Goal: Task Accomplishment & Management: Complete application form

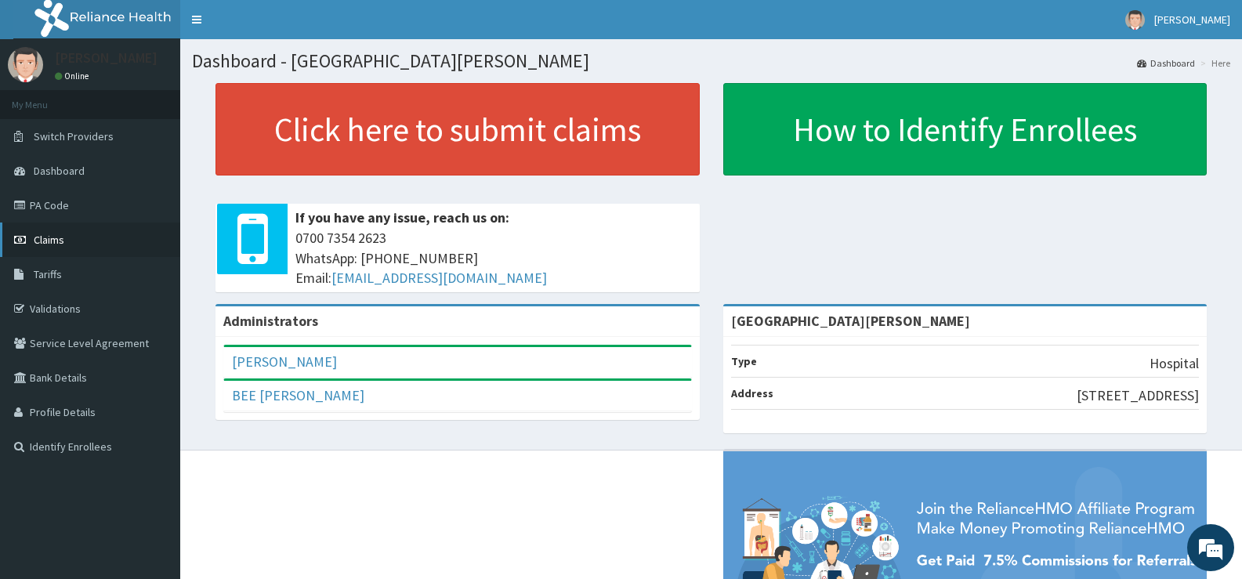
click at [49, 242] on span "Claims" at bounding box center [49, 240] width 31 height 14
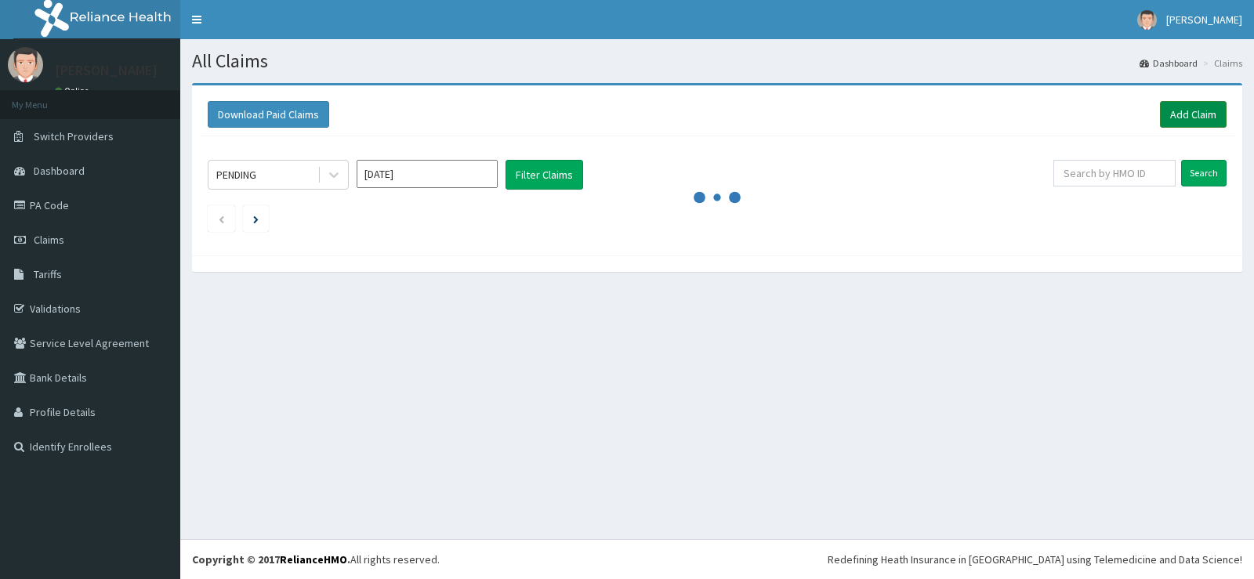
click at [1175, 108] on link "Add Claim" at bounding box center [1193, 114] width 67 height 27
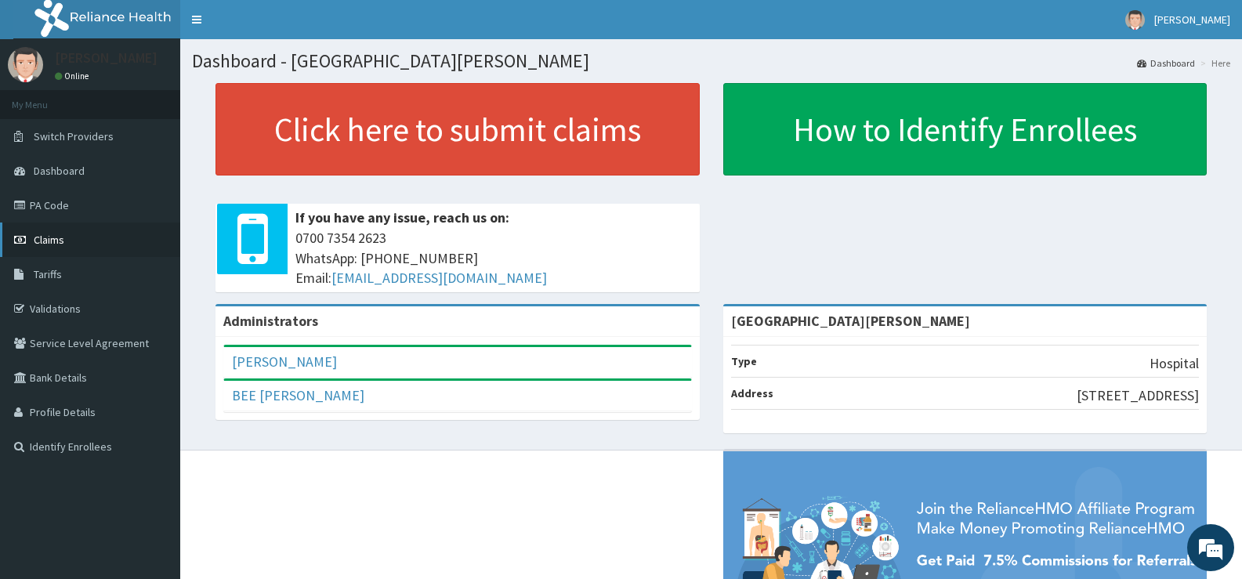
click at [49, 240] on span "Claims" at bounding box center [49, 240] width 31 height 14
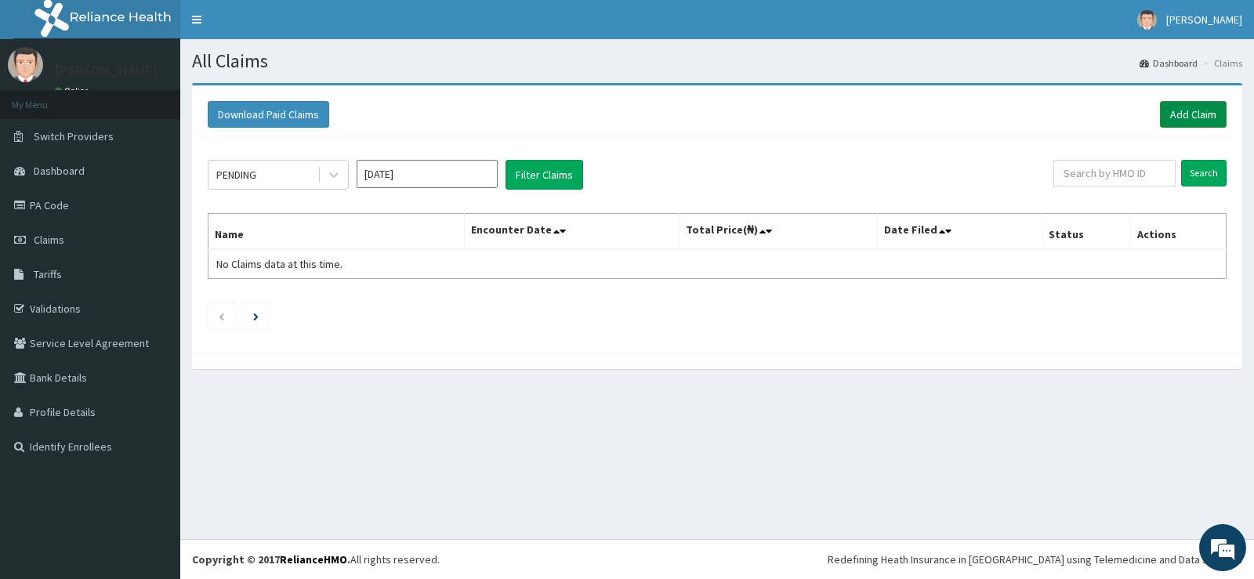
click at [1176, 115] on link "Add Claim" at bounding box center [1193, 114] width 67 height 27
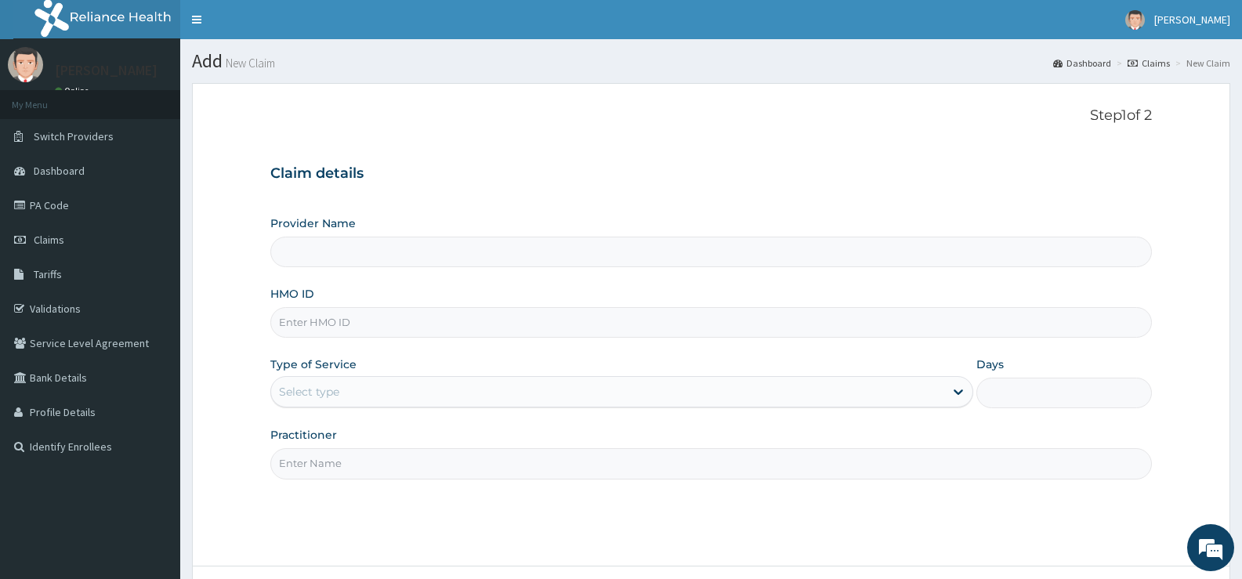
type input "[GEOGRAPHIC_DATA][PERSON_NAME]"
click at [391, 319] on input "HMO ID" at bounding box center [711, 322] width 882 height 31
type input "NGC/10190/A"
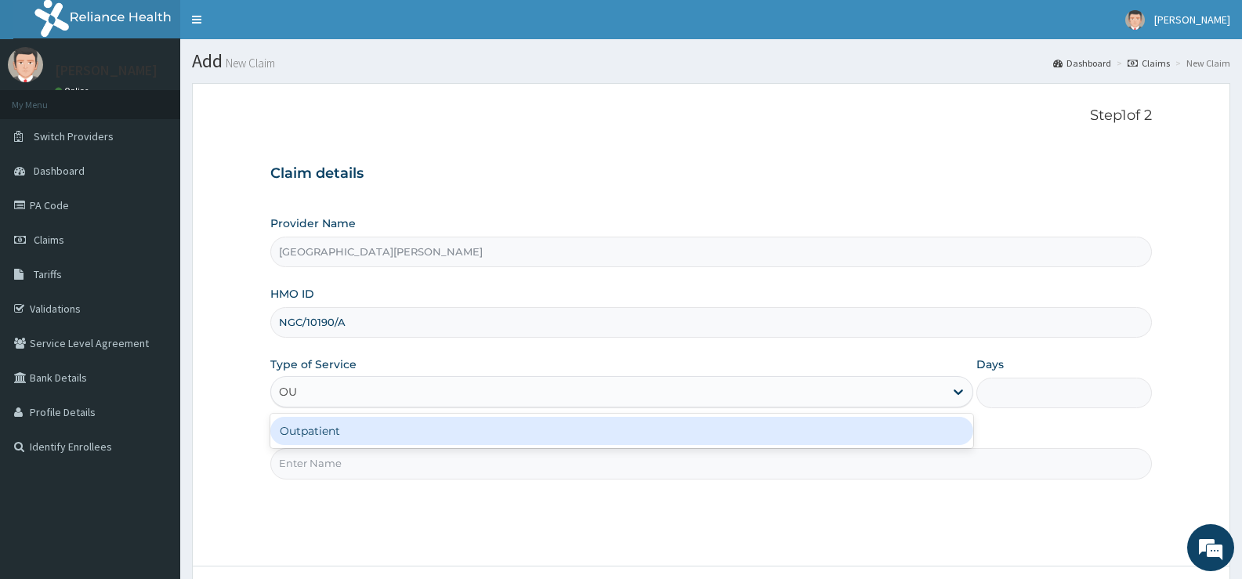
type input "OUT"
type input "1"
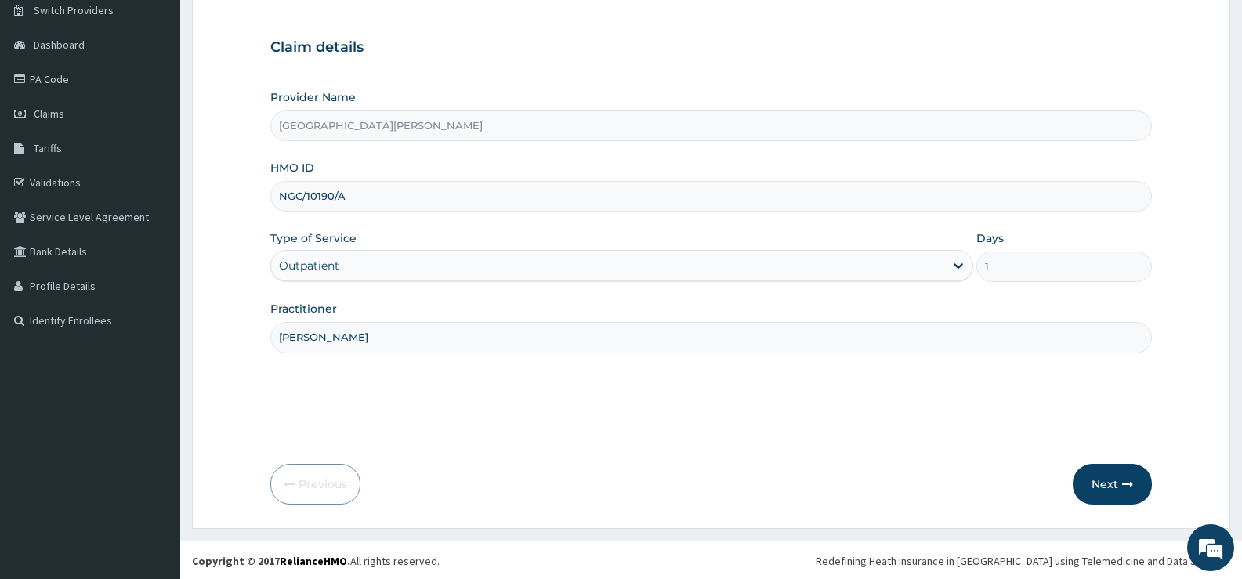
scroll to position [128, 0]
type input "DR FANIYI"
click at [1100, 484] on button "Next" at bounding box center [1112, 482] width 79 height 41
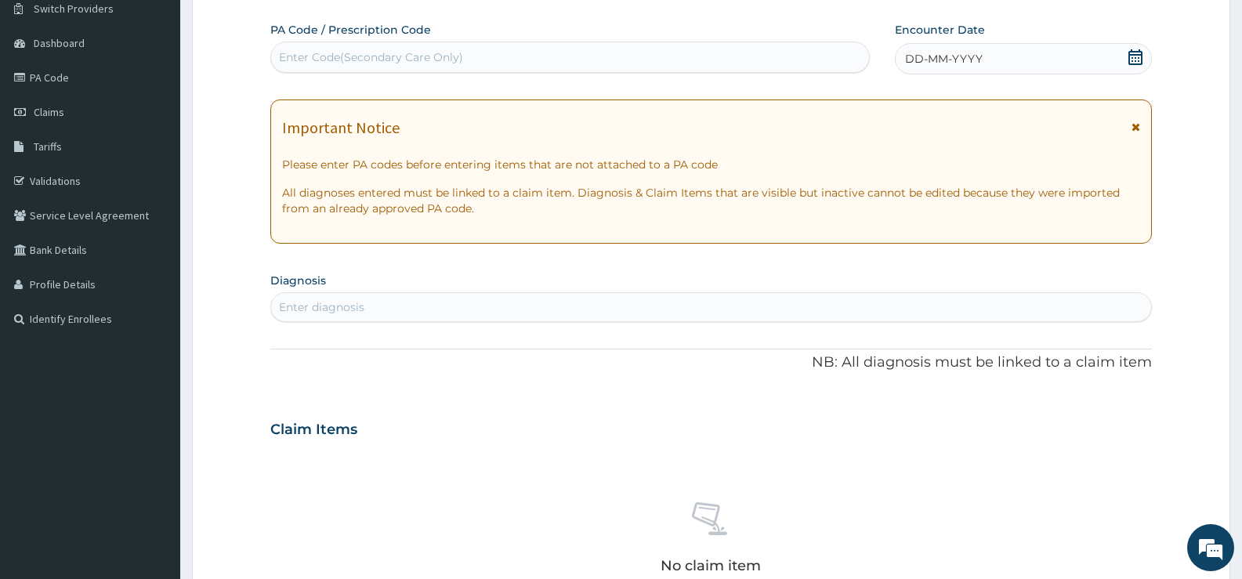
click at [1135, 60] on icon at bounding box center [1136, 57] width 14 height 16
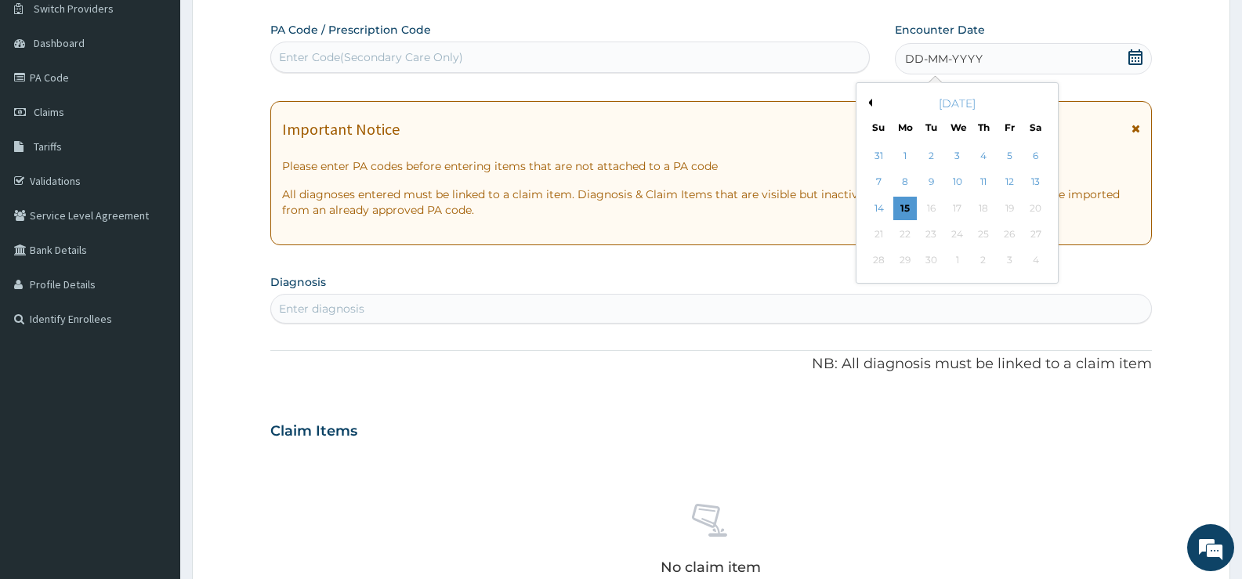
click at [870, 103] on button "Previous Month" at bounding box center [868, 103] width 8 height 8
click at [987, 180] on div "10" at bounding box center [984, 183] width 24 height 24
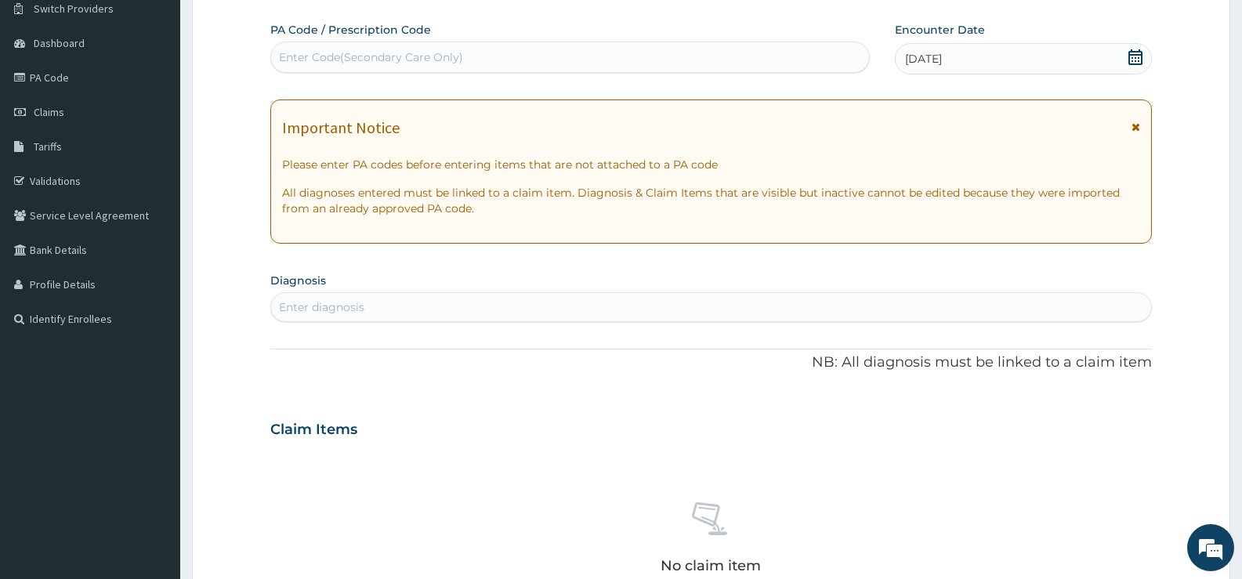
click at [689, 306] on div "Enter diagnosis" at bounding box center [711, 307] width 880 height 25
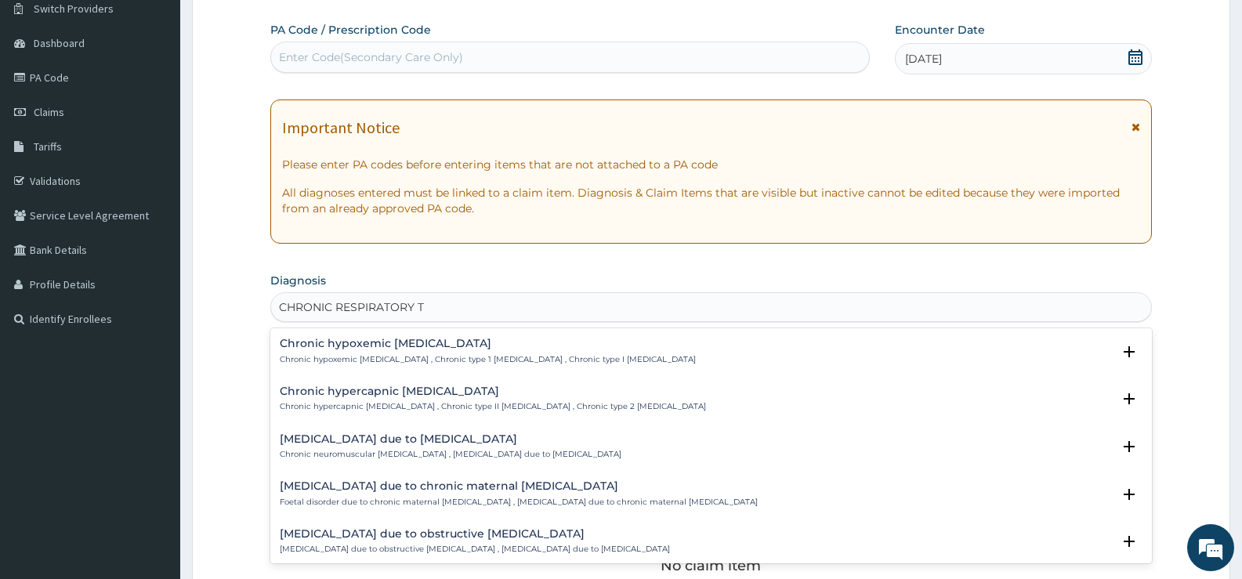
type input "CHRONIC RESPIRATORY"
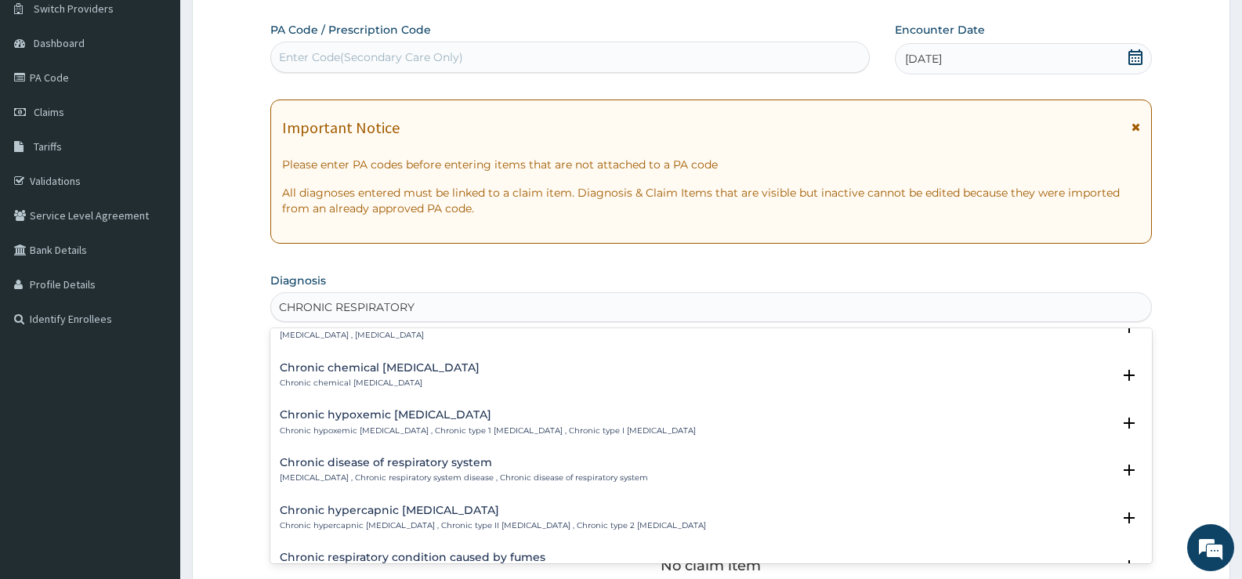
scroll to position [235, 0]
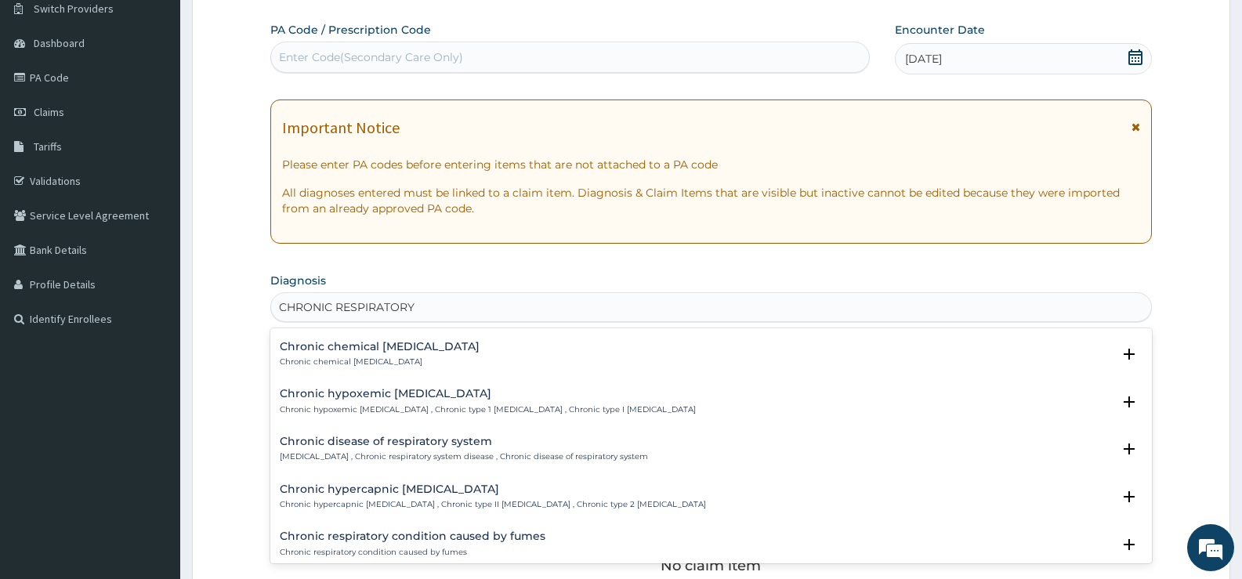
click at [416, 450] on div "Chronic disease of respiratory system Chronic respiratory disease , Chronic res…" at bounding box center [464, 449] width 368 height 27
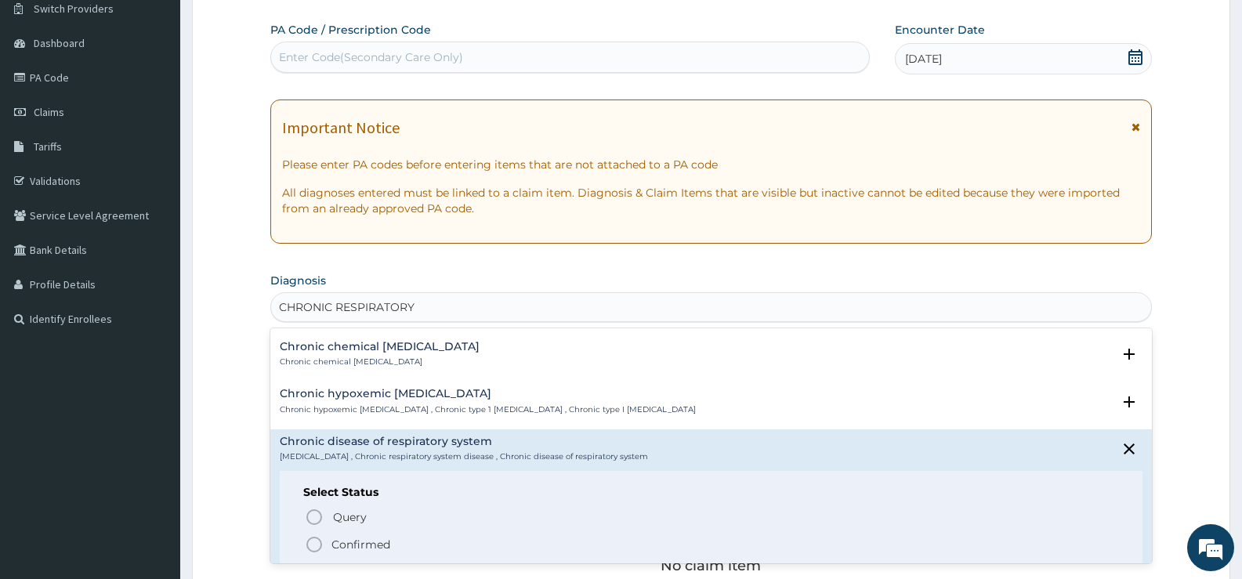
click at [361, 543] on p "Confirmed" at bounding box center [361, 545] width 59 height 16
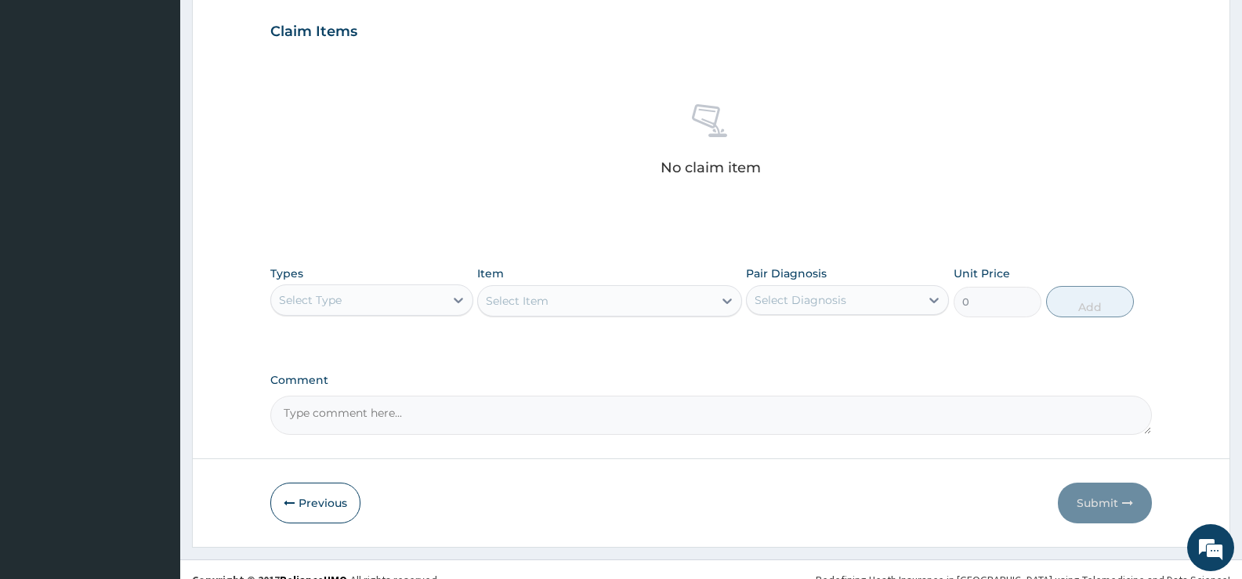
scroll to position [551, 0]
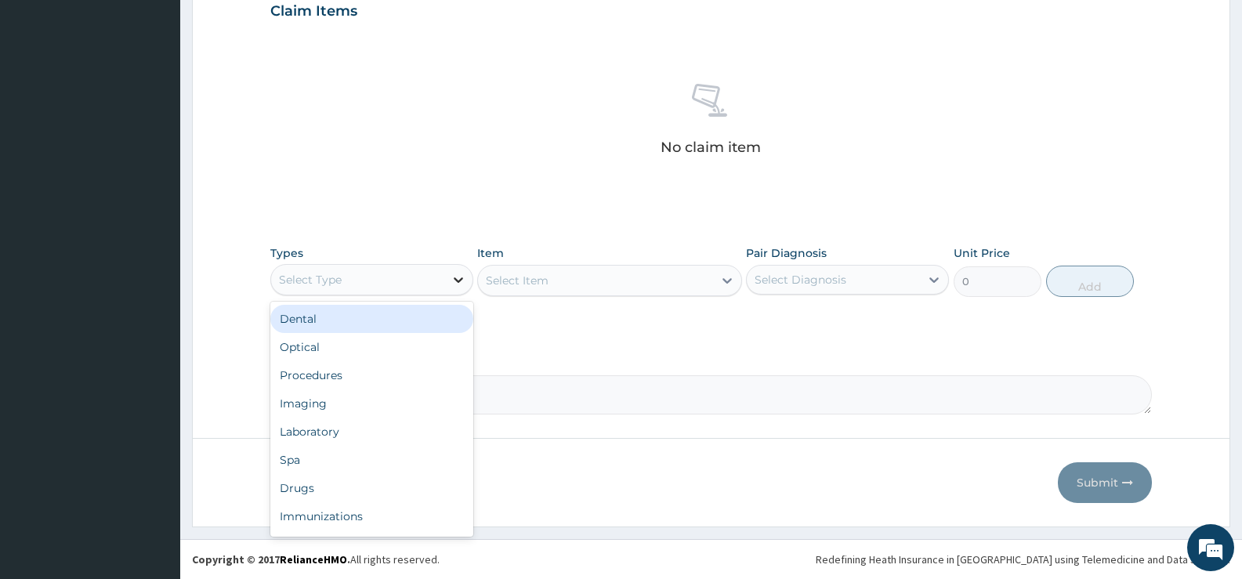
click at [457, 281] on icon at bounding box center [458, 279] width 9 height 5
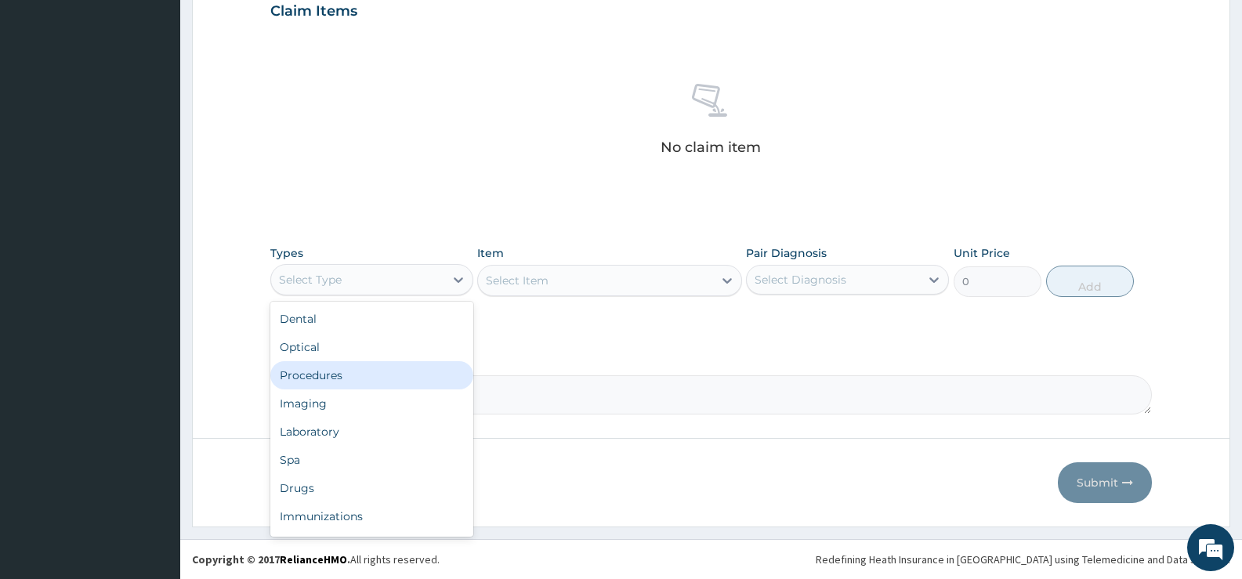
click at [361, 370] on div "Procedures" at bounding box center [371, 375] width 203 height 28
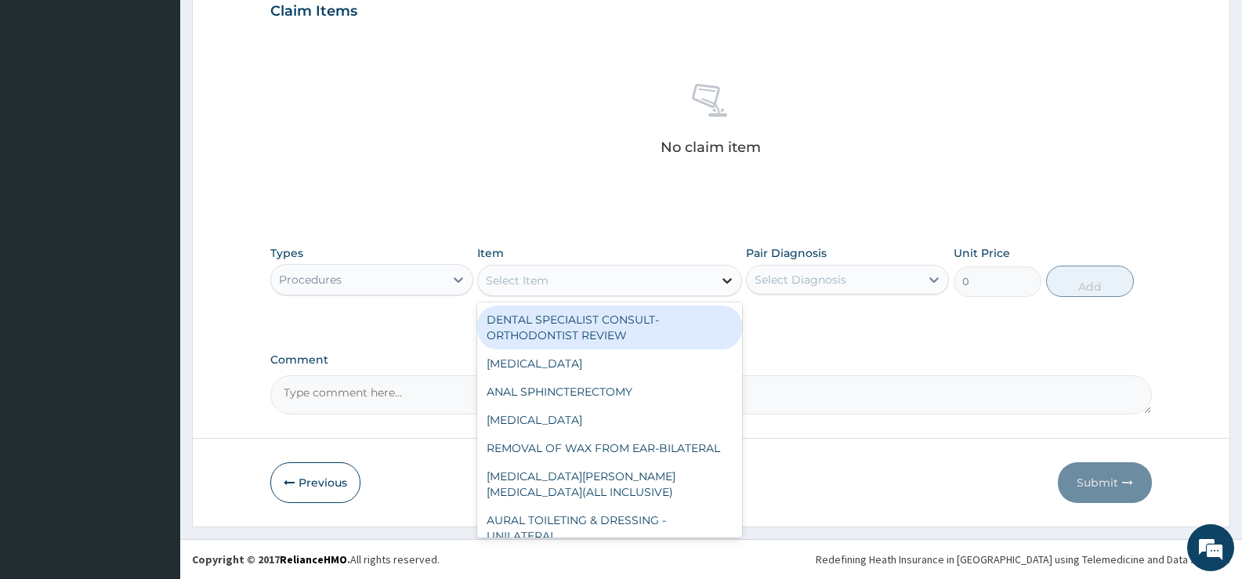
click at [725, 282] on icon at bounding box center [727, 281] width 16 height 16
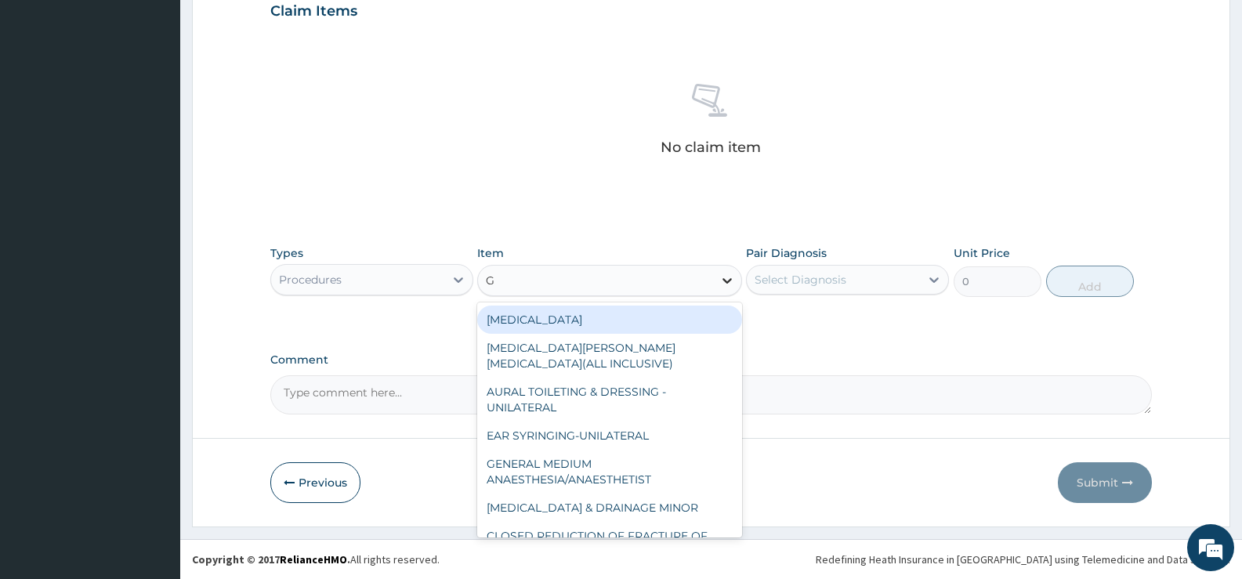
type input "GP"
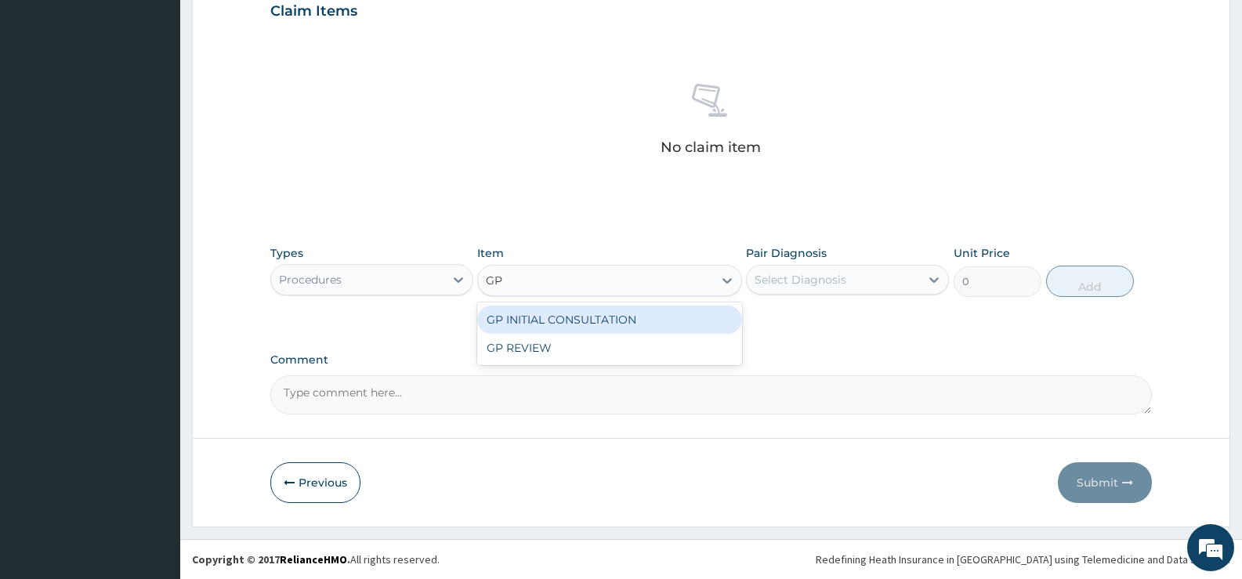
click at [713, 322] on div "GP INITIAL CONSULTATION" at bounding box center [609, 320] width 264 height 28
type input "2000"
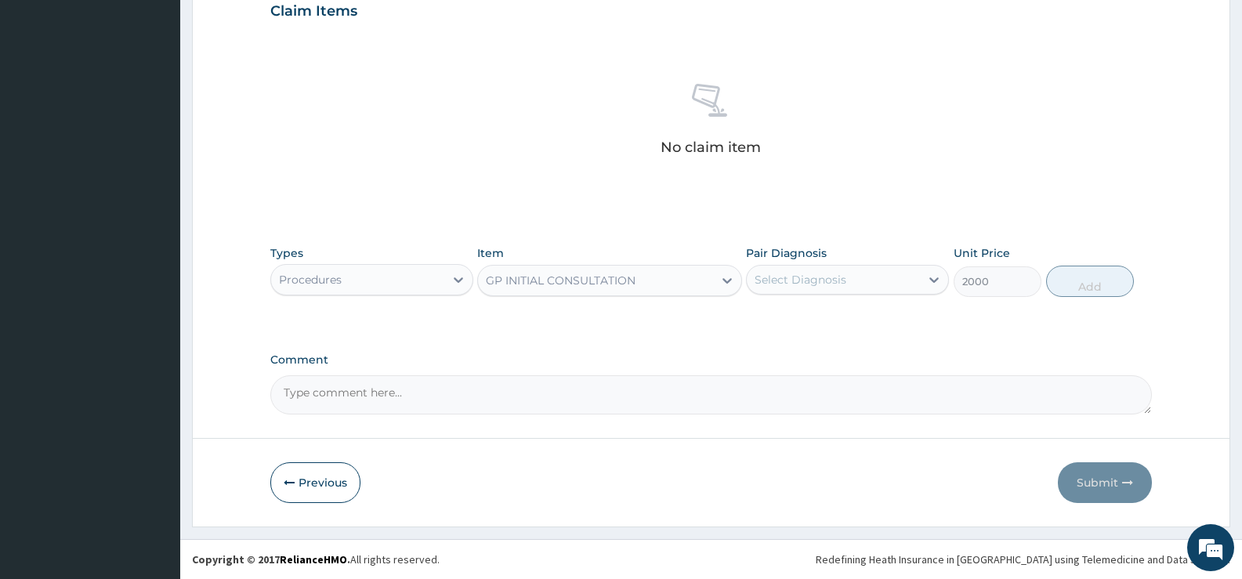
click at [892, 282] on div "Select Diagnosis" at bounding box center [833, 279] width 173 height 25
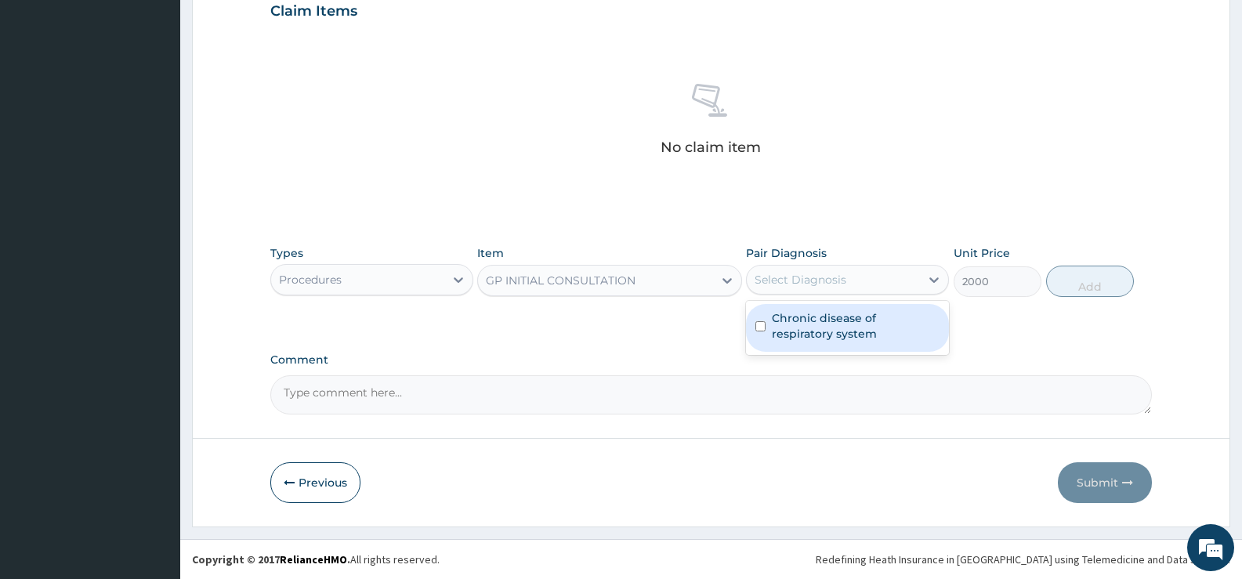
click at [818, 334] on label "Chronic disease of respiratory system" at bounding box center [856, 325] width 168 height 31
checkbox input "true"
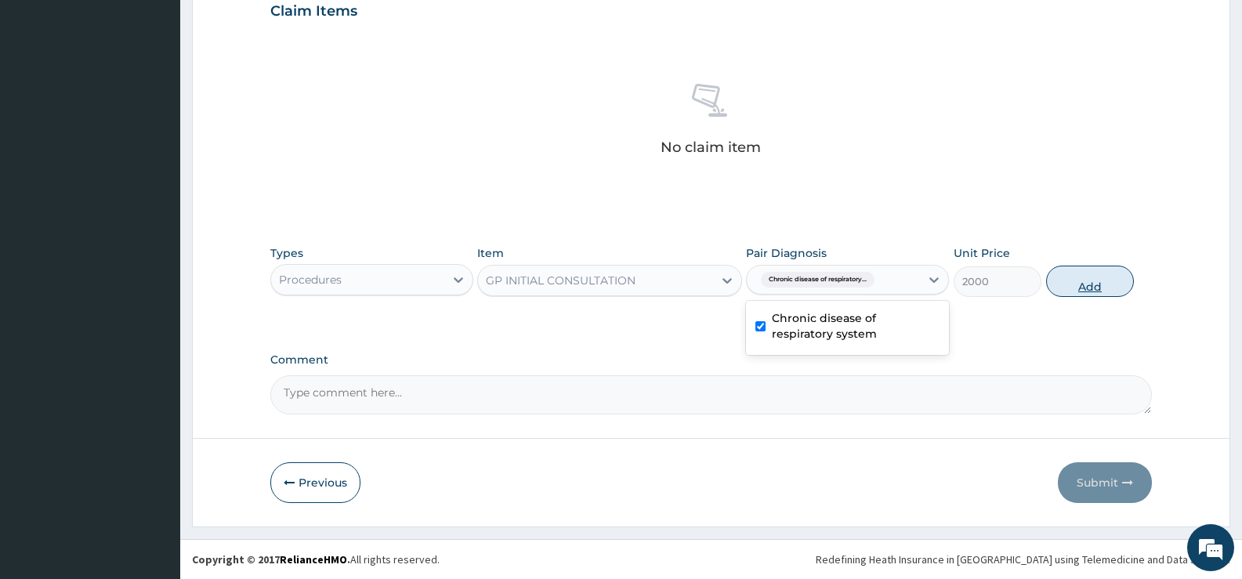
click at [1081, 288] on button "Add" at bounding box center [1090, 281] width 88 height 31
type input "0"
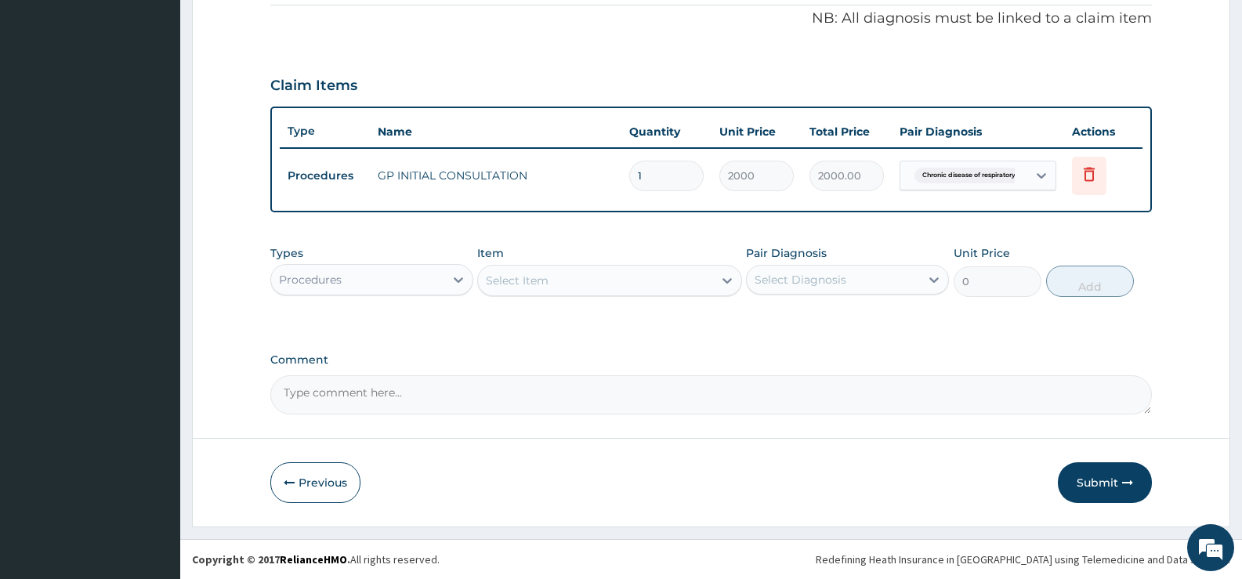
scroll to position [477, 0]
click at [444, 277] on div "Procedures" at bounding box center [357, 279] width 173 height 25
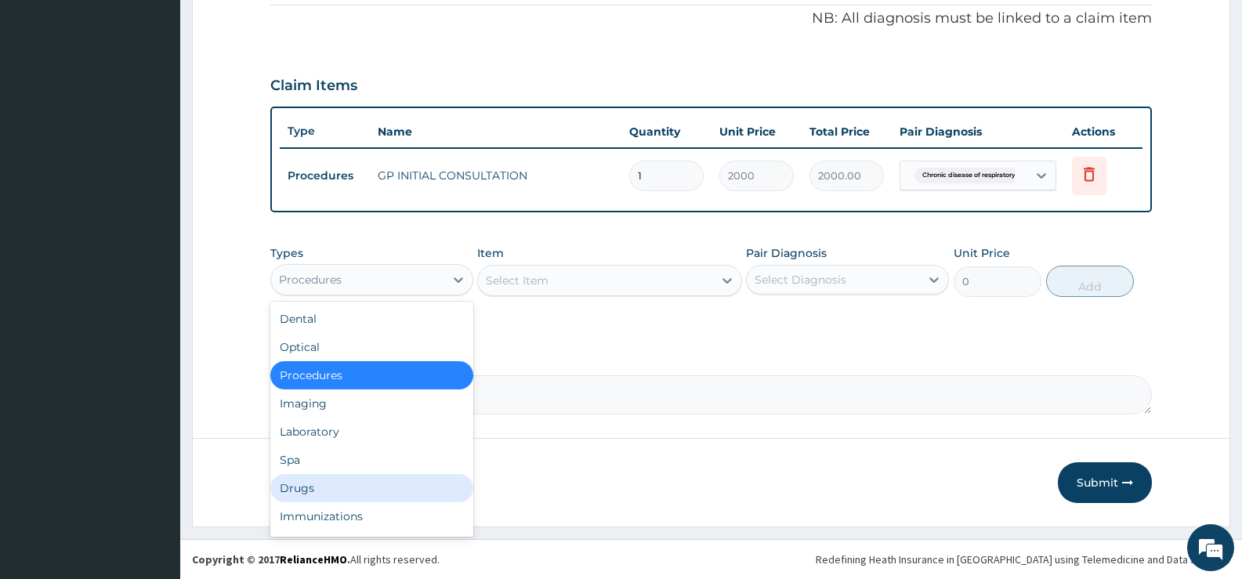
click at [303, 488] on div "Drugs" at bounding box center [371, 488] width 203 height 28
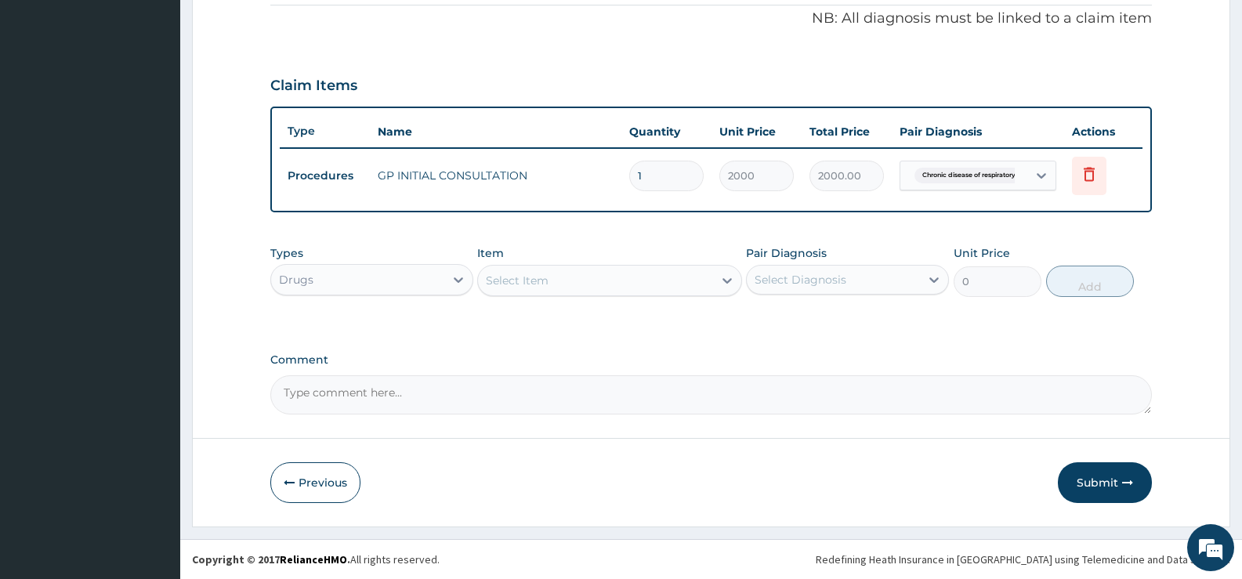
click at [719, 282] on icon at bounding box center [727, 281] width 16 height 16
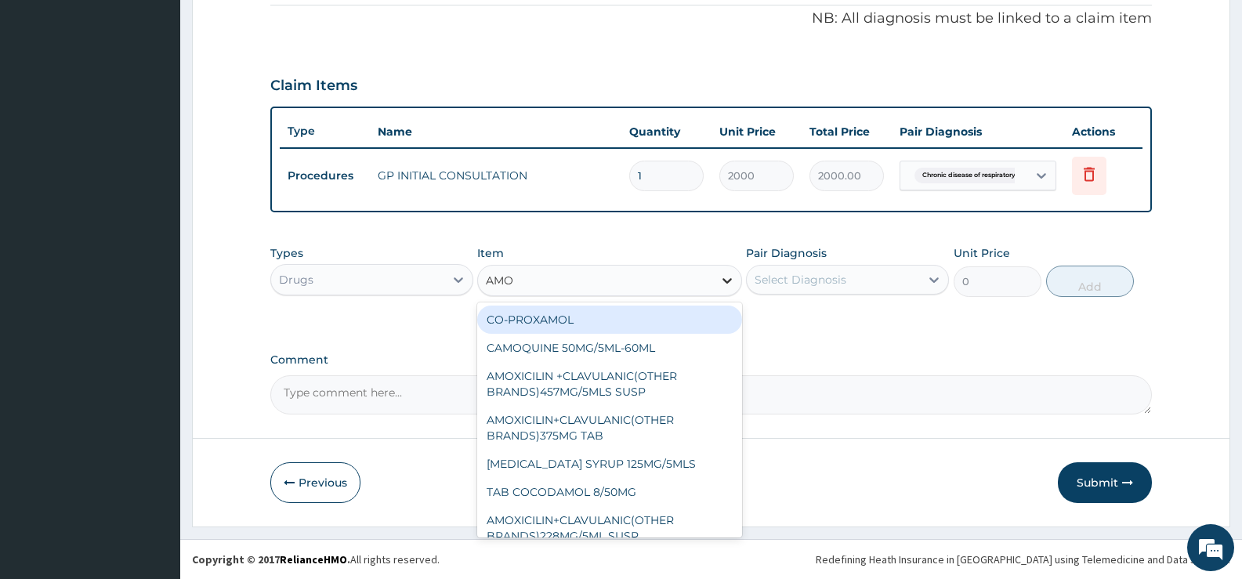
type input "AMOX"
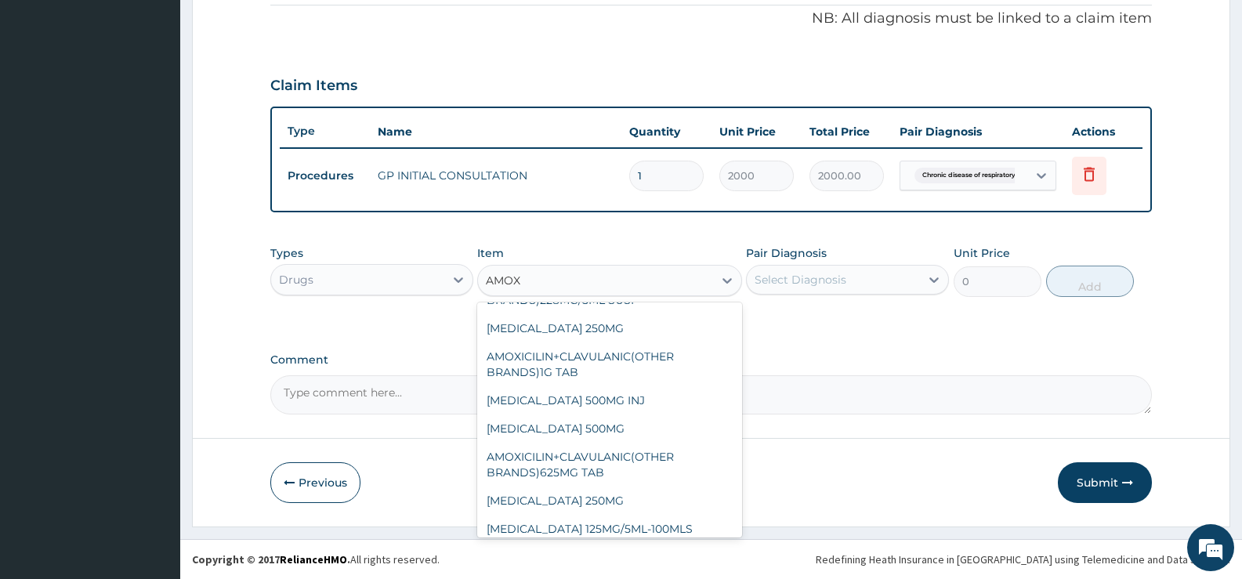
scroll to position [132, 0]
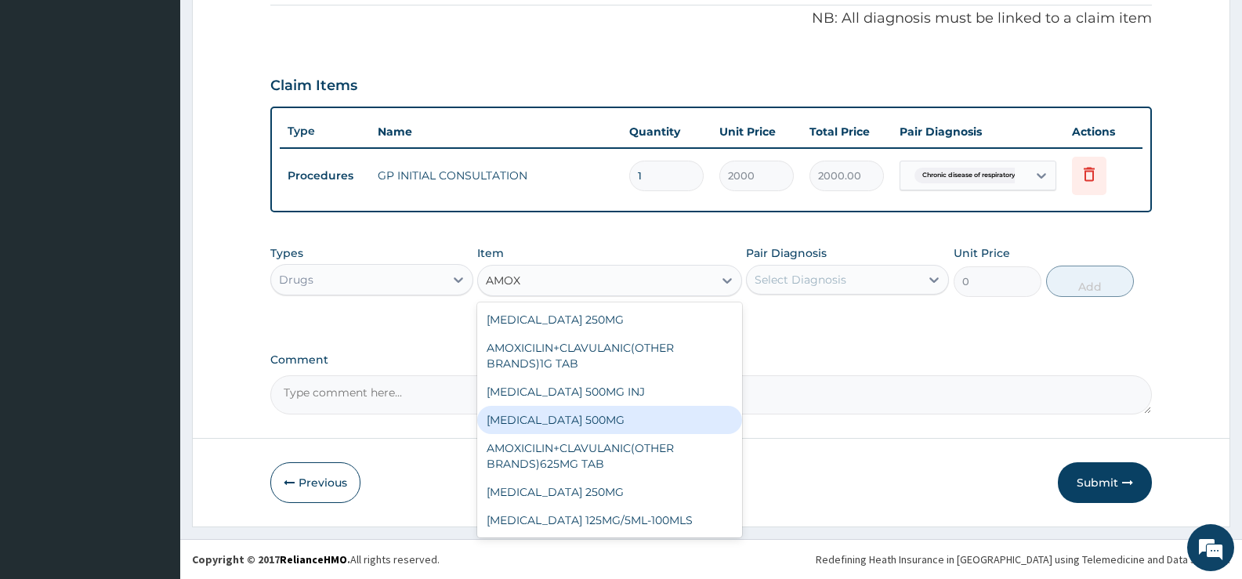
click at [589, 414] on div "[MEDICAL_DATA] 500MG" at bounding box center [609, 420] width 264 height 28
type input "48.3"
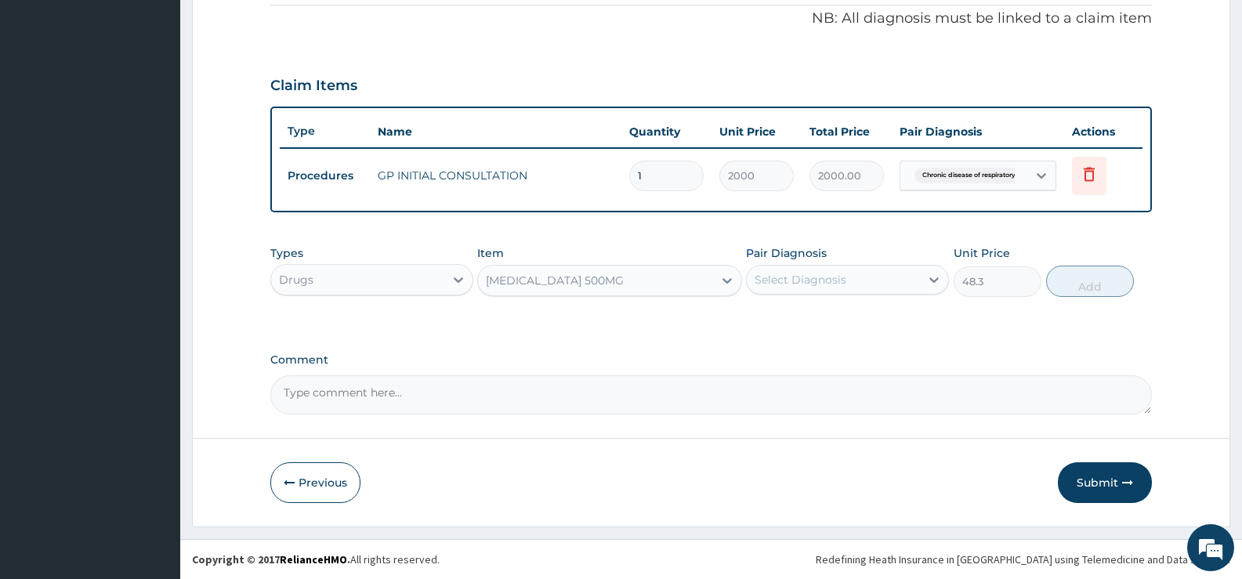
click at [897, 274] on div "Select Diagnosis" at bounding box center [833, 279] width 173 height 25
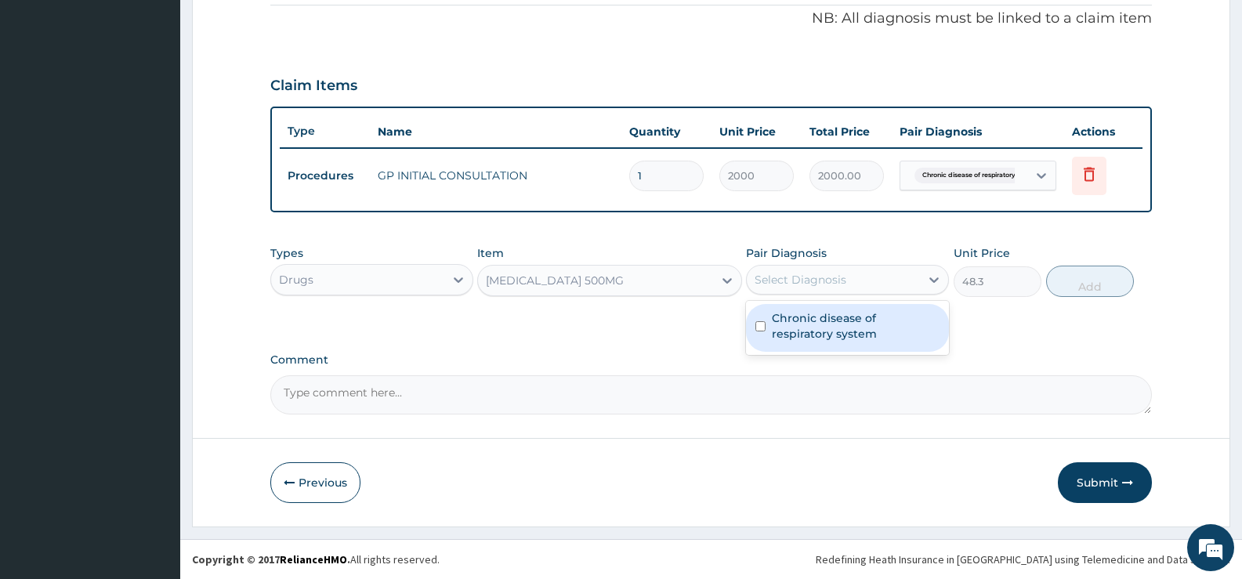
click at [835, 331] on label "Chronic disease of respiratory system" at bounding box center [856, 325] width 168 height 31
checkbox input "true"
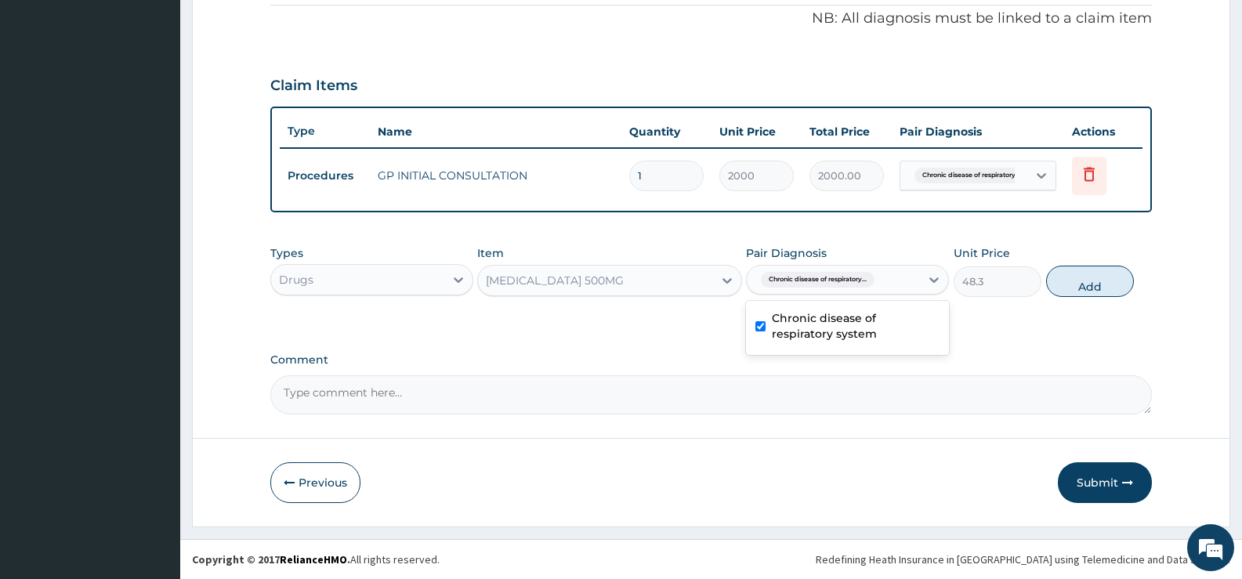
click at [1080, 278] on button "Add" at bounding box center [1090, 281] width 88 height 31
type input "0"
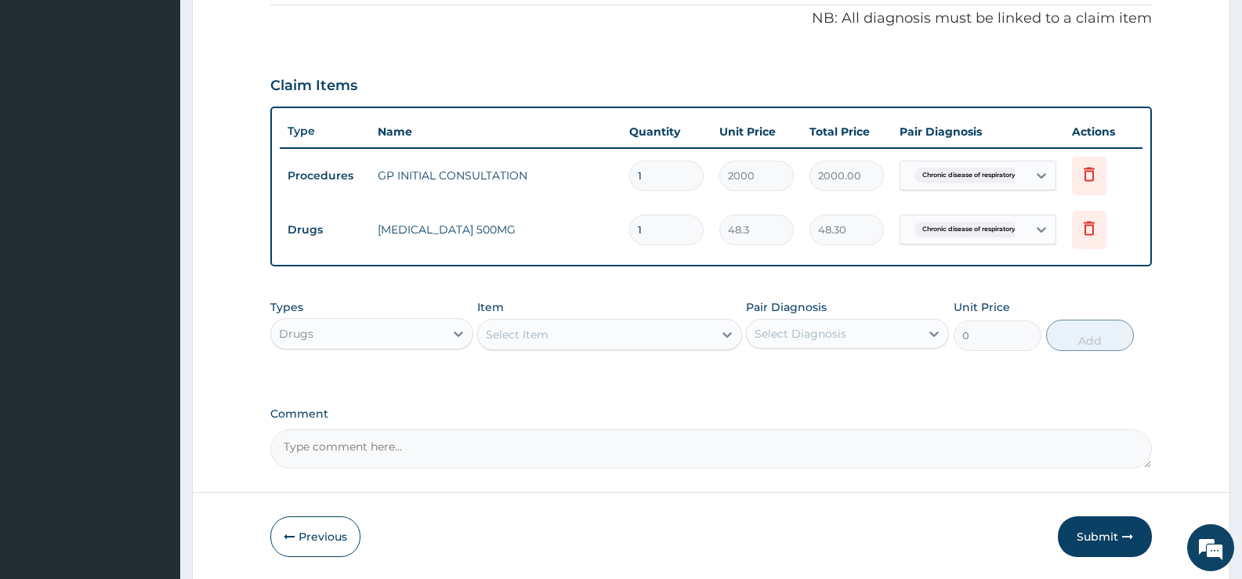
type input "10"
type input "483.00"
type input "10"
click at [697, 339] on div "Select Item" at bounding box center [595, 334] width 234 height 25
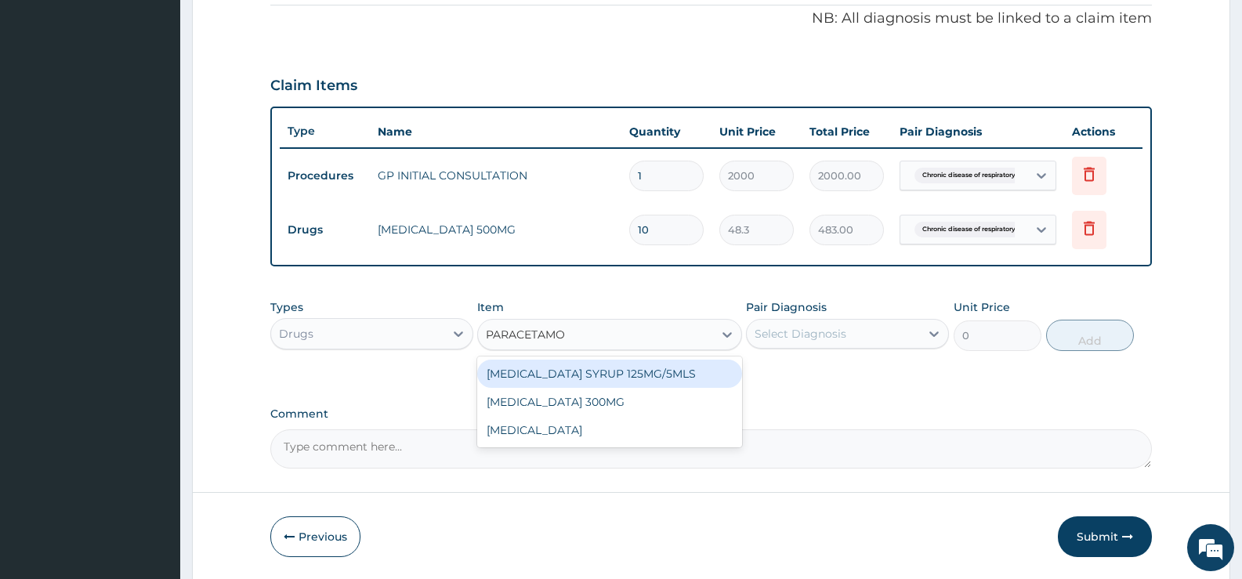
type input "PARACETAMOL"
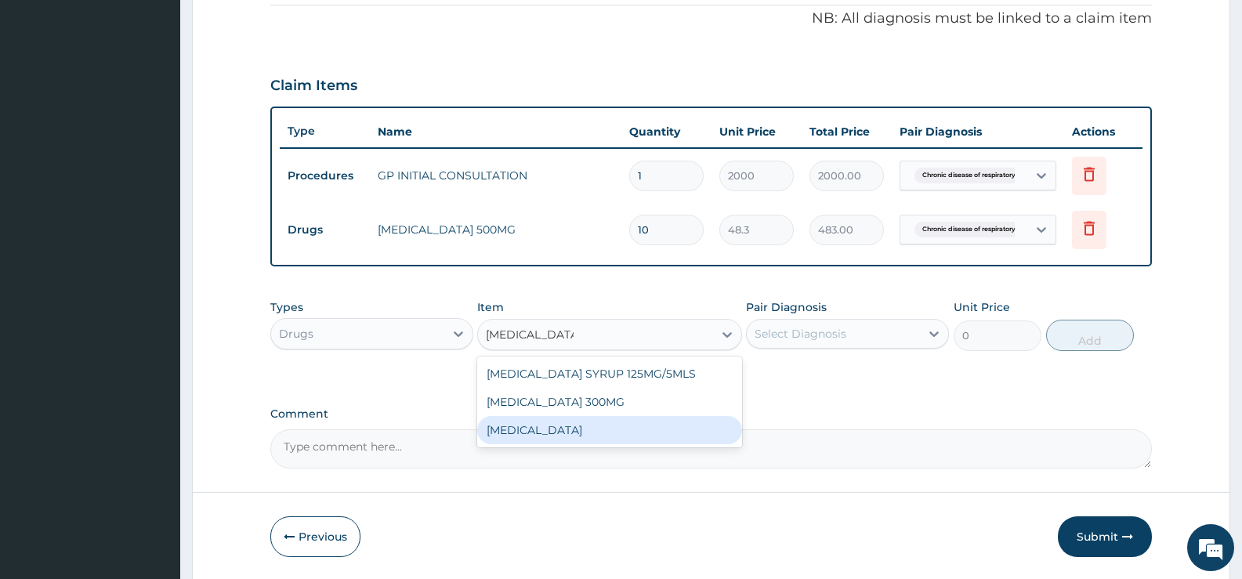
click at [605, 425] on div "PARACETAMOL" at bounding box center [609, 430] width 264 height 28
type input "15.18"
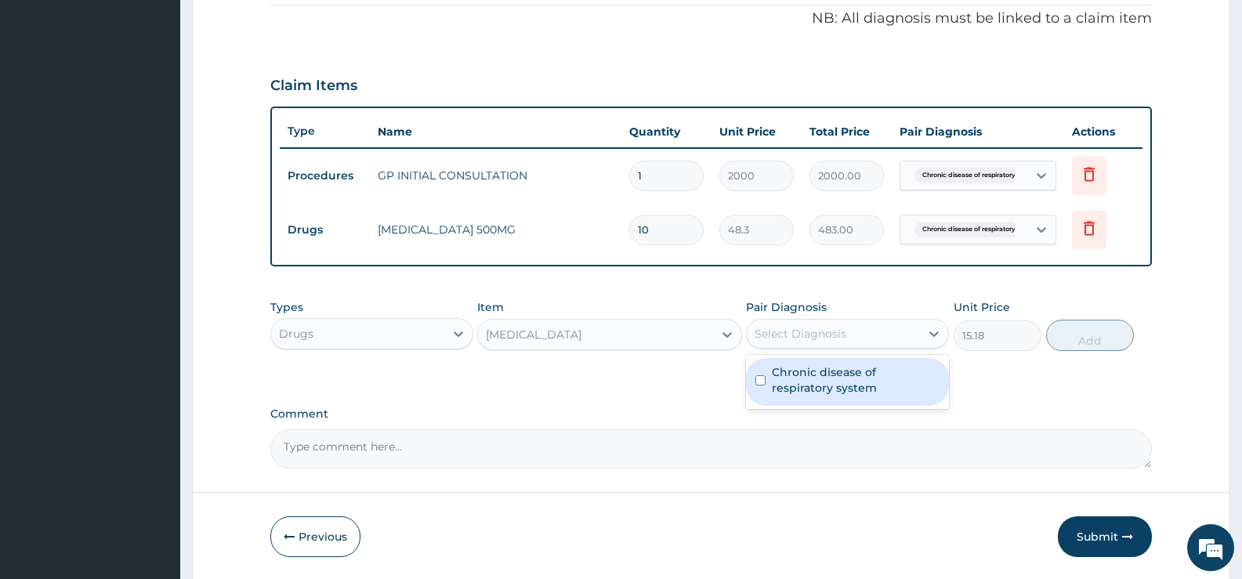
click at [836, 341] on div "Select Diagnosis" at bounding box center [801, 334] width 92 height 16
click at [827, 377] on label "Chronic disease of respiratory system" at bounding box center [856, 379] width 168 height 31
checkbox input "true"
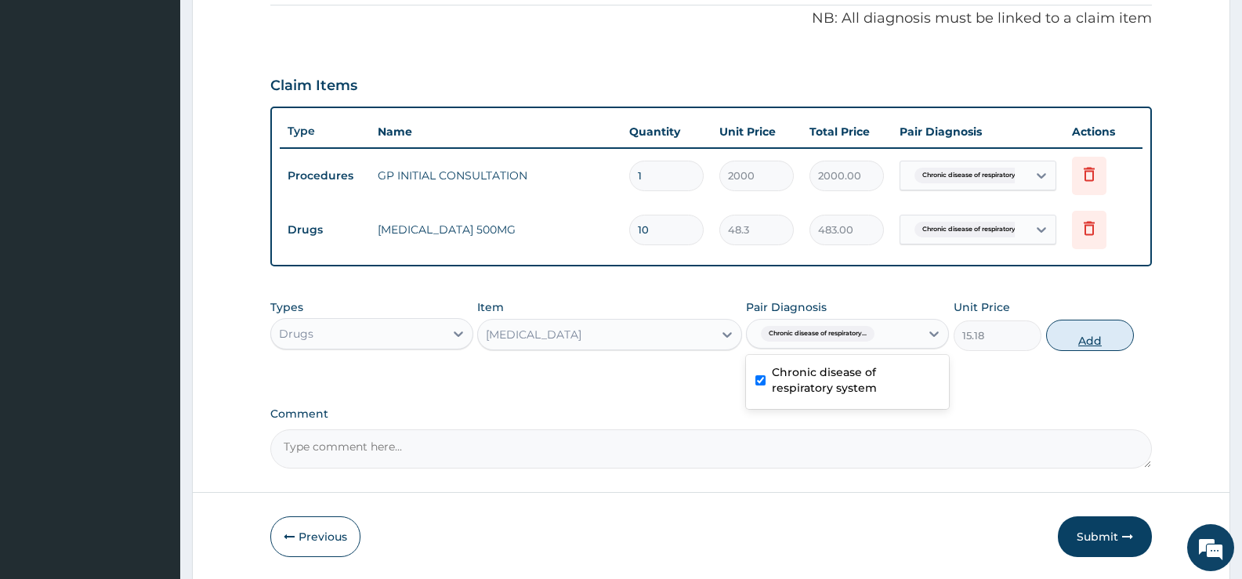
click at [1079, 344] on button "Add" at bounding box center [1090, 335] width 88 height 31
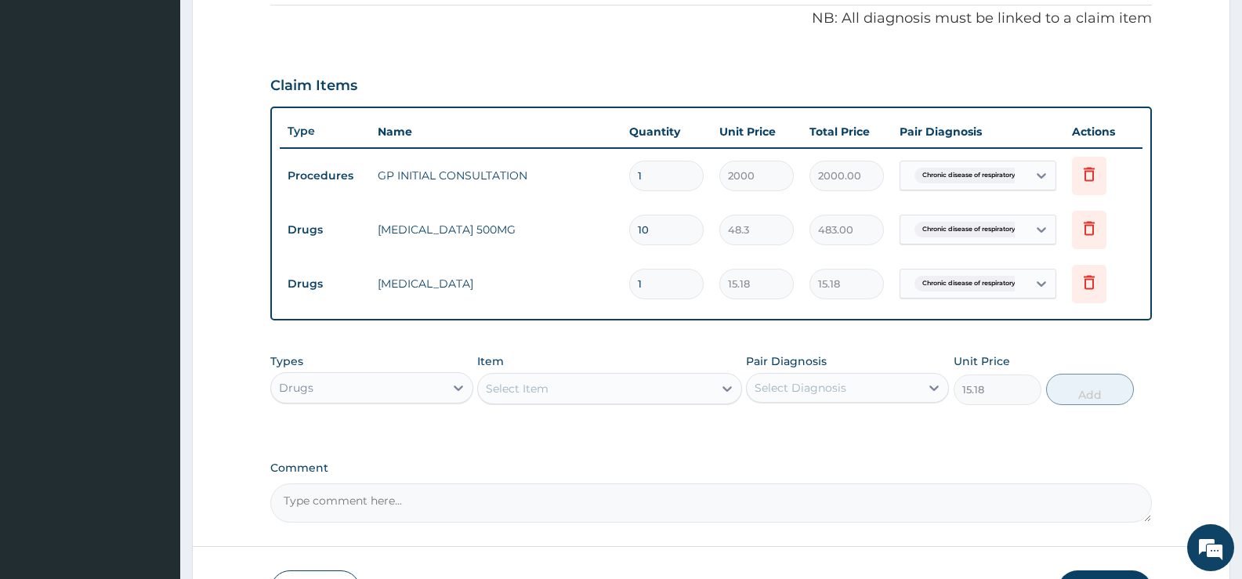
type input "0"
type input "18"
type input "273.24"
type input "18"
click at [729, 386] on icon at bounding box center [727, 389] width 16 height 16
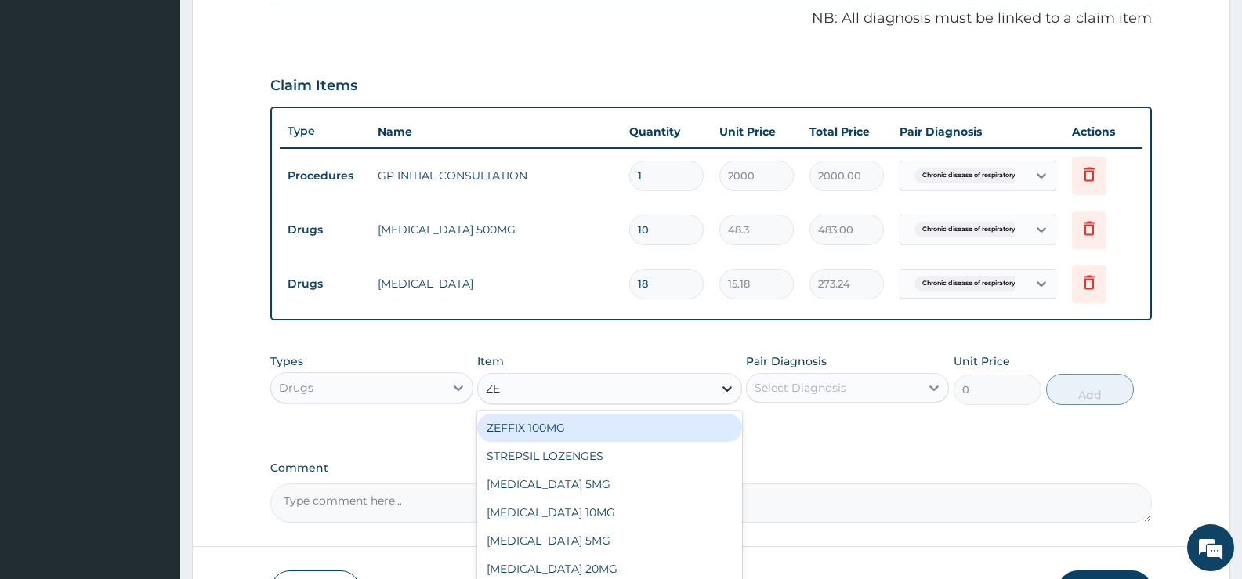
type input "Z"
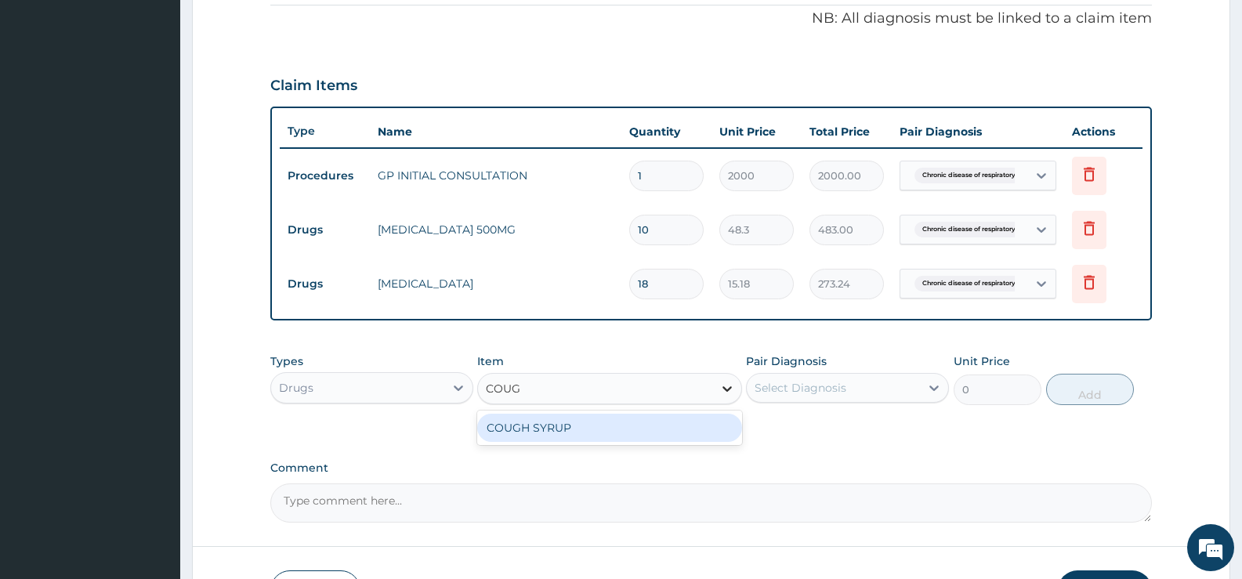
type input "COUGH"
drag, startPoint x: 698, startPoint y: 436, endPoint x: 788, endPoint y: 412, distance: 92.4
click at [699, 434] on div "COUGH SYRUP" at bounding box center [609, 428] width 264 height 28
type input "1000"
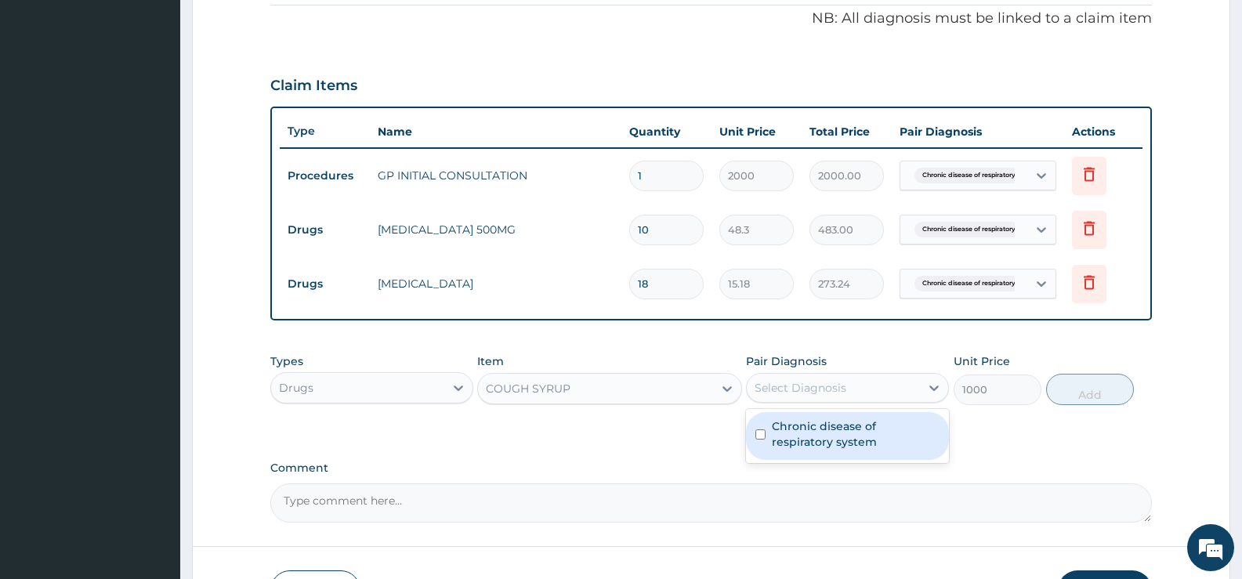
click at [810, 393] on div "Select Diagnosis" at bounding box center [801, 388] width 92 height 16
drag, startPoint x: 807, startPoint y: 429, endPoint x: 854, endPoint y: 430, distance: 47.0
click at [807, 429] on label "Chronic disease of respiratory system" at bounding box center [856, 434] width 168 height 31
checkbox input "true"
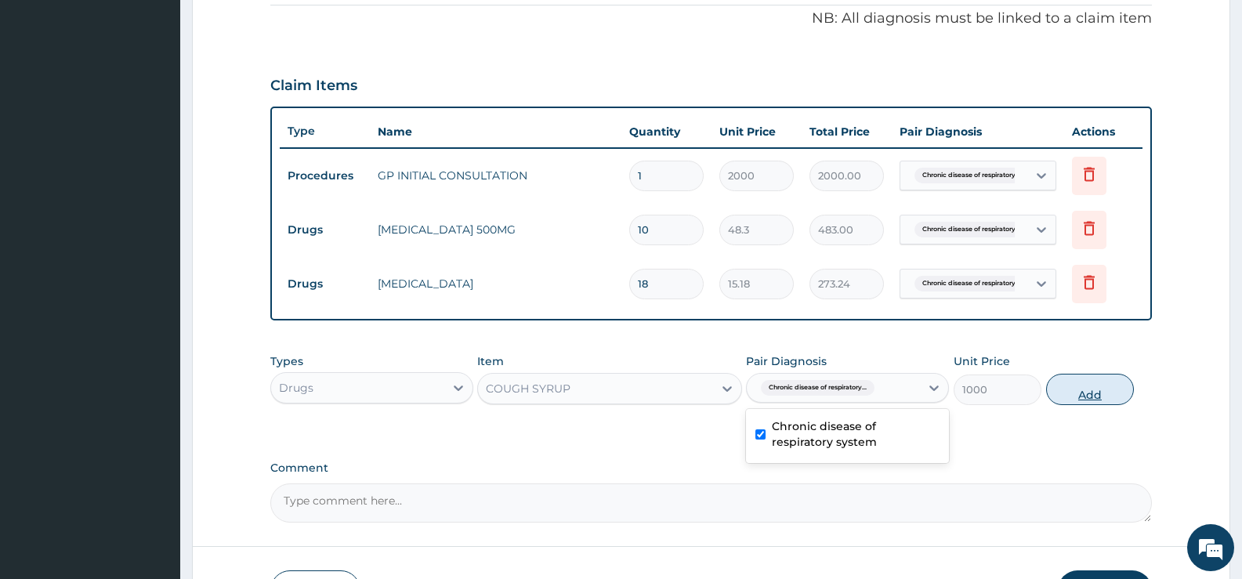
click at [1111, 390] on button "Add" at bounding box center [1090, 389] width 88 height 31
type input "0"
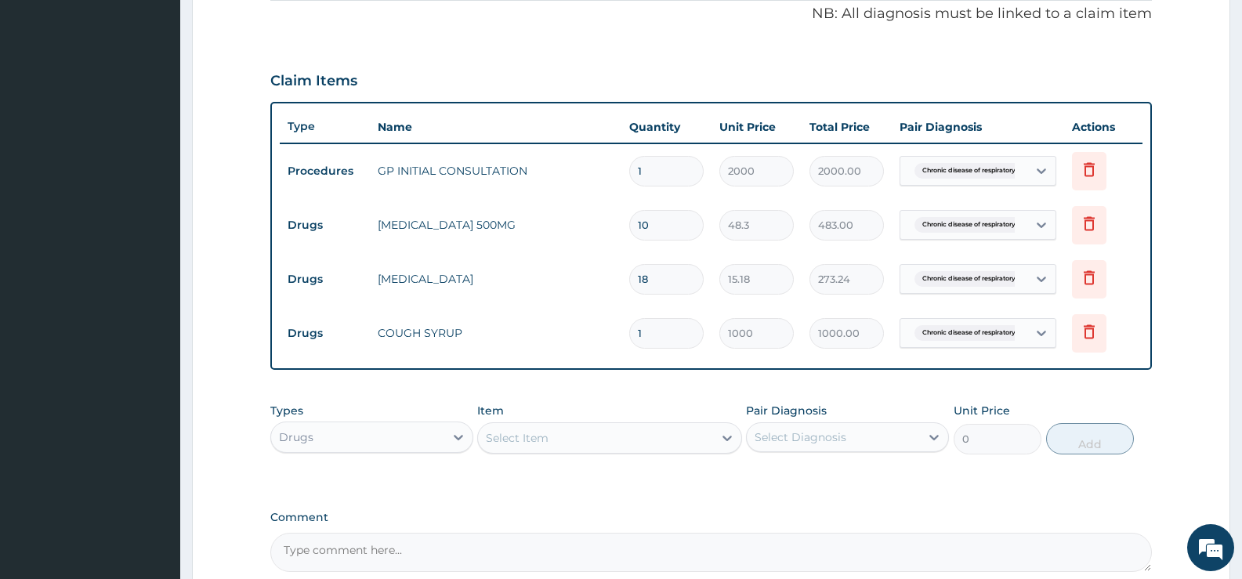
scroll to position [639, 0]
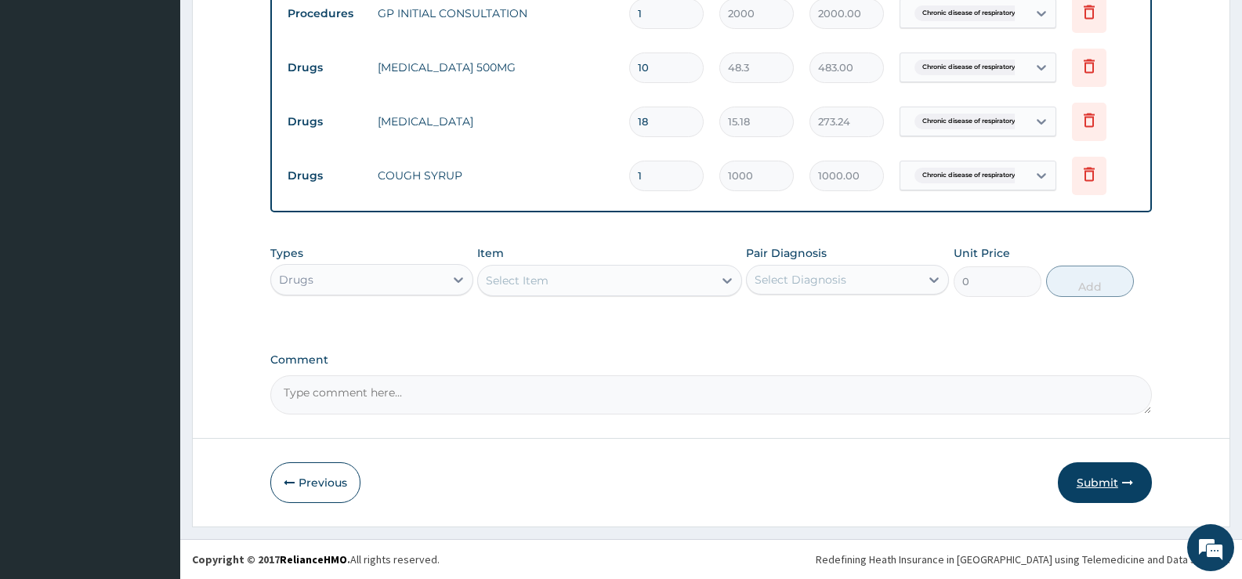
click at [1102, 483] on button "Submit" at bounding box center [1105, 482] width 94 height 41
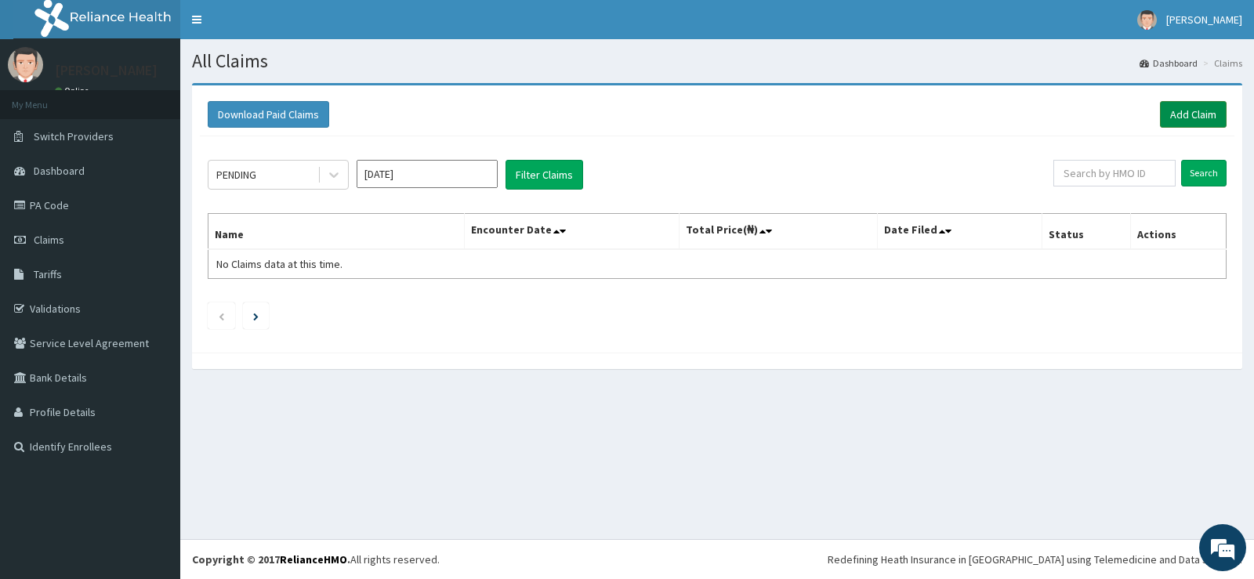
click at [1177, 118] on link "Add Claim" at bounding box center [1193, 114] width 67 height 27
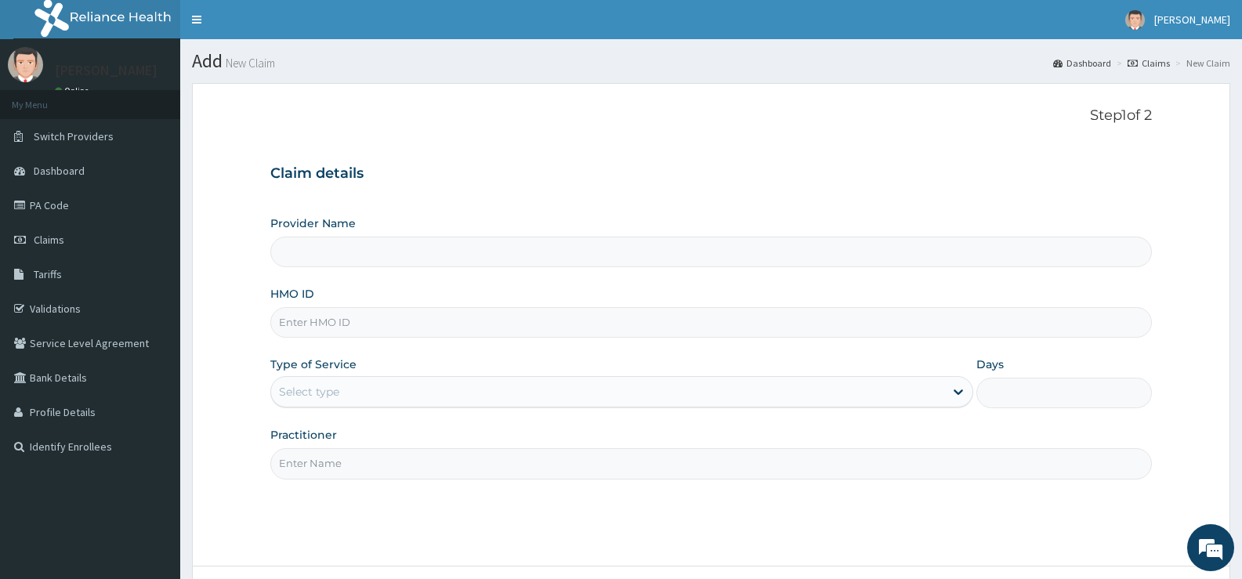
type input "[GEOGRAPHIC_DATA][PERSON_NAME]"
click at [444, 328] on input "HMO ID" at bounding box center [711, 322] width 882 height 31
type input "NTM/10012/A"
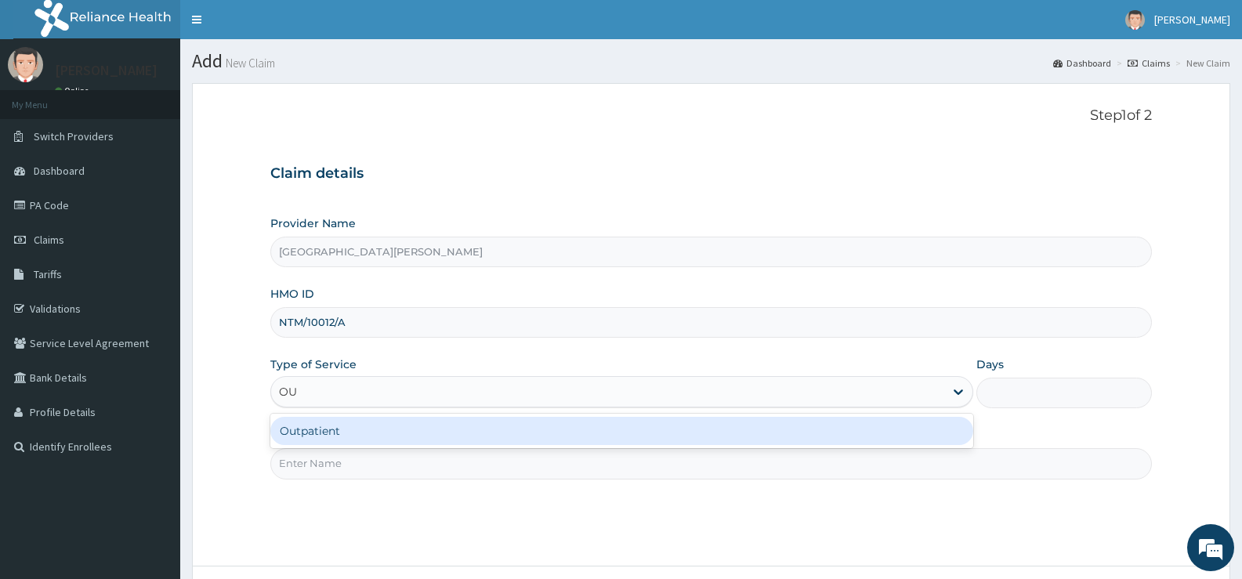
type input "OUT"
type input "1"
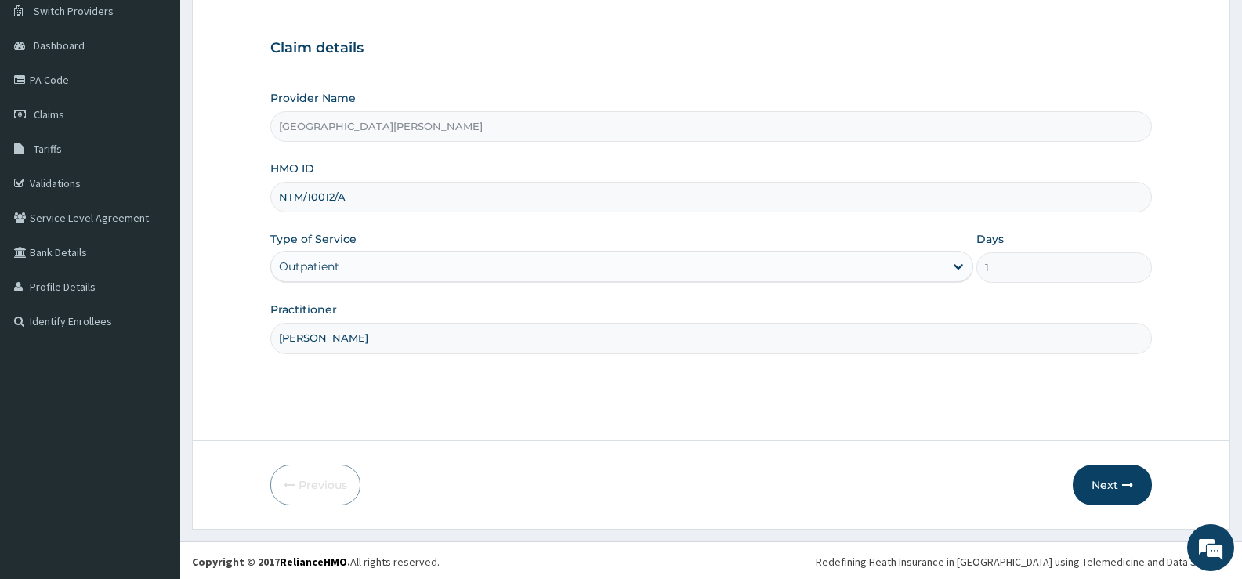
scroll to position [128, 0]
type input "DR SOBAYO"
click at [1100, 482] on button "Next" at bounding box center [1112, 482] width 79 height 41
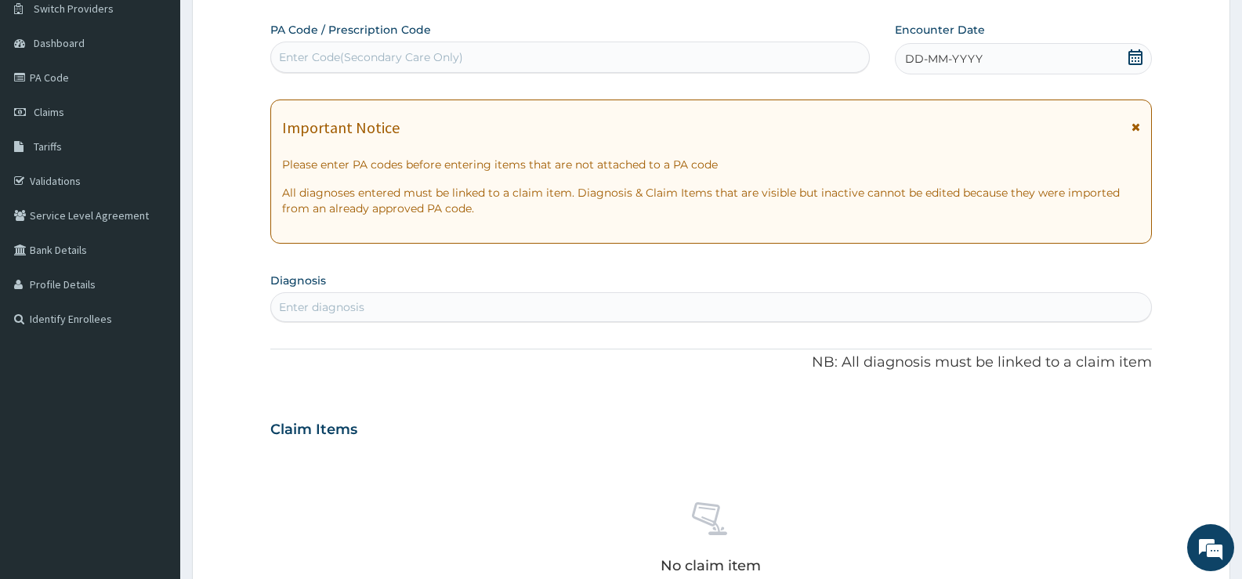
click at [1137, 56] on icon at bounding box center [1136, 57] width 16 height 16
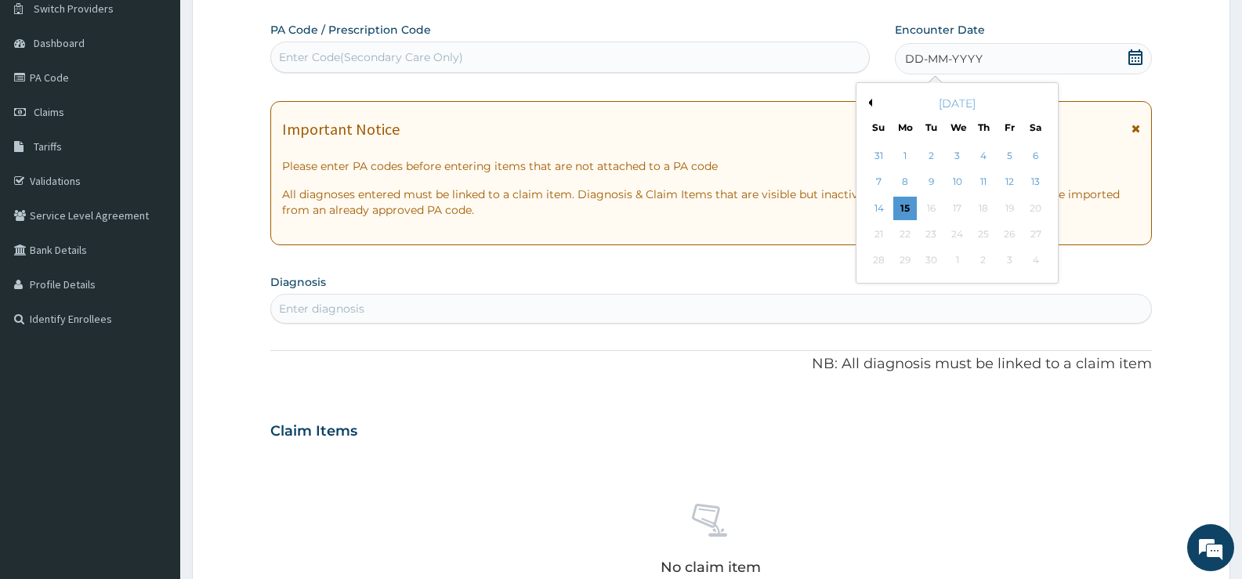
click at [871, 102] on button "Previous Month" at bounding box center [868, 103] width 8 height 8
click at [1042, 103] on button "Next Month" at bounding box center [1046, 103] width 8 height 8
click at [986, 181] on div "10" at bounding box center [984, 183] width 24 height 24
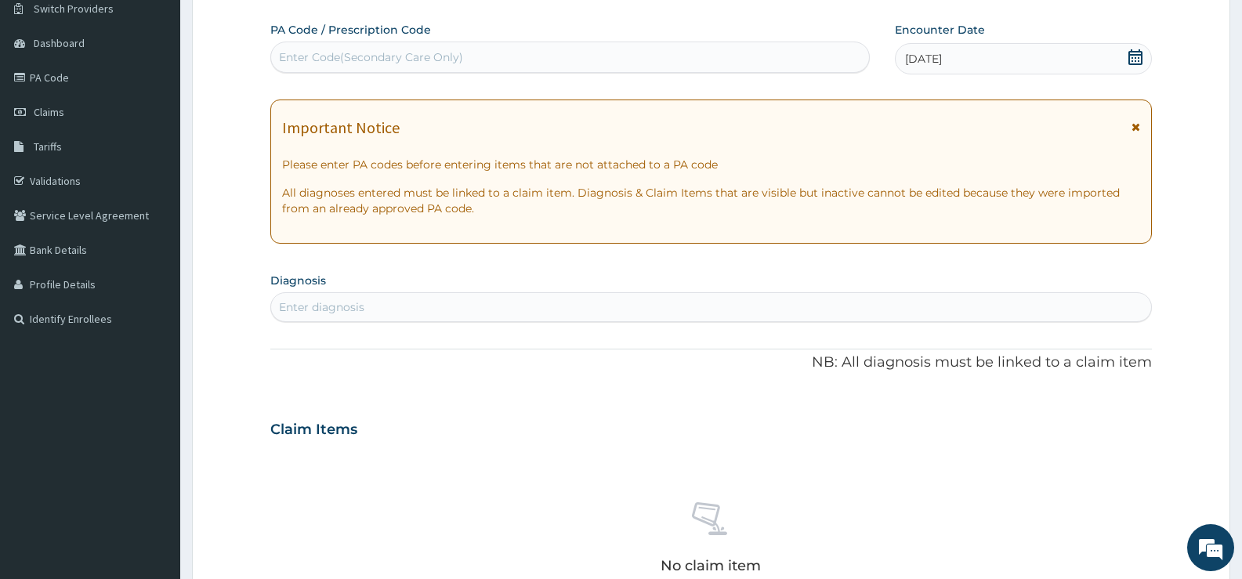
click at [641, 305] on div "Enter diagnosis" at bounding box center [711, 307] width 880 height 25
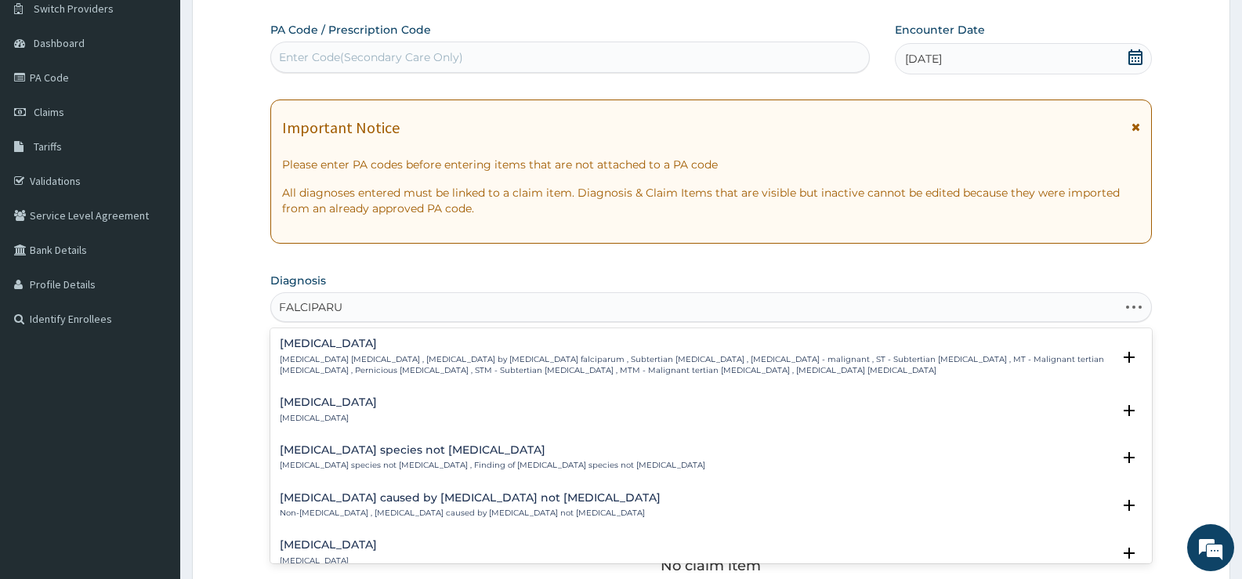
type input "FALCIPARUM"
click at [432, 350] on h4 "Falciparum malaria" at bounding box center [696, 344] width 832 height 12
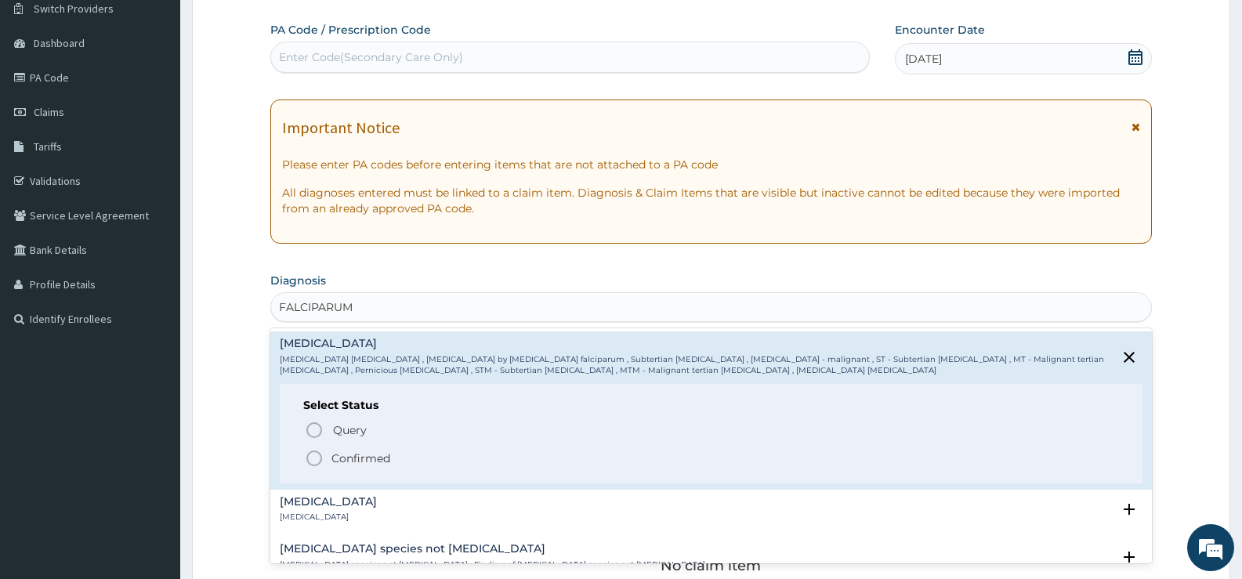
click at [376, 453] on p "Confirmed" at bounding box center [361, 459] width 59 height 16
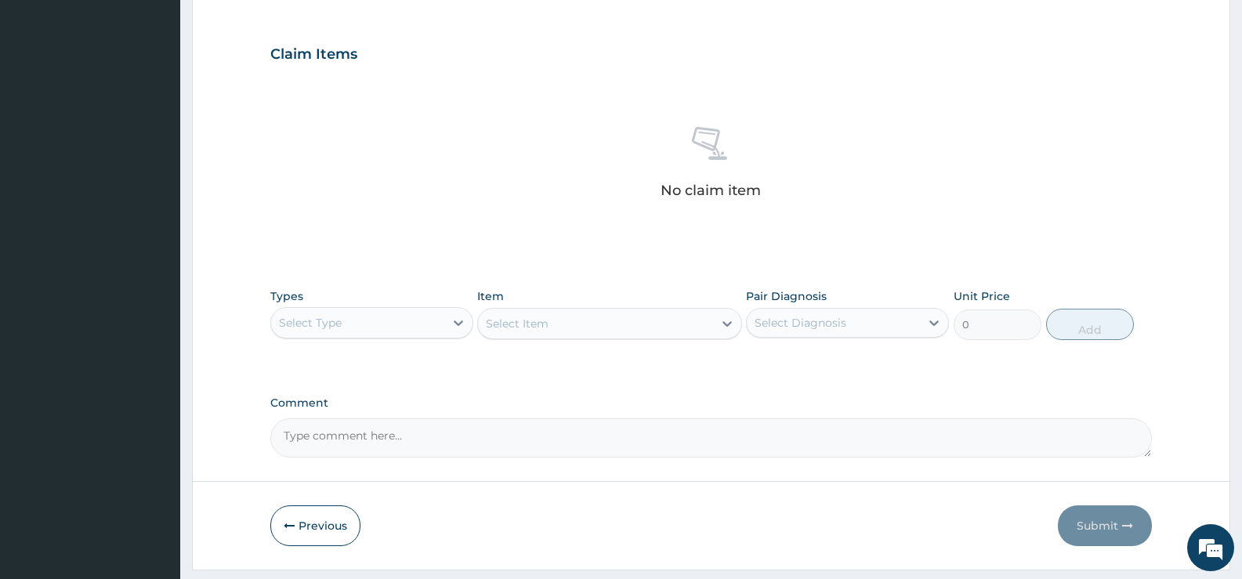
scroll to position [551, 0]
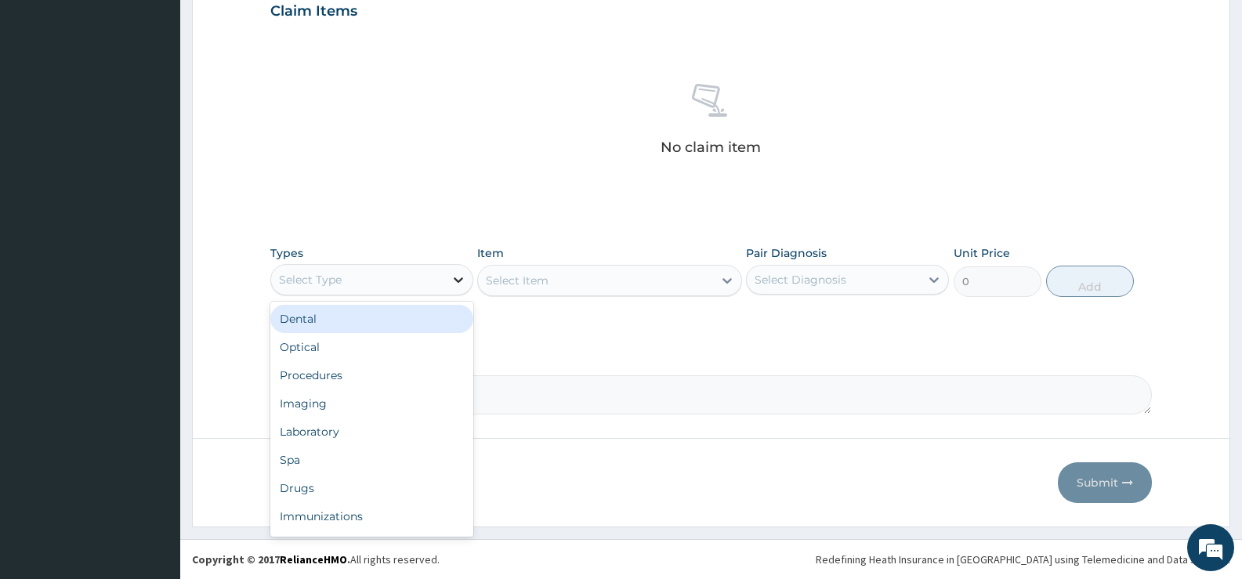
click at [455, 283] on icon at bounding box center [459, 280] width 16 height 16
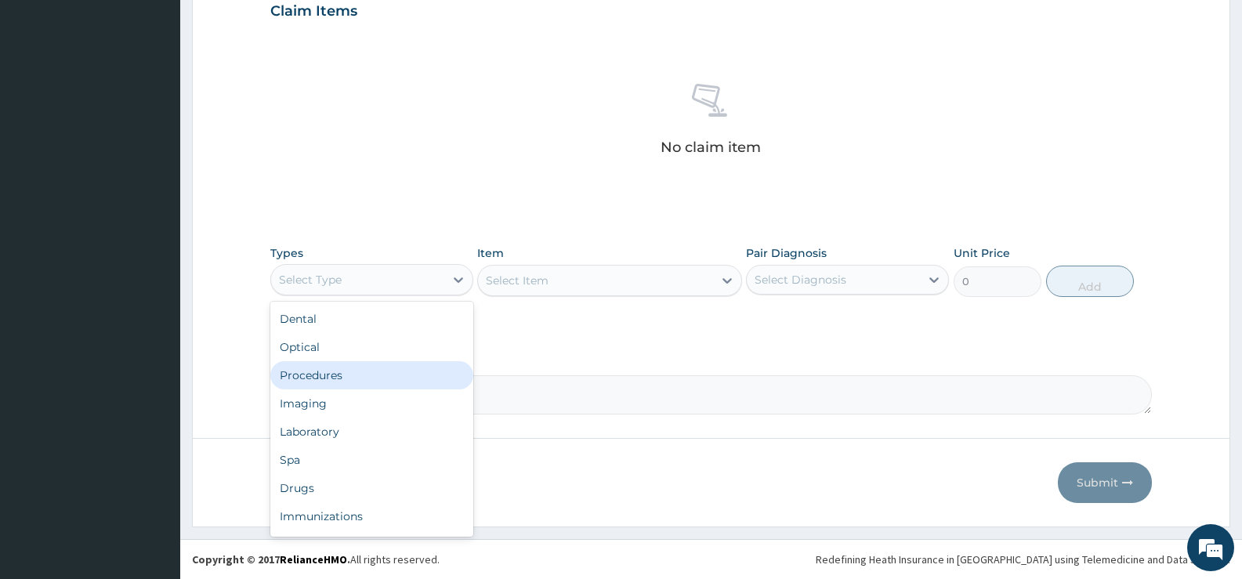
click at [329, 372] on div "Procedures" at bounding box center [371, 375] width 203 height 28
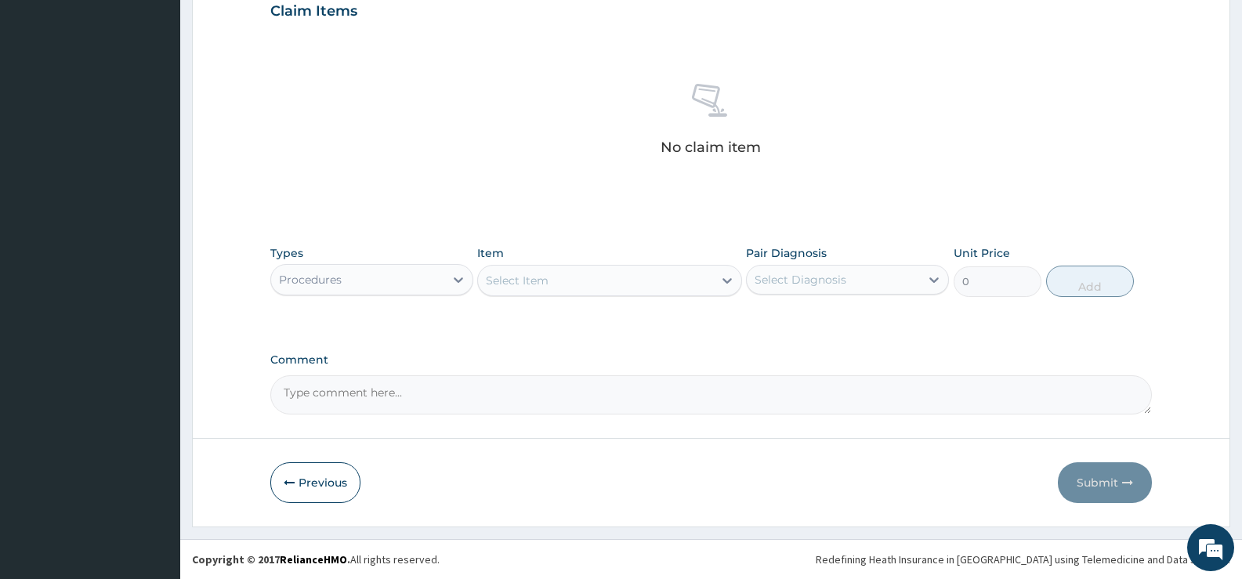
click at [726, 277] on icon at bounding box center [727, 281] width 16 height 16
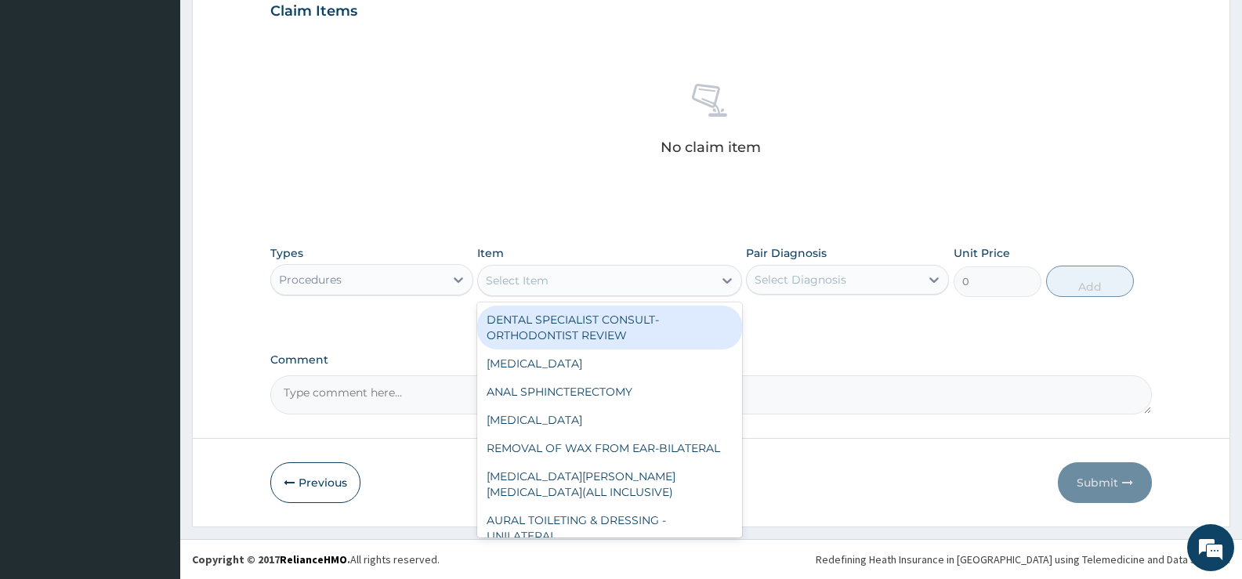
click at [731, 298] on div "Types Procedures Item option DENTAL SPECIALIST CONSULT-ORTHODONTIST REVIEW focu…" at bounding box center [711, 270] width 882 height 67
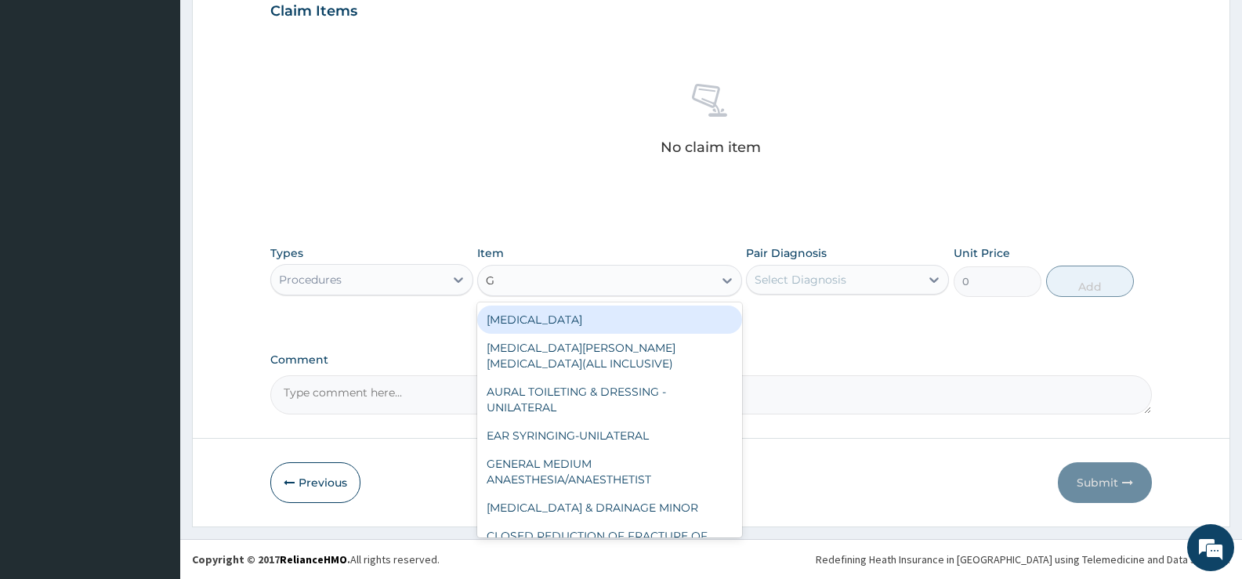
type input "GP"
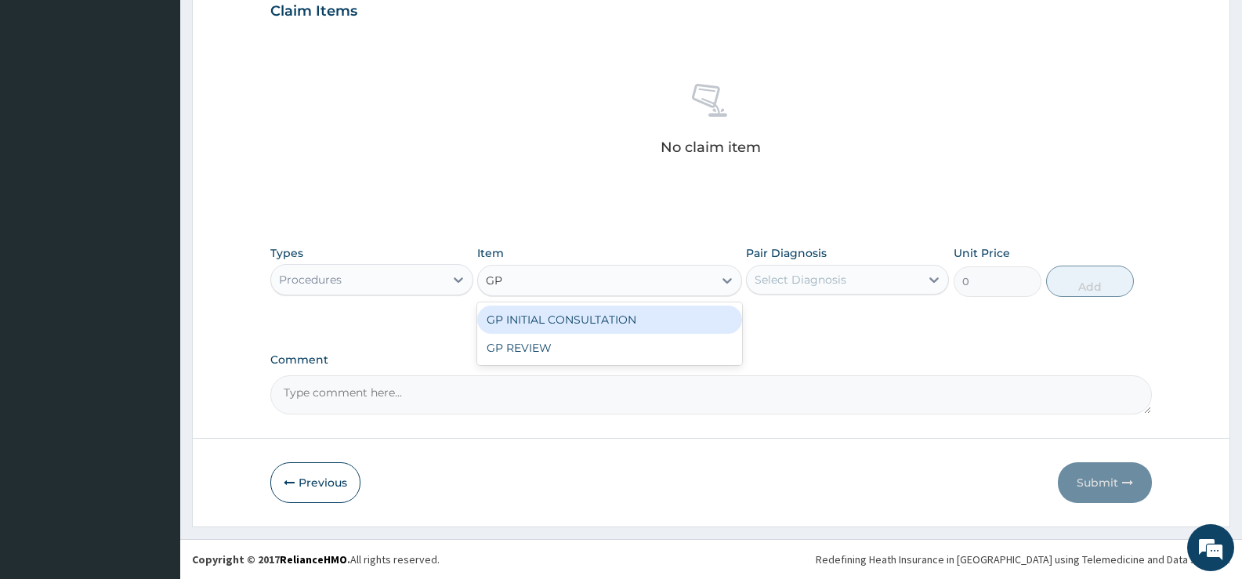
click at [724, 323] on div "GP INITIAL CONSULTATION" at bounding box center [609, 320] width 264 height 28
type input "2000"
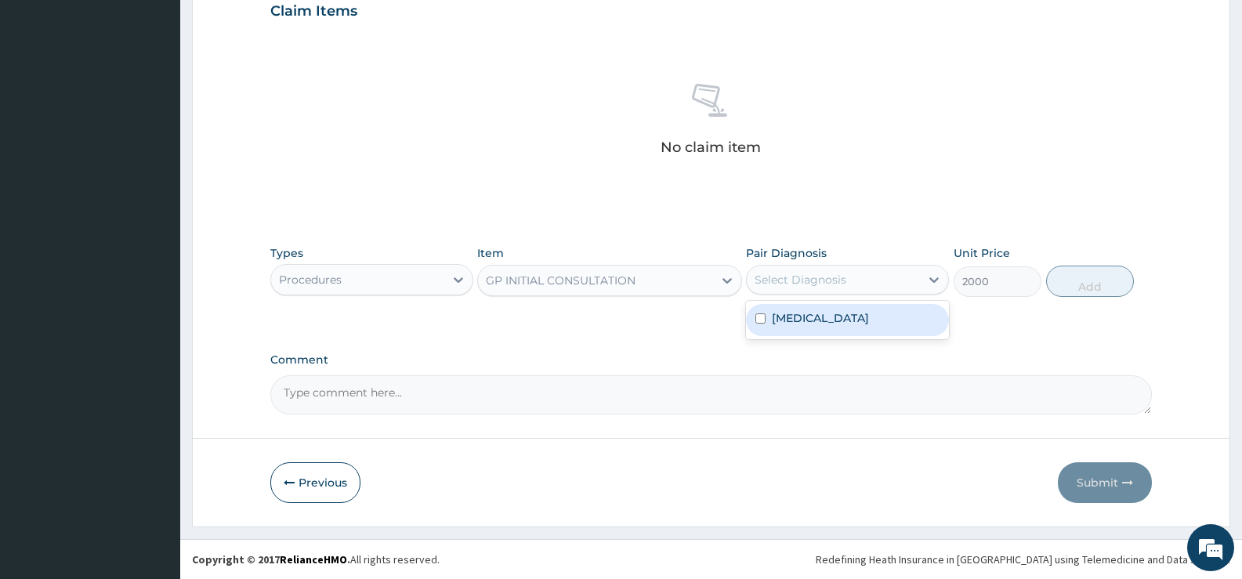
click at [860, 277] on div "Select Diagnosis" at bounding box center [833, 279] width 173 height 25
click at [854, 314] on label "Falciparum malaria" at bounding box center [820, 318] width 97 height 16
checkbox input "true"
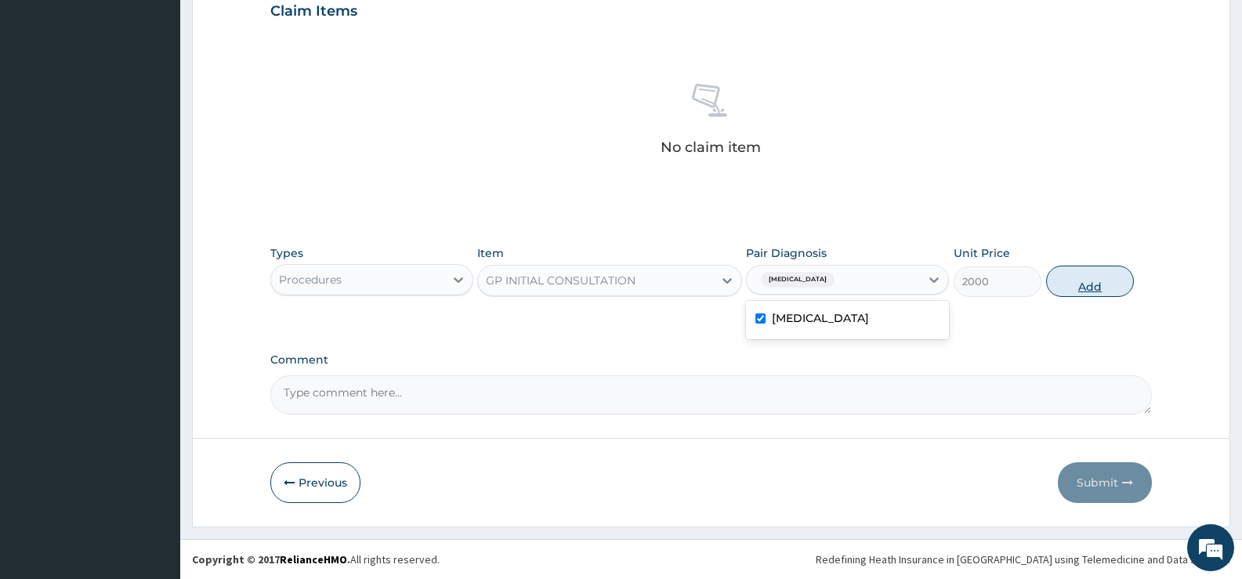
click at [1064, 281] on button "Add" at bounding box center [1090, 281] width 88 height 31
type input "0"
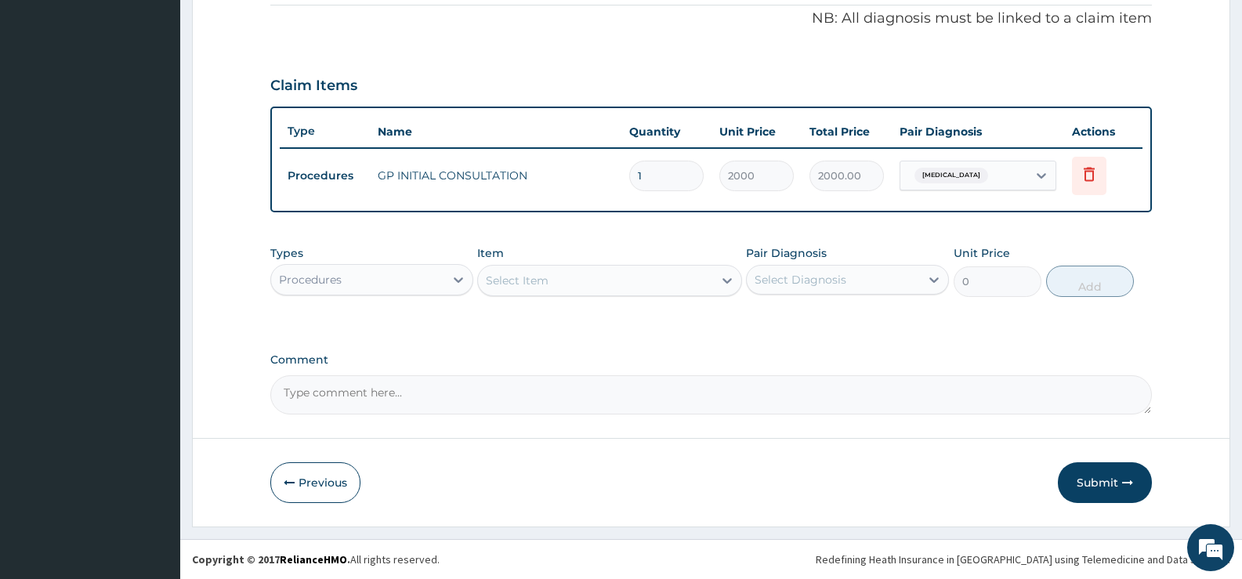
scroll to position [477, 0]
click at [451, 277] on icon at bounding box center [459, 280] width 16 height 16
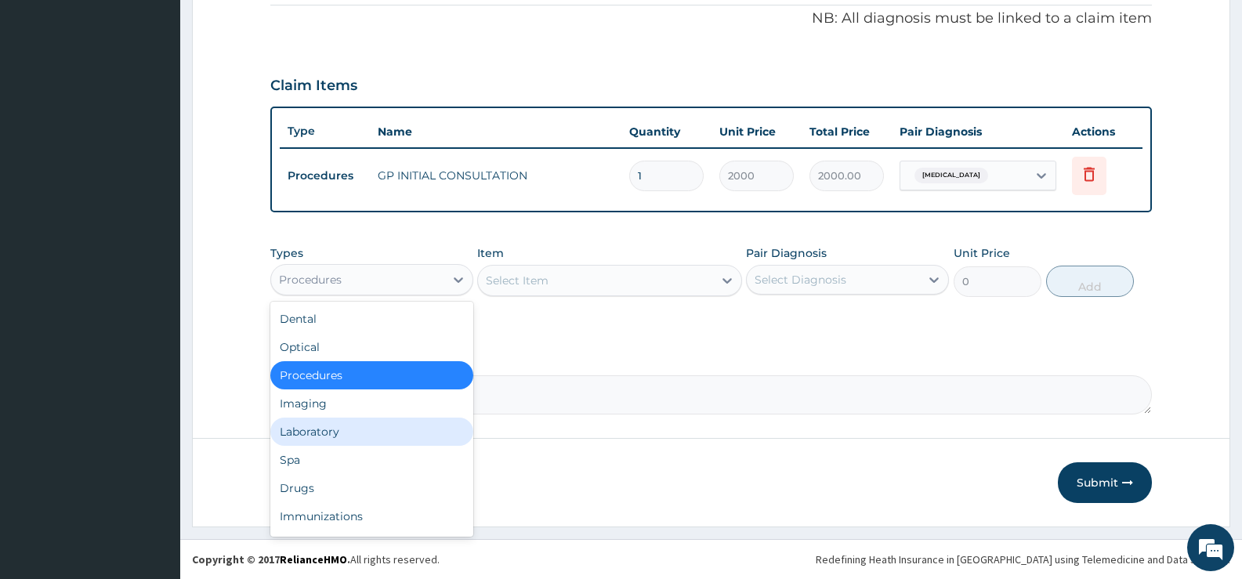
click at [335, 432] on div "Laboratory" at bounding box center [371, 432] width 203 height 28
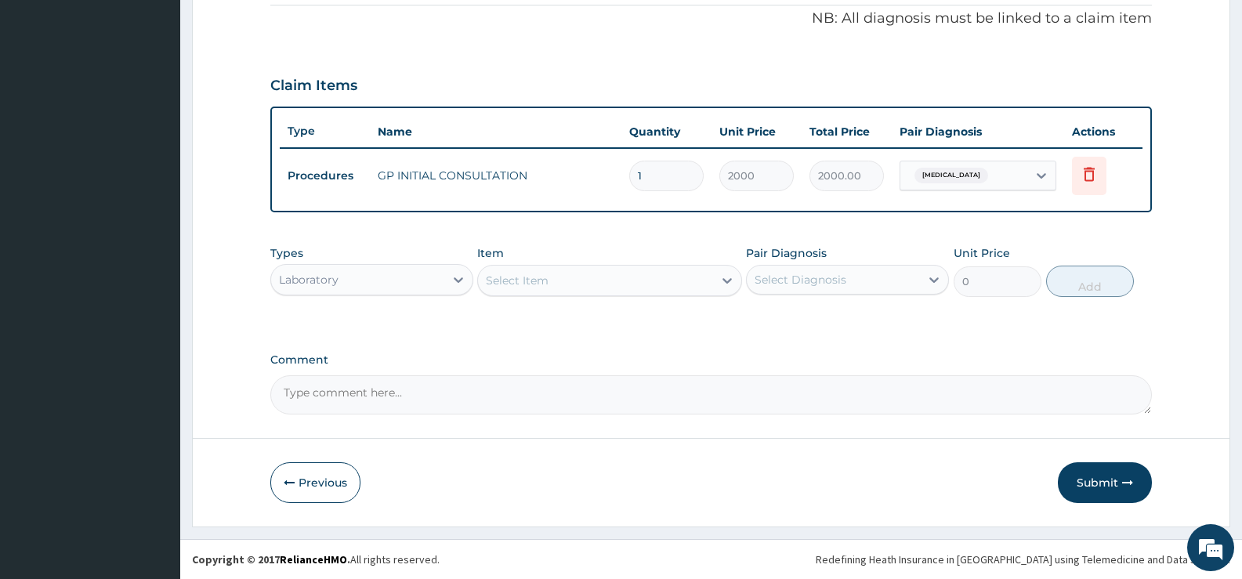
click at [700, 279] on div "Select Item" at bounding box center [595, 280] width 234 height 25
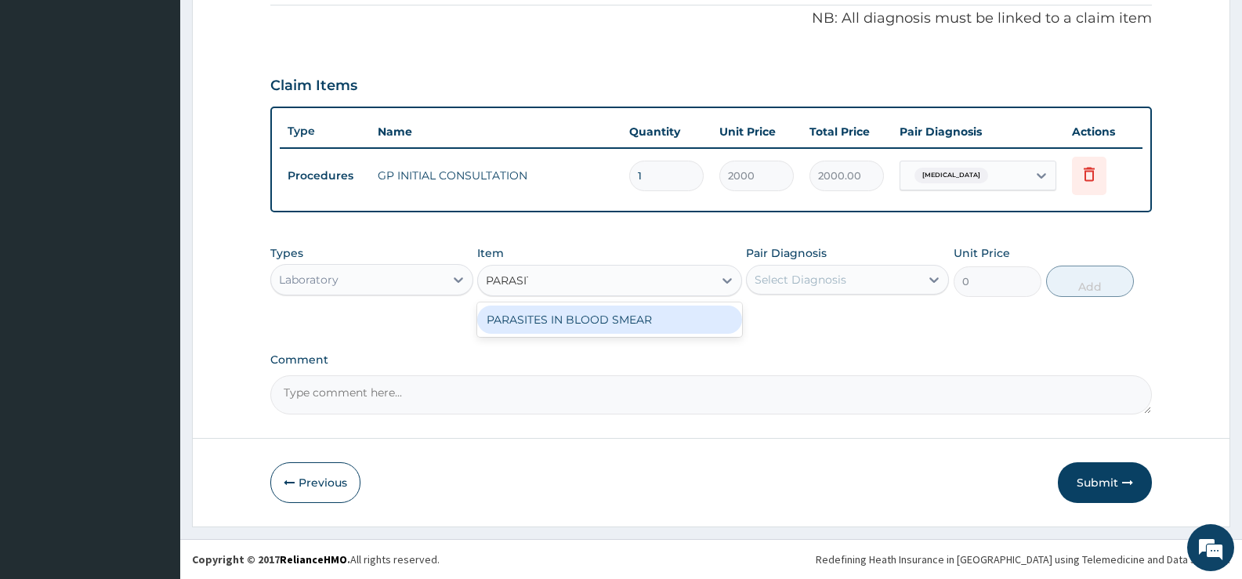
type input "PARASITE"
click at [677, 332] on div "PARASITES IN BLOOD SMEAR" at bounding box center [609, 320] width 264 height 28
type input "1100"
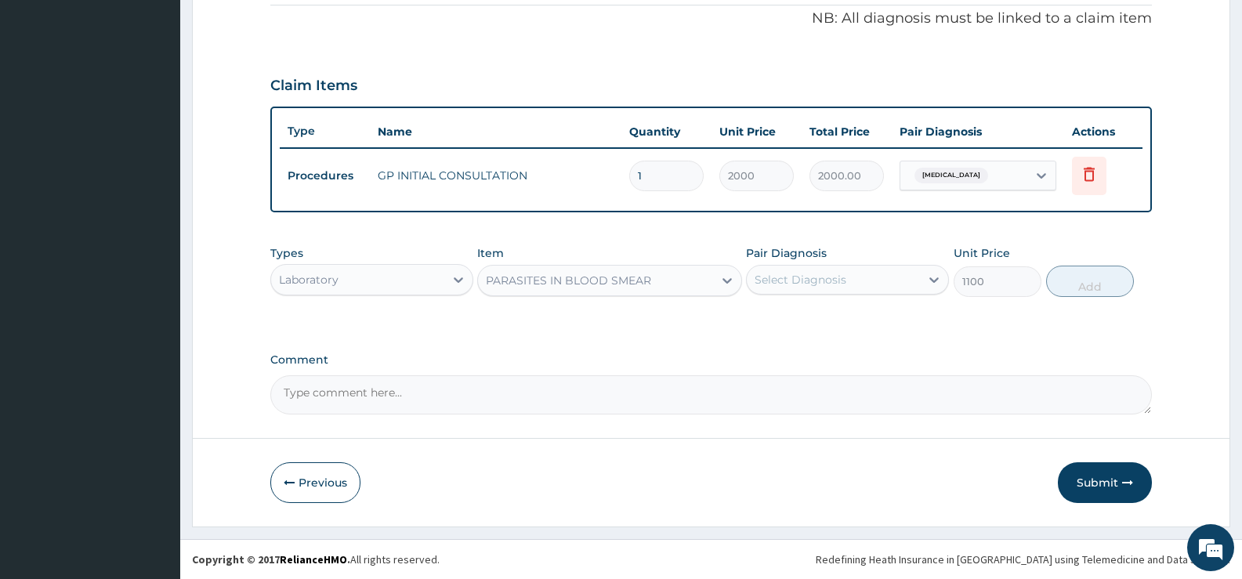
click at [835, 280] on div "Select Diagnosis" at bounding box center [801, 280] width 92 height 16
click at [824, 321] on label "Falciparum malaria" at bounding box center [820, 318] width 97 height 16
checkbox input "true"
drag, startPoint x: 1112, startPoint y: 283, endPoint x: 1020, endPoint y: 292, distance: 92.1
click at [1111, 284] on button "Add" at bounding box center [1090, 281] width 88 height 31
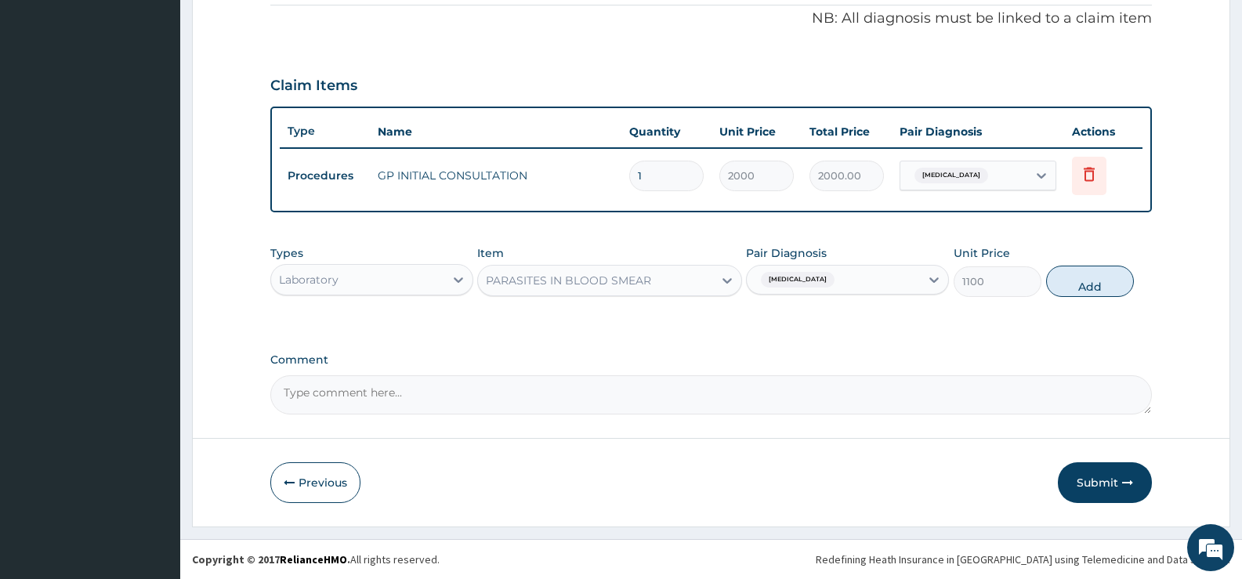
type input "0"
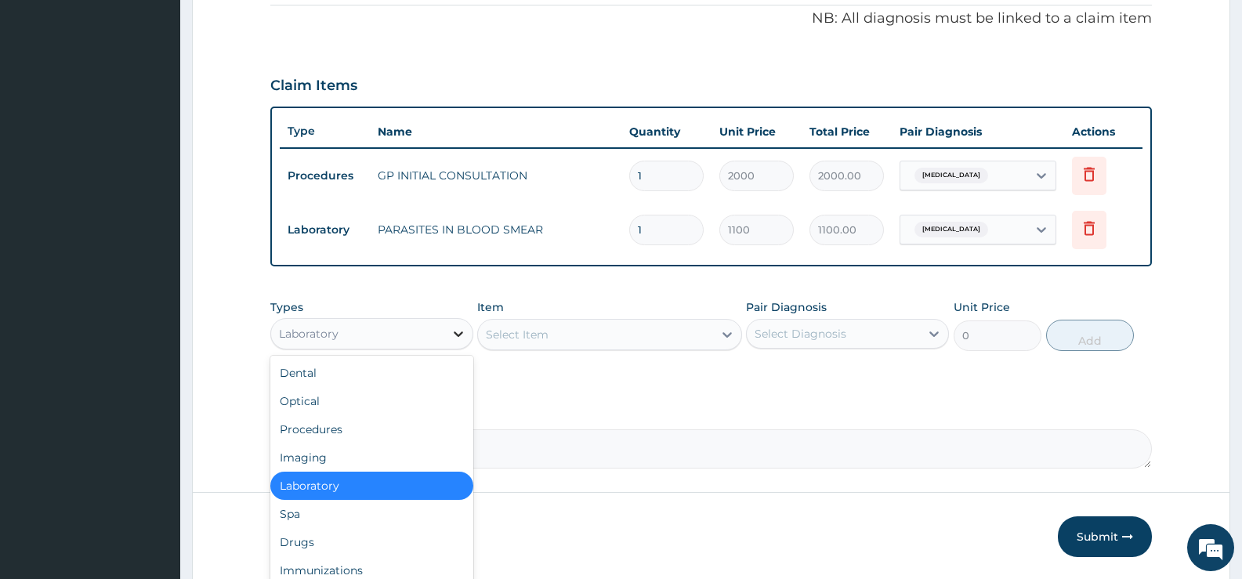
click at [452, 335] on icon at bounding box center [459, 334] width 16 height 16
click at [326, 538] on div "Drugs" at bounding box center [371, 542] width 203 height 28
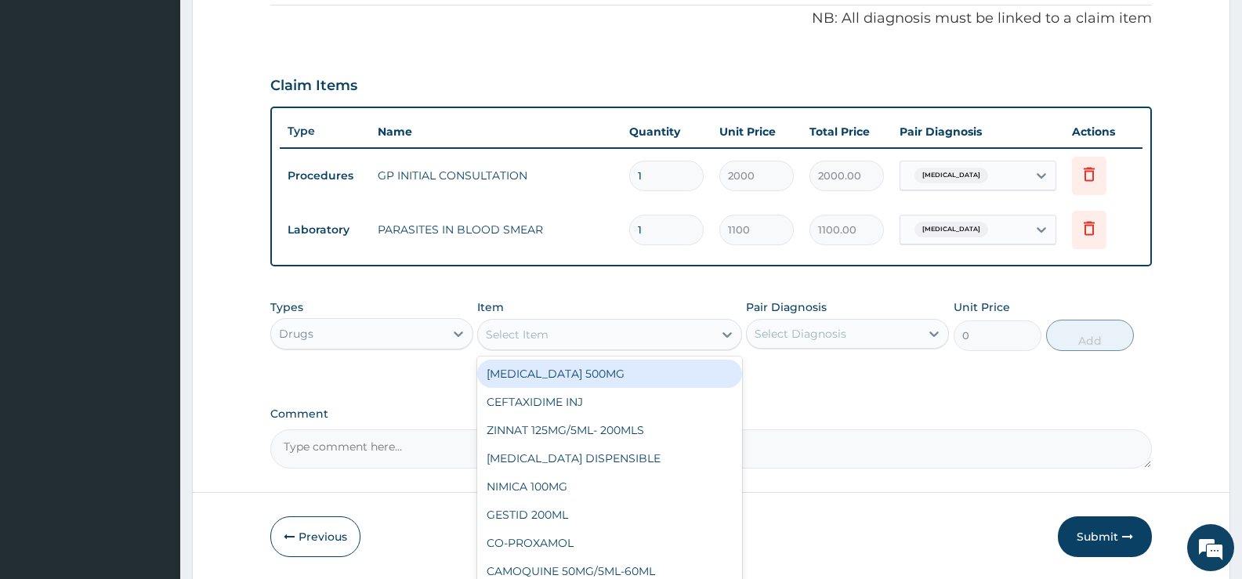
click at [723, 338] on icon at bounding box center [727, 335] width 16 height 16
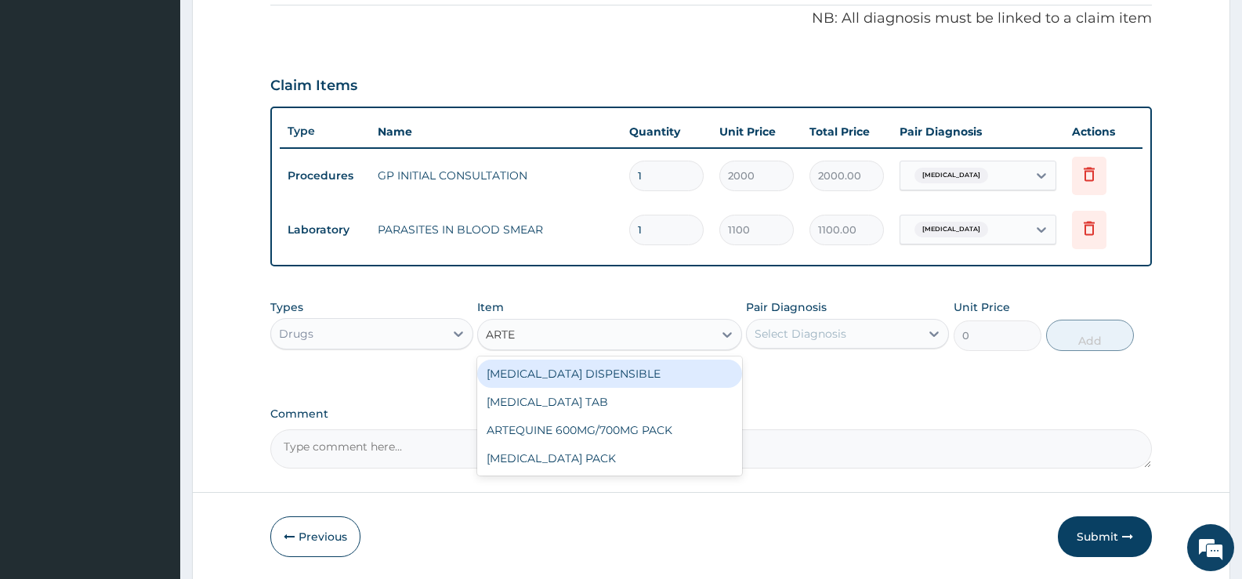
type input "ARTEM"
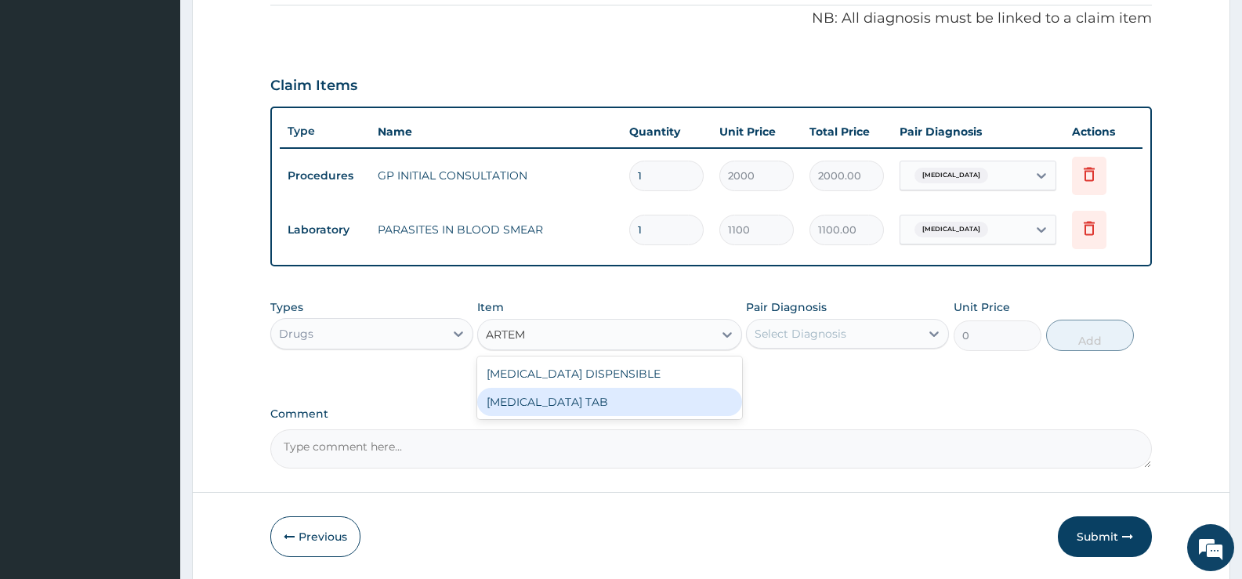
click at [715, 410] on div "[MEDICAL_DATA] TAB" at bounding box center [609, 402] width 264 height 28
type input "1035"
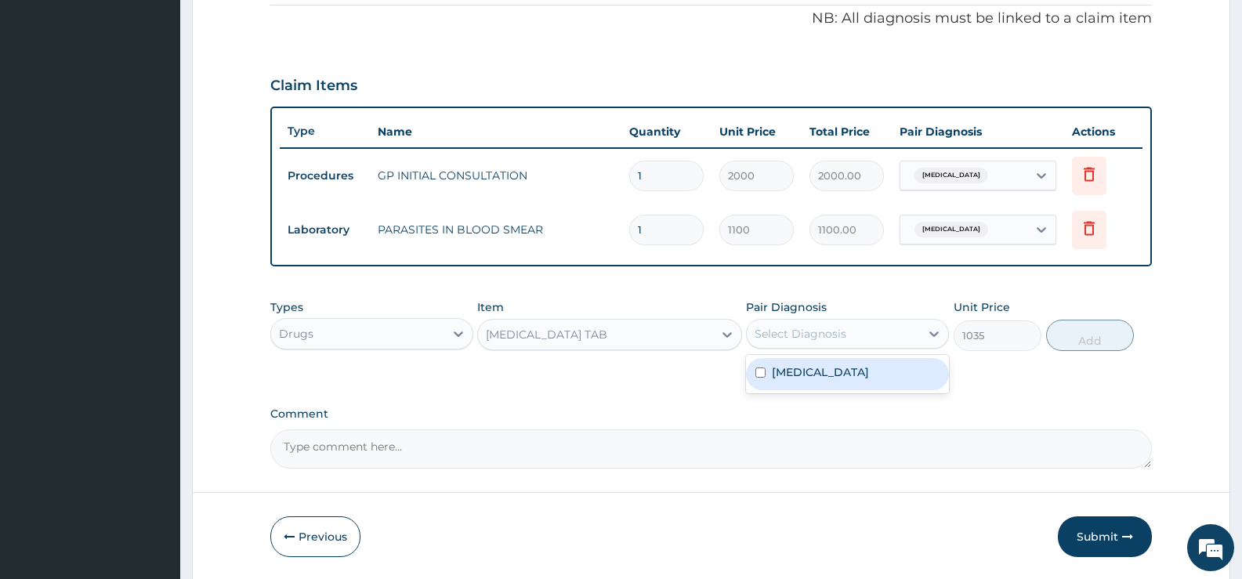
click at [906, 335] on div "Select Diagnosis" at bounding box center [833, 333] width 173 height 25
click at [866, 373] on label "Falciparum malaria" at bounding box center [820, 372] width 97 height 16
checkbox input "true"
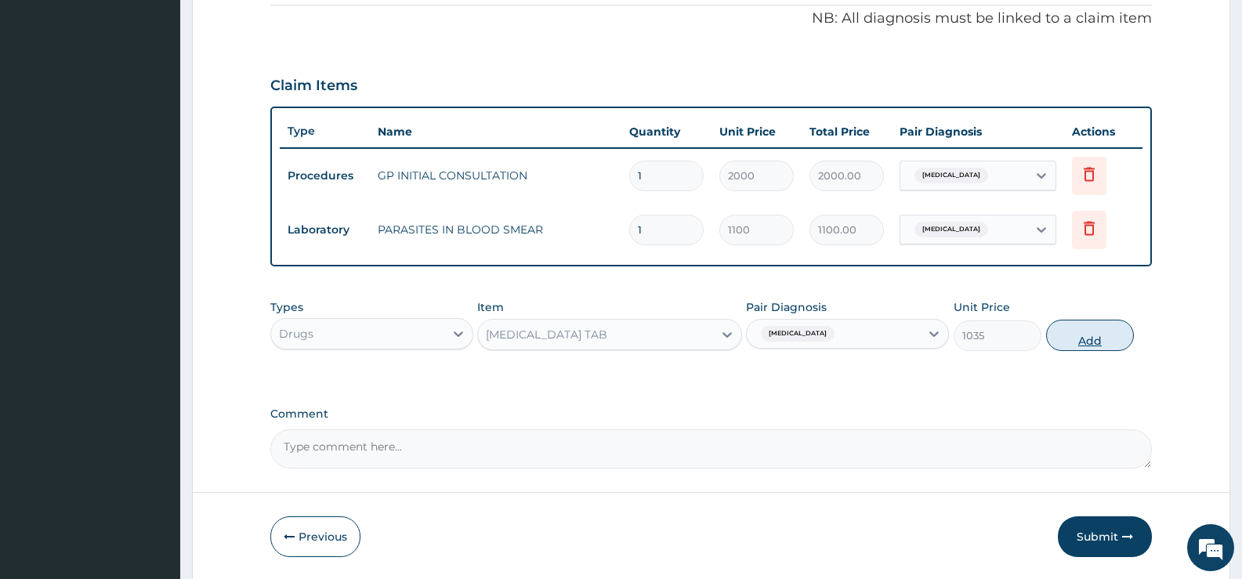
click at [1088, 343] on button "Add" at bounding box center [1090, 335] width 88 height 31
type input "0"
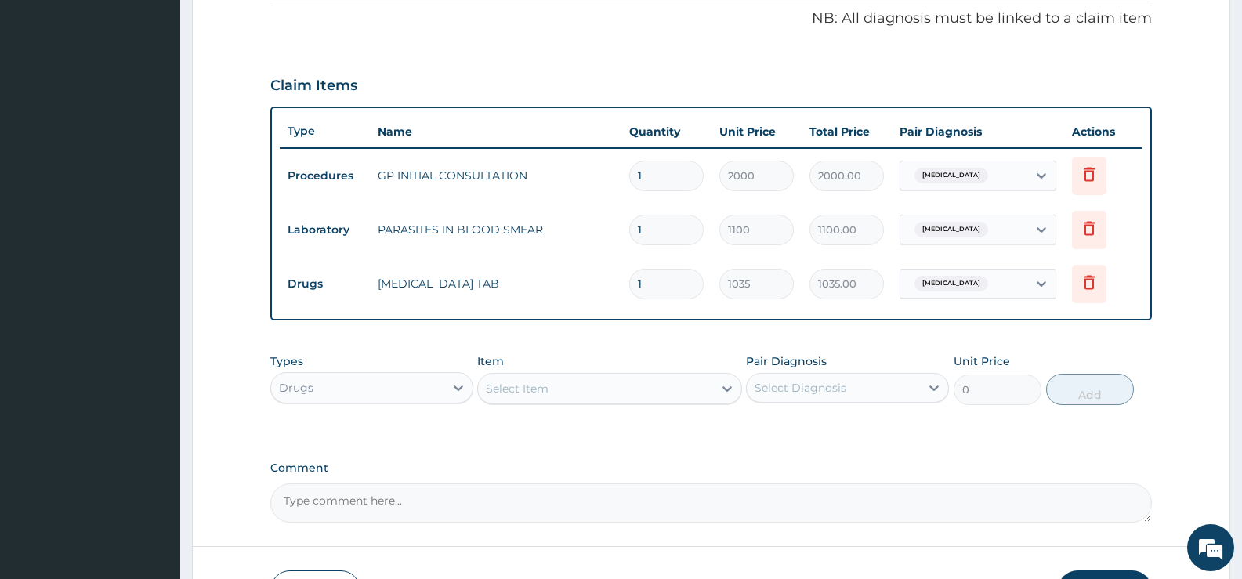
click at [678, 384] on div "Select Item" at bounding box center [595, 388] width 234 height 25
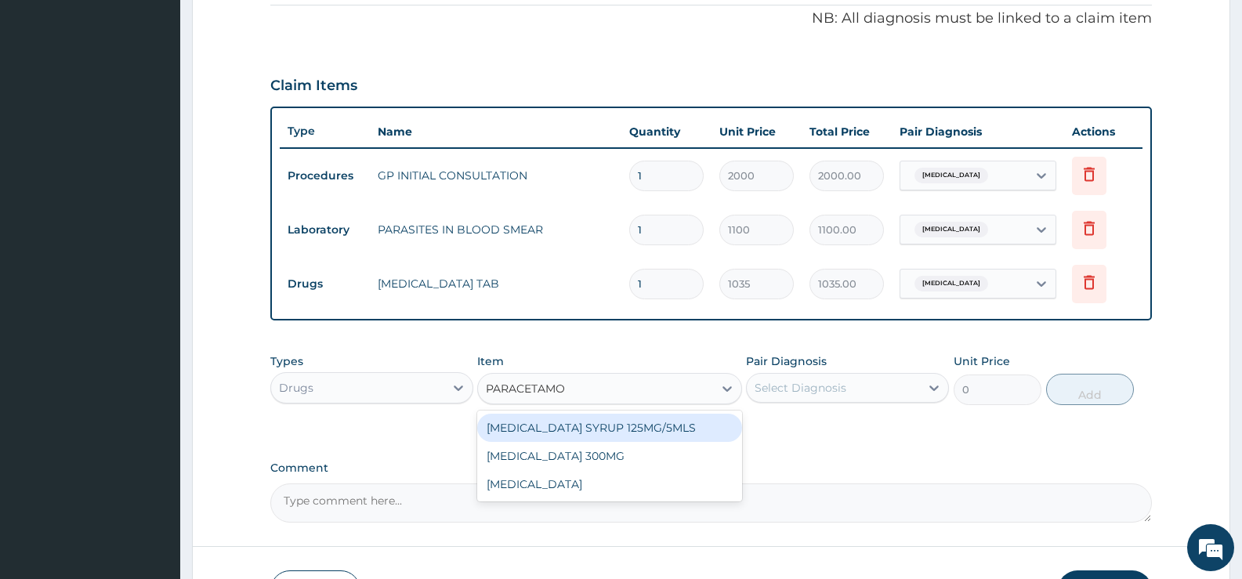
type input "[MEDICAL_DATA]"
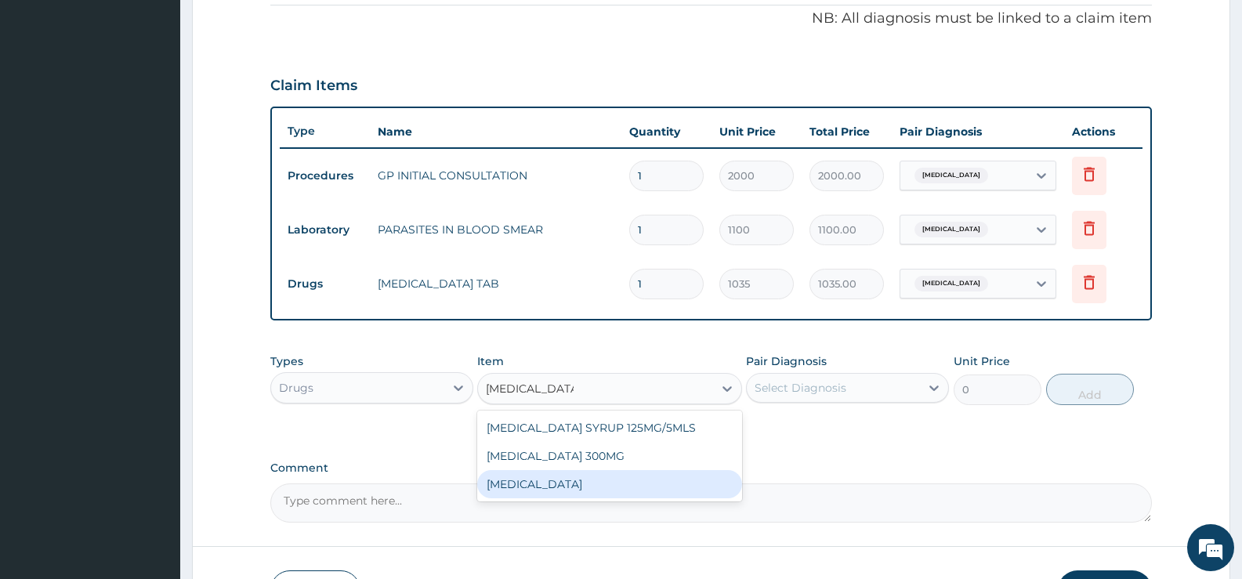
click at [592, 484] on div "[MEDICAL_DATA]" at bounding box center [609, 484] width 264 height 28
type input "15.18"
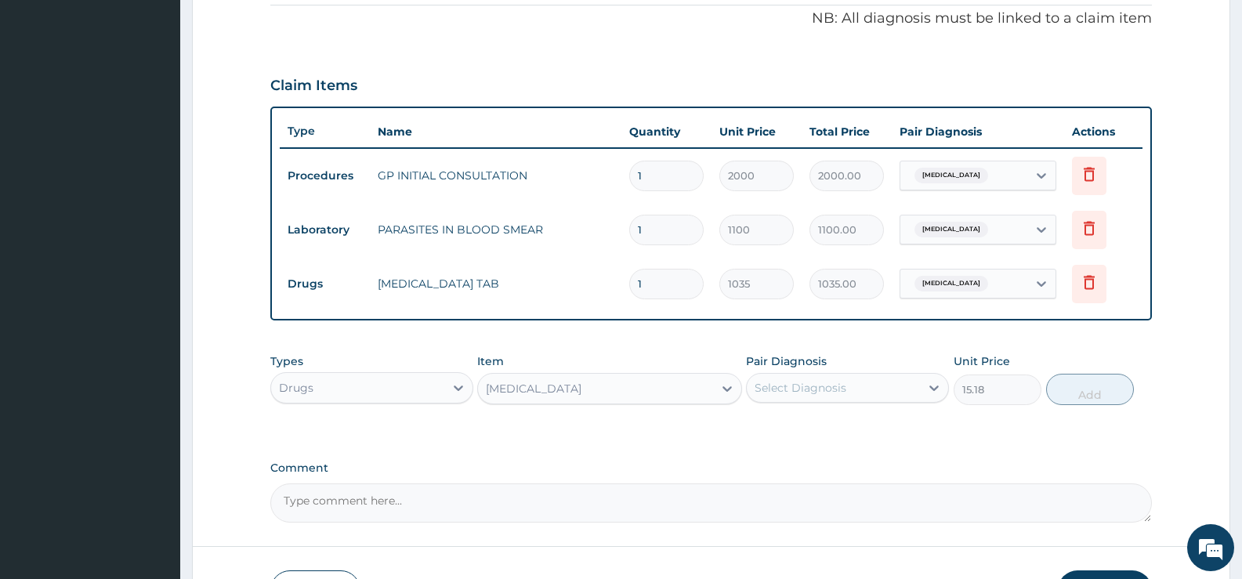
click at [881, 387] on div "Select Diagnosis" at bounding box center [833, 387] width 173 height 25
click at [855, 429] on label "Falciparum malaria" at bounding box center [820, 427] width 97 height 16
checkbox input "true"
click at [1078, 388] on button "Add" at bounding box center [1090, 389] width 88 height 31
type input "0"
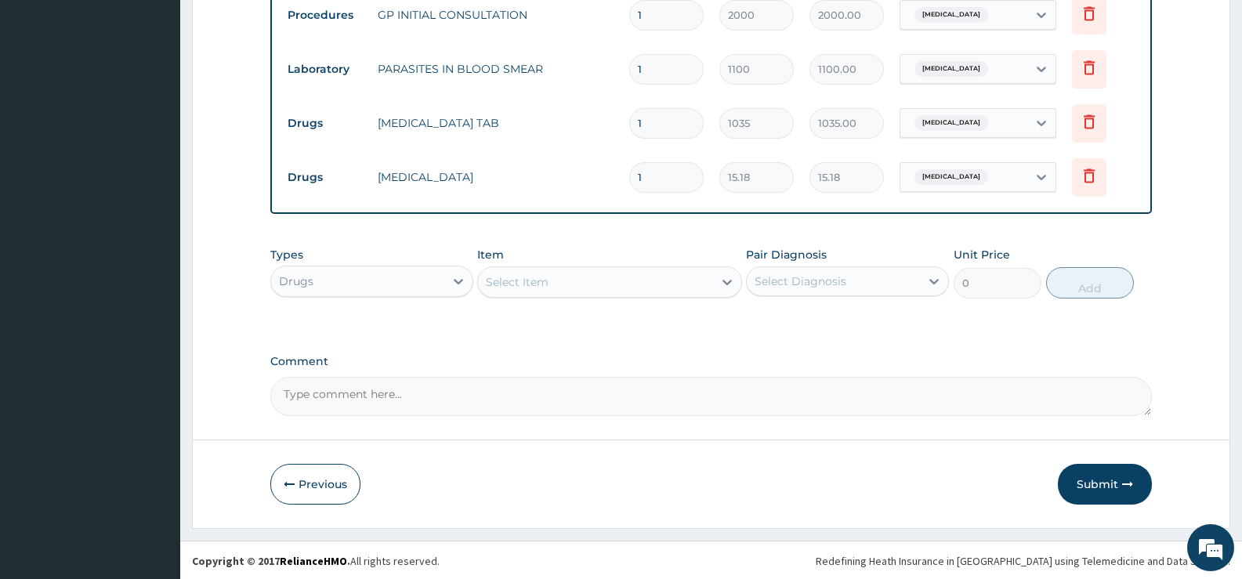
scroll to position [639, 0]
type input "18"
type input "273.24"
type input "18"
click at [1087, 481] on button "Submit" at bounding box center [1105, 482] width 94 height 41
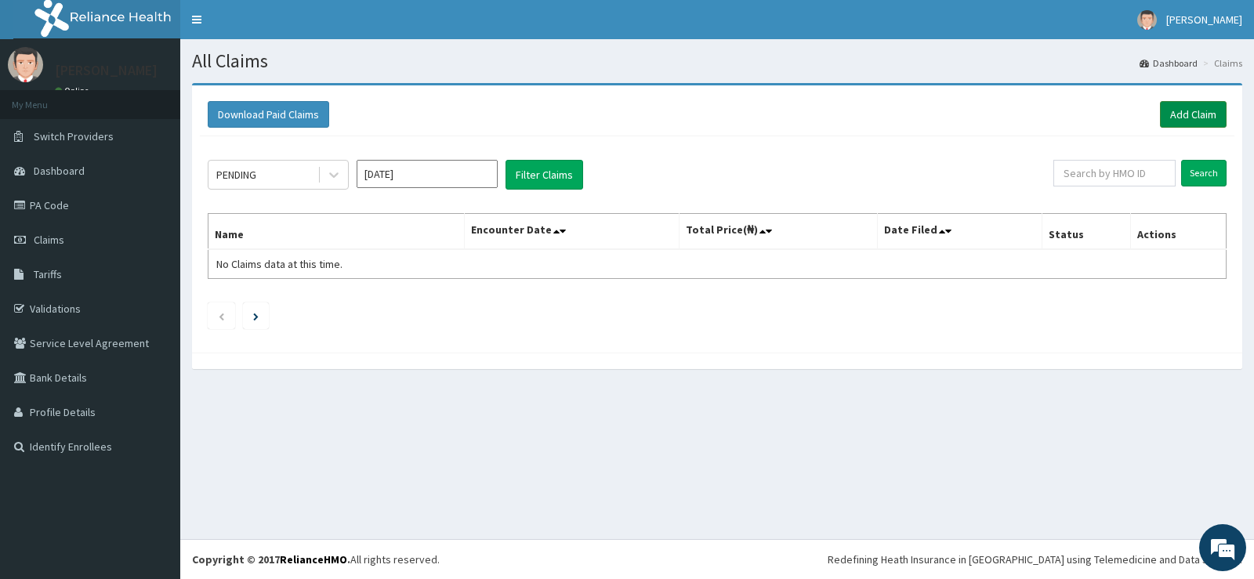
click at [1191, 118] on link "Add Claim" at bounding box center [1193, 114] width 67 height 27
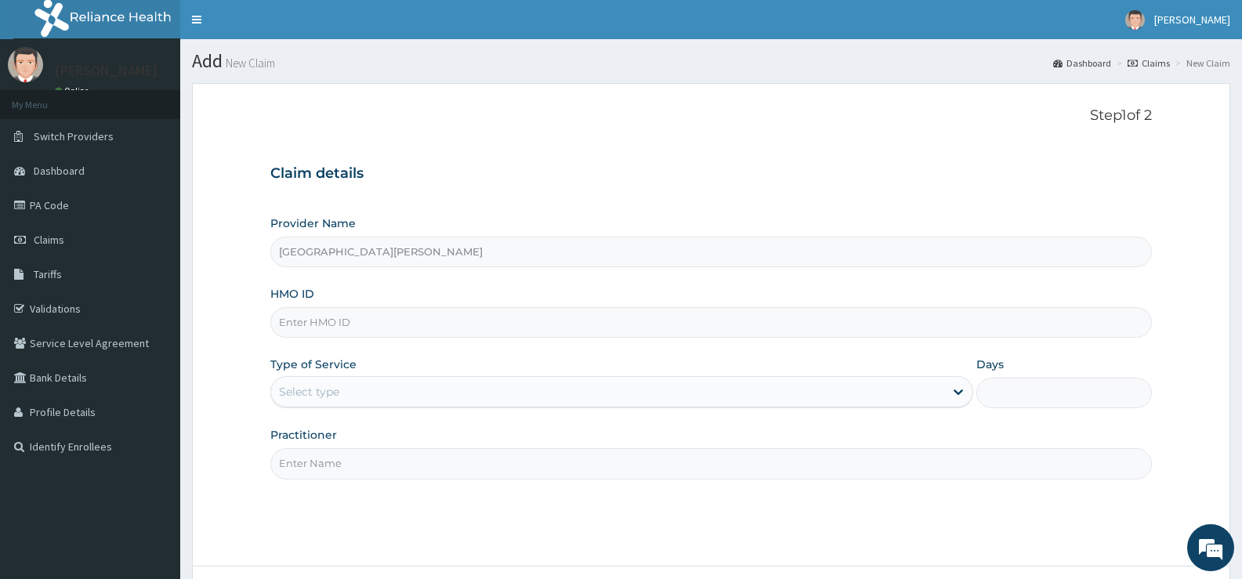
drag, startPoint x: 401, startPoint y: 320, endPoint x: 460, endPoint y: 322, distance: 58.8
click at [401, 320] on input "HMO ID" at bounding box center [711, 322] width 882 height 31
type input "NGC/10190/C"
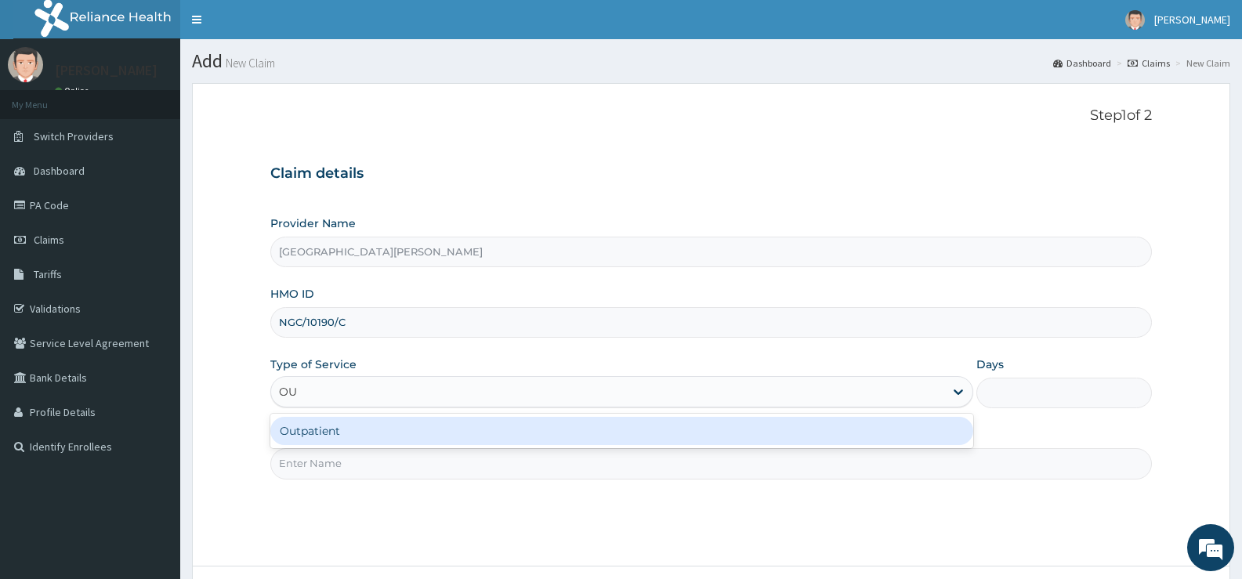
type input "OUT"
type input "1"
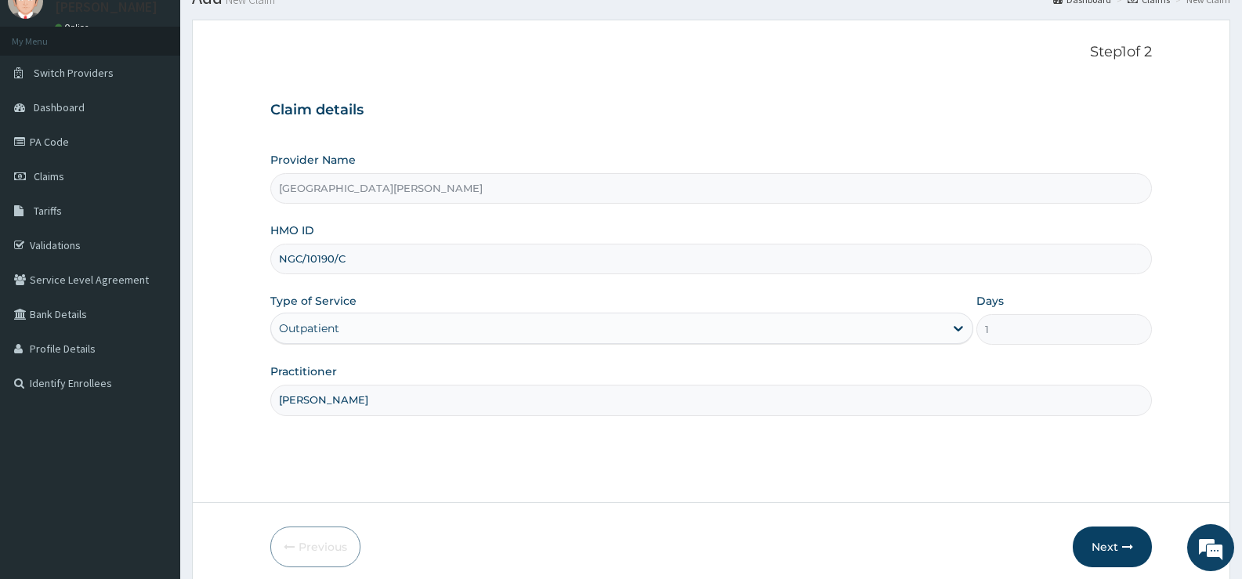
scroll to position [128, 0]
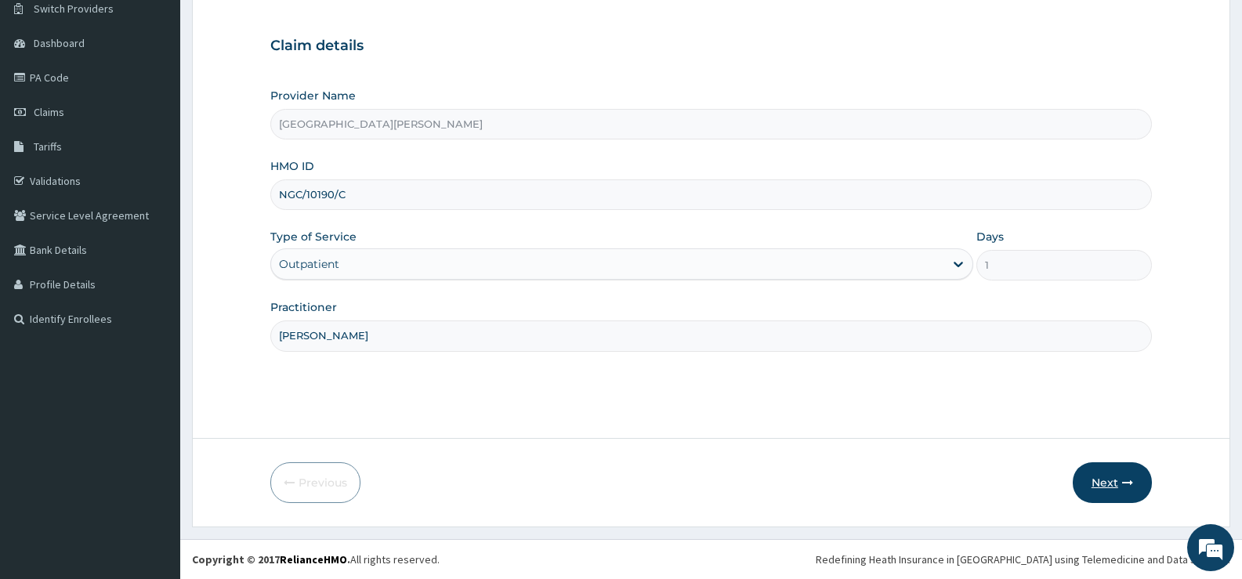
type input "[PERSON_NAME]"
click at [1107, 484] on button "Next" at bounding box center [1112, 482] width 79 height 41
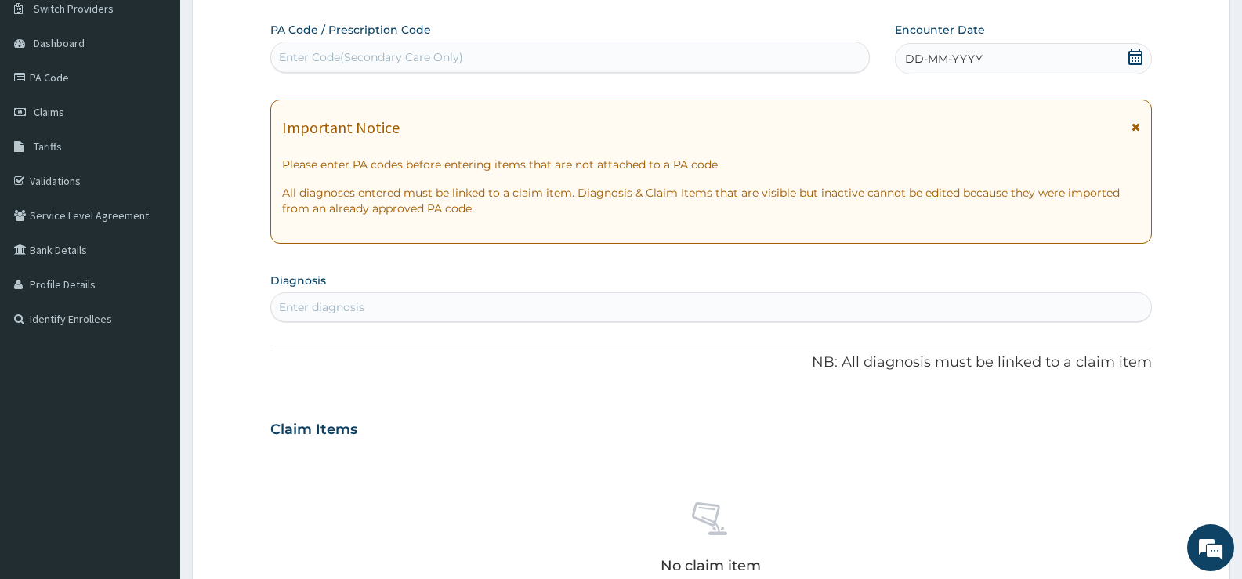
click at [1139, 60] on icon at bounding box center [1136, 57] width 16 height 16
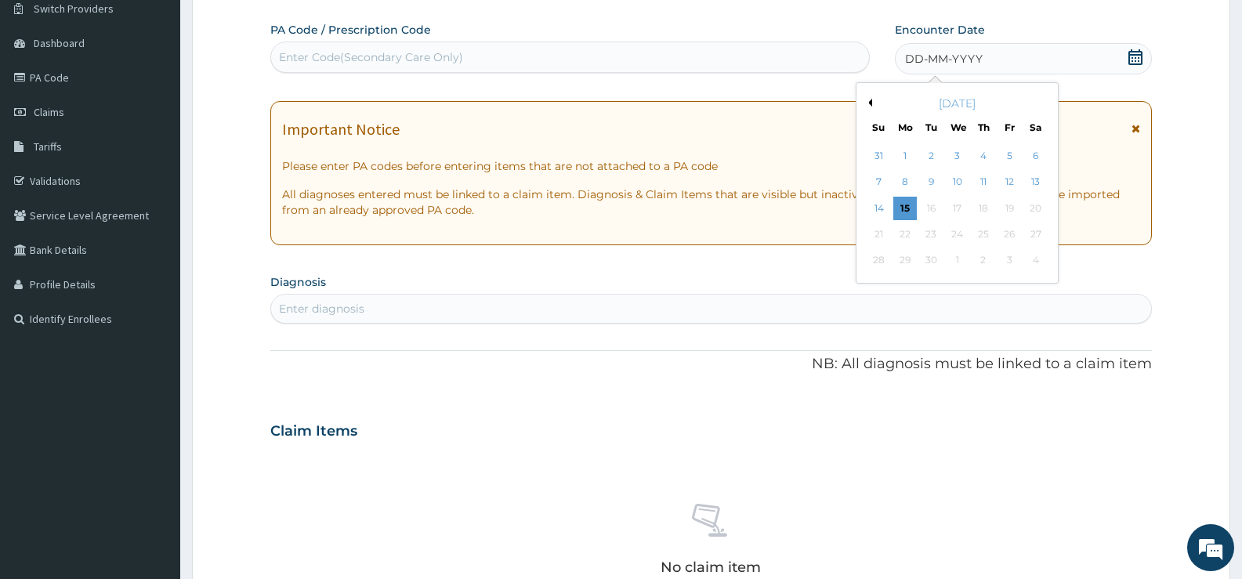
click at [871, 103] on button "Previous Month" at bounding box center [868, 103] width 8 height 8
click at [981, 183] on div "10" at bounding box center [984, 183] width 24 height 24
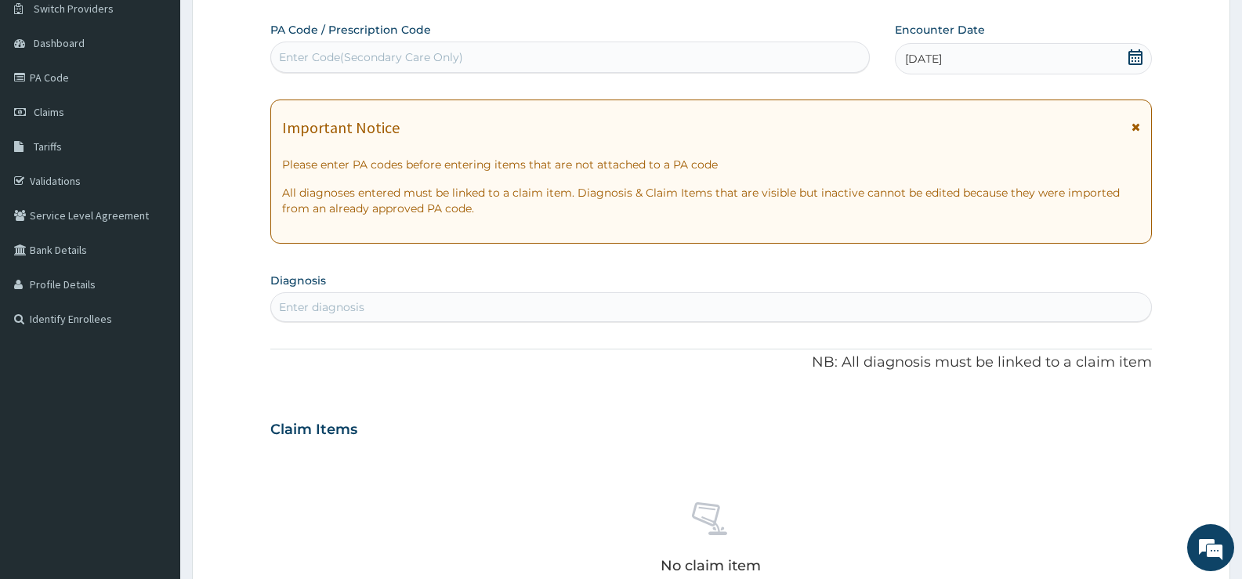
click at [689, 302] on div "Enter diagnosis" at bounding box center [711, 307] width 880 height 25
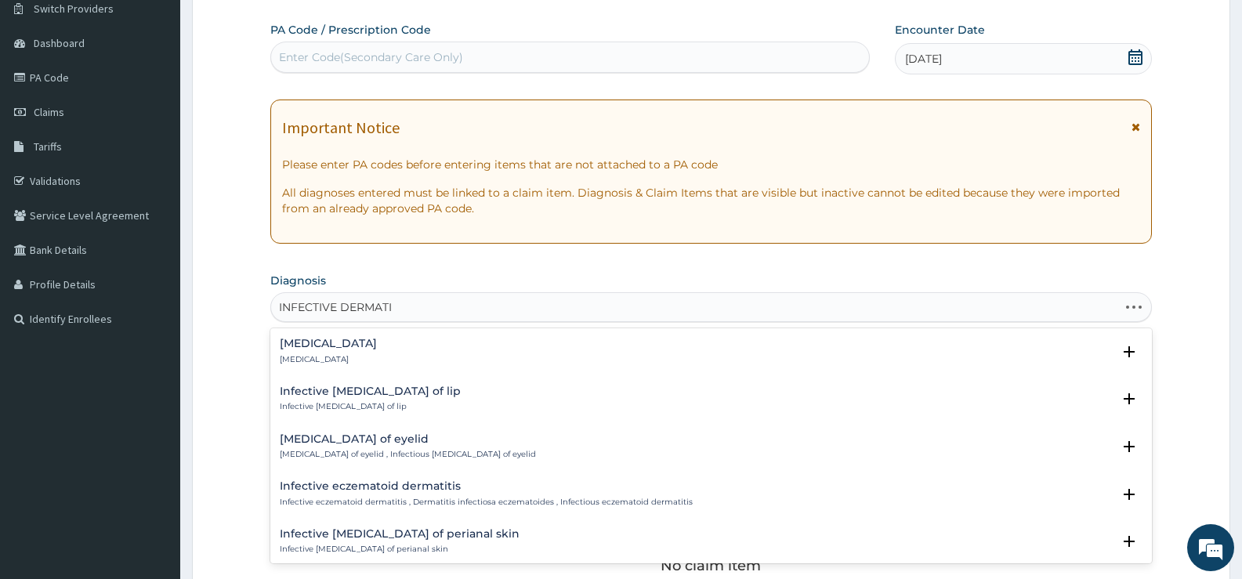
type input "INFECTIVE DERMATIT"
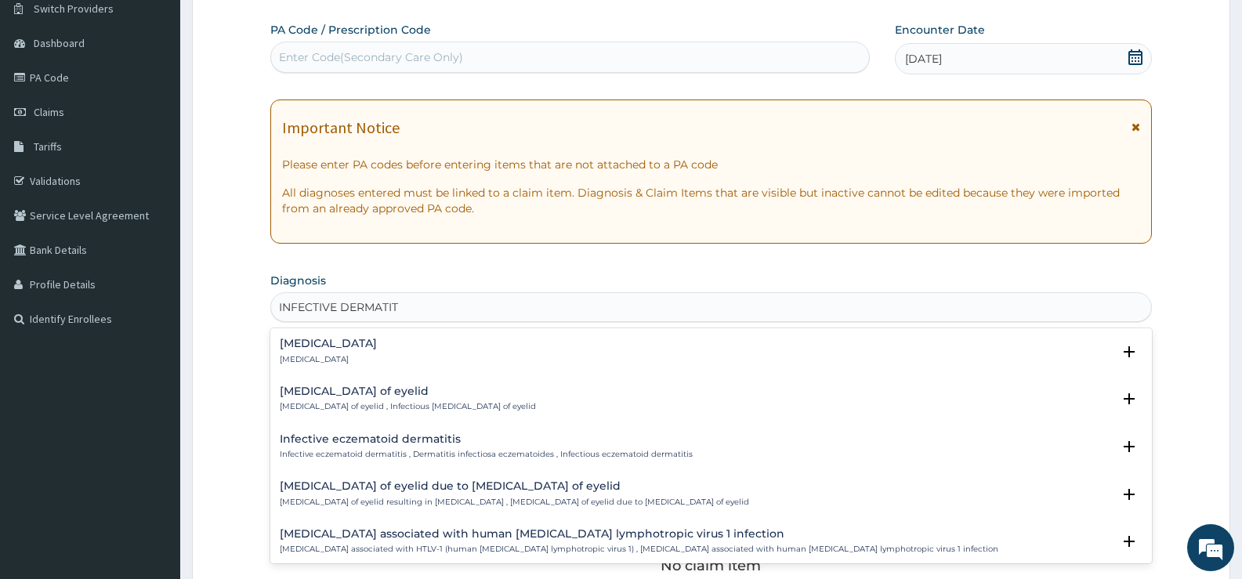
click at [355, 351] on div "[MEDICAL_DATA] [MEDICAL_DATA]" at bounding box center [328, 351] width 97 height 27
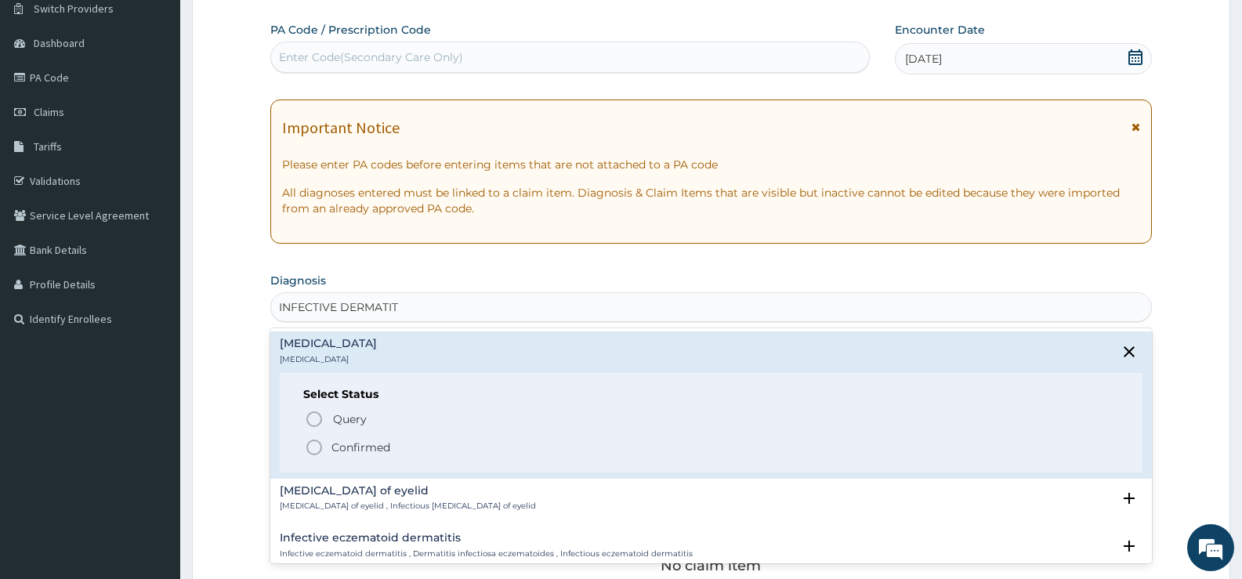
click at [366, 442] on p "Confirmed" at bounding box center [361, 448] width 59 height 16
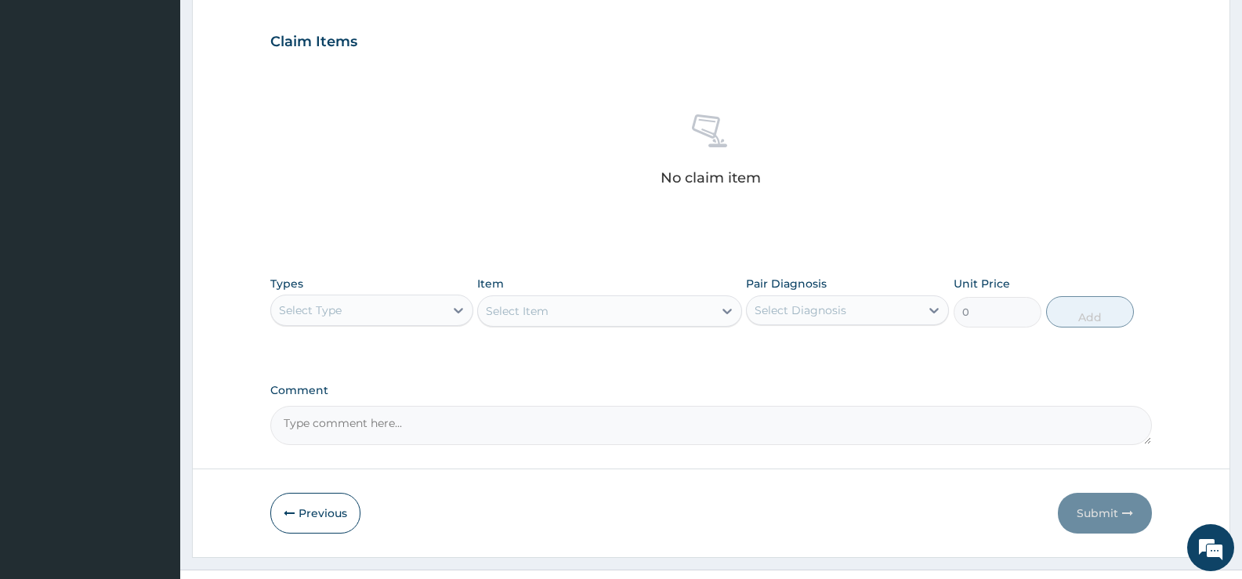
scroll to position [551, 0]
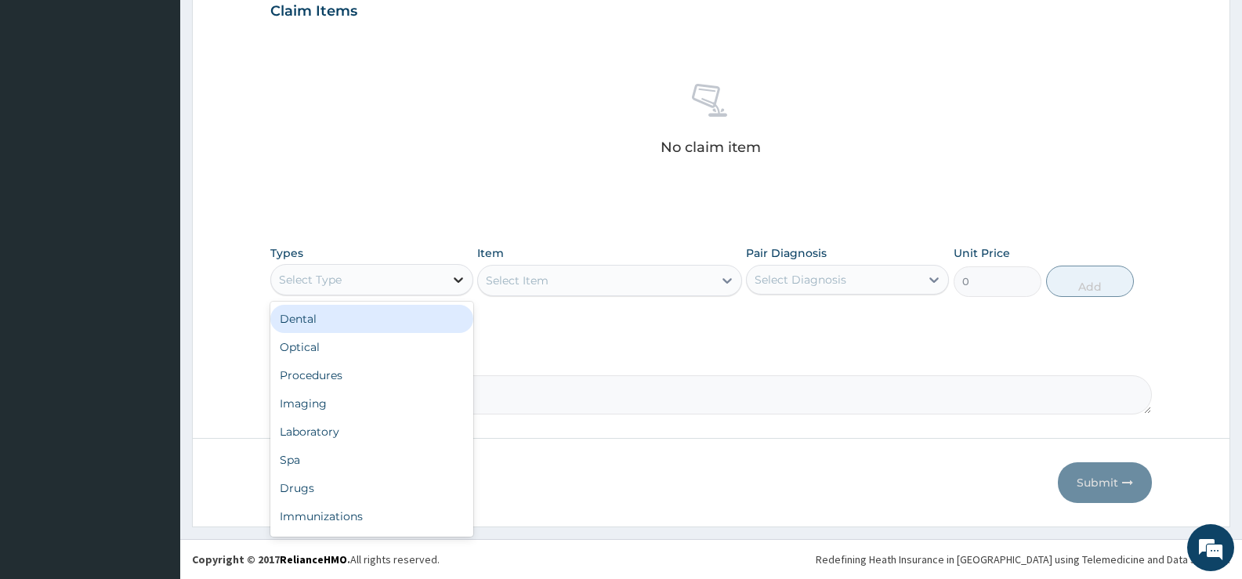
click at [462, 273] on icon at bounding box center [459, 280] width 16 height 16
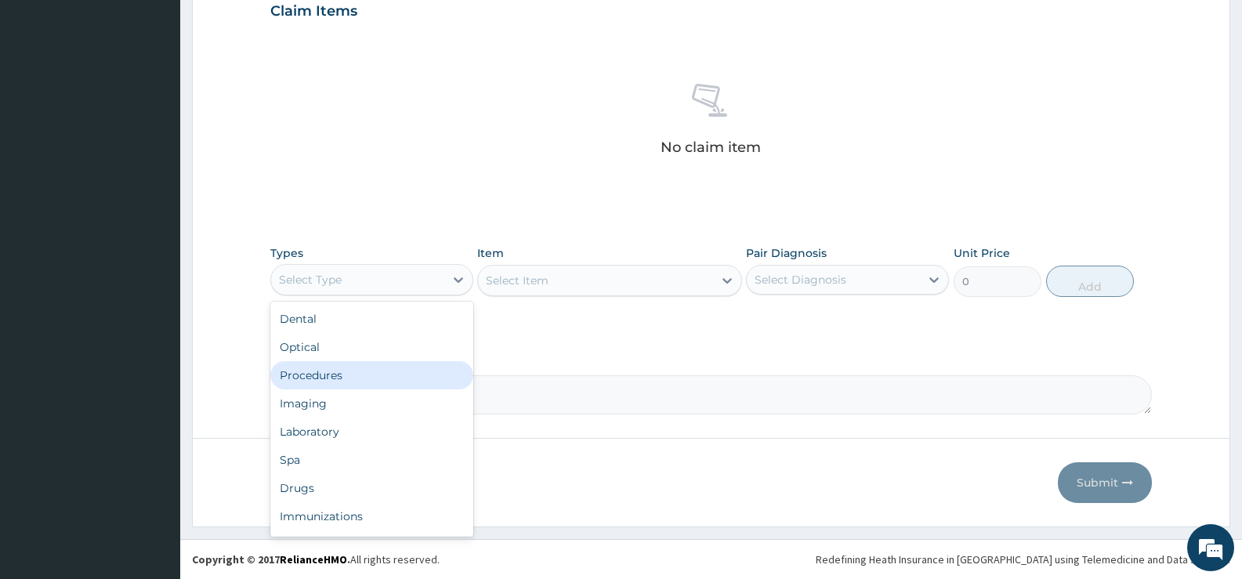
click at [322, 375] on div "Procedures" at bounding box center [371, 375] width 203 height 28
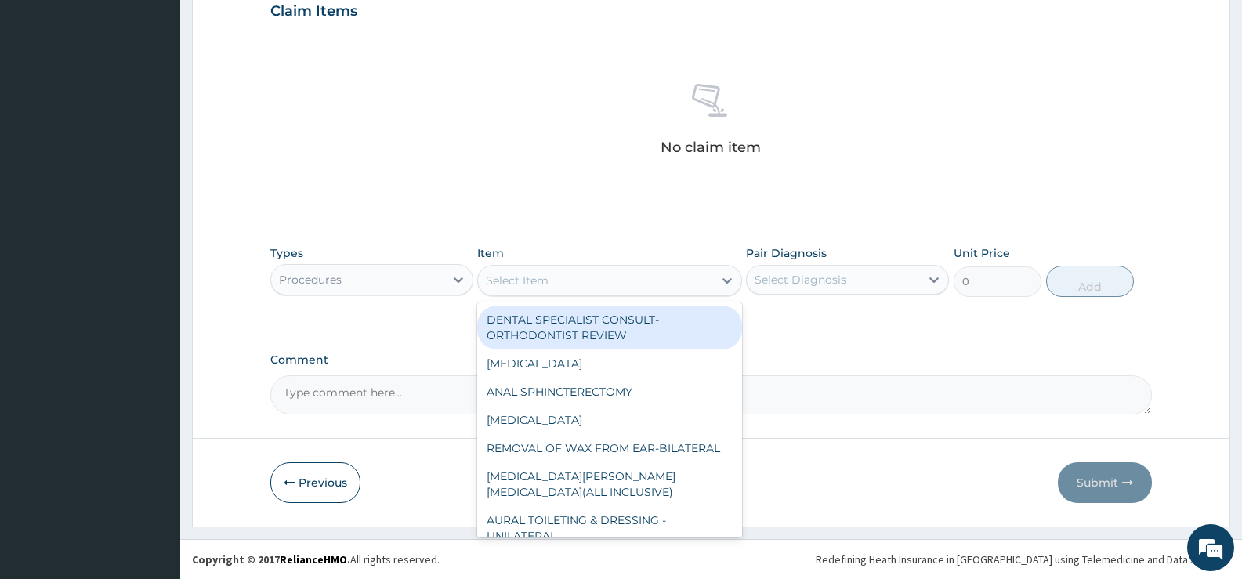
click at [727, 284] on icon at bounding box center [727, 281] width 16 height 16
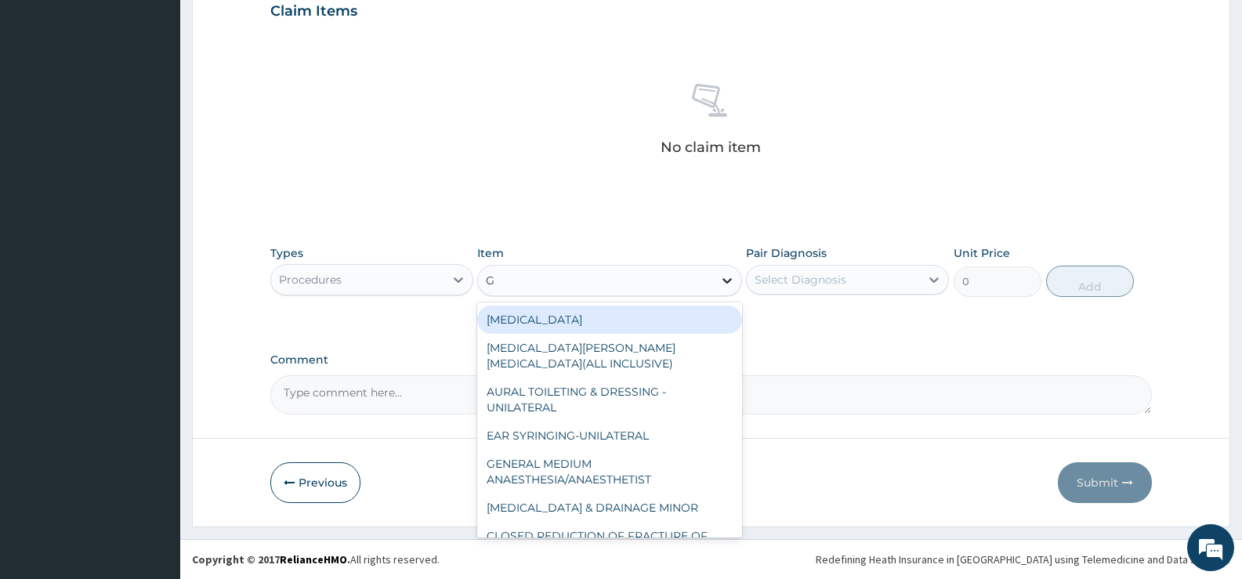
type input "GP"
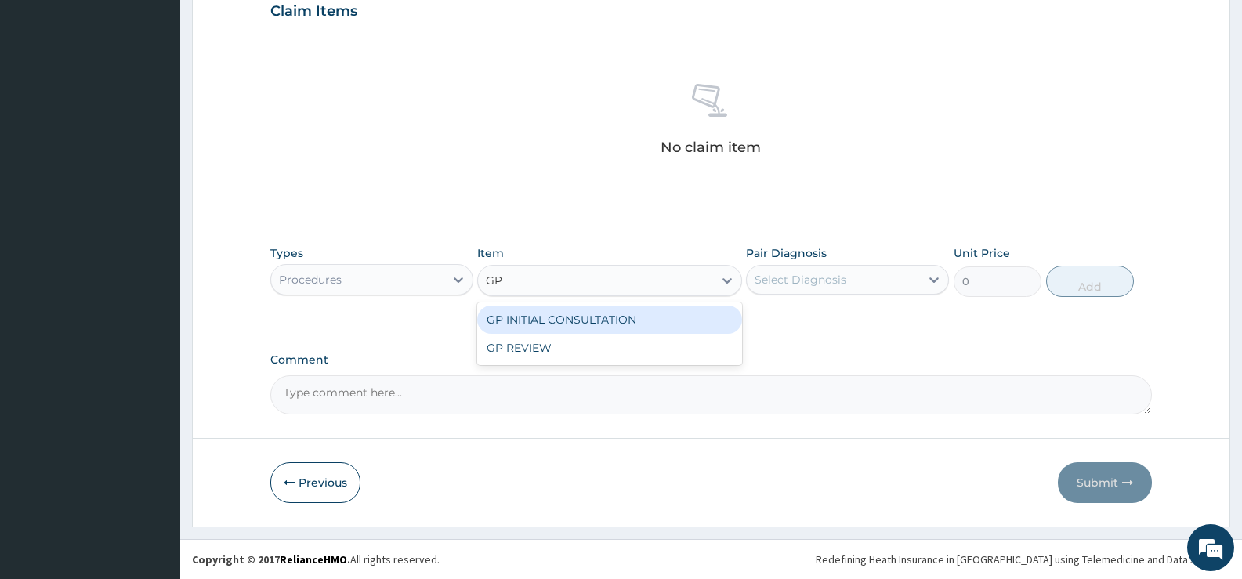
click at [721, 325] on div "GP INITIAL CONSULTATION" at bounding box center [609, 320] width 264 height 28
type input "2000"
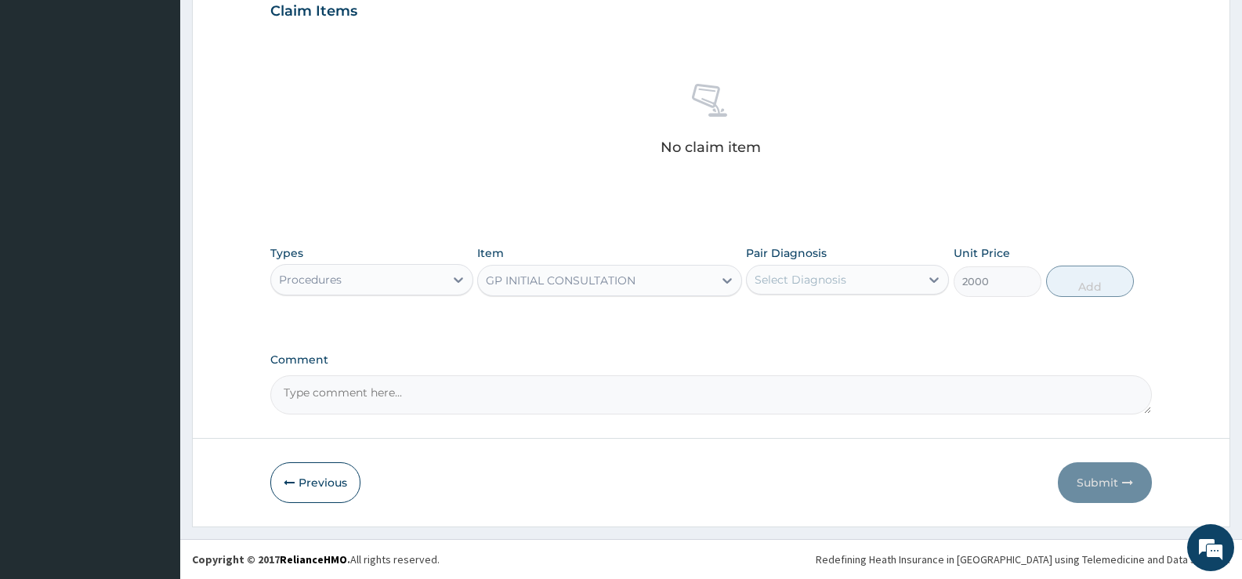
click at [821, 289] on div "Select Diagnosis" at bounding box center [833, 279] width 173 height 25
click at [826, 317] on label "[MEDICAL_DATA]" at bounding box center [820, 318] width 97 height 16
checkbox input "true"
click at [1093, 283] on button "Add" at bounding box center [1090, 281] width 88 height 31
type input "0"
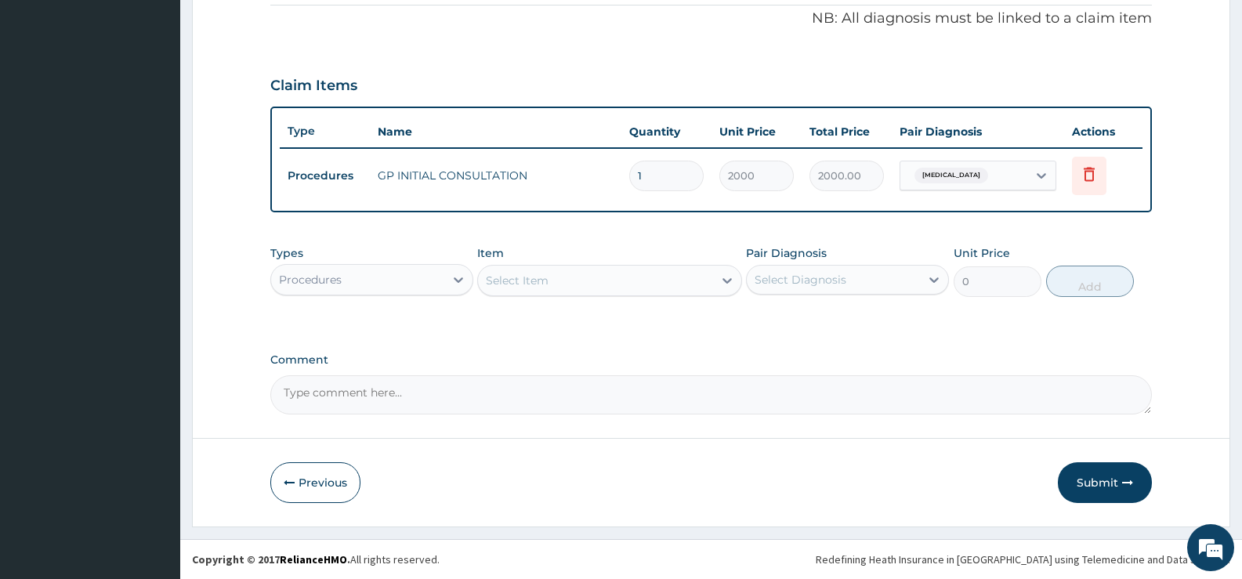
scroll to position [477, 0]
click at [427, 280] on div "Procedures" at bounding box center [357, 279] width 173 height 25
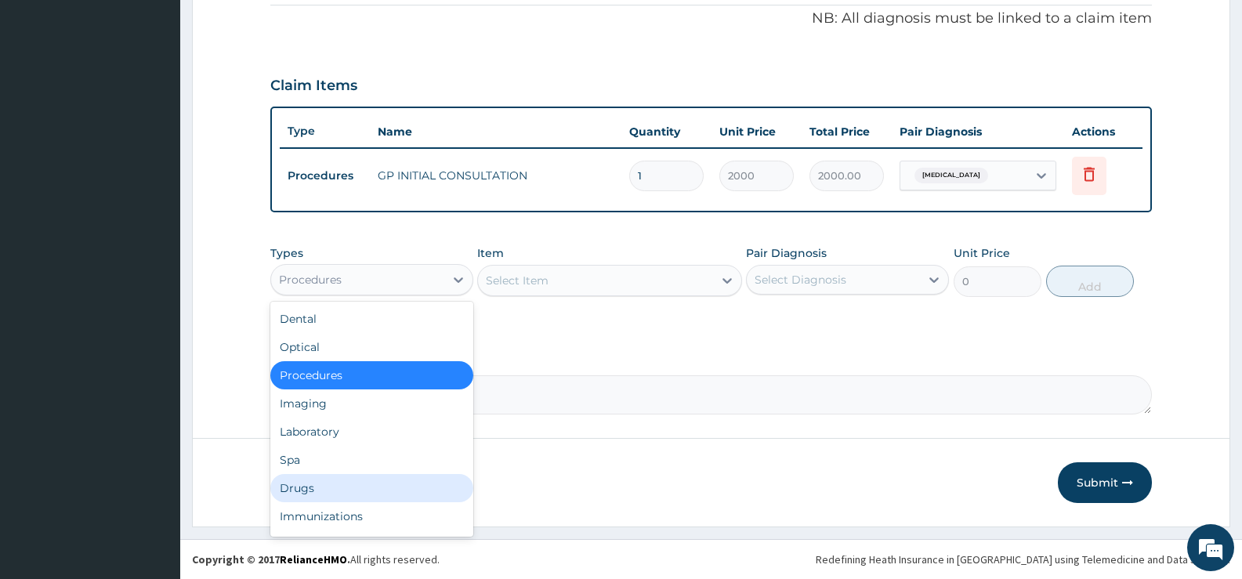
click at [304, 486] on div "Drugs" at bounding box center [371, 488] width 203 height 28
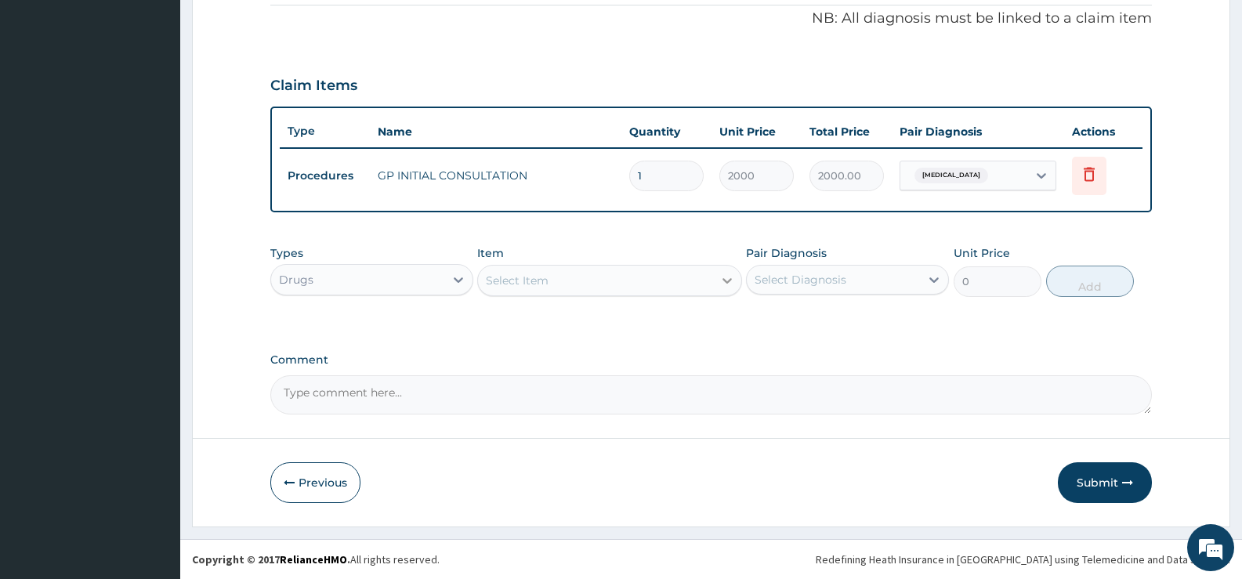
click at [726, 283] on icon at bounding box center [727, 281] width 16 height 16
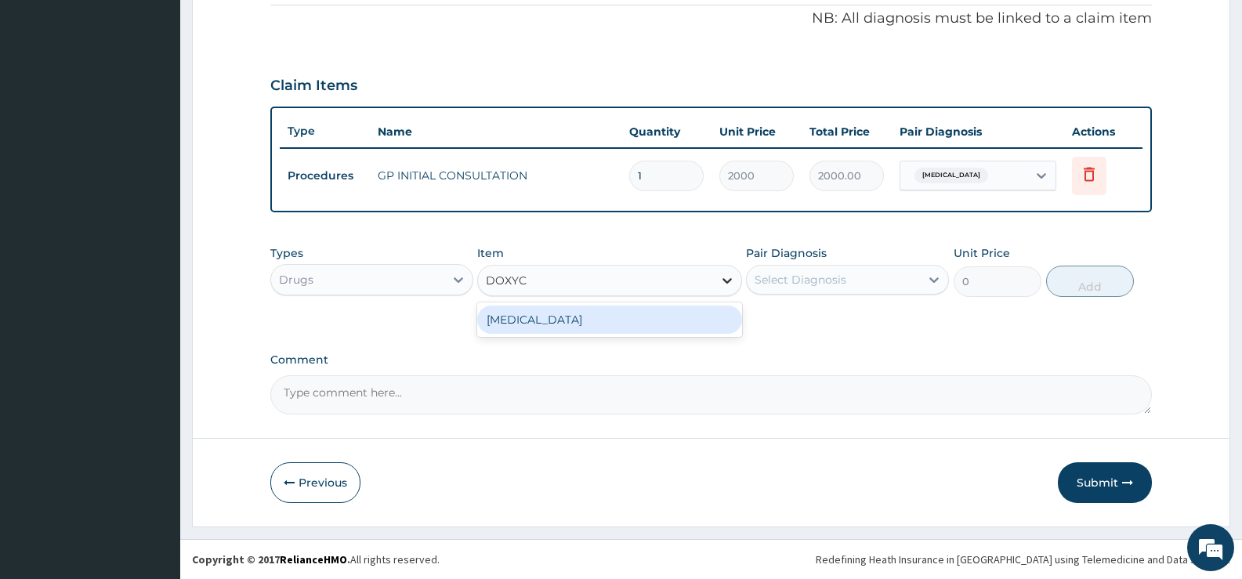
type input "DOXYCY"
click at [634, 325] on div "[MEDICAL_DATA]" at bounding box center [609, 320] width 264 height 28
type input "37.95"
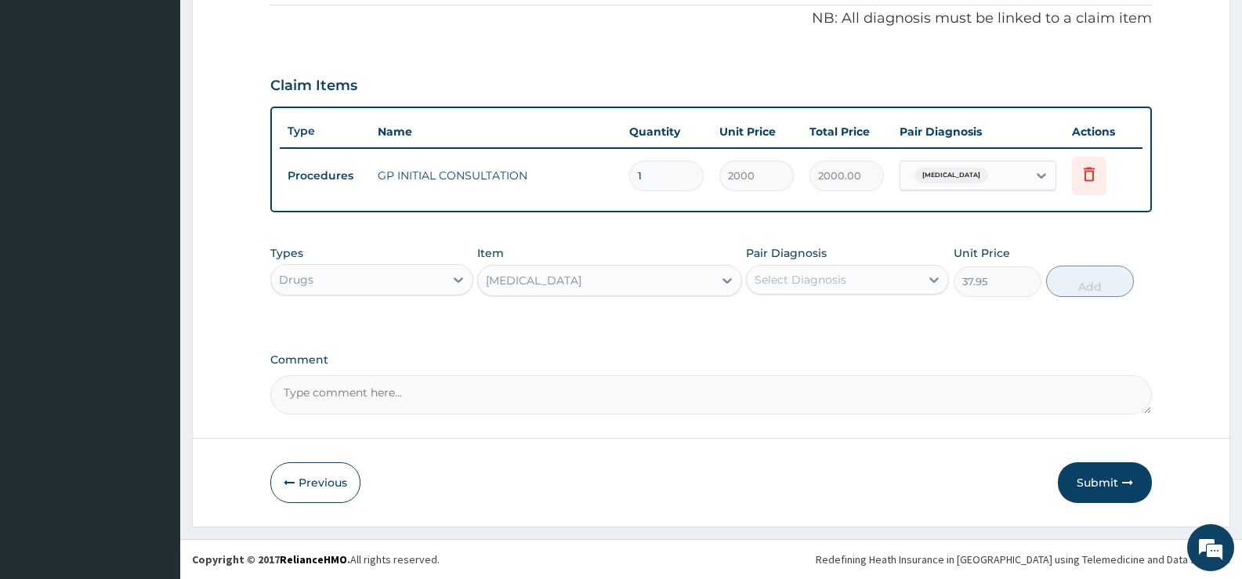
click at [908, 274] on div "Select Diagnosis" at bounding box center [833, 279] width 173 height 25
click at [841, 323] on label "[MEDICAL_DATA]" at bounding box center [820, 318] width 97 height 16
checkbox input "true"
click at [1080, 282] on button "Add" at bounding box center [1090, 281] width 88 height 31
type input "0"
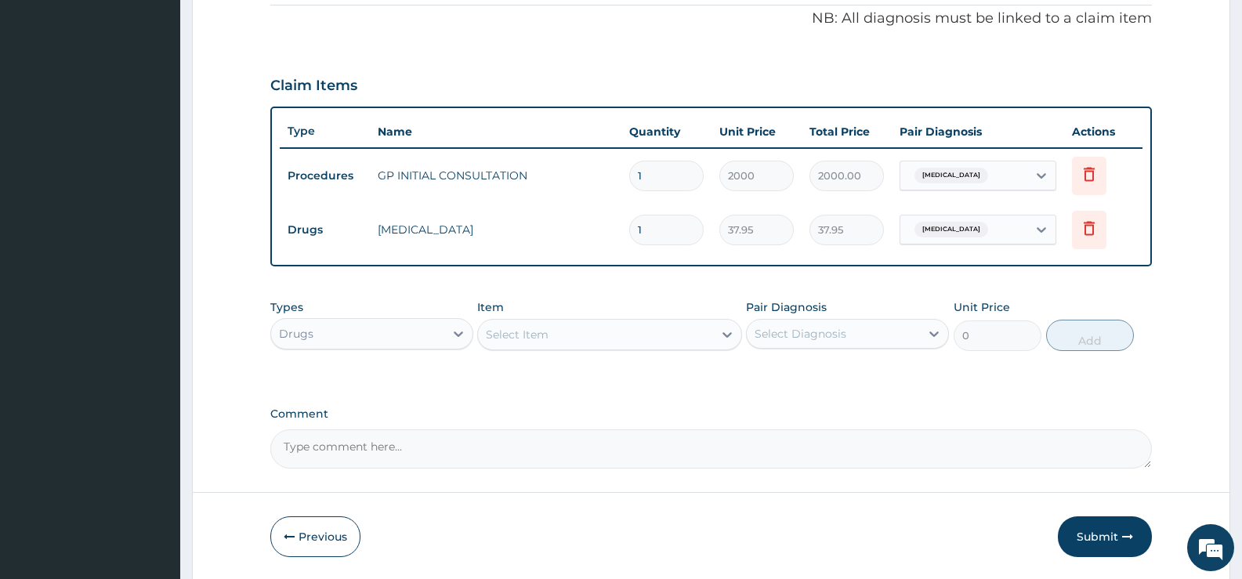
click at [676, 226] on input "1" at bounding box center [666, 230] width 74 height 31
type input "10"
type input "379.50"
type input "10"
click at [1097, 530] on button "Submit" at bounding box center [1105, 536] width 94 height 41
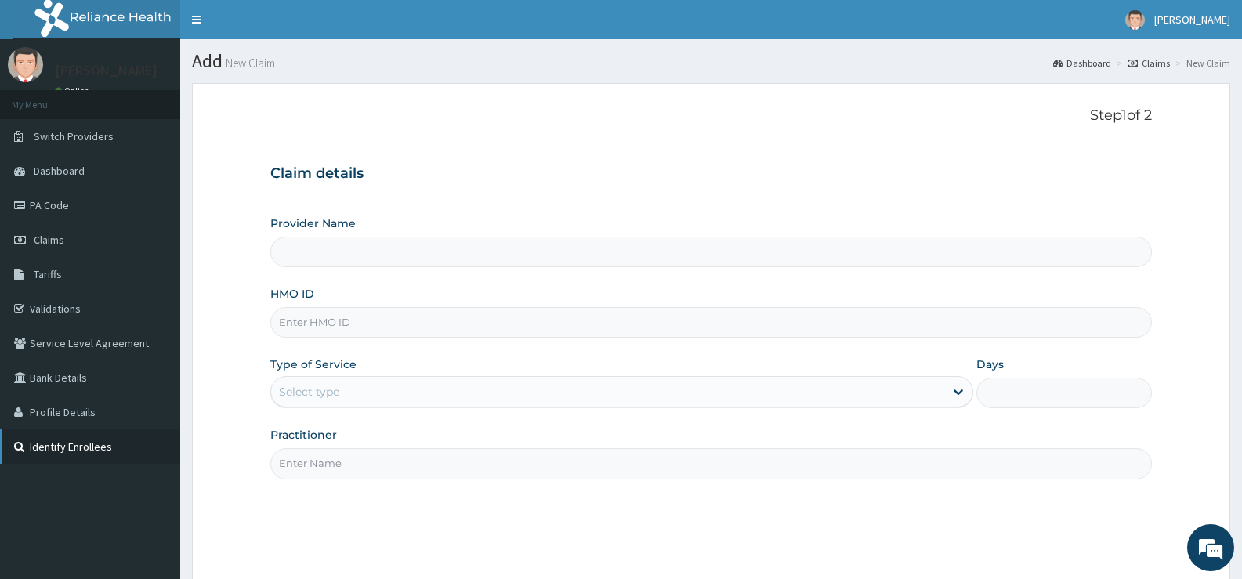
scroll to position [128, 0]
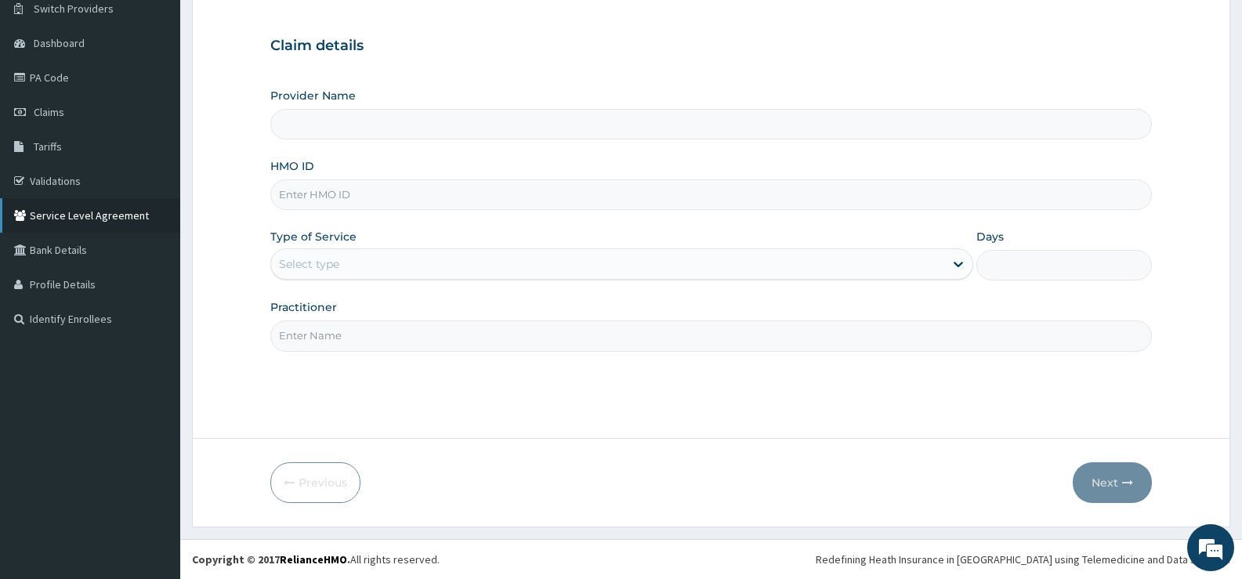
type input "[GEOGRAPHIC_DATA][PERSON_NAME]"
click at [48, 78] on link "PA Code" at bounding box center [90, 77] width 180 height 34
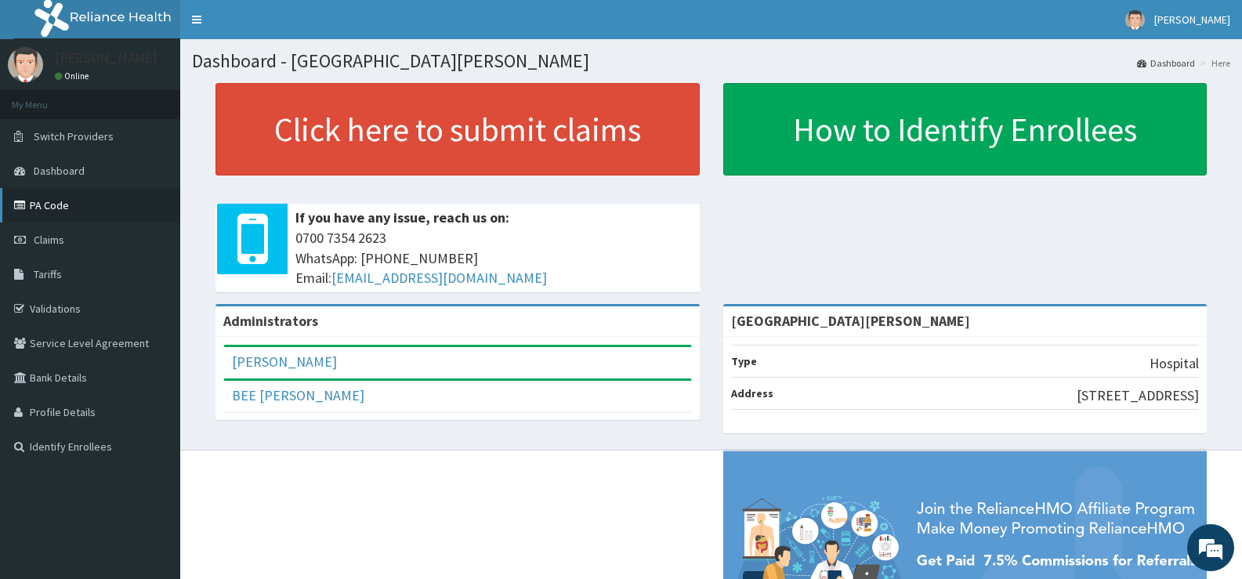
click at [55, 202] on link "PA Code" at bounding box center [90, 205] width 180 height 34
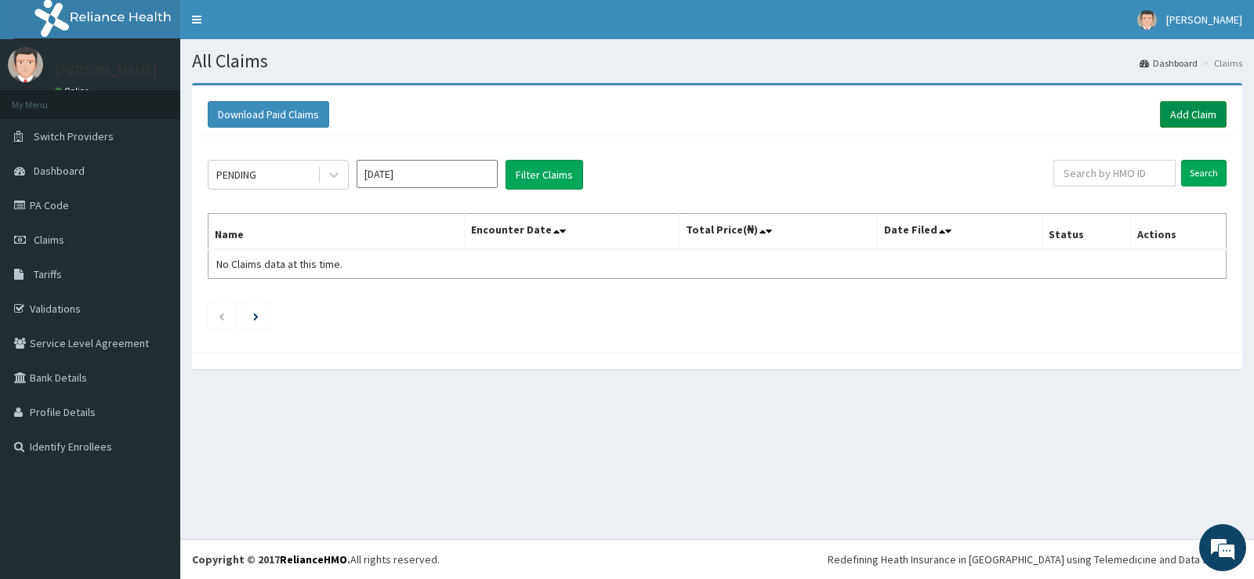
click at [1185, 111] on link "Add Claim" at bounding box center [1193, 114] width 67 height 27
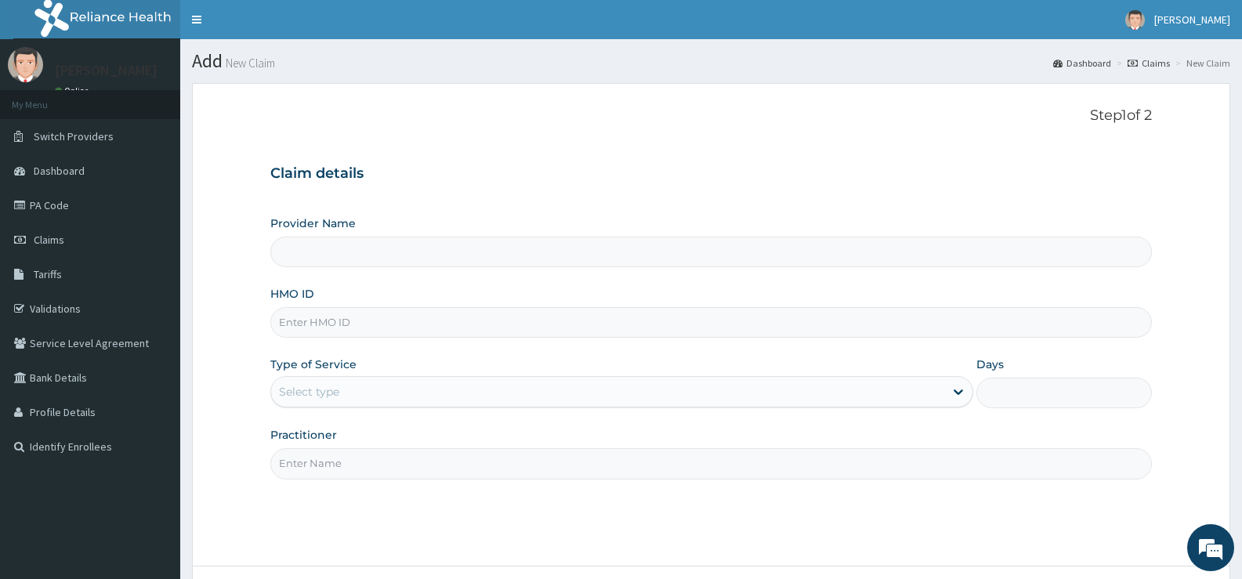
type input "[GEOGRAPHIC_DATA][PERSON_NAME]"
drag, startPoint x: 432, startPoint y: 317, endPoint x: 451, endPoint y: 326, distance: 21.7
click at [431, 318] on input "HMO ID" at bounding box center [711, 322] width 882 height 31
type input "BBP/10070/C"
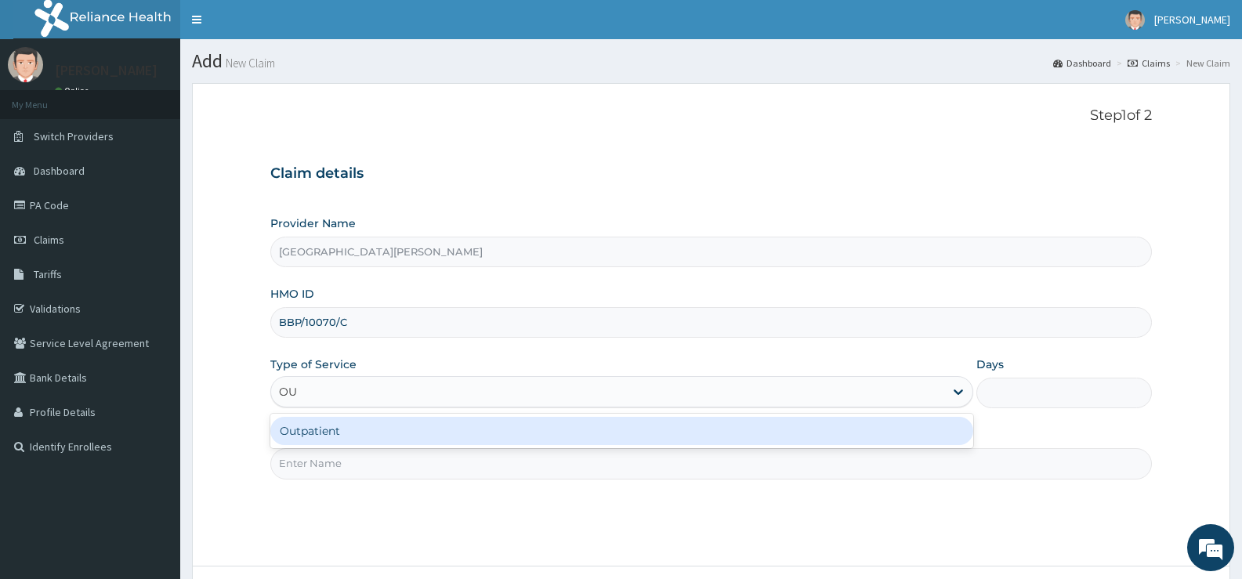
type input "OUT"
type input "1"
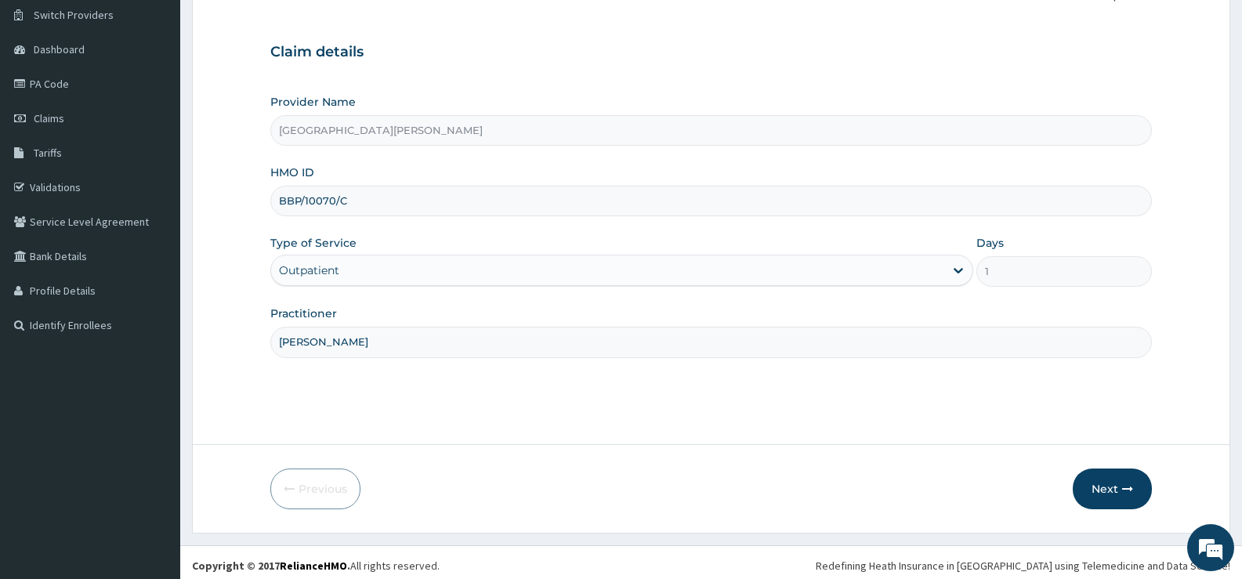
scroll to position [128, 0]
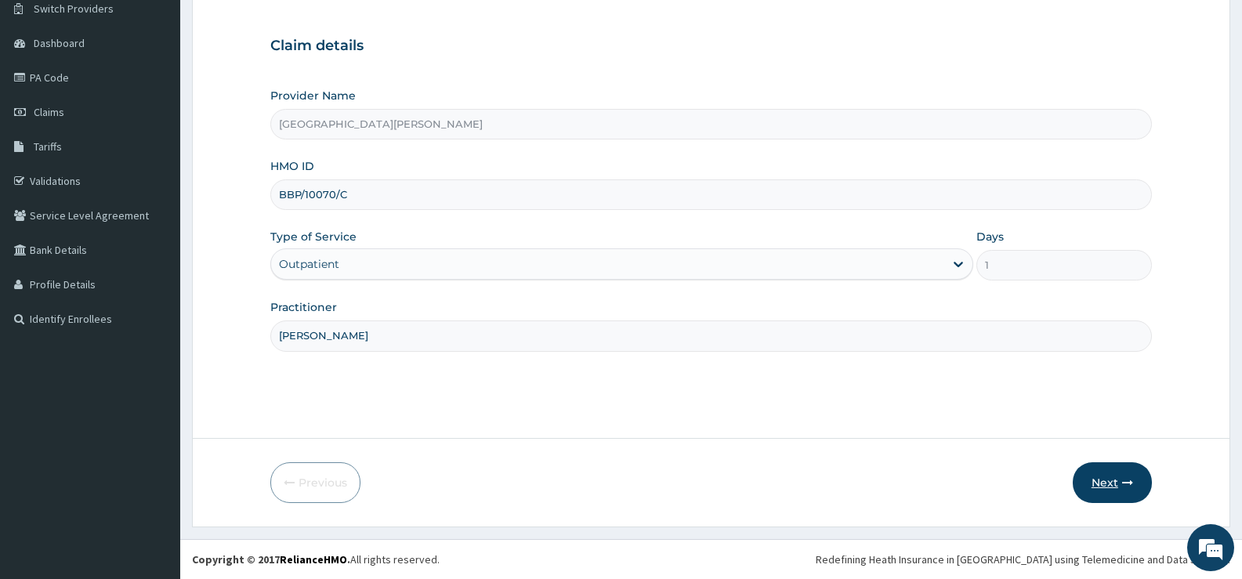
type input "DR SOBAYO"
click at [1107, 481] on button "Next" at bounding box center [1112, 482] width 79 height 41
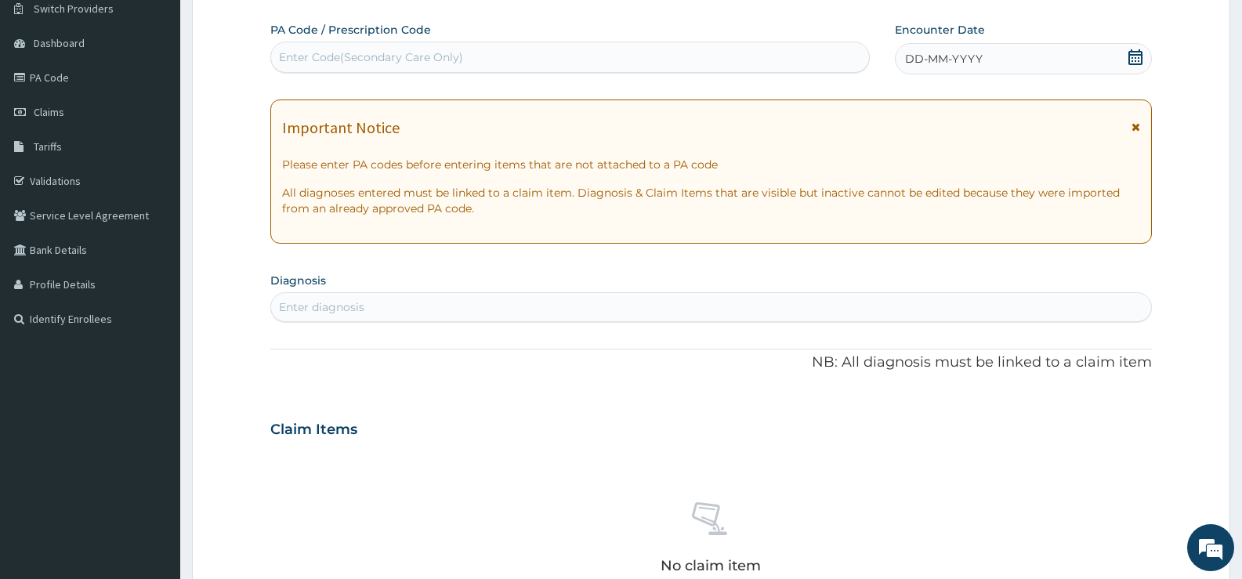
click at [1132, 60] on icon at bounding box center [1136, 57] width 14 height 16
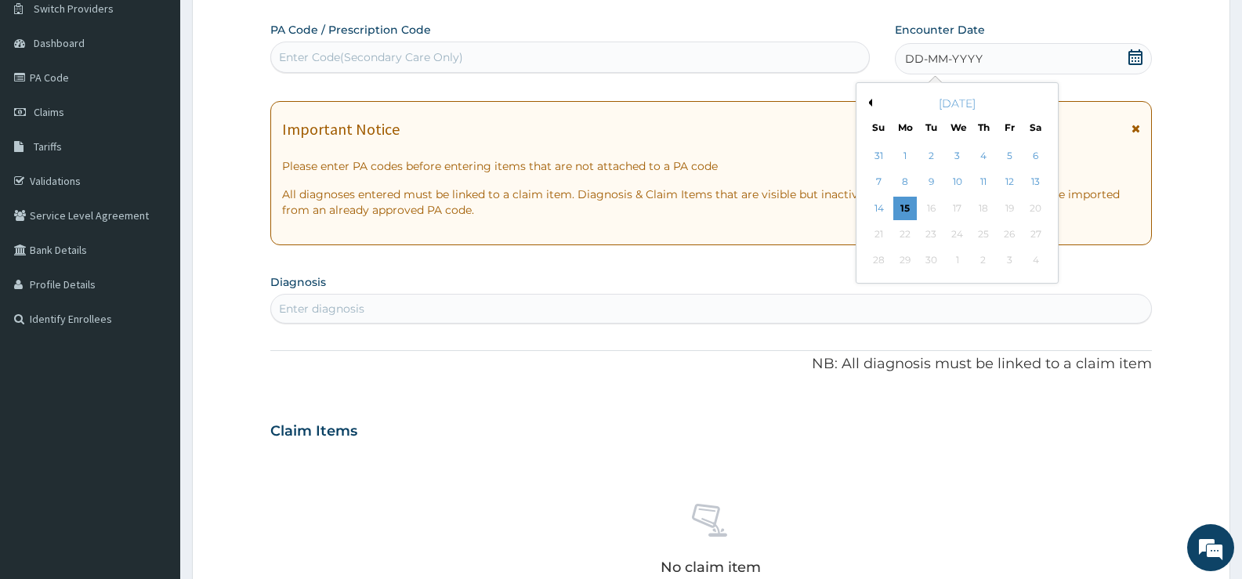
click at [870, 102] on button "Previous Month" at bounding box center [868, 103] width 8 height 8
click at [984, 179] on div "10" at bounding box center [984, 183] width 24 height 24
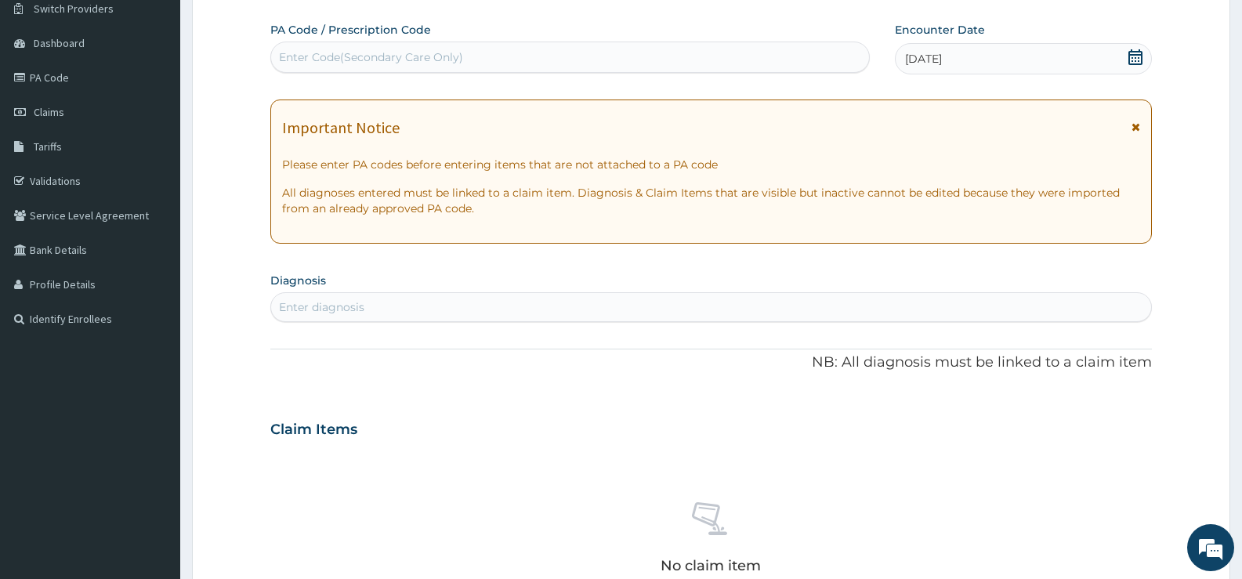
click at [519, 307] on div "Enter diagnosis" at bounding box center [711, 307] width 880 height 25
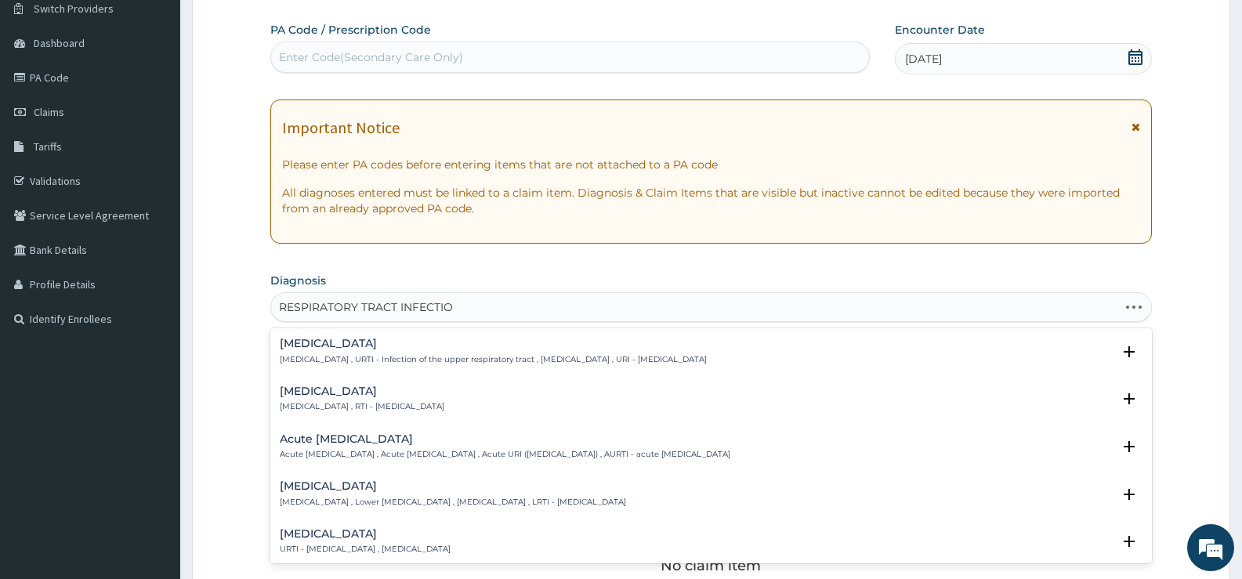
type input "RESPIRATORY TRACT INFECTION"
click at [419, 397] on h4 "Respiratory tract infection" at bounding box center [362, 392] width 165 height 12
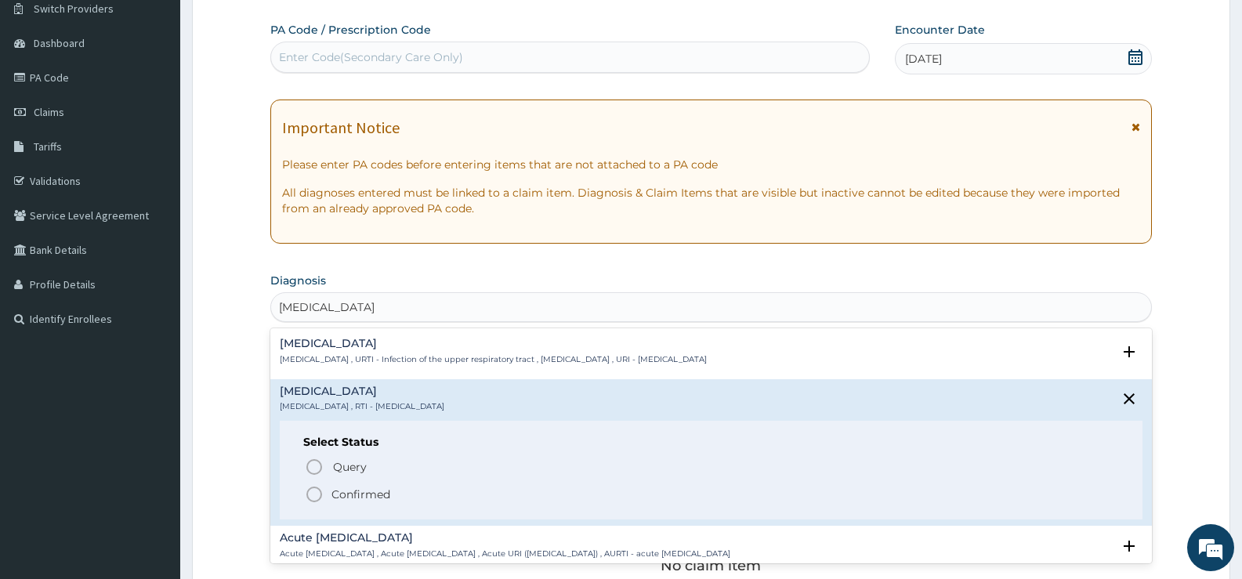
click at [371, 484] on div "Query Query covers suspected (?), Keep in view (kiv), Ruled out (r/o) Confirmed" at bounding box center [711, 480] width 816 height 48
click at [364, 493] on p "Confirmed" at bounding box center [361, 495] width 59 height 16
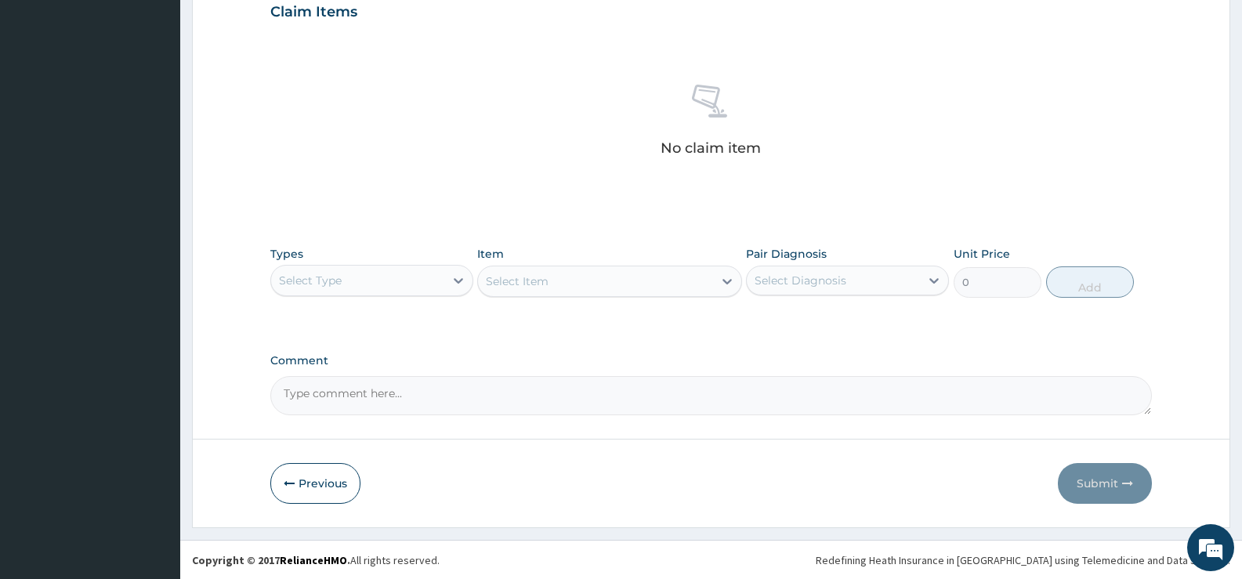
scroll to position [551, 0]
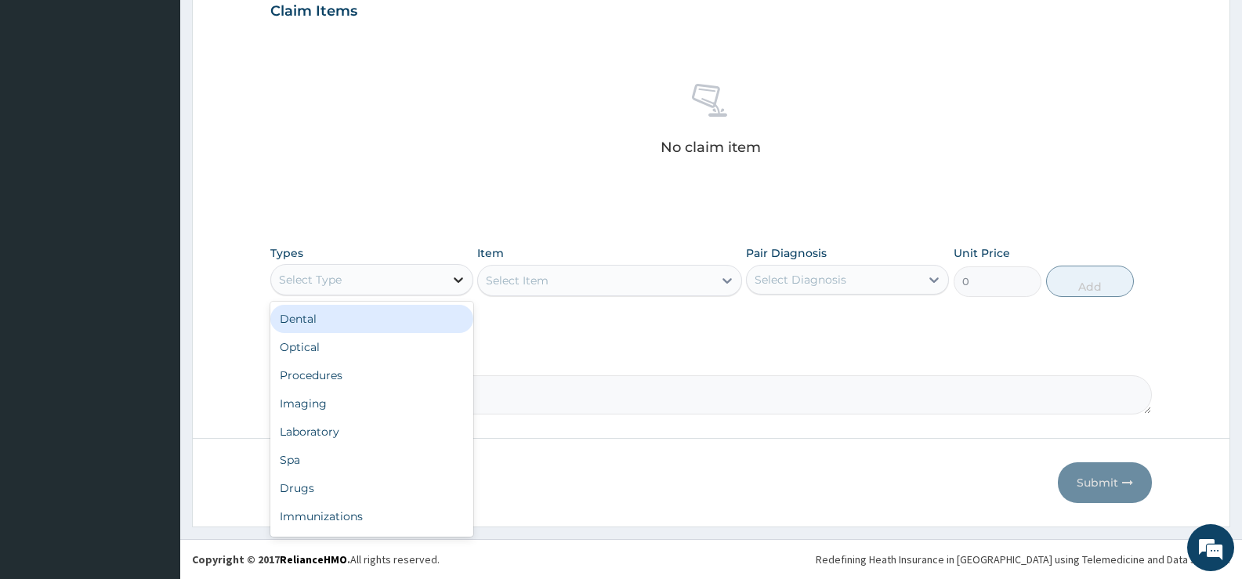
click at [452, 288] on div at bounding box center [458, 280] width 28 height 28
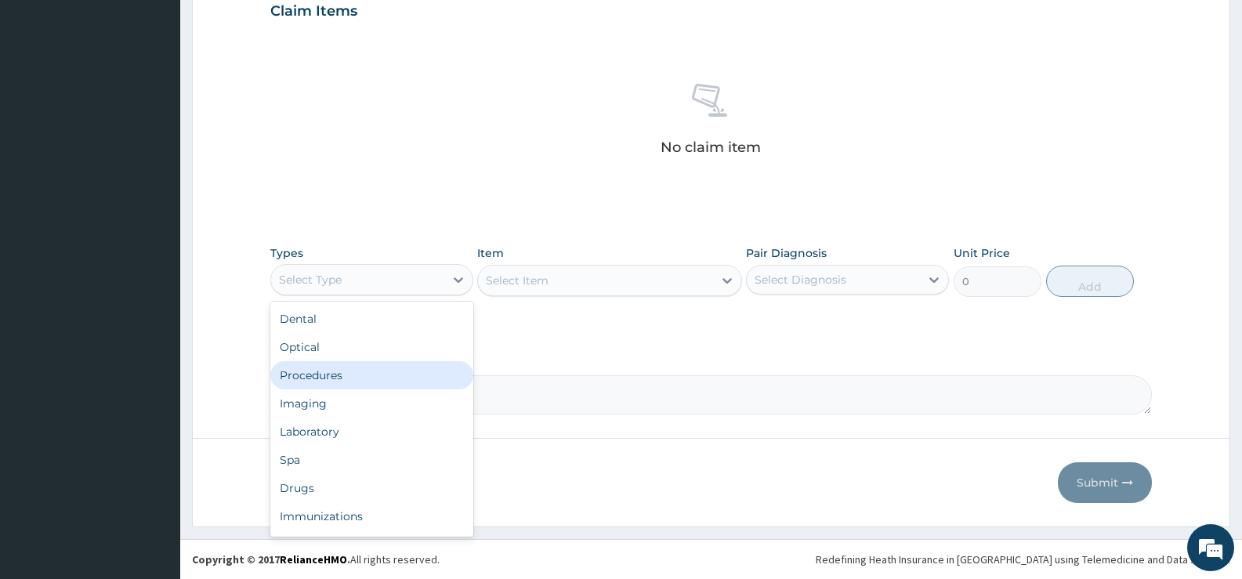
click at [368, 382] on div "Procedures" at bounding box center [371, 375] width 203 height 28
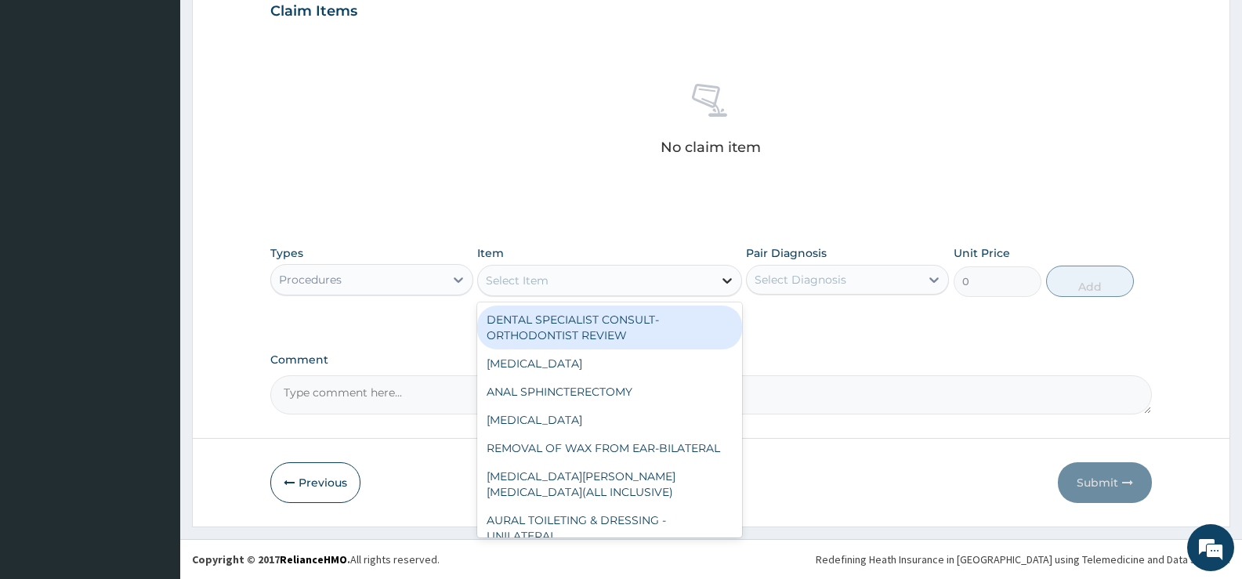
click at [727, 278] on icon at bounding box center [727, 281] width 16 height 16
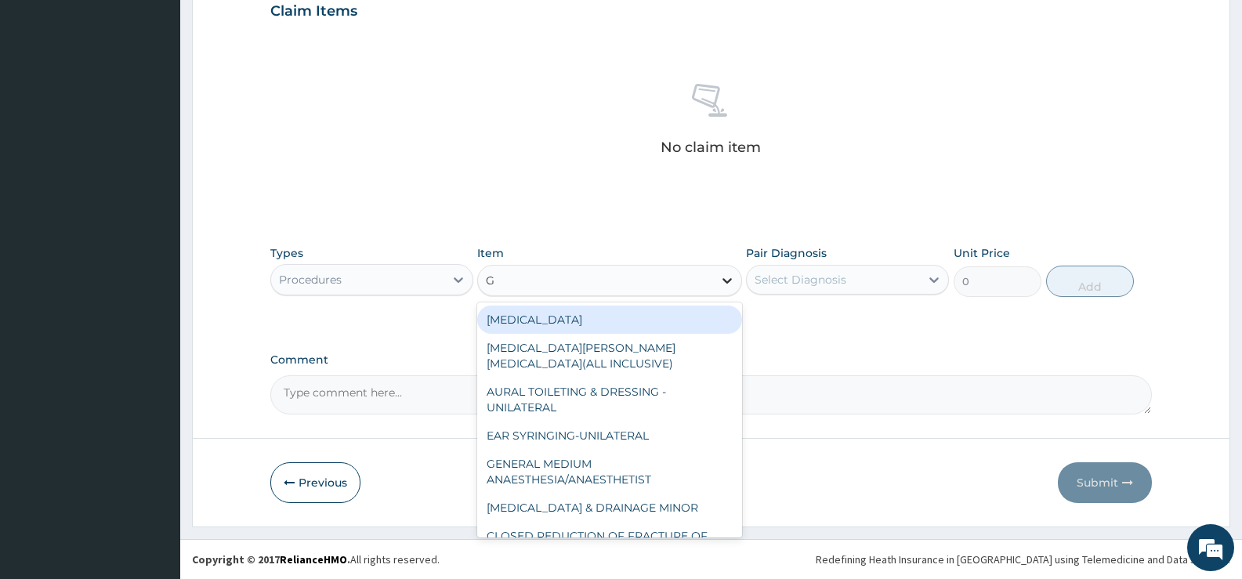
type input "GP"
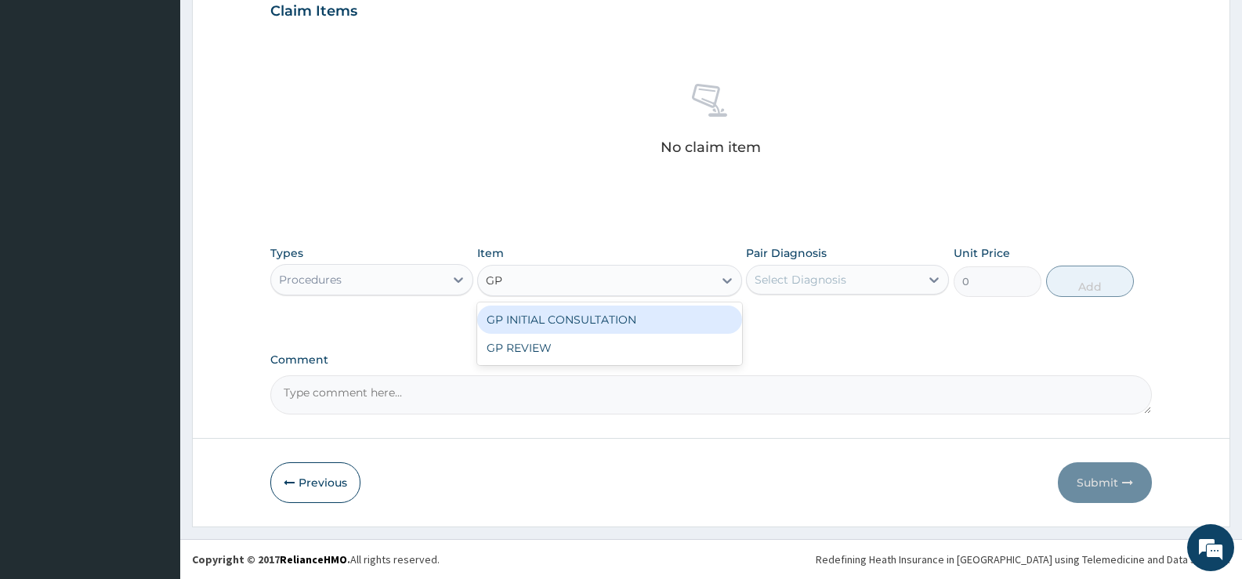
click at [685, 322] on div "GP INITIAL CONSULTATION" at bounding box center [609, 320] width 264 height 28
type input "2000"
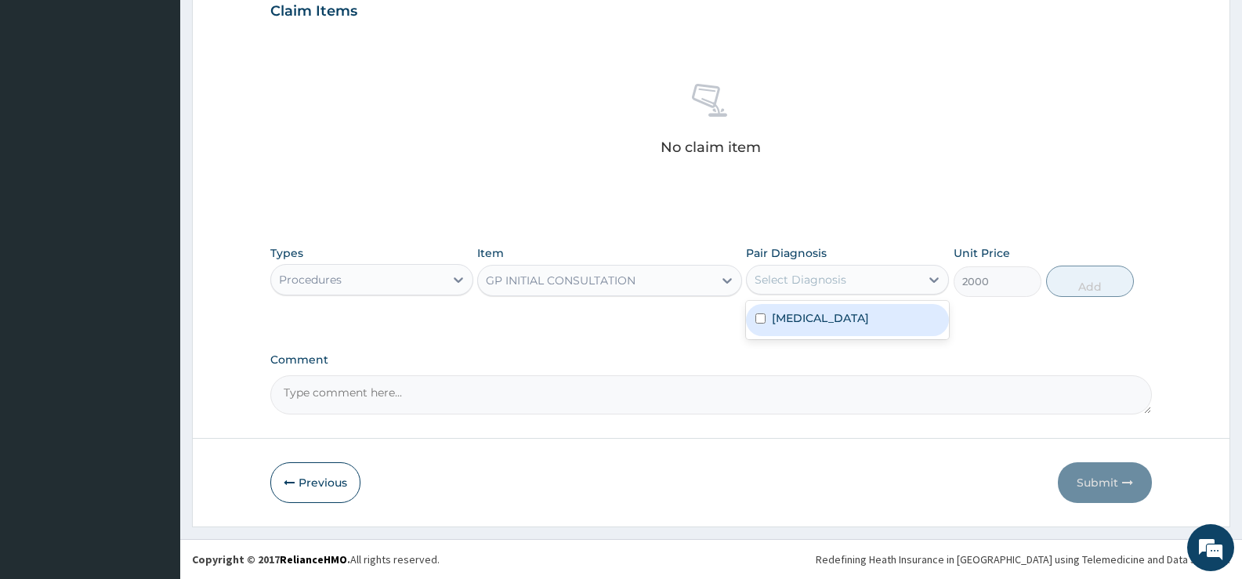
drag, startPoint x: 914, startPoint y: 279, endPoint x: 893, endPoint y: 308, distance: 35.4
click at [913, 279] on div "Select Diagnosis" at bounding box center [833, 279] width 173 height 25
click at [831, 329] on div "Respiratory tract infection" at bounding box center [847, 320] width 203 height 32
checkbox input "true"
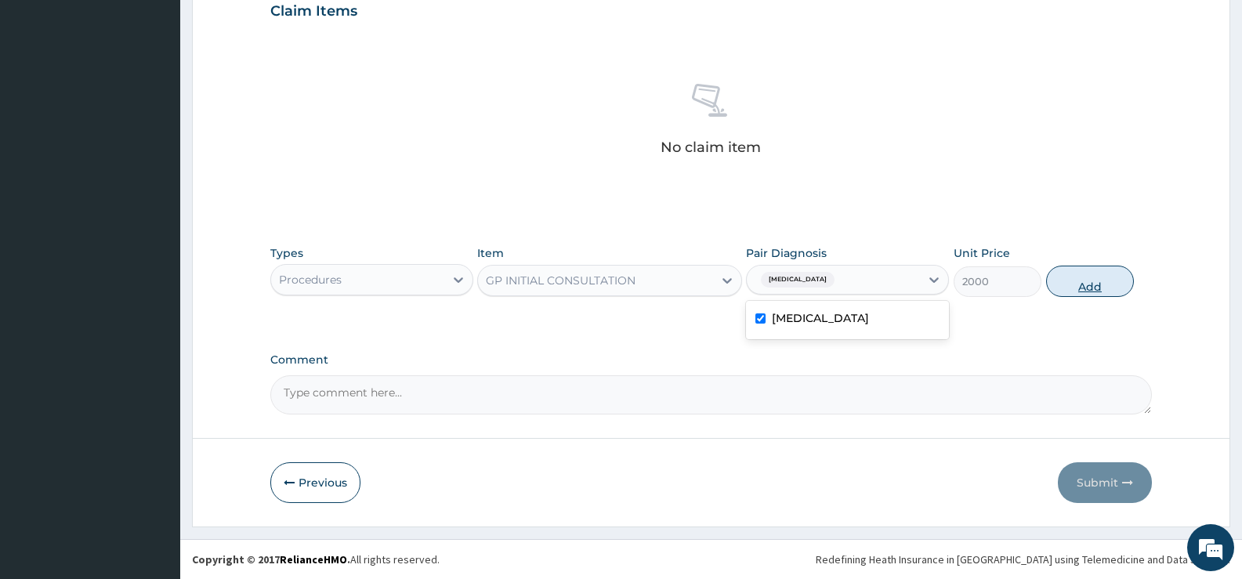
click at [1109, 277] on button "Add" at bounding box center [1090, 281] width 88 height 31
type input "0"
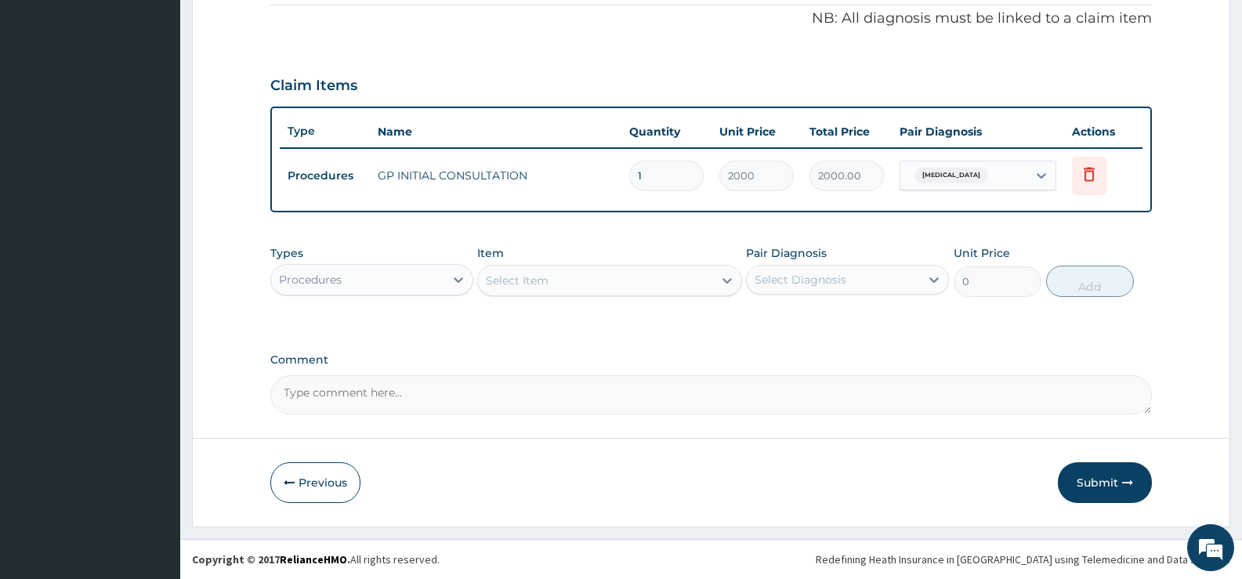
scroll to position [477, 0]
click at [455, 282] on icon at bounding box center [459, 280] width 16 height 16
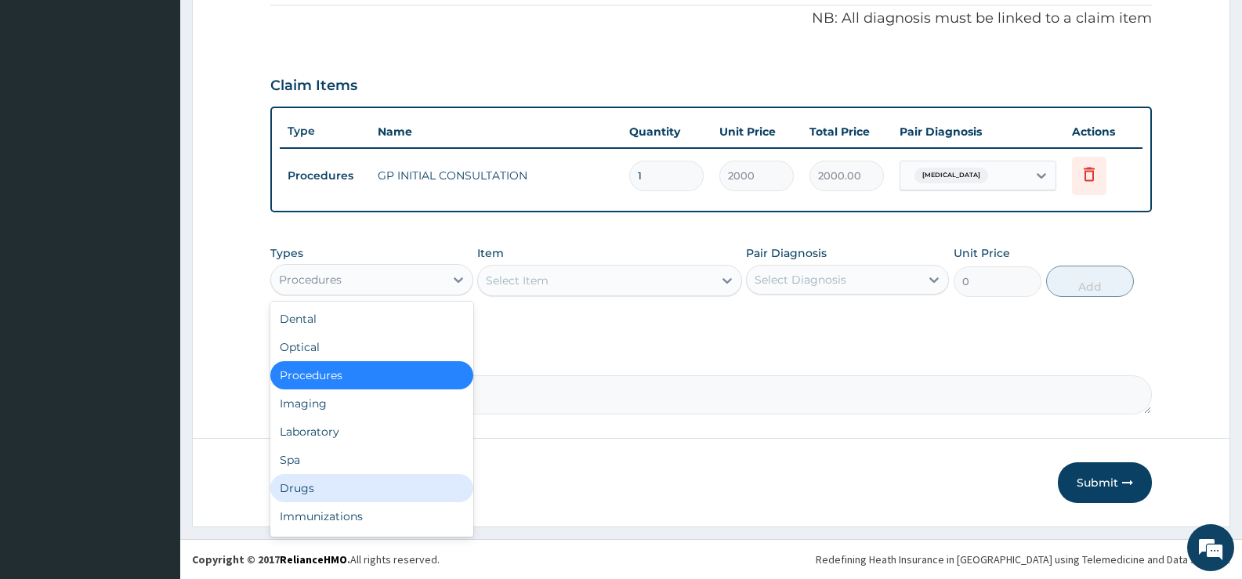
click at [356, 487] on div "Drugs" at bounding box center [371, 488] width 203 height 28
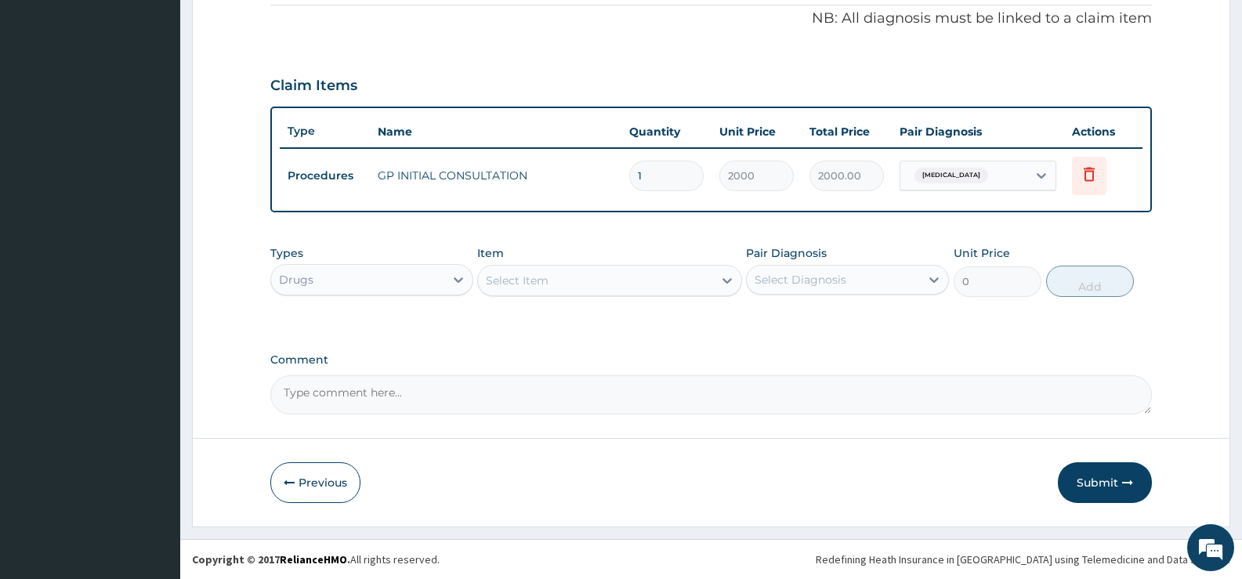
click at [725, 287] on icon at bounding box center [727, 281] width 16 height 16
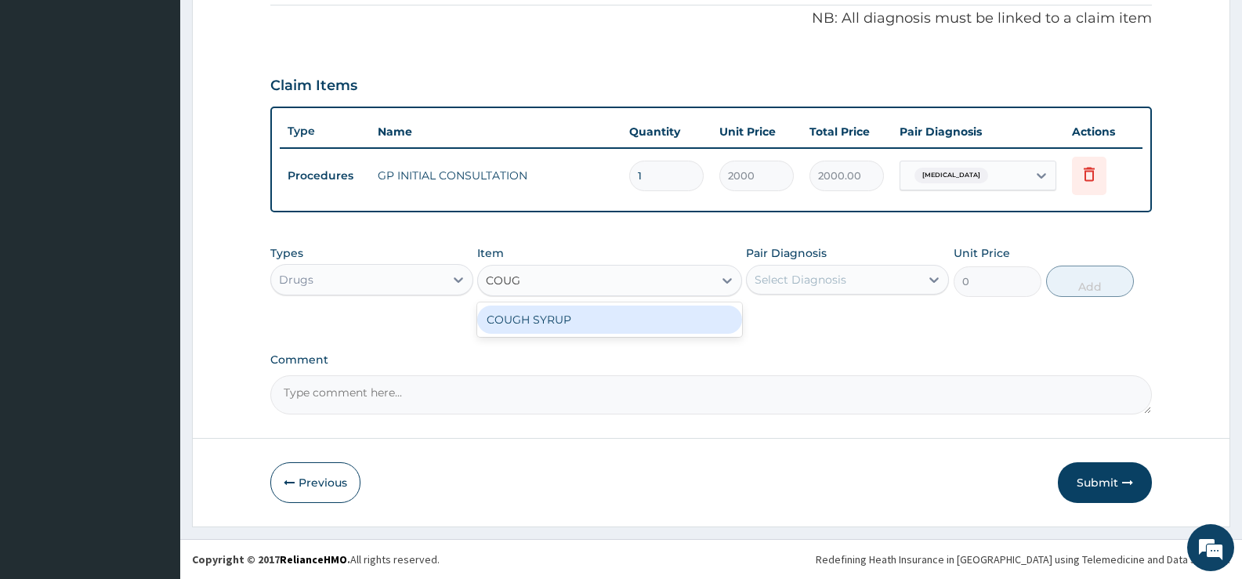
type input "COUGH"
type input "1000"
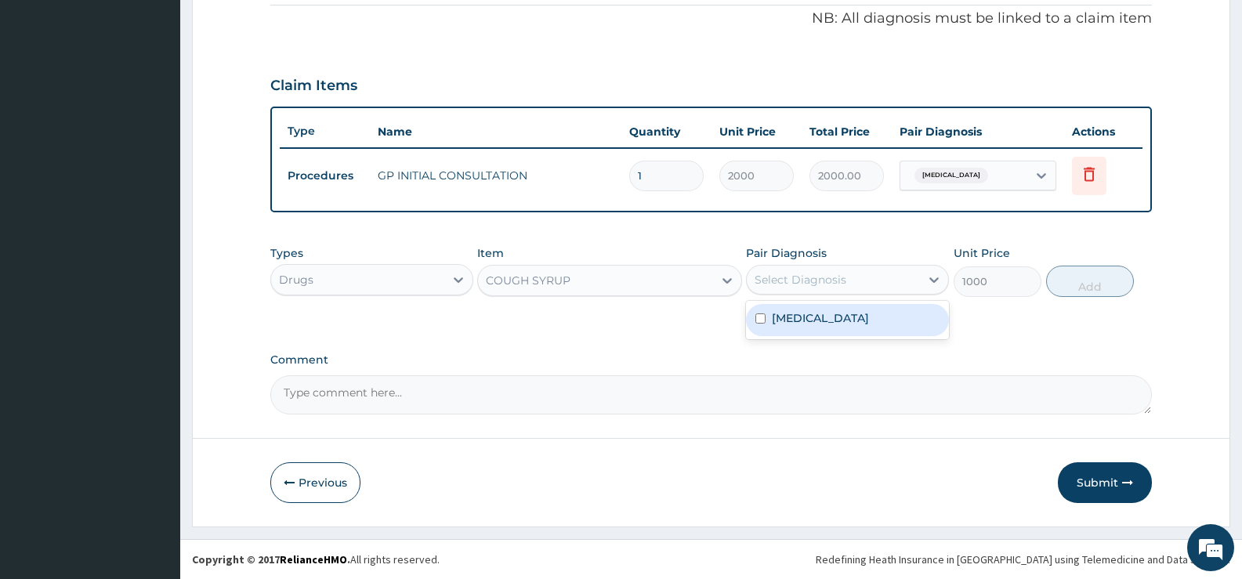
click at [911, 282] on div "Select Diagnosis" at bounding box center [833, 279] width 173 height 25
click at [833, 316] on label "Respiratory tract infection" at bounding box center [820, 318] width 97 height 16
checkbox input "true"
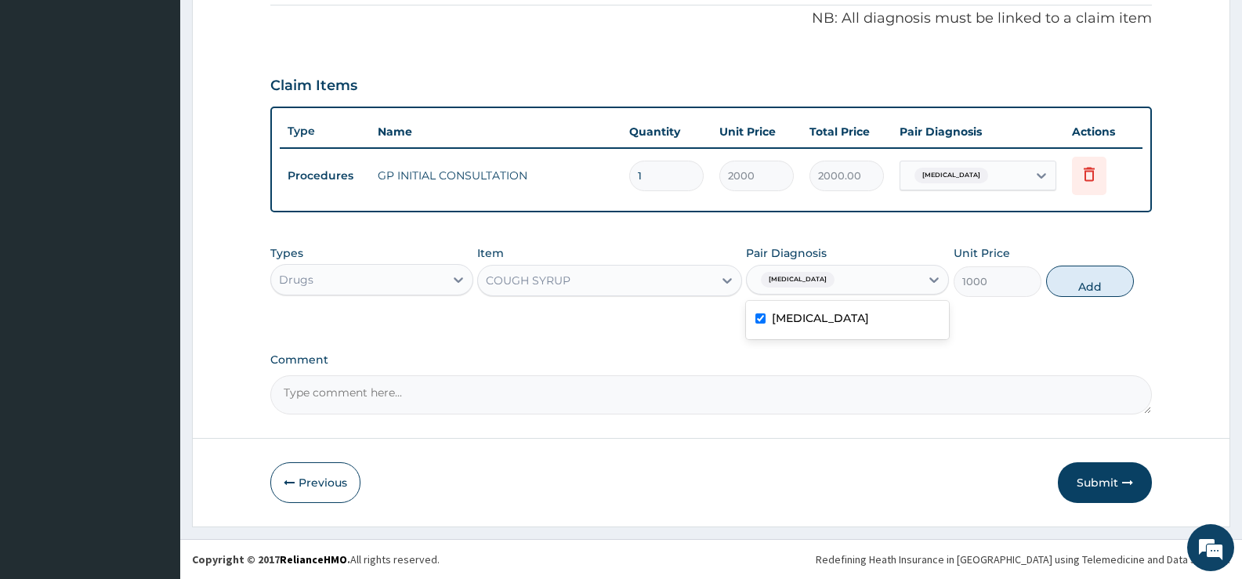
click at [1071, 282] on button "Add" at bounding box center [1090, 281] width 88 height 31
type input "0"
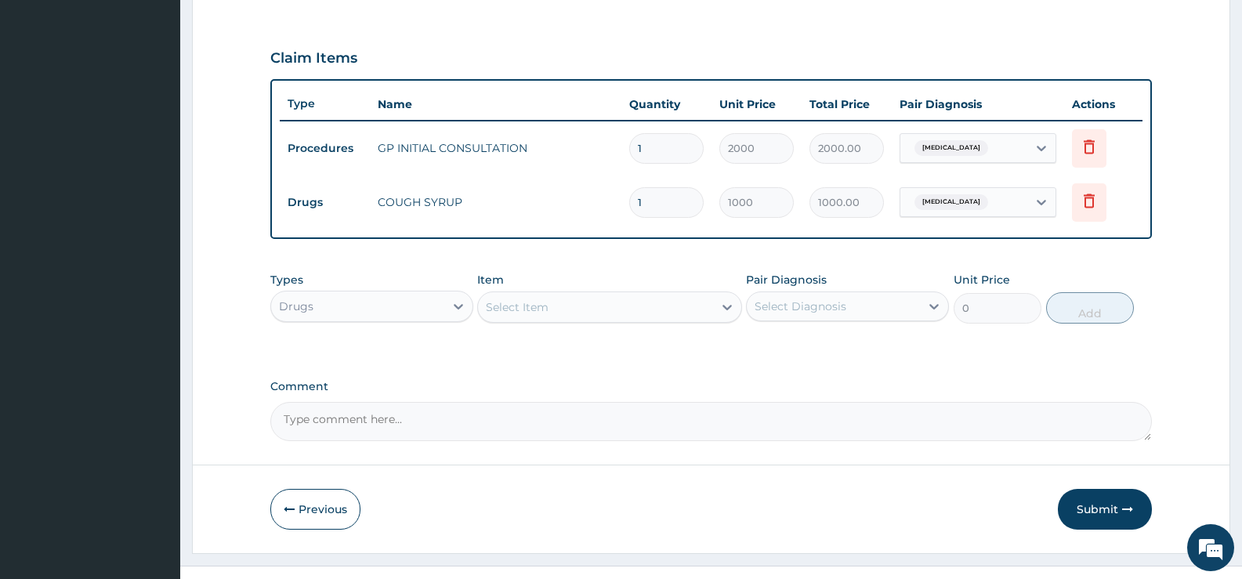
scroll to position [531, 0]
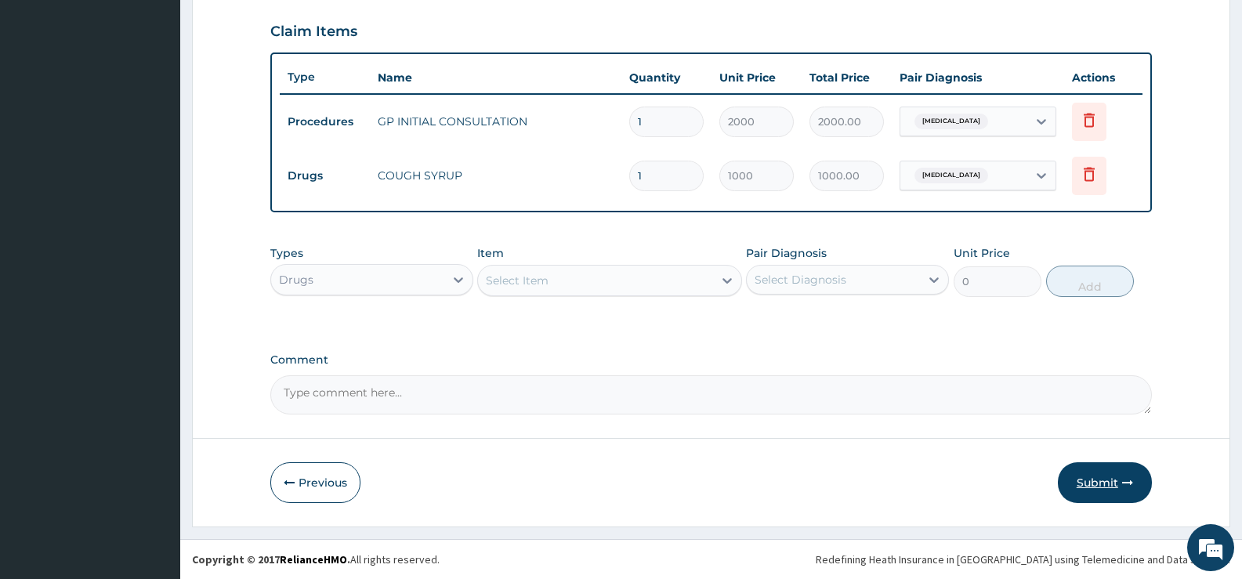
click at [1098, 473] on button "Submit" at bounding box center [1105, 482] width 94 height 41
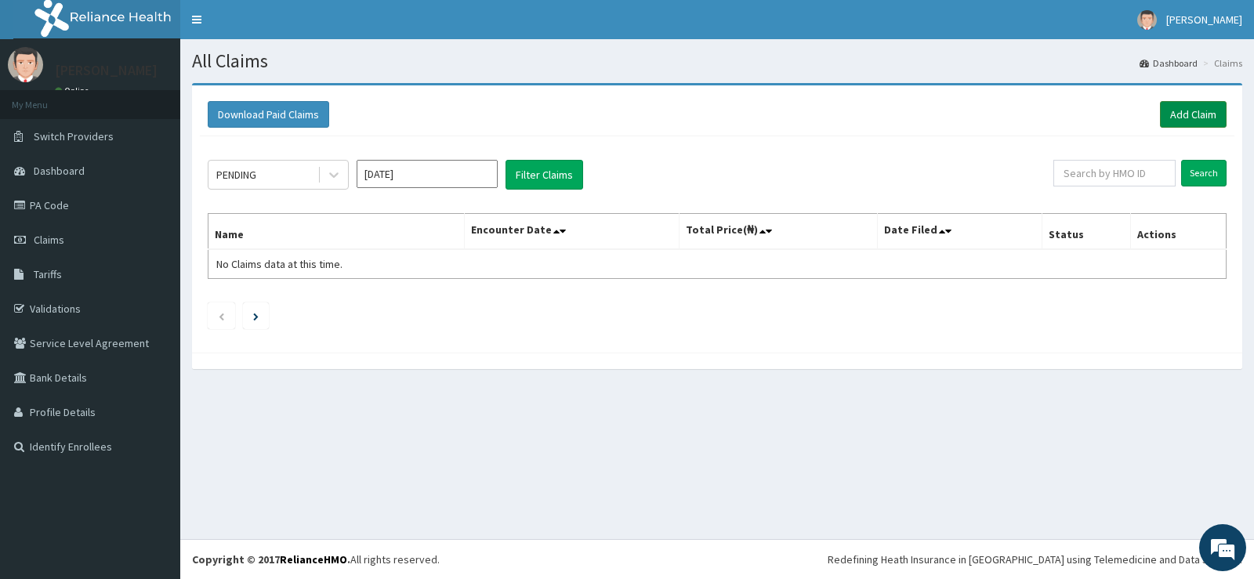
click at [1188, 114] on link "Add Claim" at bounding box center [1193, 114] width 67 height 27
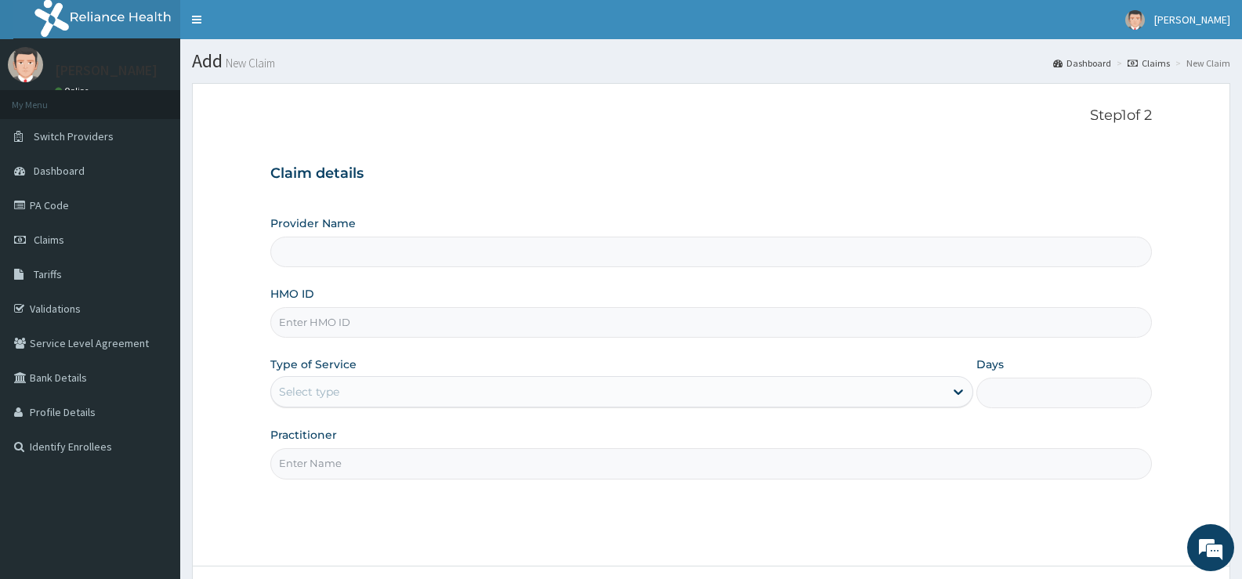
click at [485, 322] on input "HMO ID" at bounding box center [711, 322] width 882 height 31
type input "Bee Hess Hospital"
type input "BBP/10070/B"
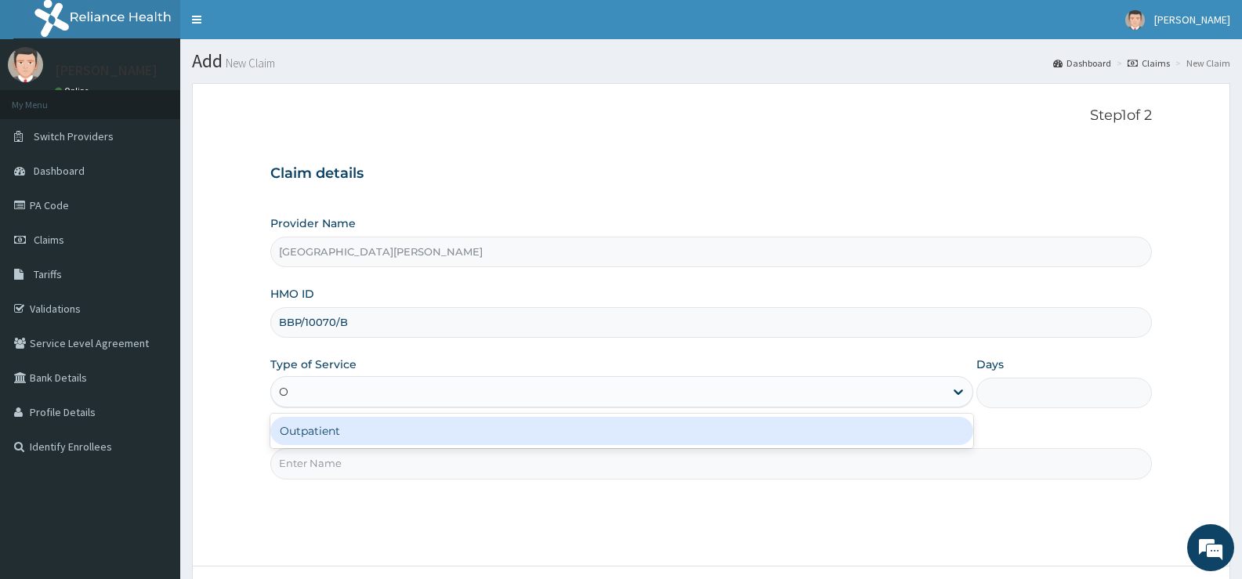
type input "OU"
type input "1"
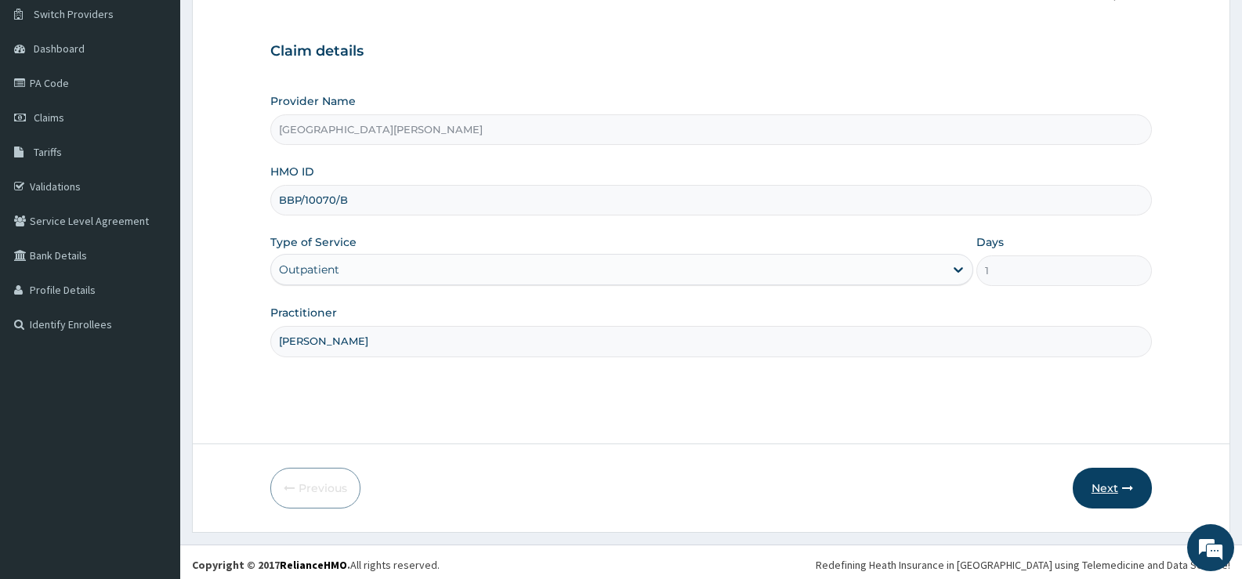
scroll to position [128, 0]
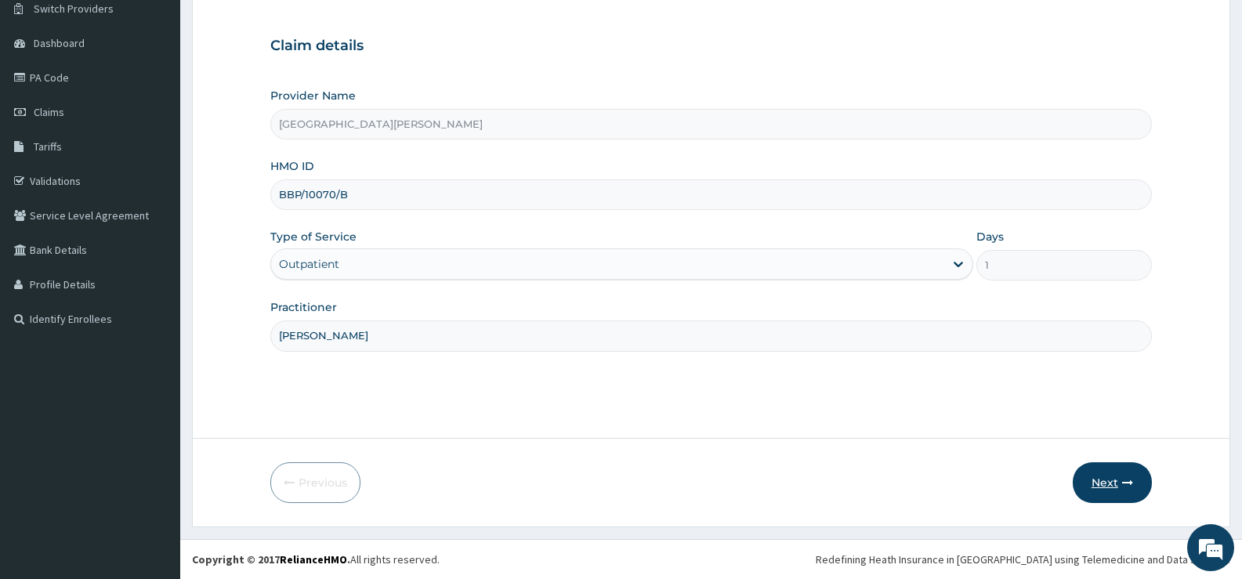
type input "DR SOBAYO"
click at [1111, 480] on button "Next" at bounding box center [1112, 482] width 79 height 41
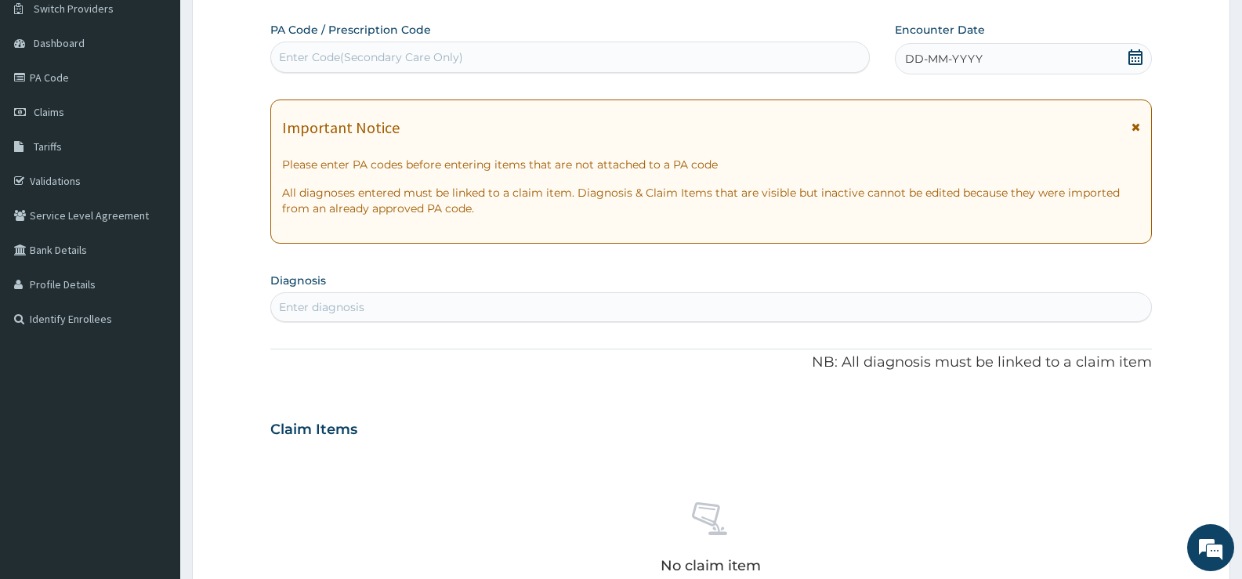
click at [1133, 58] on icon at bounding box center [1136, 57] width 16 height 16
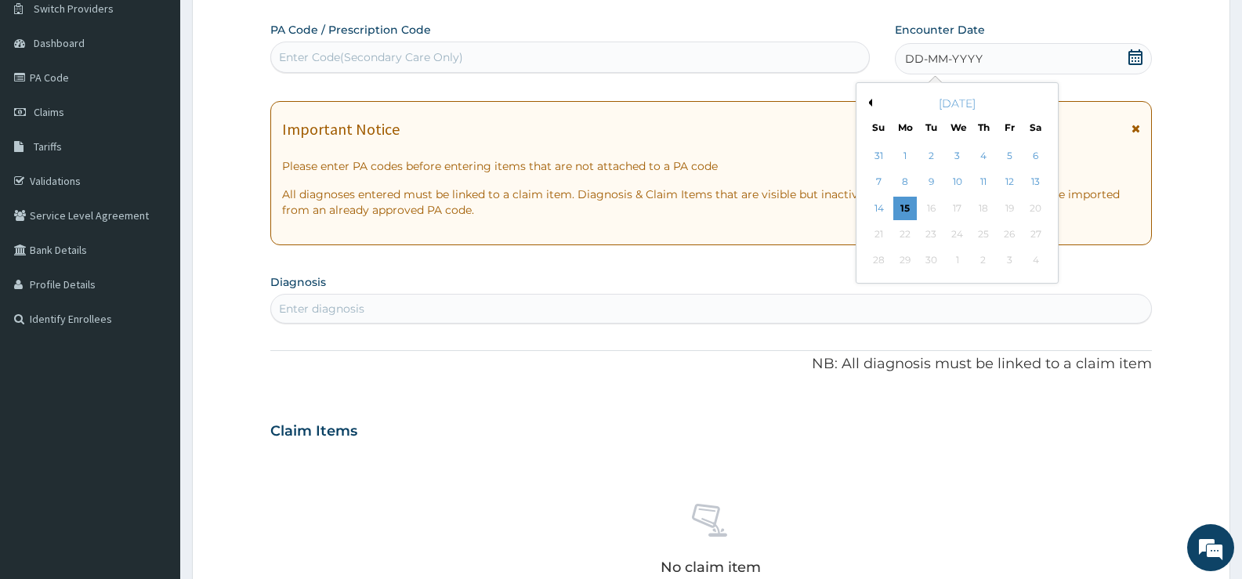
click at [870, 102] on button "Previous Month" at bounding box center [868, 103] width 8 height 8
click at [983, 183] on div "10" at bounding box center [984, 183] width 24 height 24
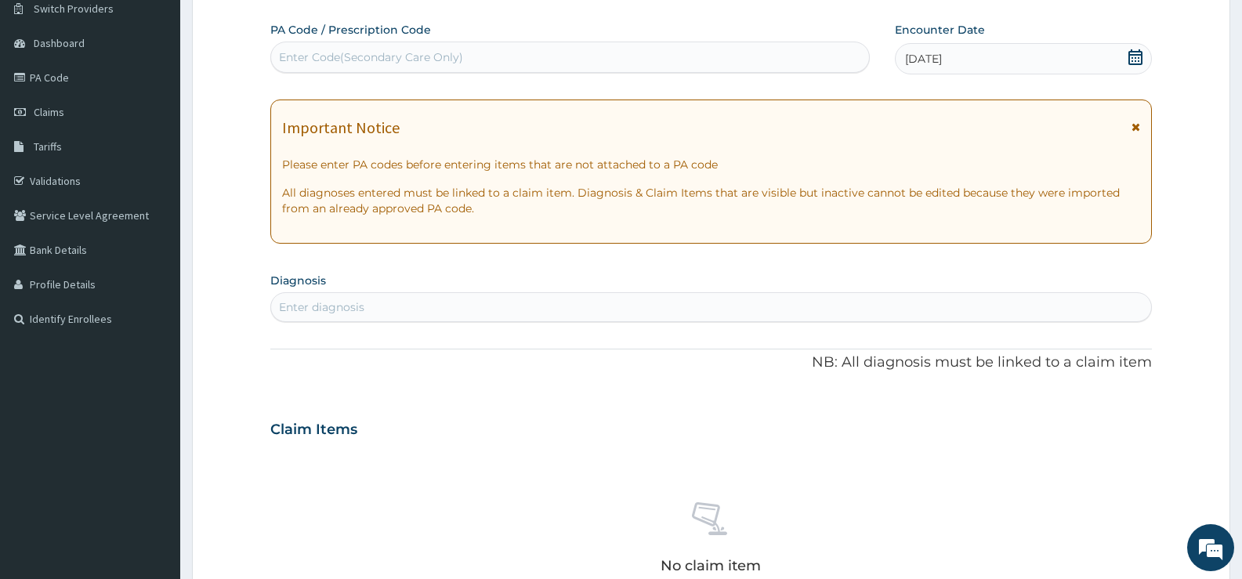
click at [653, 304] on div "Enter diagnosis" at bounding box center [711, 307] width 880 height 25
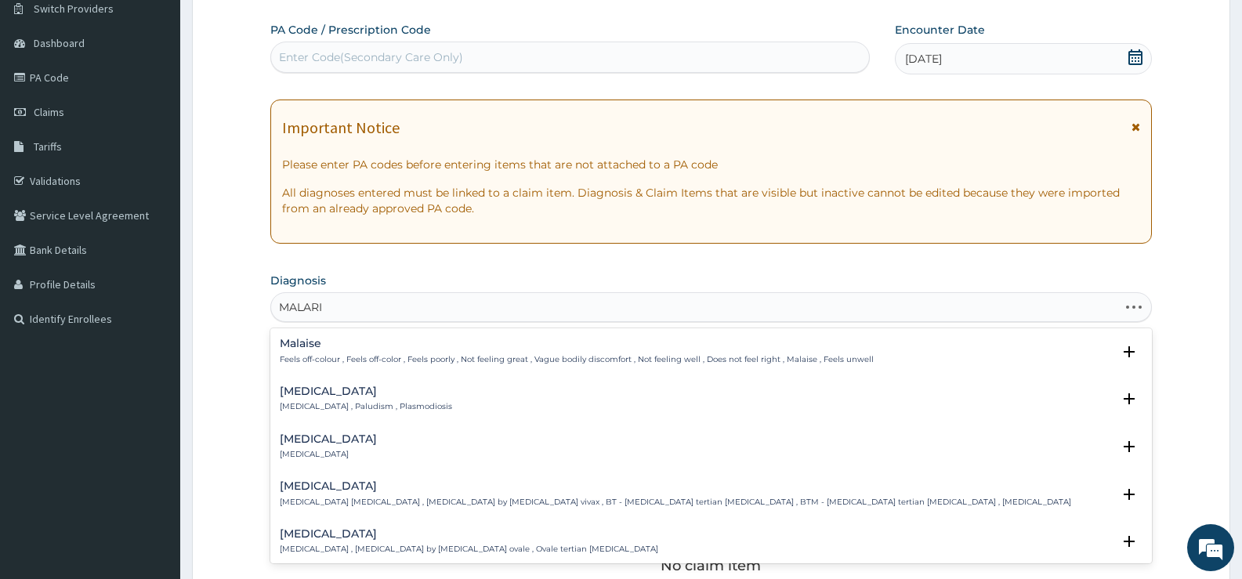
type input "MALARIA"
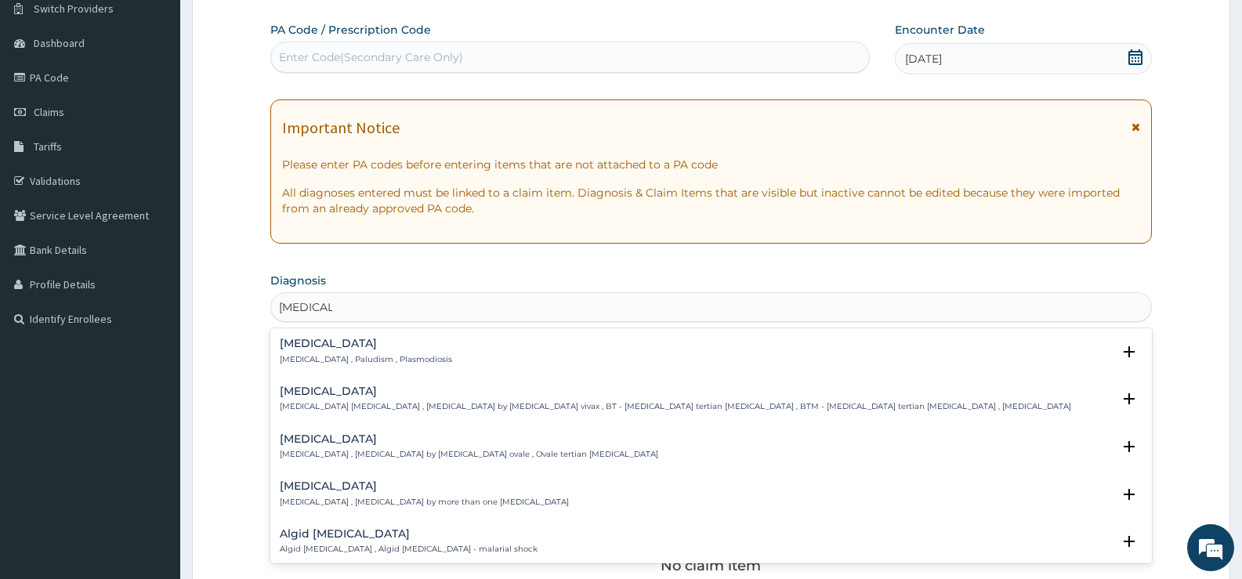
click at [385, 356] on p "Malaria , Paludism , Plasmodiosis" at bounding box center [366, 359] width 172 height 11
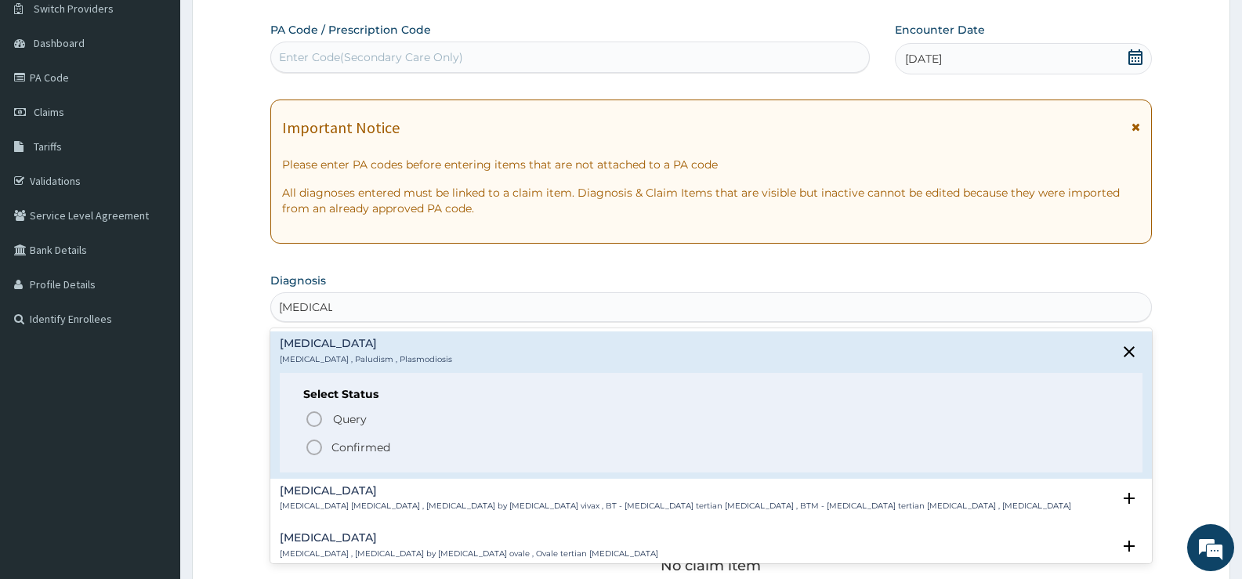
click at [375, 448] on p "Confirmed" at bounding box center [361, 448] width 59 height 16
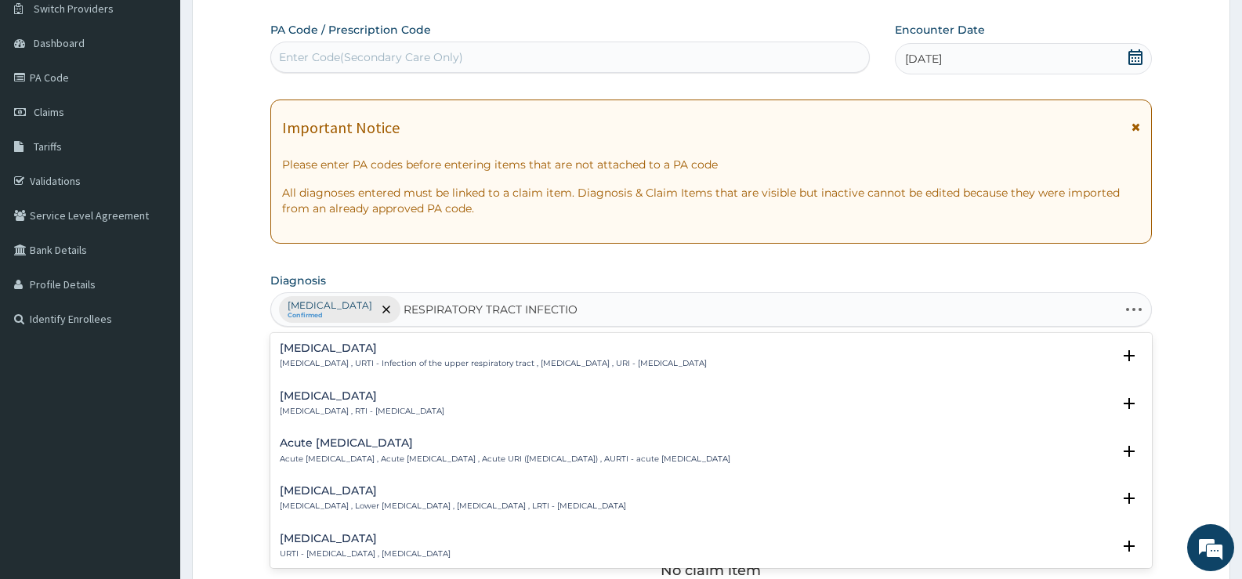
type input "RESPIRATORY TRACT INFECTION"
click at [390, 346] on h4 "Upper respiratory infection" at bounding box center [493, 348] width 427 height 12
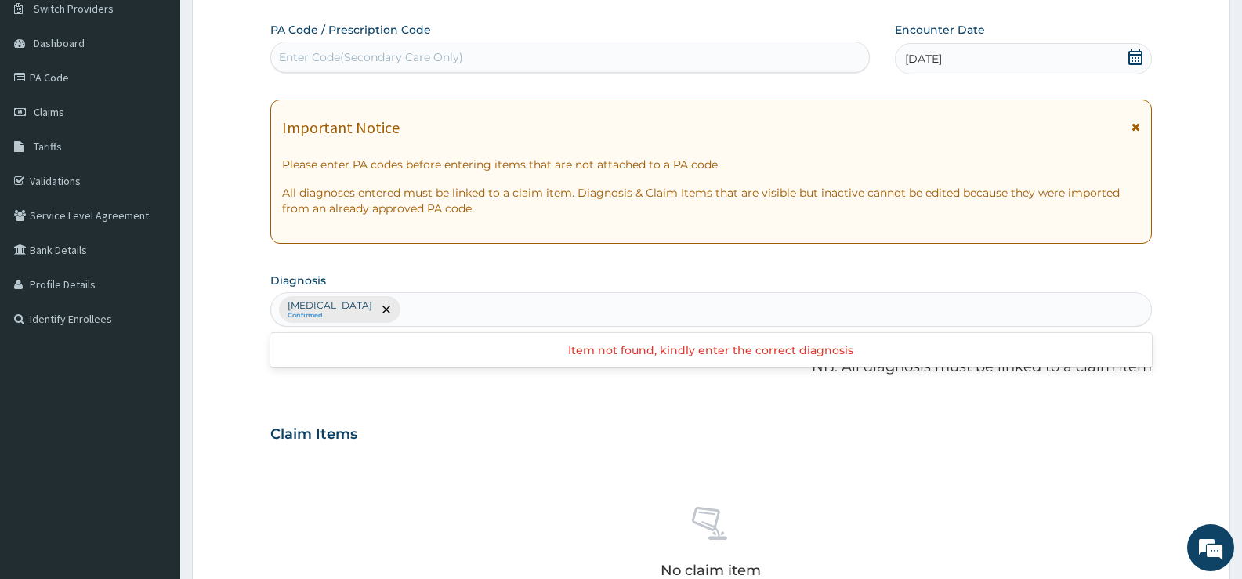
click at [654, 303] on div "Malaria Confirmed" at bounding box center [711, 309] width 880 height 33
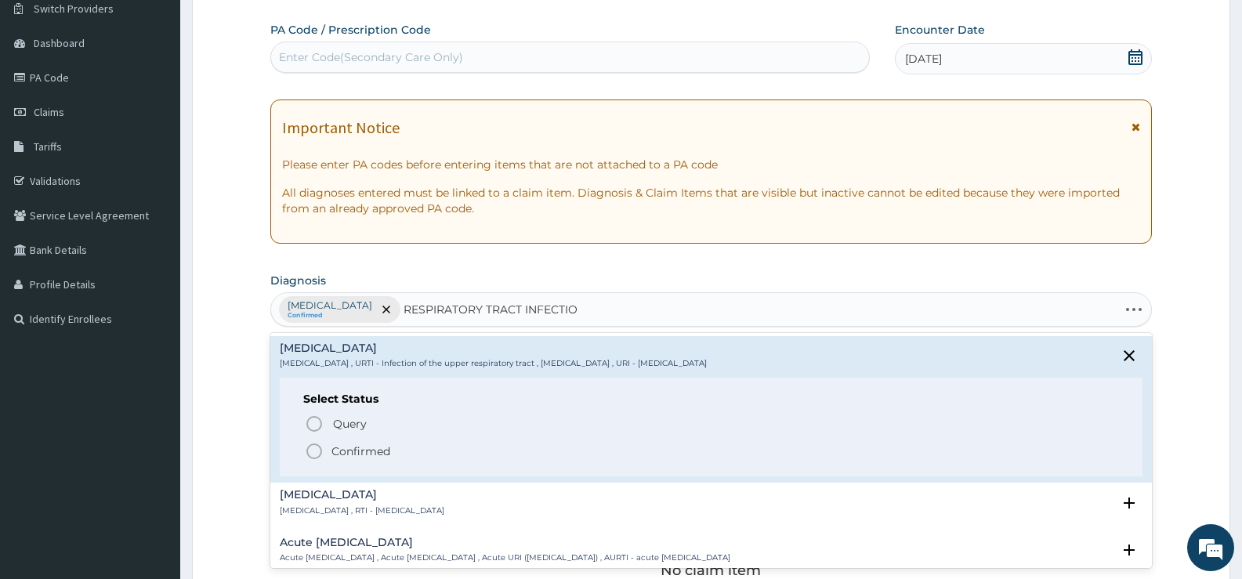
type input "RESPIRATORY TRACT INFECTION"
click at [379, 509] on p "Respiratory tract infection , RTI - Respiratory tract infection" at bounding box center [362, 510] width 165 height 11
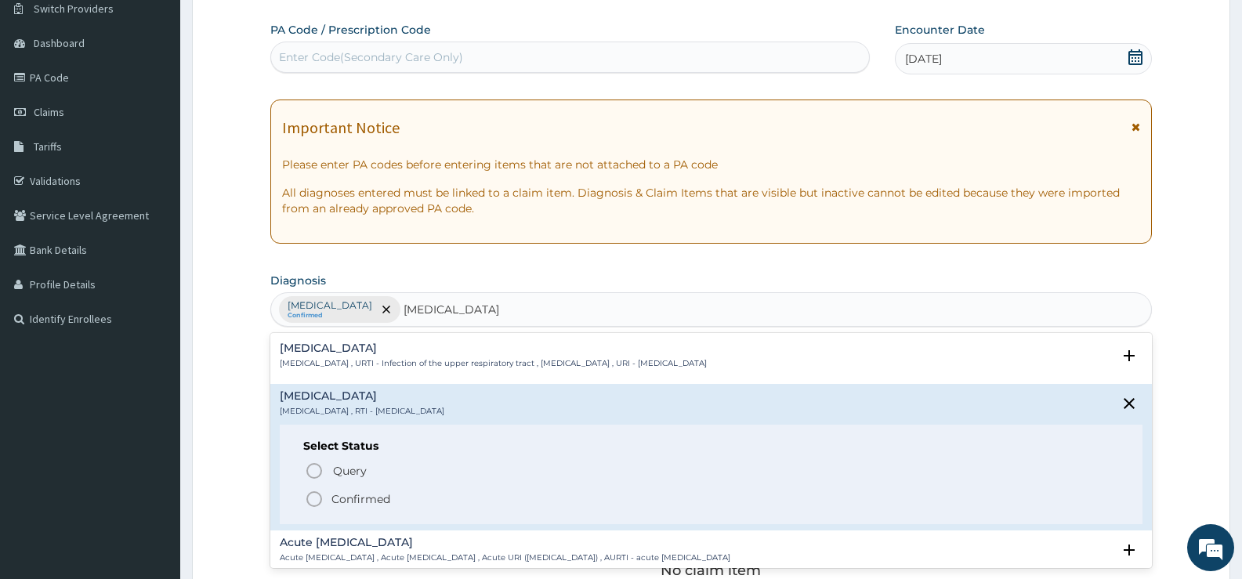
click at [373, 498] on p "Confirmed" at bounding box center [361, 499] width 59 height 16
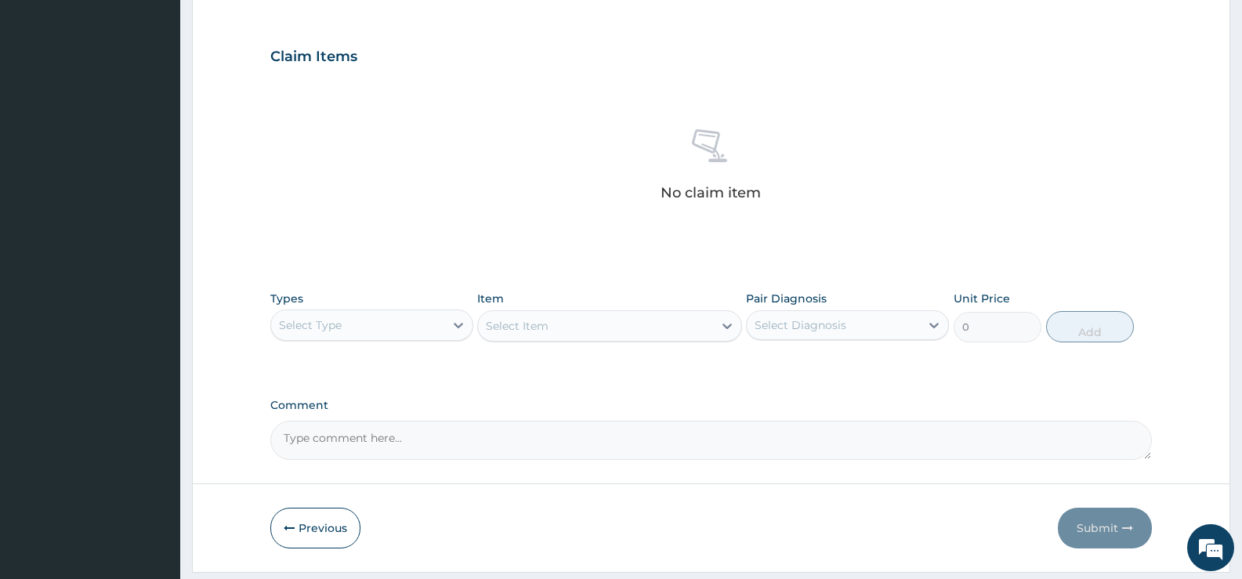
scroll to position [520, 0]
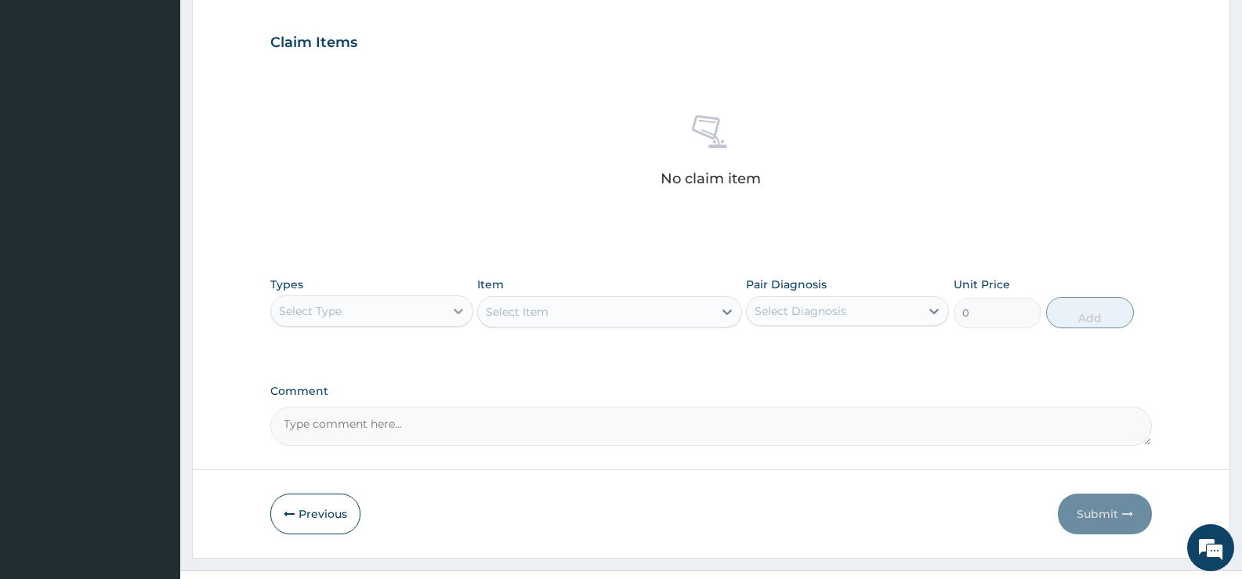
click at [452, 313] on icon at bounding box center [459, 311] width 16 height 16
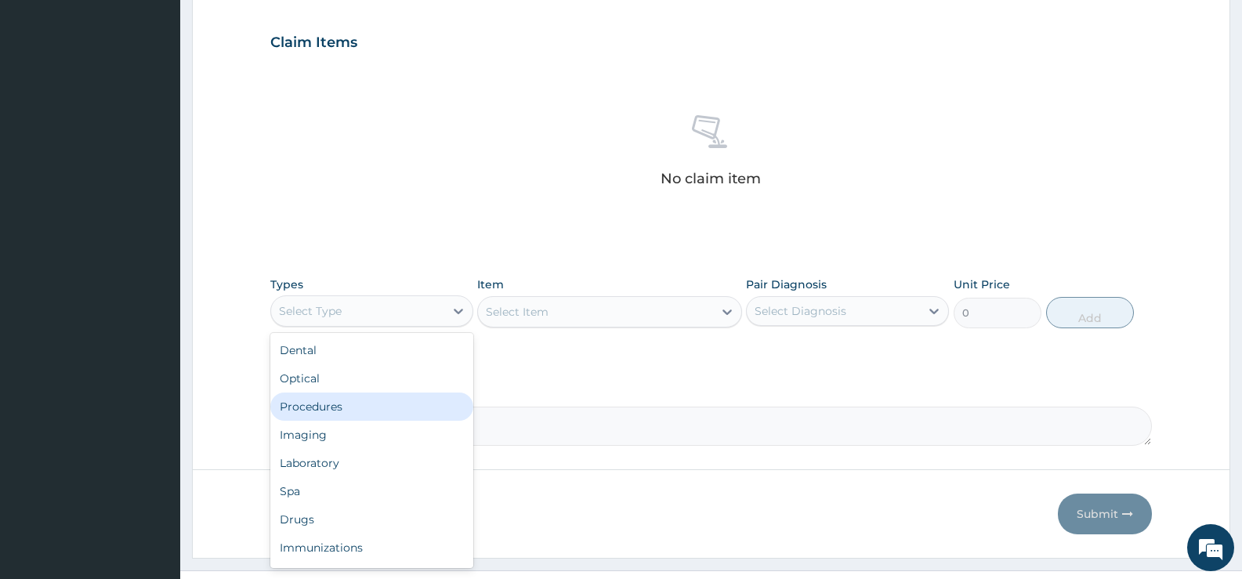
click at [353, 408] on div "Procedures" at bounding box center [371, 407] width 203 height 28
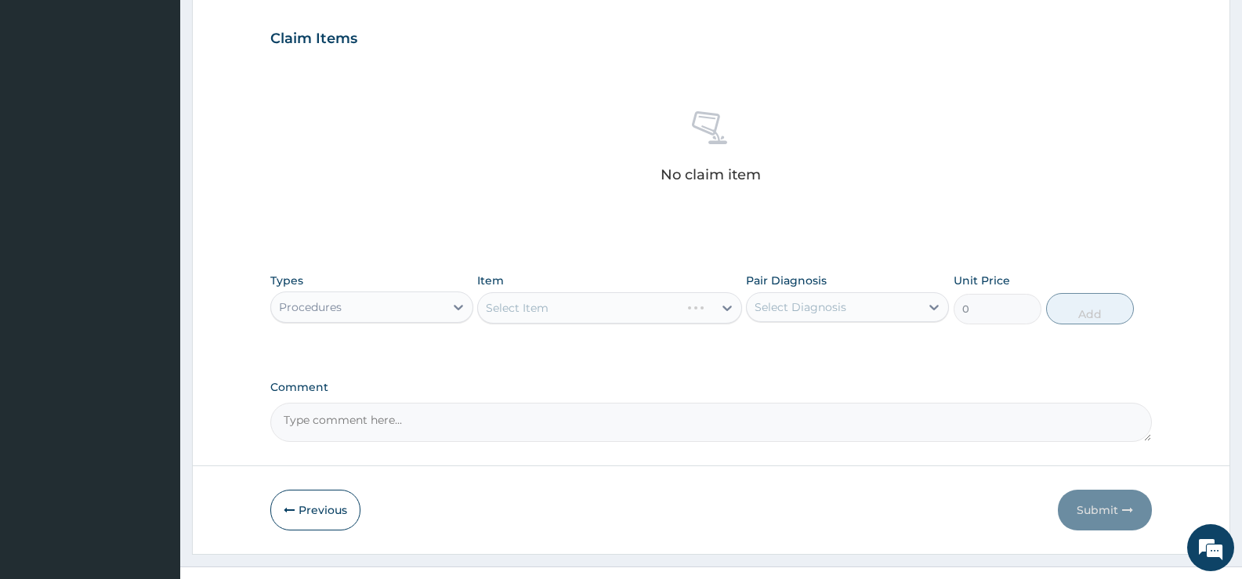
scroll to position [551, 0]
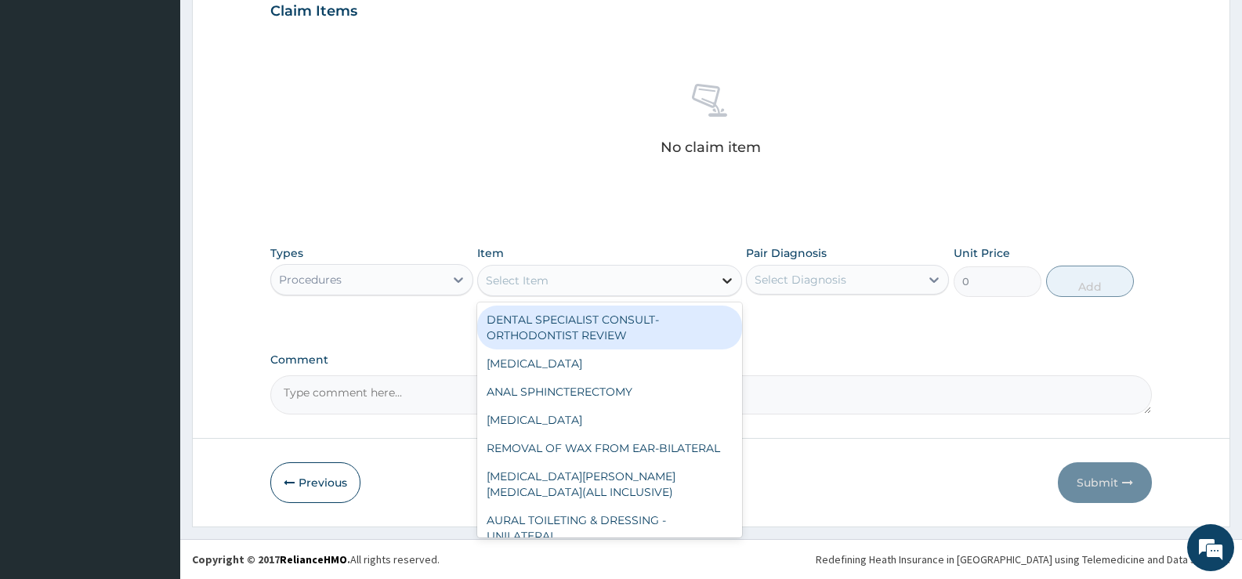
click at [722, 282] on icon at bounding box center [727, 281] width 16 height 16
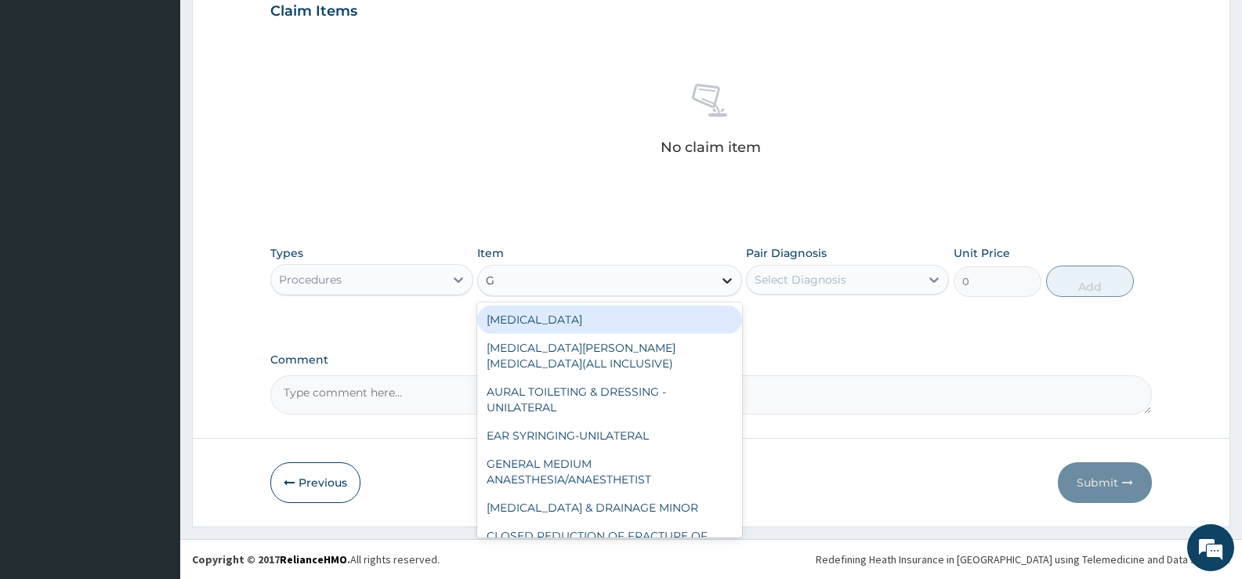
type input "GP"
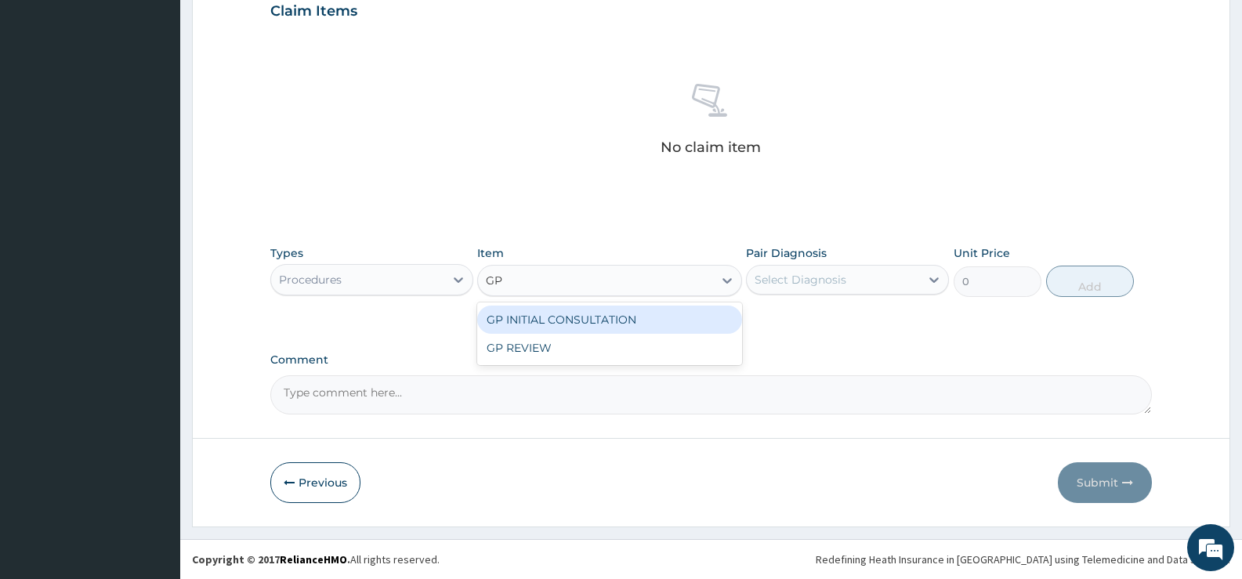
drag, startPoint x: 687, startPoint y: 324, endPoint x: 844, endPoint y: 306, distance: 158.6
click at [687, 323] on div "GP INITIAL CONSULTATION" at bounding box center [609, 320] width 264 height 28
type input "2000"
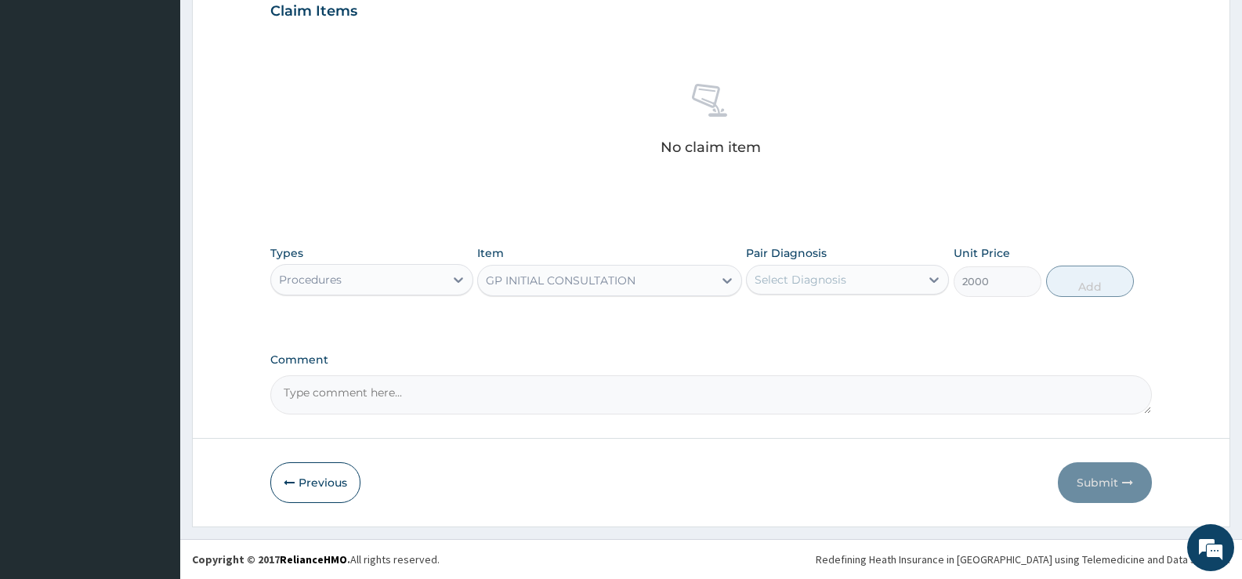
click at [879, 283] on div "Select Diagnosis" at bounding box center [833, 279] width 173 height 25
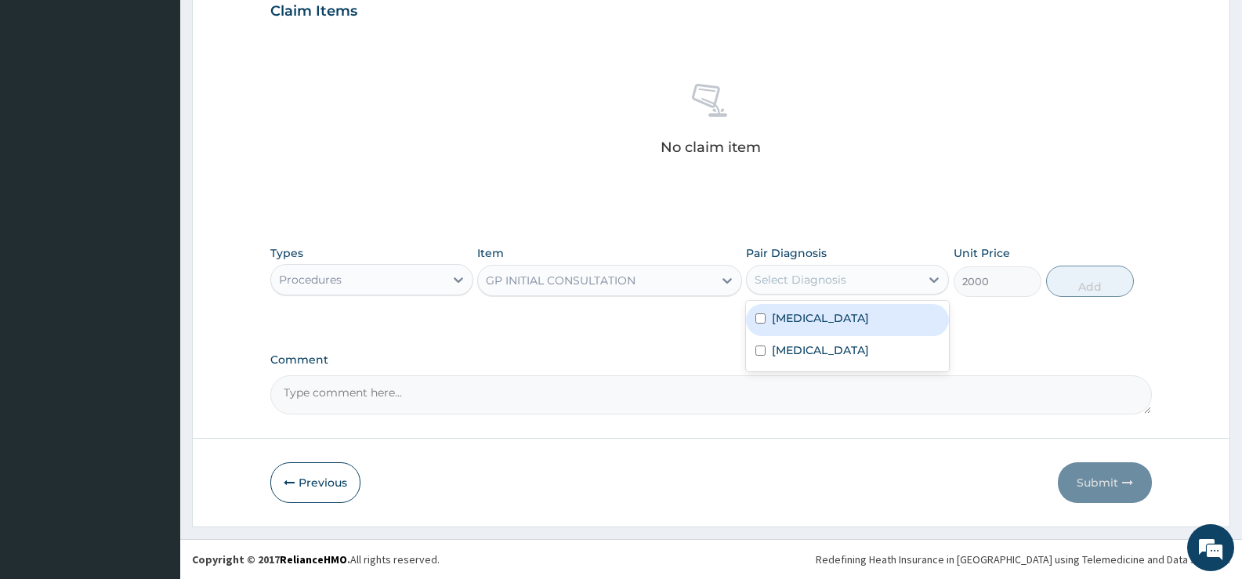
click at [851, 317] on div "Malaria" at bounding box center [847, 320] width 203 height 32
checkbox input "true"
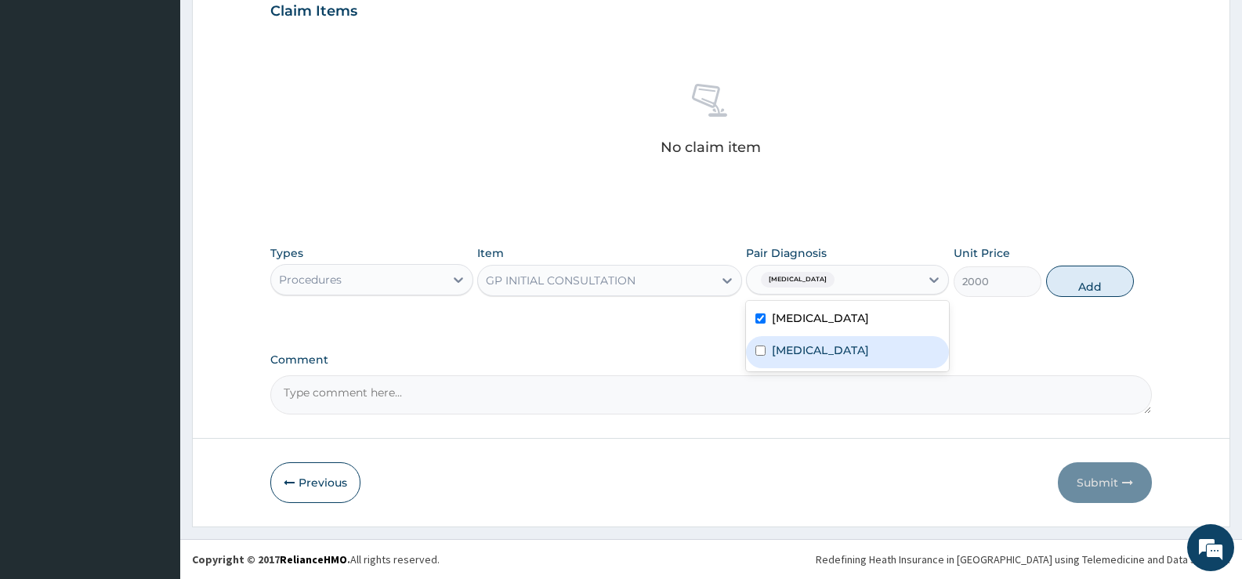
click at [851, 341] on div "Respiratory tract infection" at bounding box center [847, 352] width 203 height 32
checkbox input "true"
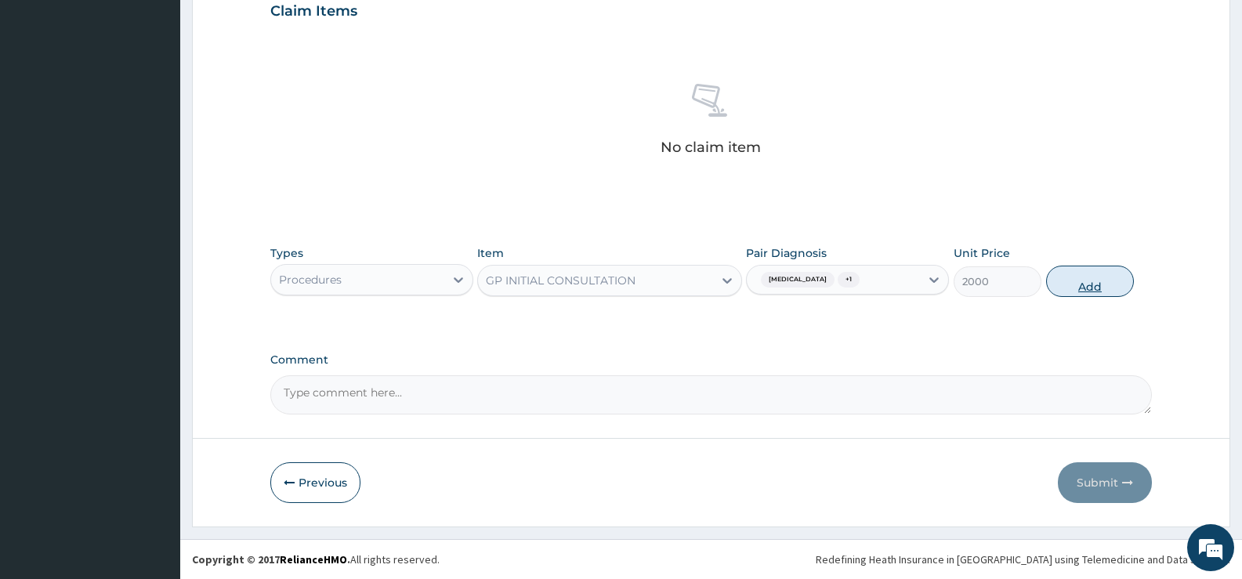
click at [1087, 288] on button "Add" at bounding box center [1090, 281] width 88 height 31
type input "0"
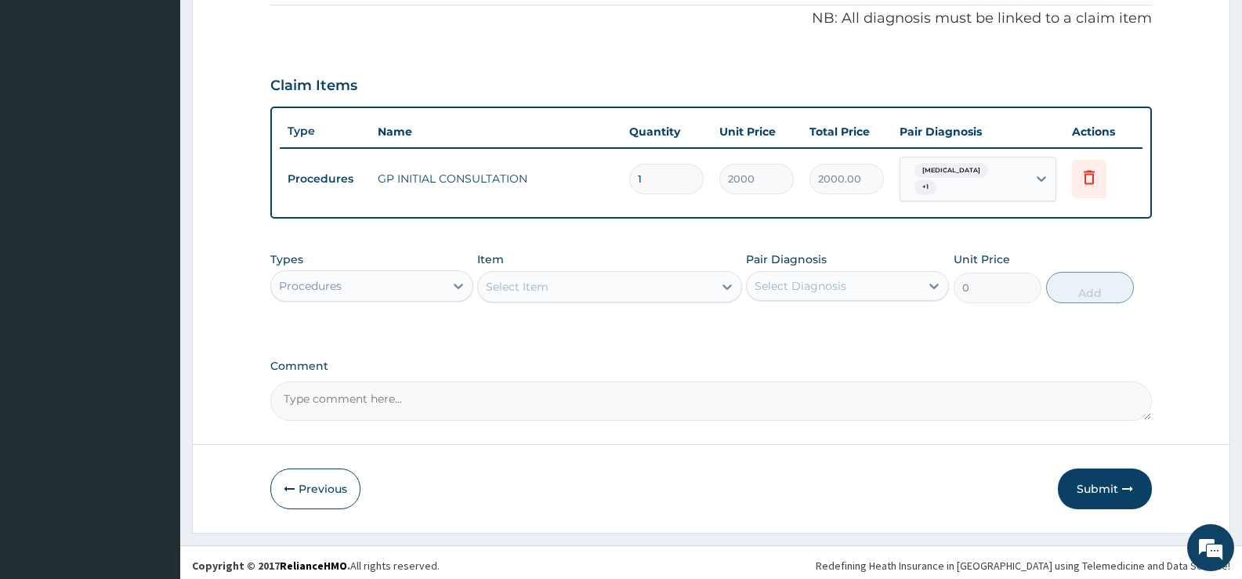
click at [435, 287] on div "Procedures" at bounding box center [357, 286] width 173 height 25
click at [449, 283] on div at bounding box center [458, 286] width 28 height 28
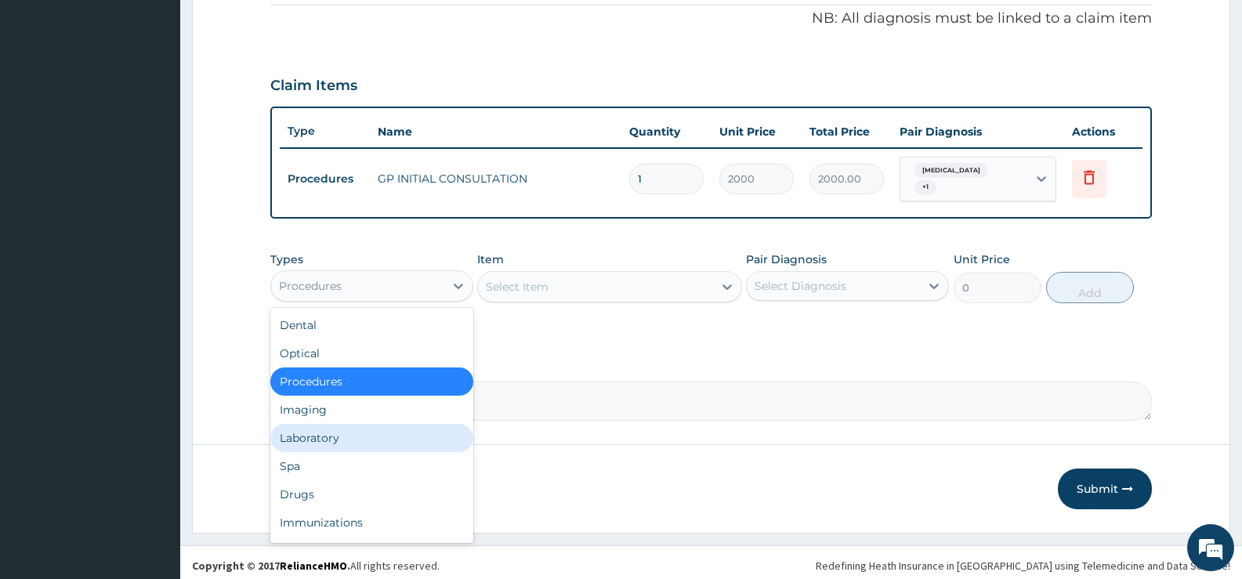
drag, startPoint x: 325, startPoint y: 429, endPoint x: 352, endPoint y: 424, distance: 27.1
click at [326, 429] on div "Laboratory" at bounding box center [371, 438] width 203 height 28
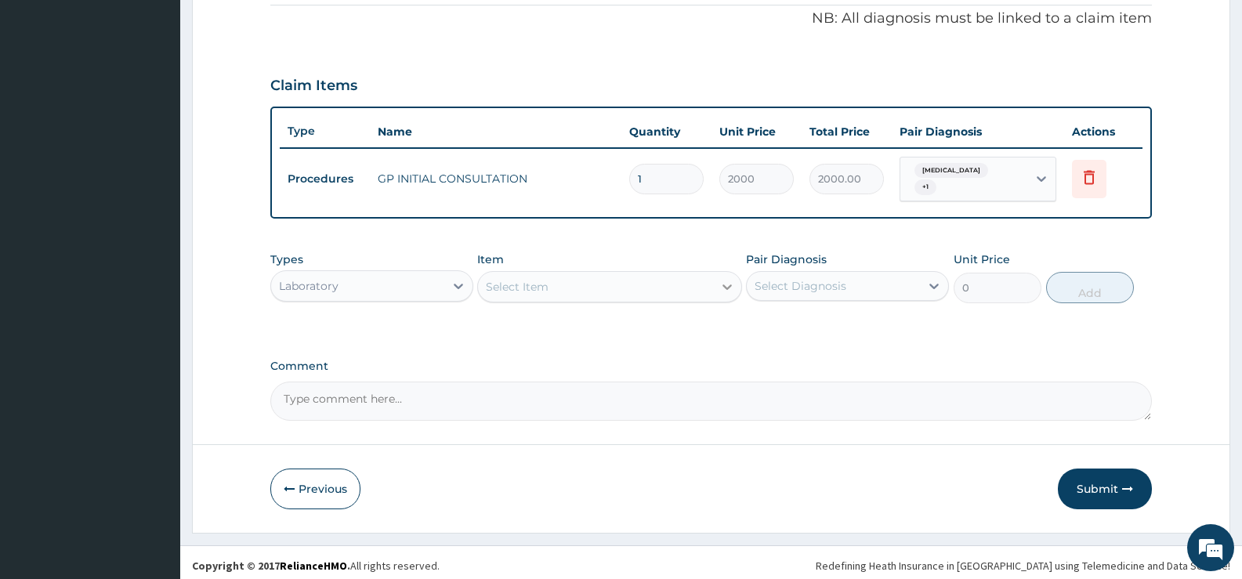
click at [714, 279] on div at bounding box center [727, 287] width 28 height 28
type input "PARASITE"
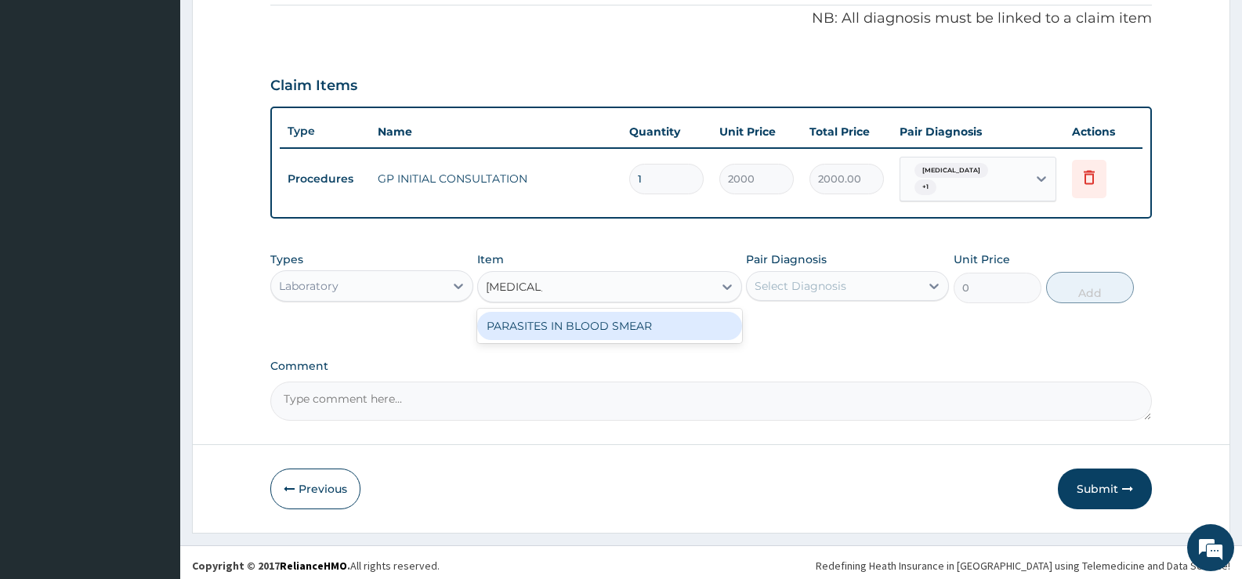
click at [615, 321] on div "PARASITES IN BLOOD SMEAR" at bounding box center [609, 326] width 264 height 28
type input "1100"
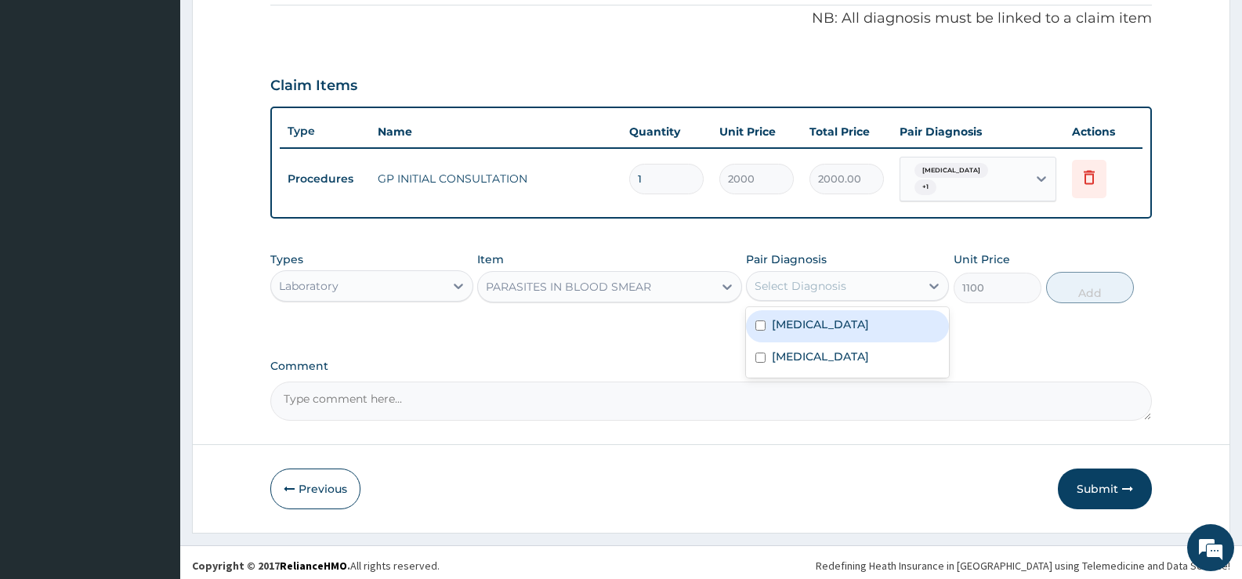
click at [868, 283] on div "Select Diagnosis" at bounding box center [833, 286] width 173 height 25
click at [817, 324] on div "Malaria" at bounding box center [847, 326] width 203 height 32
checkbox input "true"
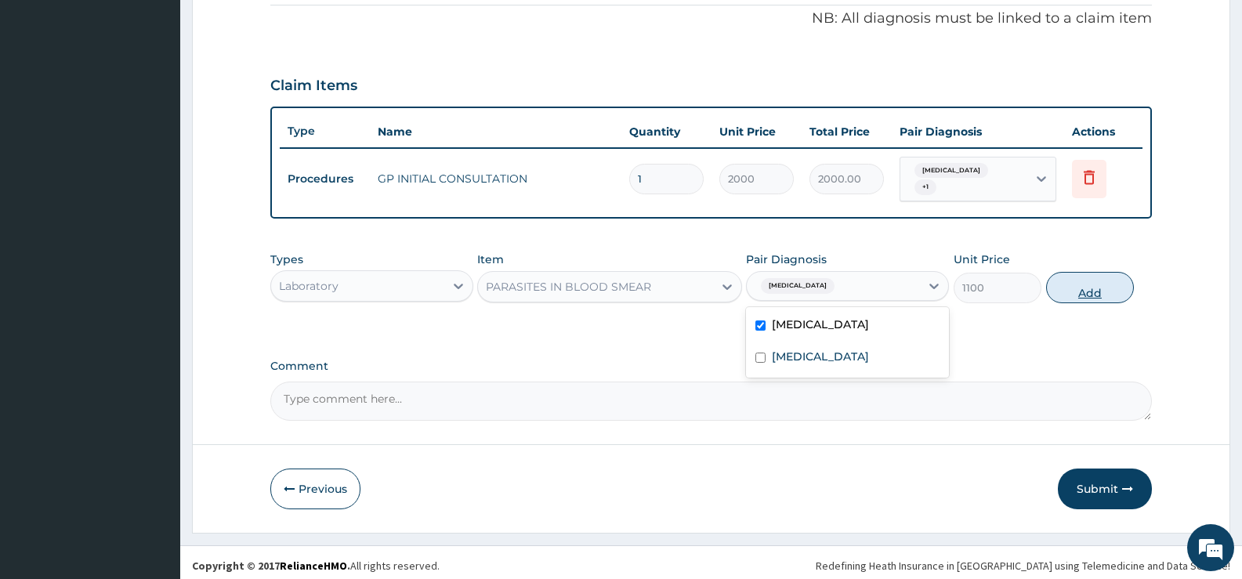
click at [1094, 281] on button "Add" at bounding box center [1090, 287] width 88 height 31
type input "0"
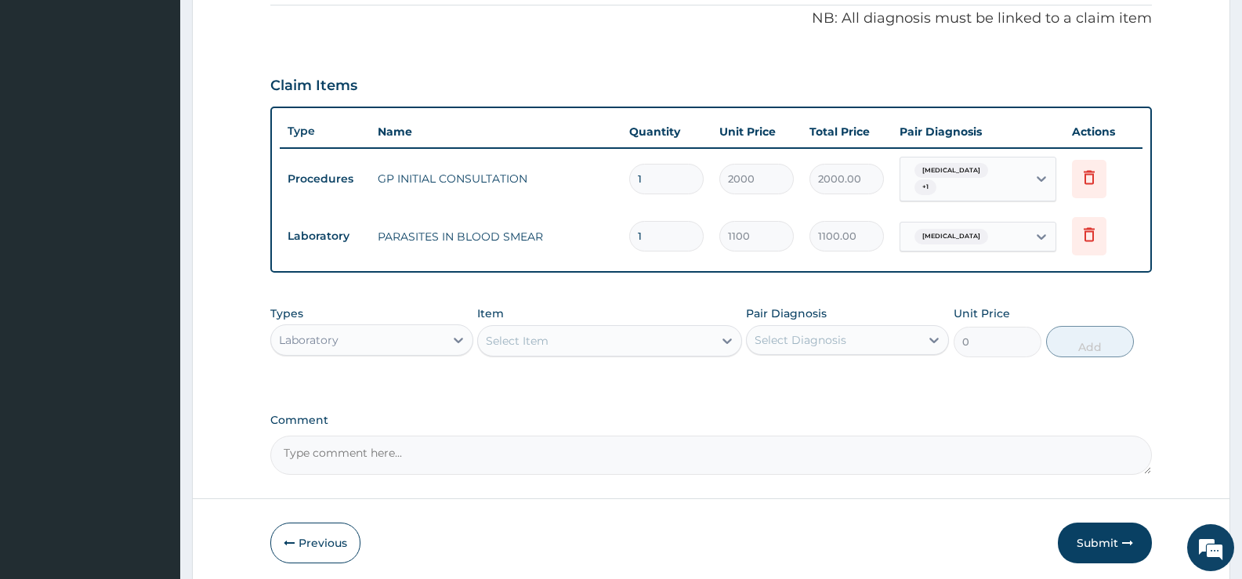
scroll to position [531, 0]
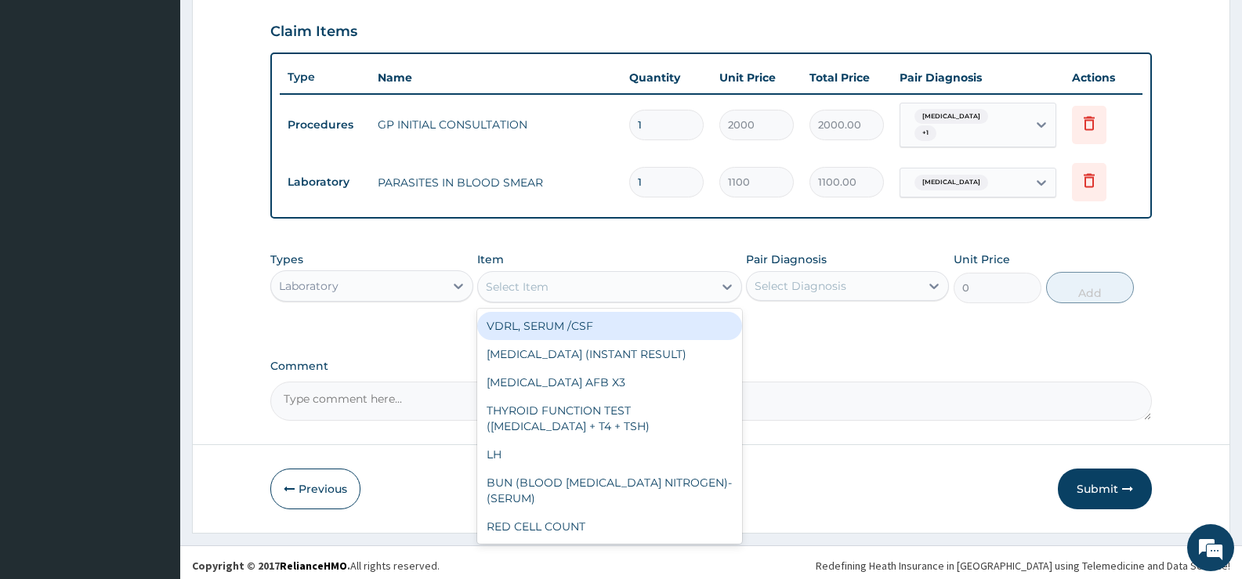
click at [649, 281] on div "Select Item" at bounding box center [595, 286] width 234 height 25
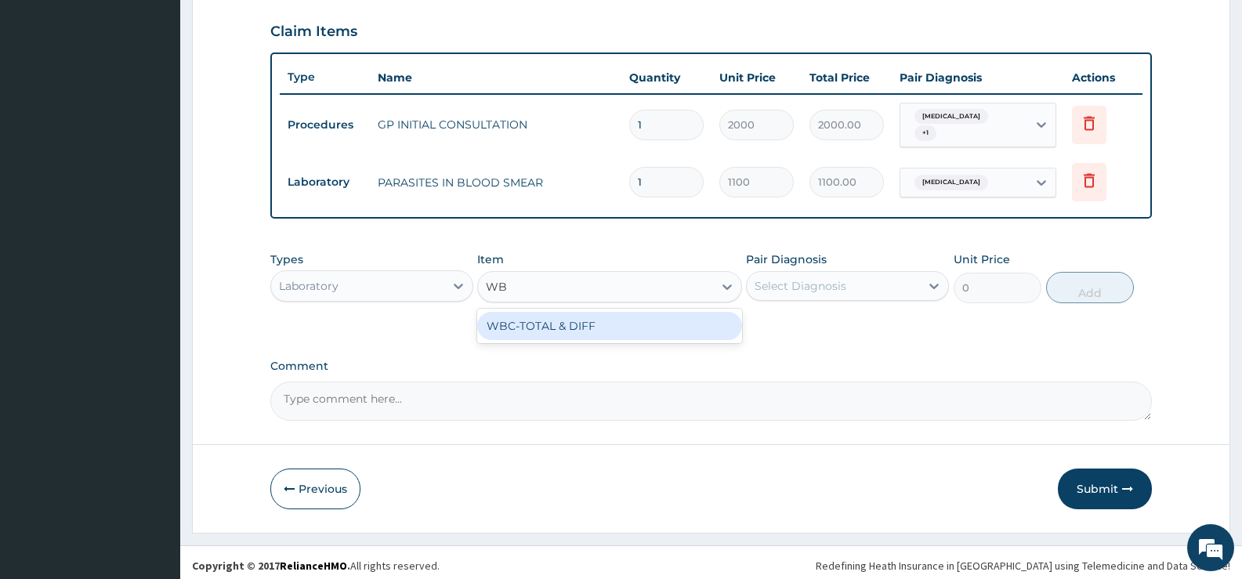
type input "WBC"
click at [665, 324] on div "WBC-TOTAL & DIFF" at bounding box center [609, 326] width 264 height 28
type input "1500"
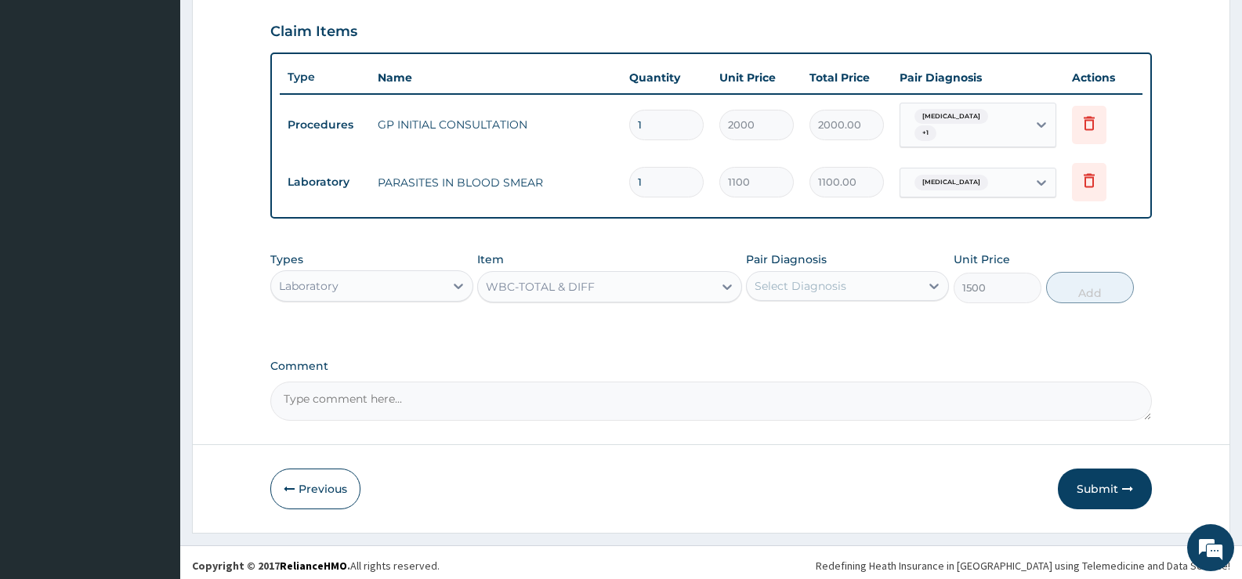
click at [826, 282] on div "Select Diagnosis" at bounding box center [801, 286] width 92 height 16
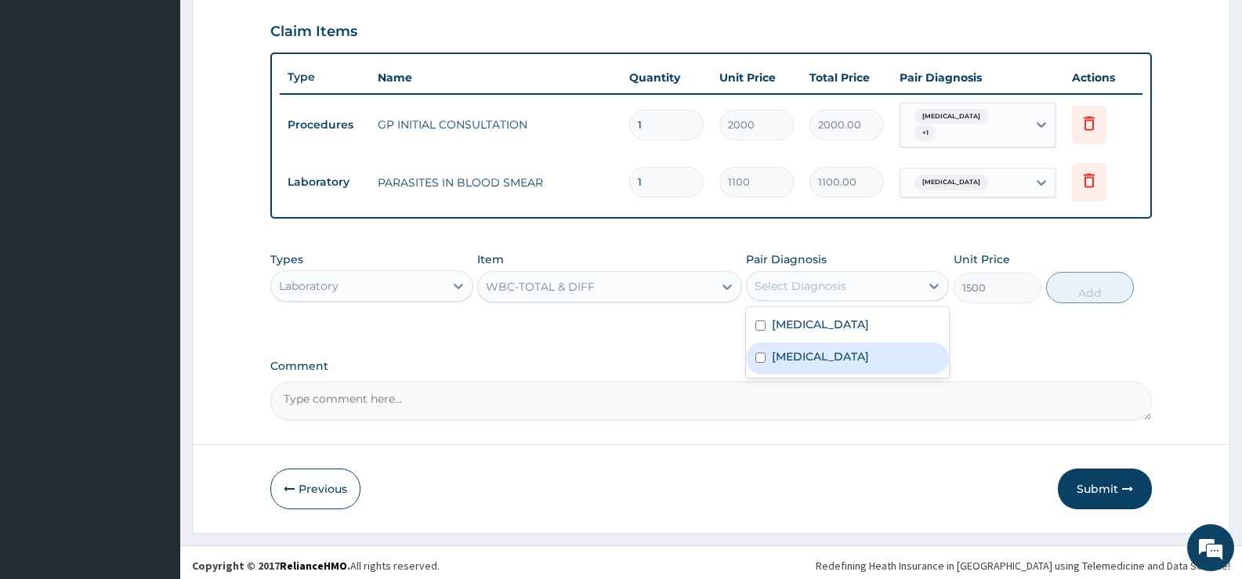
click at [812, 351] on label "Respiratory tract infection" at bounding box center [820, 357] width 97 height 16
checkbox input "true"
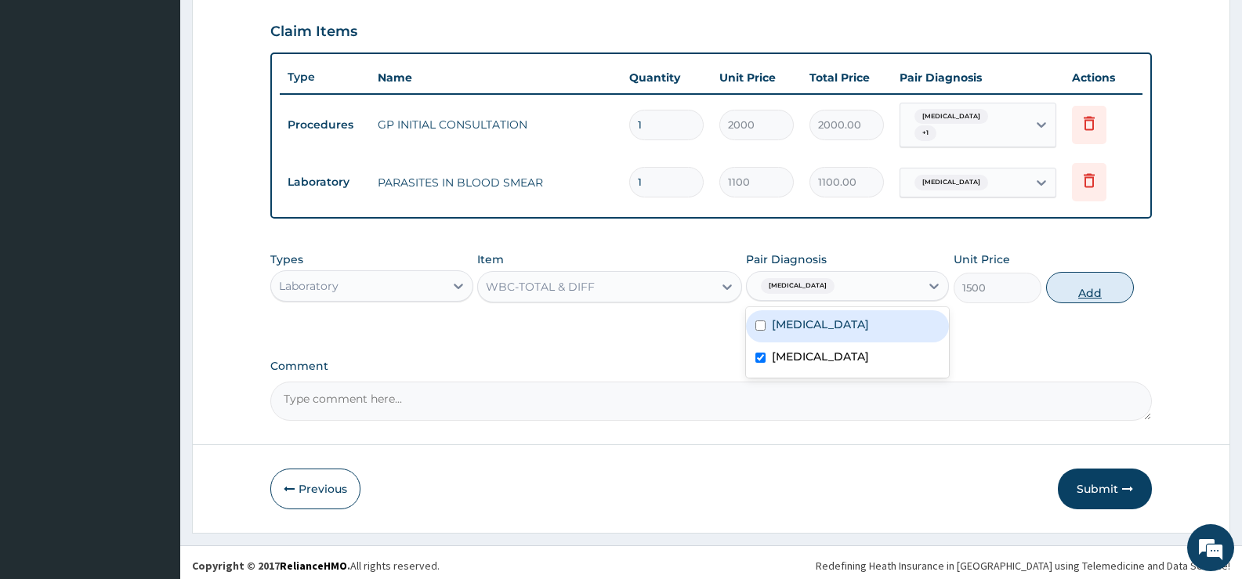
click at [1089, 281] on button "Add" at bounding box center [1090, 287] width 88 height 31
type input "0"
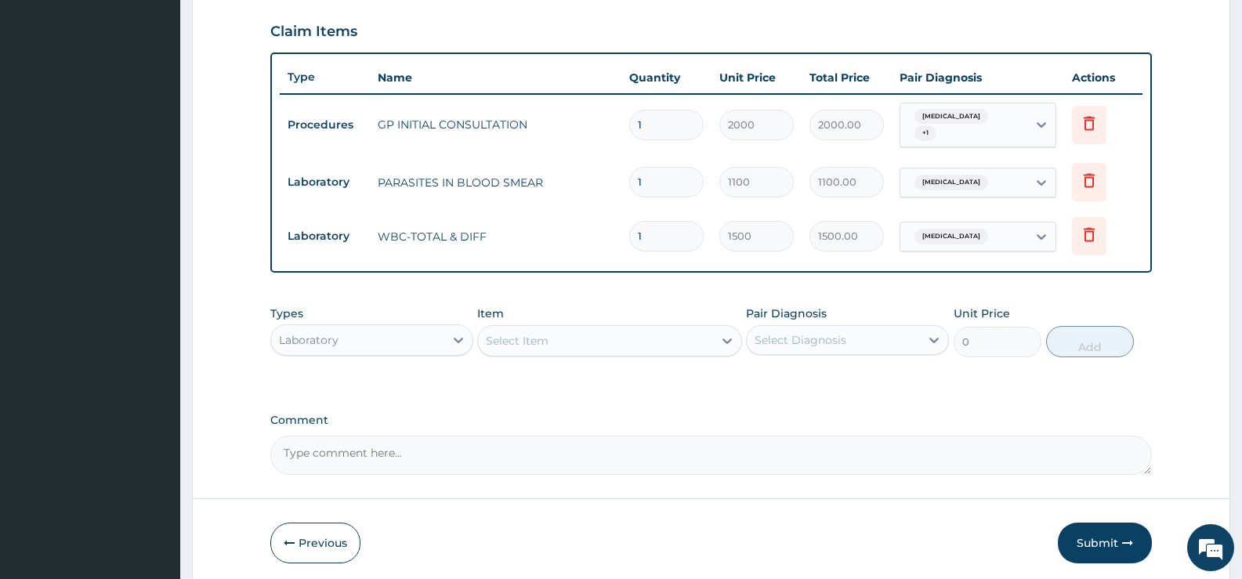
scroll to position [585, 0]
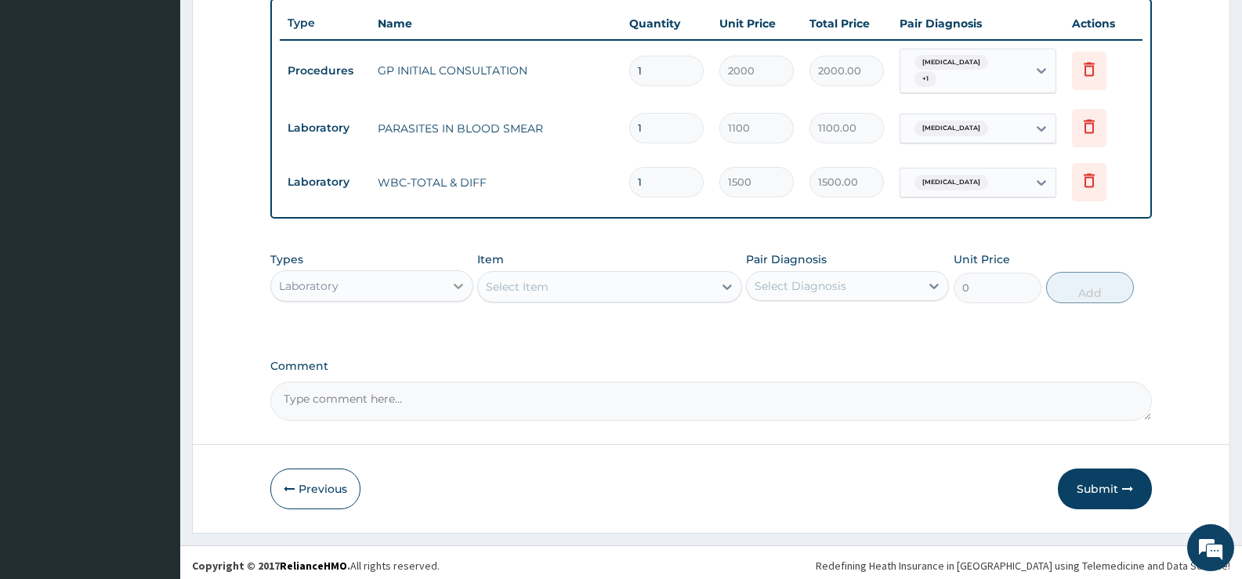
click at [445, 280] on div at bounding box center [458, 286] width 28 height 28
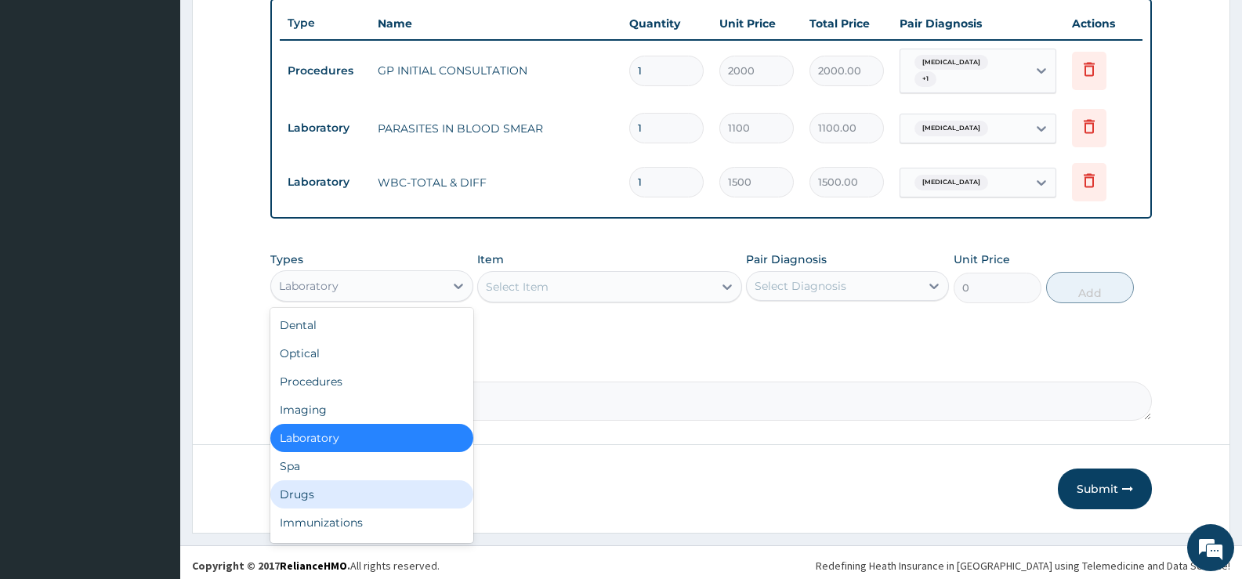
click at [308, 491] on div "Drugs" at bounding box center [371, 494] width 203 height 28
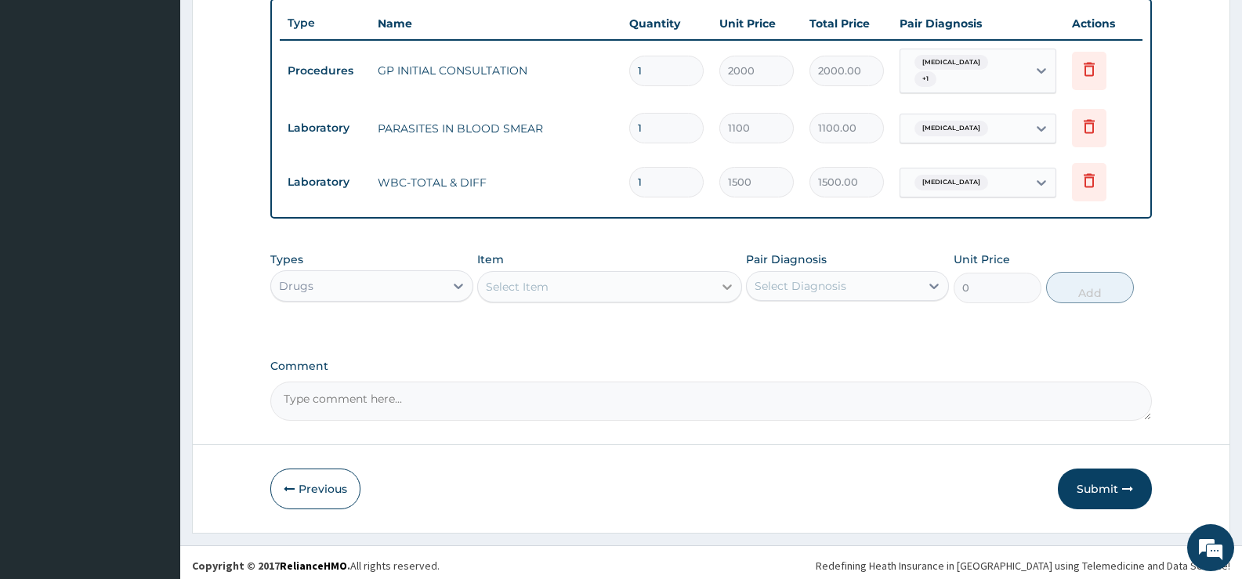
click at [723, 283] on icon at bounding box center [727, 287] width 16 height 16
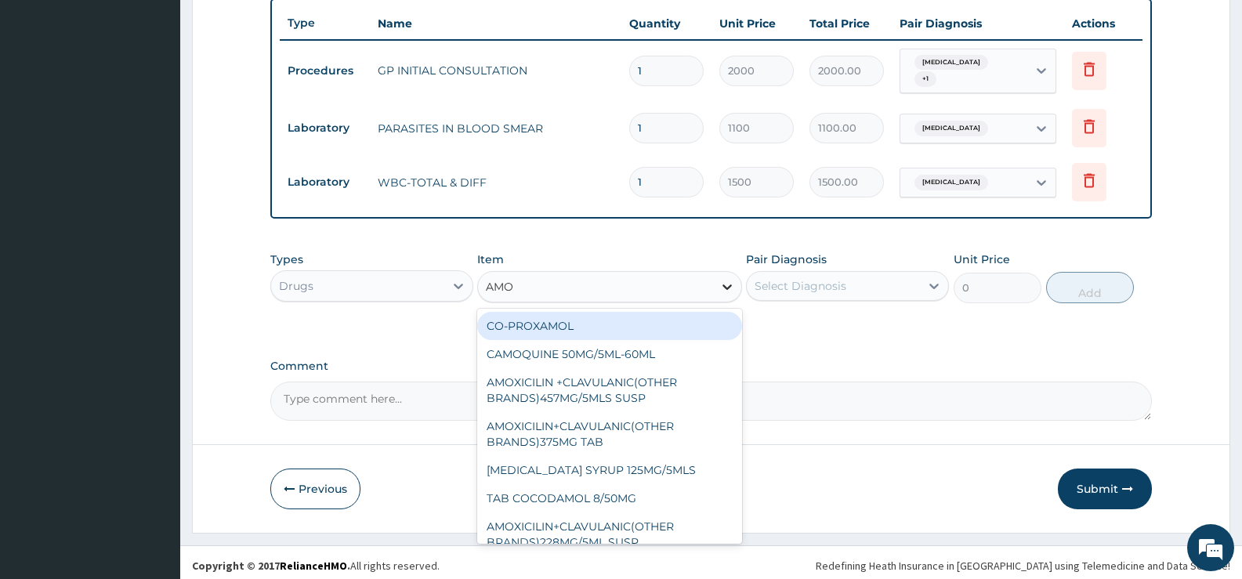
type input "AMOX"
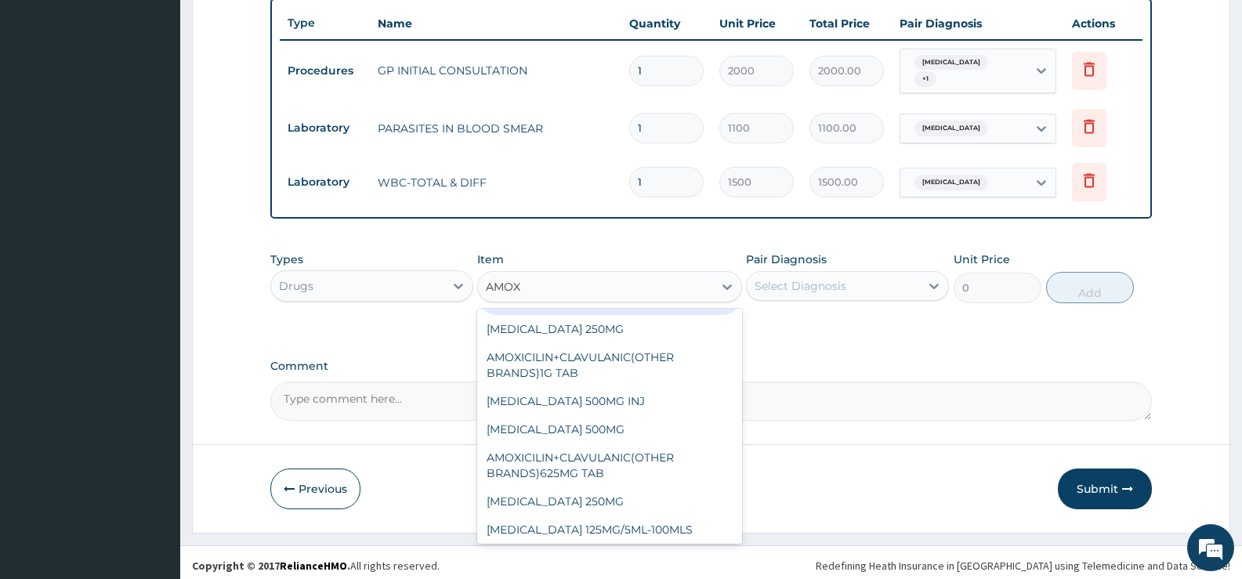
scroll to position [132, 0]
click at [567, 516] on div "AMOXYCILLIN 125MG/5ML-100MLS" at bounding box center [609, 527] width 264 height 28
type input "552"
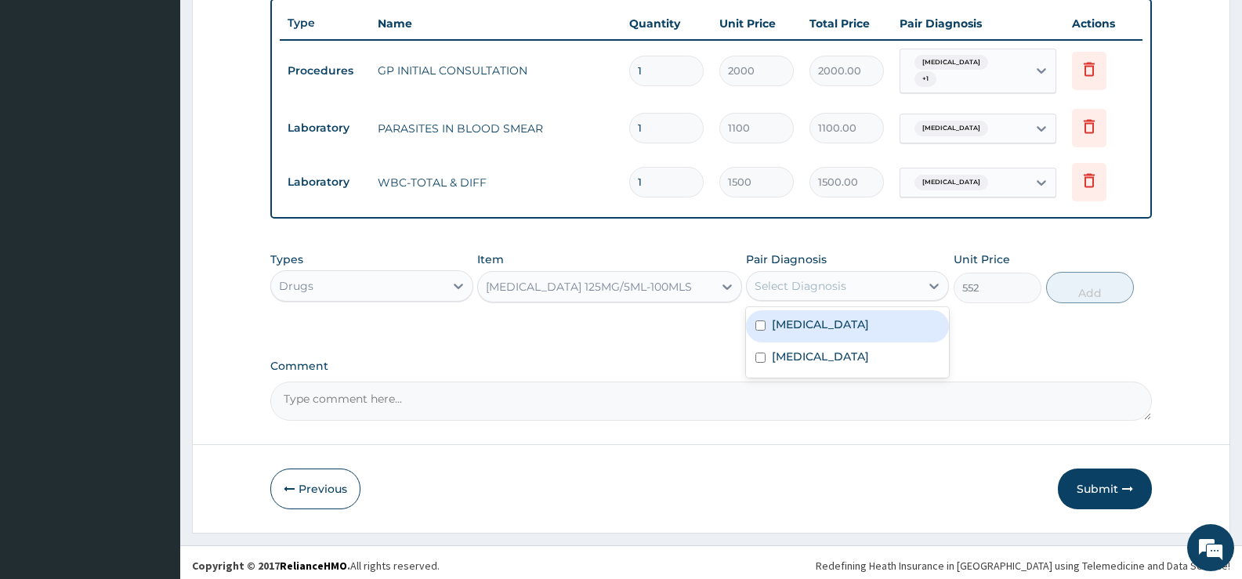
click at [920, 279] on div "Select Diagnosis" at bounding box center [833, 286] width 173 height 25
click at [832, 349] on label "Respiratory tract infection" at bounding box center [820, 357] width 97 height 16
checkbox input "true"
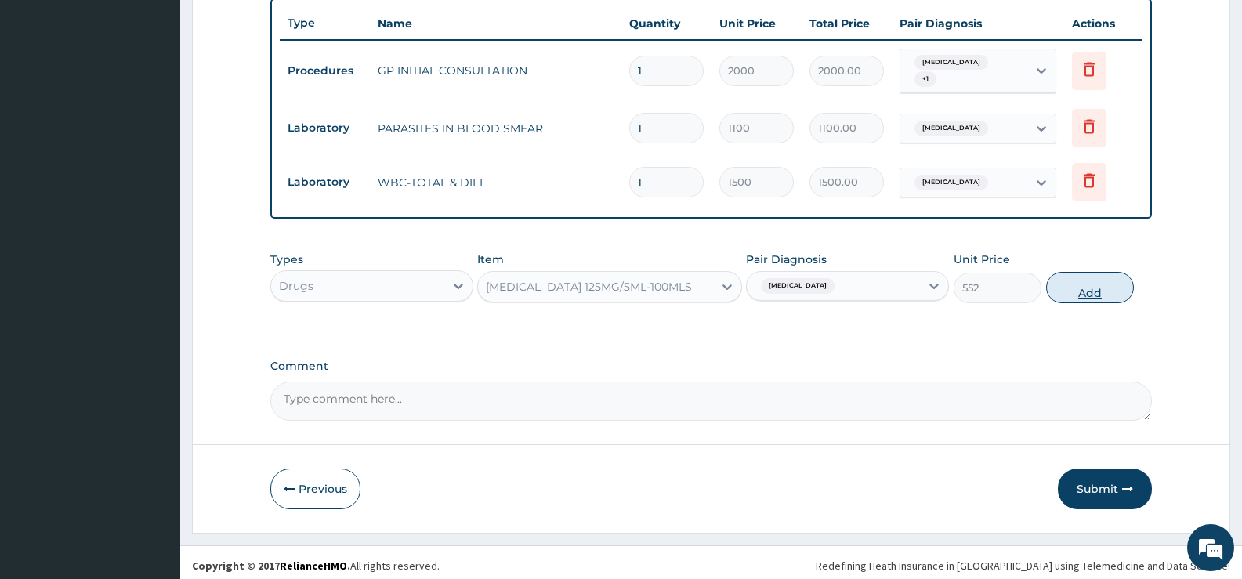
click at [1077, 291] on button "Add" at bounding box center [1090, 287] width 88 height 31
type input "0"
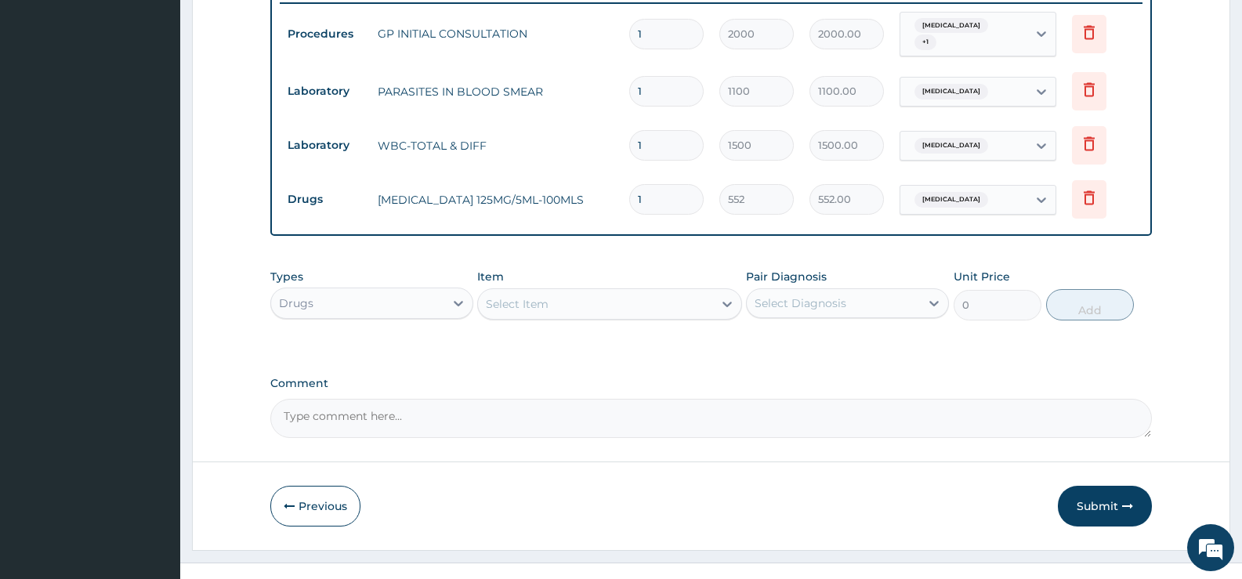
scroll to position [639, 0]
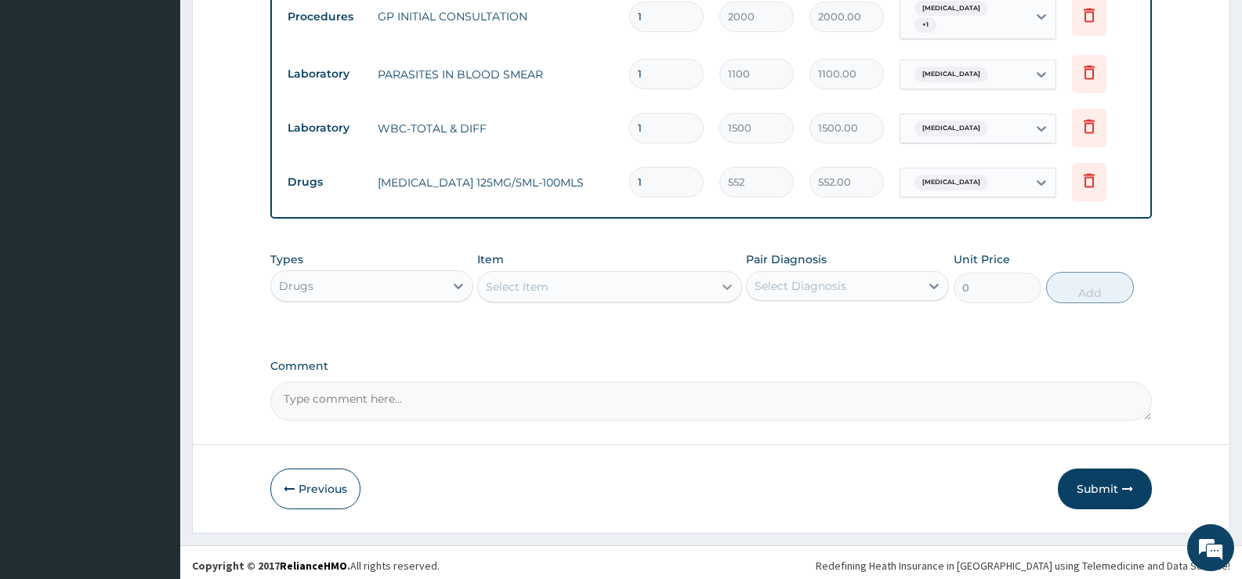
click at [721, 284] on icon at bounding box center [727, 287] width 16 height 16
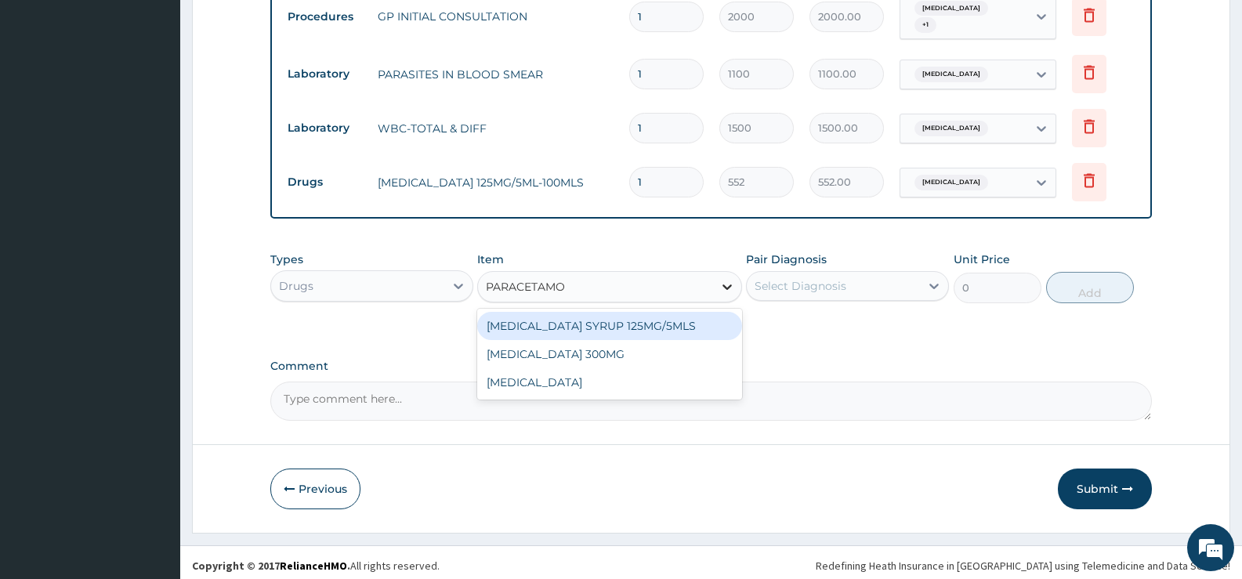
type input "PARACETAMOL"
click at [662, 321] on div "PARACETAMOL SYRUP 125MG/5MLS" at bounding box center [609, 326] width 264 height 28
type input "207"
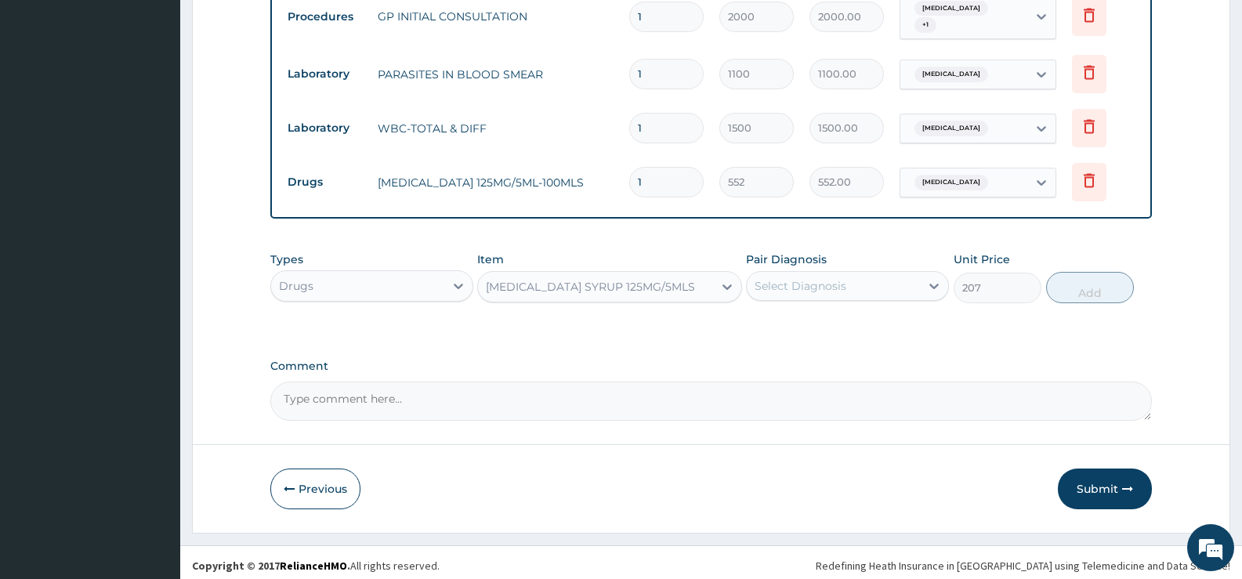
click at [869, 277] on div "Select Diagnosis" at bounding box center [833, 286] width 173 height 25
click at [806, 320] on label "Malaria" at bounding box center [820, 325] width 97 height 16
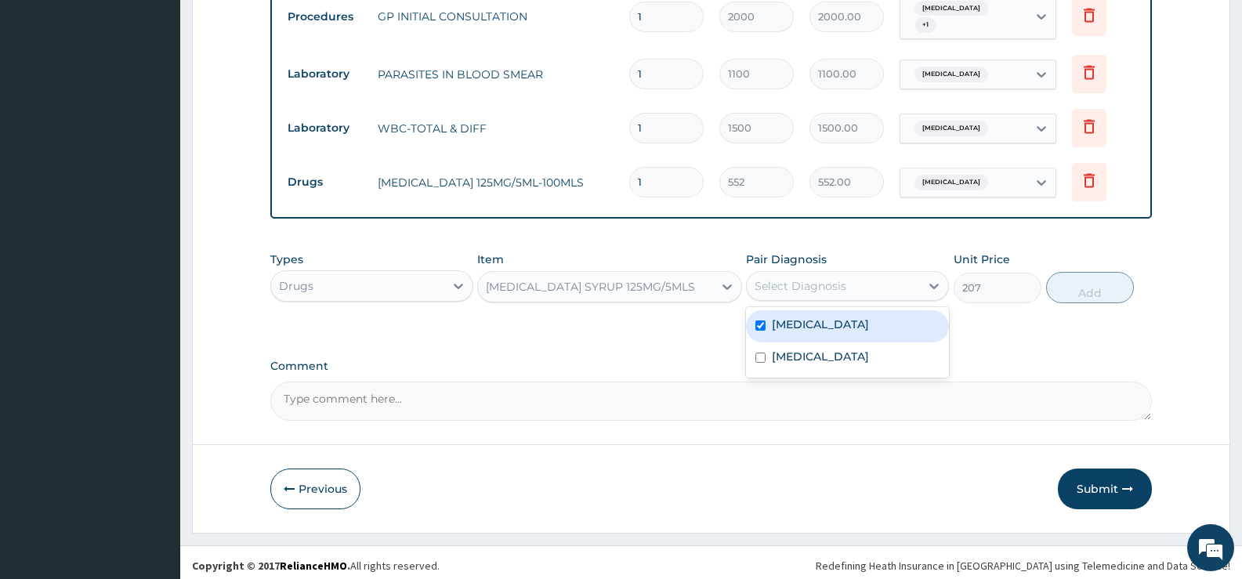
checkbox input "true"
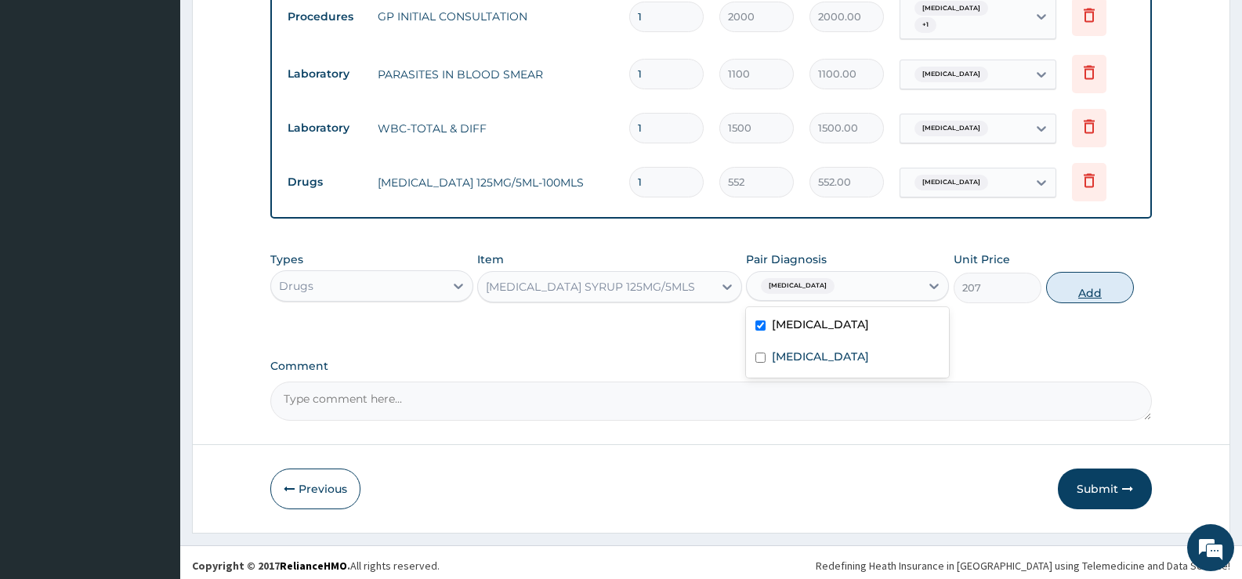
click at [1082, 290] on button "Add" at bounding box center [1090, 287] width 88 height 31
type input "0"
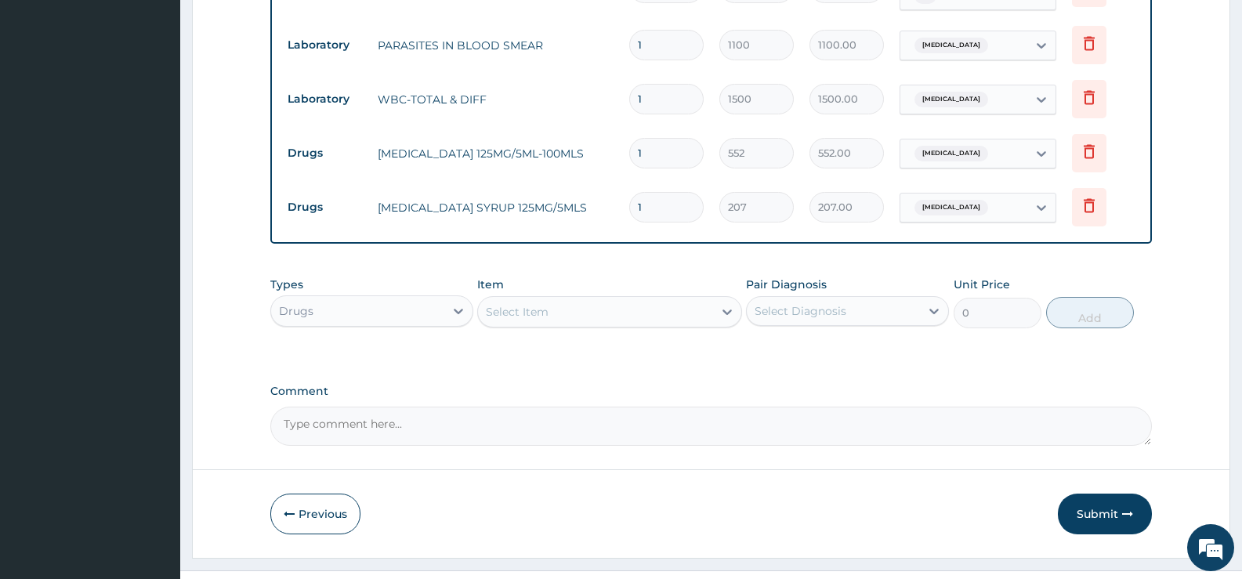
scroll to position [693, 0]
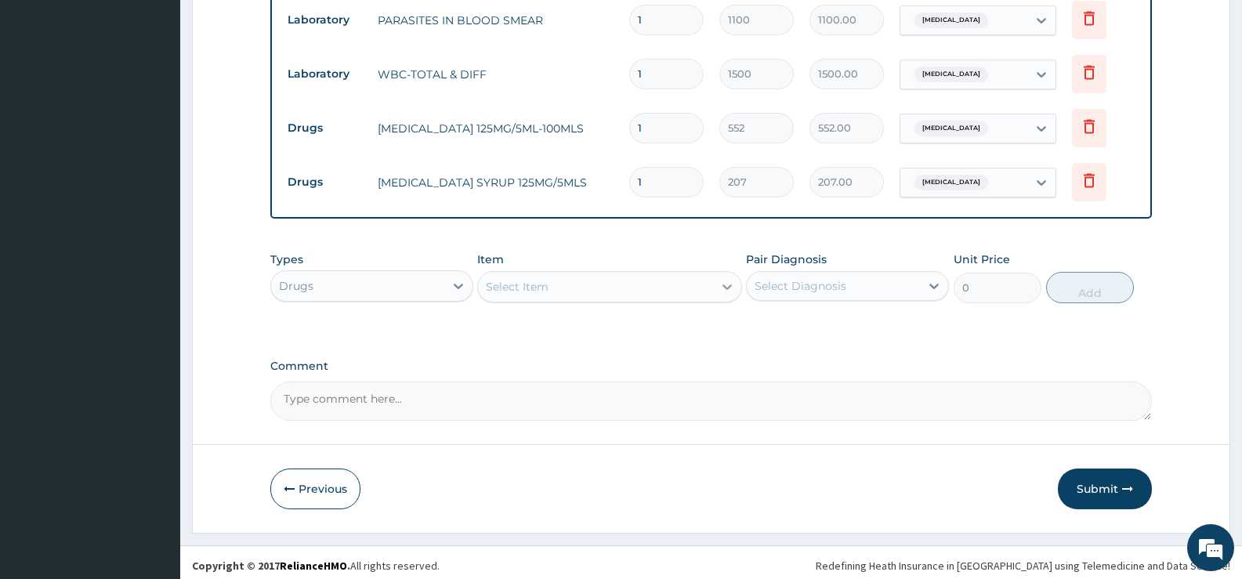
click at [721, 279] on icon at bounding box center [727, 287] width 16 height 16
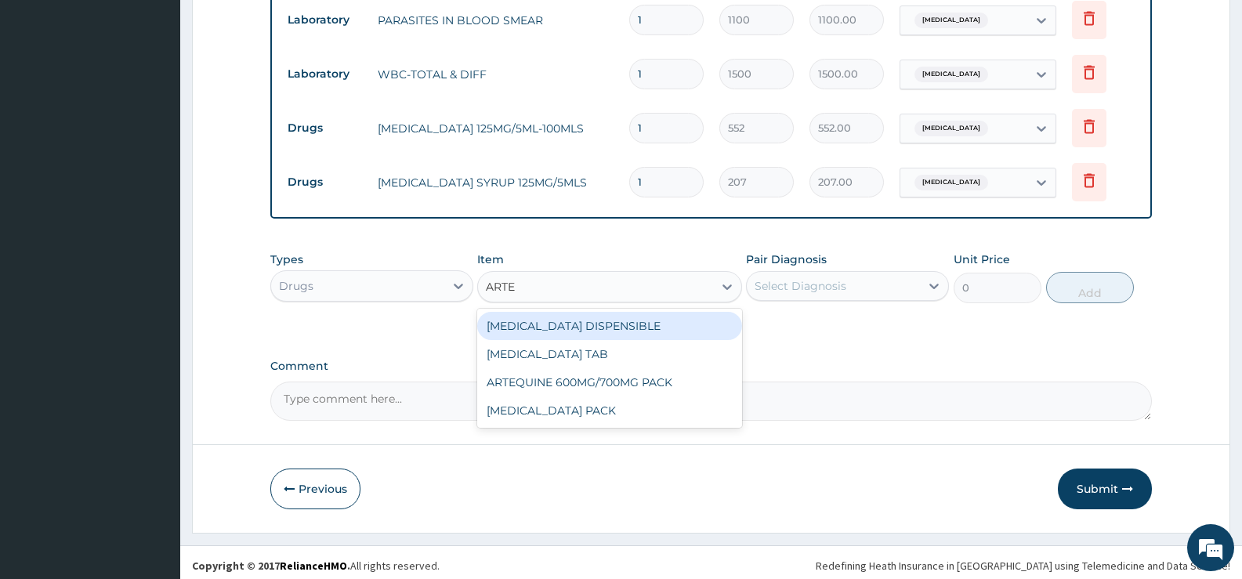
type input "ARTEM"
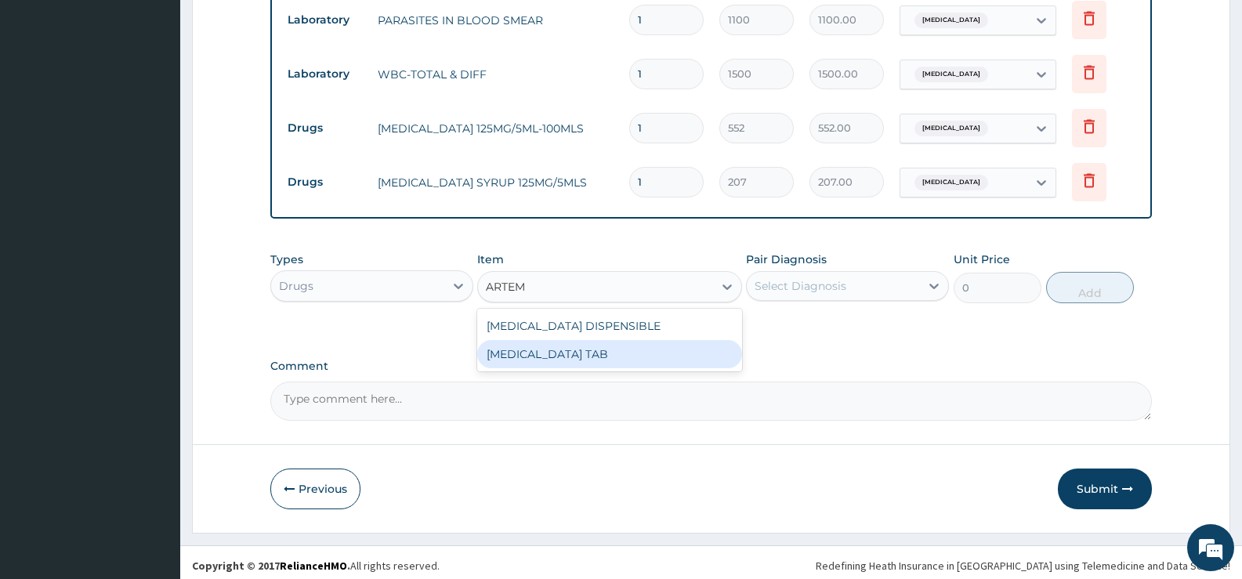
drag, startPoint x: 582, startPoint y: 350, endPoint x: 590, endPoint y: 351, distance: 8.8
click at [582, 351] on div "COARTEM TAB" at bounding box center [609, 354] width 264 height 28
type input "1035"
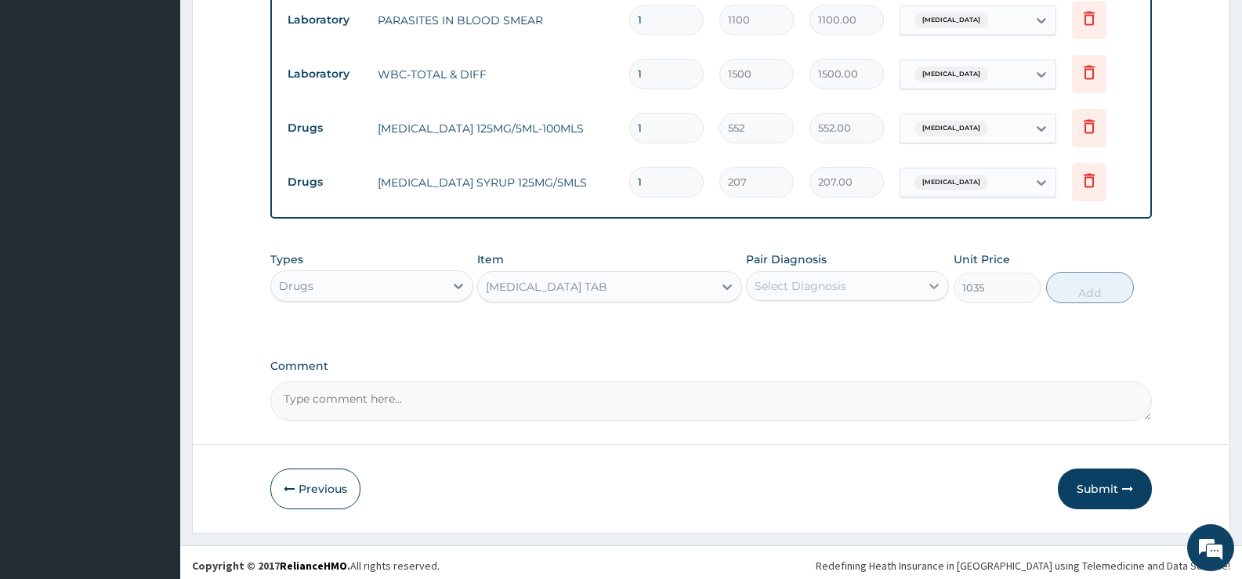
click at [922, 274] on div at bounding box center [934, 286] width 28 height 28
click at [838, 314] on div "Malaria" at bounding box center [847, 326] width 203 height 32
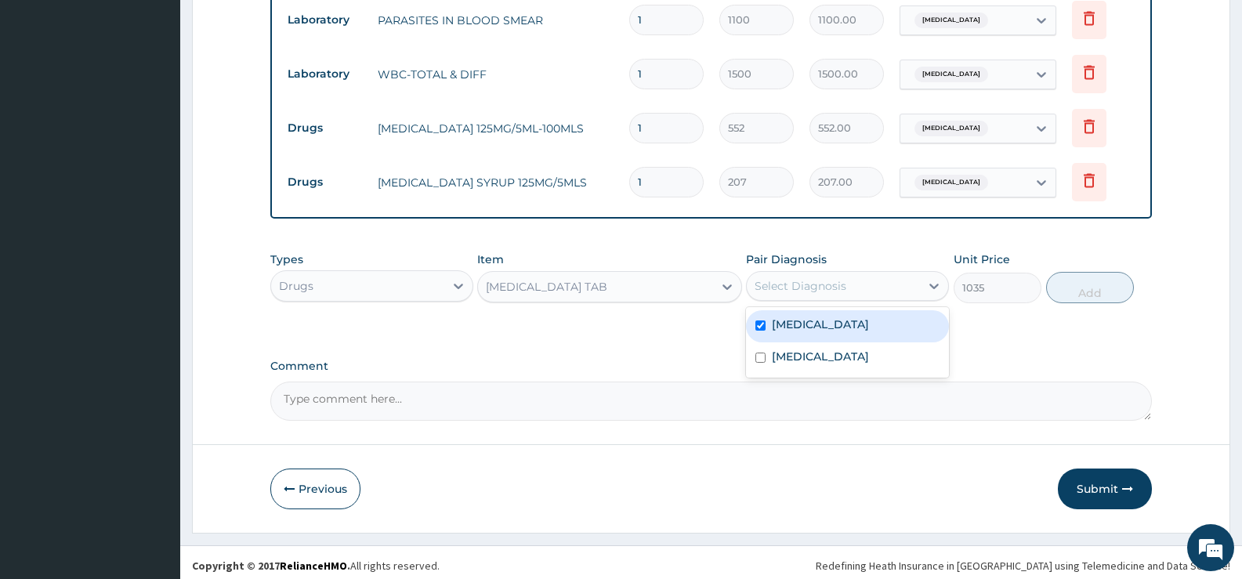
checkbox input "true"
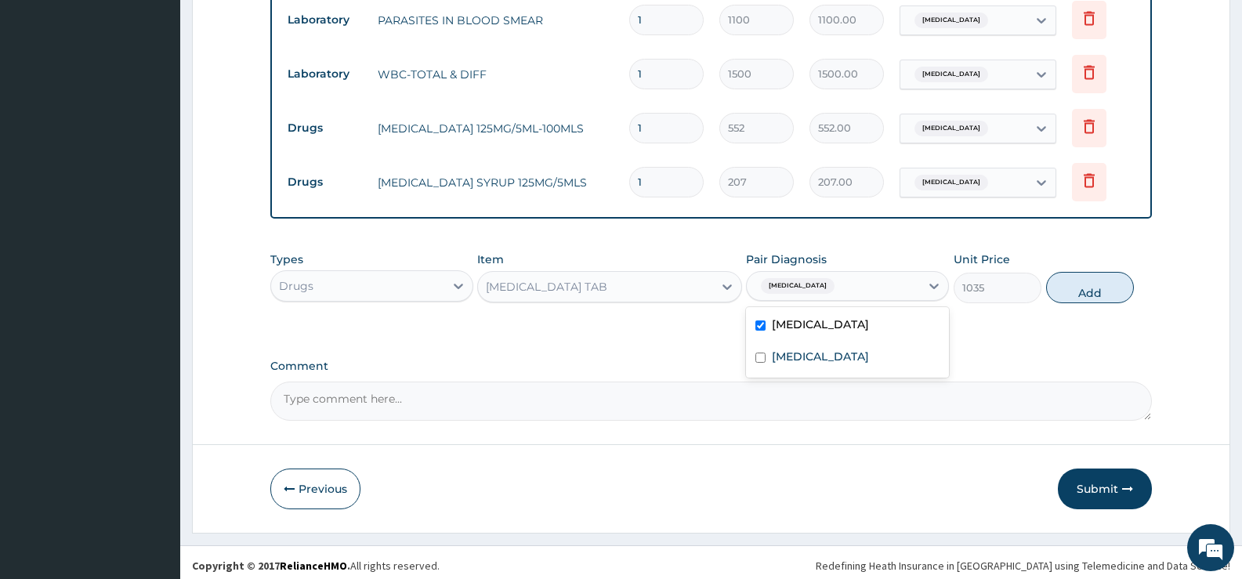
drag, startPoint x: 1088, startPoint y: 277, endPoint x: 1056, endPoint y: 279, distance: 31.4
click at [1087, 277] on button "Add" at bounding box center [1090, 287] width 88 height 31
type input "0"
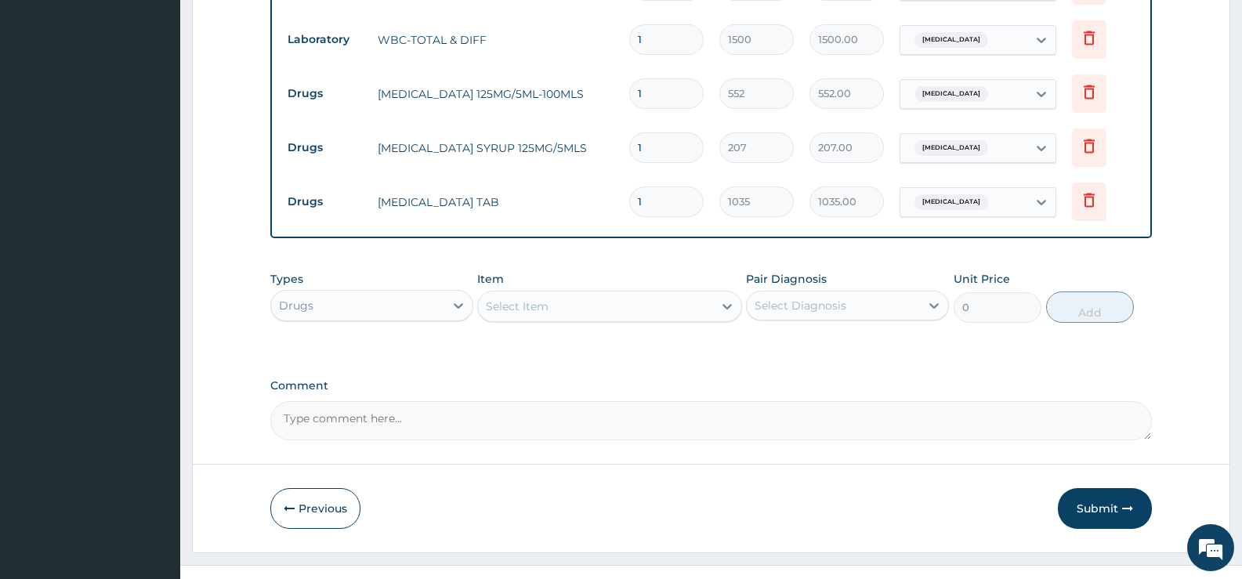
scroll to position [747, 0]
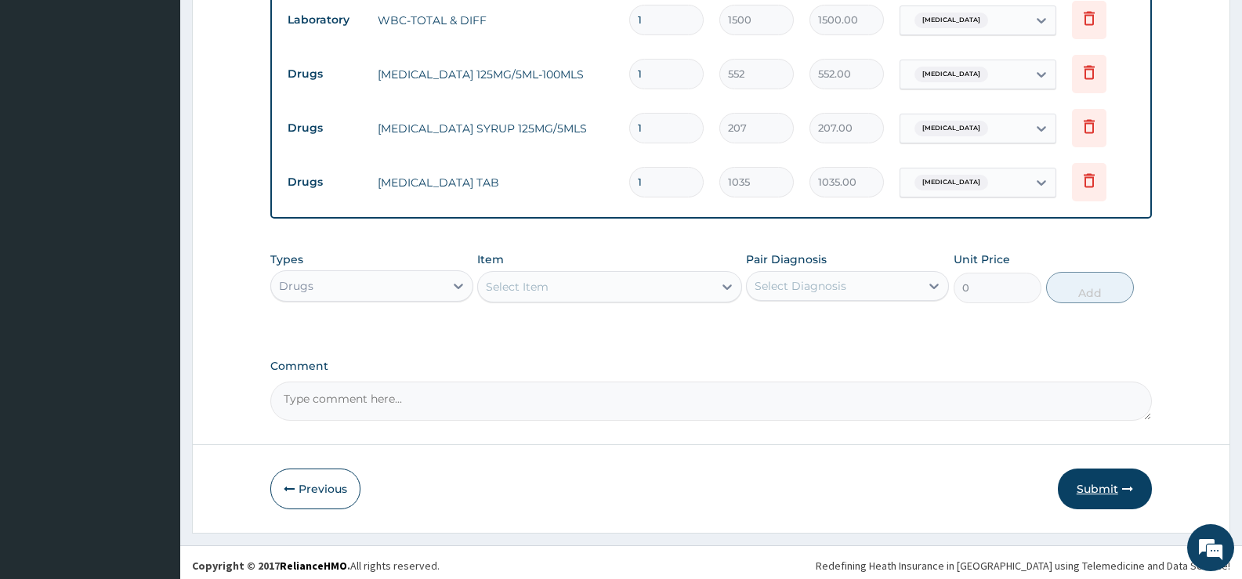
click at [1096, 469] on button "Submit" at bounding box center [1105, 489] width 94 height 41
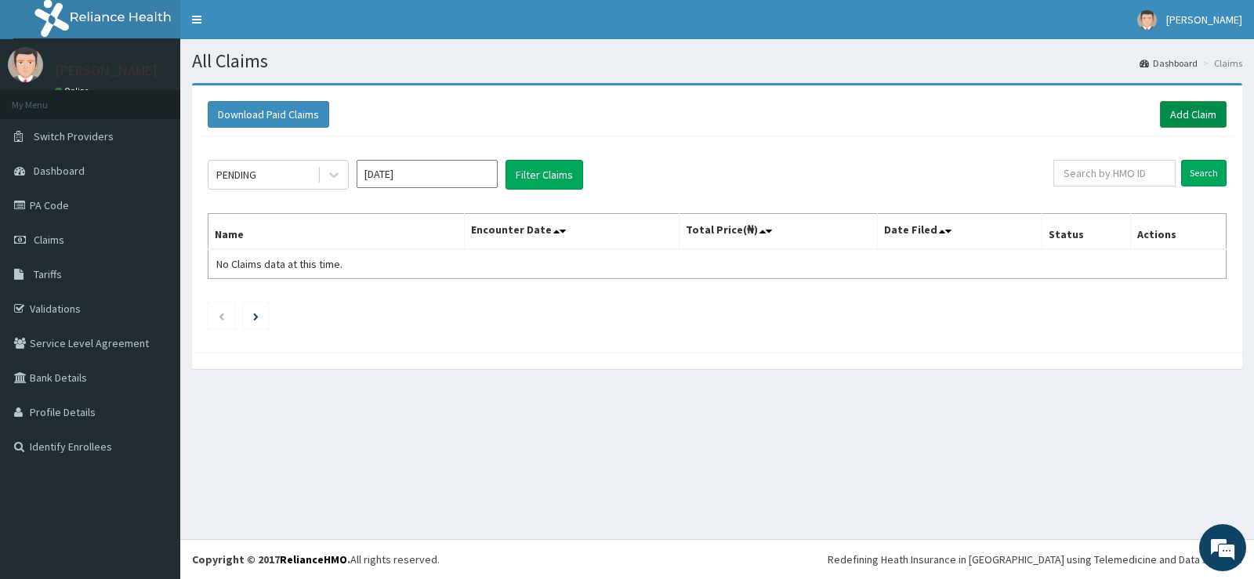
click at [1197, 116] on link "Add Claim" at bounding box center [1193, 114] width 67 height 27
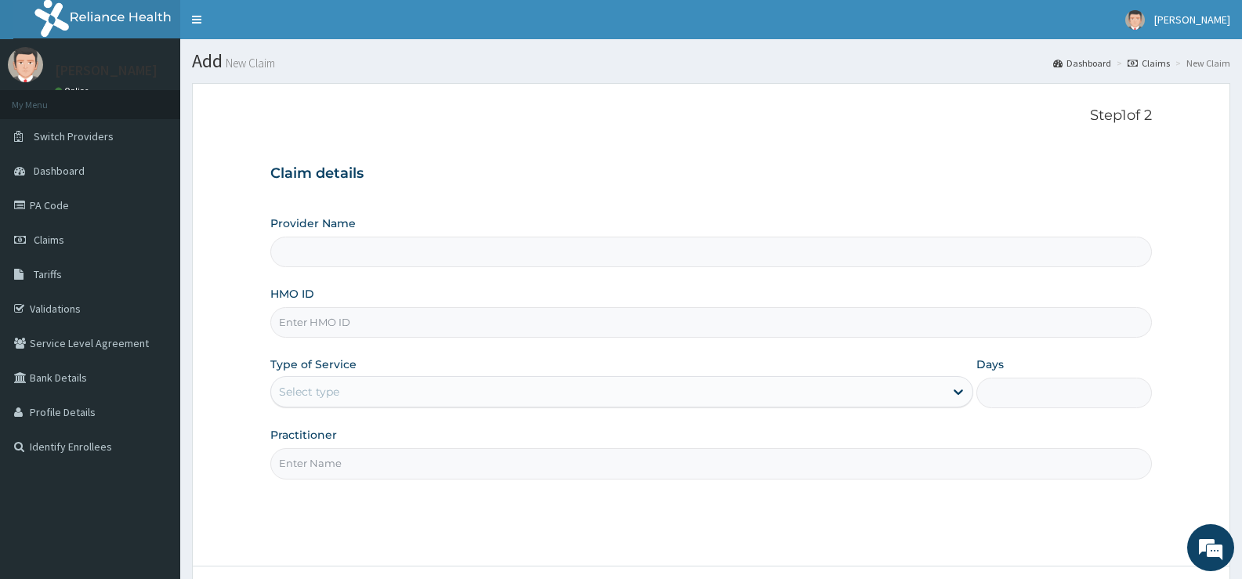
type input "[GEOGRAPHIC_DATA][PERSON_NAME]"
click at [462, 326] on input "HMO ID" at bounding box center [711, 322] width 882 height 31
type input "RER/10016/A"
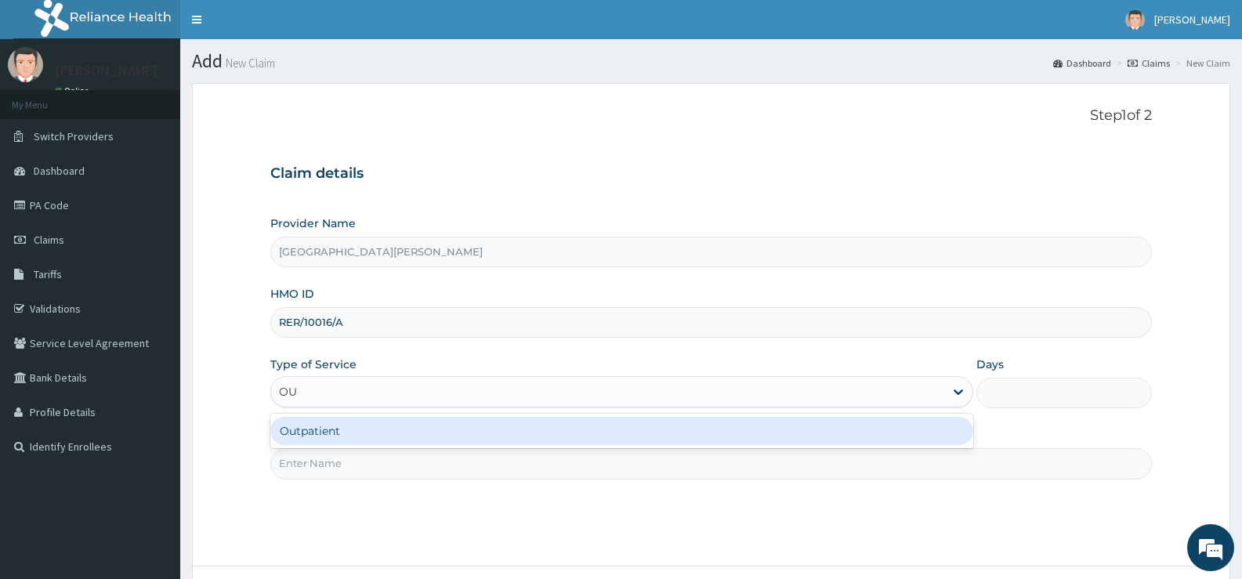
type input "OUT"
type input "1"
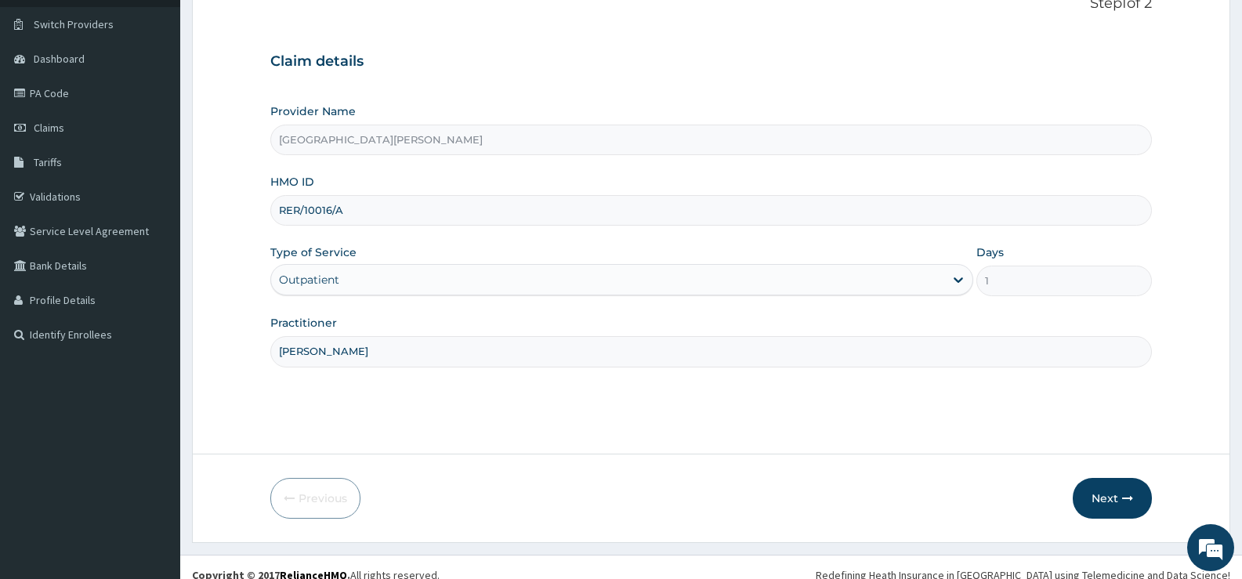
scroll to position [128, 0]
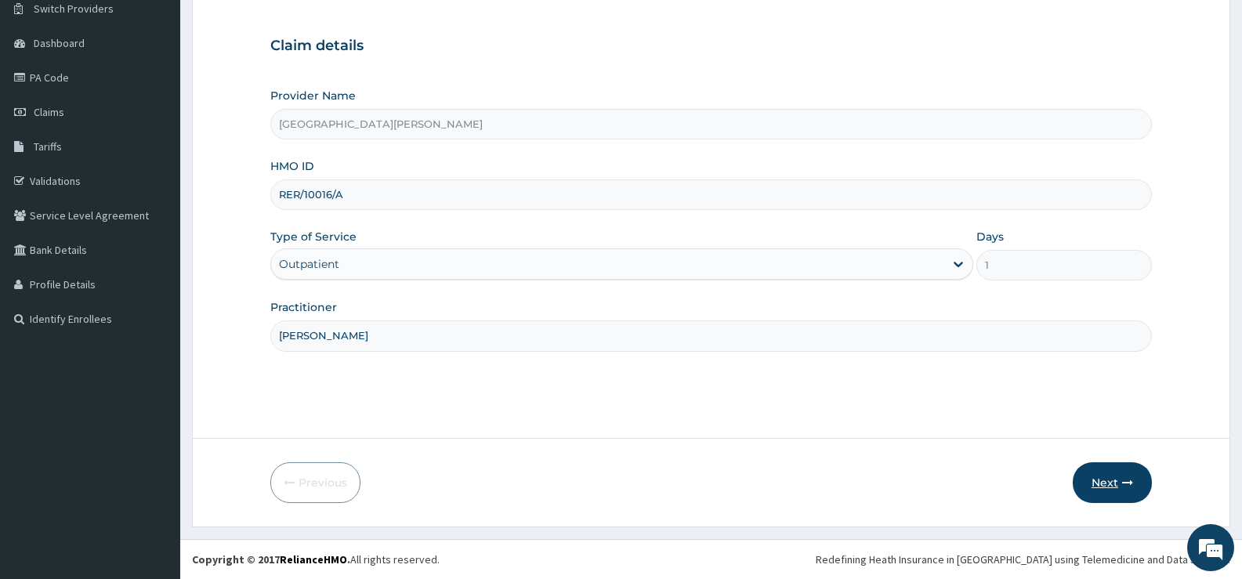
type input "DR ADENUGA"
click at [1111, 481] on button "Next" at bounding box center [1112, 482] width 79 height 41
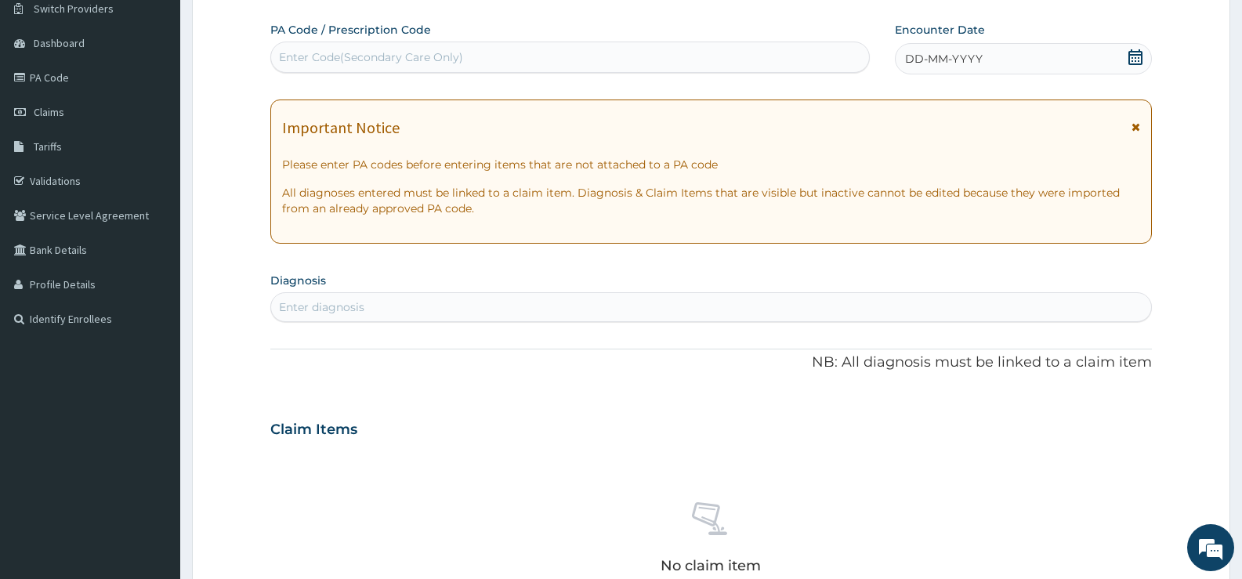
click at [569, 62] on div "Enter Code(Secondary Care Only)" at bounding box center [570, 57] width 598 height 25
click at [1139, 55] on icon at bounding box center [1136, 57] width 14 height 16
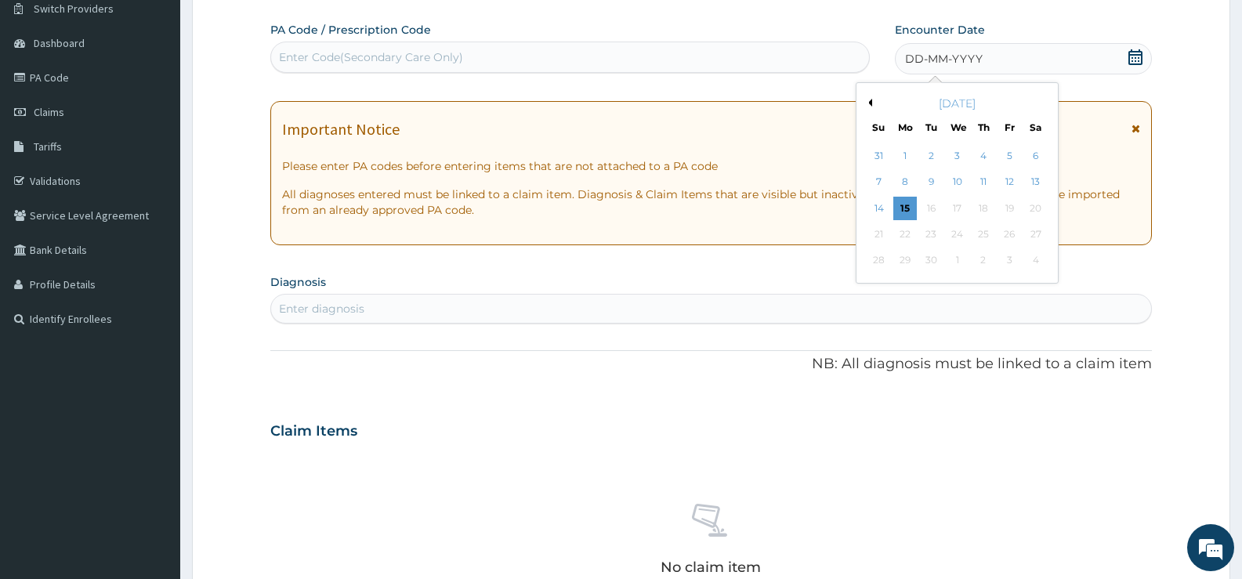
click at [870, 102] on button "Previous Month" at bounding box center [868, 103] width 8 height 8
click at [1006, 184] on div "11" at bounding box center [1010, 183] width 24 height 24
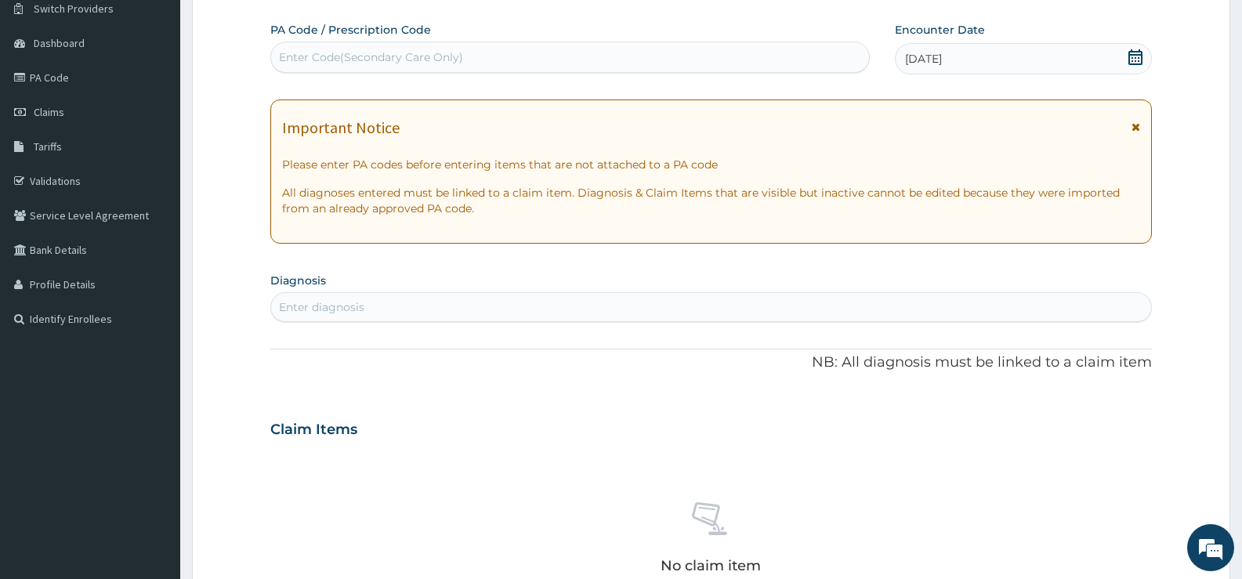
click at [708, 303] on div "Enter diagnosis" at bounding box center [711, 307] width 880 height 25
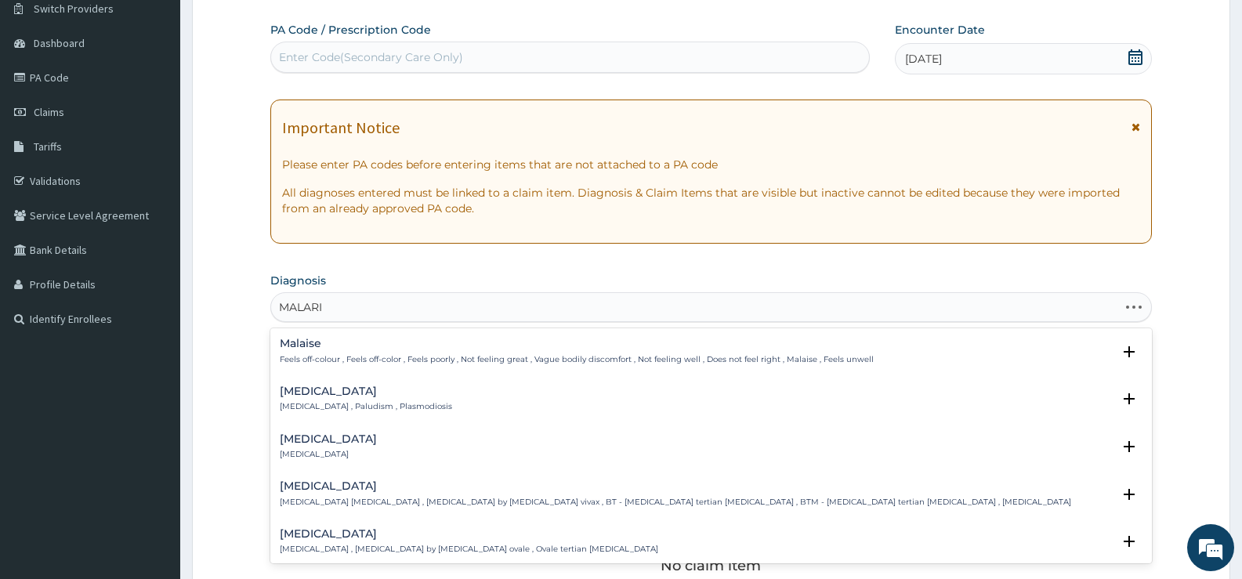
type input "MALARIA"
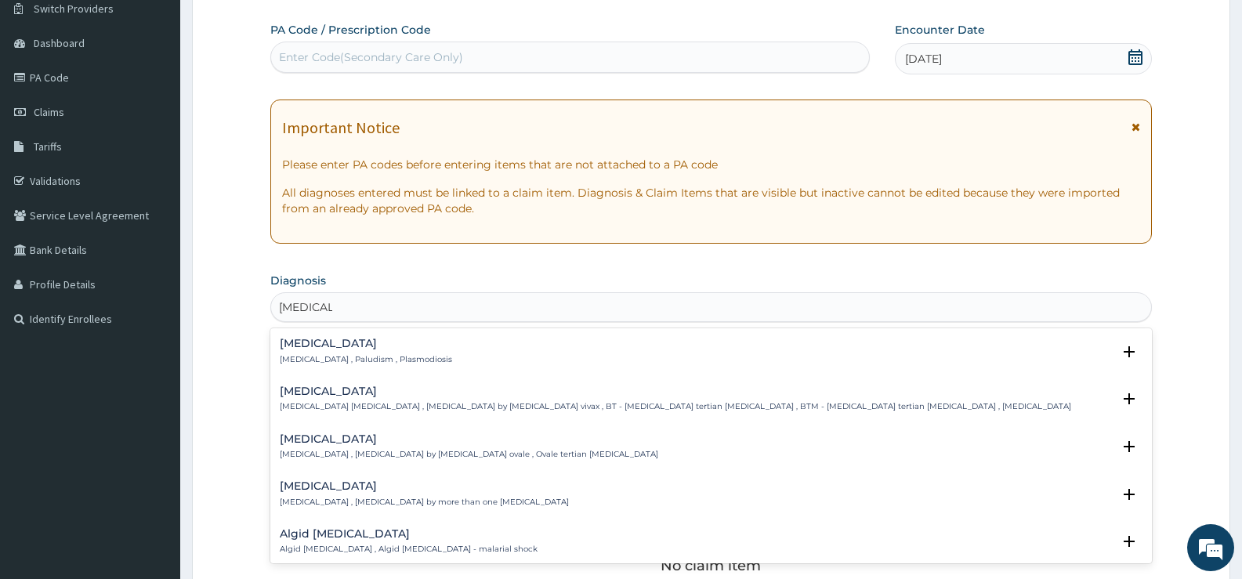
click at [296, 347] on h4 "Malaria" at bounding box center [366, 344] width 172 height 12
click at [318, 353] on div "Malaria Malaria , Paludism , Plasmodiosis" at bounding box center [366, 351] width 172 height 27
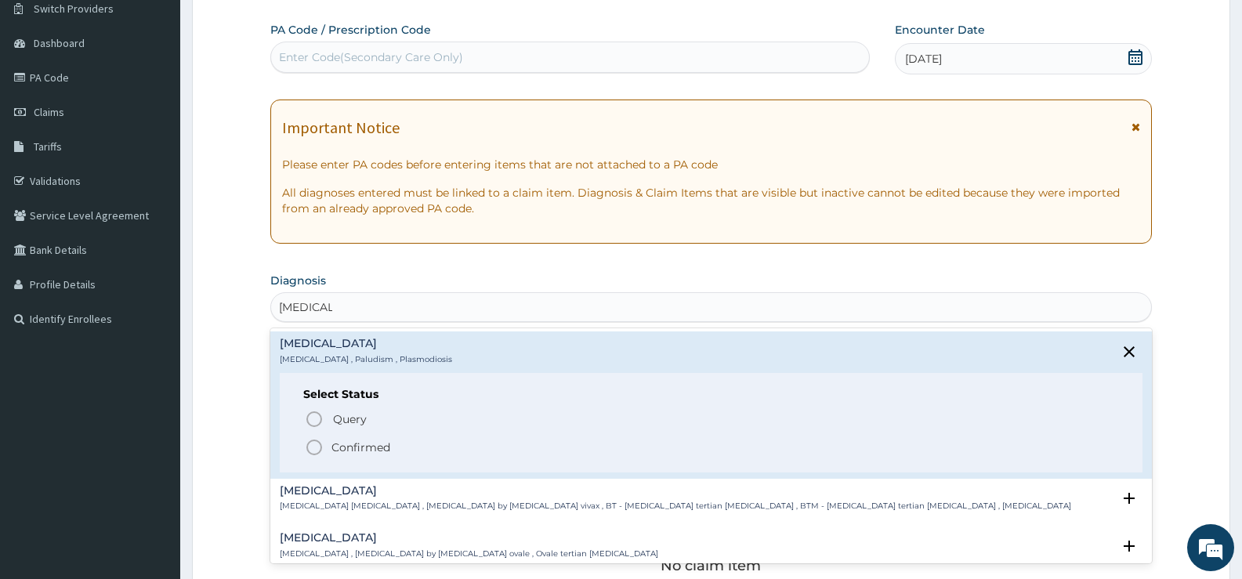
drag, startPoint x: 354, startPoint y: 440, endPoint x: 364, endPoint y: 436, distance: 10.9
click at [354, 440] on p "Confirmed" at bounding box center [361, 448] width 59 height 16
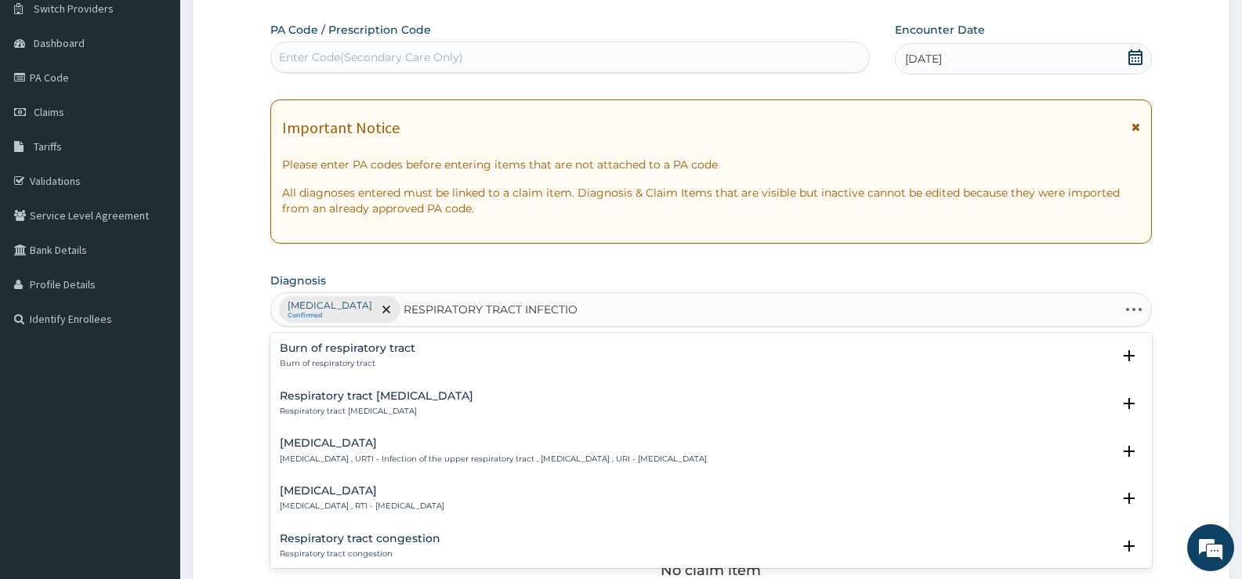
type input "RESPIRATORY TRACT INFECTION"
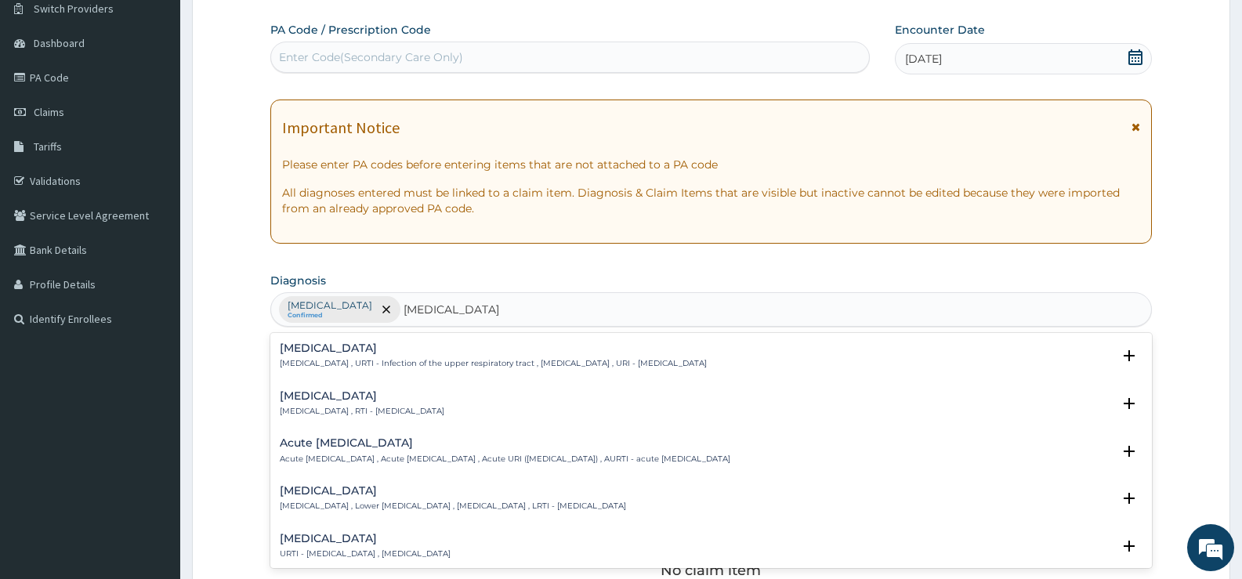
click at [389, 401] on h4 "Respiratory tract infection" at bounding box center [362, 396] width 165 height 12
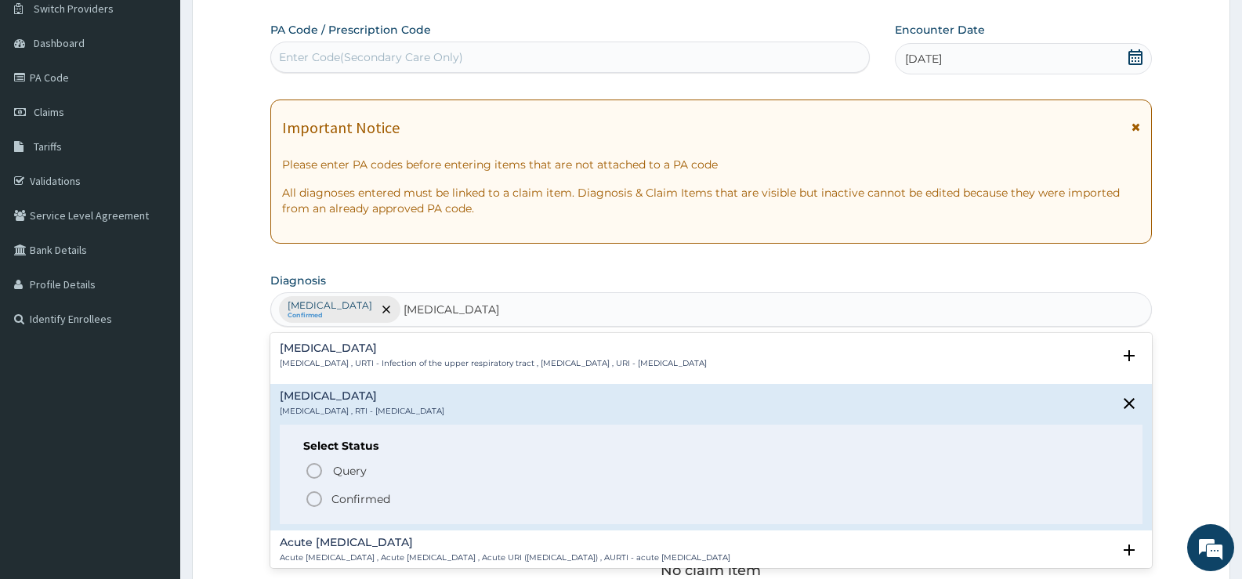
click at [355, 498] on p "Confirmed" at bounding box center [361, 499] width 59 height 16
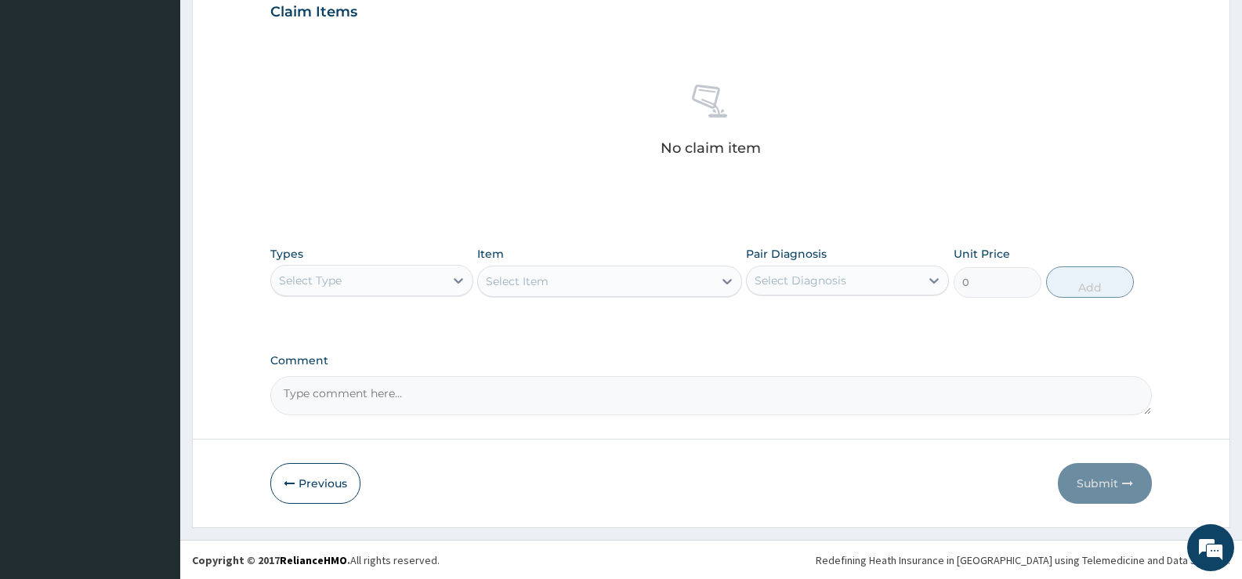
scroll to position [551, 0]
click at [458, 284] on icon at bounding box center [459, 280] width 16 height 16
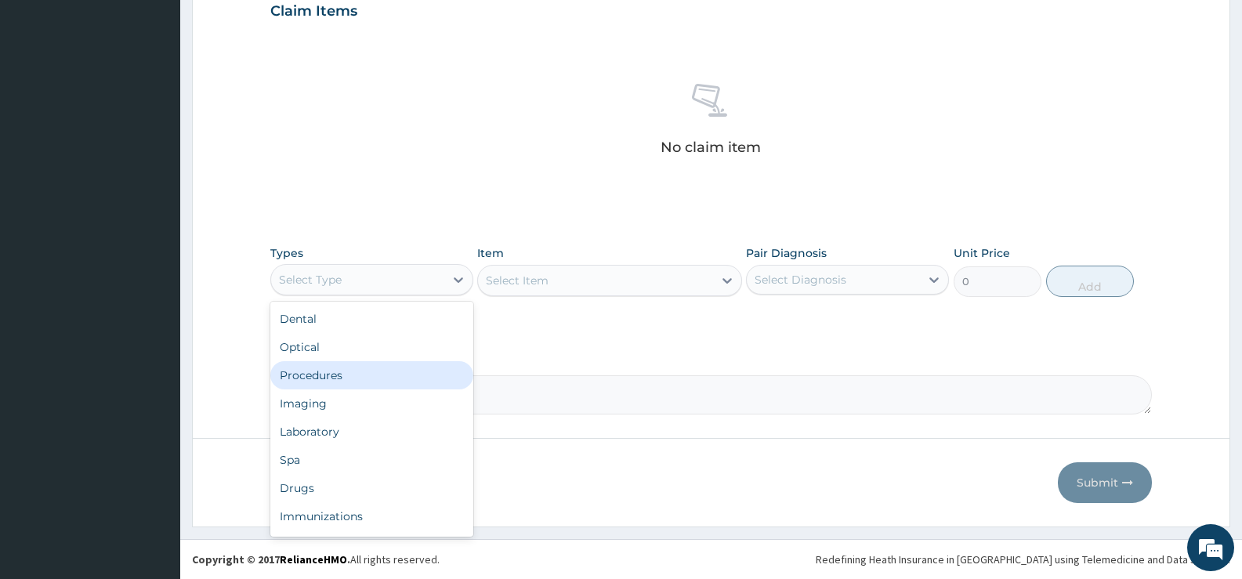
click at [350, 375] on div "Procedures" at bounding box center [371, 375] width 203 height 28
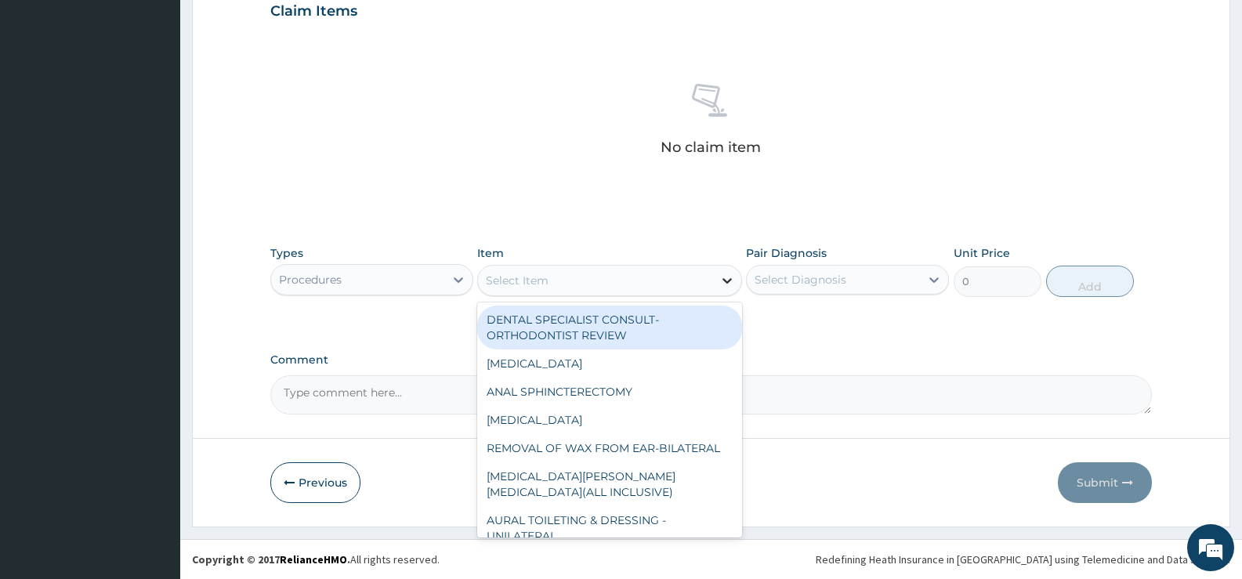
click at [717, 279] on div at bounding box center [727, 280] width 28 height 28
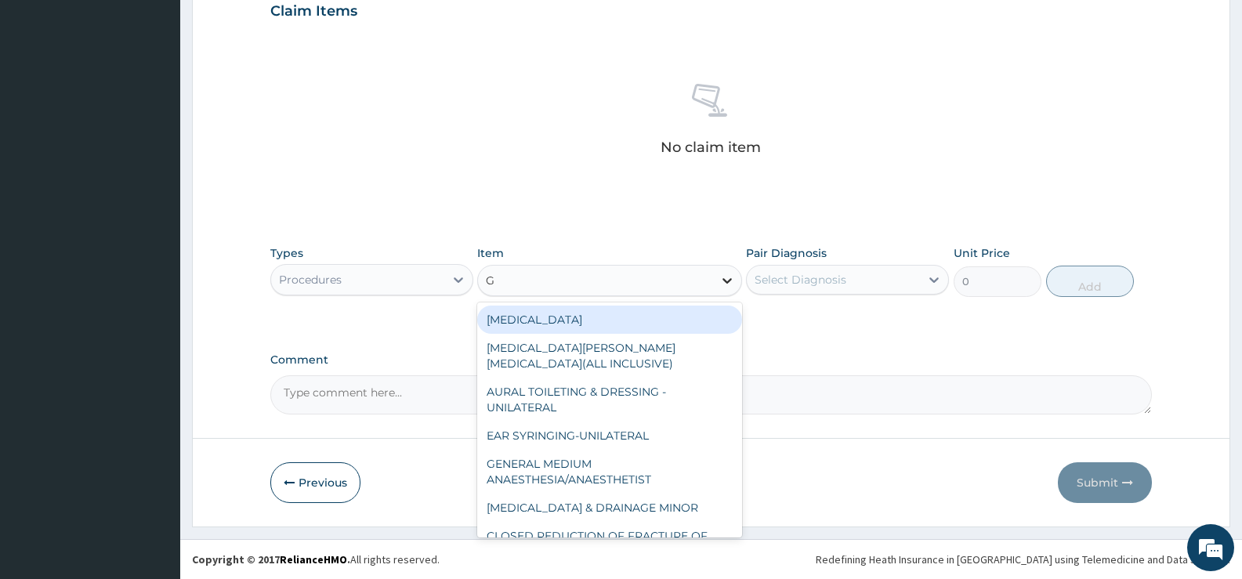
type input "GP"
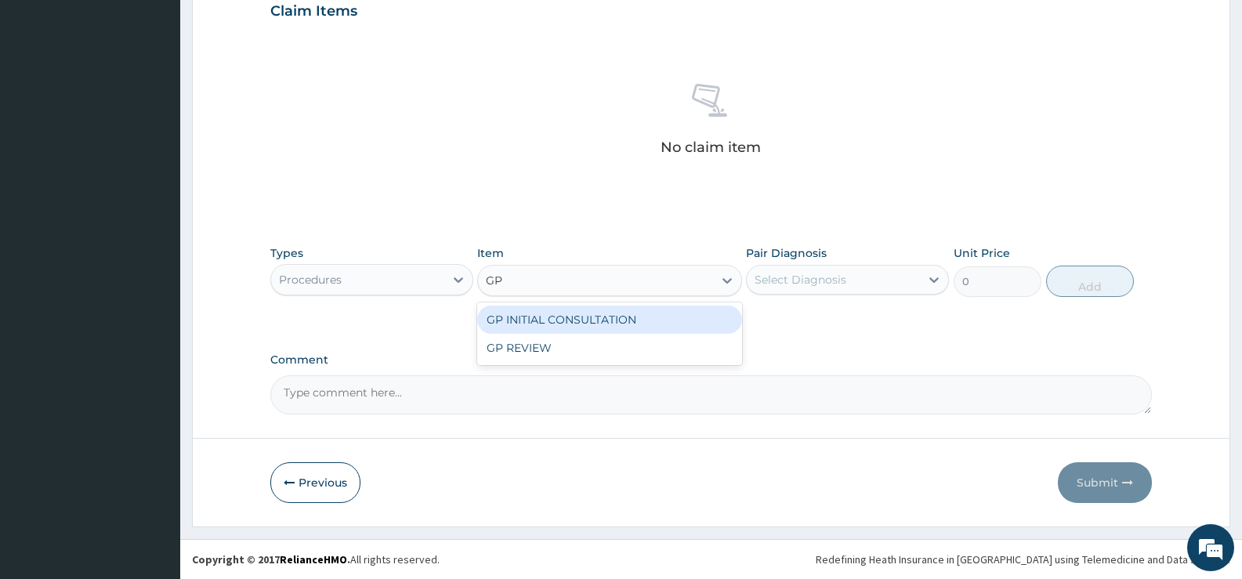
click at [650, 322] on div "GP INITIAL CONSULTATION" at bounding box center [609, 320] width 264 height 28
type input "2000"
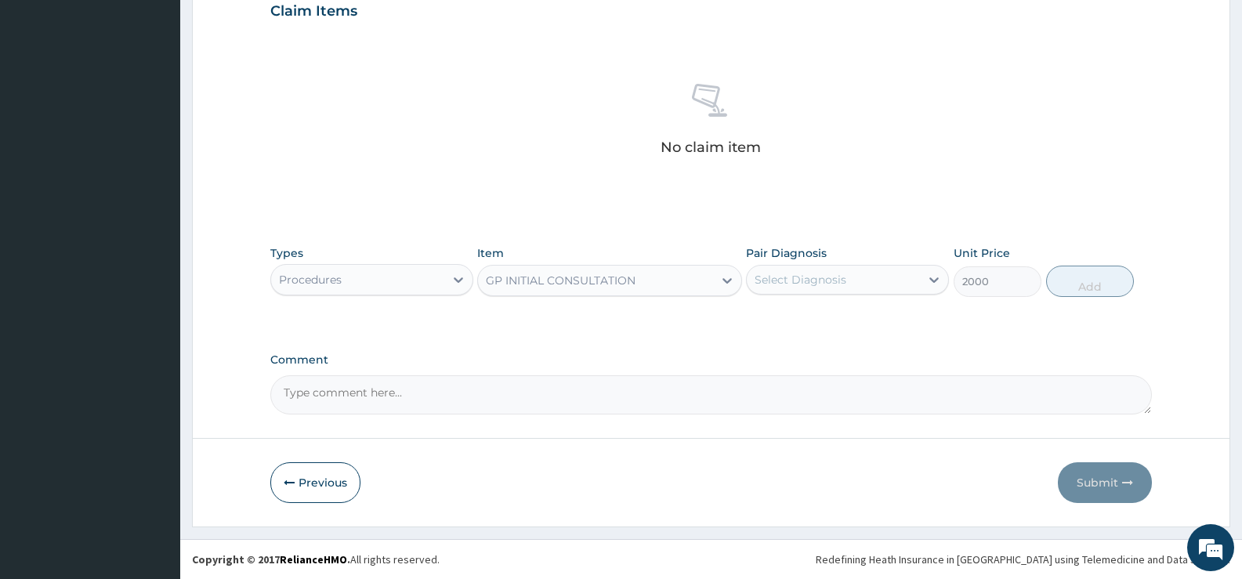
click at [920, 280] on div "Select Diagnosis" at bounding box center [833, 279] width 173 height 25
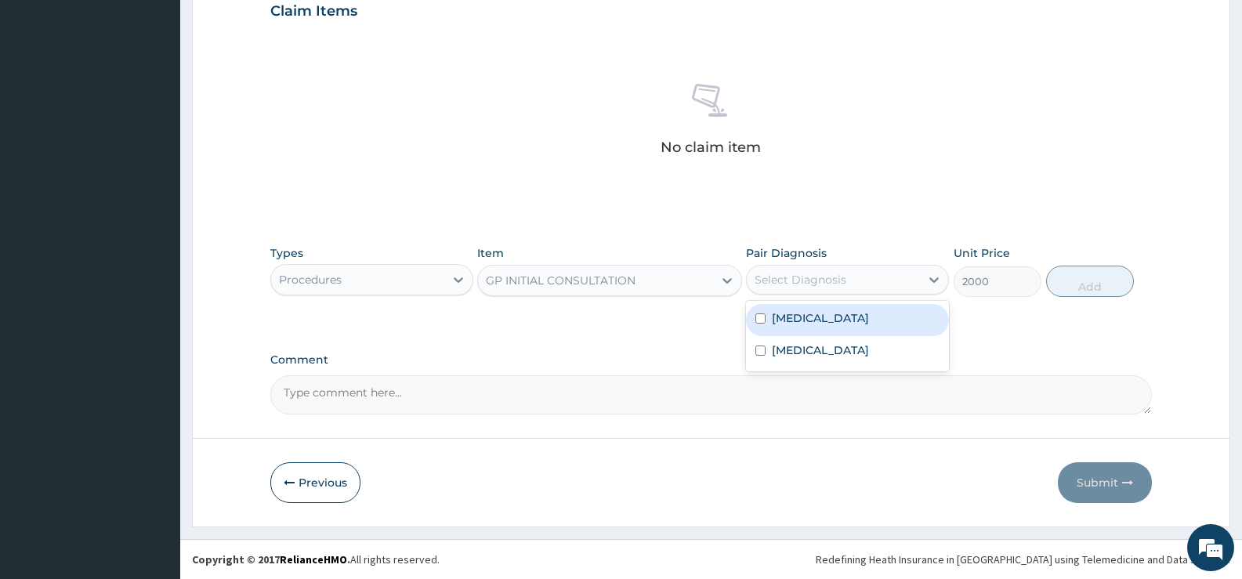
click at [839, 312] on div "Malaria" at bounding box center [847, 320] width 203 height 32
checkbox input "true"
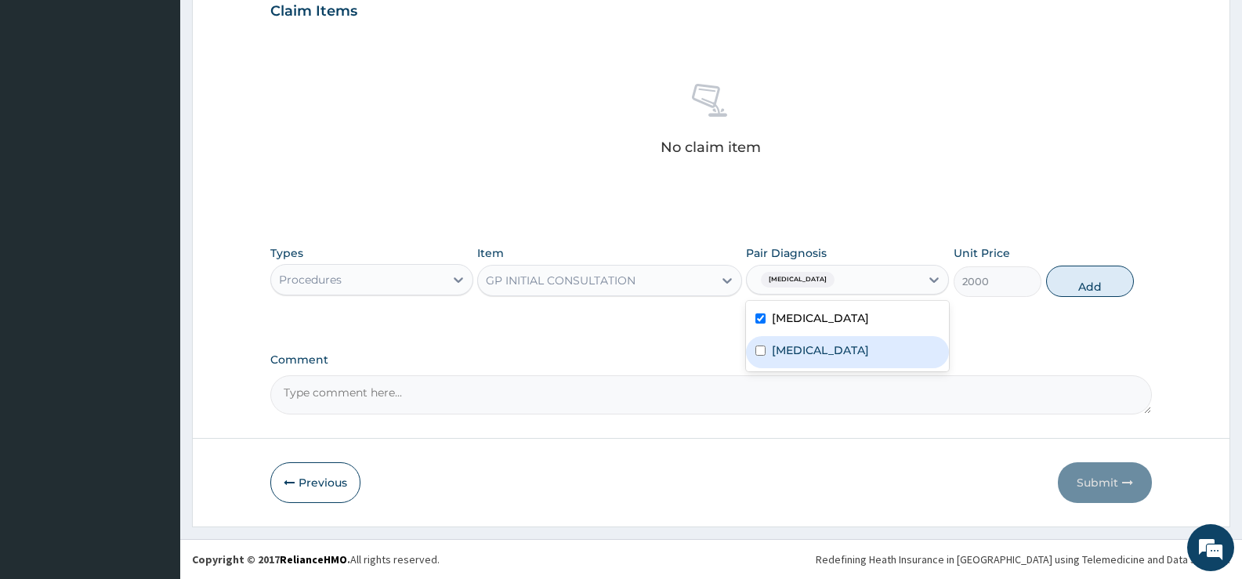
click at [842, 353] on label "Respiratory tract infection" at bounding box center [820, 350] width 97 height 16
checkbox input "true"
click at [1088, 281] on button "Add" at bounding box center [1090, 281] width 88 height 31
type input "0"
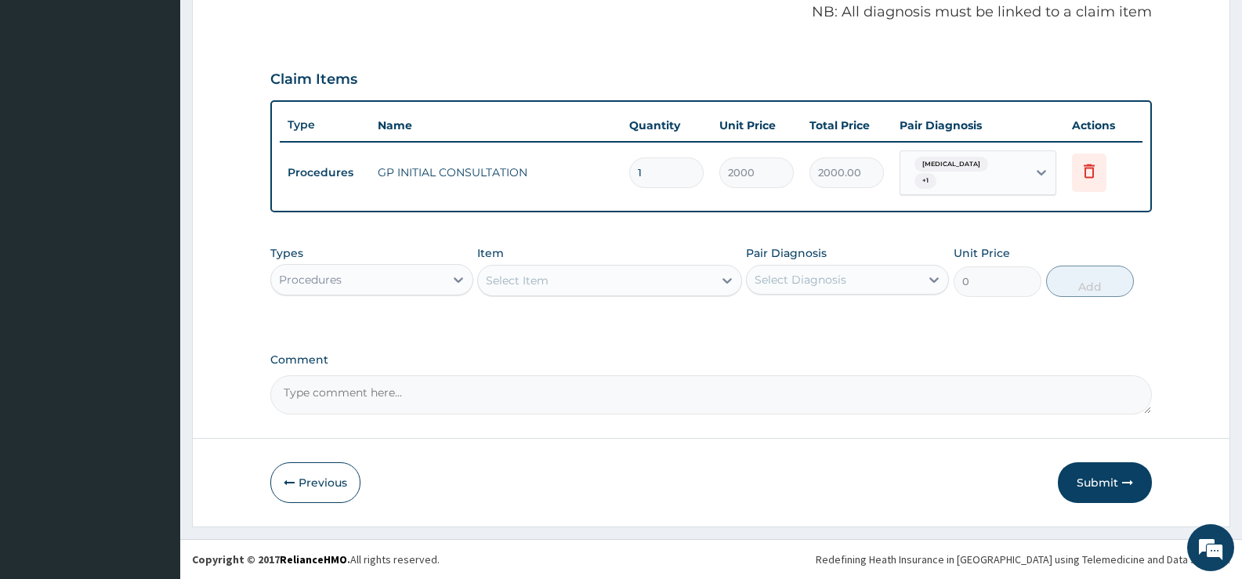
scroll to position [477, 0]
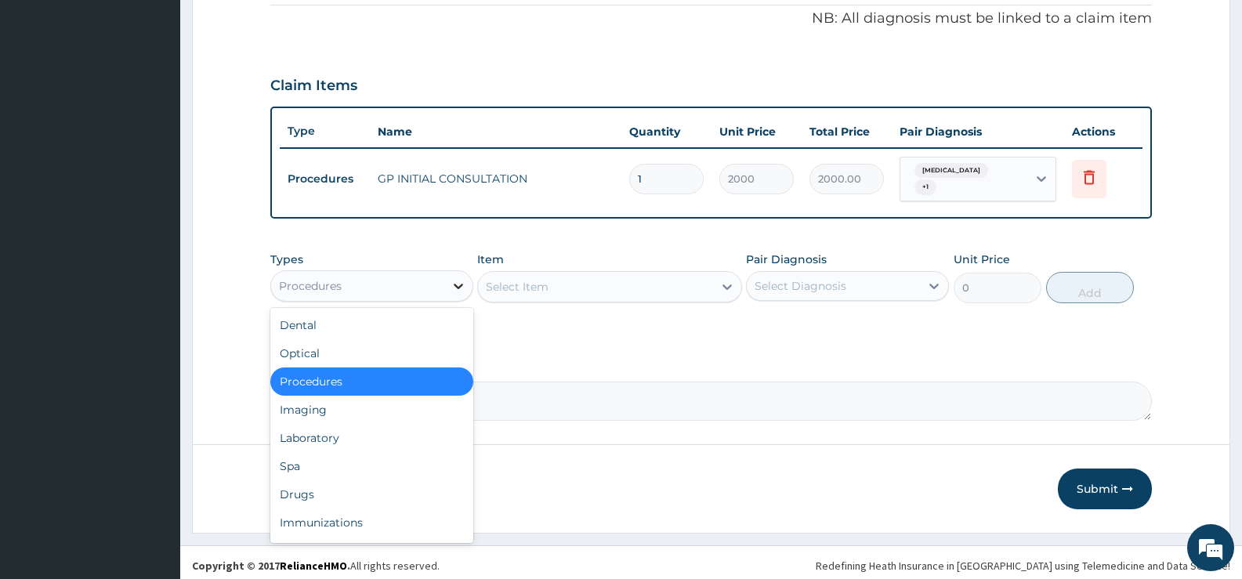
click at [444, 284] on div at bounding box center [458, 286] width 28 height 28
click at [332, 427] on div "Laboratory" at bounding box center [371, 438] width 203 height 28
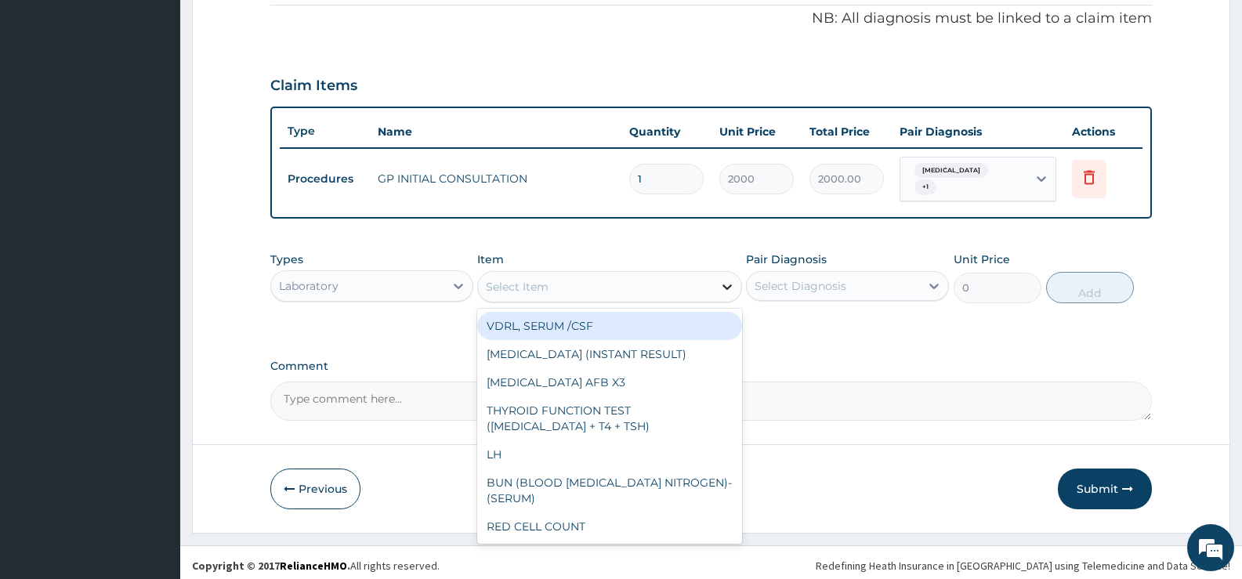
click at [722, 284] on icon at bounding box center [727, 287] width 16 height 16
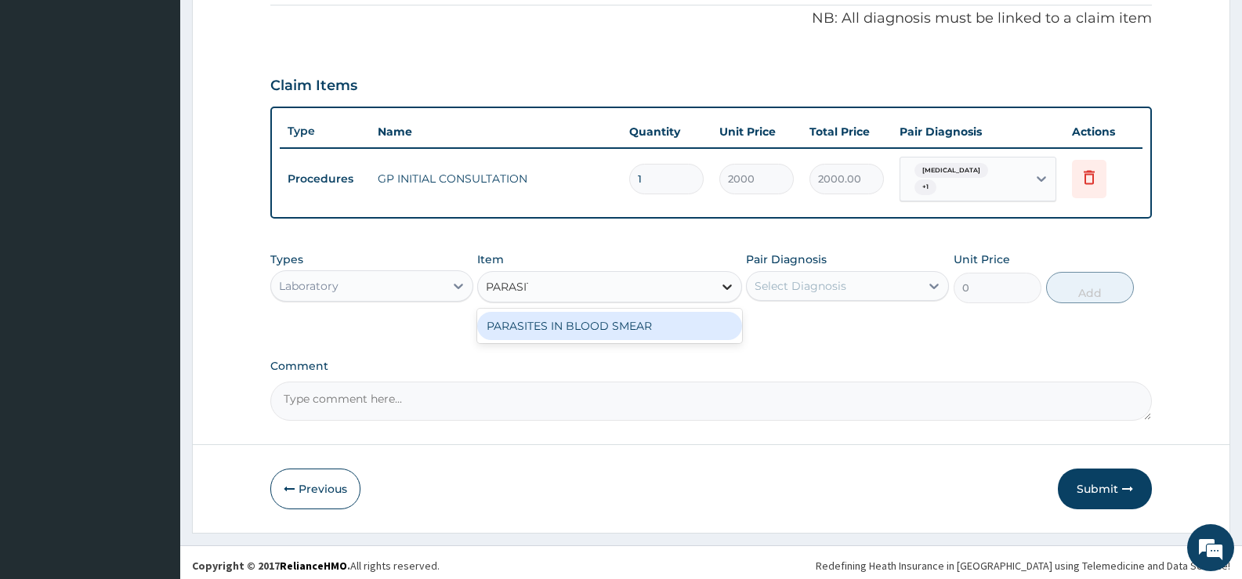
type input "PARASITE"
drag, startPoint x: 693, startPoint y: 324, endPoint x: 795, endPoint y: 305, distance: 103.8
click at [697, 322] on div "PARASITES IN BLOOD SMEAR" at bounding box center [609, 326] width 264 height 28
type input "1100"
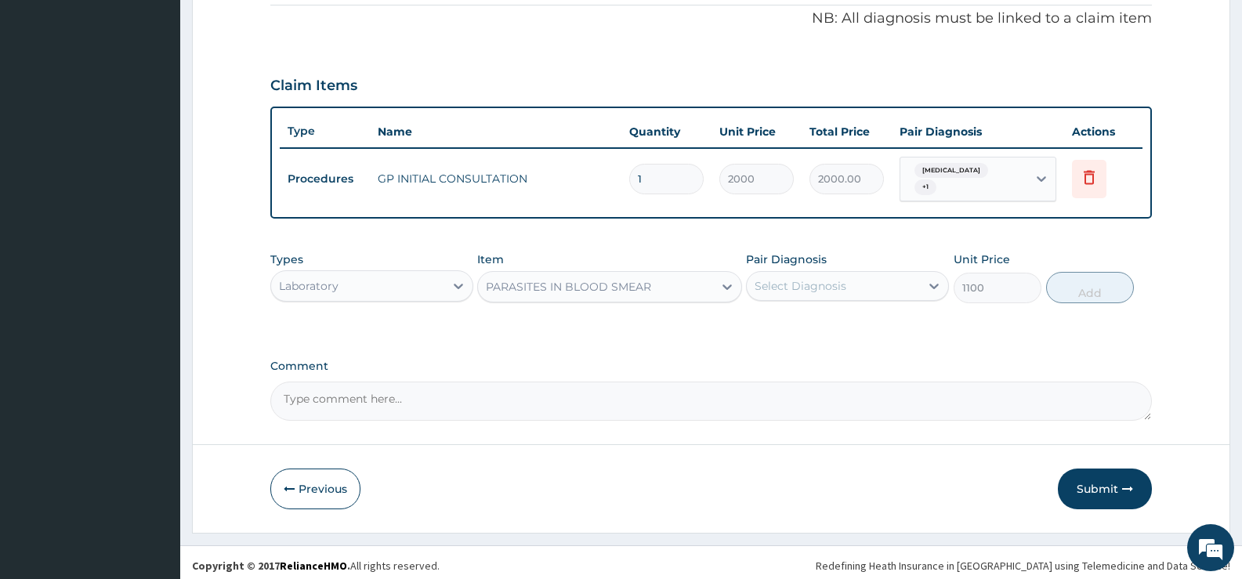
click at [822, 289] on div "Select Diagnosis" at bounding box center [833, 286] width 173 height 25
click at [821, 317] on div "Malaria" at bounding box center [847, 326] width 203 height 32
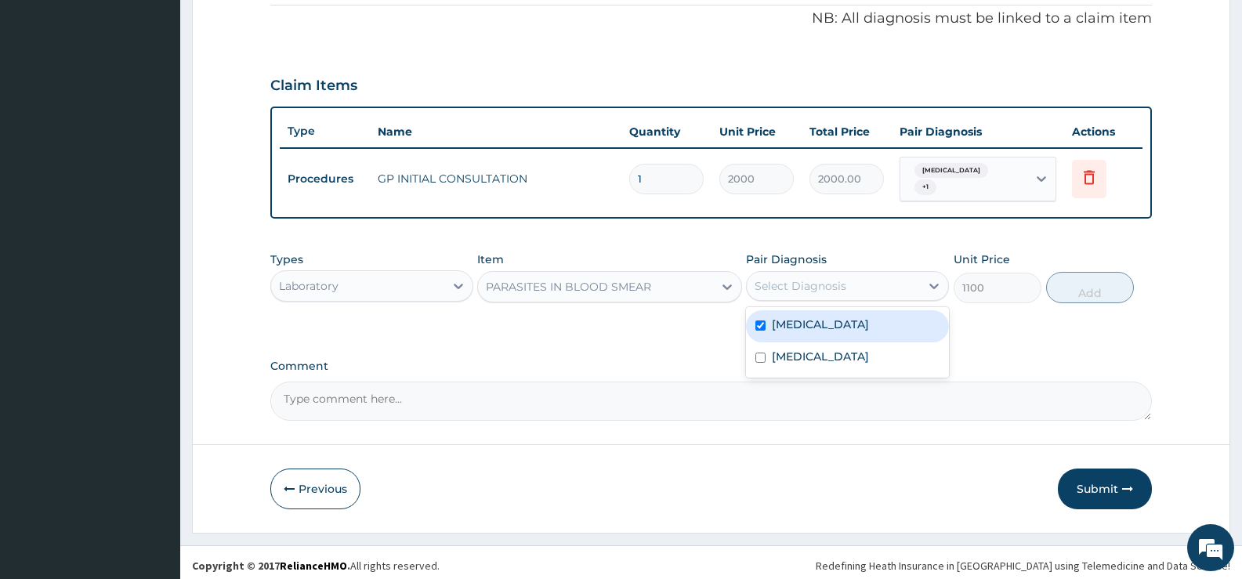
checkbox input "true"
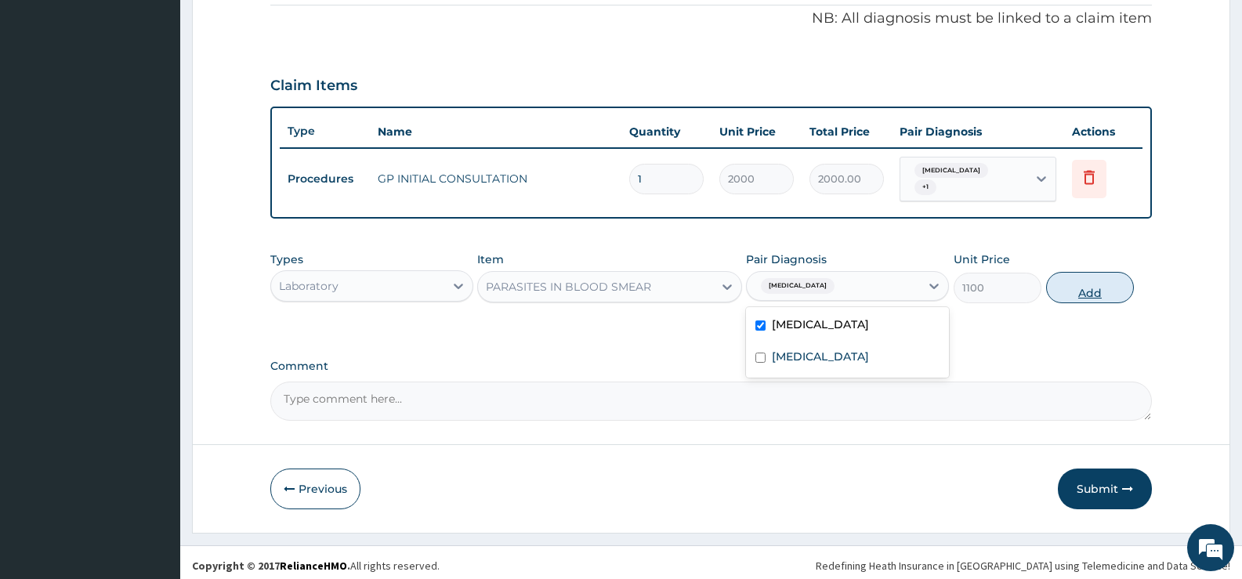
click at [1106, 280] on button "Add" at bounding box center [1090, 287] width 88 height 31
type input "0"
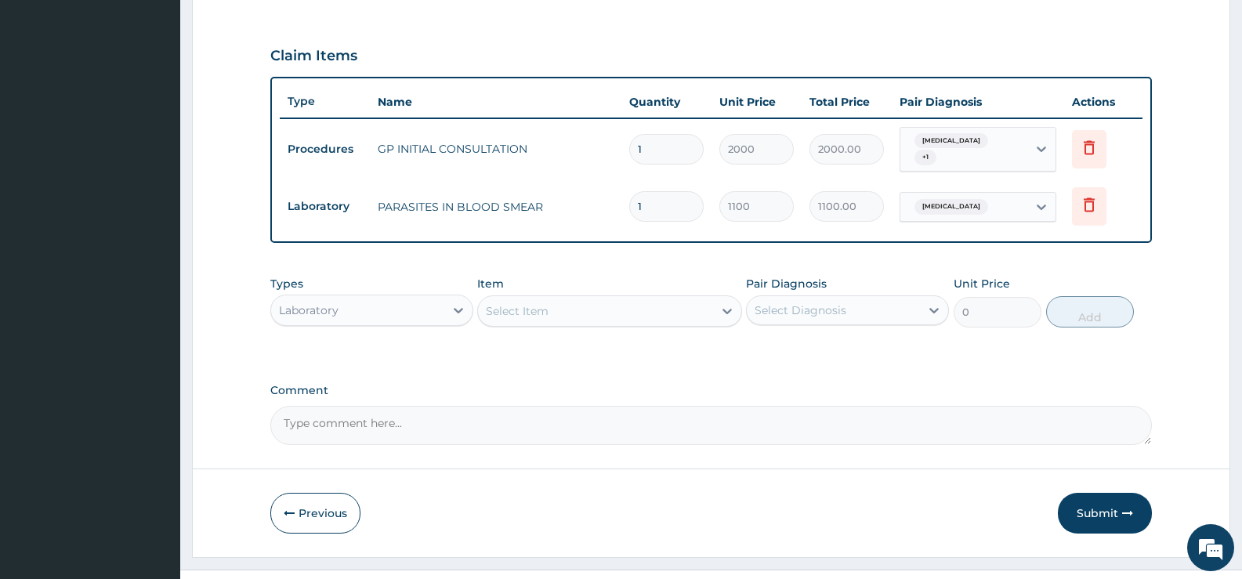
scroll to position [531, 0]
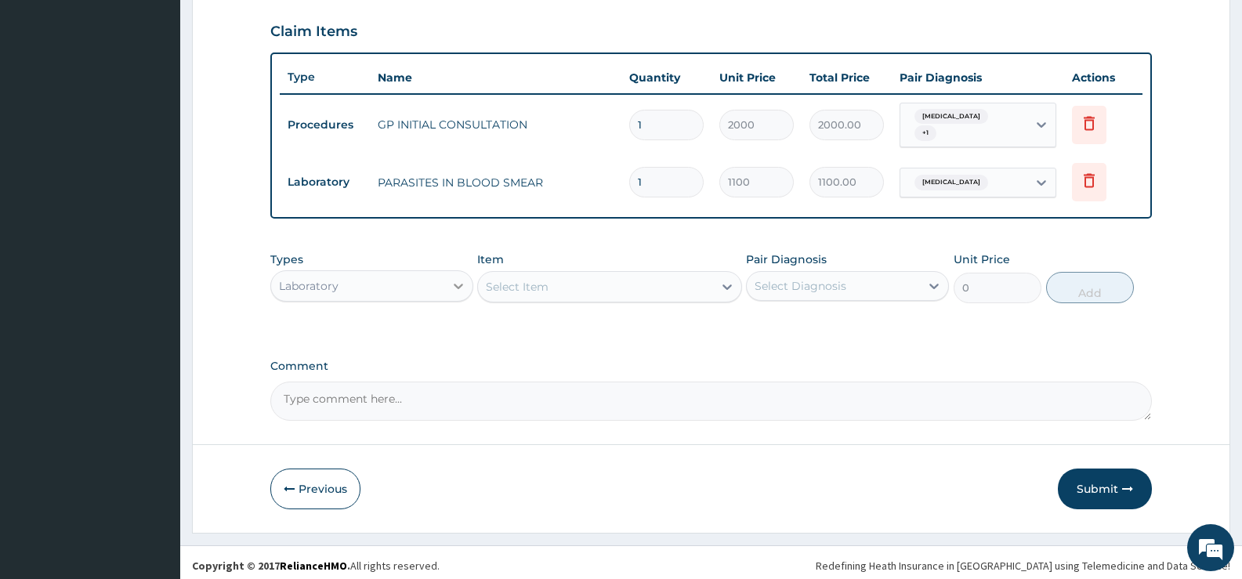
click at [449, 281] on div at bounding box center [458, 286] width 28 height 28
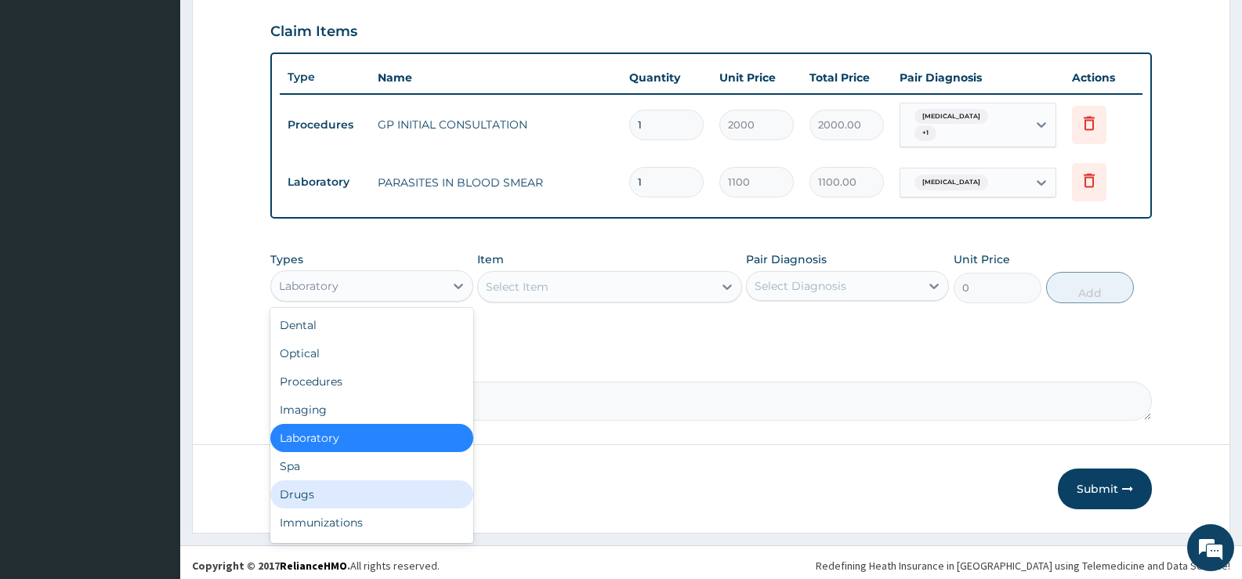
click at [314, 486] on div "Drugs" at bounding box center [371, 494] width 203 height 28
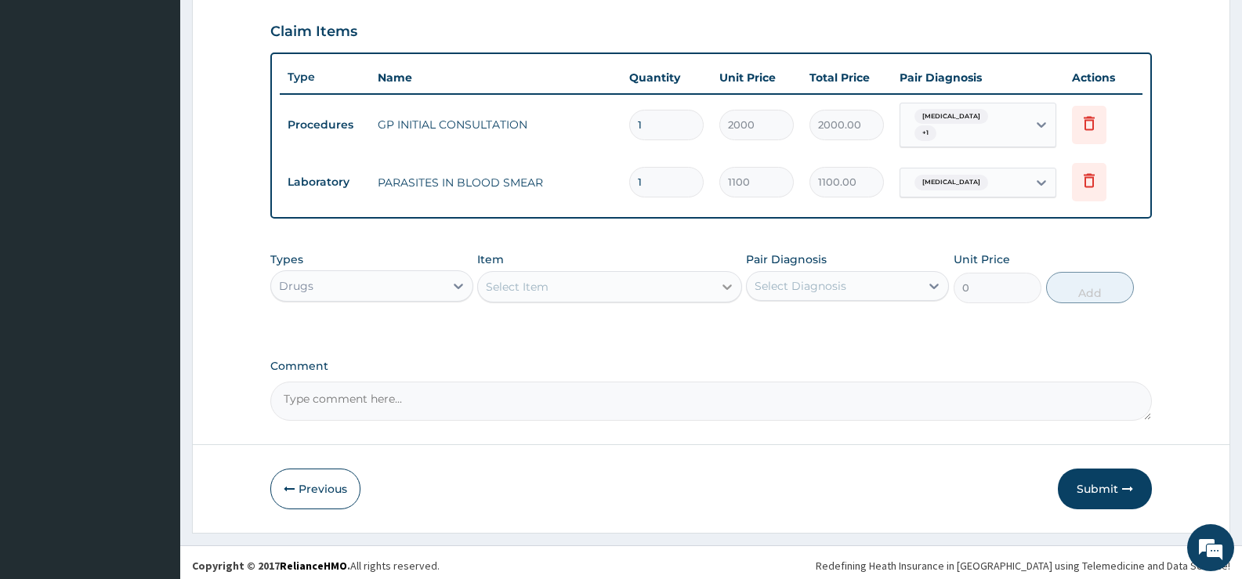
click at [718, 283] on div at bounding box center [727, 287] width 28 height 28
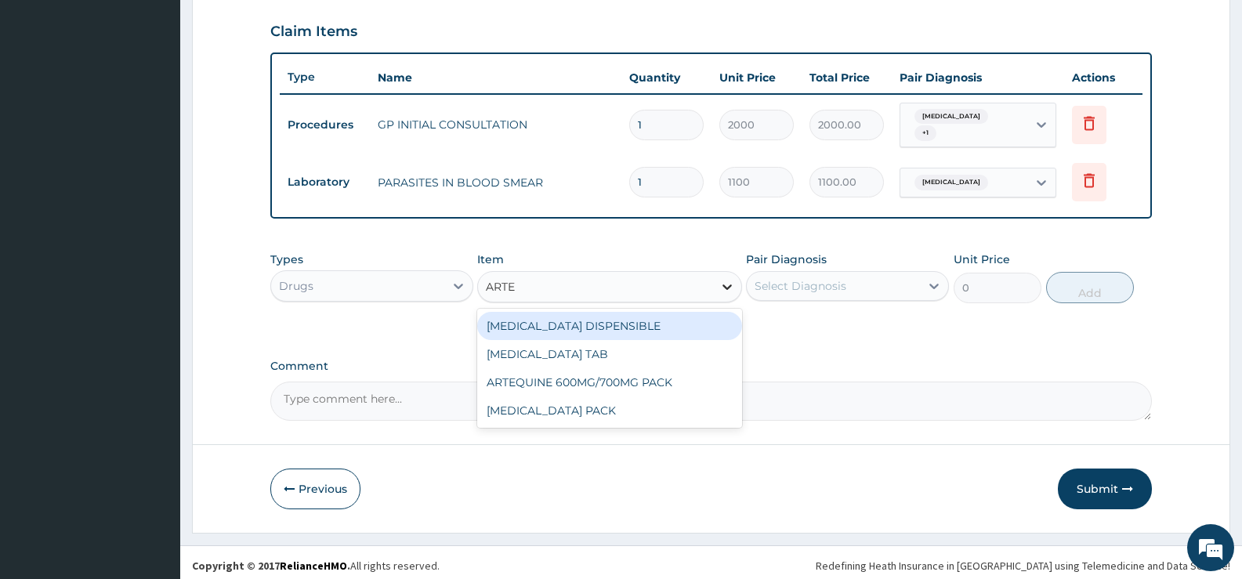
type input "ARTEM"
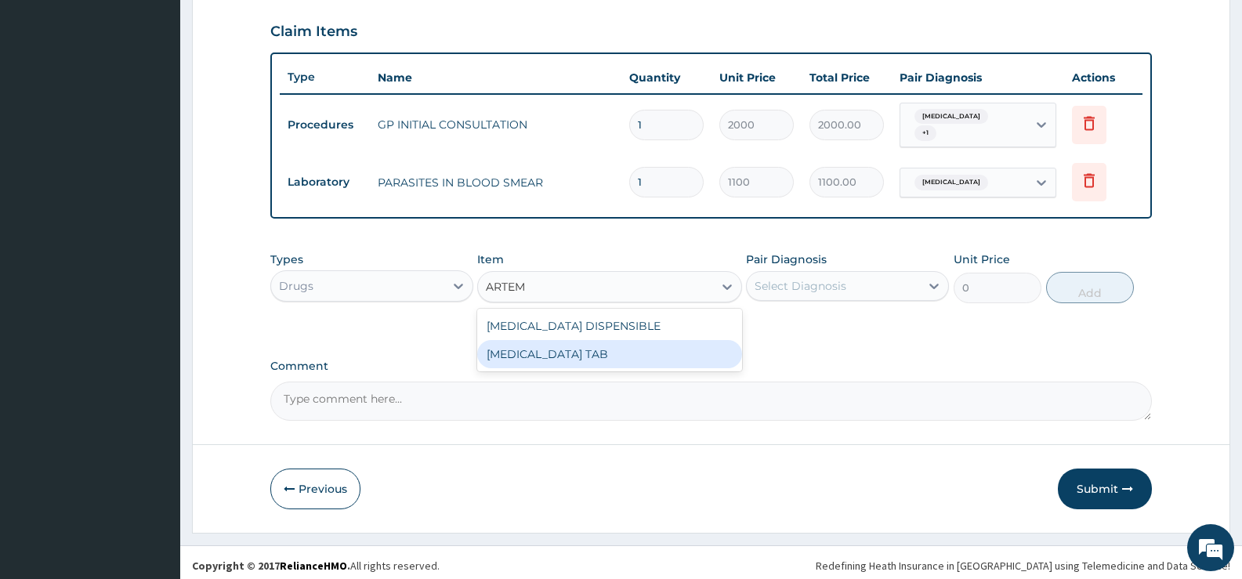
click at [618, 346] on div "COARTEM TAB" at bounding box center [609, 354] width 264 height 28
type input "1035"
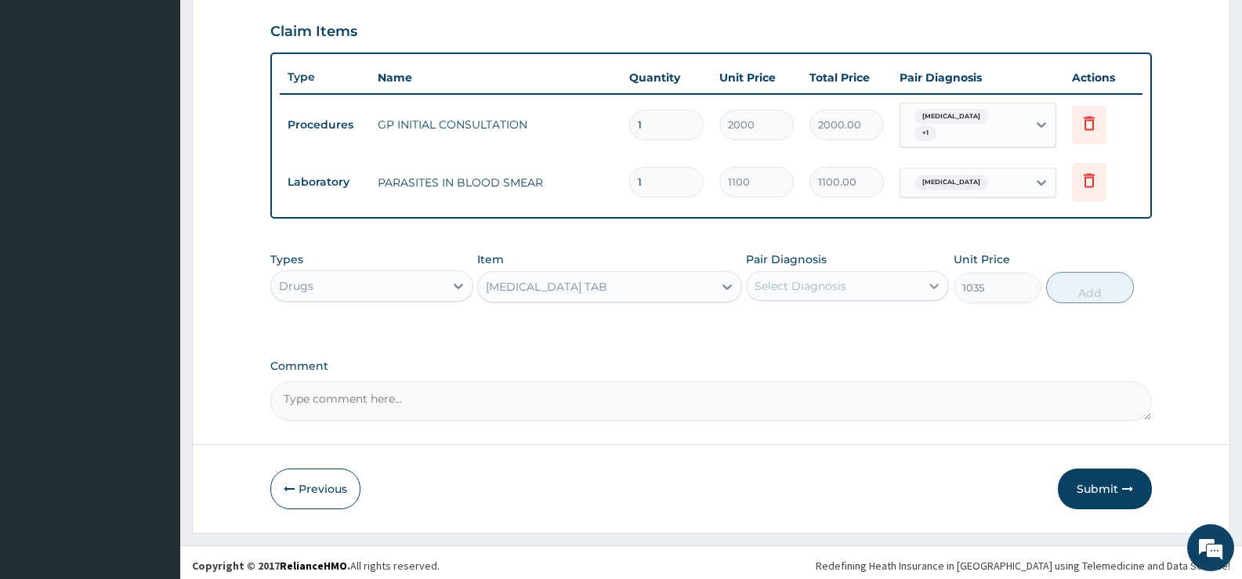
click at [925, 286] on div at bounding box center [934, 286] width 28 height 28
click at [829, 324] on div "Malaria" at bounding box center [847, 326] width 203 height 32
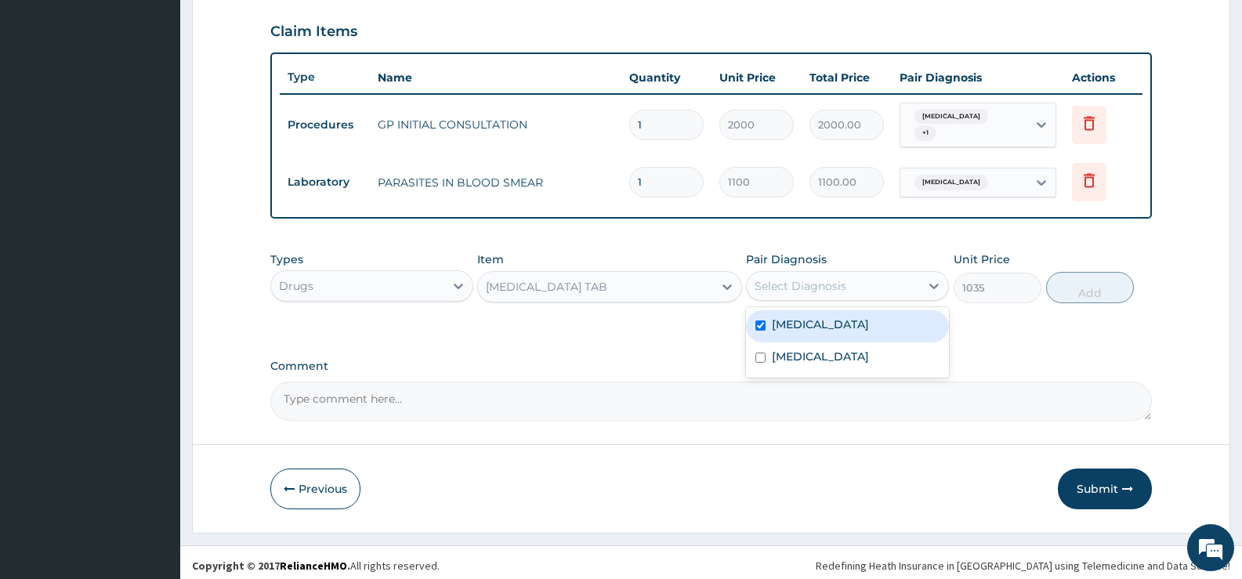
checkbox input "true"
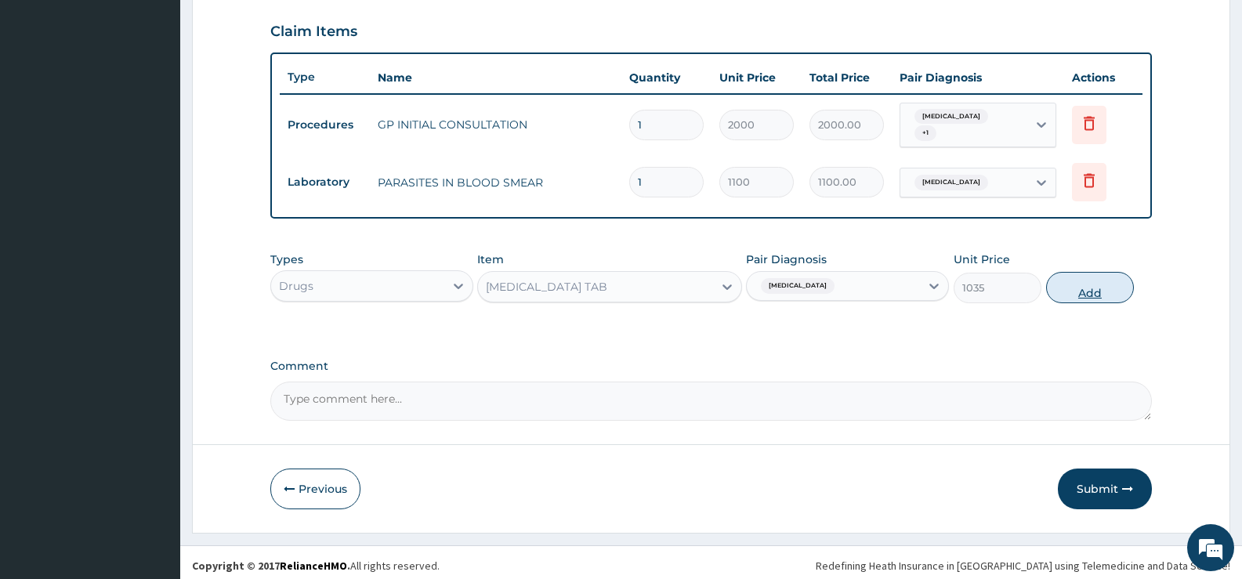
click at [1089, 287] on button "Add" at bounding box center [1090, 287] width 88 height 31
type input "0"
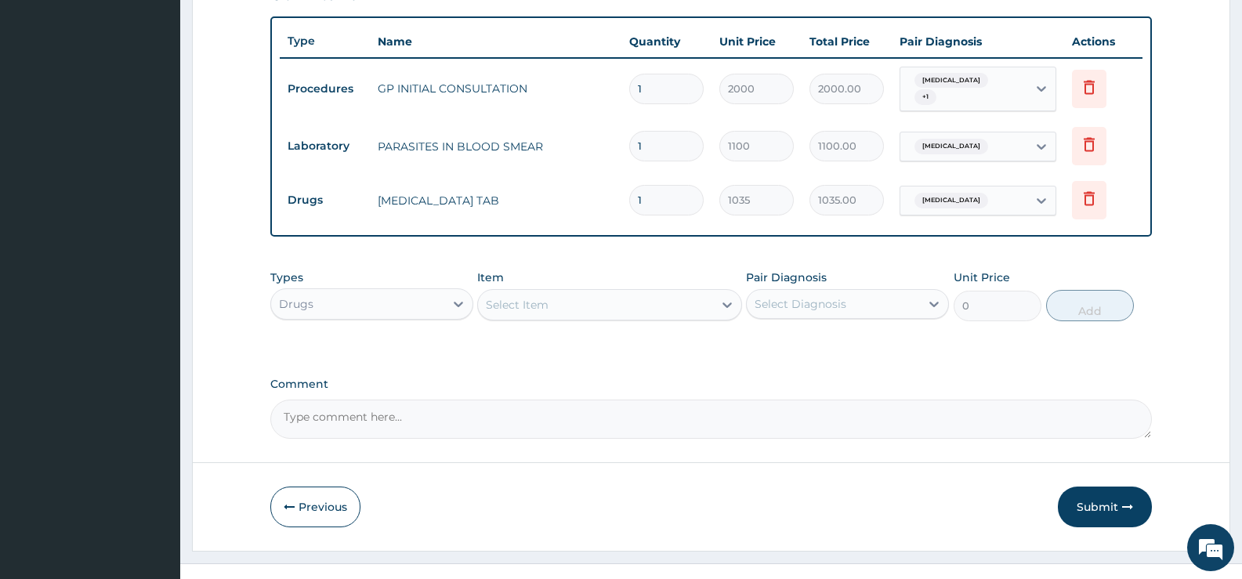
scroll to position [585, 0]
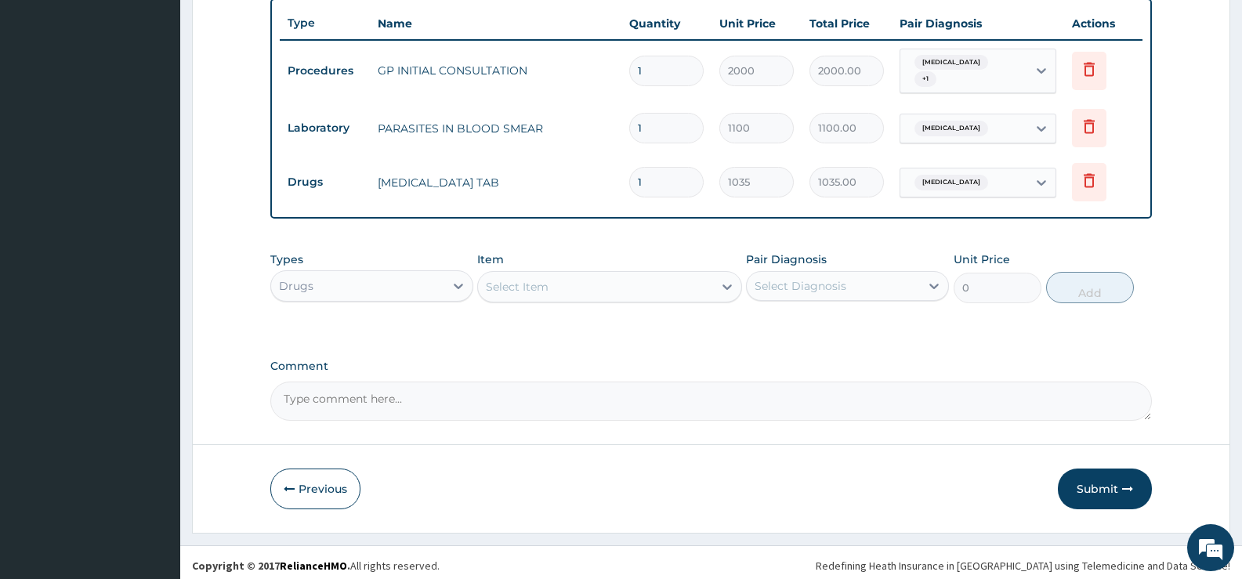
click at [710, 283] on div "Select Item" at bounding box center [595, 286] width 234 height 25
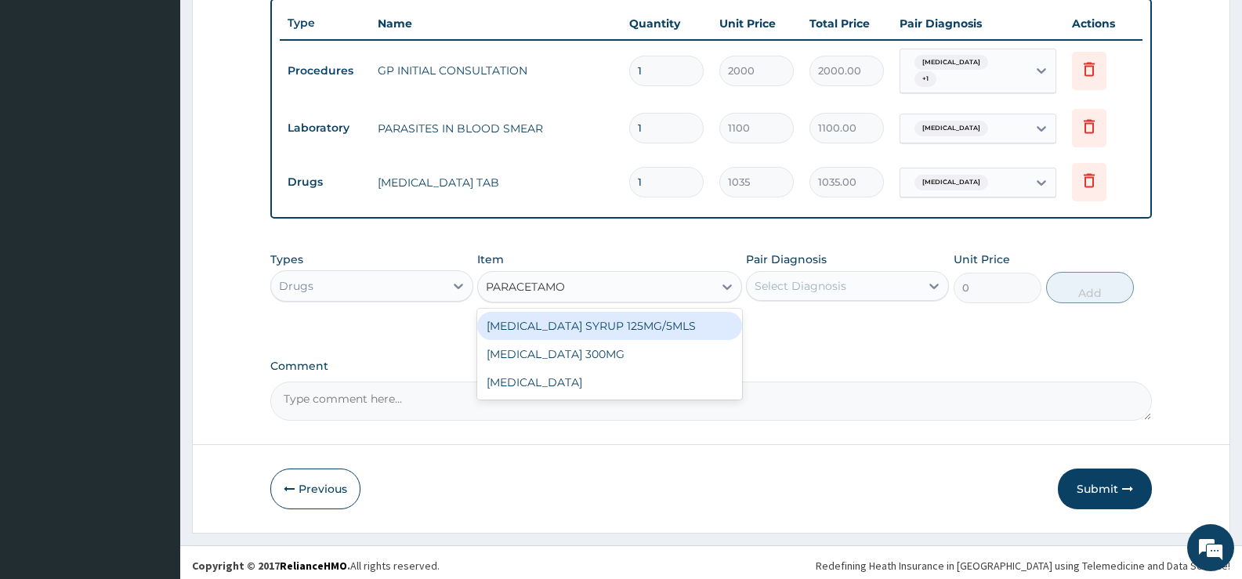
type input "PARACETAMOL"
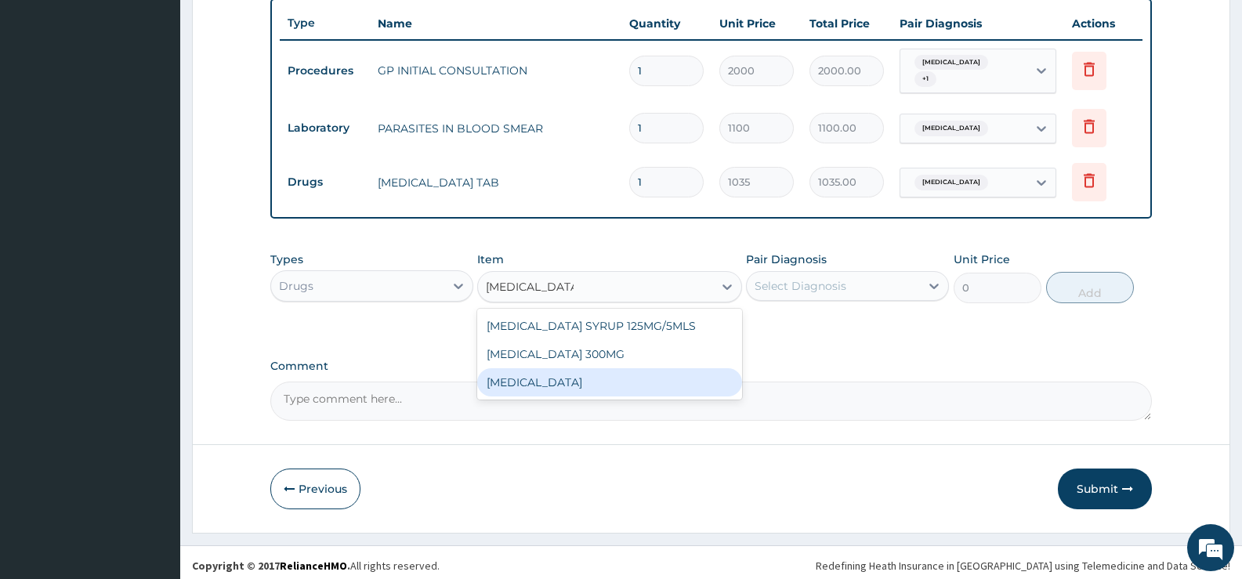
click at [542, 375] on div "PARACETAMOL" at bounding box center [609, 382] width 264 height 28
type input "15.18"
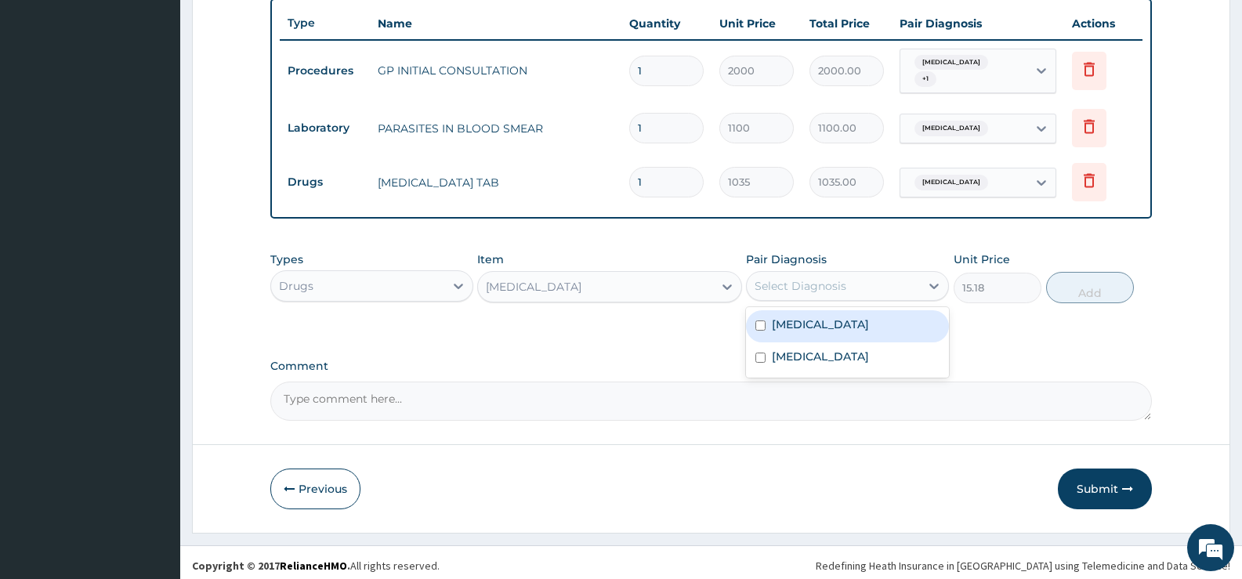
click at [899, 284] on div "Select Diagnosis" at bounding box center [833, 286] width 173 height 25
click at [814, 323] on div "Malaria" at bounding box center [847, 326] width 203 height 32
checkbox input "true"
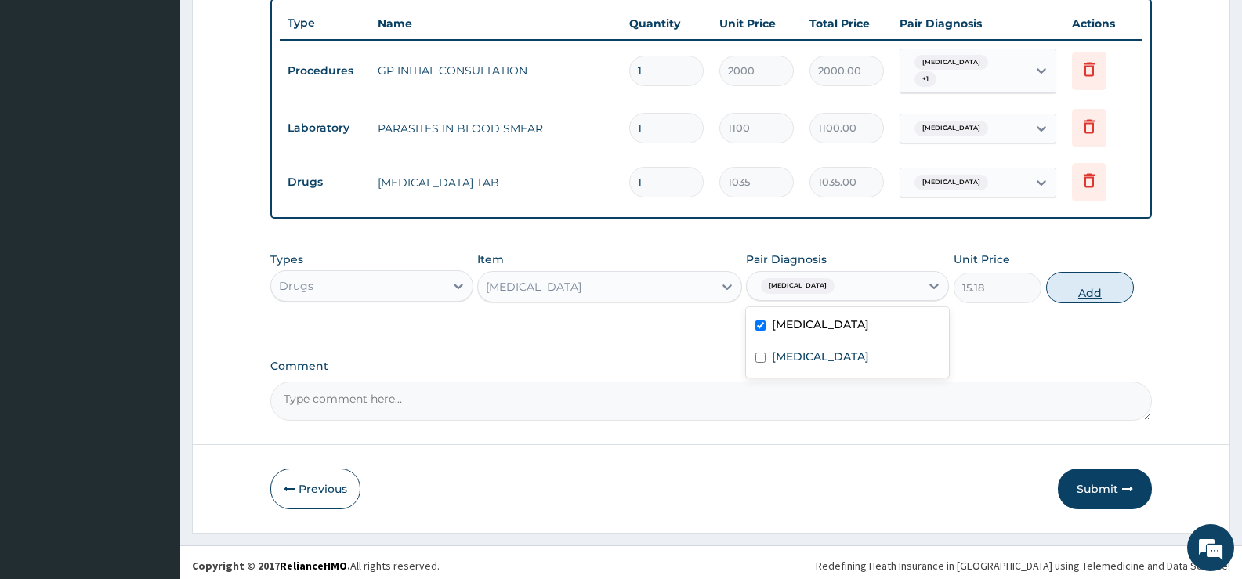
click at [1091, 285] on button "Add" at bounding box center [1090, 287] width 88 height 31
type input "0"
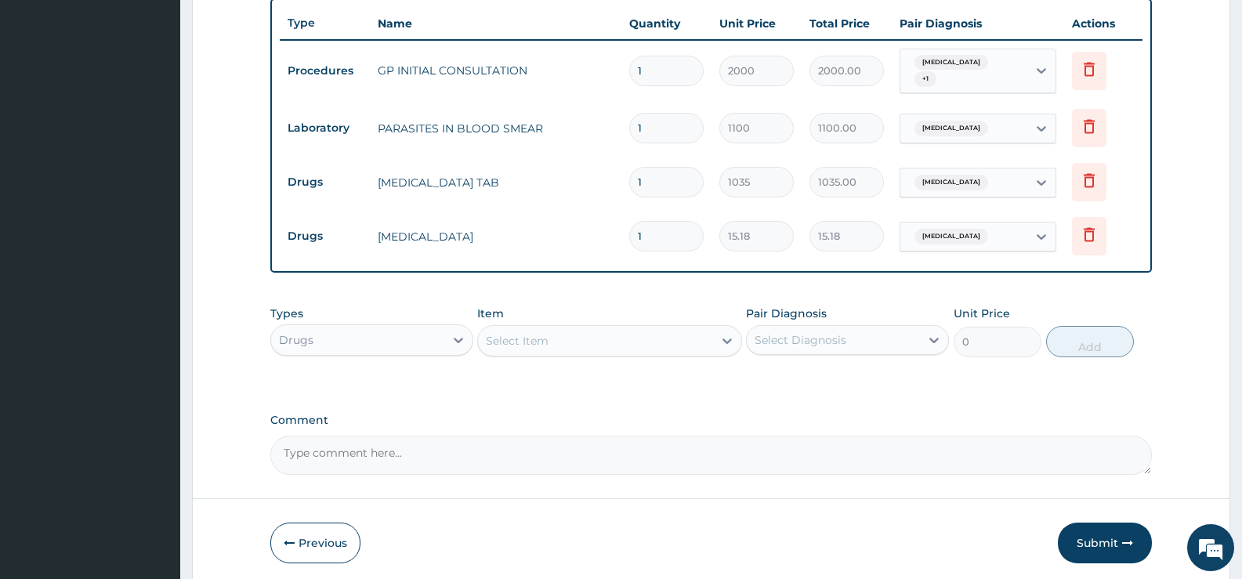
type input "18"
type input "273.24"
type input "18"
click at [713, 332] on div at bounding box center [727, 341] width 28 height 28
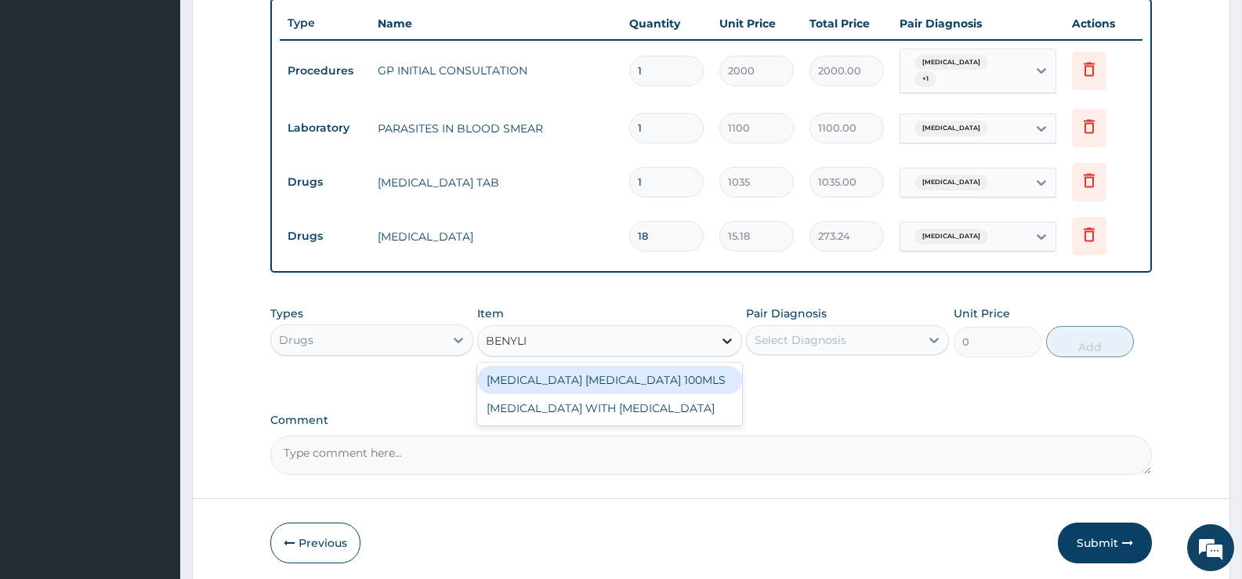
type input "BENYLIN"
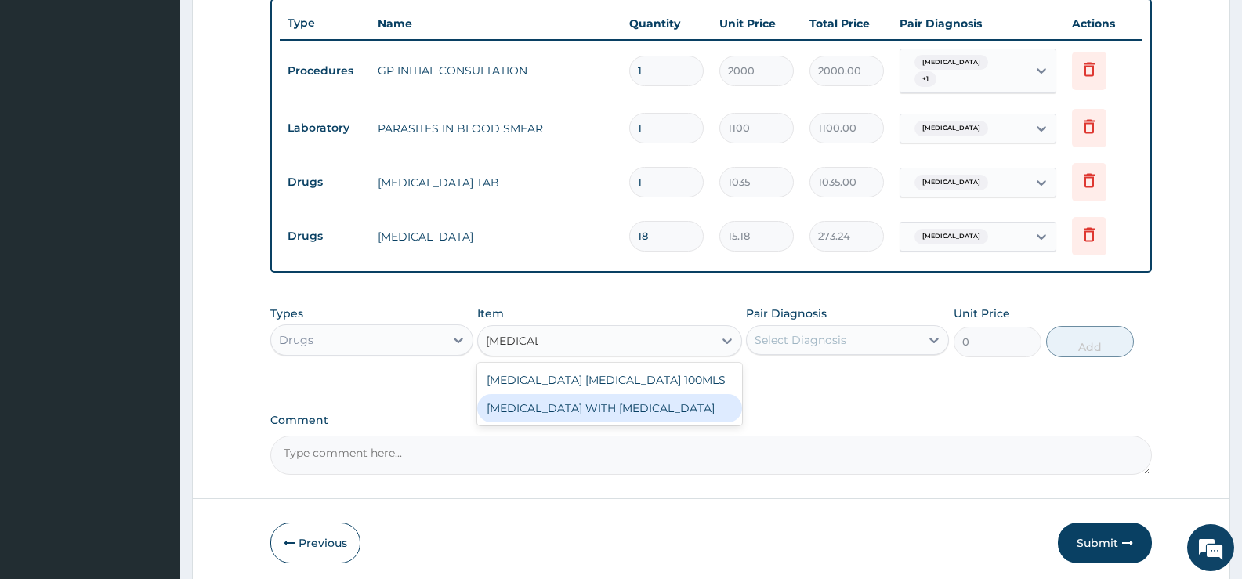
click at [616, 404] on div "BENYLIN WITH CODEINE" at bounding box center [609, 408] width 264 height 28
type input "910.8"
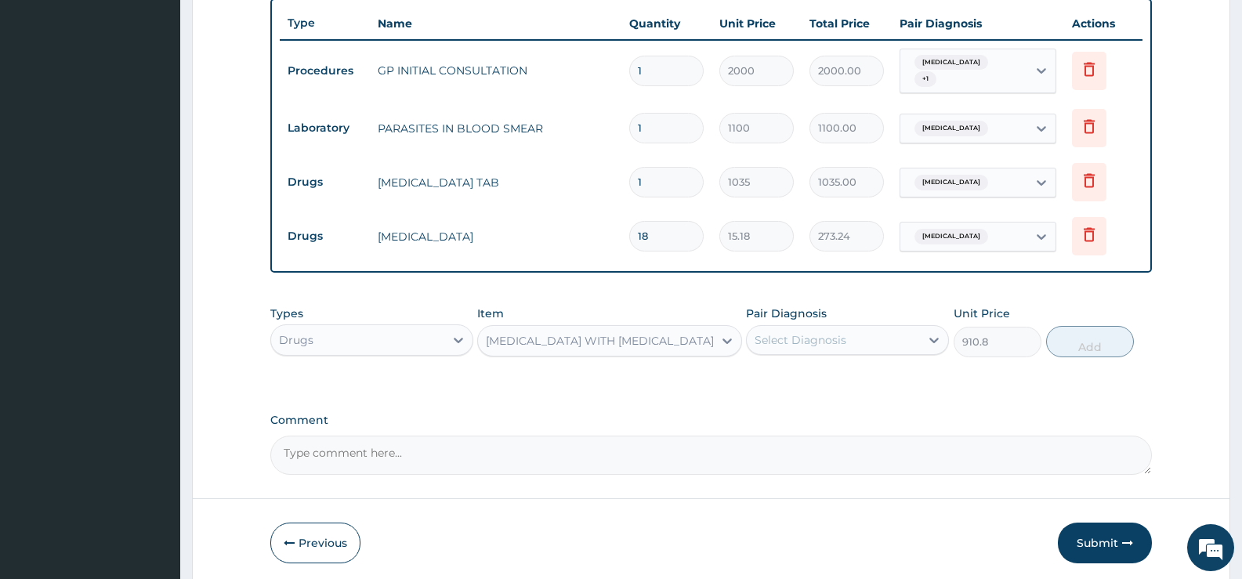
click at [897, 335] on div "Select Diagnosis" at bounding box center [833, 340] width 173 height 25
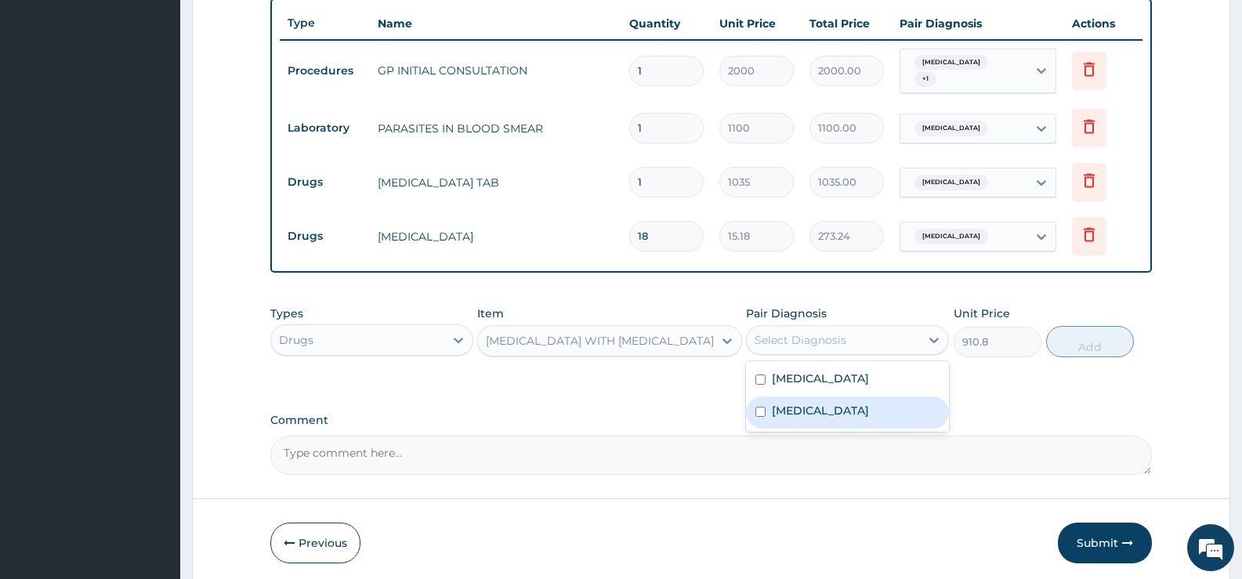
click at [864, 408] on label "Respiratory tract infection" at bounding box center [820, 411] width 97 height 16
checkbox input "true"
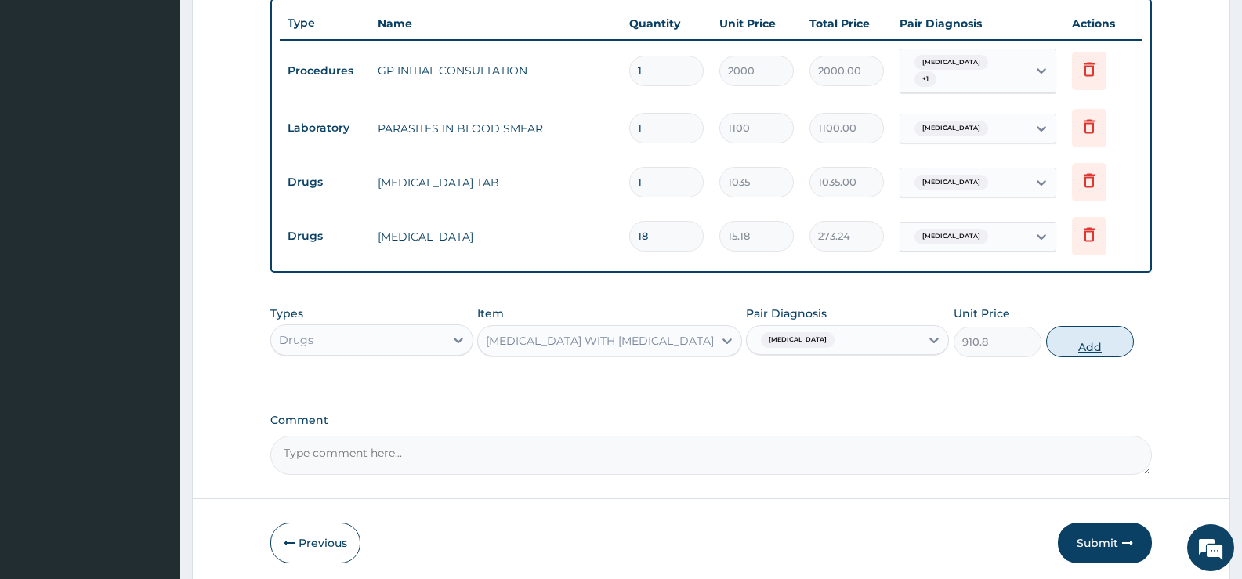
click at [1093, 339] on button "Add" at bounding box center [1090, 341] width 88 height 31
type input "0"
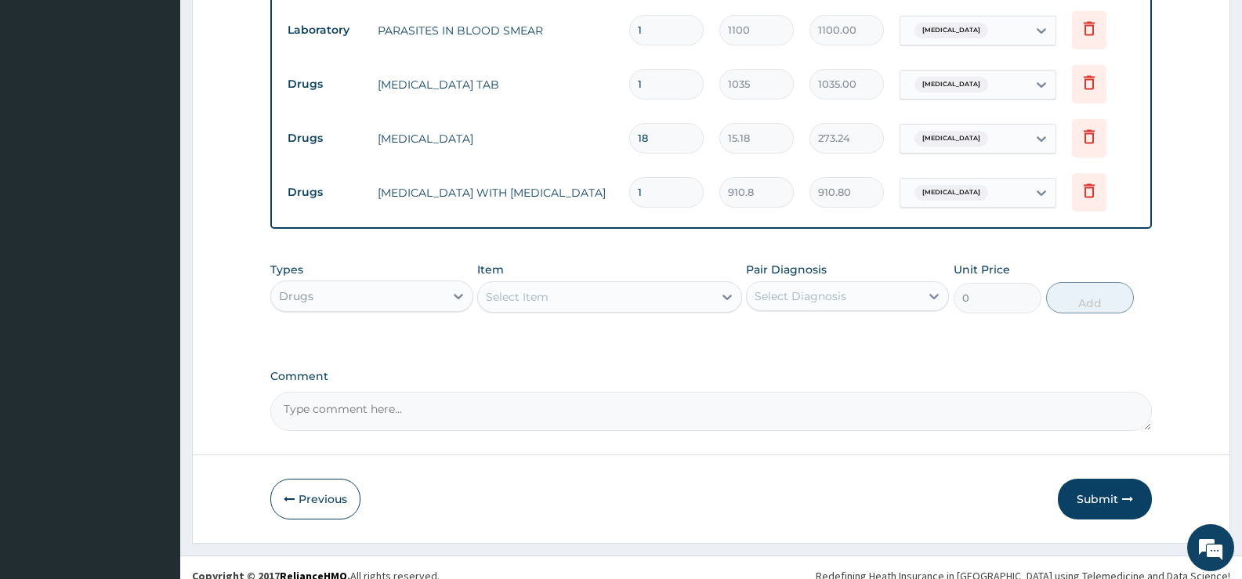
scroll to position [693, 0]
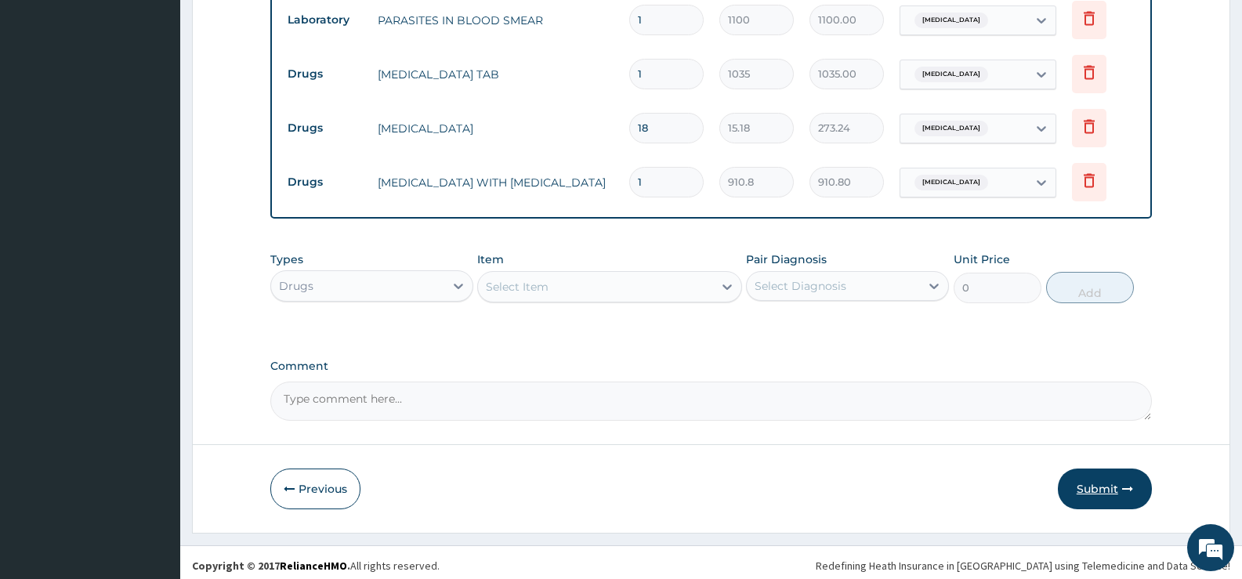
click at [1093, 484] on button "Submit" at bounding box center [1105, 489] width 94 height 41
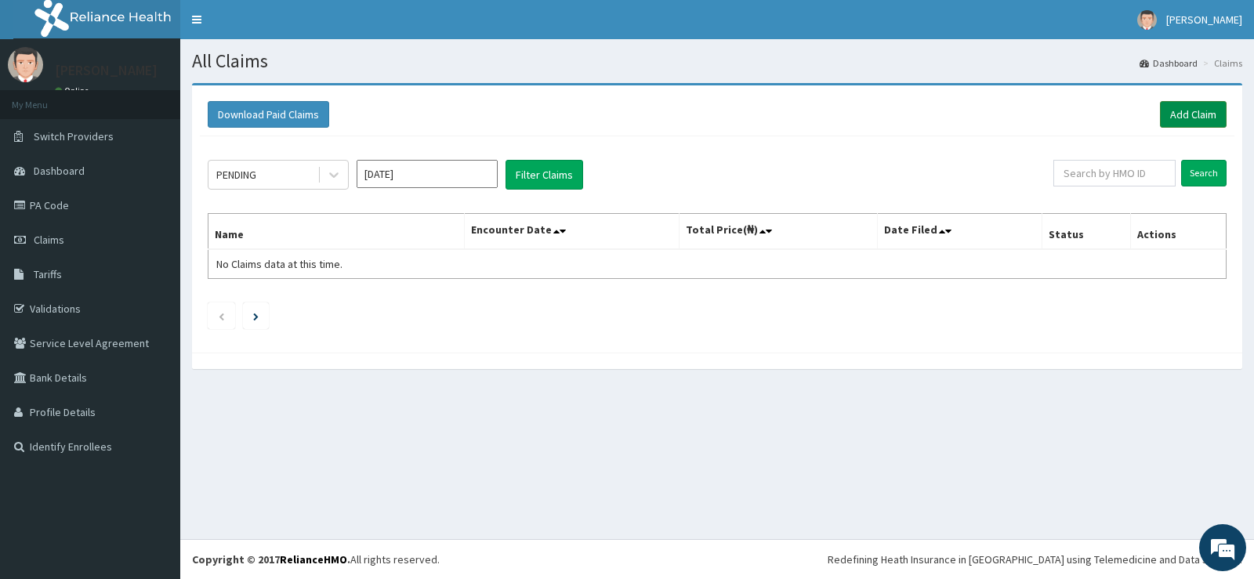
click at [1190, 117] on link "Add Claim" at bounding box center [1193, 114] width 67 height 27
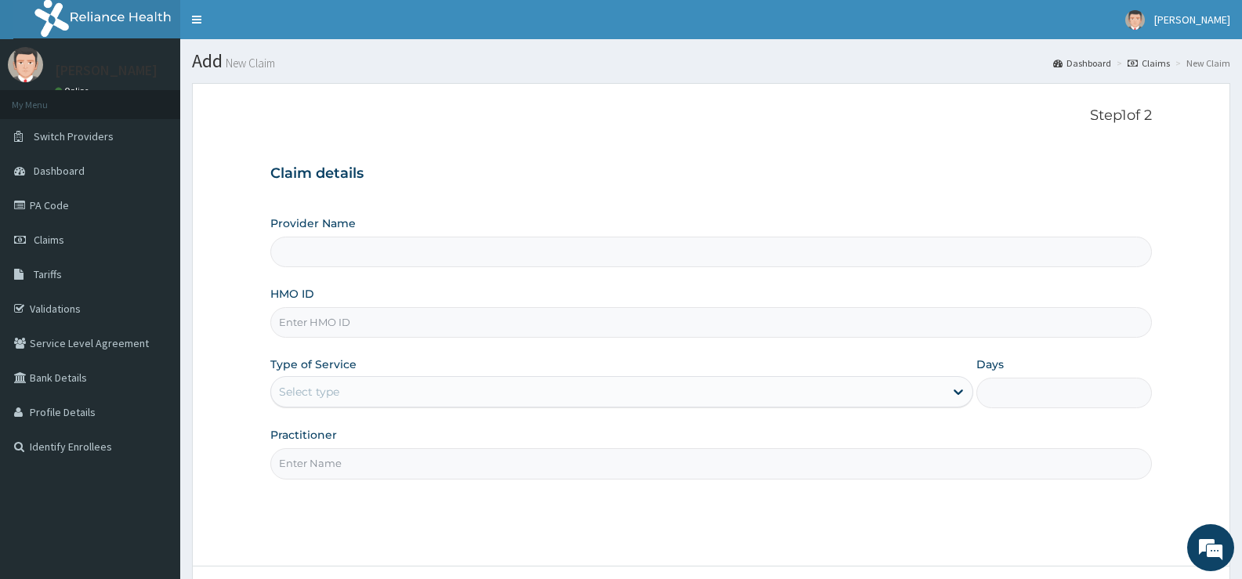
type input "Bee Hess Hospital"
click at [518, 328] on input "HMO ID" at bounding box center [711, 322] width 882 height 31
type input "ELG/10005/C"
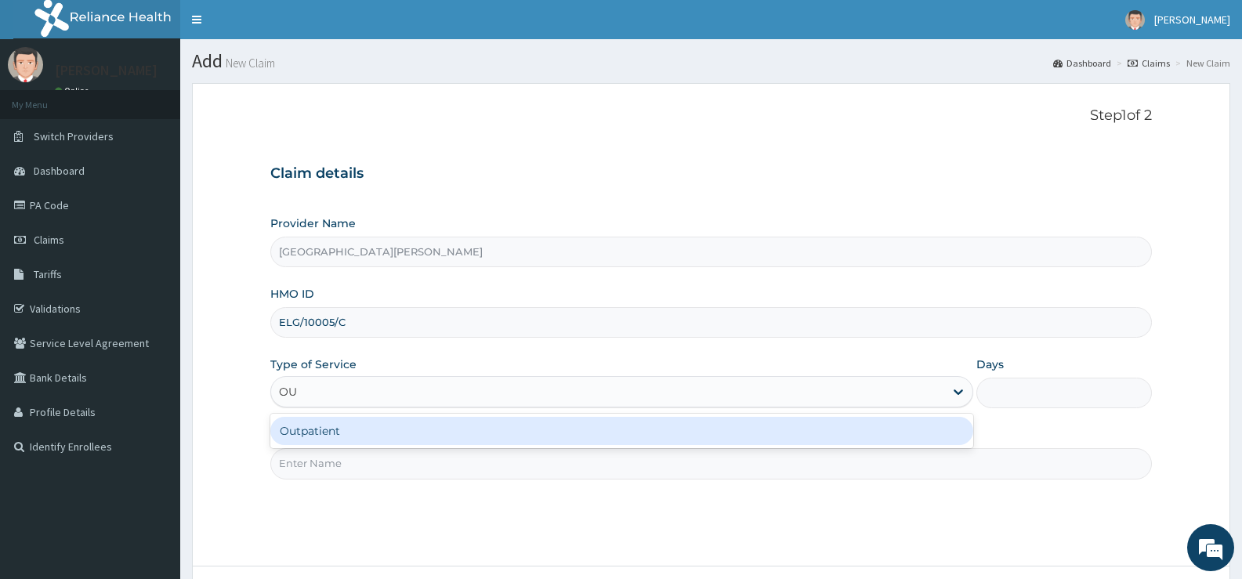
type input "OUT"
type input "1"
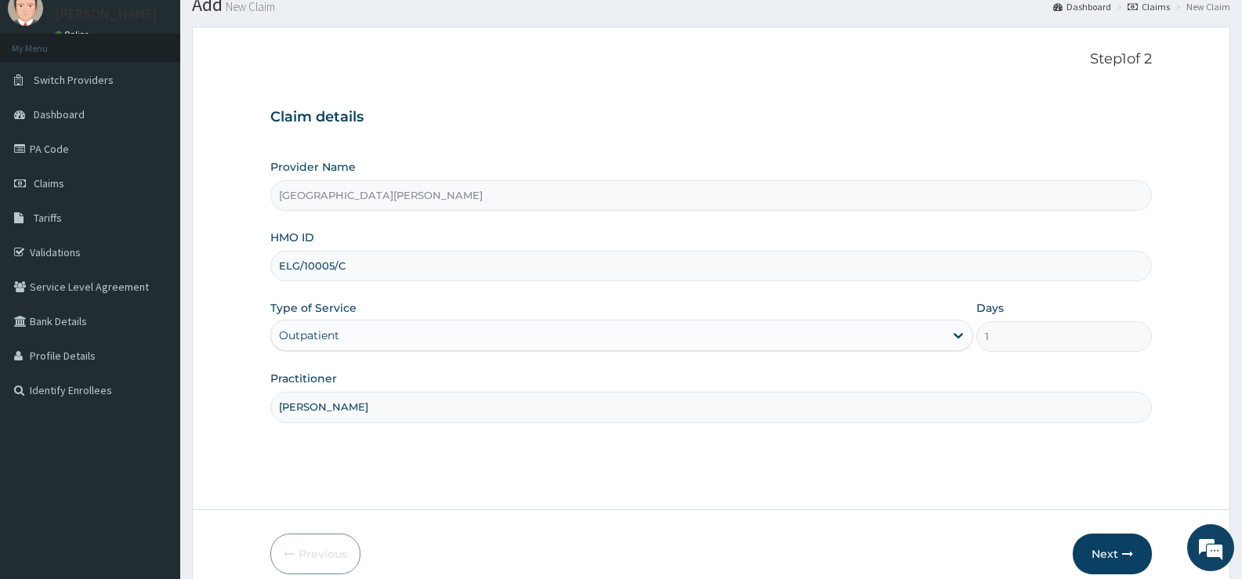
scroll to position [128, 0]
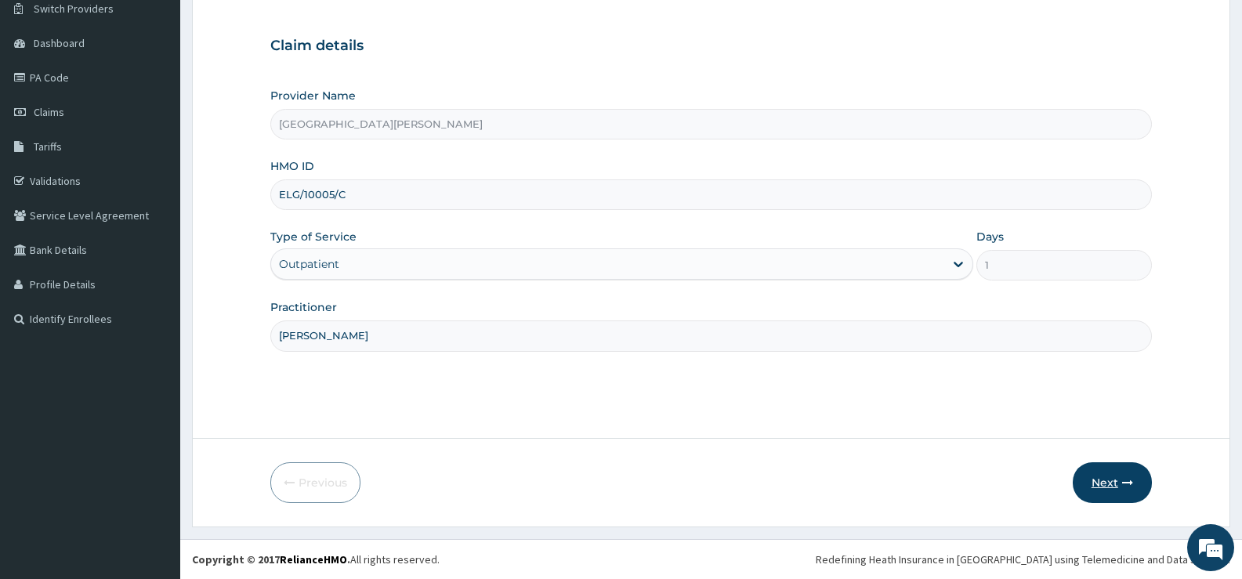
type input "DR SULEIMAN"
click at [1114, 479] on button "Next" at bounding box center [1112, 482] width 79 height 41
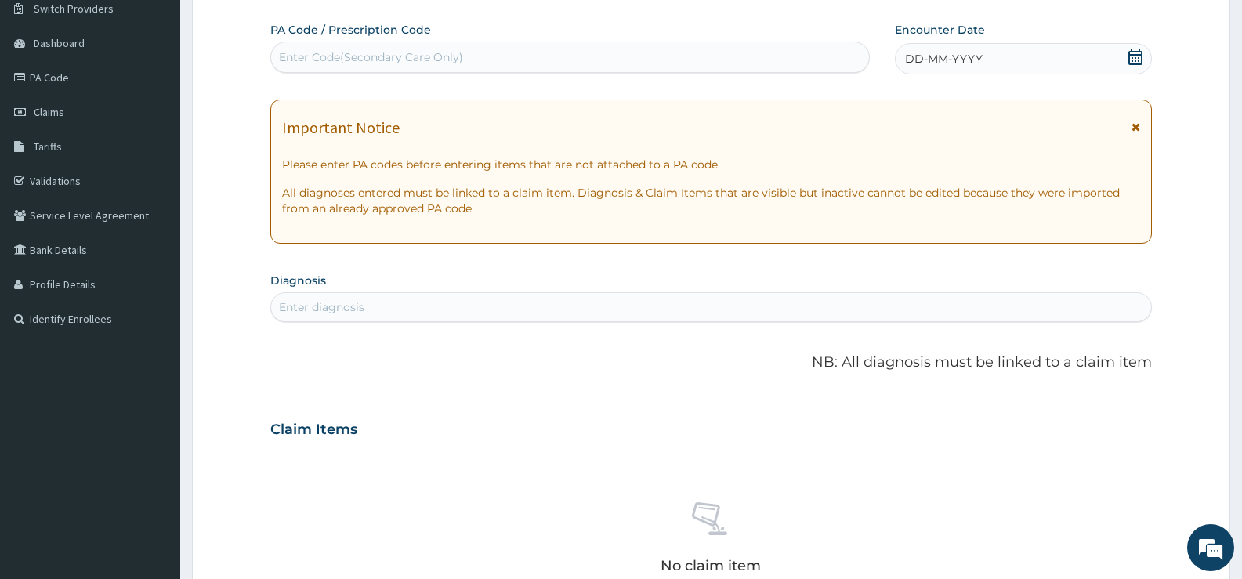
click at [1138, 54] on icon at bounding box center [1136, 57] width 14 height 16
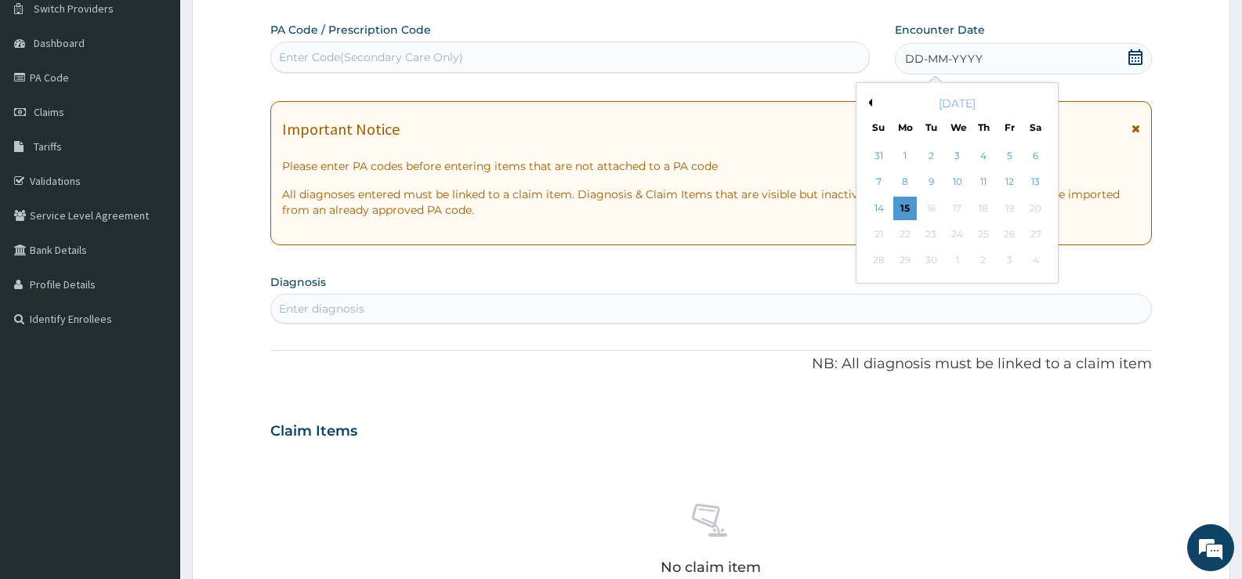
click at [871, 102] on button "Previous Month" at bounding box center [868, 103] width 8 height 8
click at [1005, 183] on div "11" at bounding box center [1010, 183] width 24 height 24
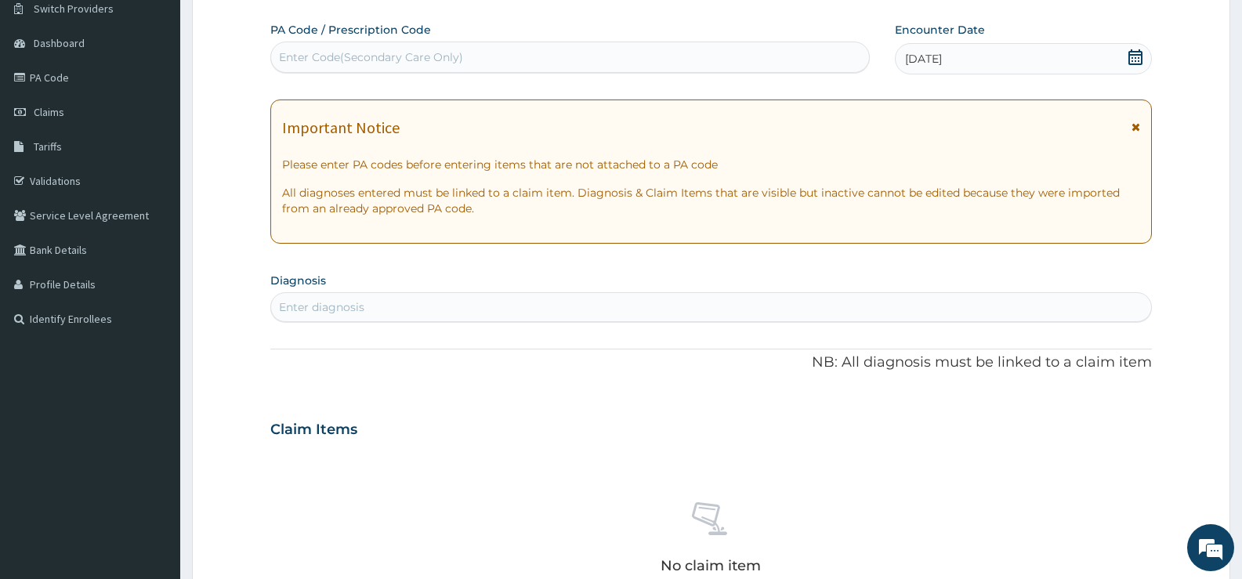
click at [588, 303] on div "Enter diagnosis" at bounding box center [711, 307] width 880 height 25
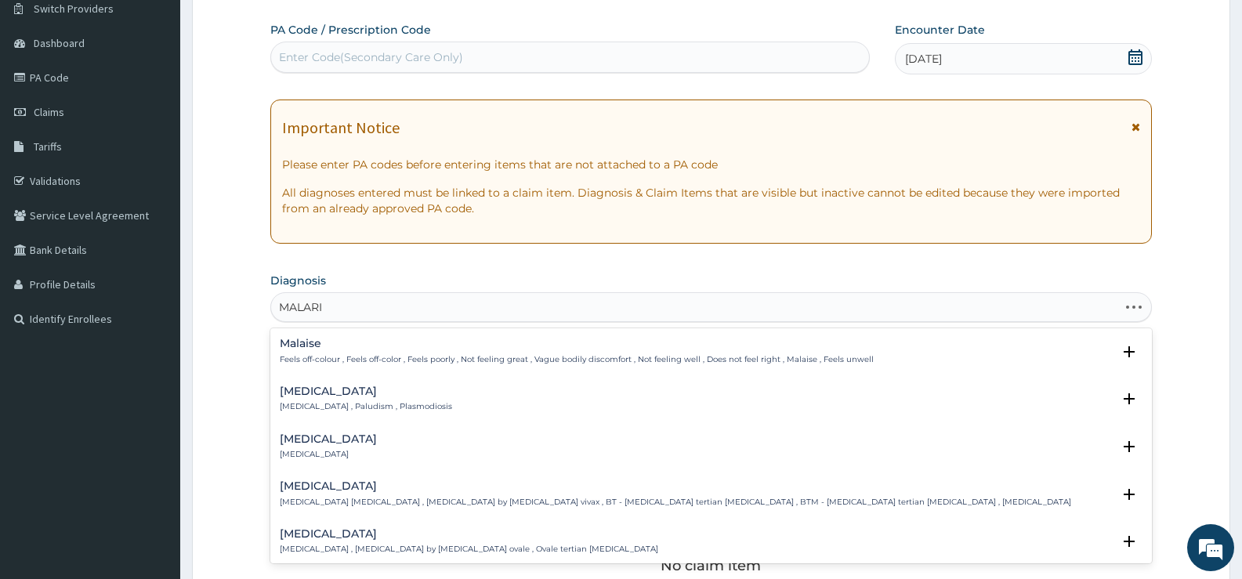
type input "MALARIA"
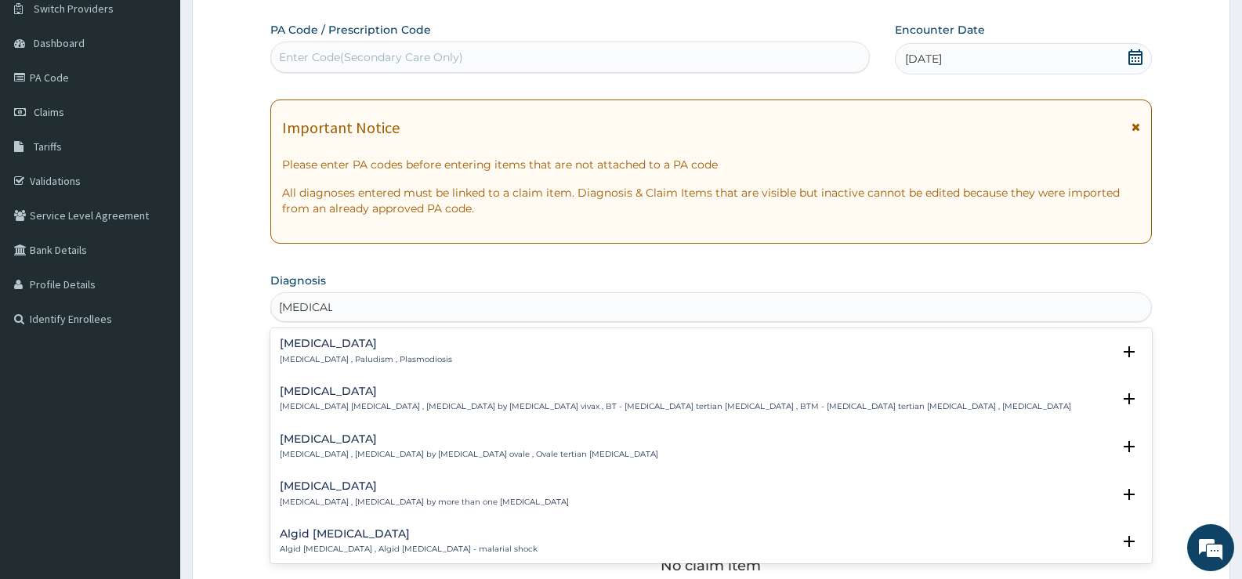
click at [330, 357] on p "Malaria , Paludism , Plasmodiosis" at bounding box center [366, 359] width 172 height 11
click at [309, 350] on h4 "Malaria" at bounding box center [366, 344] width 172 height 12
click at [299, 344] on h4 "Malaria" at bounding box center [366, 344] width 172 height 12
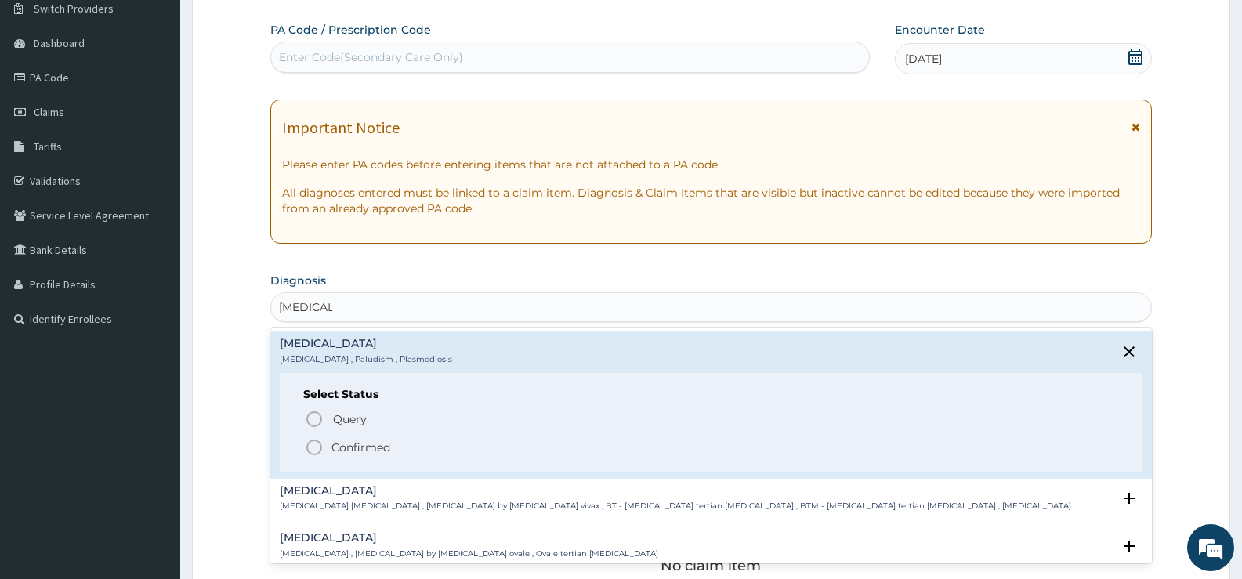
click at [363, 451] on p "Confirmed" at bounding box center [361, 448] width 59 height 16
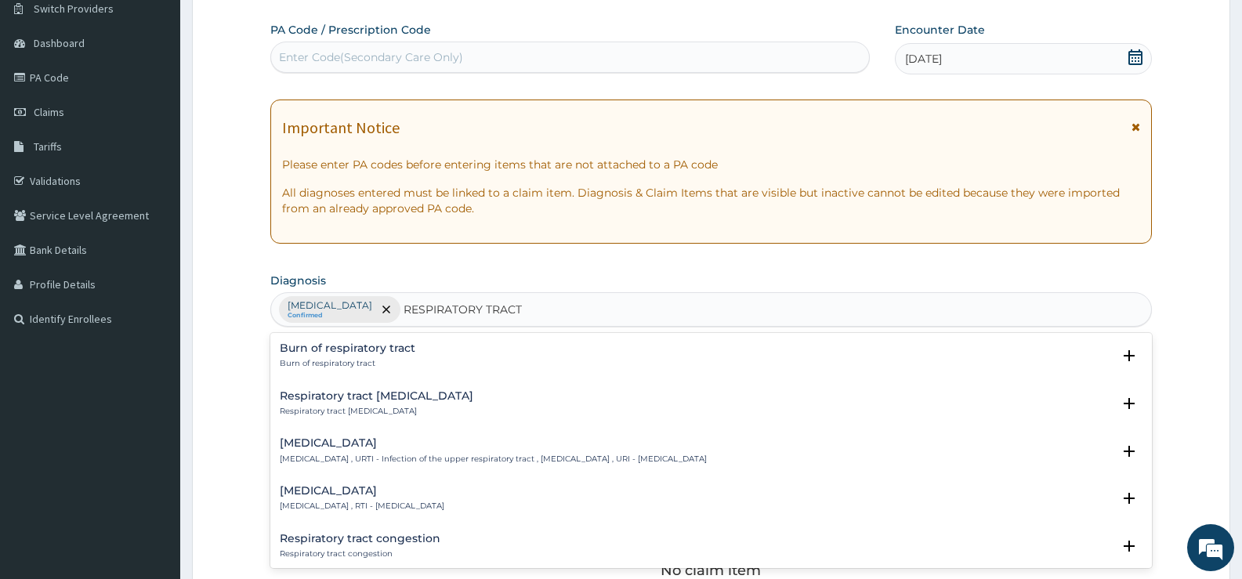
type input "RESPIRATORY TRACT"
click at [365, 489] on h4 "Respiratory tract infection" at bounding box center [362, 491] width 165 height 12
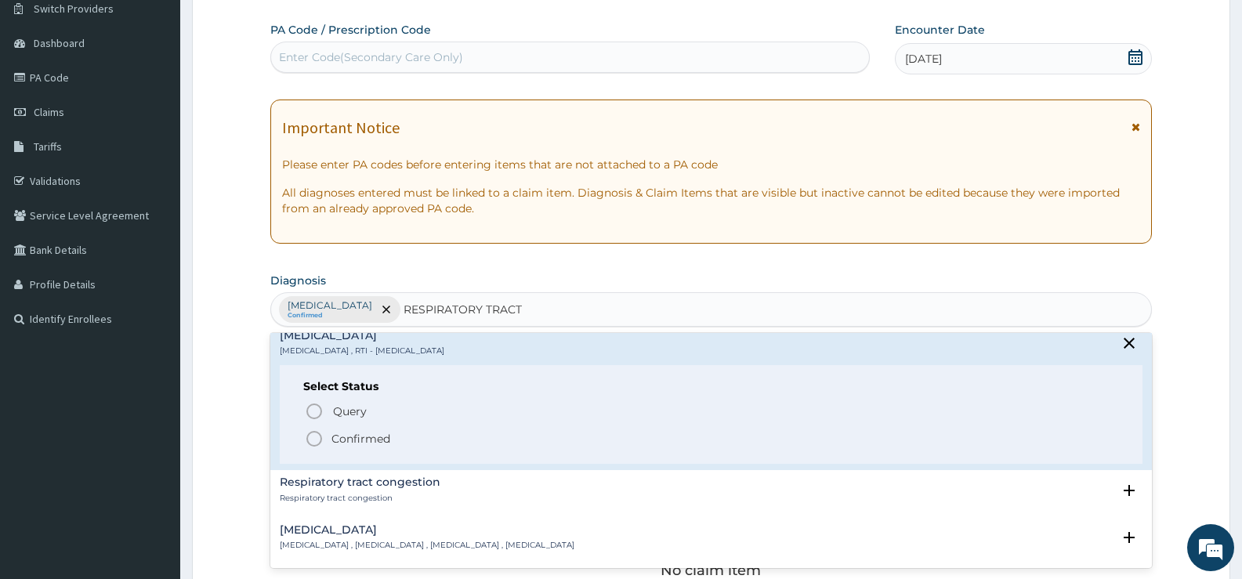
scroll to position [157, 0]
click at [375, 439] on p "Confirmed" at bounding box center [361, 437] width 59 height 16
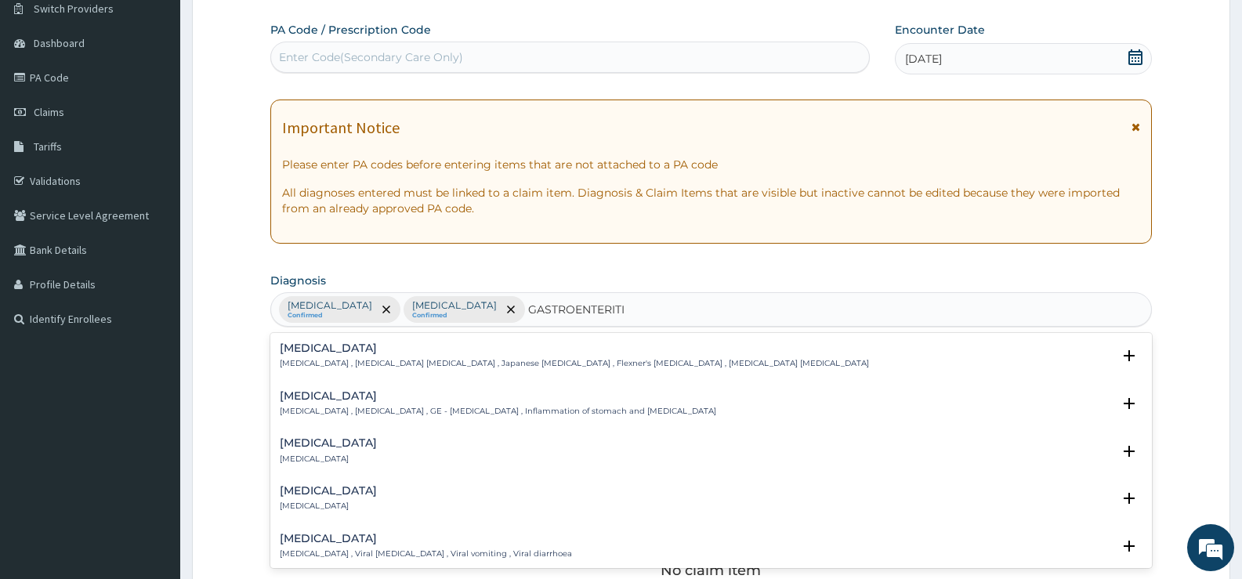
type input "GASTROENTERITIS"
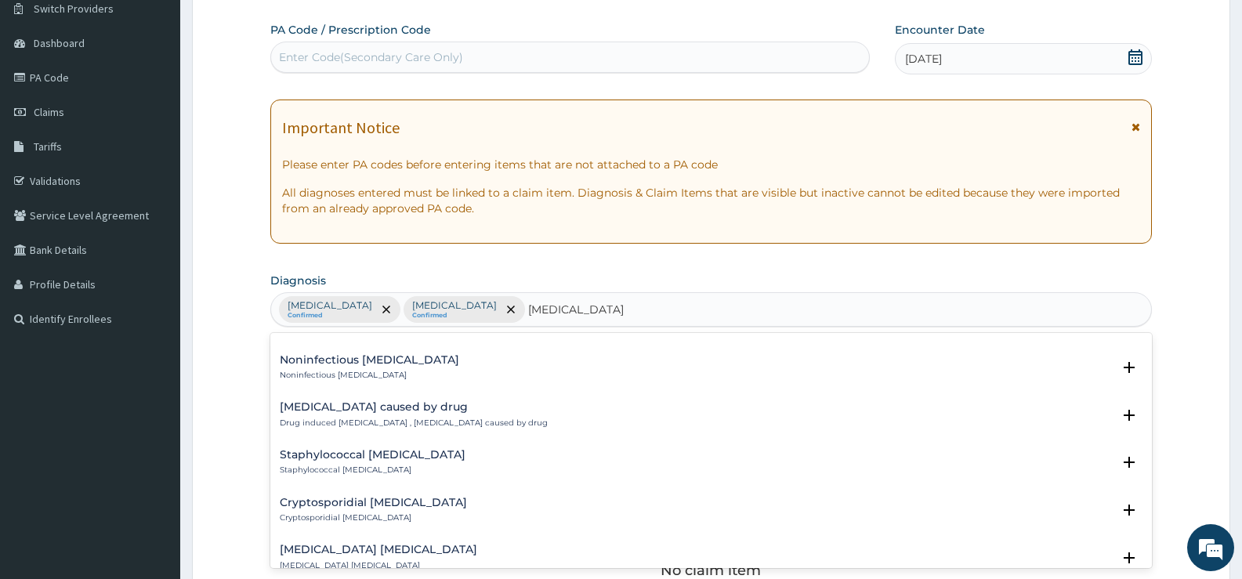
scroll to position [1097, 0]
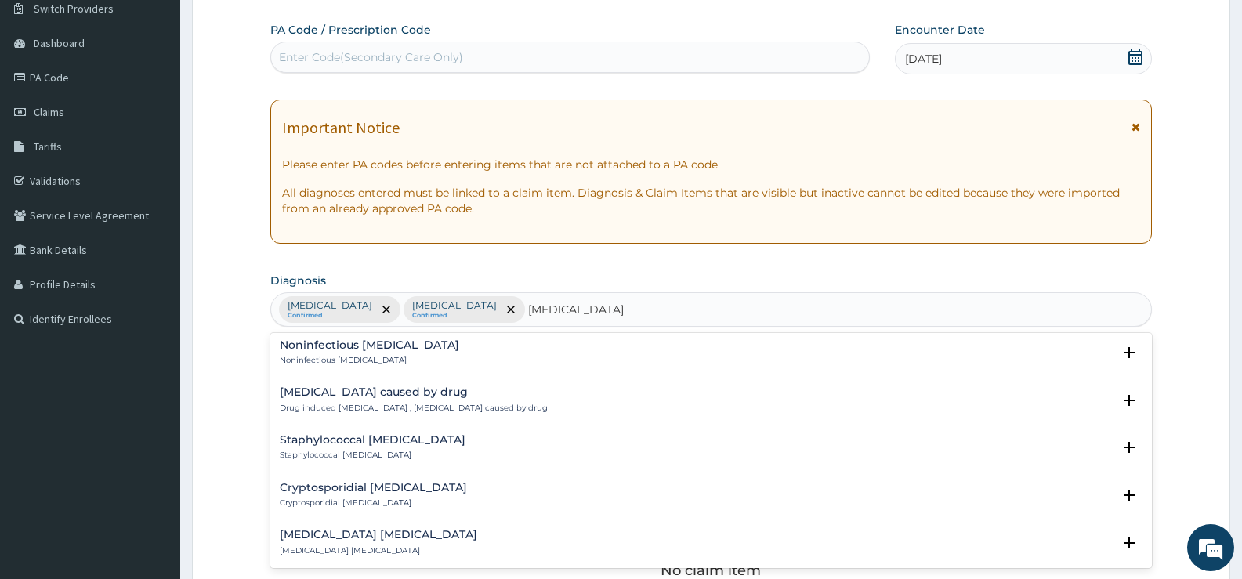
click at [371, 350] on h4 "Noninfectious gastroenteritis" at bounding box center [369, 345] width 179 height 12
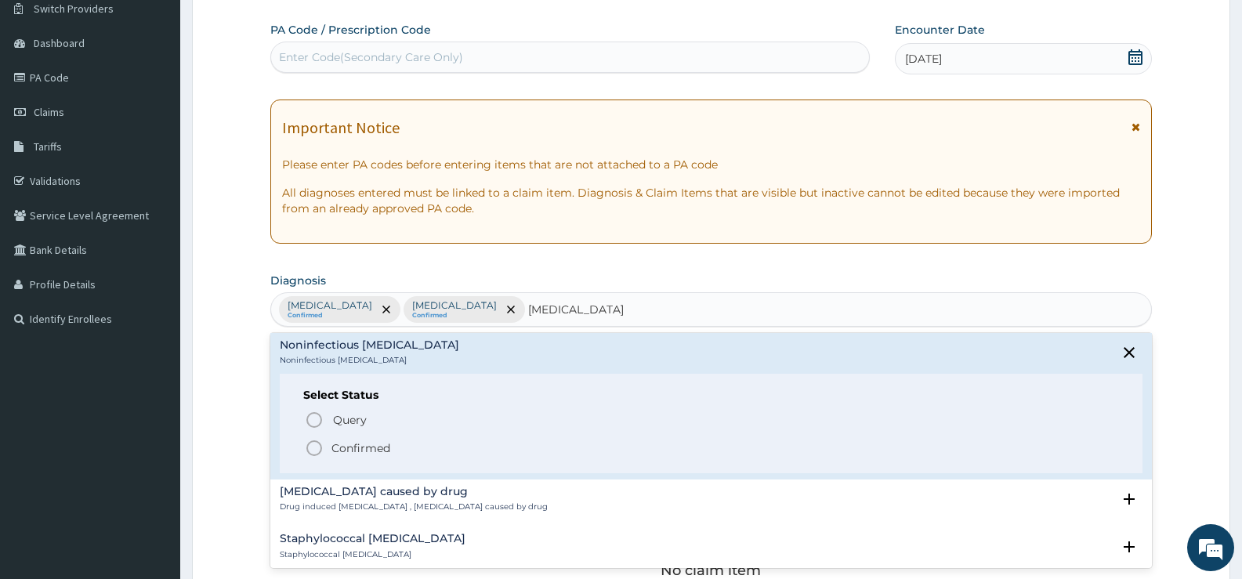
click at [354, 444] on p "Confirmed" at bounding box center [361, 448] width 59 height 16
drag, startPoint x: 354, startPoint y: 444, endPoint x: 364, endPoint y: 441, distance: 10.5
click at [354, 444] on div "Claim Items" at bounding box center [711, 431] width 882 height 41
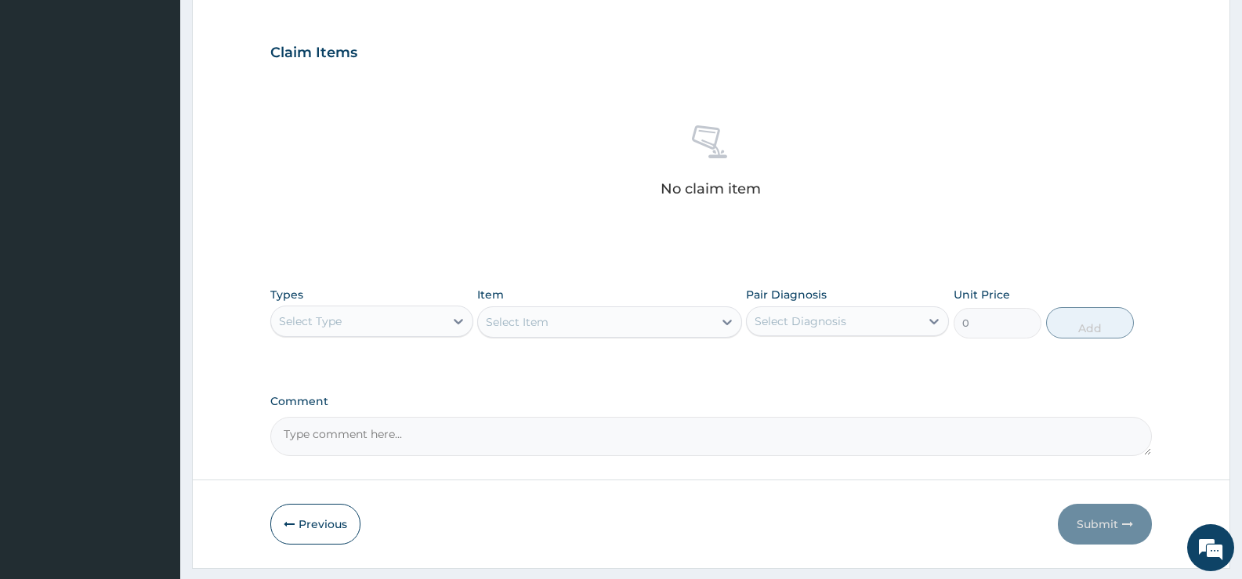
scroll to position [551, 0]
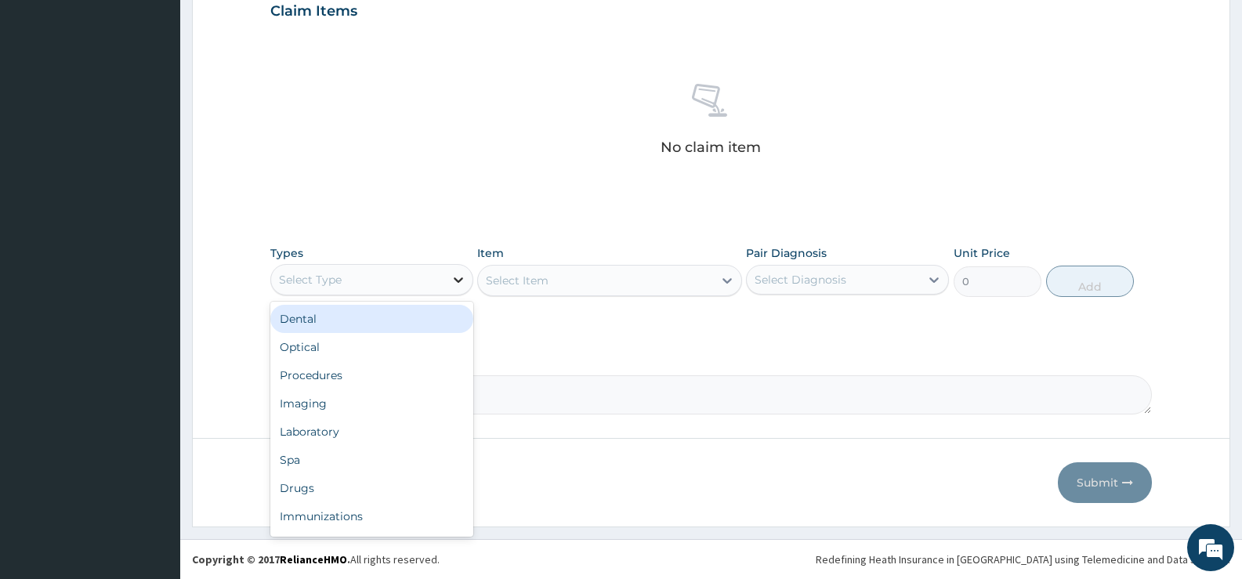
click at [457, 278] on icon at bounding box center [459, 280] width 16 height 16
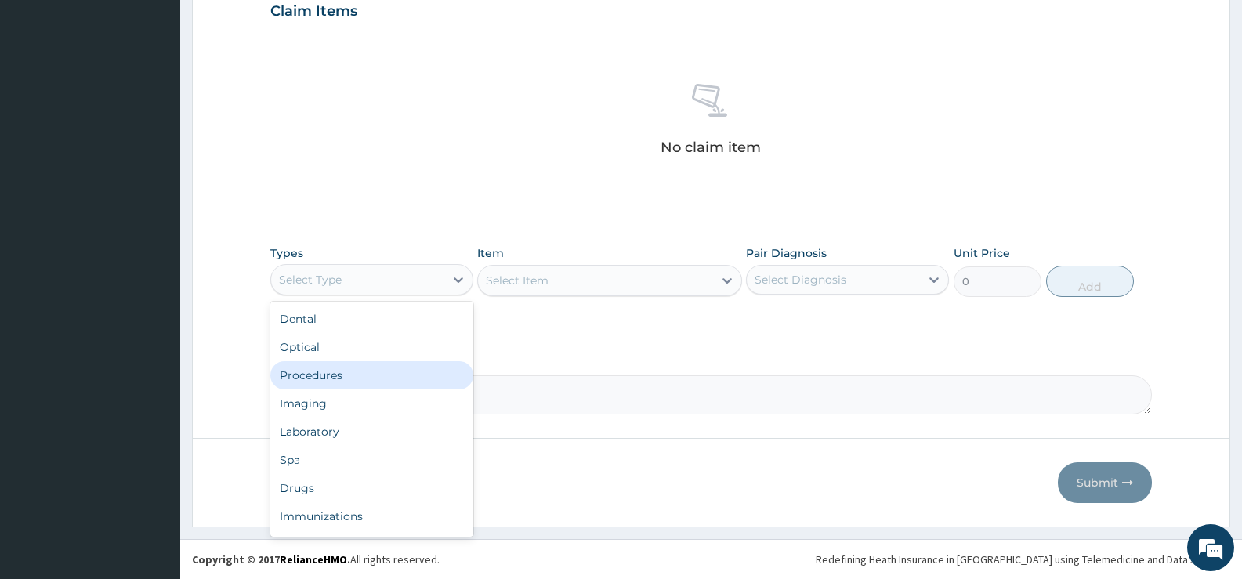
click at [341, 378] on div "Procedures" at bounding box center [371, 375] width 203 height 28
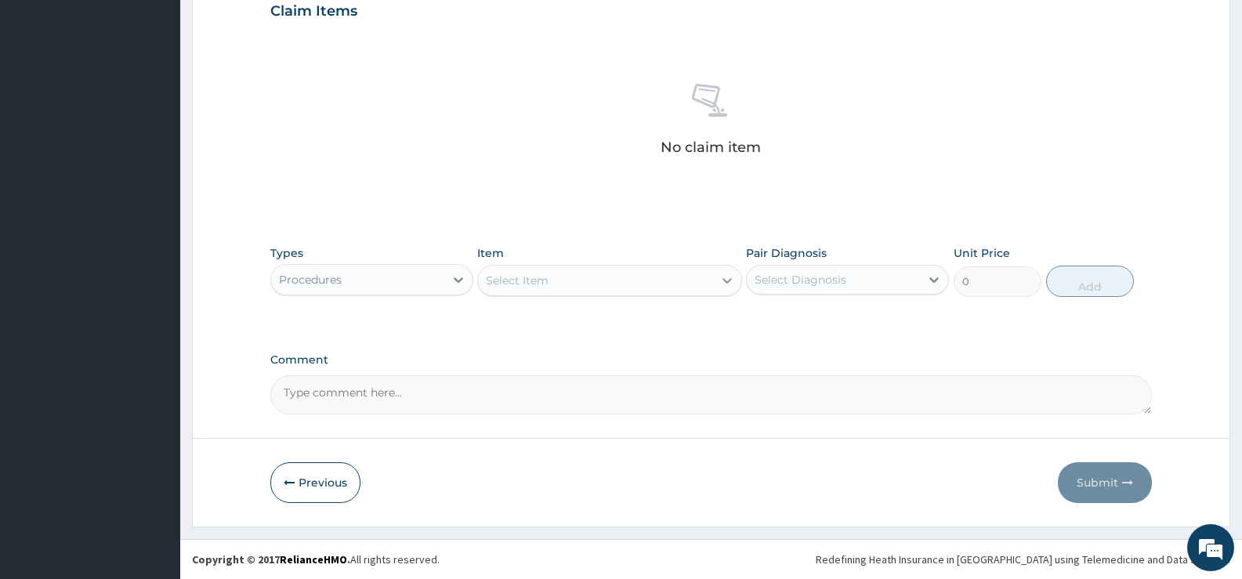
click at [727, 285] on icon at bounding box center [727, 281] width 16 height 16
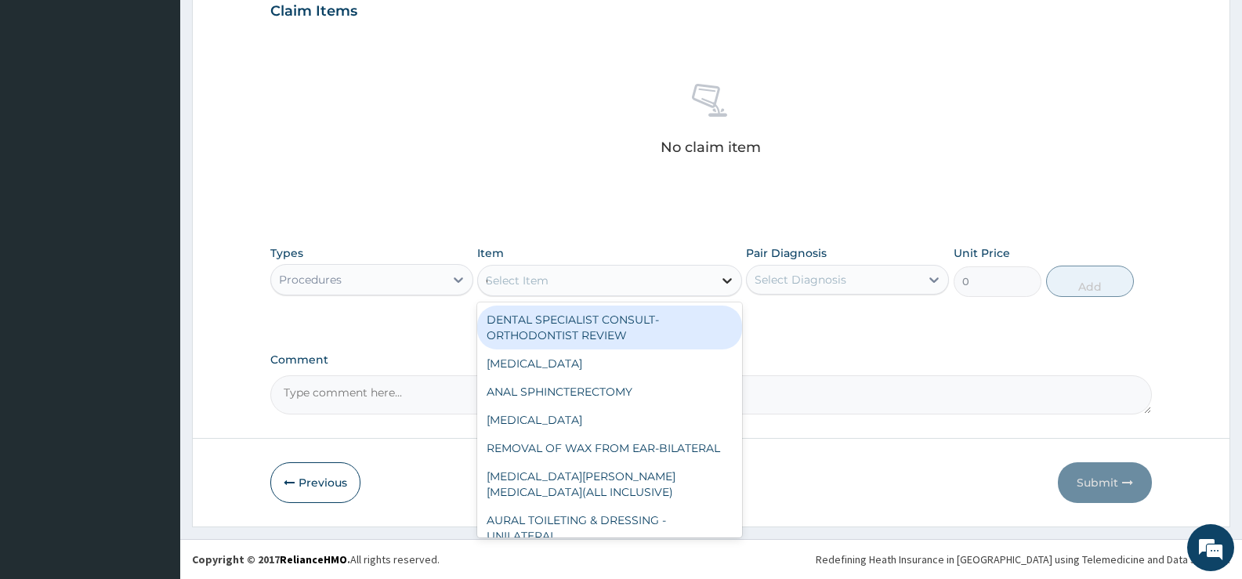
type input "GP"
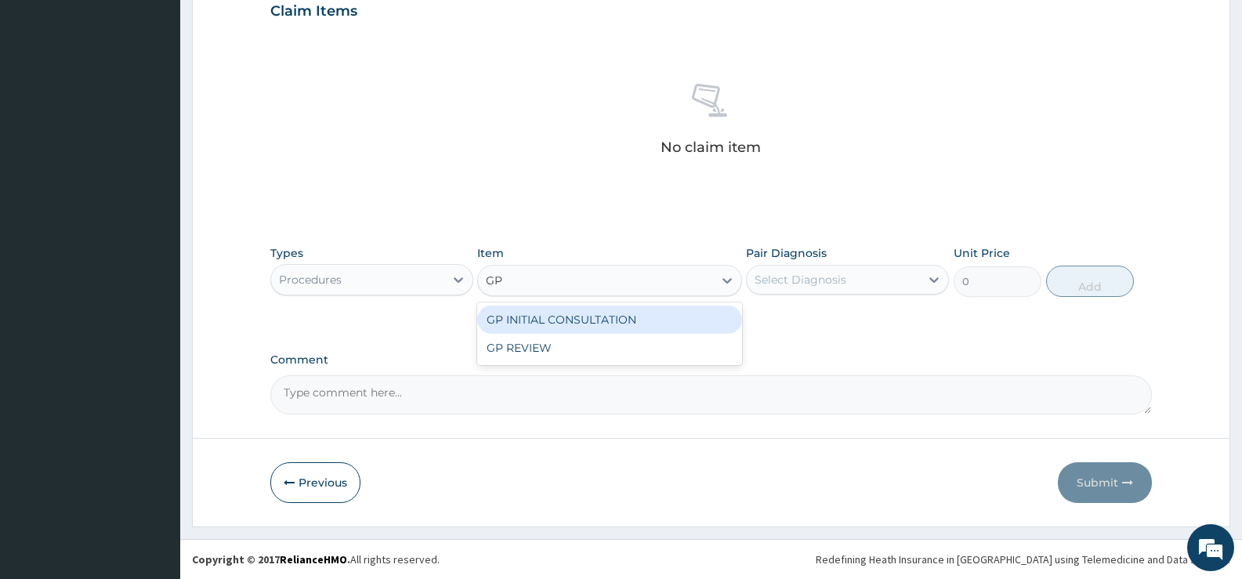
click at [690, 323] on div "GP INITIAL CONSULTATION" at bounding box center [609, 320] width 264 height 28
type input "2000"
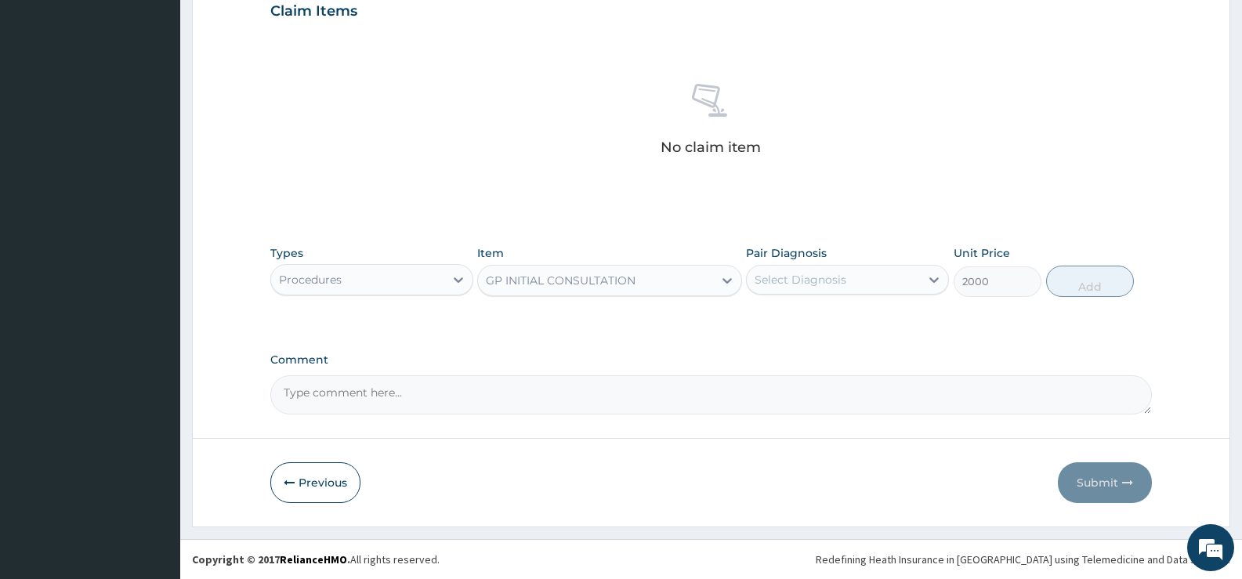
click at [839, 284] on div "Select Diagnosis" at bounding box center [801, 280] width 92 height 16
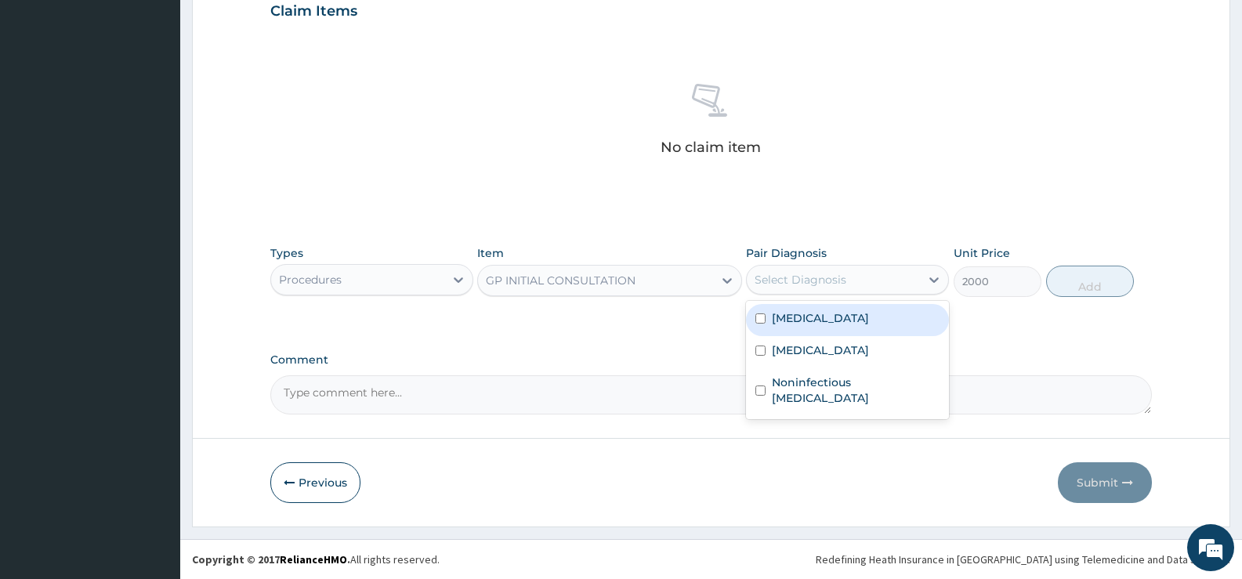
click at [812, 324] on label "[MEDICAL_DATA]" at bounding box center [820, 318] width 97 height 16
checkbox input "true"
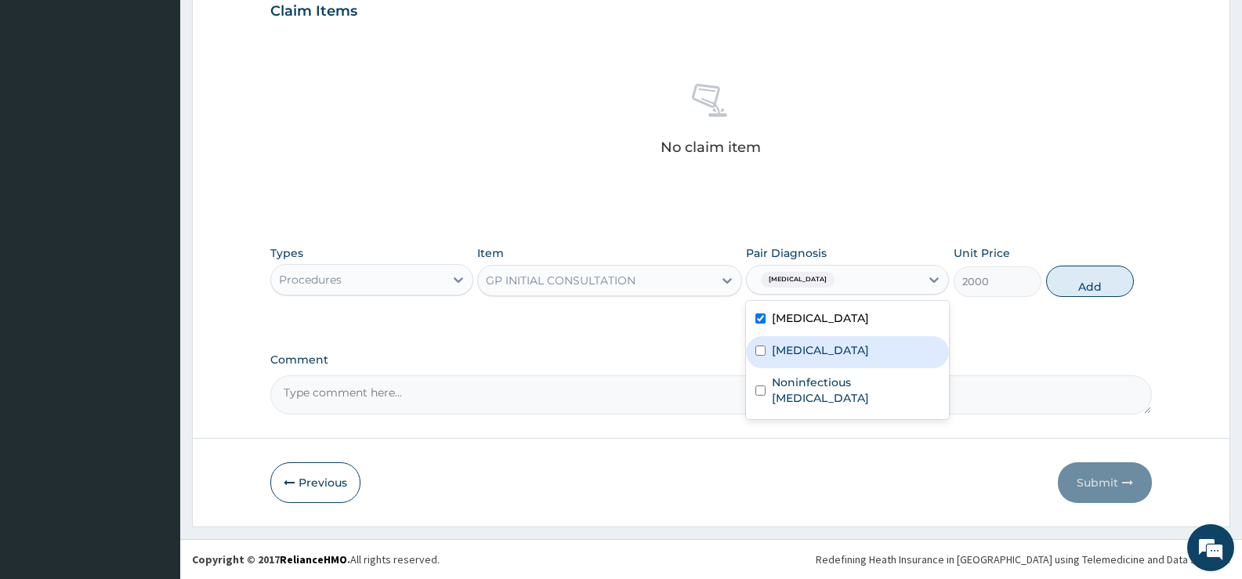
click at [815, 346] on label "[MEDICAL_DATA]" at bounding box center [820, 350] width 97 height 16
checkbox input "true"
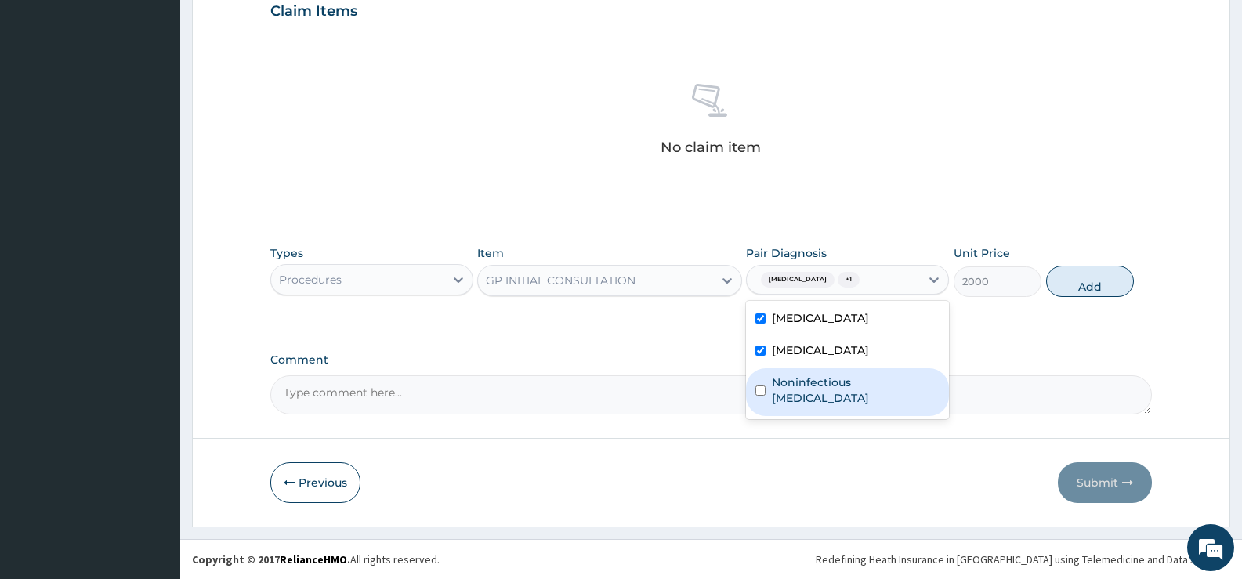
click at [816, 383] on label "Noninfectious gastroenteritis" at bounding box center [856, 390] width 168 height 31
checkbox input "true"
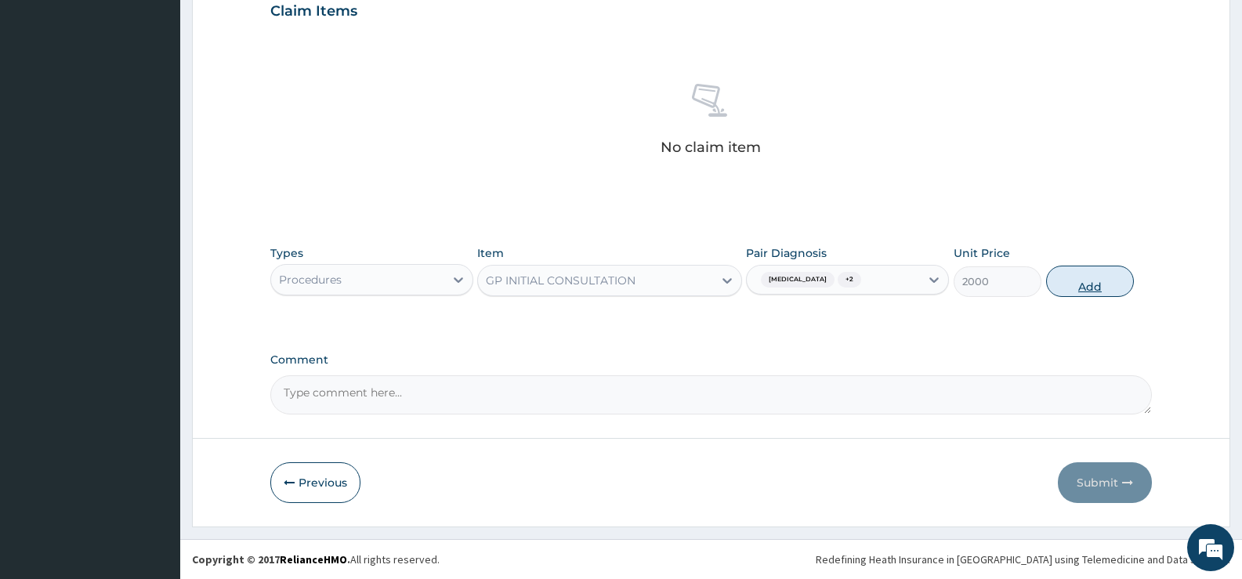
click at [1081, 284] on button "Add" at bounding box center [1090, 281] width 88 height 31
type input "0"
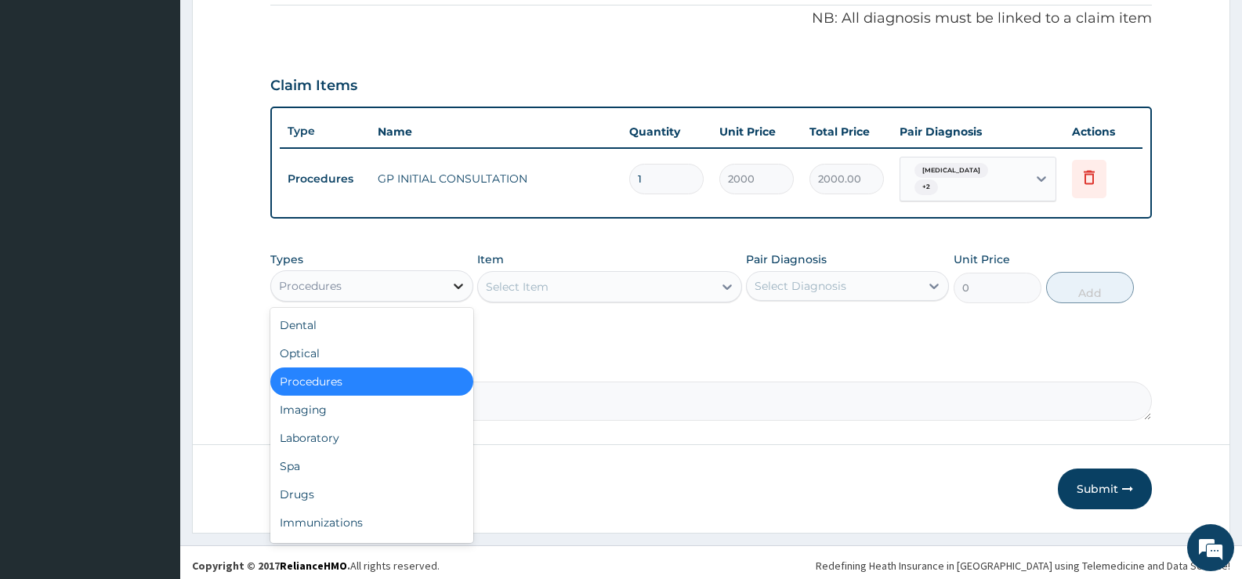
click at [452, 278] on icon at bounding box center [459, 286] width 16 height 16
click at [335, 433] on div "Laboratory" at bounding box center [371, 438] width 203 height 28
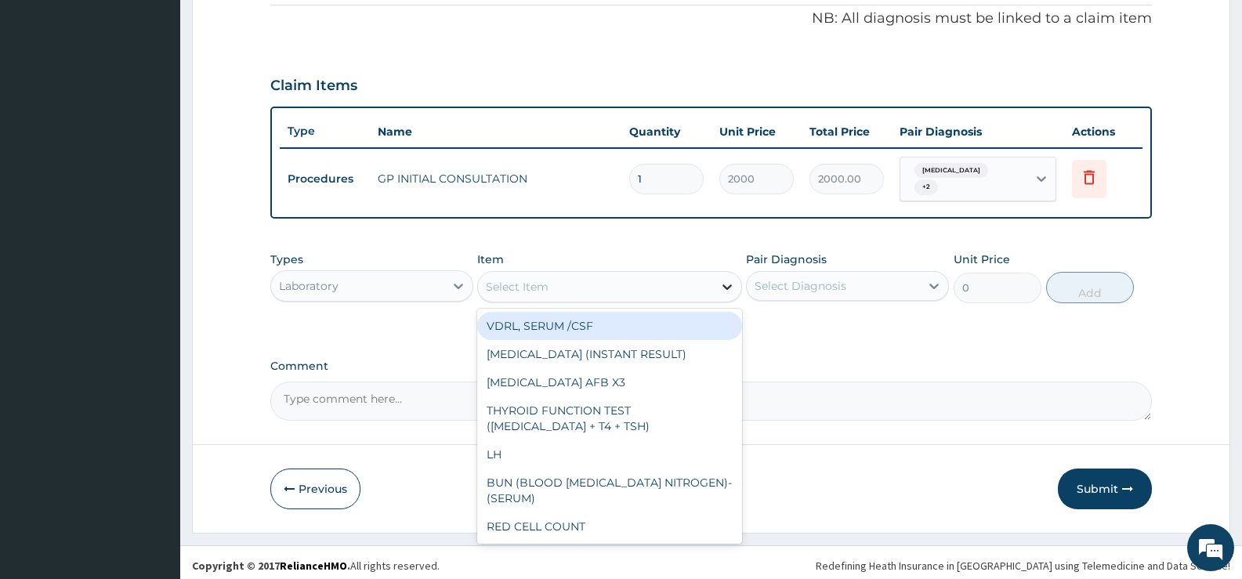
click at [726, 284] on icon at bounding box center [727, 286] width 9 height 5
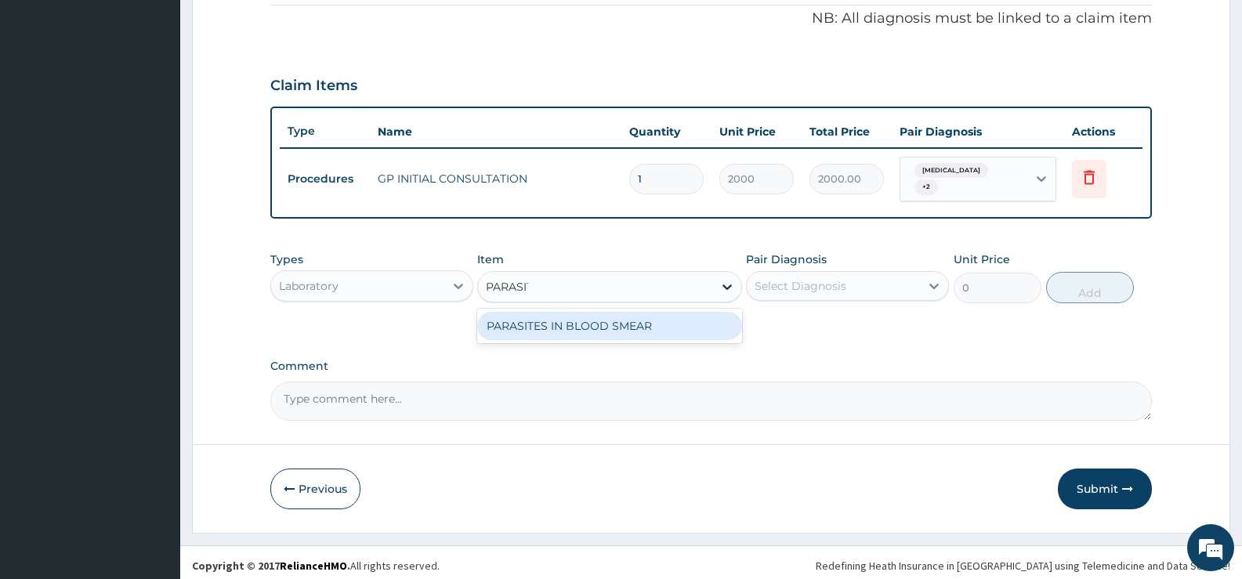
type input "PARASITE"
drag, startPoint x: 669, startPoint y: 329, endPoint x: 768, endPoint y: 306, distance: 101.3
click at [671, 329] on div "PARASITES IN BLOOD SMEAR" at bounding box center [609, 326] width 264 height 28
type input "1100"
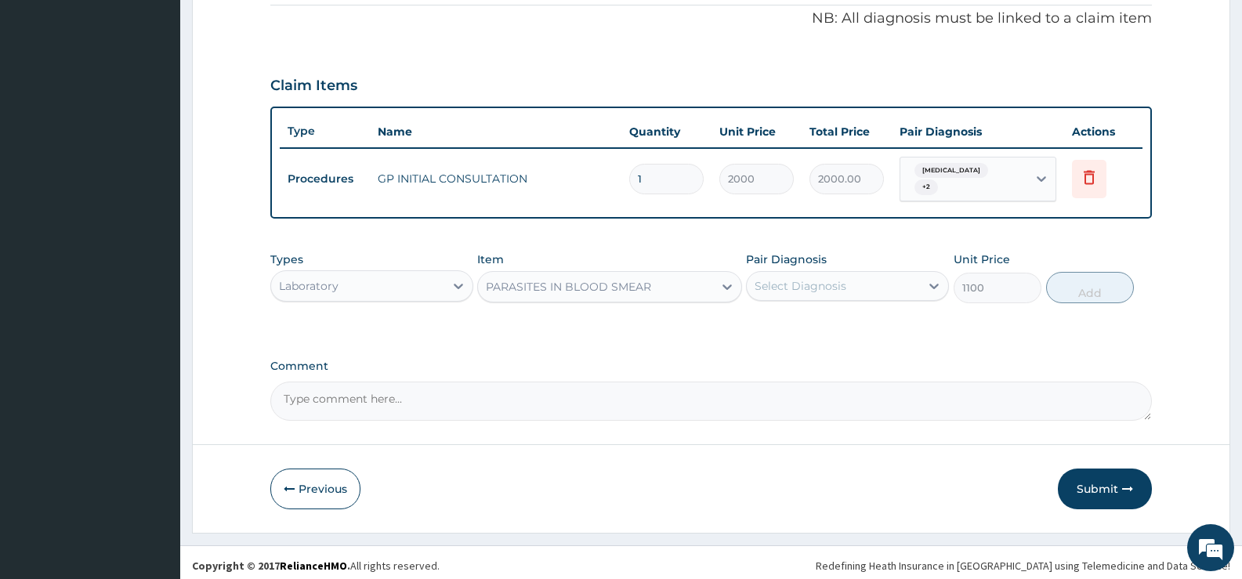
click at [813, 280] on div "Select Diagnosis" at bounding box center [801, 286] width 92 height 16
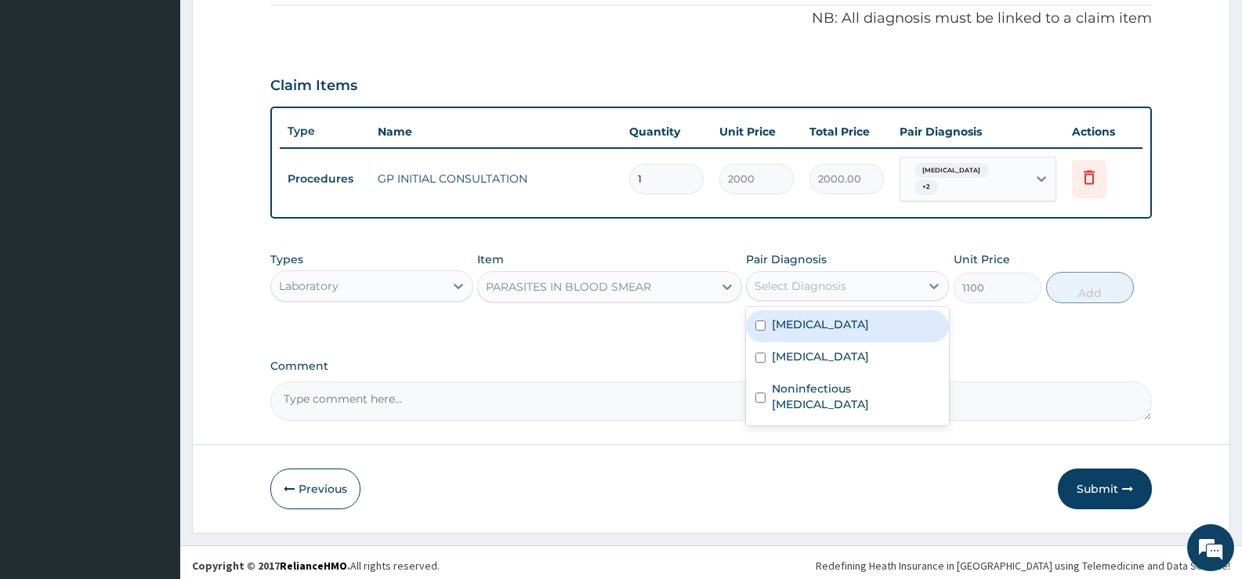
click at [813, 324] on label "[MEDICAL_DATA]" at bounding box center [820, 325] width 97 height 16
checkbox input "true"
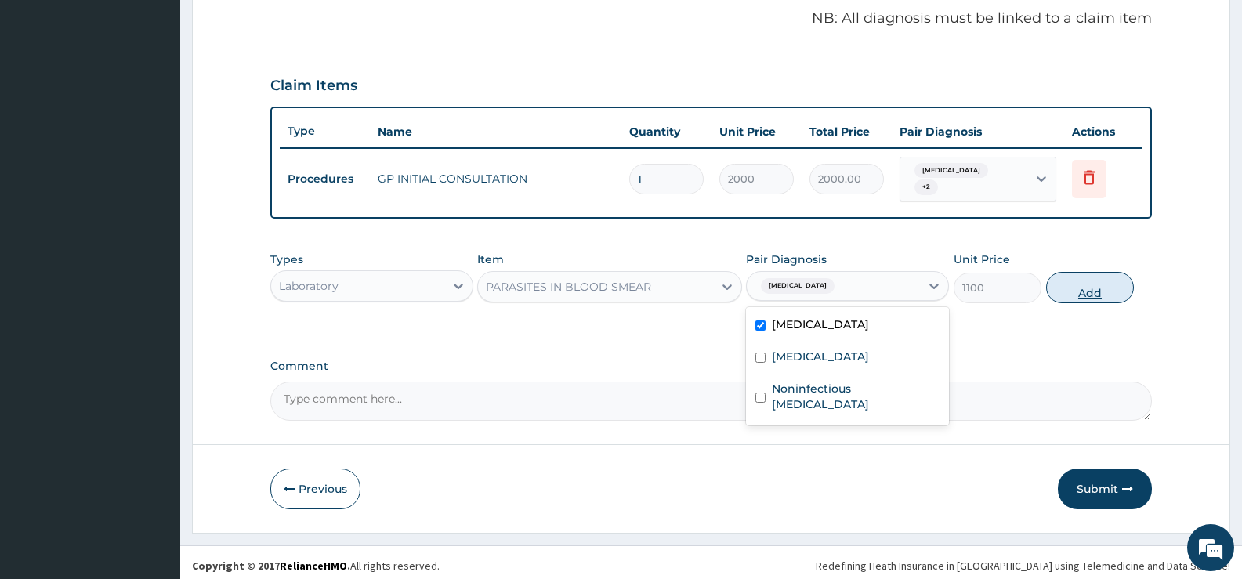
click at [1067, 284] on button "Add" at bounding box center [1090, 287] width 88 height 31
type input "0"
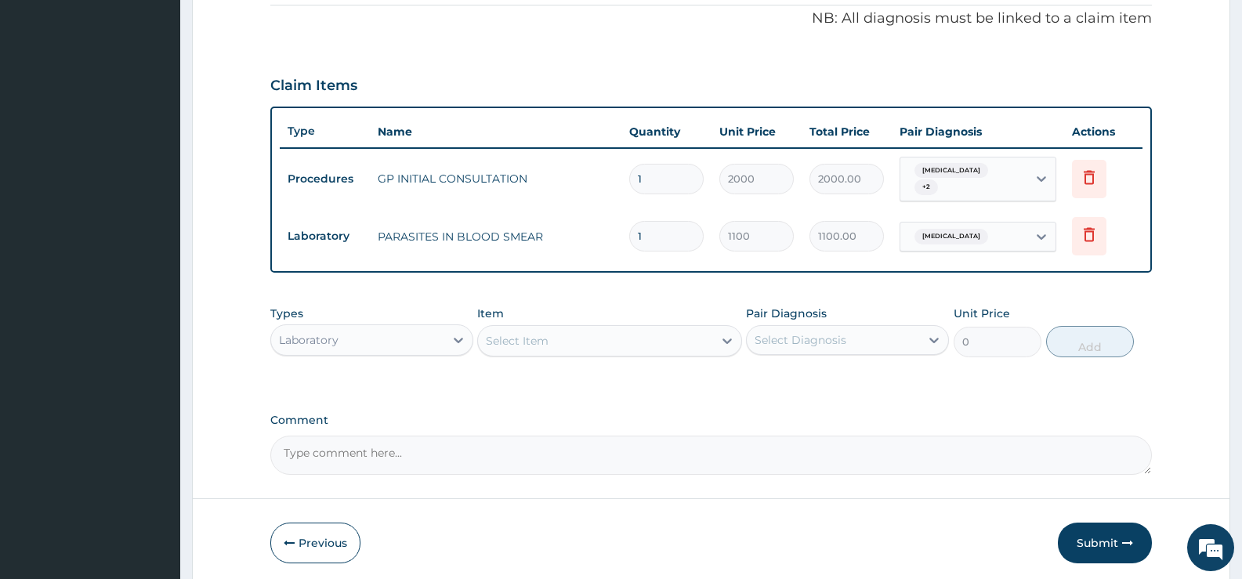
scroll to position [531, 0]
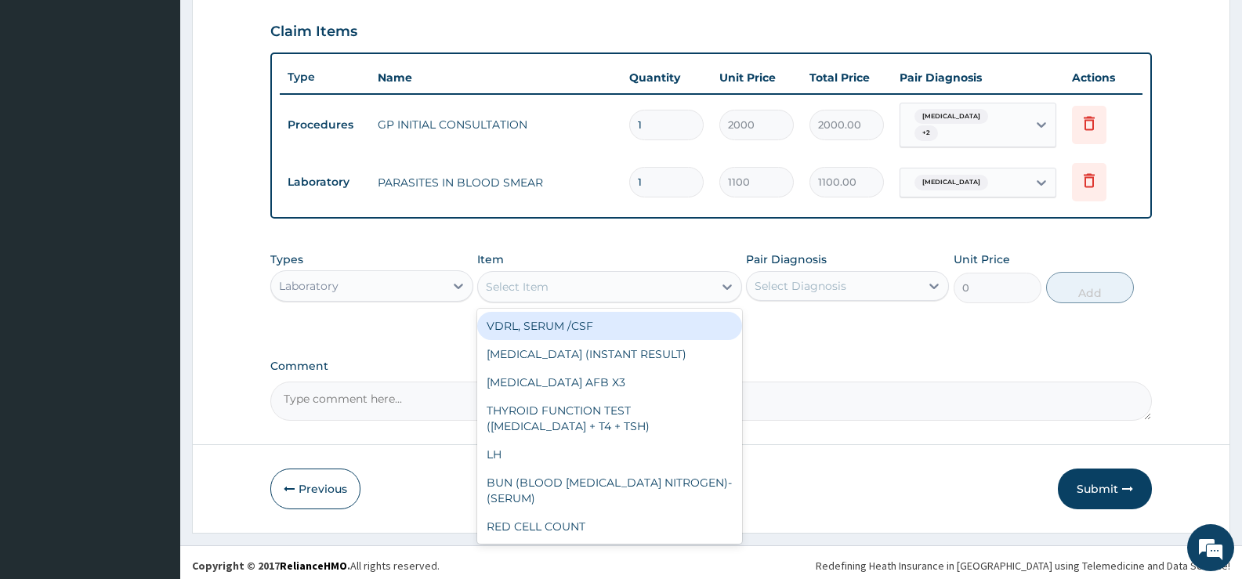
click at [690, 278] on div "Select Item" at bounding box center [595, 286] width 234 height 25
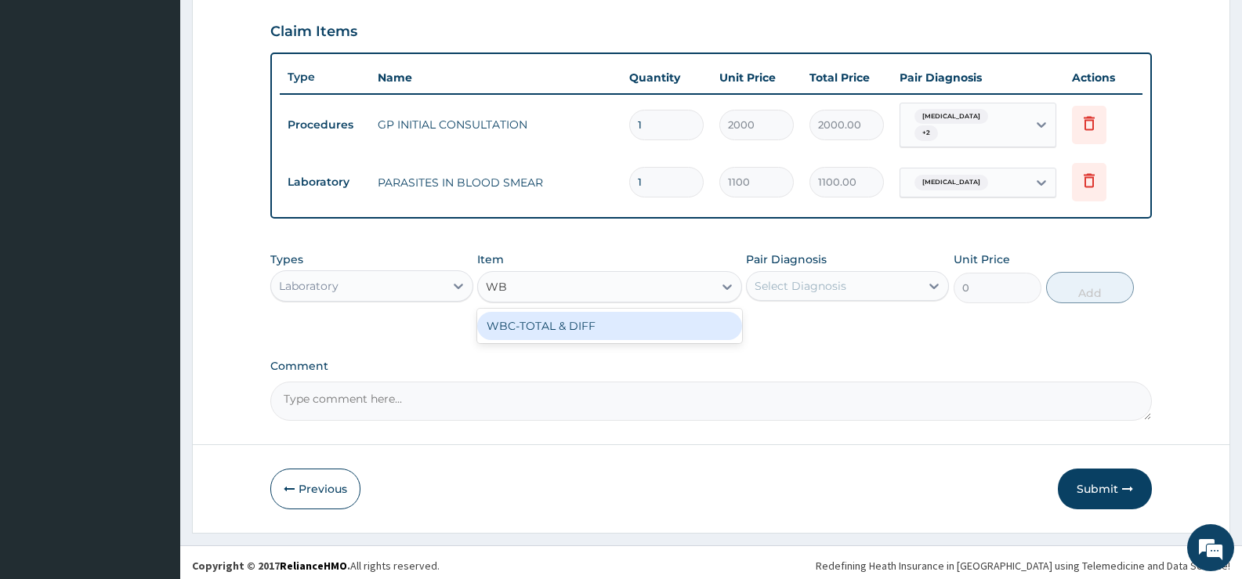
type input "WBC"
click at [682, 315] on div "WBC-TOTAL & DIFF" at bounding box center [609, 326] width 264 height 28
type input "1500"
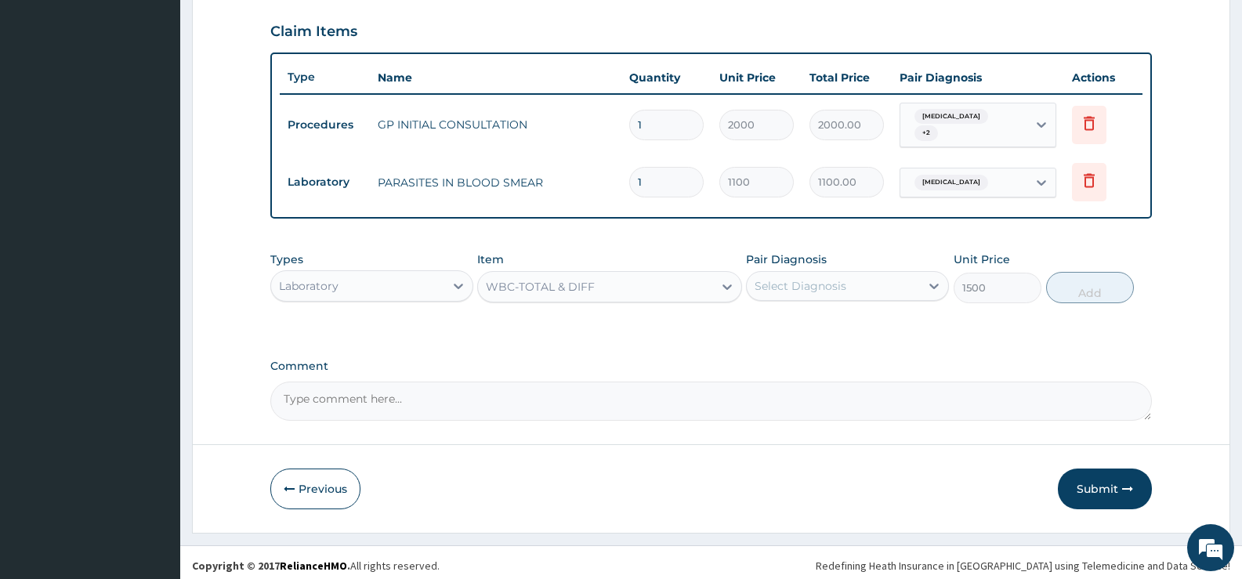
click at [884, 280] on div "Select Diagnosis" at bounding box center [833, 286] width 173 height 25
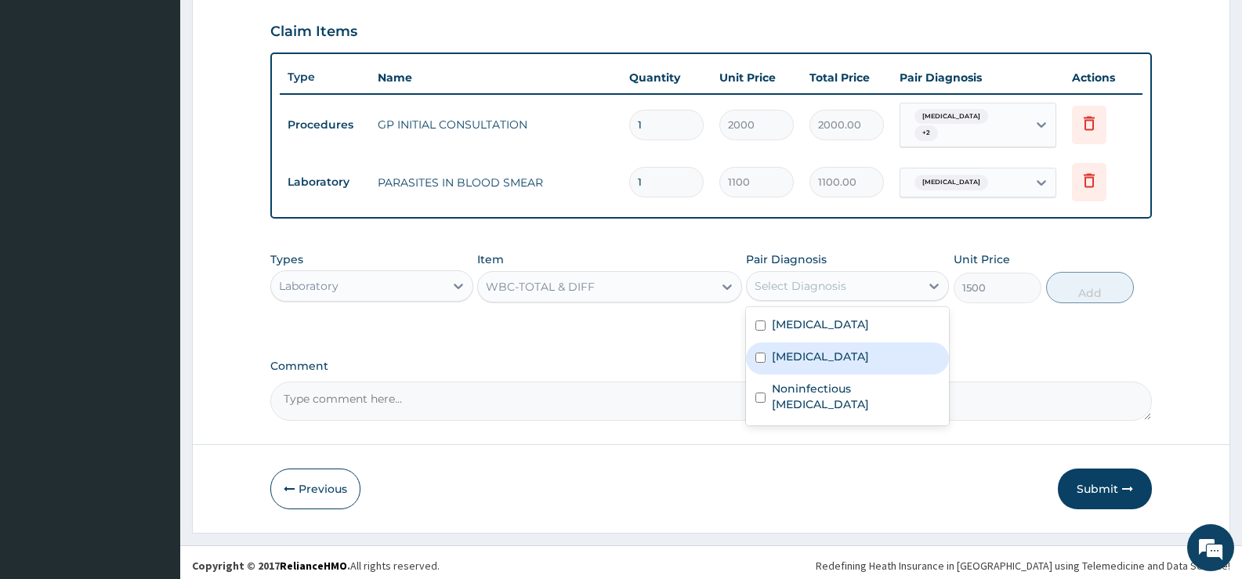
click at [821, 350] on label "[MEDICAL_DATA]" at bounding box center [820, 357] width 97 height 16
checkbox input "true"
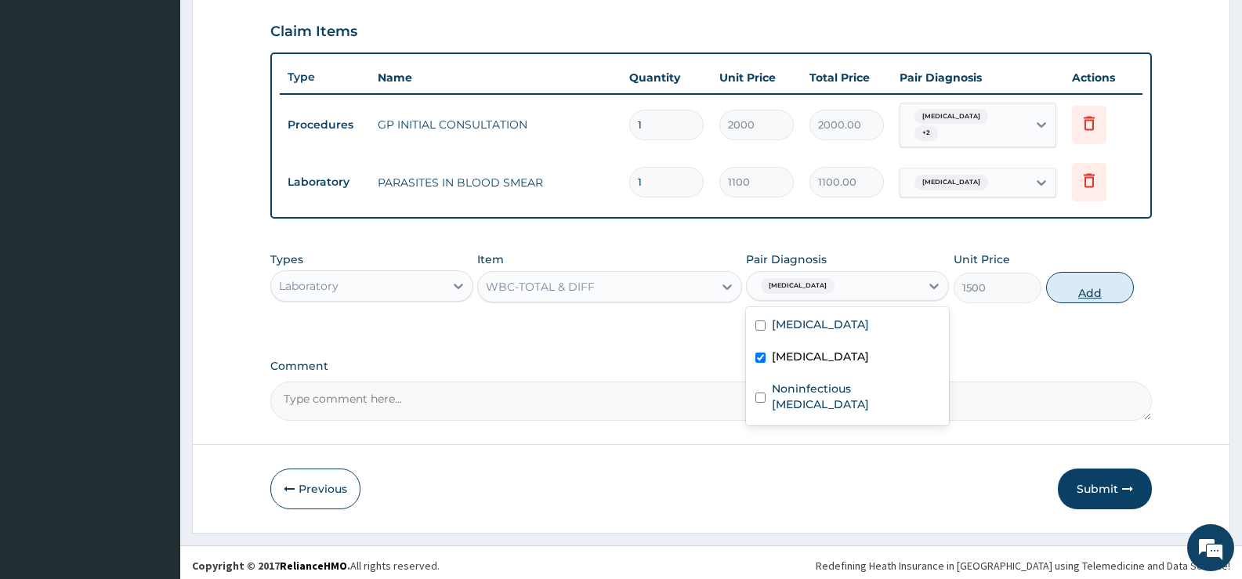
click at [1089, 284] on button "Add" at bounding box center [1090, 287] width 88 height 31
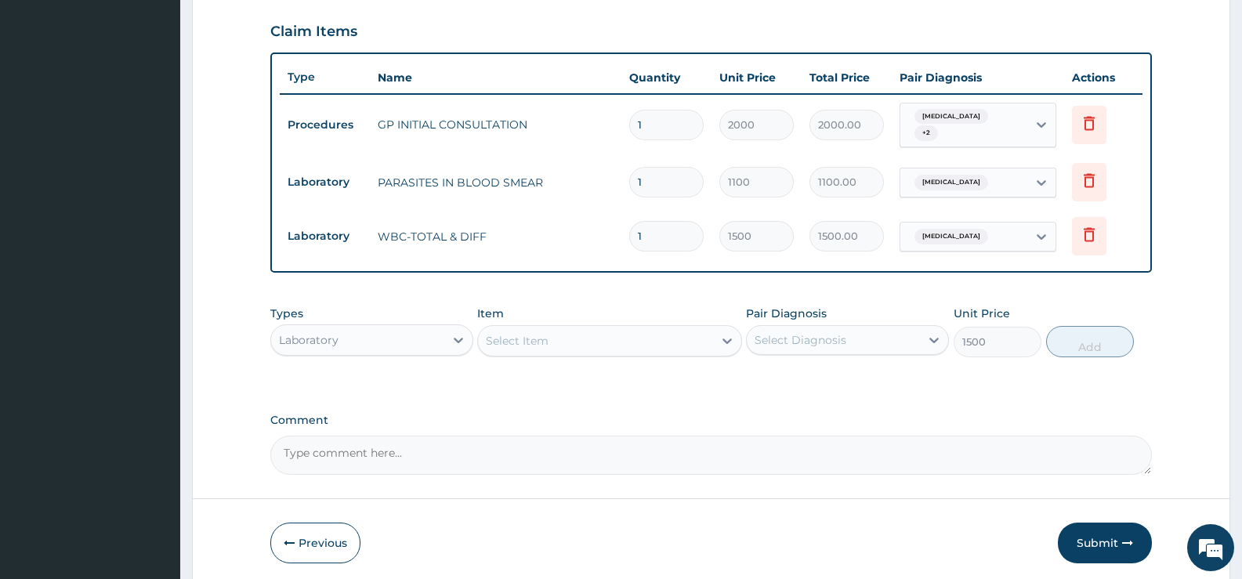
type input "0"
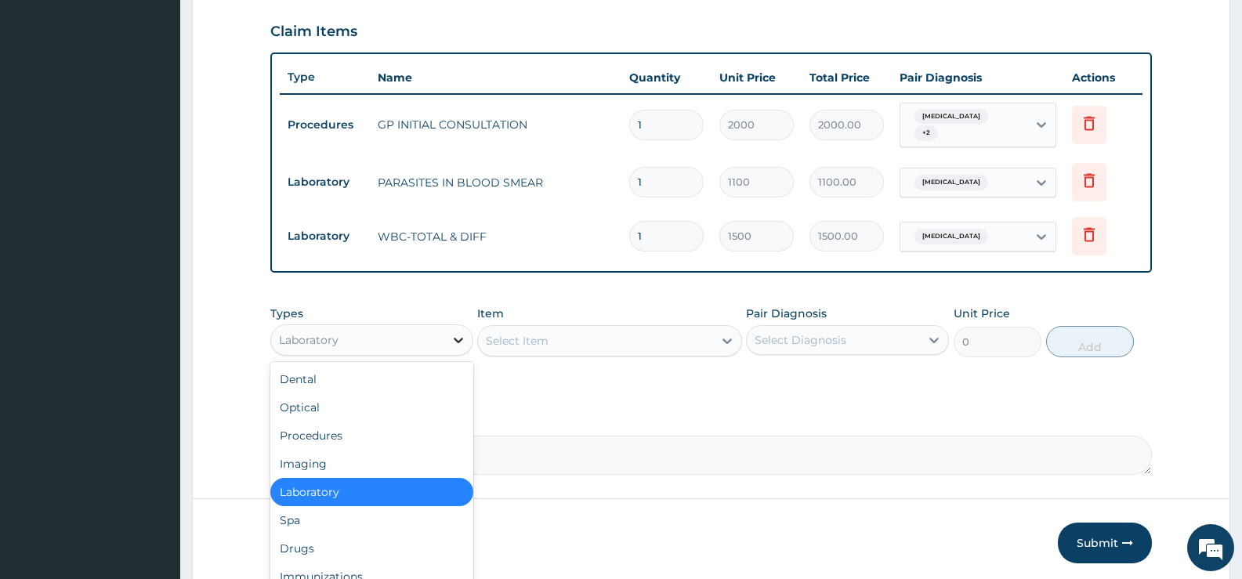
click at [457, 338] on icon at bounding box center [458, 340] width 9 height 5
click at [334, 542] on div "Drugs" at bounding box center [371, 548] width 203 height 28
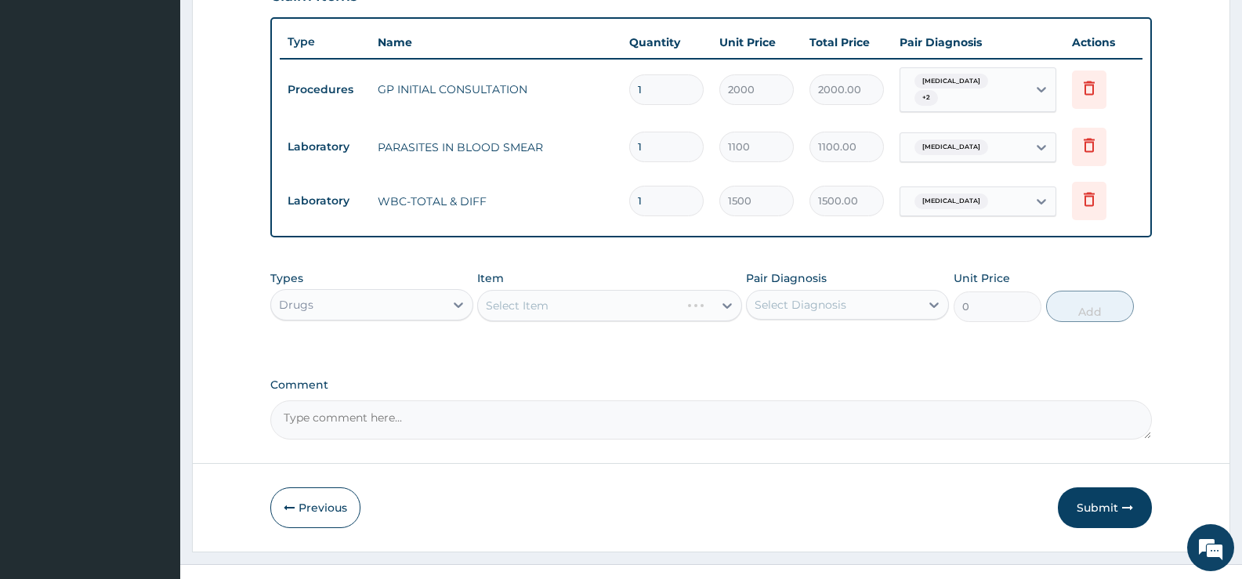
scroll to position [585, 0]
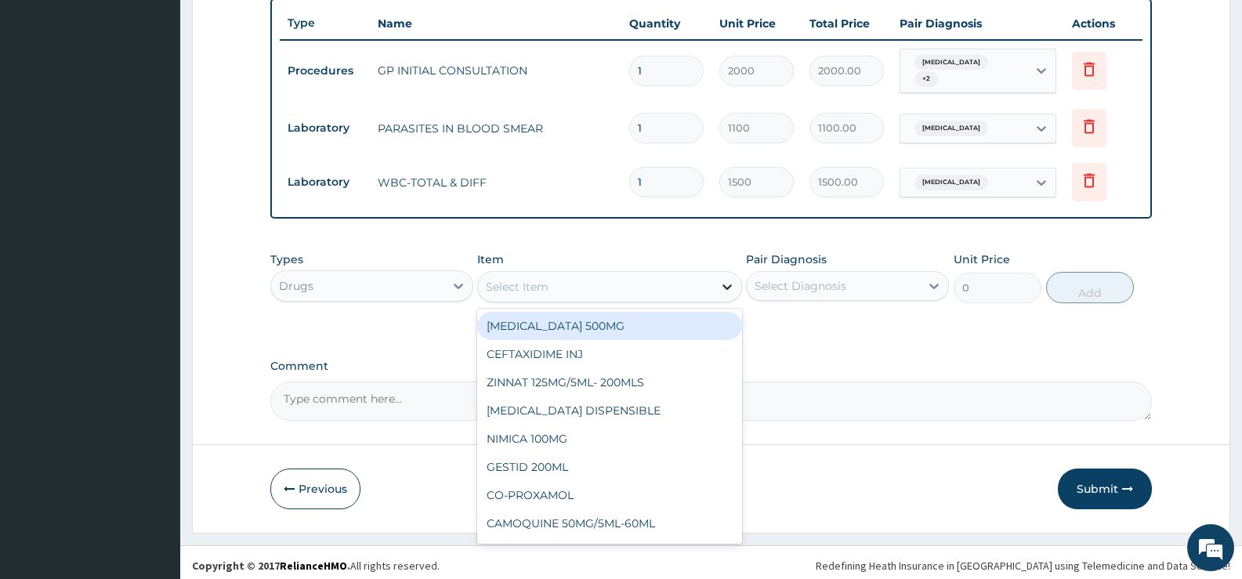
click at [727, 284] on icon at bounding box center [727, 287] width 16 height 16
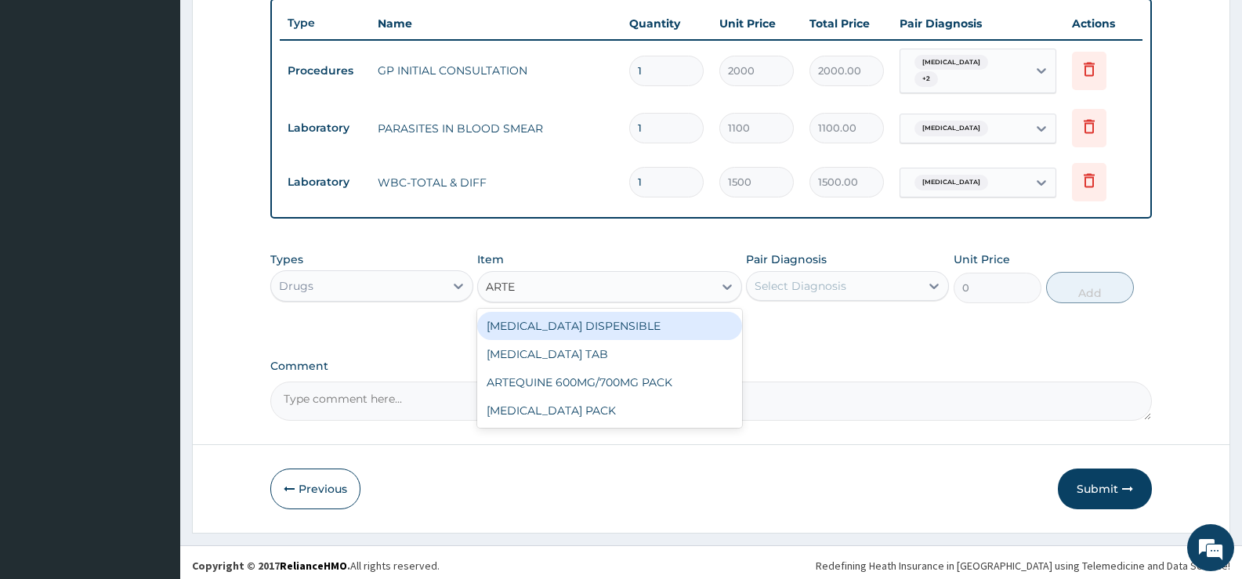
type input "ARTEM"
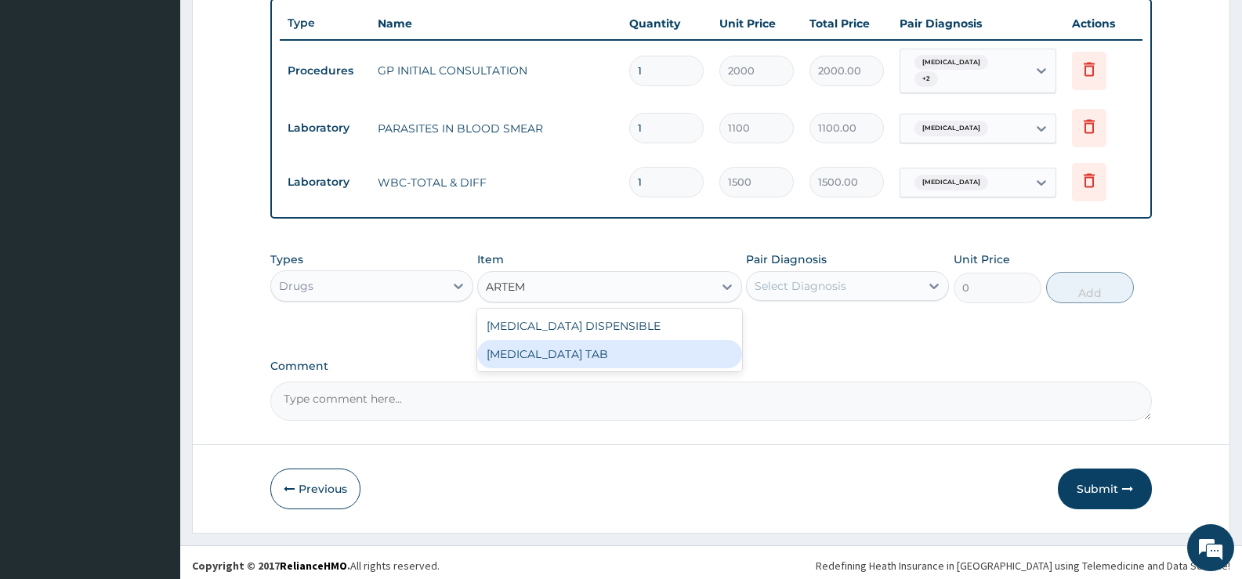
click at [643, 353] on div "[MEDICAL_DATA] TAB" at bounding box center [609, 354] width 264 height 28
type input "1035"
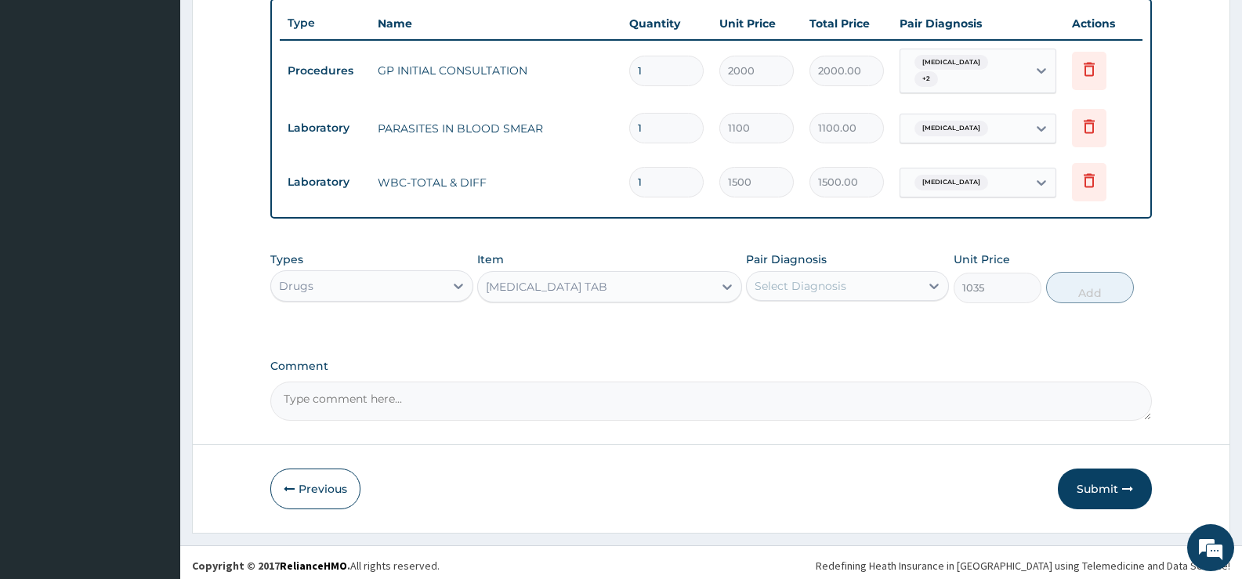
click at [868, 287] on div "Select Diagnosis" at bounding box center [833, 286] width 173 height 25
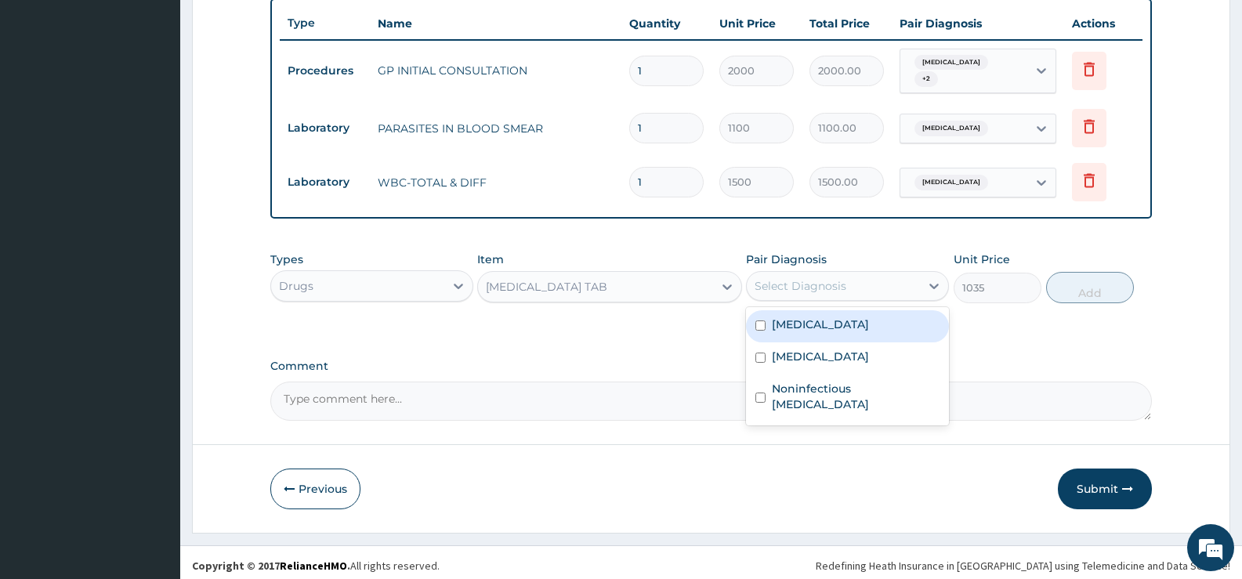
click at [846, 317] on div "[MEDICAL_DATA]" at bounding box center [847, 326] width 203 height 32
checkbox input "true"
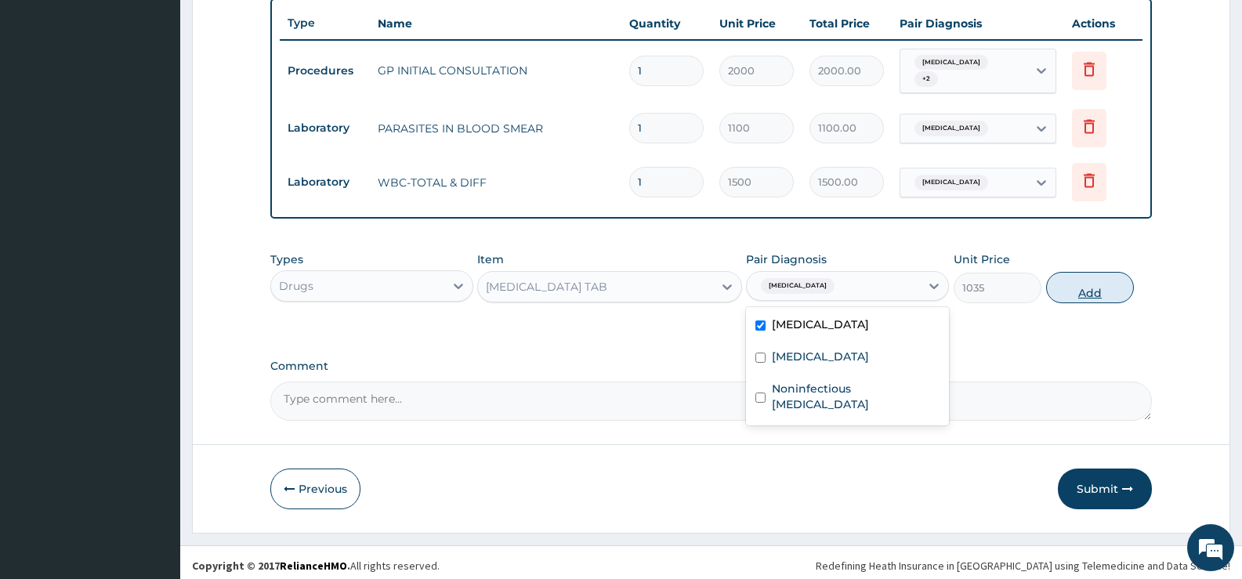
click at [1068, 285] on button "Add" at bounding box center [1090, 287] width 88 height 31
type input "0"
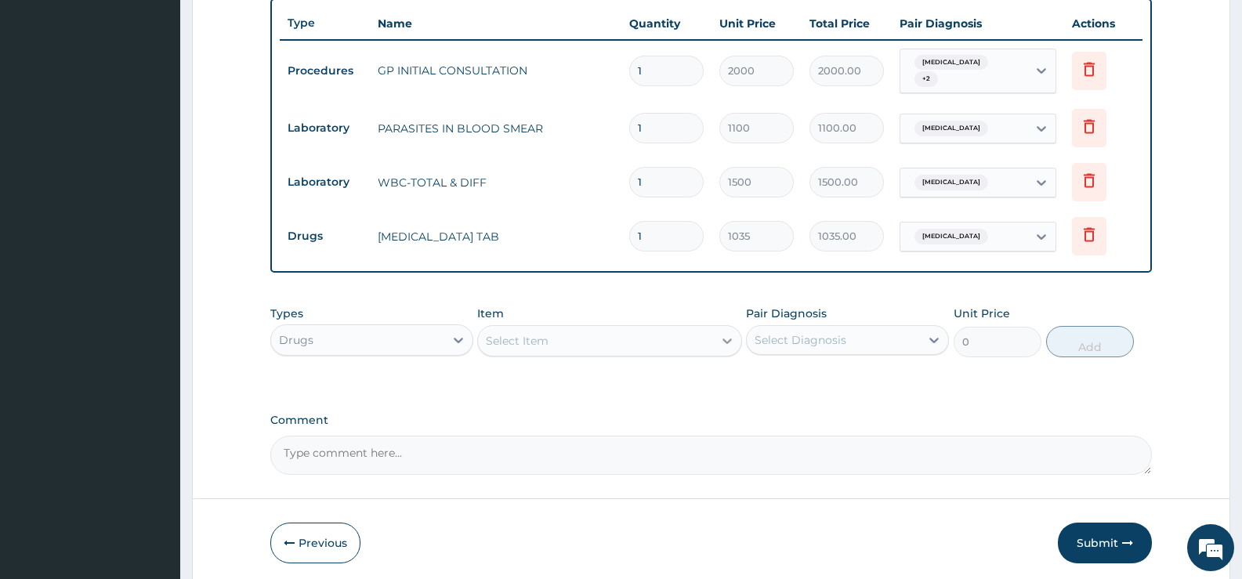
click at [720, 340] on icon at bounding box center [727, 341] width 16 height 16
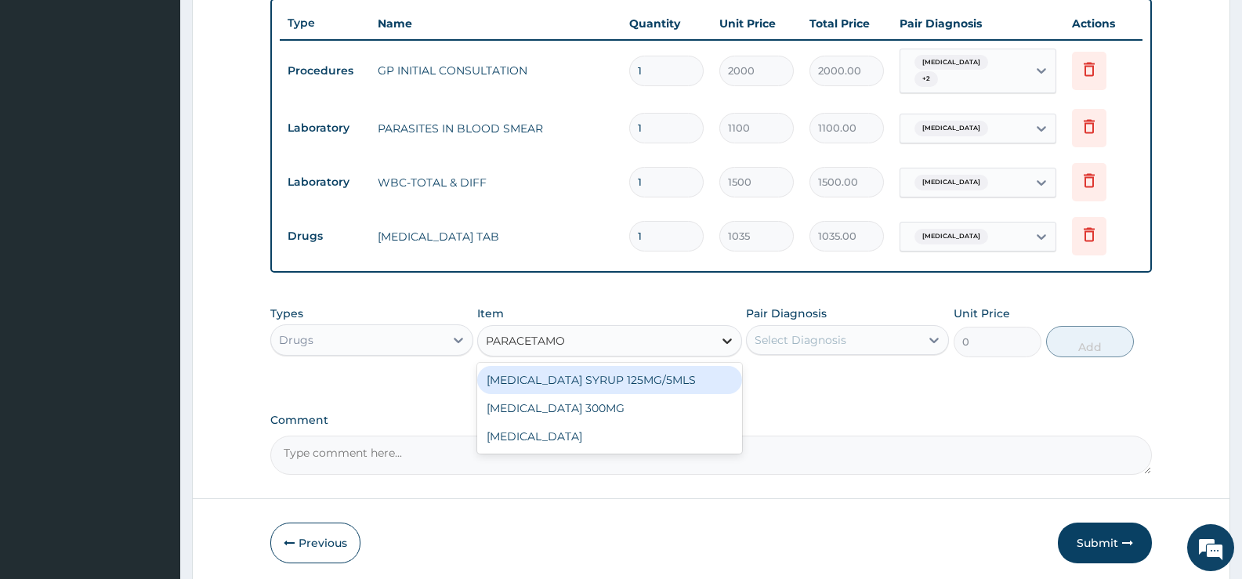
type input "[MEDICAL_DATA]"
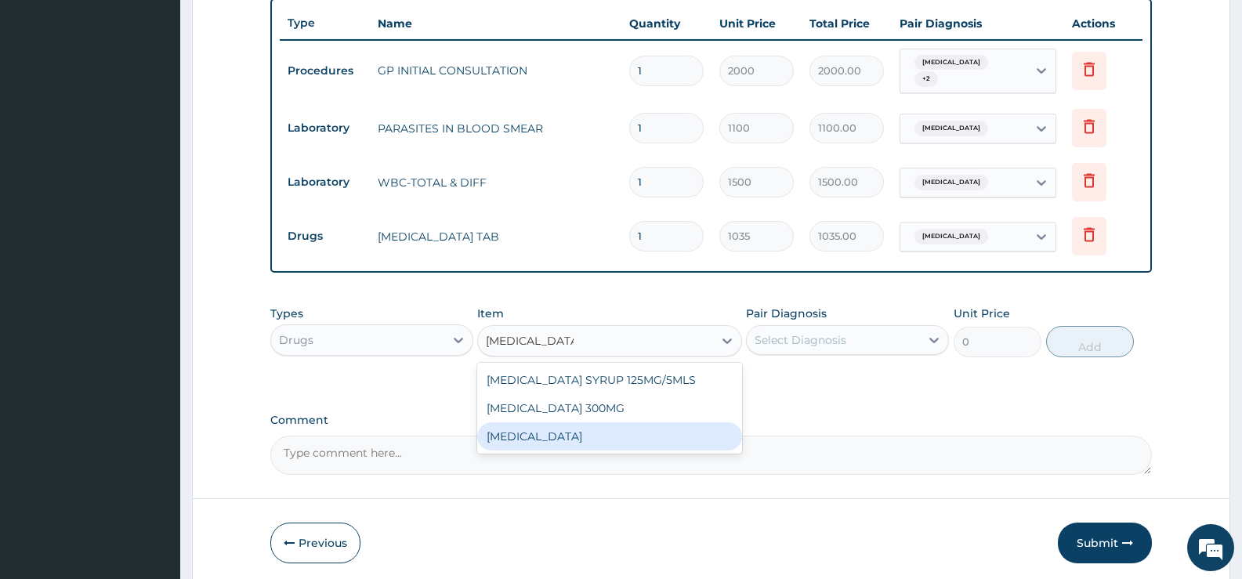
click at [615, 429] on div "[MEDICAL_DATA]" at bounding box center [609, 436] width 264 height 28
type input "15.18"
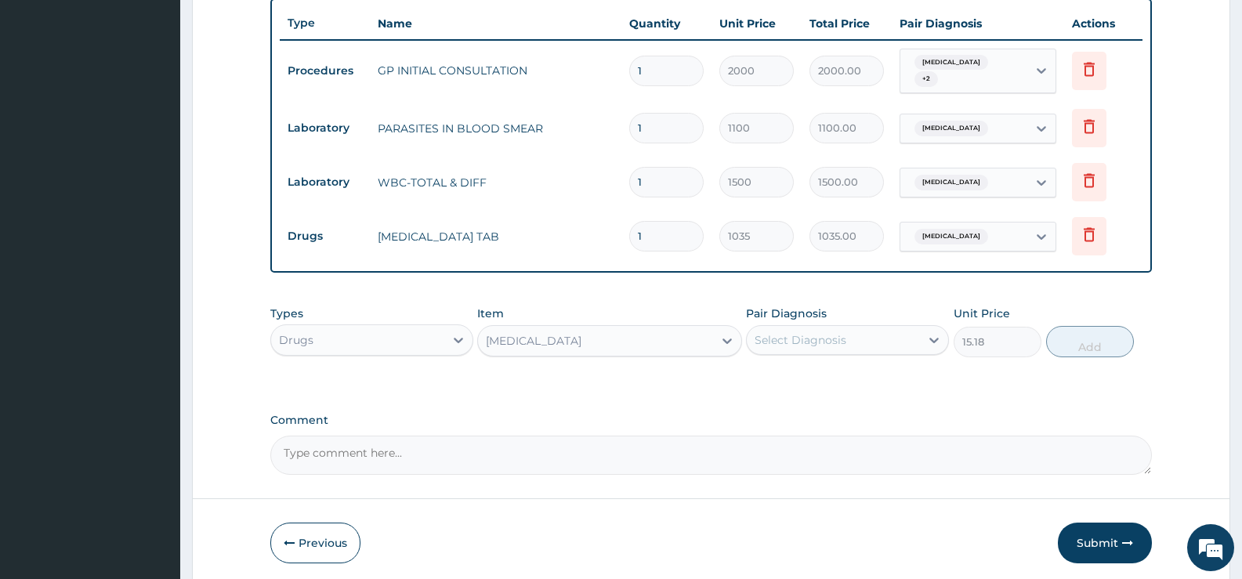
click at [875, 328] on div "Select Diagnosis" at bounding box center [833, 340] width 173 height 25
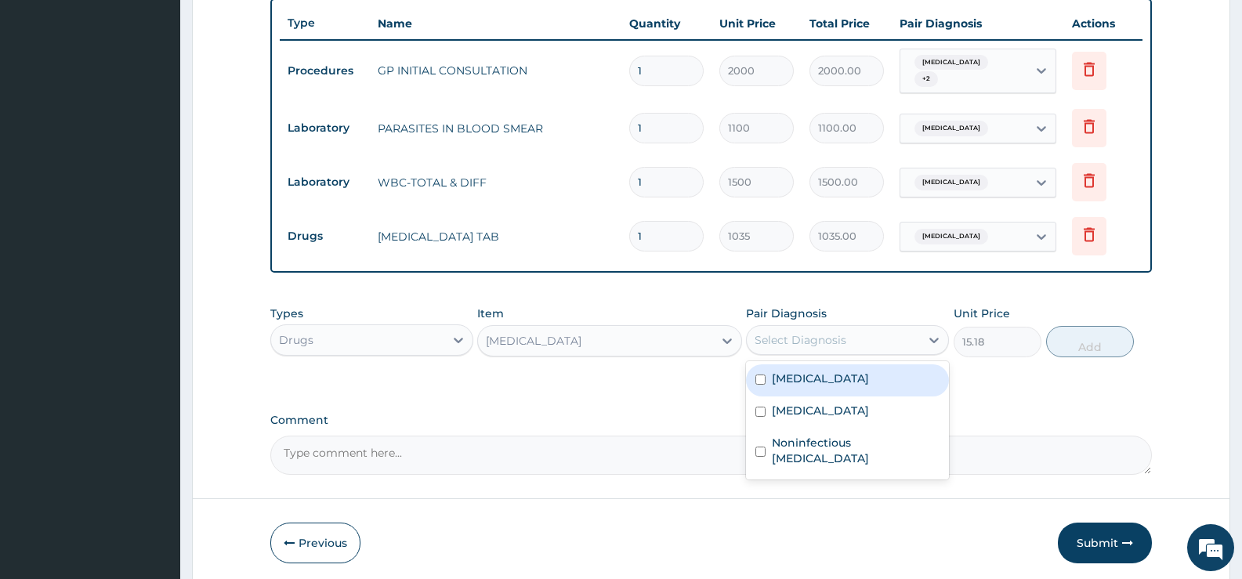
click at [822, 373] on div "[MEDICAL_DATA]" at bounding box center [847, 380] width 203 height 32
checkbox input "true"
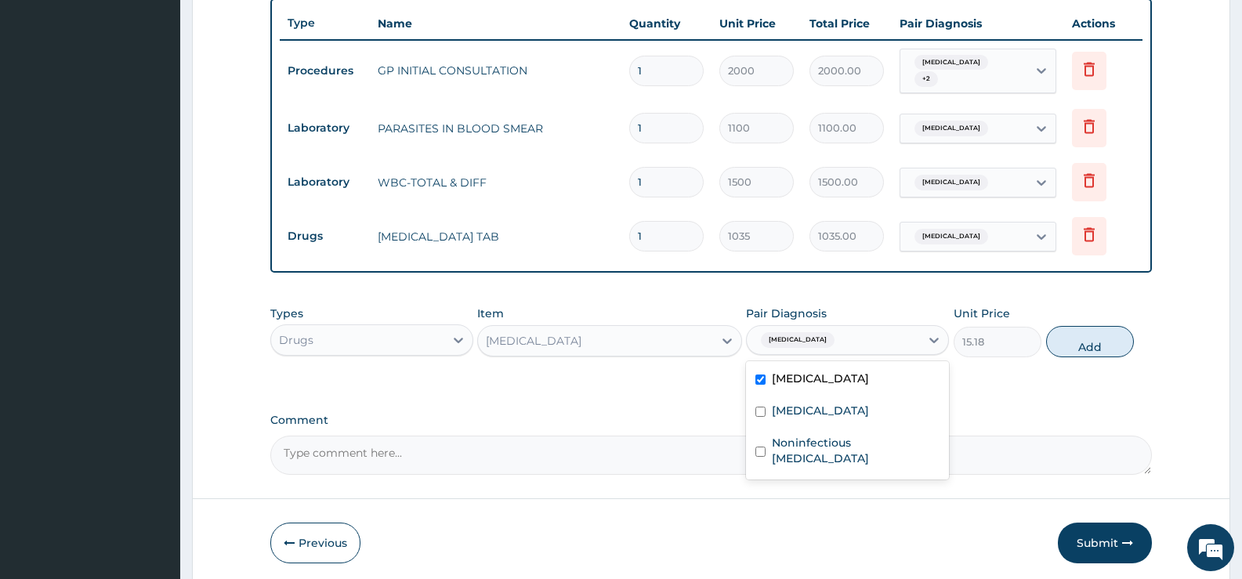
click at [1044, 337] on div "Types Drugs Item PARACETAMOL Pair Diagnosis option Malaria, selected. option Ma…" at bounding box center [711, 331] width 882 height 67
click at [1065, 338] on button "Add" at bounding box center [1090, 341] width 88 height 31
type input "0"
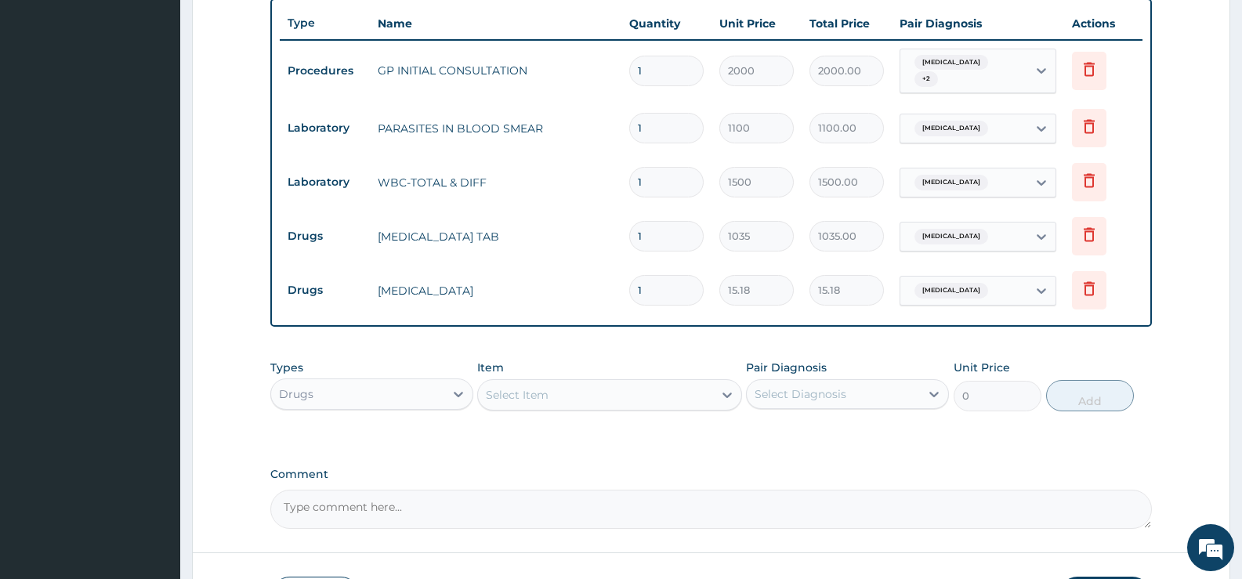
type input "18"
type input "273.24"
type input "18"
click at [718, 388] on div at bounding box center [727, 395] width 28 height 28
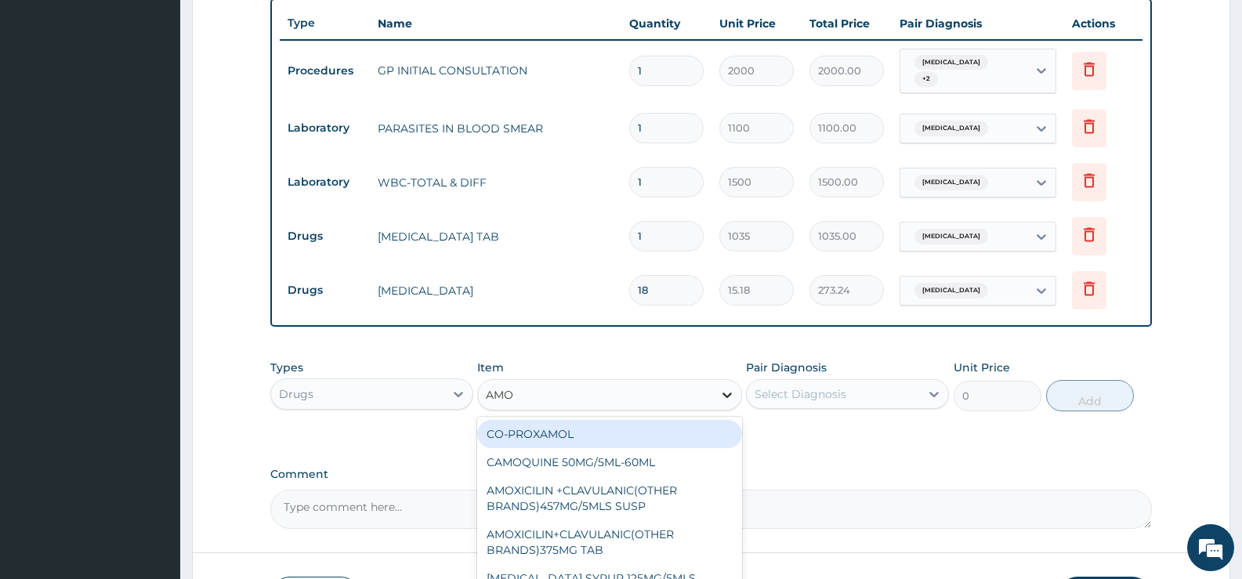
type input "AMOX"
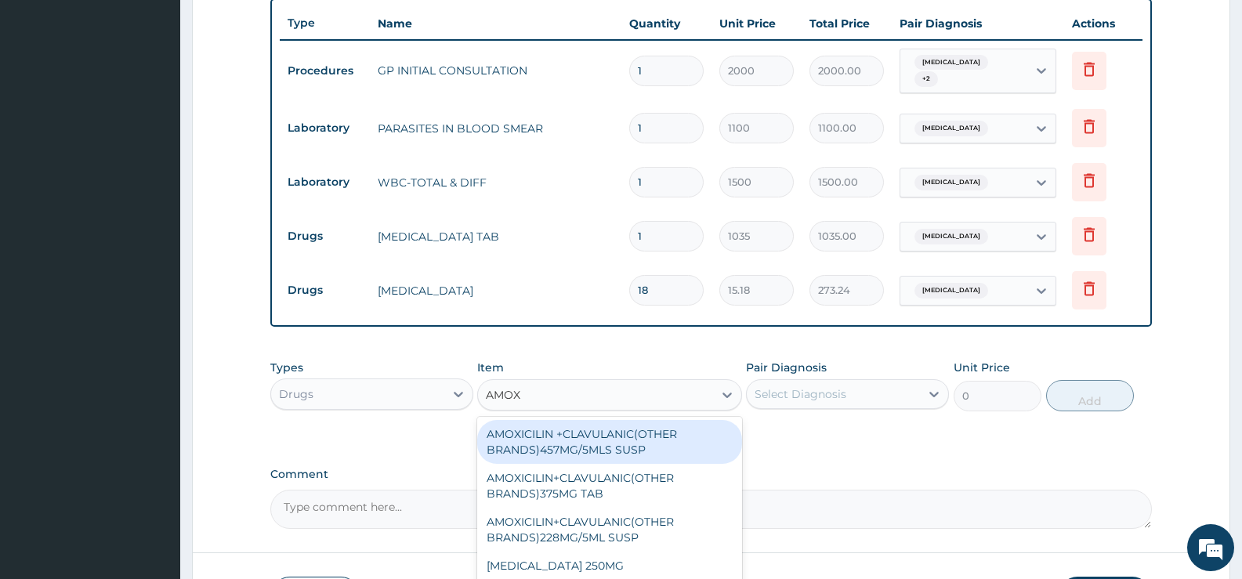
scroll to position [132, 0]
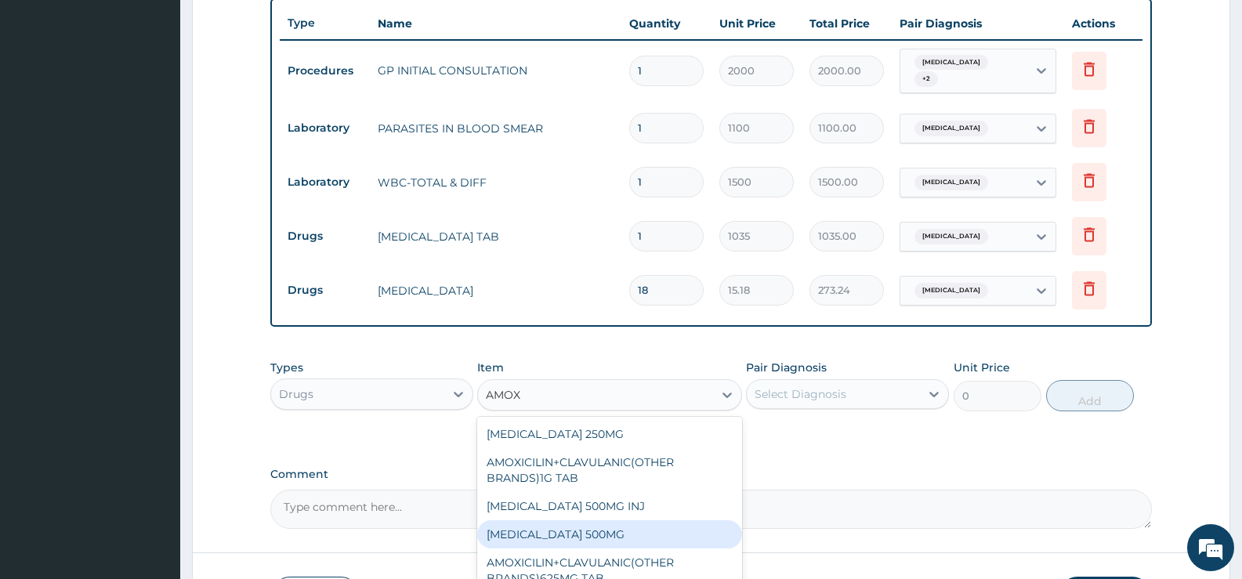
click at [556, 523] on div "[MEDICAL_DATA] 500MG" at bounding box center [609, 534] width 264 height 28
type input "48.3"
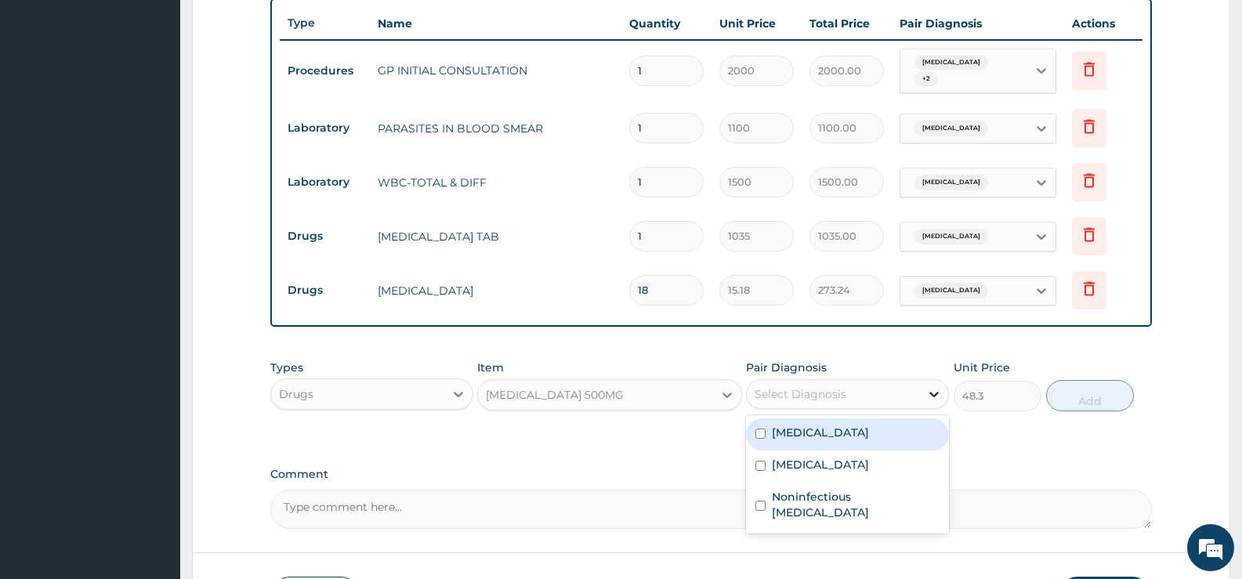
click at [933, 393] on icon at bounding box center [934, 394] width 16 height 16
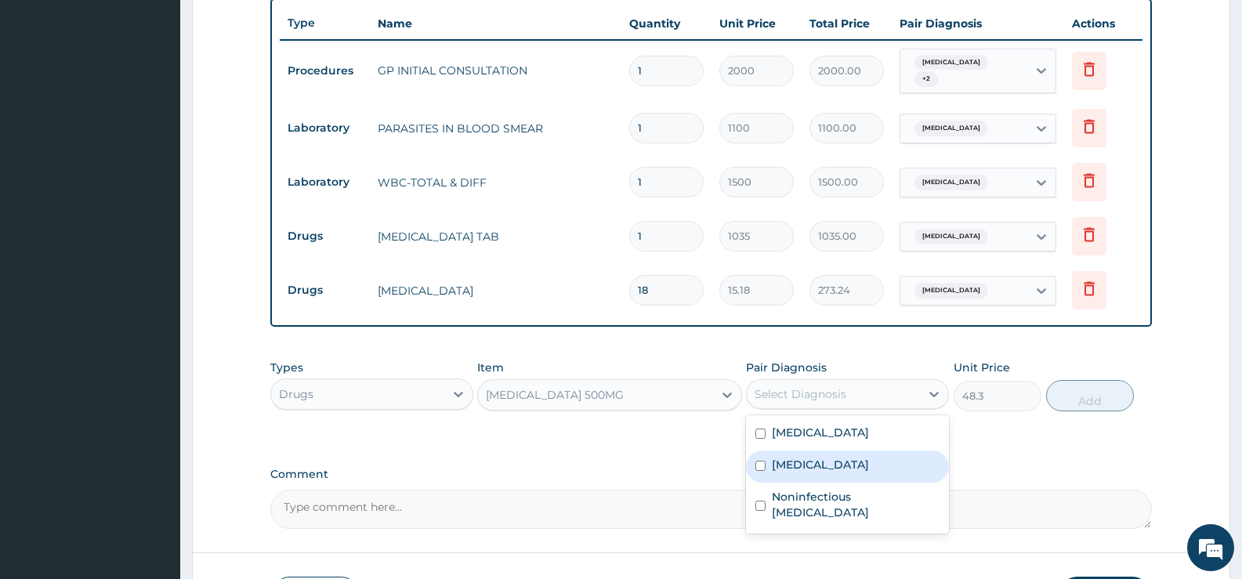
click at [839, 457] on label "[MEDICAL_DATA]" at bounding box center [820, 465] width 97 height 16
checkbox input "true"
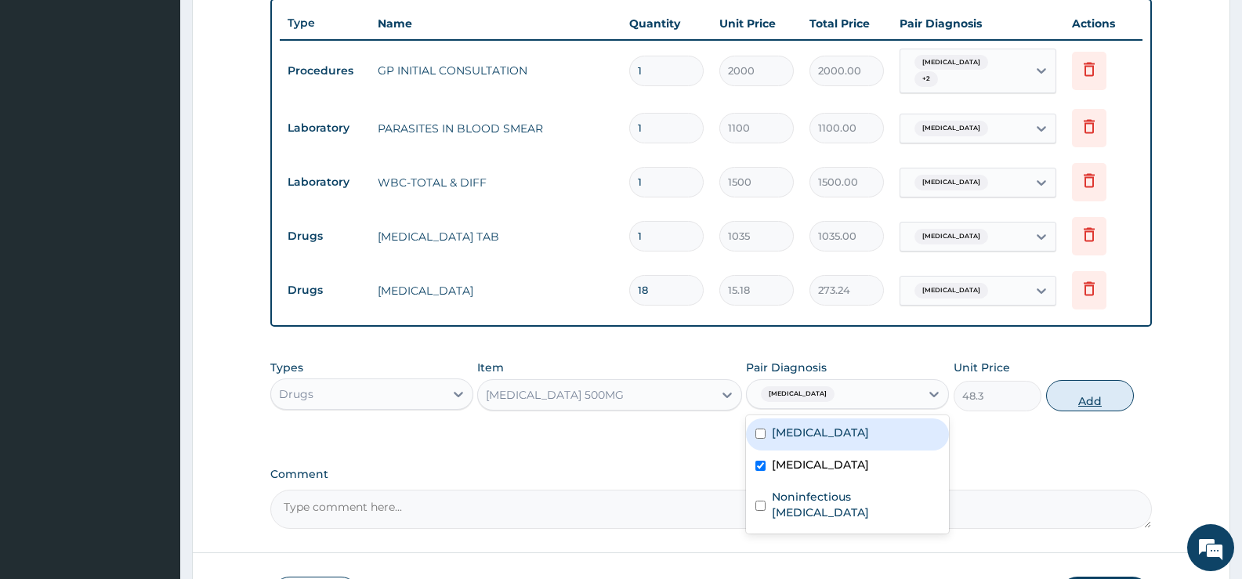
click at [1071, 380] on button "Add" at bounding box center [1090, 395] width 88 height 31
type input "0"
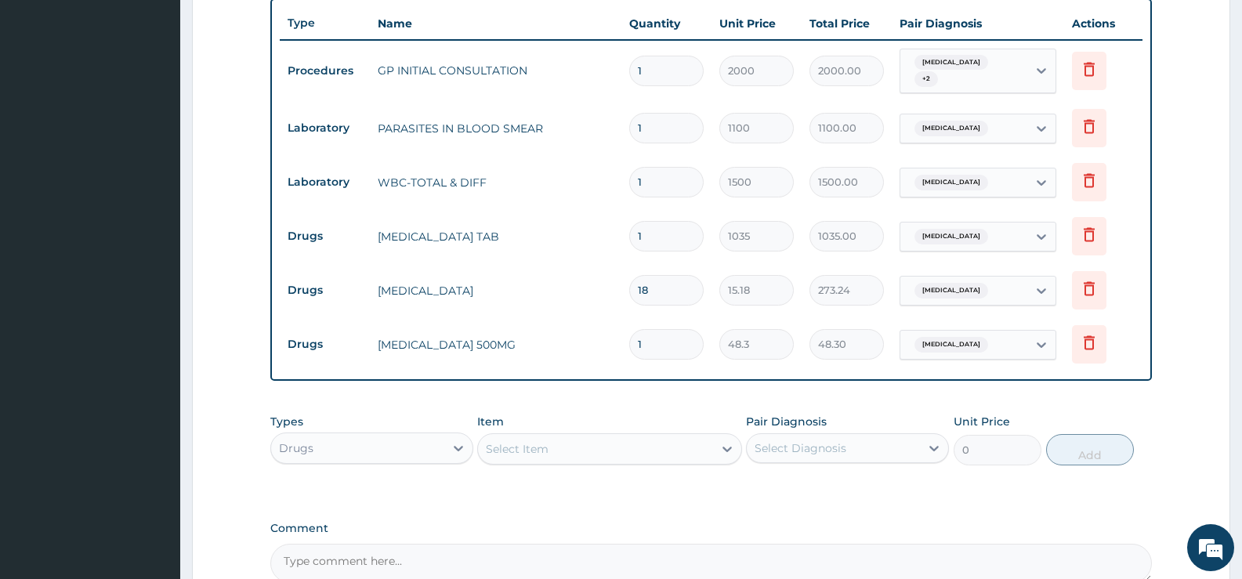
type input "15"
type input "724.50"
type input "15"
click at [715, 439] on div at bounding box center [727, 449] width 28 height 28
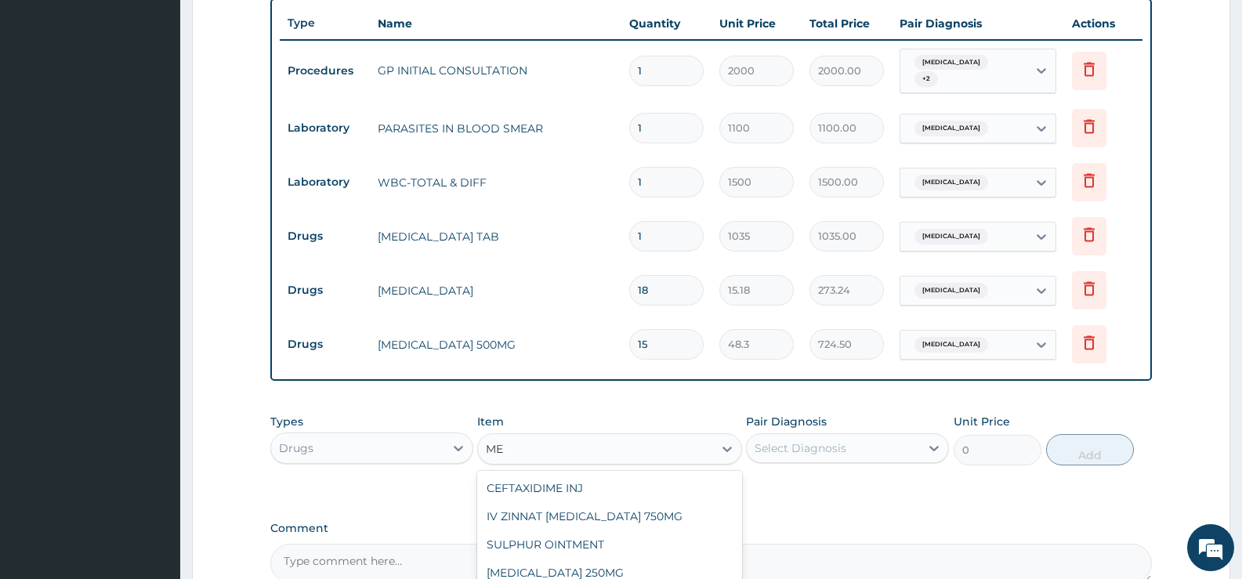
type input "M"
type input "F"
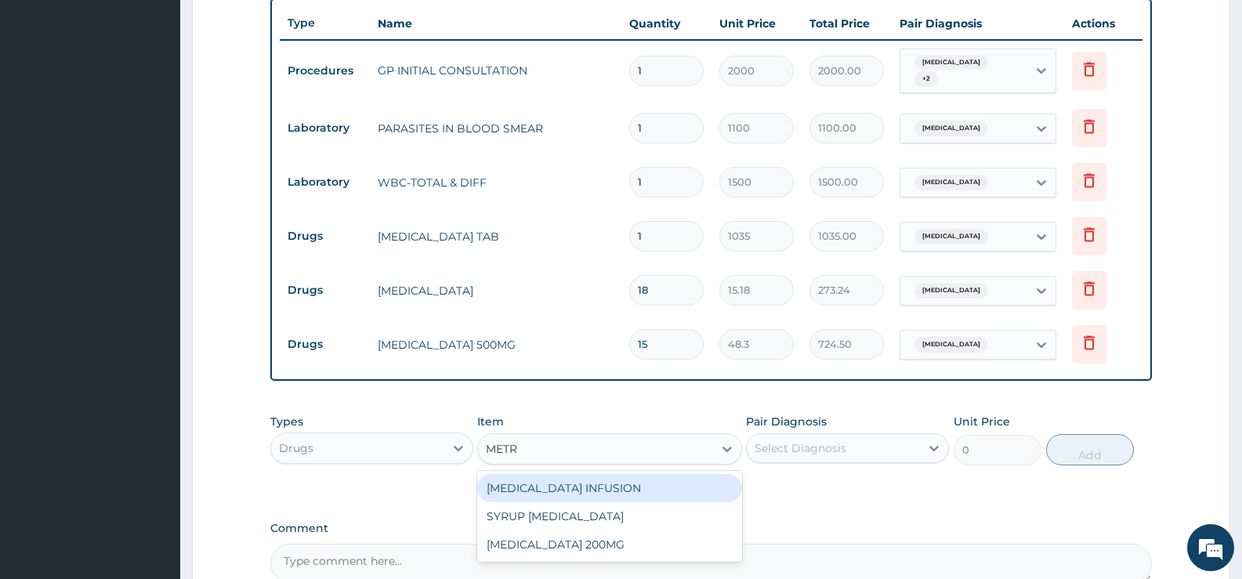
type input "METRO"
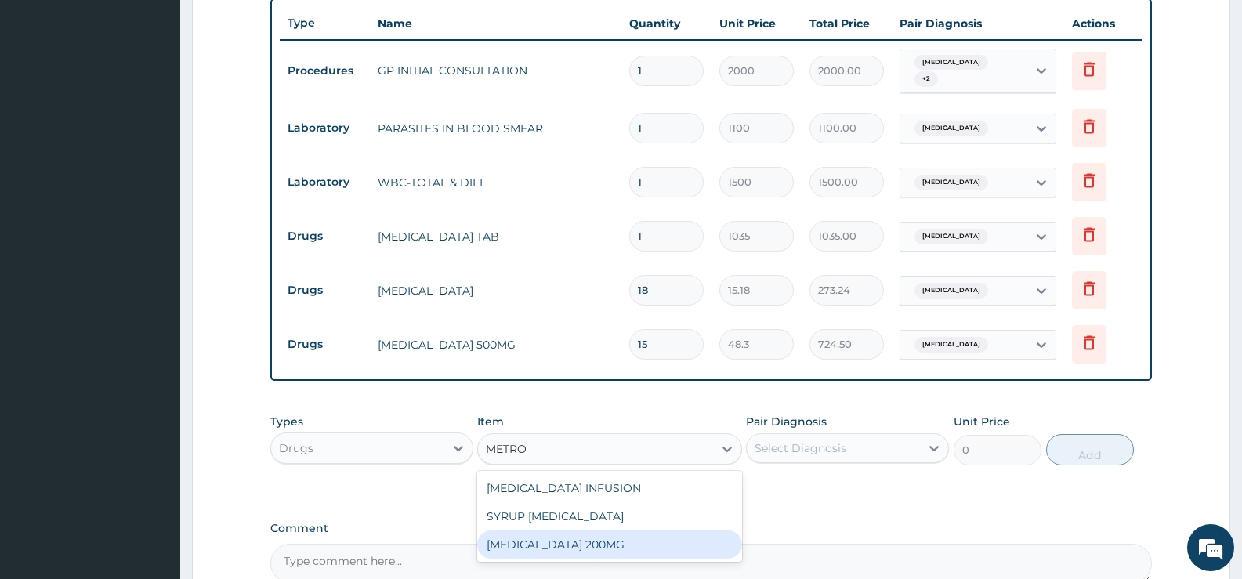
click at [623, 532] on div "[MEDICAL_DATA] 200MG" at bounding box center [609, 545] width 264 height 28
type input "37.95"
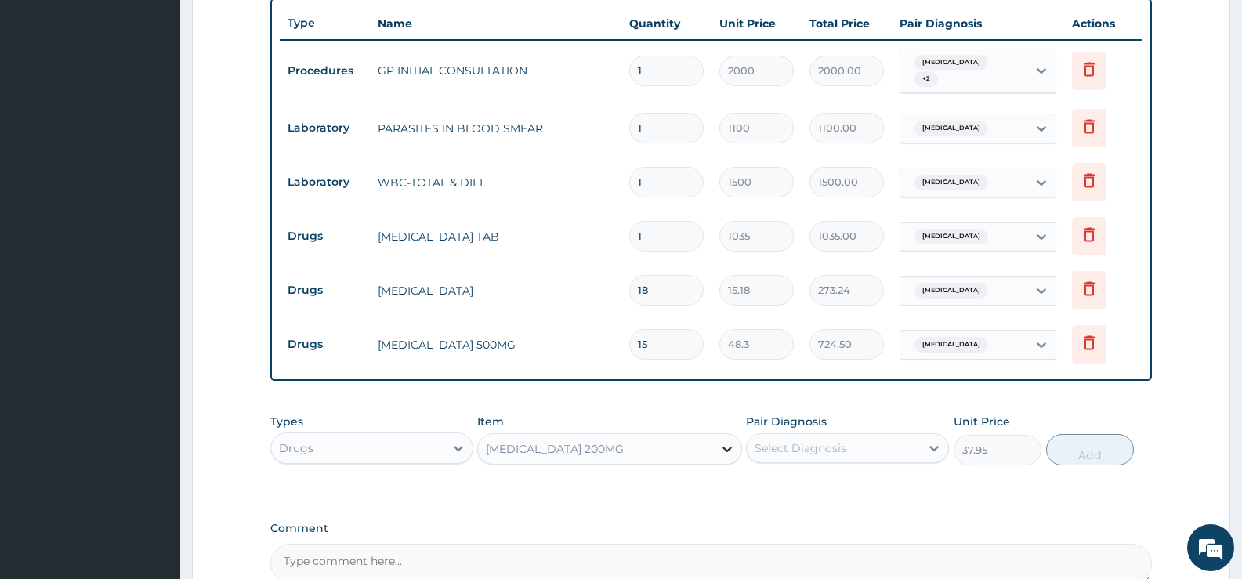
click at [730, 447] on icon at bounding box center [727, 449] width 9 height 5
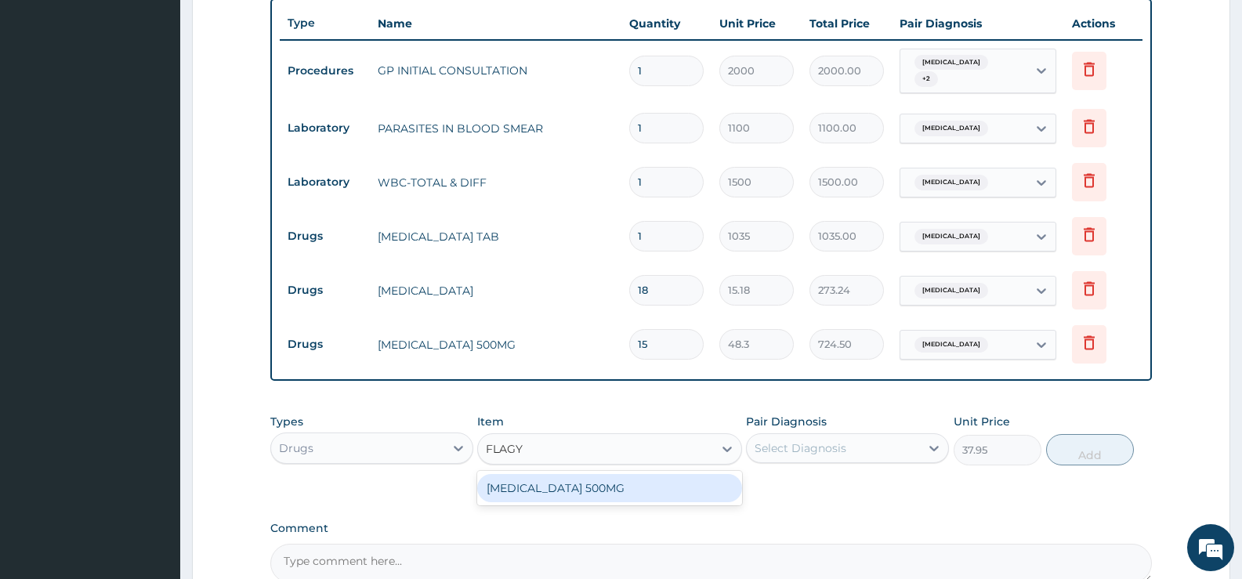
type input "FLAGYL"
click at [600, 484] on div "[MEDICAL_DATA] 500MG" at bounding box center [609, 488] width 264 height 28
click at [600, 484] on div "Types Drugs Item option METRONIDAZOLE 200MG, selected. option FLAGYL 500MG focu…" at bounding box center [711, 451] width 882 height 91
type input "22.77"
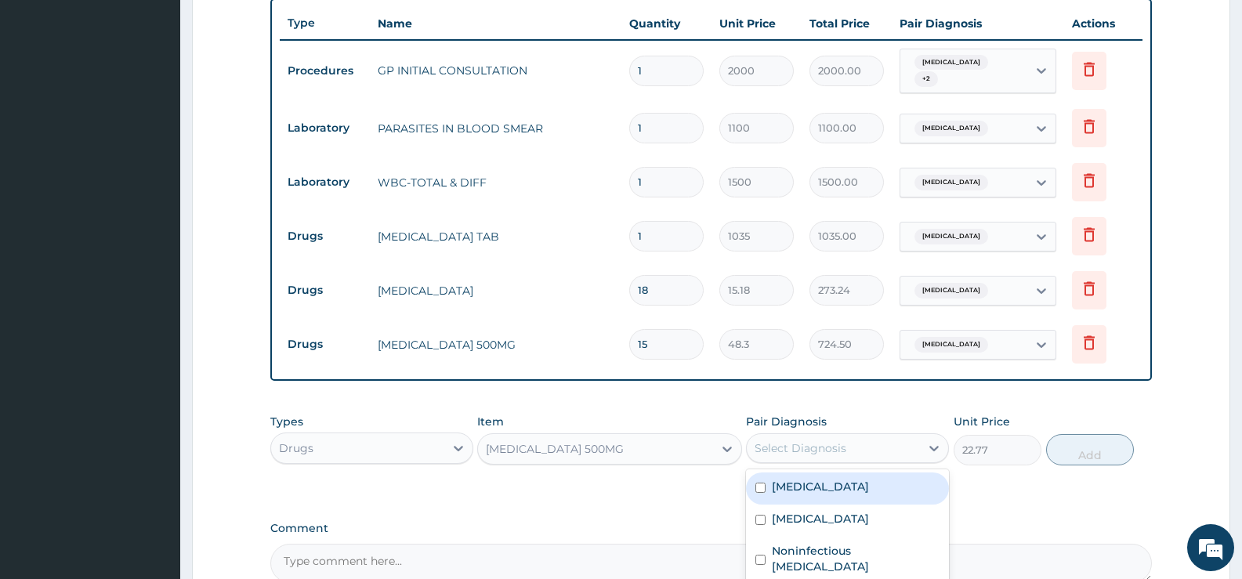
click at [882, 444] on div "Select Diagnosis" at bounding box center [833, 448] width 173 height 25
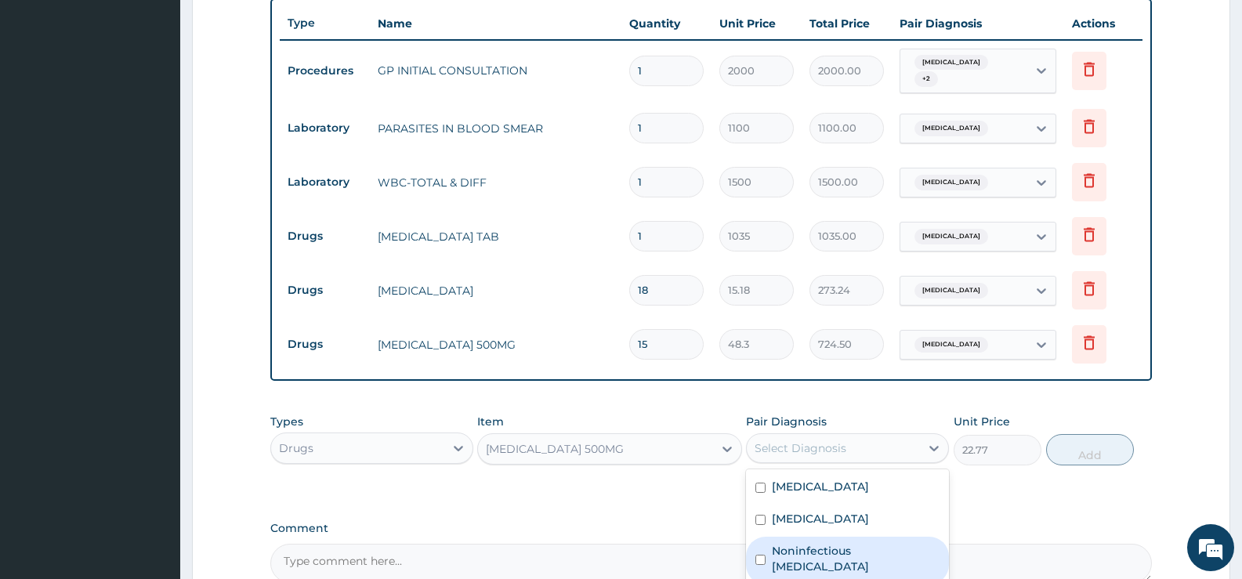
click at [842, 543] on label "Noninfectious gastroenteritis" at bounding box center [856, 558] width 168 height 31
checkbox input "true"
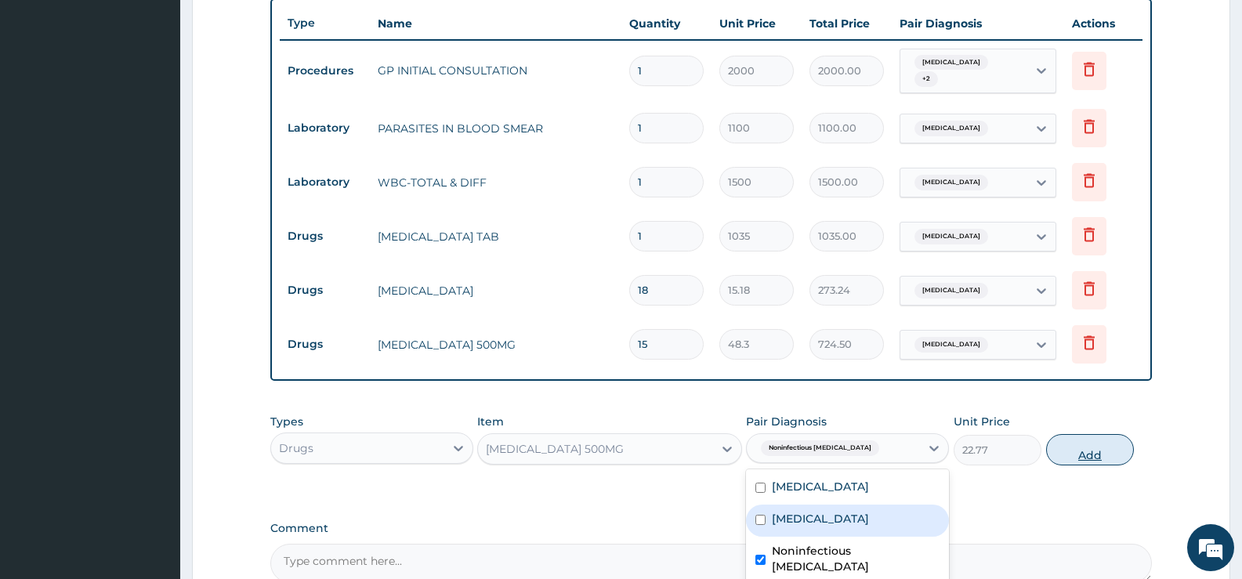
click at [1077, 448] on button "Add" at bounding box center [1090, 449] width 88 height 31
click at [1077, 448] on div "PA Code / Prescription Code Enter Code(Secondary Care Only) Encounter Date 11-0…" at bounding box center [711, 74] width 882 height 1018
type input "0"
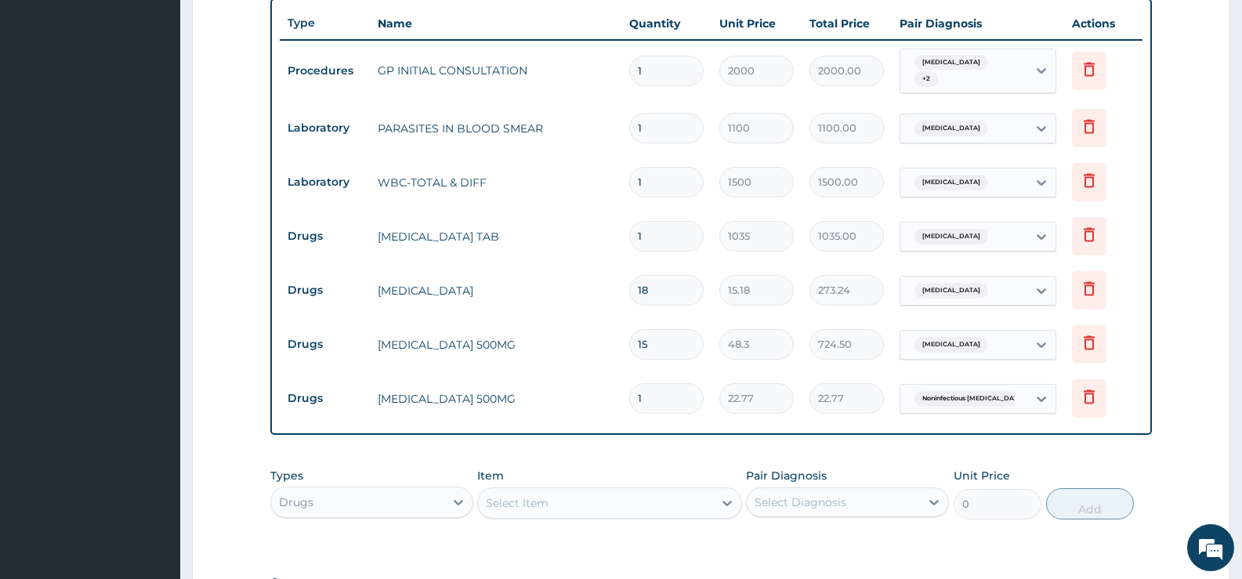
click at [671, 392] on input "1" at bounding box center [666, 398] width 74 height 31
type input "10"
type input "227.70"
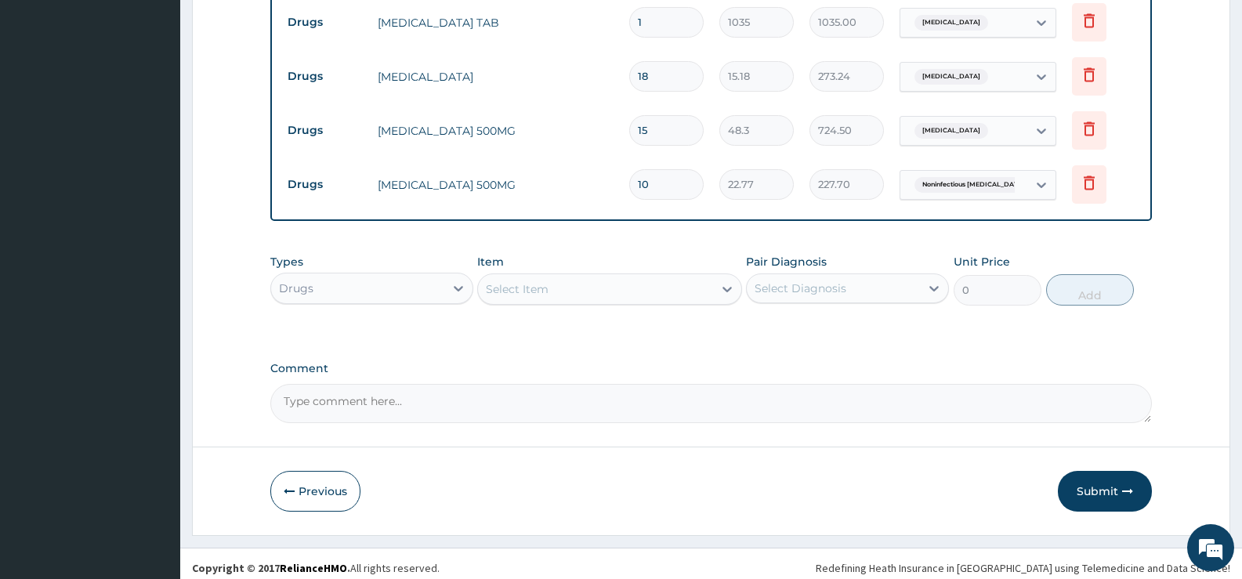
scroll to position [801, 0]
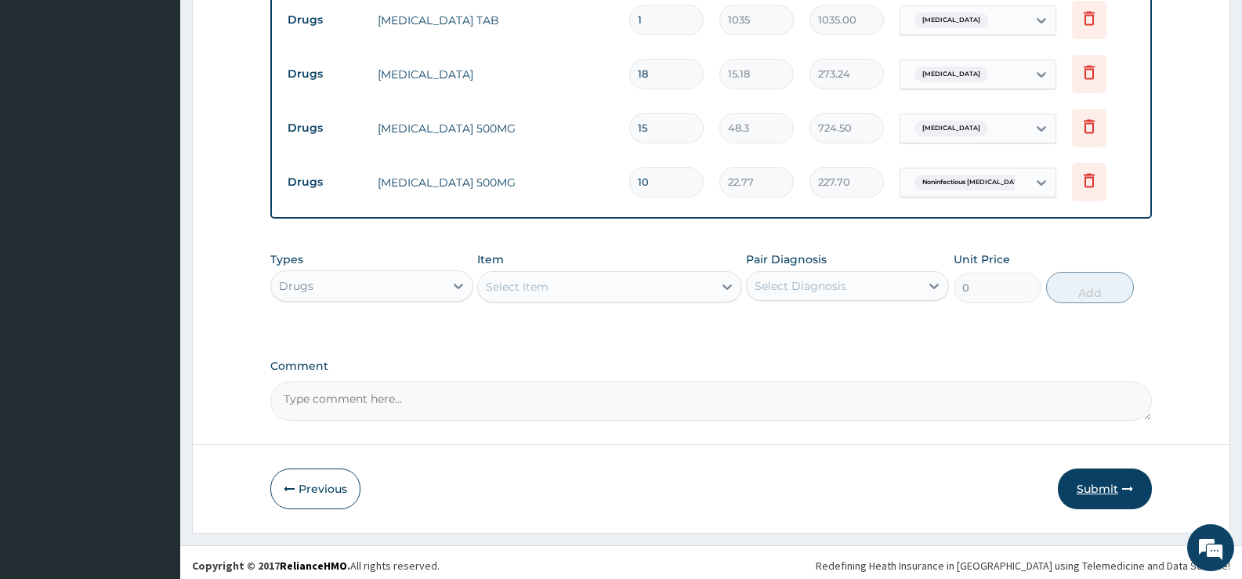
type input "10"
click at [1089, 477] on button "Submit" at bounding box center [1105, 489] width 94 height 41
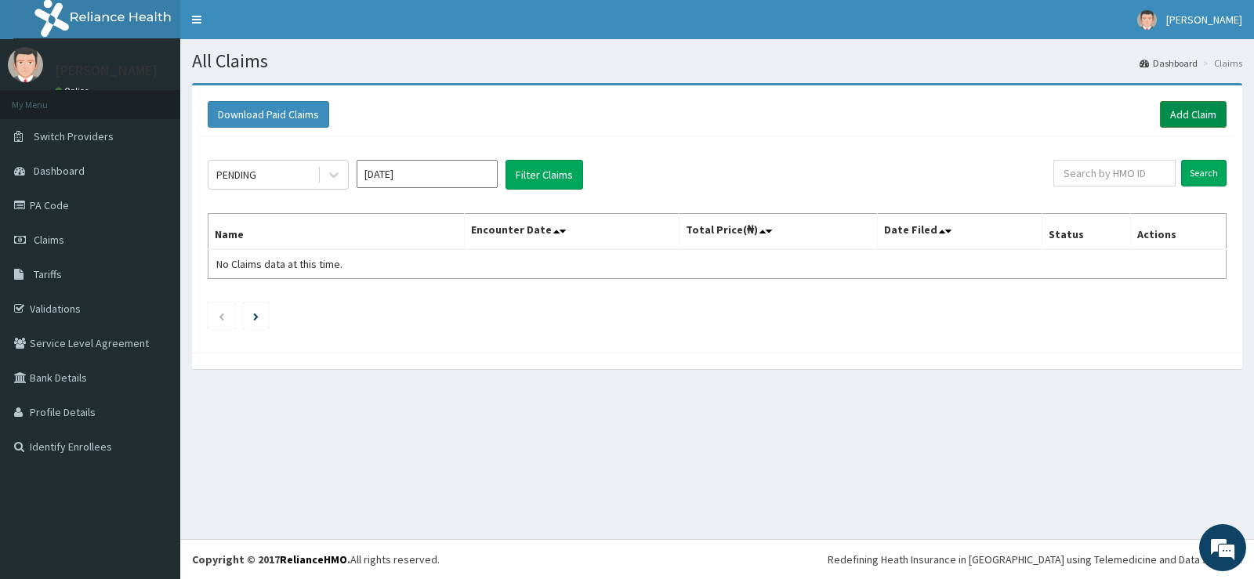
click at [1184, 114] on link "Add Claim" at bounding box center [1193, 114] width 67 height 27
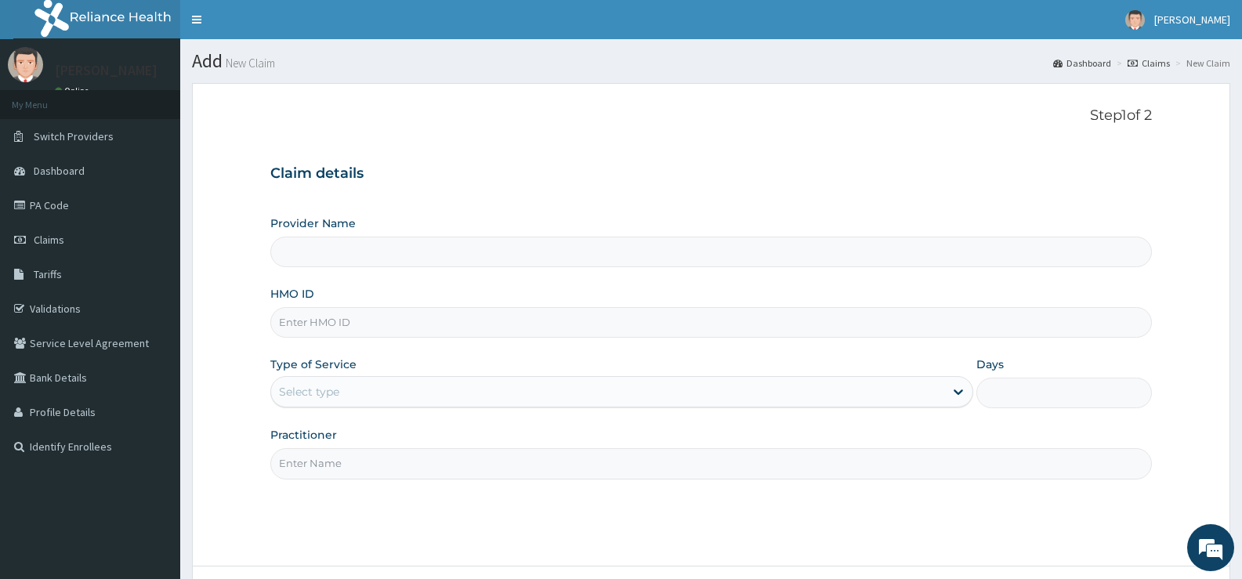
click at [394, 324] on input "HMO ID" at bounding box center [711, 322] width 882 height 31
type input "[GEOGRAPHIC_DATA][PERSON_NAME]"
type input "ODG/10021/A"
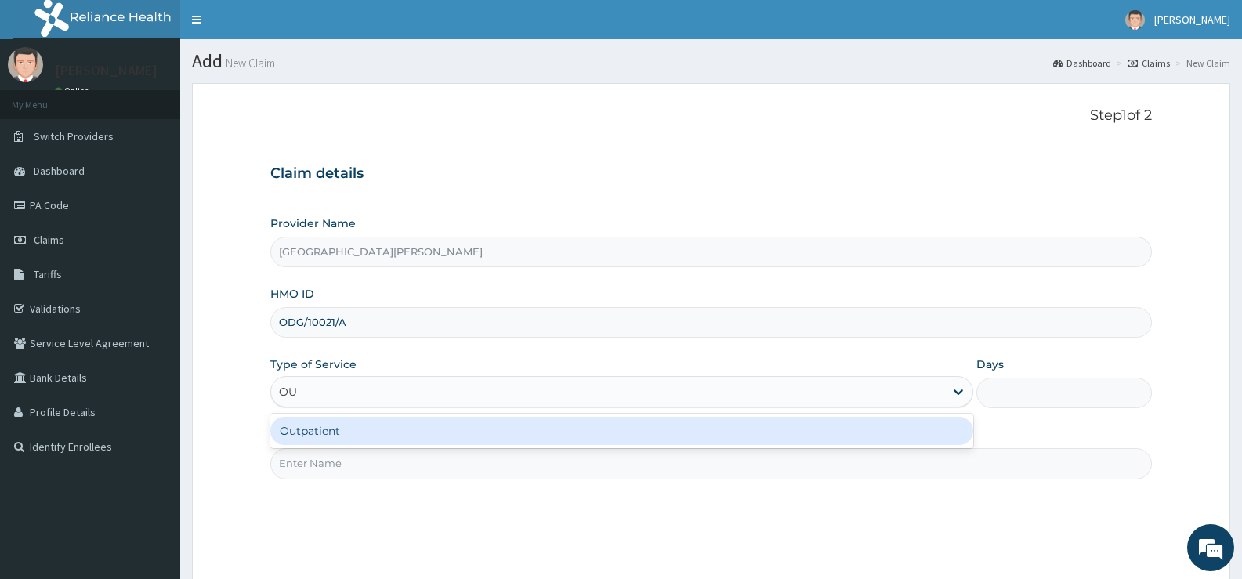
type input "OUT"
type input "1"
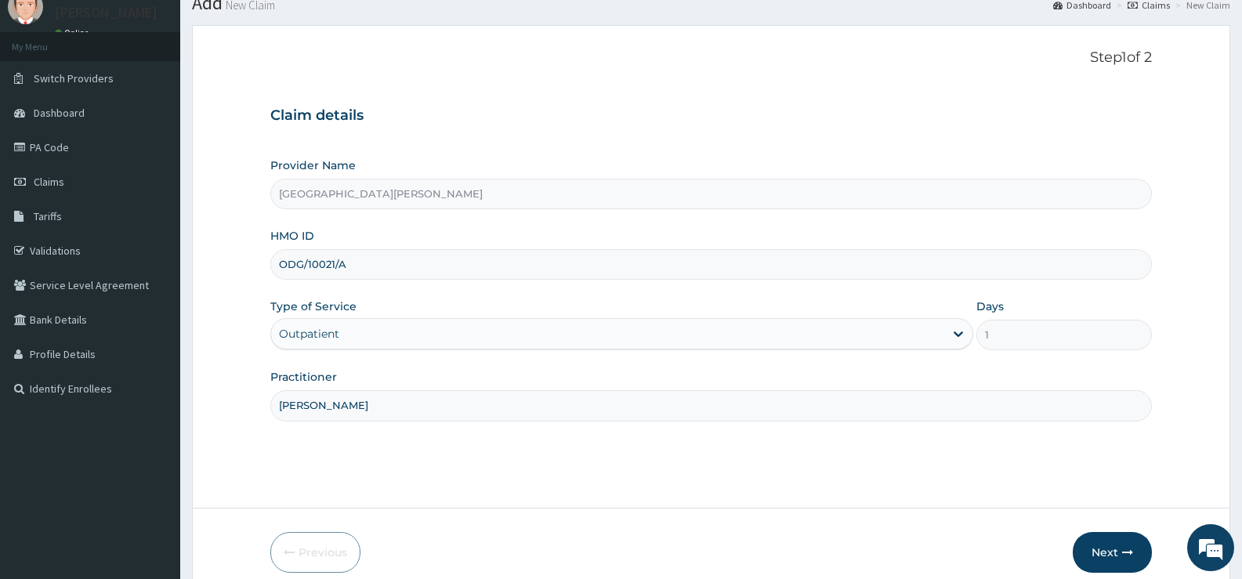
scroll to position [128, 0]
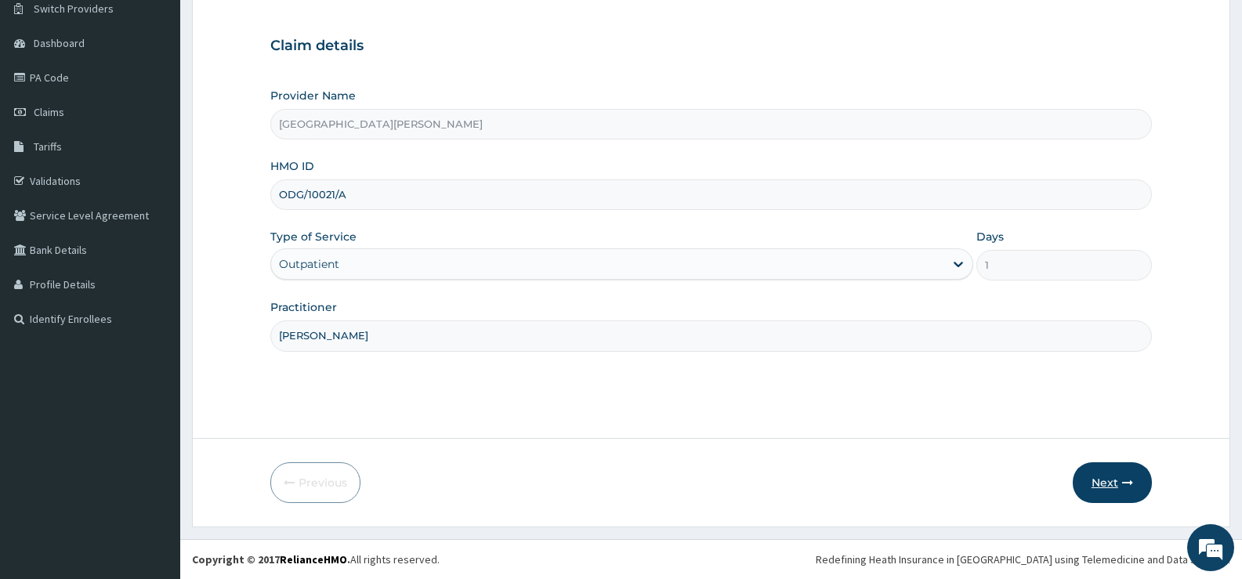
type input "DR SULEIMAN"
click at [1106, 480] on button "Next" at bounding box center [1112, 482] width 79 height 41
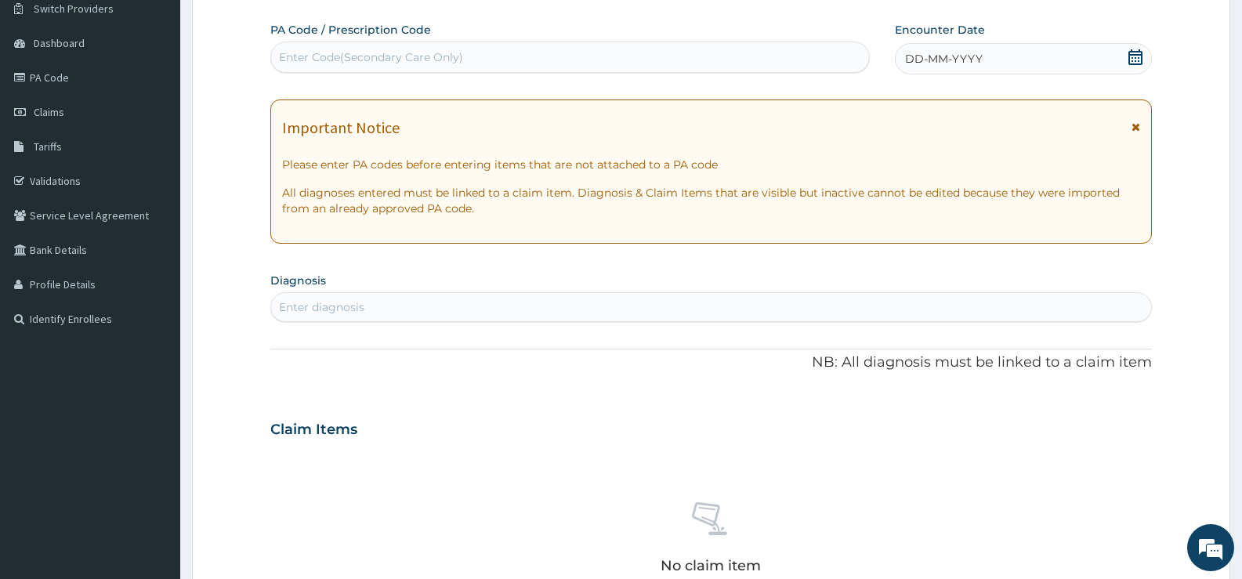
click at [1140, 57] on icon at bounding box center [1136, 57] width 16 height 16
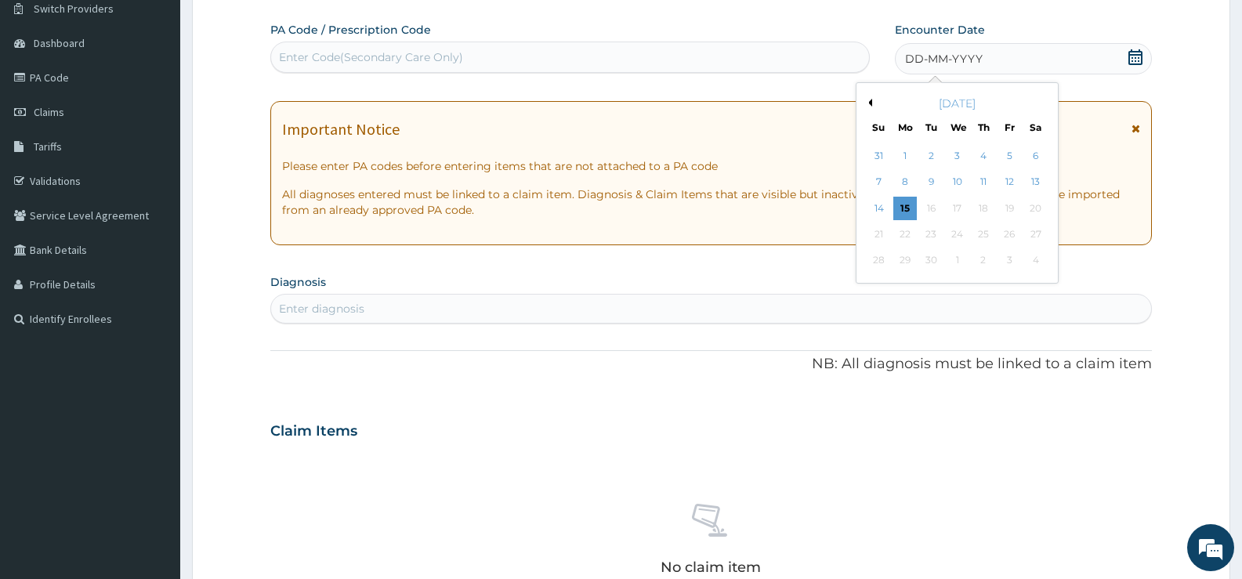
click at [871, 102] on button "Previous Month" at bounding box center [868, 103] width 8 height 8
click at [1011, 180] on div "11" at bounding box center [1010, 183] width 24 height 24
drag, startPoint x: 1011, startPoint y: 180, endPoint x: 1026, endPoint y: 185, distance: 15.6
click at [1011, 180] on div "Important Notice Please enter PA codes before entering items that are not attac…" at bounding box center [711, 173] width 882 height 144
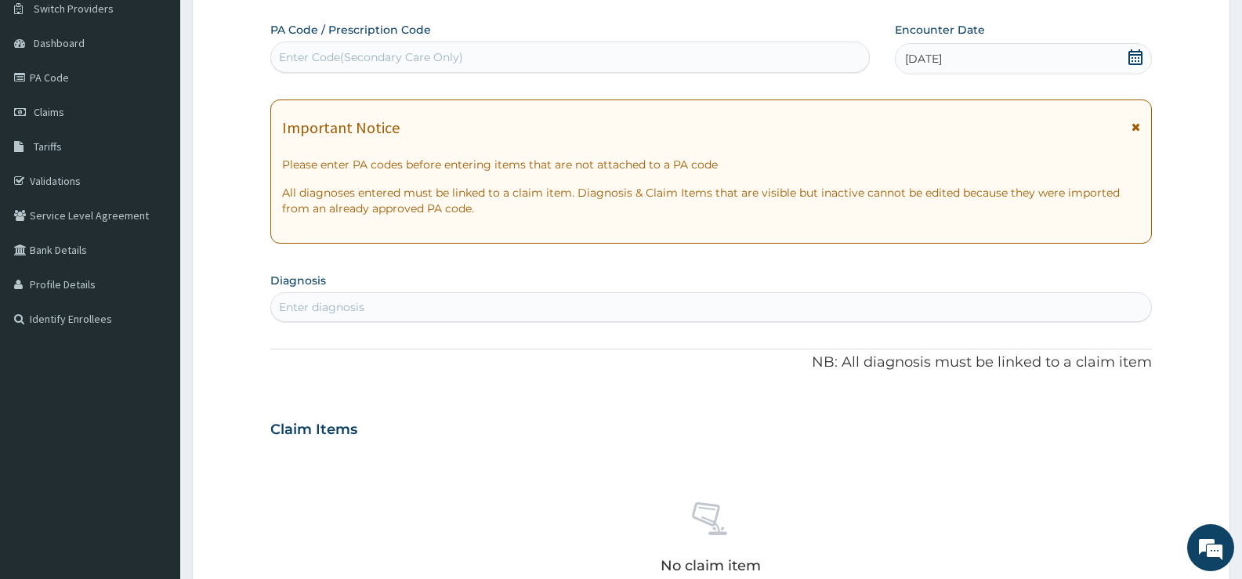
click at [389, 311] on div "Enter diagnosis" at bounding box center [711, 307] width 880 height 25
type input "MALARIA"
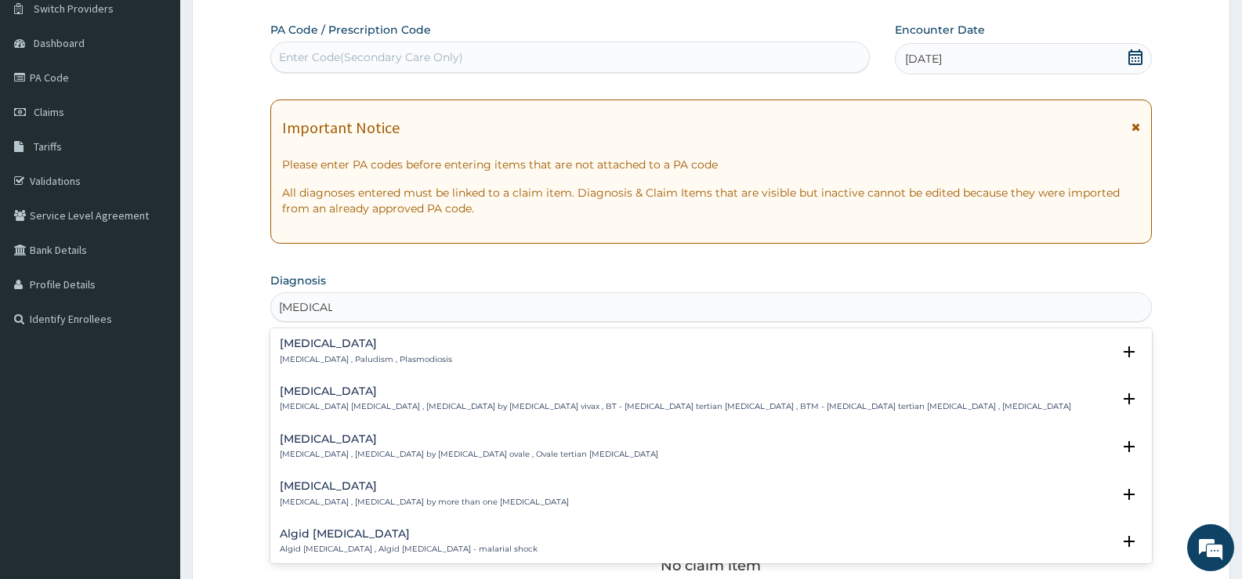
click at [303, 355] on p "Malaria , Paludism , Plasmodiosis" at bounding box center [366, 359] width 172 height 11
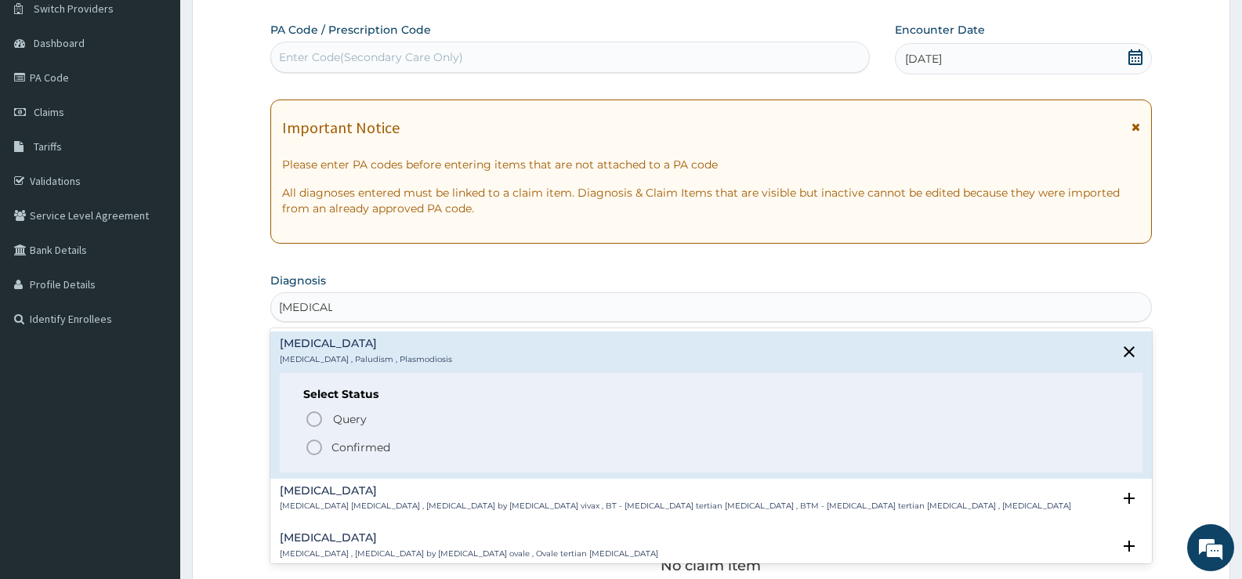
click at [369, 441] on p "Confirmed" at bounding box center [361, 448] width 59 height 16
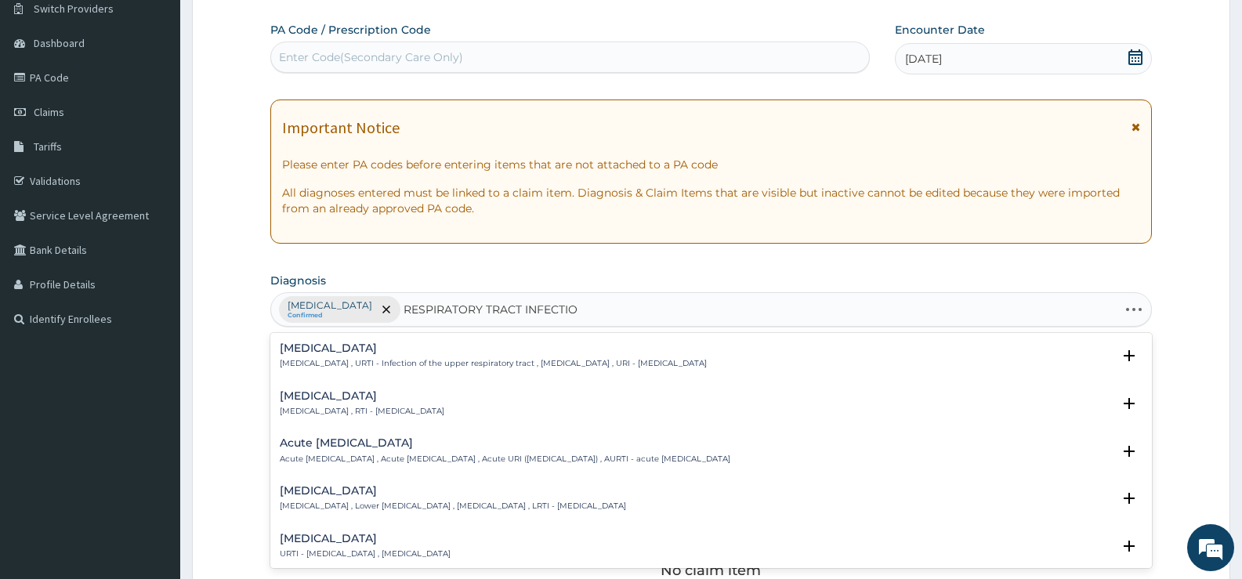
type input "RESPIRATORY TRACT INFECTION"
click at [396, 390] on h4 "Respiratory tract infection" at bounding box center [362, 396] width 165 height 12
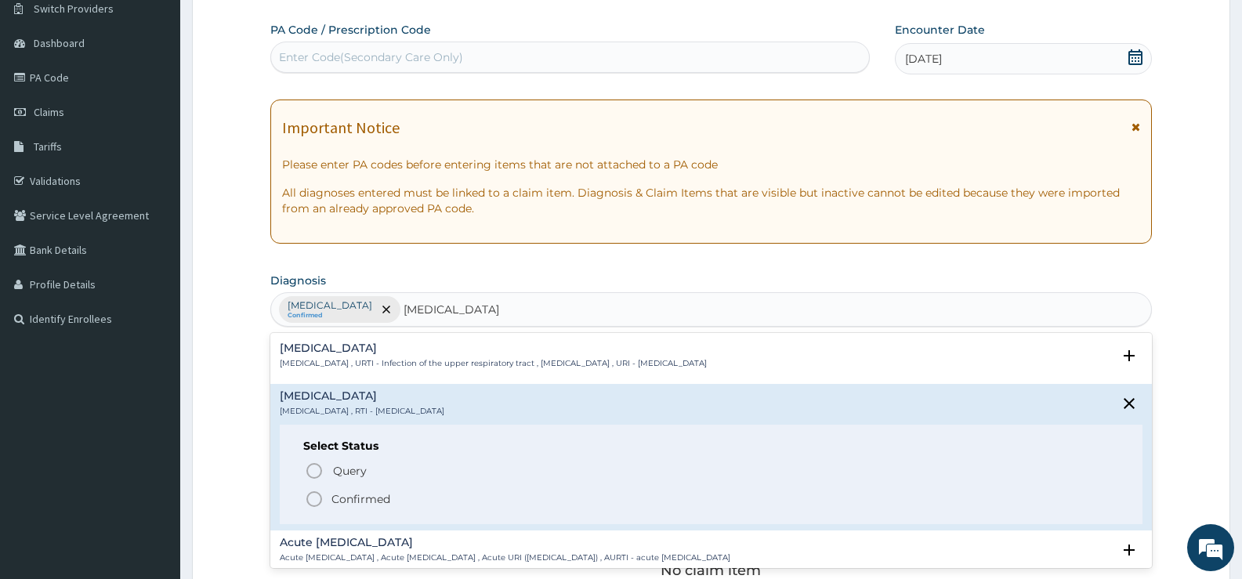
click at [354, 498] on p "Confirmed" at bounding box center [361, 499] width 59 height 16
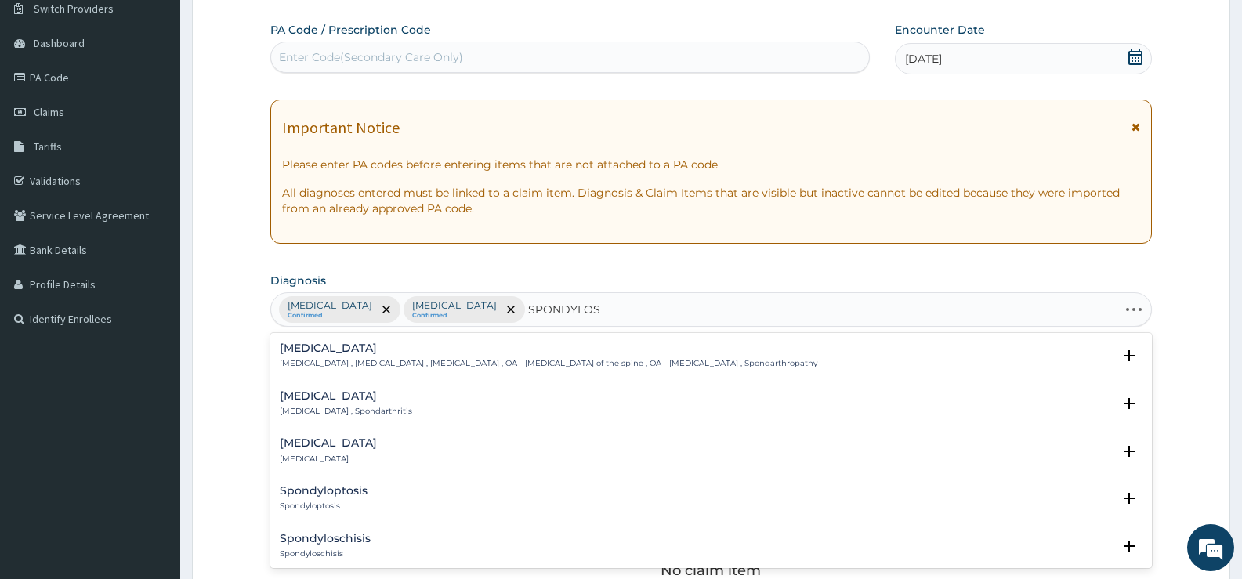
type input "SPONDYLOSIS"
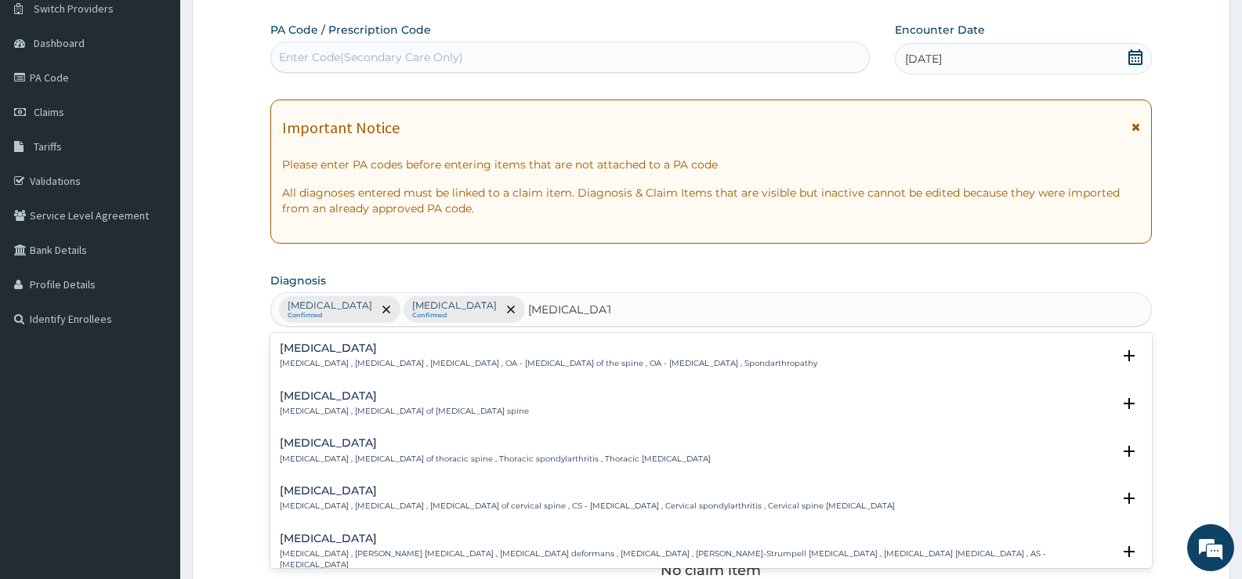
click at [330, 354] on h4 "Spondylosis" at bounding box center [549, 348] width 538 height 12
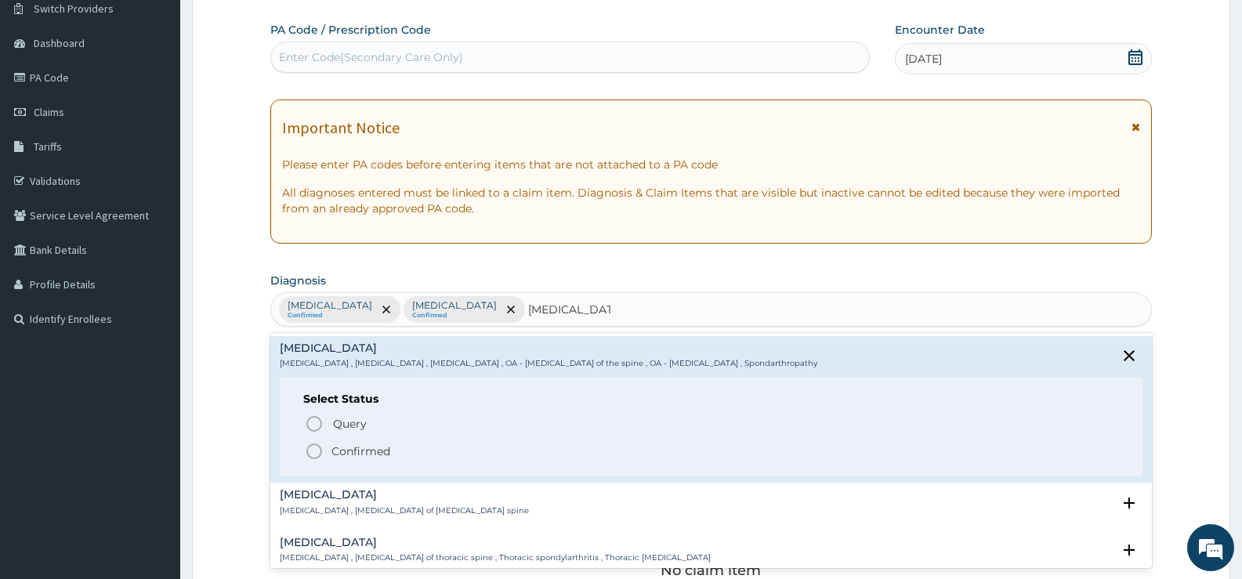
click at [357, 451] on p "Confirmed" at bounding box center [361, 452] width 59 height 16
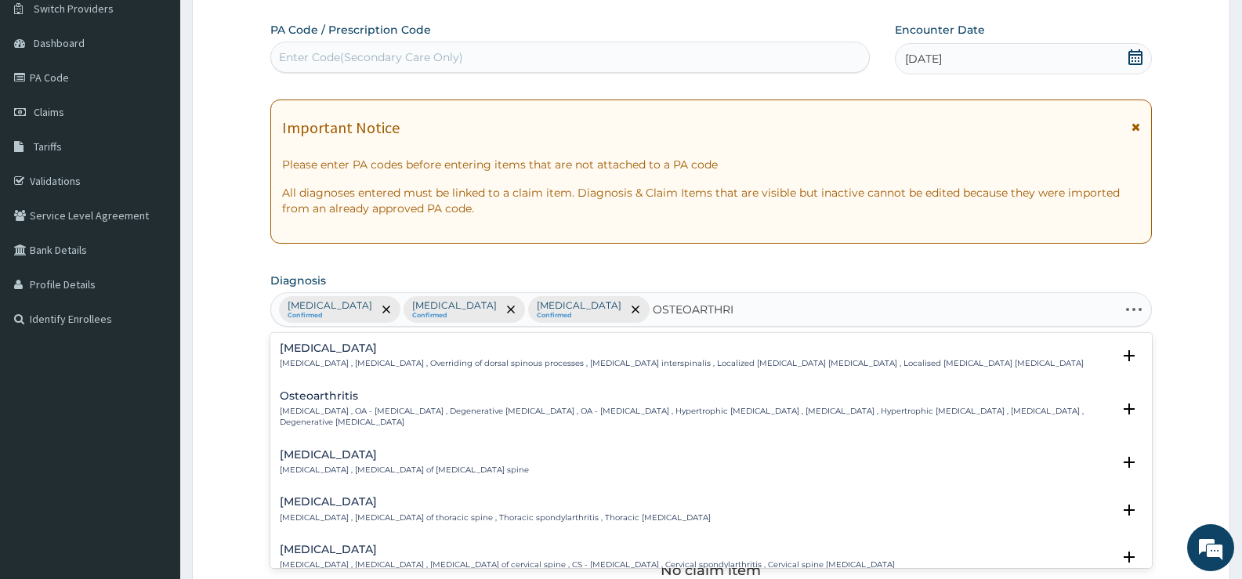
type input "OSTEOARTHRIT"
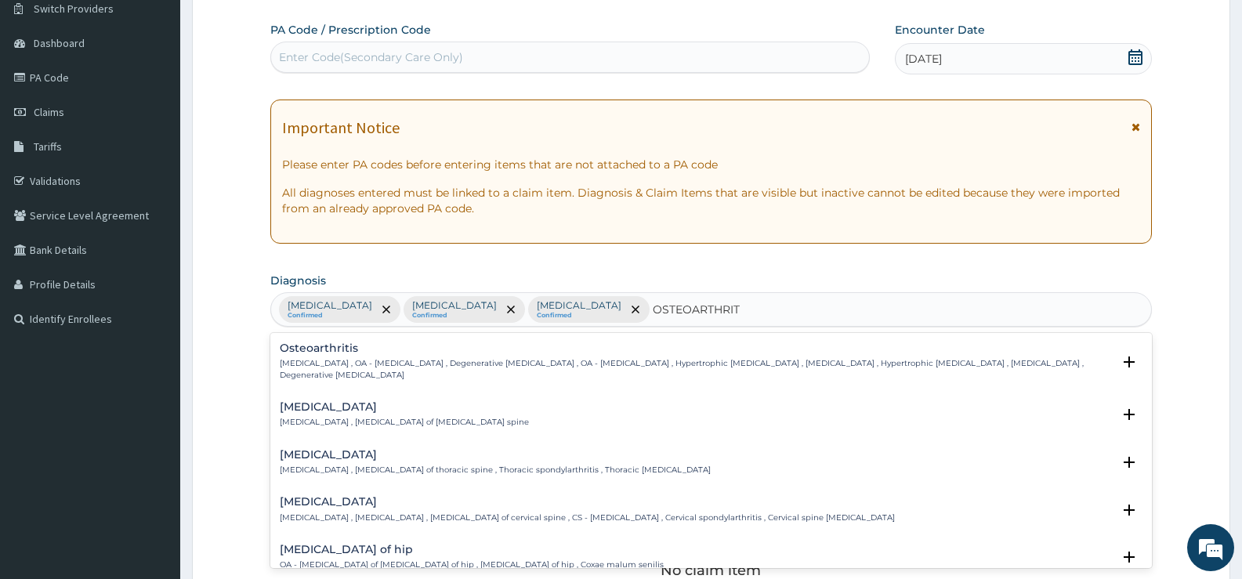
click at [319, 349] on h4 "Osteoarthritis" at bounding box center [696, 348] width 832 height 12
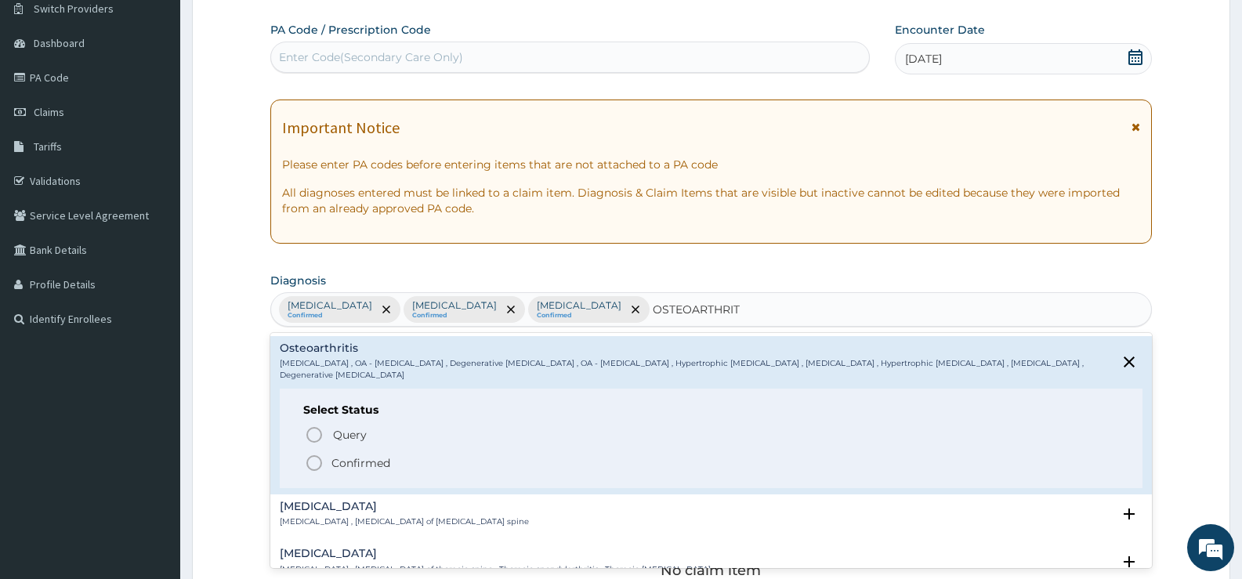
click at [349, 455] on p "Confirmed" at bounding box center [361, 463] width 59 height 16
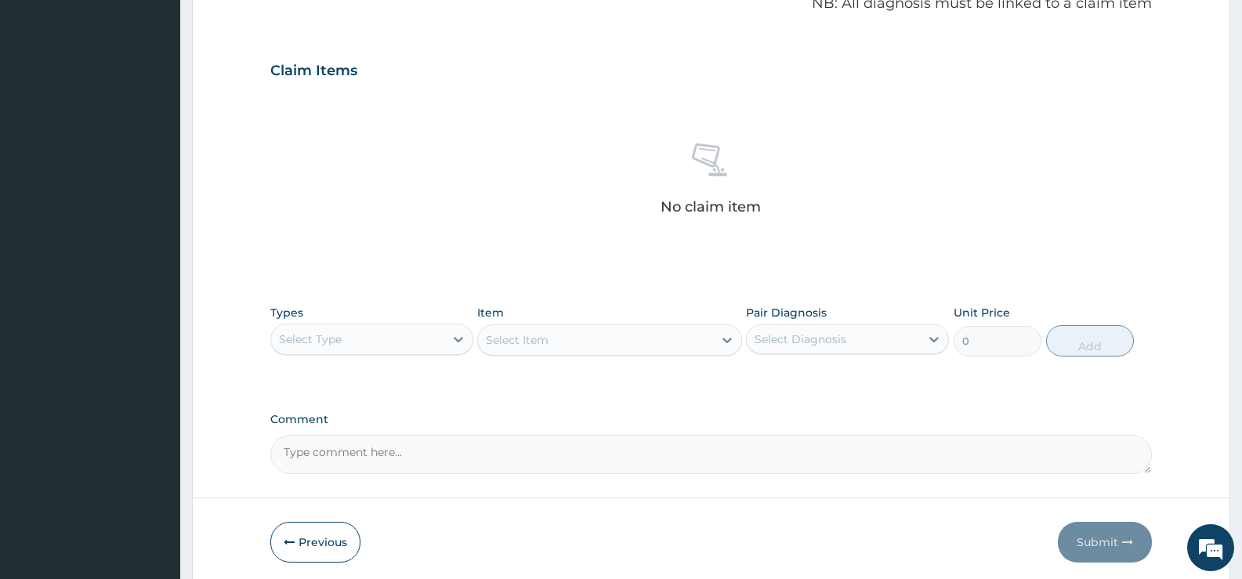
scroll to position [551, 0]
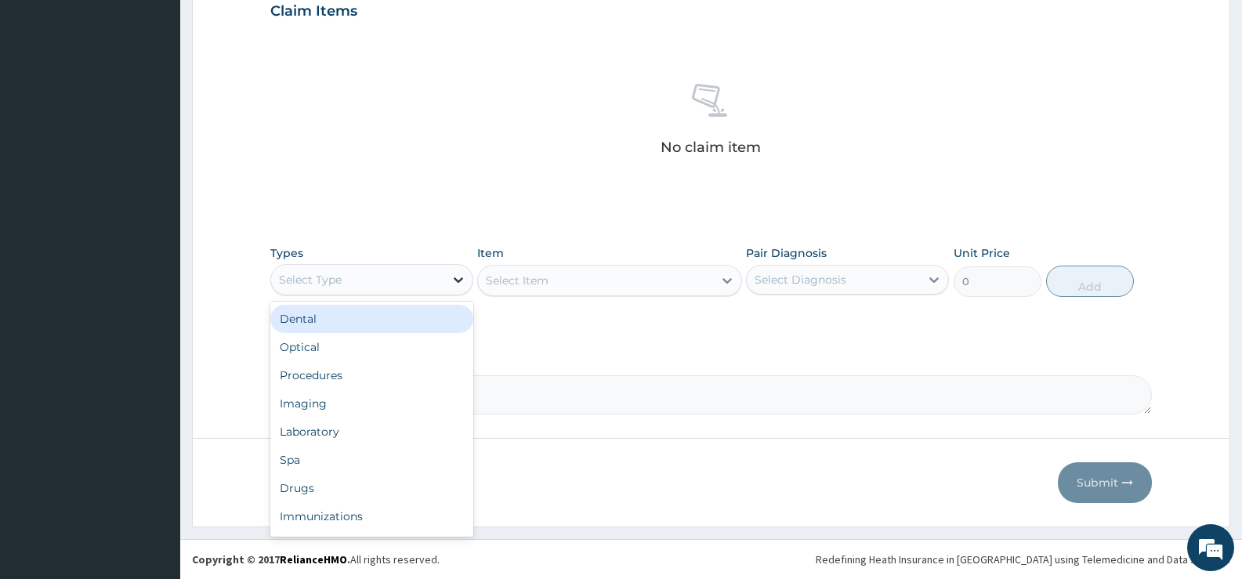
click at [453, 286] on icon at bounding box center [459, 280] width 16 height 16
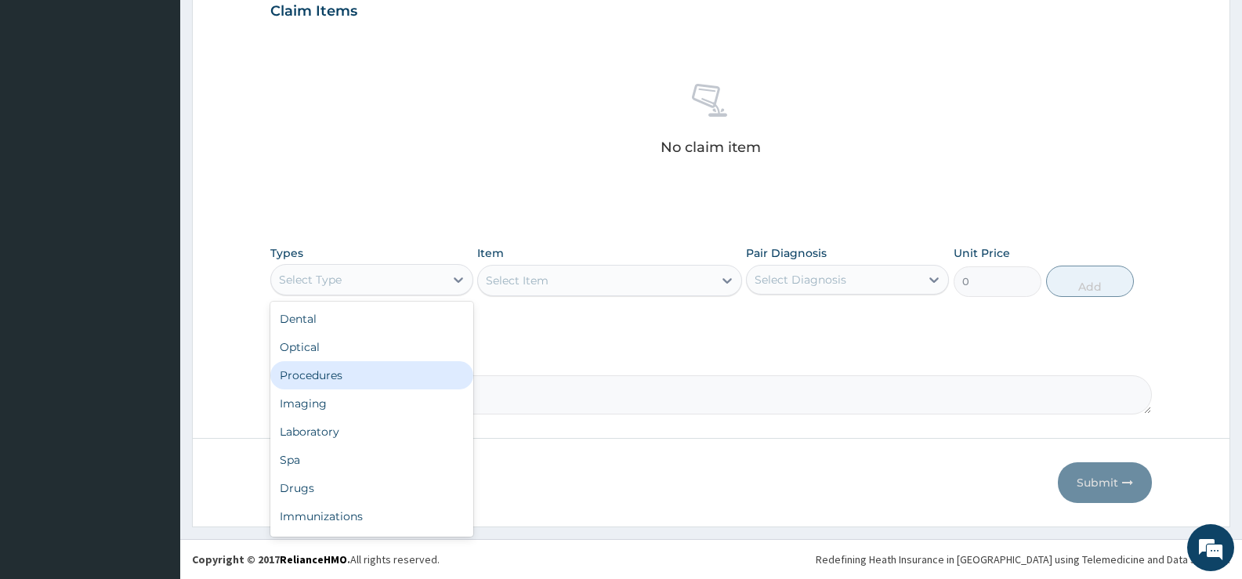
click at [373, 371] on div "Procedures" at bounding box center [371, 375] width 203 height 28
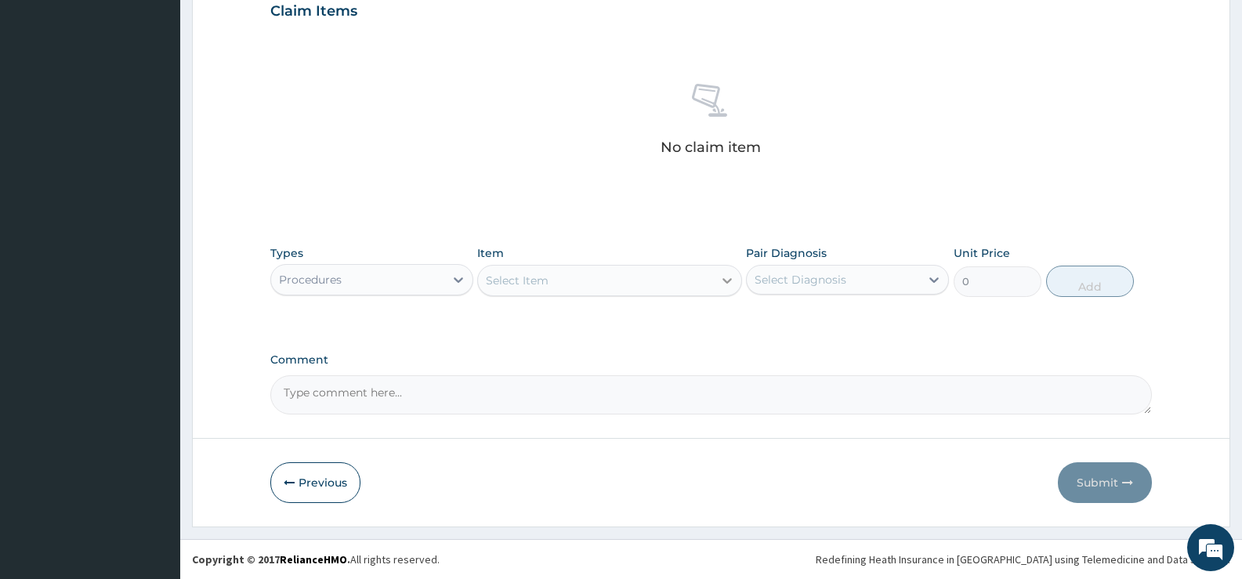
click at [721, 286] on icon at bounding box center [727, 281] width 16 height 16
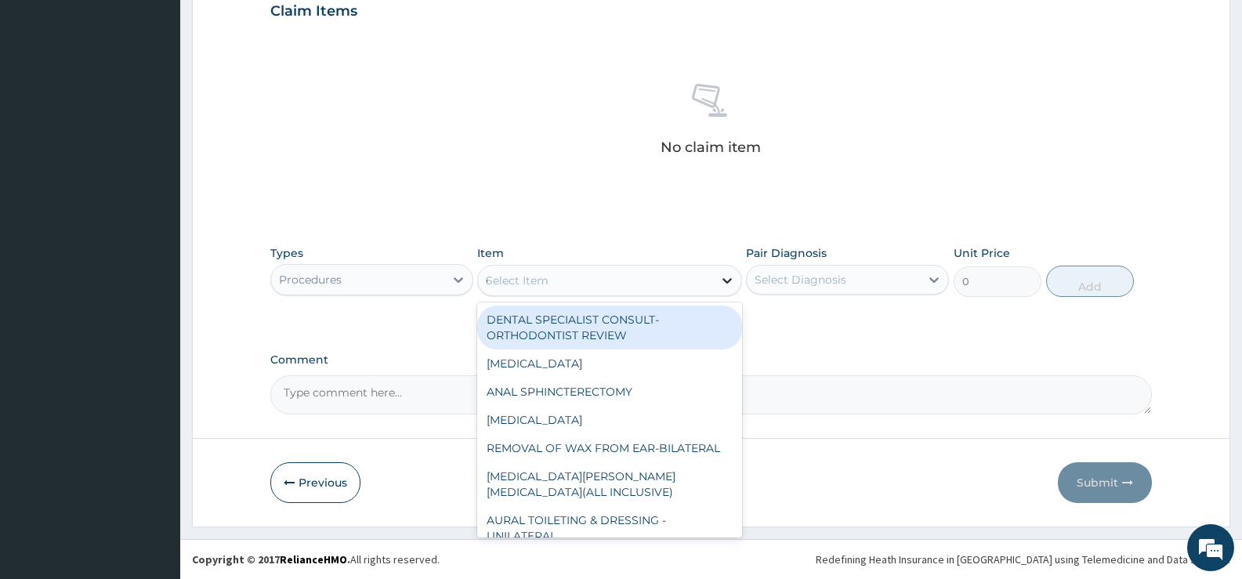
type input "GP"
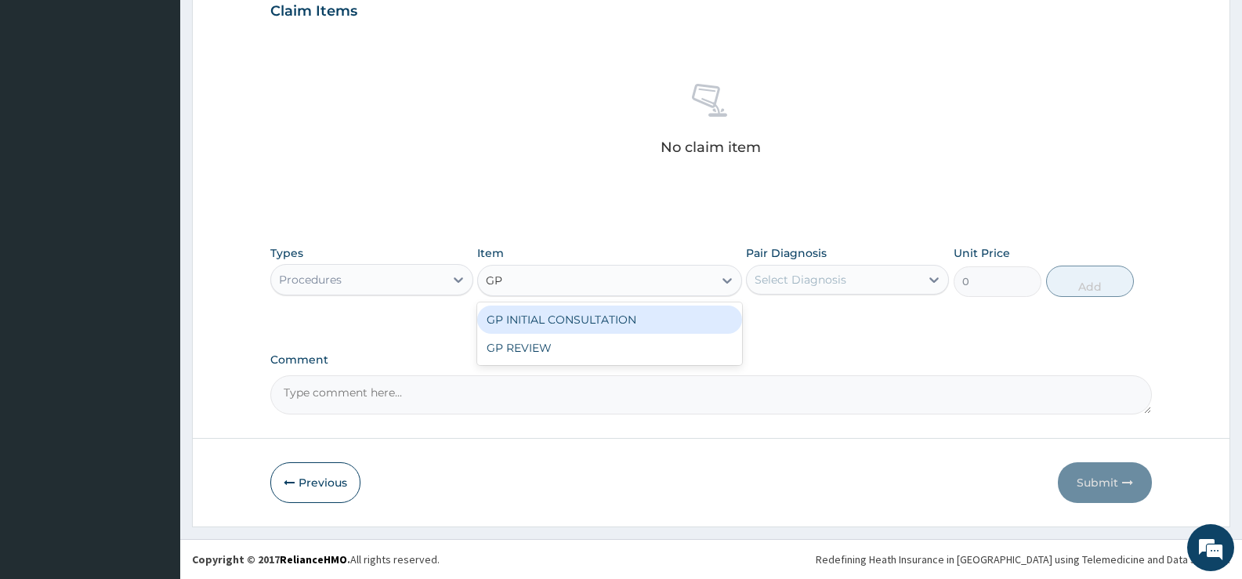
click at [716, 317] on div "GP INITIAL CONSULTATION" at bounding box center [609, 320] width 264 height 28
type input "2000"
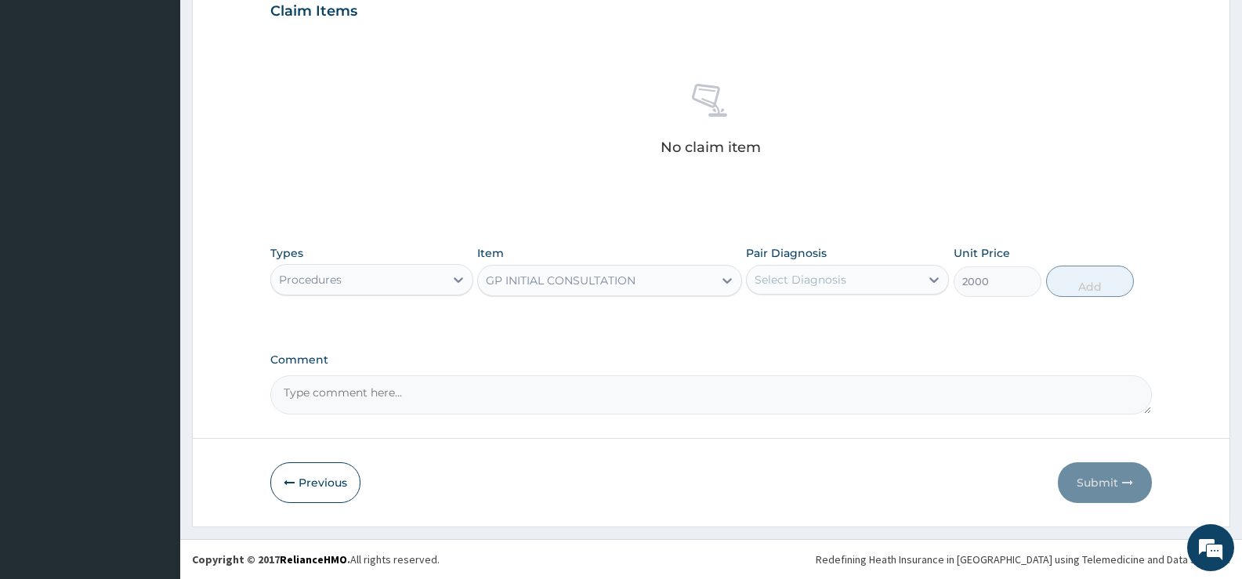
click at [886, 284] on div "Select Diagnosis" at bounding box center [833, 279] width 173 height 25
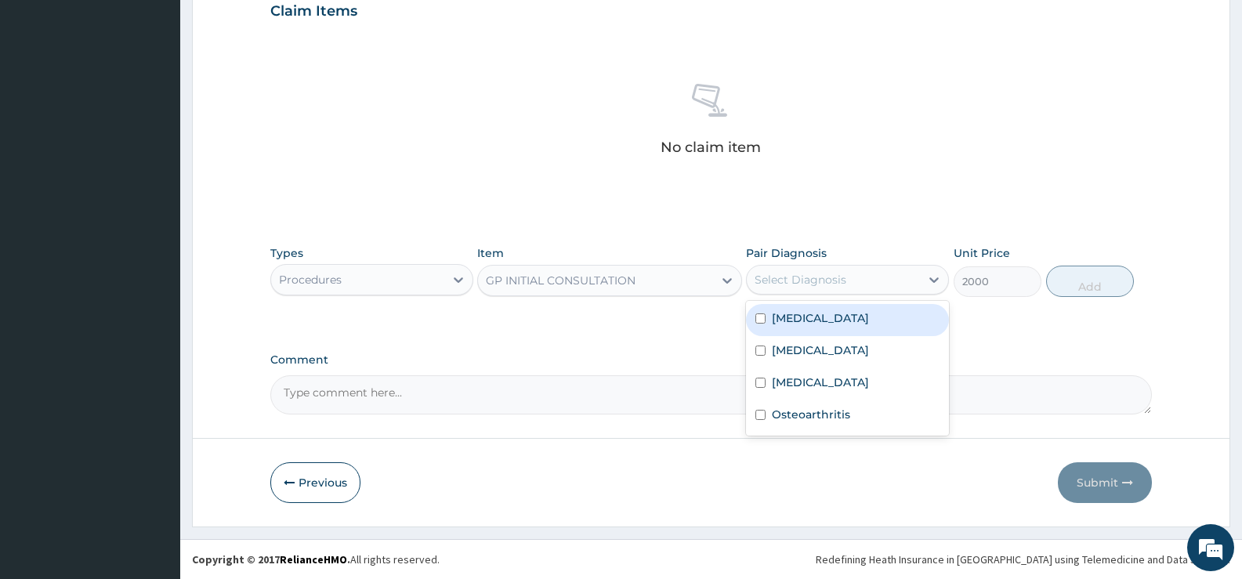
click at [814, 324] on div "Malaria" at bounding box center [847, 320] width 203 height 32
checkbox input "true"
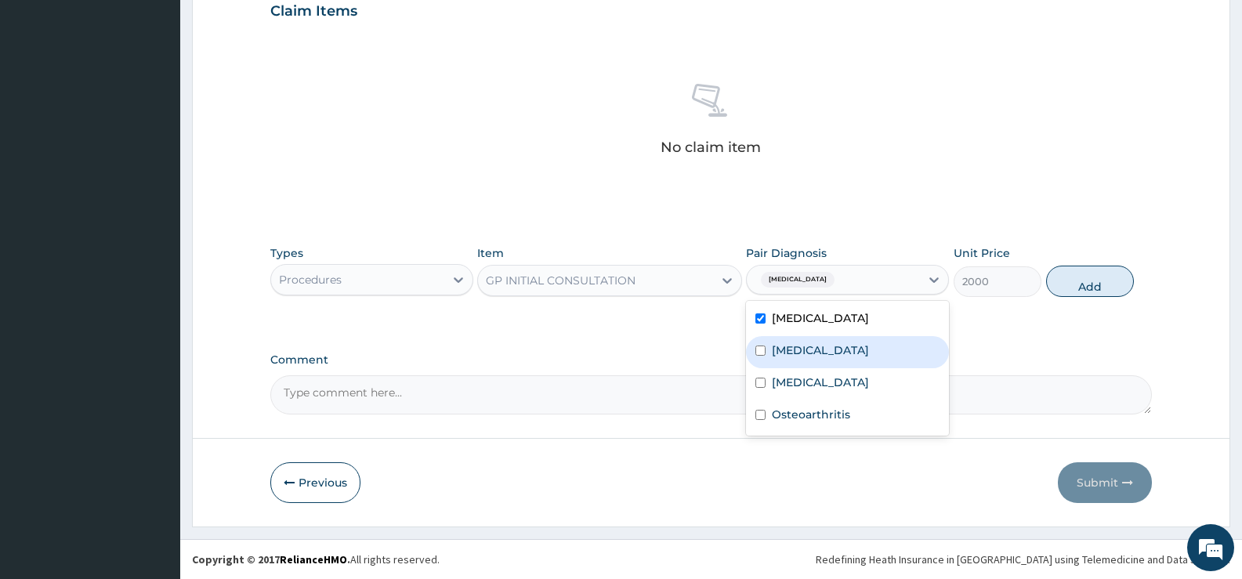
click at [818, 346] on label "[MEDICAL_DATA]" at bounding box center [820, 350] width 97 height 16
checkbox input "true"
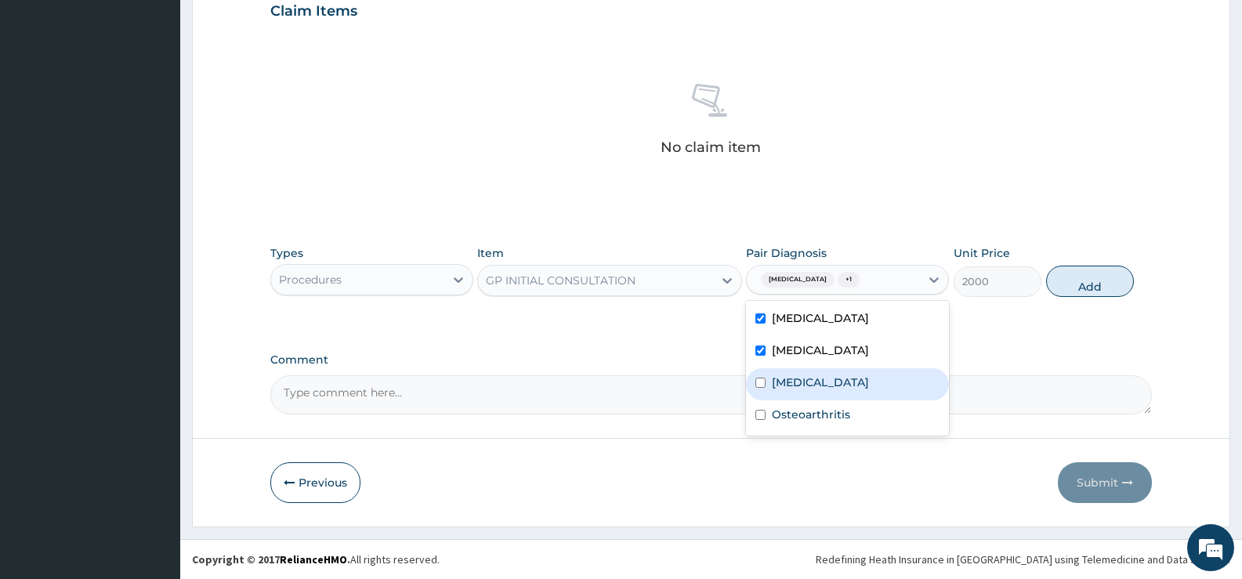
click at [810, 382] on label "Spondylosis" at bounding box center [820, 383] width 97 height 16
checkbox input "true"
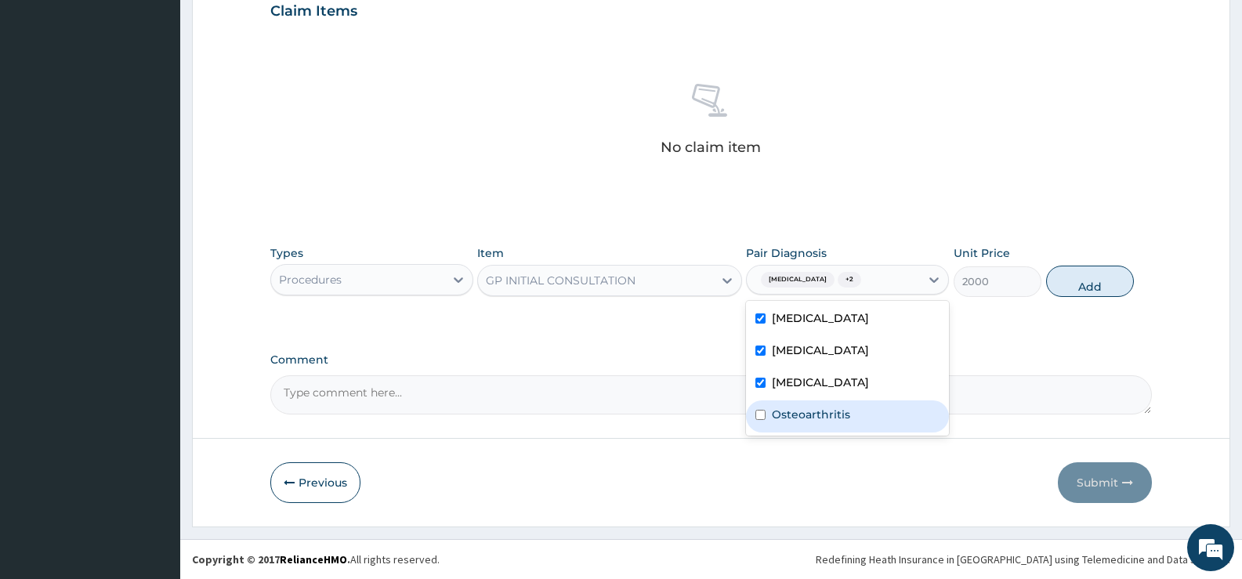
click at [810, 409] on label "Osteoarthritis" at bounding box center [811, 415] width 78 height 16
checkbox input "true"
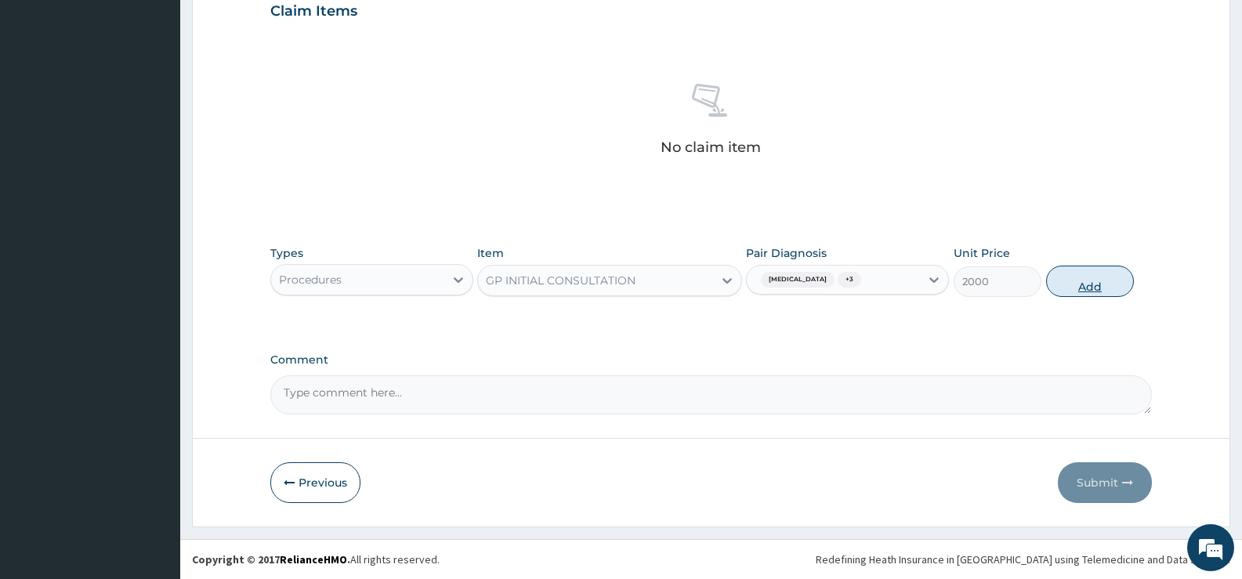
click at [1078, 281] on button "Add" at bounding box center [1090, 281] width 88 height 31
type input "0"
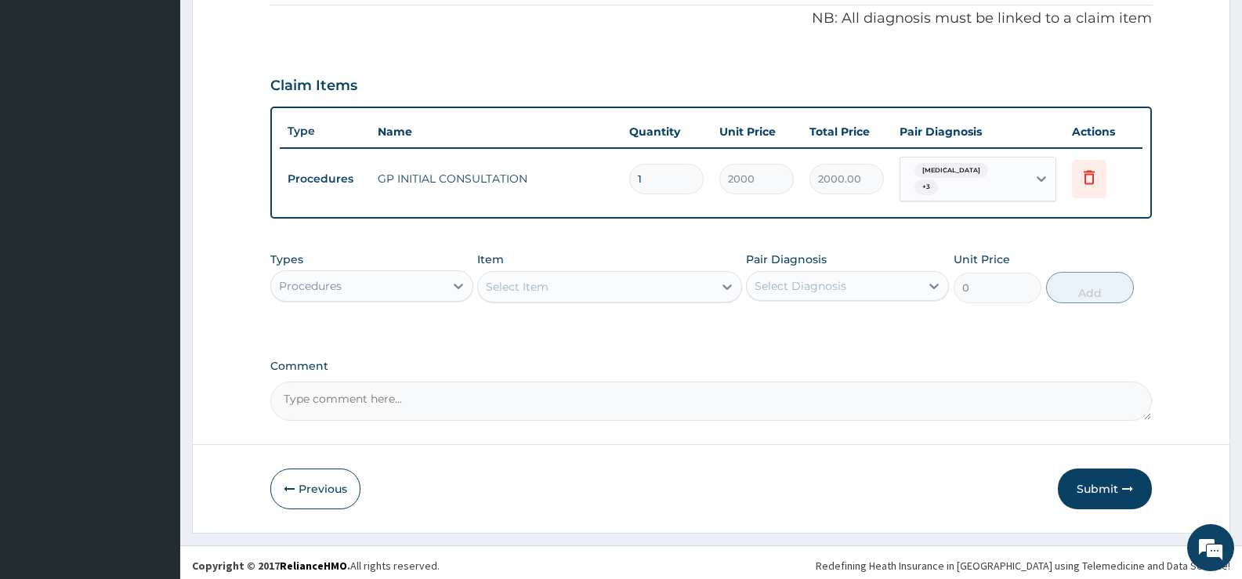
click at [435, 283] on div "Procedures" at bounding box center [357, 286] width 173 height 25
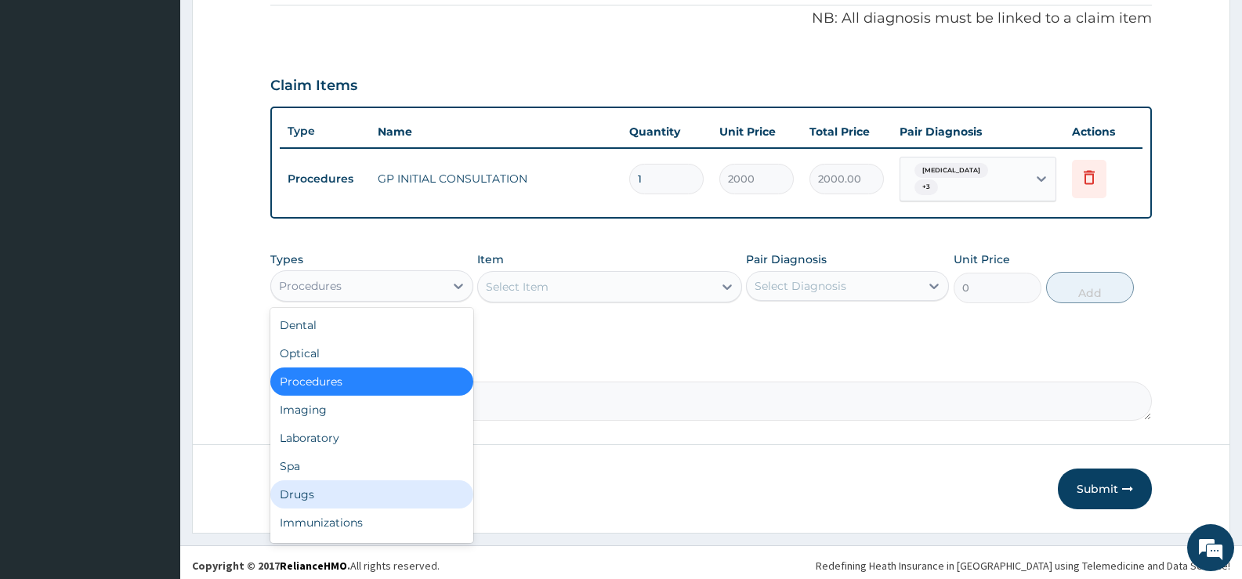
click at [298, 491] on div "Drugs" at bounding box center [371, 494] width 203 height 28
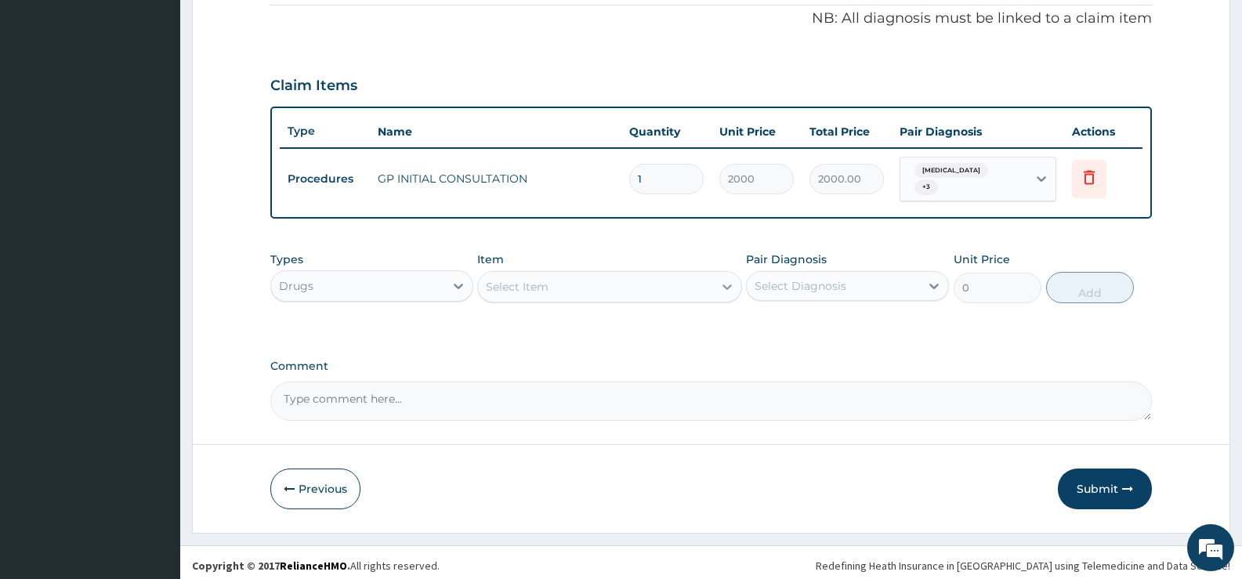
click at [722, 284] on icon at bounding box center [727, 287] width 16 height 16
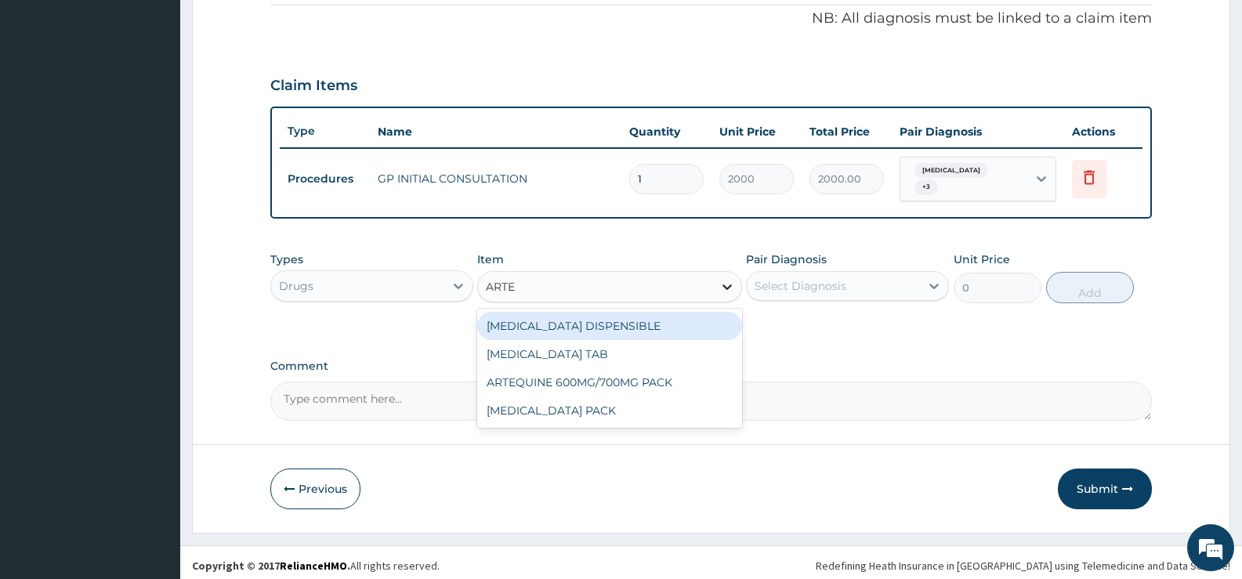
type input "ARTEM"
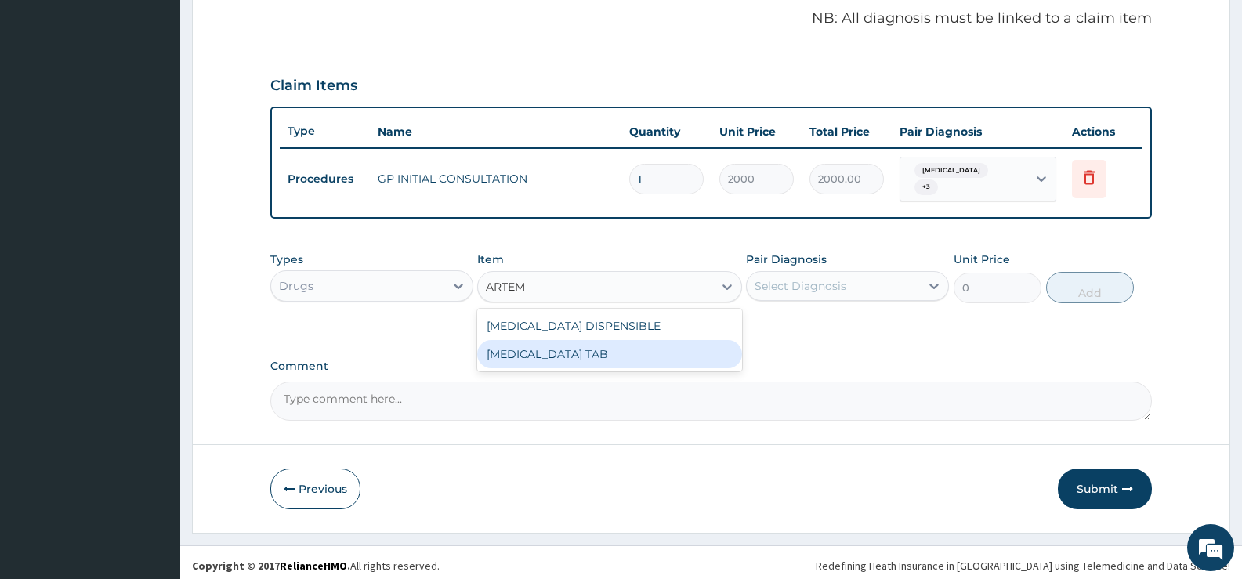
click at [661, 353] on div "[MEDICAL_DATA] TAB" at bounding box center [609, 354] width 264 height 28
type input "1035"
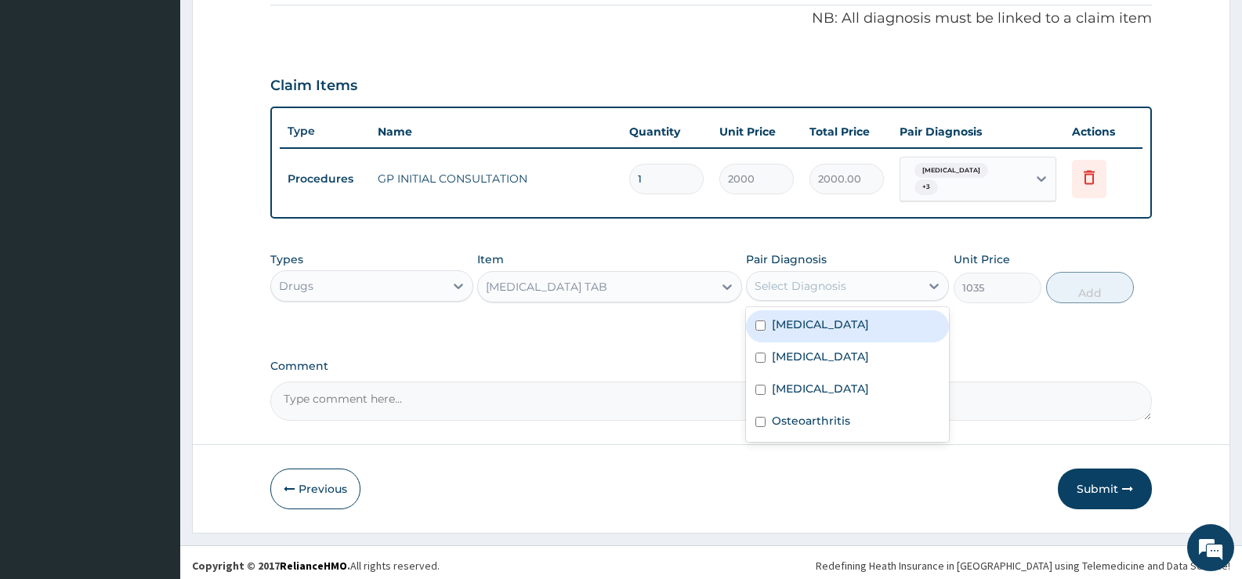
click at [883, 280] on div "Select Diagnosis" at bounding box center [833, 286] width 173 height 25
click at [809, 318] on label "Malaria" at bounding box center [820, 325] width 97 height 16
checkbox input "true"
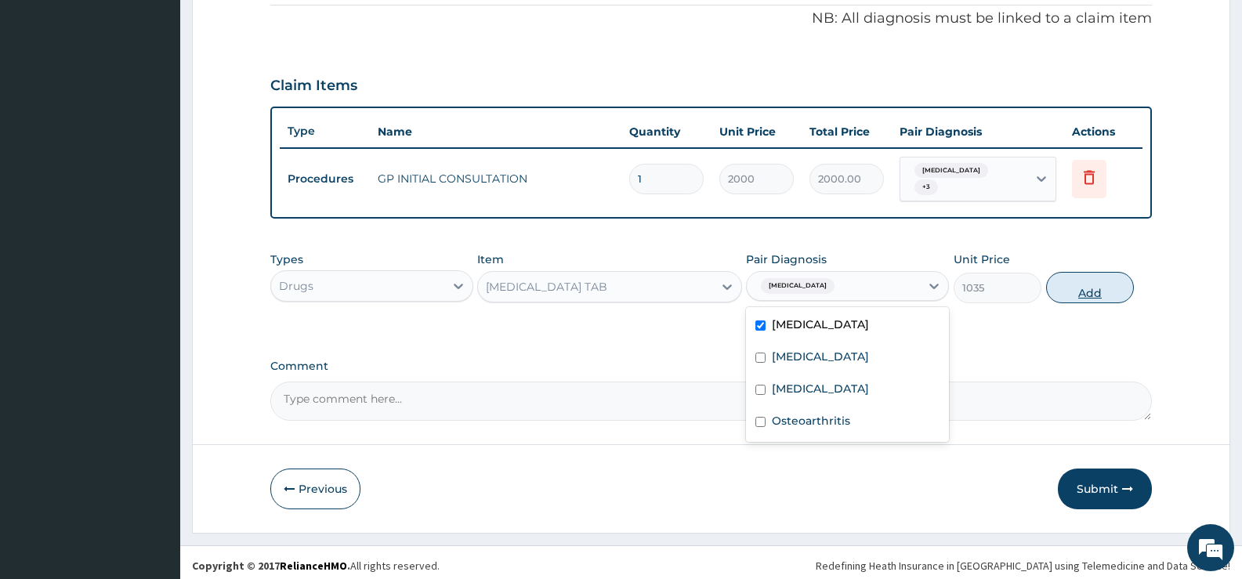
click at [1062, 284] on button "Add" at bounding box center [1090, 287] width 88 height 31
type input "0"
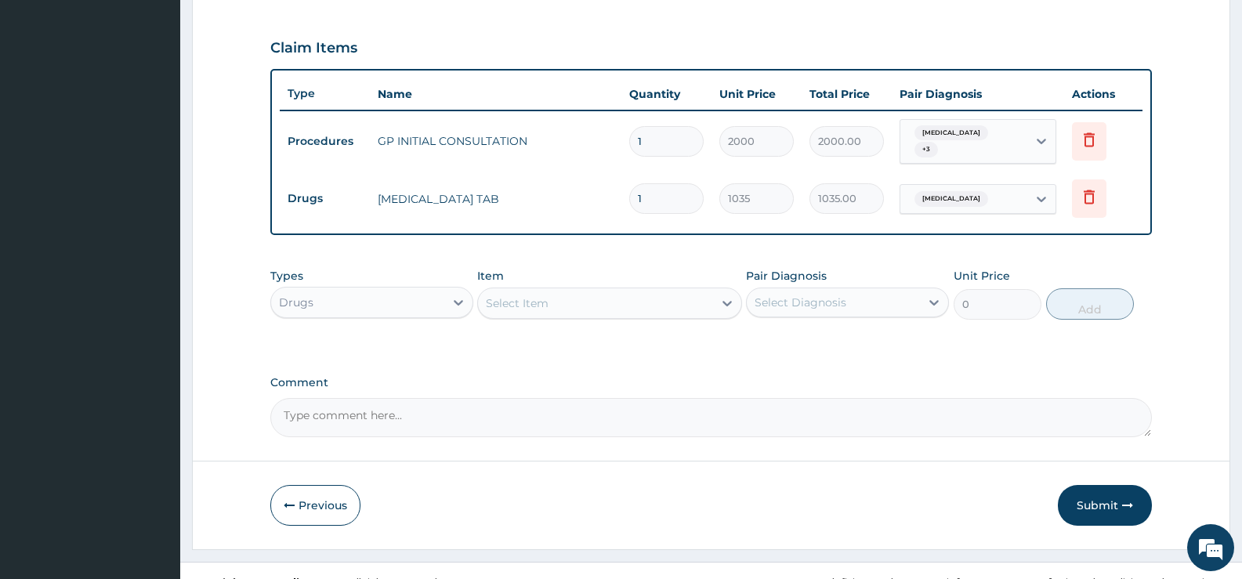
scroll to position [531, 0]
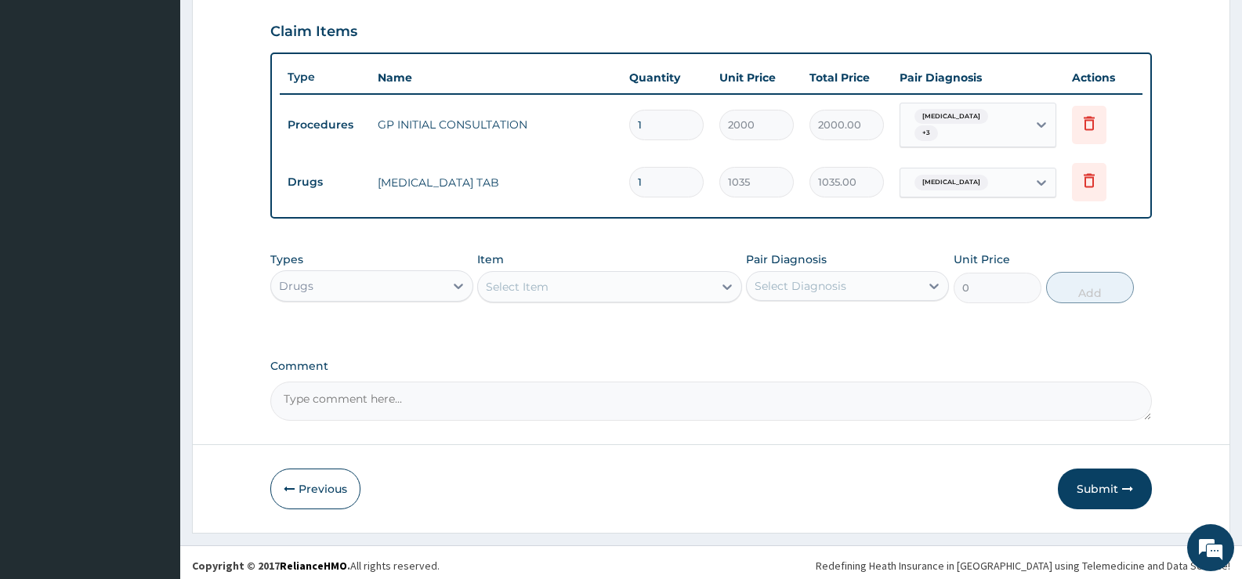
click at [695, 280] on div "Select Item" at bounding box center [595, 286] width 234 height 25
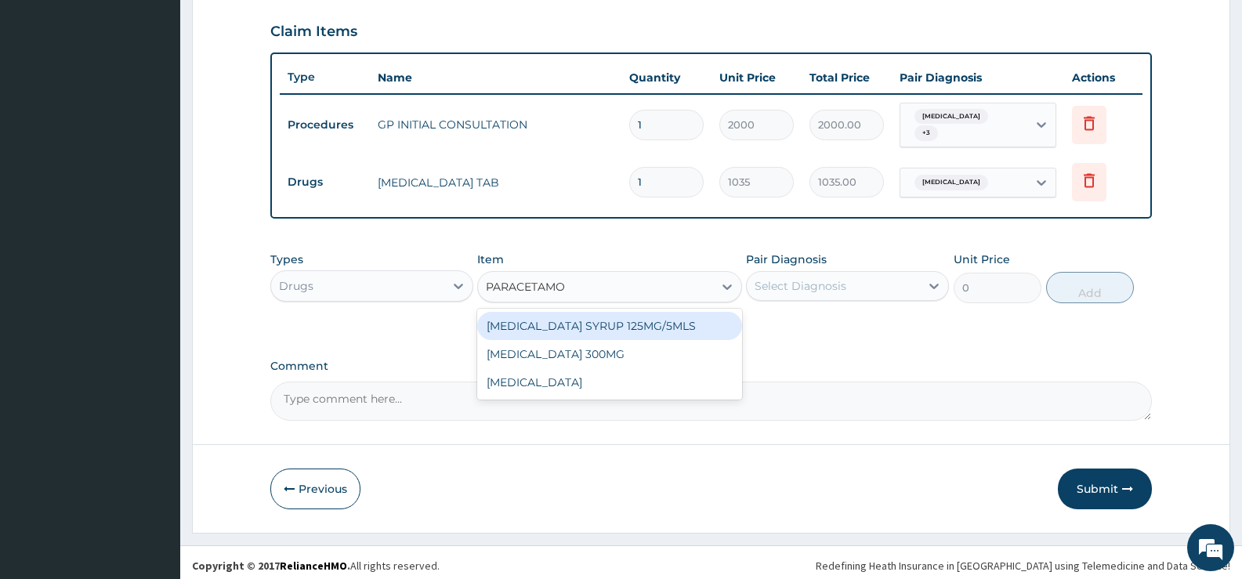
type input "PARACETAMOL"
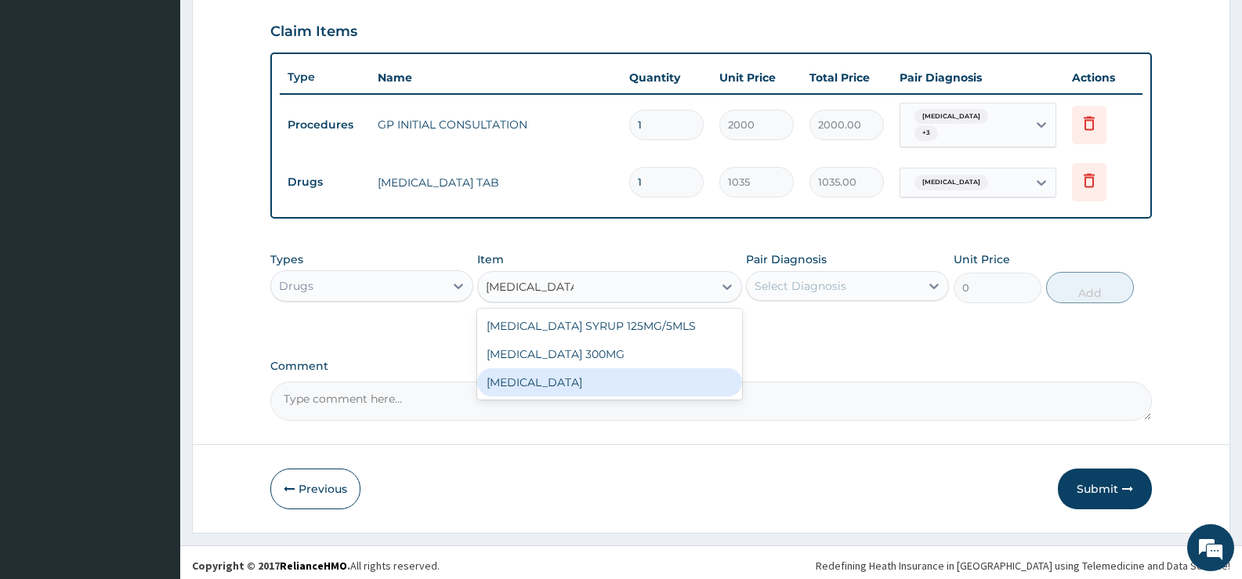
click at [554, 379] on div "[MEDICAL_DATA]" at bounding box center [609, 382] width 264 height 28
type input "15.18"
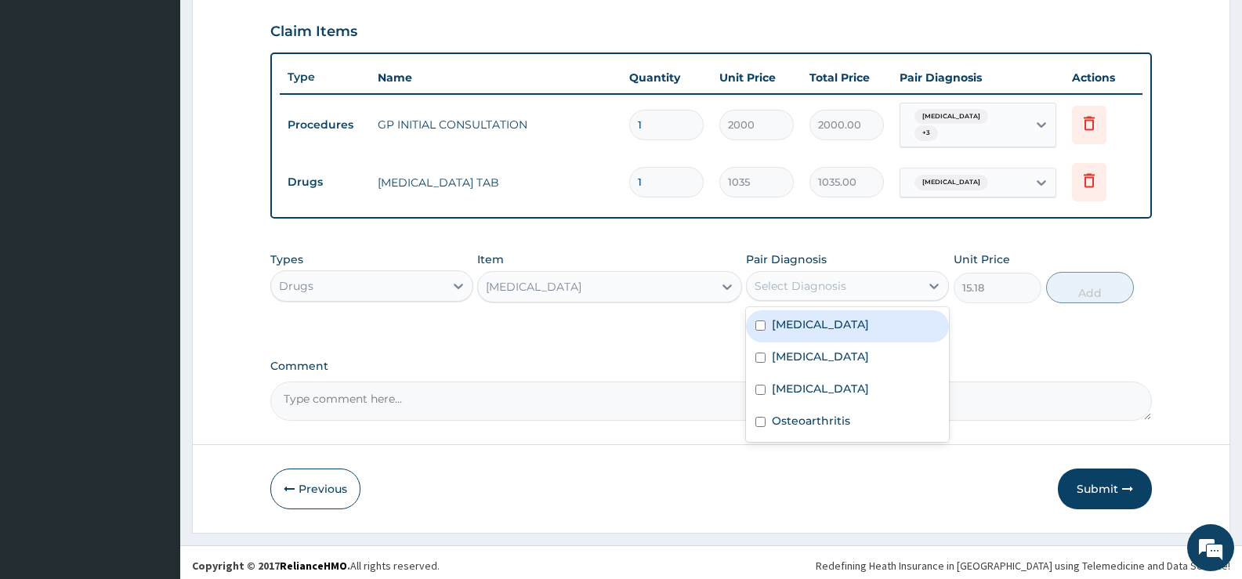
click at [918, 282] on div "Select Diagnosis" at bounding box center [833, 286] width 173 height 25
click at [810, 318] on label "[MEDICAL_DATA]" at bounding box center [820, 325] width 97 height 16
checkbox input "true"
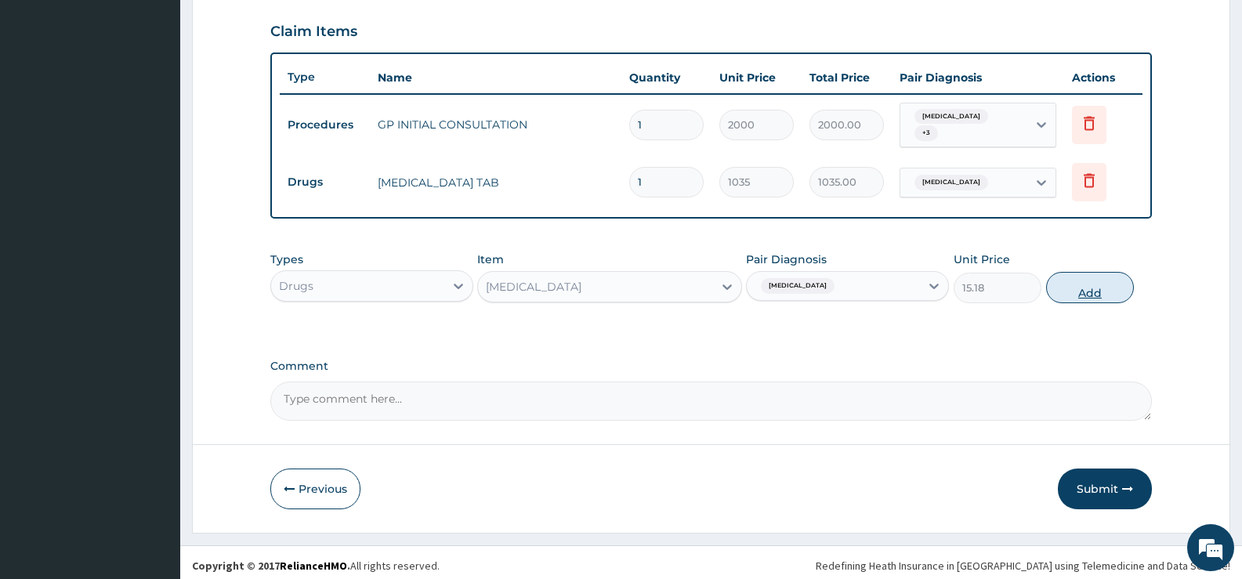
click at [1100, 277] on button "Add" at bounding box center [1090, 287] width 88 height 31
type input "0"
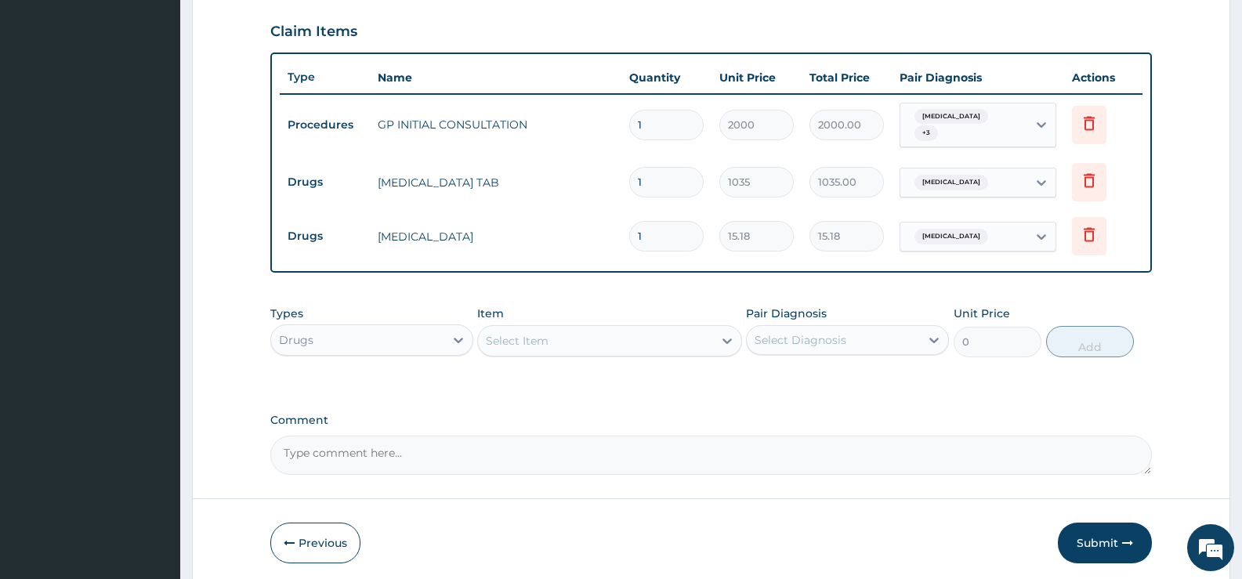
type input "18"
type input "273.24"
type input "18"
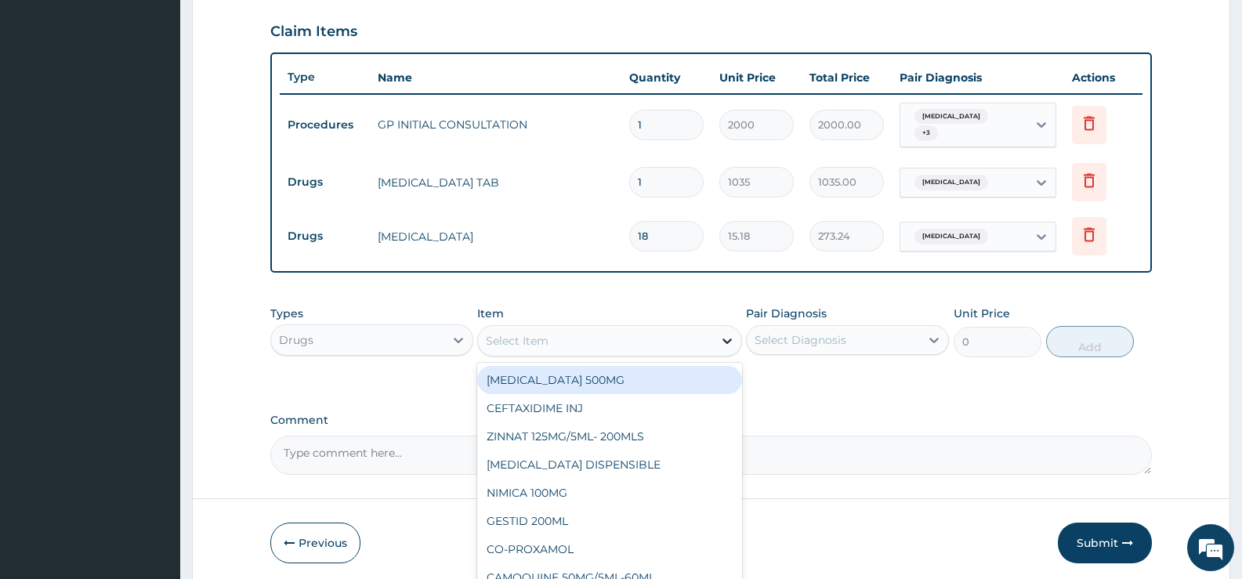
click at [725, 339] on icon at bounding box center [727, 341] width 9 height 5
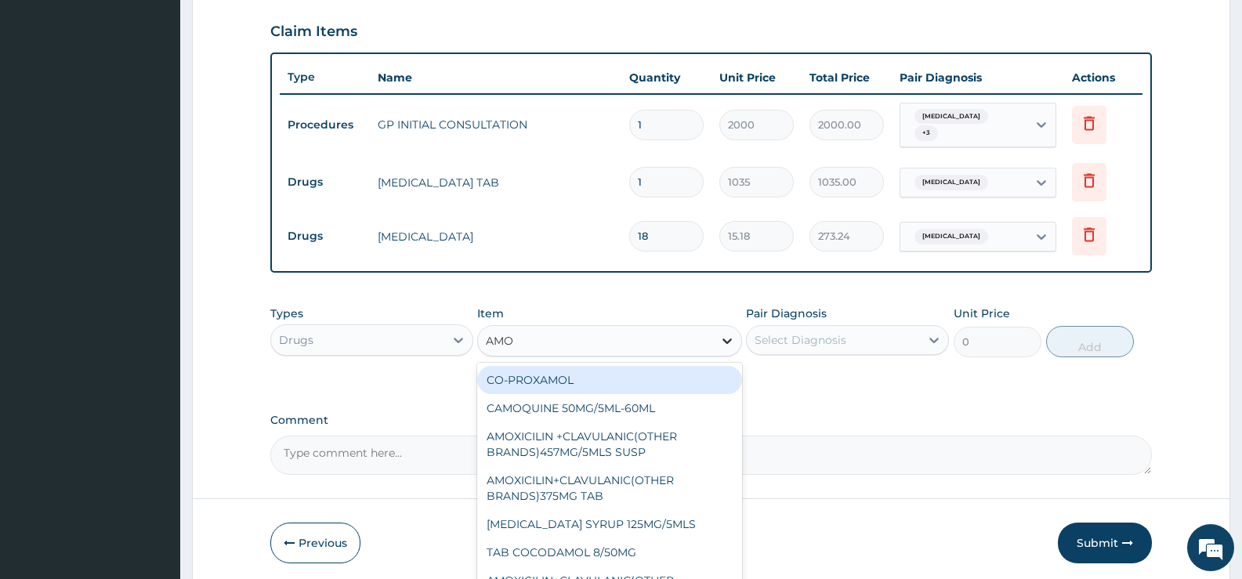
type input "AMOX"
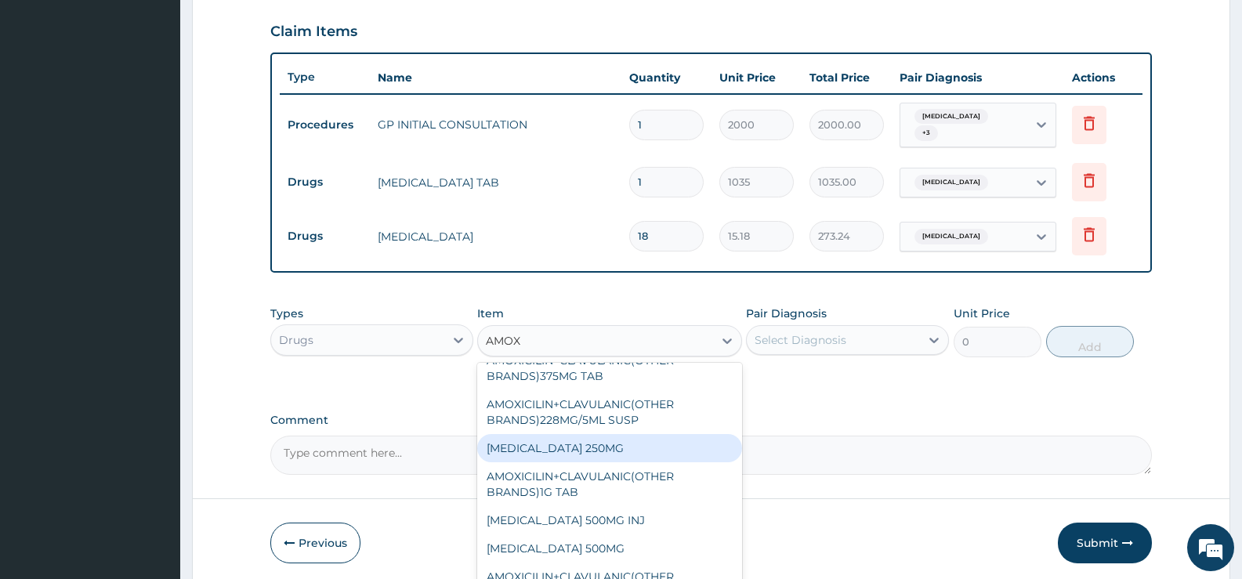
scroll to position [132, 0]
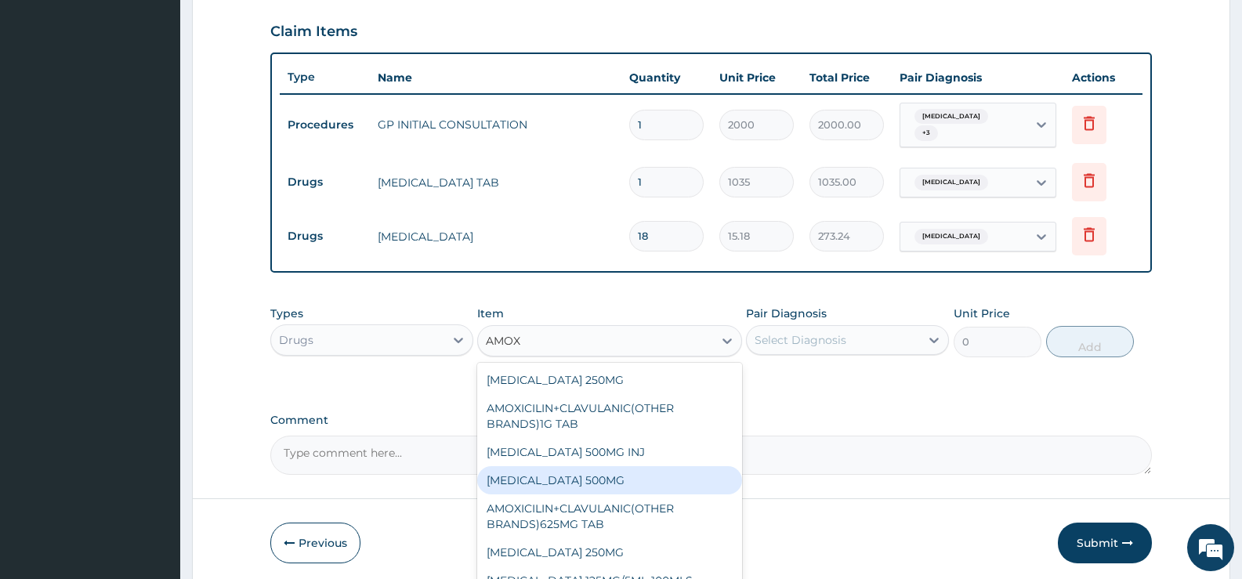
click at [591, 476] on div "AMOXYCILLIN 500MG" at bounding box center [609, 480] width 264 height 28
type input "48.3"
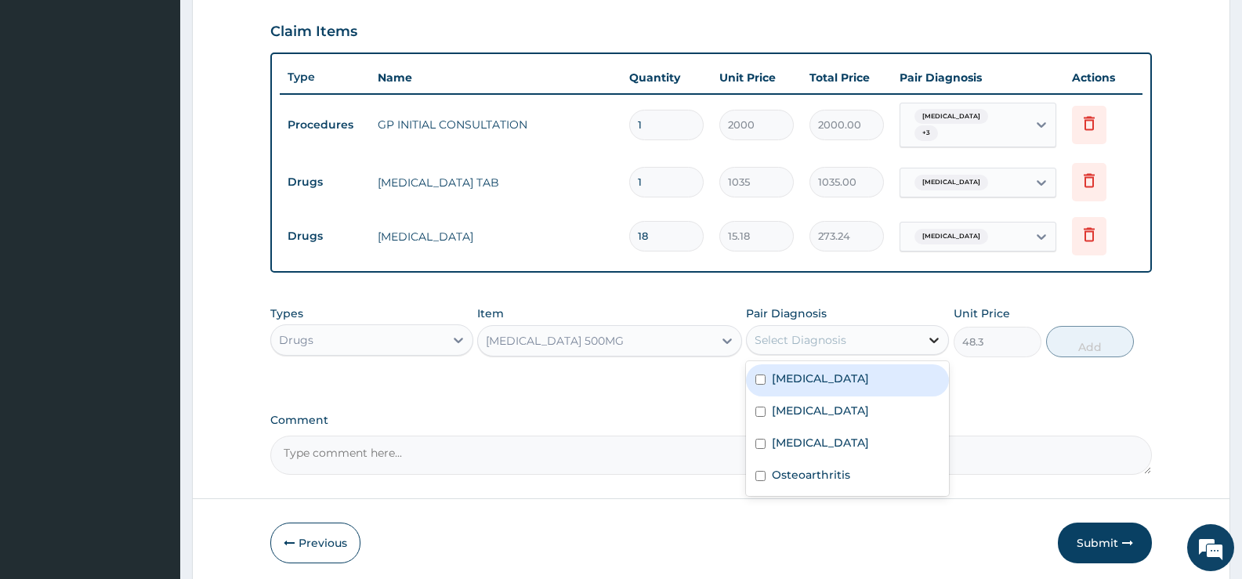
click at [929, 332] on icon at bounding box center [934, 340] width 16 height 16
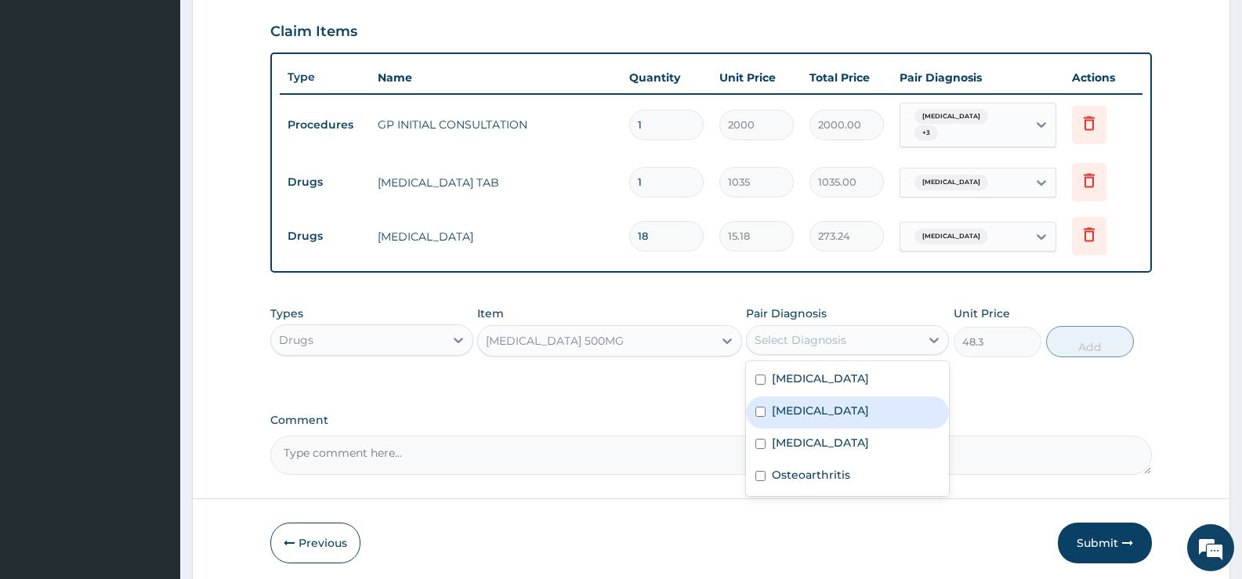
click at [837, 403] on label "Respiratory tract infection" at bounding box center [820, 411] width 97 height 16
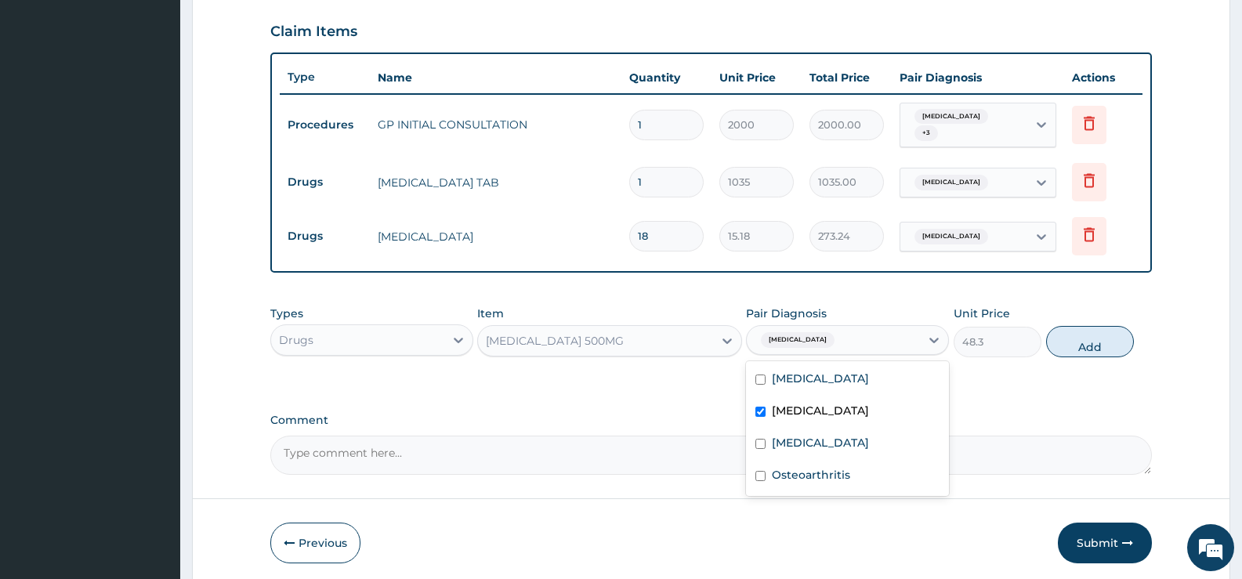
checkbox input "true"
click at [1070, 339] on button "Add" at bounding box center [1090, 341] width 88 height 31
type input "0"
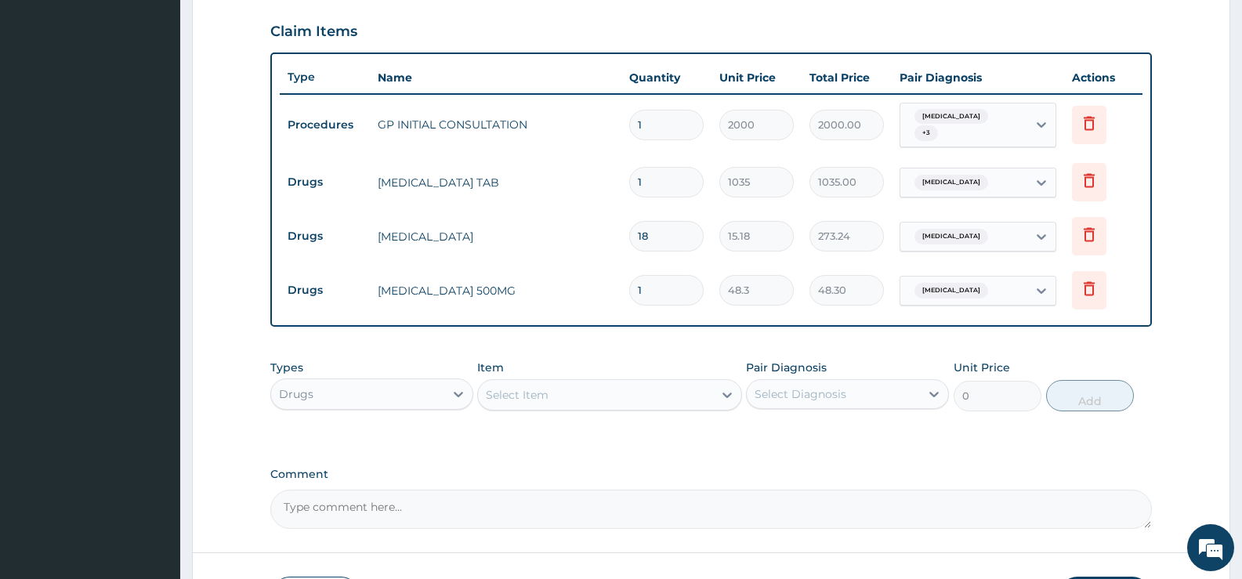
type input "15"
type input "724.50"
type input "15"
click at [702, 390] on div "Select Item" at bounding box center [595, 394] width 234 height 25
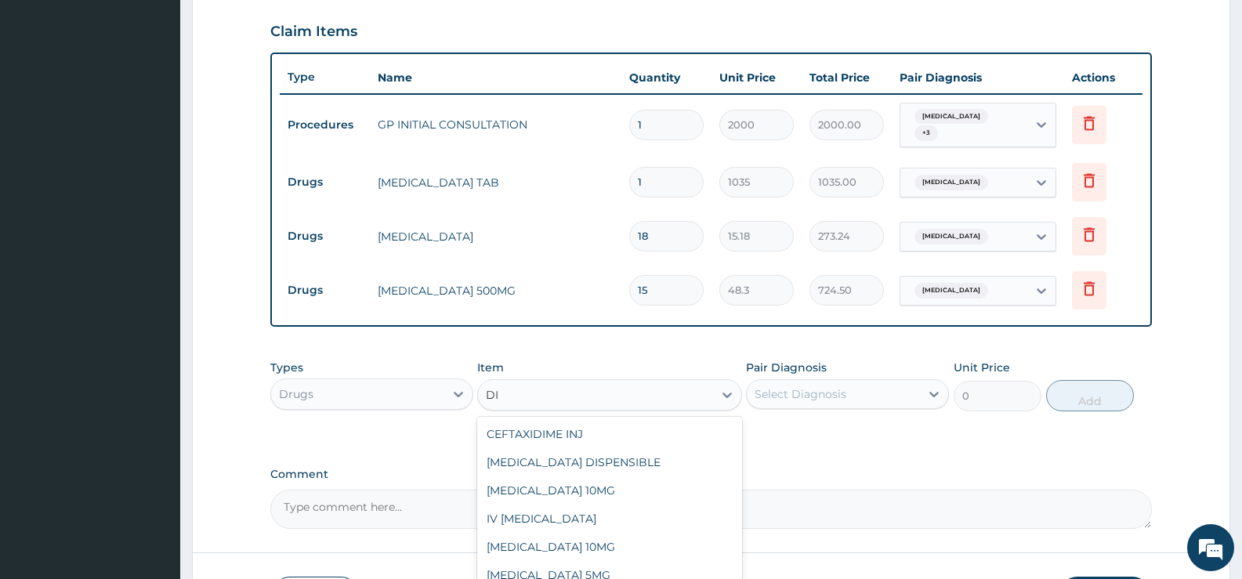
type input "D"
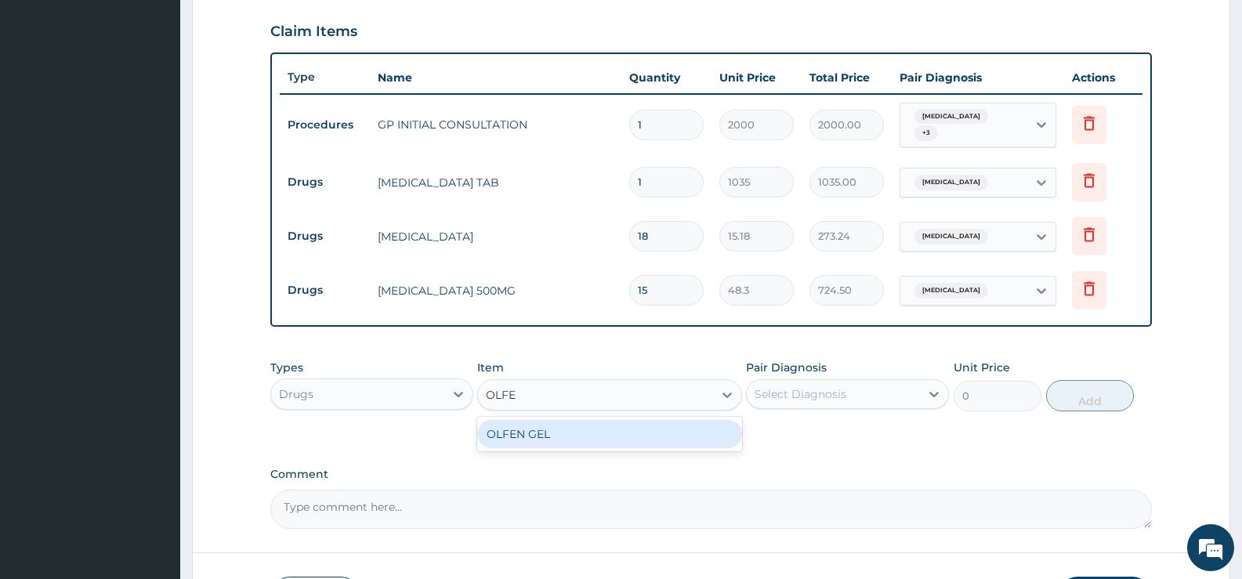
type input "OLFEN"
click at [698, 436] on div "OLFEN GEL" at bounding box center [609, 434] width 264 height 28
type input "759"
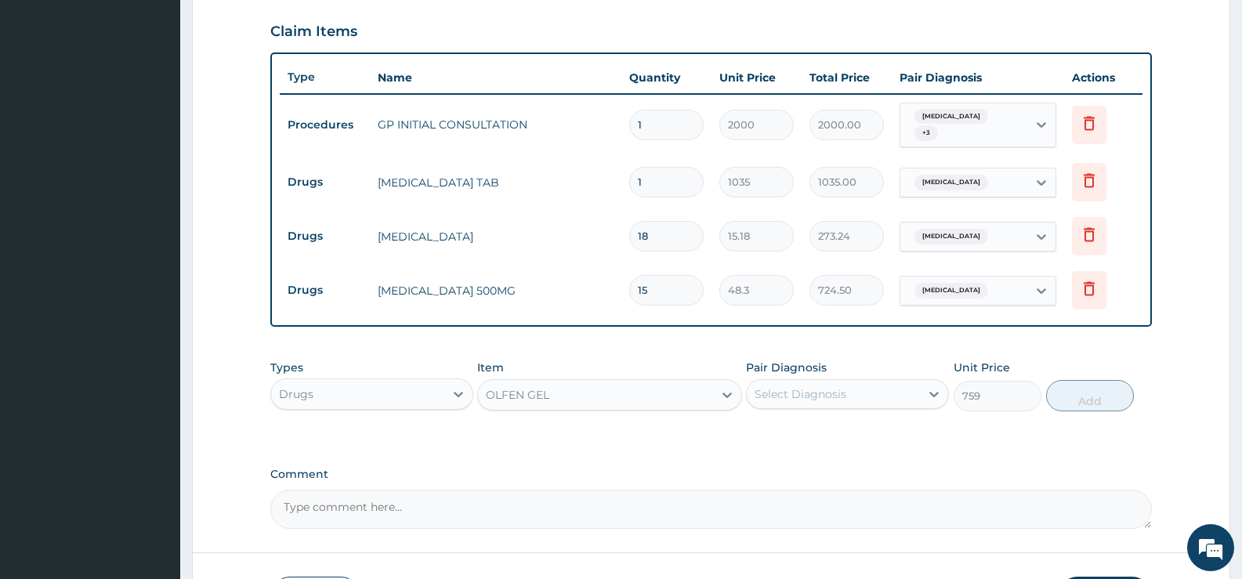
click at [857, 383] on div "Select Diagnosis" at bounding box center [833, 394] width 173 height 25
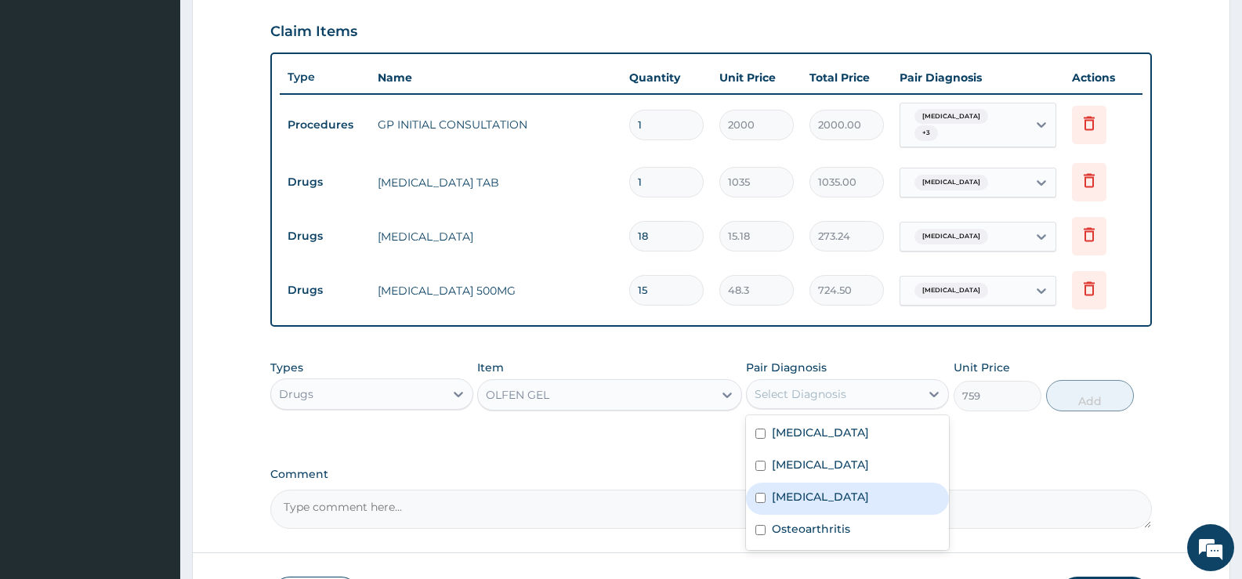
click at [817, 492] on label "Spondylosis" at bounding box center [820, 497] width 97 height 16
checkbox input "true"
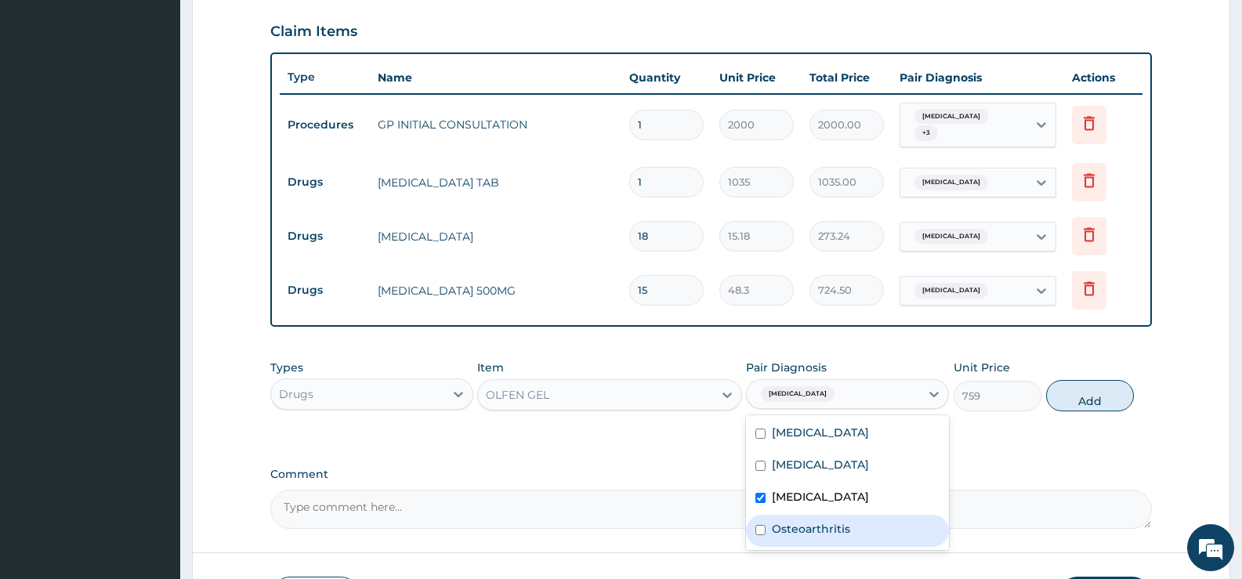
click at [812, 525] on label "Osteoarthritis" at bounding box center [811, 529] width 78 height 16
checkbox input "true"
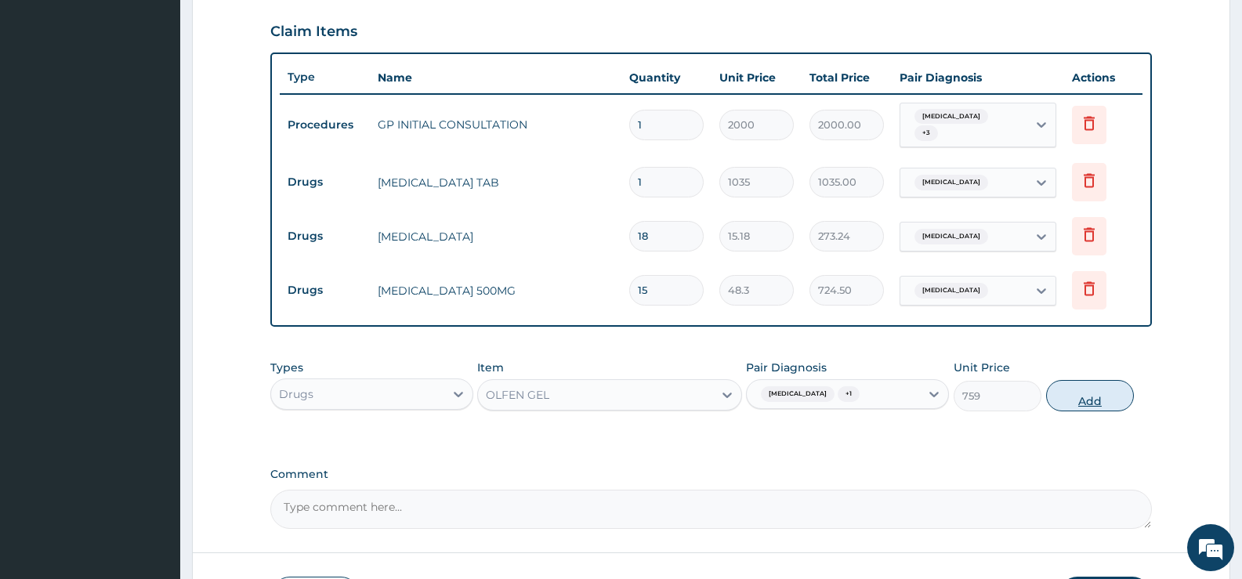
click at [1087, 393] on button "Add" at bounding box center [1090, 395] width 88 height 31
type input "0"
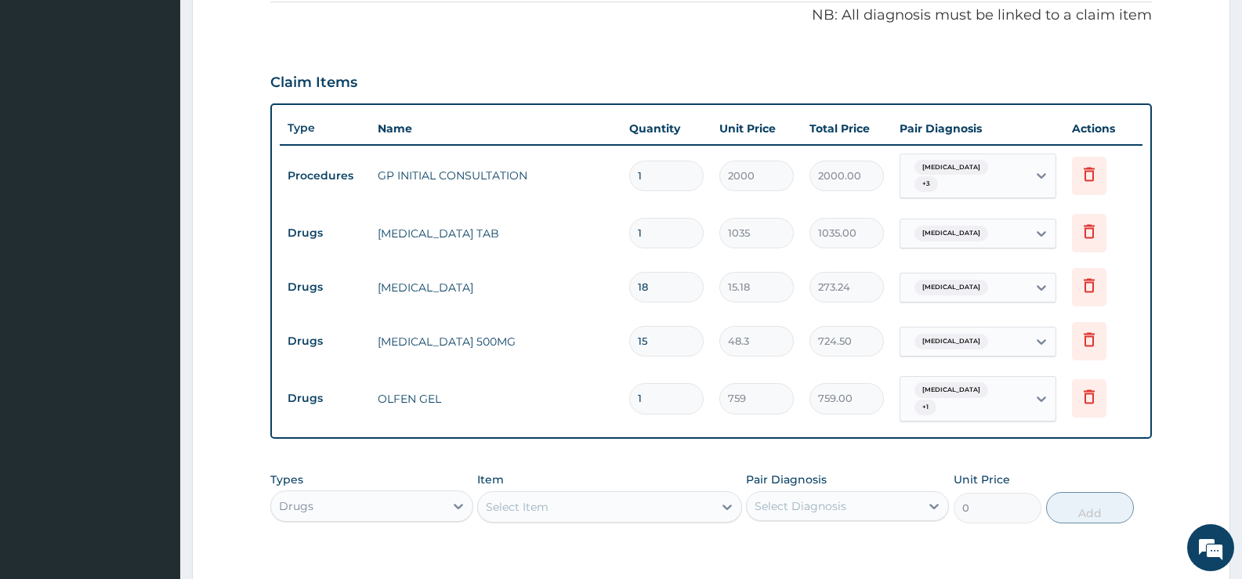
scroll to position [458, 0]
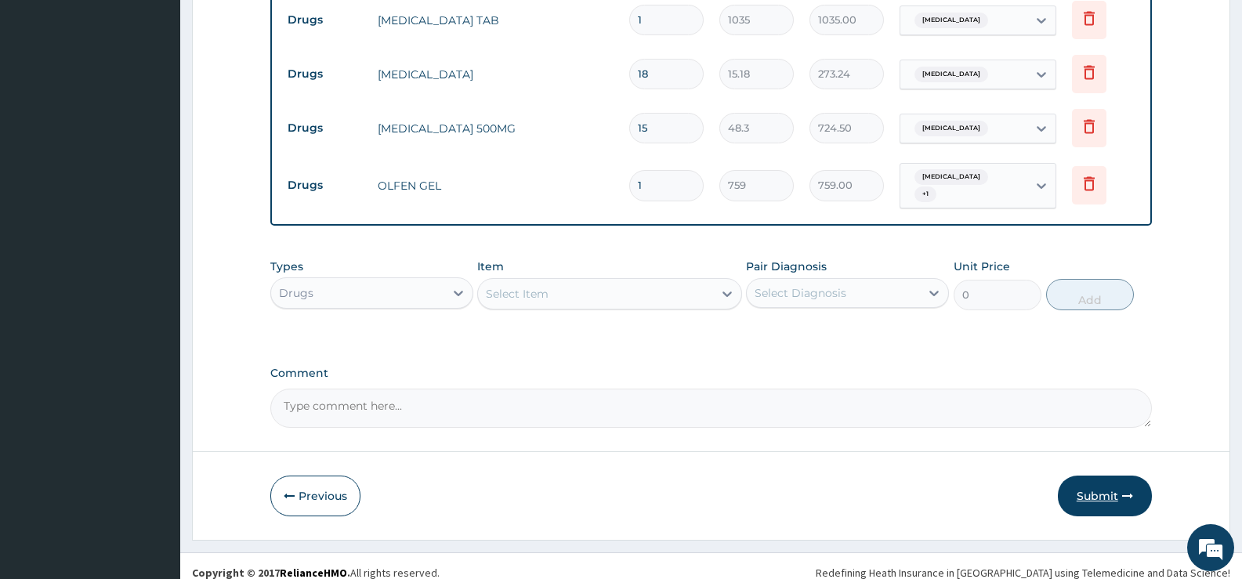
click at [1101, 477] on button "Submit" at bounding box center [1105, 496] width 94 height 41
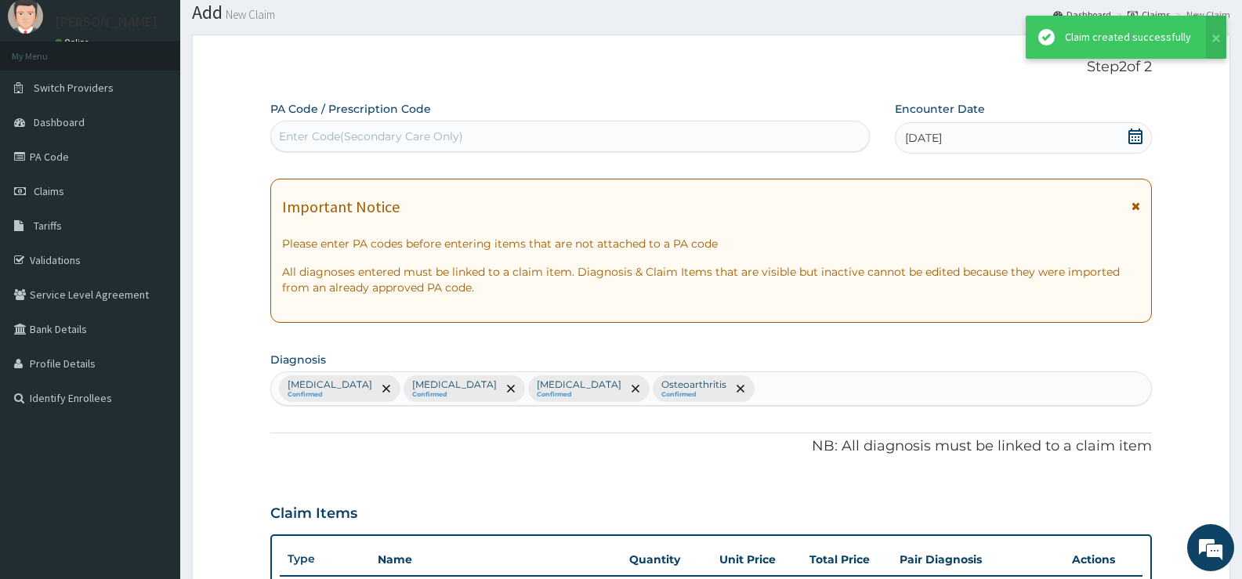
scroll to position [693, 0]
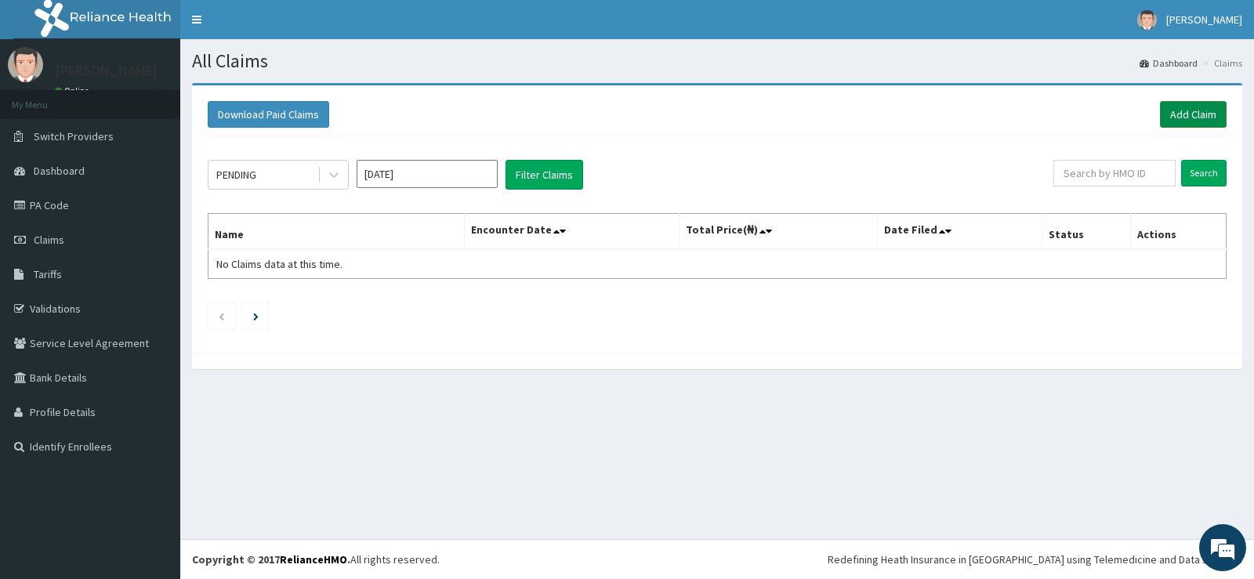
click at [1183, 112] on link "Add Claim" at bounding box center [1193, 114] width 67 height 27
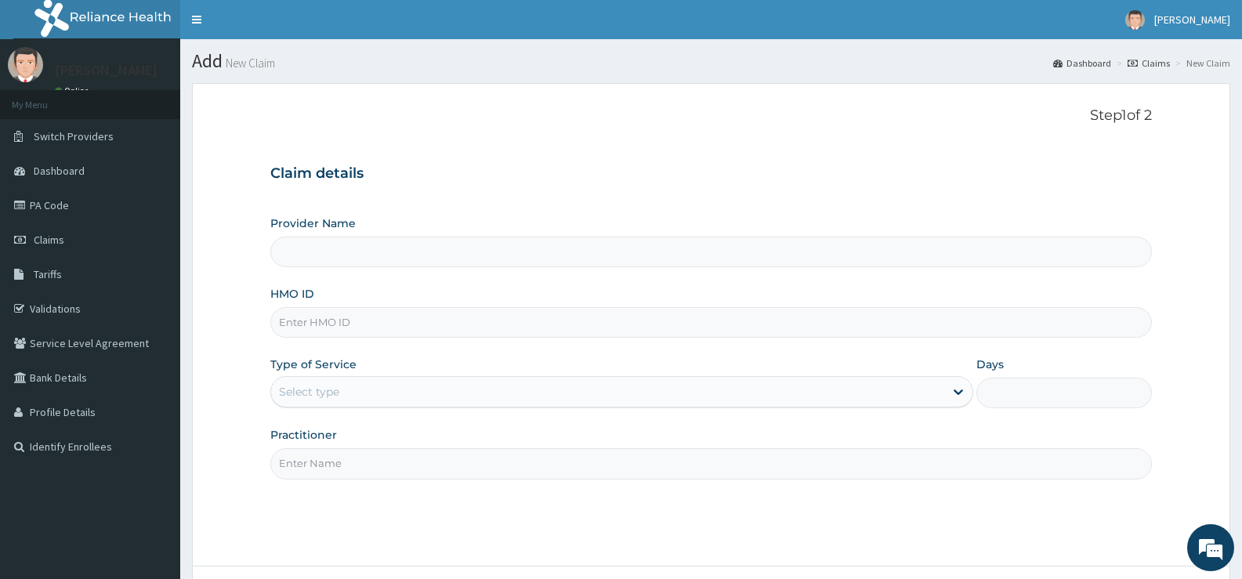
type input "[GEOGRAPHIC_DATA][PERSON_NAME]"
click at [437, 328] on input "HMO ID" at bounding box center [711, 322] width 882 height 31
type input "TTN/10028/ B"
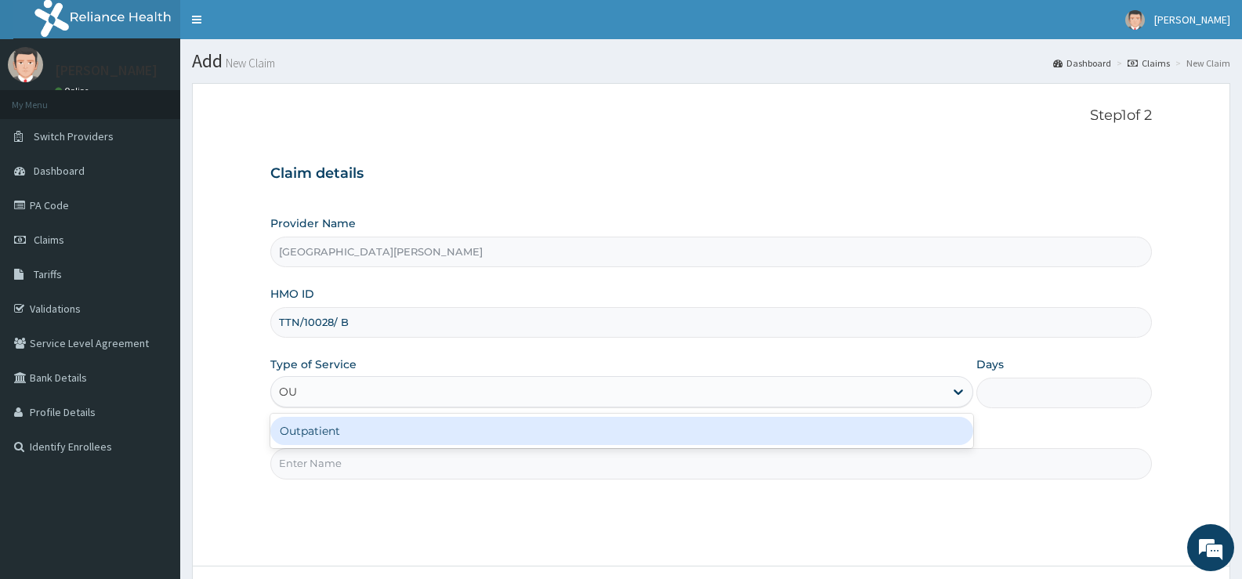
type input "OUT"
type input "1"
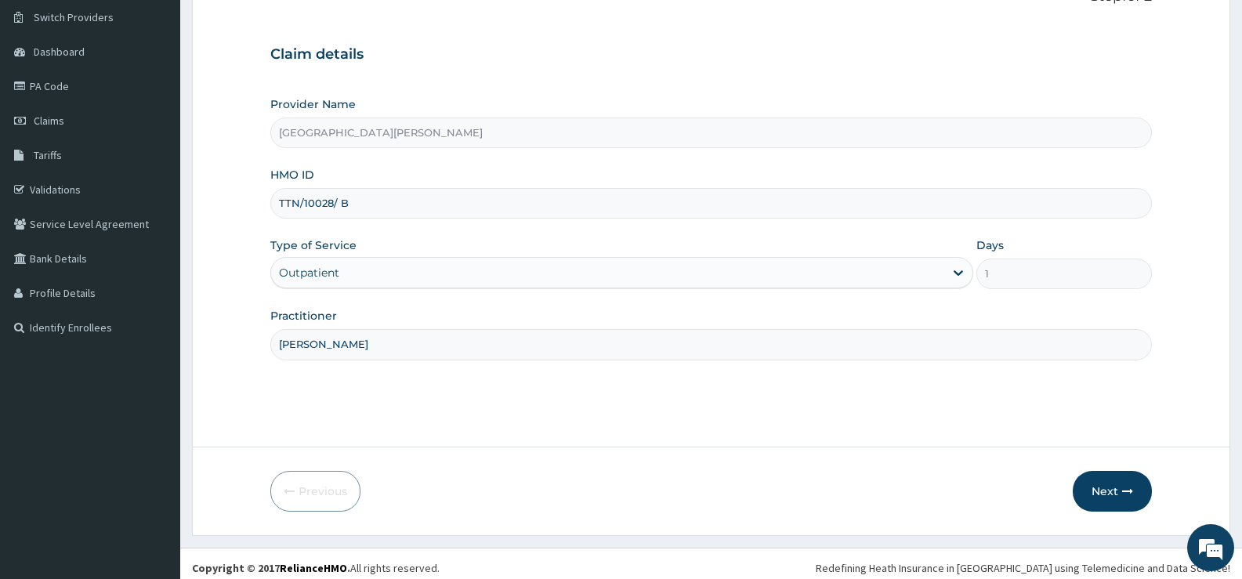
scroll to position [128, 0]
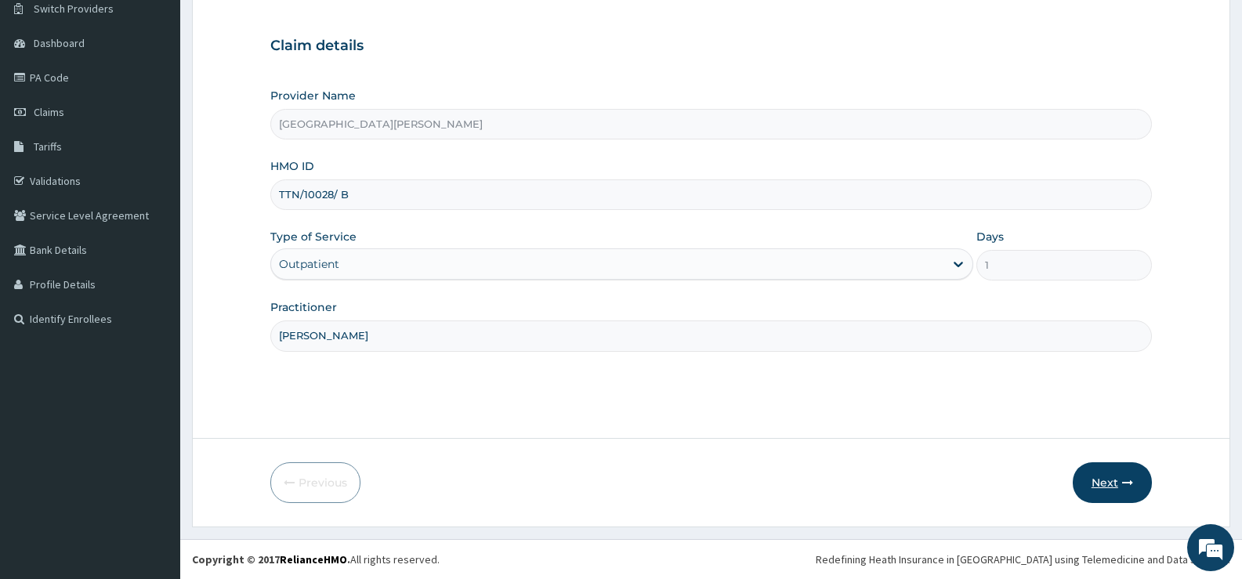
type input "[PERSON_NAME]"
click at [1114, 474] on button "Next" at bounding box center [1112, 482] width 79 height 41
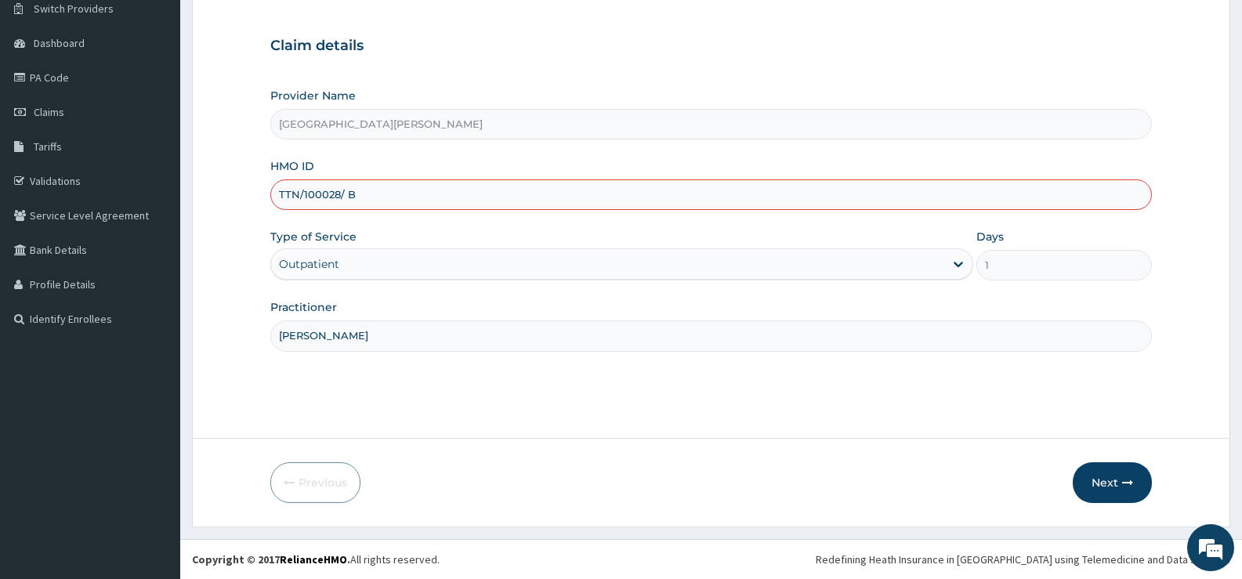
click at [453, 336] on input "[PERSON_NAME]" at bounding box center [711, 336] width 882 height 31
click at [1103, 479] on button "Next" at bounding box center [1112, 482] width 79 height 41
click at [1109, 477] on button "Next" at bounding box center [1112, 482] width 79 height 41
click at [1115, 482] on button "Next" at bounding box center [1112, 482] width 79 height 41
click at [386, 335] on input "DR FANIYI" at bounding box center [711, 336] width 882 height 31
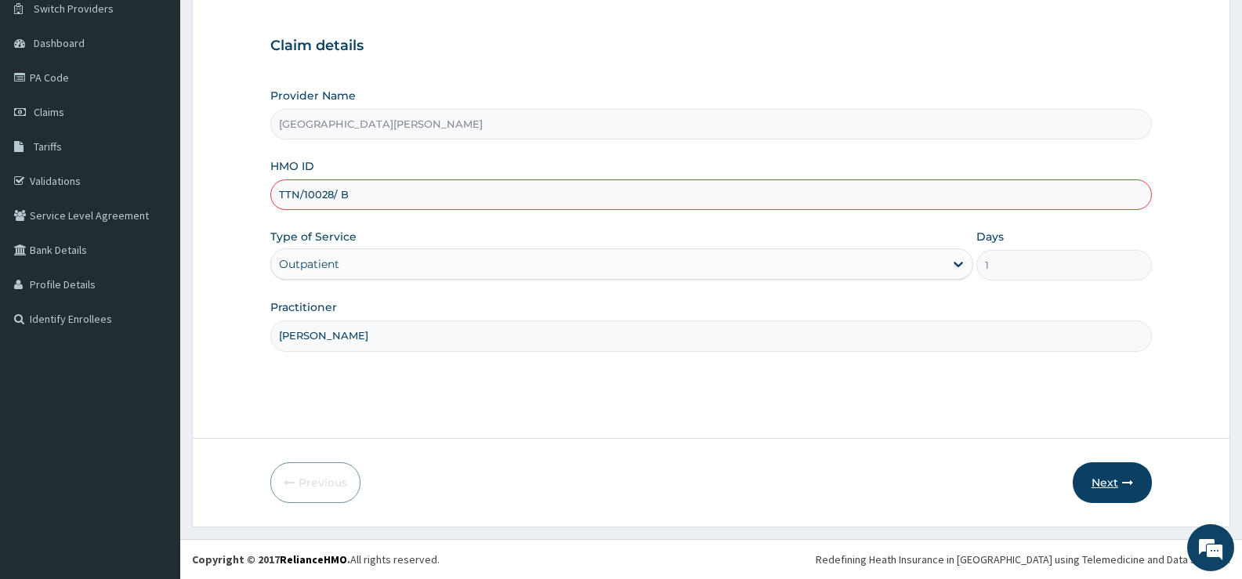
click at [1092, 480] on button "Next" at bounding box center [1112, 482] width 79 height 41
drag, startPoint x: 368, startPoint y: 186, endPoint x: 328, endPoint y: 194, distance: 41.5
drag, startPoint x: 328, startPoint y: 194, endPoint x: 550, endPoint y: 203, distance: 222.8
click at [550, 203] on input "TTN/10028/ B" at bounding box center [711, 194] width 882 height 31
type input "TTN/10028/B"
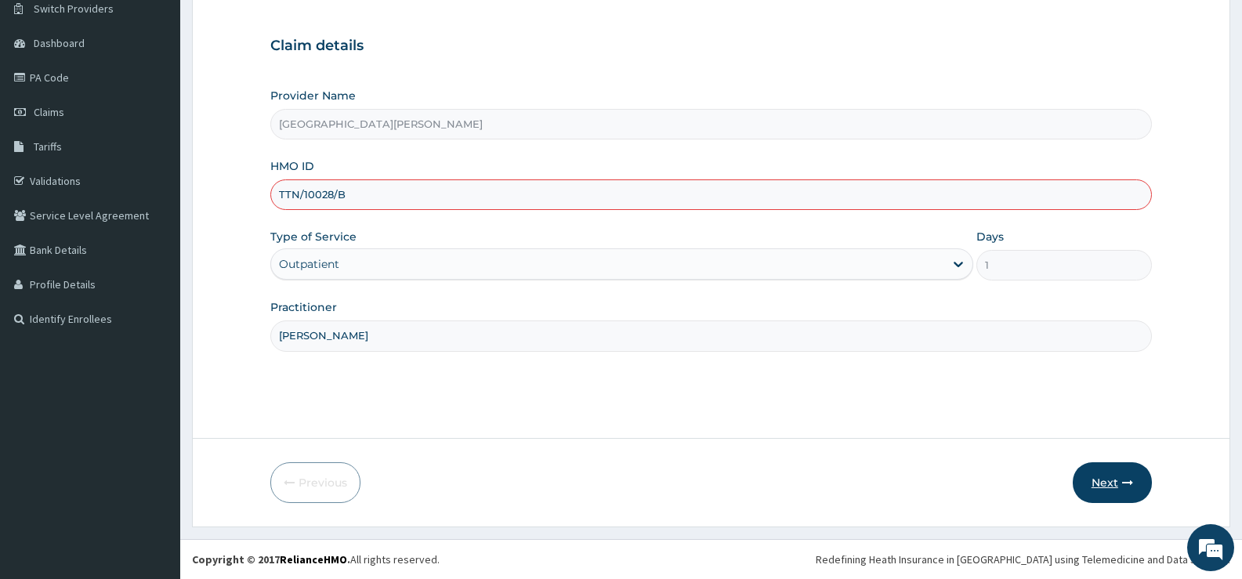
click at [1103, 476] on button "Next" at bounding box center [1112, 482] width 79 height 41
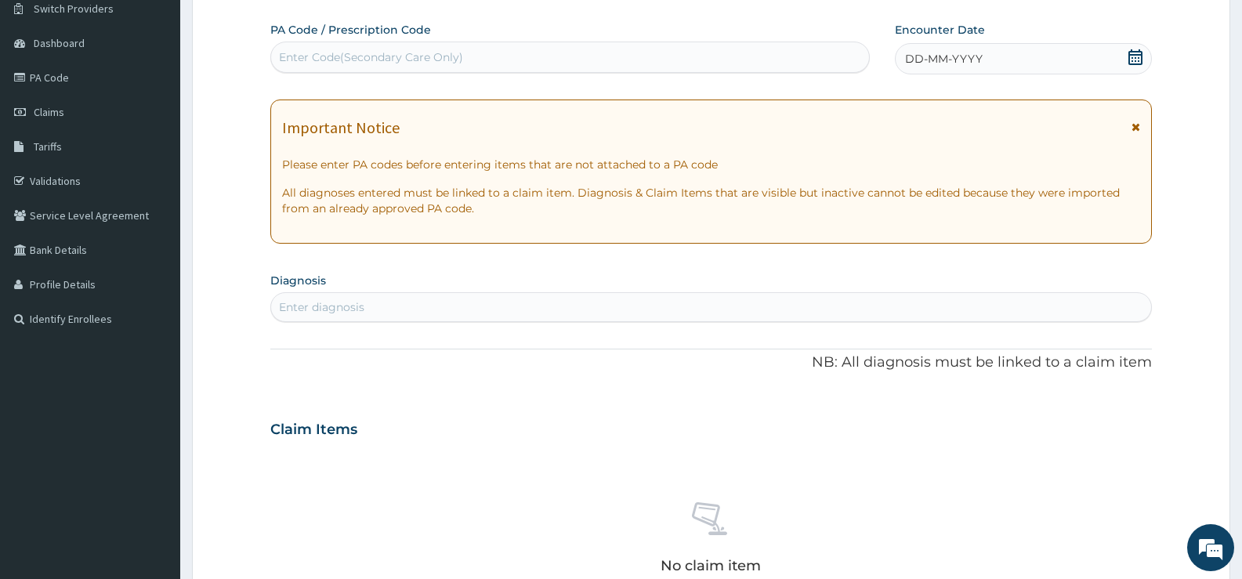
click at [1137, 54] on icon at bounding box center [1136, 57] width 14 height 16
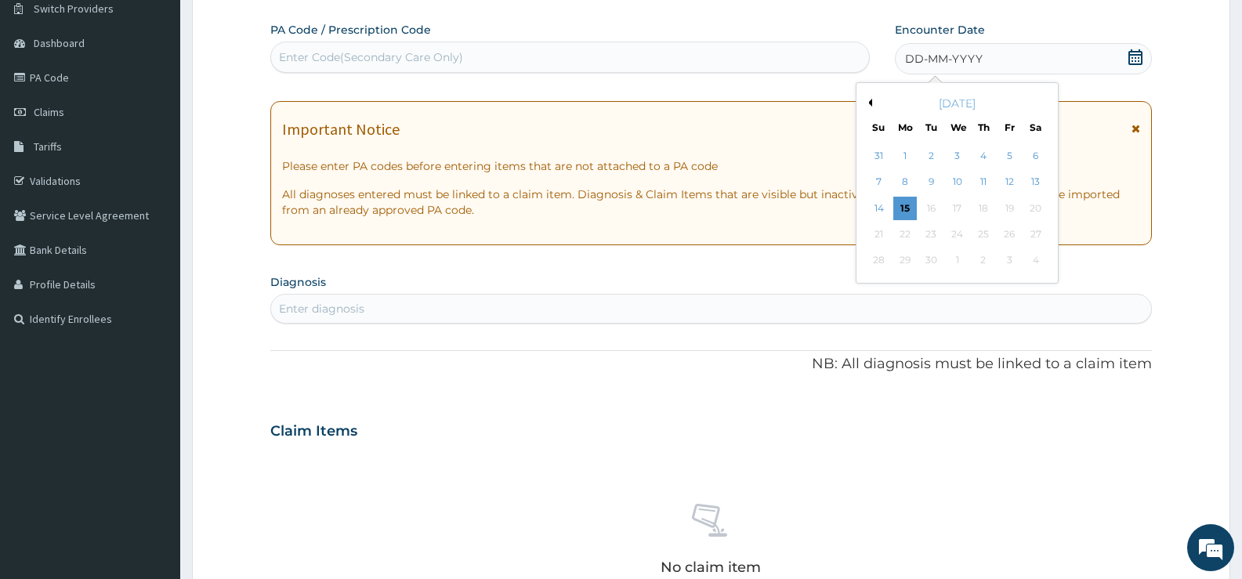
click at [871, 102] on button "Previous Month" at bounding box center [868, 103] width 8 height 8
click at [1007, 182] on div "11" at bounding box center [1010, 183] width 24 height 24
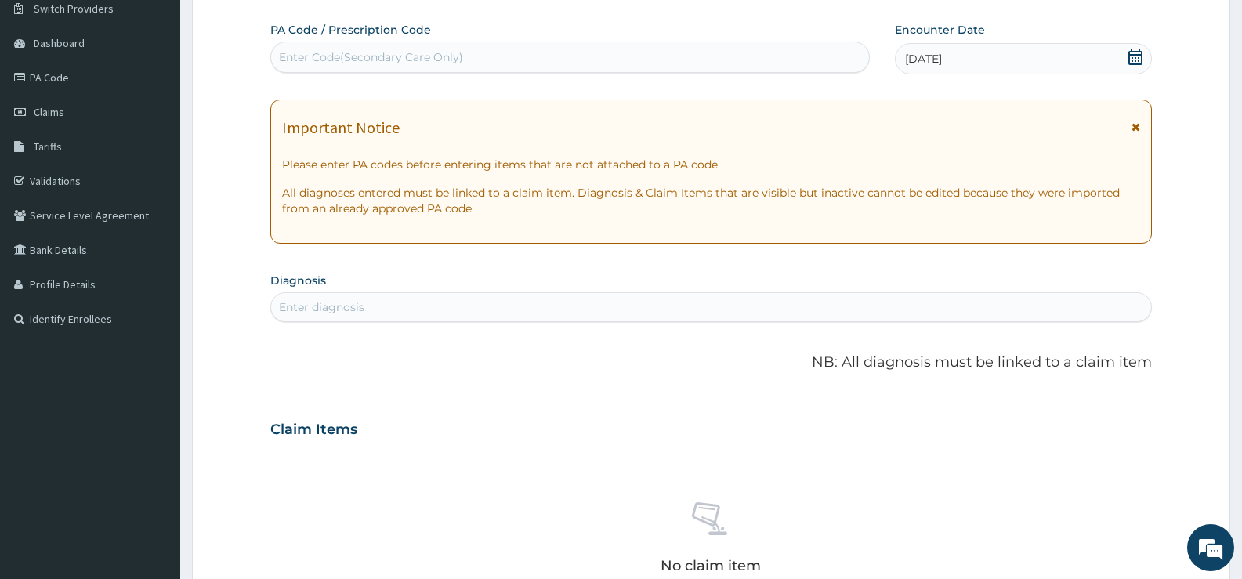
click at [595, 306] on div "Enter diagnosis" at bounding box center [711, 307] width 880 height 25
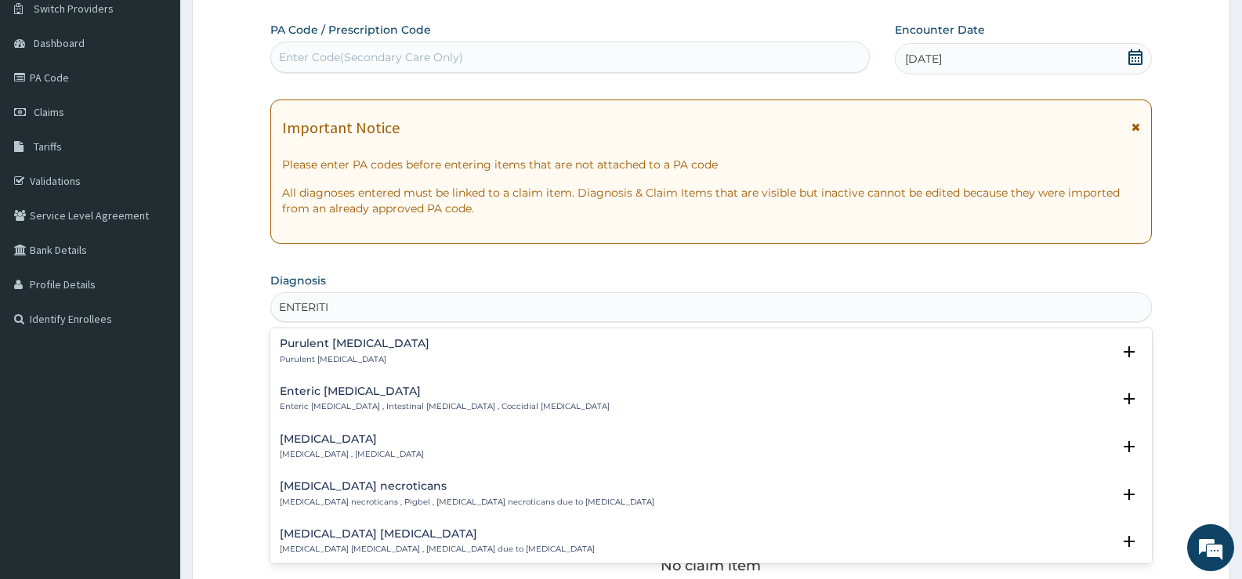
type input "ENTERITIS"
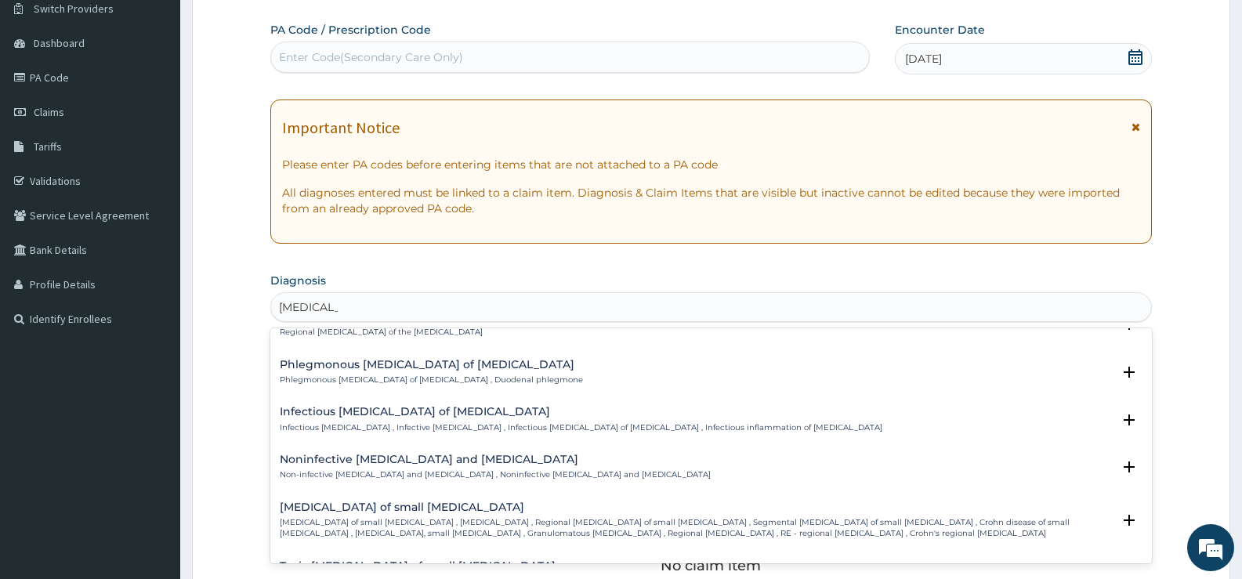
scroll to position [1489, 0]
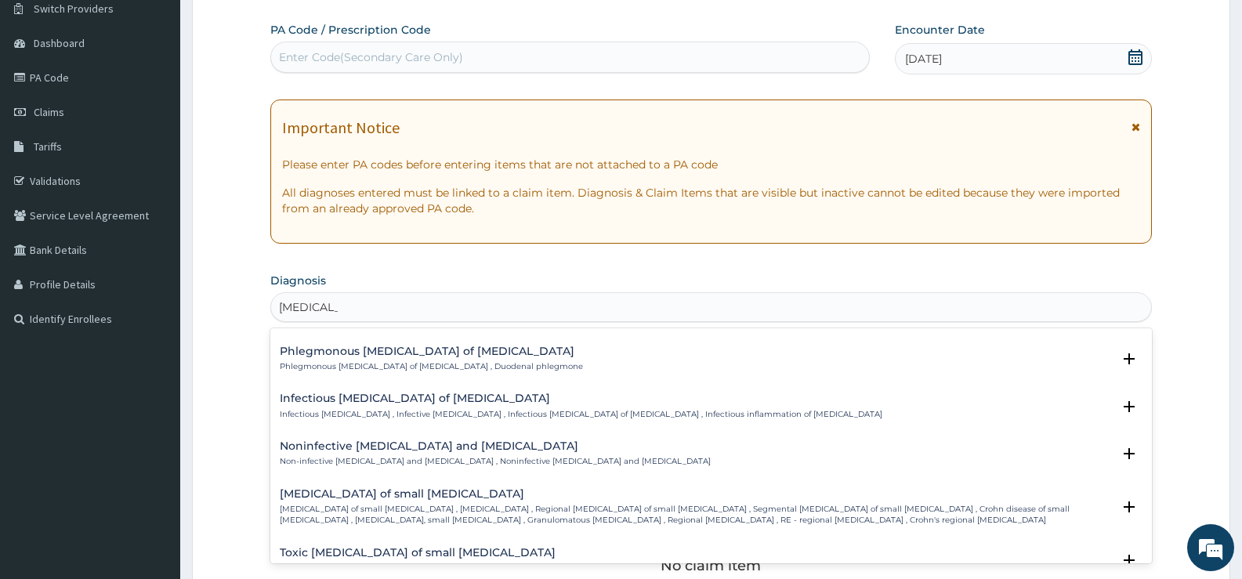
click at [365, 440] on h4 "Noninfective enteritis and colitis" at bounding box center [495, 446] width 431 height 12
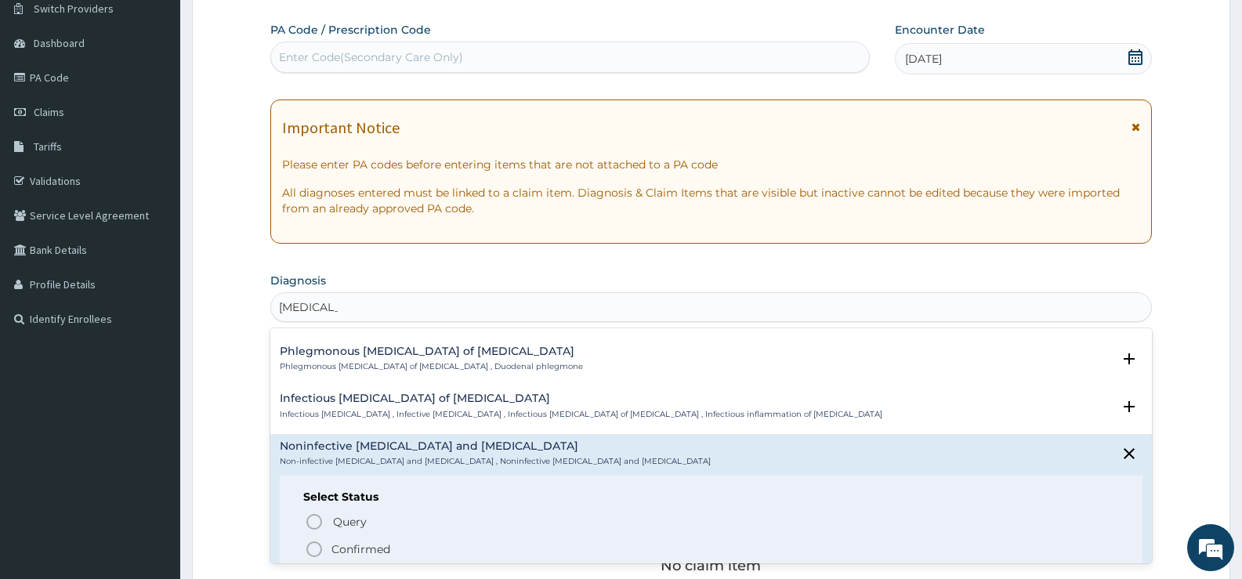
click at [364, 542] on p "Confirmed" at bounding box center [361, 550] width 59 height 16
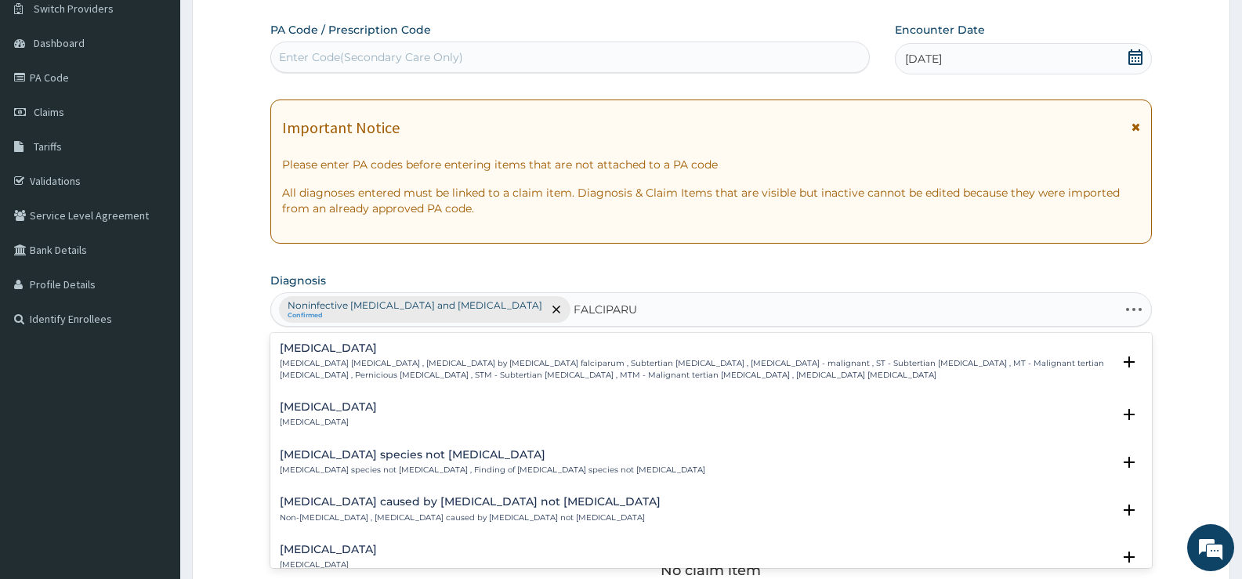
type input "FALCIPARUM"
click at [432, 361] on p "[MEDICAL_DATA] [MEDICAL_DATA] , [MEDICAL_DATA] by [MEDICAL_DATA] falciparum , S…" at bounding box center [696, 369] width 832 height 23
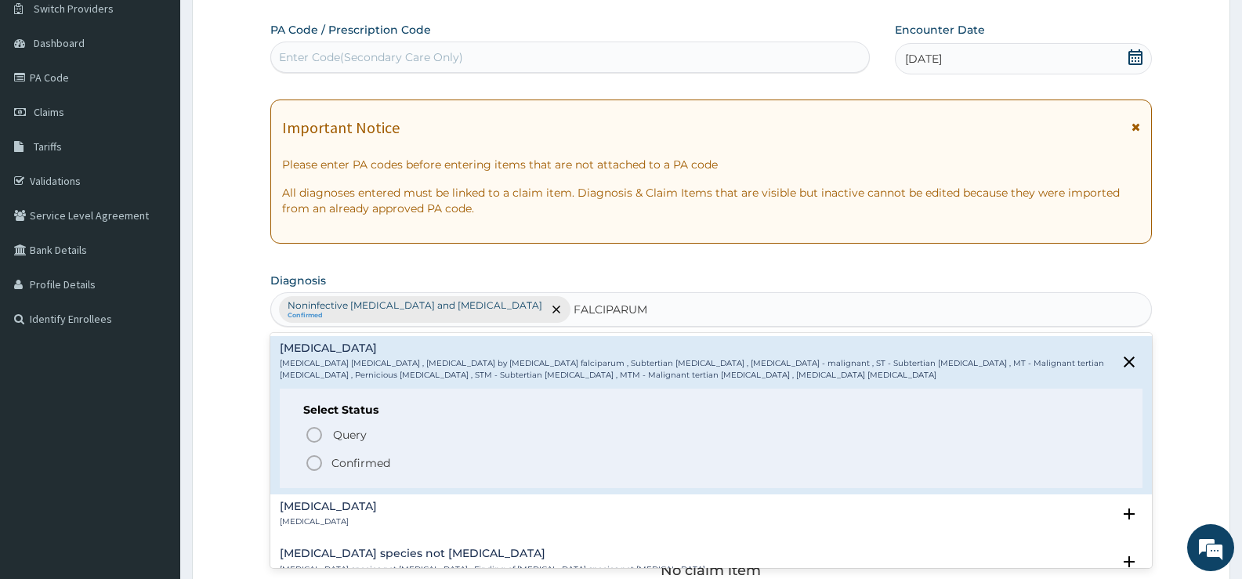
drag, startPoint x: 361, startPoint y: 458, endPoint x: 378, endPoint y: 458, distance: 17.3
click at [361, 460] on p "Confirmed" at bounding box center [361, 463] width 59 height 16
click at [361, 460] on div "No claim item" at bounding box center [711, 545] width 882 height 180
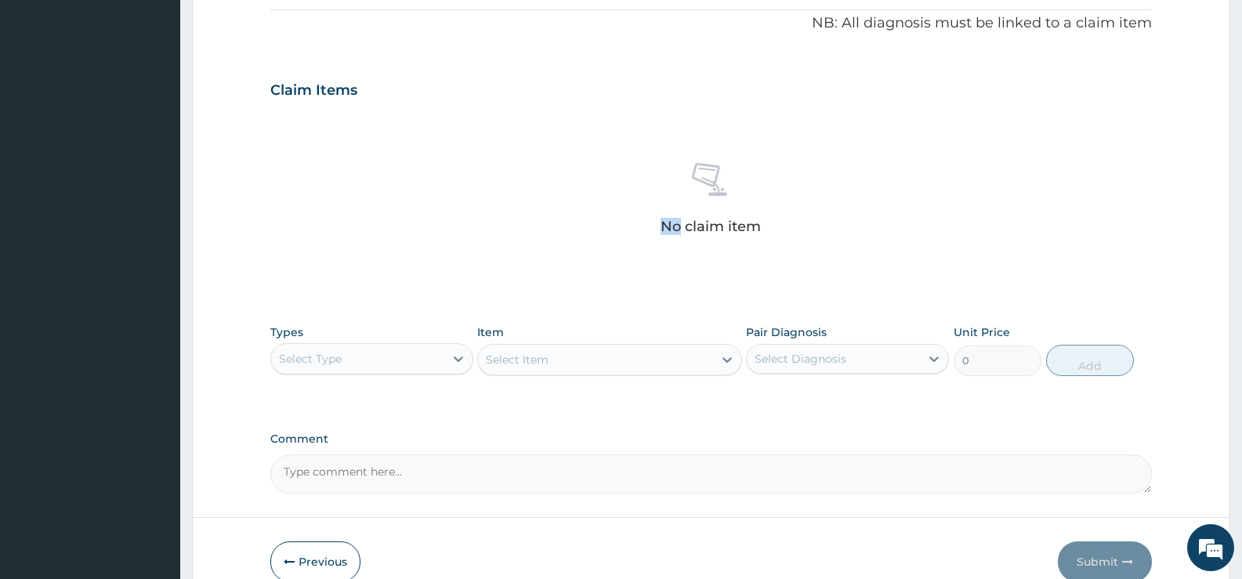
scroll to position [520, 0]
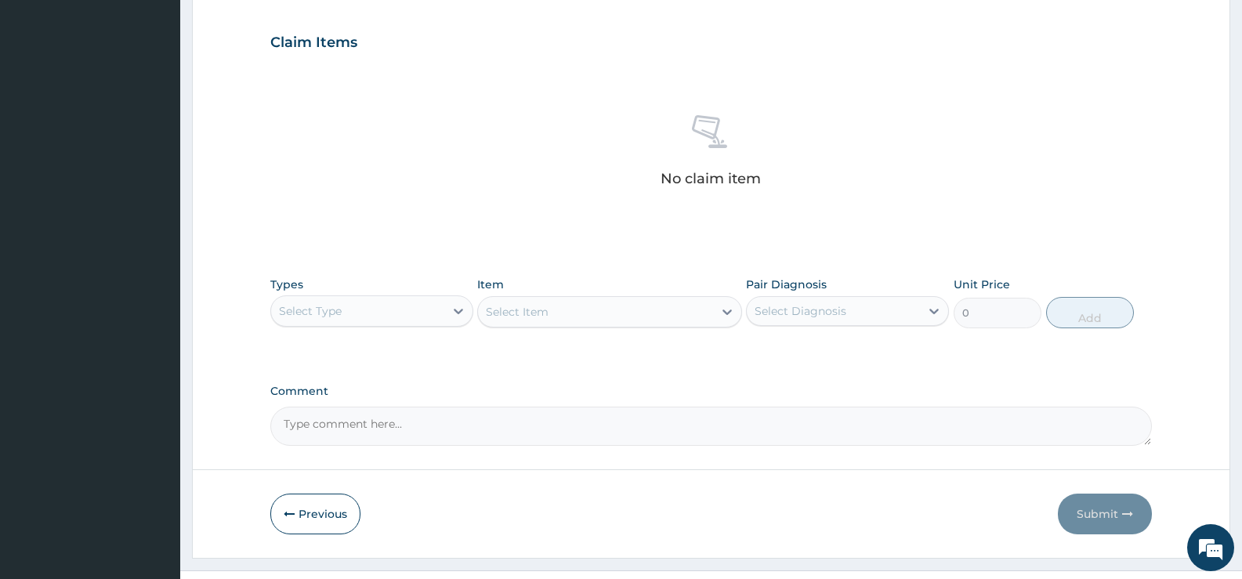
click at [818, 189] on div "No claim item" at bounding box center [711, 153] width 882 height 180
click at [455, 317] on icon at bounding box center [459, 311] width 16 height 16
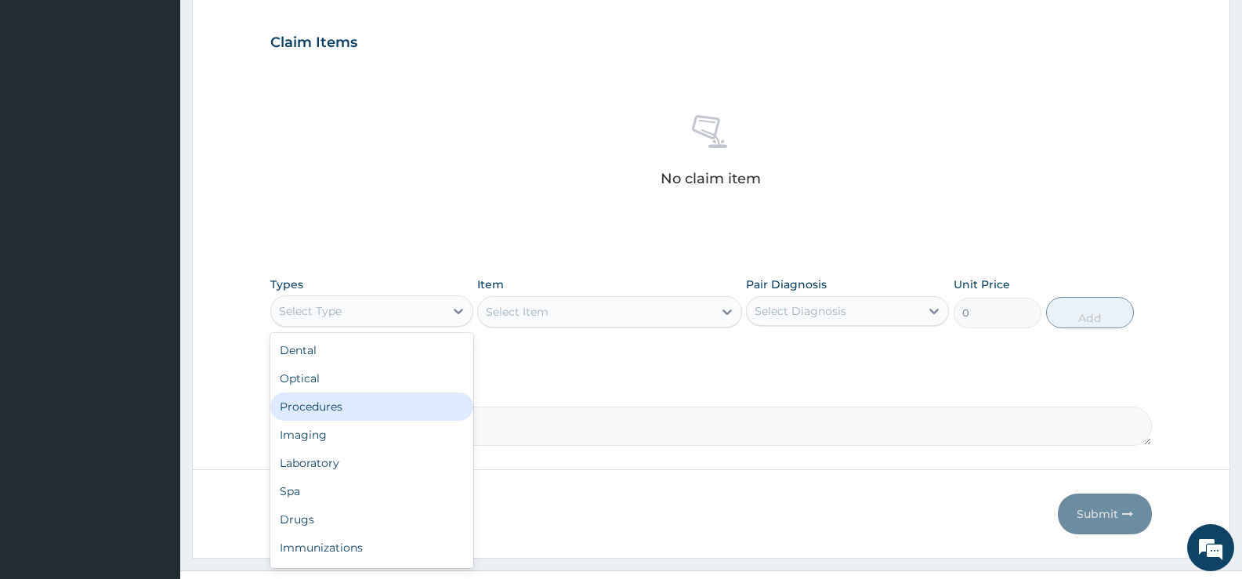
click at [357, 407] on div "Procedures" at bounding box center [371, 407] width 203 height 28
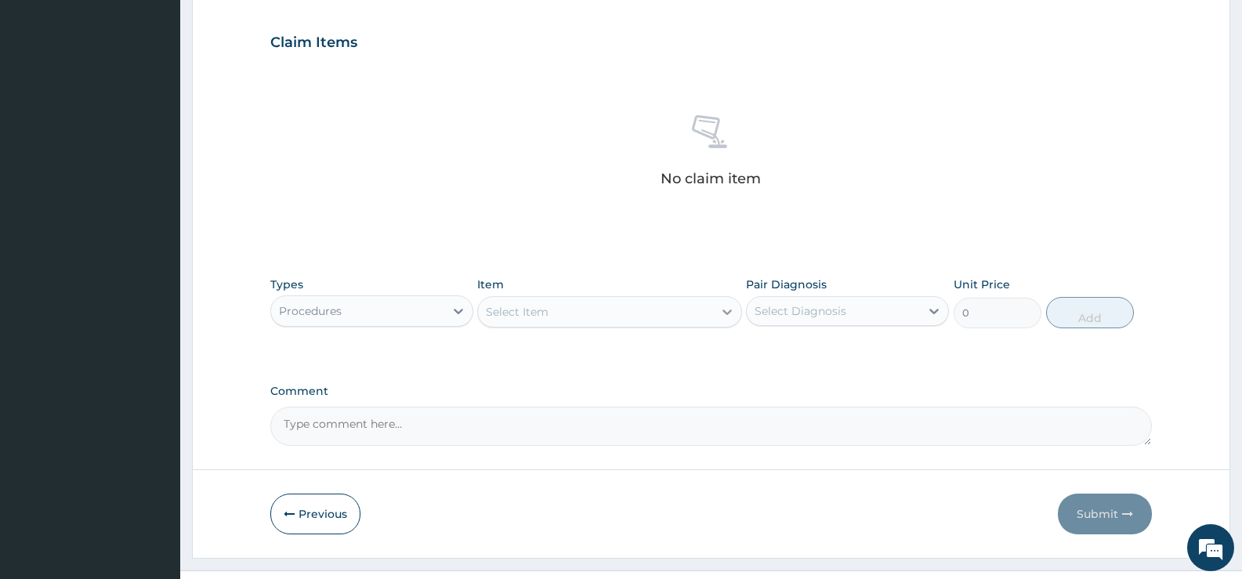
click at [723, 306] on icon at bounding box center [727, 312] width 16 height 16
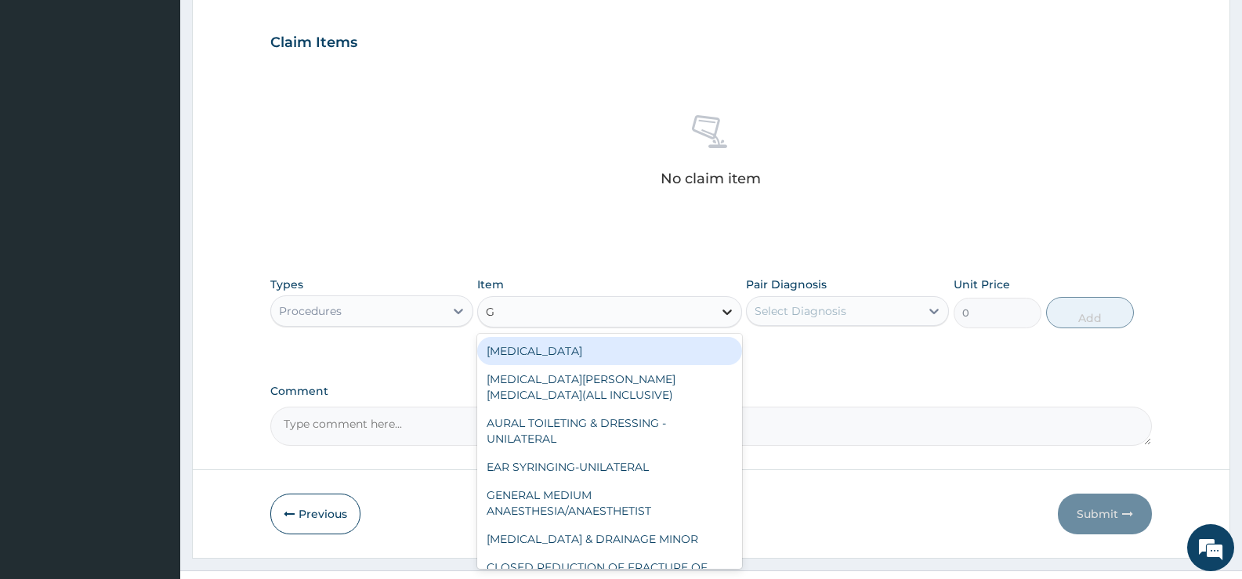
type input "GP"
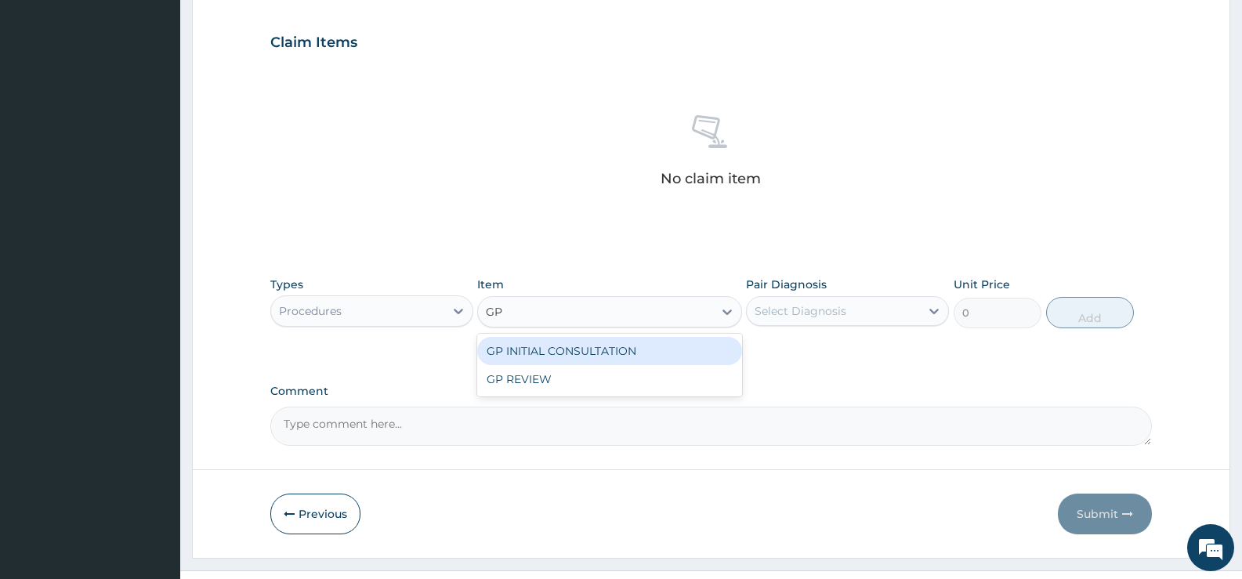
click at [695, 350] on div "GP INITIAL CONSULTATION" at bounding box center [609, 351] width 264 height 28
type input "2000"
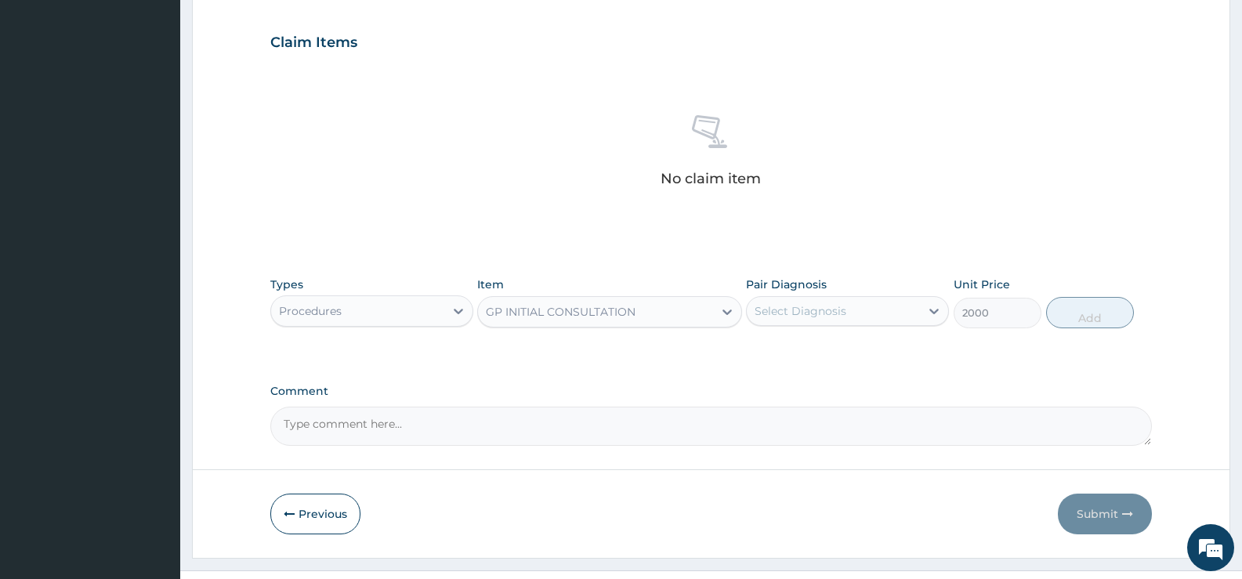
click at [850, 314] on div "Select Diagnosis" at bounding box center [833, 311] width 173 height 25
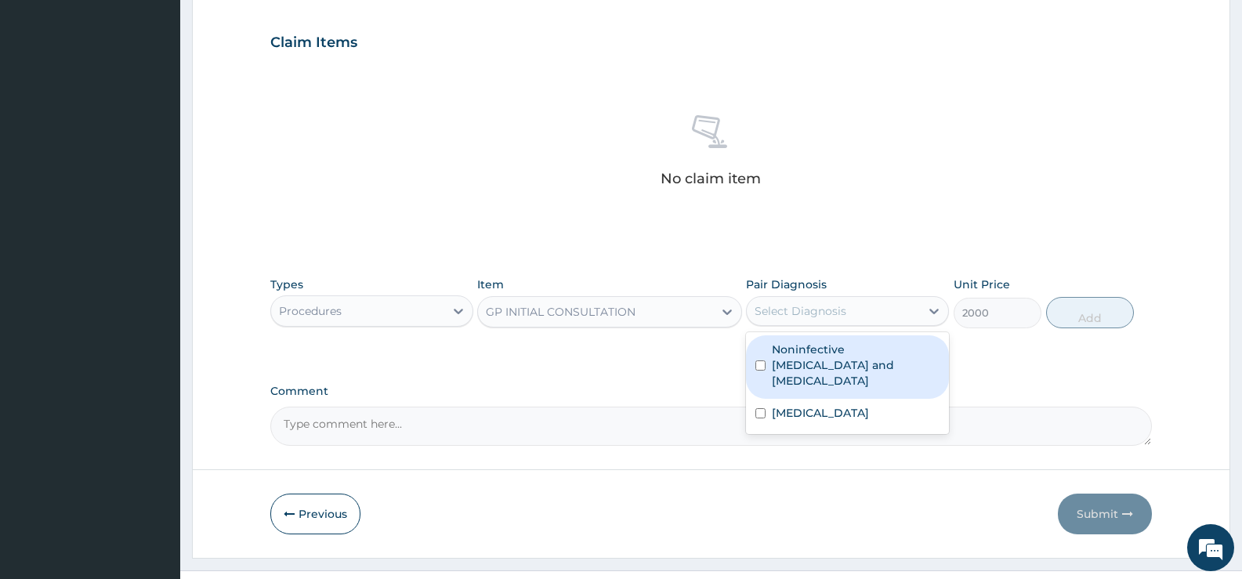
click at [838, 350] on label "Noninfective enteritis and colitis" at bounding box center [856, 365] width 168 height 47
checkbox input "true"
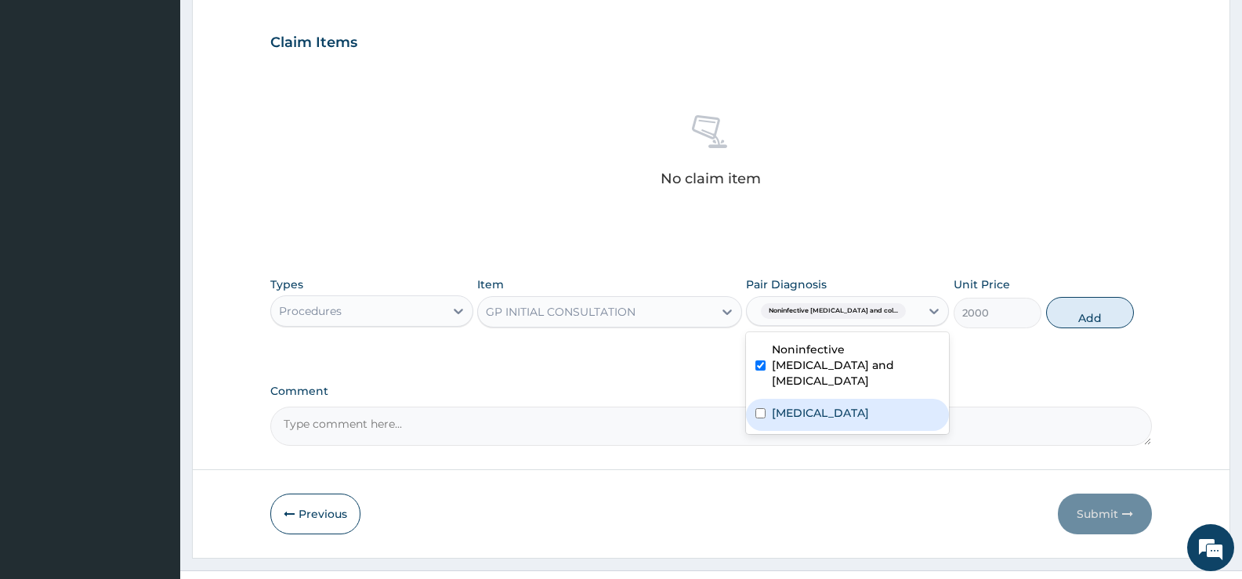
click at [828, 405] on label "[MEDICAL_DATA]" at bounding box center [820, 413] width 97 height 16
checkbox input "true"
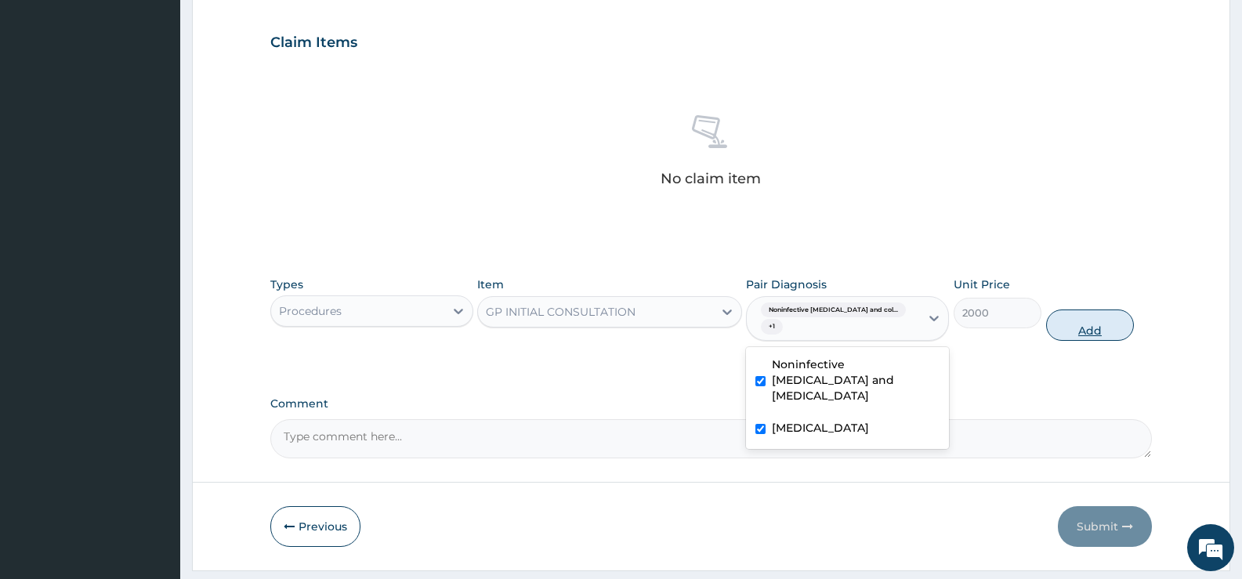
click at [1085, 317] on button "Add" at bounding box center [1090, 325] width 88 height 31
type input "0"
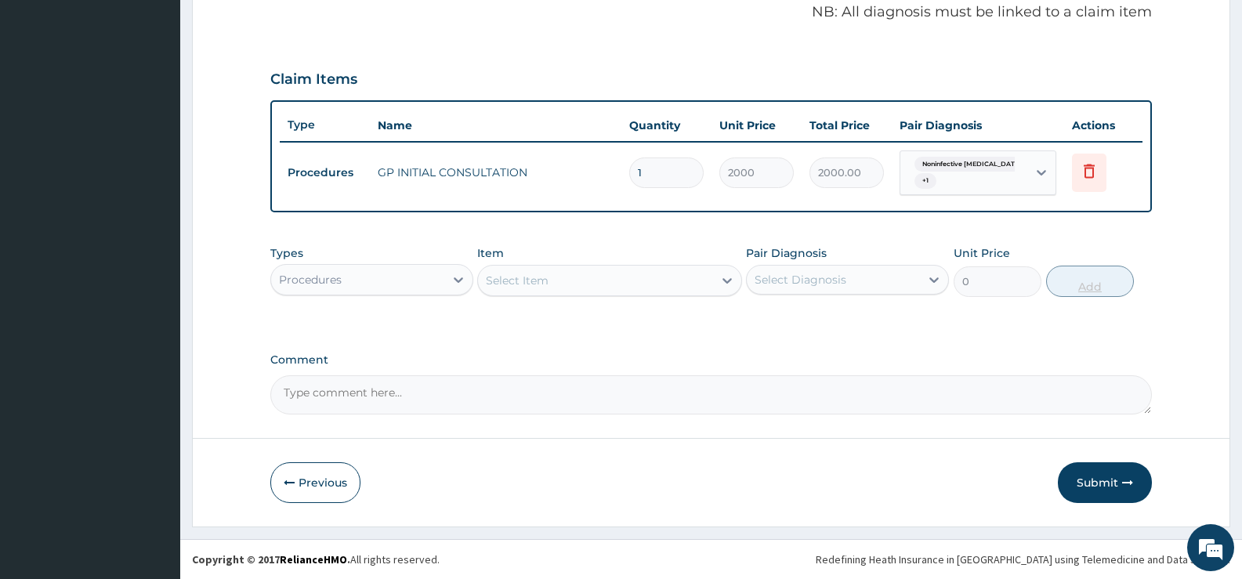
scroll to position [483, 0]
click at [460, 281] on icon at bounding box center [458, 279] width 9 height 5
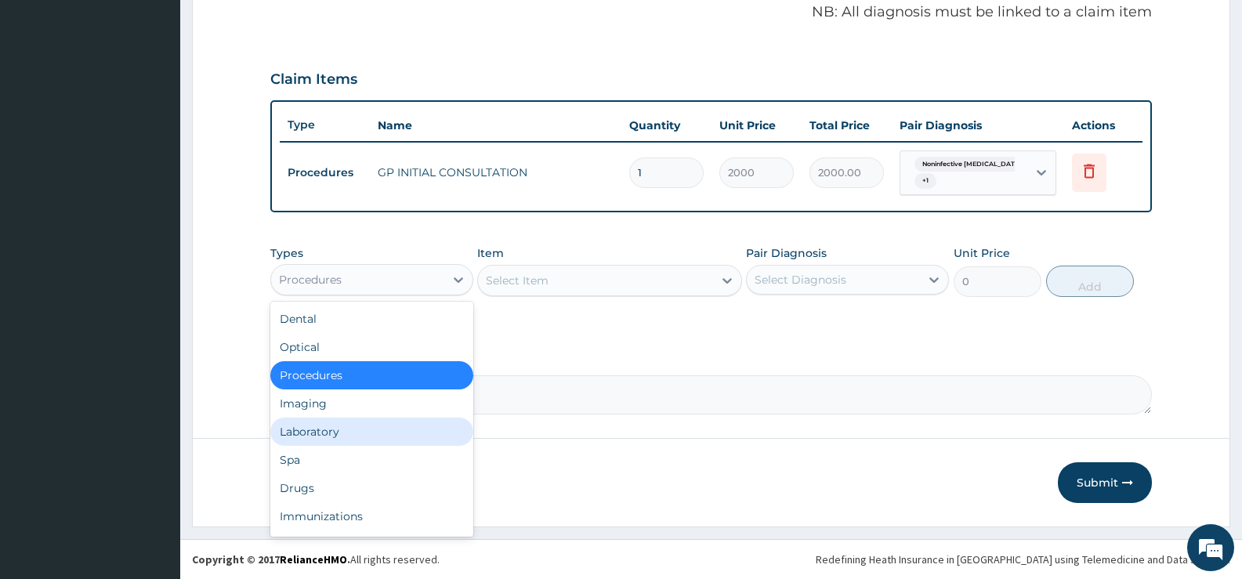
click at [335, 433] on div "Laboratory" at bounding box center [371, 432] width 203 height 28
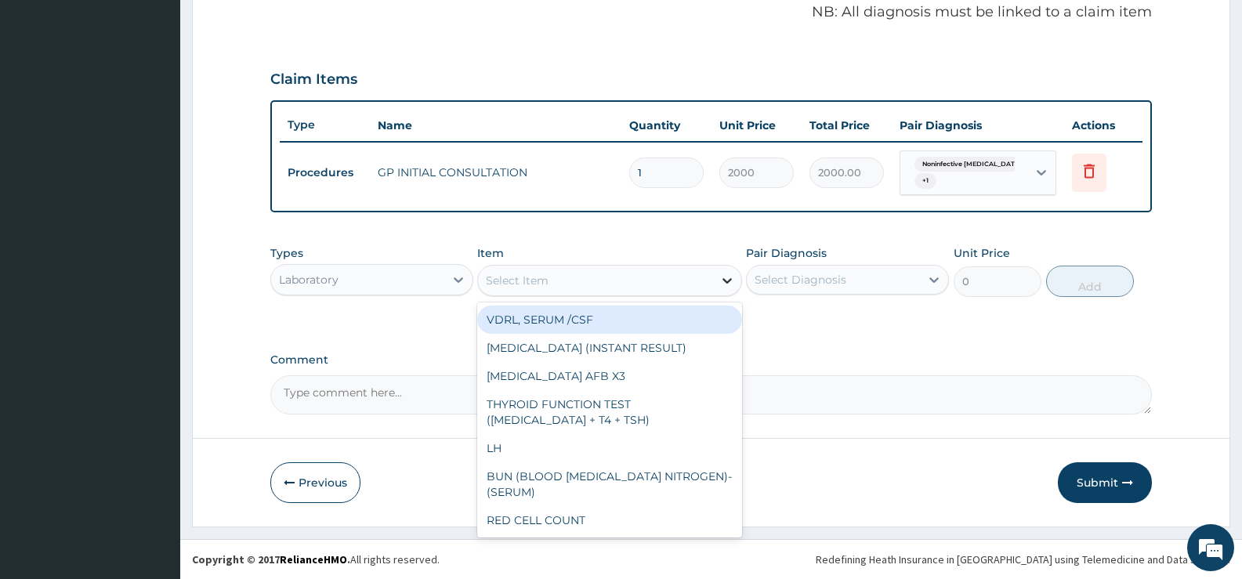
click at [719, 280] on icon at bounding box center [727, 281] width 16 height 16
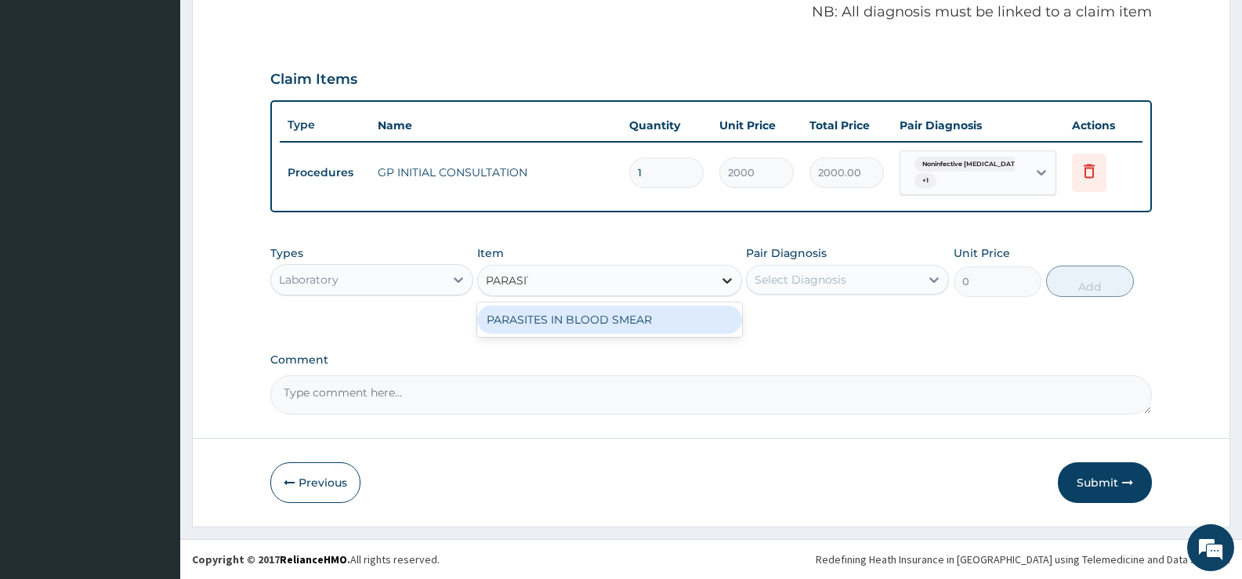
type input "PARASITE"
click at [658, 320] on div "PARASITES IN BLOOD SMEAR" at bounding box center [609, 320] width 264 height 28
type input "1100"
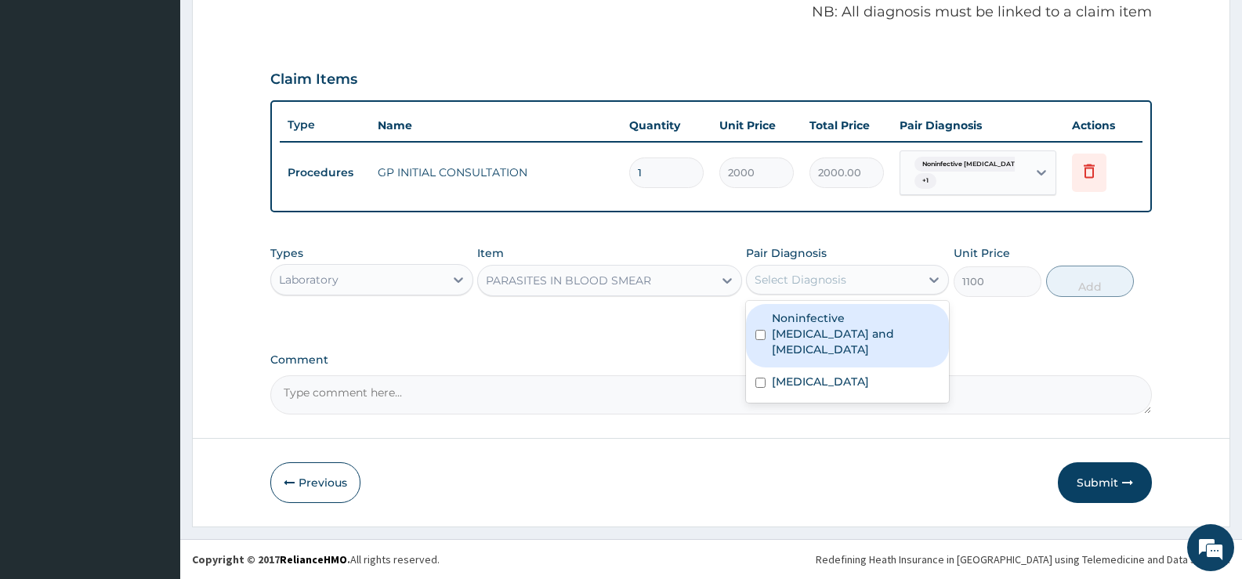
click at [824, 281] on div "Select Diagnosis" at bounding box center [801, 280] width 92 height 16
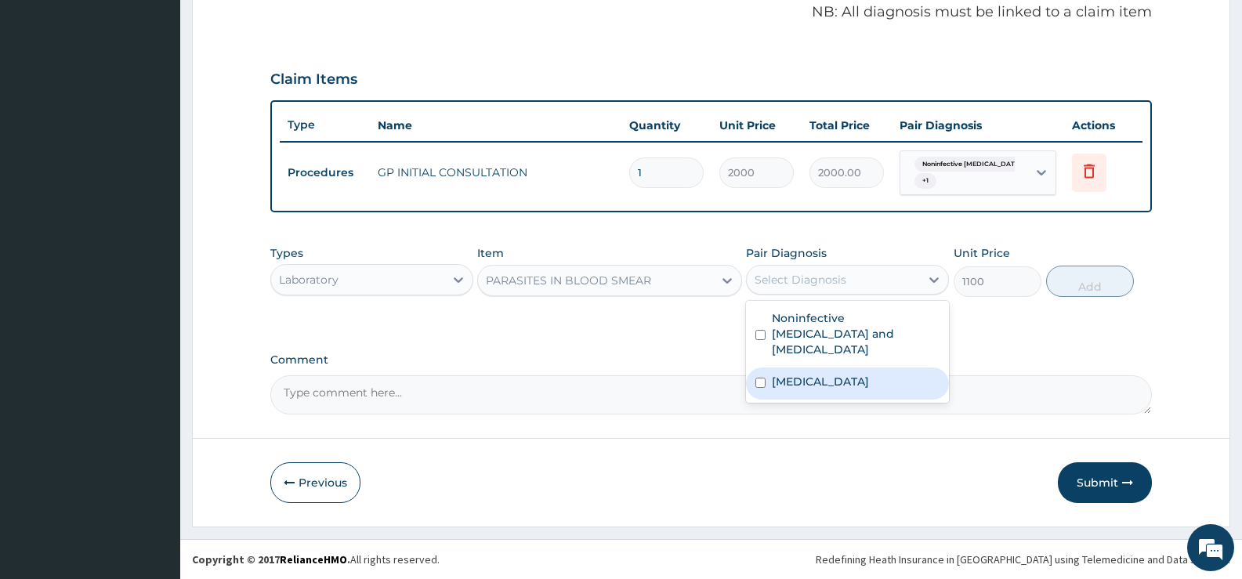
click at [810, 374] on label "[MEDICAL_DATA]" at bounding box center [820, 382] width 97 height 16
checkbox input "true"
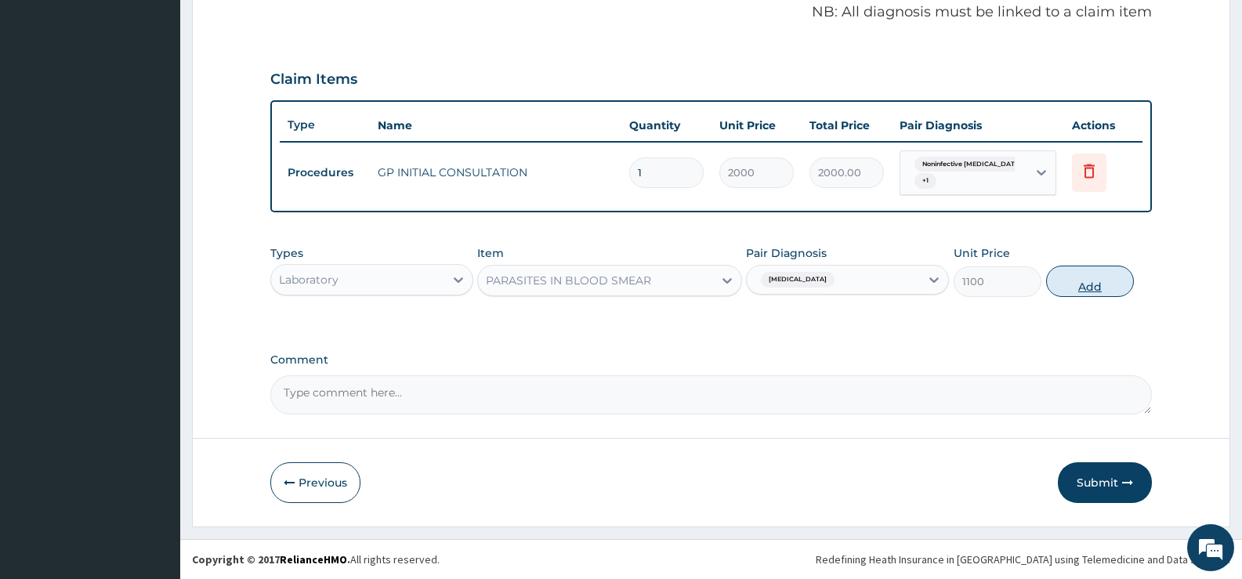
click at [1082, 277] on button "Add" at bounding box center [1090, 281] width 88 height 31
type input "0"
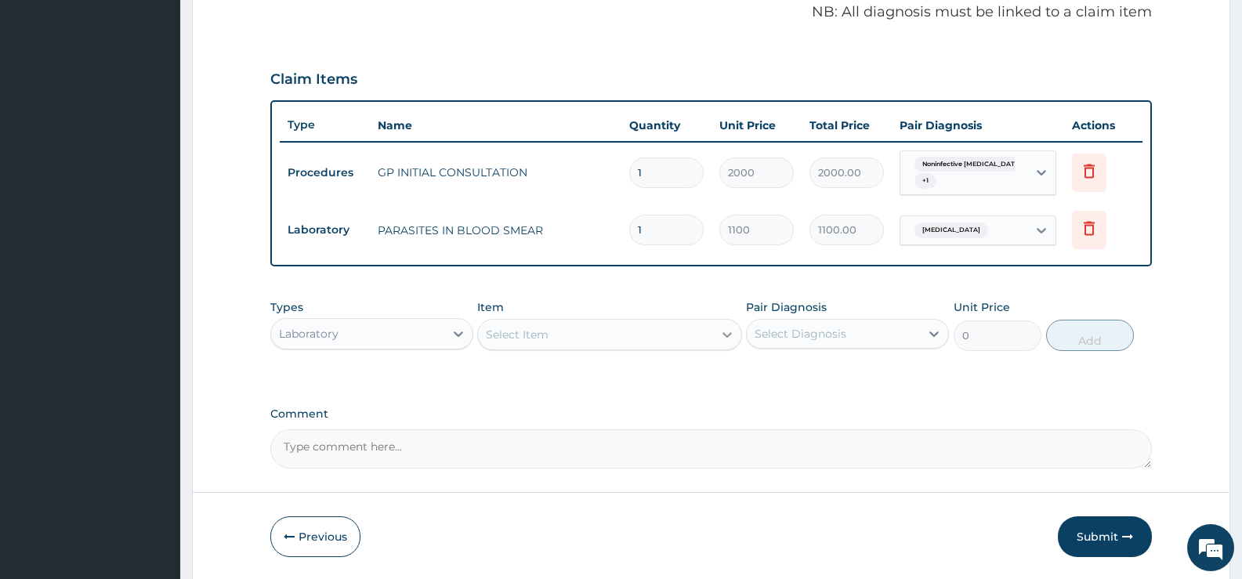
click at [717, 338] on div at bounding box center [727, 335] width 28 height 28
type input "WBC"
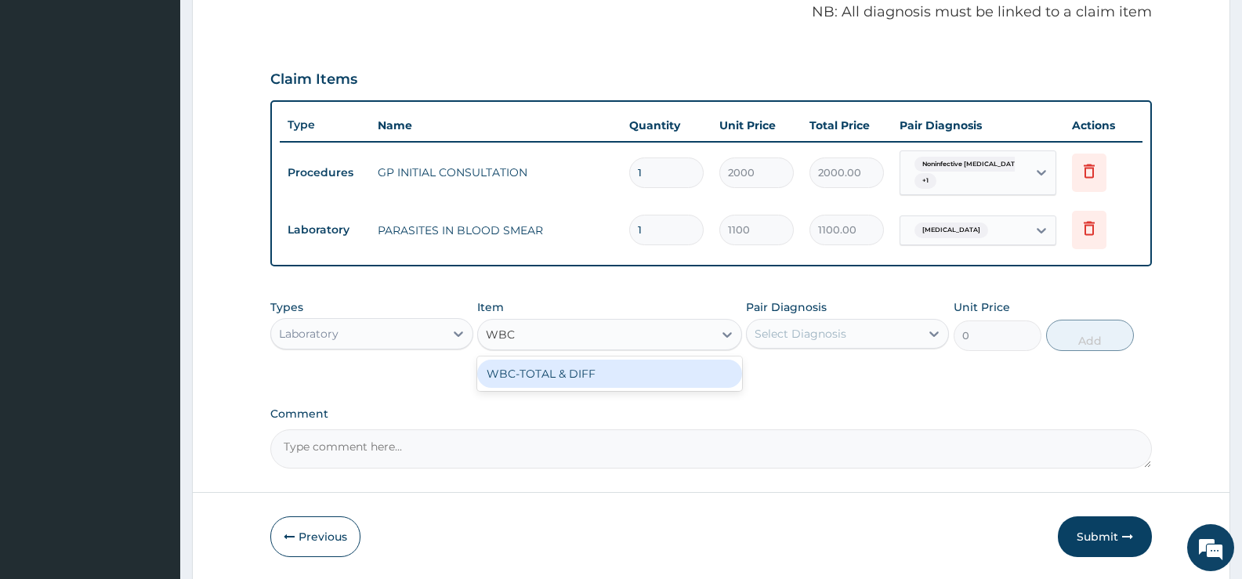
click at [686, 376] on div "WBC-TOTAL & DIFF" at bounding box center [609, 374] width 264 height 28
type input "1500"
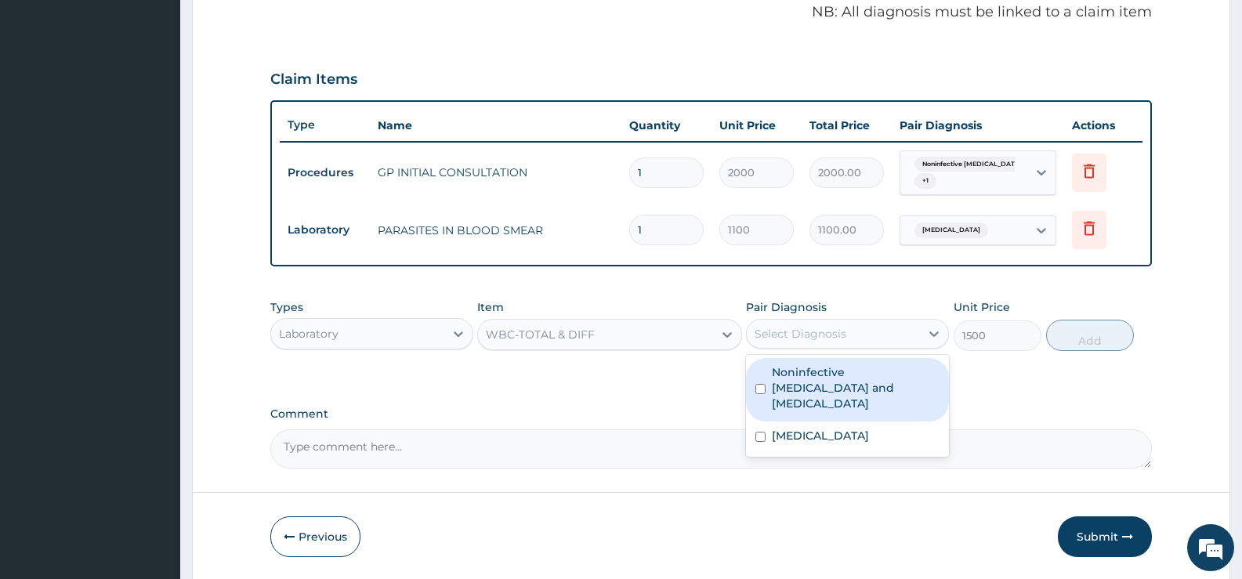
click at [886, 335] on div "Select Diagnosis" at bounding box center [833, 333] width 173 height 25
click at [857, 375] on label "Noninfective enteritis and colitis" at bounding box center [856, 387] width 168 height 47
checkbox input "true"
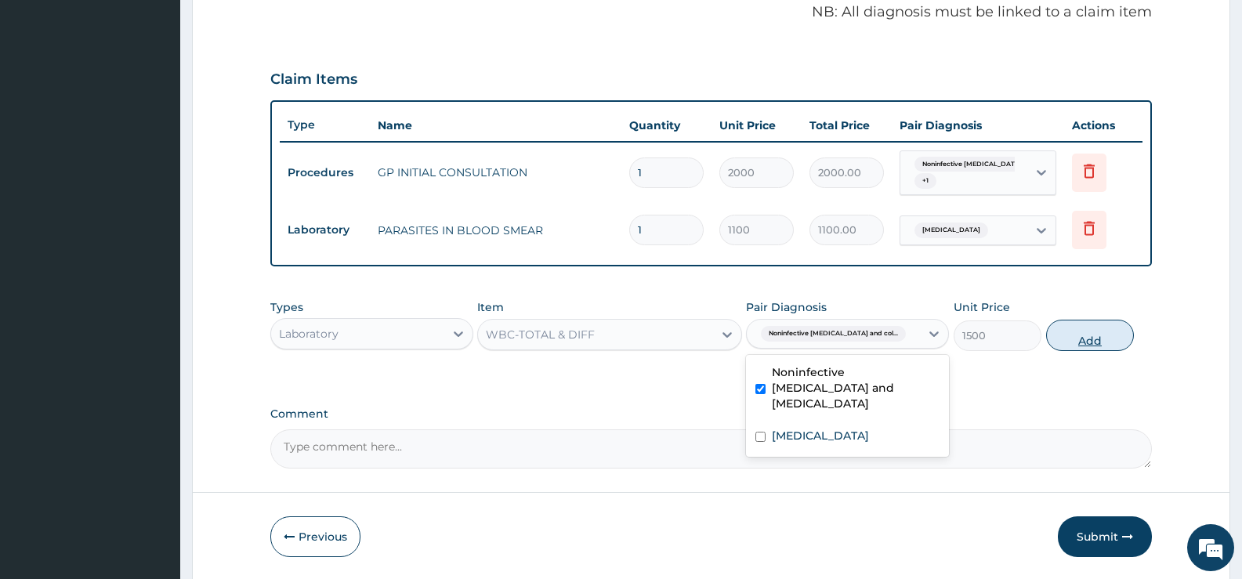
click at [1081, 328] on button "Add" at bounding box center [1090, 335] width 88 height 31
type input "0"
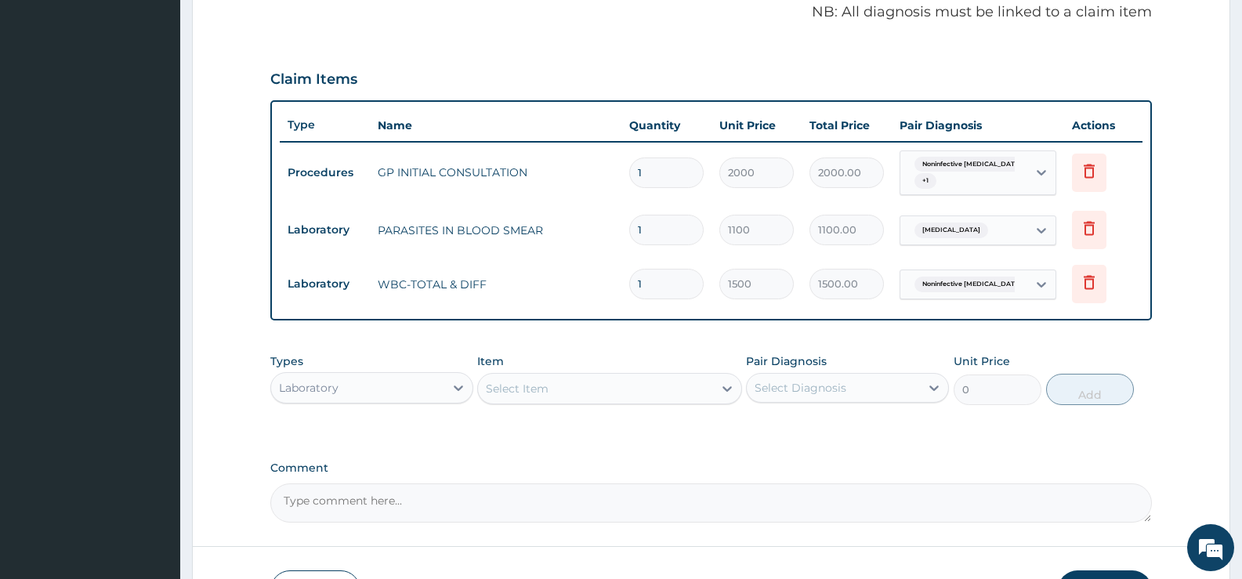
click at [712, 393] on div "Select Item" at bounding box center [595, 388] width 234 height 25
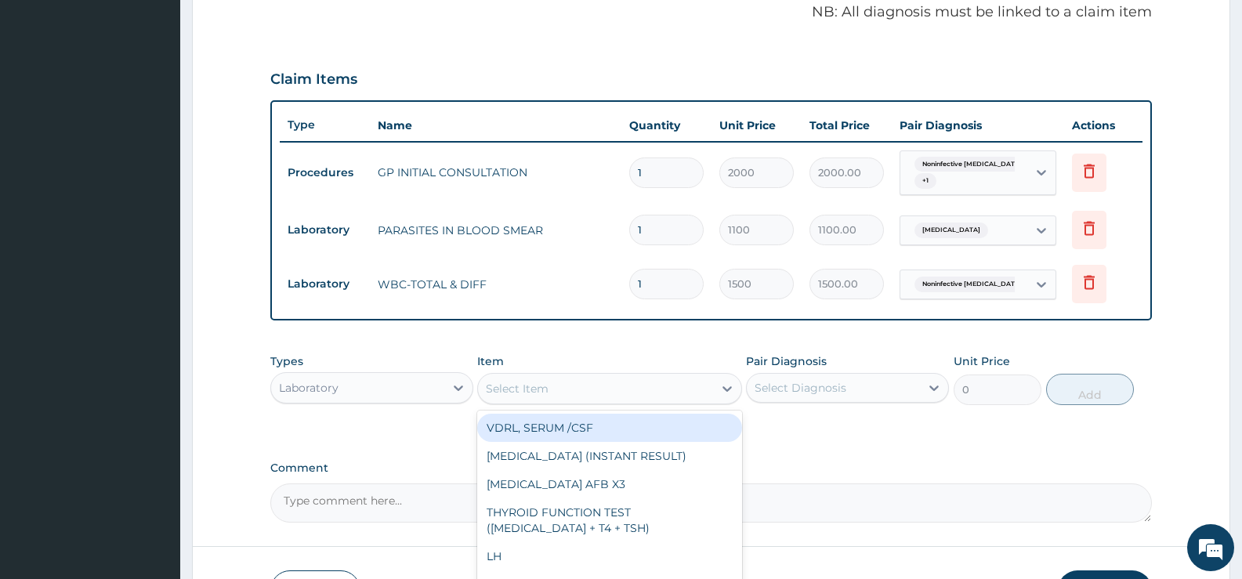
click at [422, 386] on div "Laboratory" at bounding box center [357, 387] width 173 height 25
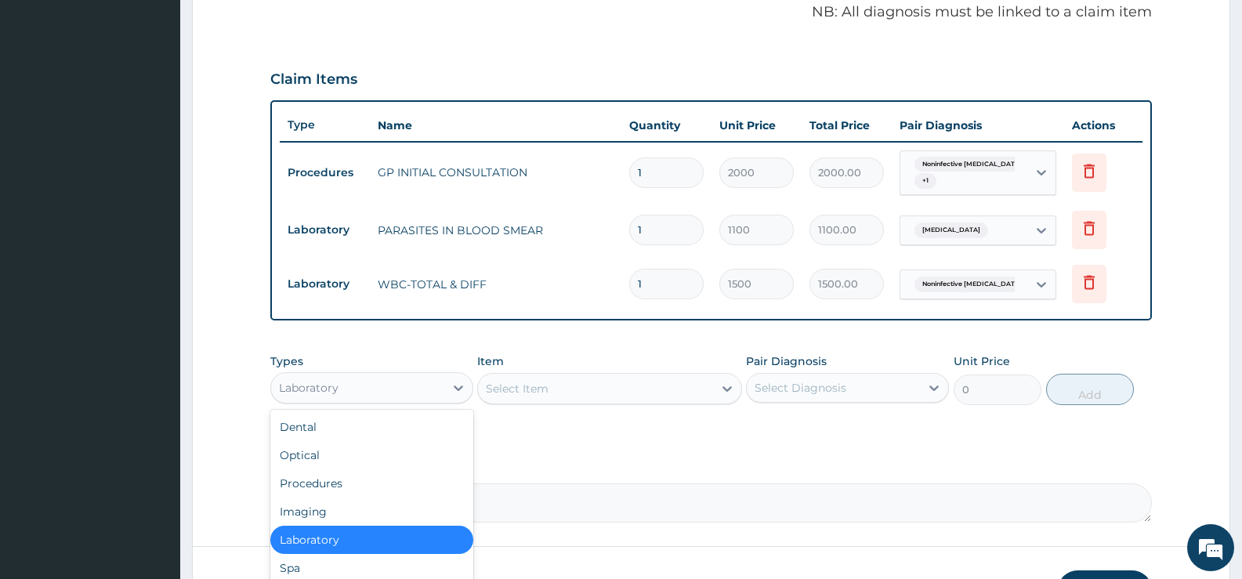
scroll to position [53, 0]
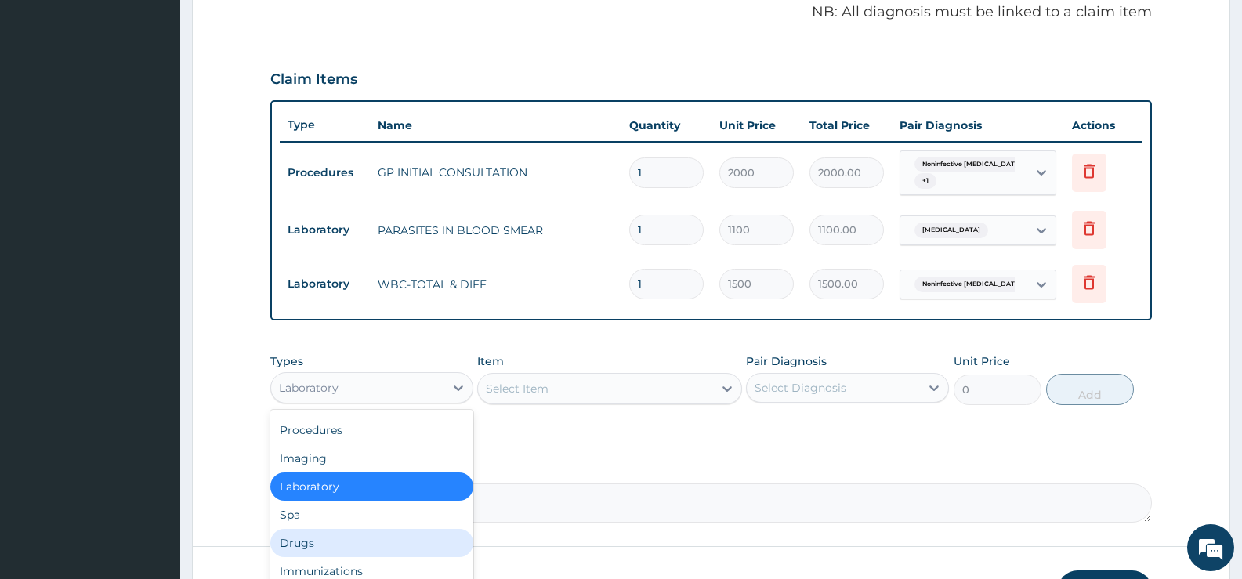
click at [317, 542] on div "Drugs" at bounding box center [371, 543] width 203 height 28
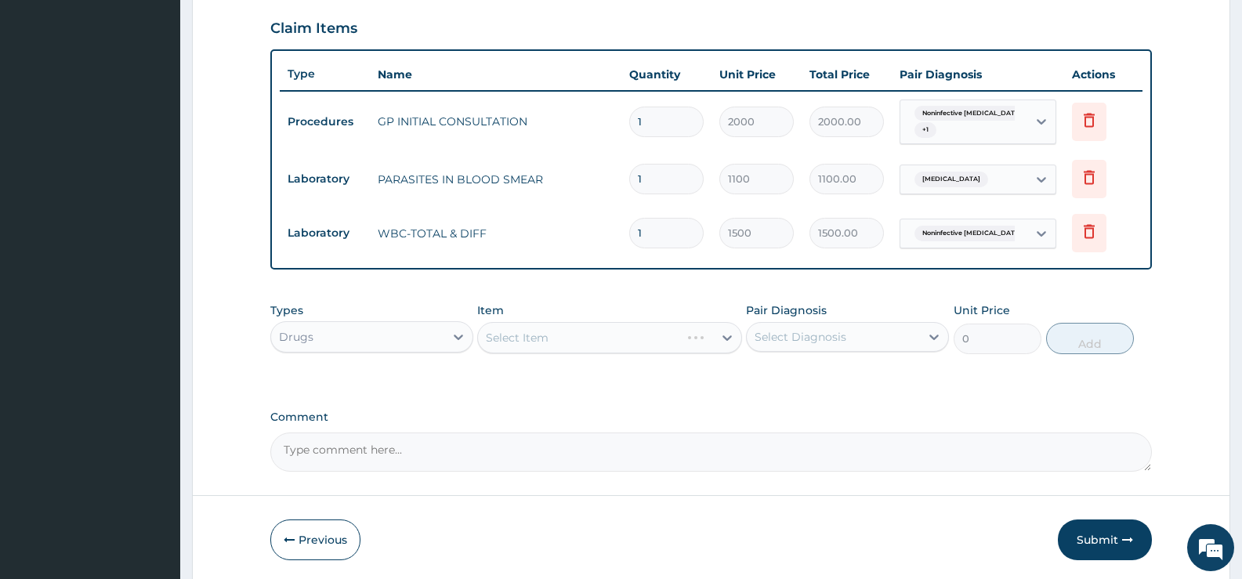
scroll to position [561, 0]
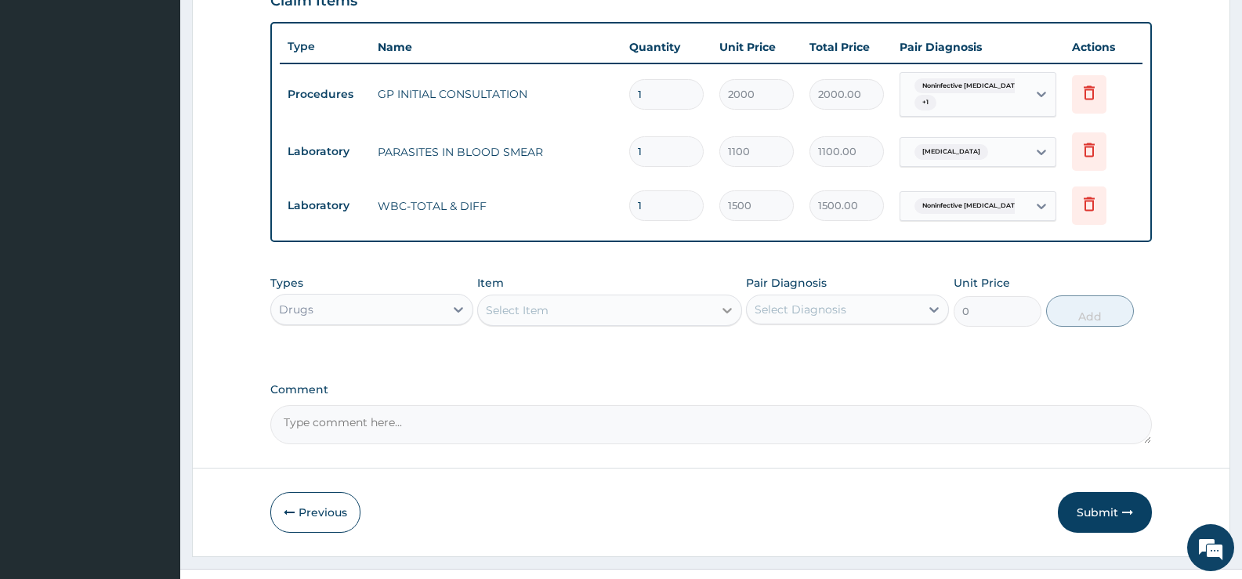
click at [723, 307] on icon at bounding box center [727, 311] width 16 height 16
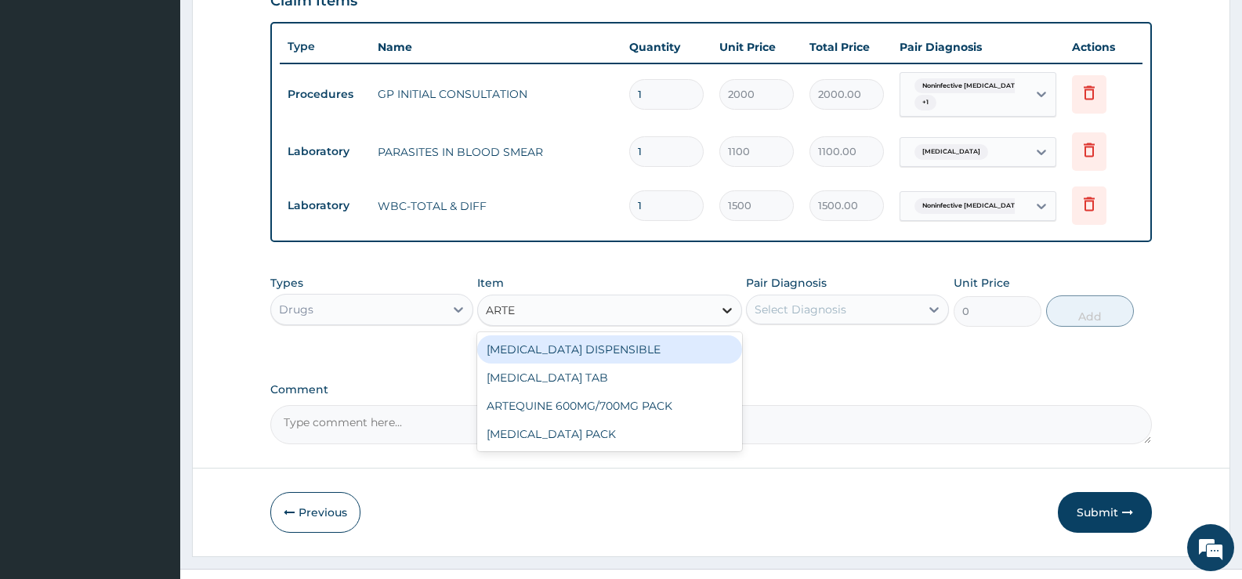
type input "ARTEM"
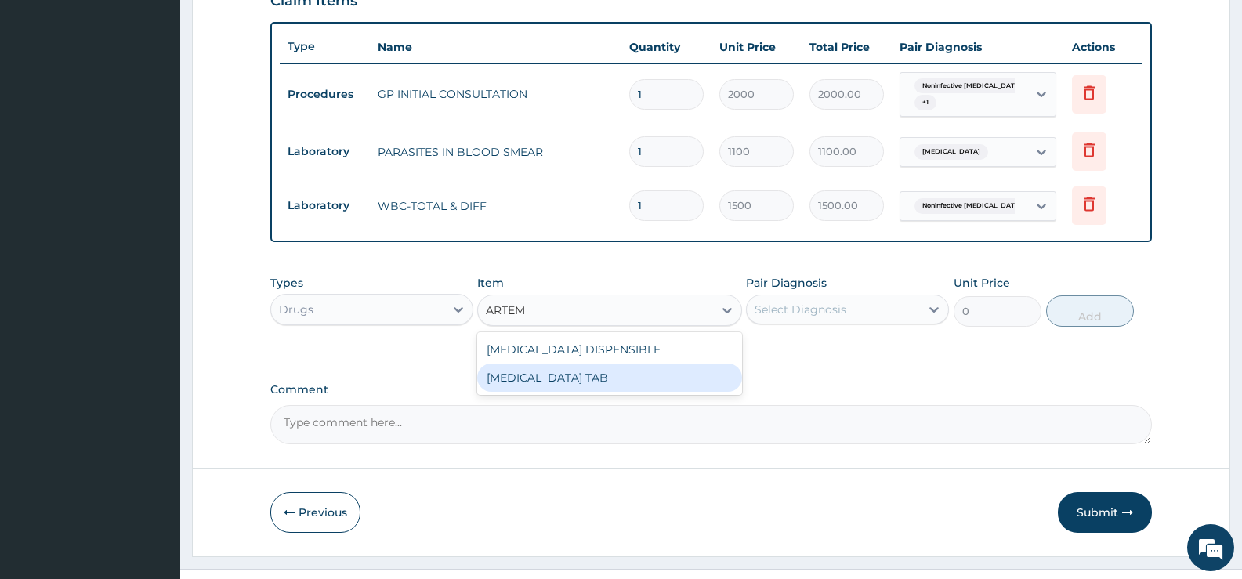
click at [515, 382] on div "[MEDICAL_DATA] TAB" at bounding box center [609, 378] width 264 height 28
type input "1035"
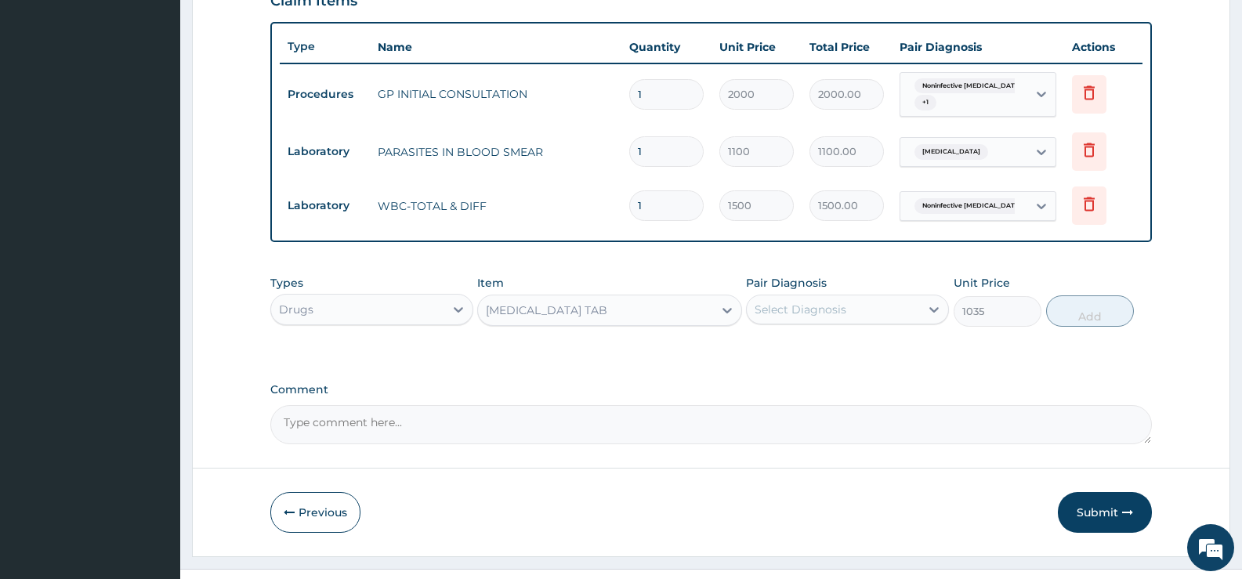
click at [824, 308] on div "Select Diagnosis" at bounding box center [801, 310] width 92 height 16
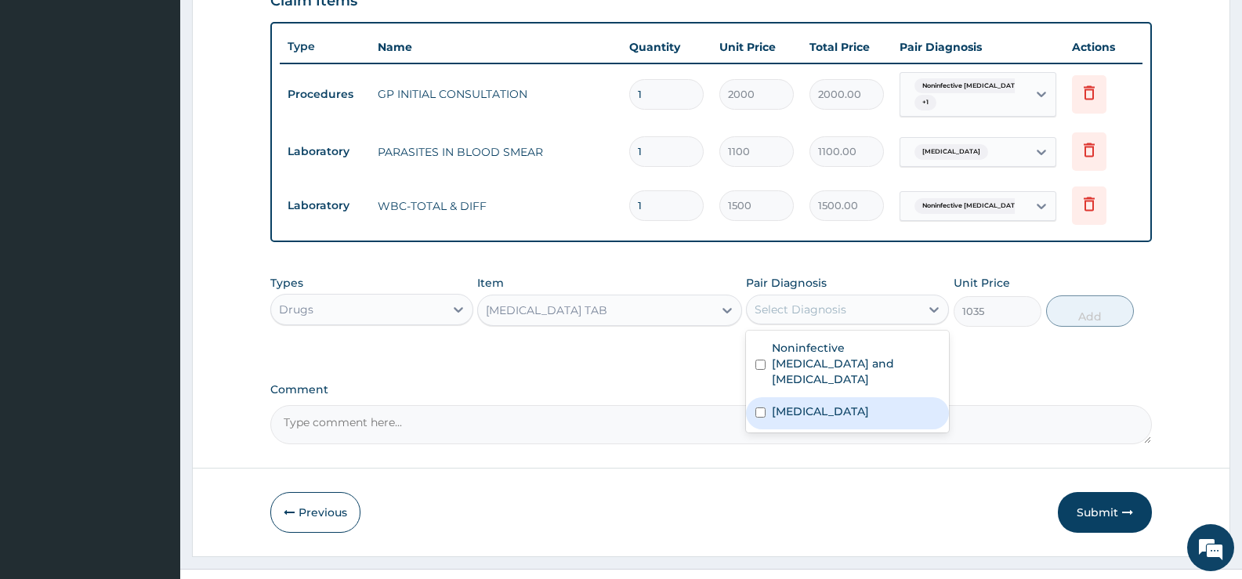
click at [836, 404] on label "[MEDICAL_DATA]" at bounding box center [820, 412] width 97 height 16
checkbox input "true"
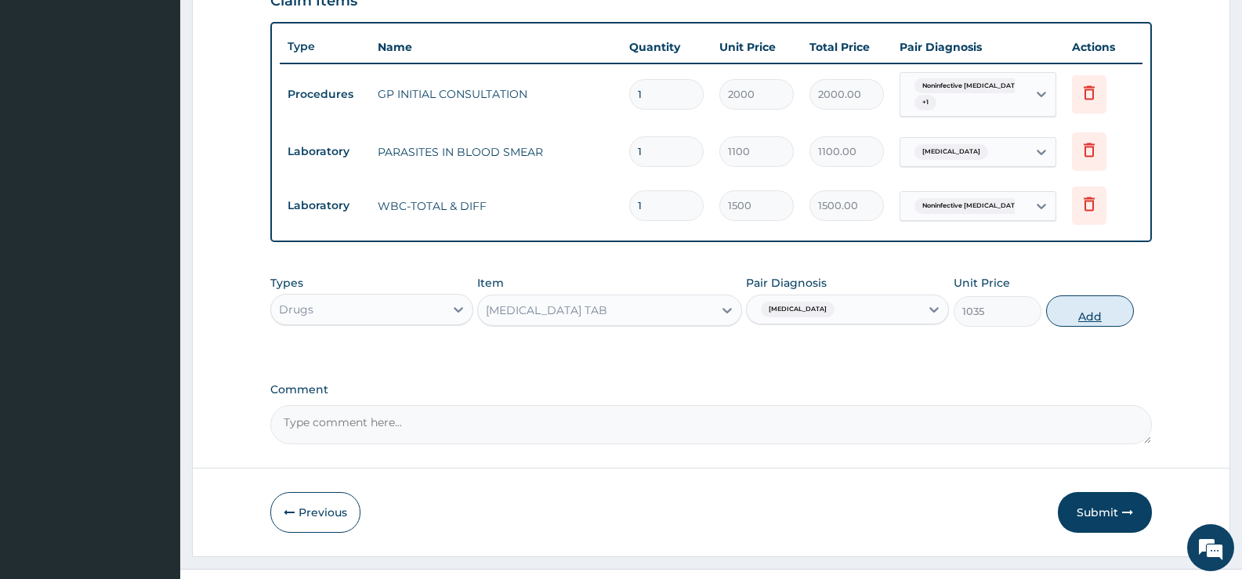
click at [1072, 313] on button "Add" at bounding box center [1090, 310] width 88 height 31
type input "0"
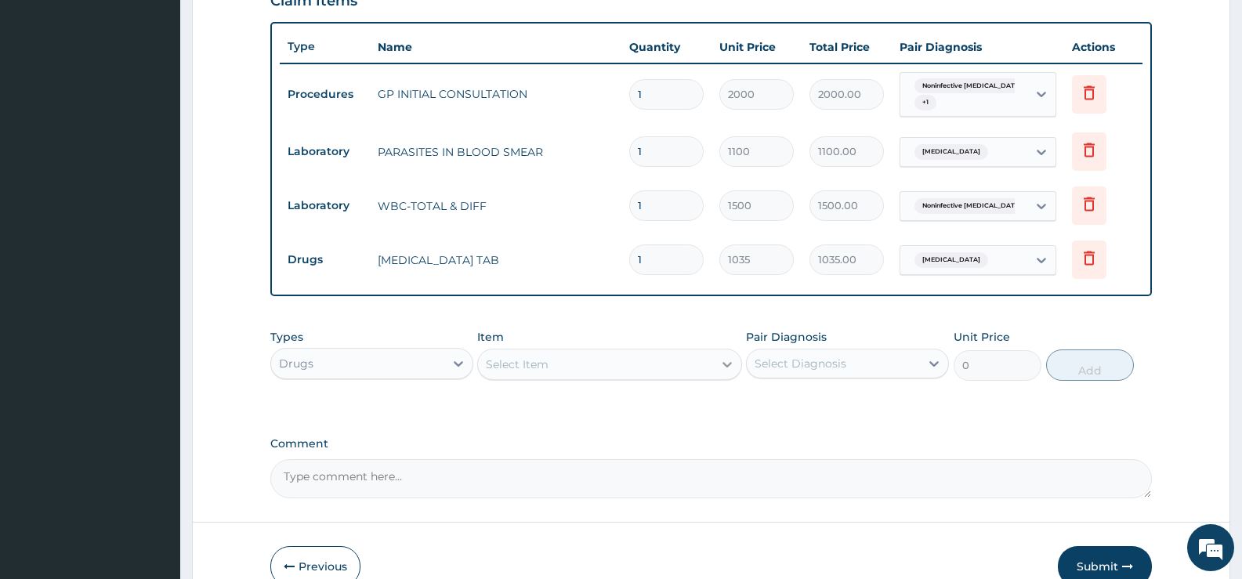
click at [716, 363] on div at bounding box center [727, 364] width 28 height 28
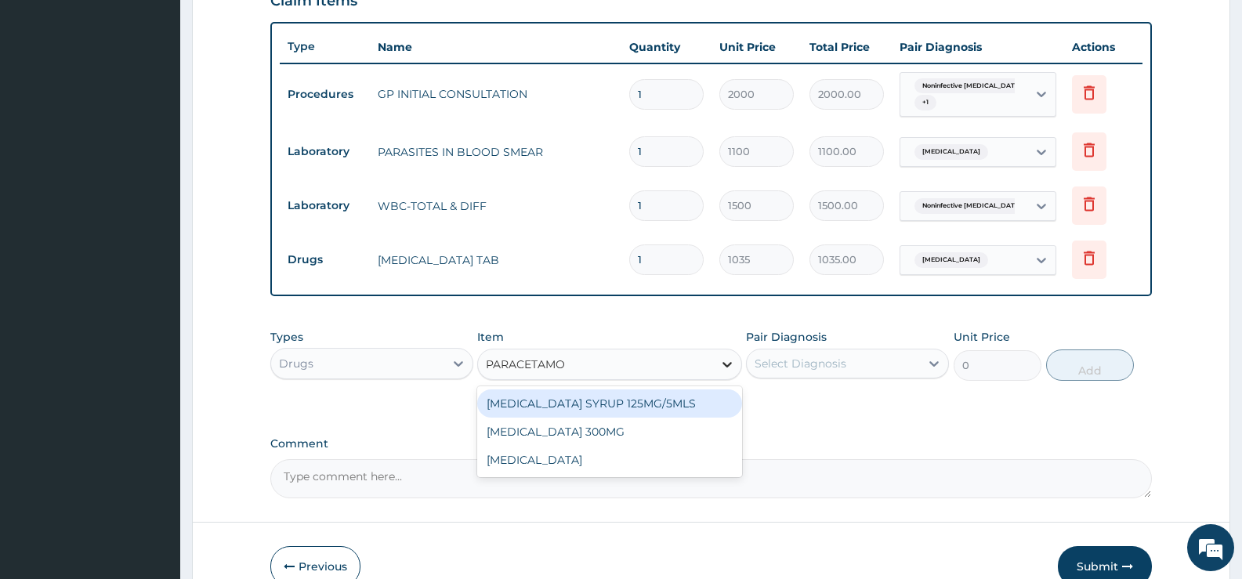
type input "[MEDICAL_DATA]"
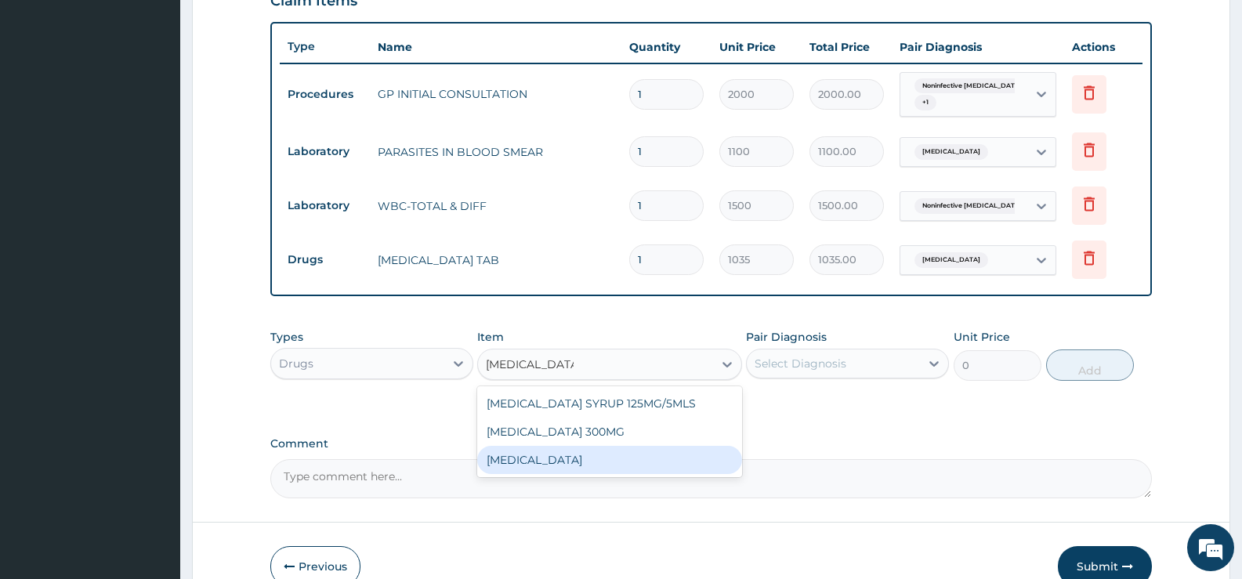
click at [648, 465] on div "[MEDICAL_DATA]" at bounding box center [609, 460] width 264 height 28
type input "15.18"
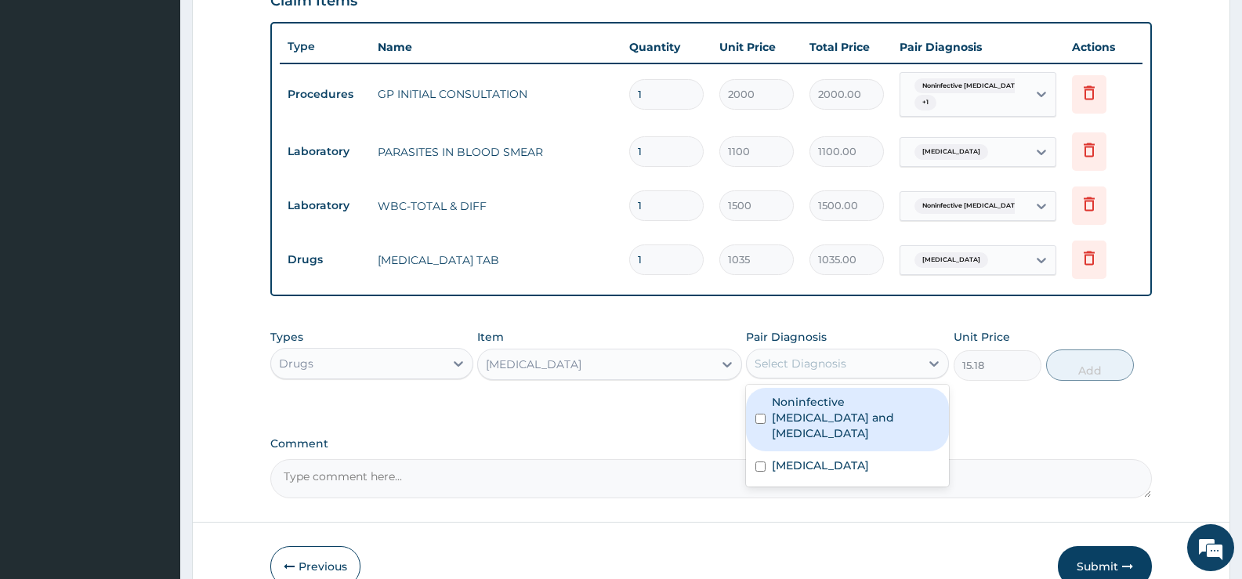
click at [913, 366] on div "Select Diagnosis" at bounding box center [833, 363] width 173 height 25
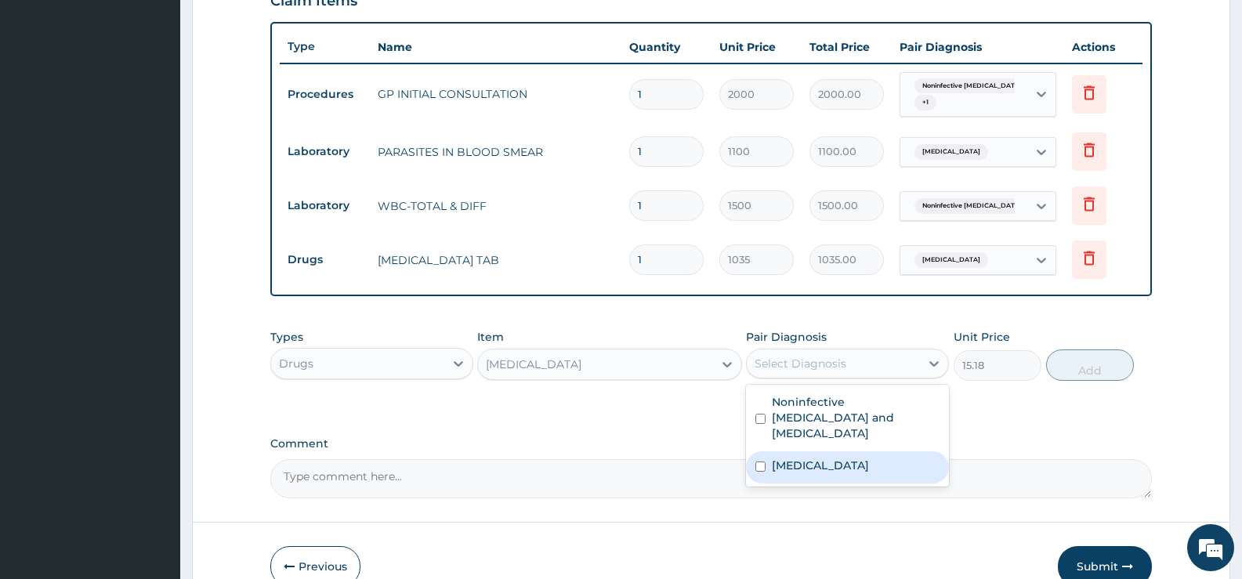
click at [868, 458] on label "[MEDICAL_DATA]" at bounding box center [820, 466] width 97 height 16
checkbox input "true"
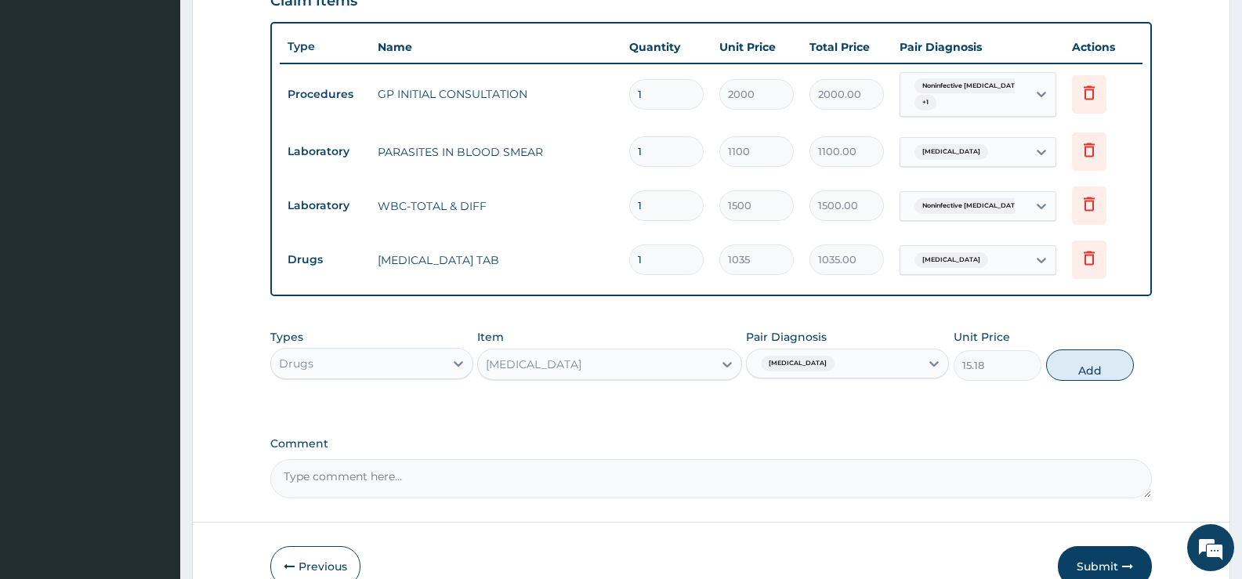
click at [1096, 368] on button "Add" at bounding box center [1090, 365] width 88 height 31
type input "0"
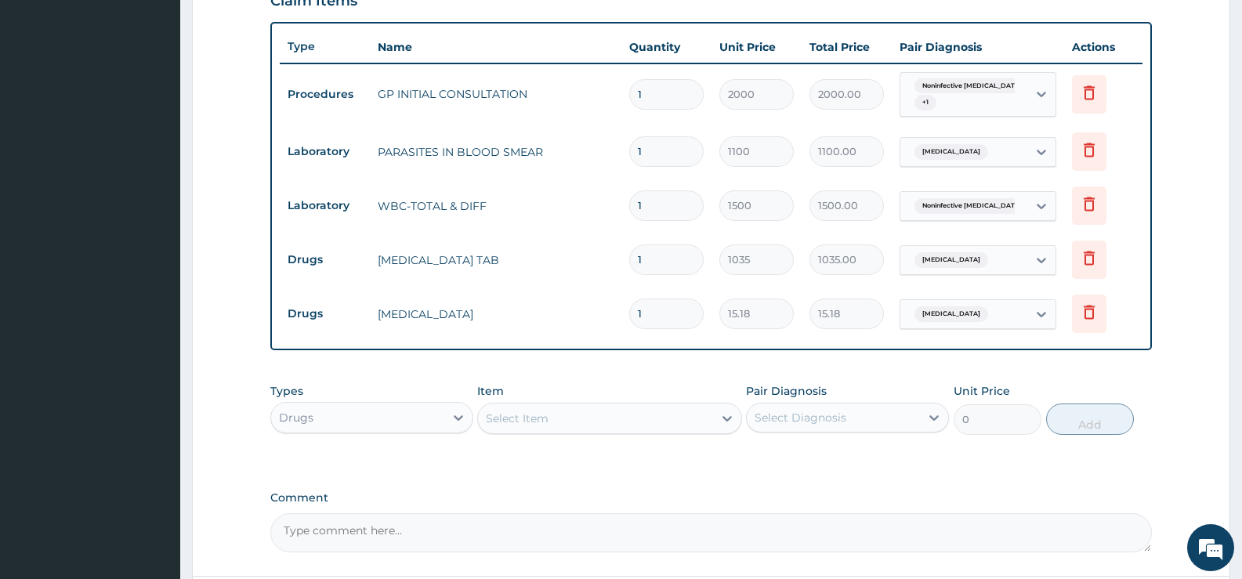
type input "12"
type input "182.16"
type input "1"
type input "15.18"
type input "0.00"
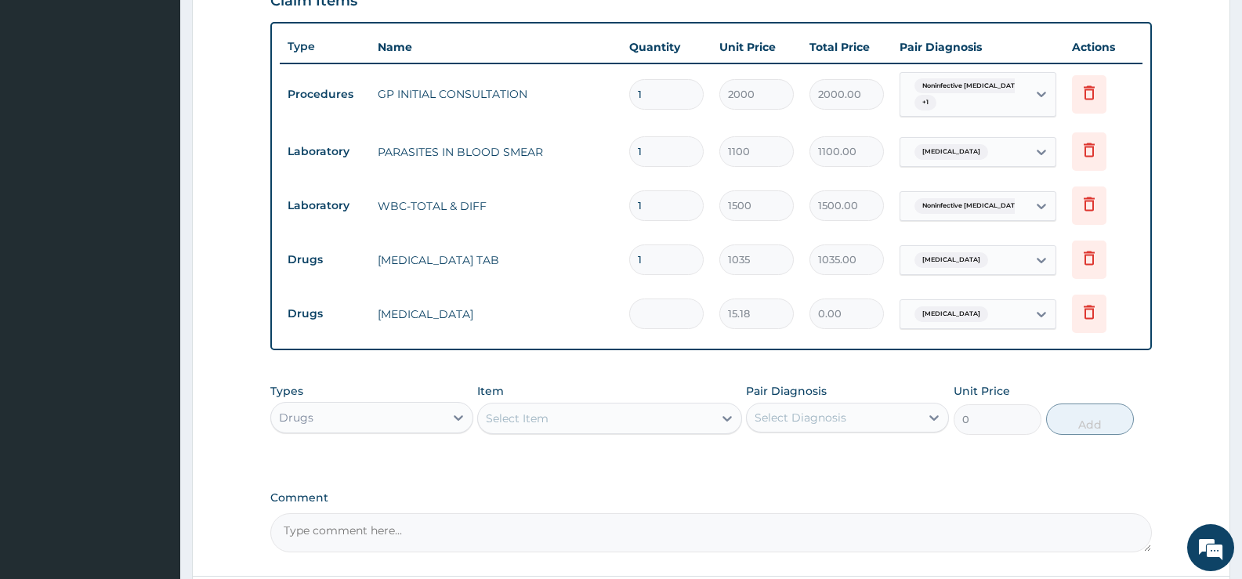
type input "9"
type input "136.62"
type input "9"
click at [701, 422] on div "Select Item" at bounding box center [595, 418] width 234 height 25
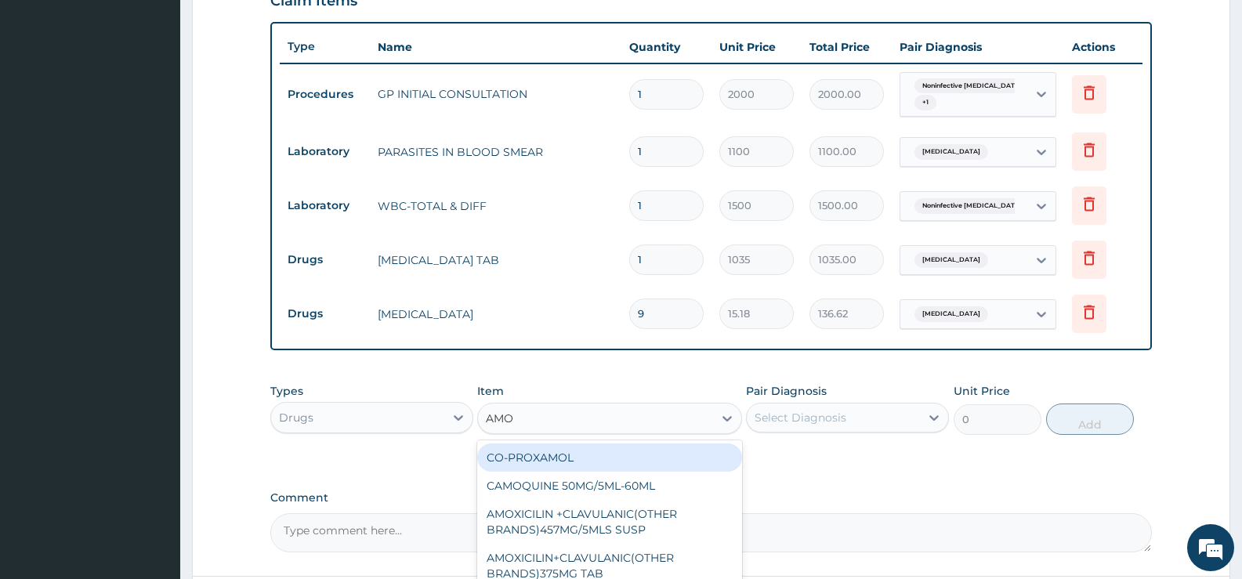
type input "AMOX"
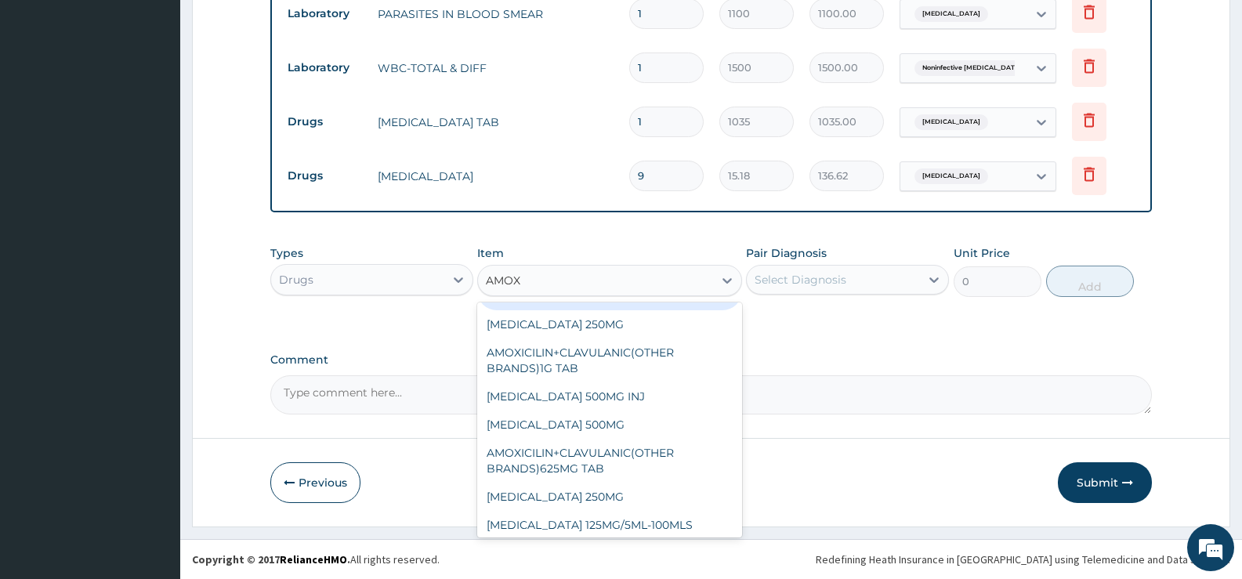
scroll to position [132, 0]
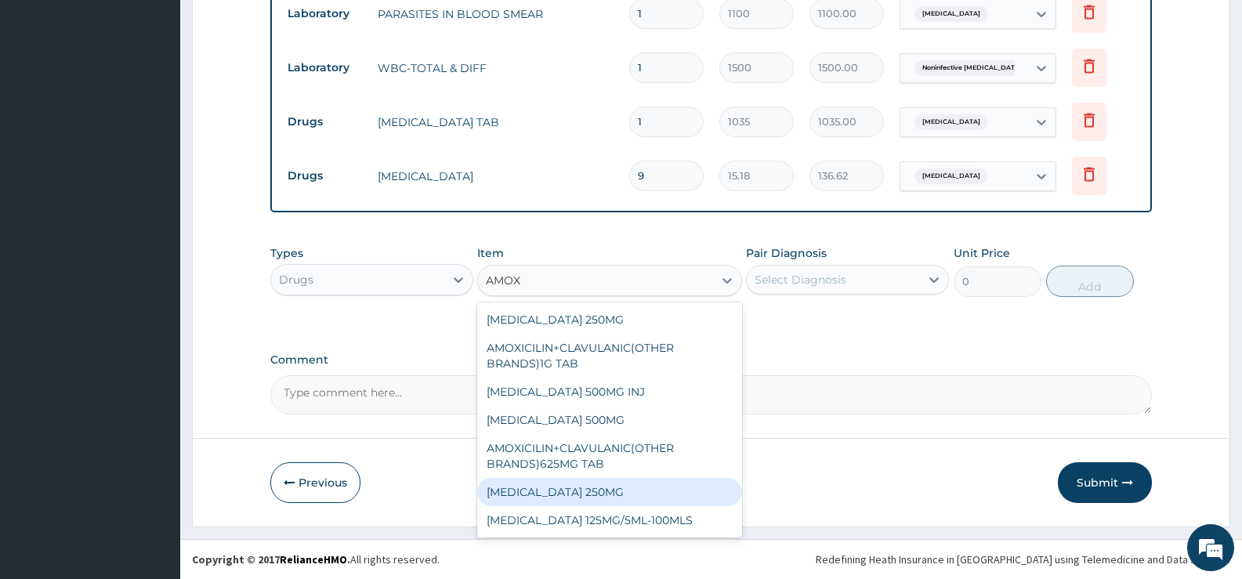
click at [567, 492] on div "[MEDICAL_DATA] 250MG" at bounding box center [609, 492] width 264 height 28
type input "34.5"
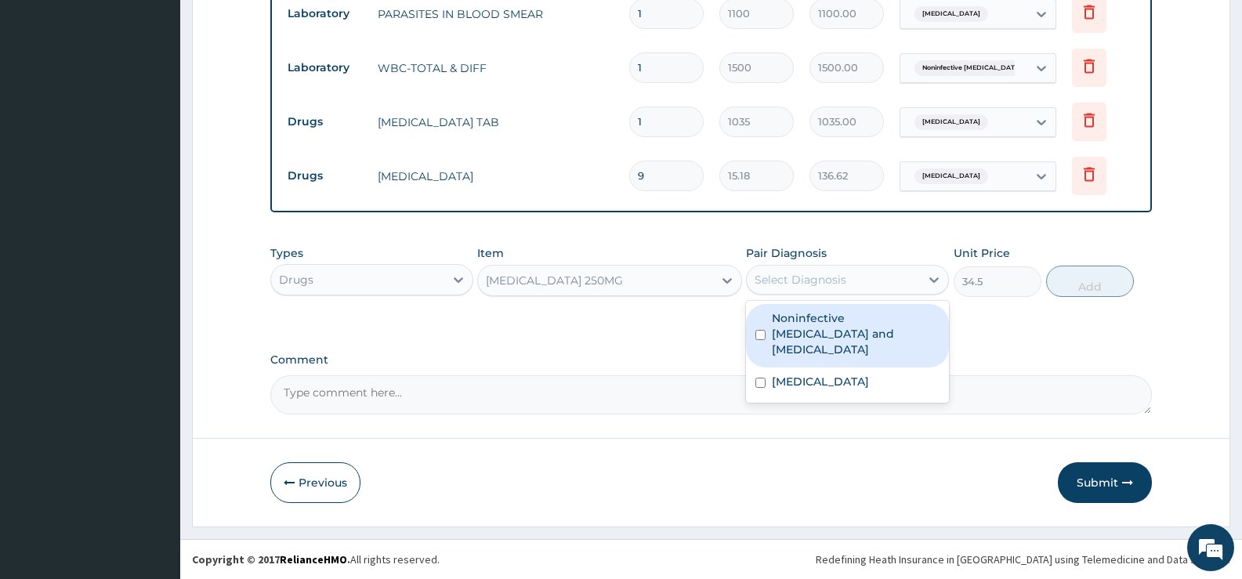
click at [919, 283] on div "Select Diagnosis" at bounding box center [833, 279] width 173 height 25
click at [853, 319] on label "Noninfective enteritis and colitis" at bounding box center [856, 333] width 168 height 47
checkbox input "true"
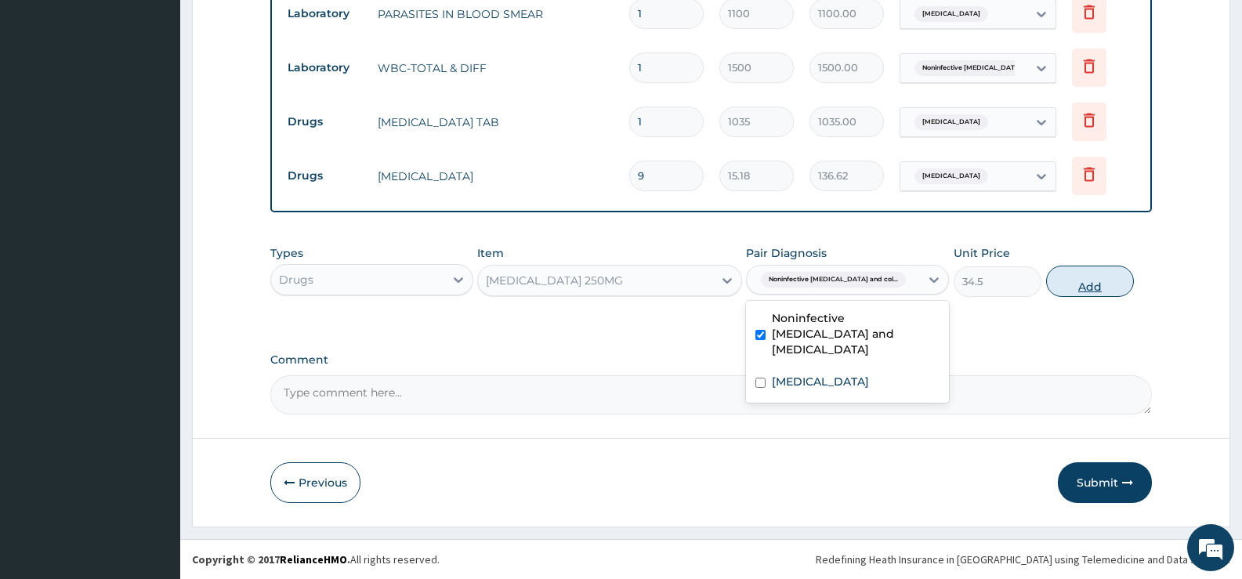
click at [1071, 294] on button "Add" at bounding box center [1090, 281] width 88 height 31
type input "0"
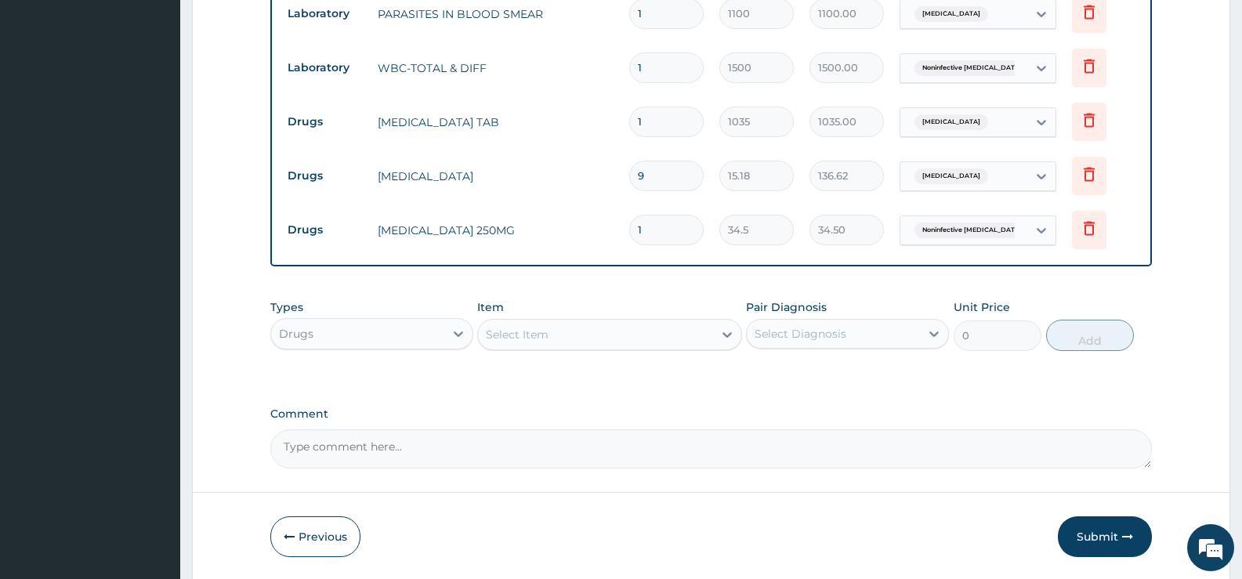
type input "12"
type input "414.00"
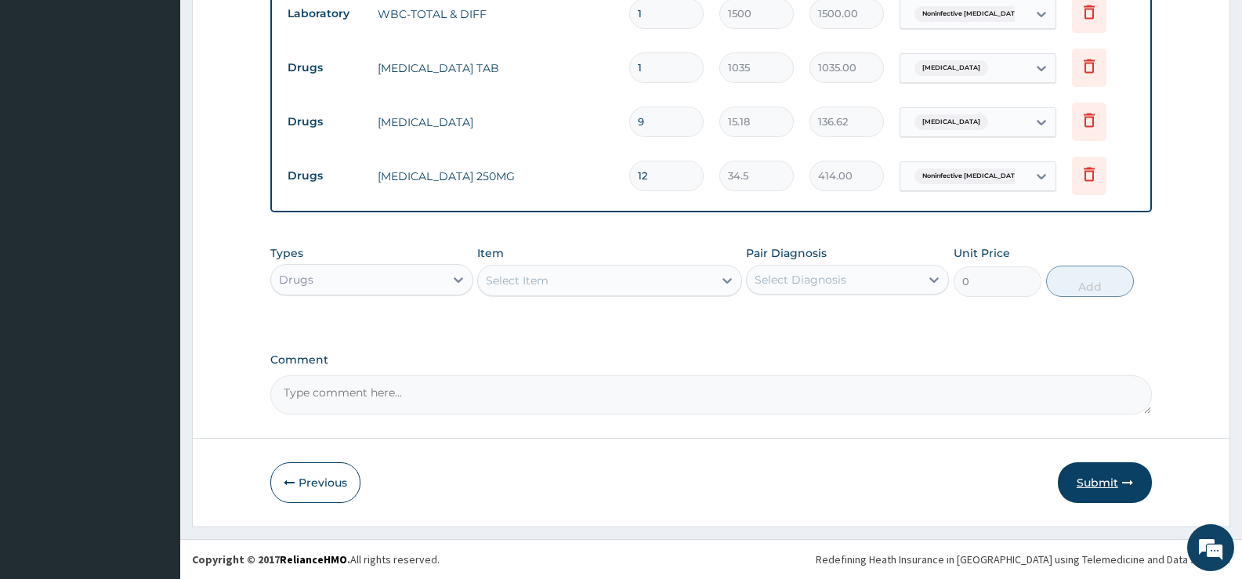
type input "12"
click at [1078, 475] on button "Submit" at bounding box center [1105, 482] width 94 height 41
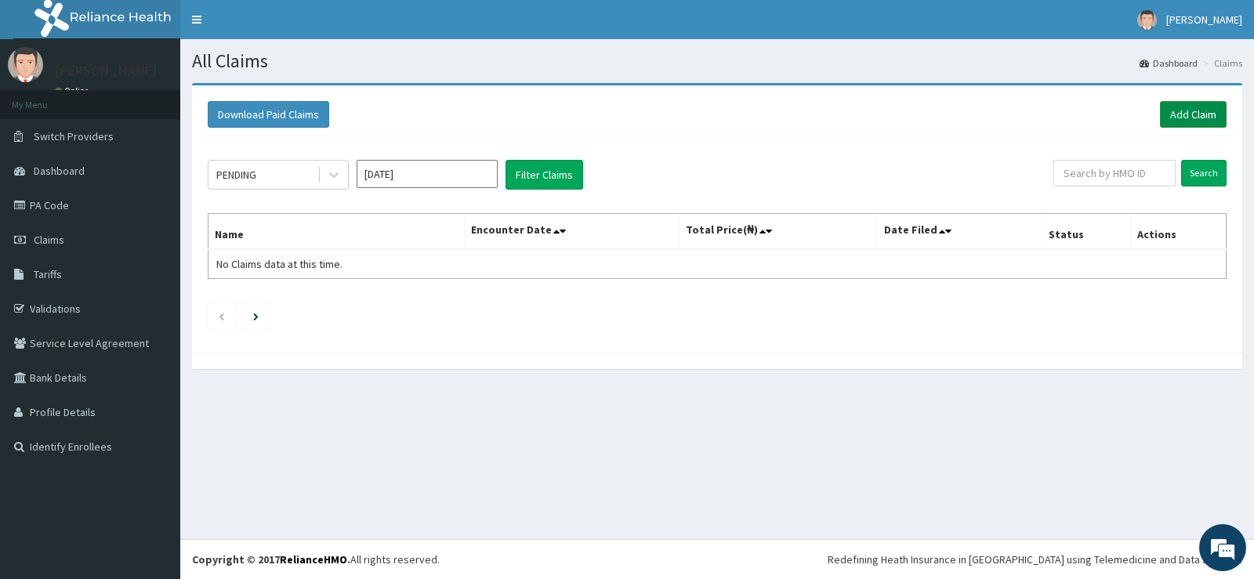
click at [1187, 116] on link "Add Claim" at bounding box center [1193, 114] width 67 height 27
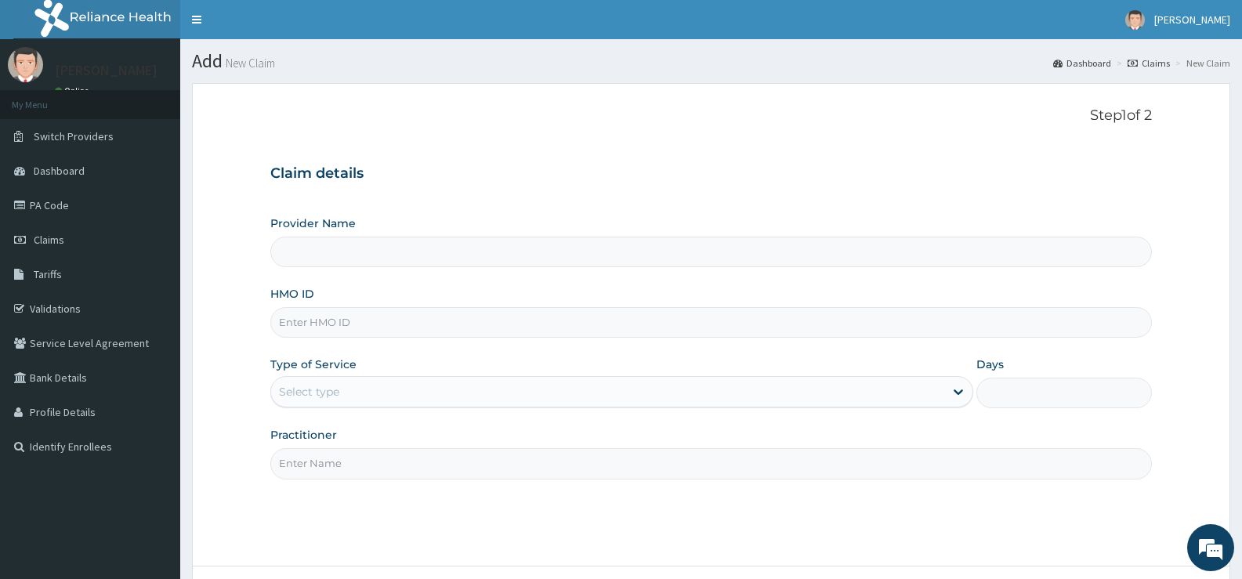
type input "[GEOGRAPHIC_DATA][PERSON_NAME]"
click at [424, 326] on input "HMO ID" at bounding box center [711, 322] width 882 height 31
type input "CIL/10064/E"
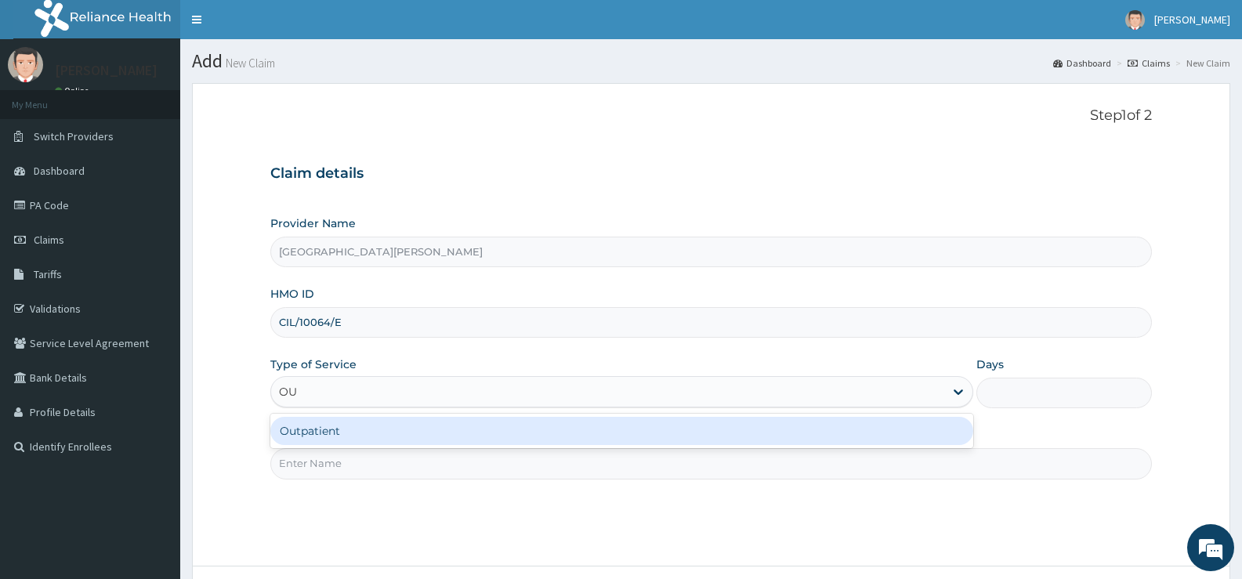
type input "OUT"
type input "1"
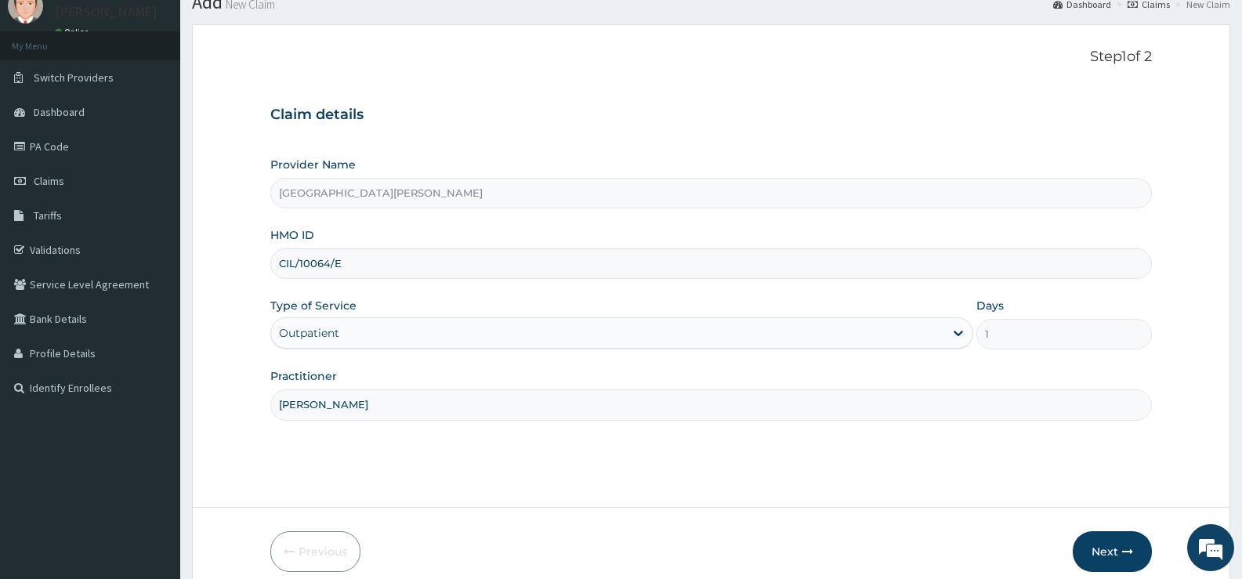
scroll to position [128, 0]
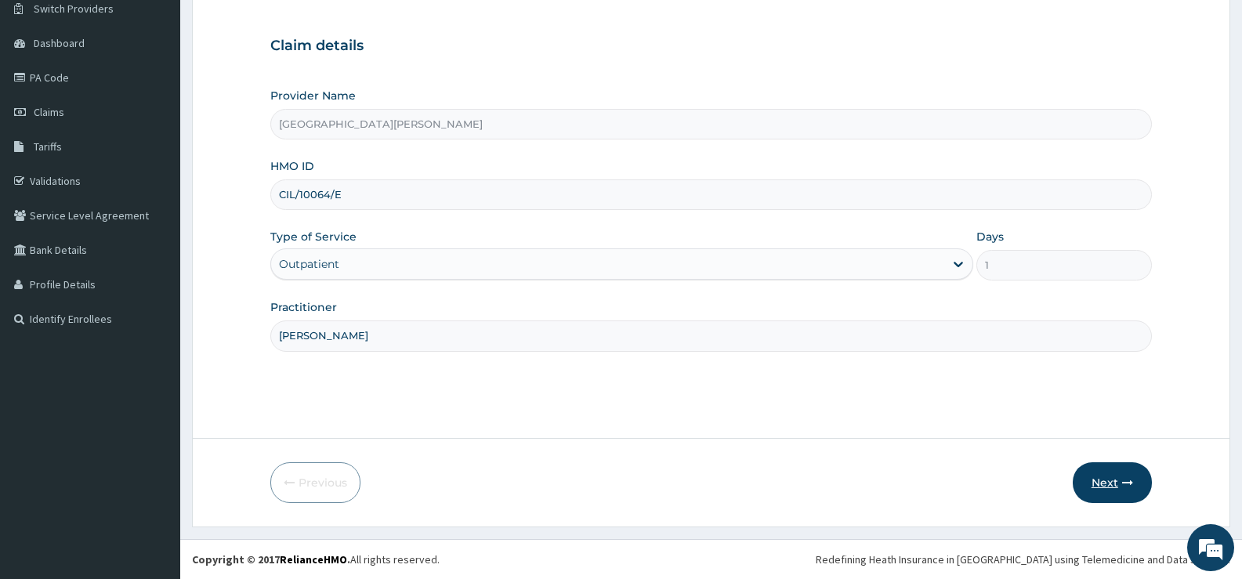
type input "DR BALOGUN"
click at [1106, 482] on button "Next" at bounding box center [1112, 482] width 79 height 41
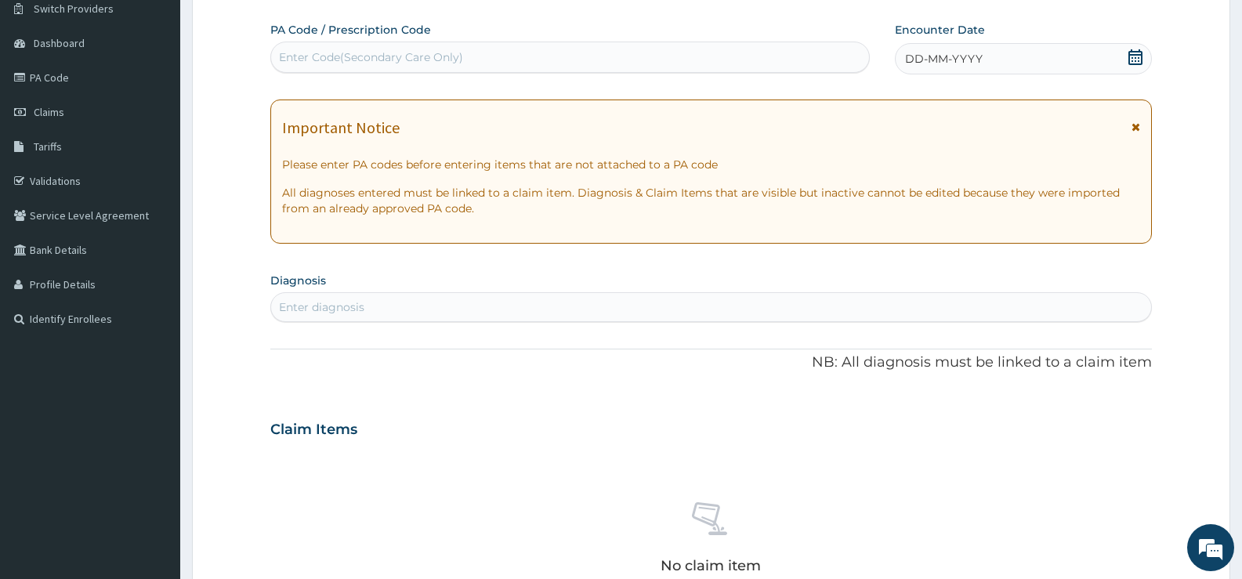
click at [752, 56] on div "Enter Code(Secondary Care Only)" at bounding box center [570, 57] width 598 height 25
type input "PA/C43284"
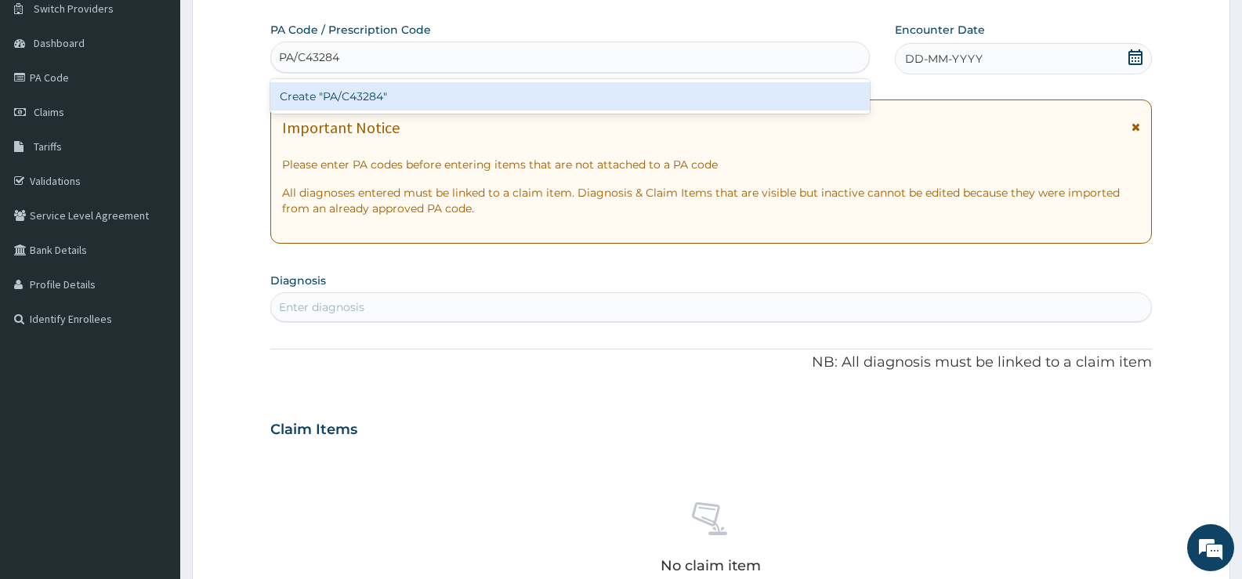
click at [851, 100] on div "Create "PA/C43284"" at bounding box center [570, 96] width 600 height 28
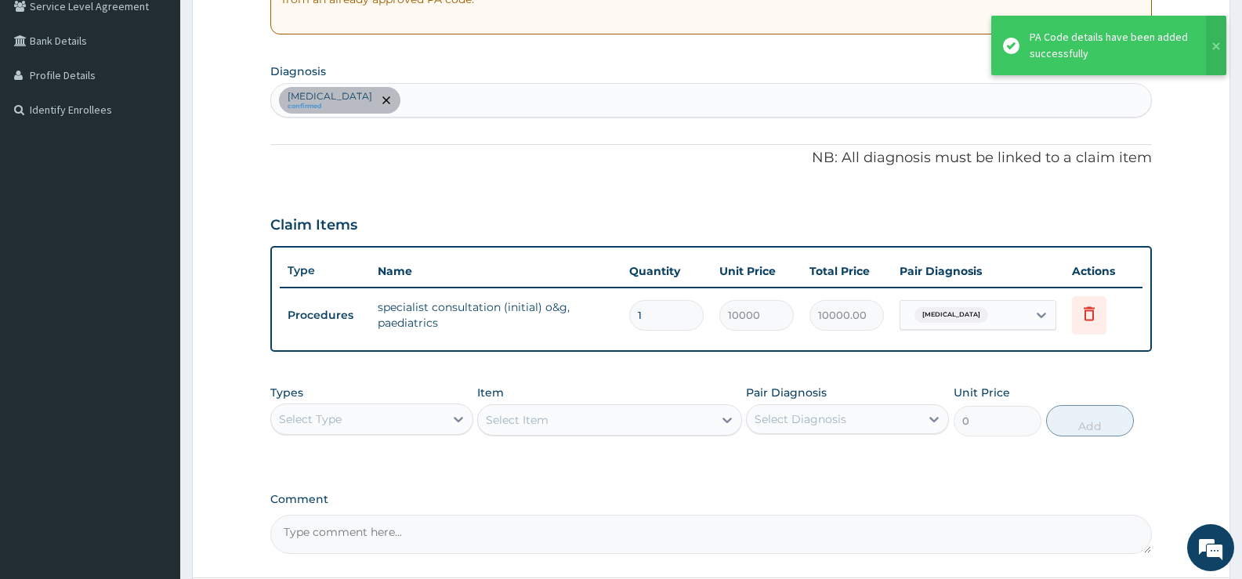
scroll to position [363, 0]
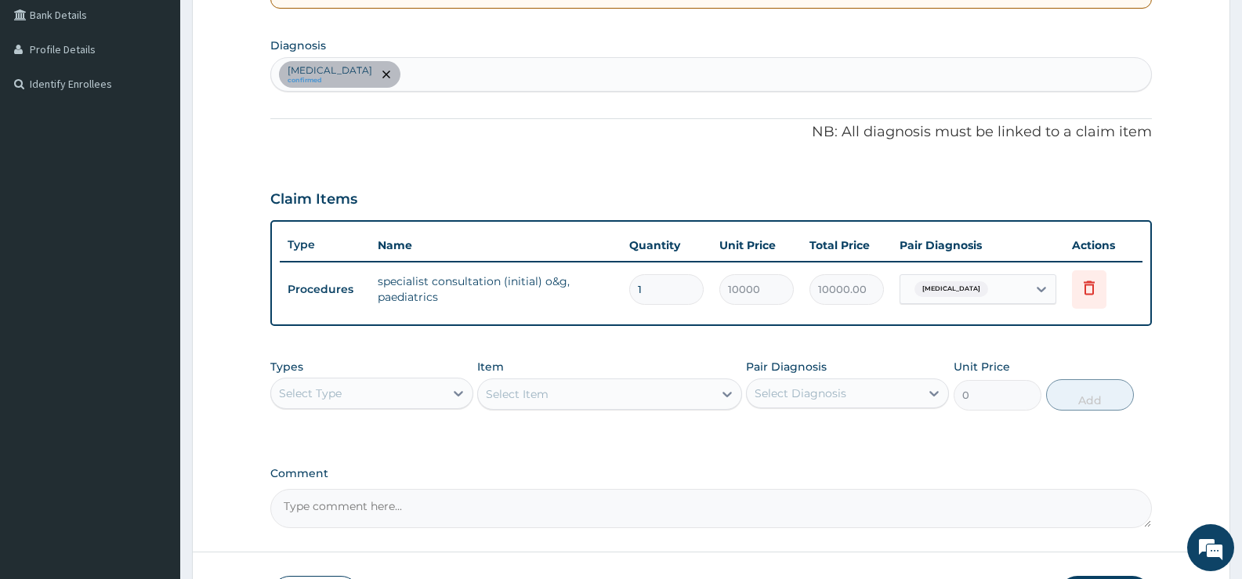
click at [488, 76] on div "Fistula confirmed" at bounding box center [711, 74] width 880 height 33
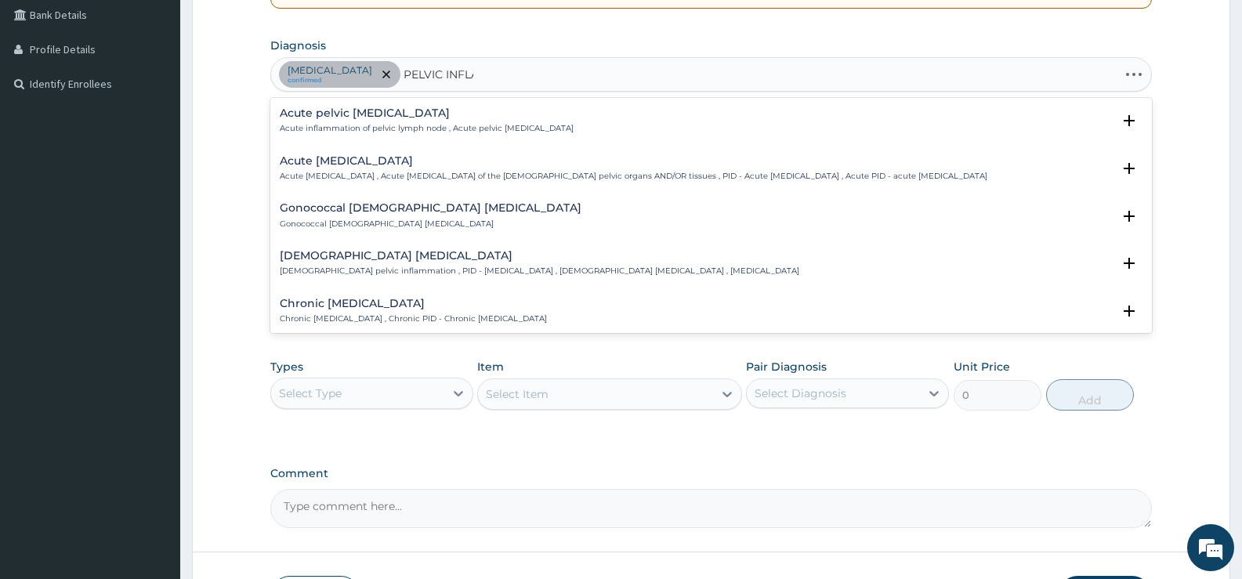
type input "PELVIC INFLAM"
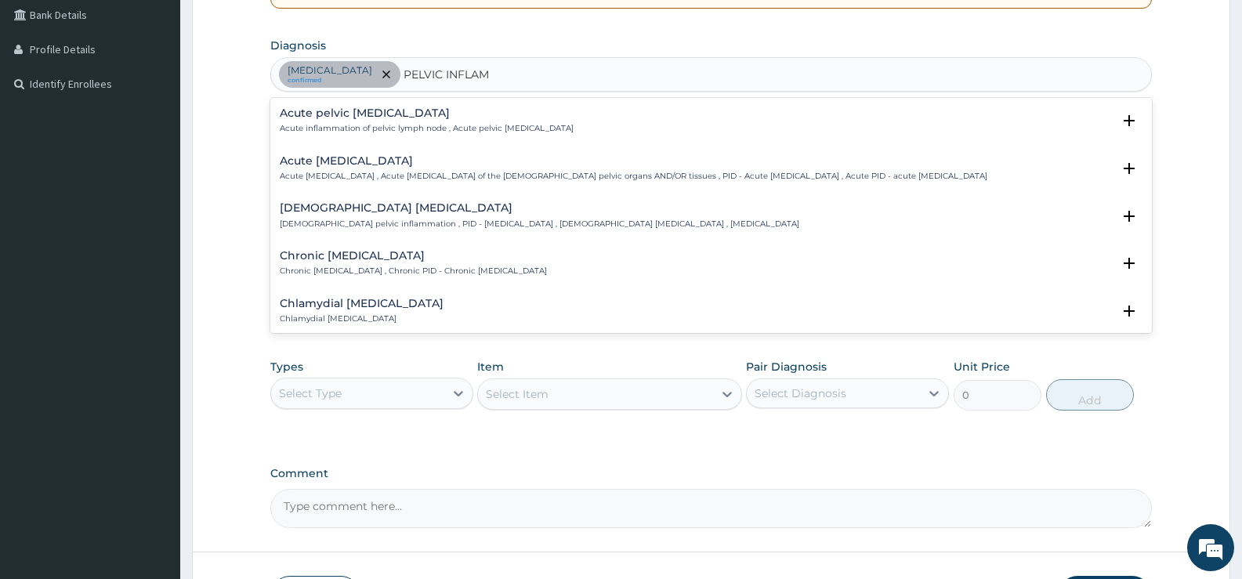
click at [429, 168] on div "Acute pelvic inflammatory disease Acute pelvic inflammatory disease , Acute pel…" at bounding box center [634, 168] width 708 height 27
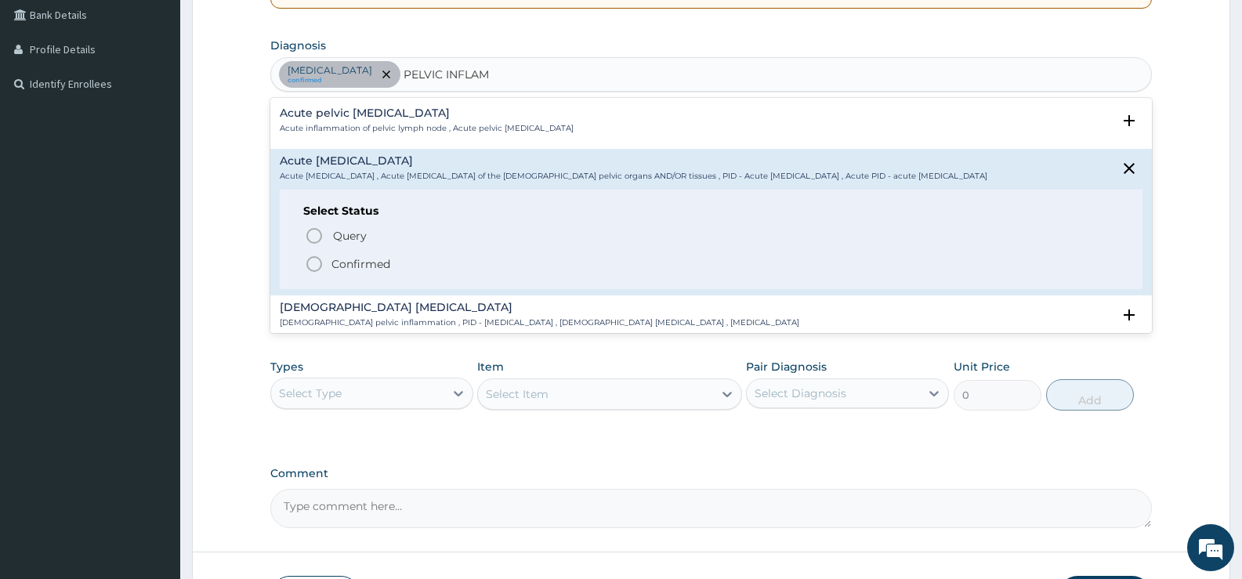
click at [375, 262] on p "Confirmed" at bounding box center [361, 264] width 59 height 16
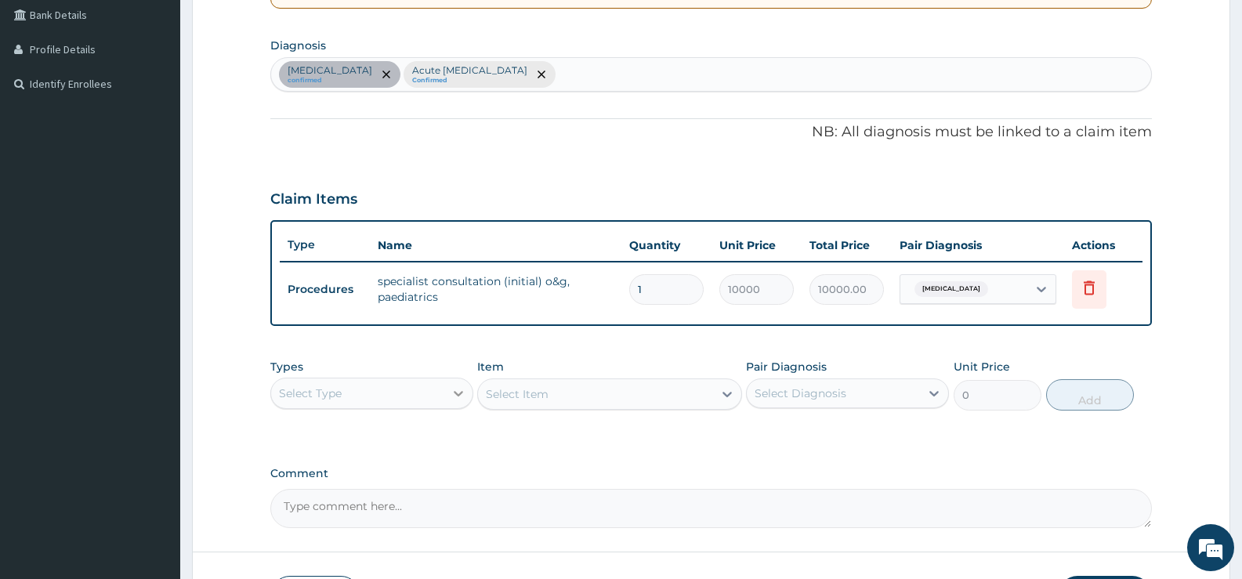
click at [449, 398] on div at bounding box center [458, 393] width 28 height 28
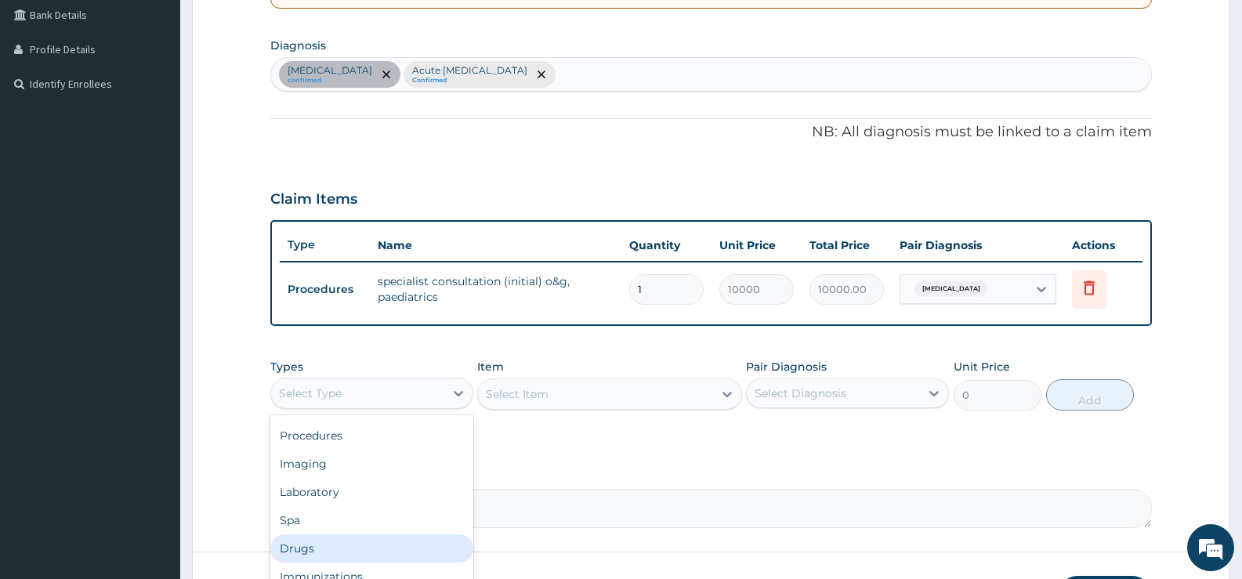
click at [298, 550] on div "Drugs" at bounding box center [371, 548] width 203 height 28
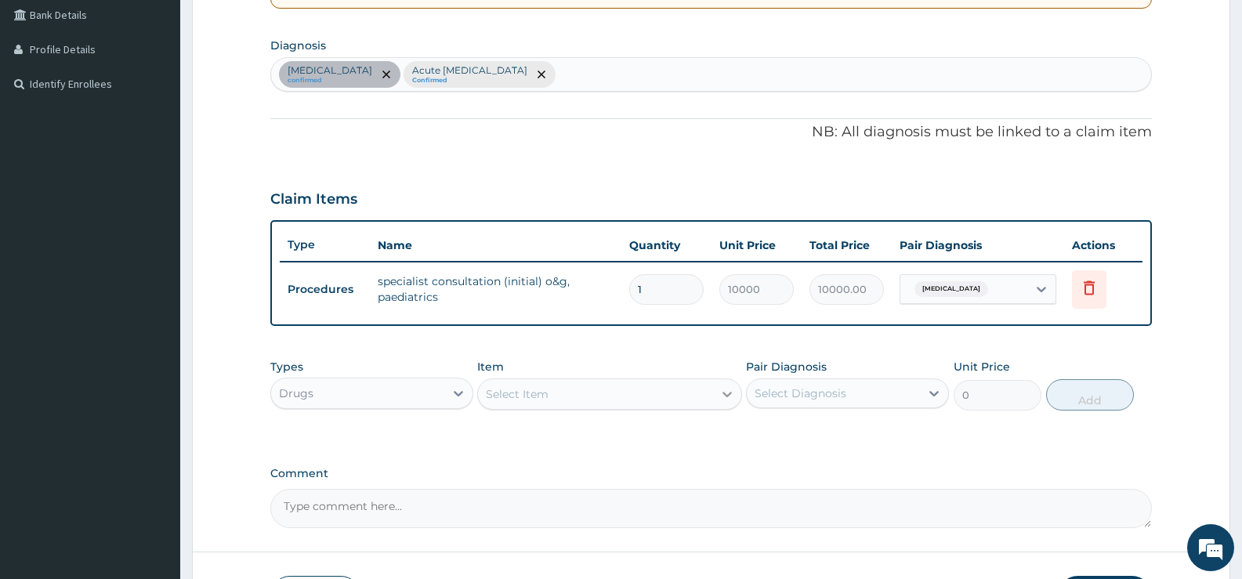
click at [730, 396] on icon at bounding box center [727, 394] width 16 height 16
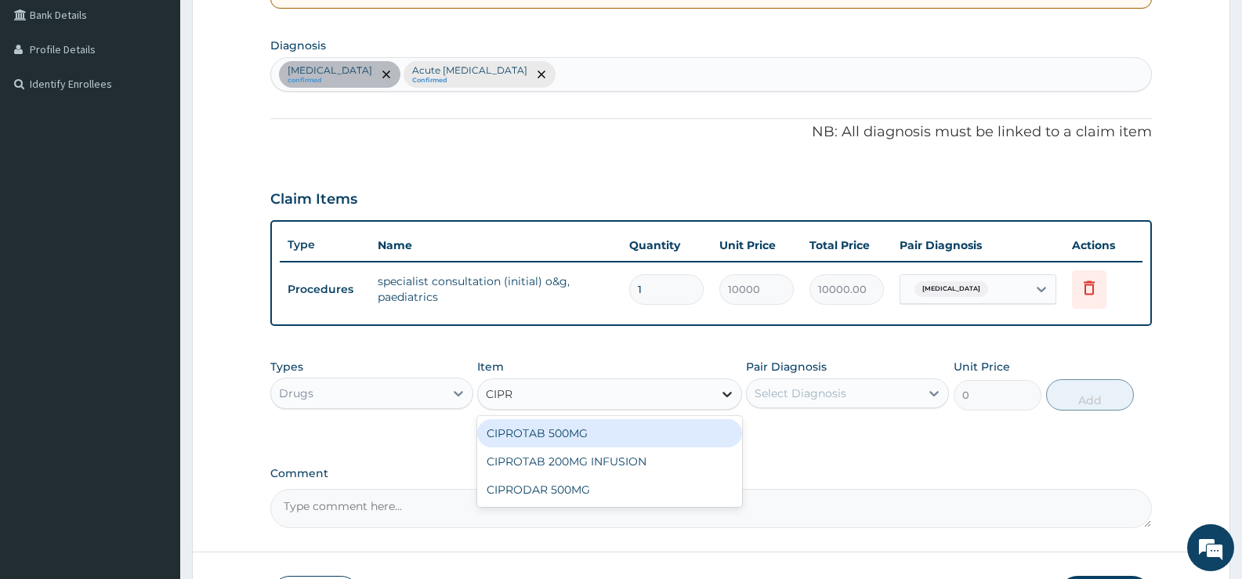
type input "CIPRO"
click at [625, 438] on div "CIPROTAB 500MG" at bounding box center [609, 433] width 264 height 28
drag, startPoint x: 625, startPoint y: 438, endPoint x: 796, endPoint y: 420, distance: 172.6
click at [625, 438] on div "Types Drugs Item option CIPROTAB 500MG focused, 72 of 511. 3 results available …" at bounding box center [711, 396] width 882 height 91
type input "138"
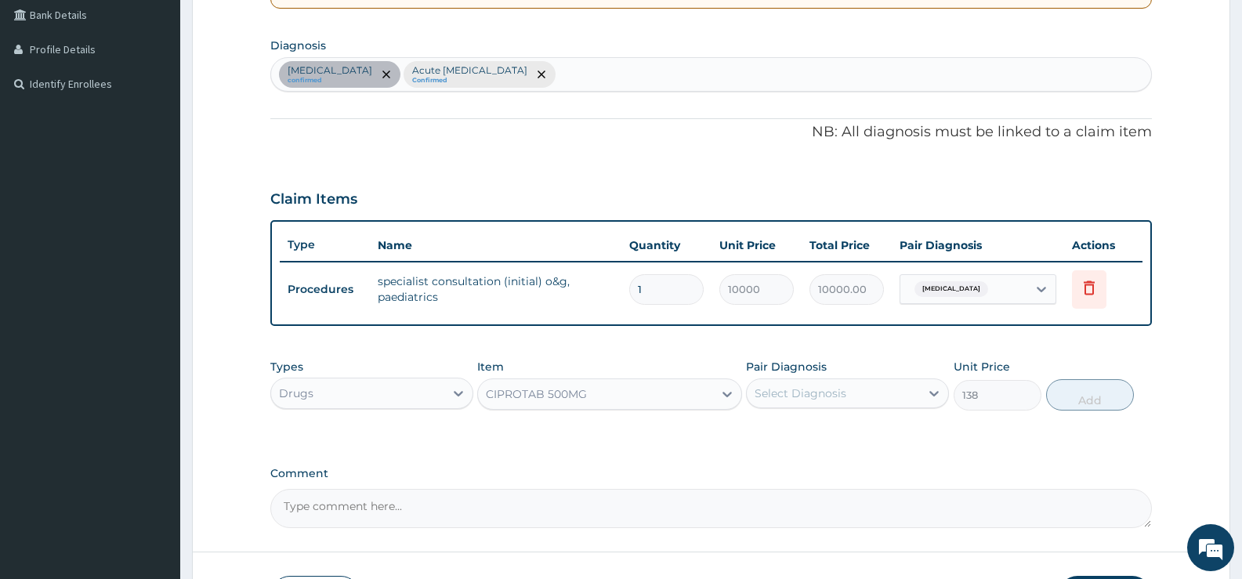
click at [882, 399] on div "Select Diagnosis" at bounding box center [833, 393] width 173 height 25
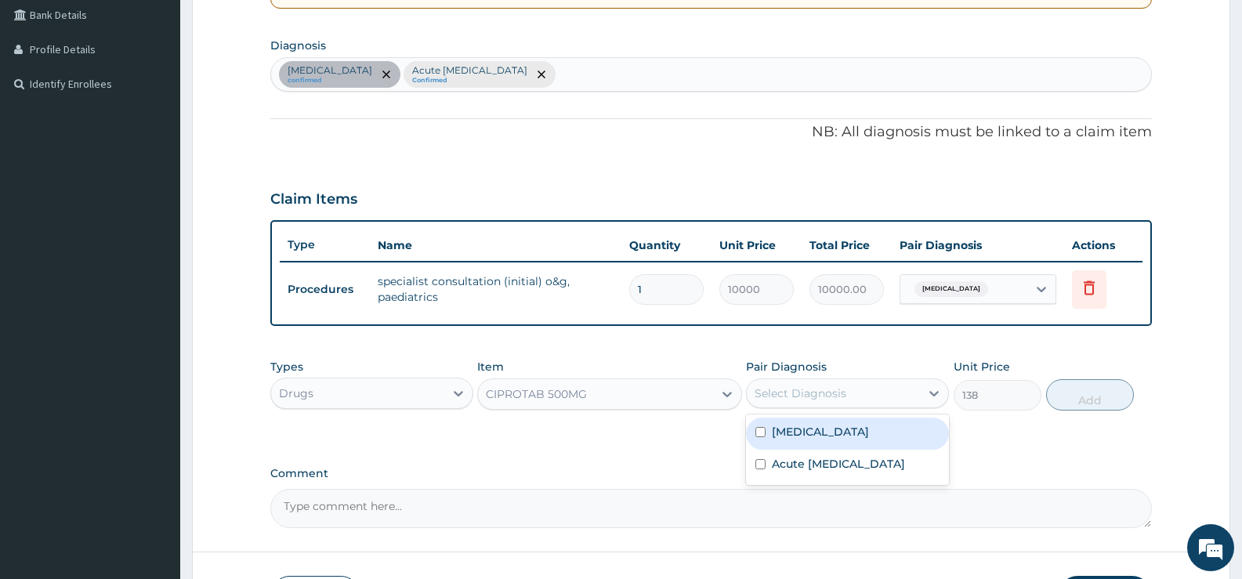
click at [847, 400] on div "Select Diagnosis" at bounding box center [833, 393] width 173 height 25
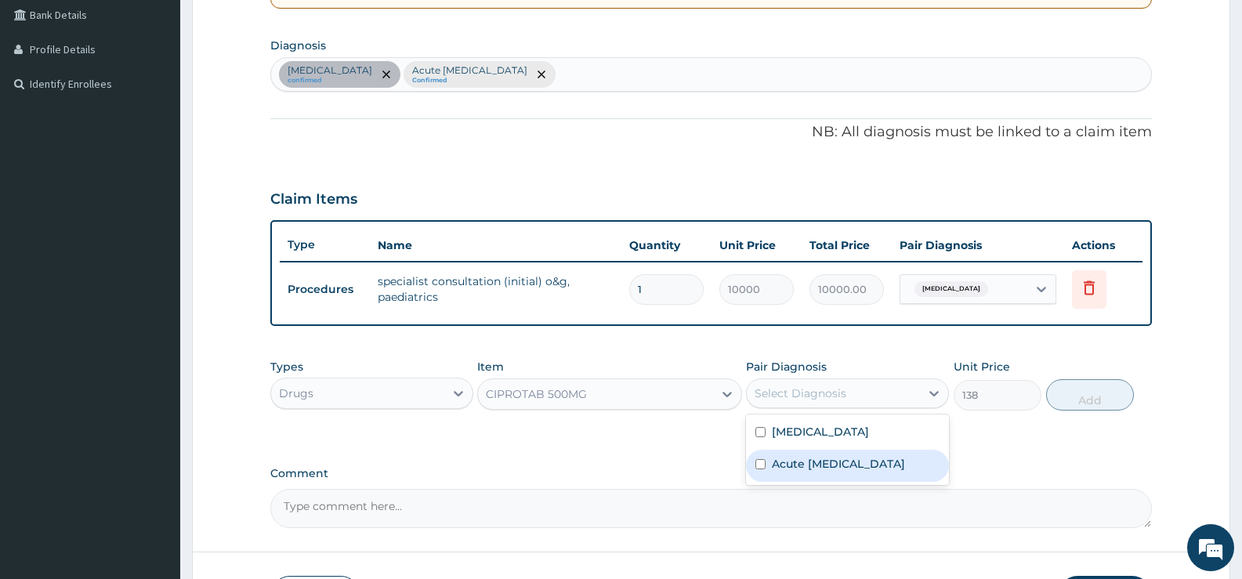
click at [833, 466] on label "Acute pelvic inflammatory disease" at bounding box center [838, 464] width 133 height 16
checkbox input "true"
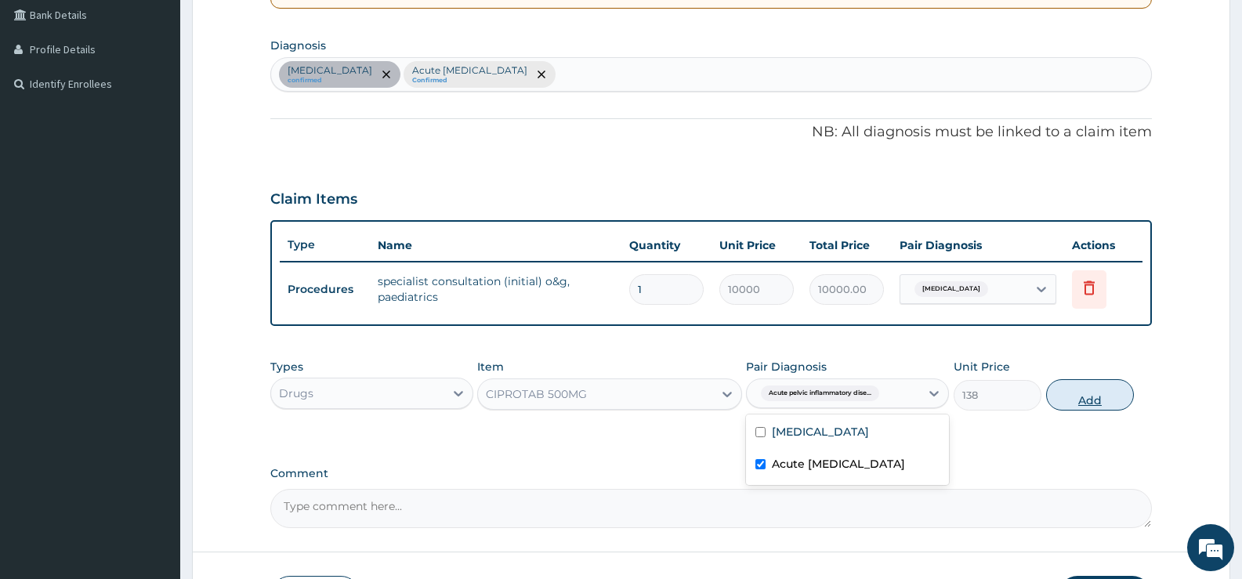
click at [1095, 397] on button "Add" at bounding box center [1090, 394] width 88 height 31
type input "0"
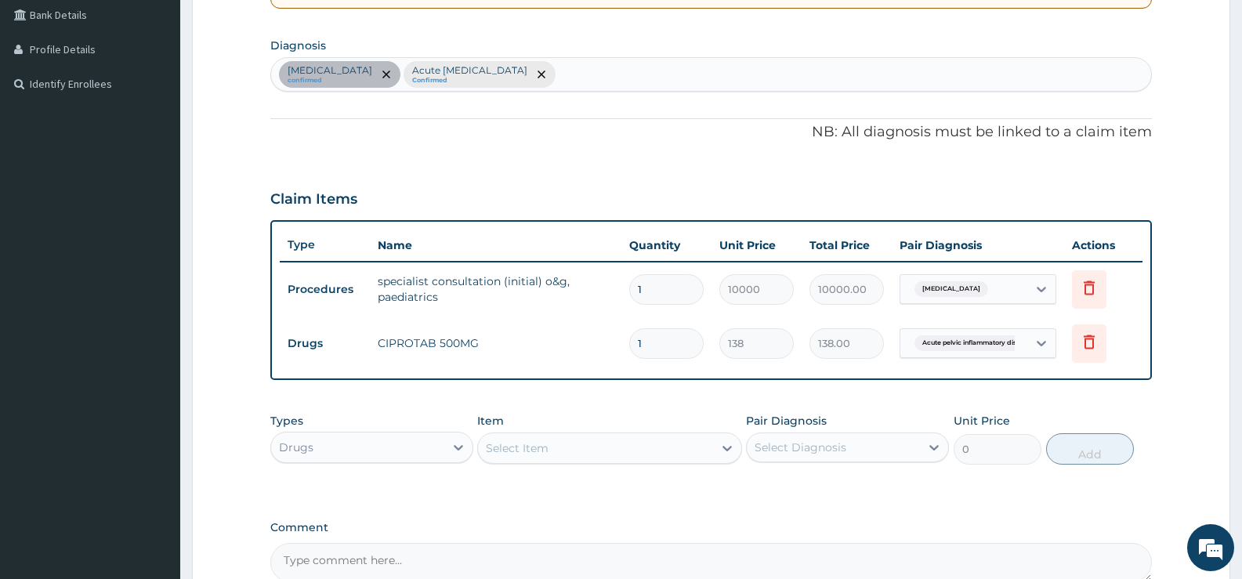
type input "14"
type input "1932.00"
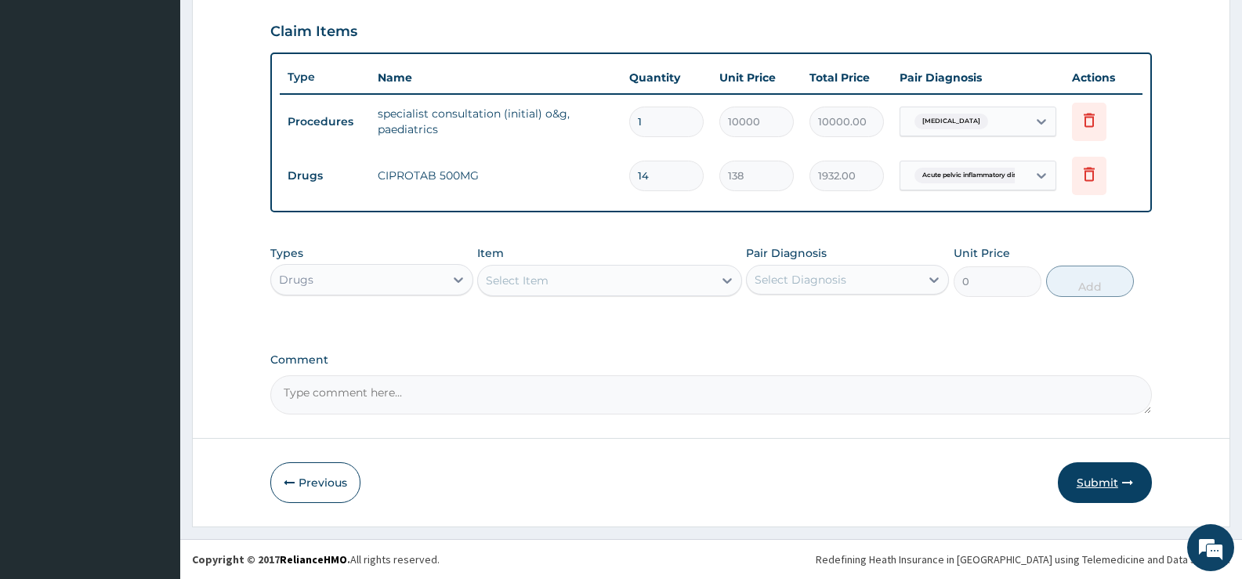
type input "14"
click at [1114, 476] on button "Submit" at bounding box center [1105, 482] width 94 height 41
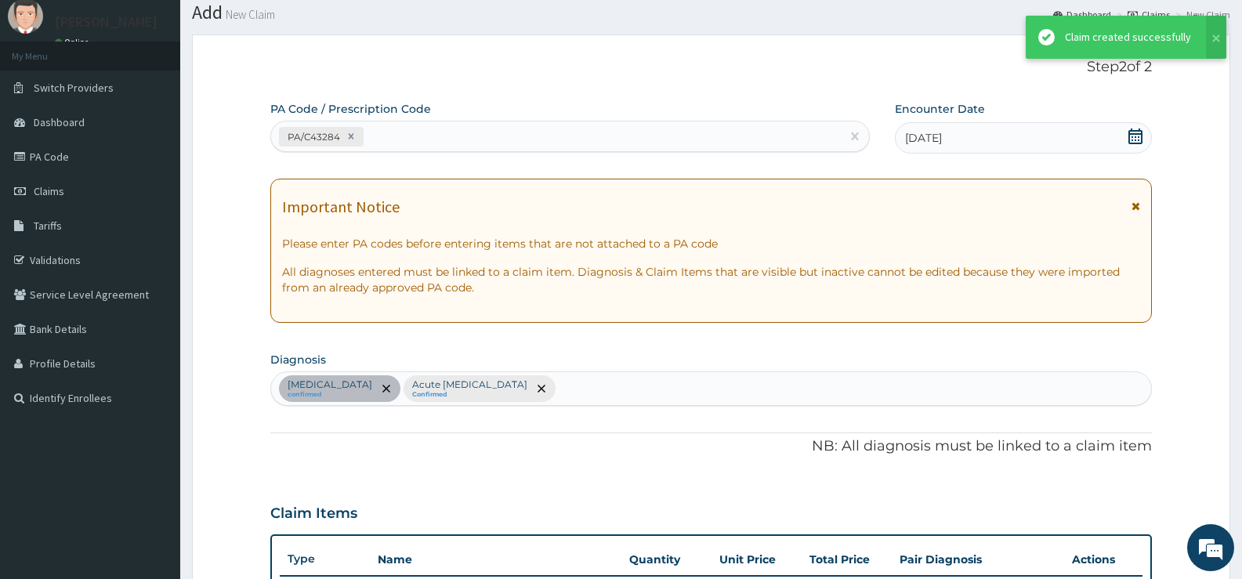
scroll to position [531, 0]
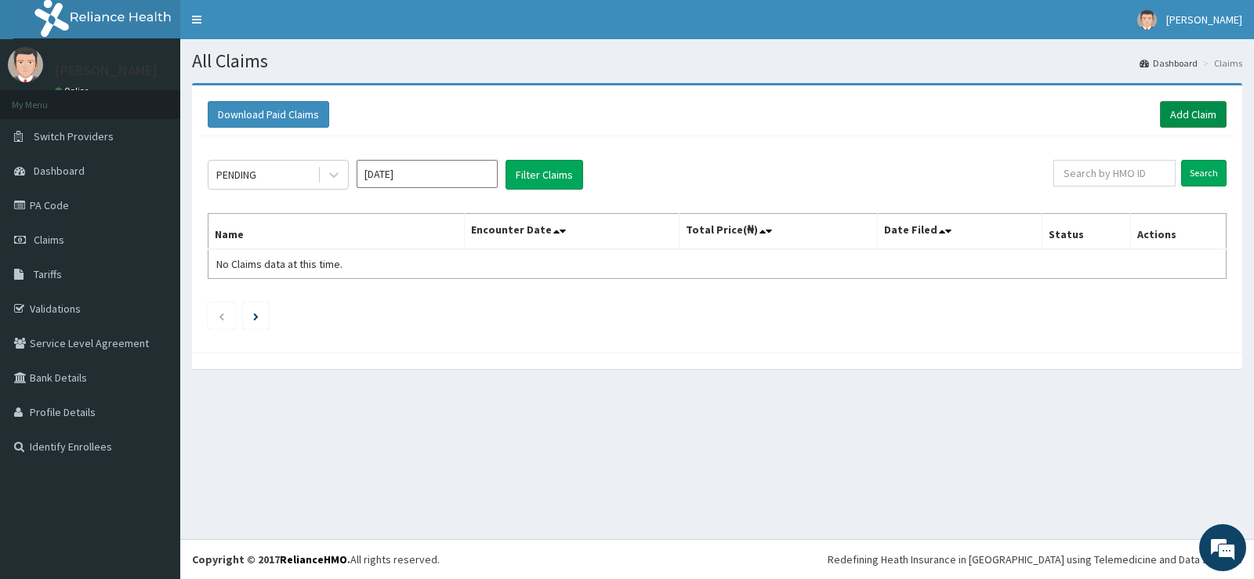
click at [1181, 116] on link "Add Claim" at bounding box center [1193, 114] width 67 height 27
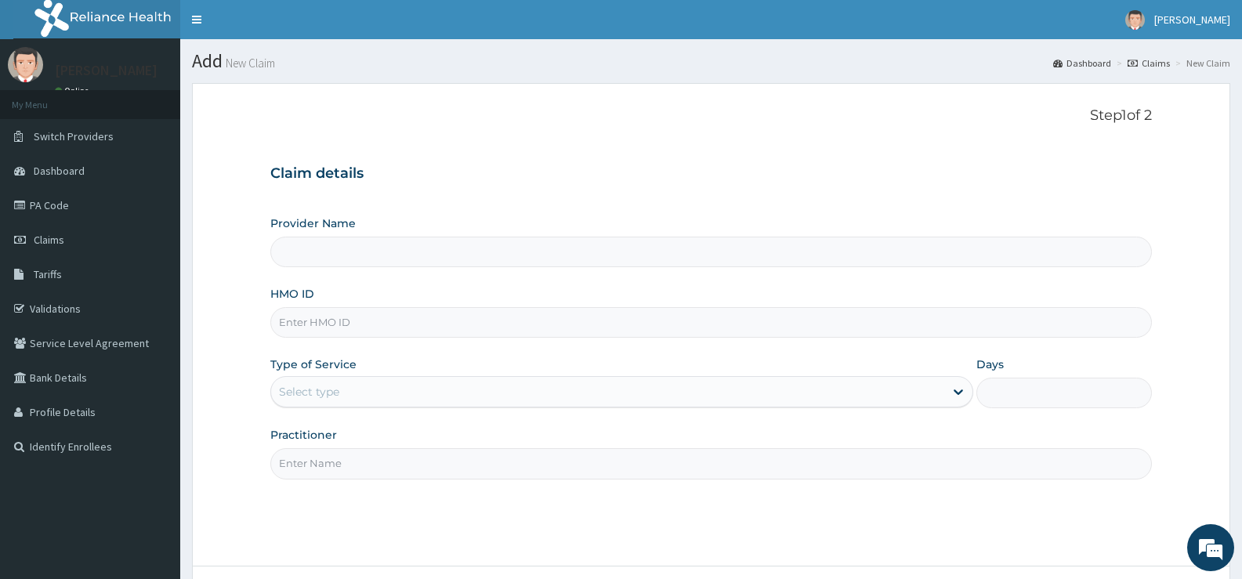
type input "[GEOGRAPHIC_DATA][PERSON_NAME]"
click at [424, 321] on input "HMO ID" at bounding box center [711, 322] width 882 height 31
type input "CDN/10026/A"
type input "D"
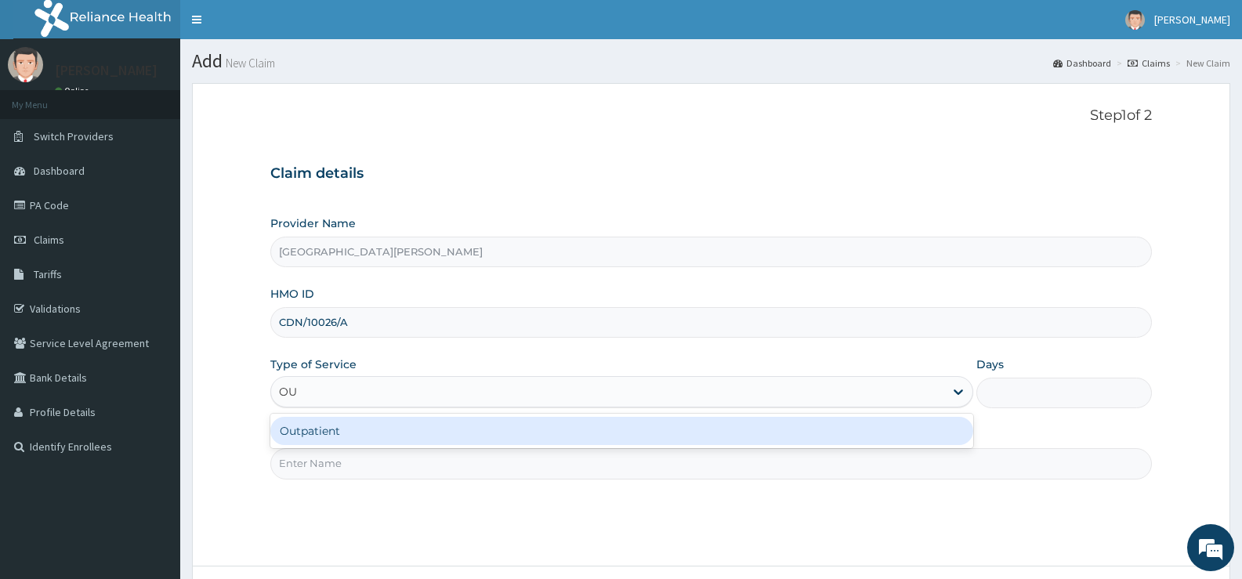
type input "OUT"
type input "1"
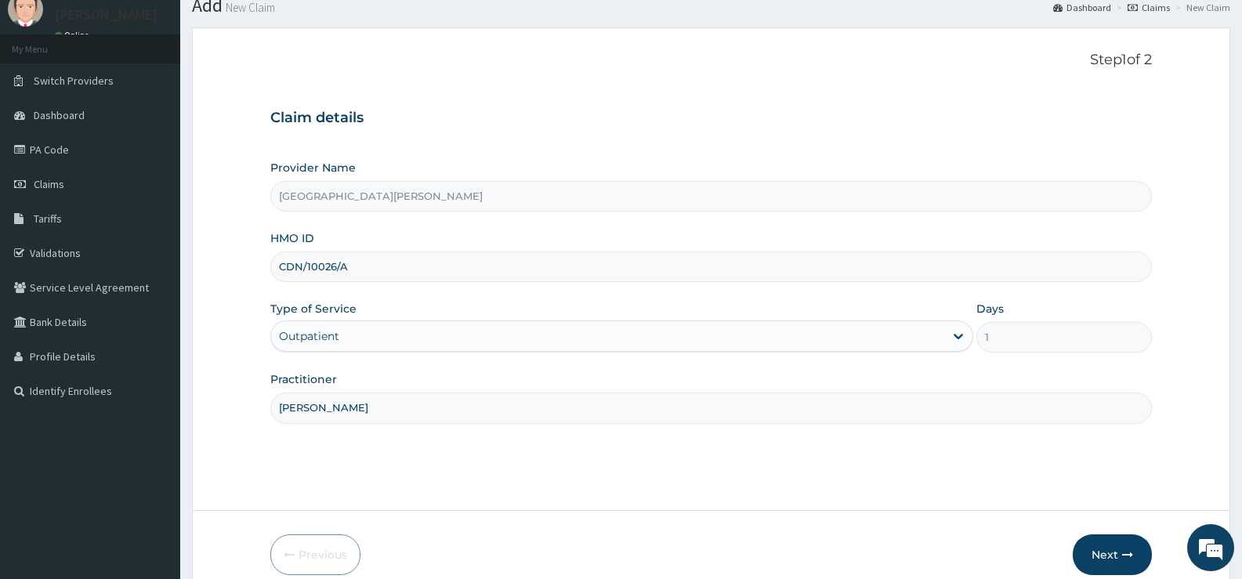
scroll to position [128, 0]
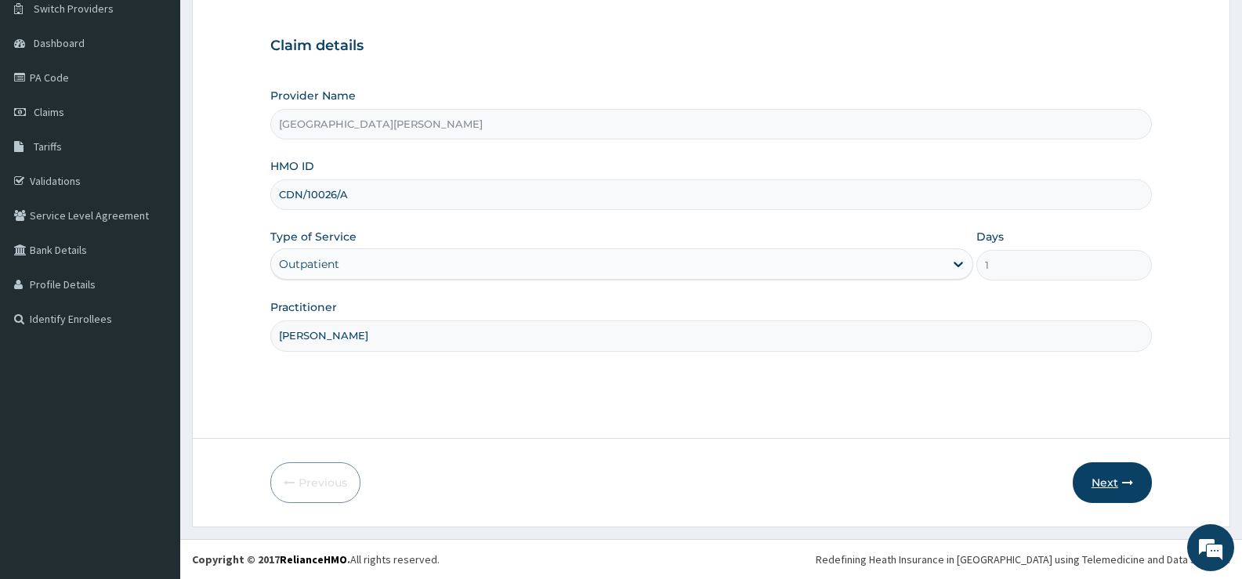
type input "[PERSON_NAME]"
click at [1102, 476] on button "Next" at bounding box center [1112, 482] width 79 height 41
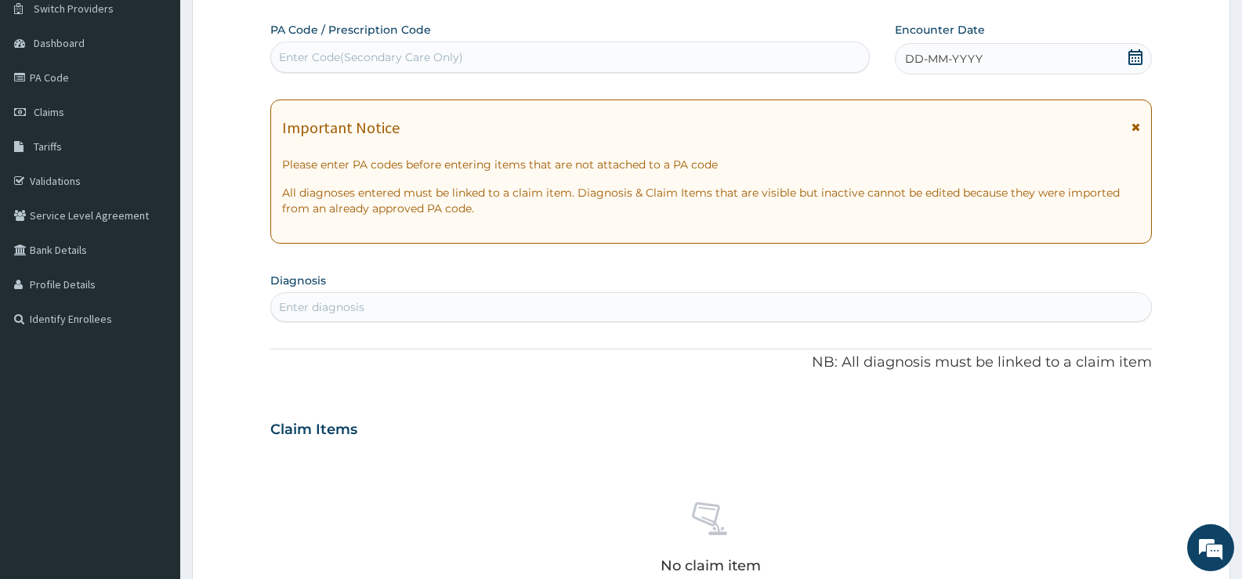
click at [520, 53] on div "Enter Code(Secondary Care Only)" at bounding box center [570, 57] width 598 height 25
type input "PA/0A2815"
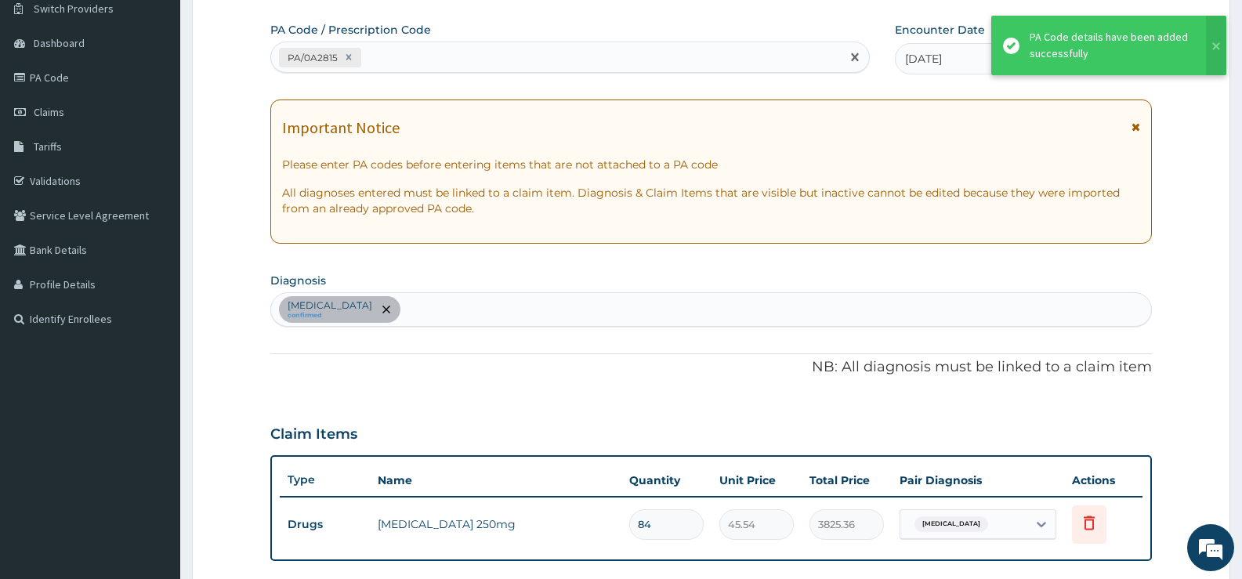
click at [563, 56] on div "PA/0A2815" at bounding box center [556, 58] width 570 height 26
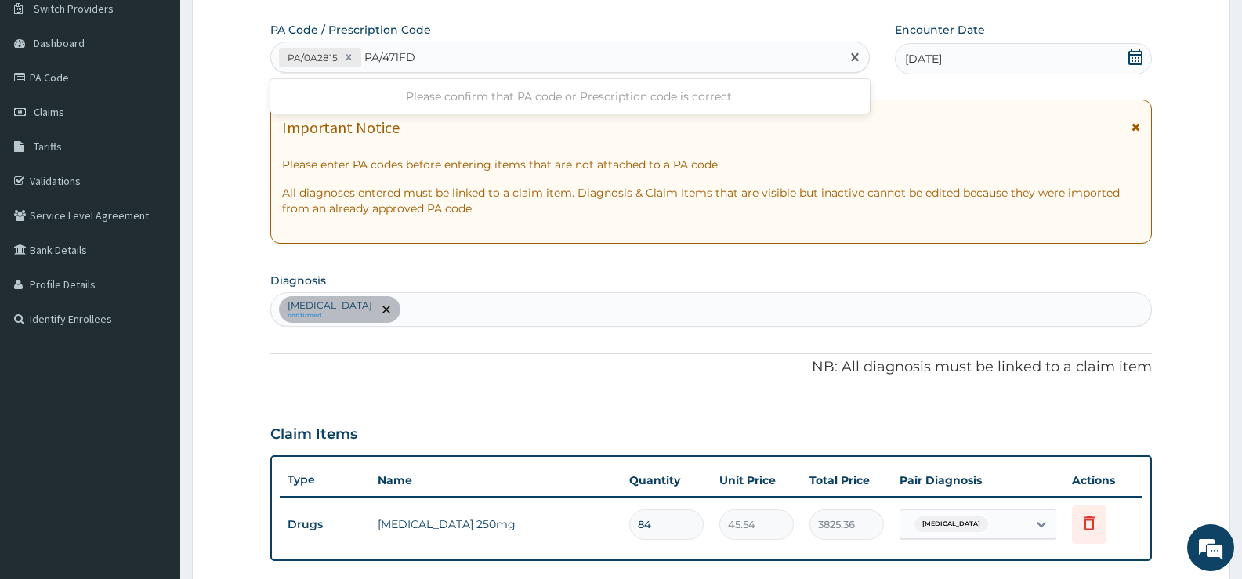
type input "PA/471FD1"
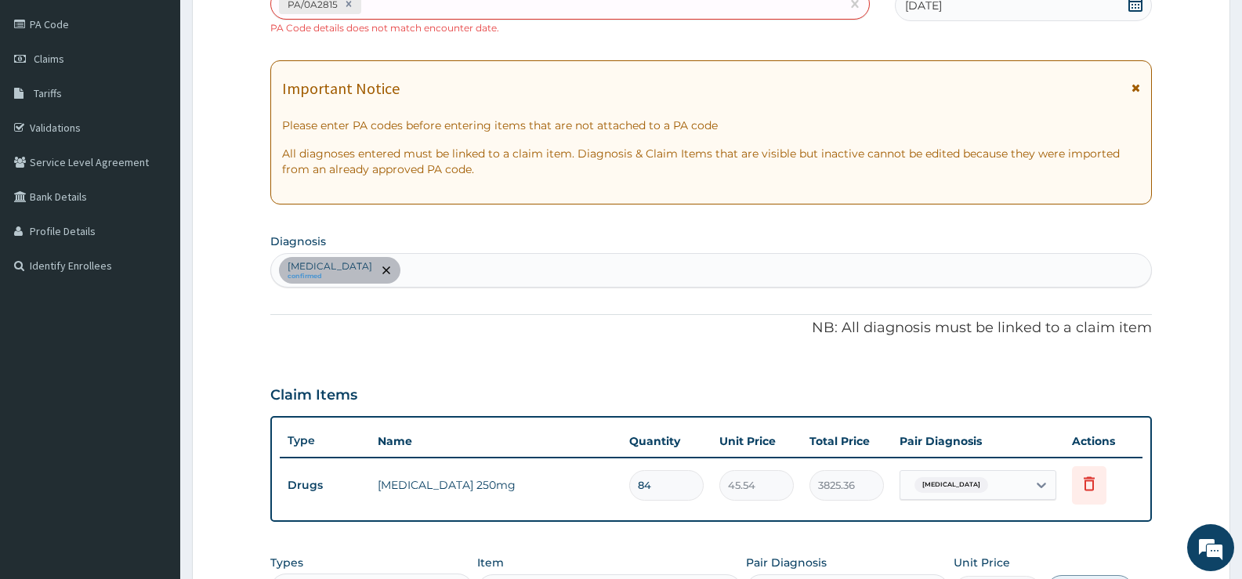
scroll to position [491, 0]
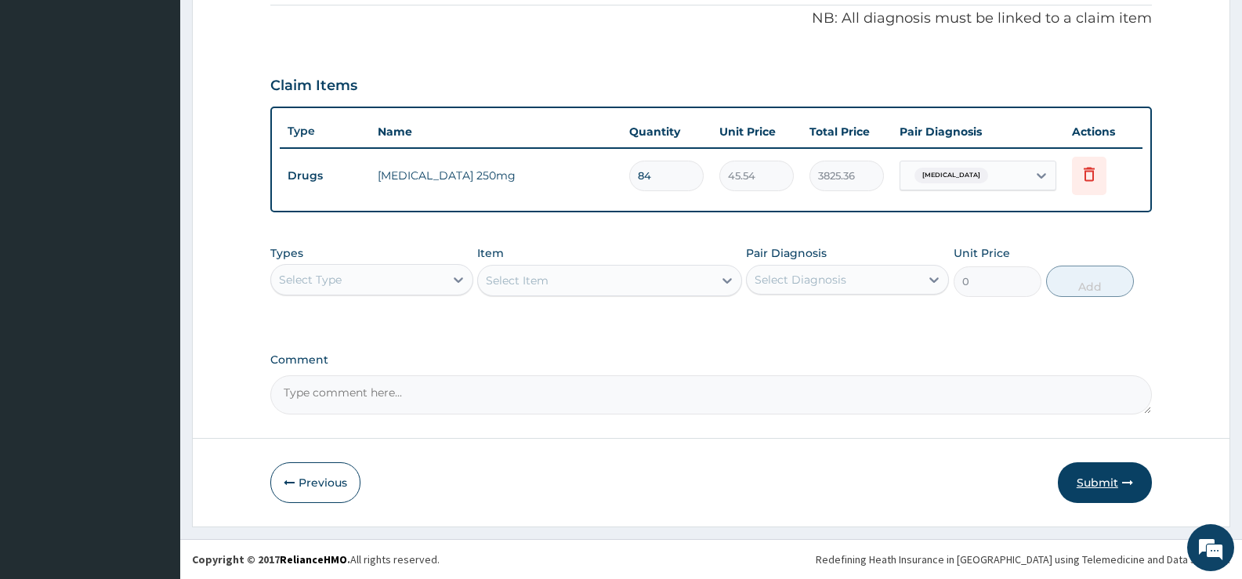
click at [1096, 474] on button "Submit" at bounding box center [1105, 482] width 94 height 41
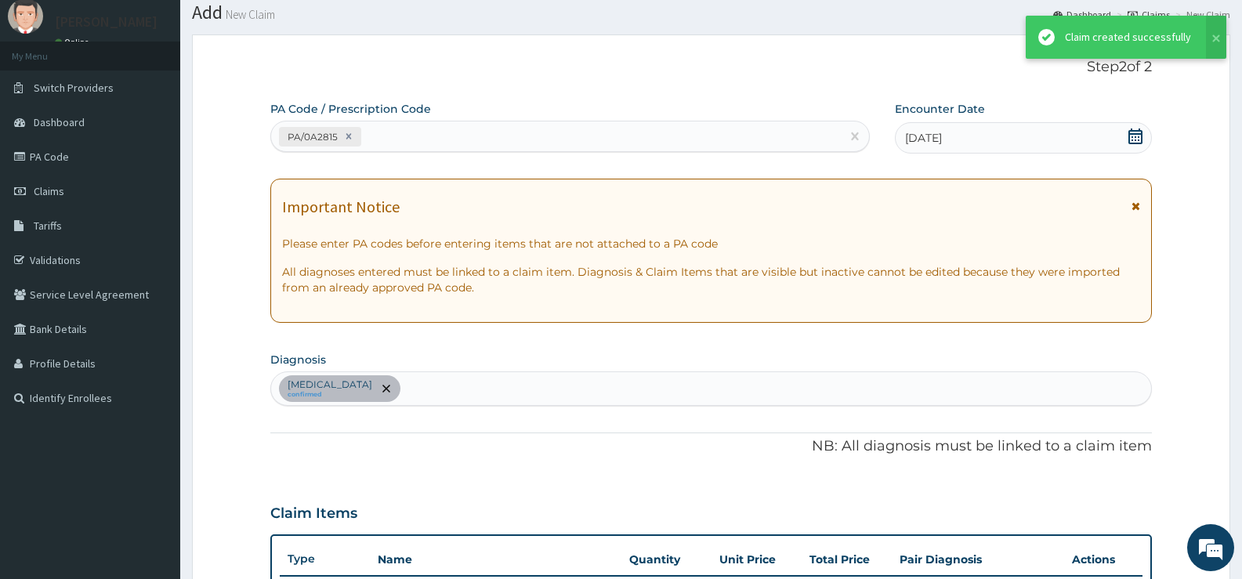
scroll to position [477, 0]
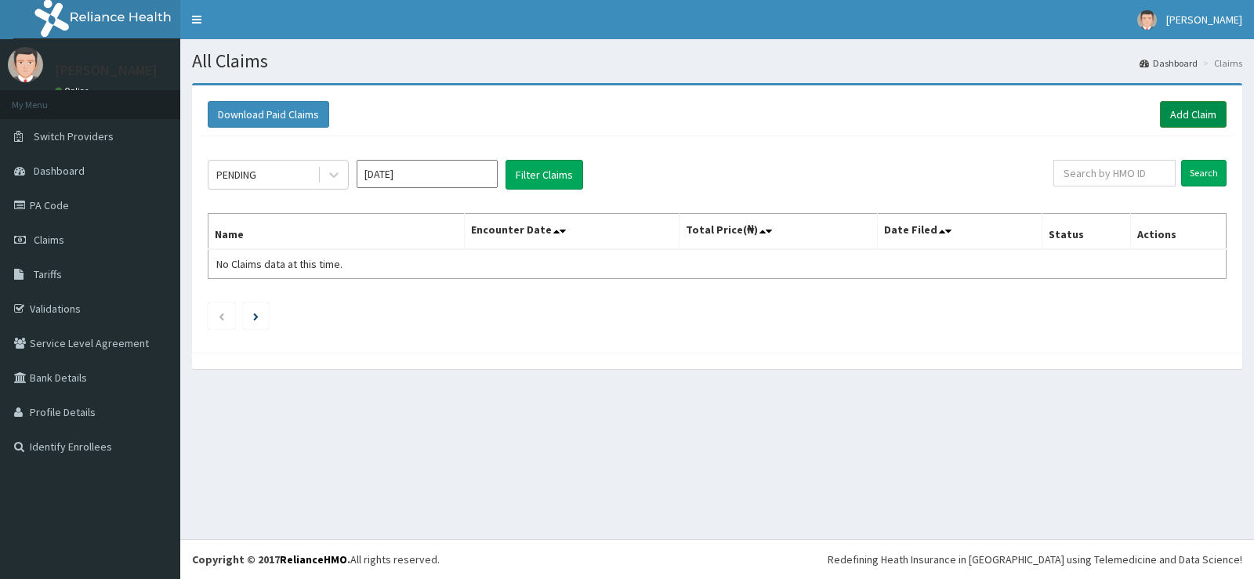
click at [1180, 107] on link "Add Claim" at bounding box center [1193, 114] width 67 height 27
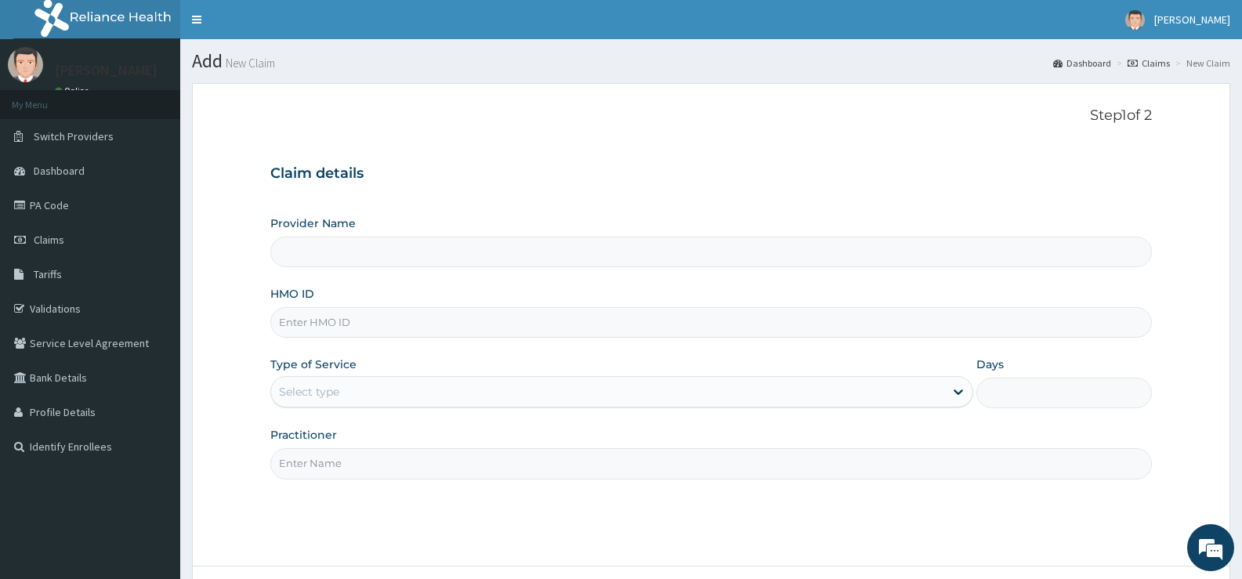
click at [379, 328] on input "HMO ID" at bounding box center [711, 322] width 882 height 31
type input "[GEOGRAPHIC_DATA][PERSON_NAME]"
type input "CDN/10026/A"
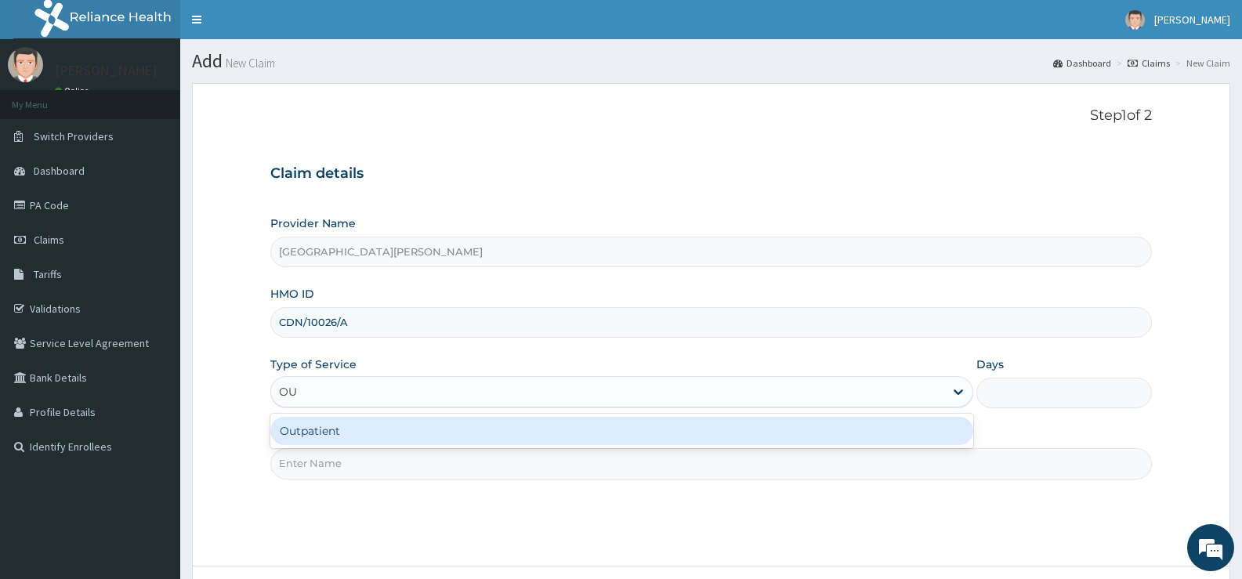
type input "OUT"
type input "1"
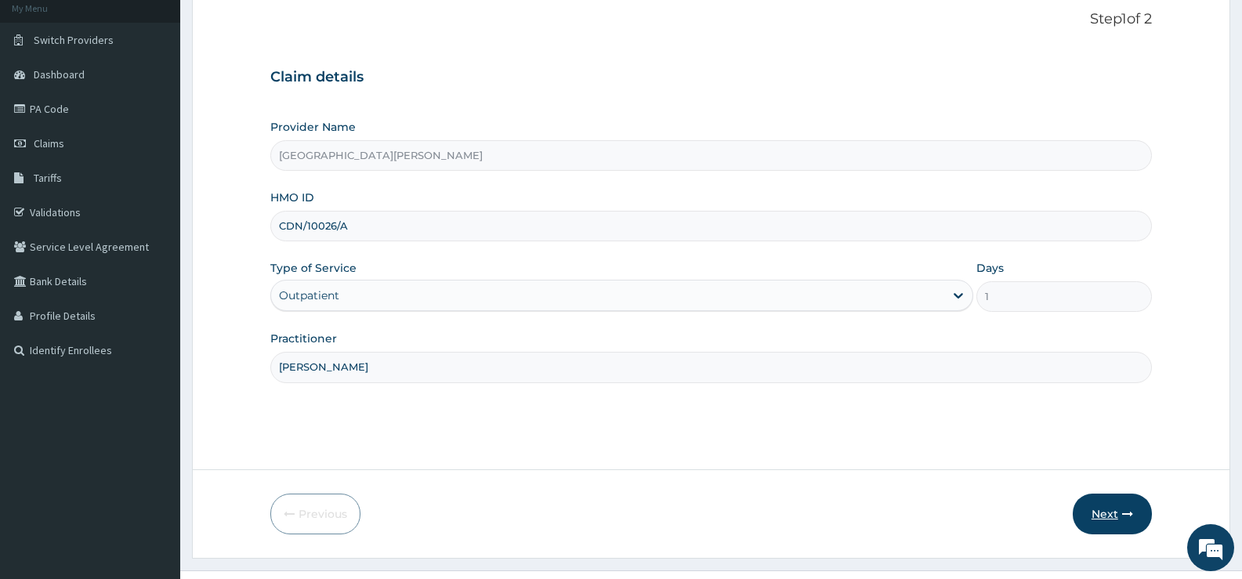
scroll to position [128, 0]
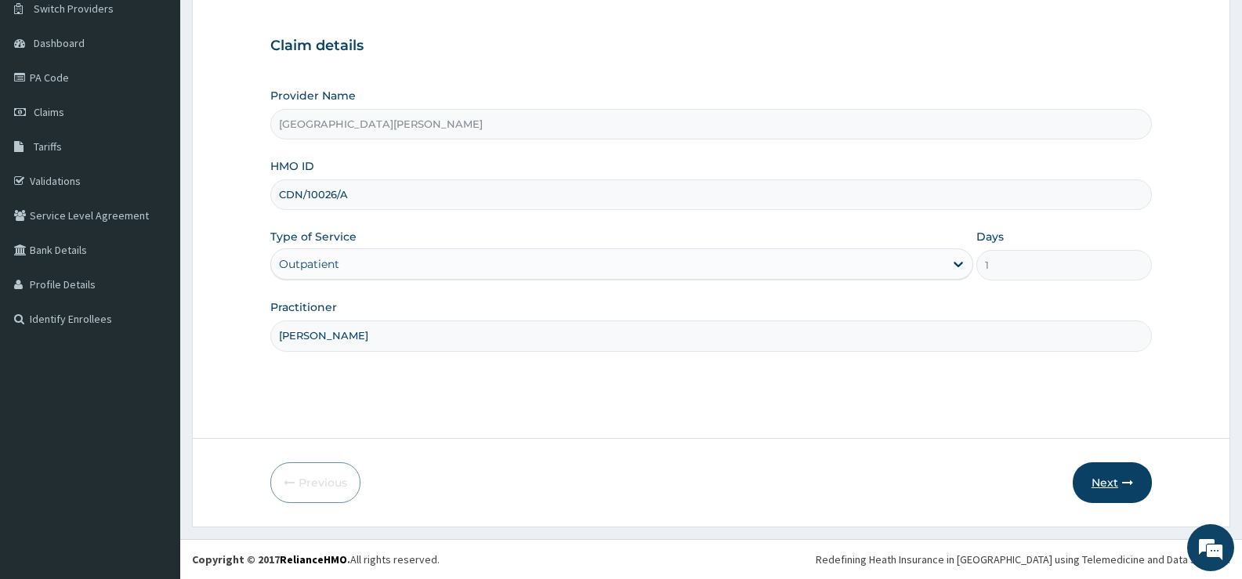
type input "[PERSON_NAME]"
click at [1118, 476] on button "Next" at bounding box center [1112, 482] width 79 height 41
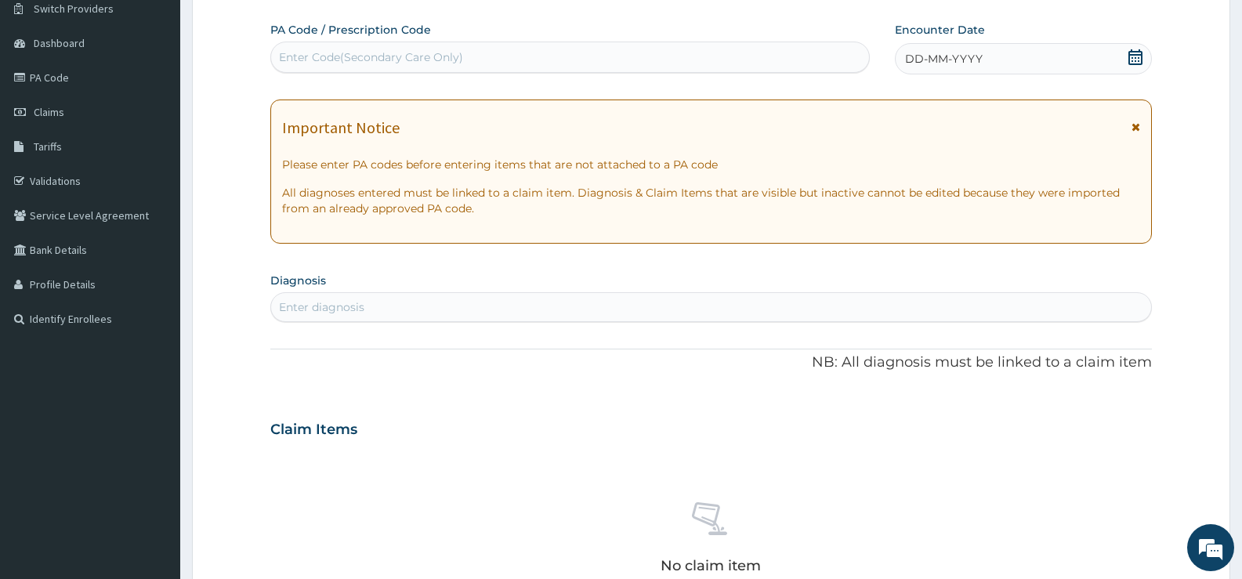
click at [563, 53] on div "Enter Code(Secondary Care Only)" at bounding box center [570, 57] width 598 height 25
type input "PA/471FD1"
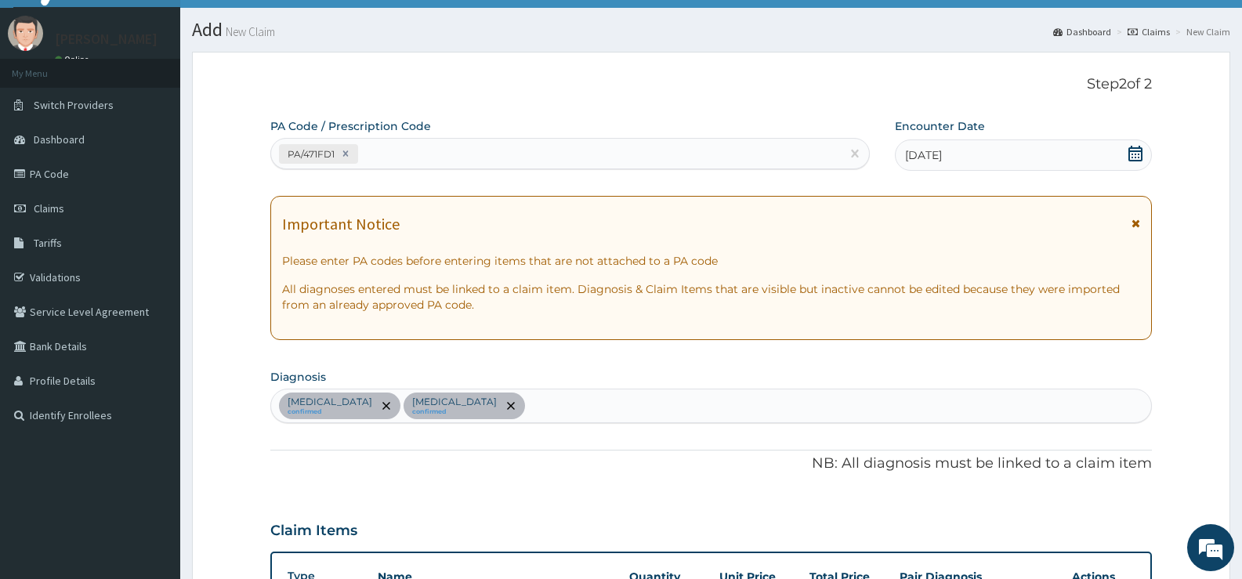
scroll to position [31, 0]
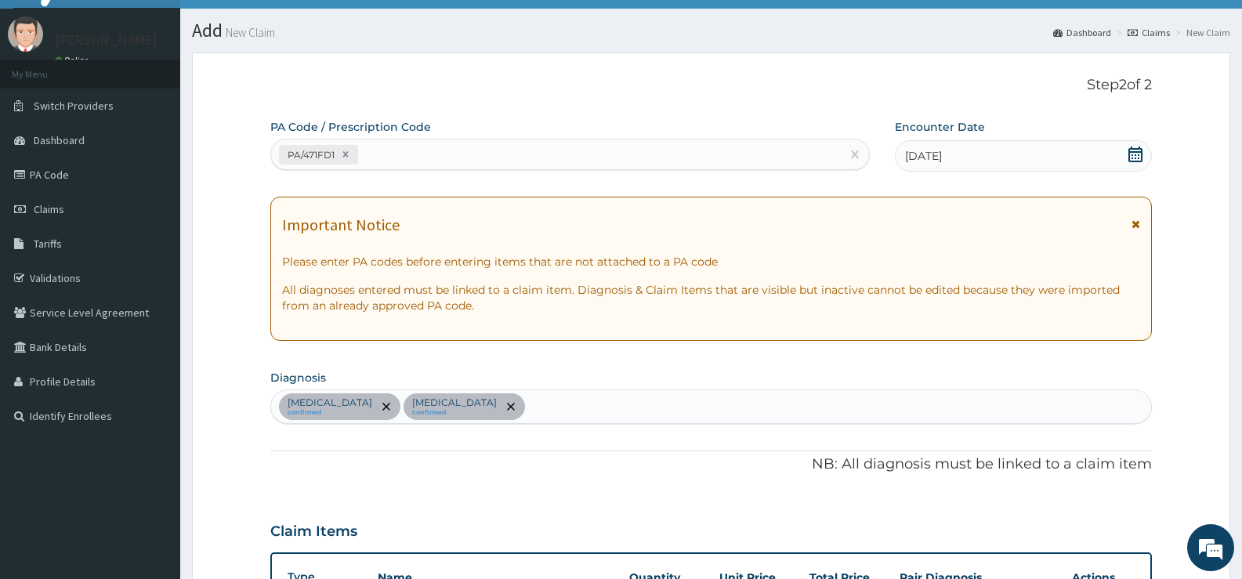
click at [437, 154] on div "PA/471FD1" at bounding box center [556, 155] width 570 height 26
type input "PA/832E8B"
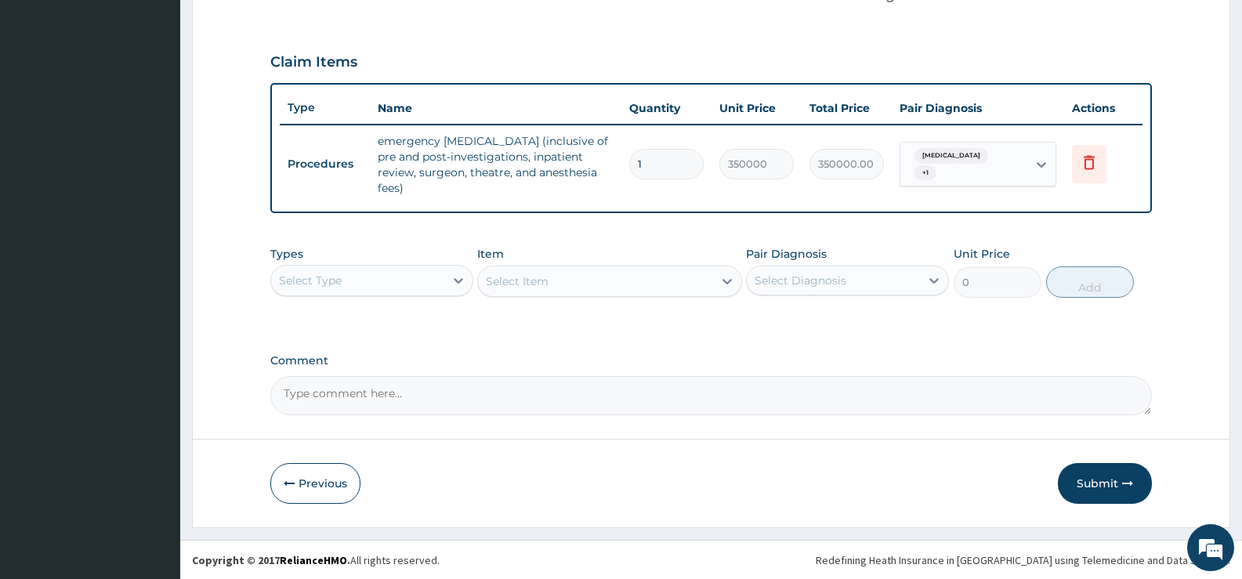
scroll to position [515, 0]
drag, startPoint x: 1102, startPoint y: 475, endPoint x: 1150, endPoint y: 432, distance: 64.4
click at [1101, 475] on button "Submit" at bounding box center [1105, 482] width 94 height 41
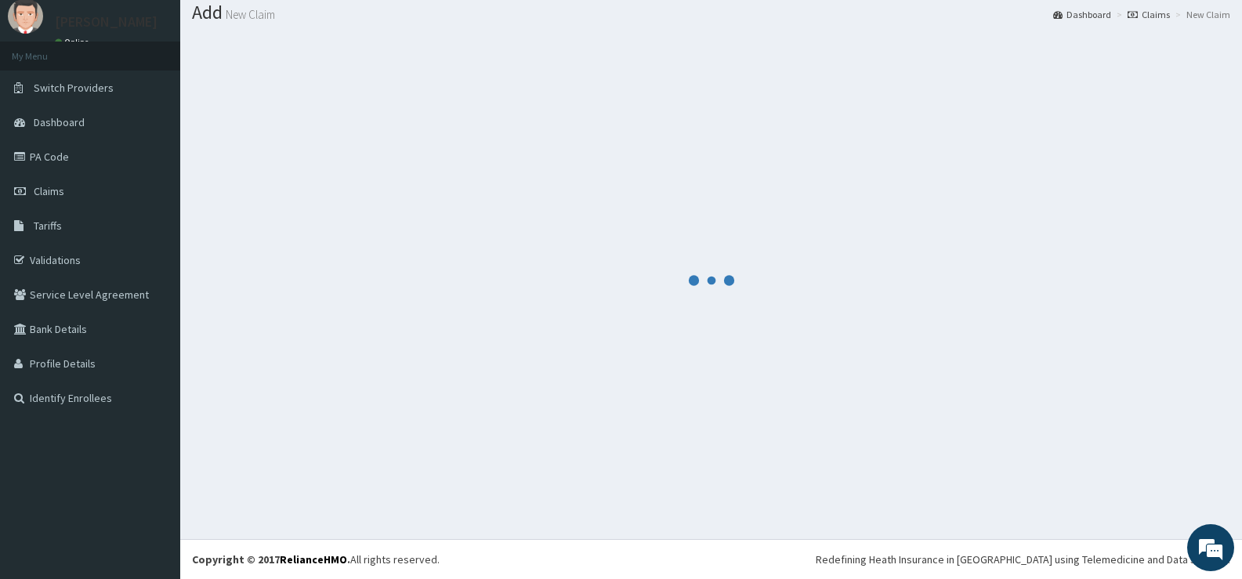
scroll to position [501, 0]
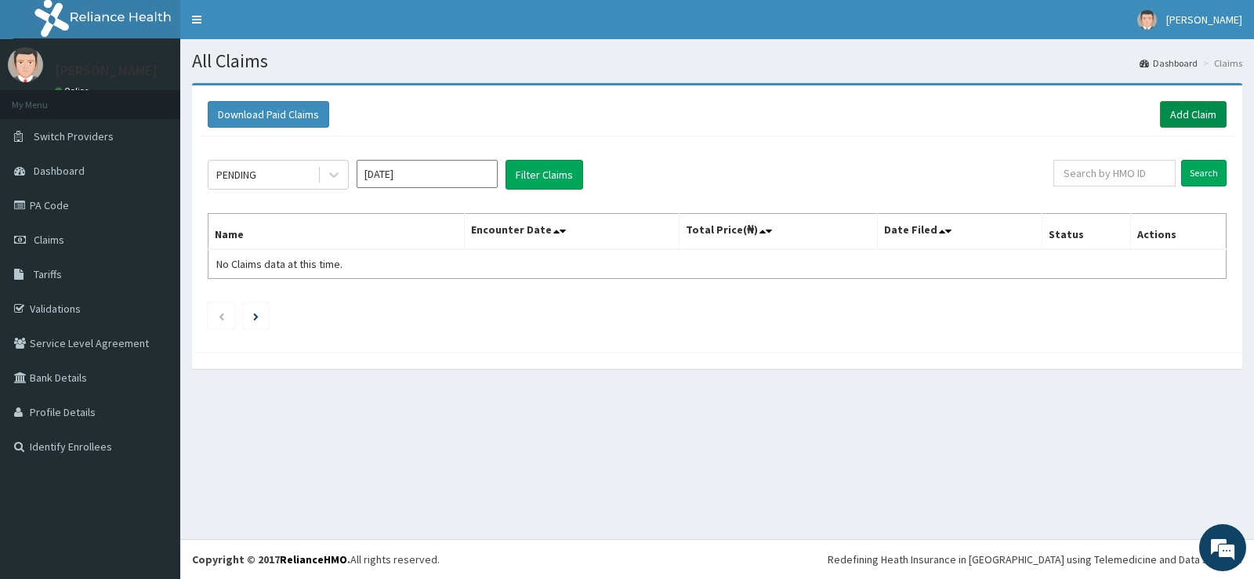
click at [1177, 112] on link "Add Claim" at bounding box center [1193, 114] width 67 height 27
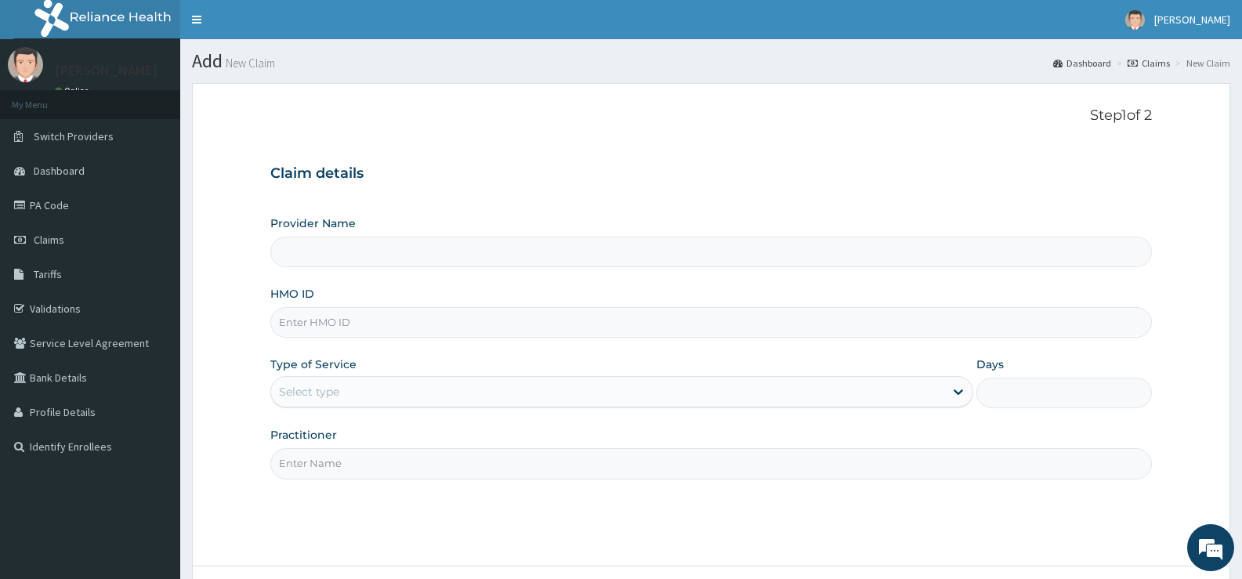
type input "[GEOGRAPHIC_DATA][PERSON_NAME]"
click at [408, 319] on input "HMO ID" at bounding box center [711, 322] width 882 height 31
type input "CDN/10026/A"
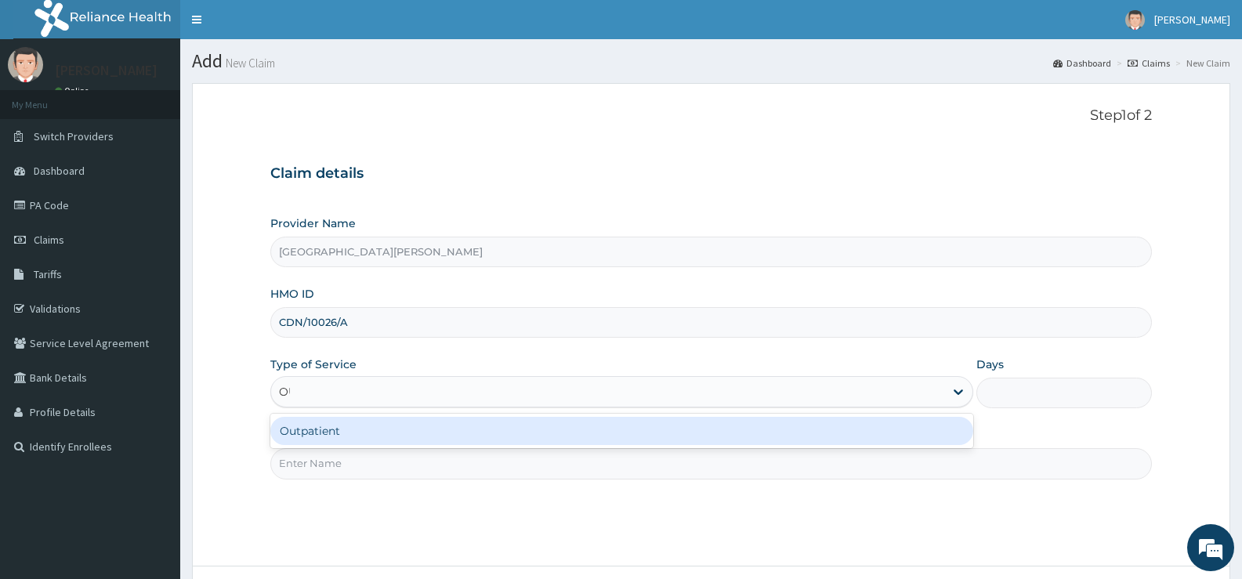
type input "OUT"
type input "1"
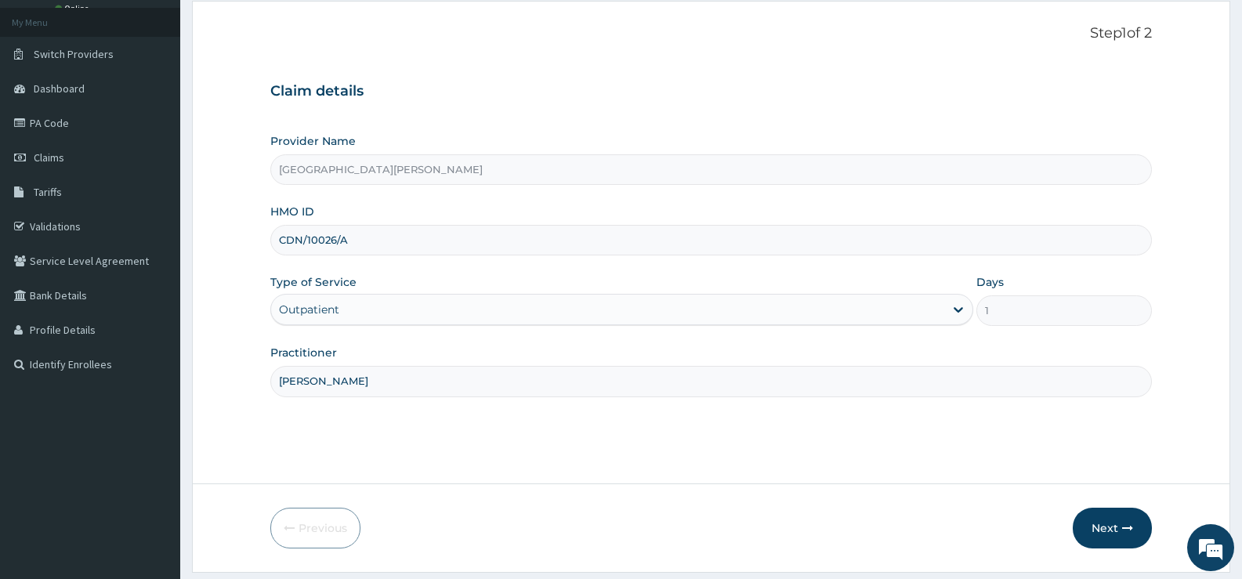
scroll to position [128, 0]
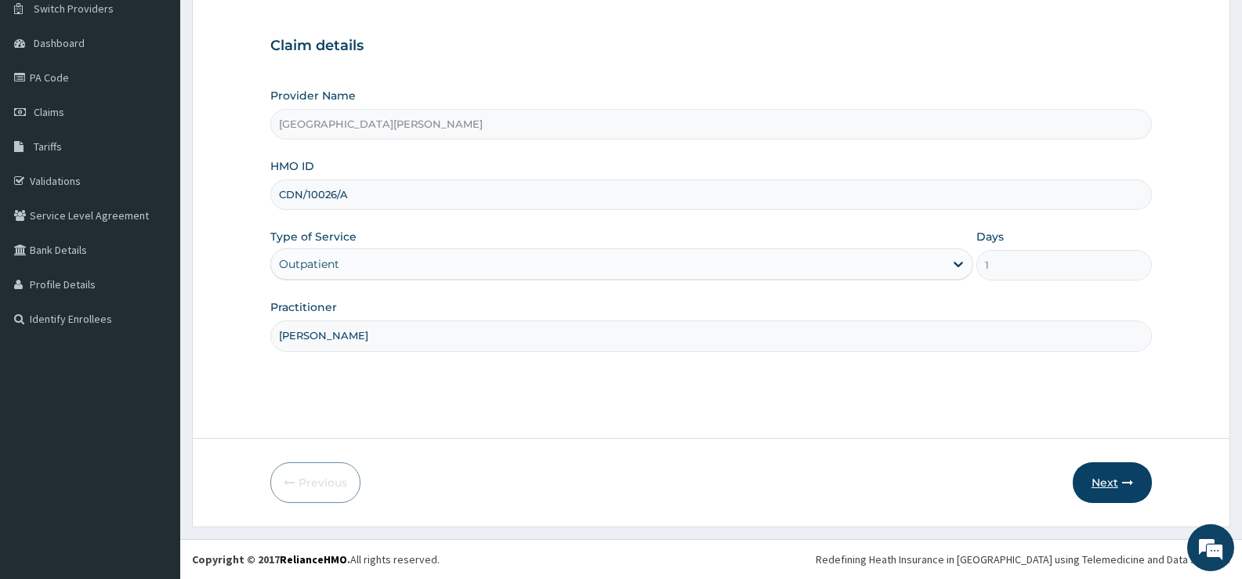
type input "[PERSON_NAME]"
click at [1102, 479] on button "Next" at bounding box center [1112, 482] width 79 height 41
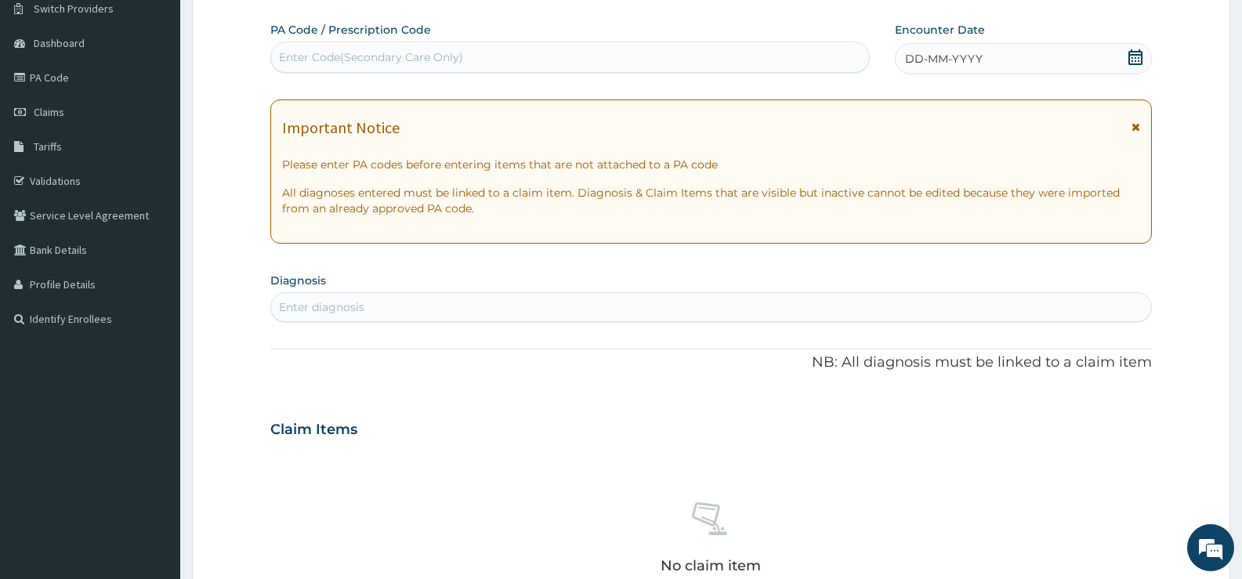
click at [674, 57] on div "Enter Code(Secondary Care Only)" at bounding box center [570, 57] width 598 height 25
type input "PA/832E8B"
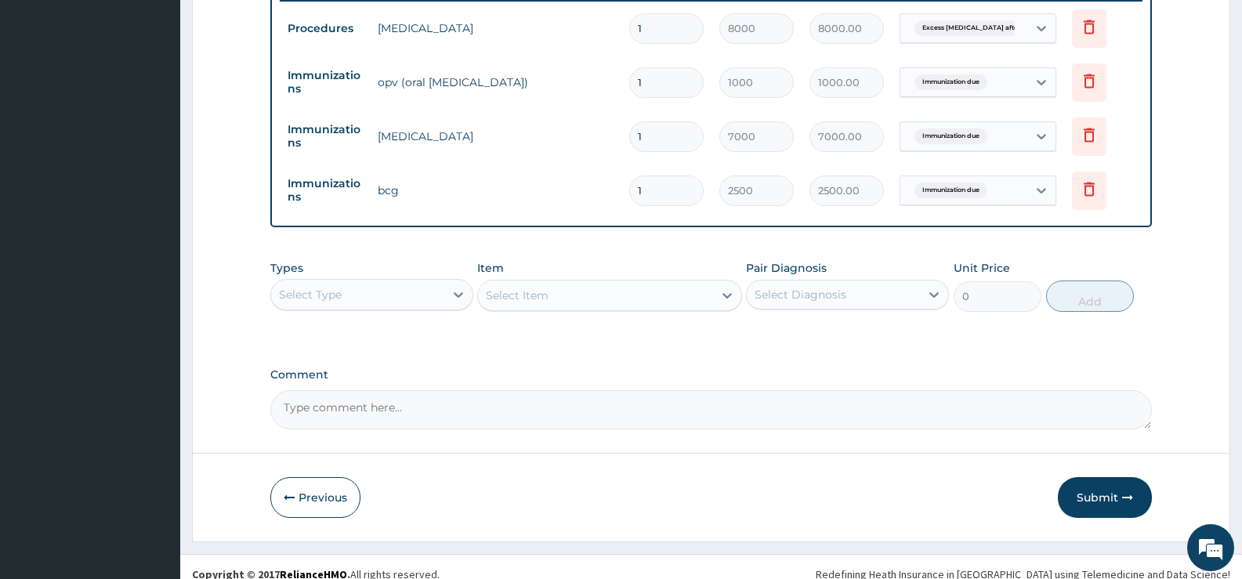
scroll to position [639, 0]
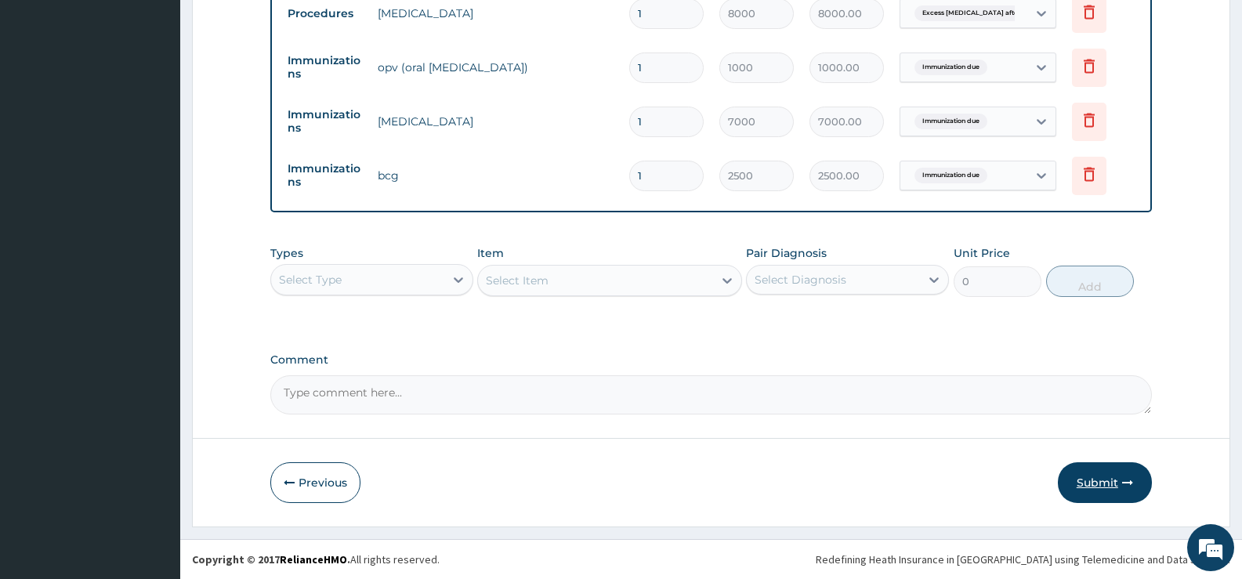
click at [1120, 480] on button "Submit" at bounding box center [1105, 482] width 94 height 41
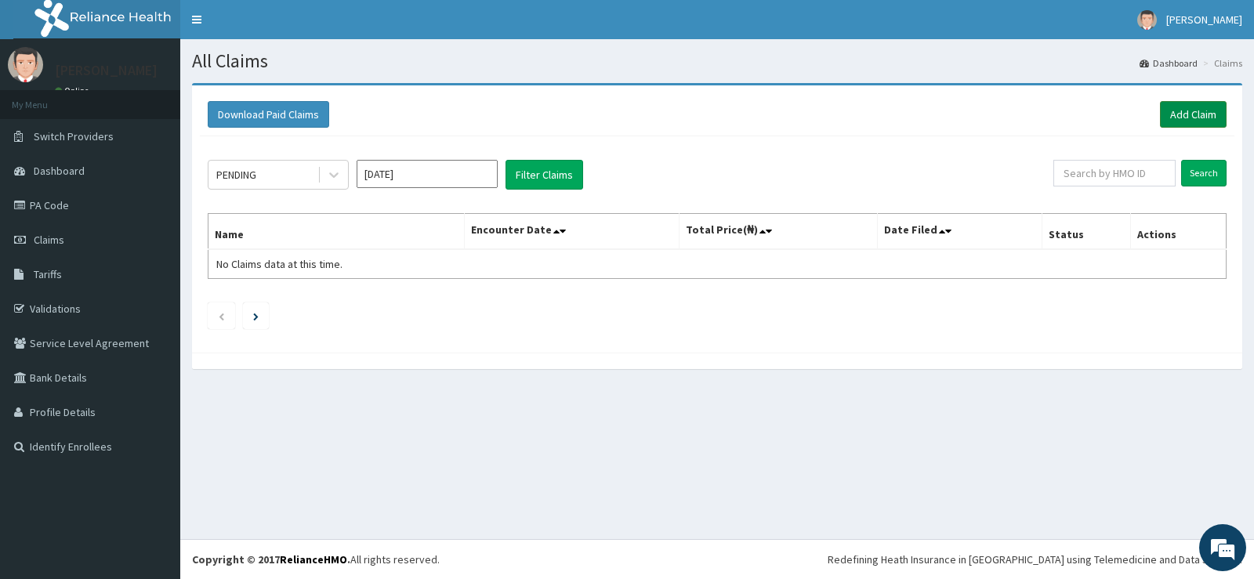
click at [1197, 109] on link "Add Claim" at bounding box center [1193, 114] width 67 height 27
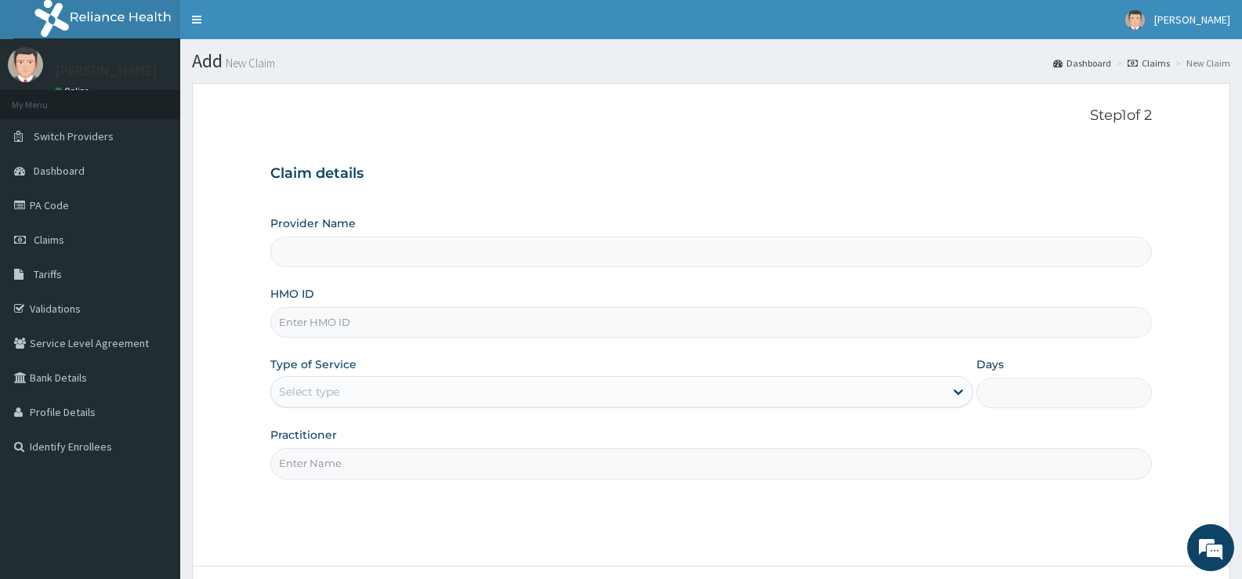
type input "[GEOGRAPHIC_DATA][PERSON_NAME]"
click at [338, 324] on input "HMO ID" at bounding box center [711, 322] width 882 height 31
type input "CDN/10026/A"
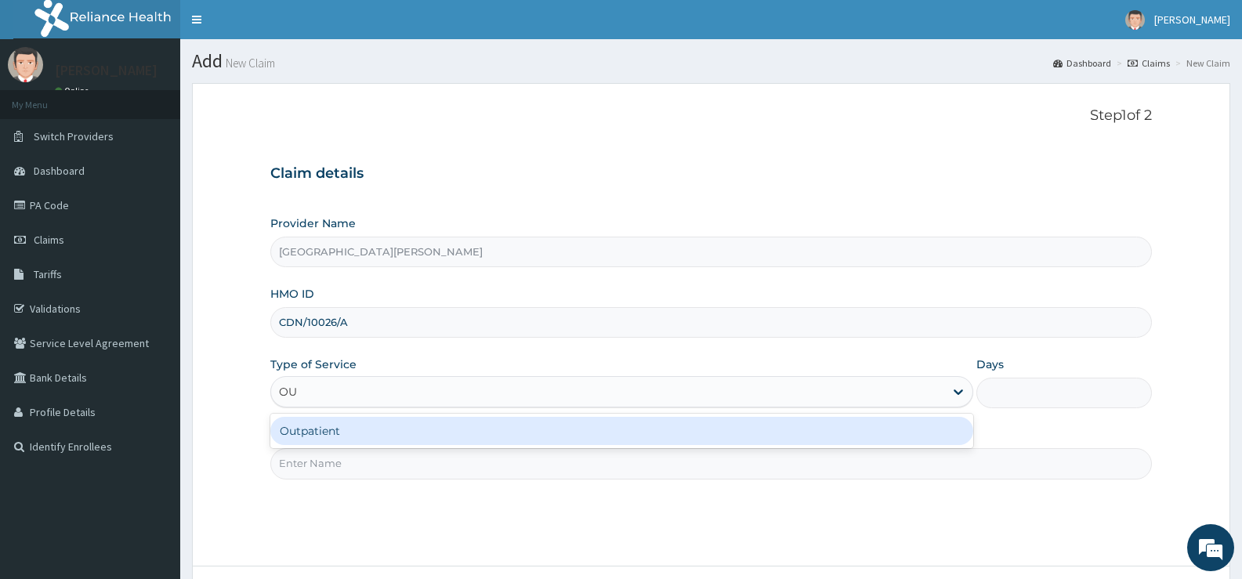
type input "OUT"
type input "1"
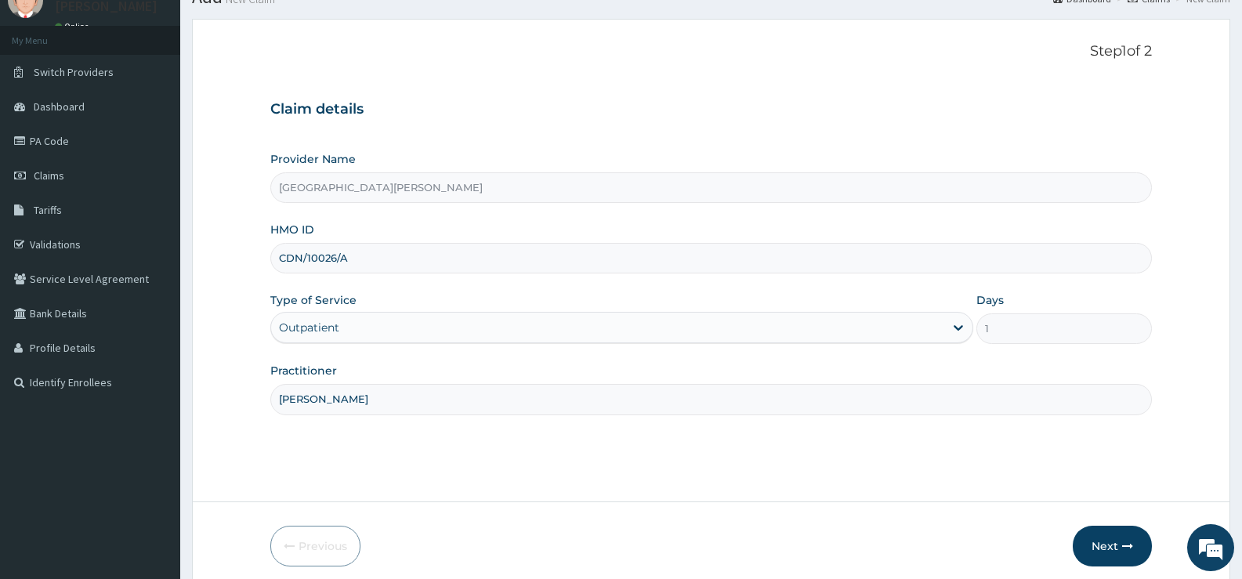
scroll to position [128, 0]
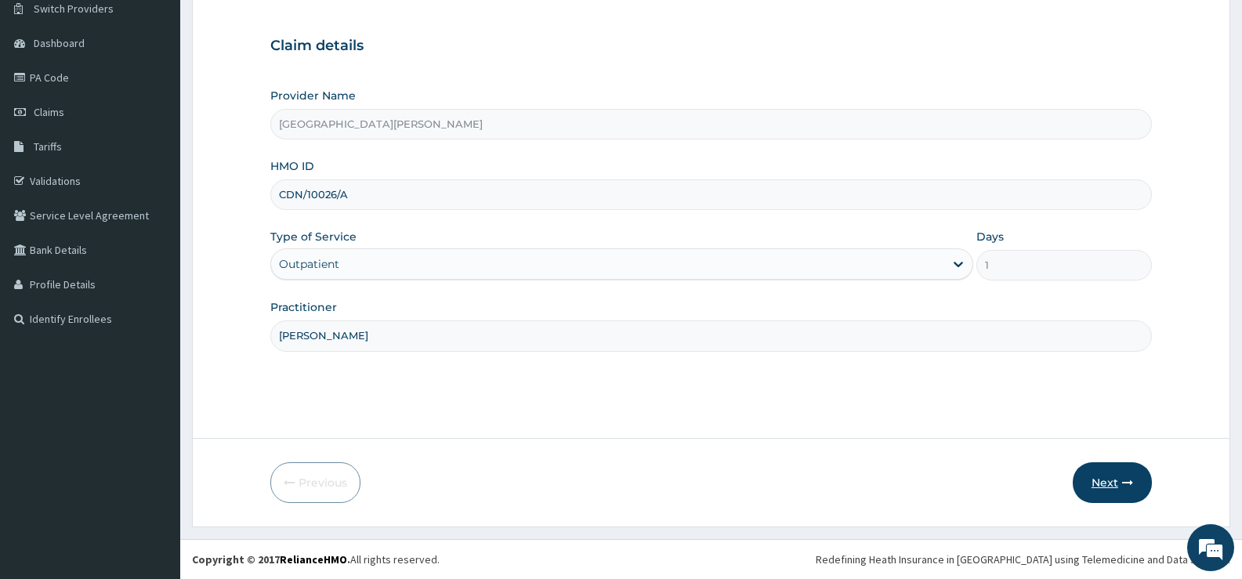
type input "DR BADEJO"
click at [1103, 476] on button "Next" at bounding box center [1112, 482] width 79 height 41
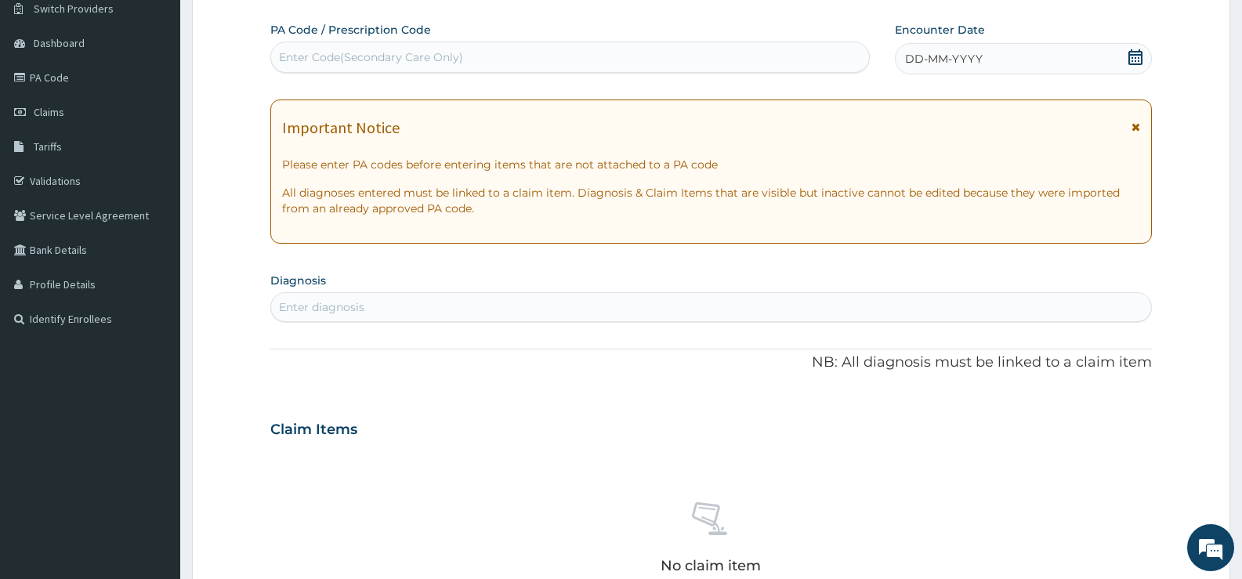
click at [481, 49] on div "Enter Code(Secondary Care Only)" at bounding box center [570, 57] width 598 height 25
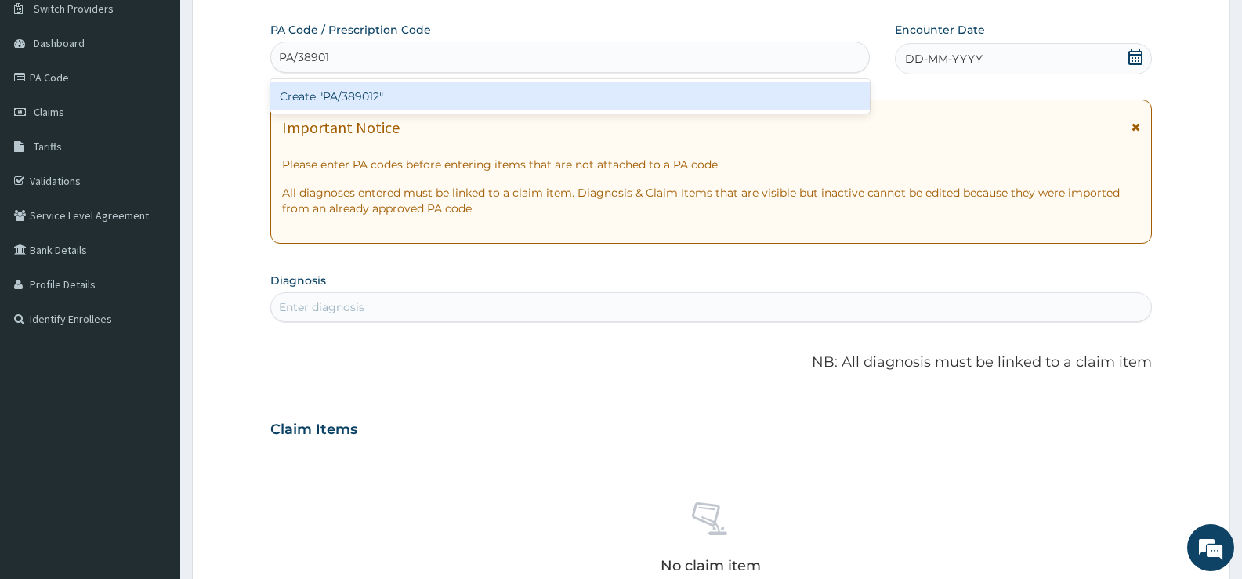
type input "PA/389012"
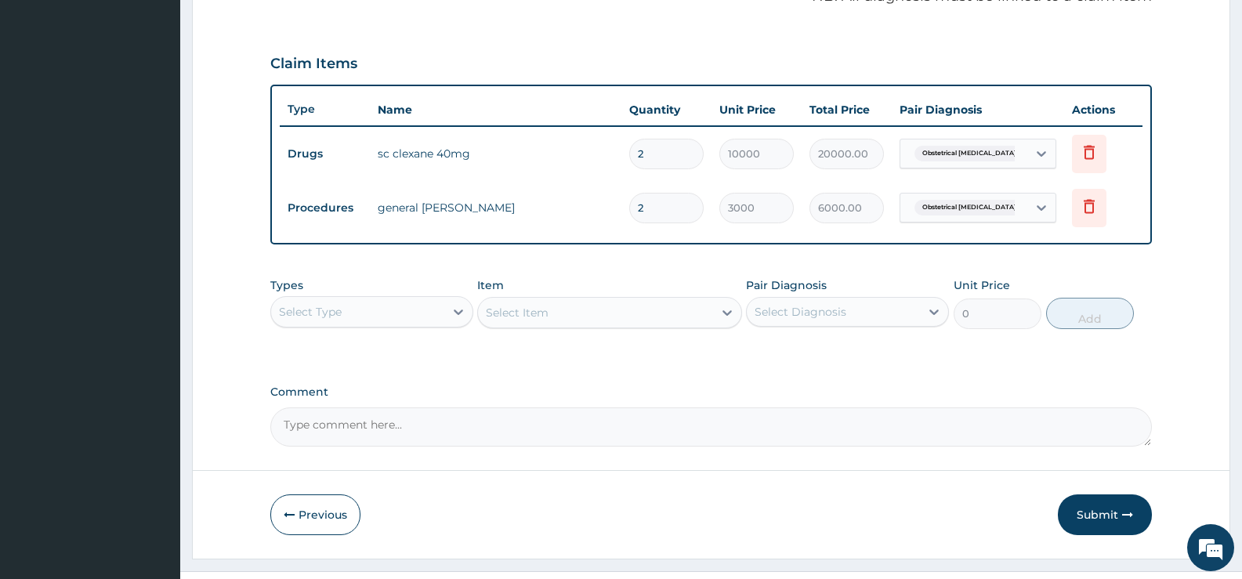
scroll to position [531, 0]
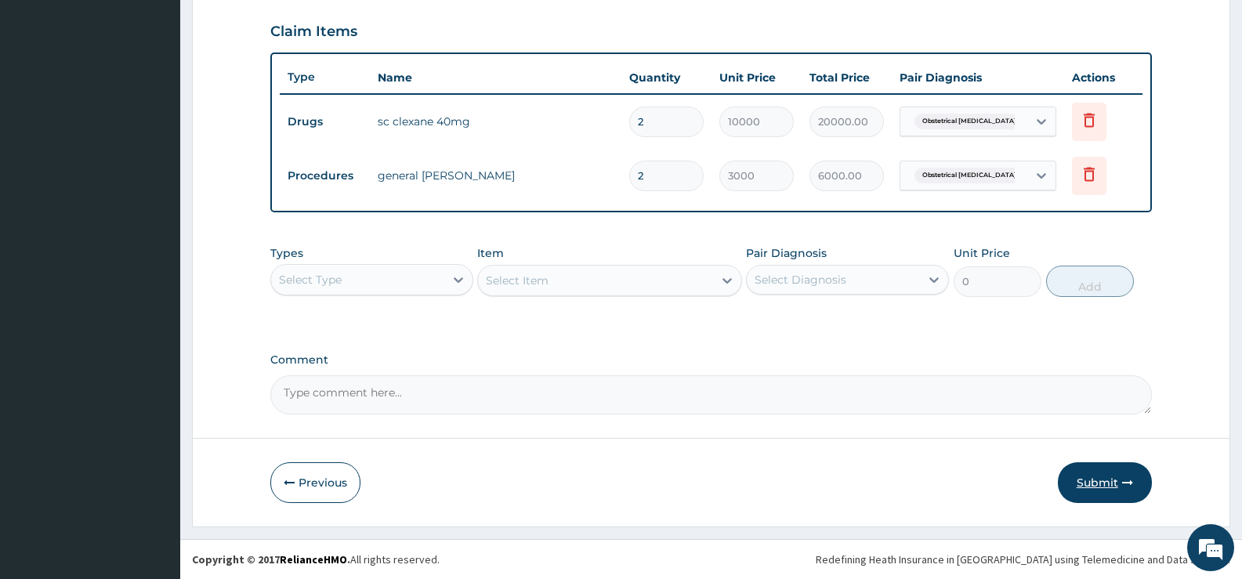
click at [1085, 482] on button "Submit" at bounding box center [1105, 482] width 94 height 41
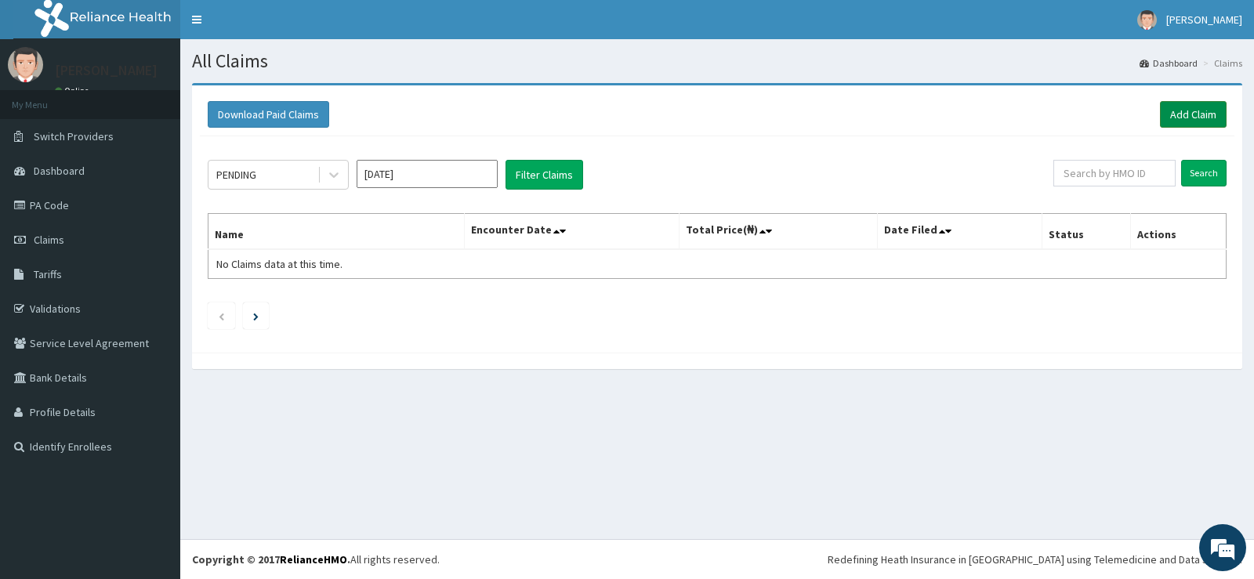
click at [1198, 112] on link "Add Claim" at bounding box center [1193, 114] width 67 height 27
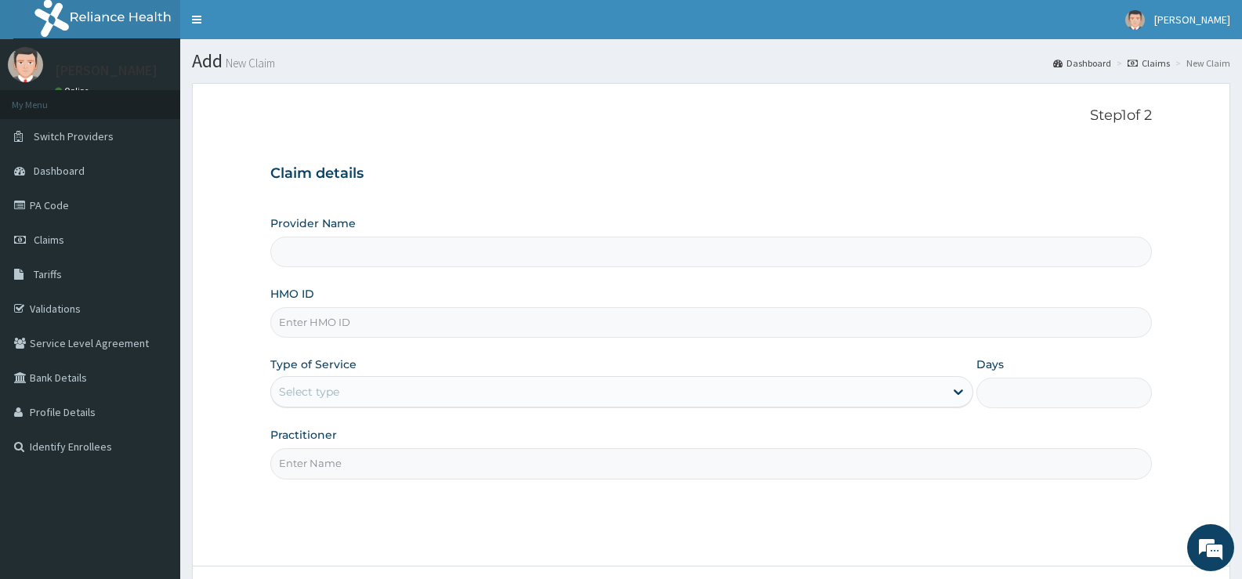
type input "Bee Hess Hospital"
click at [426, 318] on input "HMO ID" at bounding box center [711, 322] width 882 height 31
type input "YSS/10172/A"
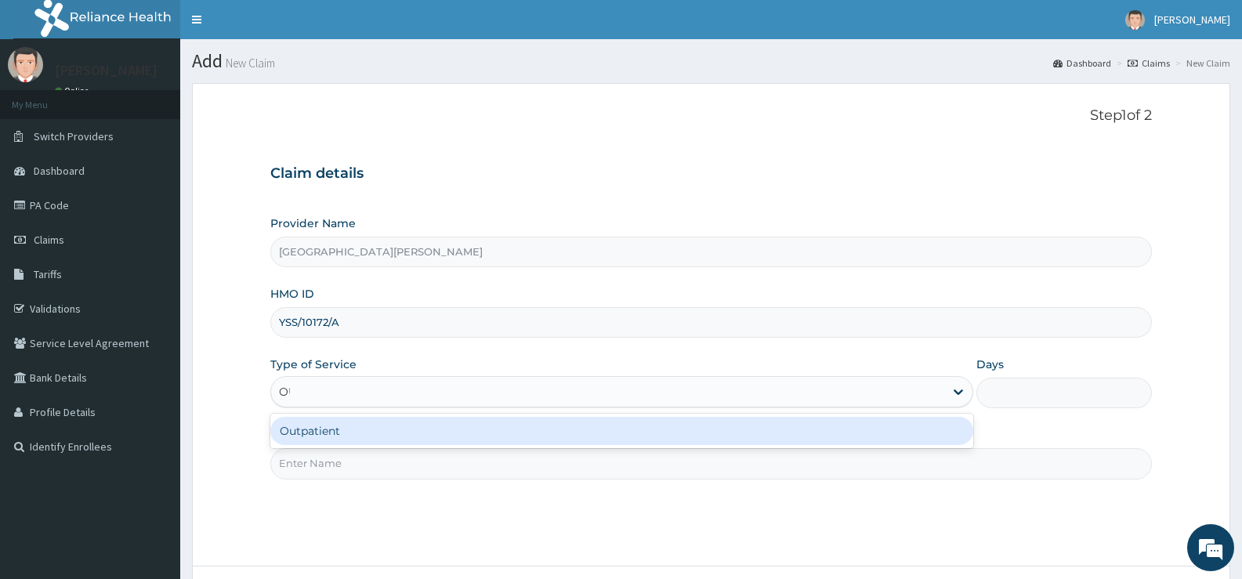
type input "OUT"
type input "1"
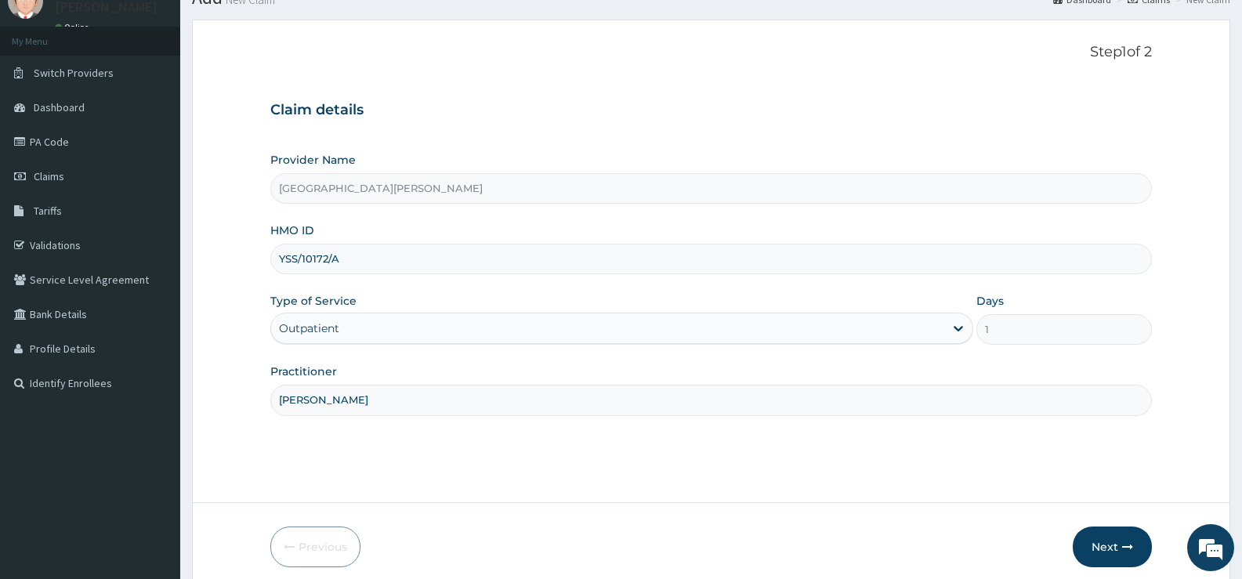
scroll to position [128, 0]
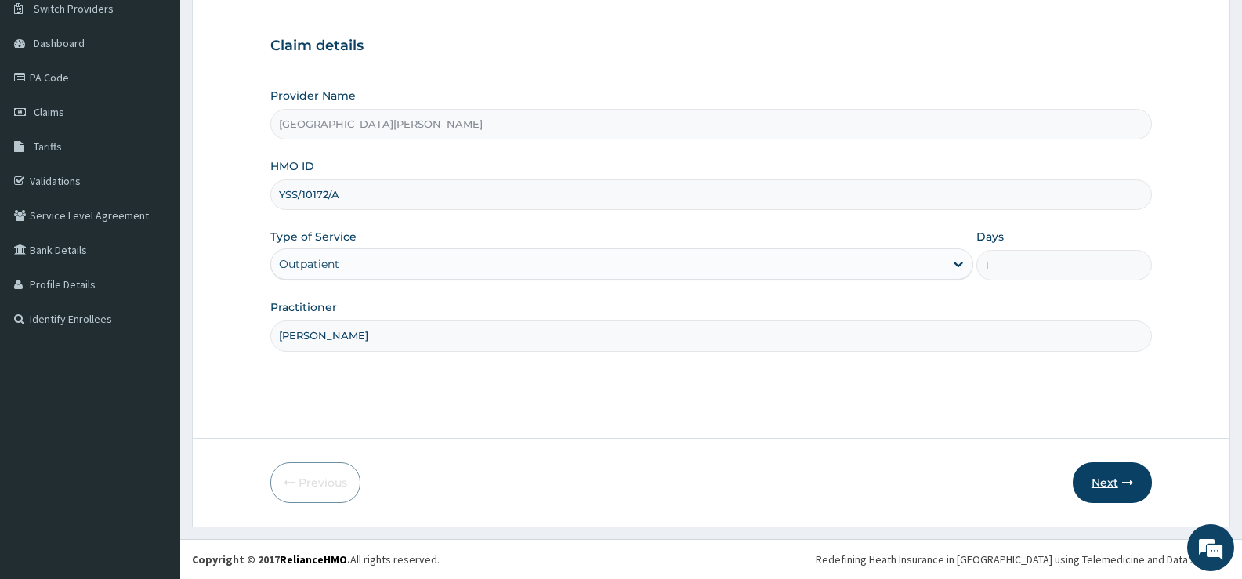
type input "DR FRANK"
click at [1111, 480] on button "Next" at bounding box center [1112, 482] width 79 height 41
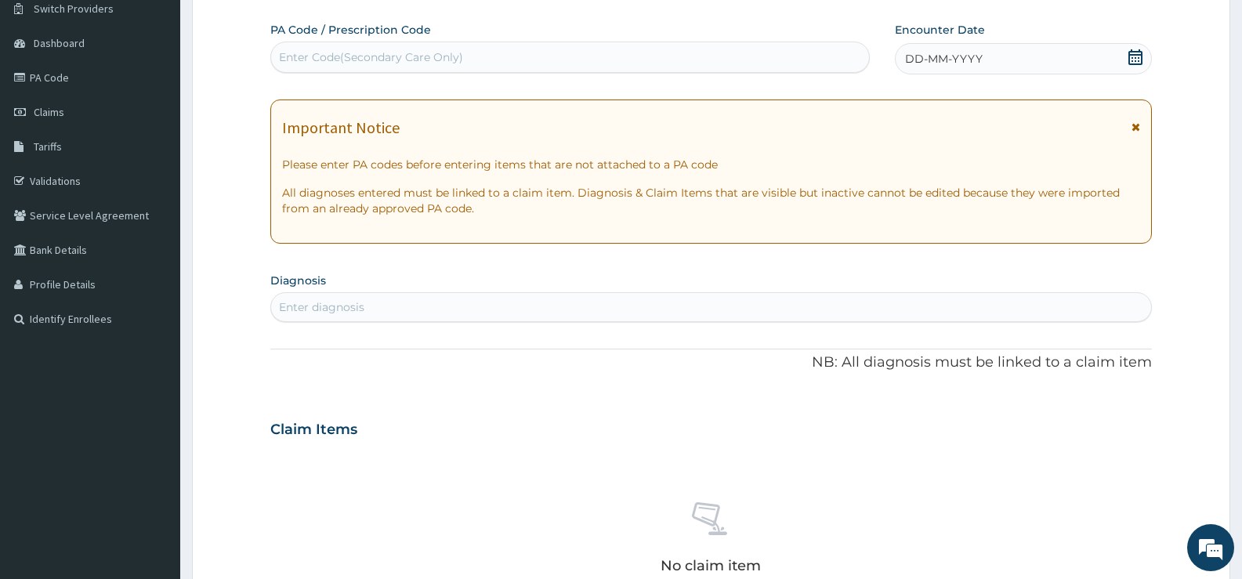
click at [1134, 52] on icon at bounding box center [1136, 57] width 14 height 16
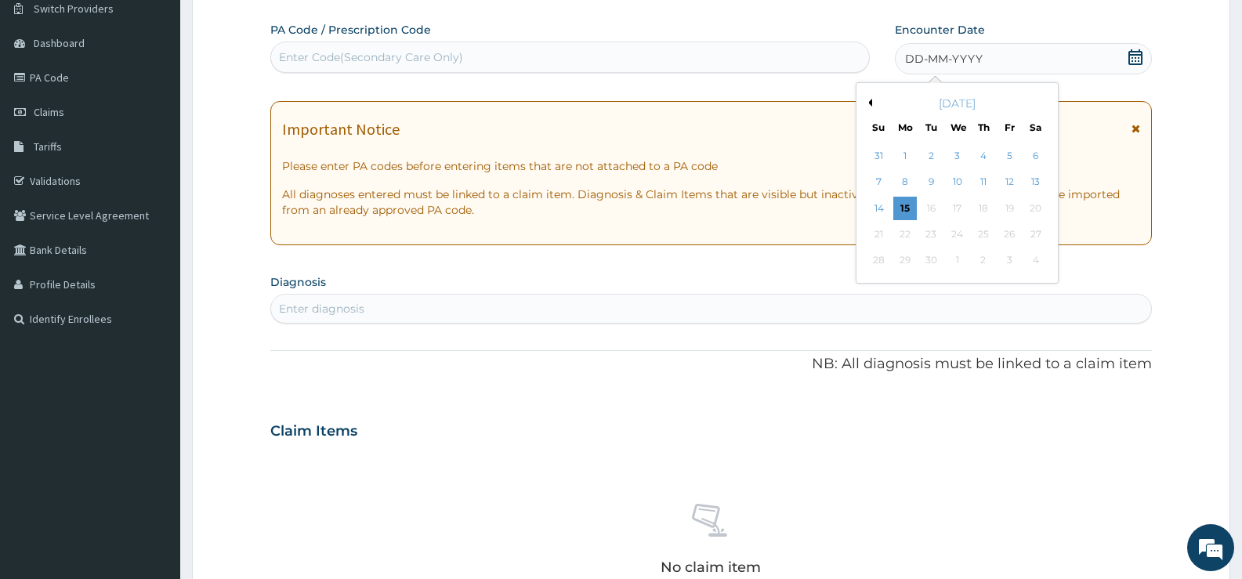
click at [869, 101] on button "Previous Month" at bounding box center [868, 103] width 8 height 8
click at [1008, 179] on div "11" at bounding box center [1010, 183] width 24 height 24
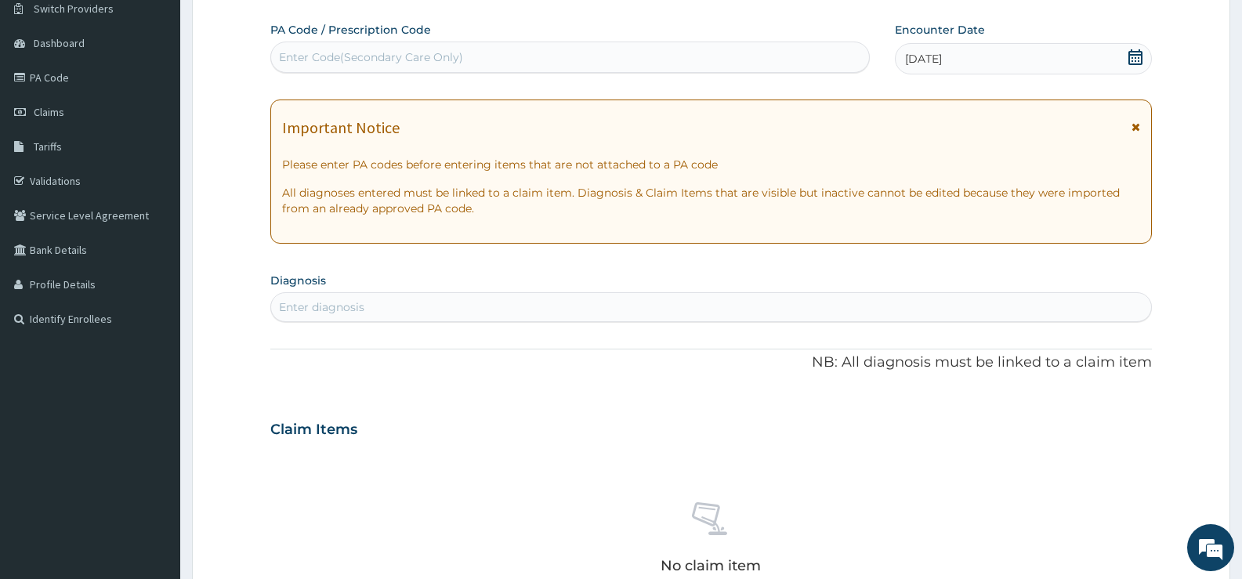
click at [571, 308] on div "Enter diagnosis" at bounding box center [711, 307] width 880 height 25
type input "MALARIA"
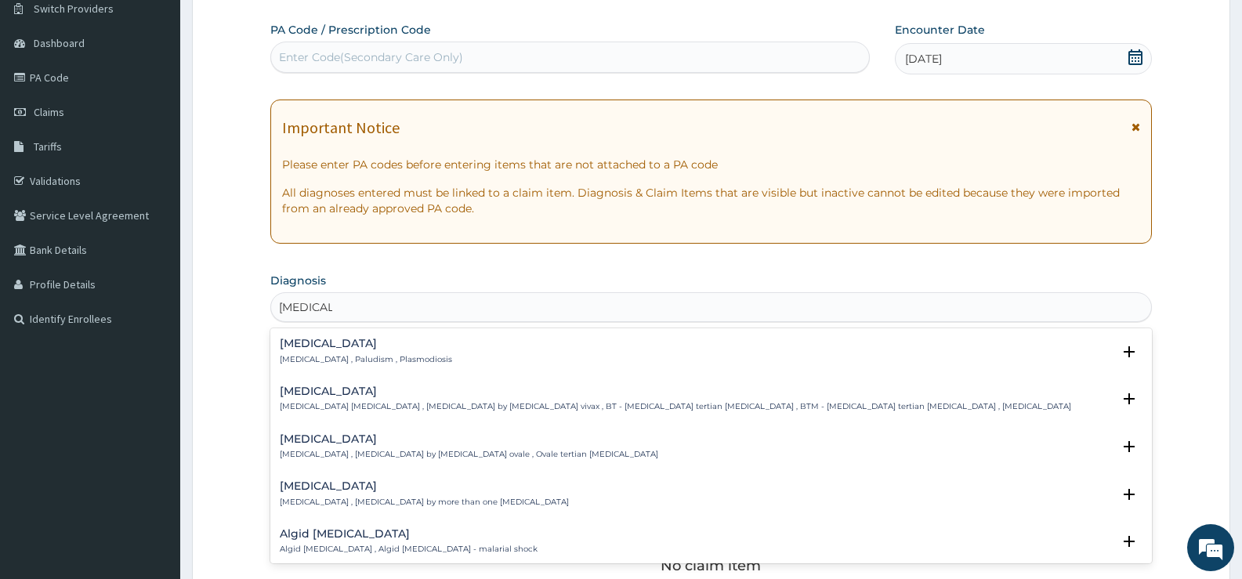
click at [306, 344] on h4 "Malaria" at bounding box center [366, 344] width 172 height 12
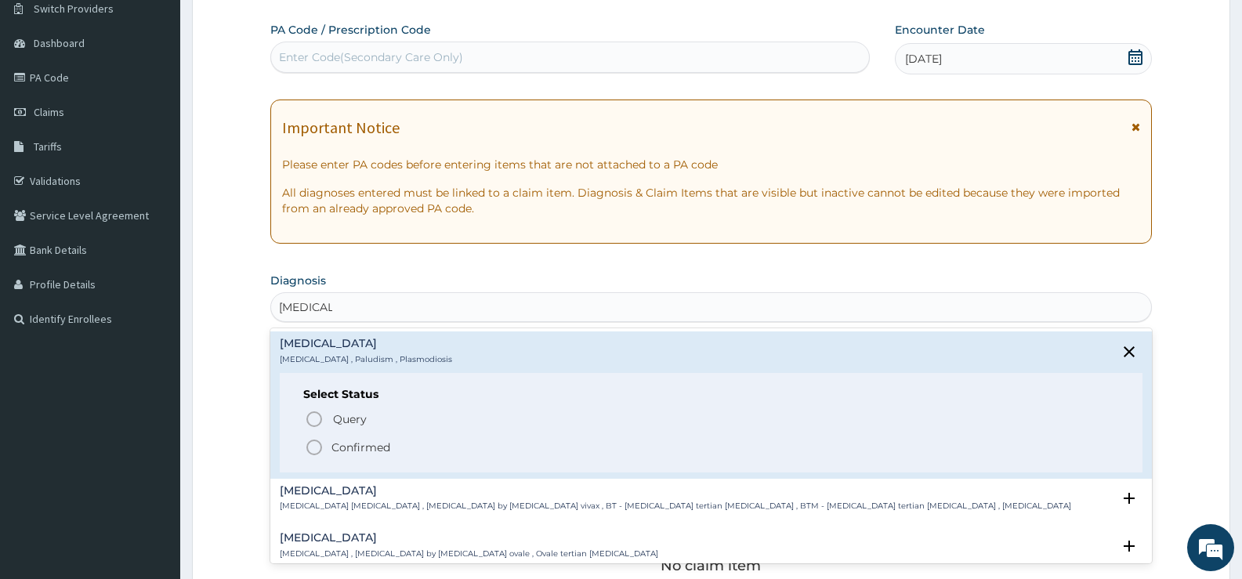
click at [336, 450] on p "Confirmed" at bounding box center [361, 448] width 59 height 16
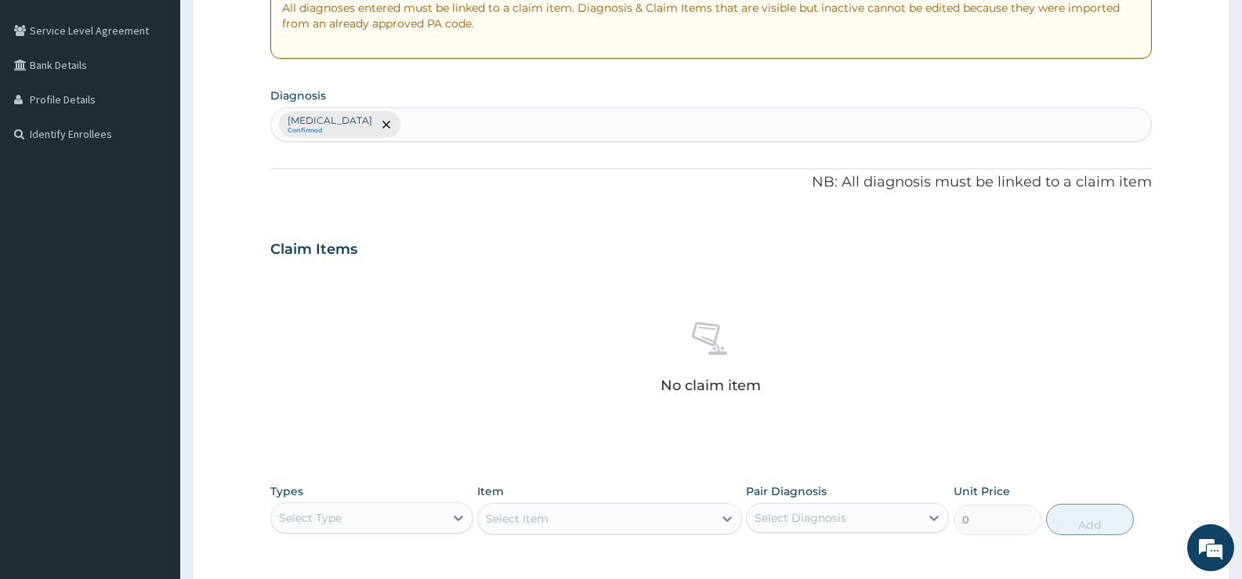
scroll to position [520, 0]
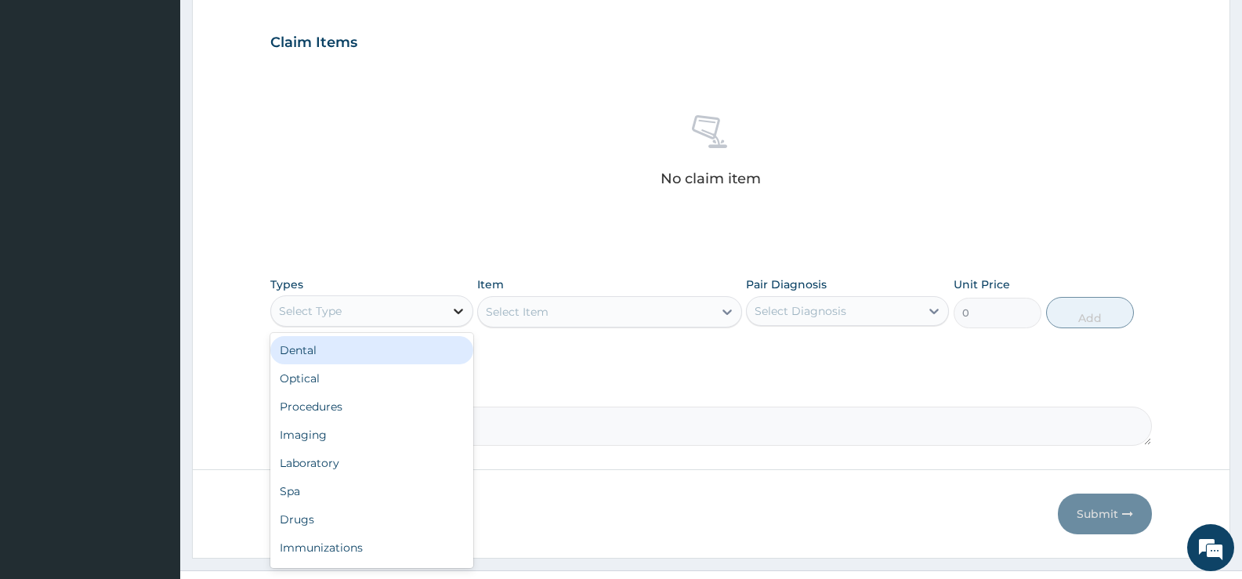
click at [456, 311] on icon at bounding box center [458, 311] width 9 height 5
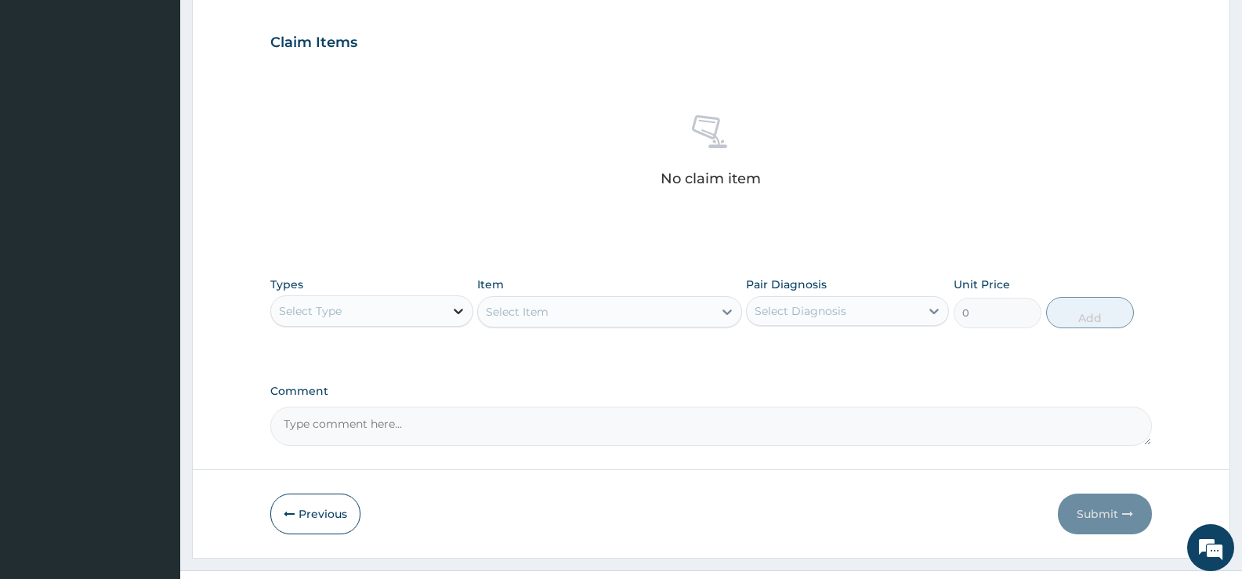
click at [453, 313] on icon at bounding box center [459, 311] width 16 height 16
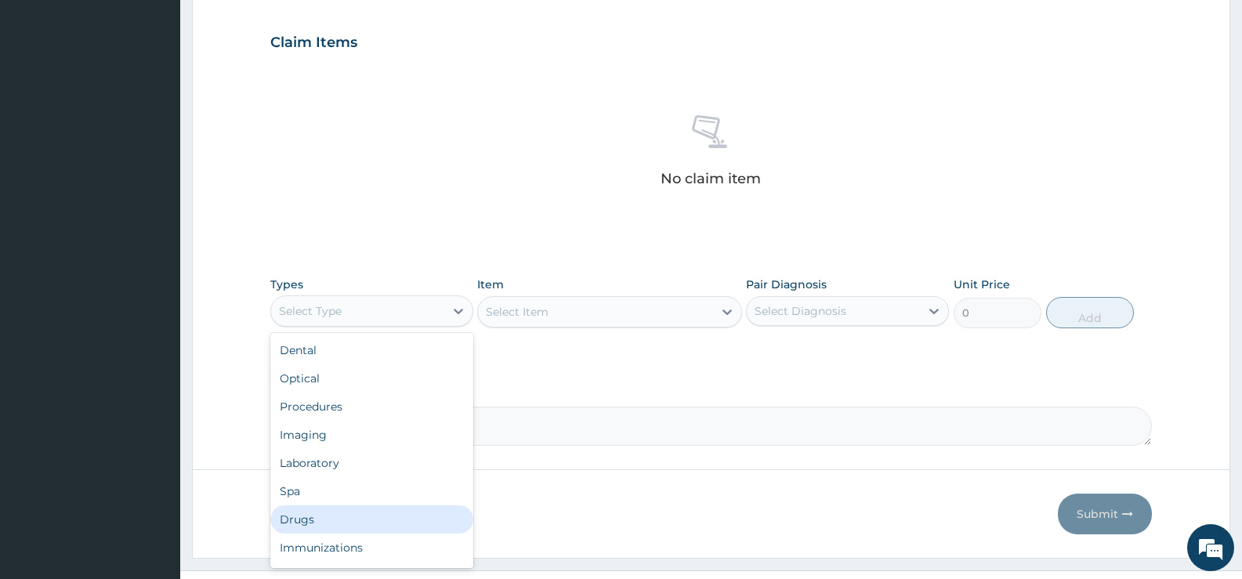
click at [298, 516] on div "Drugs" at bounding box center [371, 519] width 203 height 28
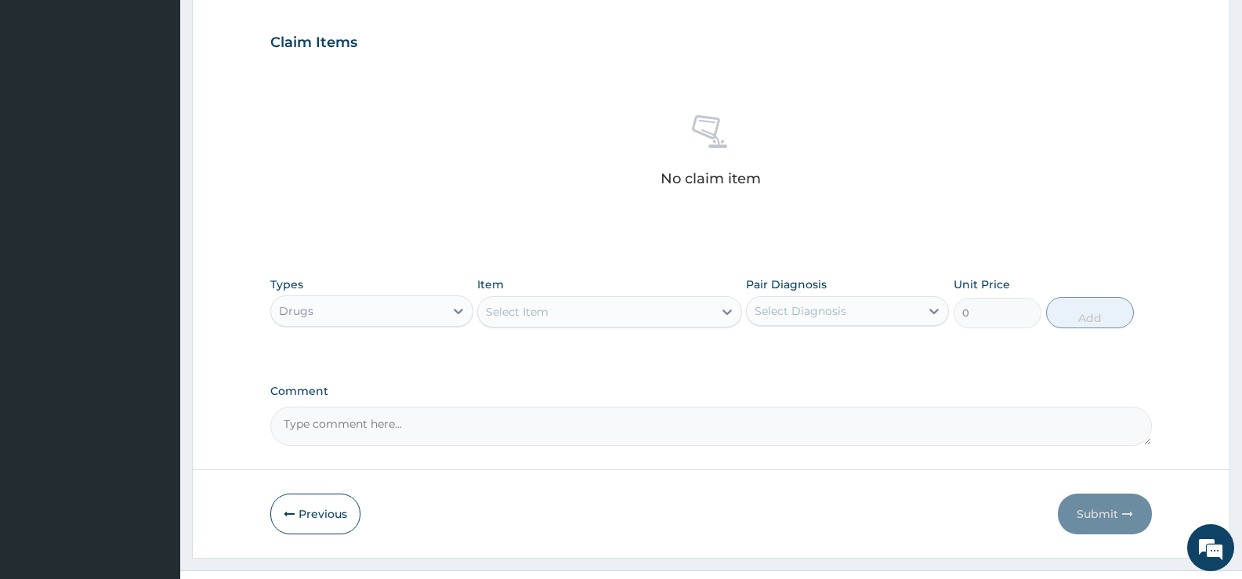
click at [730, 312] on icon at bounding box center [727, 312] width 9 height 5
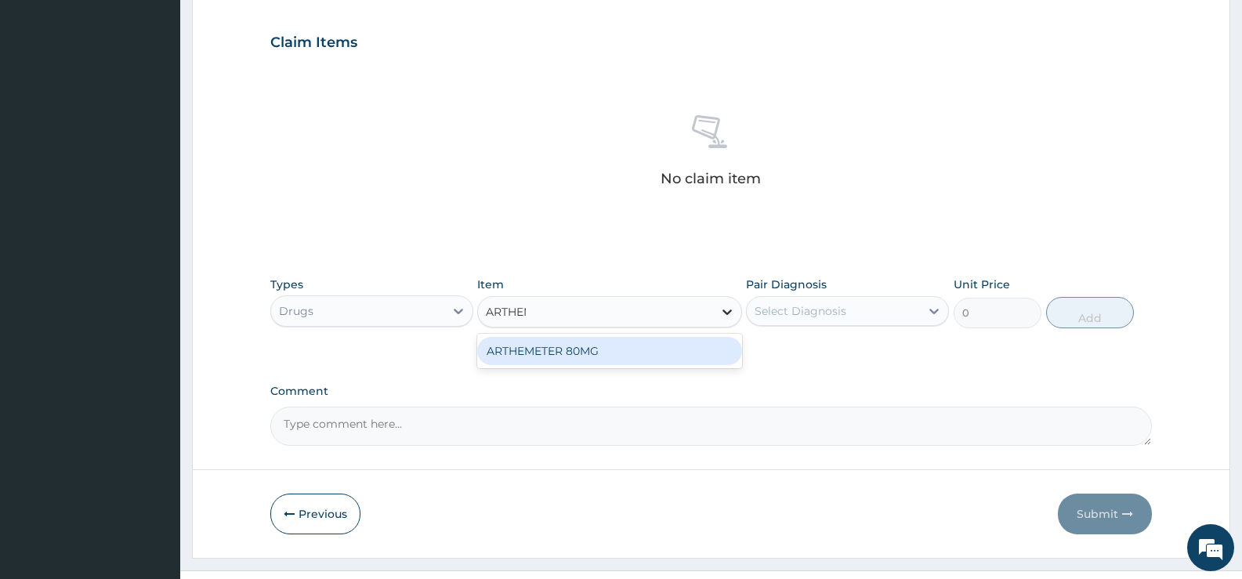
type input "ARTHEME"
click at [678, 354] on div "ARTHEMETER 80MG" at bounding box center [609, 351] width 264 height 28
type input "483"
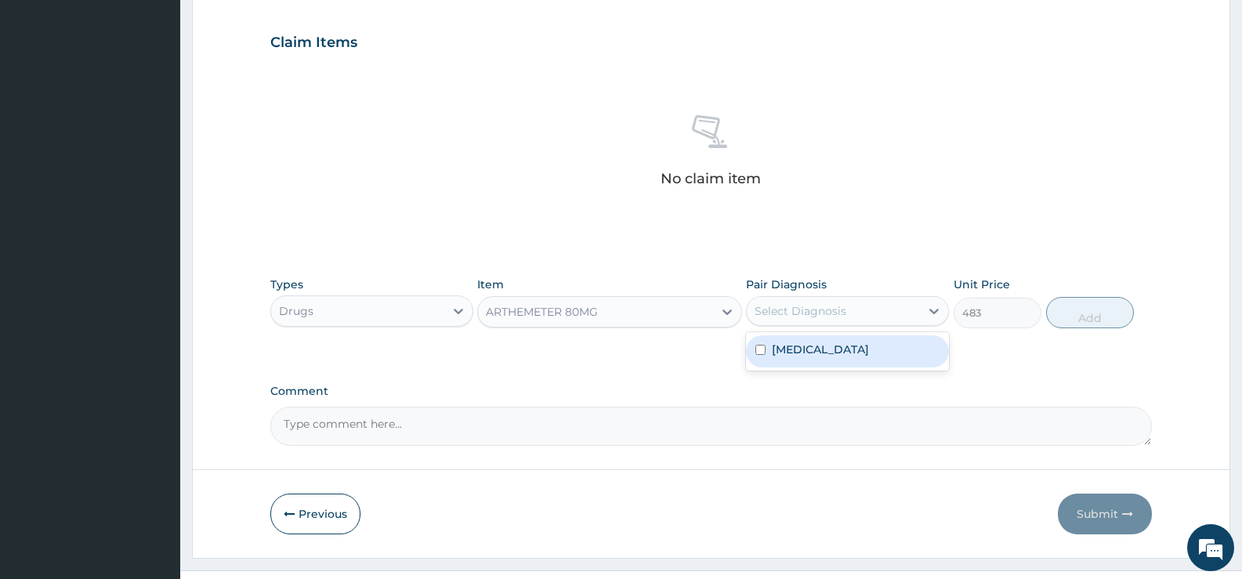
click at [885, 310] on div "Select Diagnosis" at bounding box center [833, 311] width 173 height 25
click at [816, 357] on div "Malaria" at bounding box center [847, 351] width 203 height 32
checkbox input "true"
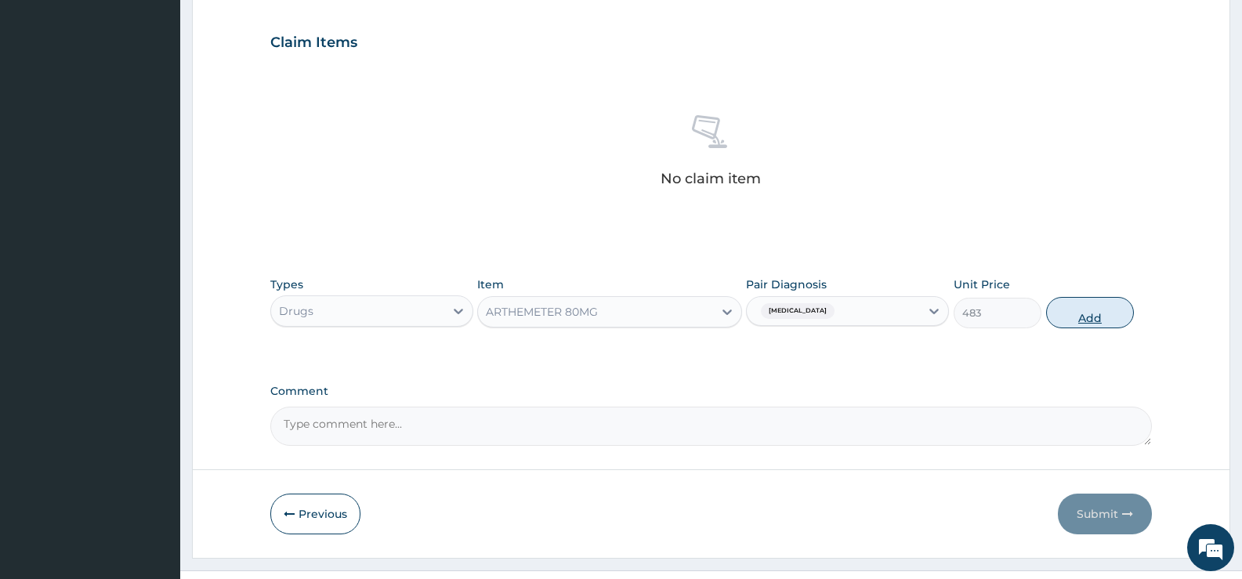
click at [1093, 313] on button "Add" at bounding box center [1090, 312] width 88 height 31
type input "0"
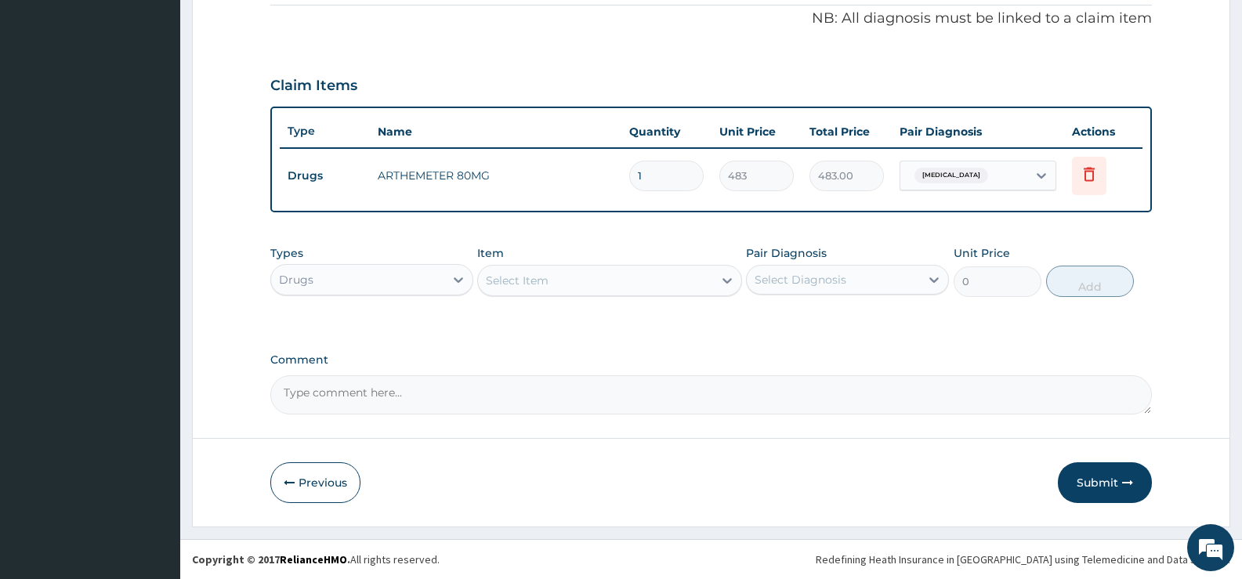
type input "0.00"
type input "6"
type input "2898.00"
type input "6"
click at [1086, 478] on button "Submit" at bounding box center [1105, 482] width 94 height 41
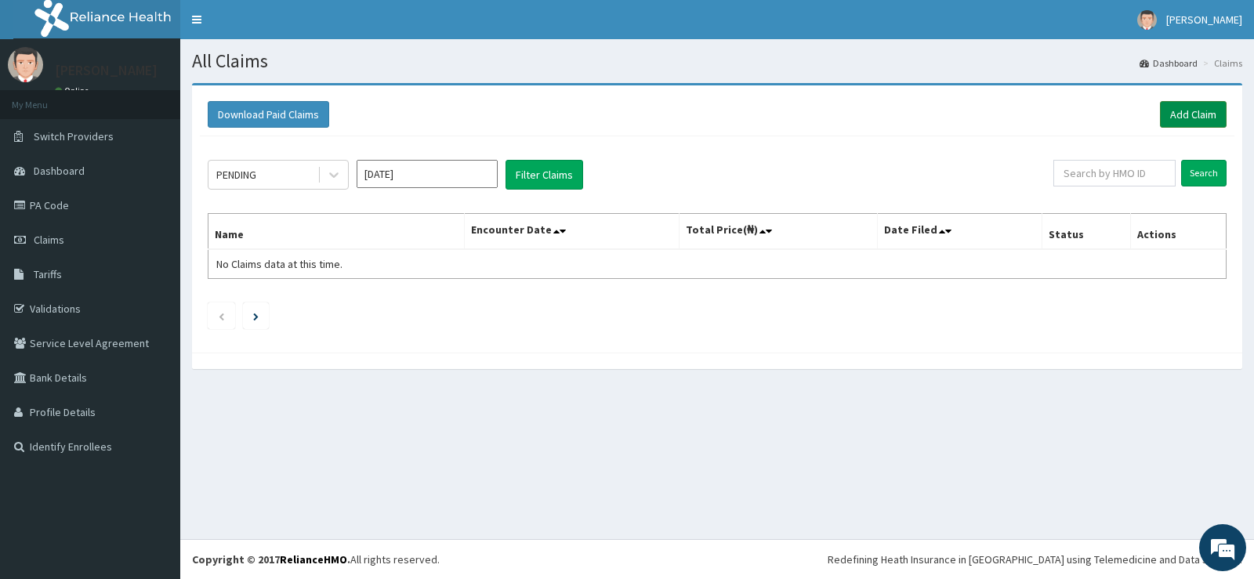
click at [1201, 116] on link "Add Claim" at bounding box center [1193, 114] width 67 height 27
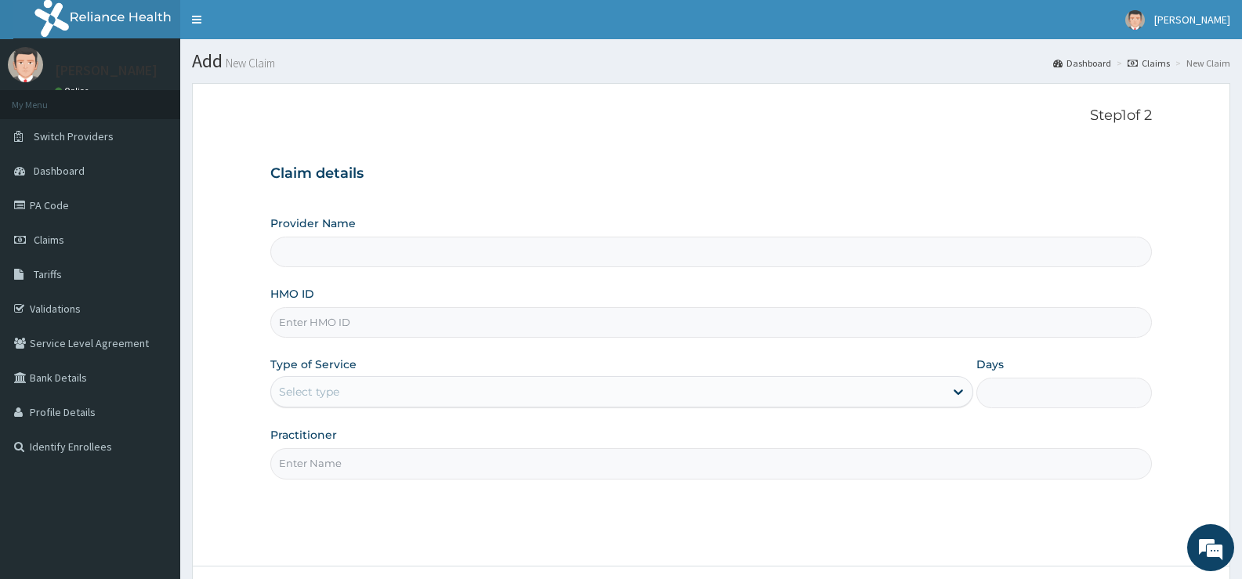
type input "[GEOGRAPHIC_DATA][PERSON_NAME]"
click at [411, 321] on input "HMO ID" at bounding box center [711, 322] width 882 height 31
type input "TML/10020/B"
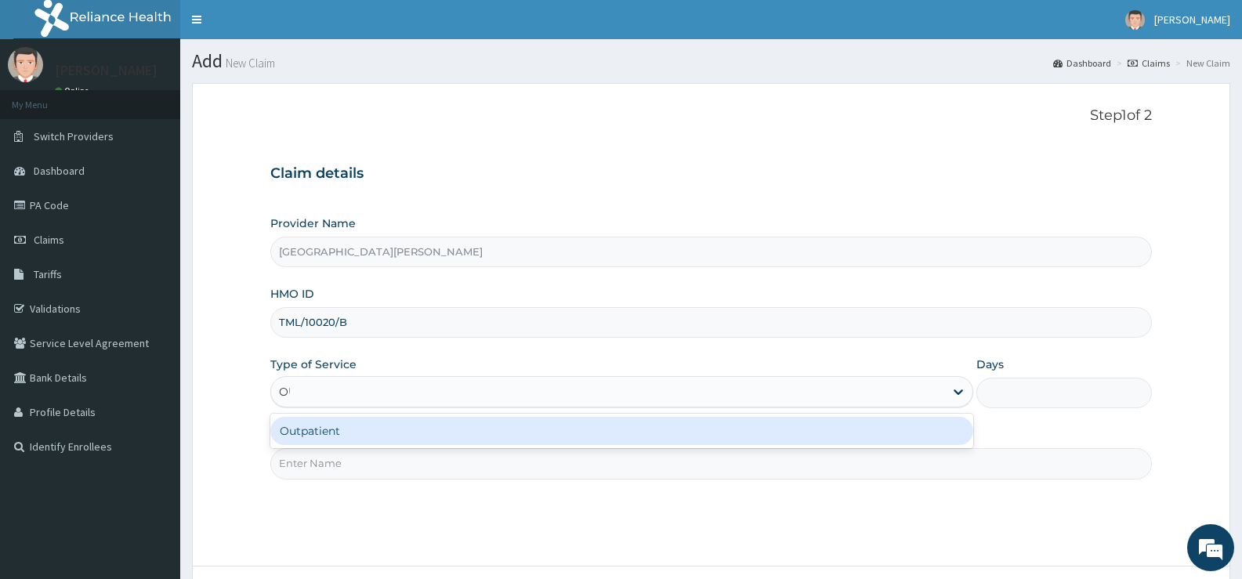
type input "OUT"
type input "1"
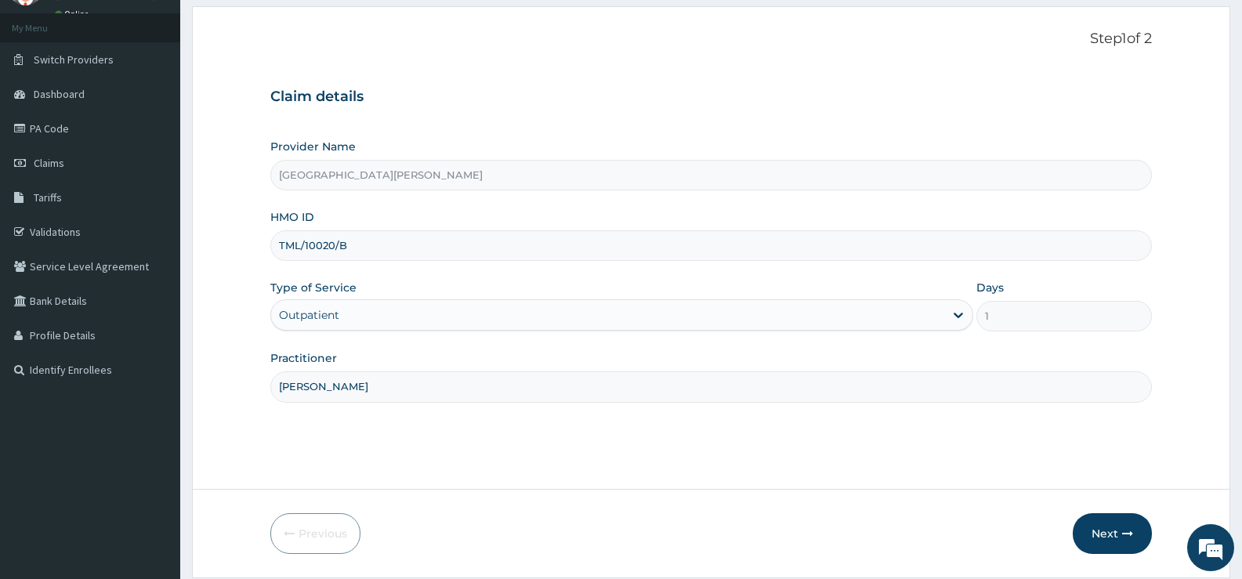
scroll to position [128, 0]
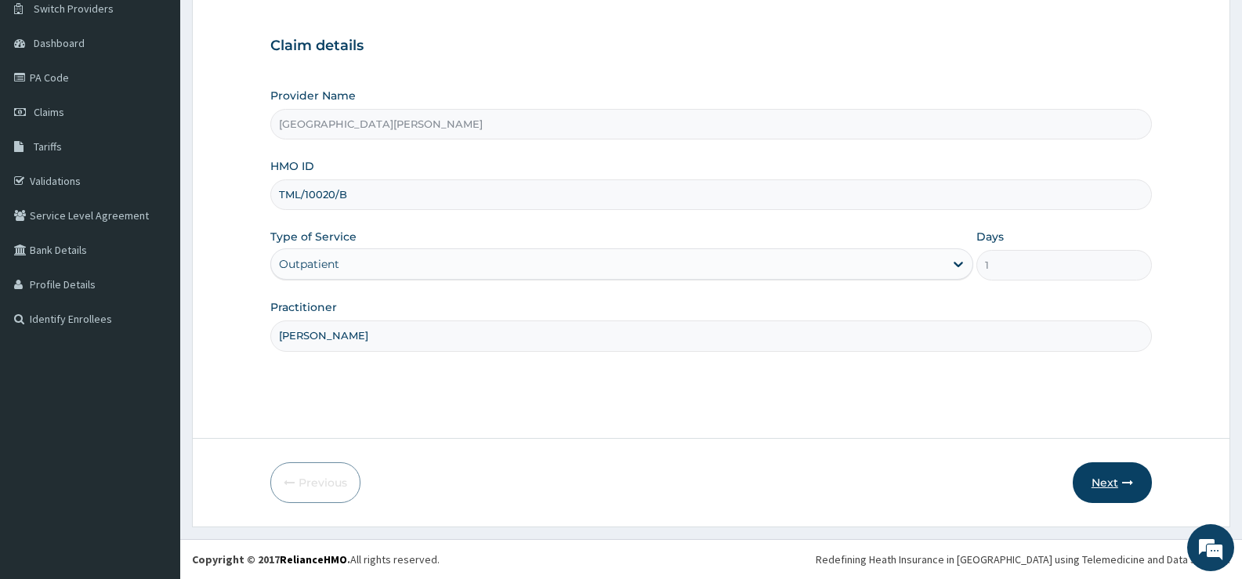
type input "DR SULEIMAN"
click at [1107, 478] on button "Next" at bounding box center [1112, 482] width 79 height 41
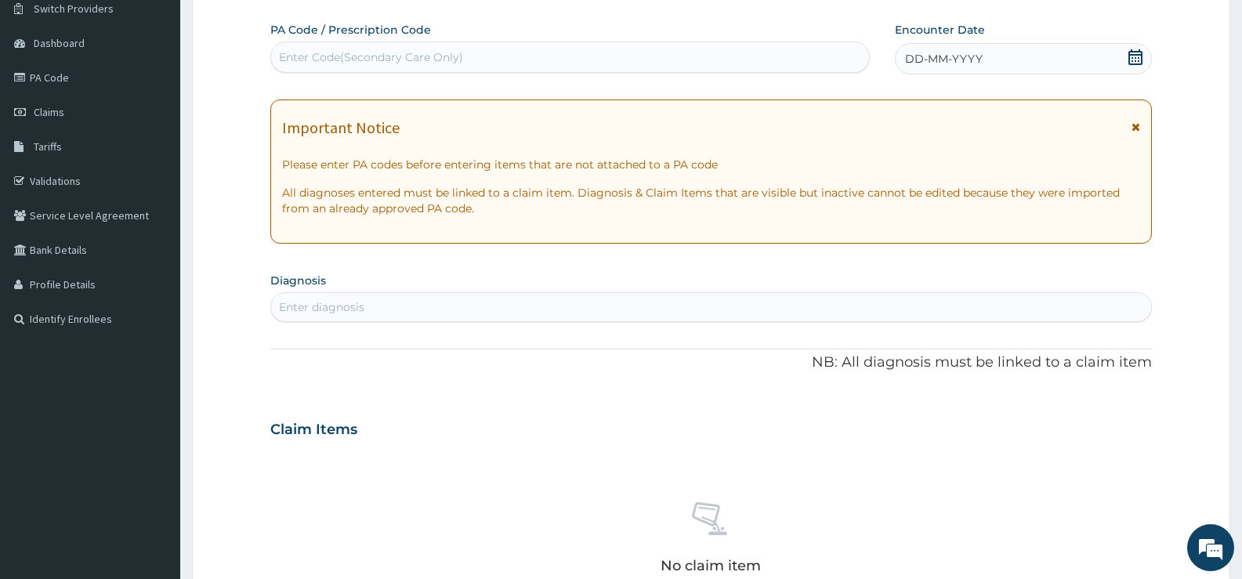
click at [1137, 56] on icon at bounding box center [1136, 57] width 16 height 16
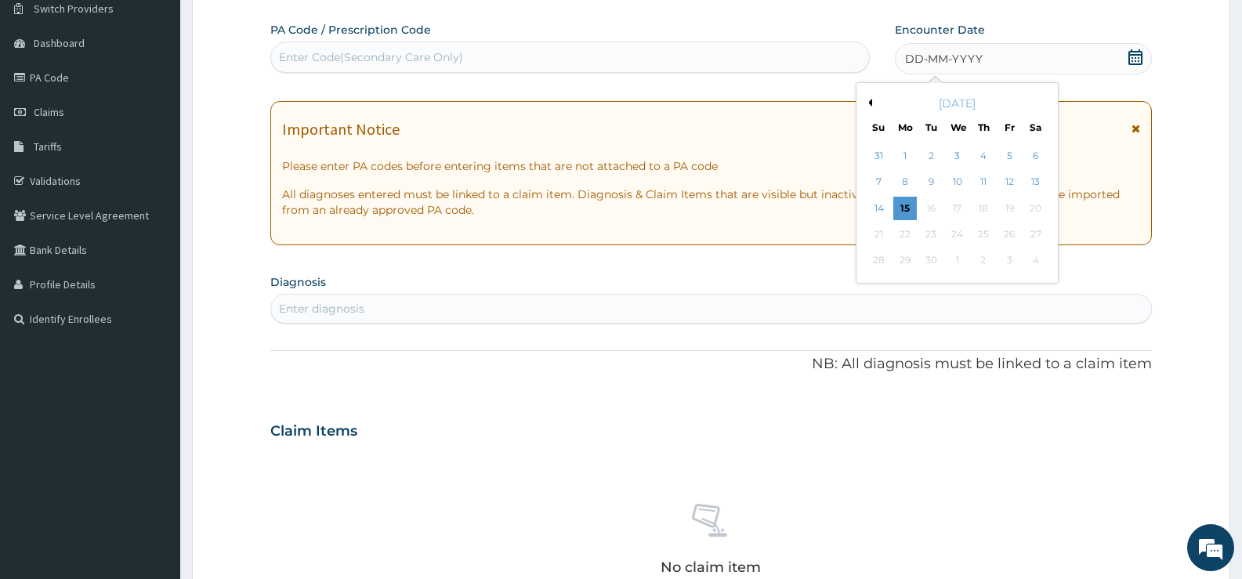
click at [871, 100] on button "Previous Month" at bounding box center [868, 103] width 8 height 8
click at [1006, 178] on div "11" at bounding box center [1010, 183] width 24 height 24
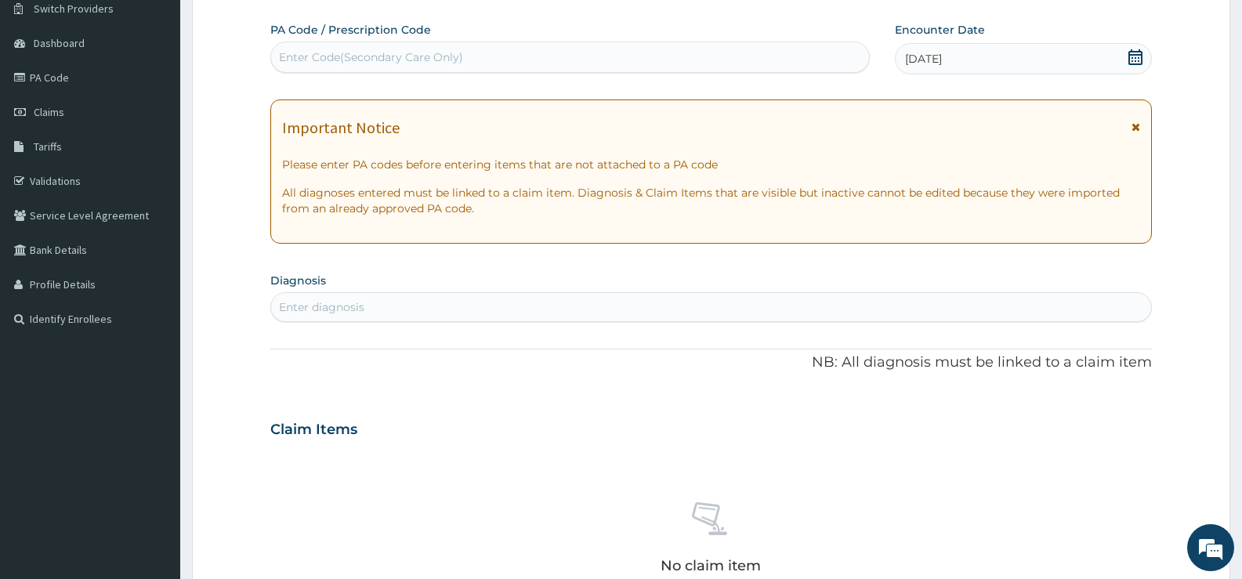
click at [505, 299] on div "Enter diagnosis" at bounding box center [711, 307] width 880 height 25
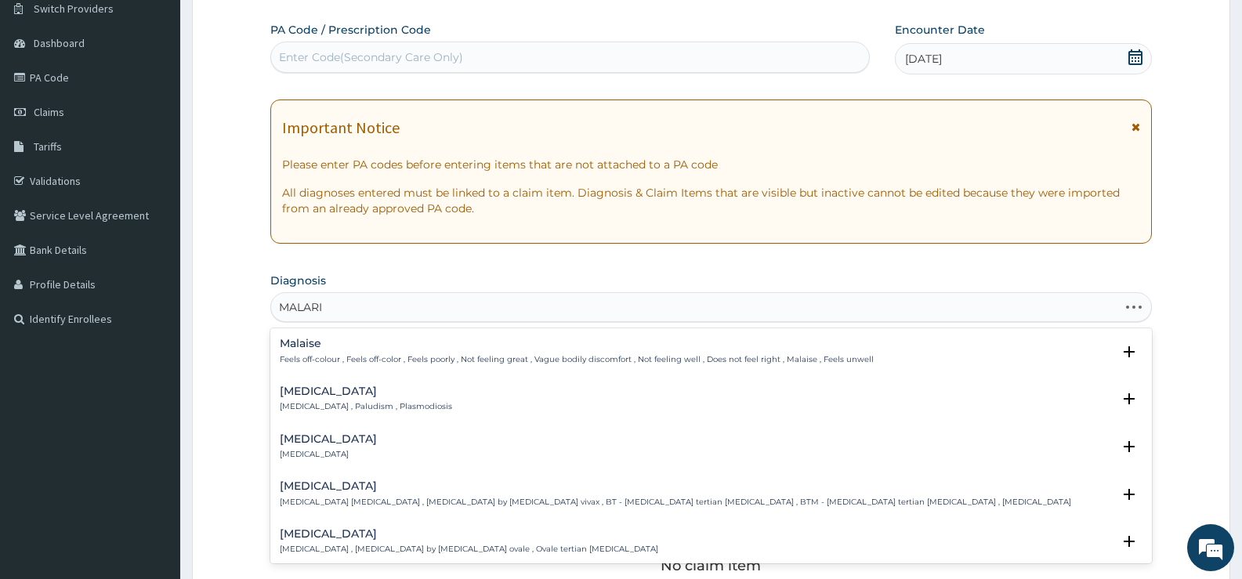
type input "MALARIA"
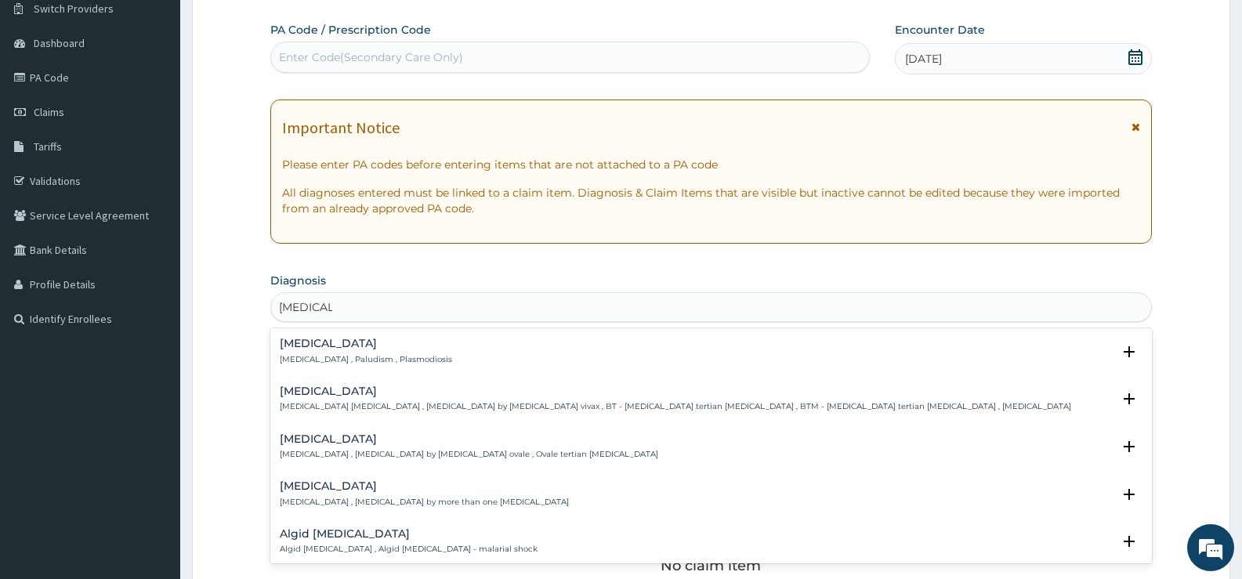
click at [321, 355] on p "Malaria , Paludism , Plasmodiosis" at bounding box center [366, 359] width 172 height 11
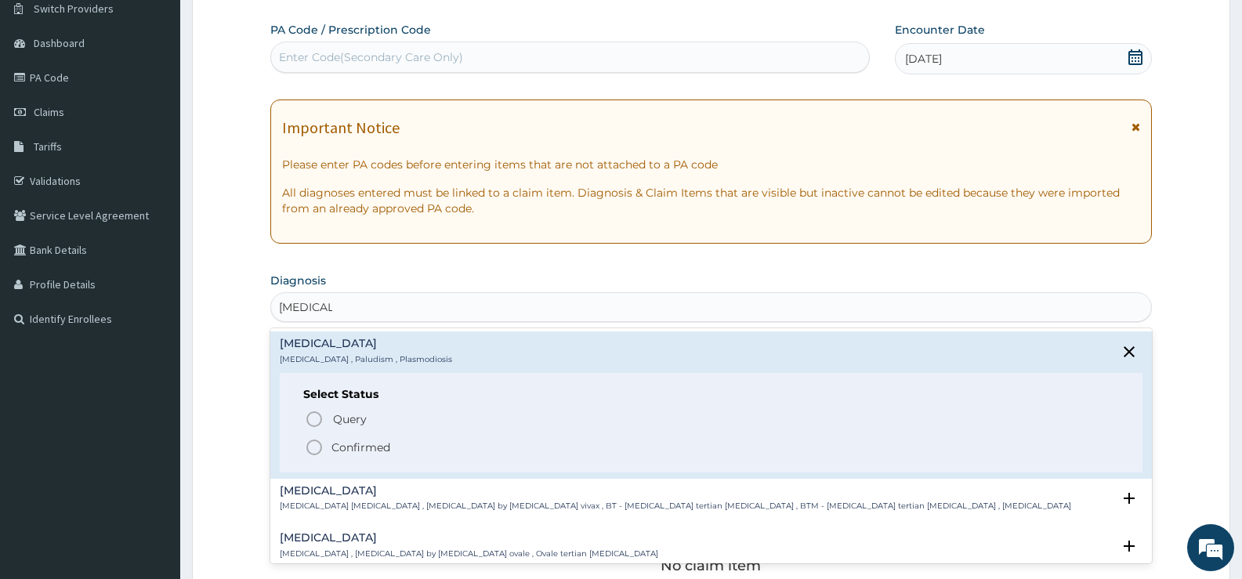
click at [370, 441] on p "Confirmed" at bounding box center [361, 448] width 59 height 16
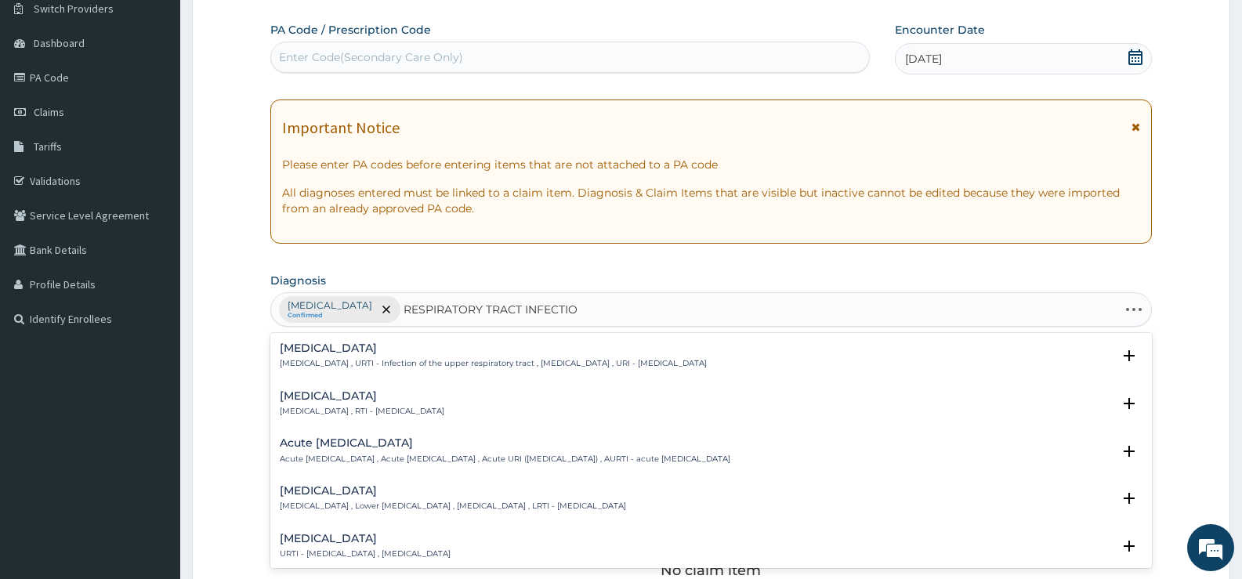
type input "RESPIRATORY TRACT INFECTION"
click at [385, 403] on div "Respiratory tract infection Respiratory tract infection , RTI - Respiratory tra…" at bounding box center [362, 403] width 165 height 27
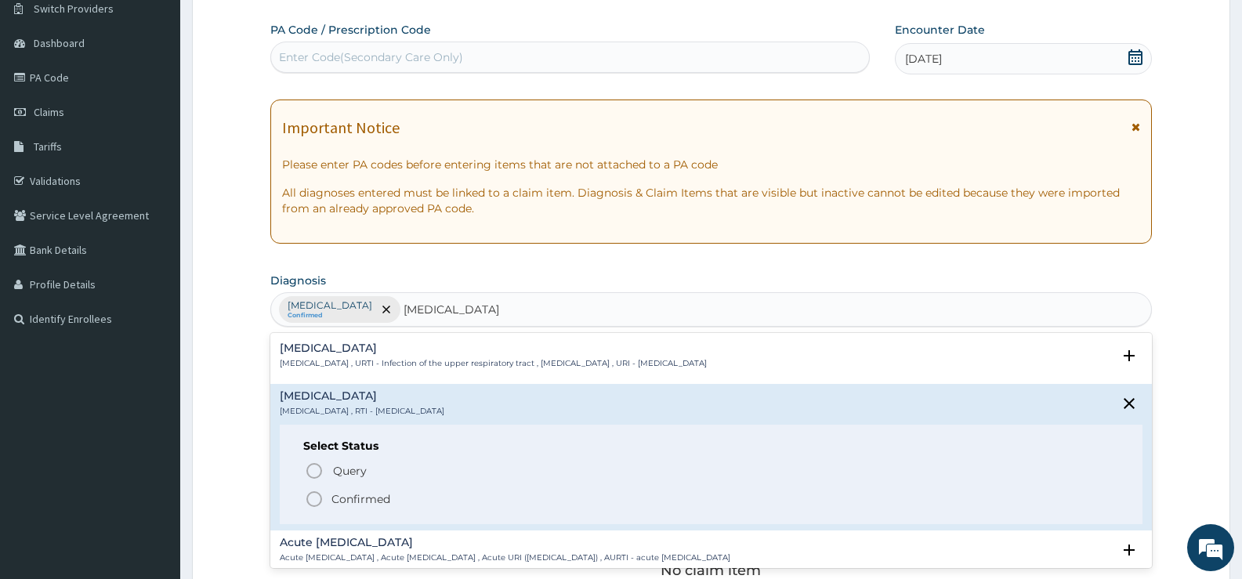
click at [364, 495] on p "Confirmed" at bounding box center [361, 499] width 59 height 16
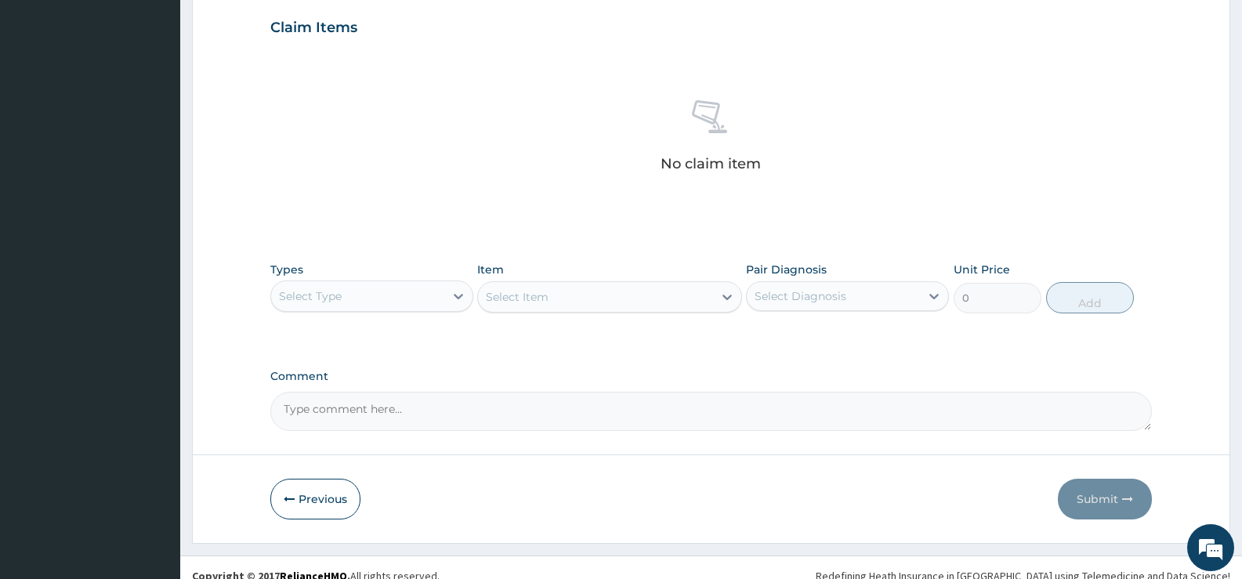
scroll to position [551, 0]
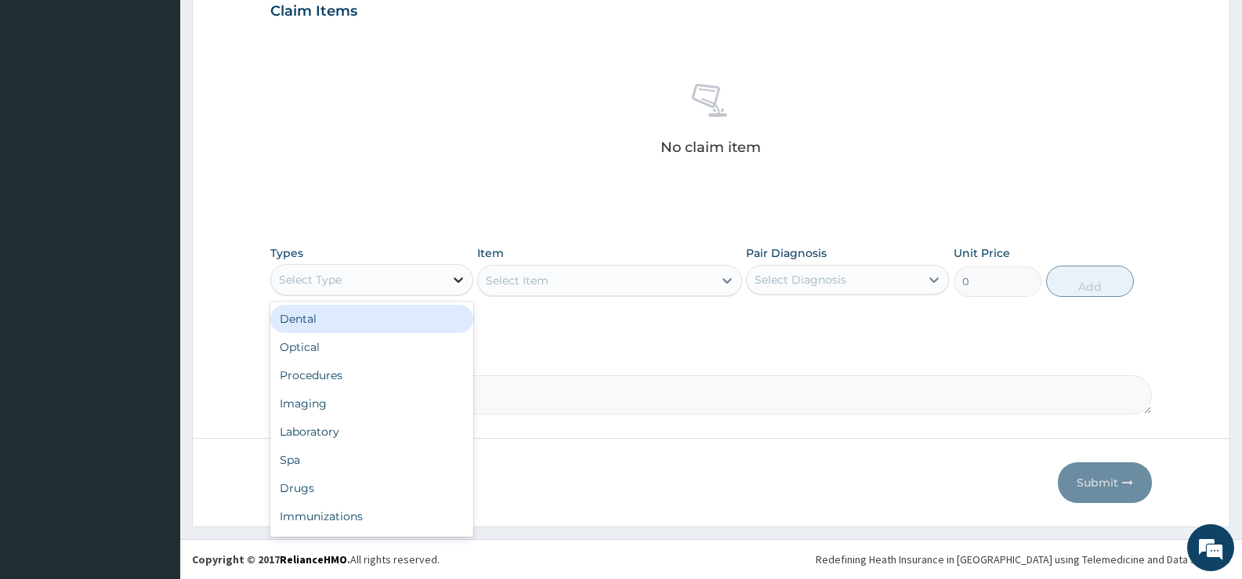
click at [454, 281] on icon at bounding box center [459, 280] width 16 height 16
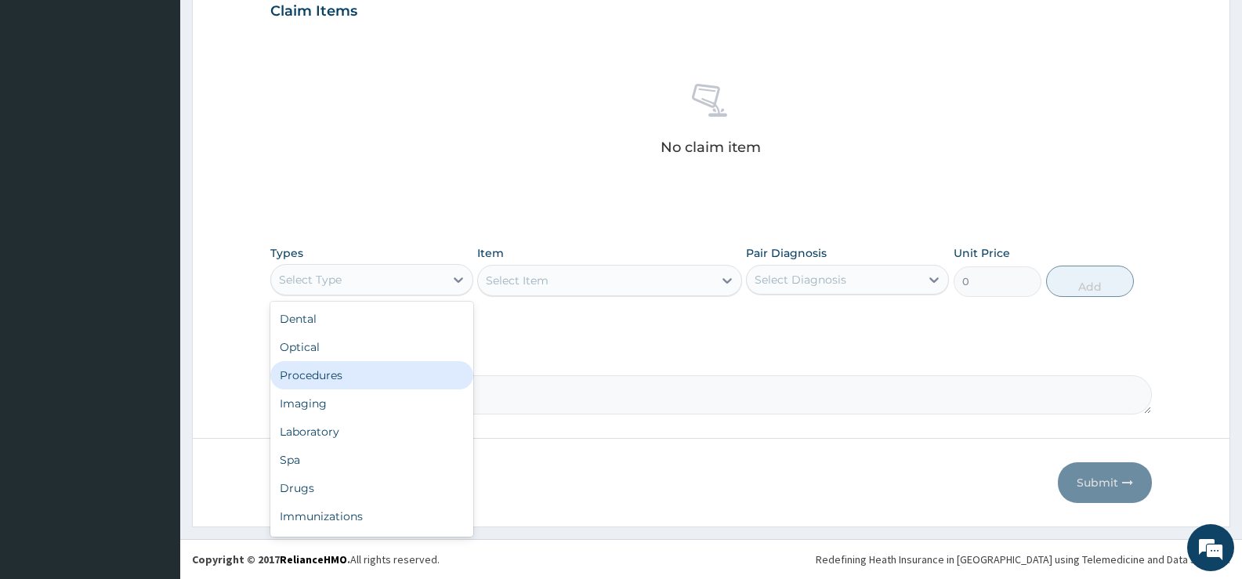
click at [345, 375] on div "Procedures" at bounding box center [371, 375] width 203 height 28
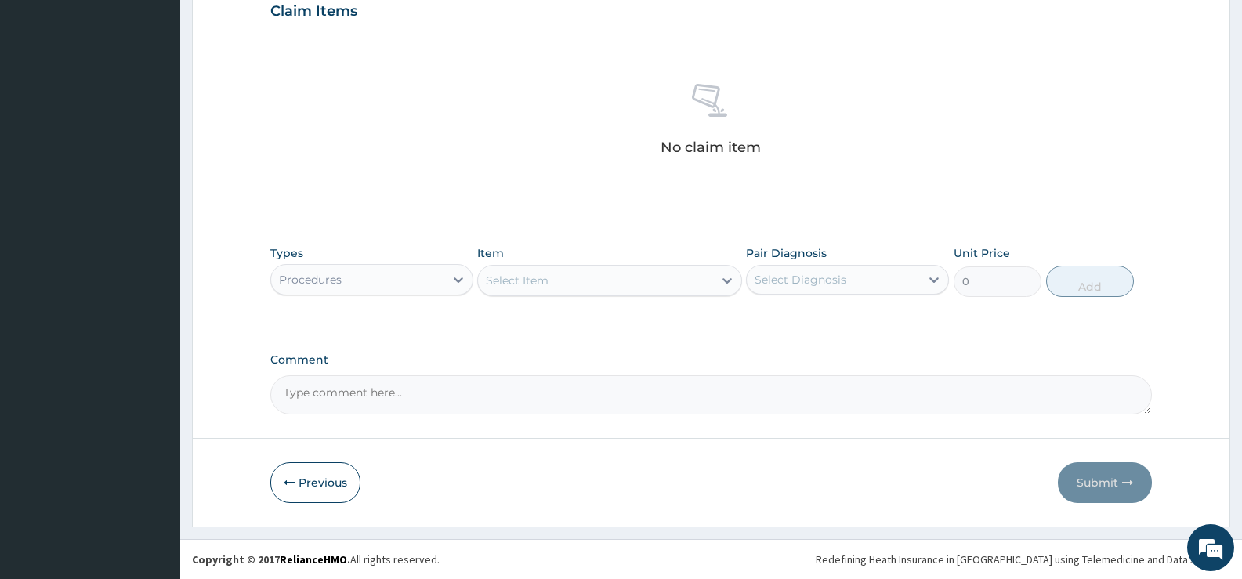
click at [723, 282] on icon at bounding box center [727, 281] width 16 height 16
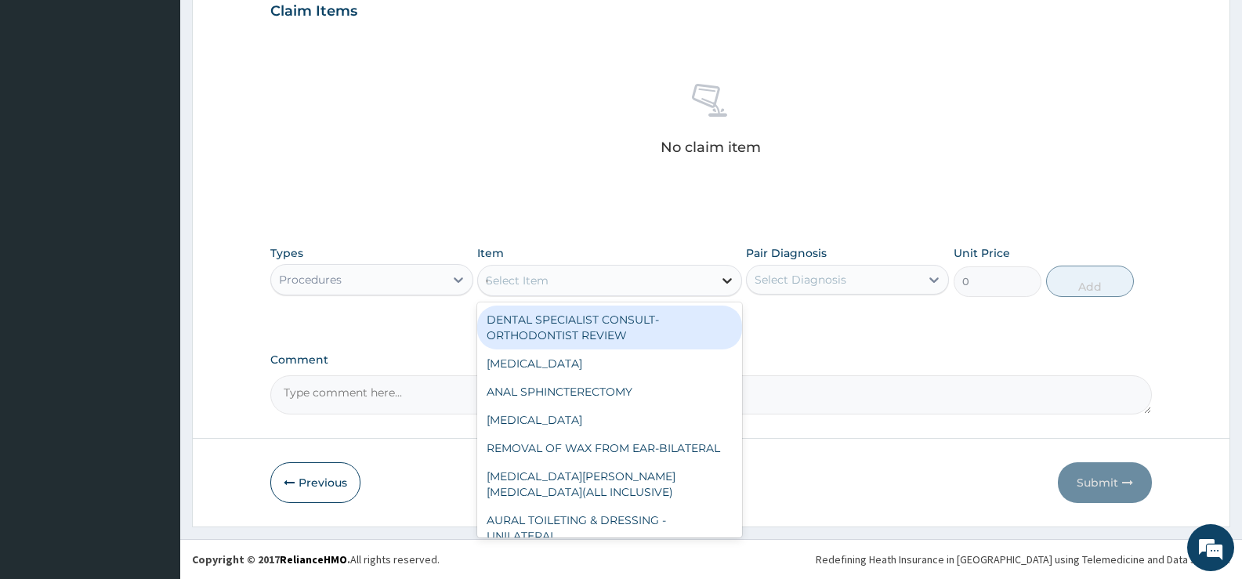
type input "GP"
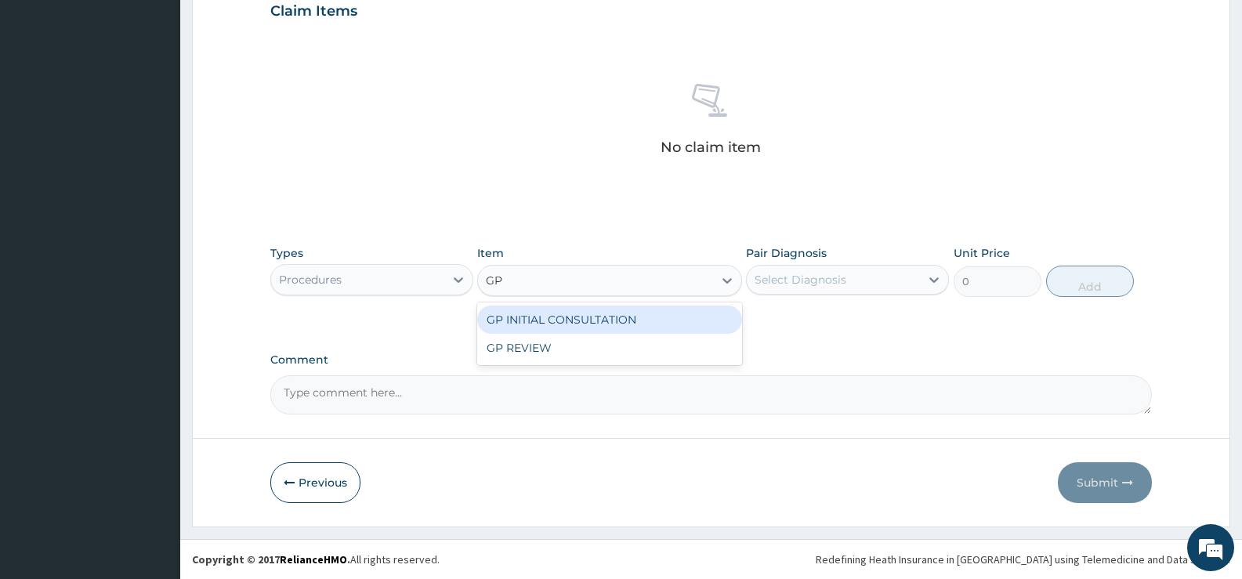
click at [713, 318] on div "GP INITIAL CONSULTATION" at bounding box center [609, 320] width 264 height 28
type input "2000"
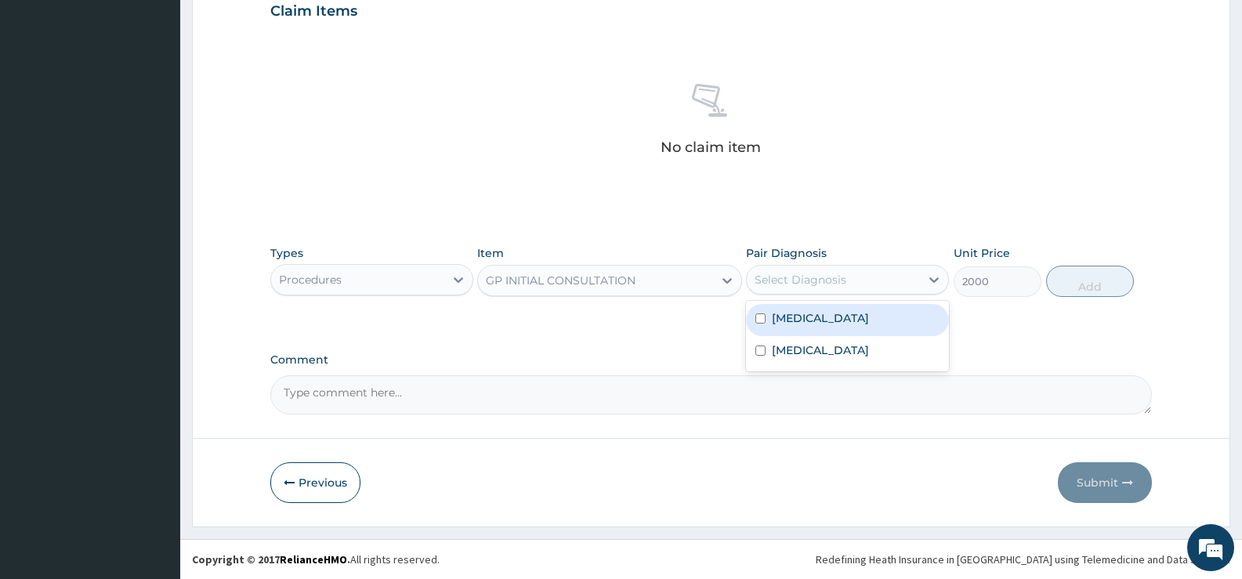
click at [833, 281] on div "Select Diagnosis" at bounding box center [801, 280] width 92 height 16
click at [825, 322] on div "Malaria" at bounding box center [847, 320] width 203 height 32
checkbox input "true"
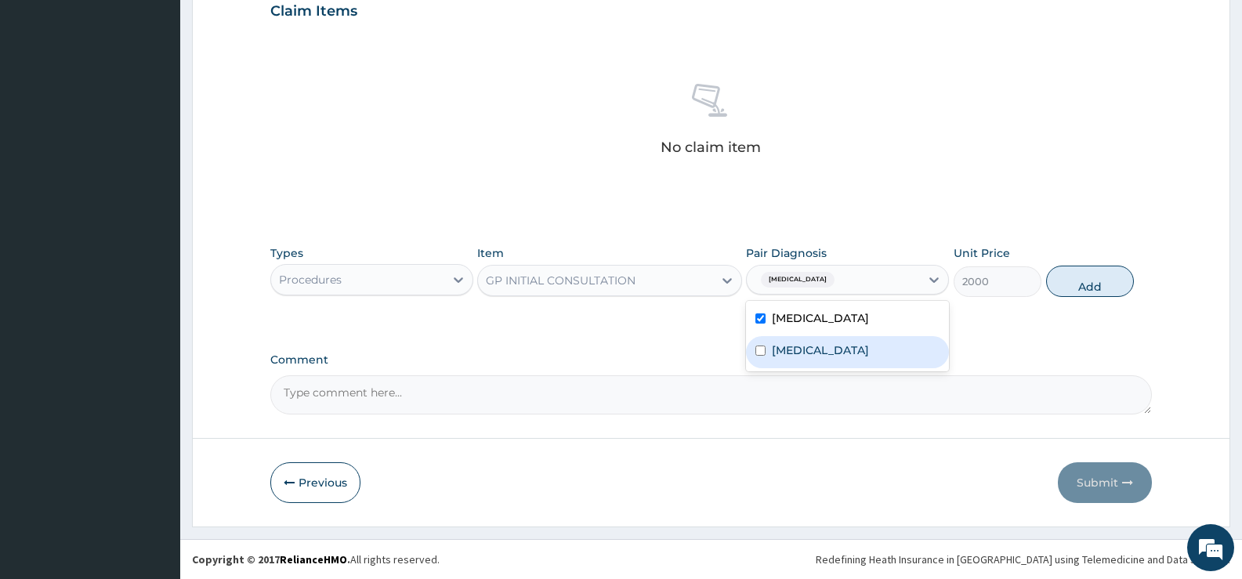
click at [830, 358] on div "Respiratory tract infection" at bounding box center [847, 352] width 203 height 32
checkbox input "true"
click at [1089, 285] on button "Add" at bounding box center [1090, 281] width 88 height 31
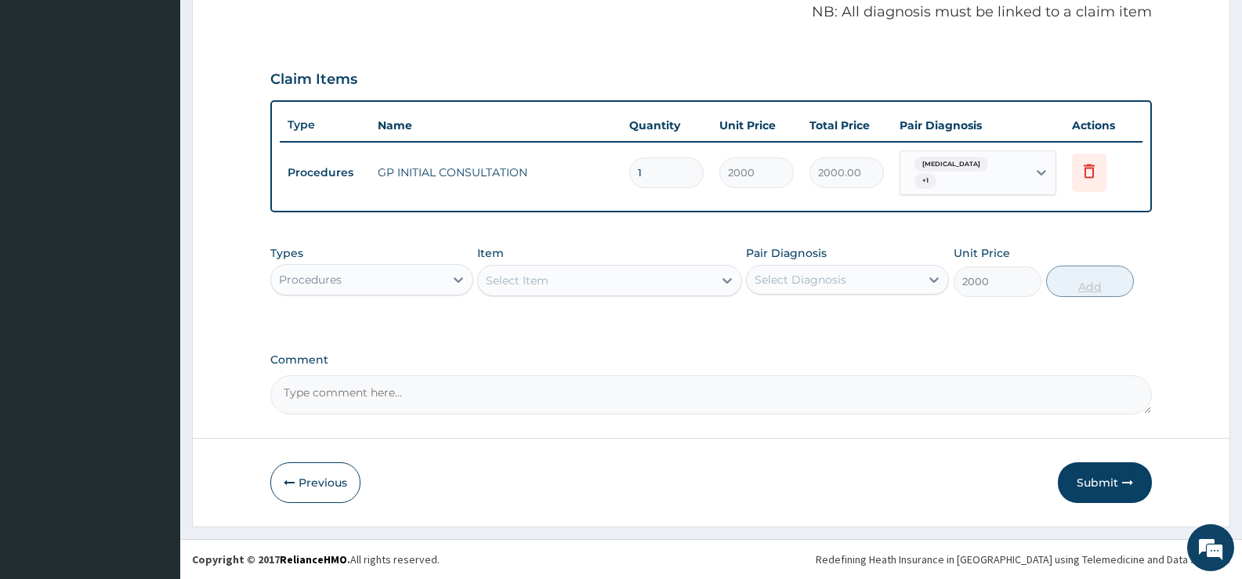
type input "0"
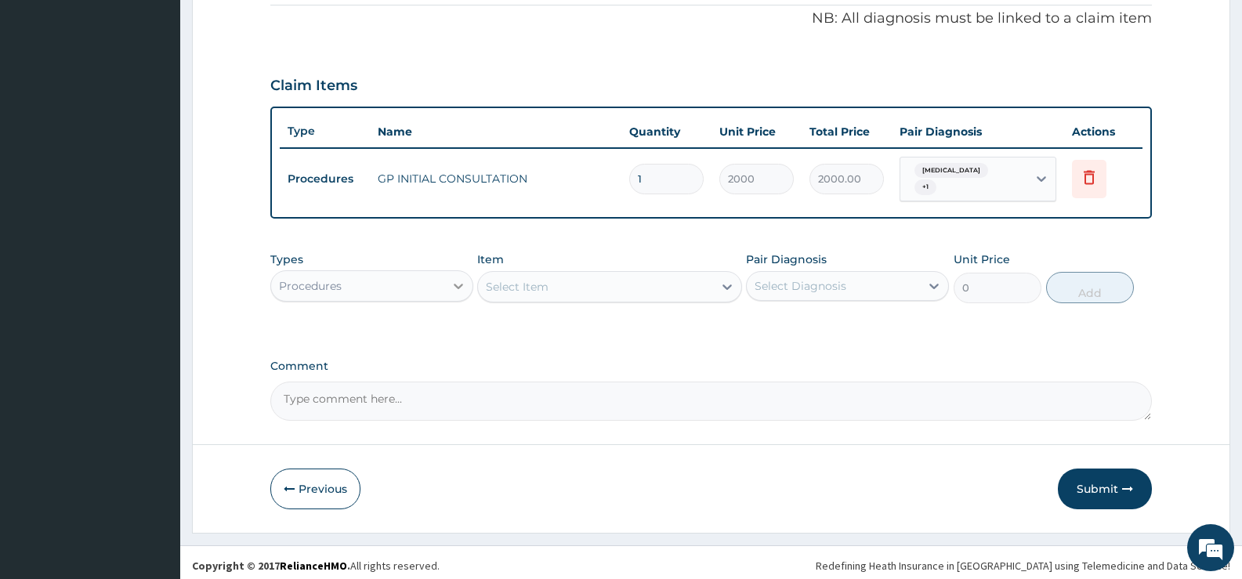
click at [444, 275] on div at bounding box center [458, 286] width 28 height 28
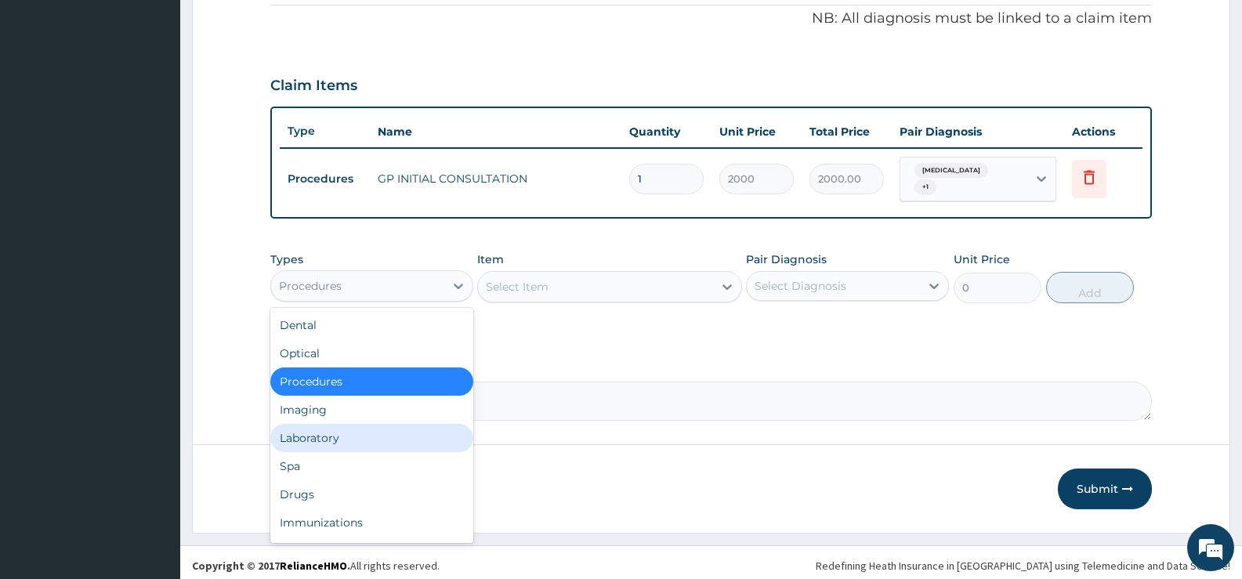
click at [325, 428] on div "Laboratory" at bounding box center [371, 438] width 203 height 28
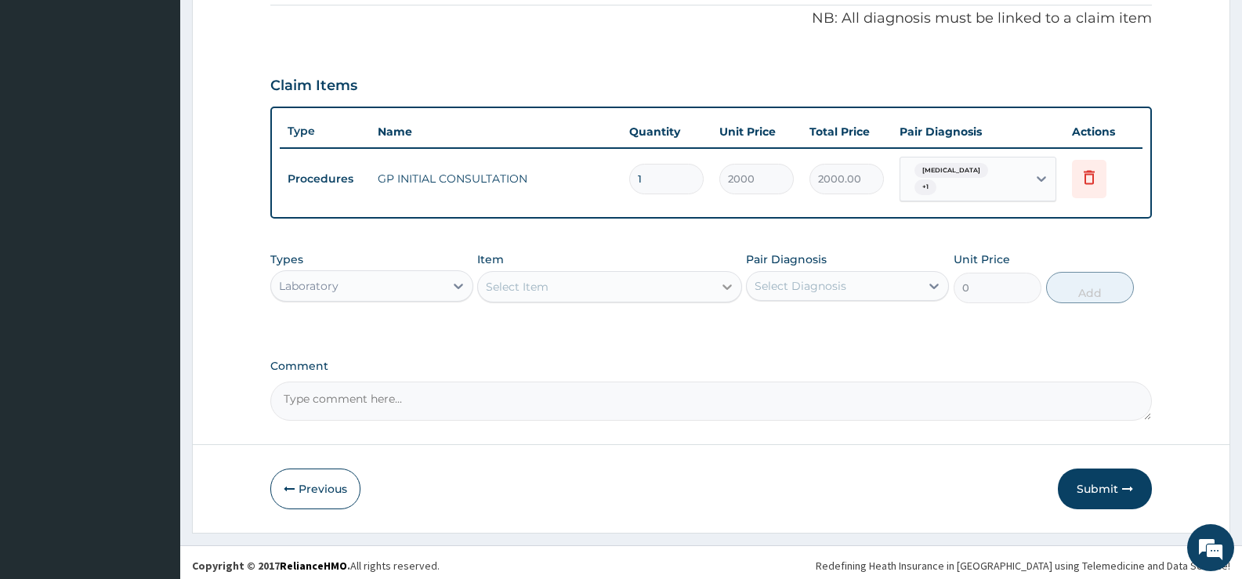
click at [719, 281] on icon at bounding box center [727, 287] width 16 height 16
type input "PARASITE"
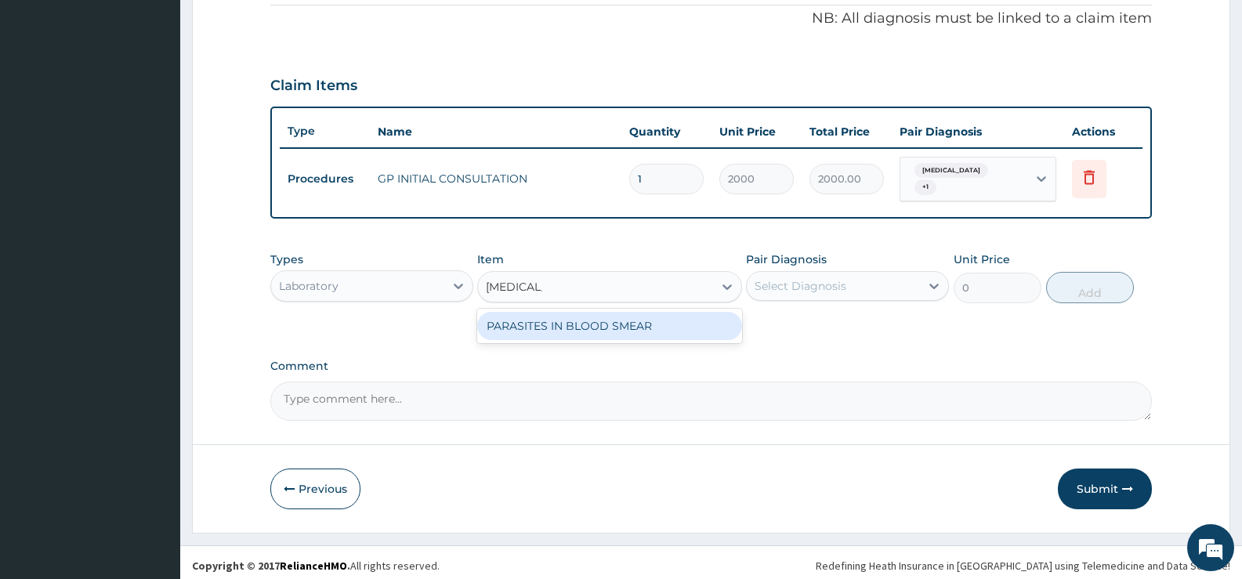
click at [690, 315] on div "PARASITES IN BLOOD SMEAR" at bounding box center [609, 326] width 264 height 28
type input "1100"
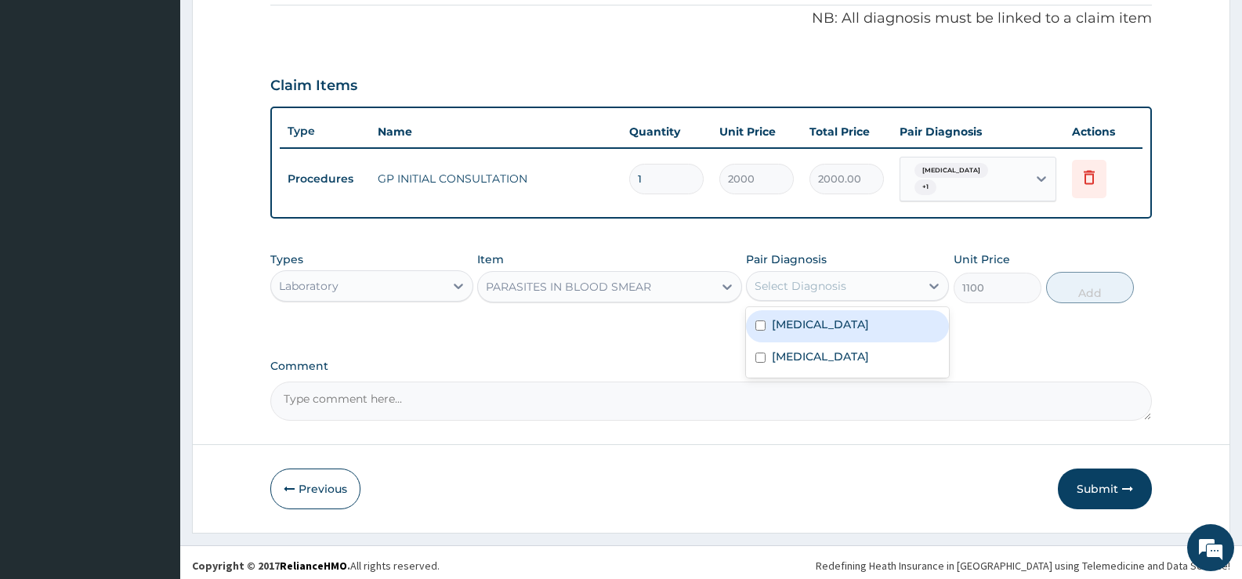
click at [870, 274] on div "Select Diagnosis" at bounding box center [833, 286] width 173 height 25
click at [824, 313] on div "Malaria" at bounding box center [847, 326] width 203 height 32
checkbox input "true"
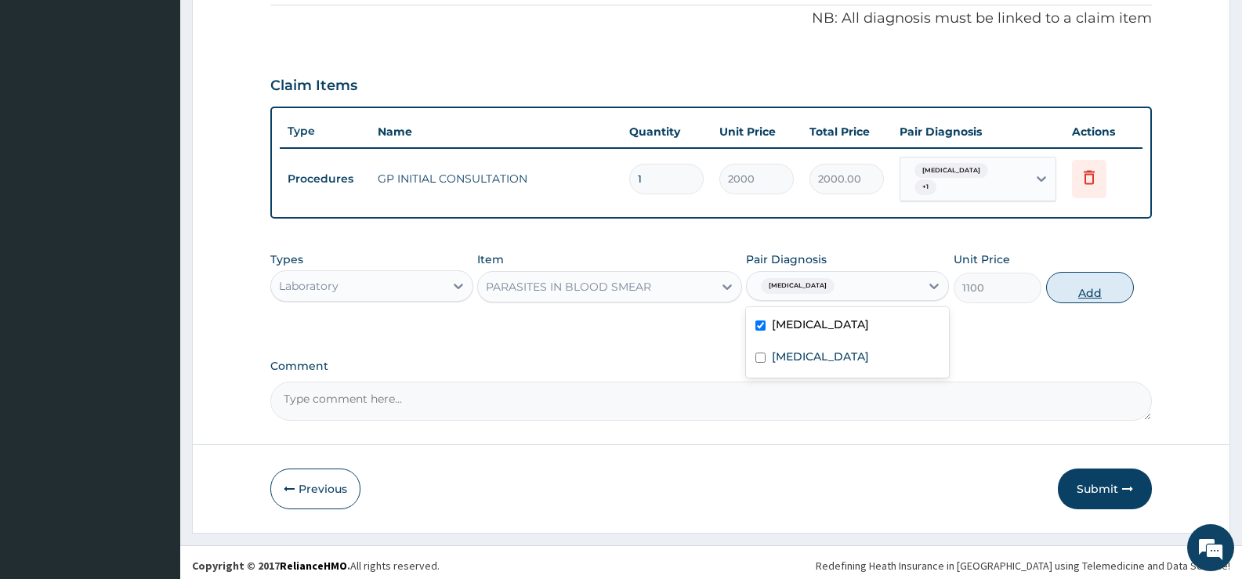
click at [1096, 285] on button "Add" at bounding box center [1090, 287] width 88 height 31
type input "0"
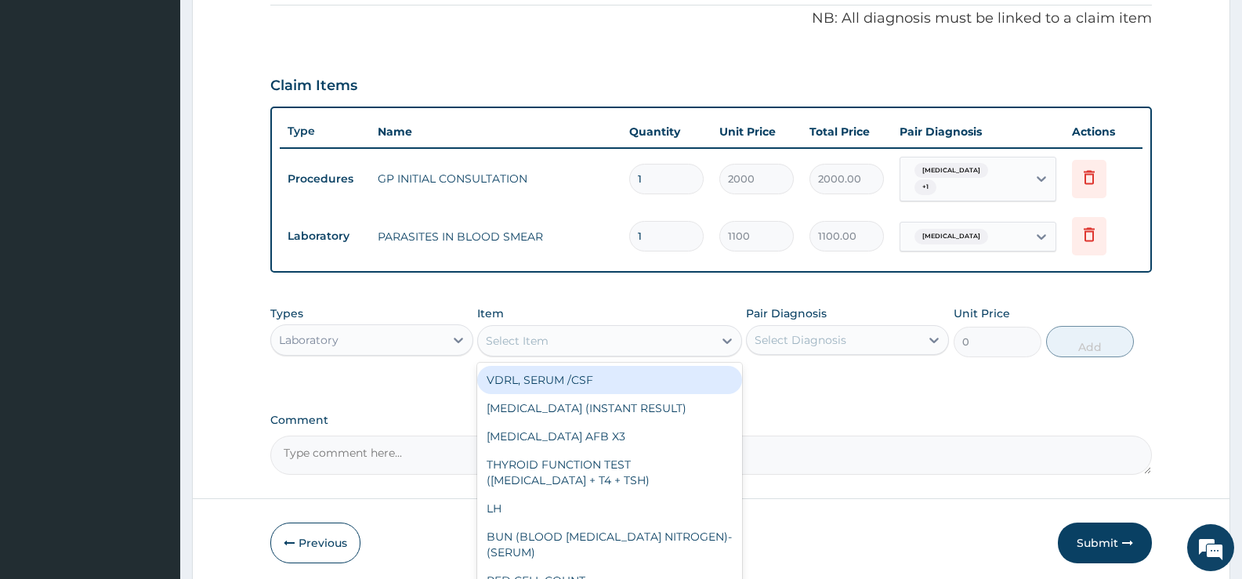
click at [698, 337] on div "Select Item" at bounding box center [595, 340] width 234 height 25
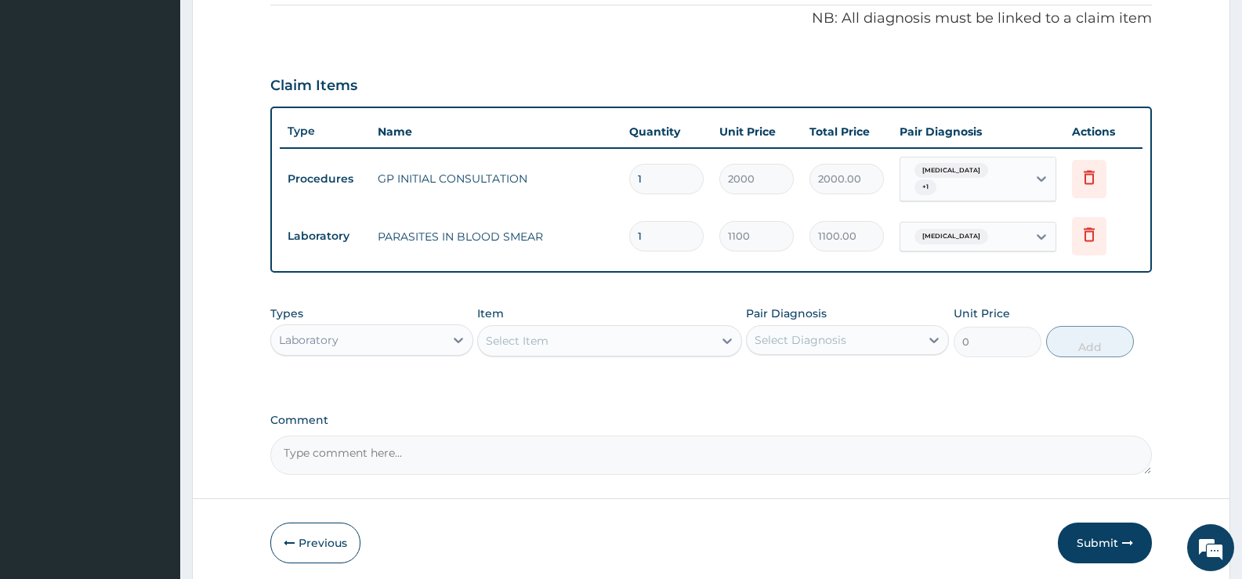
click at [676, 336] on div "Select Item" at bounding box center [595, 340] width 234 height 25
type input "WBC"
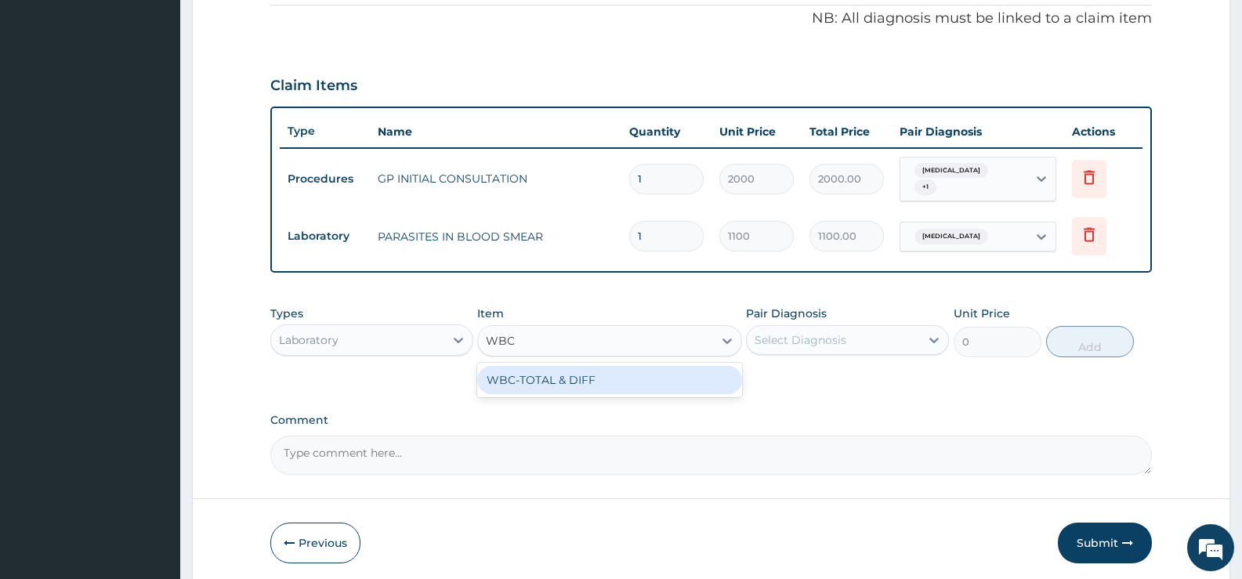
click at [669, 376] on div "WBC-TOTAL & DIFF" at bounding box center [609, 380] width 264 height 28
type input "1500"
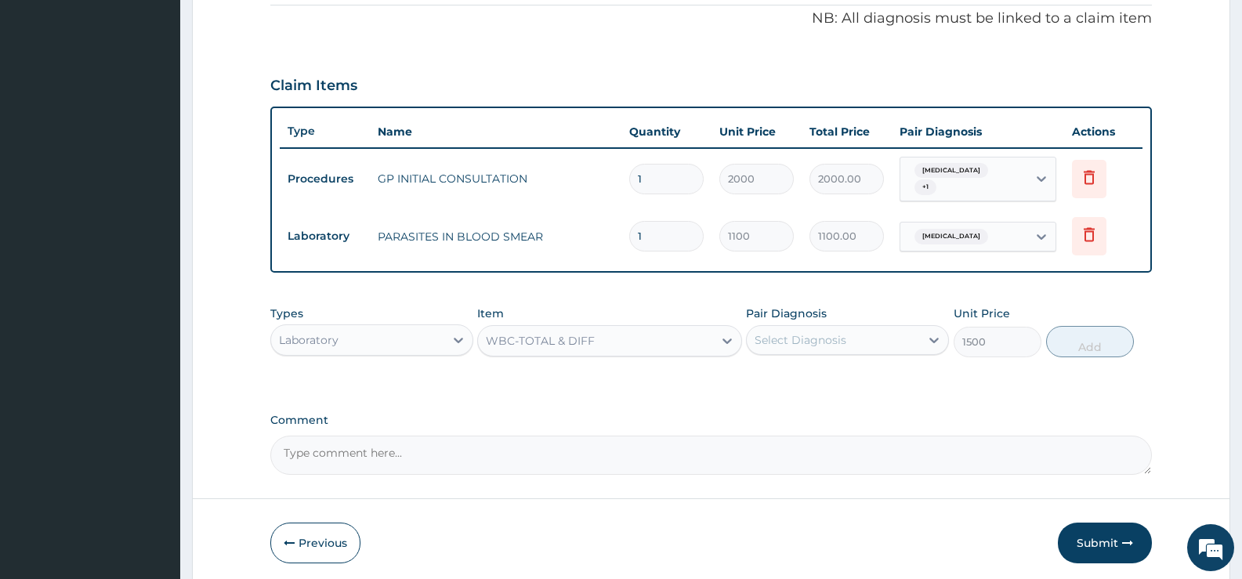
click at [857, 334] on div "Select Diagnosis" at bounding box center [833, 340] width 173 height 25
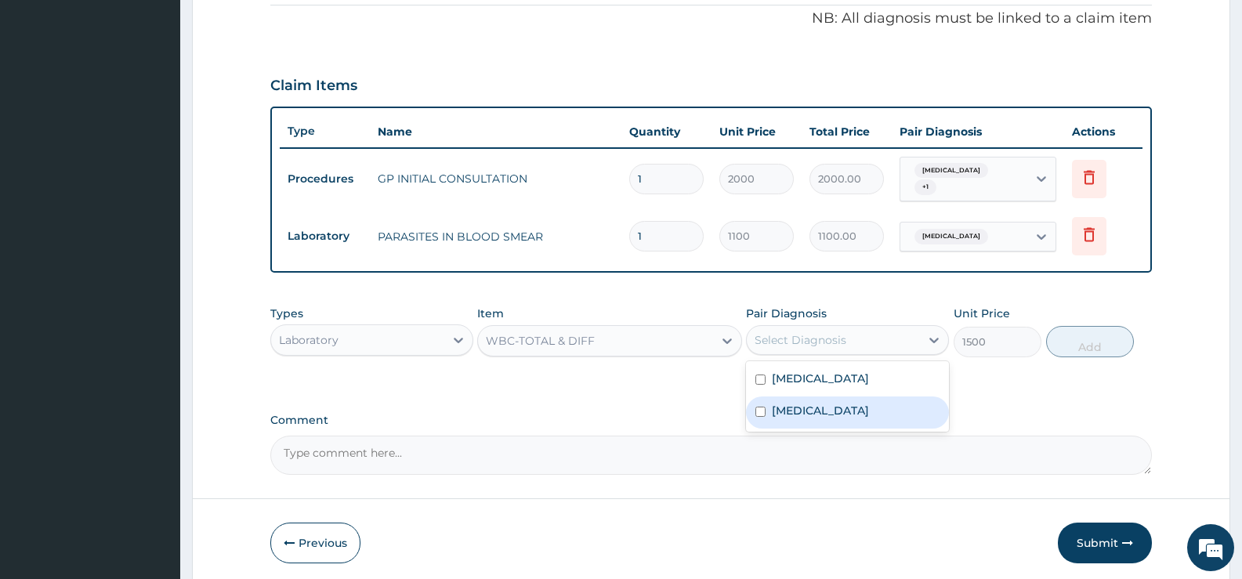
click at [817, 403] on label "Respiratory tract infection" at bounding box center [820, 411] width 97 height 16
checkbox input "true"
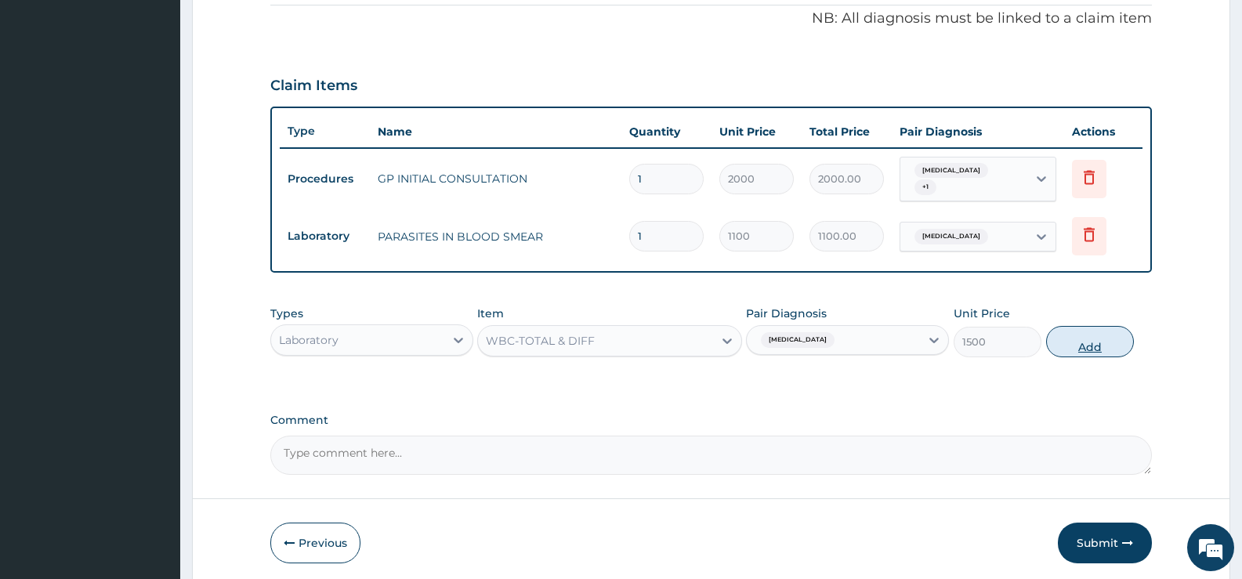
click at [1094, 331] on button "Add" at bounding box center [1090, 341] width 88 height 31
type input "0"
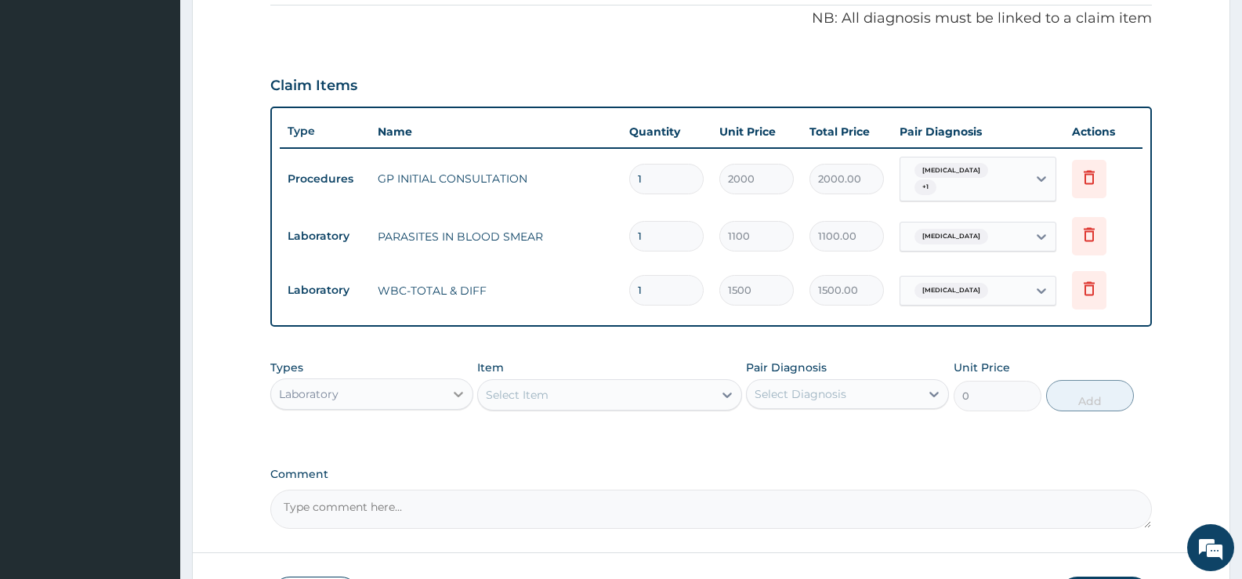
click at [460, 392] on icon at bounding box center [458, 394] width 9 height 5
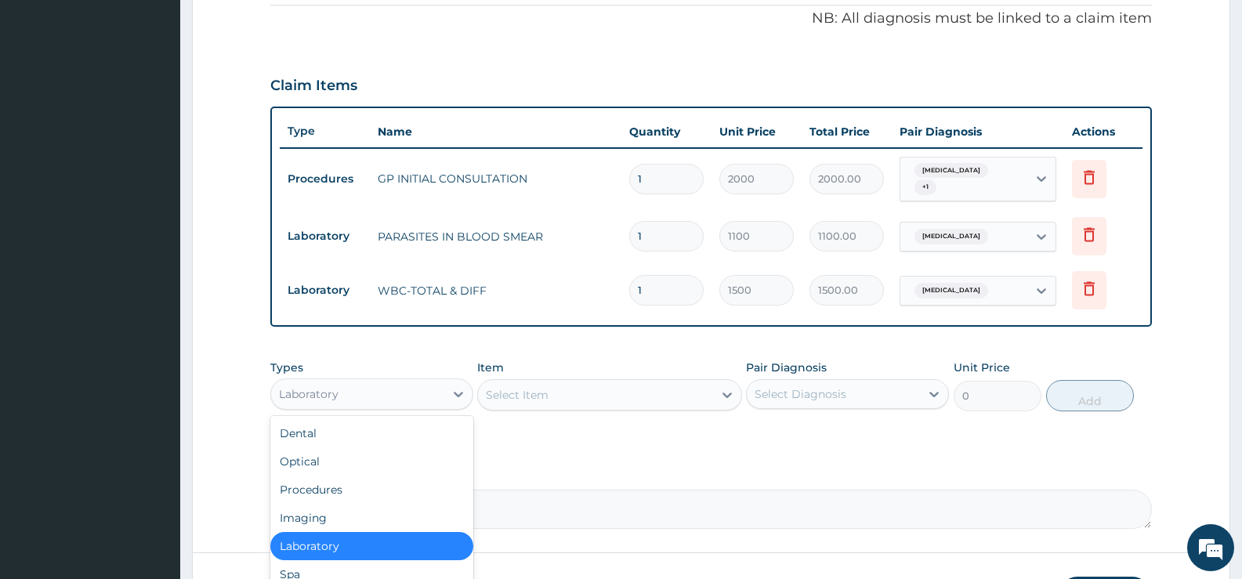
scroll to position [53, 0]
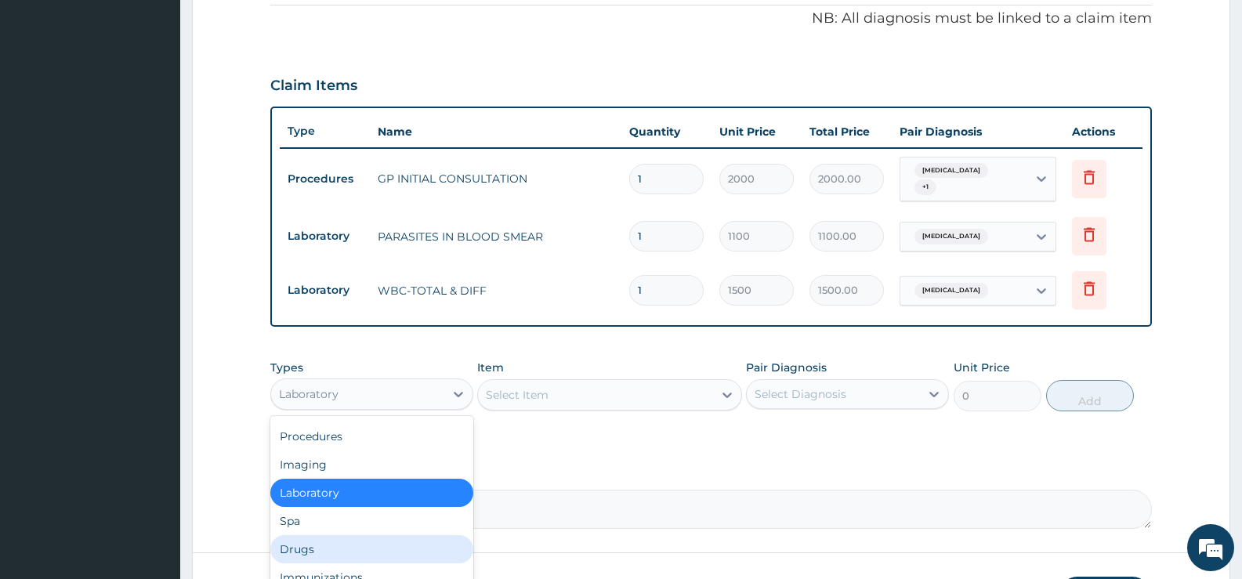
click at [325, 540] on div "Drugs" at bounding box center [371, 549] width 203 height 28
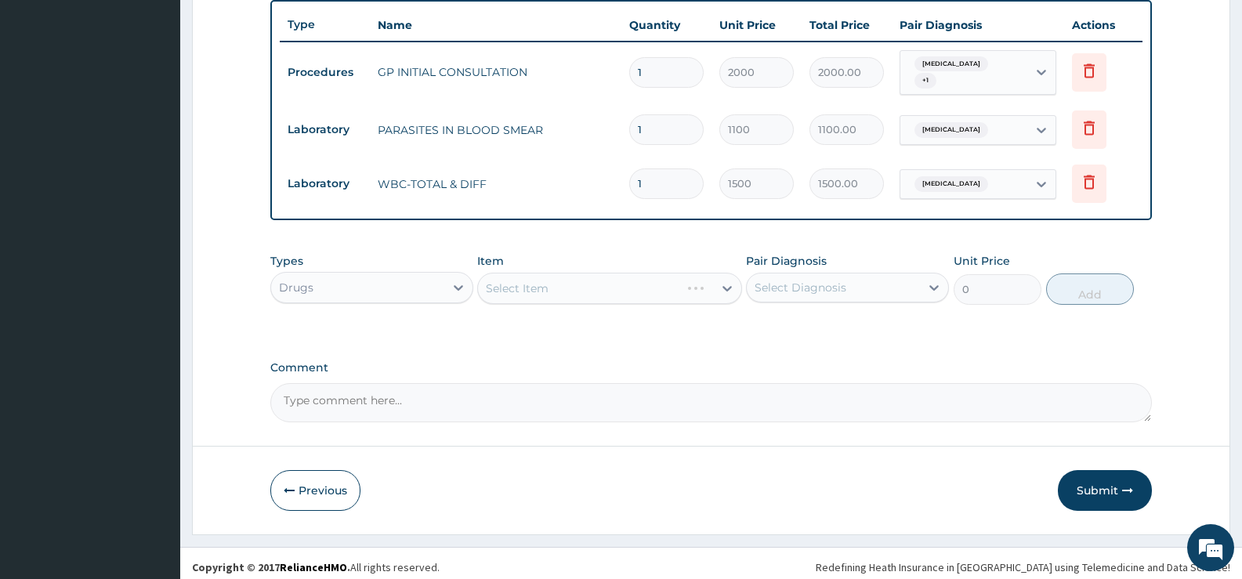
scroll to position [585, 0]
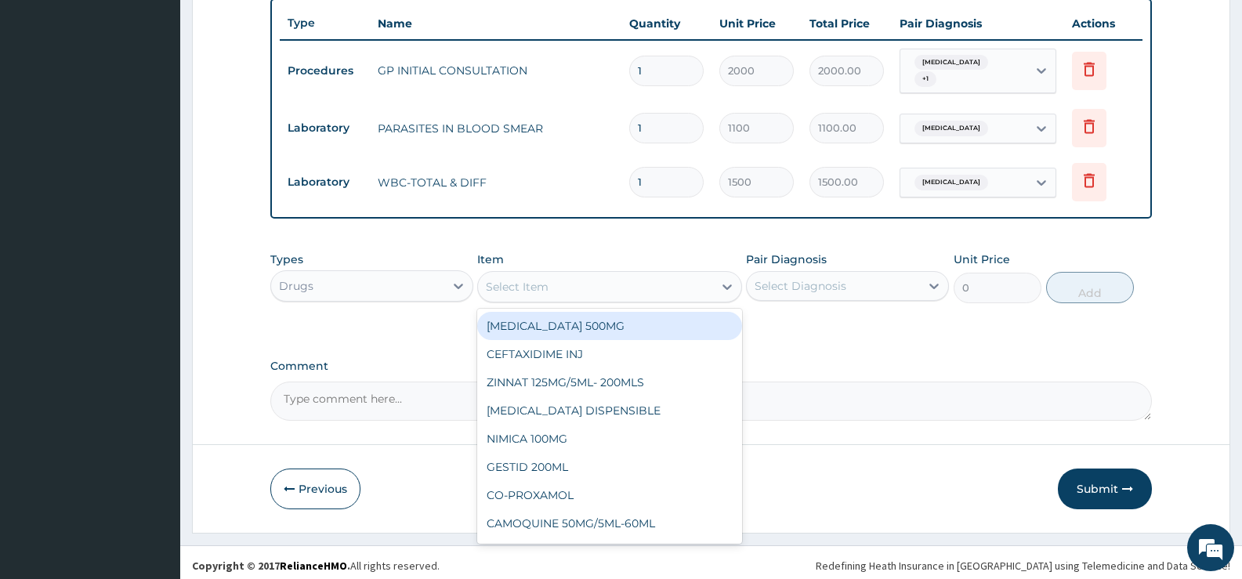
click at [727, 284] on icon at bounding box center [727, 286] width 9 height 5
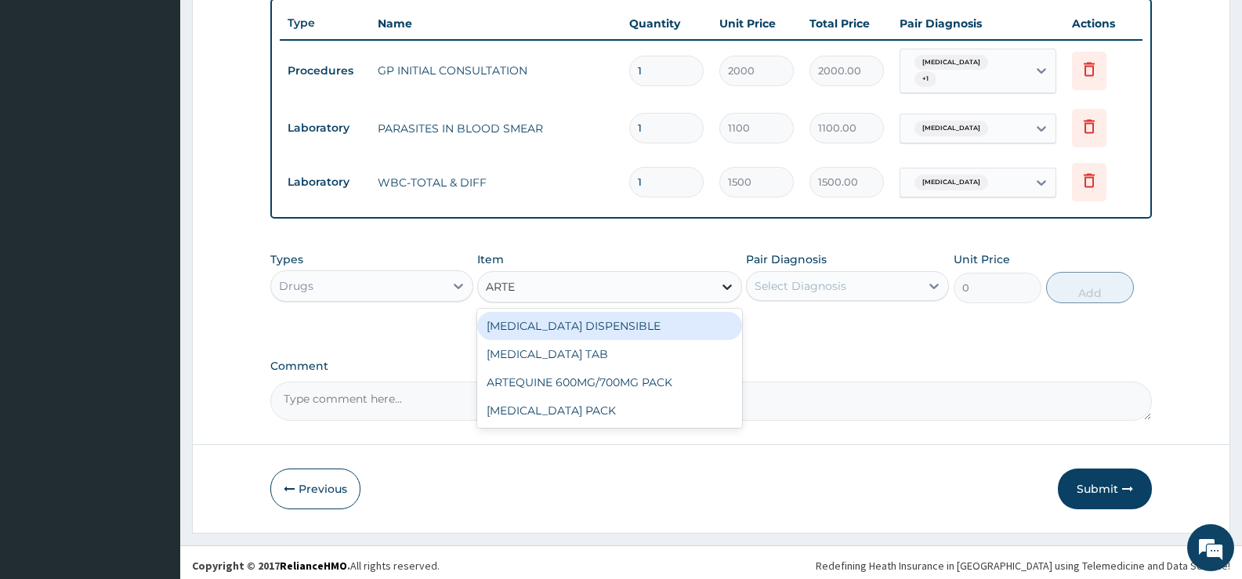
type input "ARTEM"
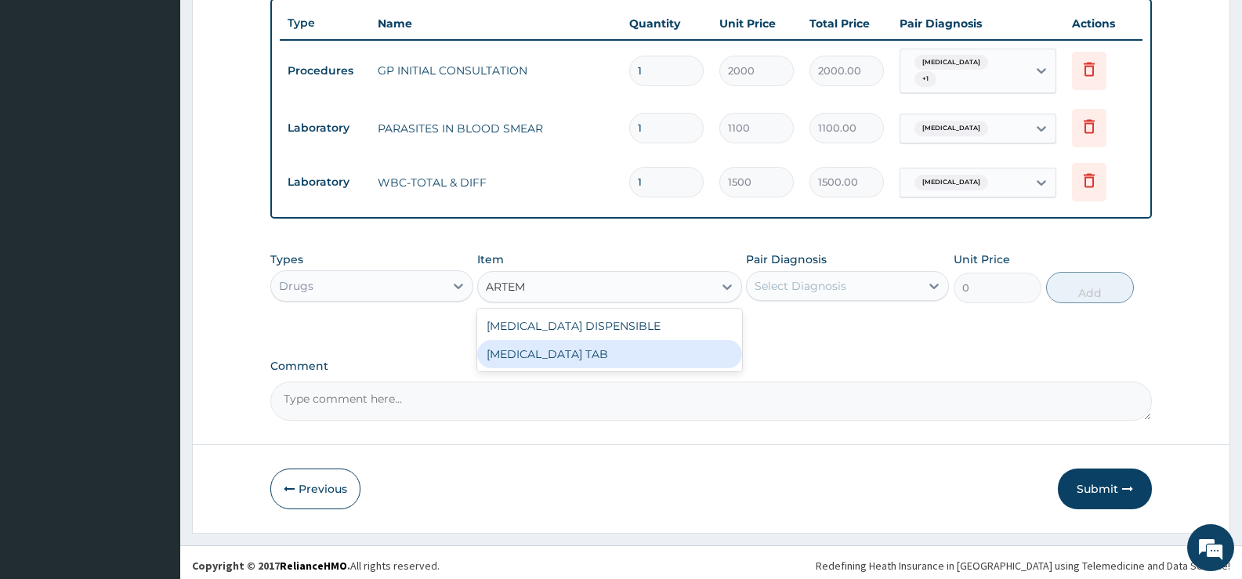
click at [584, 349] on div "COARTEM TAB" at bounding box center [609, 354] width 264 height 28
type input "1035"
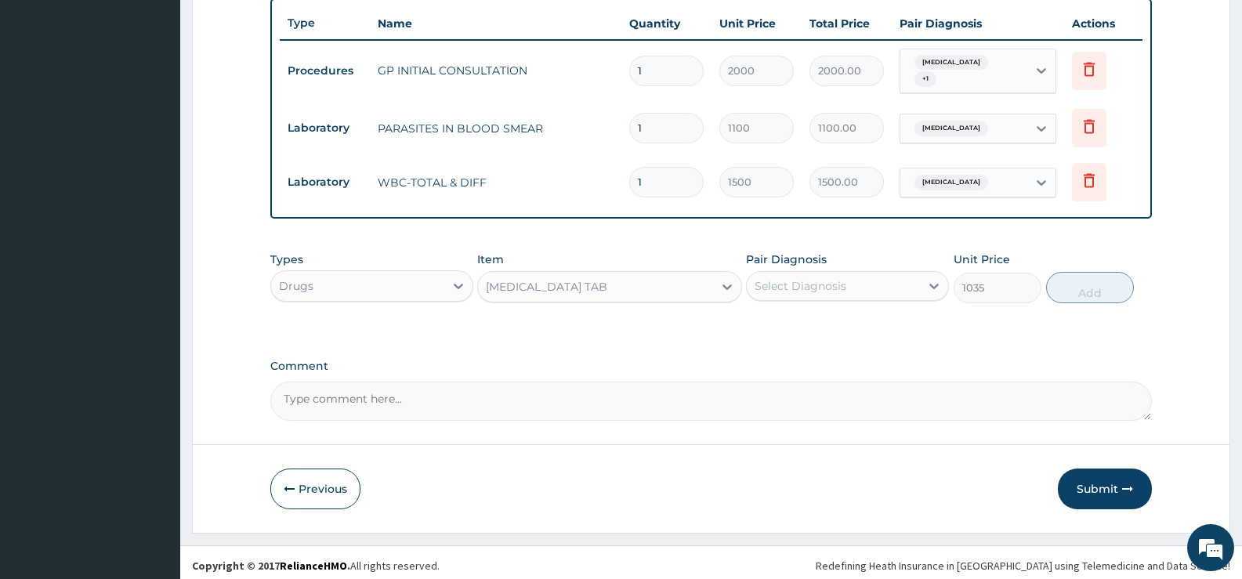
click at [916, 284] on div "Select Diagnosis" at bounding box center [833, 286] width 173 height 25
click at [827, 322] on div "Malaria" at bounding box center [847, 326] width 203 height 32
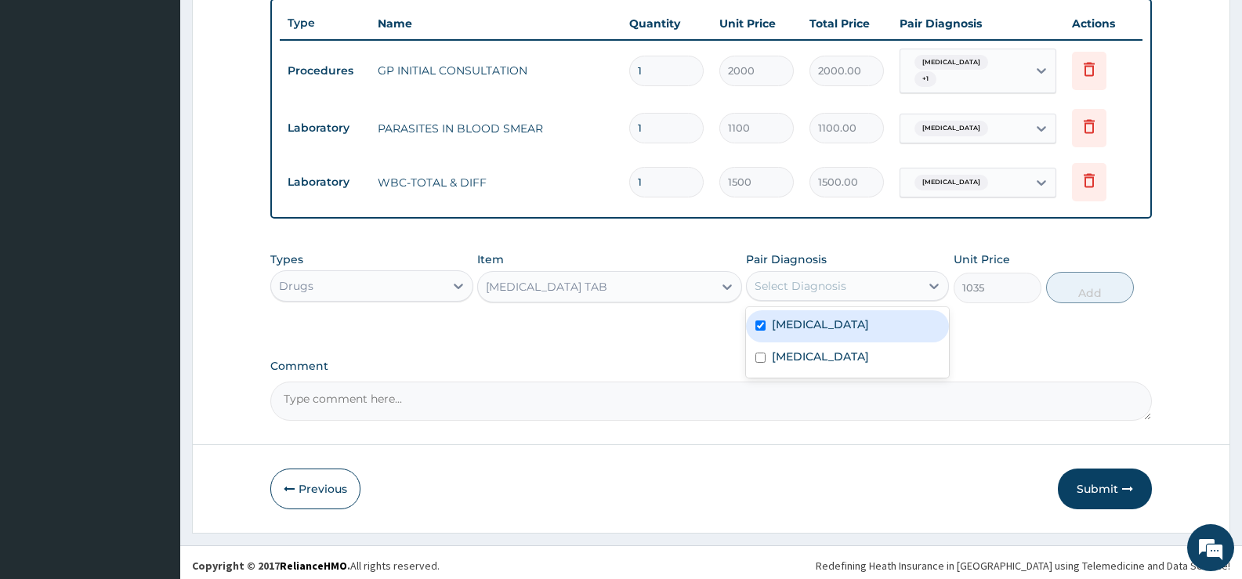
checkbox input "true"
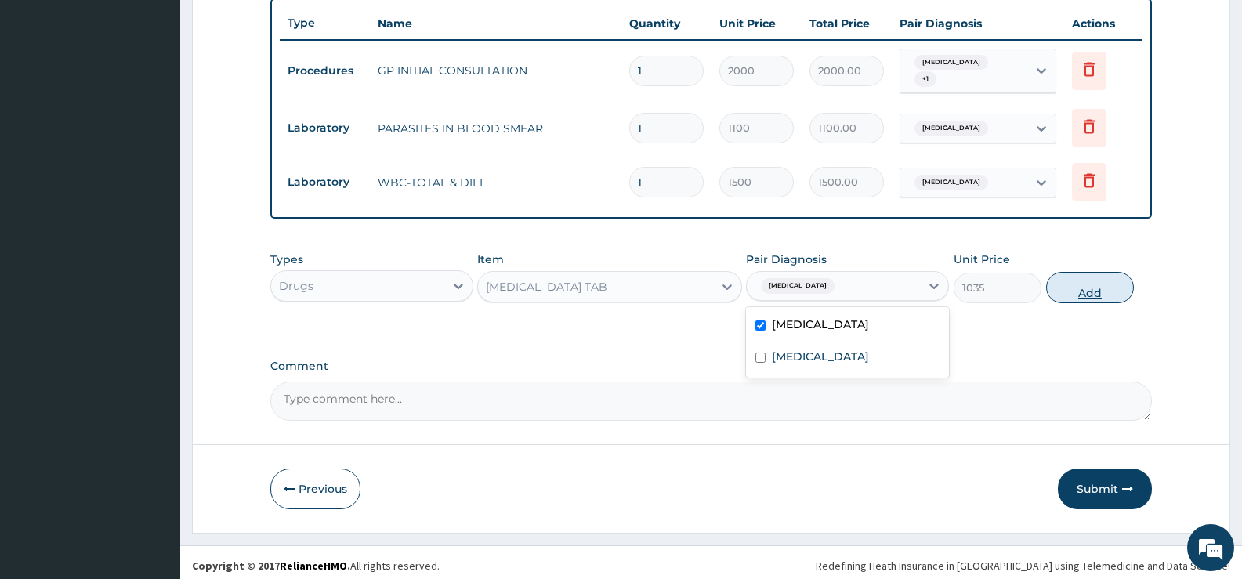
click at [1080, 288] on button "Add" at bounding box center [1090, 287] width 88 height 31
type input "0"
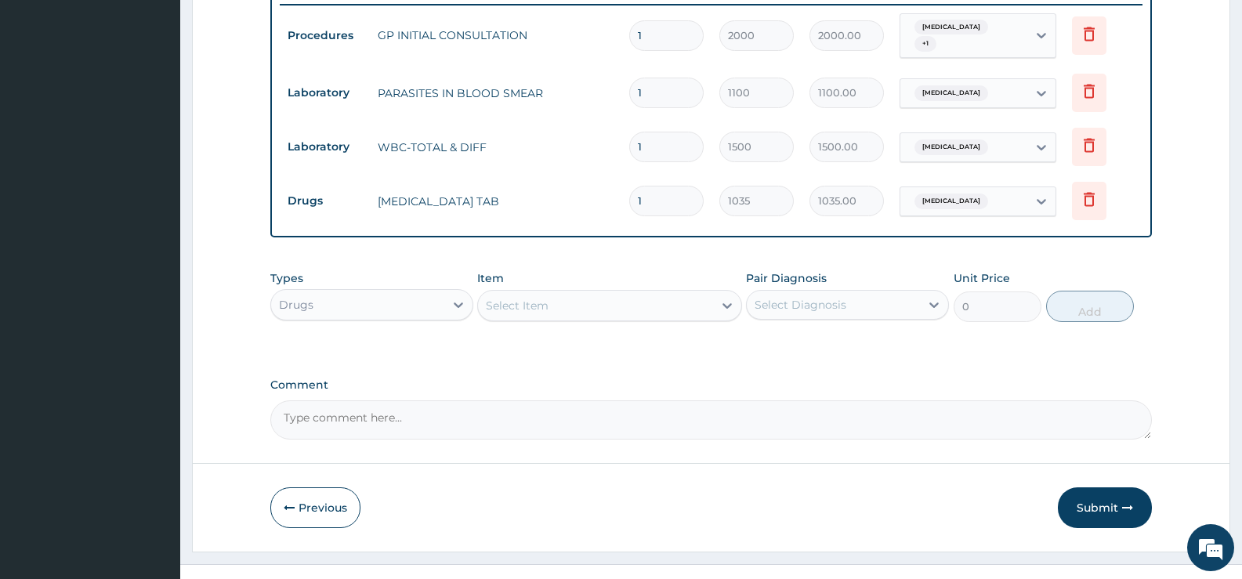
scroll to position [639, 0]
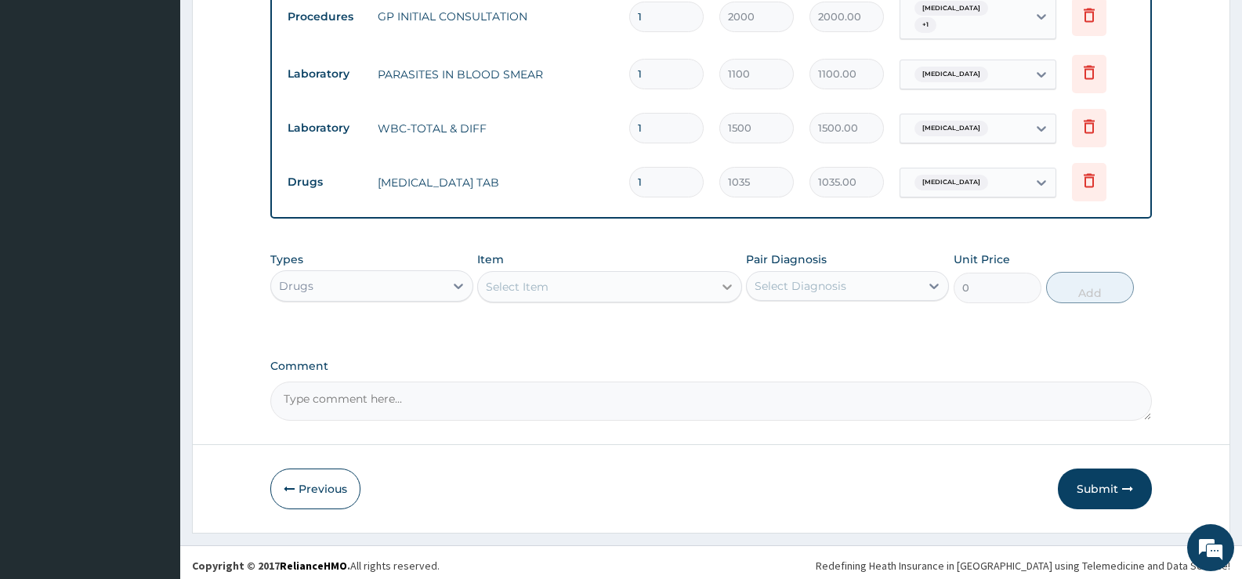
click at [724, 286] on icon at bounding box center [727, 287] width 16 height 16
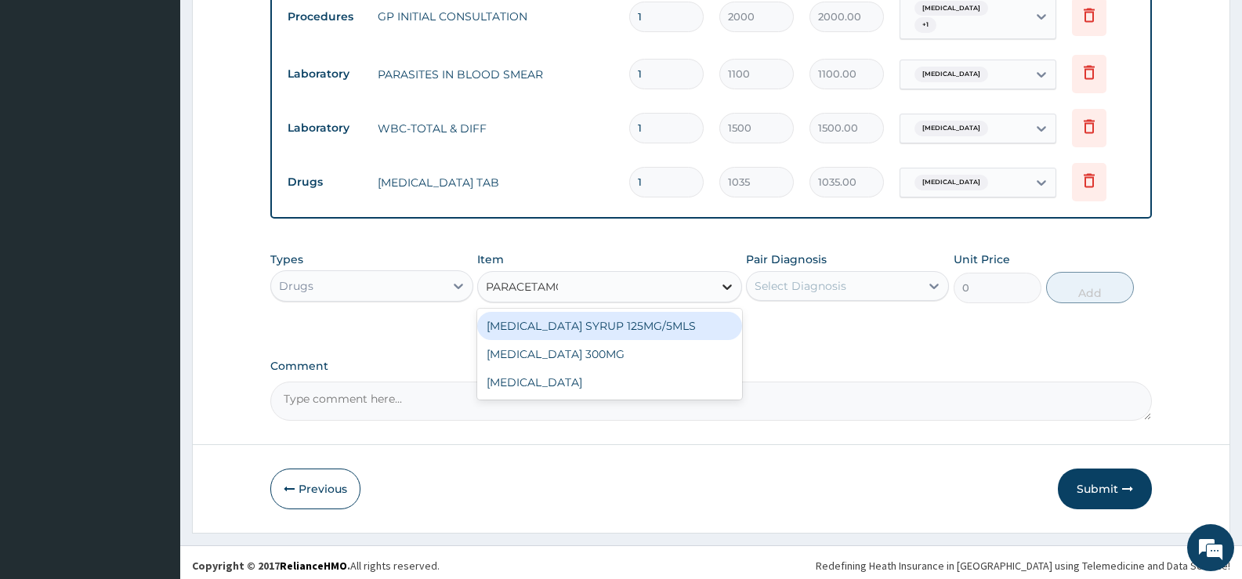
type input "[MEDICAL_DATA]"
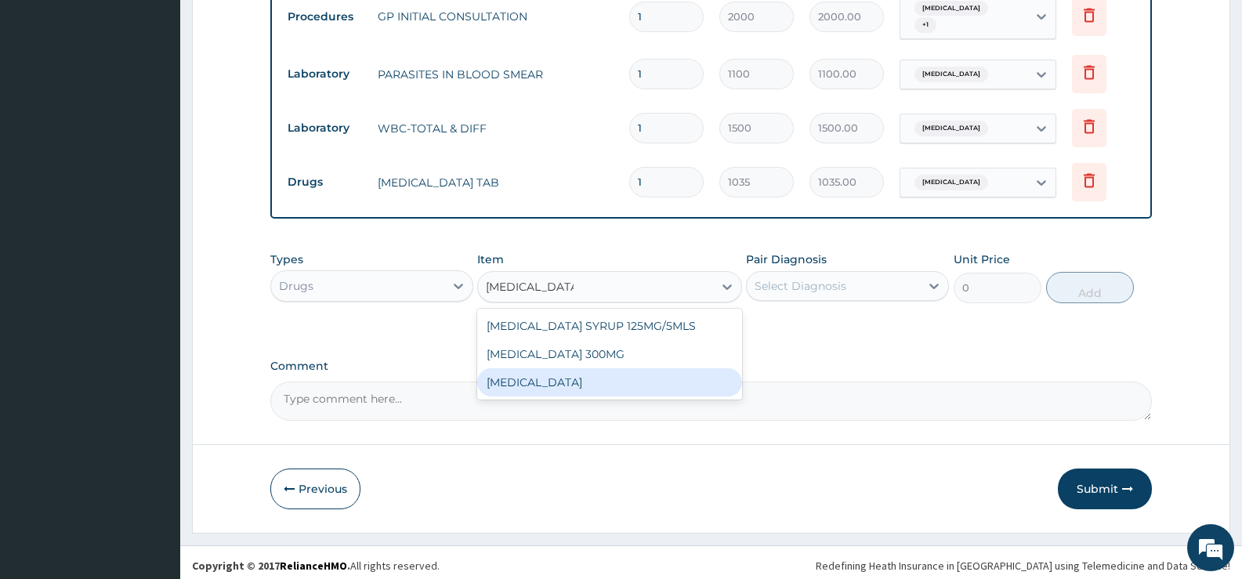
click at [589, 379] on div "[MEDICAL_DATA]" at bounding box center [609, 382] width 264 height 28
type input "15.18"
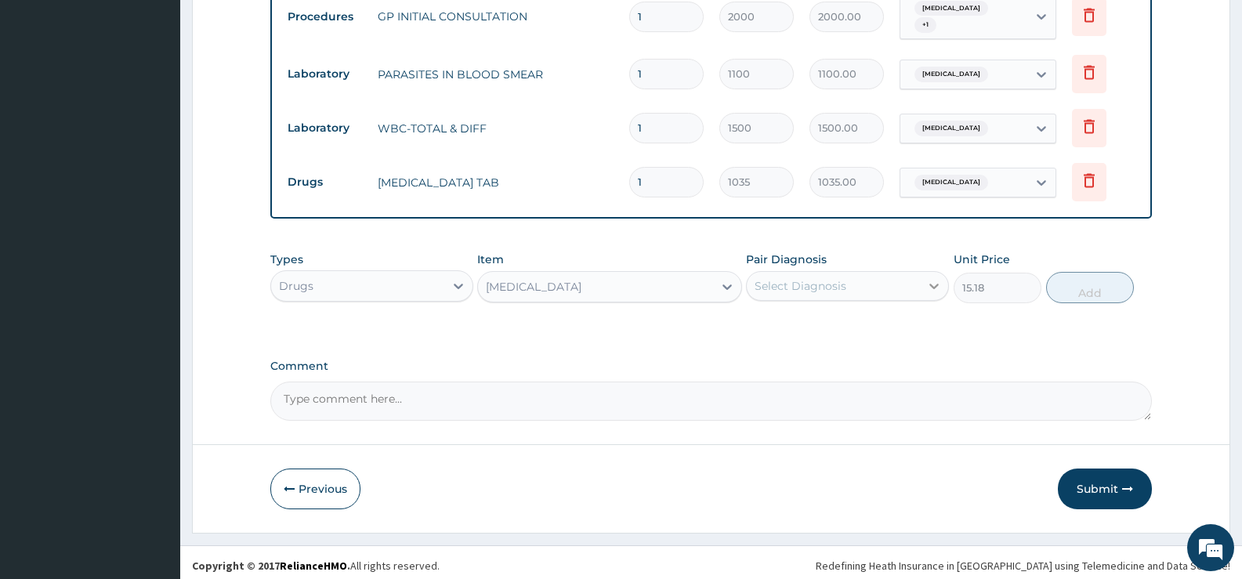
click at [926, 277] on div at bounding box center [934, 286] width 28 height 28
click at [824, 313] on div "Malaria" at bounding box center [847, 326] width 203 height 32
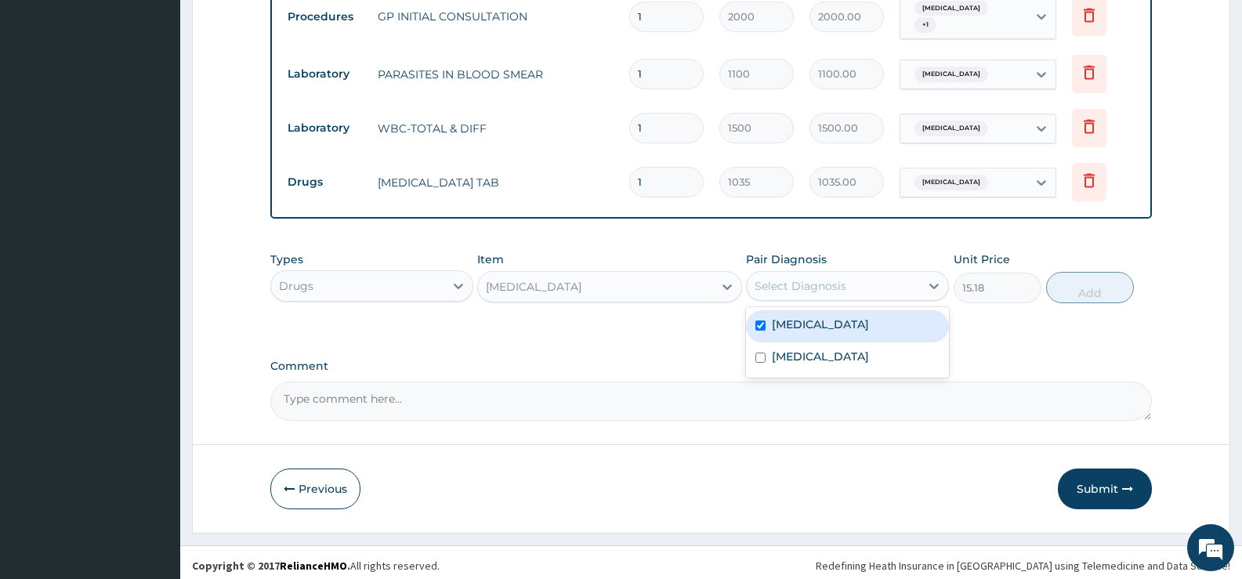
checkbox input "true"
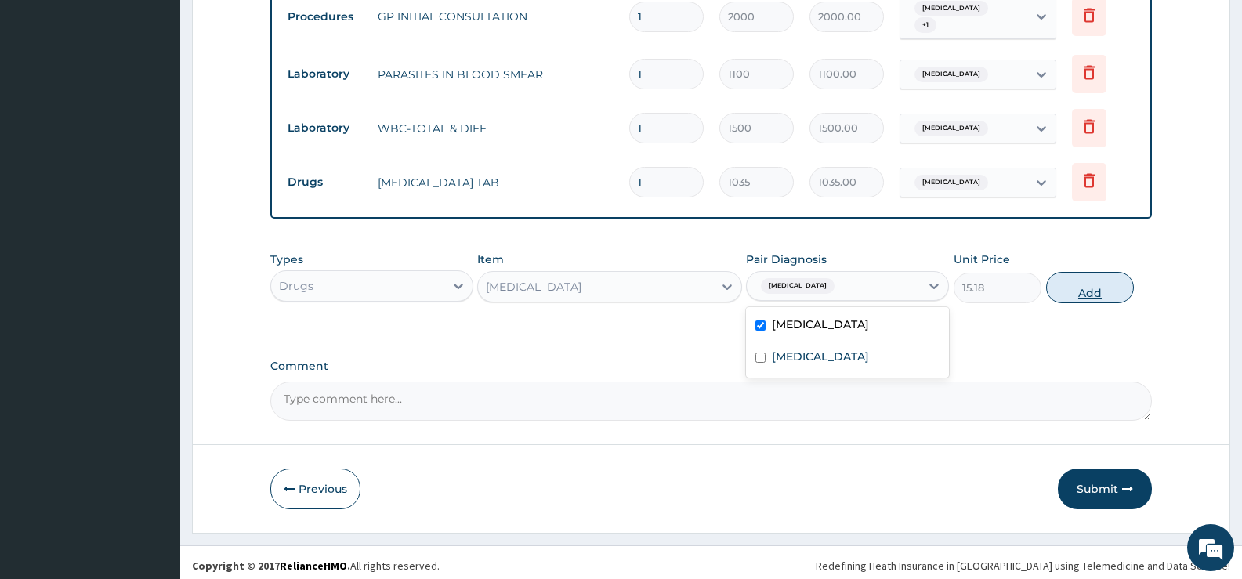
click at [1077, 286] on button "Add" at bounding box center [1090, 287] width 88 height 31
type input "0"
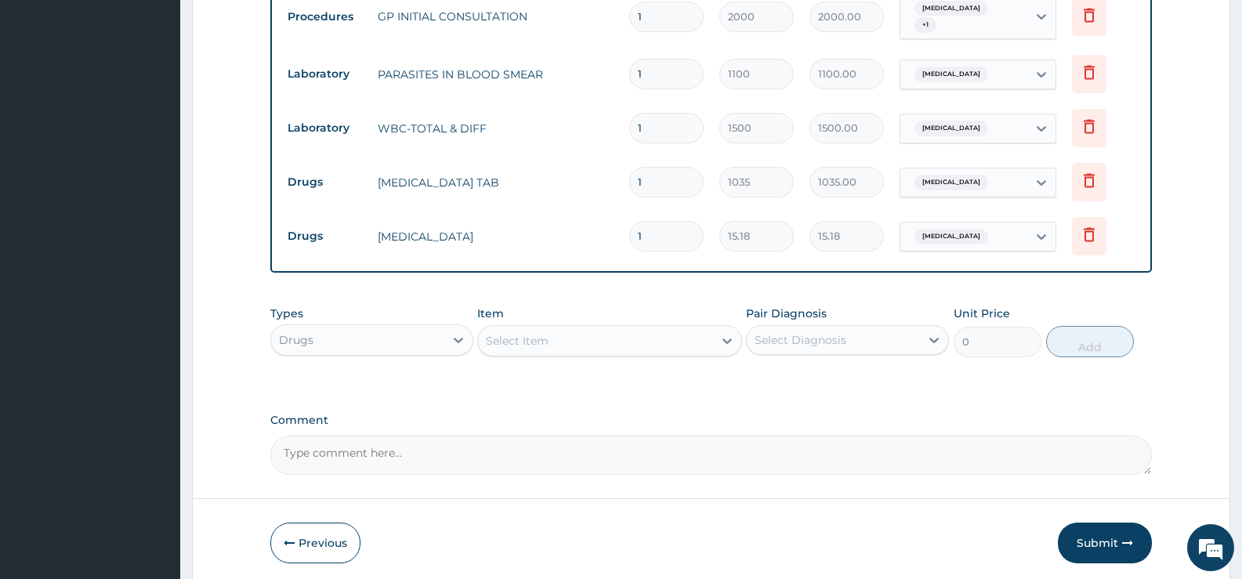
type input "18"
type input "273.24"
type input "18"
click at [713, 336] on div at bounding box center [727, 341] width 28 height 28
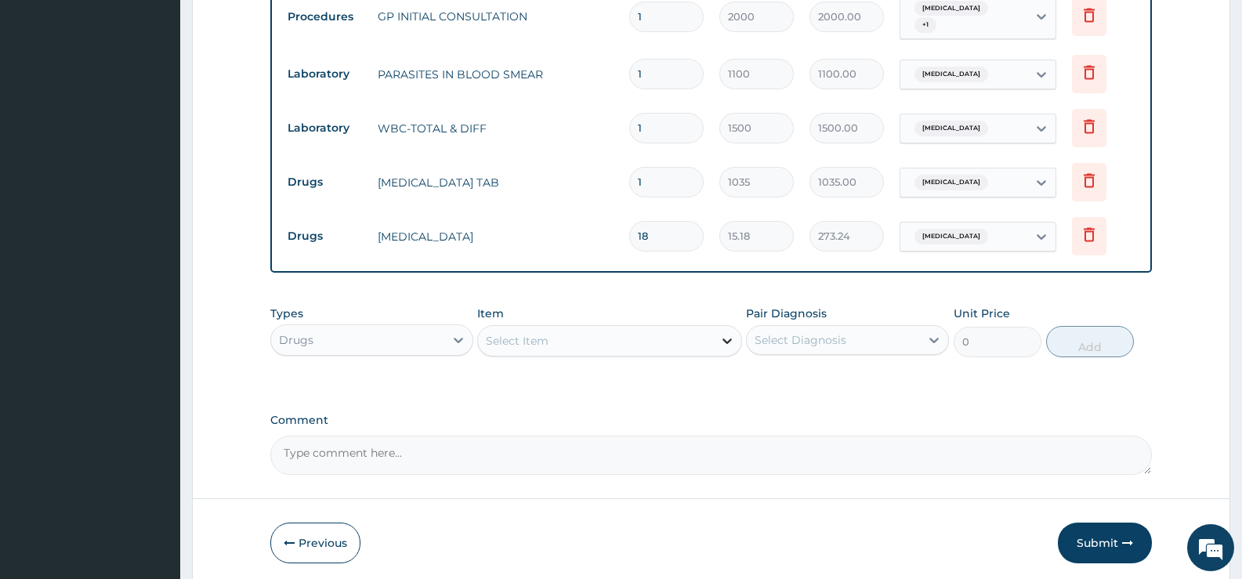
click at [715, 336] on div at bounding box center [727, 341] width 28 height 28
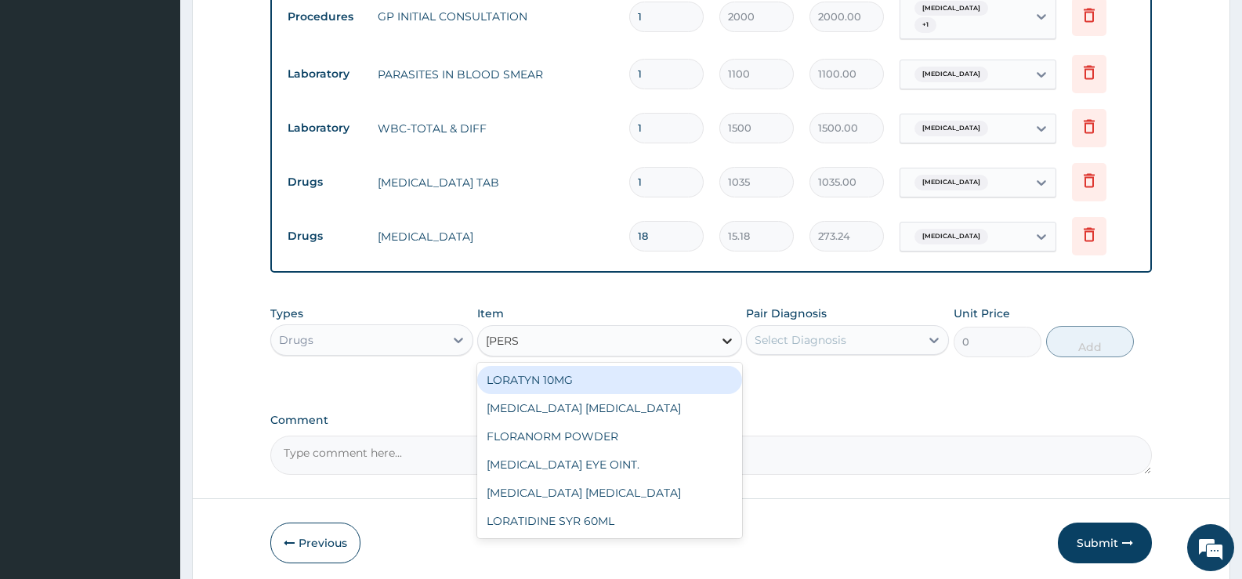
type input "LORAT"
click at [610, 368] on div "LORATYN 10MG" at bounding box center [609, 380] width 264 height 28
type input "44.85"
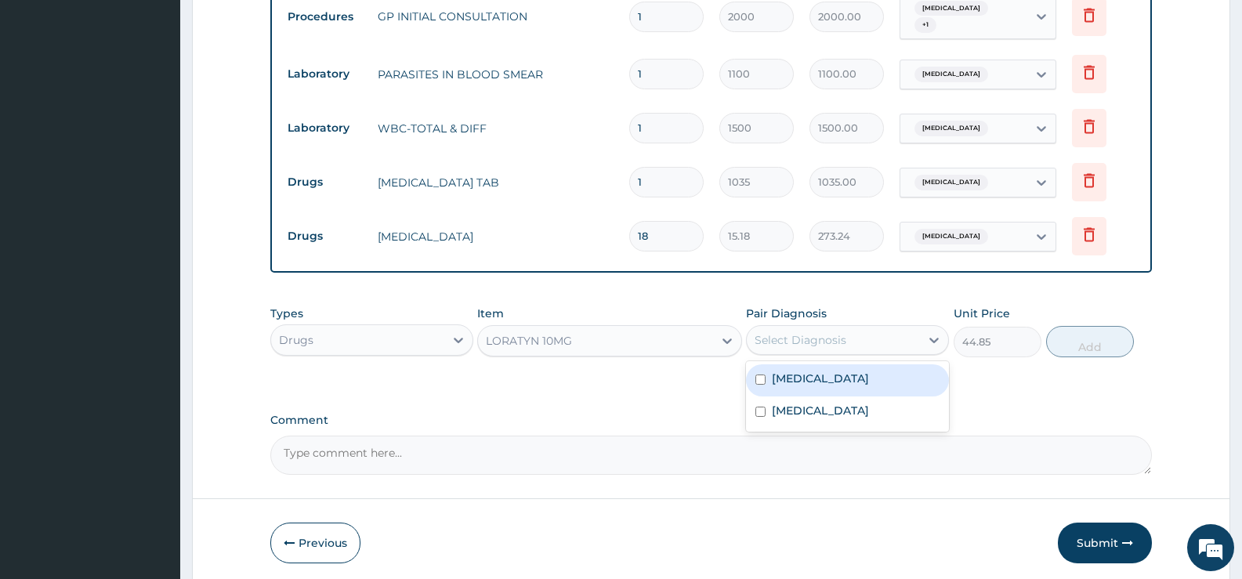
click at [810, 337] on div "Select Diagnosis" at bounding box center [801, 340] width 92 height 16
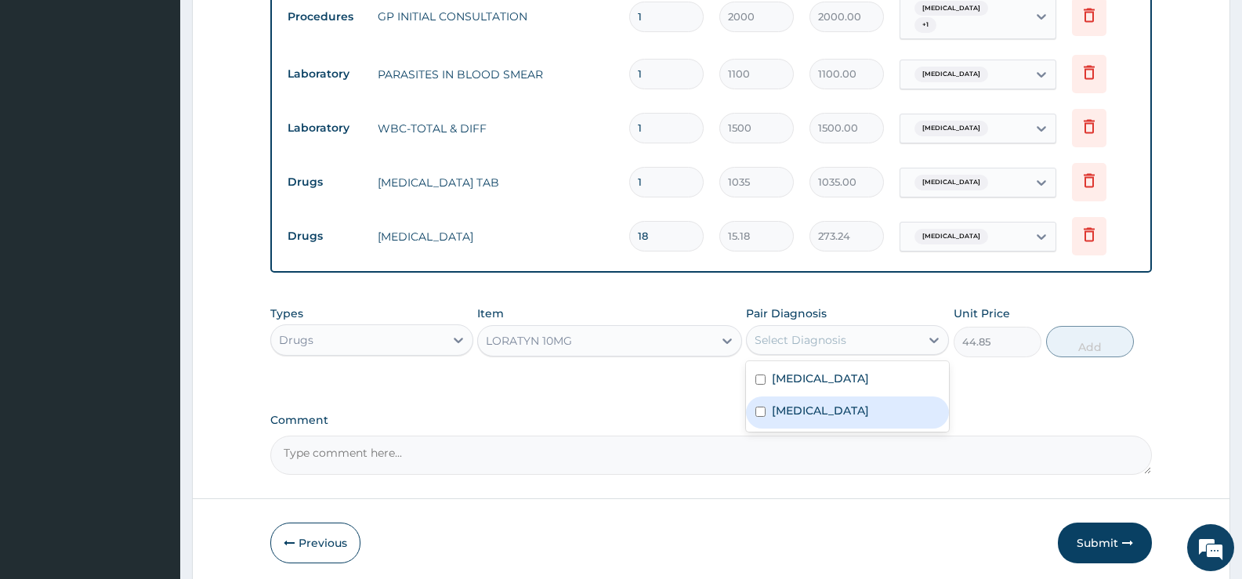
click at [813, 403] on label "Respiratory tract infection" at bounding box center [820, 411] width 97 height 16
checkbox input "true"
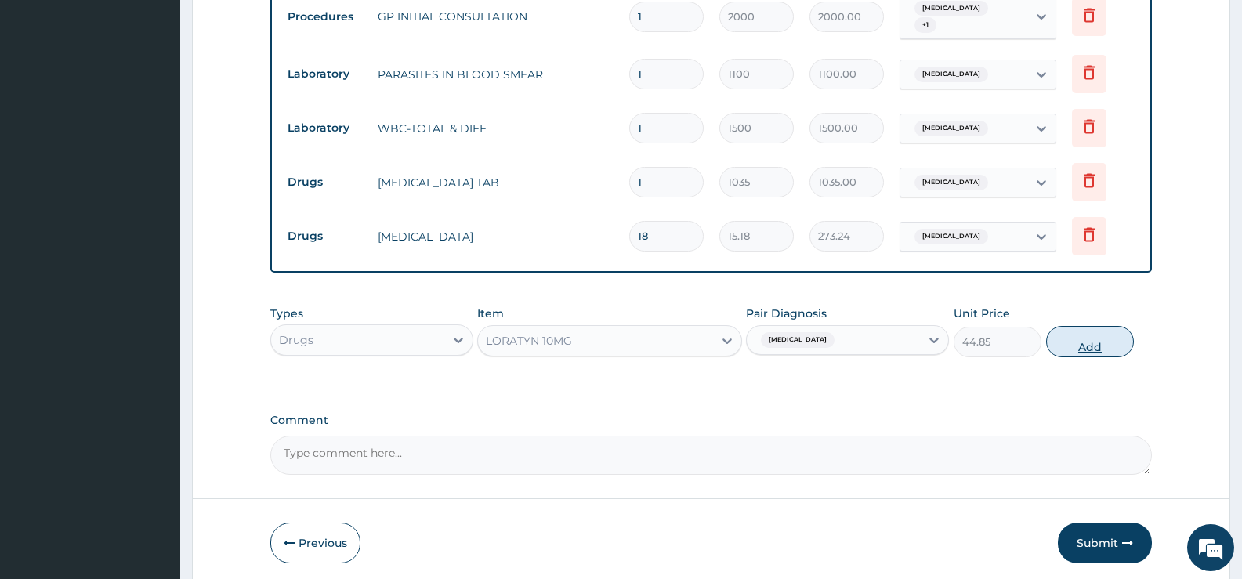
click at [1070, 338] on button "Add" at bounding box center [1090, 341] width 88 height 31
type input "0"
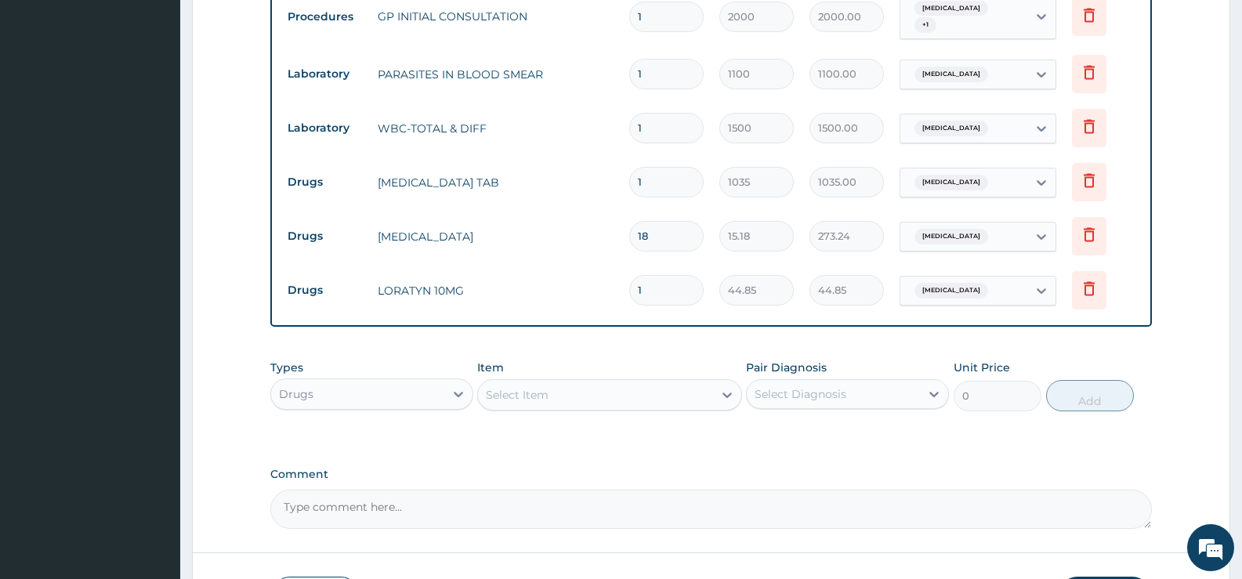
type input "0.00"
type input "7"
type input "313.95"
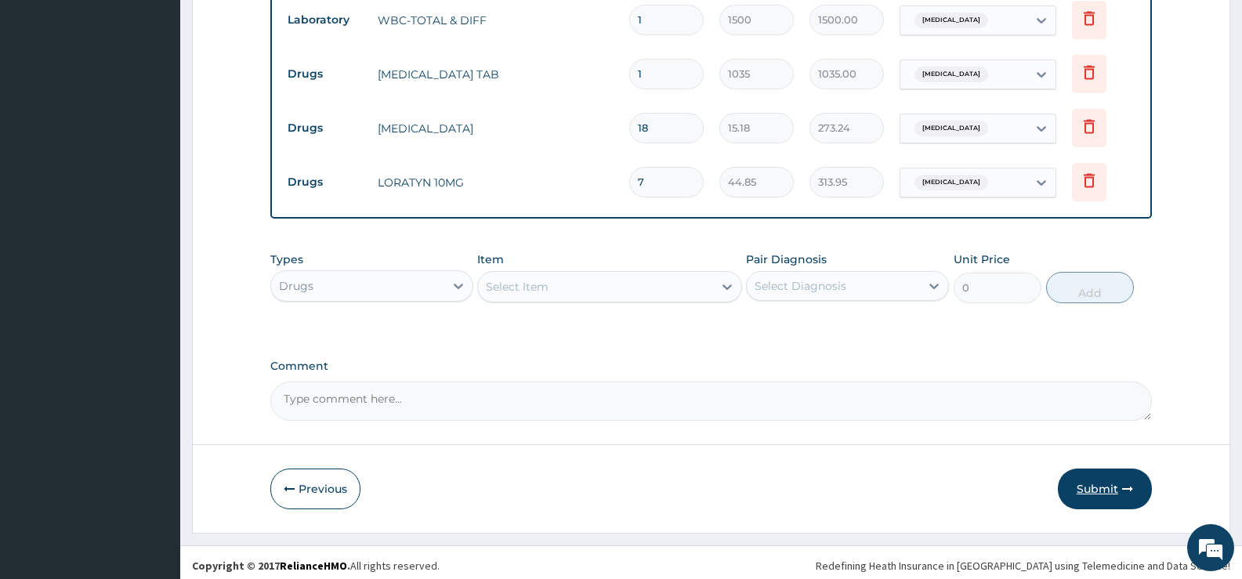
type input "7"
click at [1104, 477] on button "Submit" at bounding box center [1105, 489] width 94 height 41
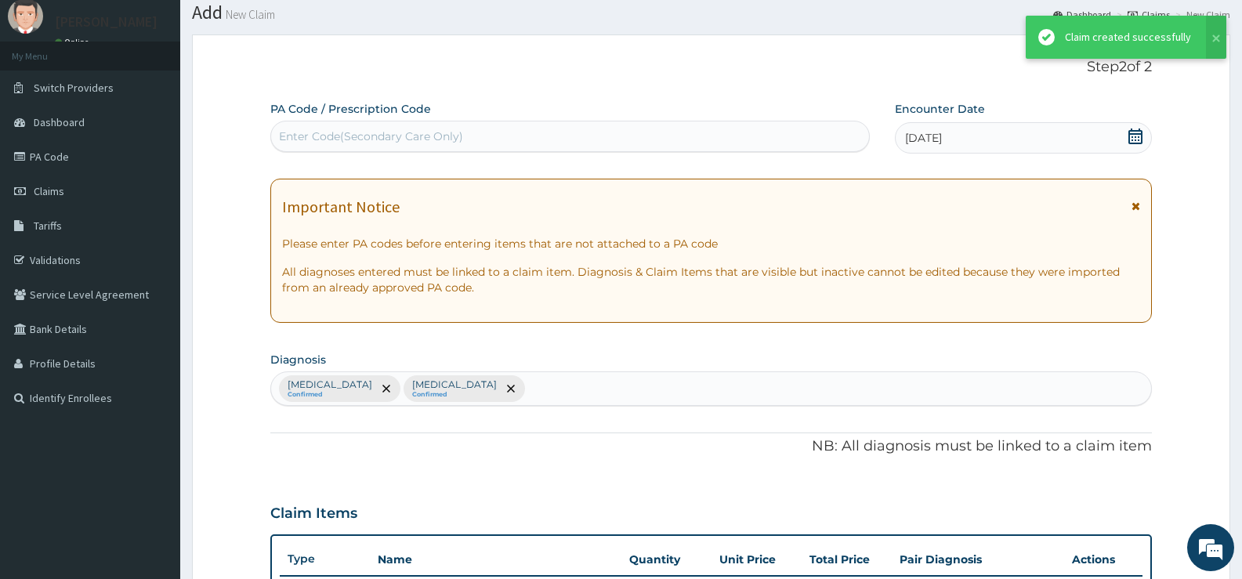
scroll to position [747, 0]
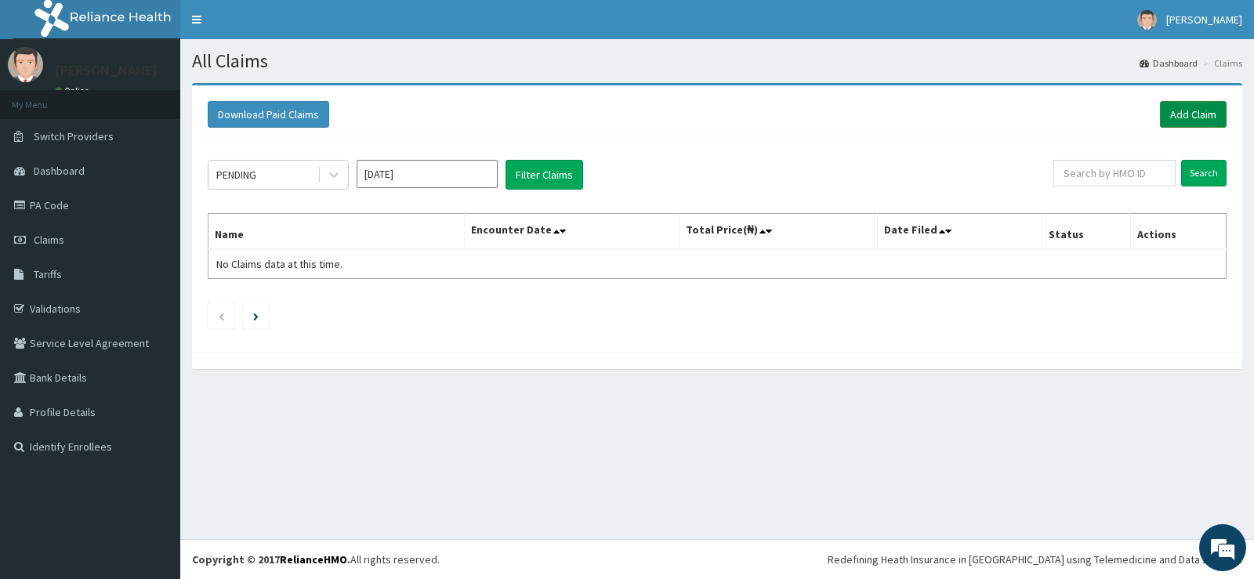
click at [1175, 113] on link "Add Claim" at bounding box center [1193, 114] width 67 height 27
drag, startPoint x: 1175, startPoint y: 113, endPoint x: 1121, endPoint y: 112, distance: 54.1
click at [1175, 113] on link "Add Claim" at bounding box center [1193, 114] width 67 height 27
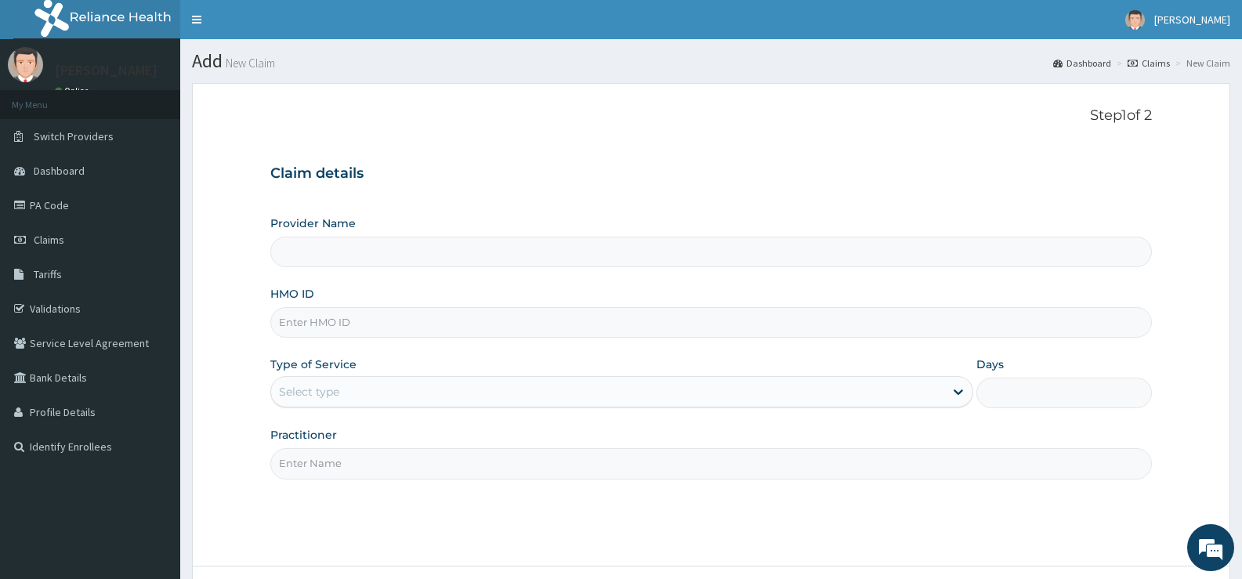
type input "[GEOGRAPHIC_DATA][PERSON_NAME]"
click at [428, 324] on input "HMO ID" at bounding box center [711, 322] width 882 height 31
type input "LCC/10049/A"
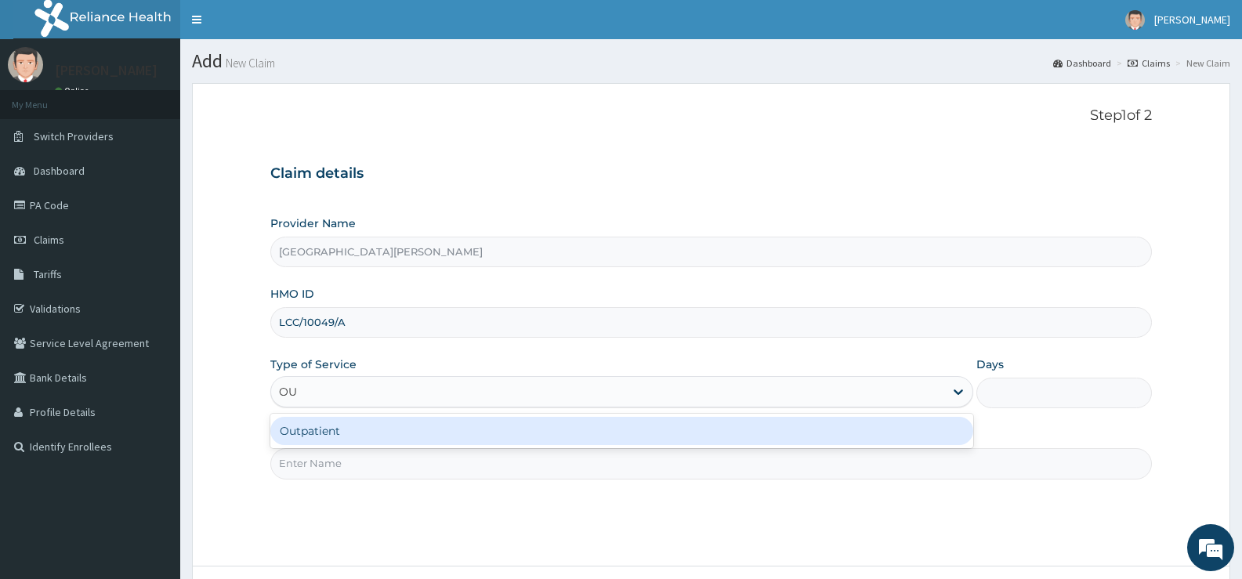
type input "OUT"
type input "1"
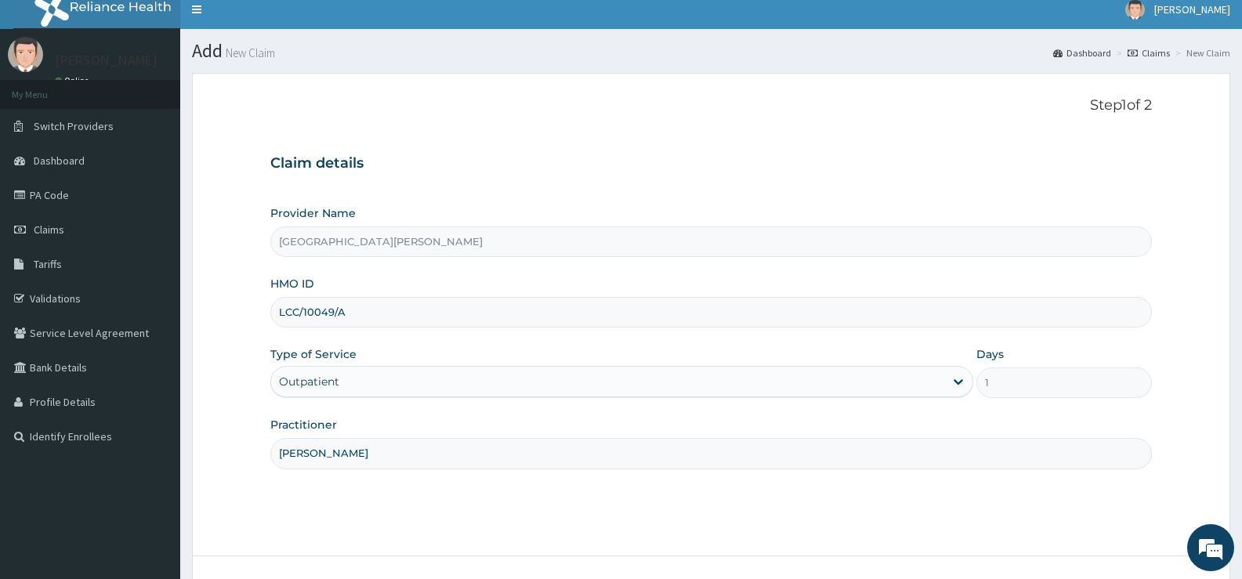
scroll to position [128, 0]
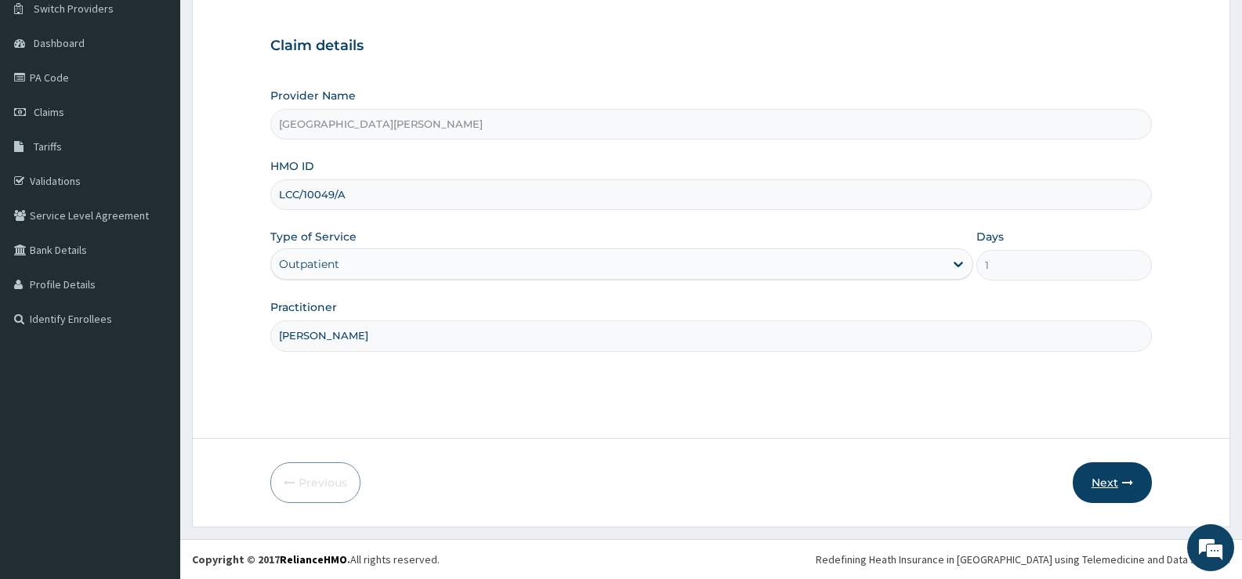
type input "[PERSON_NAME]"
click at [1117, 479] on button "Next" at bounding box center [1112, 482] width 79 height 41
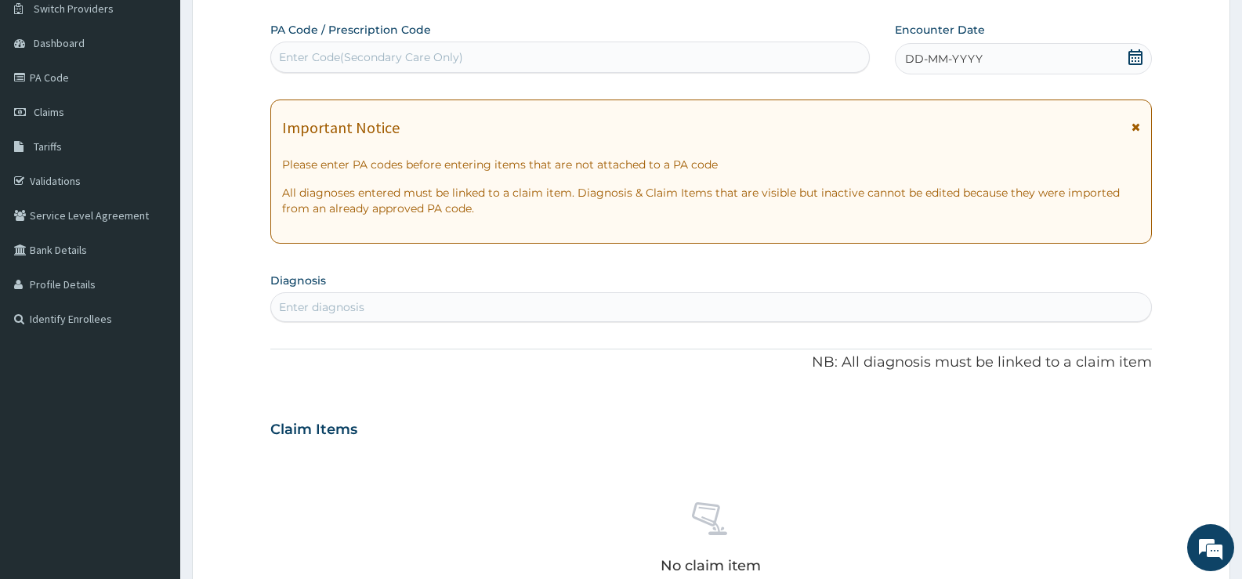
click at [1140, 57] on icon at bounding box center [1136, 57] width 16 height 16
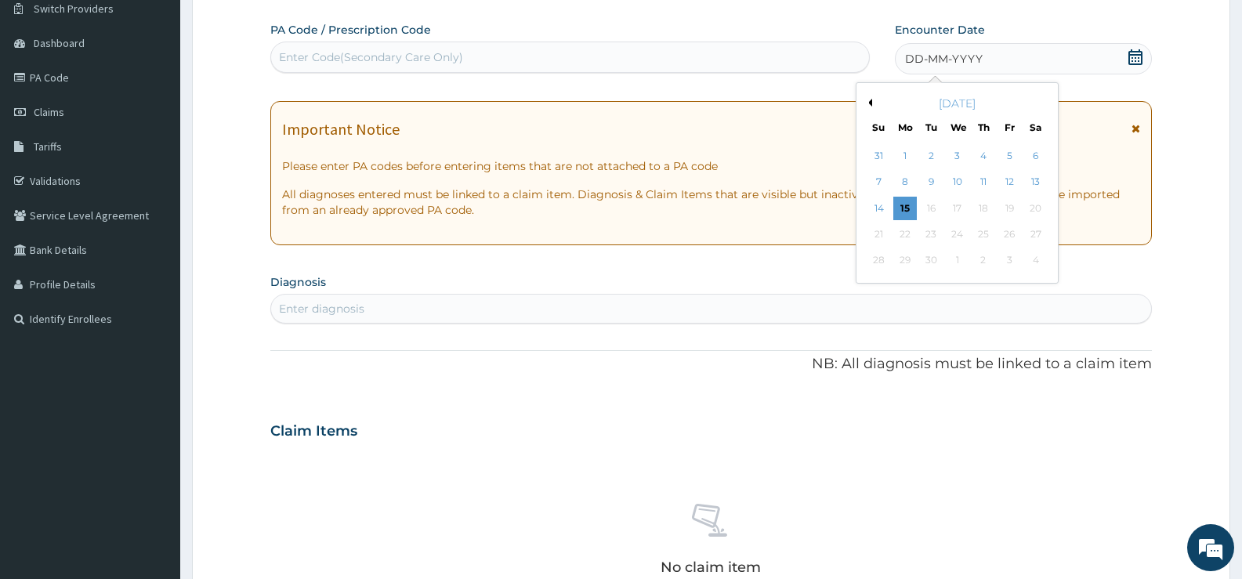
click at [871, 101] on button "Previous Month" at bounding box center [868, 103] width 8 height 8
click at [1029, 183] on div "12" at bounding box center [1036, 183] width 24 height 24
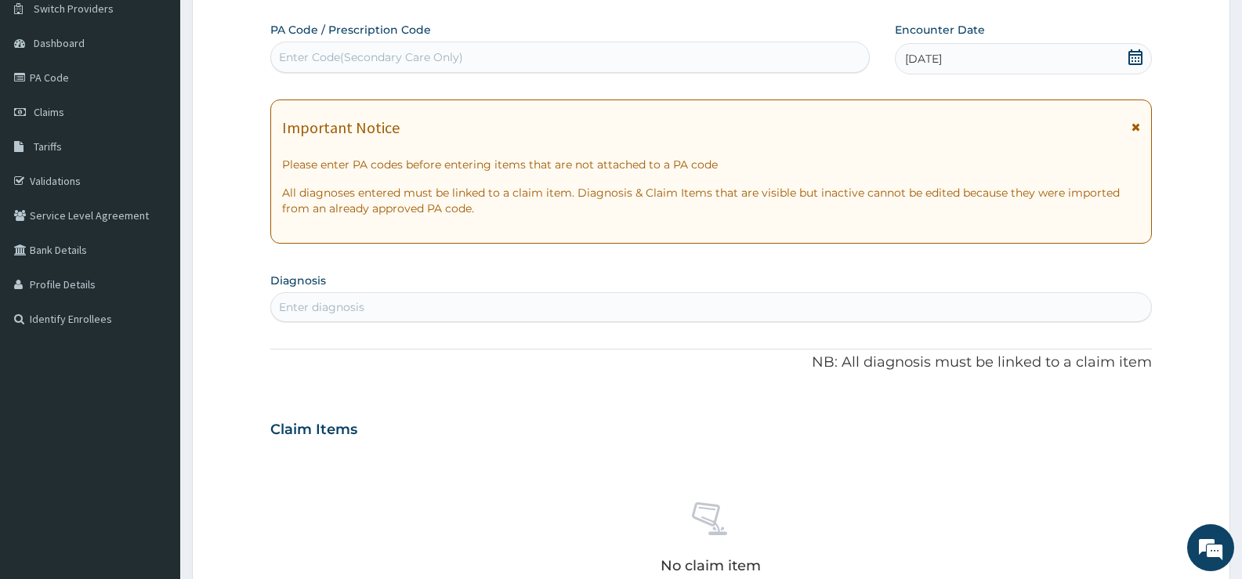
click at [450, 311] on div "Enter diagnosis" at bounding box center [711, 307] width 880 height 25
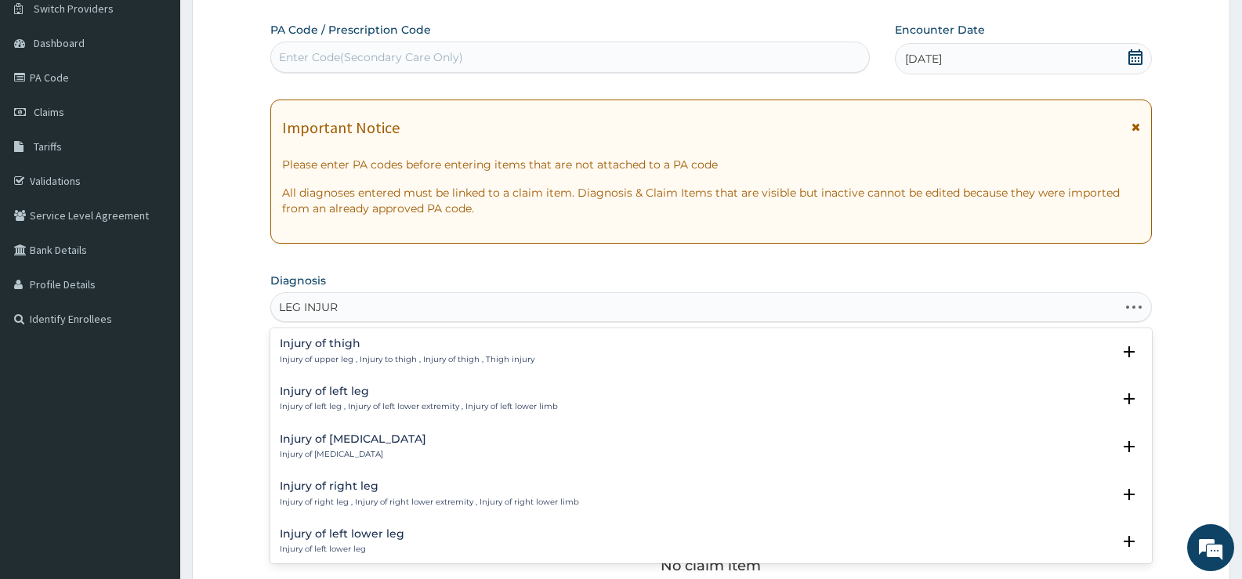
type input "LEG INJURY"
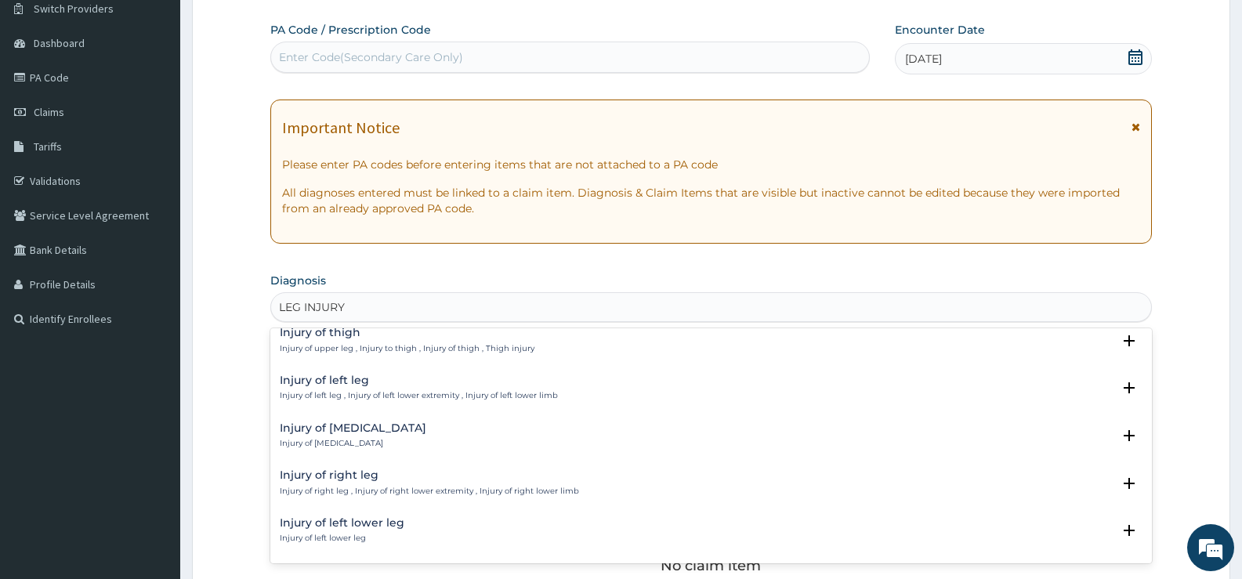
scroll to position [0, 0]
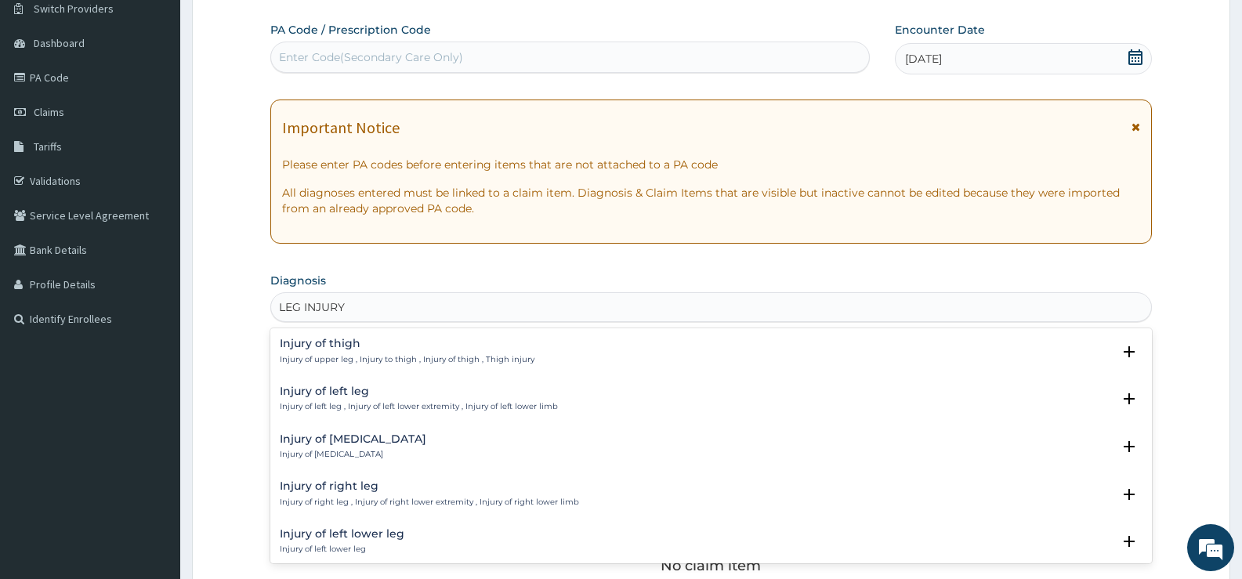
click at [363, 352] on div "Injury of thigh Injury of upper leg , Injury to thigh , Injury of thigh , Thigh…" at bounding box center [407, 351] width 255 height 27
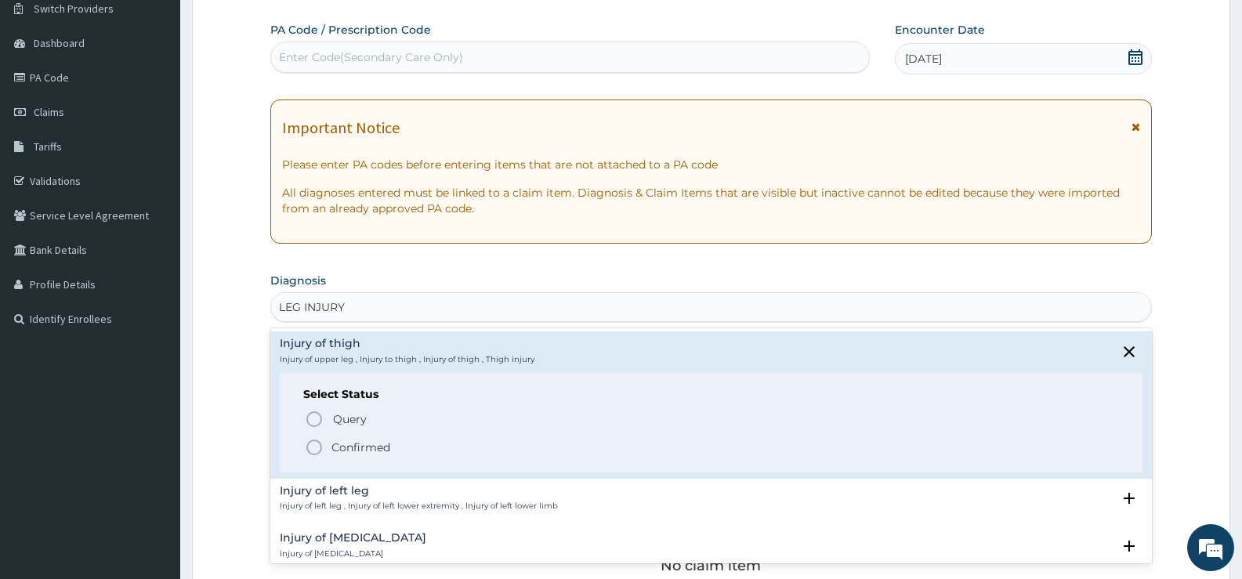
click at [357, 445] on p "Confirmed" at bounding box center [361, 448] width 59 height 16
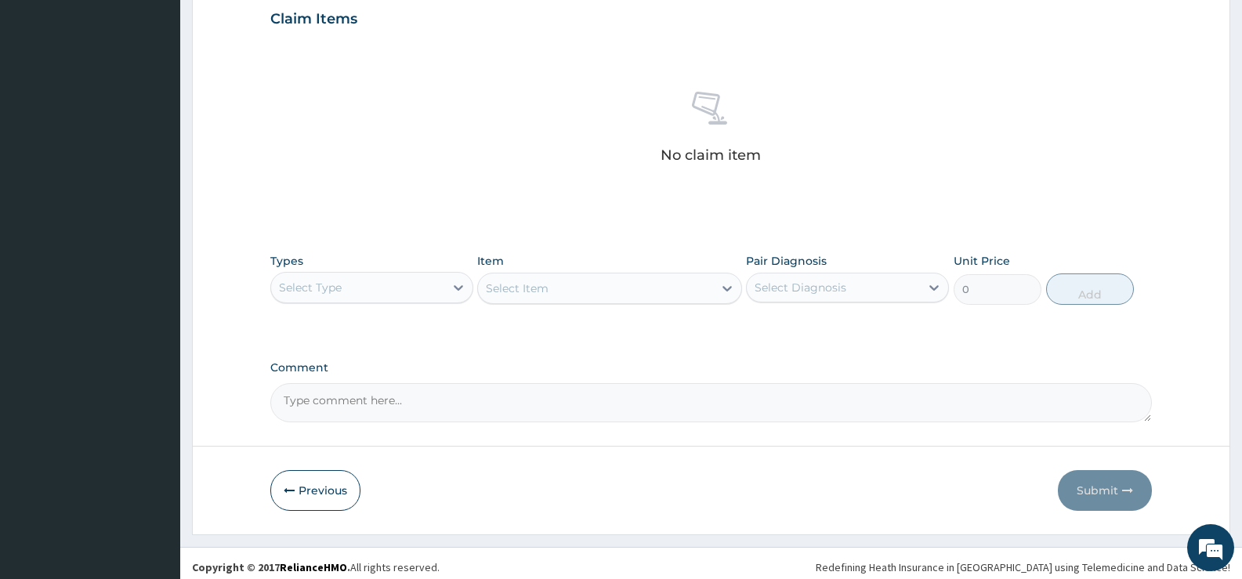
scroll to position [551, 0]
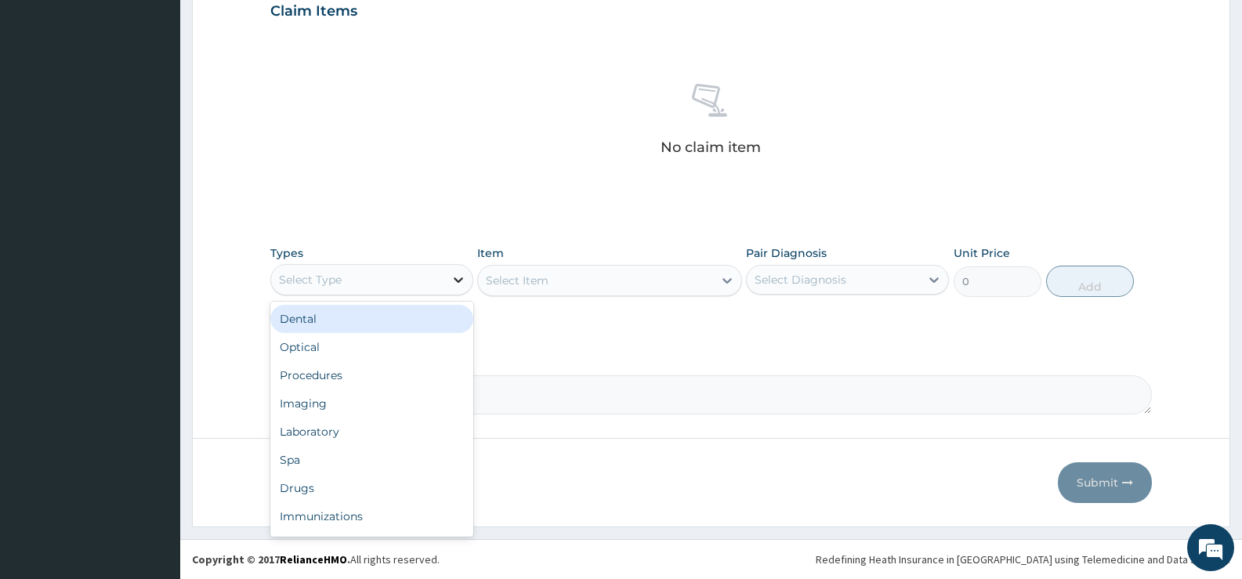
click at [448, 283] on div at bounding box center [458, 280] width 28 height 28
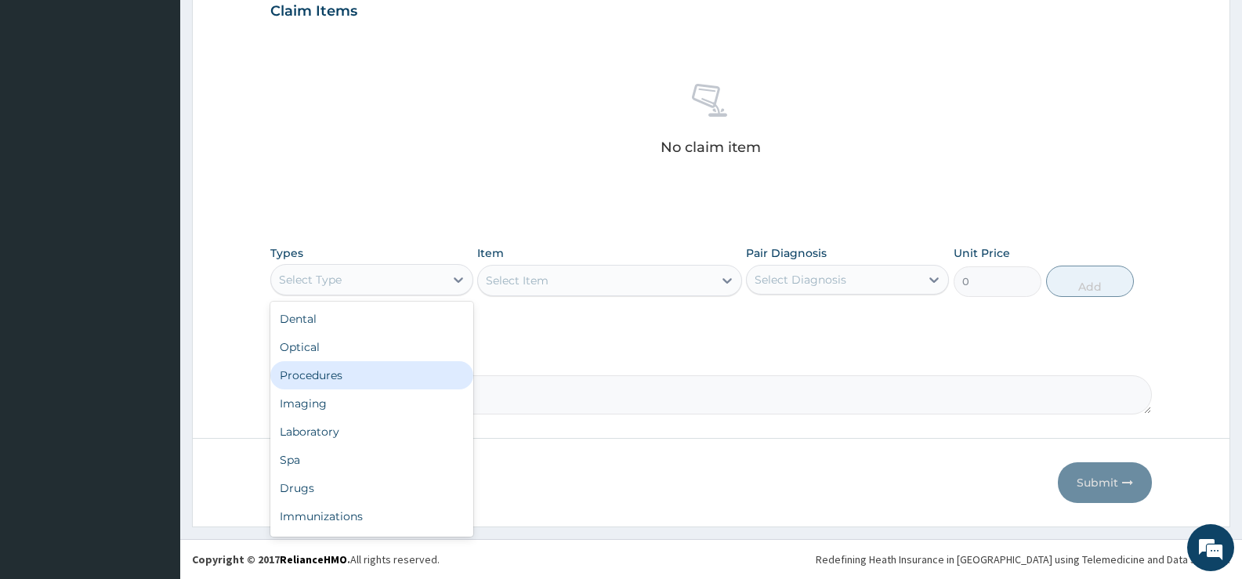
click at [345, 374] on div "Procedures" at bounding box center [371, 375] width 203 height 28
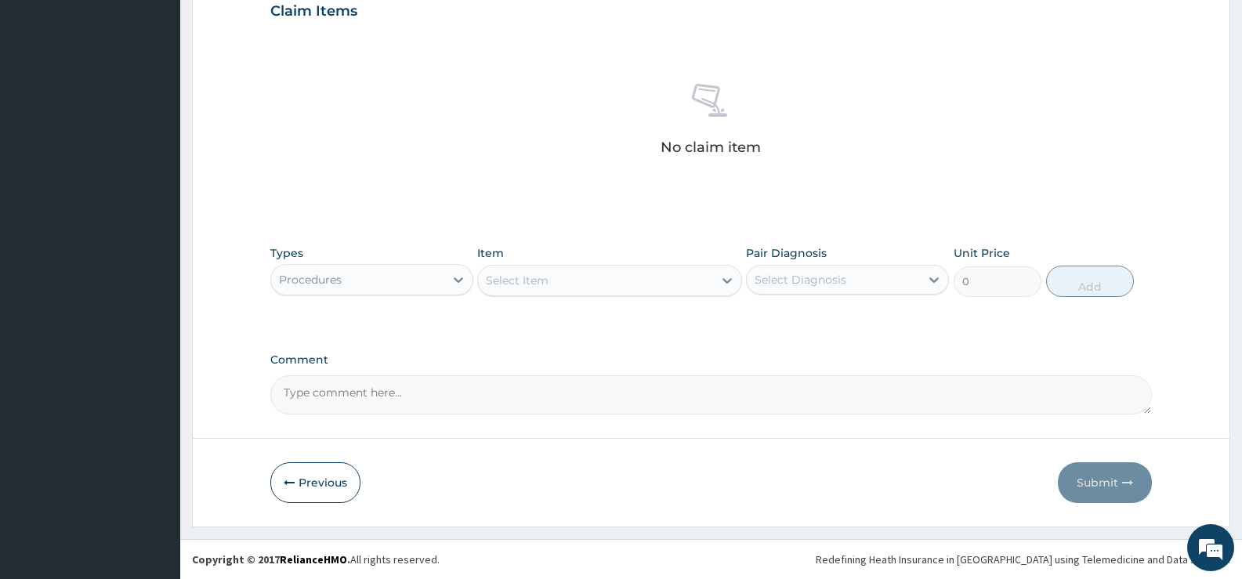
click at [723, 285] on icon at bounding box center [727, 281] width 16 height 16
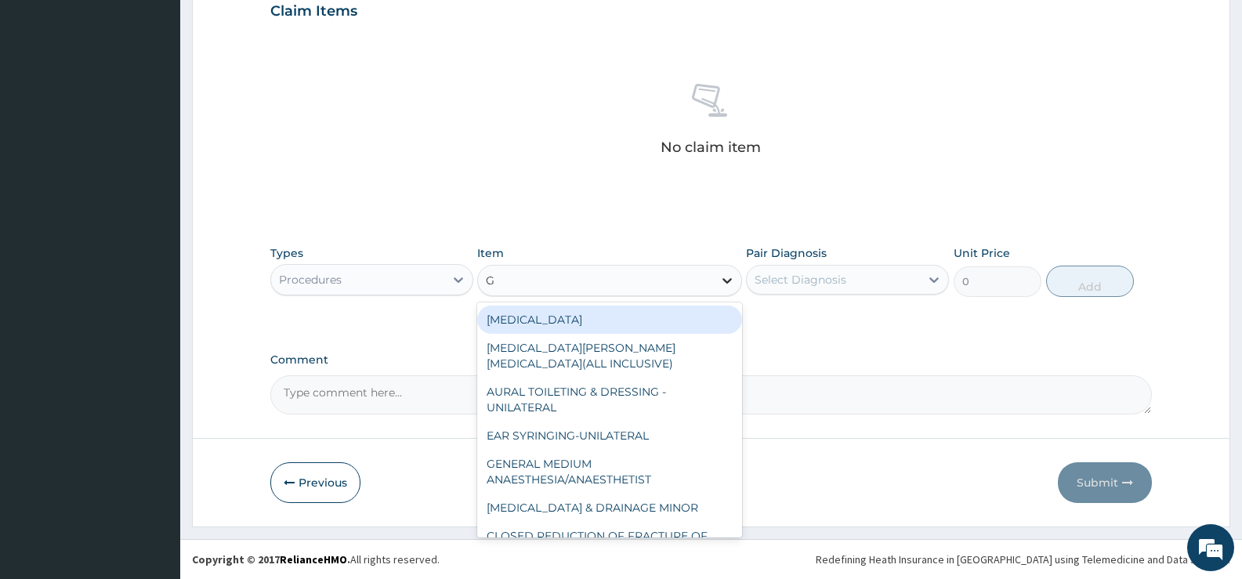
type input "GP"
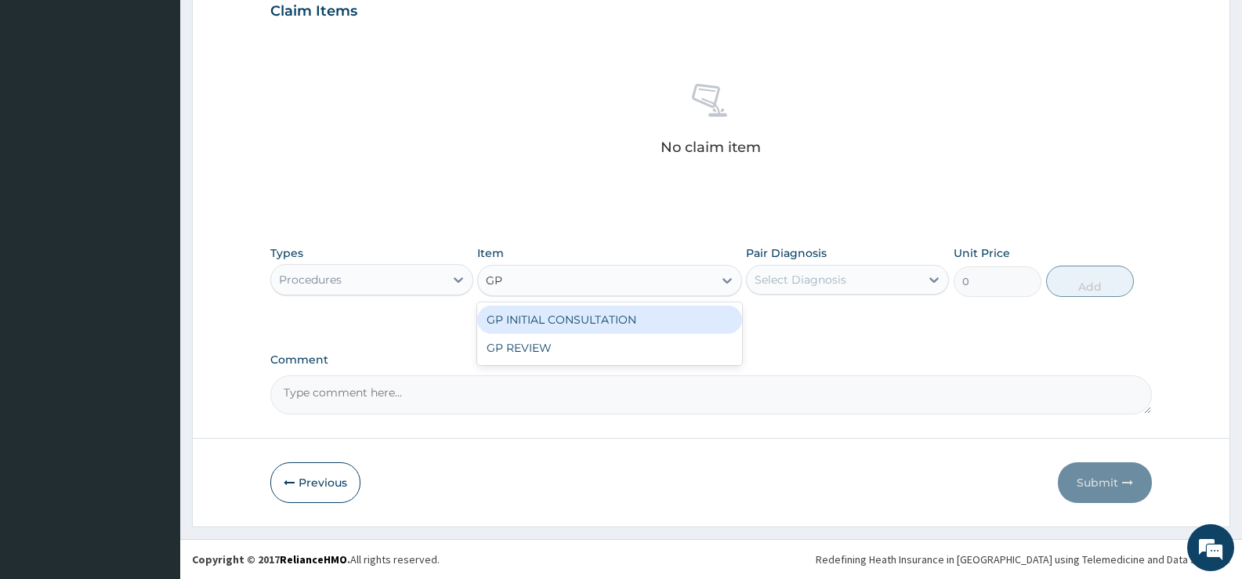
drag, startPoint x: 682, startPoint y: 323, endPoint x: 758, endPoint y: 336, distance: 77.2
click at [682, 324] on div "GP INITIAL CONSULTATION" at bounding box center [609, 320] width 264 height 28
type input "2000"
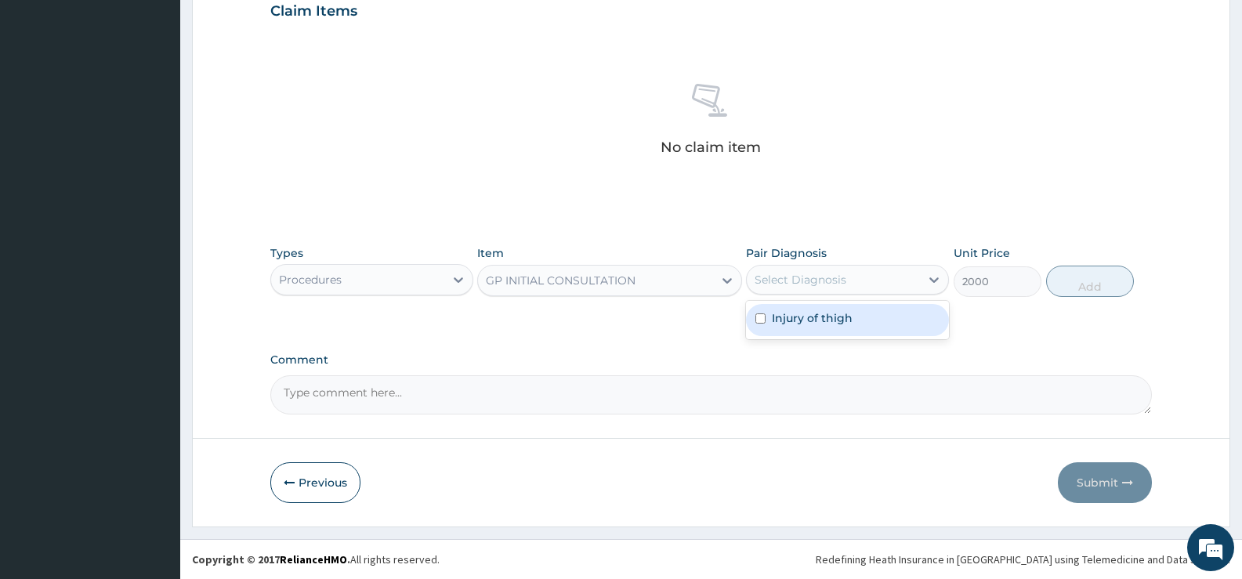
click at [891, 283] on div "Select Diagnosis" at bounding box center [833, 279] width 173 height 25
click at [841, 321] on label "Injury of thigh" at bounding box center [812, 318] width 81 height 16
checkbox input "true"
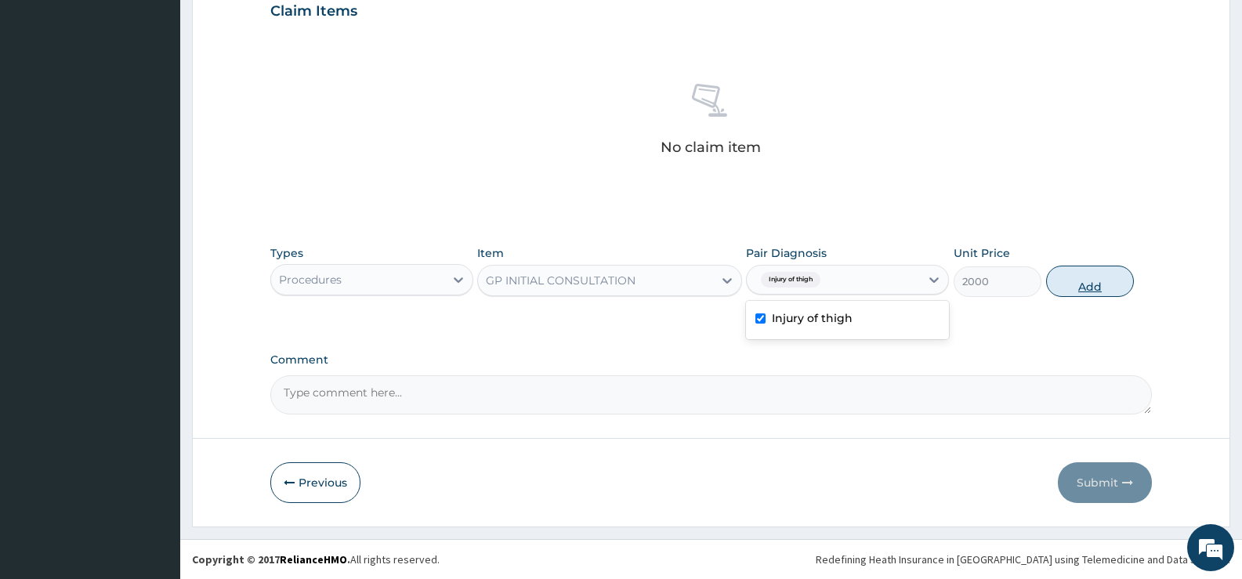
click at [1106, 279] on button "Add" at bounding box center [1090, 281] width 88 height 31
type input "0"
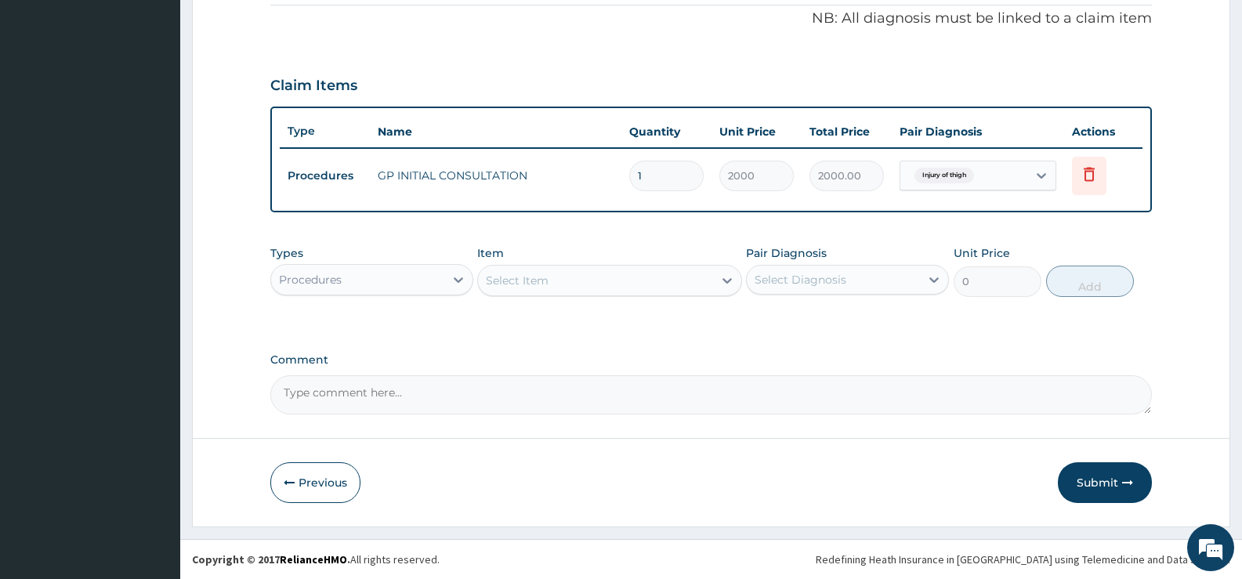
scroll to position [477, 0]
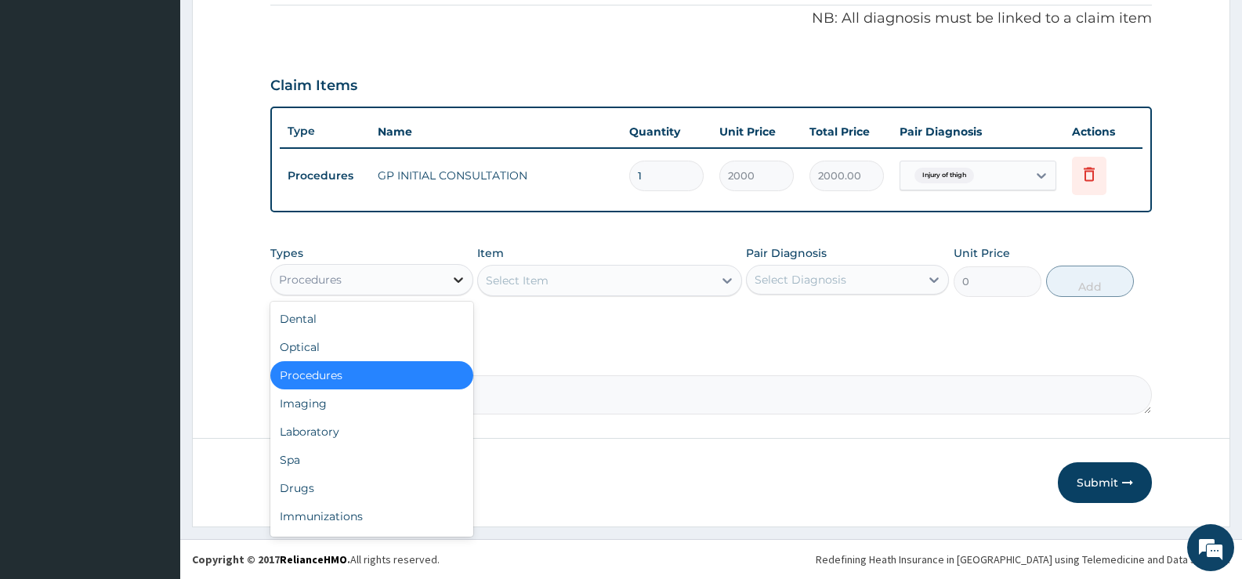
click at [455, 281] on icon at bounding box center [459, 280] width 16 height 16
click at [714, 280] on div at bounding box center [727, 280] width 28 height 28
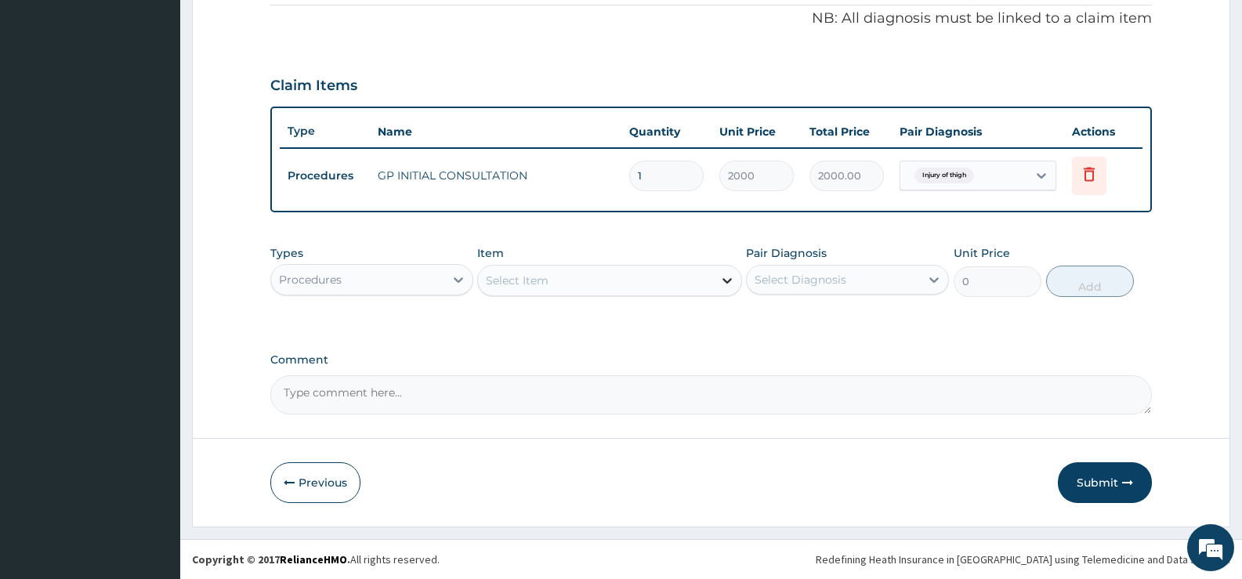
click at [714, 280] on div at bounding box center [727, 280] width 28 height 28
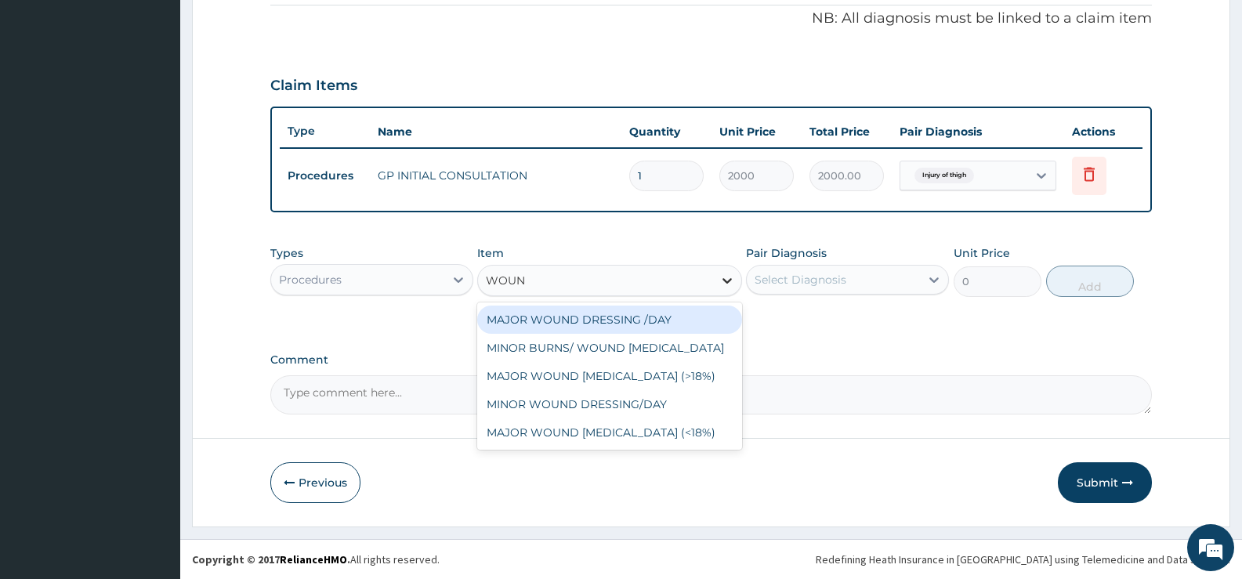
type input "WOUND"
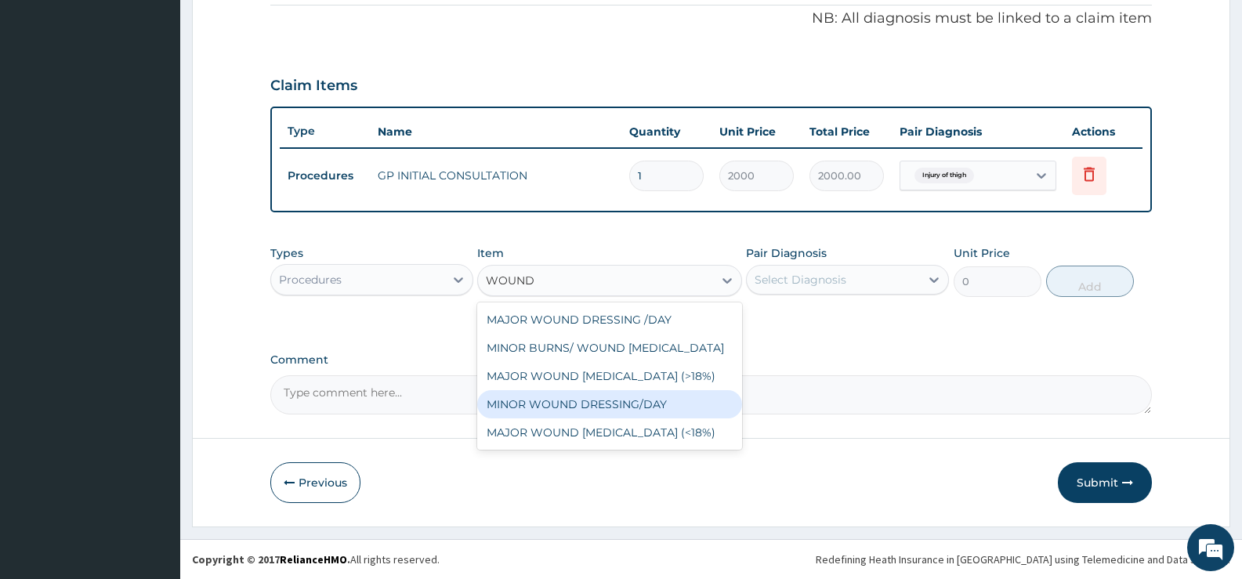
click at [652, 398] on div "MINOR WOUND DRESSING/DAY" at bounding box center [609, 404] width 264 height 28
click at [652, 398] on textarea "Comment" at bounding box center [711, 394] width 882 height 39
type input "1000"
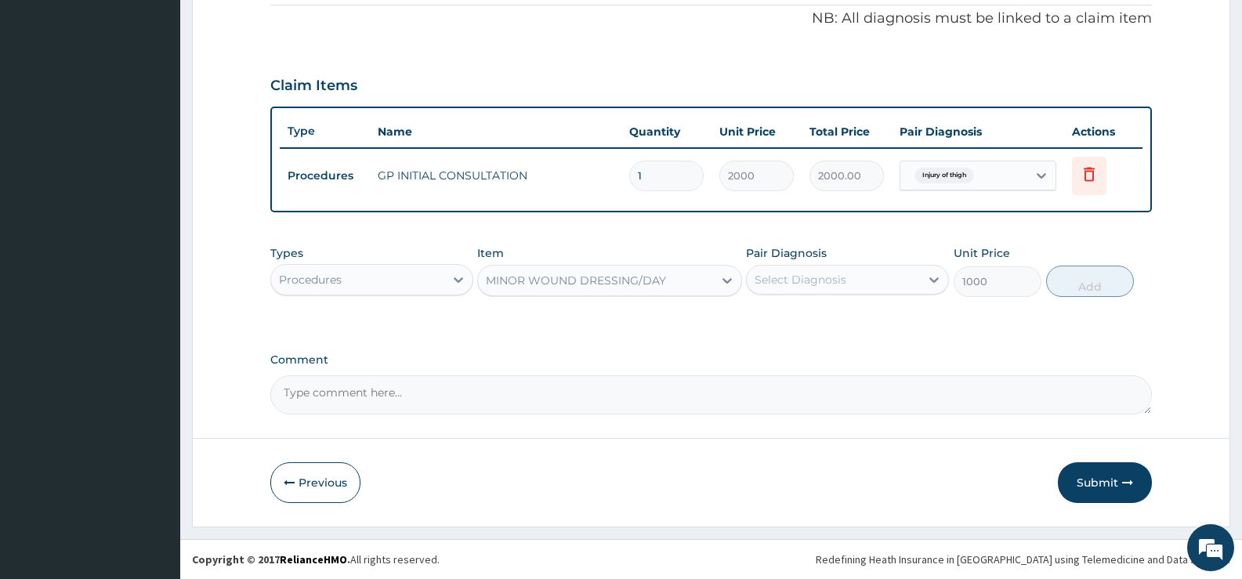
click at [905, 287] on div "Select Diagnosis" at bounding box center [833, 279] width 173 height 25
click at [868, 328] on div "Injury of thigh" at bounding box center [847, 320] width 203 height 32
checkbox input "true"
click at [1101, 274] on button "Add" at bounding box center [1090, 281] width 88 height 31
type input "0"
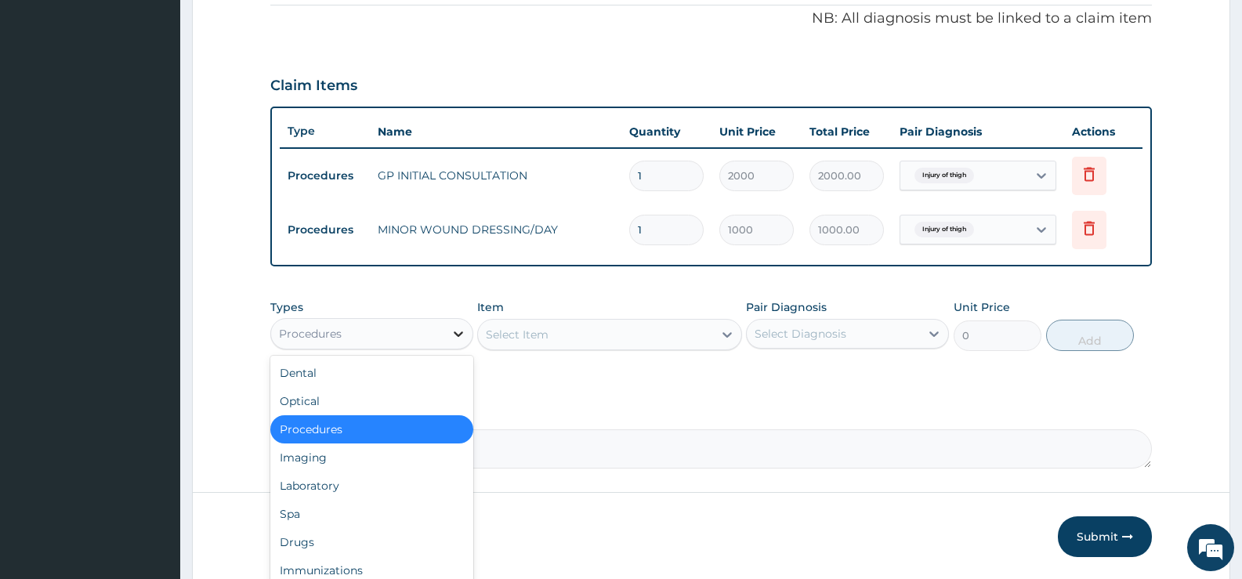
click at [458, 335] on icon at bounding box center [458, 334] width 9 height 5
click at [301, 537] on div "Drugs" at bounding box center [371, 542] width 203 height 28
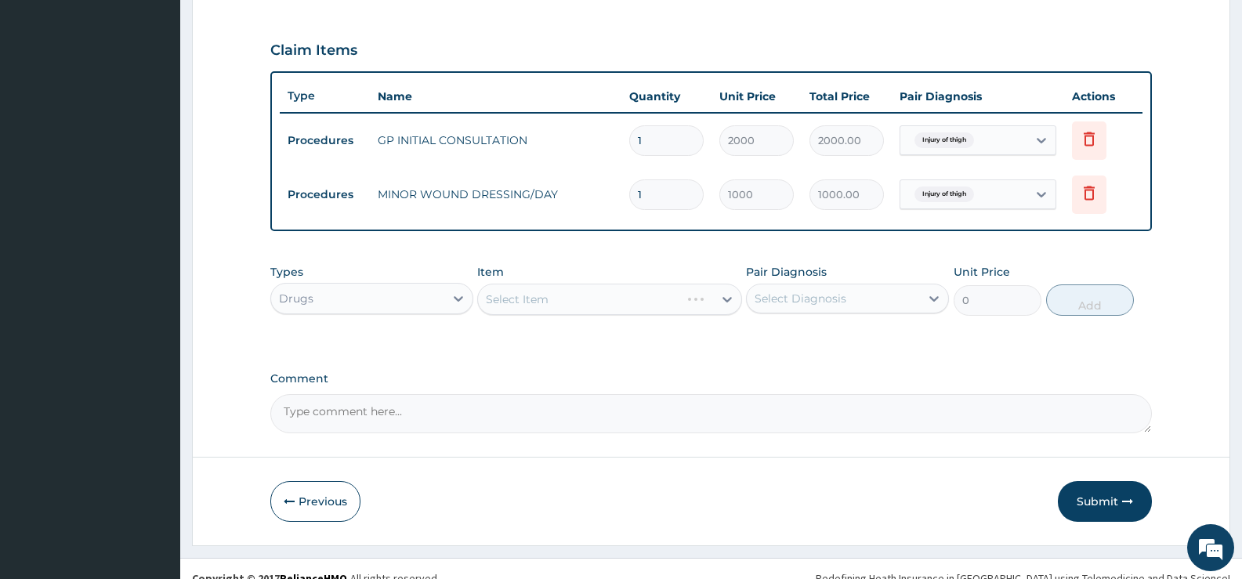
scroll to position [531, 0]
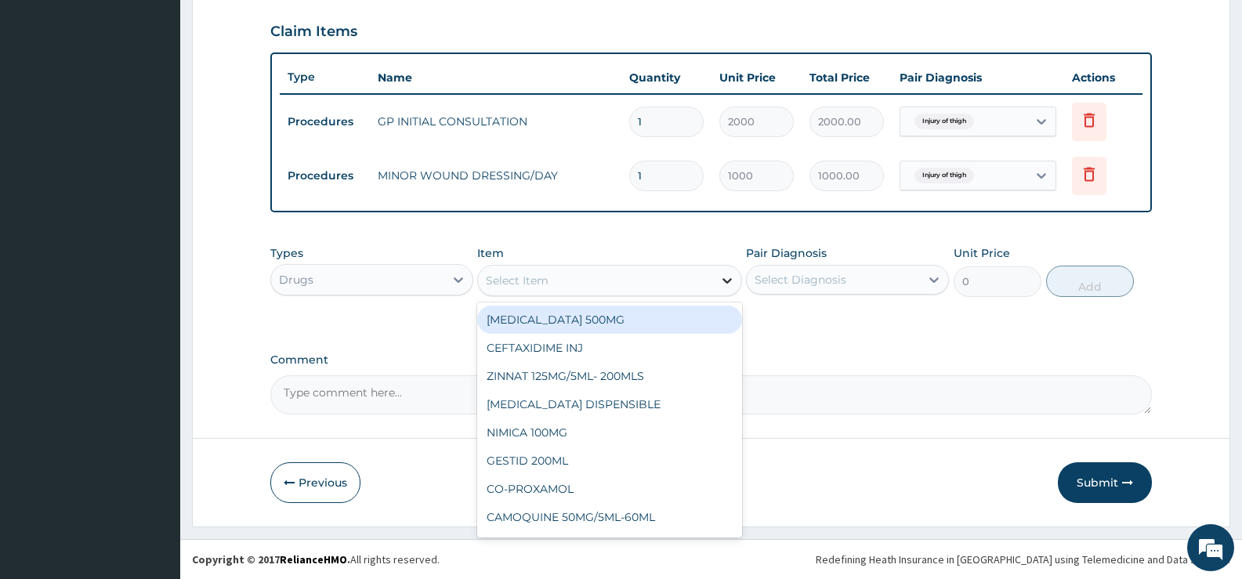
click at [730, 285] on icon at bounding box center [727, 281] width 16 height 16
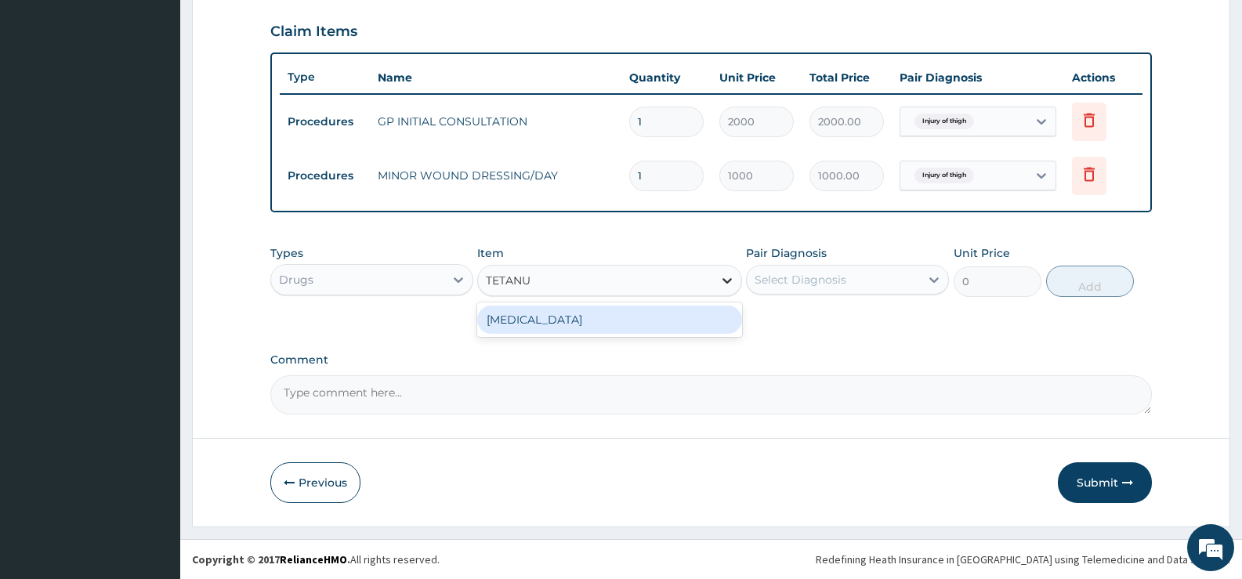
type input "TETANUS"
click at [658, 319] on div "TETANUS TOXOID" at bounding box center [609, 320] width 264 height 28
type input "379.5"
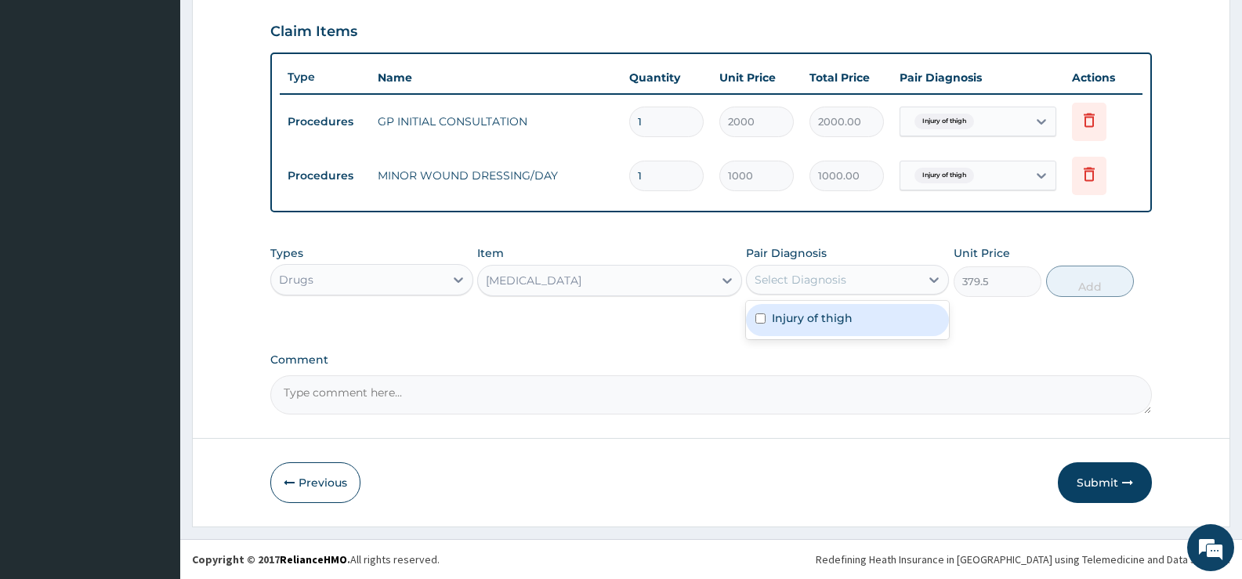
click at [864, 277] on div "Select Diagnosis" at bounding box center [833, 279] width 173 height 25
click at [844, 324] on label "Injury of thigh" at bounding box center [812, 318] width 81 height 16
checkbox input "true"
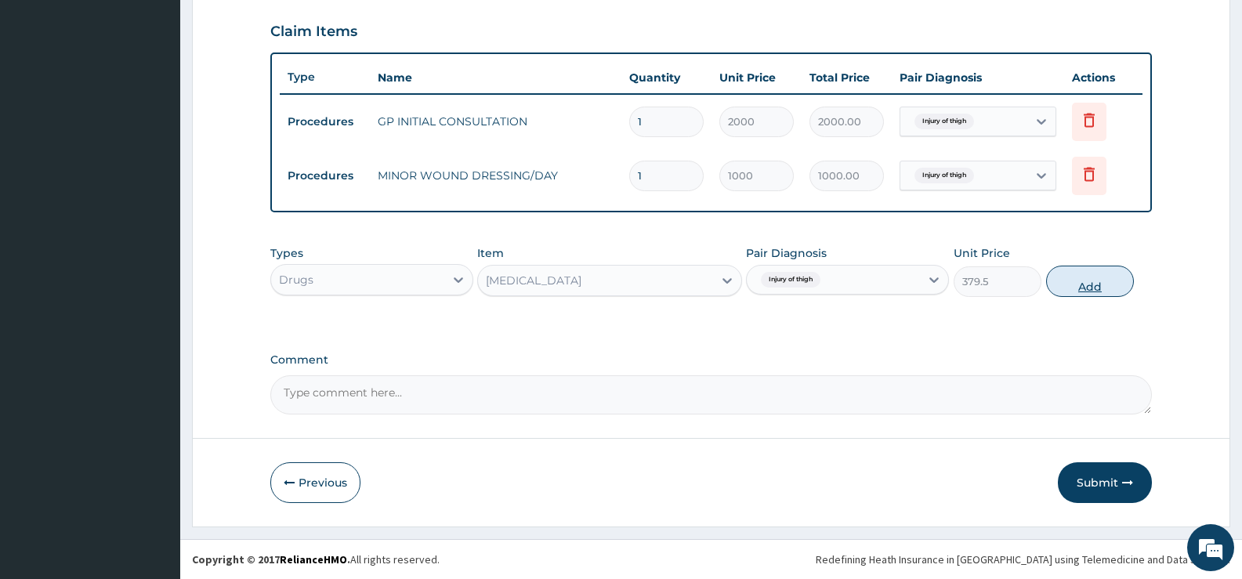
click at [1089, 285] on button "Add" at bounding box center [1090, 281] width 88 height 31
type input "0"
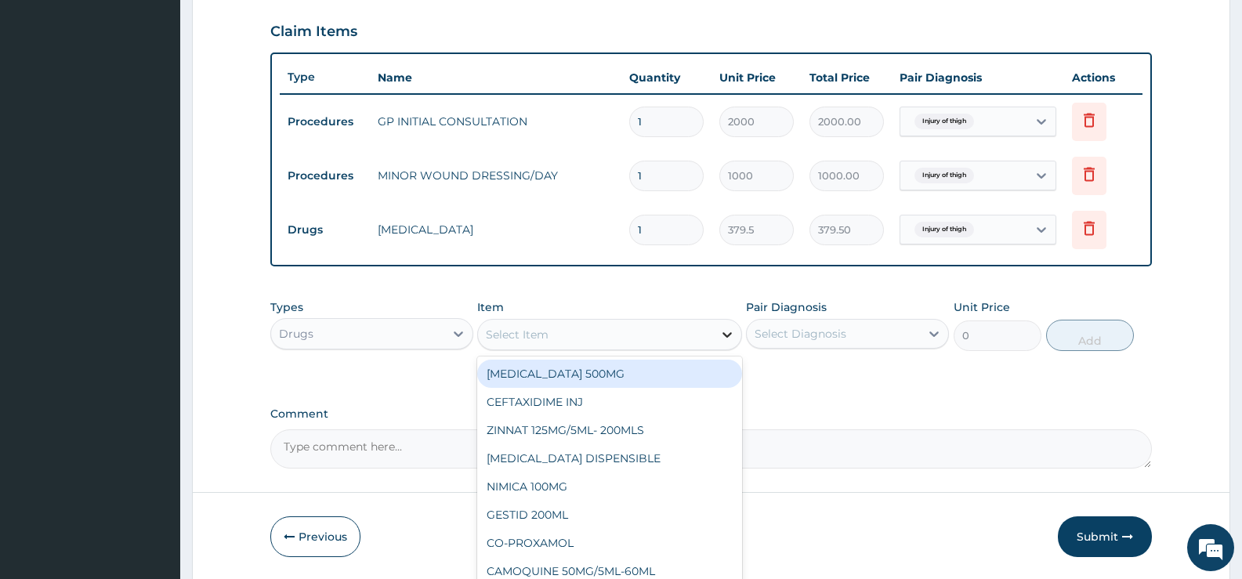
click at [714, 325] on div at bounding box center [727, 335] width 28 height 28
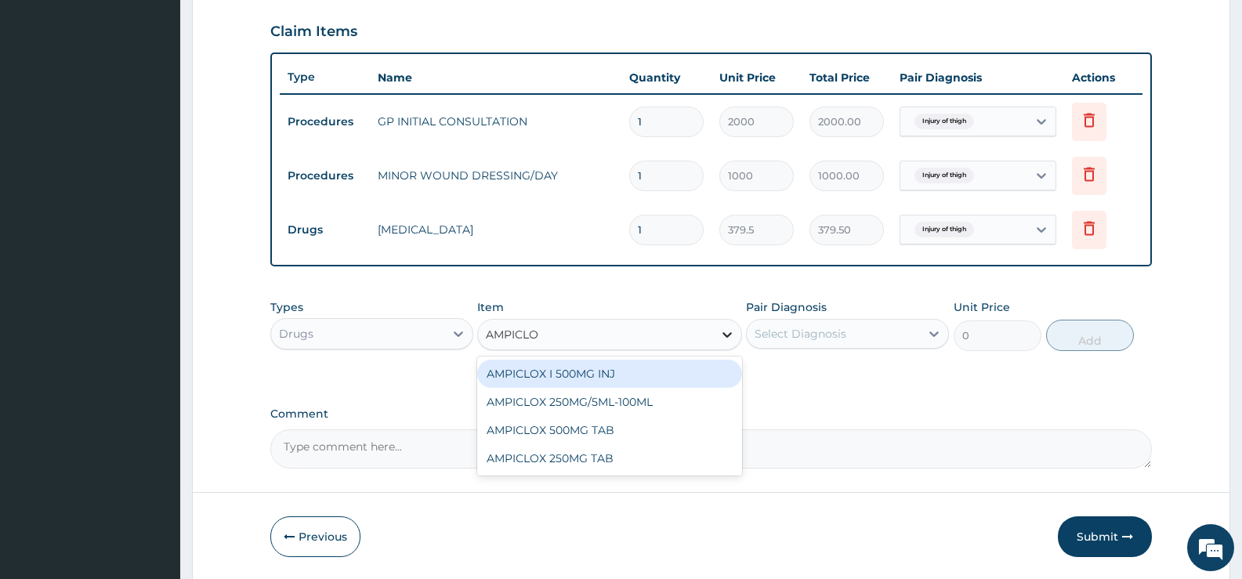
type input "AMPICLOX"
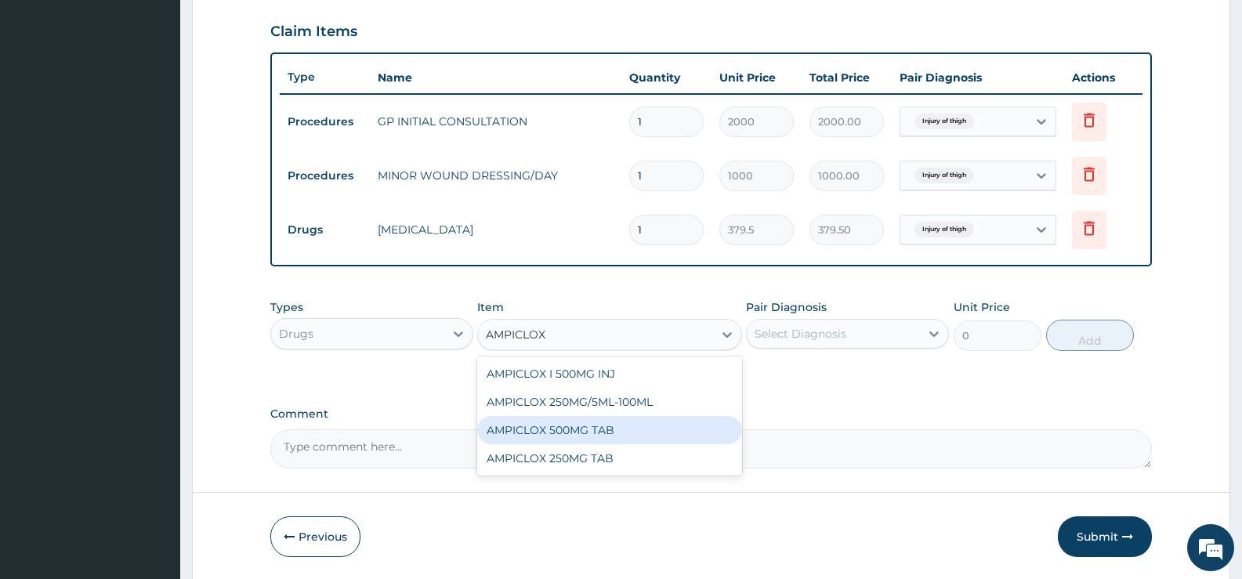
click at [595, 428] on div "AMPICLOX 500MG TAB" at bounding box center [609, 430] width 264 height 28
type input "50"
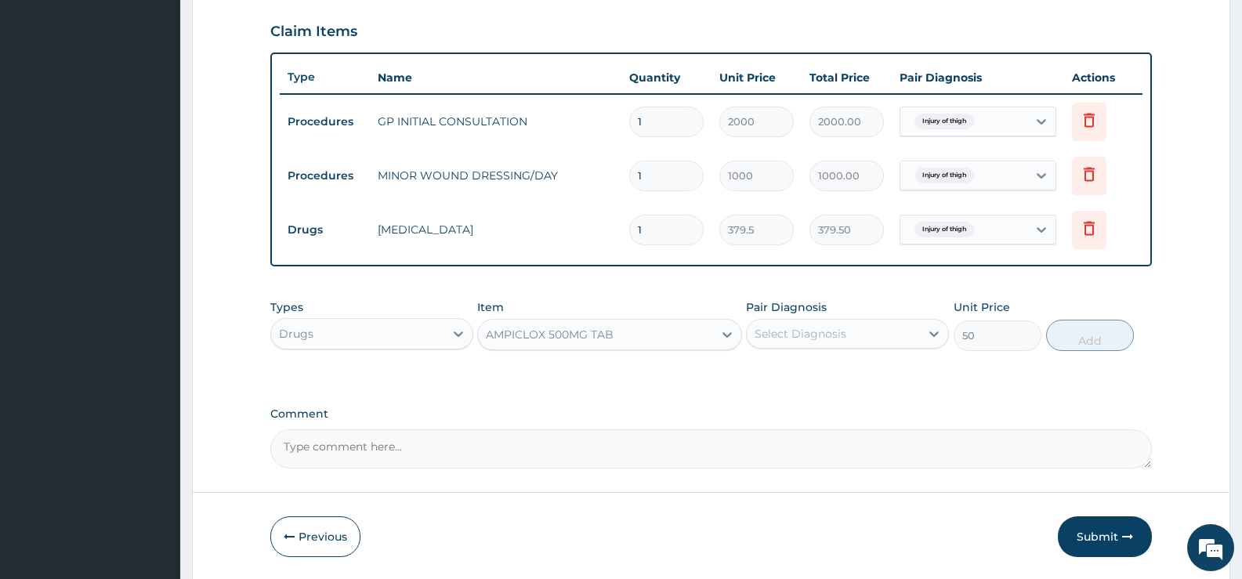
click at [905, 335] on div "Select Diagnosis" at bounding box center [833, 333] width 173 height 25
click at [849, 370] on label "Injury of thigh" at bounding box center [812, 372] width 81 height 16
checkbox input "true"
click at [1099, 339] on button "Add" at bounding box center [1090, 335] width 88 height 31
type input "0"
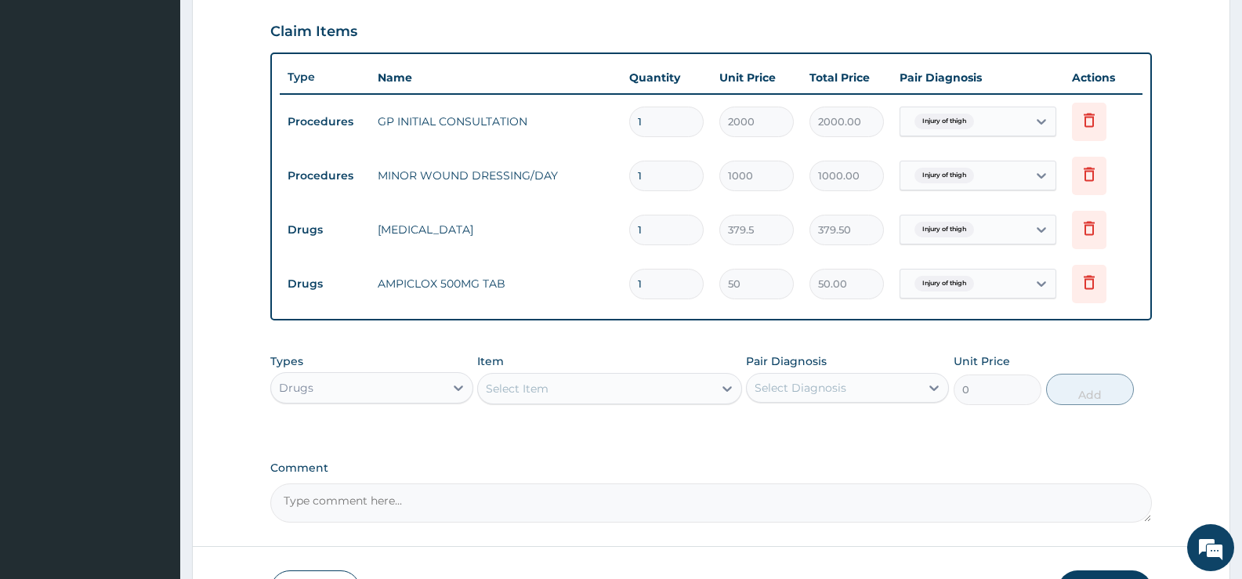
type input "15"
type input "750.00"
type input "15"
click at [694, 391] on div "Select Item" at bounding box center [595, 388] width 234 height 25
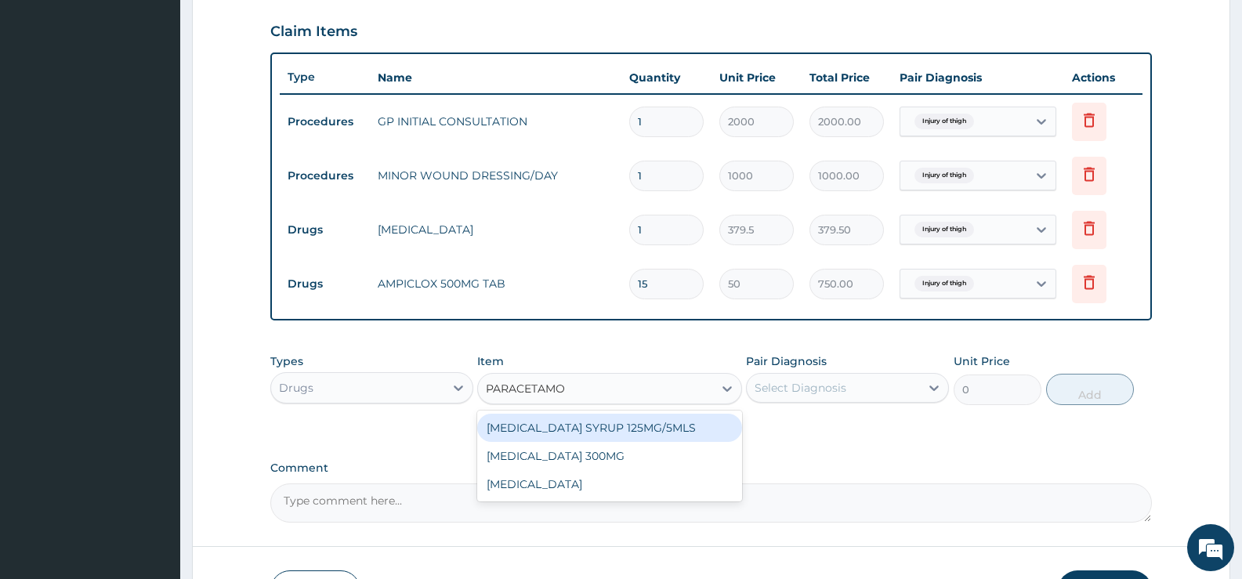
type input "[MEDICAL_DATA]"
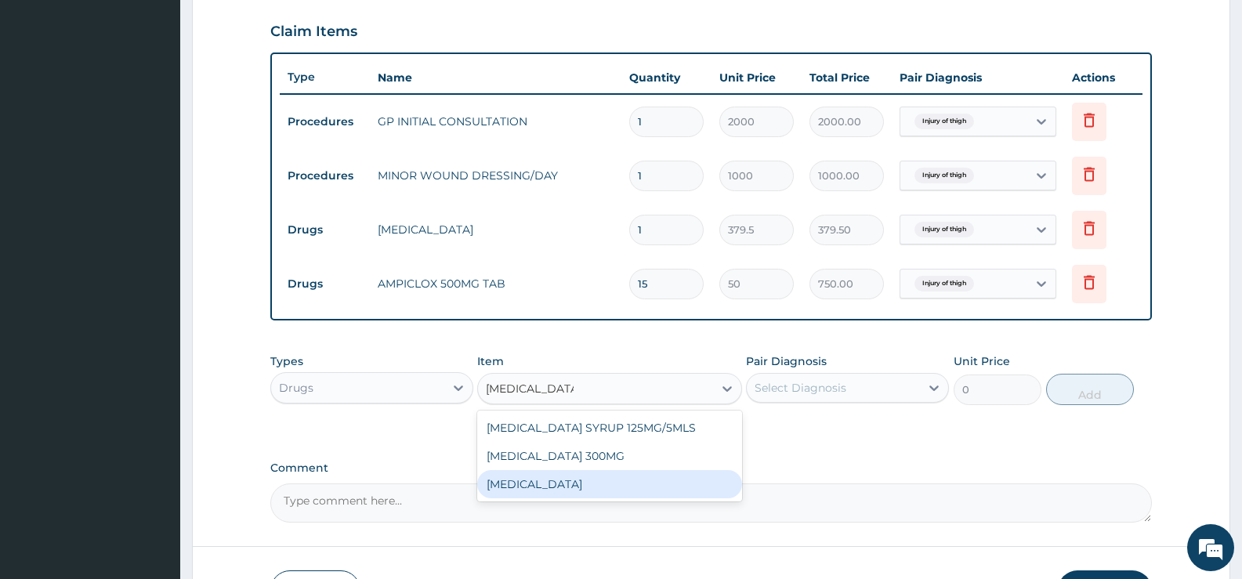
click at [647, 480] on div "[MEDICAL_DATA]" at bounding box center [609, 484] width 264 height 28
type input "15.18"
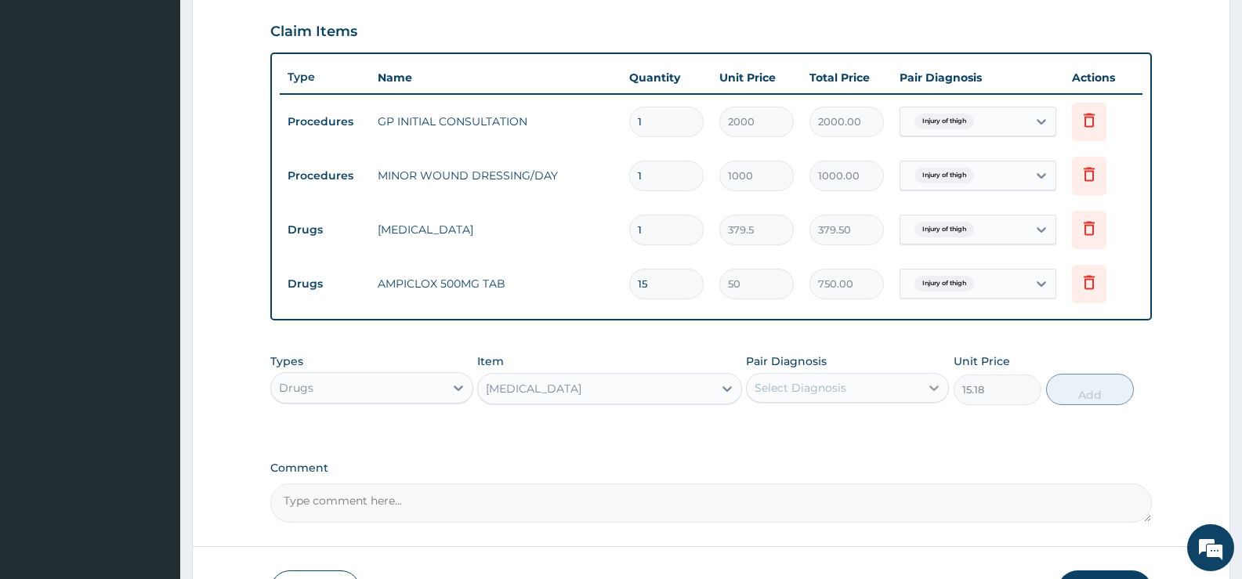
click at [925, 389] on div at bounding box center [934, 388] width 28 height 28
click at [881, 419] on div "Injury of thigh" at bounding box center [847, 428] width 203 height 32
checkbox input "true"
click at [1079, 395] on button "Add" at bounding box center [1090, 389] width 88 height 31
type input "0"
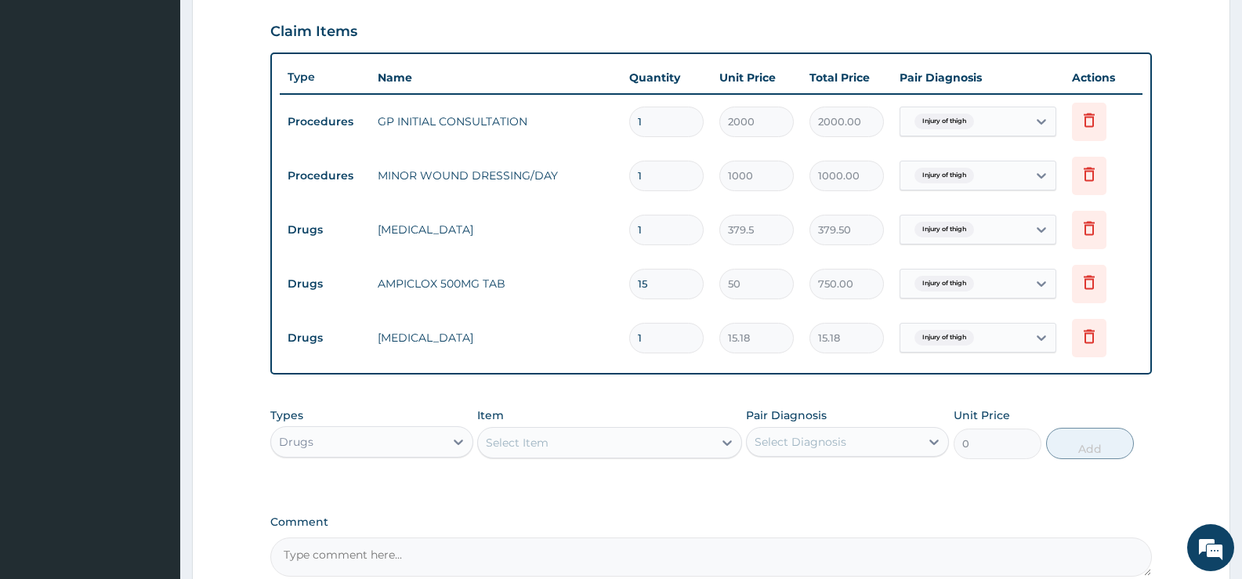
type input "18"
type input "273.24"
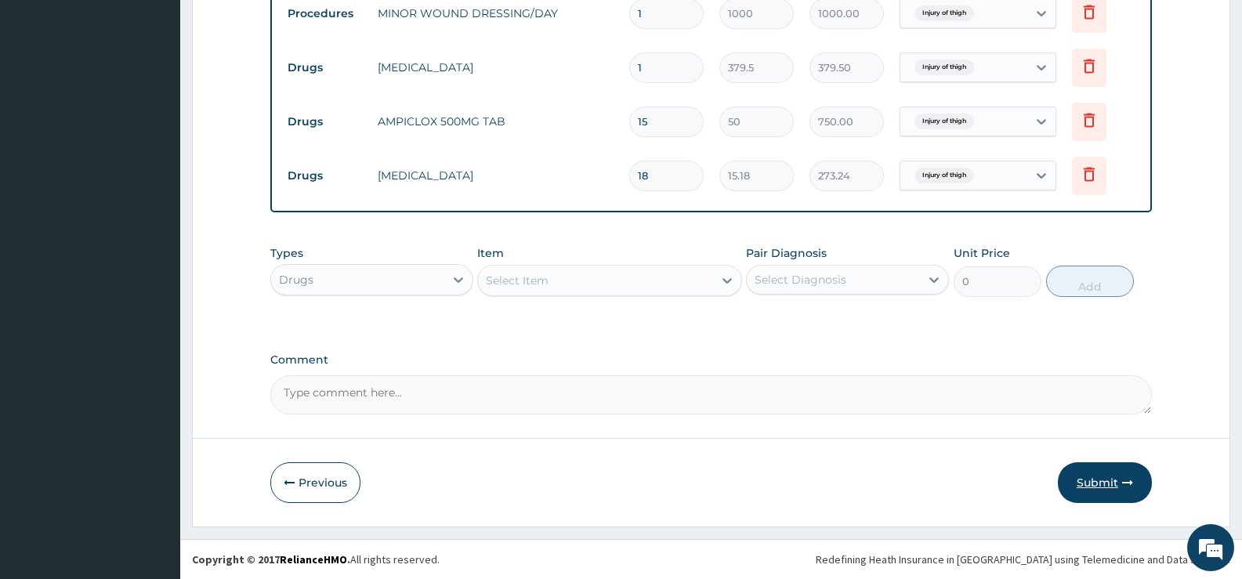
type input "18"
click at [1087, 487] on button "Submit" at bounding box center [1105, 482] width 94 height 41
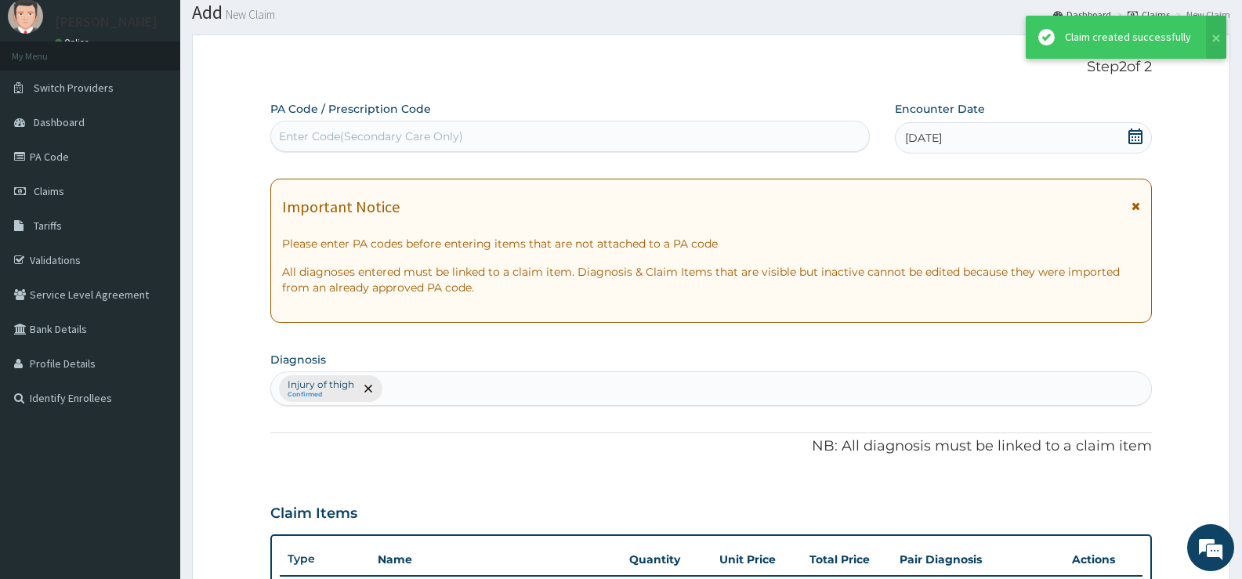
scroll to position [693, 0]
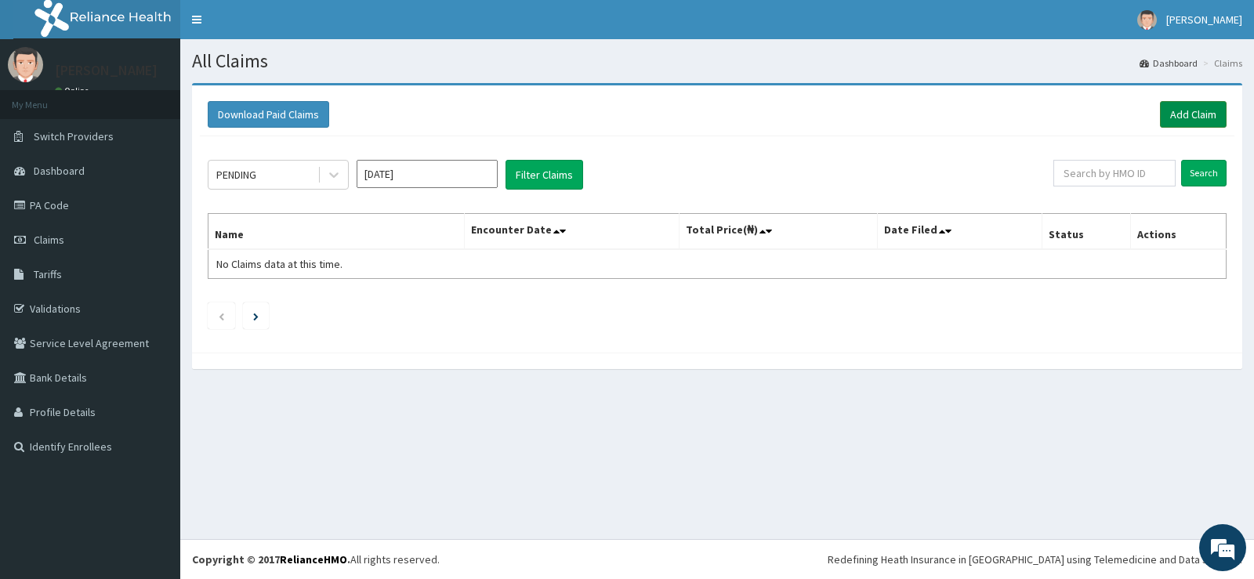
click at [1191, 112] on link "Add Claim" at bounding box center [1193, 114] width 67 height 27
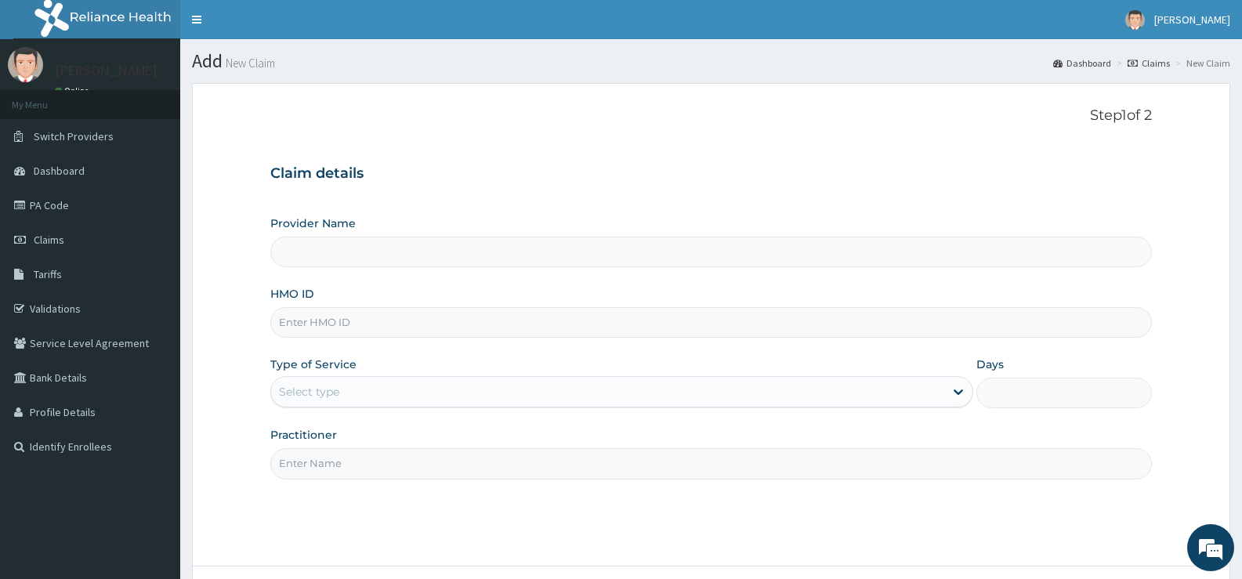
type input "[GEOGRAPHIC_DATA][PERSON_NAME]"
click at [650, 321] on input "HMO ID" at bounding box center [711, 322] width 882 height 31
type input "AVL/10420/A"
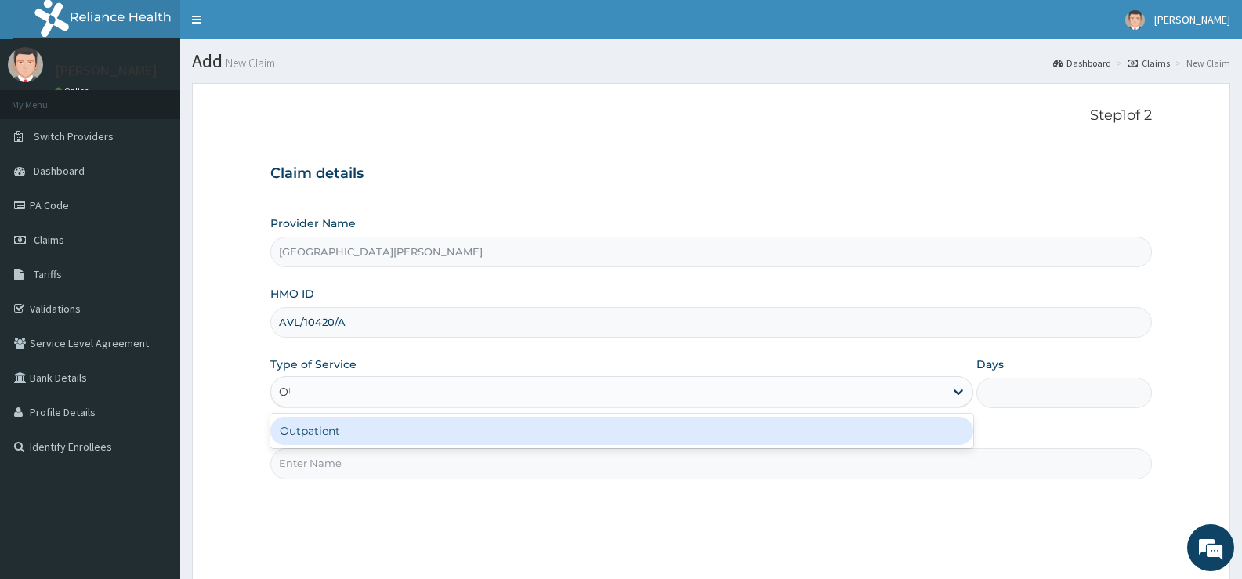
type input "OUT"
type input "1"
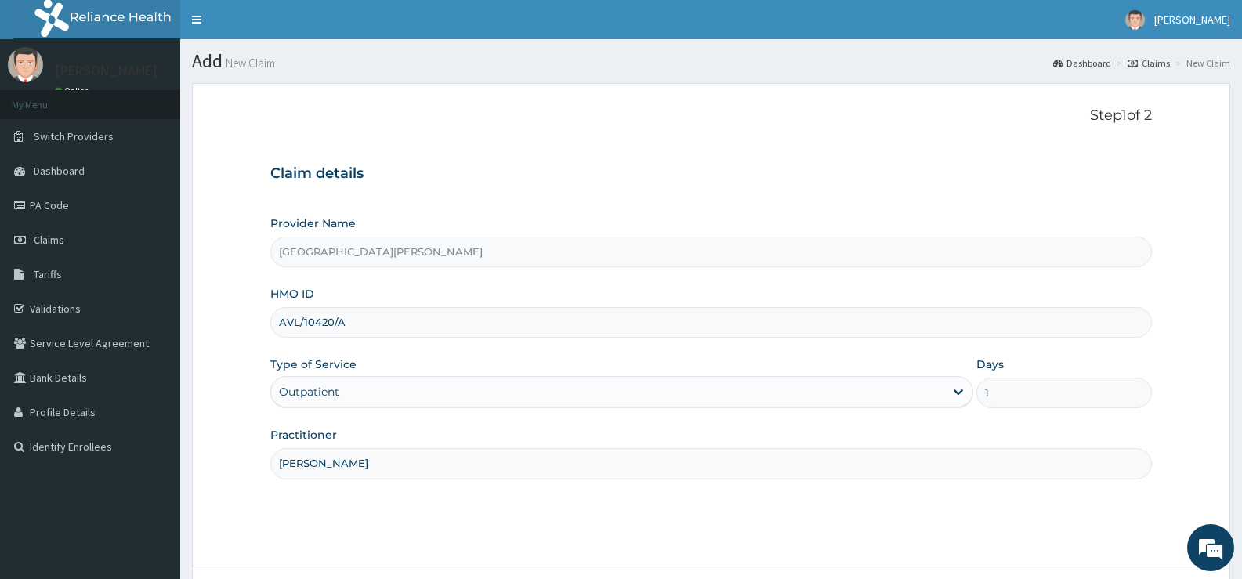
scroll to position [128, 0]
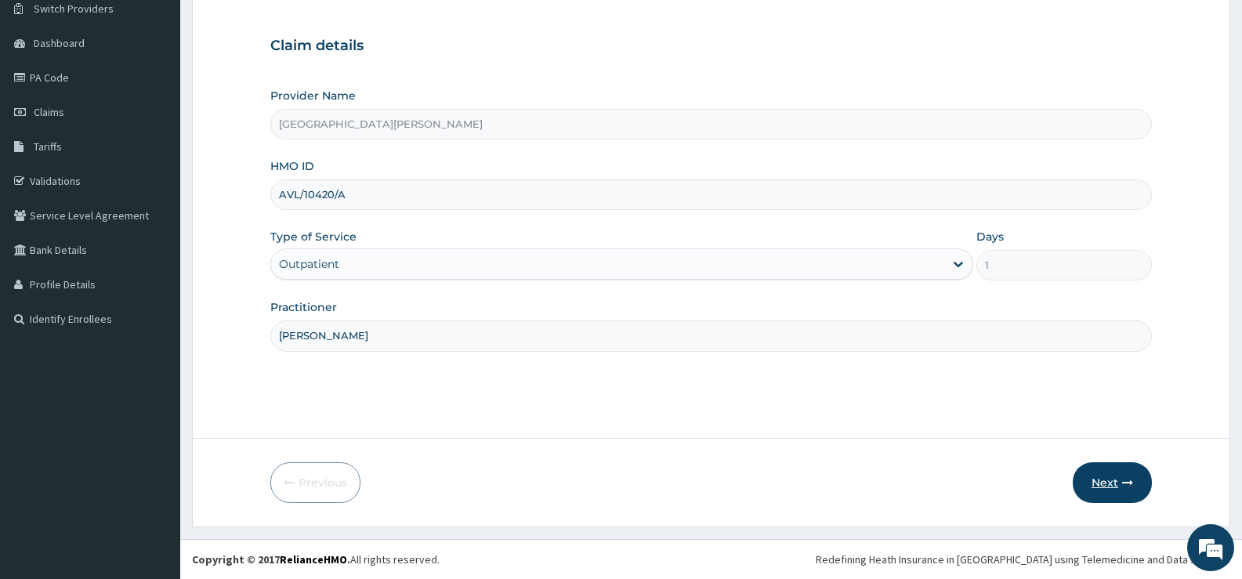
type input "[PERSON_NAME]"
click at [1088, 475] on button "Next" at bounding box center [1112, 482] width 79 height 41
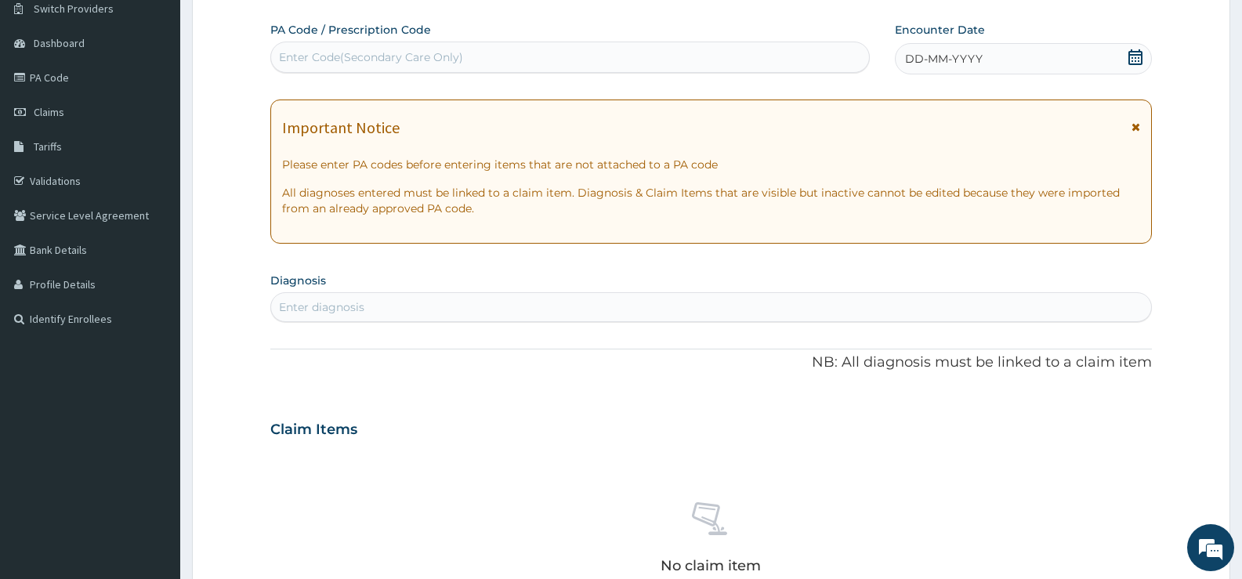
click at [1134, 57] on icon at bounding box center [1136, 57] width 16 height 16
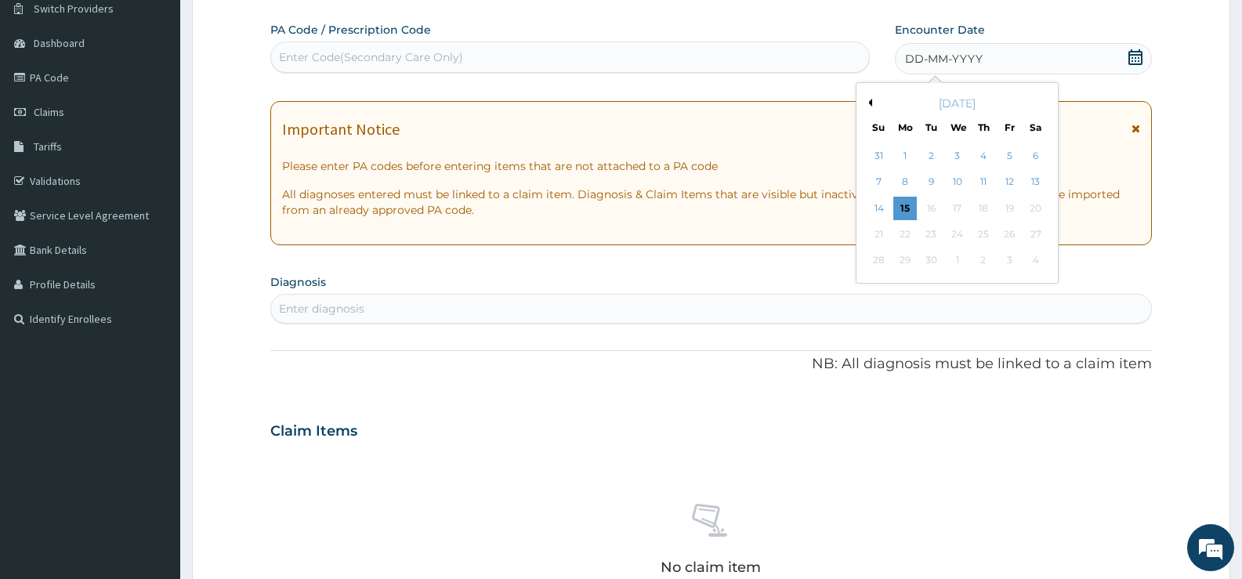
click at [871, 103] on button "Previous Month" at bounding box center [868, 103] width 8 height 8
click at [1035, 180] on div "12" at bounding box center [1036, 183] width 24 height 24
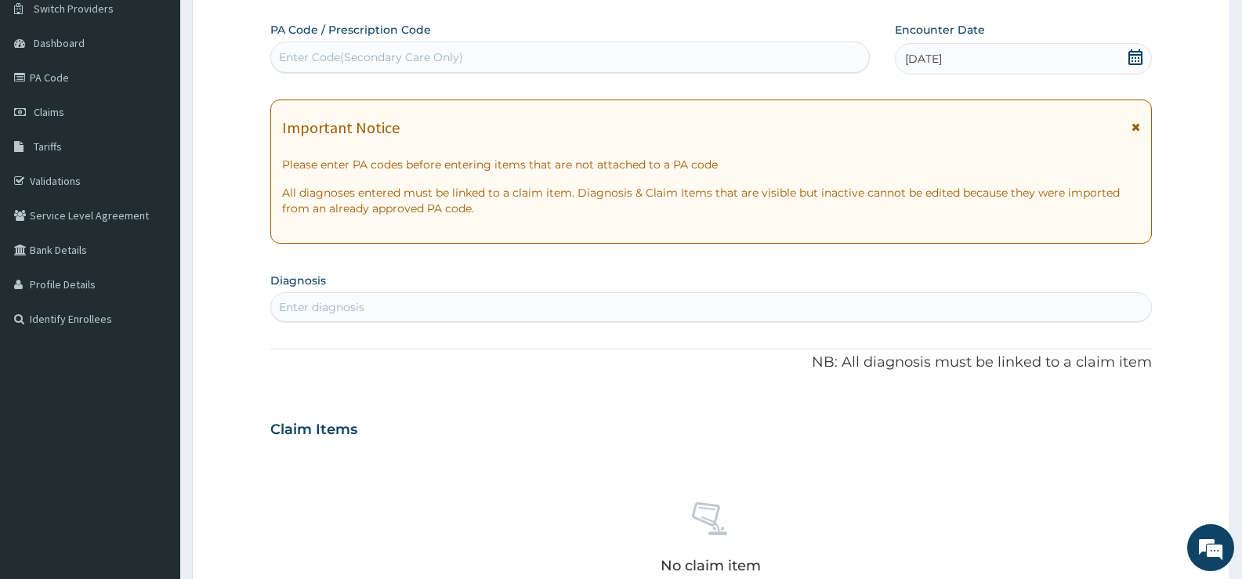
click at [501, 312] on div "Enter diagnosis" at bounding box center [711, 307] width 880 height 25
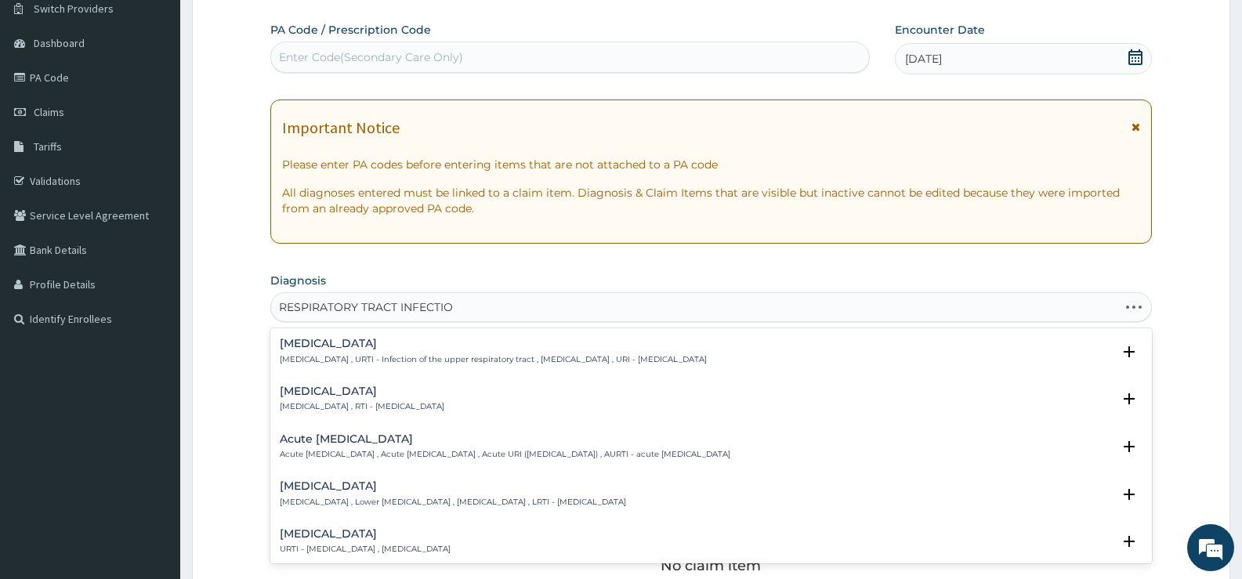
type input "[MEDICAL_DATA]"
click at [374, 394] on h4 "[MEDICAL_DATA]" at bounding box center [362, 392] width 165 height 12
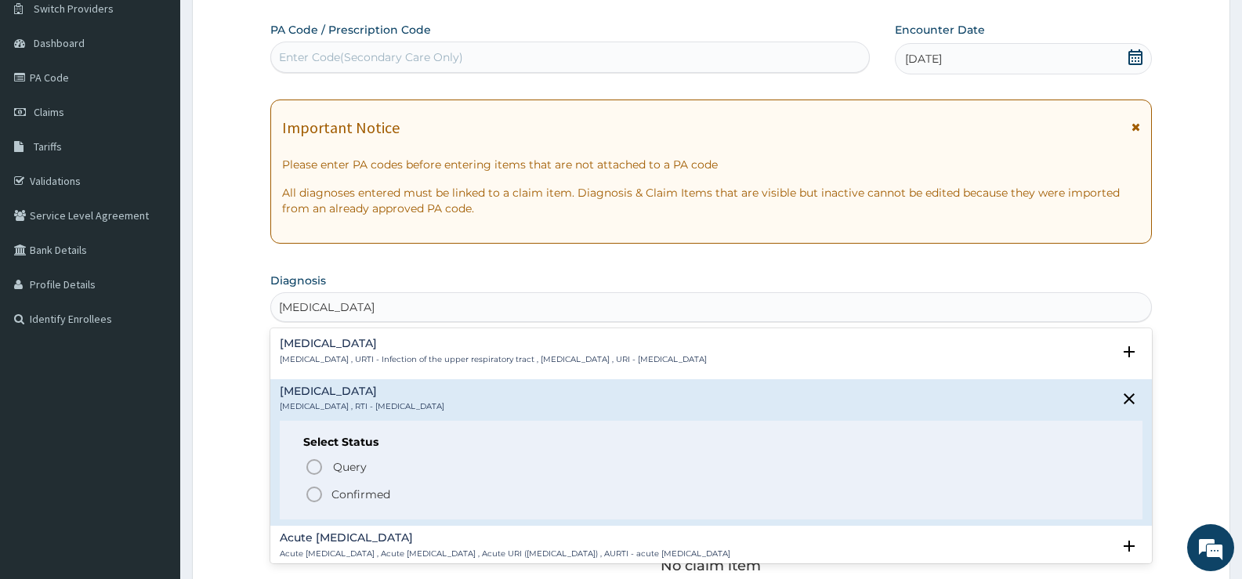
click at [360, 491] on p "Confirmed" at bounding box center [361, 495] width 59 height 16
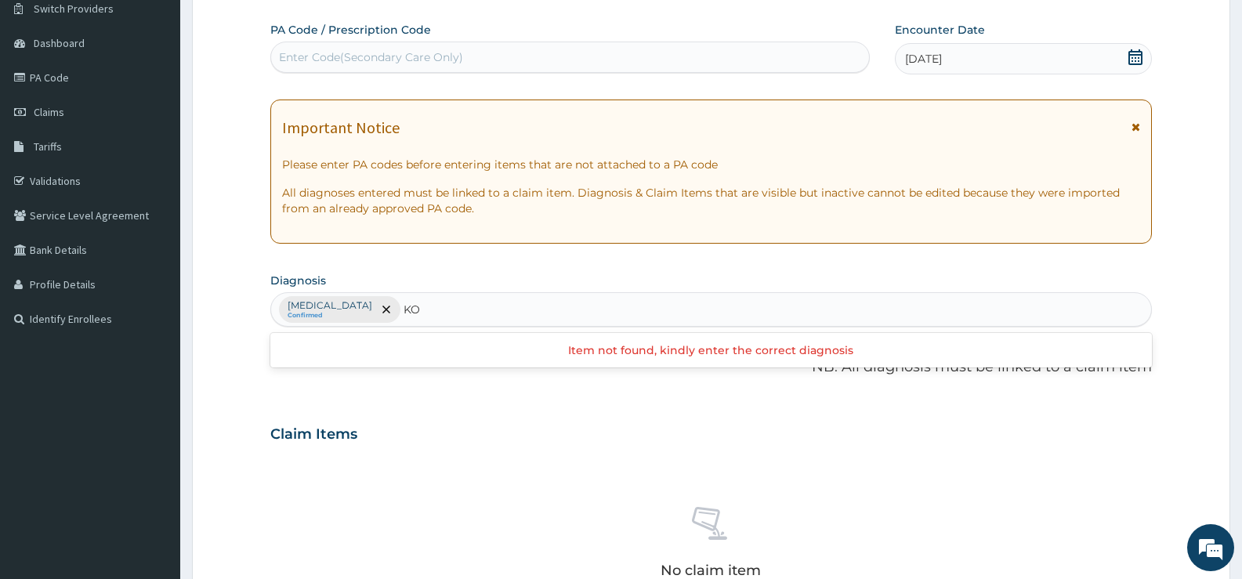
type input "K"
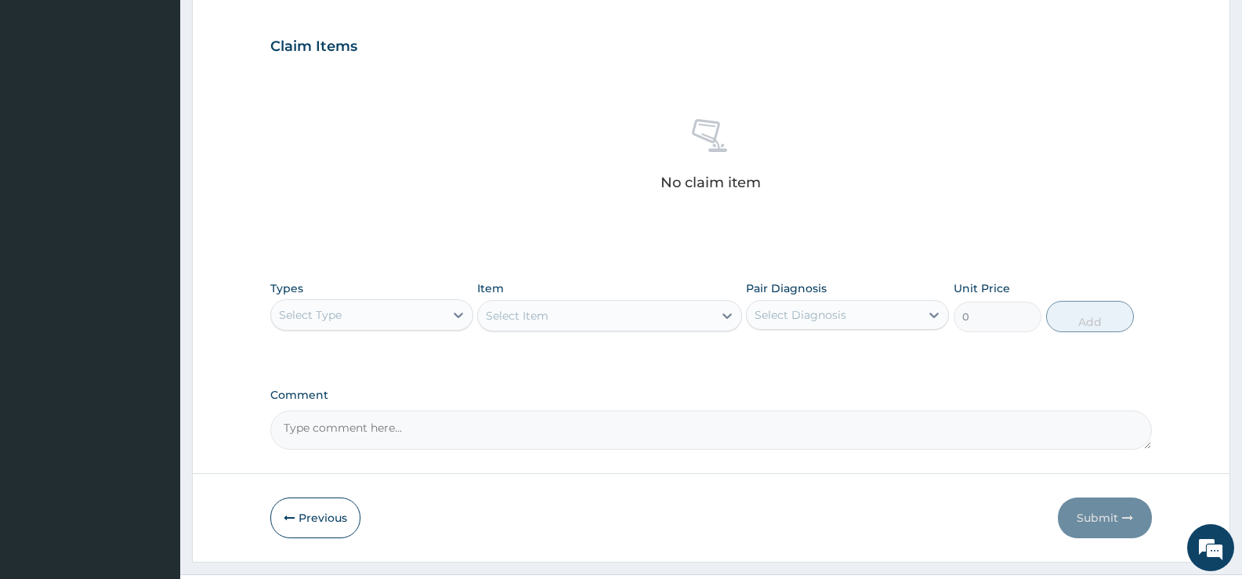
scroll to position [520, 0]
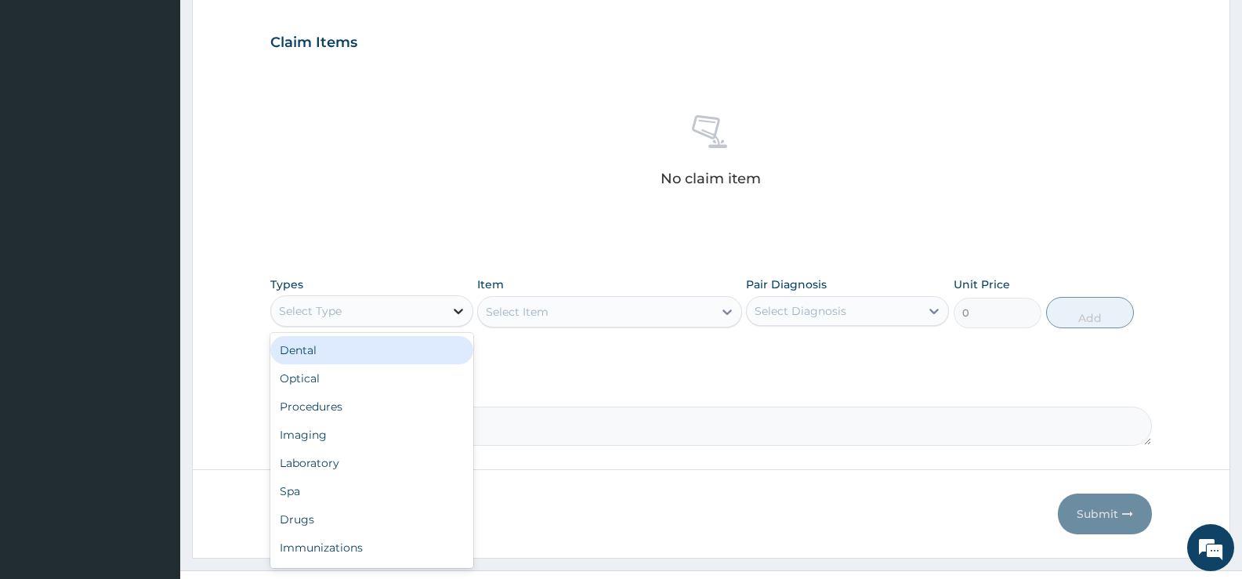
click at [457, 312] on icon at bounding box center [458, 311] width 9 height 5
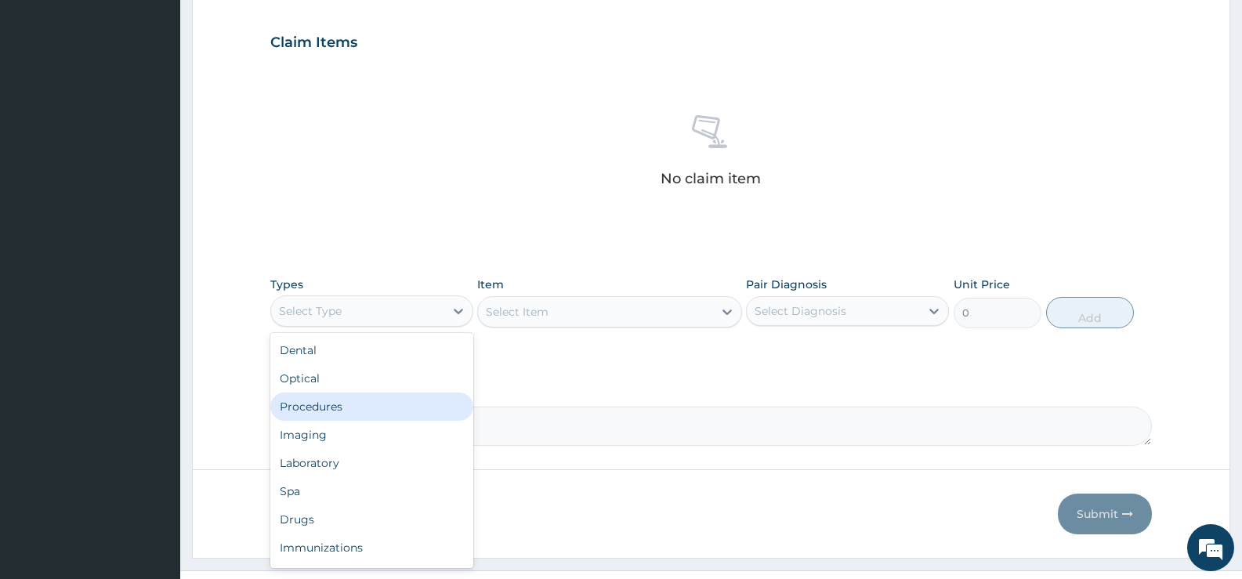
click at [310, 407] on div "Procedures" at bounding box center [371, 407] width 203 height 28
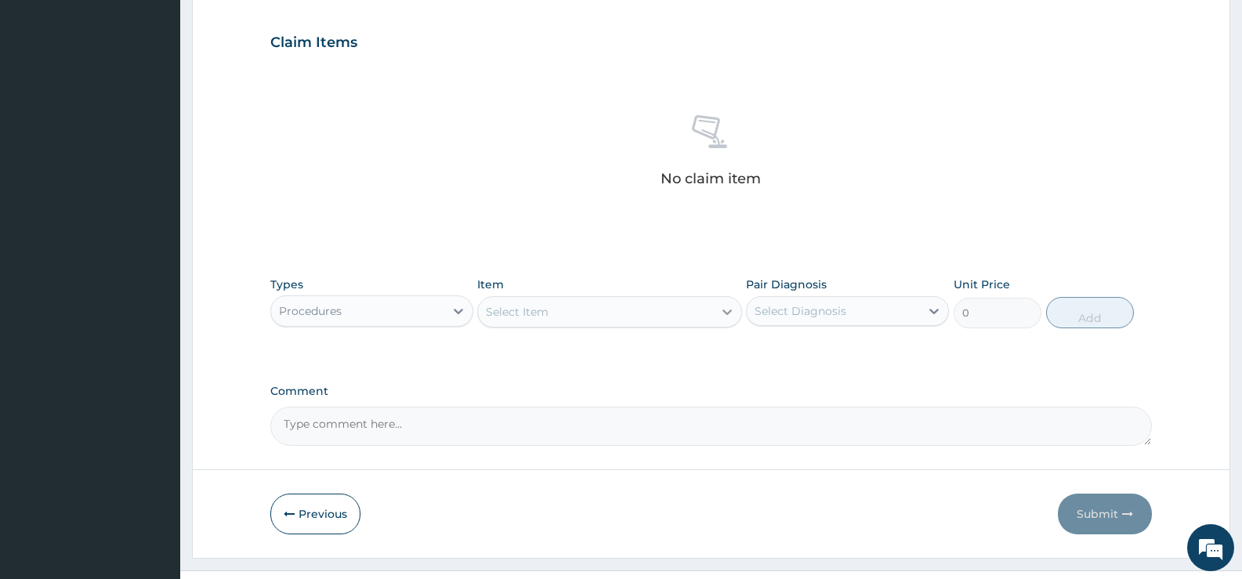
click at [724, 313] on icon at bounding box center [727, 312] width 16 height 16
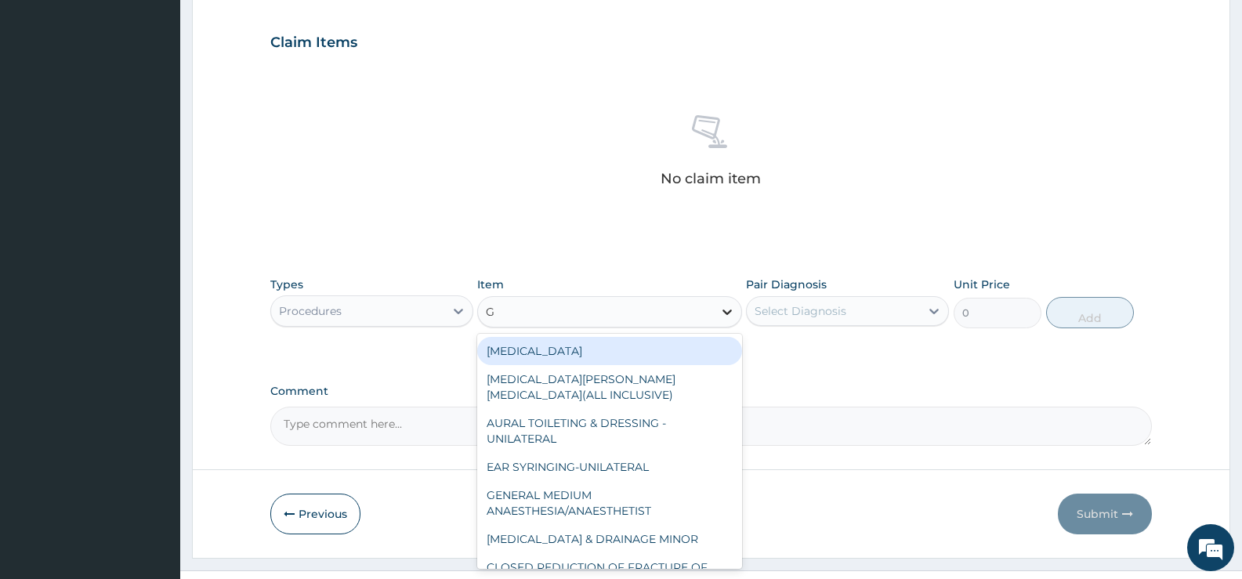
type input "GP"
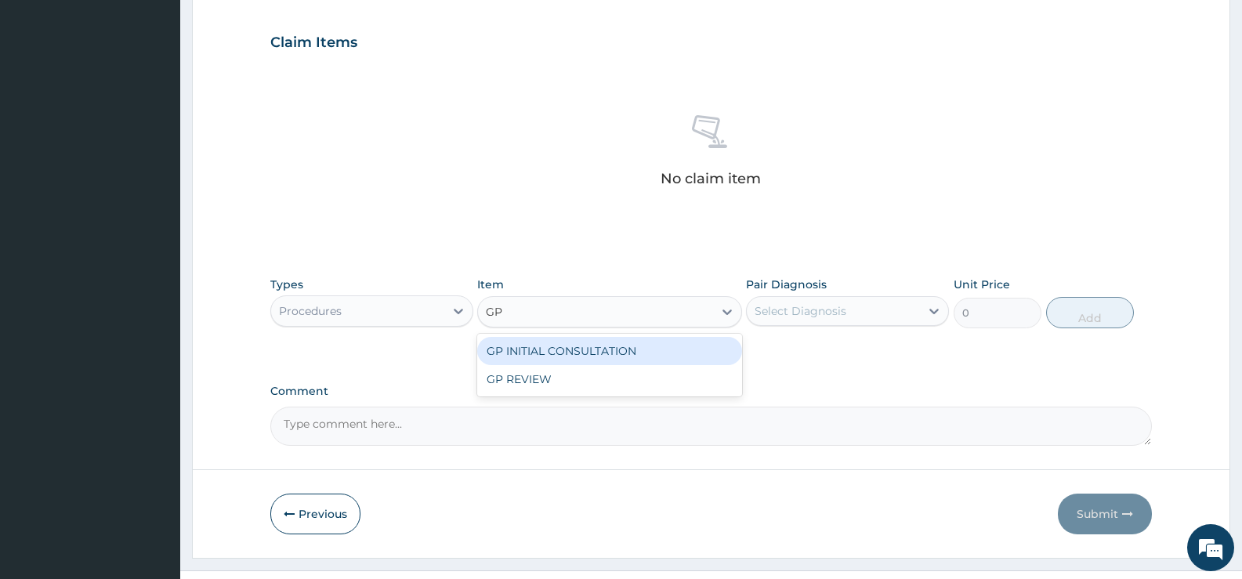
click at [641, 354] on div "GP INITIAL CONSULTATION" at bounding box center [609, 351] width 264 height 28
type input "2000"
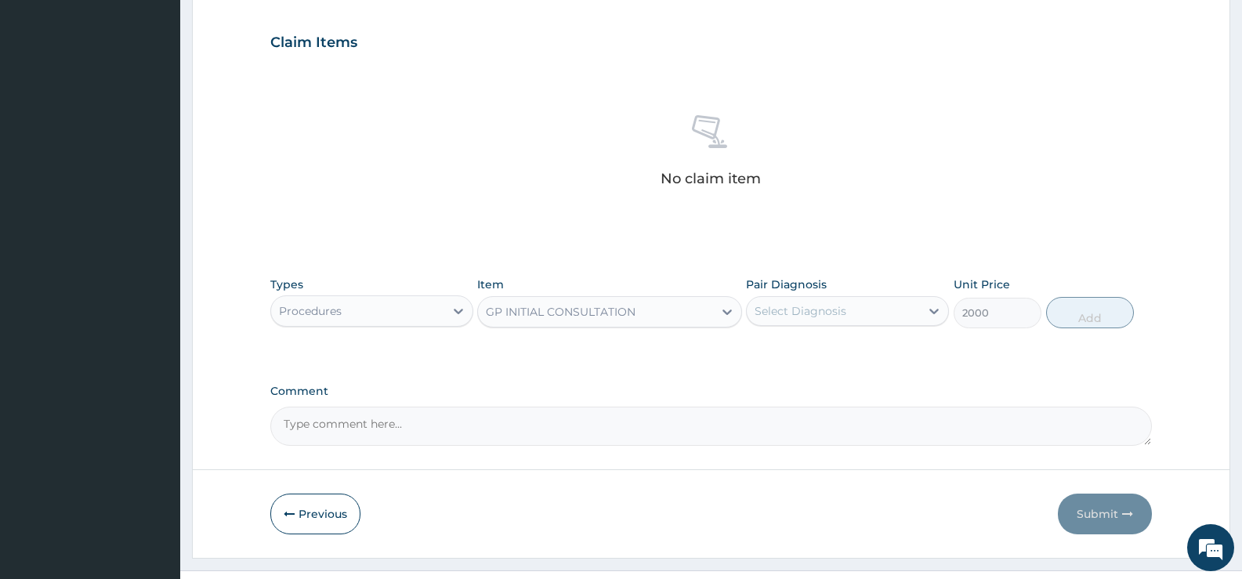
click at [865, 310] on div "Select Diagnosis" at bounding box center [833, 311] width 173 height 25
click at [818, 357] on label "[MEDICAL_DATA]" at bounding box center [820, 350] width 97 height 16
checkbox input "true"
click at [1092, 318] on button "Add" at bounding box center [1090, 312] width 88 height 31
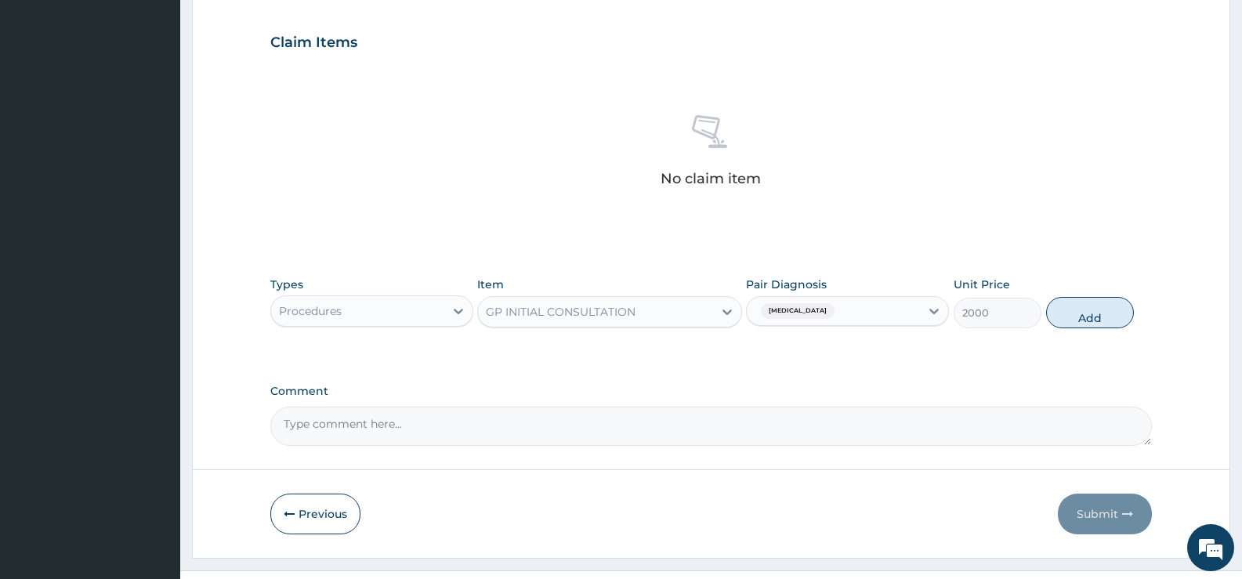
type input "0"
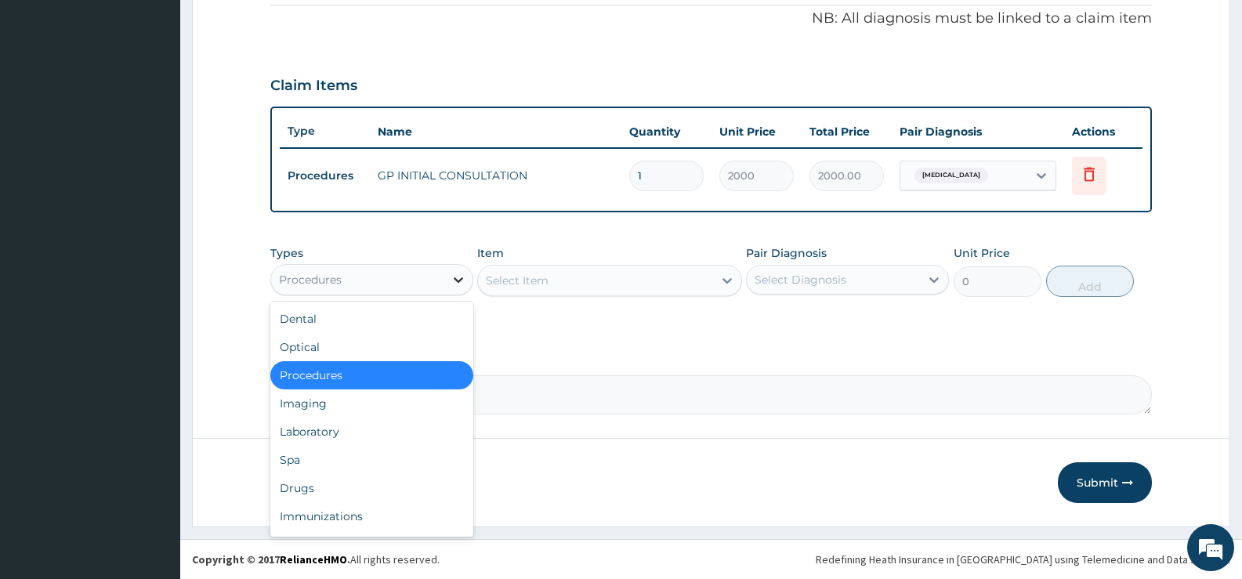
click at [456, 283] on icon at bounding box center [459, 280] width 16 height 16
click at [306, 486] on div "Drugs" at bounding box center [371, 488] width 203 height 28
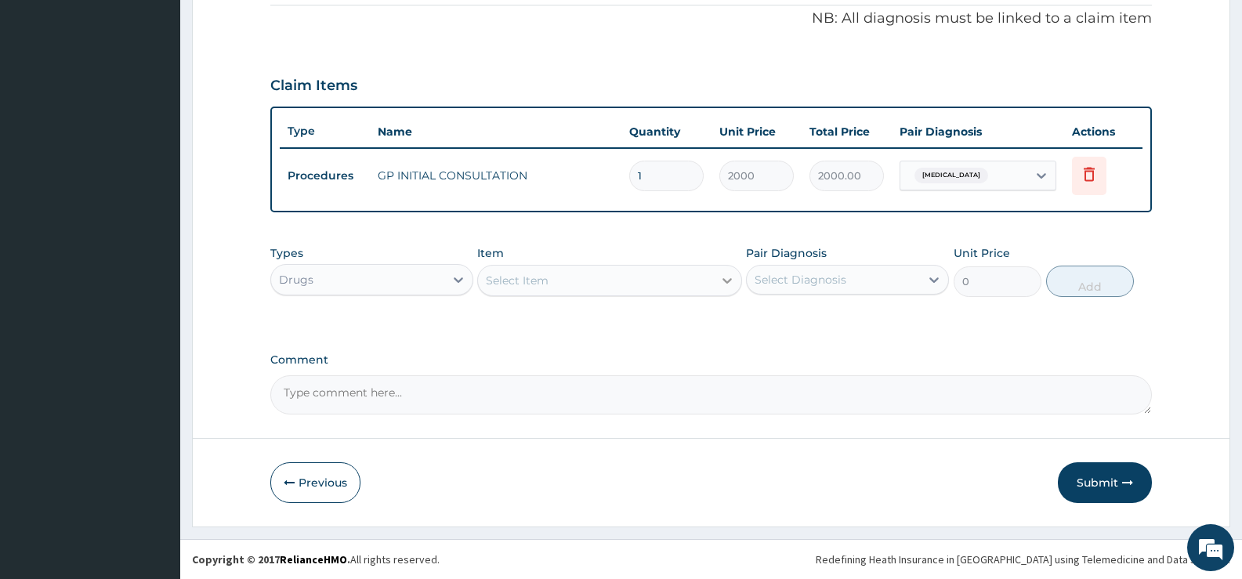
click at [723, 286] on icon at bounding box center [727, 281] width 16 height 16
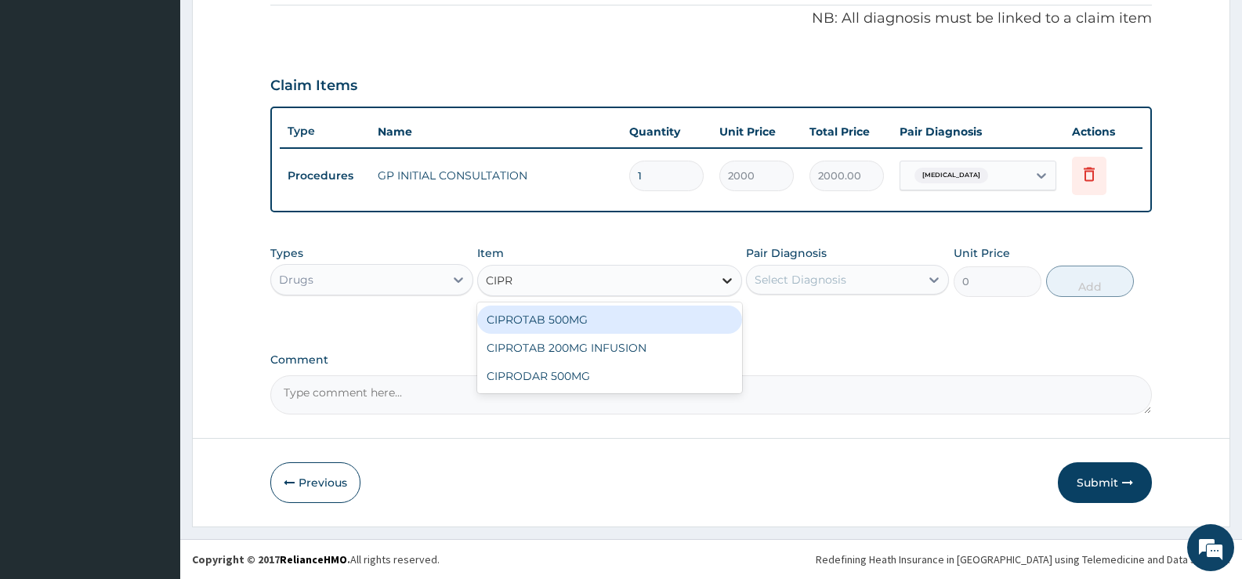
type input "[MEDICAL_DATA]"
click at [695, 320] on div "CIPROTAB 500MG" at bounding box center [609, 320] width 264 height 28
type input "138"
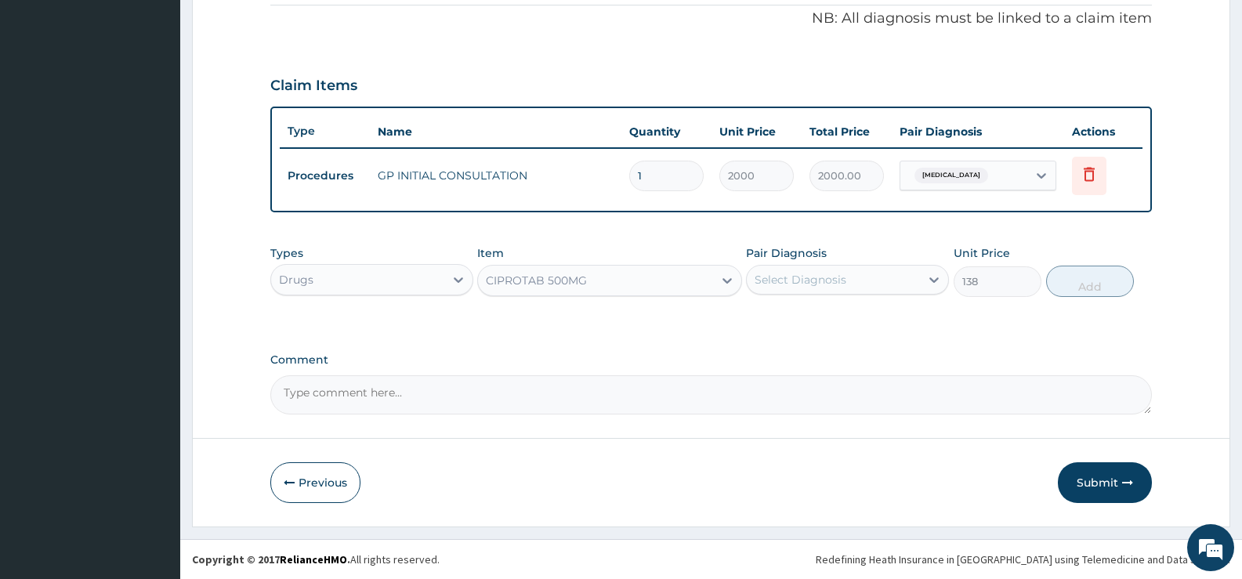
click at [873, 274] on div "Select Diagnosis" at bounding box center [833, 279] width 173 height 25
click at [846, 321] on label "[MEDICAL_DATA]" at bounding box center [820, 318] width 97 height 16
checkbox input "true"
click at [1078, 286] on button "Add" at bounding box center [1090, 281] width 88 height 31
type input "0"
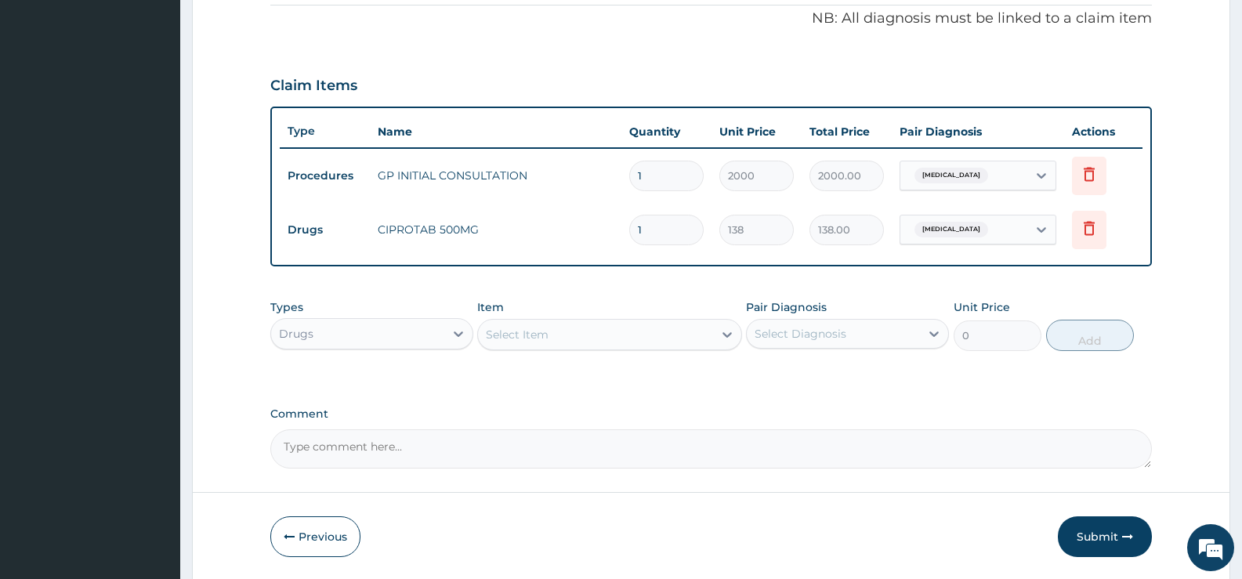
type input "10"
type input "1380.00"
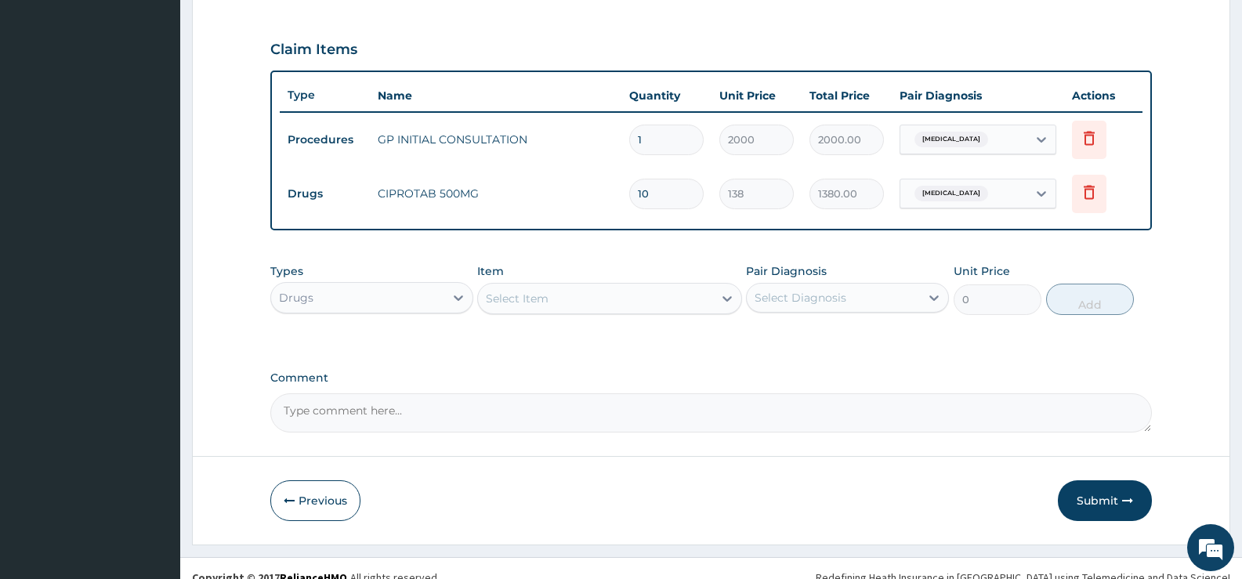
scroll to position [531, 0]
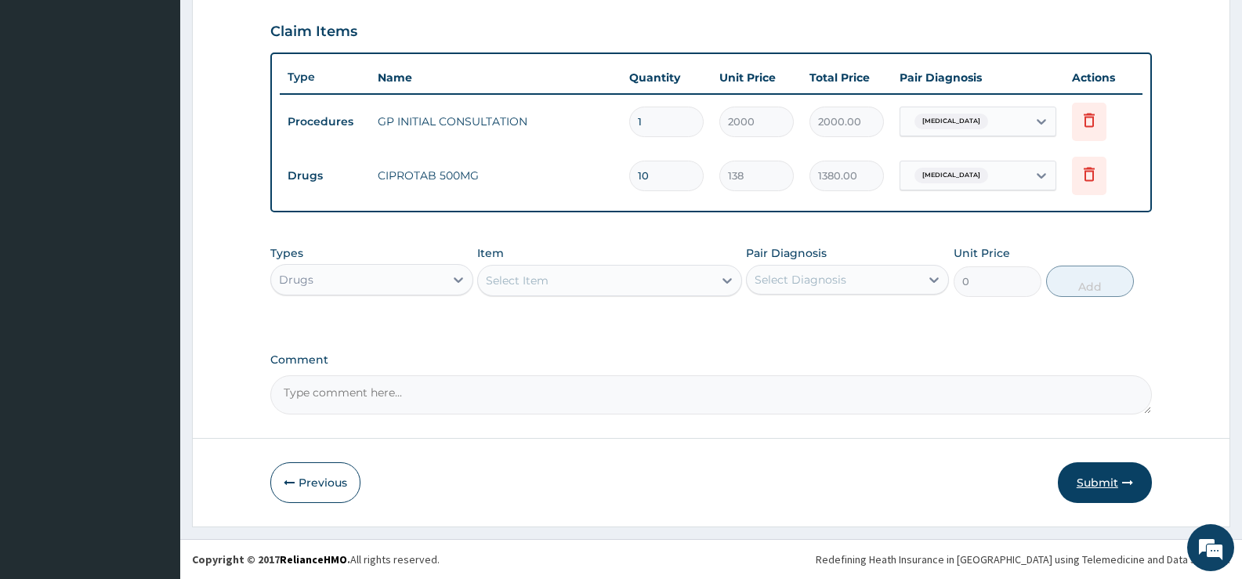
type input "10"
click at [1085, 483] on button "Submit" at bounding box center [1105, 482] width 94 height 41
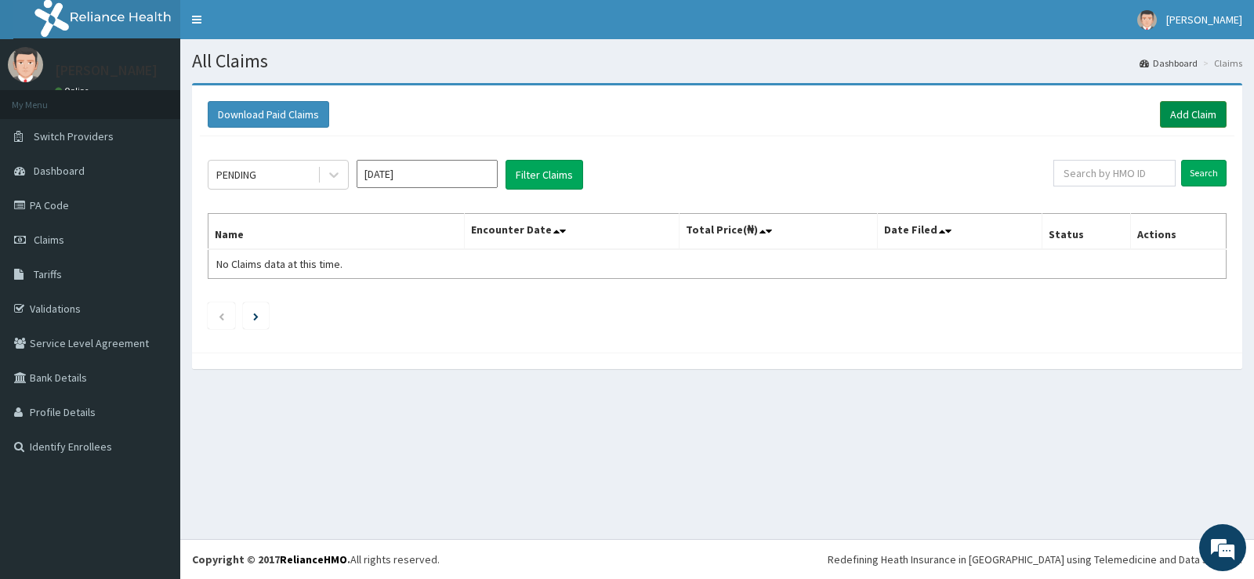
click at [1201, 112] on link "Add Claim" at bounding box center [1193, 114] width 67 height 27
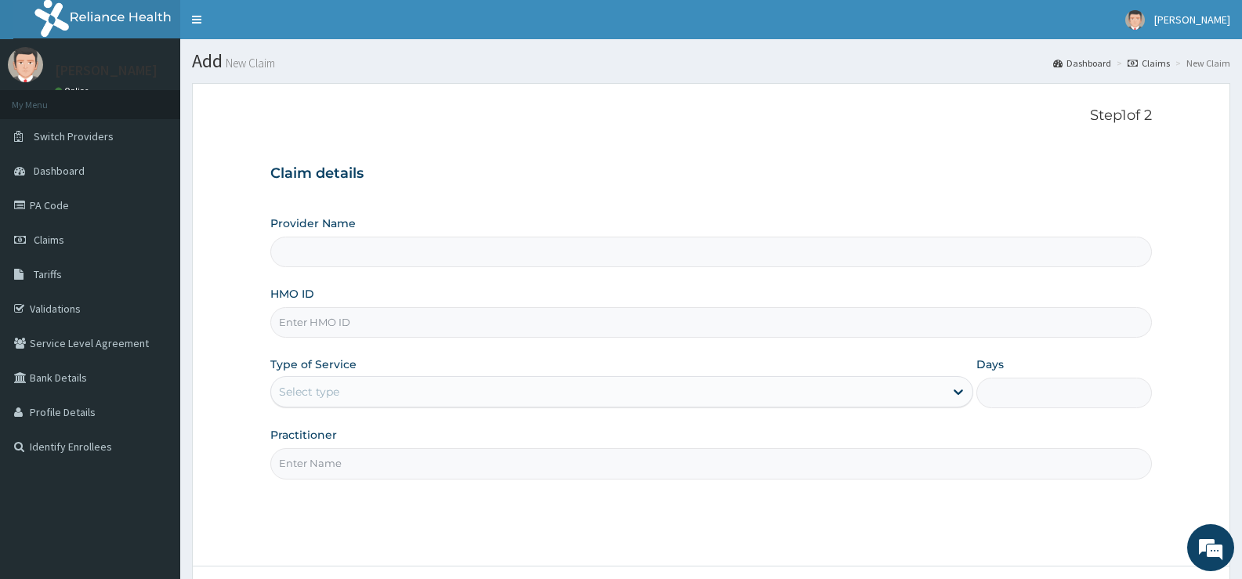
type input "[GEOGRAPHIC_DATA][PERSON_NAME]"
click at [414, 323] on input "HMO ID" at bounding box center [711, 322] width 882 height 31
type input "AVL/10070/A"
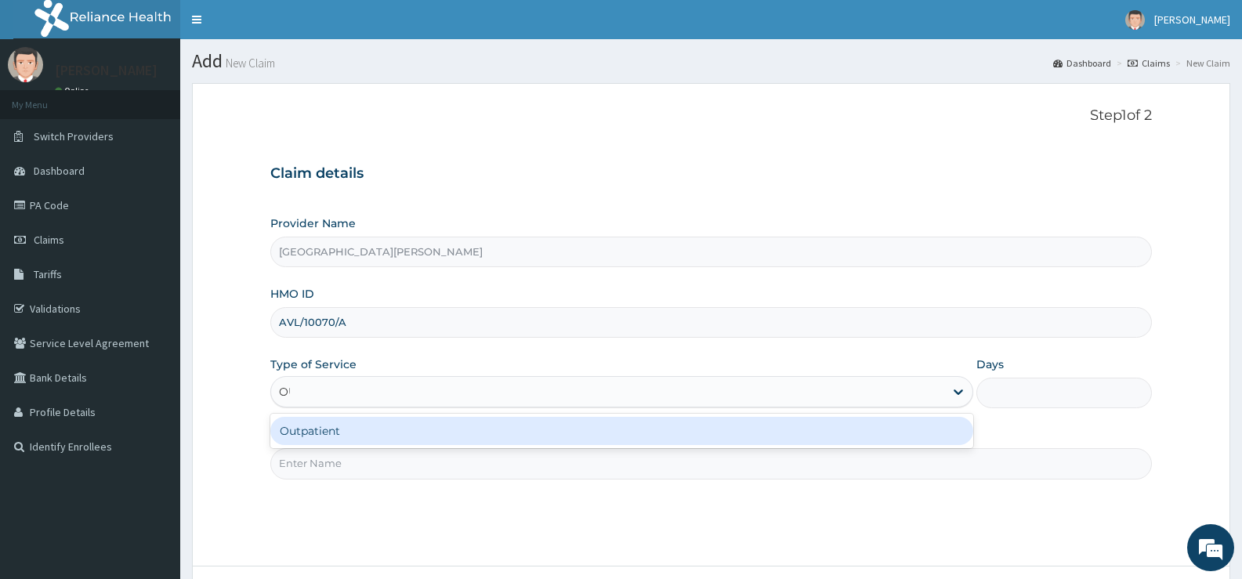
type input "OUT"
type input "1"
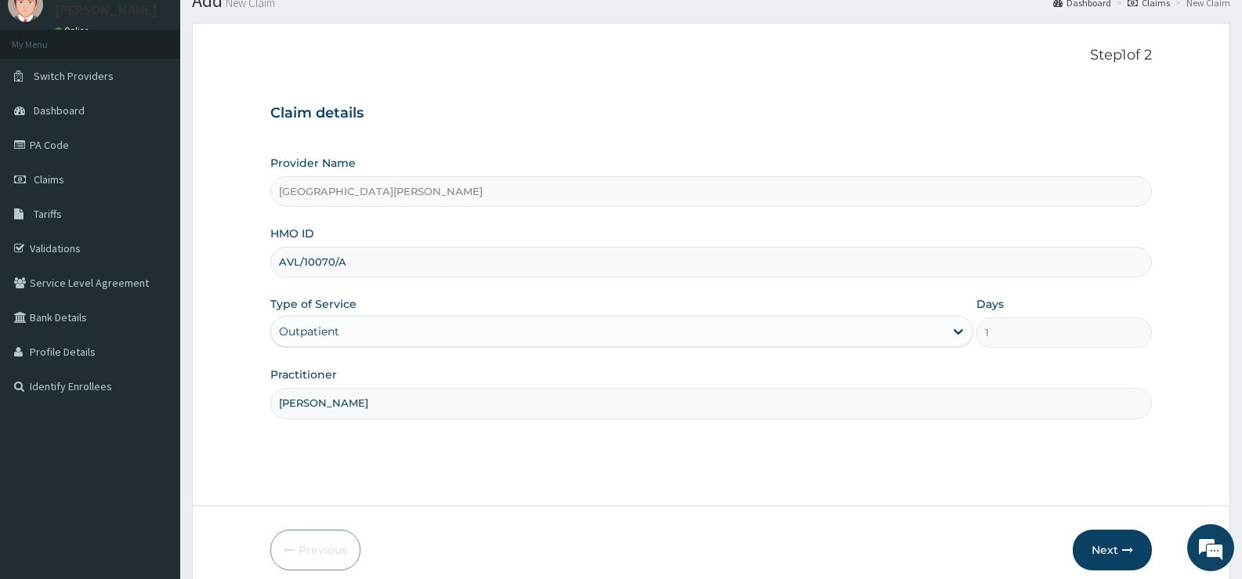
scroll to position [128, 0]
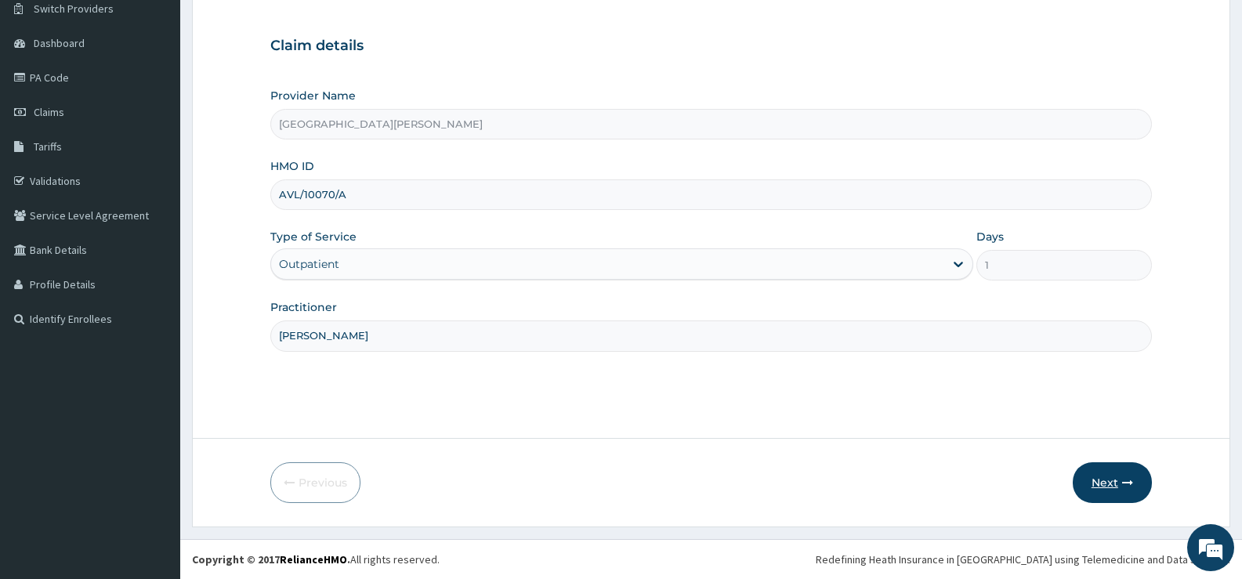
type input "[PERSON_NAME]"
click at [1115, 476] on button "Next" at bounding box center [1112, 482] width 79 height 41
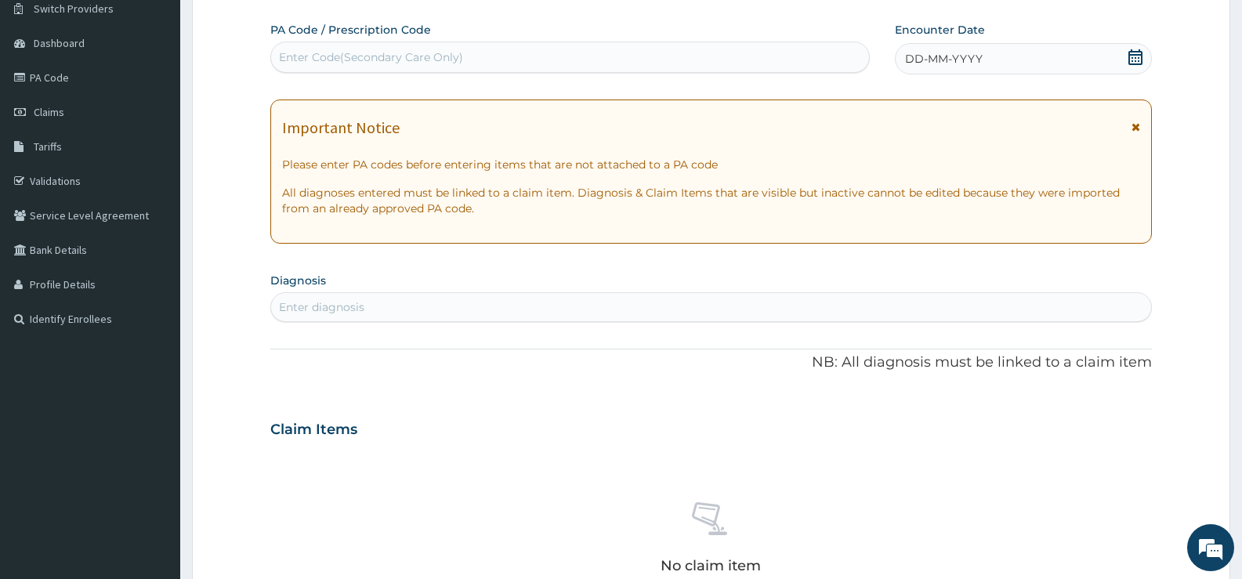
click at [1135, 54] on icon at bounding box center [1136, 57] width 14 height 16
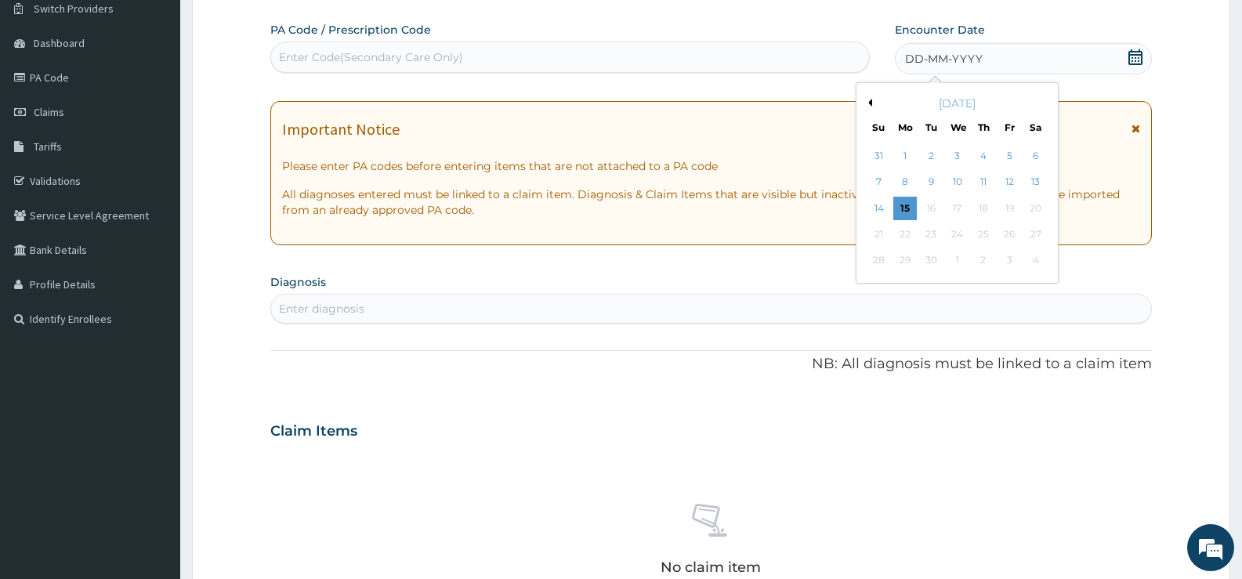
click at [870, 101] on button "Previous Month" at bounding box center [868, 103] width 8 height 8
click at [1039, 179] on div "12" at bounding box center [1036, 183] width 24 height 24
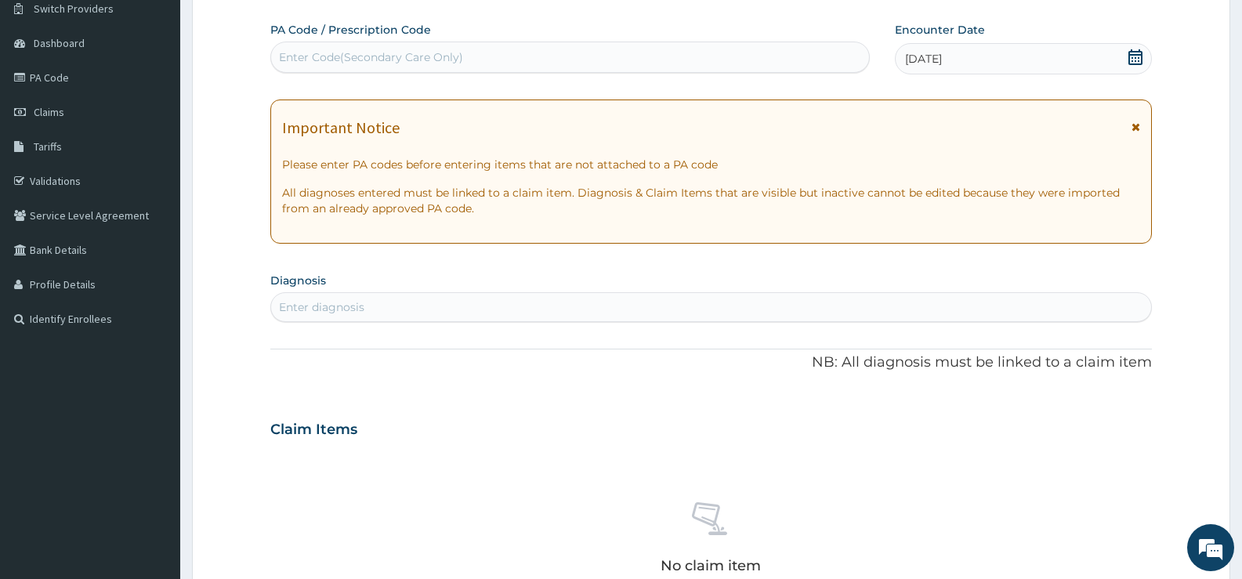
click at [422, 311] on div "Enter diagnosis" at bounding box center [711, 307] width 880 height 25
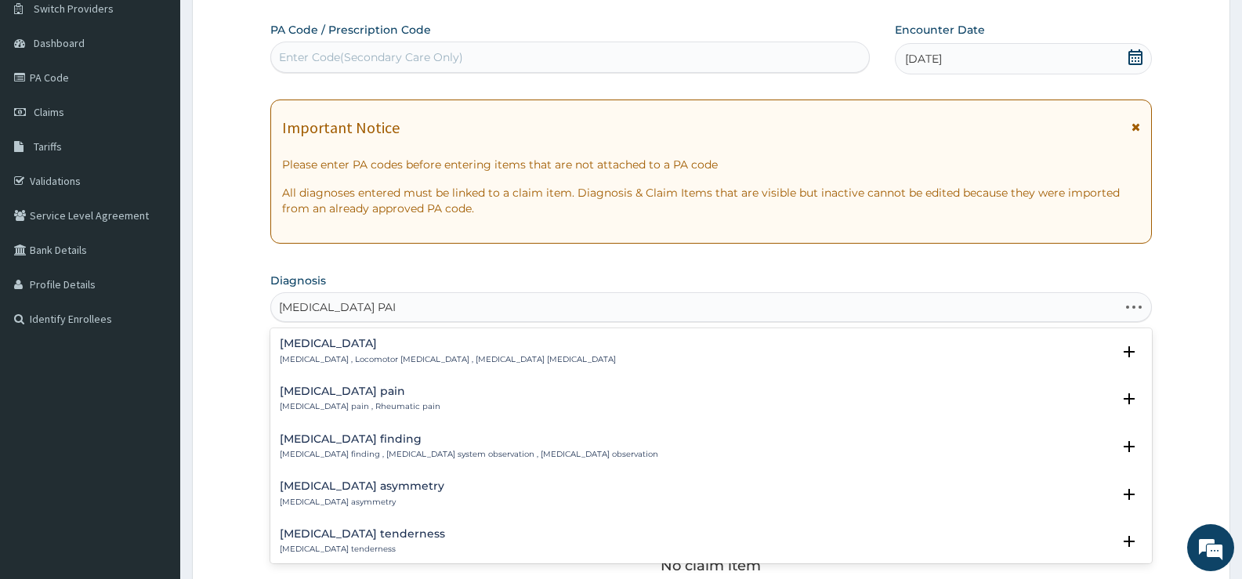
type input "MUSCULOSKELETAL PAIN"
click at [350, 395] on h4 "Musculoskeletal pain" at bounding box center [360, 392] width 161 height 12
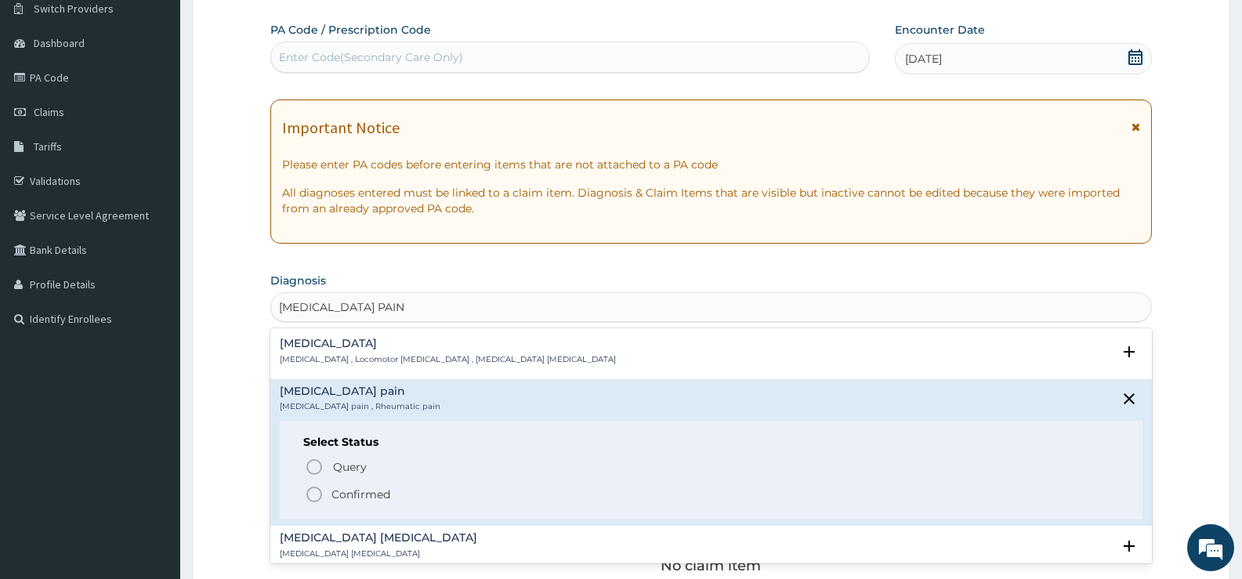
click at [361, 491] on p "Confirmed" at bounding box center [361, 495] width 59 height 16
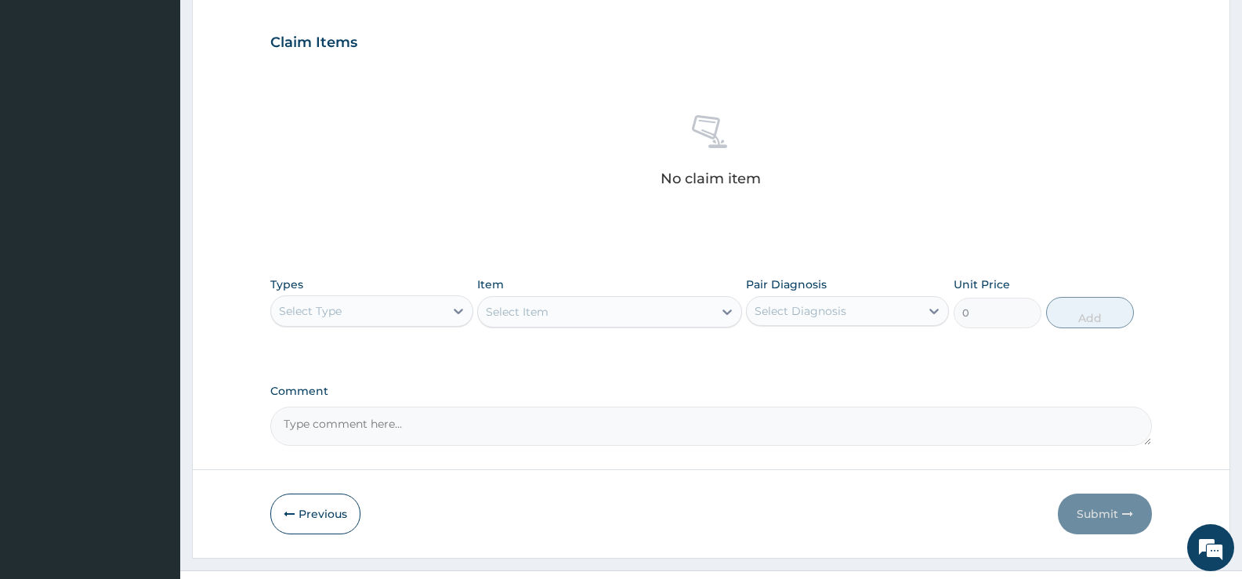
scroll to position [551, 0]
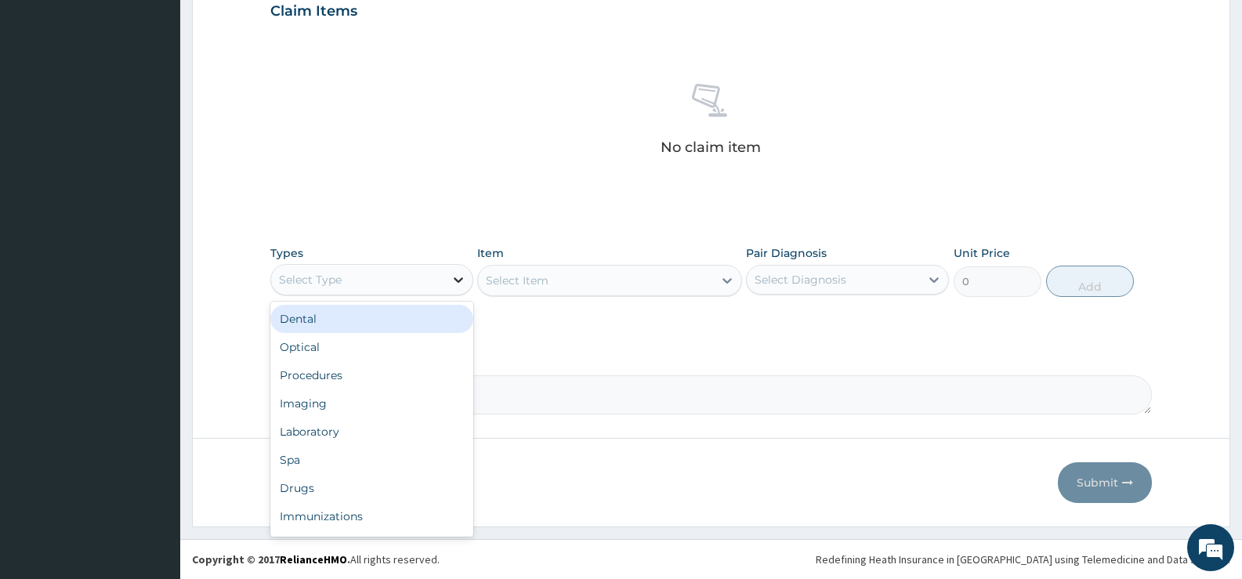
click at [453, 281] on icon at bounding box center [459, 280] width 16 height 16
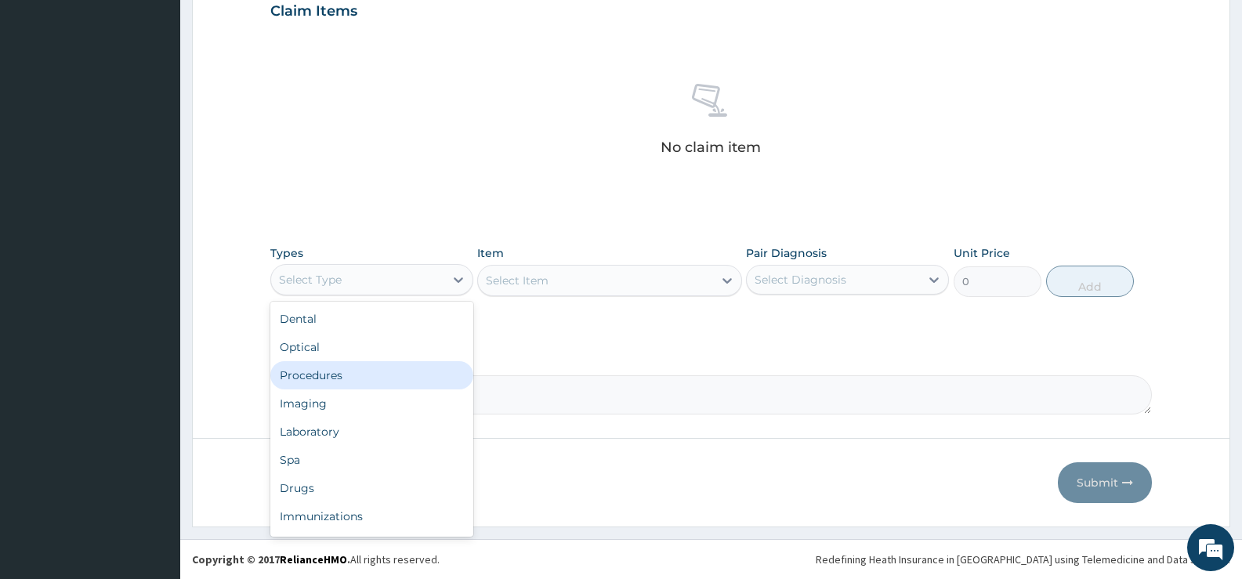
click at [338, 371] on div "Procedures" at bounding box center [371, 375] width 203 height 28
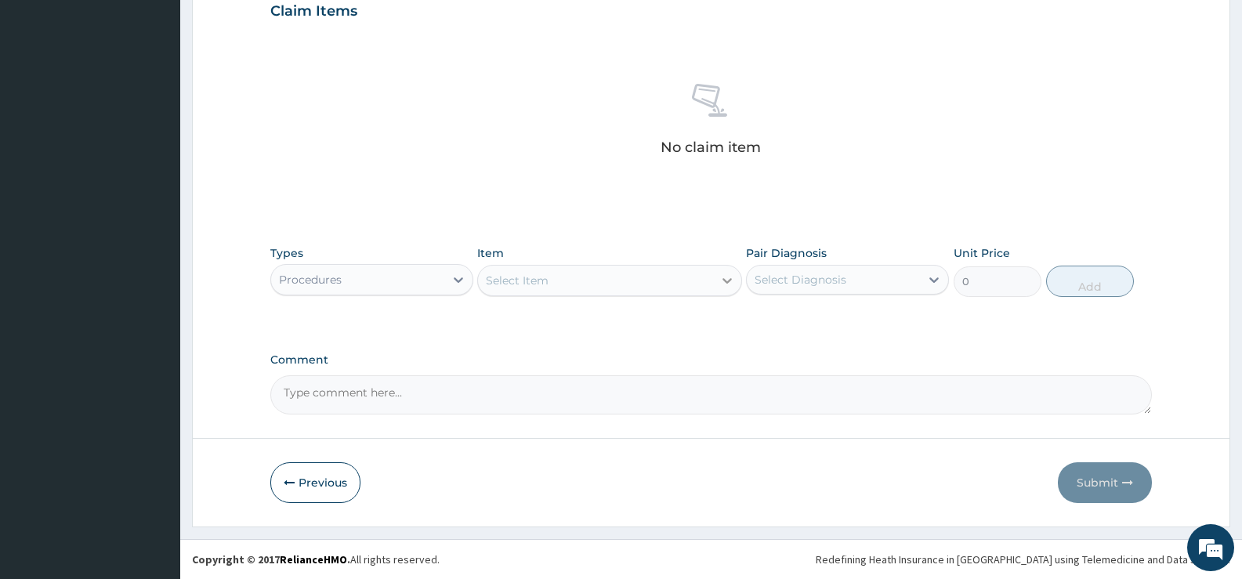
click at [723, 285] on icon at bounding box center [727, 281] width 16 height 16
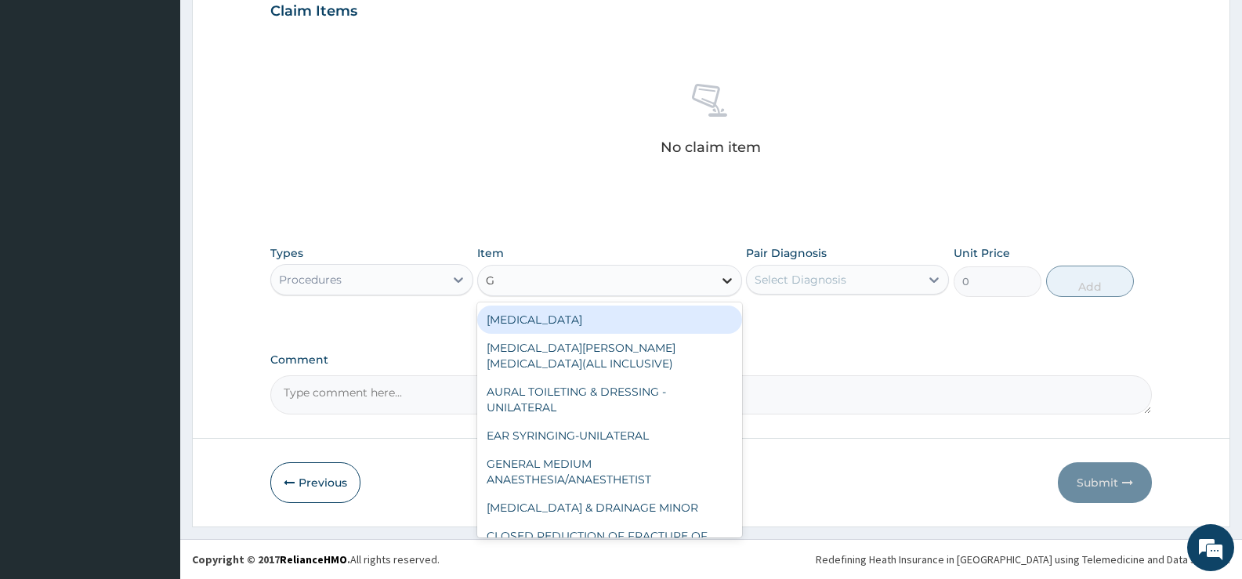
type input "GP"
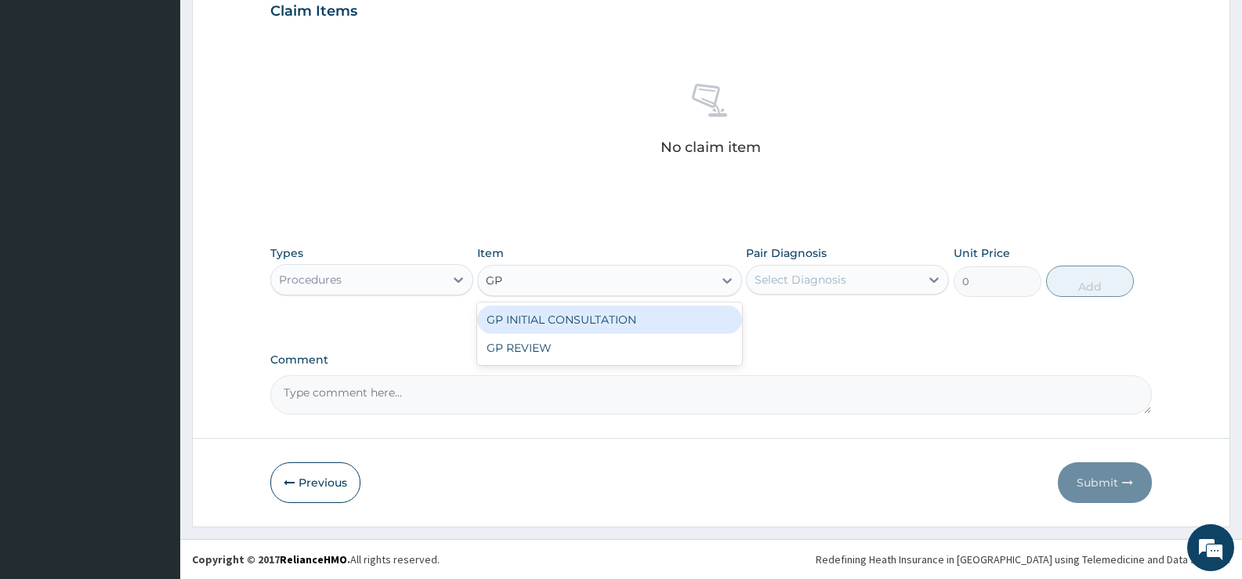
click at [719, 324] on div "GP INITIAL CONSULTATION" at bounding box center [609, 320] width 264 height 28
type input "2000"
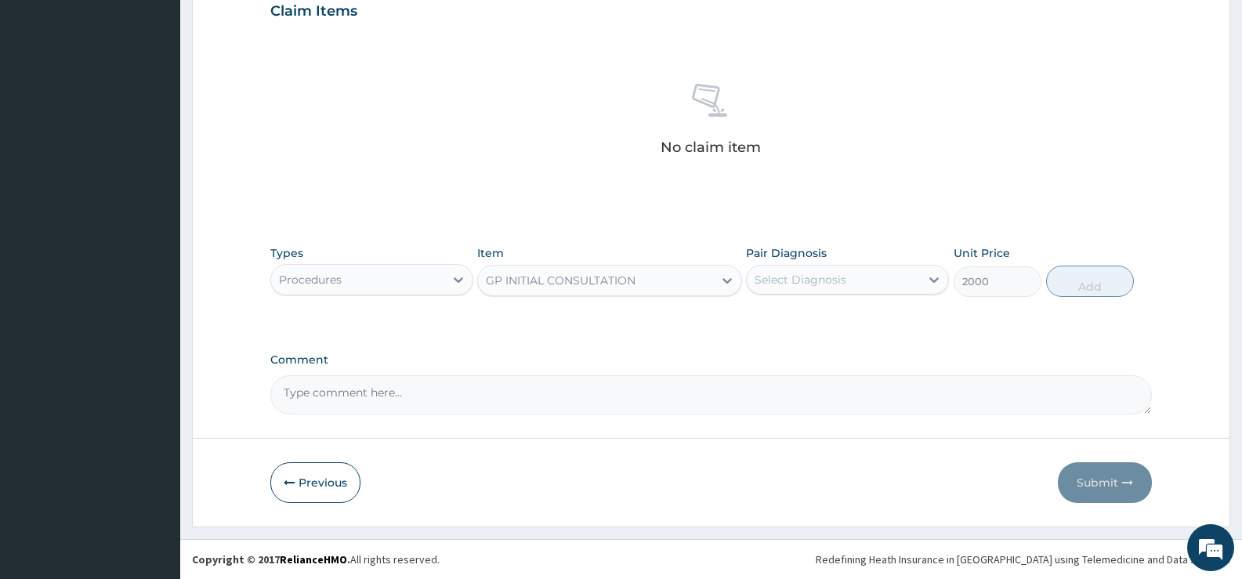
click at [848, 284] on div "Select Diagnosis" at bounding box center [833, 279] width 173 height 25
click at [829, 313] on label "Musculoskeletal pain" at bounding box center [834, 318] width 125 height 16
checkbox input "true"
click at [1098, 277] on button "Add" at bounding box center [1090, 281] width 88 height 31
type input "0"
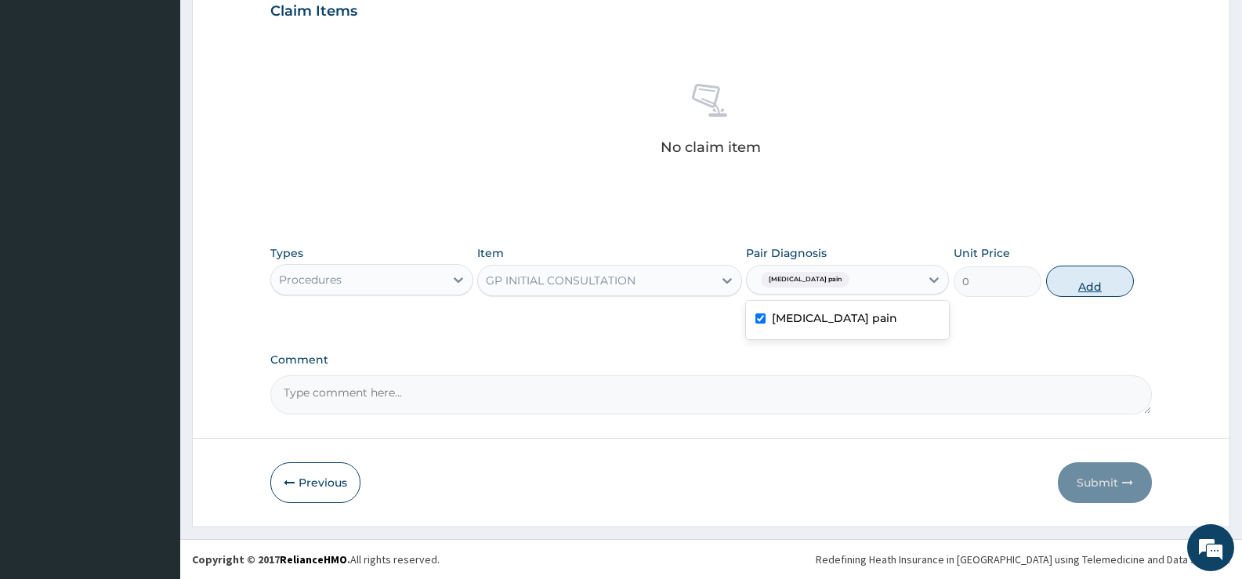
scroll to position [477, 0]
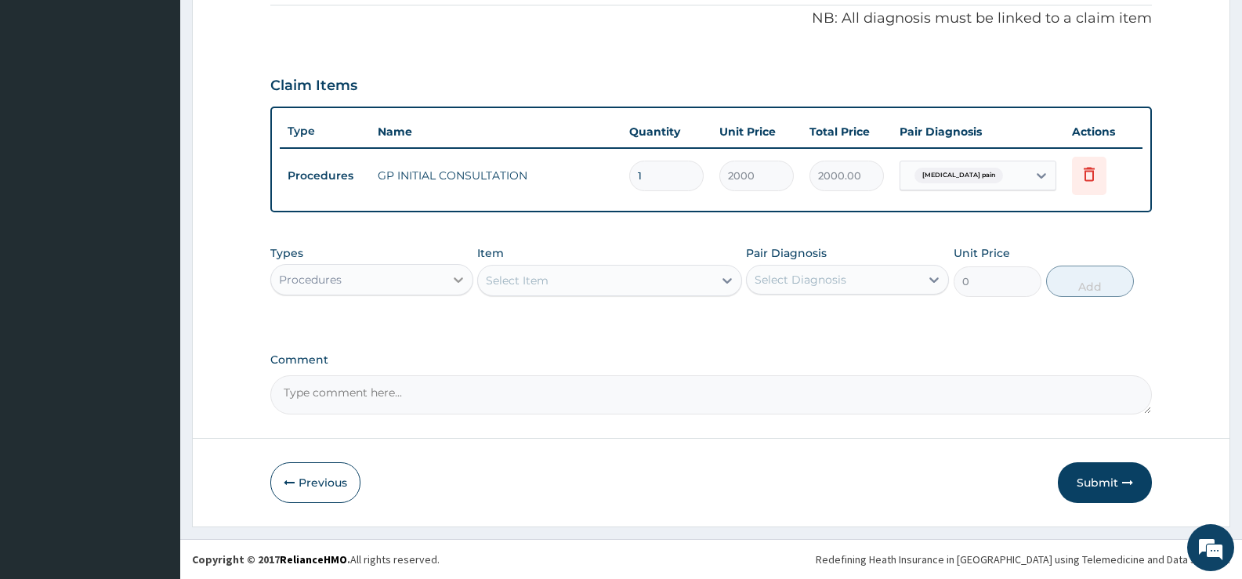
click at [458, 277] on icon at bounding box center [459, 280] width 16 height 16
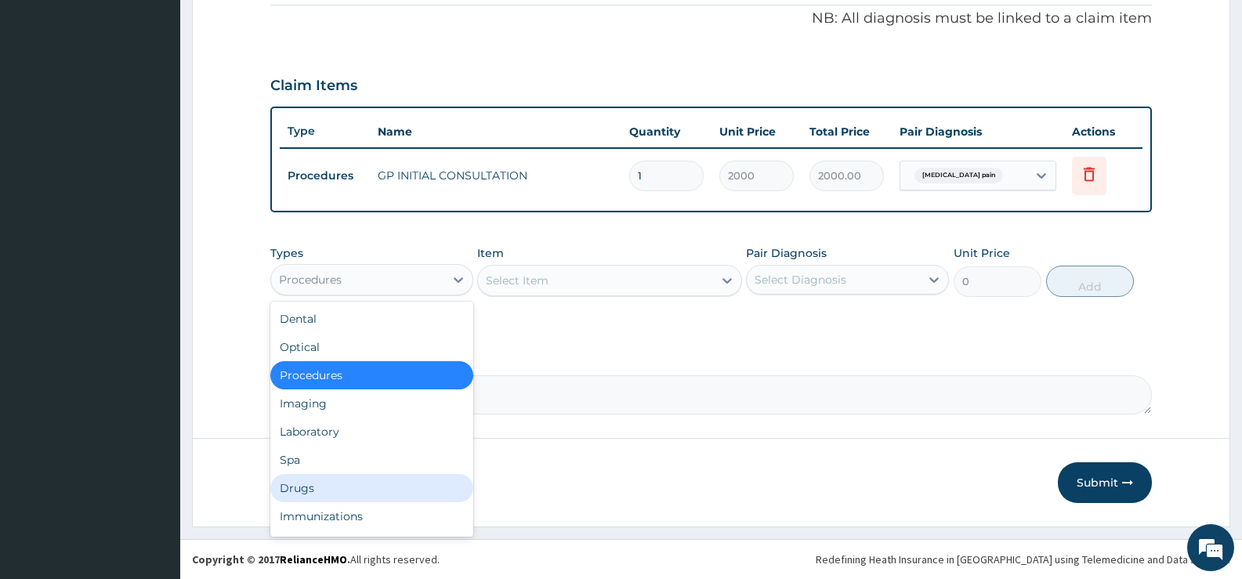
click at [292, 487] on div "Drugs" at bounding box center [371, 488] width 203 height 28
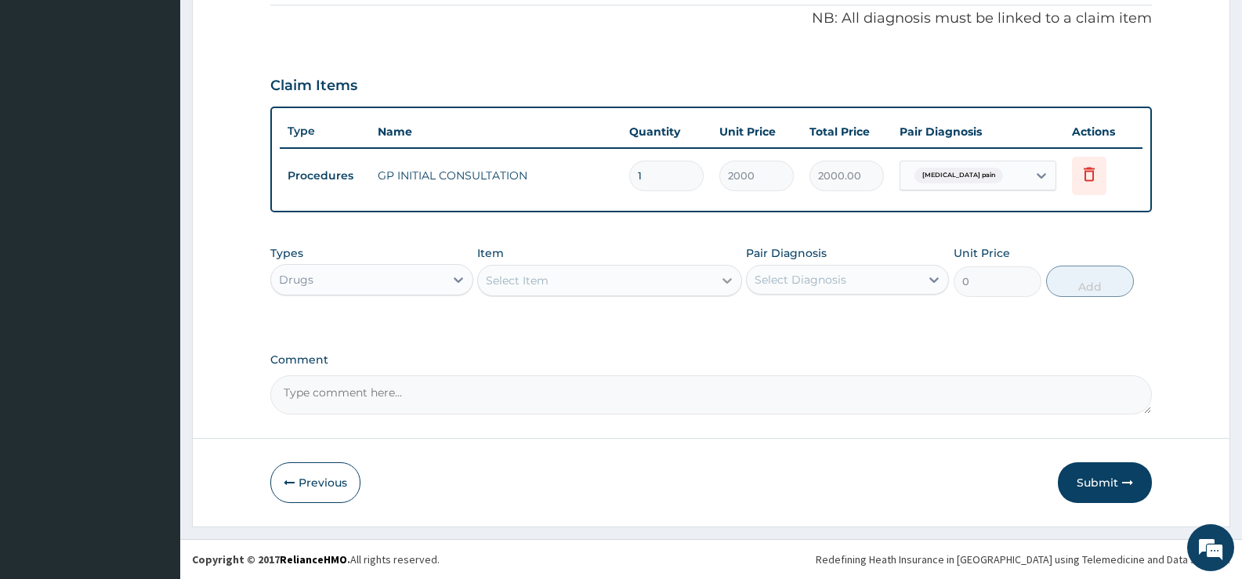
click at [725, 284] on icon at bounding box center [727, 281] width 16 height 16
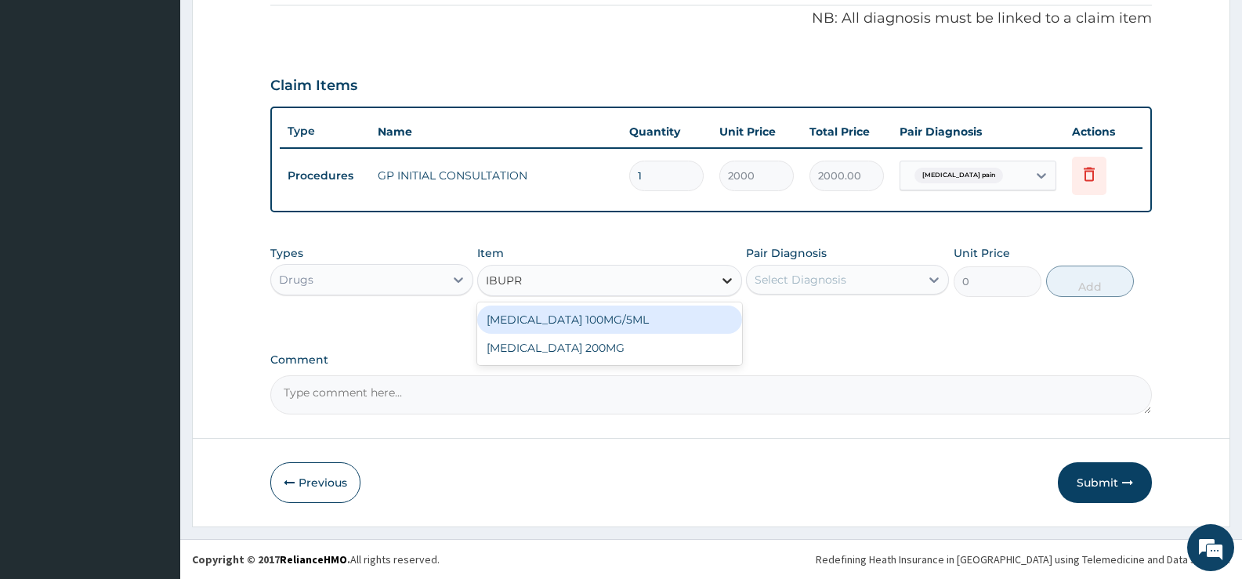
type input "IBUPRO"
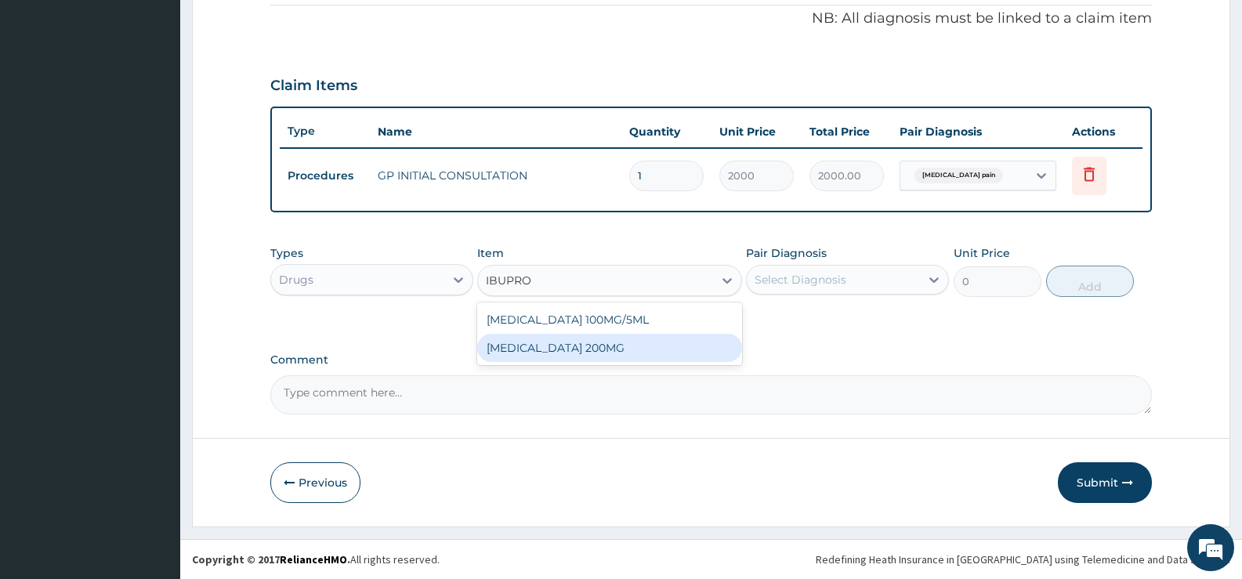
click at [599, 349] on div "IBUPROFEN 200MG" at bounding box center [609, 348] width 264 height 28
type input "30.36"
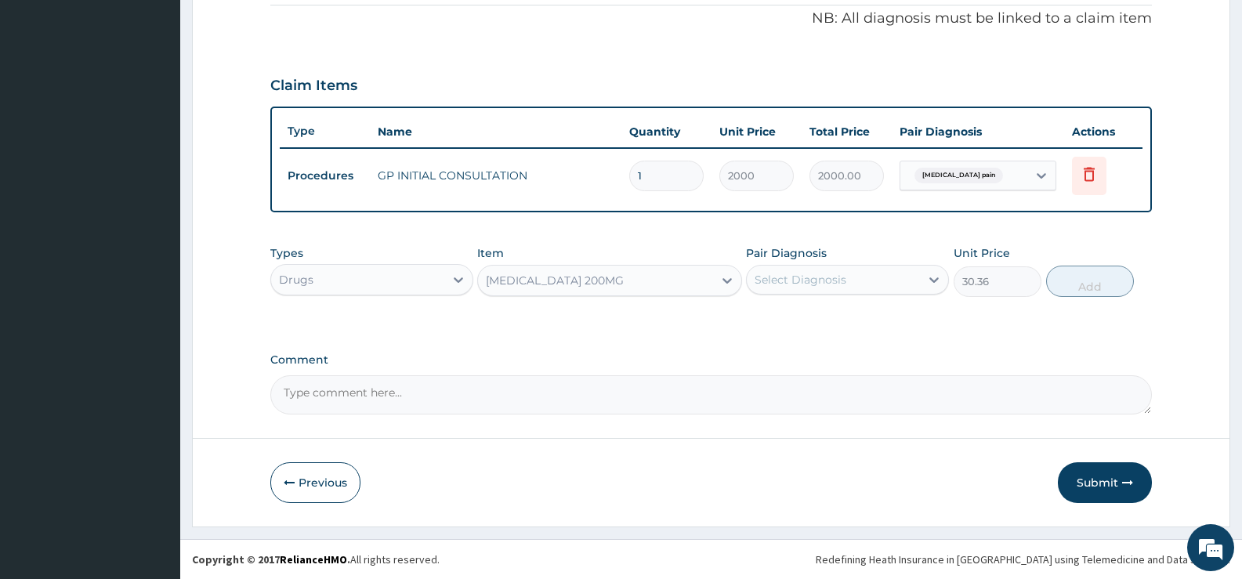
click at [886, 282] on div "Select Diagnosis" at bounding box center [833, 279] width 173 height 25
click at [858, 321] on label "Musculoskeletal pain" at bounding box center [834, 318] width 125 height 16
click at [892, 320] on div "Musculoskeletal pain" at bounding box center [847, 320] width 203 height 32
checkbox input "true"
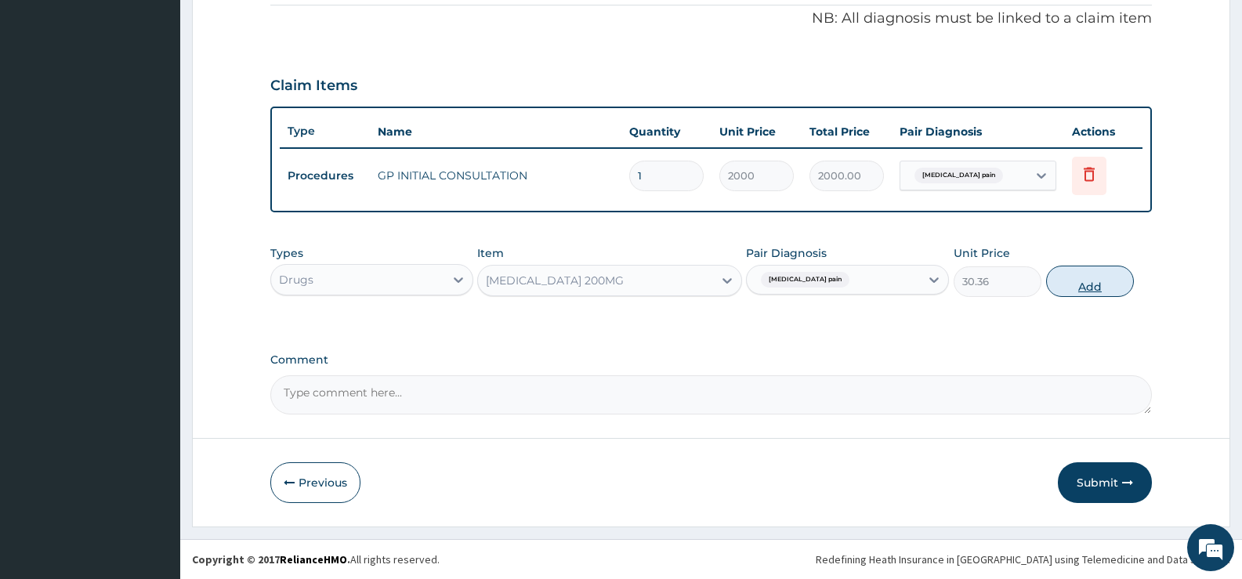
click at [1086, 278] on button "Add" at bounding box center [1090, 281] width 88 height 31
type input "0"
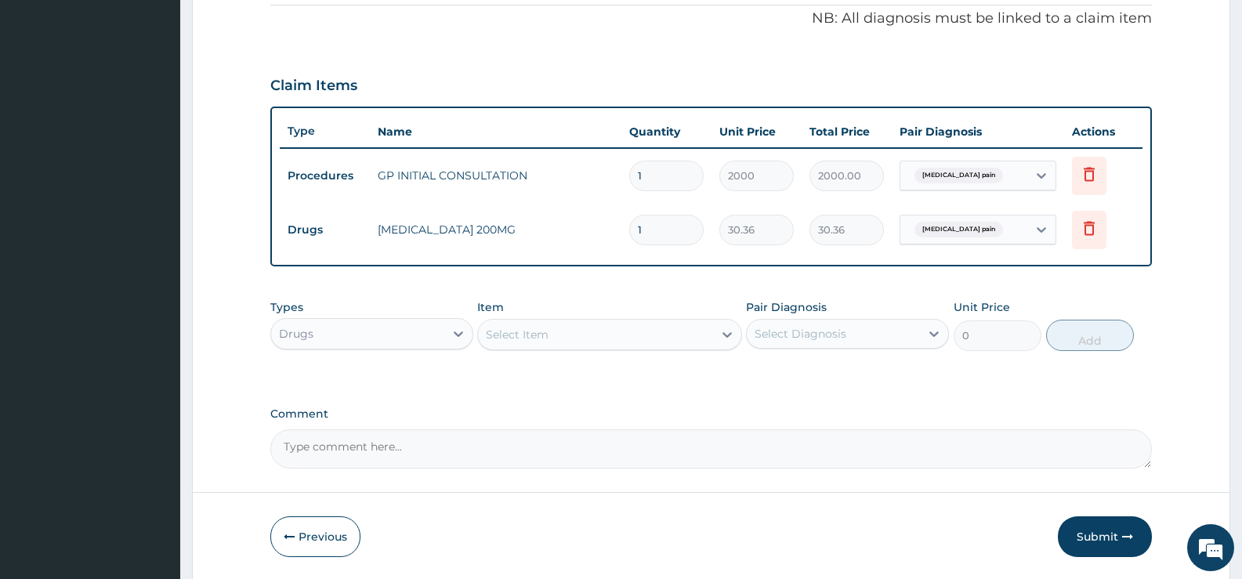
type input "10"
type input "303.60"
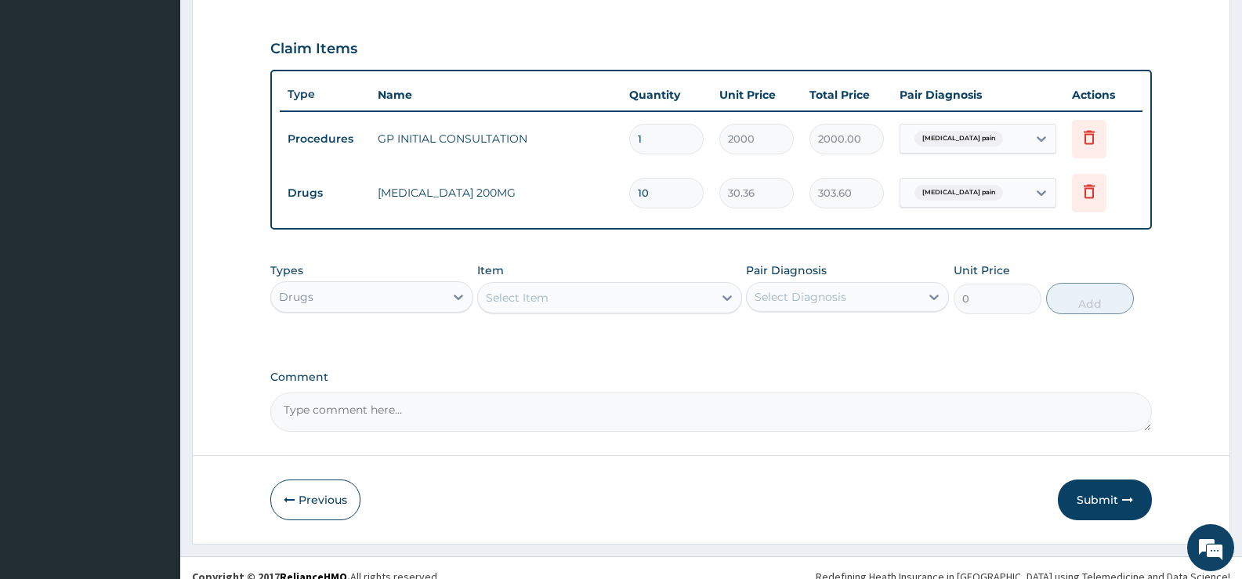
scroll to position [531, 0]
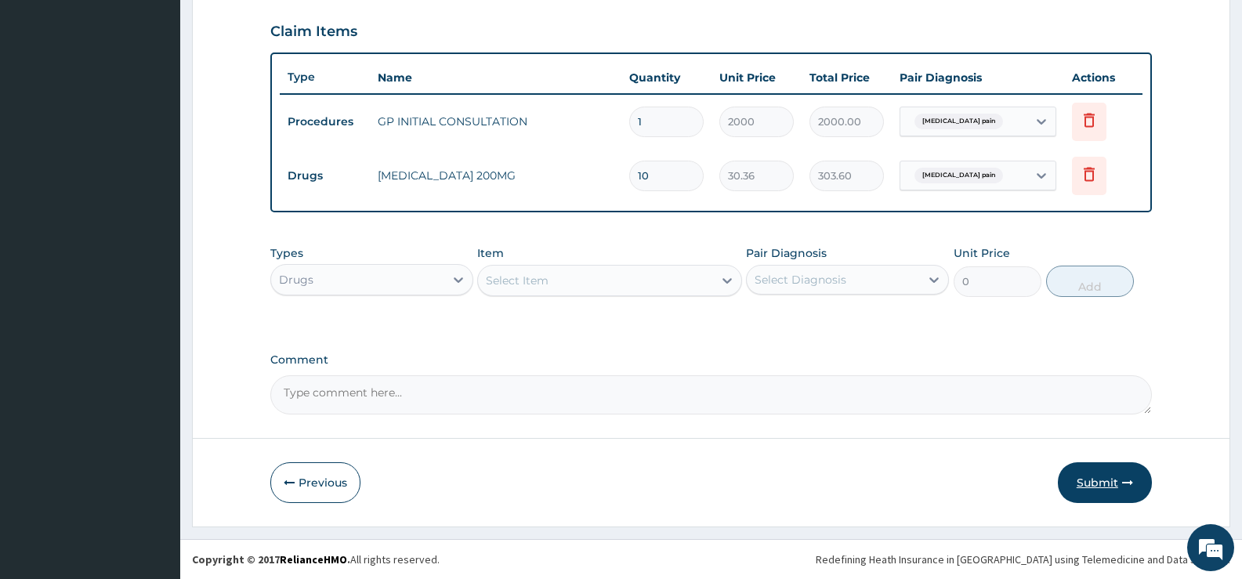
type input "10"
click at [1099, 476] on button "Submit" at bounding box center [1105, 482] width 94 height 41
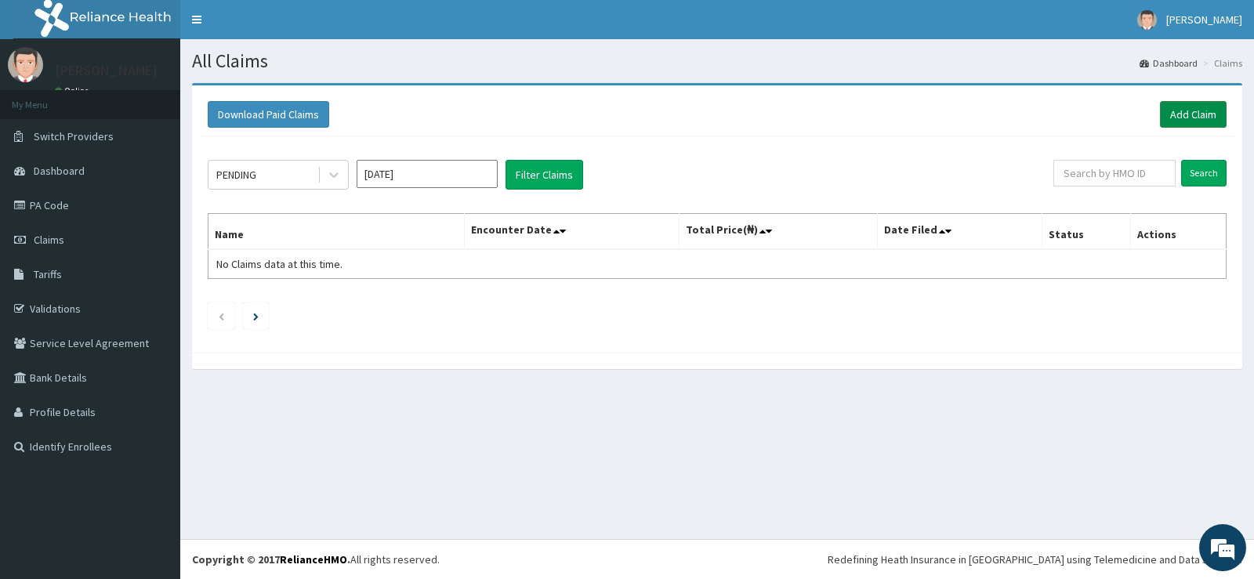
click at [1190, 111] on link "Add Claim" at bounding box center [1193, 114] width 67 height 27
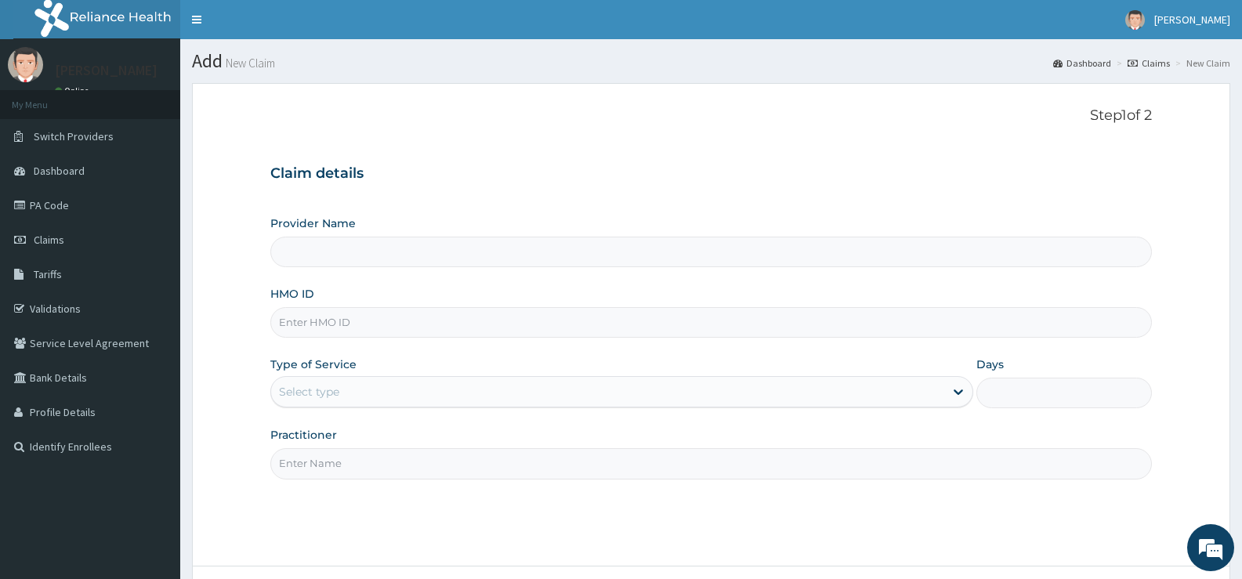
type input "[GEOGRAPHIC_DATA][PERSON_NAME]"
click at [386, 322] on input "HMO ID" at bounding box center [711, 322] width 882 height 31
type input "TEN/10225/B"
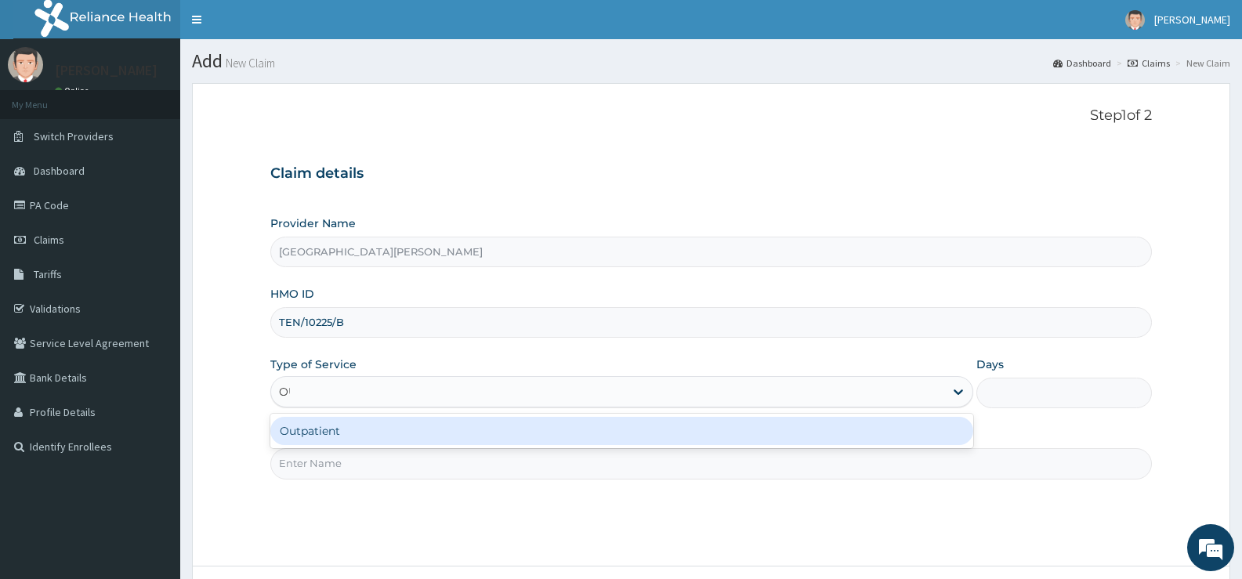
type input "OUT"
type input "1"
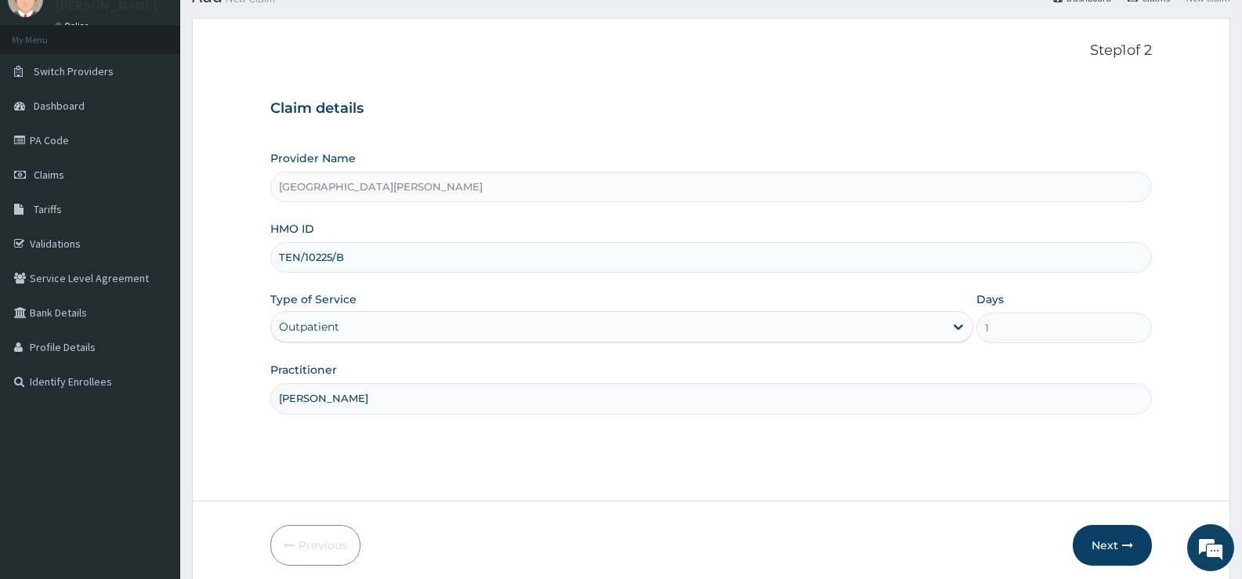
scroll to position [128, 0]
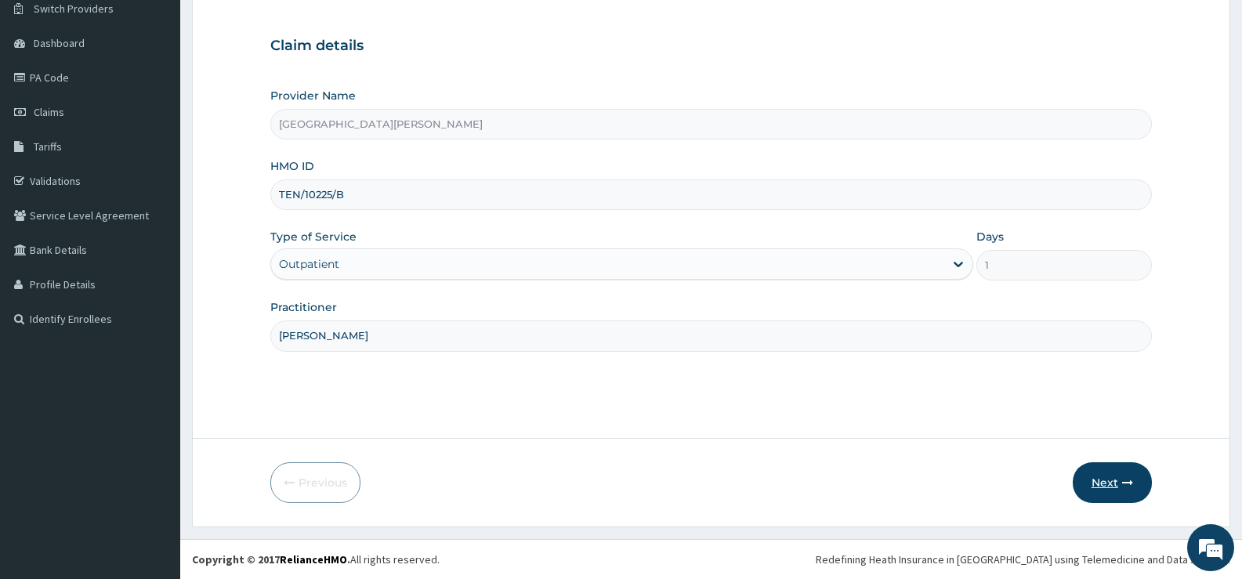
type input "[PERSON_NAME]"
click at [1099, 484] on button "Next" at bounding box center [1112, 482] width 79 height 41
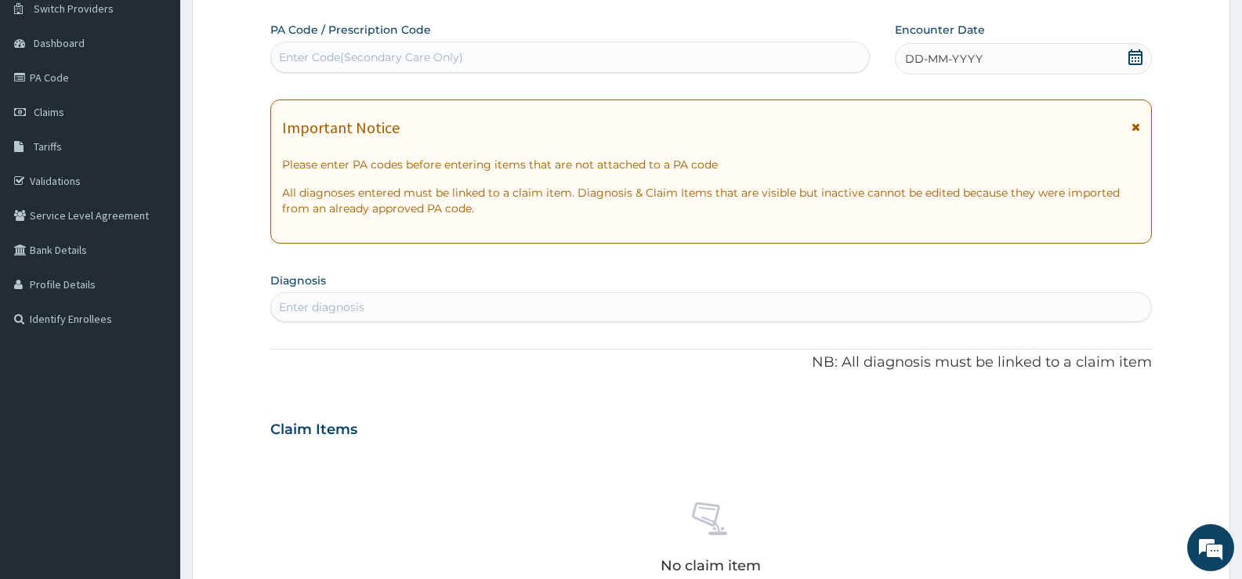
click at [1145, 58] on div "DD-MM-YYYY" at bounding box center [1023, 58] width 257 height 31
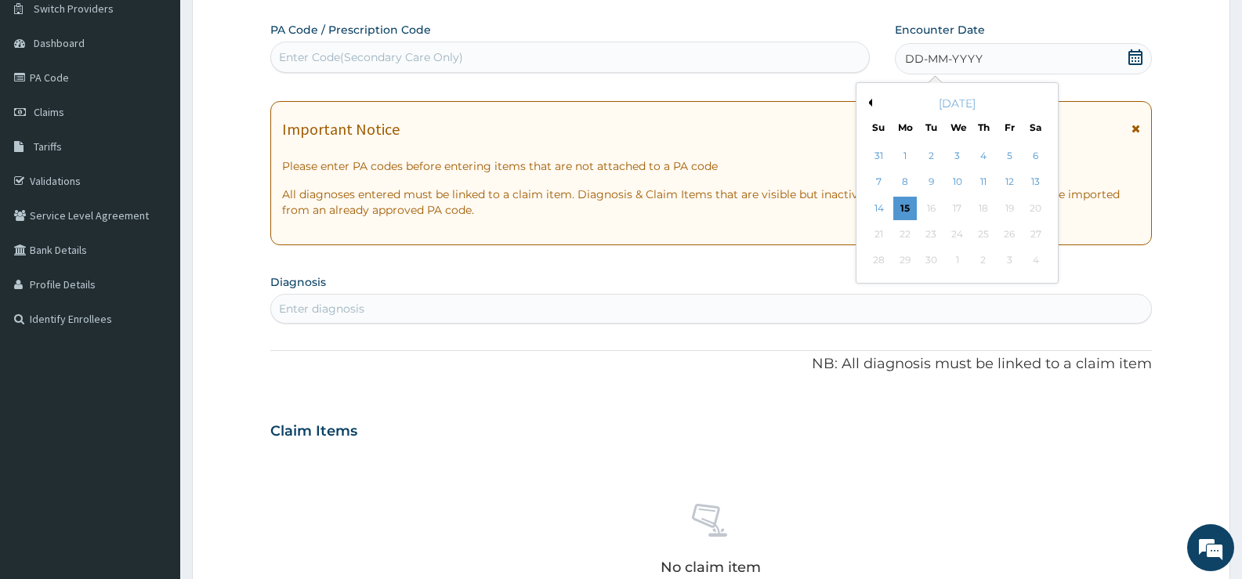
click at [871, 101] on button "Previous Month" at bounding box center [868, 103] width 8 height 8
click at [882, 208] on div "13" at bounding box center [880, 209] width 24 height 24
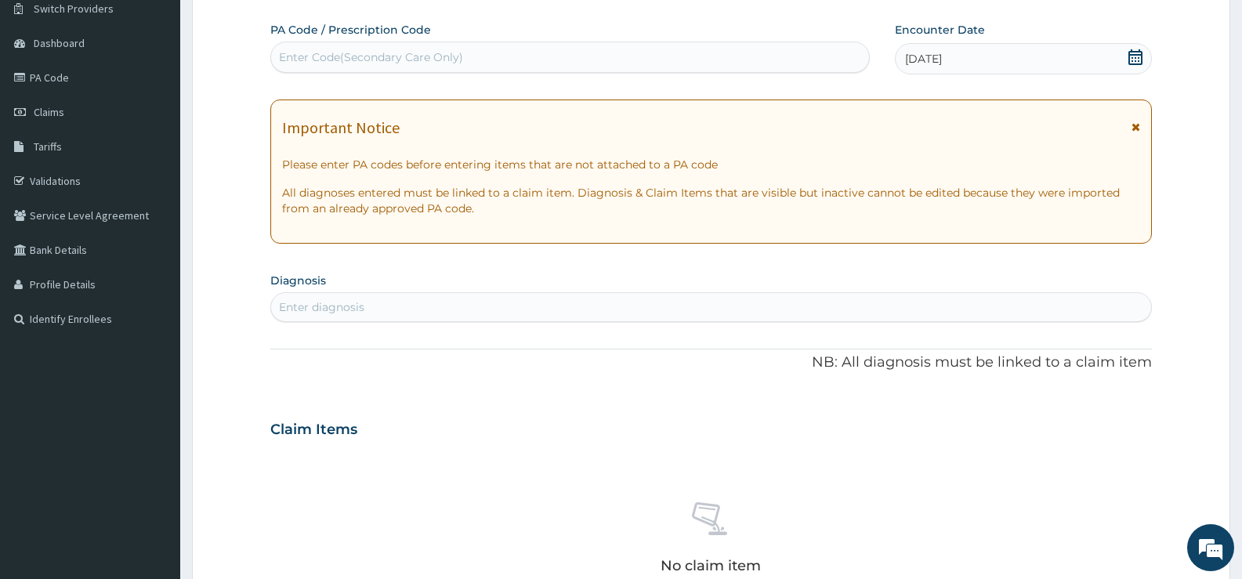
click at [715, 305] on div "Enter diagnosis" at bounding box center [711, 307] width 880 height 25
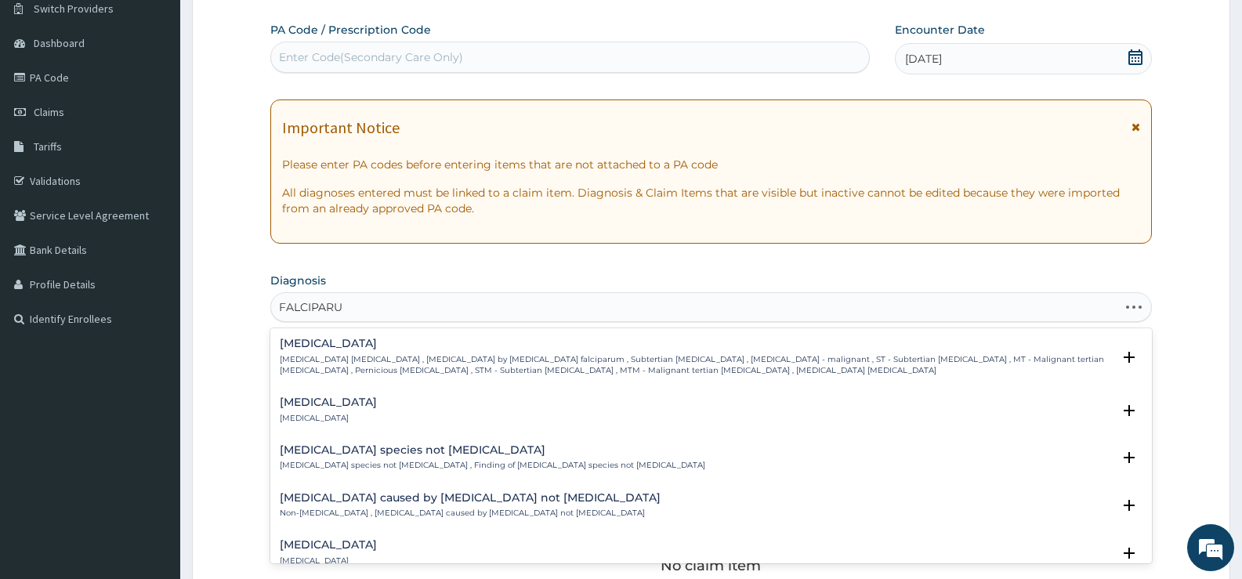
type input "FALCIPARUM"
click at [461, 360] on p "[MEDICAL_DATA] [MEDICAL_DATA] , [MEDICAL_DATA] by [MEDICAL_DATA] falciparum , S…" at bounding box center [696, 365] width 832 height 23
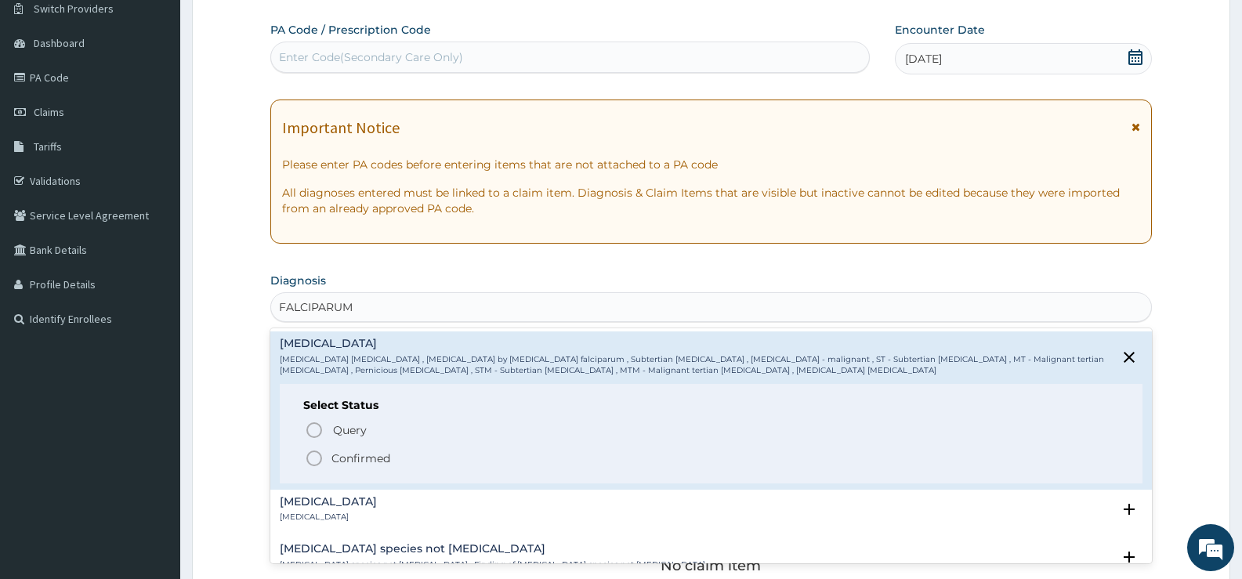
click at [346, 457] on p "Confirmed" at bounding box center [361, 459] width 59 height 16
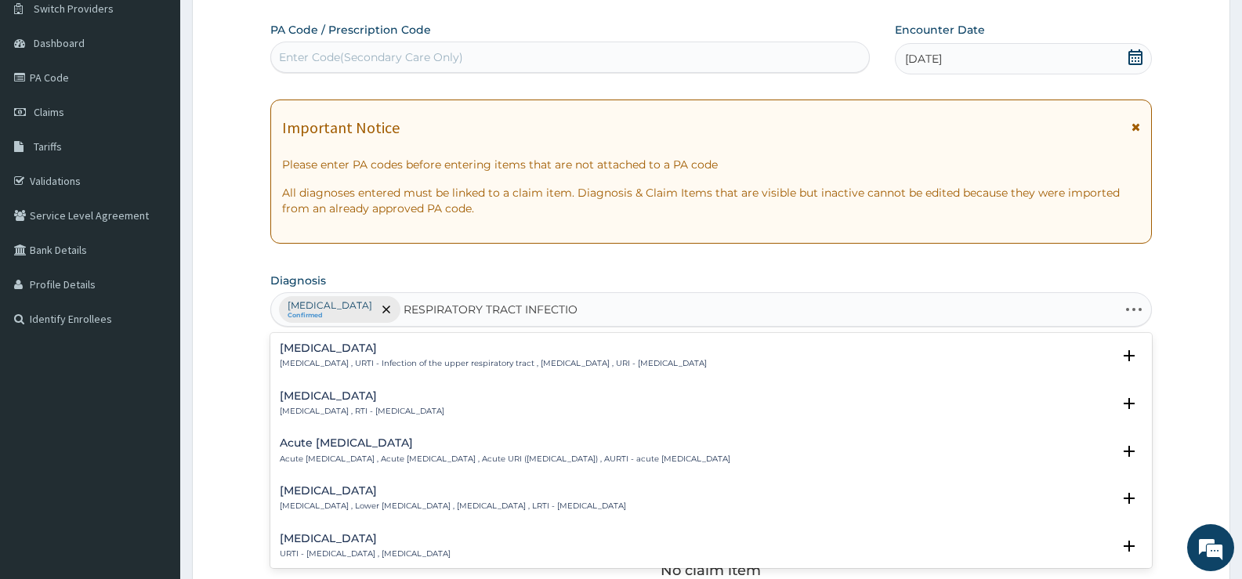
type input "[MEDICAL_DATA]"
click at [384, 400] on h4 "[MEDICAL_DATA]" at bounding box center [362, 396] width 165 height 12
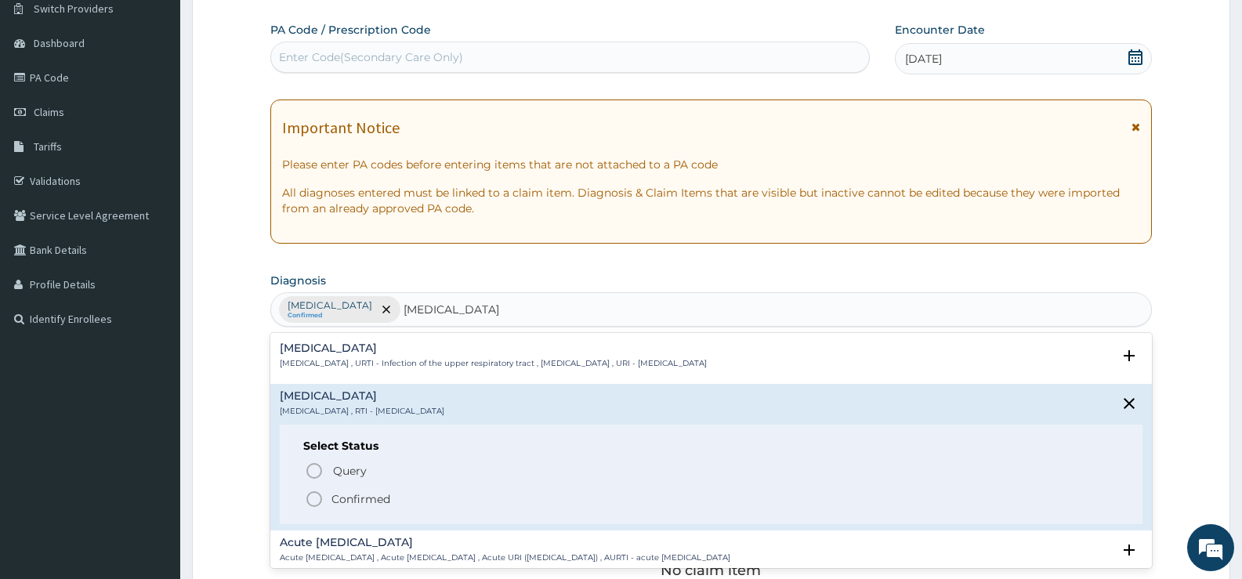
click at [363, 498] on p "Confirmed" at bounding box center [361, 499] width 59 height 16
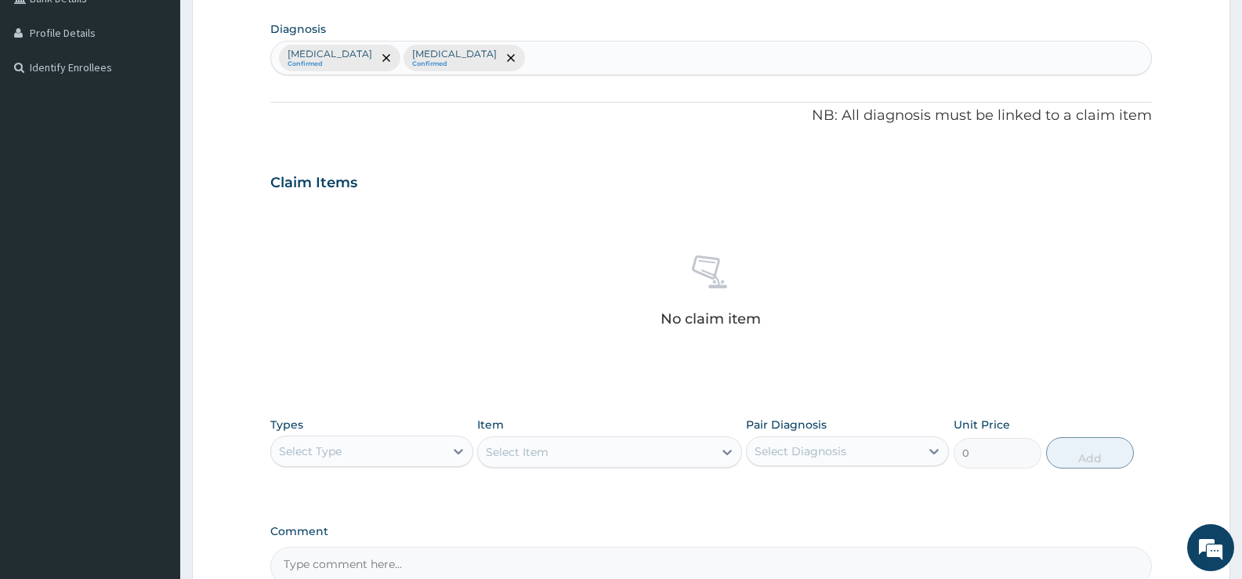
scroll to position [551, 0]
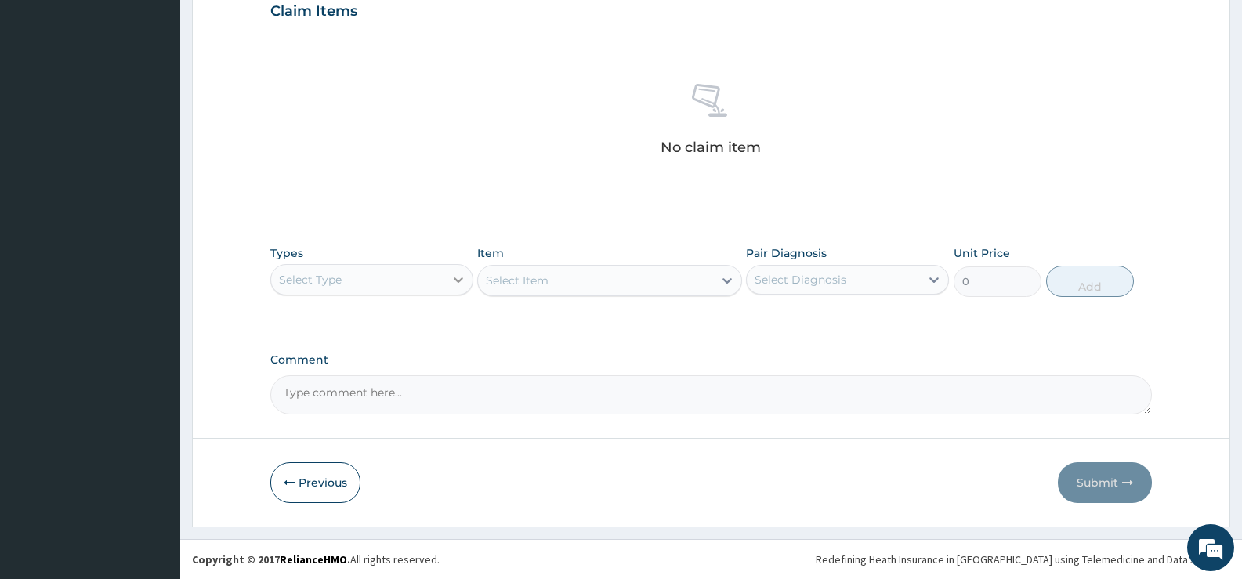
click at [461, 277] on icon at bounding box center [459, 280] width 16 height 16
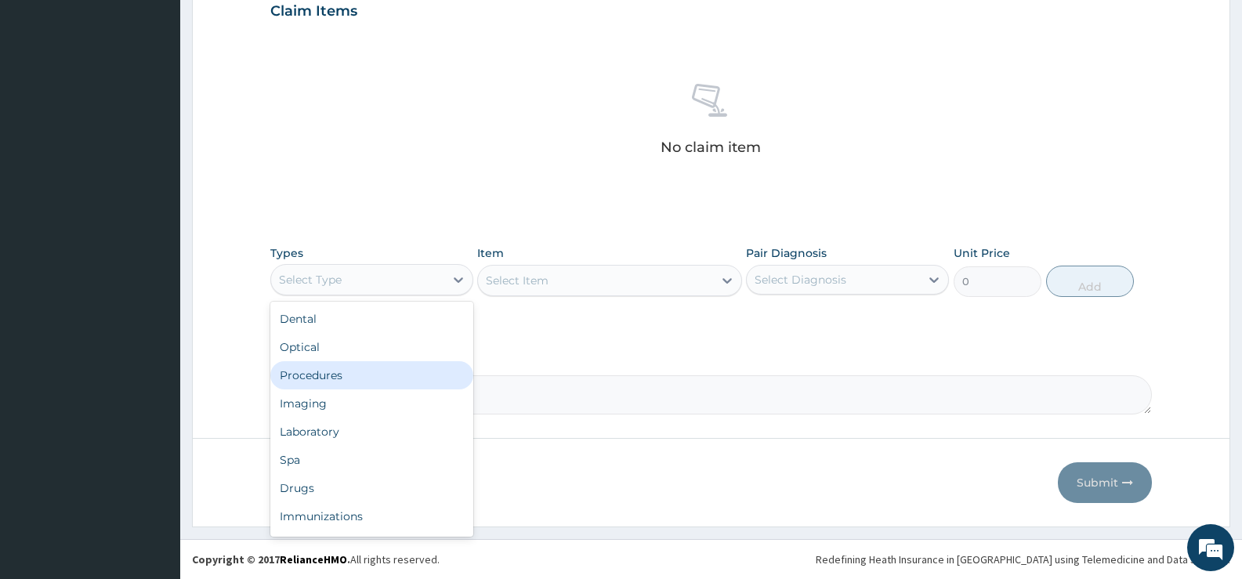
click at [341, 372] on div "Procedures" at bounding box center [371, 375] width 203 height 28
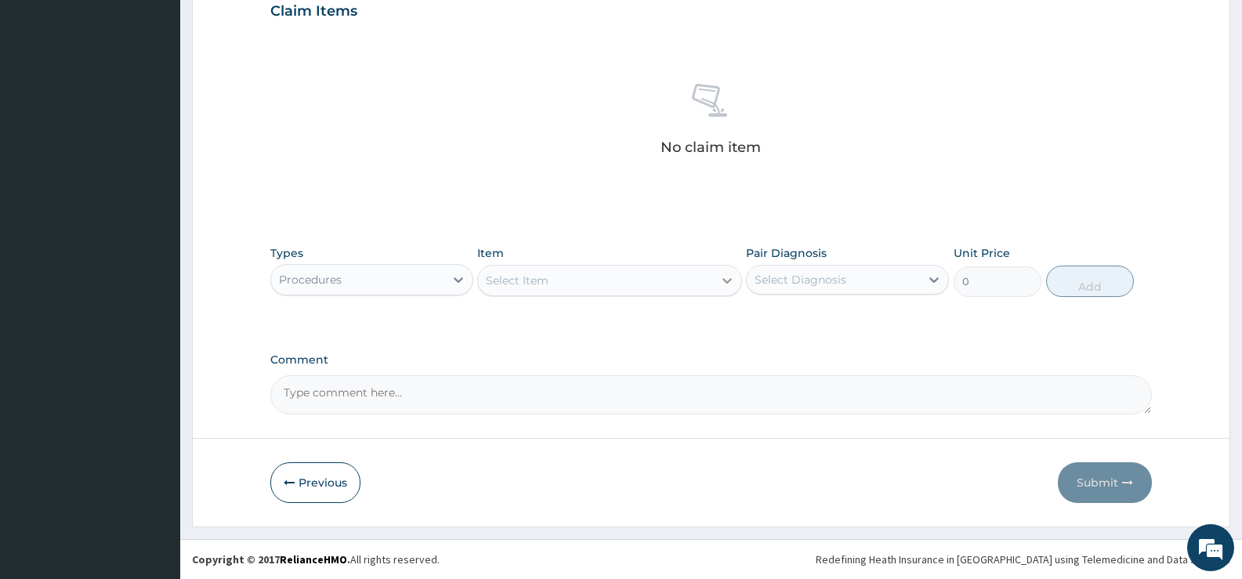
click at [726, 281] on icon at bounding box center [727, 280] width 9 height 5
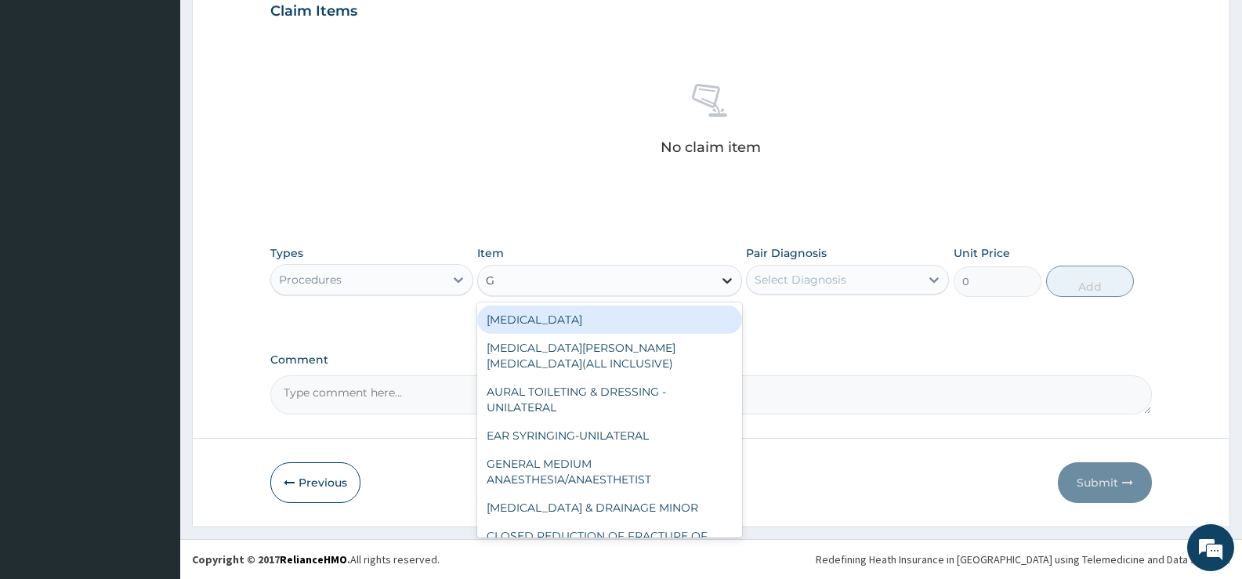
type input "GP"
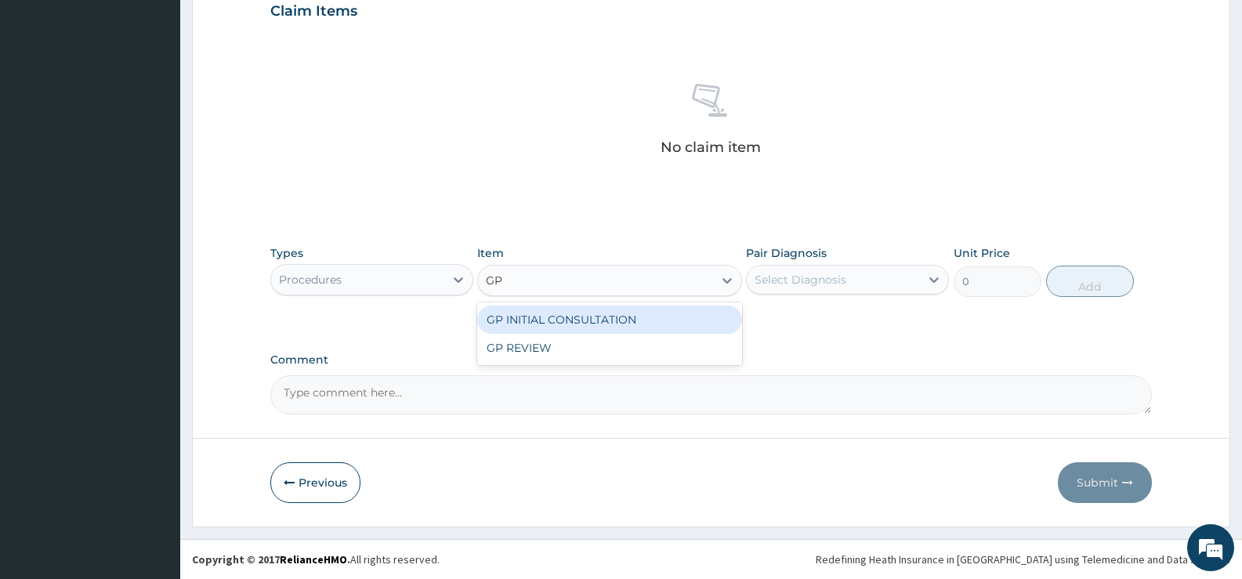
click at [709, 321] on div "GP INITIAL CONSULTATION" at bounding box center [609, 320] width 264 height 28
type input "2000"
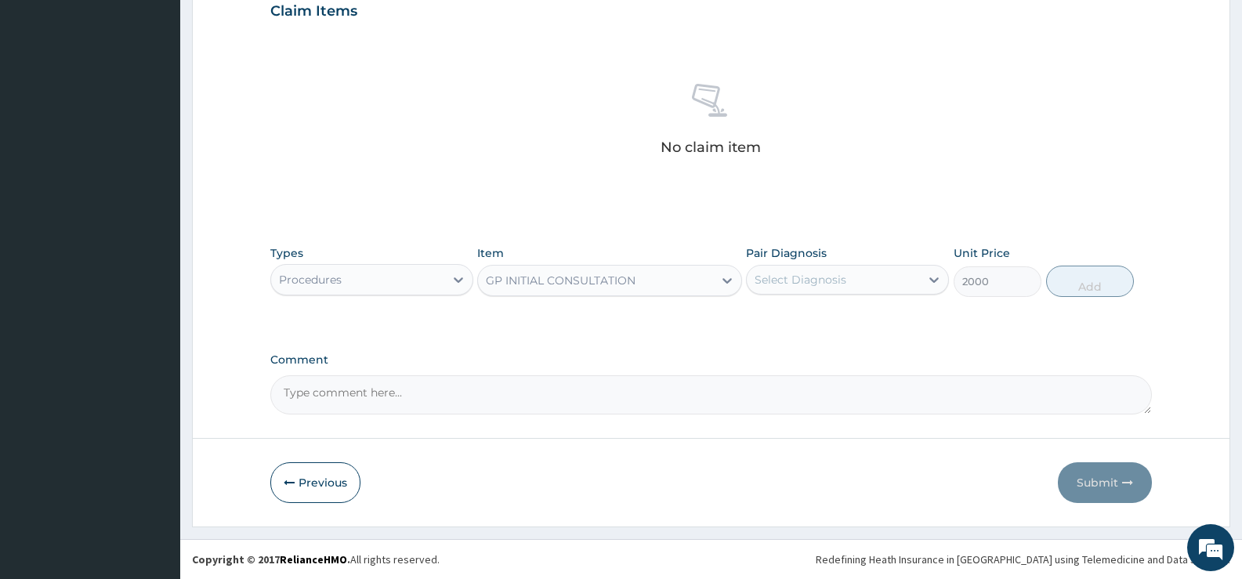
click at [911, 281] on div "Select Diagnosis" at bounding box center [833, 279] width 173 height 25
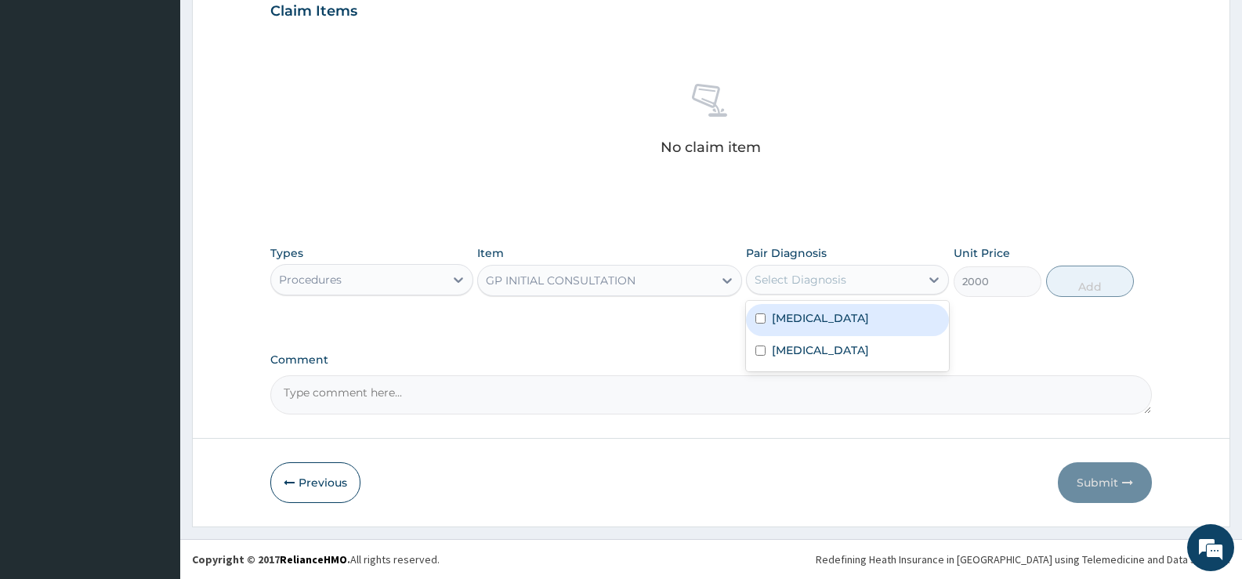
click at [846, 320] on label "[MEDICAL_DATA]" at bounding box center [820, 318] width 97 height 16
checkbox input "true"
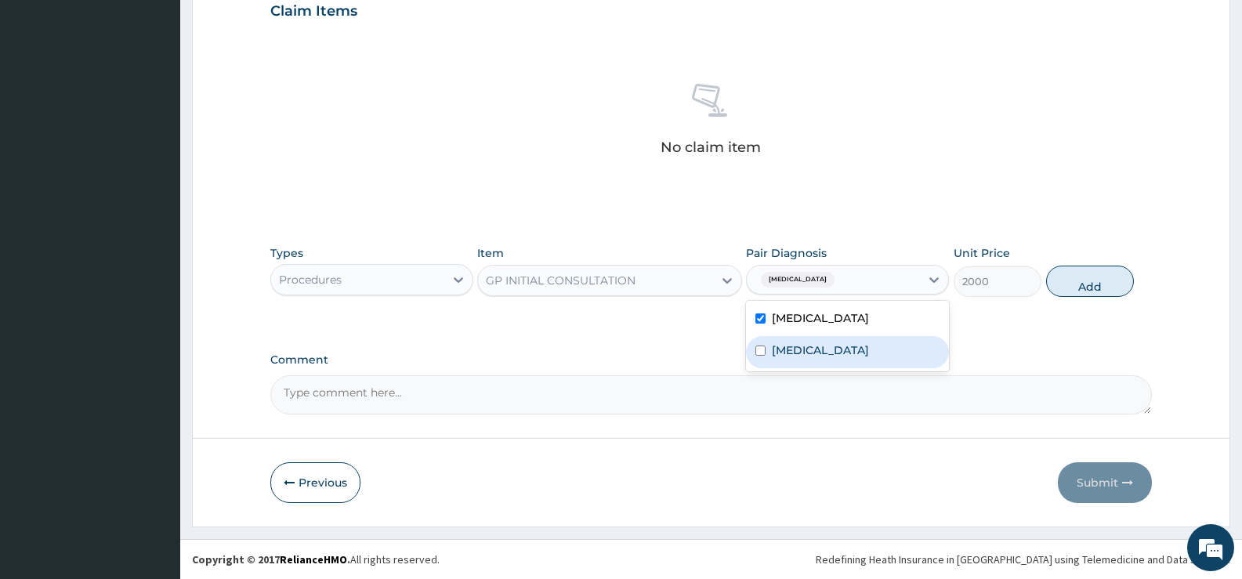
click at [856, 349] on label "[MEDICAL_DATA]" at bounding box center [820, 350] width 97 height 16
checkbox input "true"
click at [1087, 287] on button "Add" at bounding box center [1090, 281] width 88 height 31
type input "0"
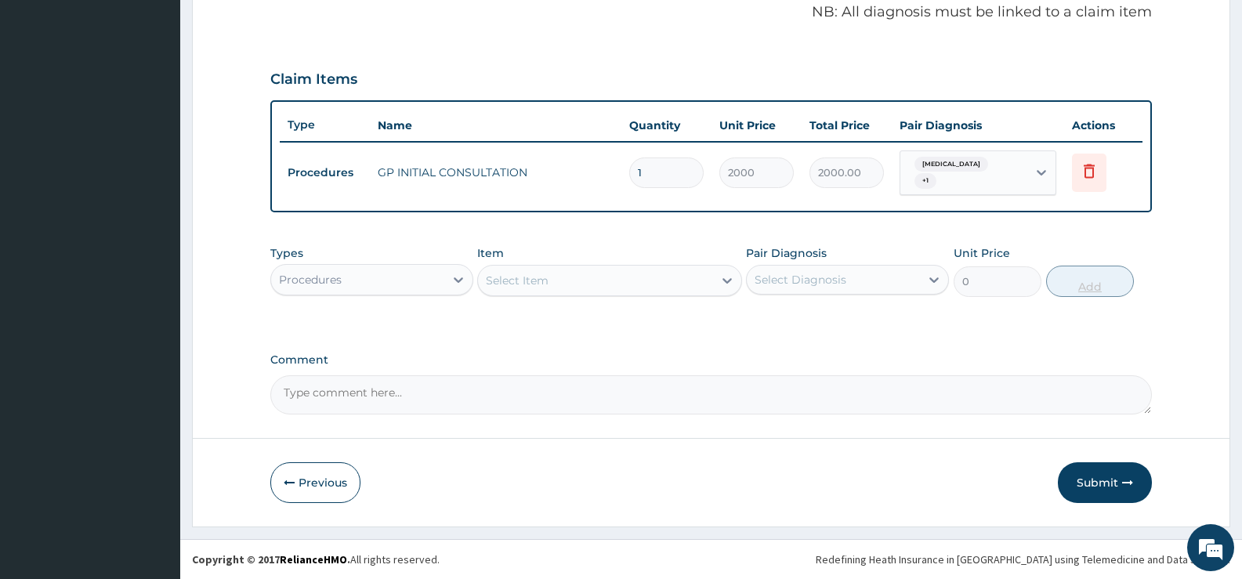
scroll to position [483, 0]
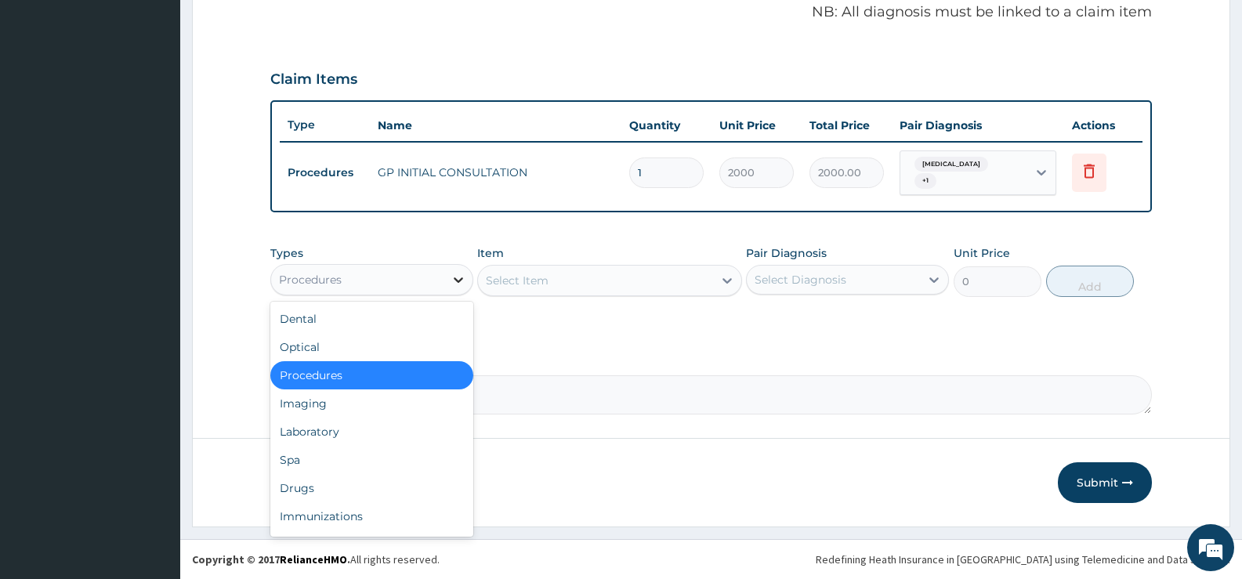
click at [458, 279] on icon at bounding box center [459, 280] width 16 height 16
click at [386, 436] on div "Laboratory" at bounding box center [371, 432] width 203 height 28
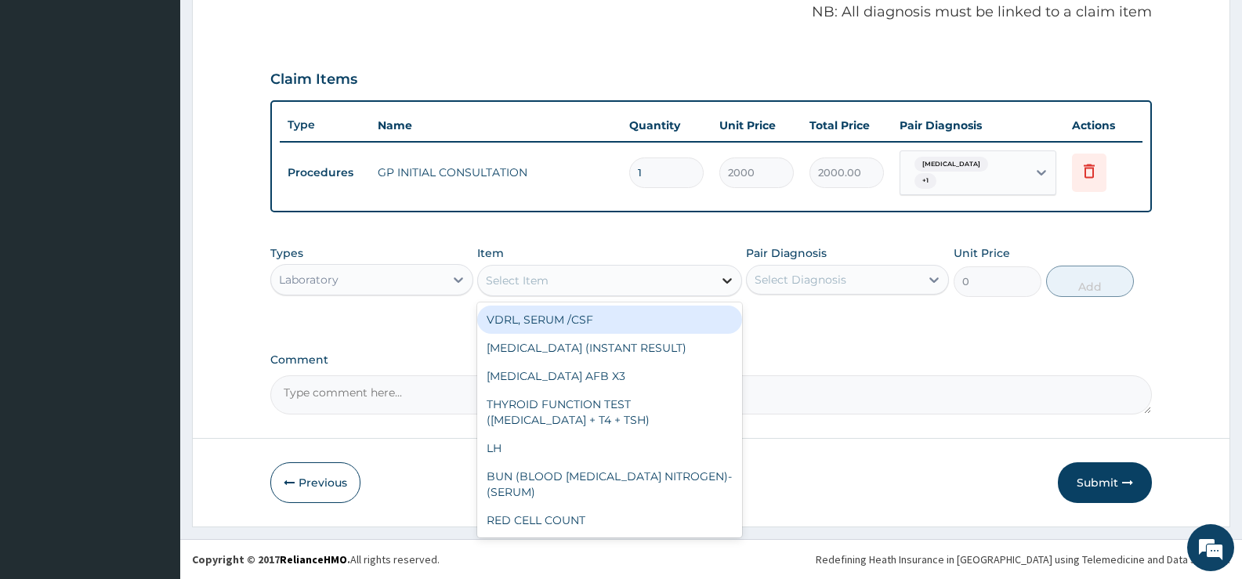
click at [720, 281] on icon at bounding box center [727, 281] width 16 height 16
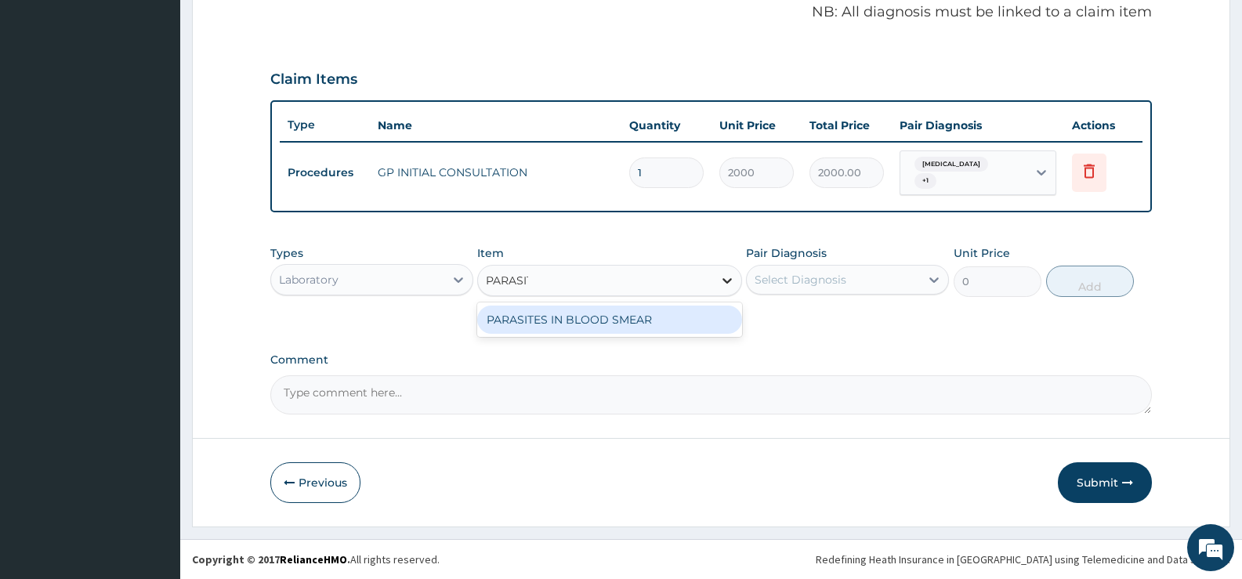
type input "[MEDICAL_DATA]"
click at [694, 317] on div "PARASITES IN BLOOD SMEAR" at bounding box center [609, 320] width 264 height 28
type input "1100"
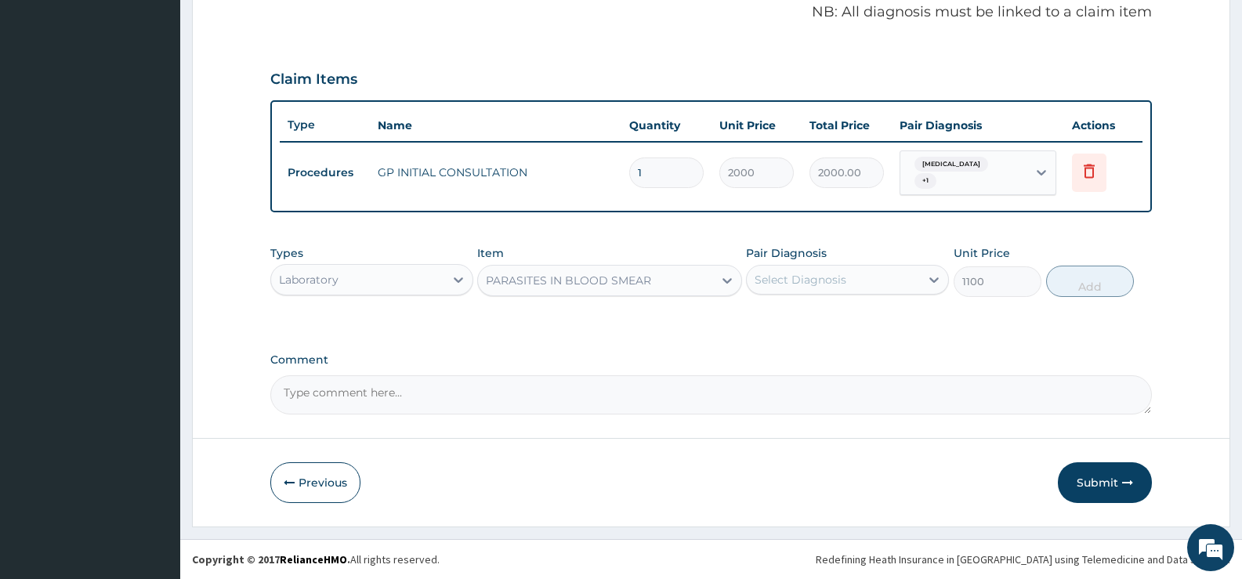
click at [857, 285] on div "Select Diagnosis" at bounding box center [833, 279] width 173 height 25
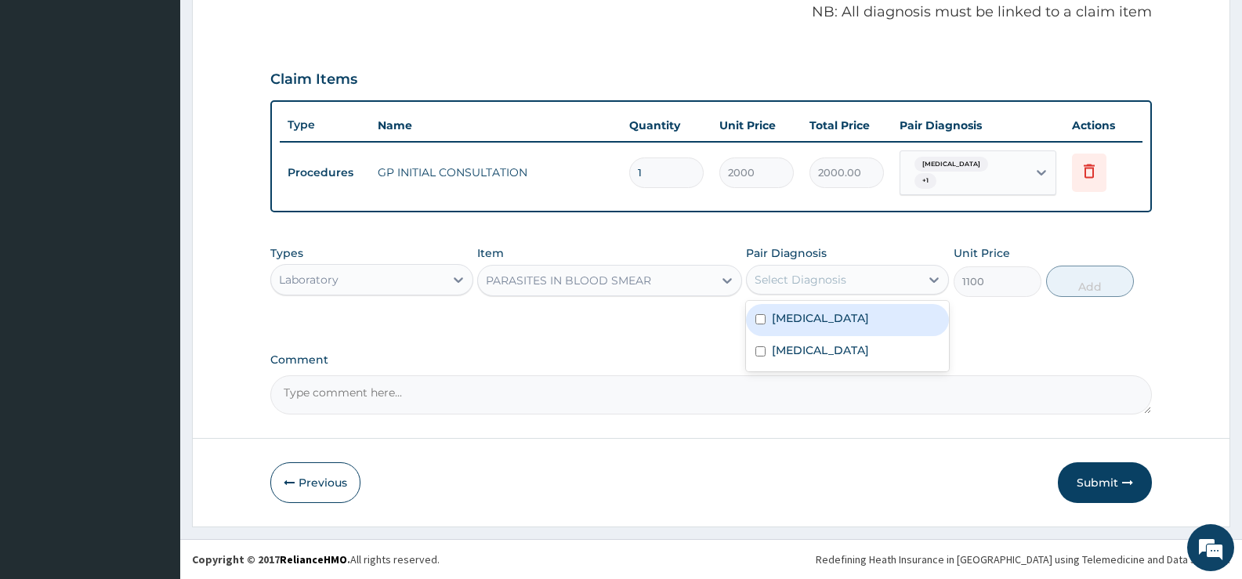
click at [845, 318] on label "[MEDICAL_DATA]" at bounding box center [820, 318] width 97 height 16
checkbox input "true"
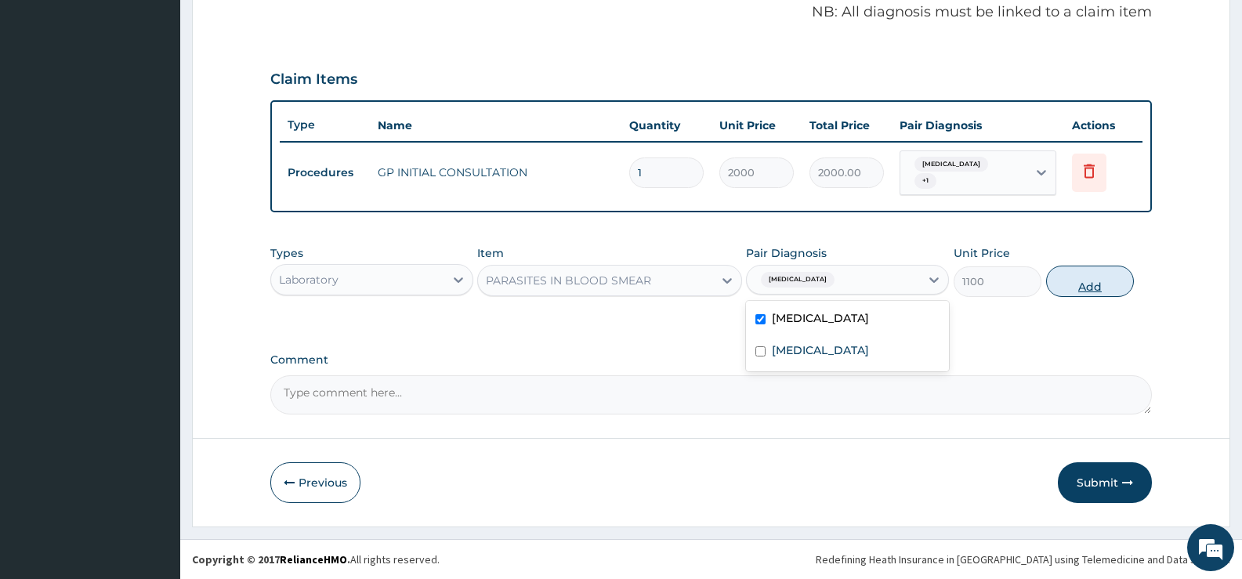
click at [1096, 283] on button "Add" at bounding box center [1090, 281] width 88 height 31
type input "0"
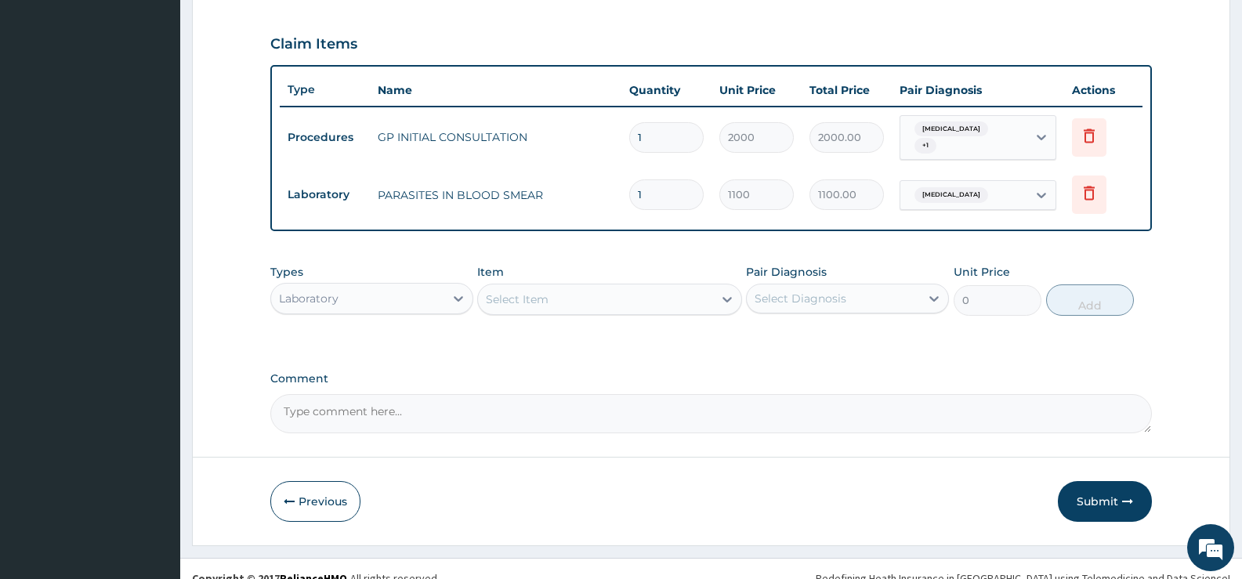
scroll to position [537, 0]
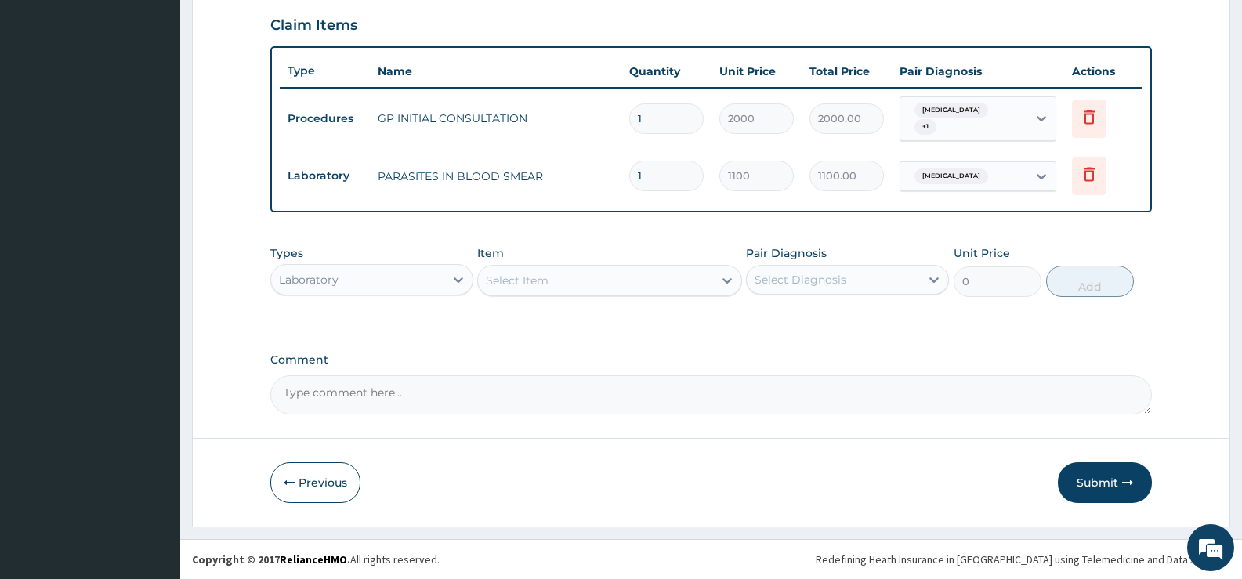
click at [685, 284] on div "Select Item" at bounding box center [595, 280] width 234 height 25
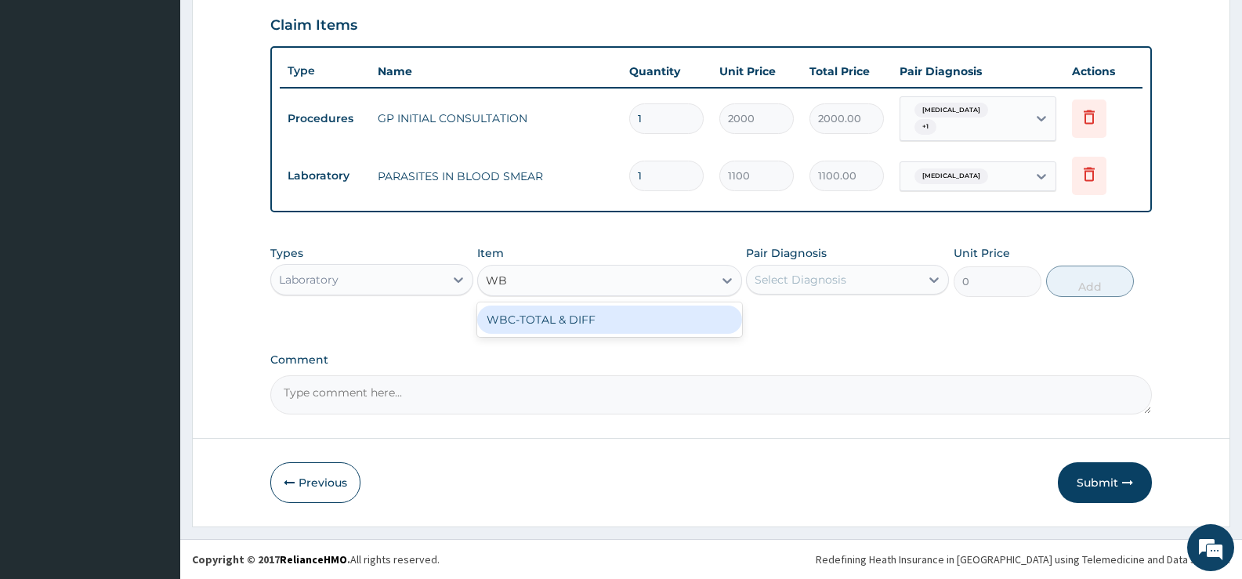
type input "WBC"
click at [679, 323] on div "WBC-TOTAL & DIFF" at bounding box center [609, 320] width 264 height 28
type input "1500"
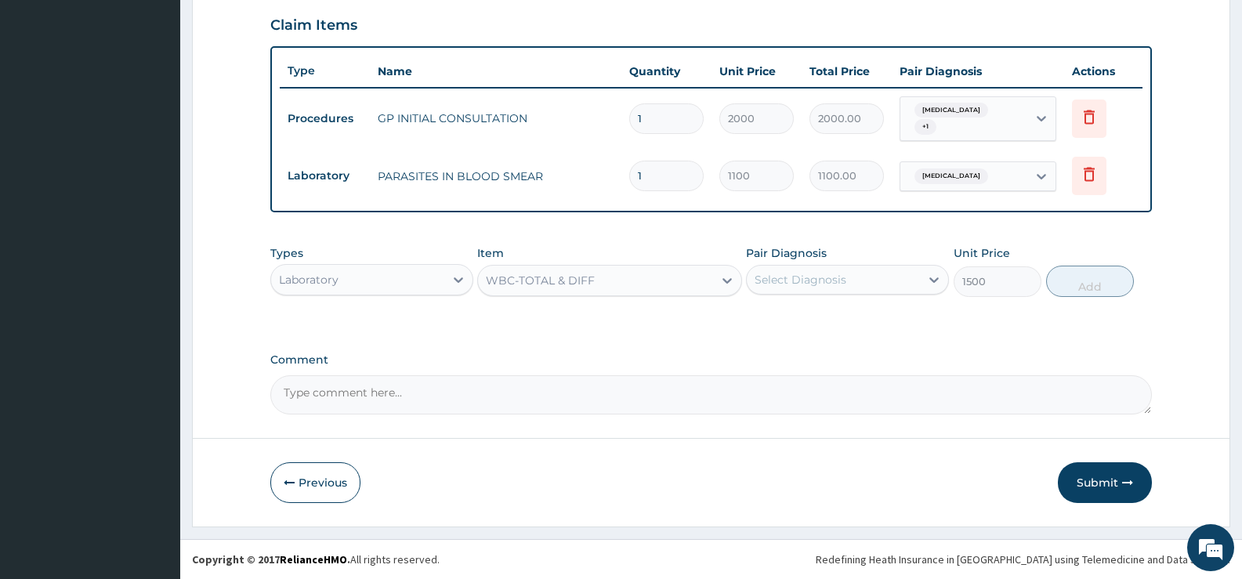
click at [875, 281] on div "Select Diagnosis" at bounding box center [833, 279] width 173 height 25
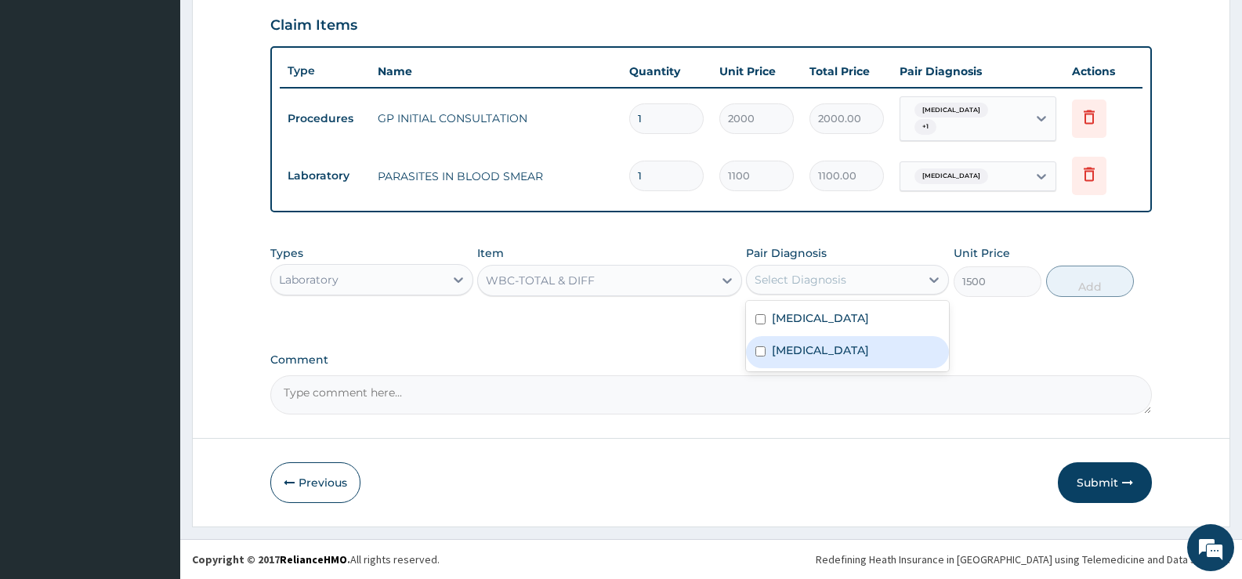
click at [818, 352] on label "Respiratory tract infection" at bounding box center [820, 350] width 97 height 16
drag, startPoint x: 818, startPoint y: 352, endPoint x: 979, endPoint y: 321, distance: 163.5
click at [818, 352] on label "Respiratory tract infection" at bounding box center [820, 350] width 97 height 16
click at [813, 354] on label "Respiratory tract infection" at bounding box center [820, 350] width 97 height 16
checkbox input "true"
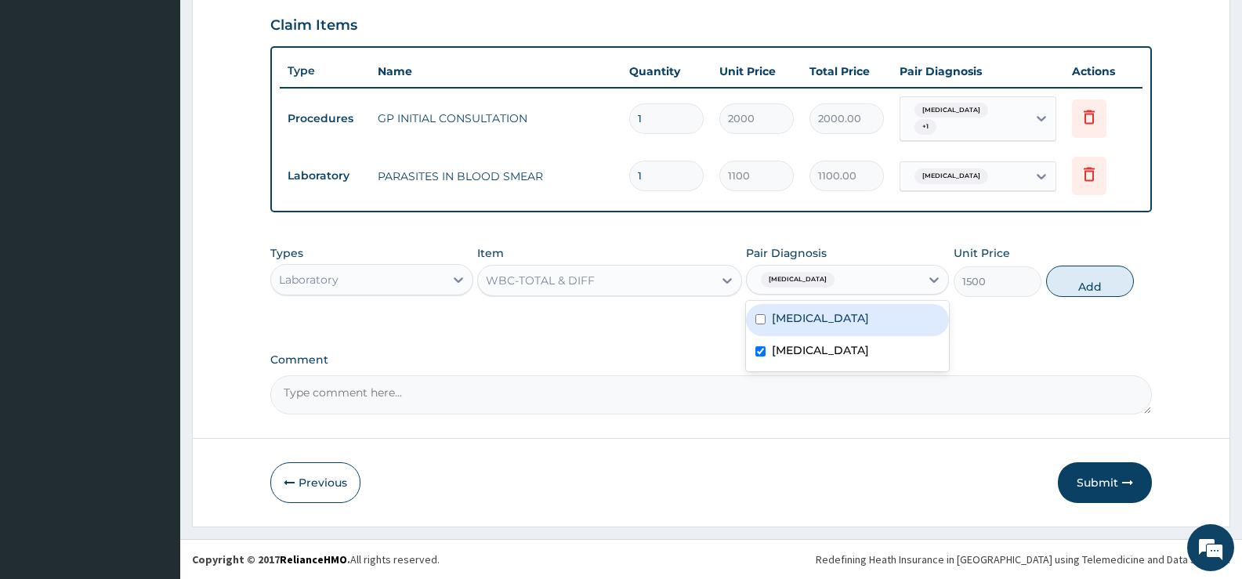
click at [1078, 277] on button "Add" at bounding box center [1090, 281] width 88 height 31
type input "0"
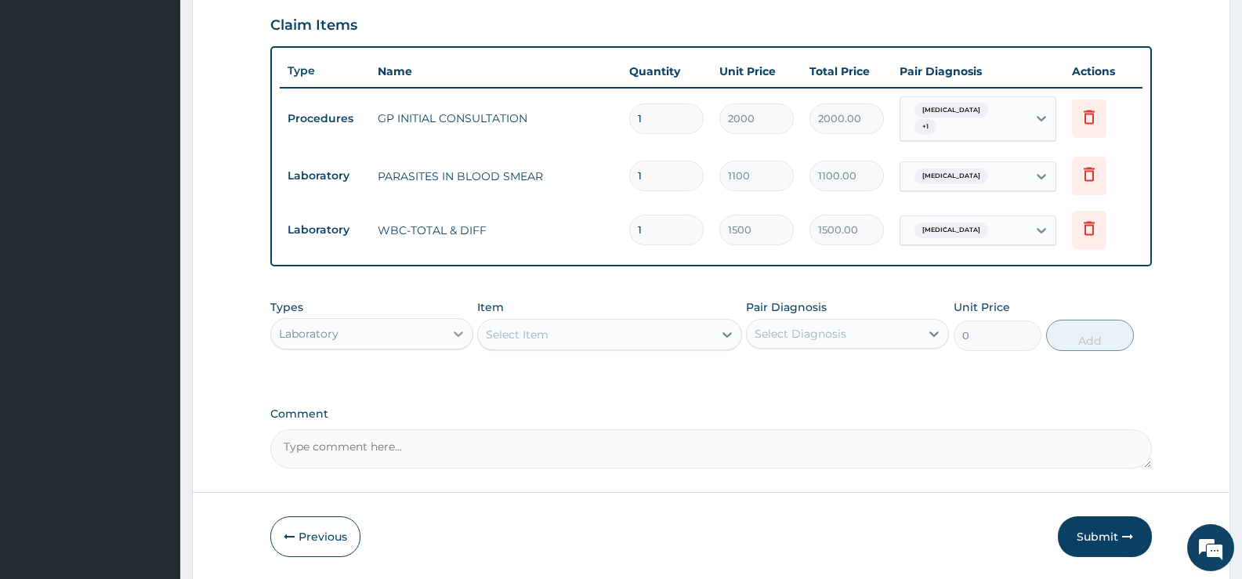
click at [456, 336] on icon at bounding box center [459, 334] width 16 height 16
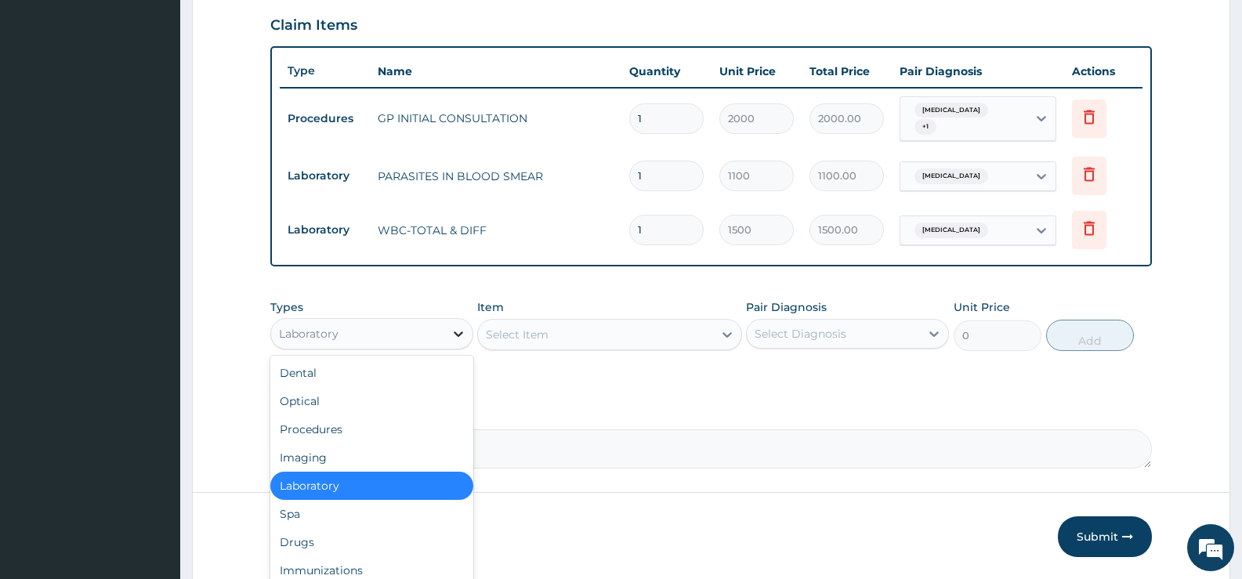
click at [456, 336] on icon at bounding box center [459, 334] width 16 height 16
click at [462, 328] on icon at bounding box center [459, 334] width 16 height 16
drag, startPoint x: 462, startPoint y: 328, endPoint x: 454, endPoint y: 338, distance: 12.8
click at [462, 328] on icon at bounding box center [459, 334] width 16 height 16
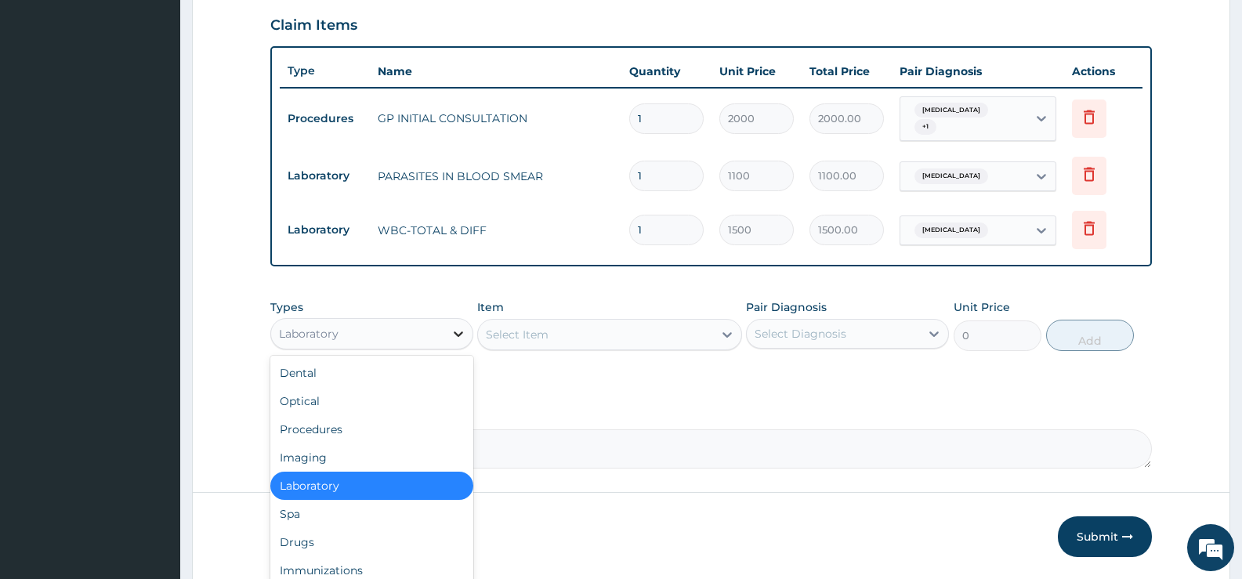
click at [452, 337] on icon at bounding box center [459, 334] width 16 height 16
click at [310, 542] on div "Drugs" at bounding box center [371, 542] width 203 height 28
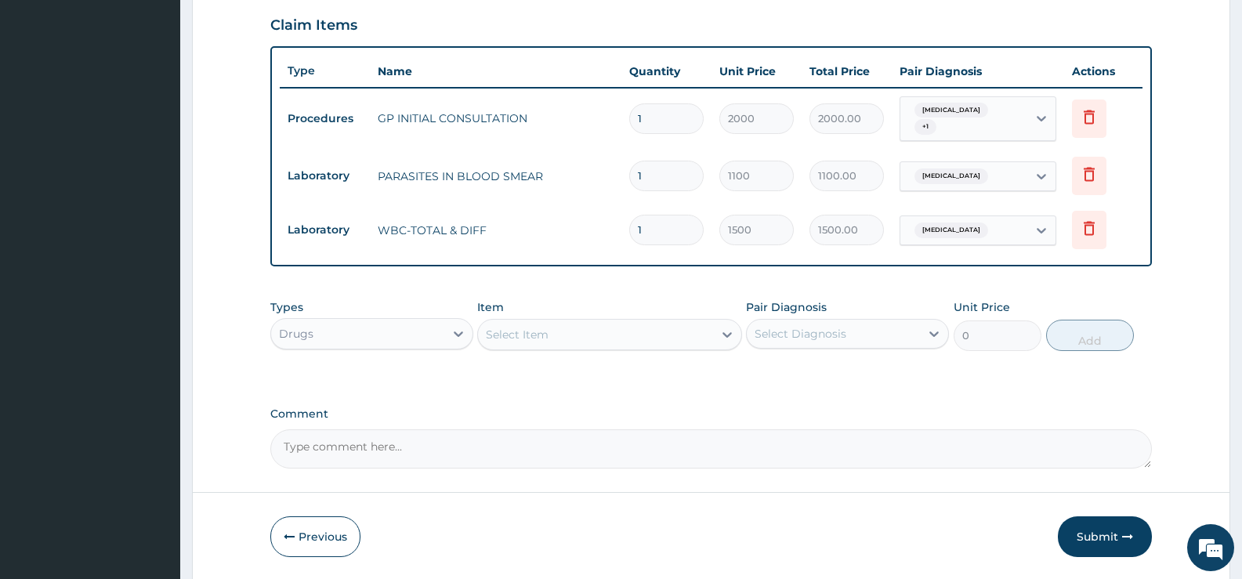
click at [730, 332] on icon at bounding box center [727, 335] width 16 height 16
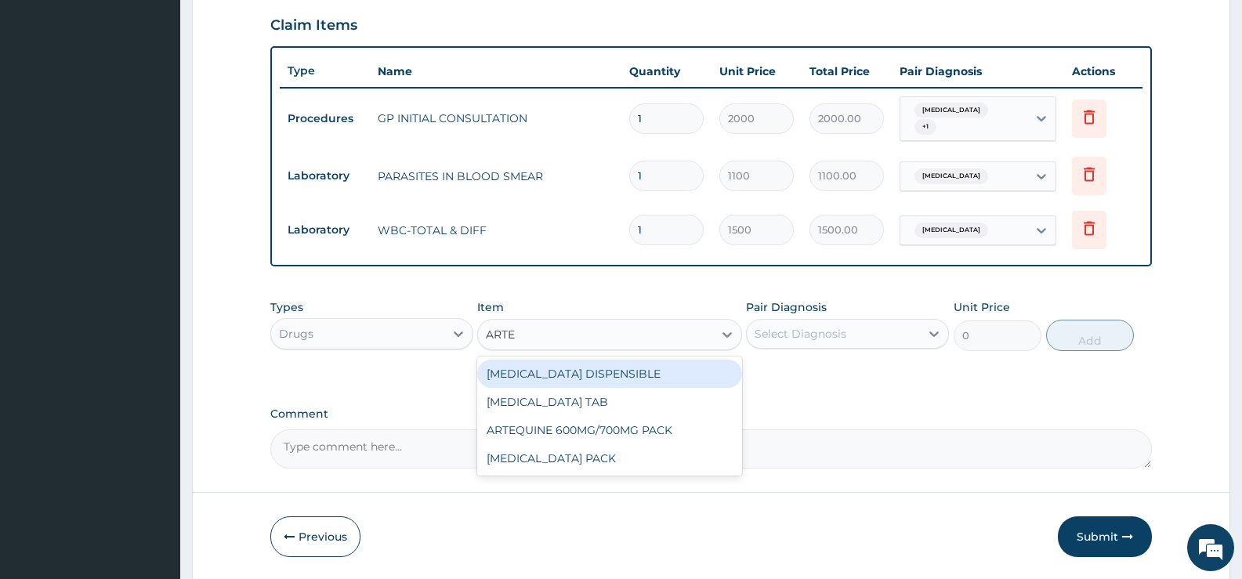
type input "ARTEM"
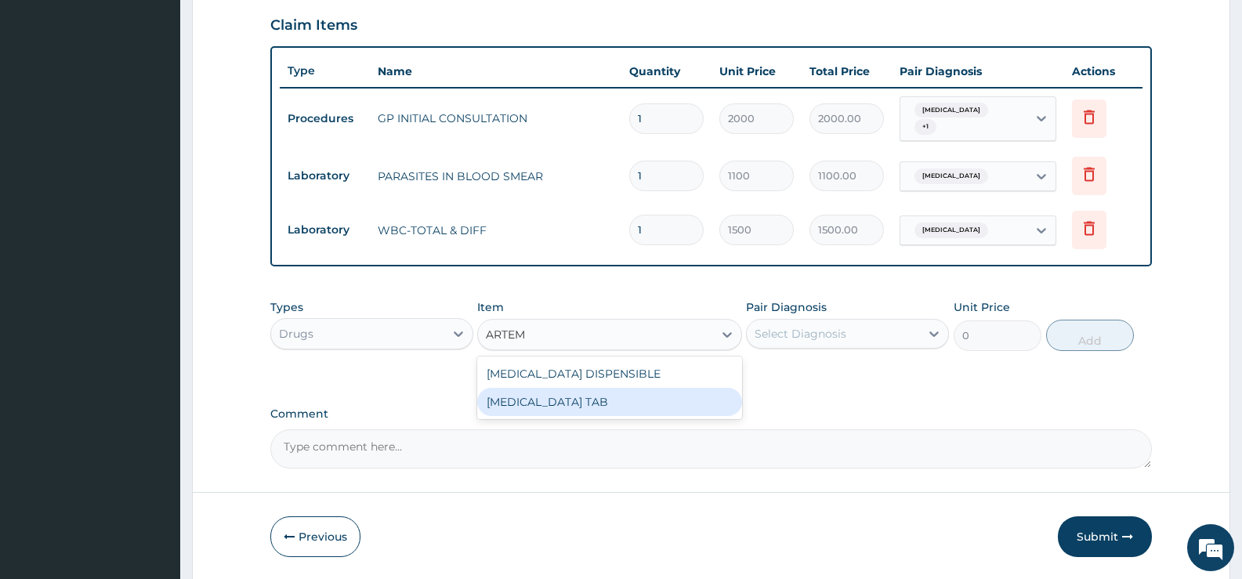
click at [618, 402] on div "[MEDICAL_DATA] TAB" at bounding box center [609, 402] width 264 height 28
type input "1035"
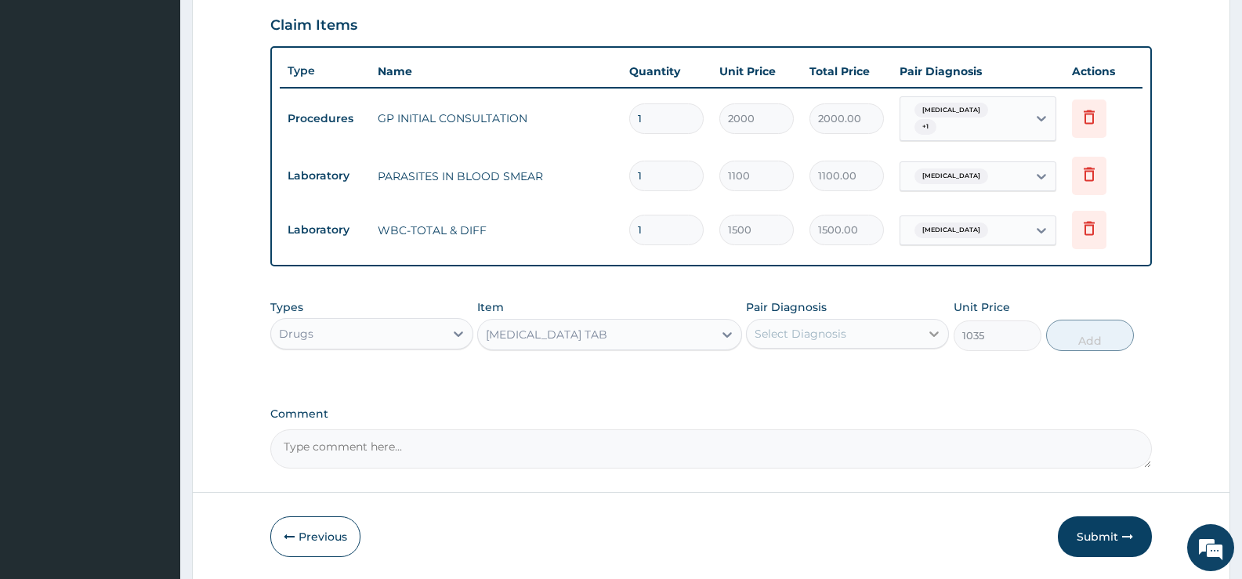
click at [925, 336] on div at bounding box center [934, 334] width 28 height 28
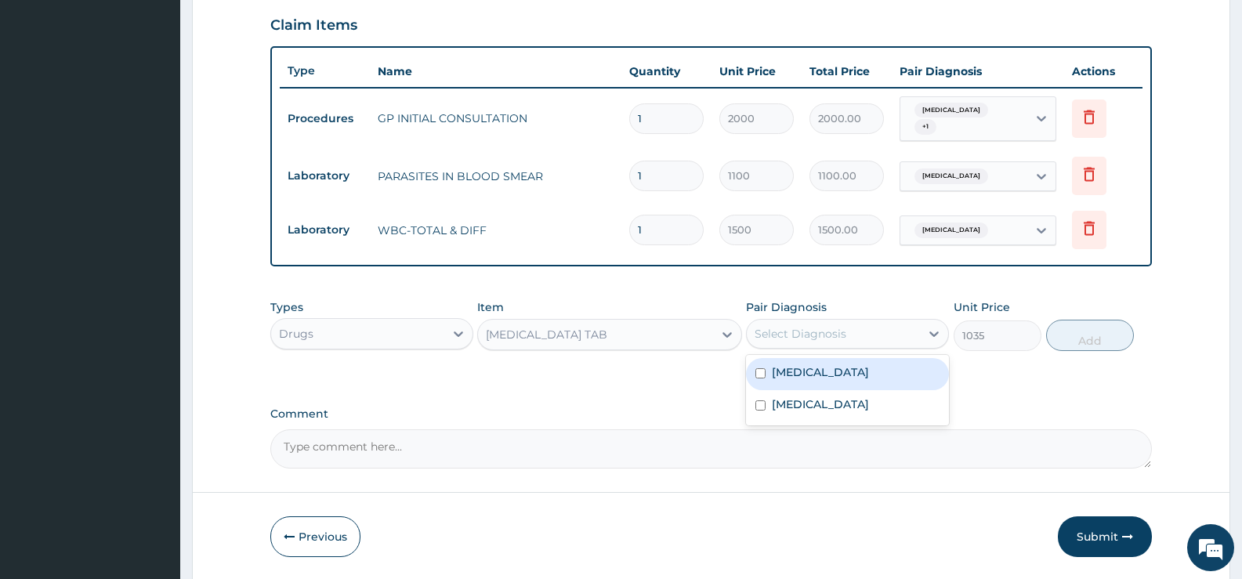
click at [842, 373] on label "Falciparum malaria" at bounding box center [820, 372] width 97 height 16
checkbox input "true"
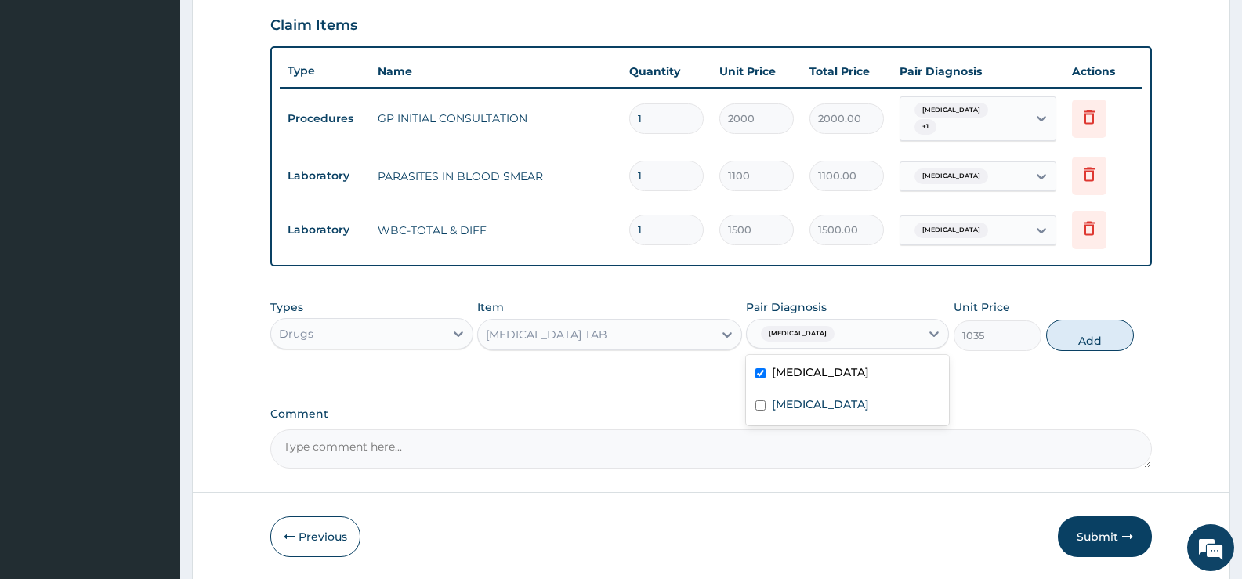
click at [1077, 341] on button "Add" at bounding box center [1090, 335] width 88 height 31
type input "0"
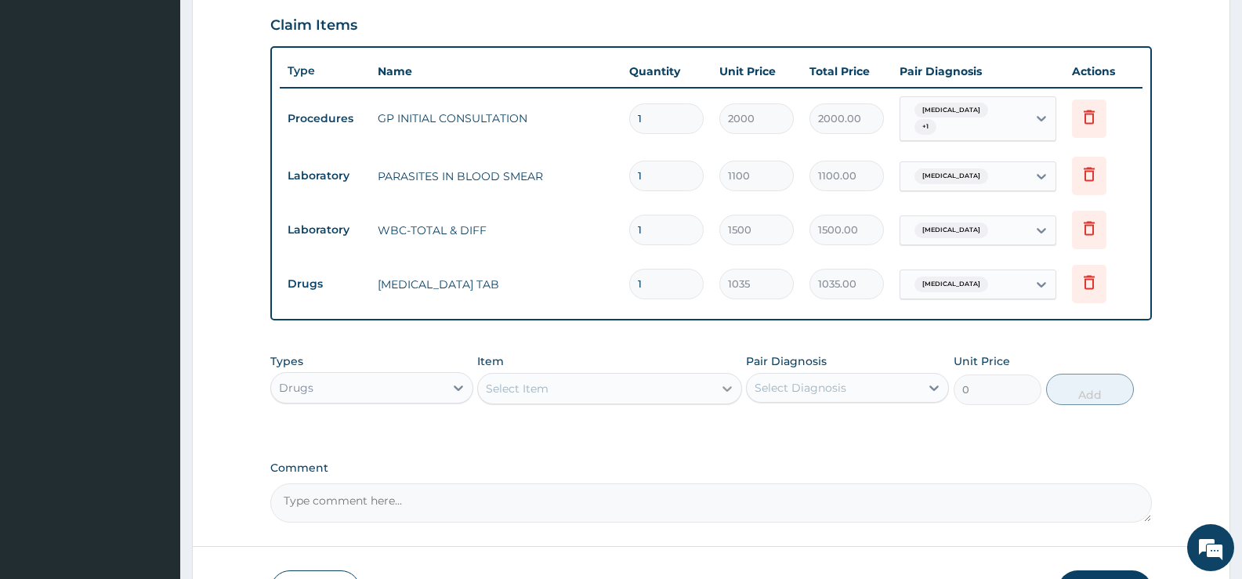
click at [713, 391] on div at bounding box center [727, 389] width 28 height 28
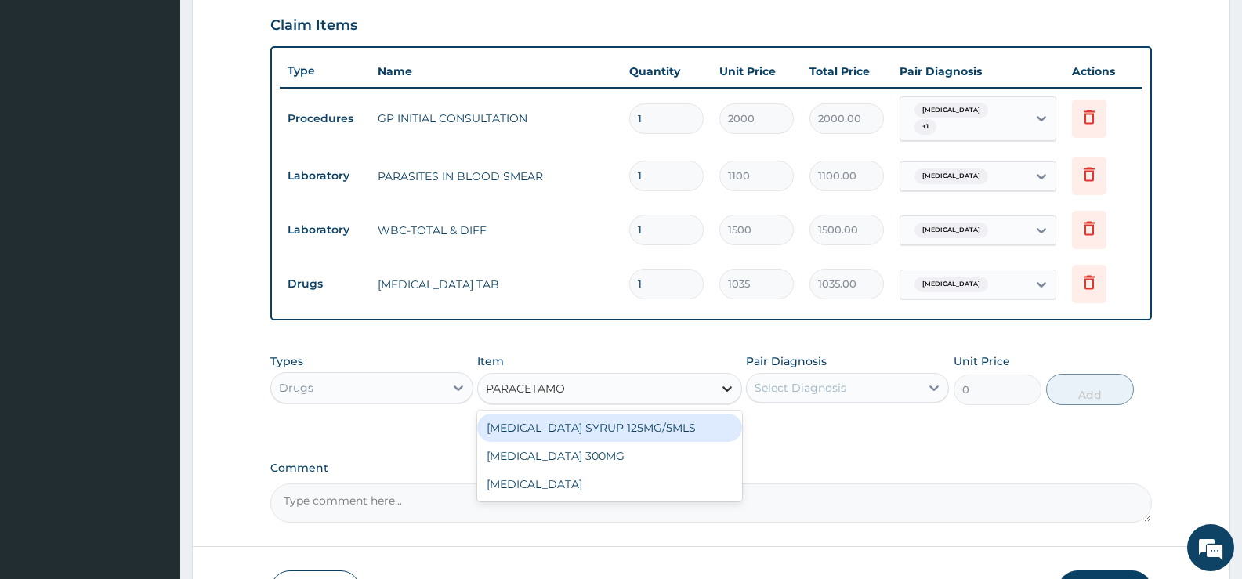
type input "[MEDICAL_DATA]"
click at [633, 432] on div "[MEDICAL_DATA] SYRUP 125MG/5MLS" at bounding box center [609, 428] width 264 height 28
type input "207"
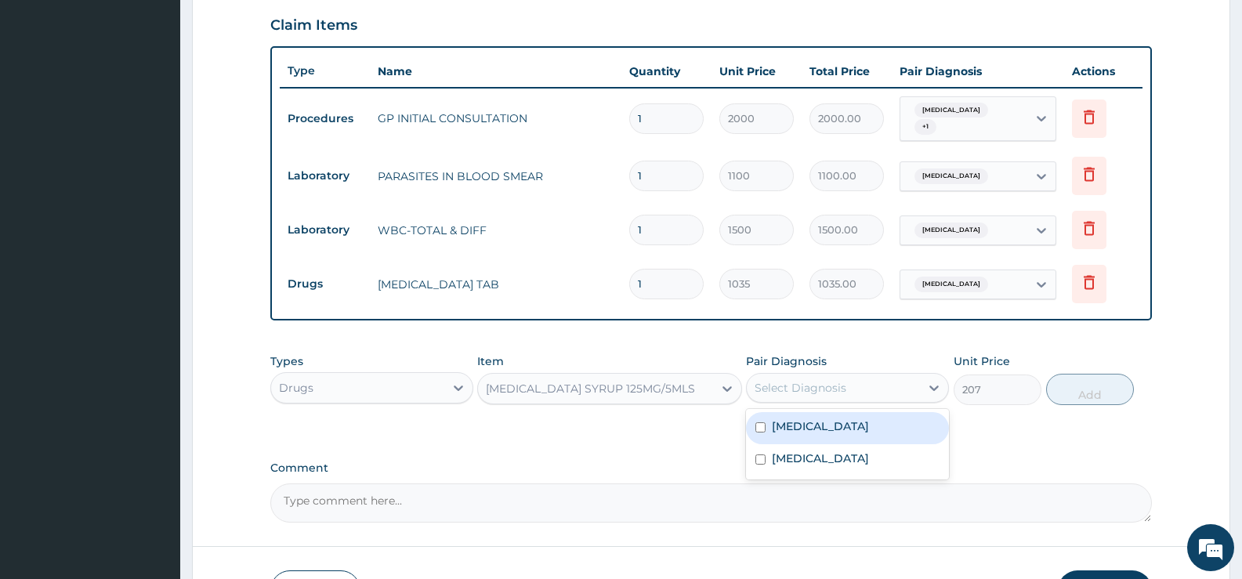
click at [908, 386] on div "Select Diagnosis" at bounding box center [833, 387] width 173 height 25
click at [881, 424] on div "[MEDICAL_DATA]" at bounding box center [847, 428] width 203 height 32
checkbox input "true"
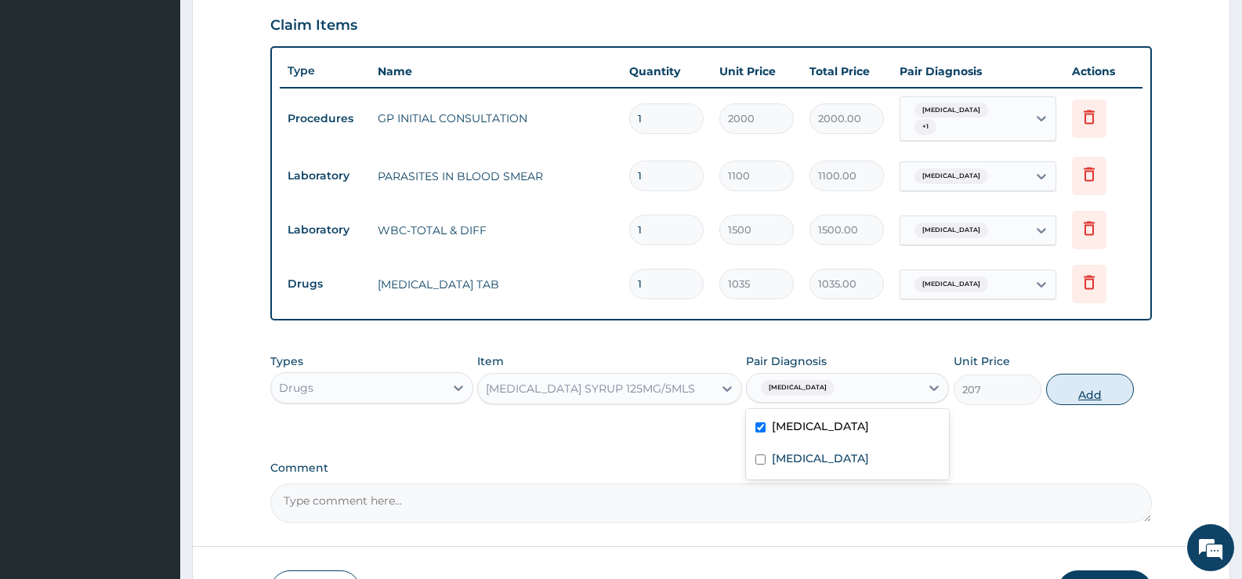
click at [1100, 388] on button "Add" at bounding box center [1090, 389] width 88 height 31
type input "0"
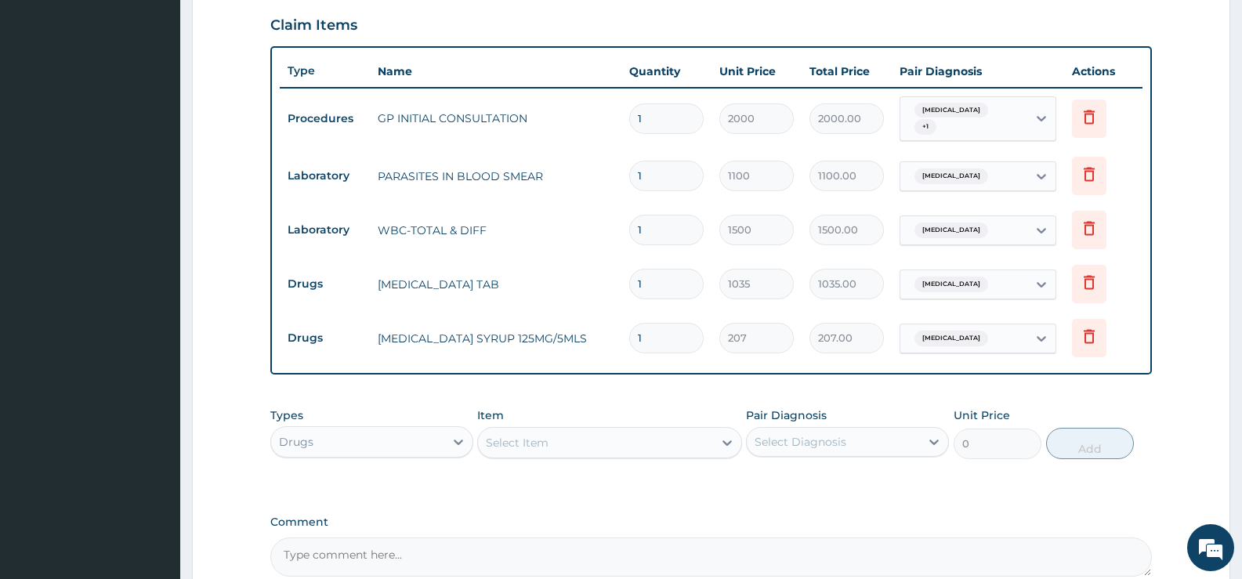
click at [695, 437] on div "Select Item" at bounding box center [595, 442] width 234 height 25
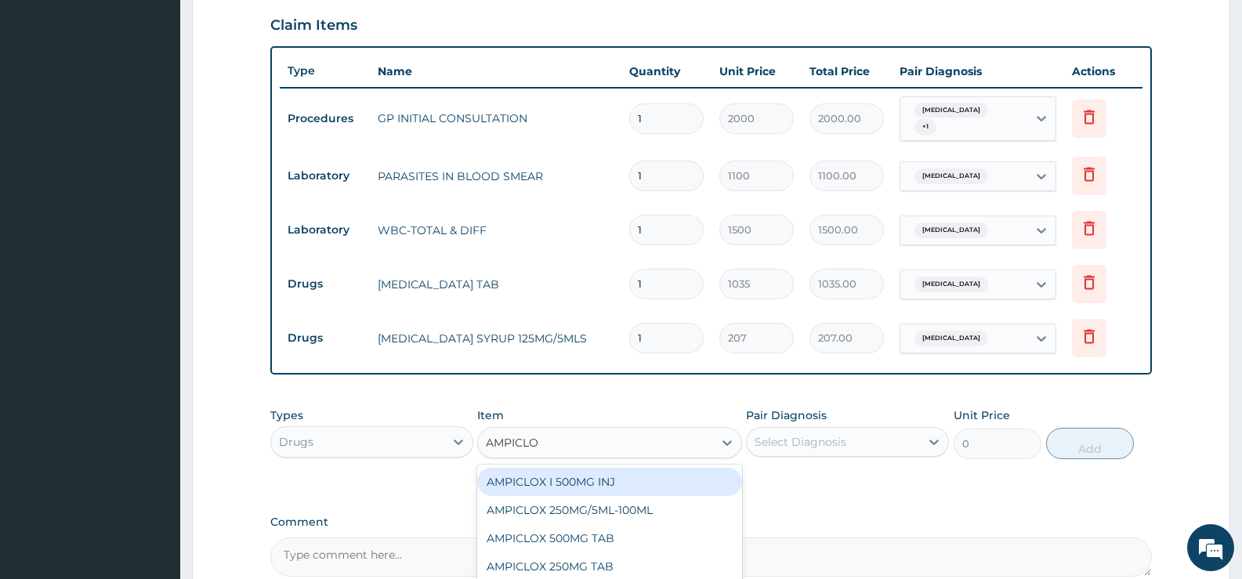
type input "AMPICLOX"
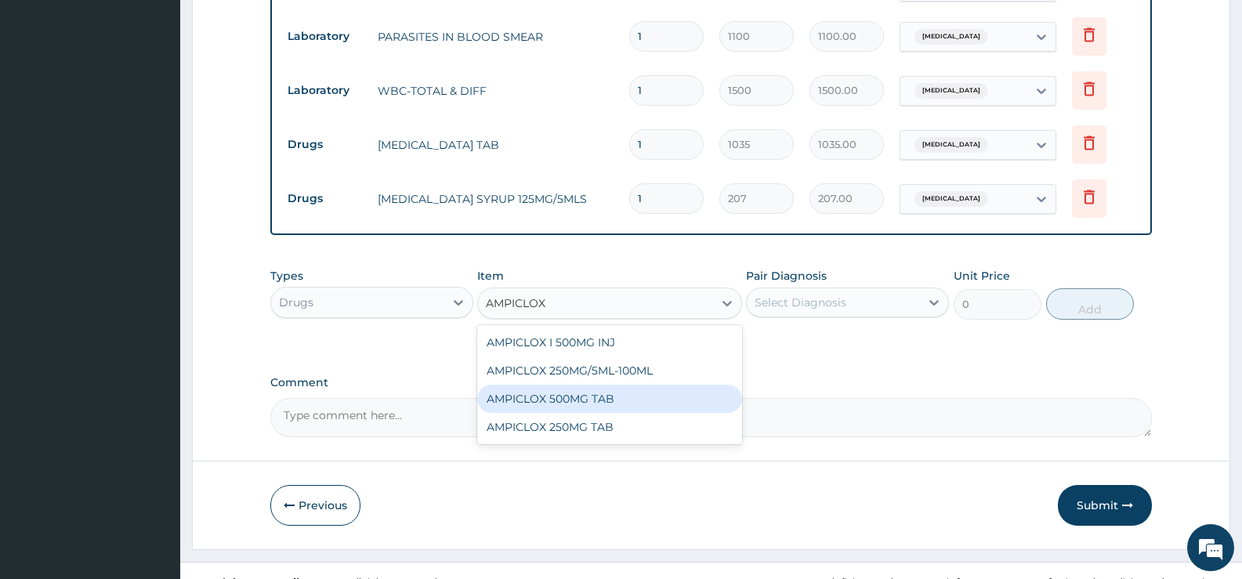
scroll to position [699, 0]
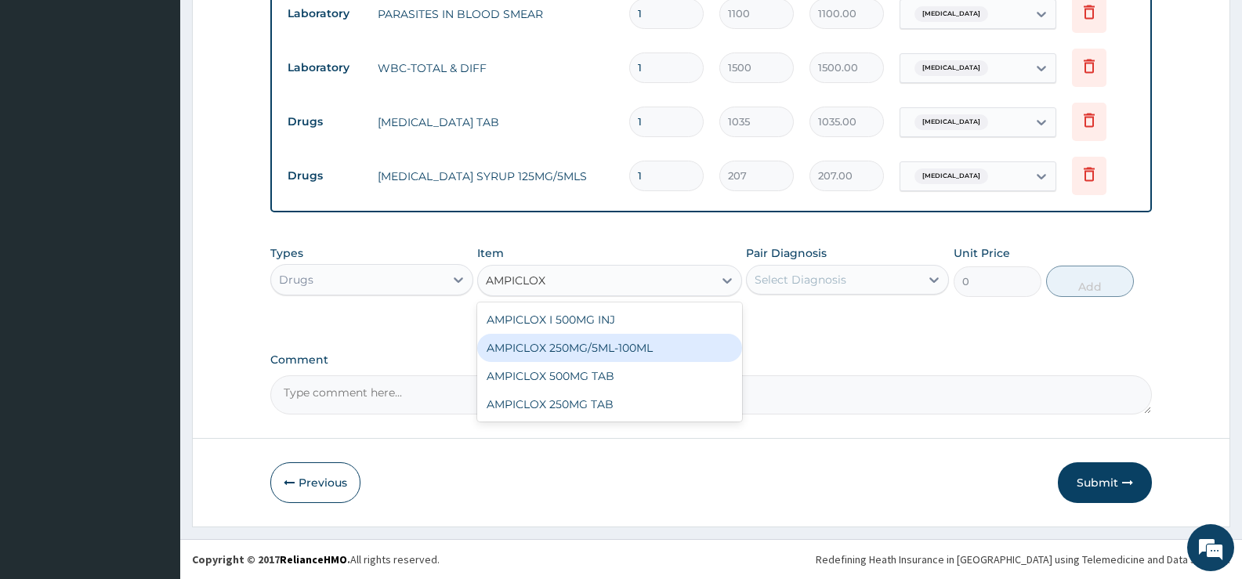
click at [615, 342] on div "AMPICLOX 250MG/5ML-100ML" at bounding box center [609, 348] width 264 height 28
type input "483"
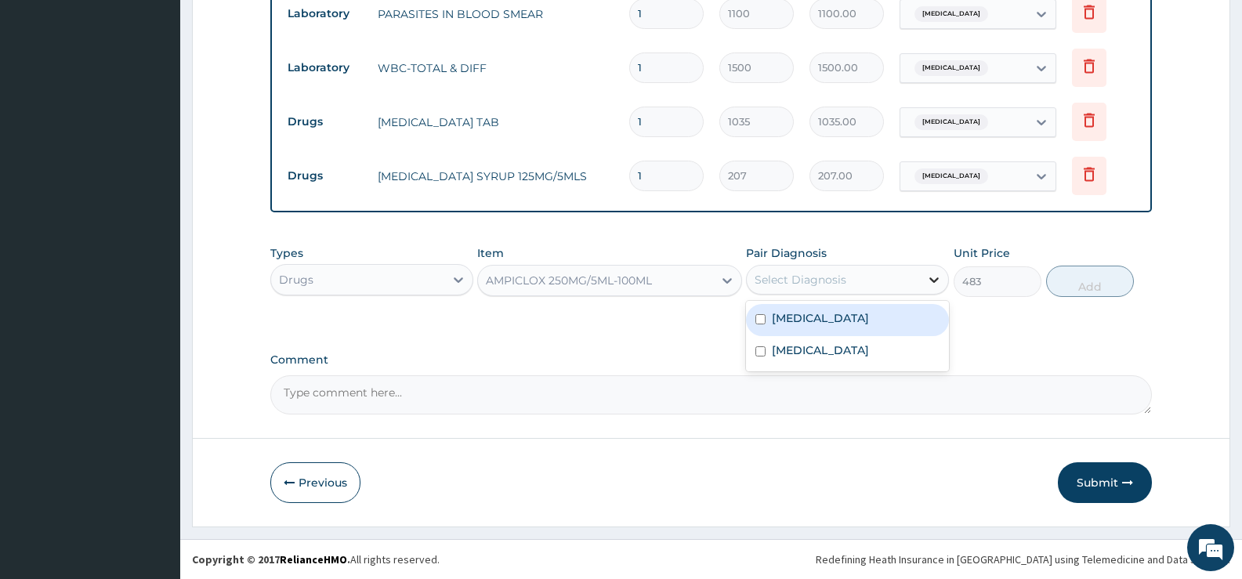
click at [932, 281] on icon at bounding box center [934, 280] width 16 height 16
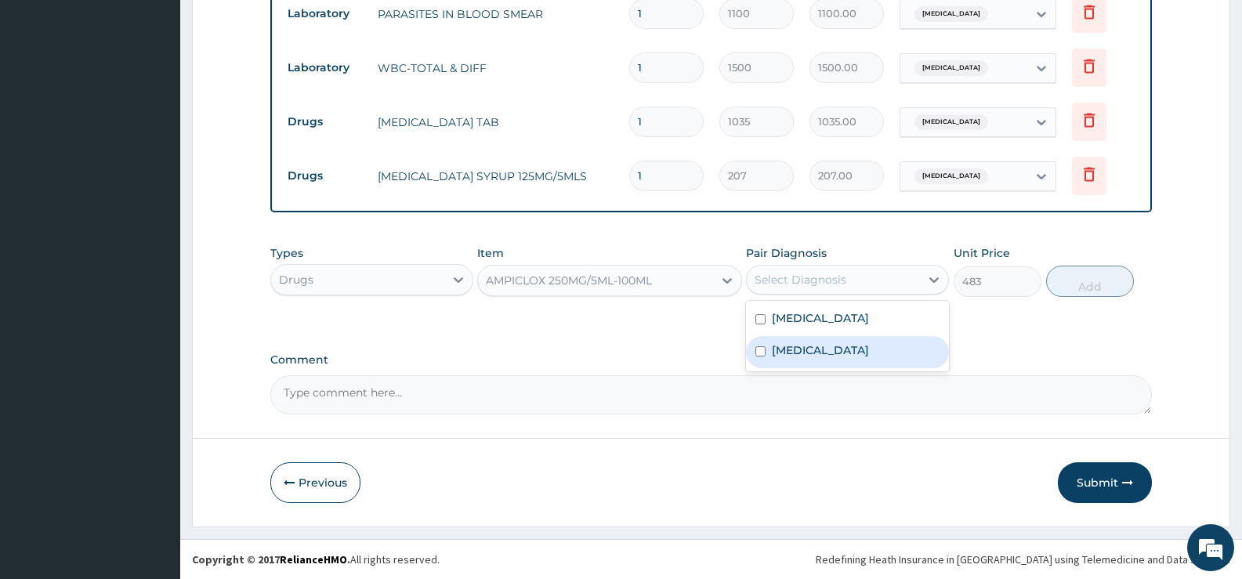
click at [848, 348] on label "Respiratory tract infection" at bounding box center [820, 350] width 97 height 16
checkbox input "true"
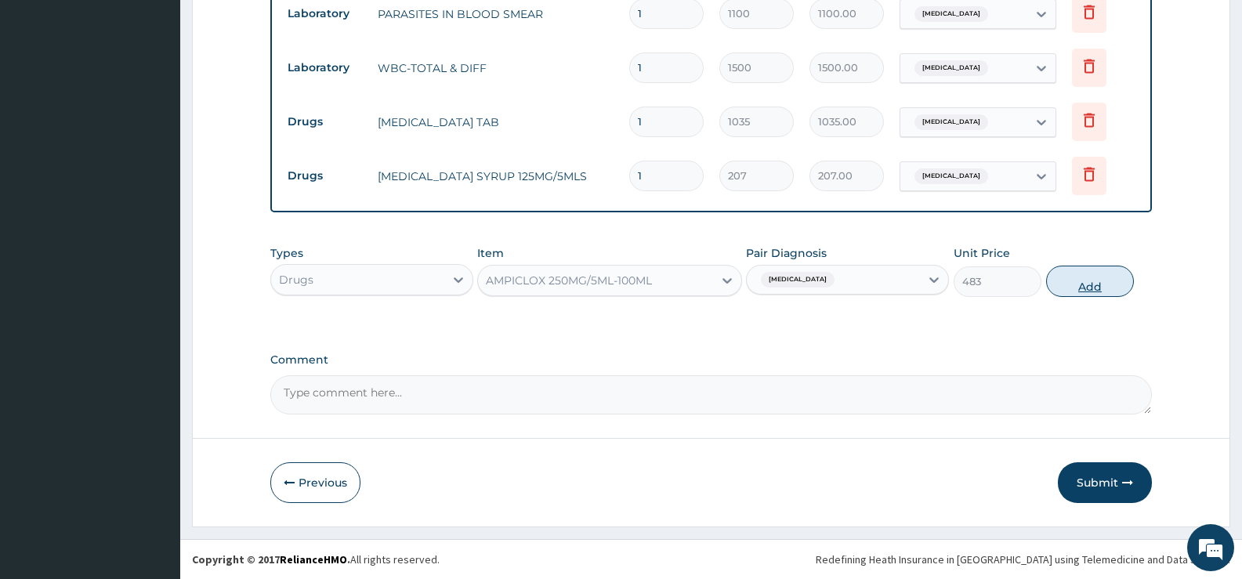
click at [1093, 283] on button "Add" at bounding box center [1090, 281] width 88 height 31
type input "0"
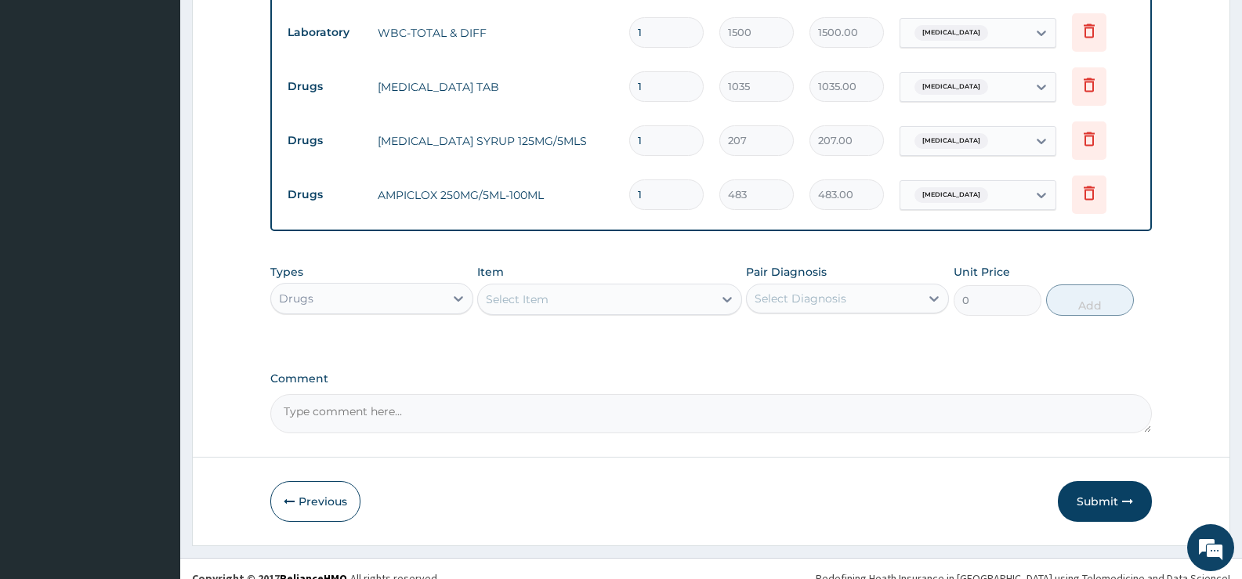
scroll to position [753, 0]
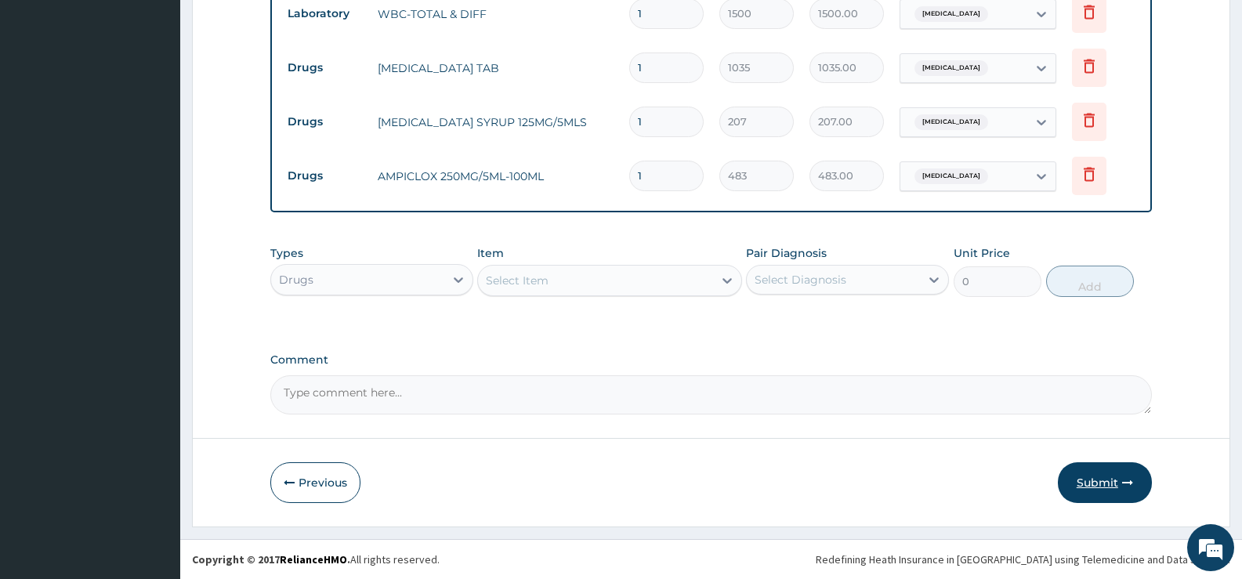
click at [1089, 478] on button "Submit" at bounding box center [1105, 482] width 94 height 41
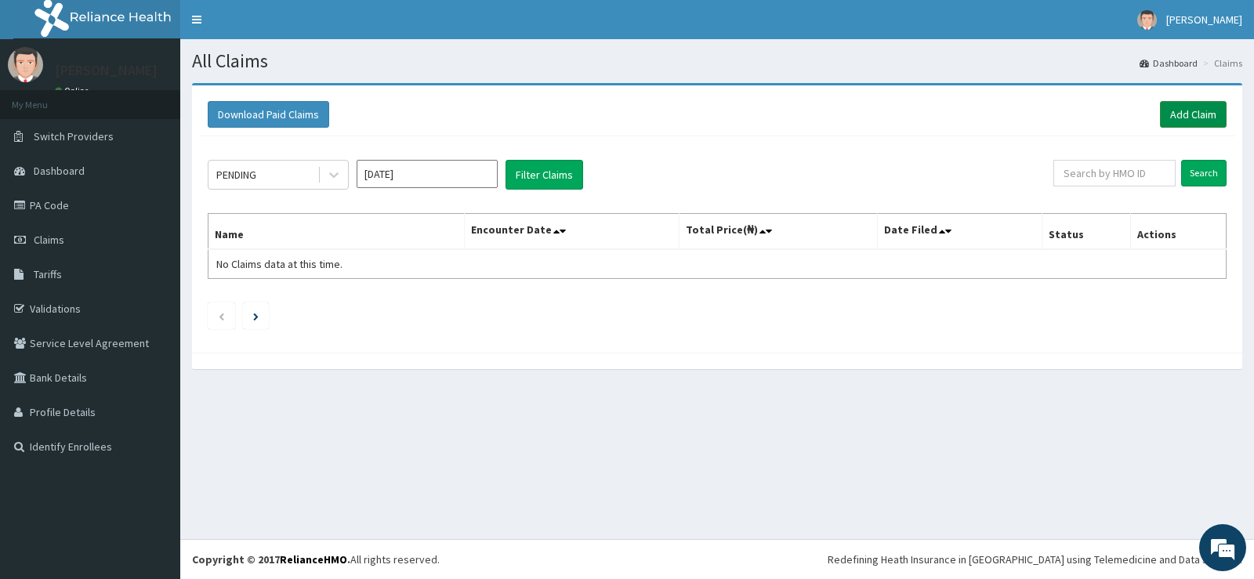
click at [1190, 120] on link "Add Claim" at bounding box center [1193, 114] width 67 height 27
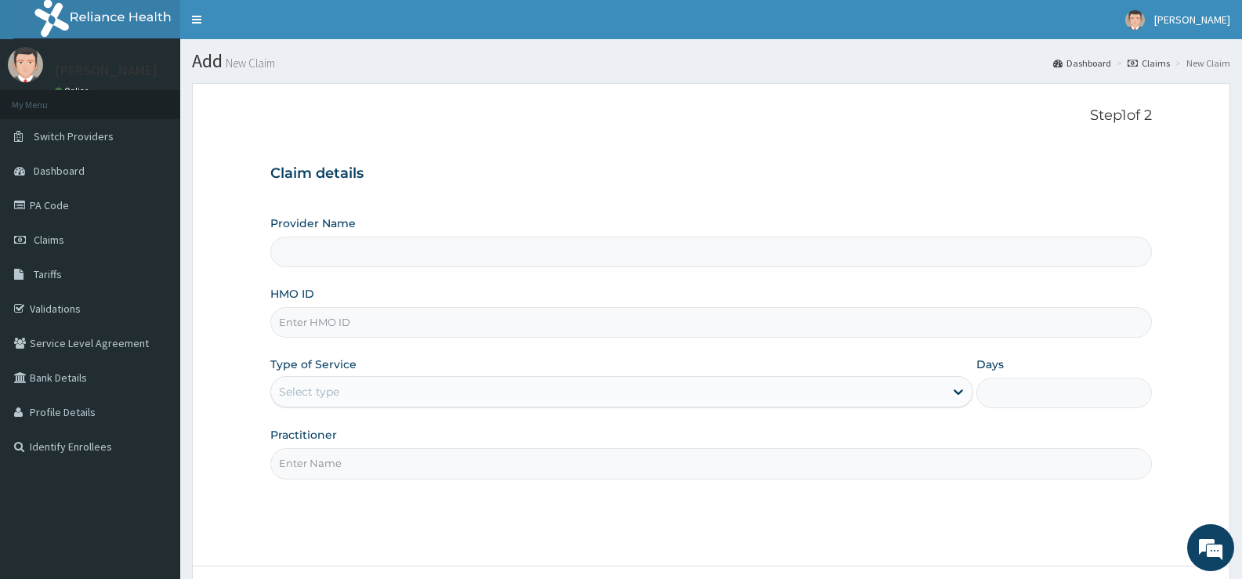
click at [527, 328] on input "HMO ID" at bounding box center [711, 322] width 882 height 31
type input "[GEOGRAPHIC_DATA][PERSON_NAME]"
type input "FMC/10669/D"
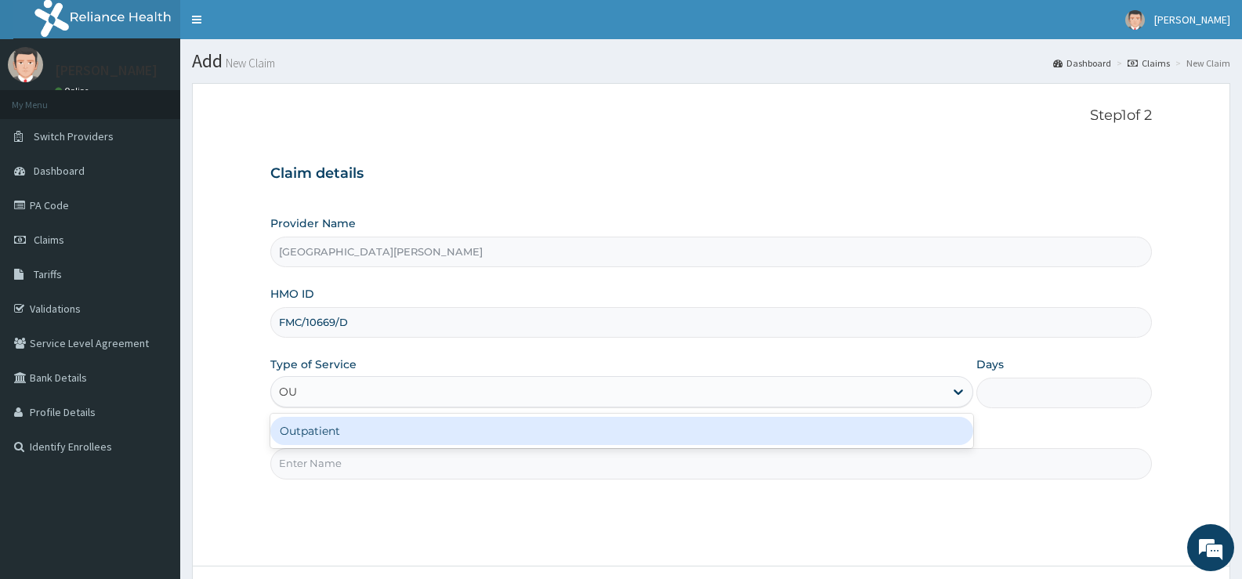
type input "OUT"
type input "1"
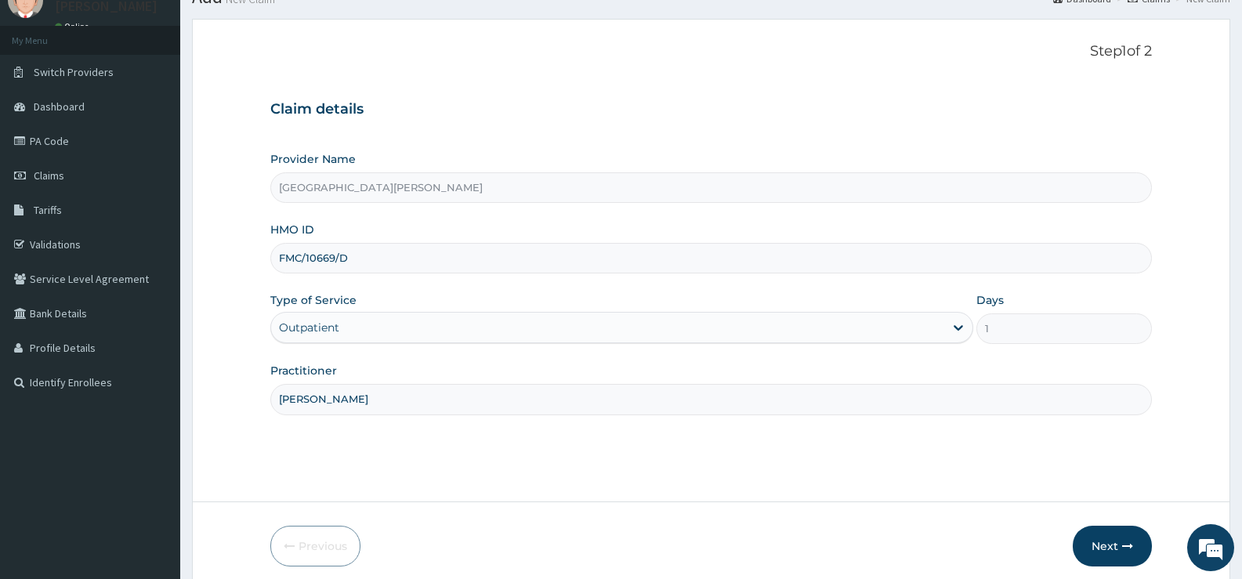
scroll to position [128, 0]
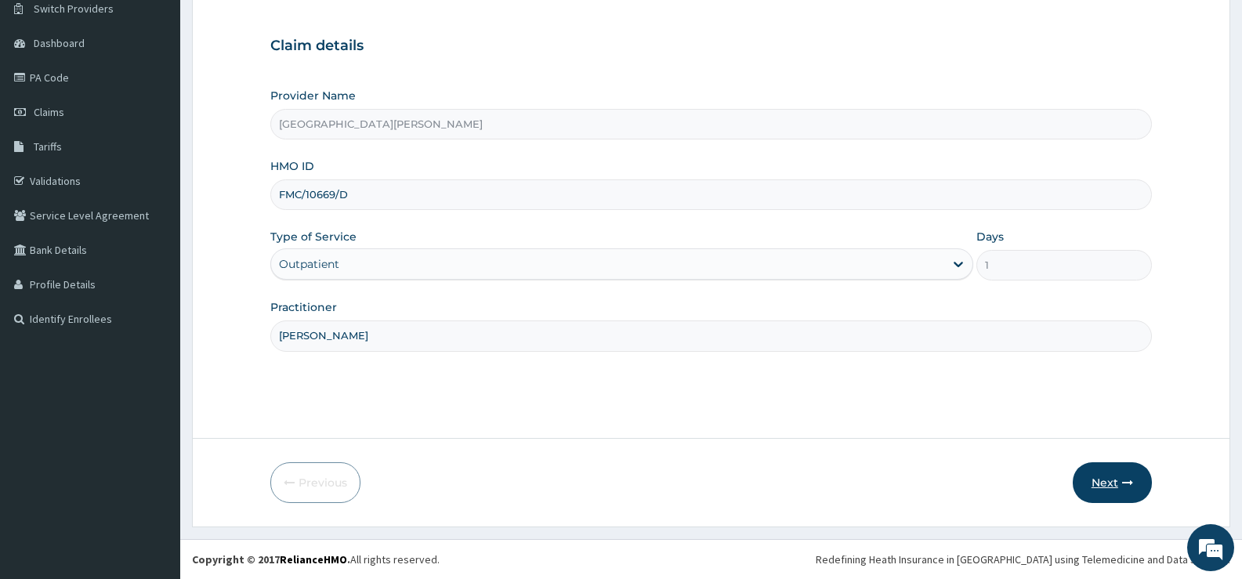
type input "[PERSON_NAME]"
click at [1110, 482] on button "Next" at bounding box center [1112, 482] width 79 height 41
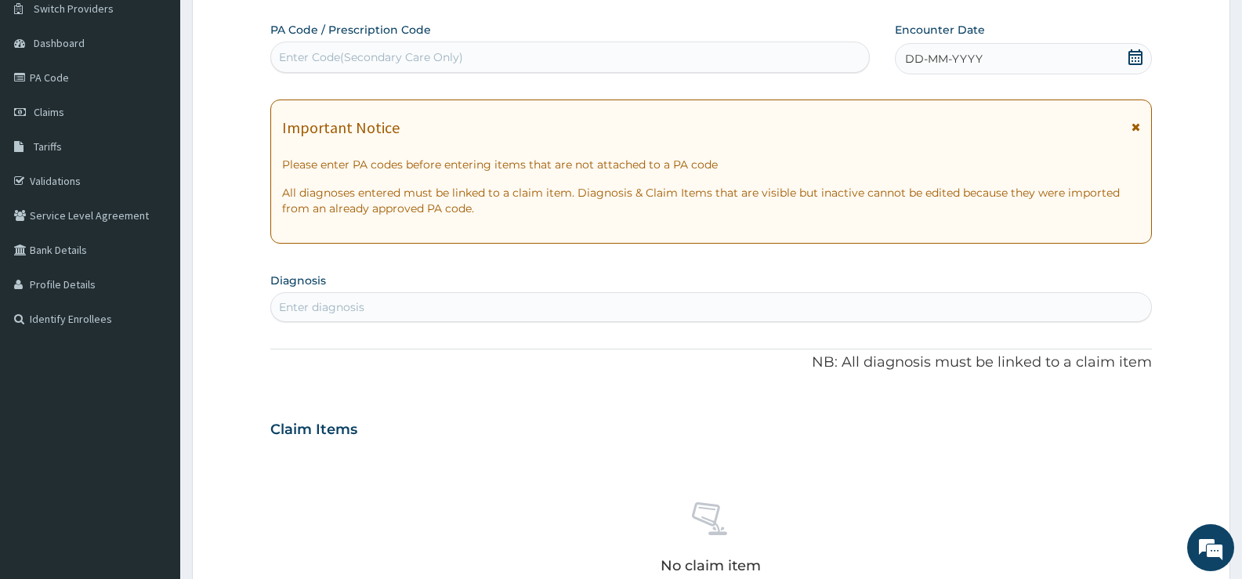
click at [1135, 55] on icon at bounding box center [1136, 57] width 14 height 16
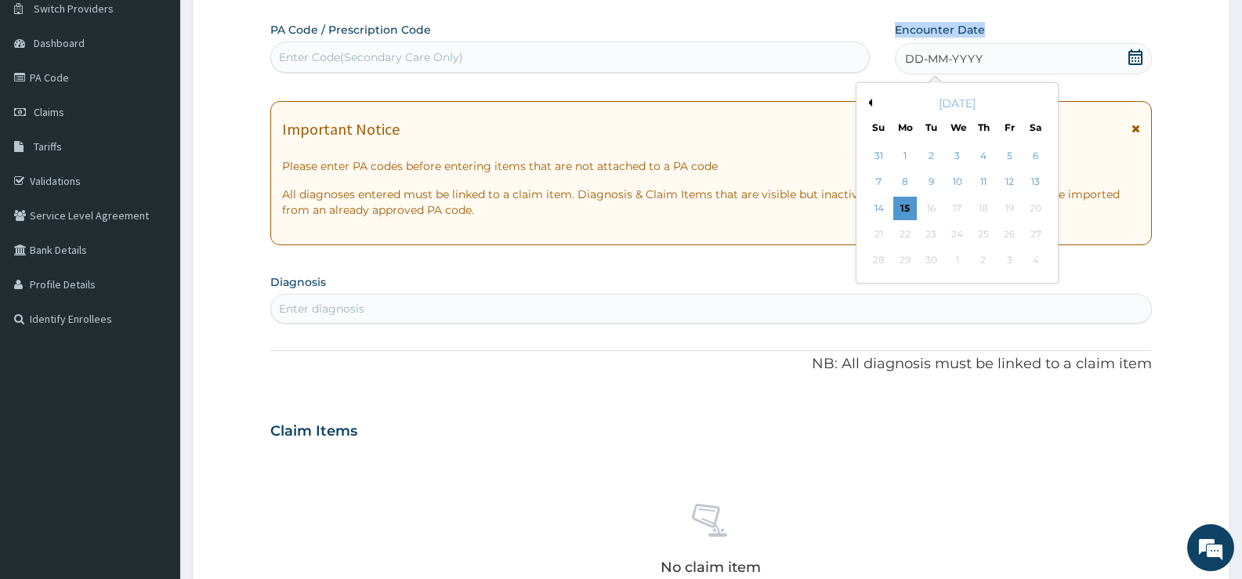
click at [871, 103] on button "Previous Month" at bounding box center [868, 103] width 8 height 8
click at [879, 203] on div "13" at bounding box center [880, 209] width 24 height 24
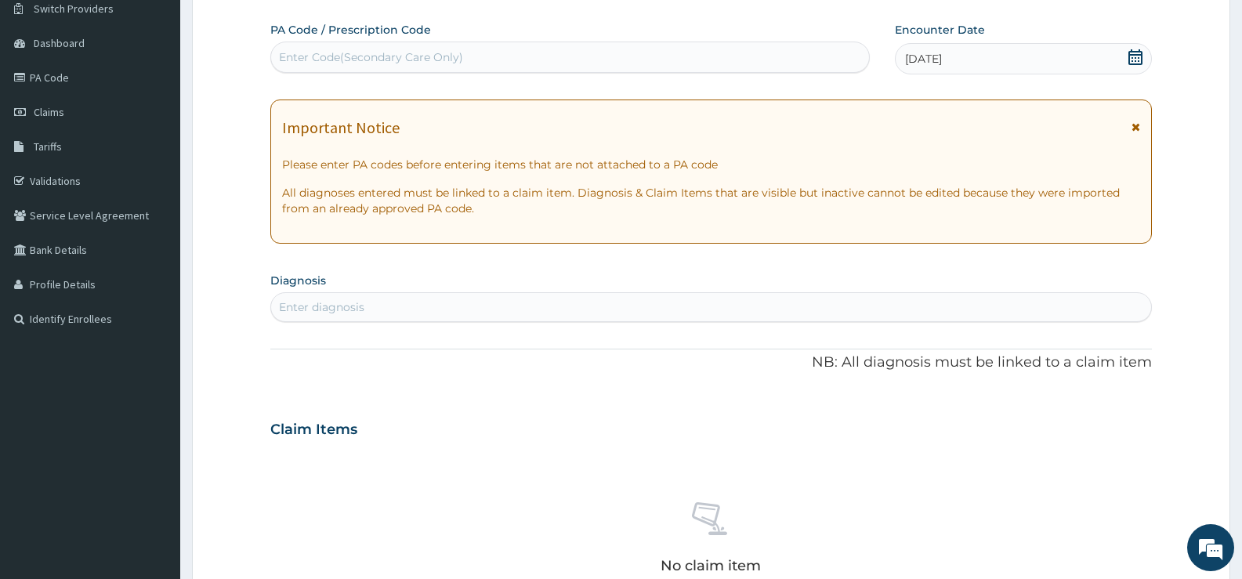
click at [623, 304] on div "Enter diagnosis" at bounding box center [711, 307] width 880 height 25
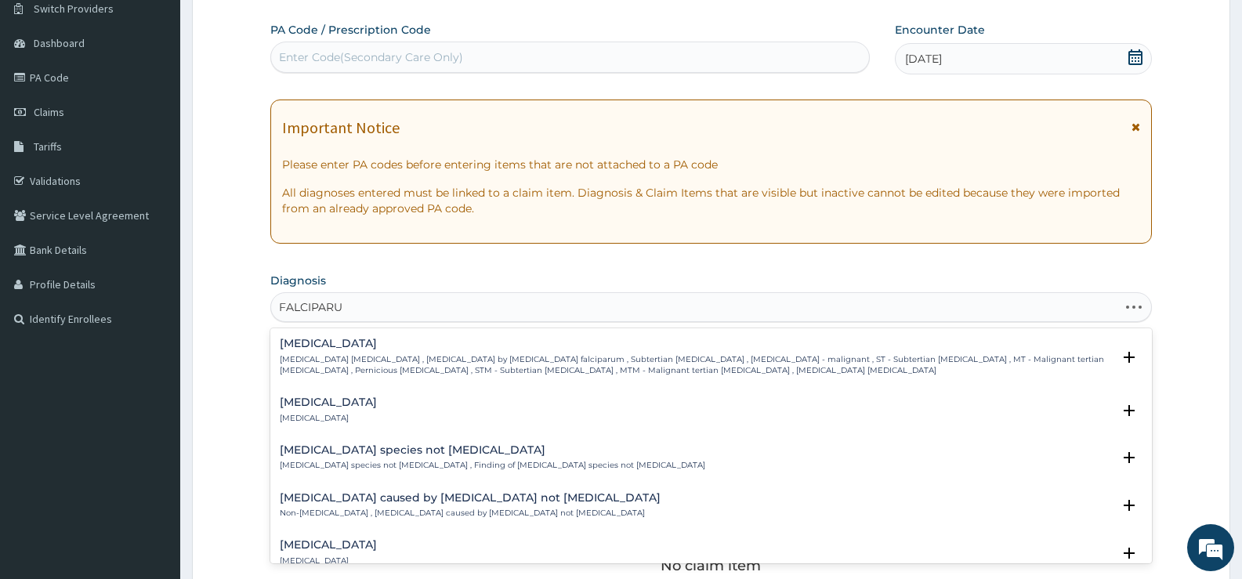
type input "FALCIPARUM"
click at [422, 360] on p "[MEDICAL_DATA] [MEDICAL_DATA] , [MEDICAL_DATA] by [MEDICAL_DATA] falciparum , S…" at bounding box center [696, 365] width 832 height 23
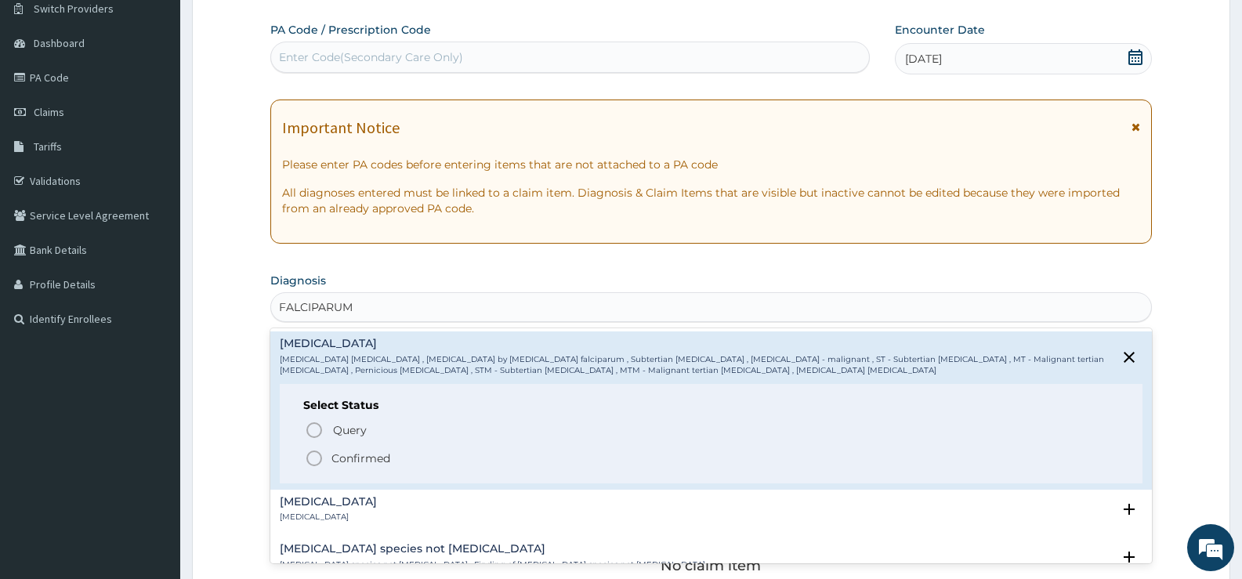
click at [358, 455] on p "Confirmed" at bounding box center [361, 459] width 59 height 16
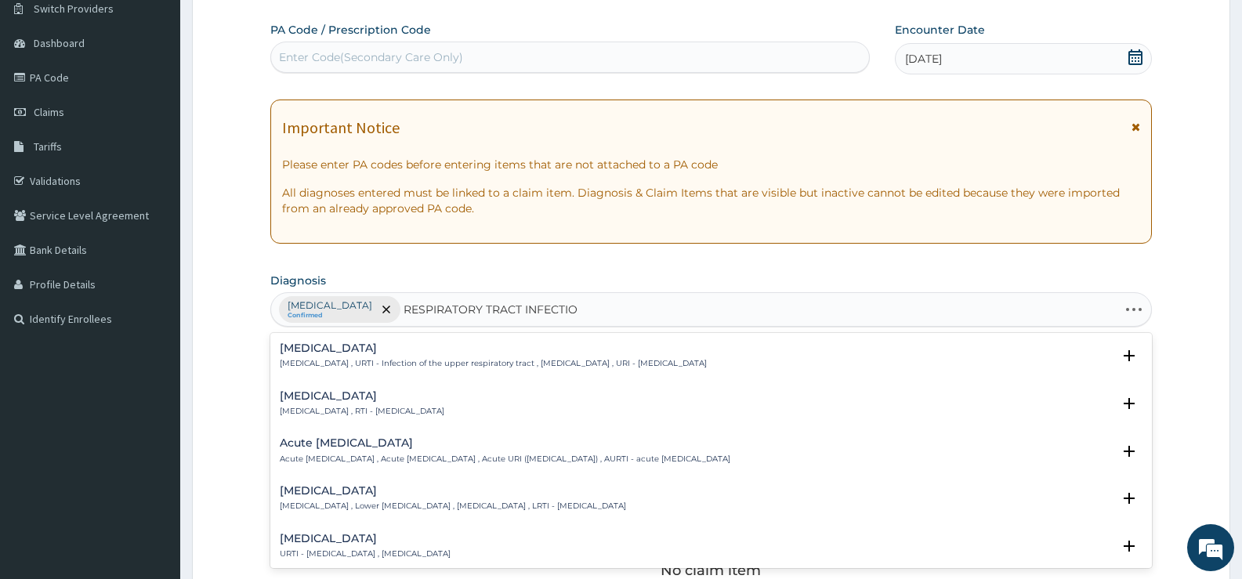
type input "[MEDICAL_DATA]"
click at [347, 394] on h4 "[MEDICAL_DATA]" at bounding box center [362, 396] width 165 height 12
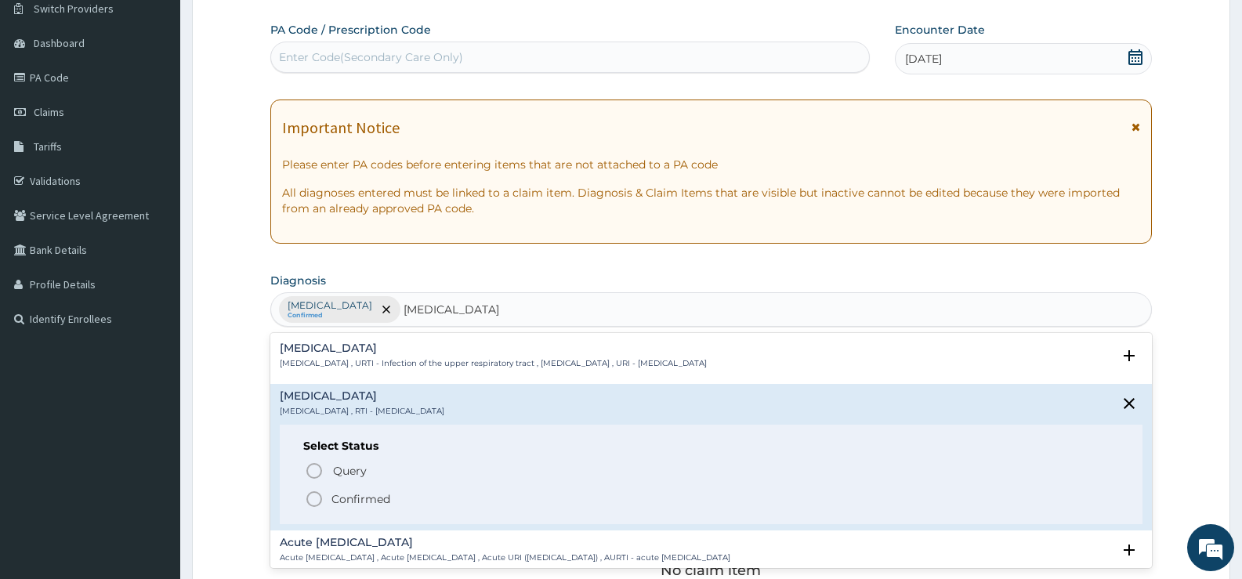
click at [350, 501] on p "Confirmed" at bounding box center [361, 499] width 59 height 16
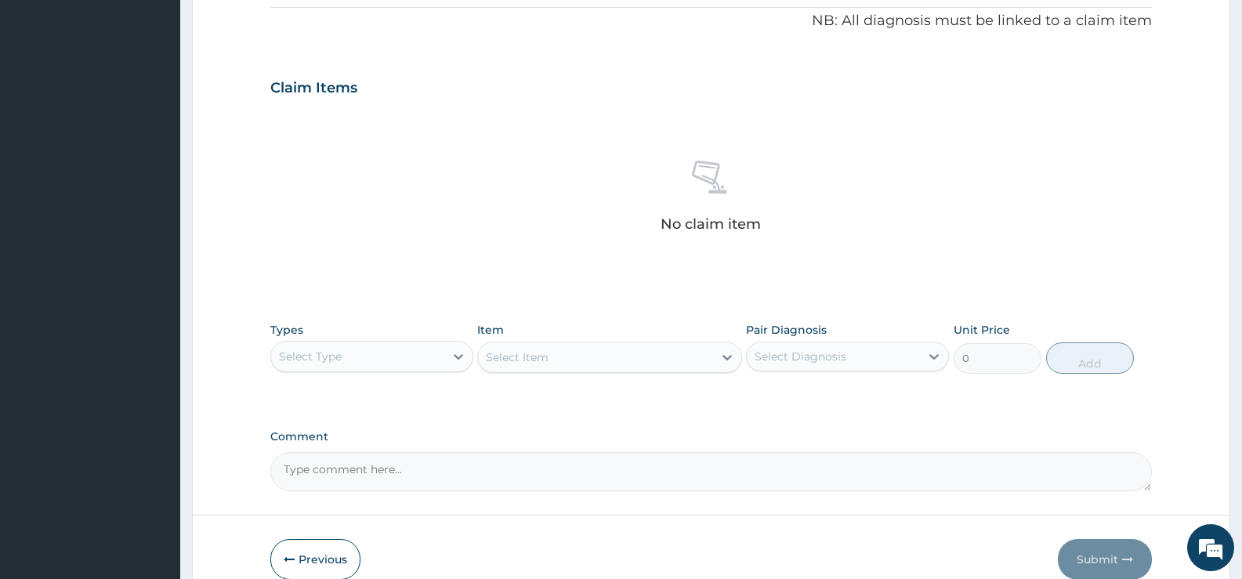
scroll to position [551, 0]
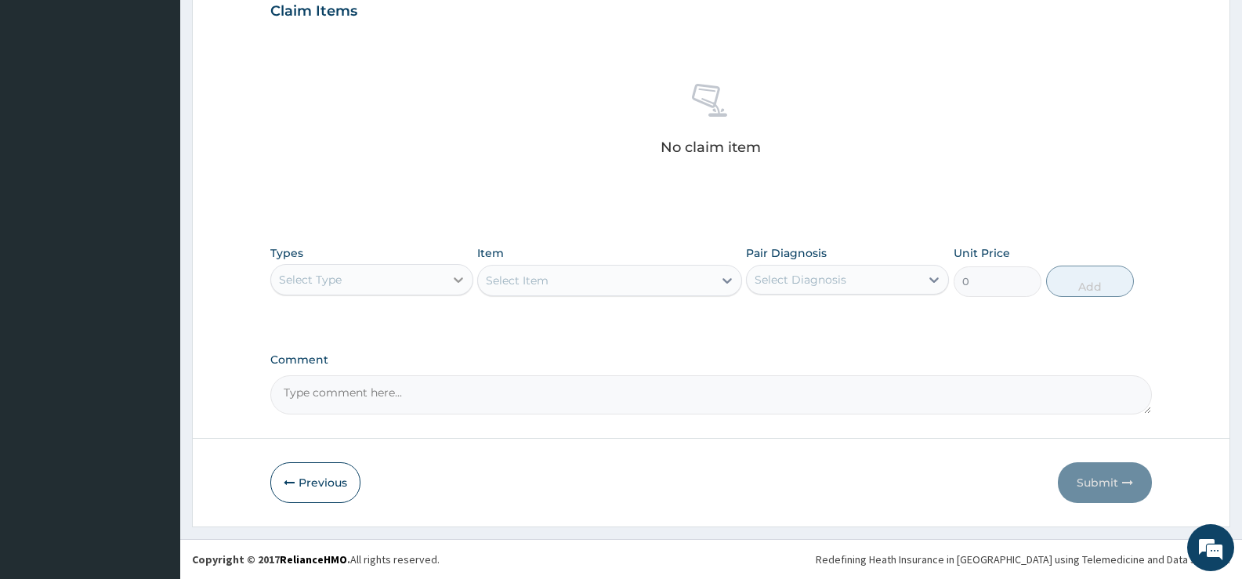
click at [451, 277] on icon at bounding box center [459, 280] width 16 height 16
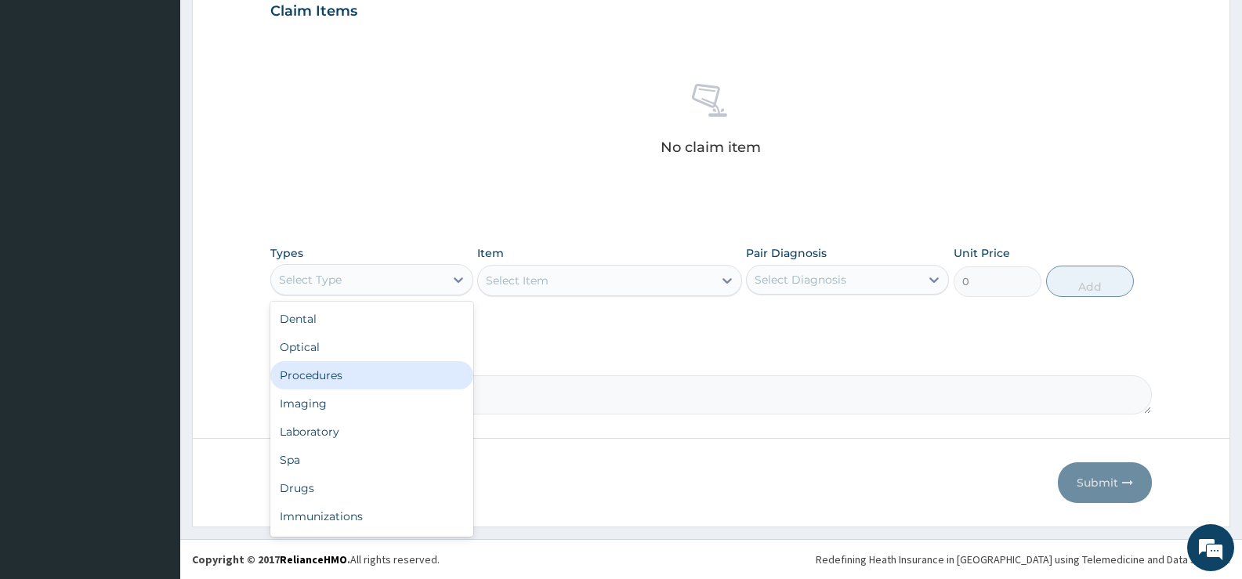
click at [334, 379] on div "Procedures" at bounding box center [371, 375] width 203 height 28
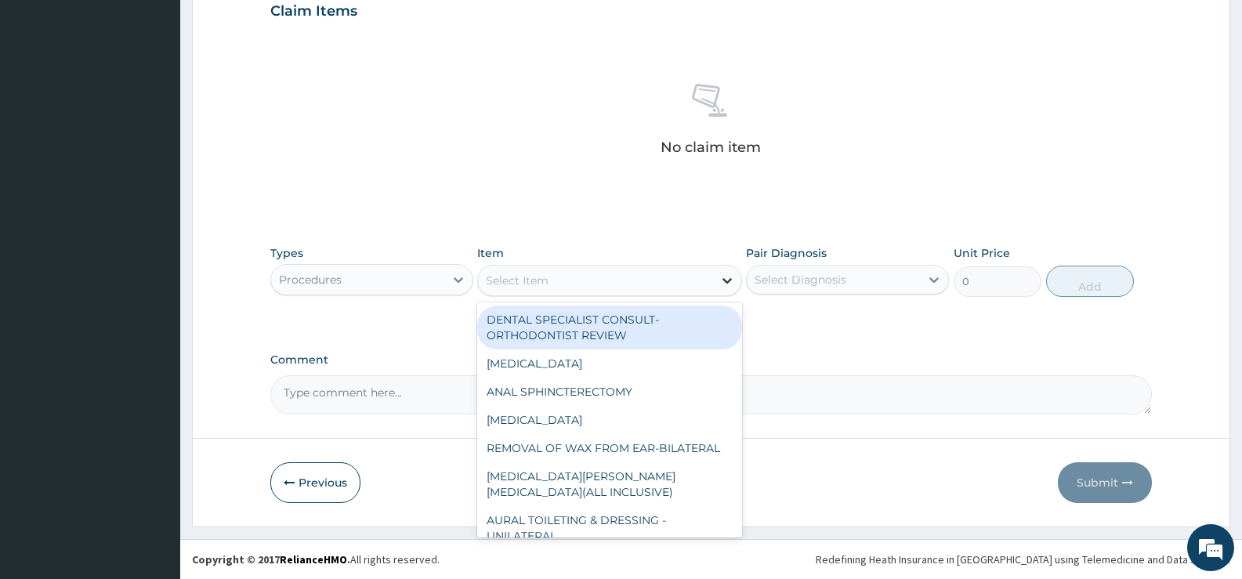
click at [723, 283] on icon at bounding box center [727, 281] width 16 height 16
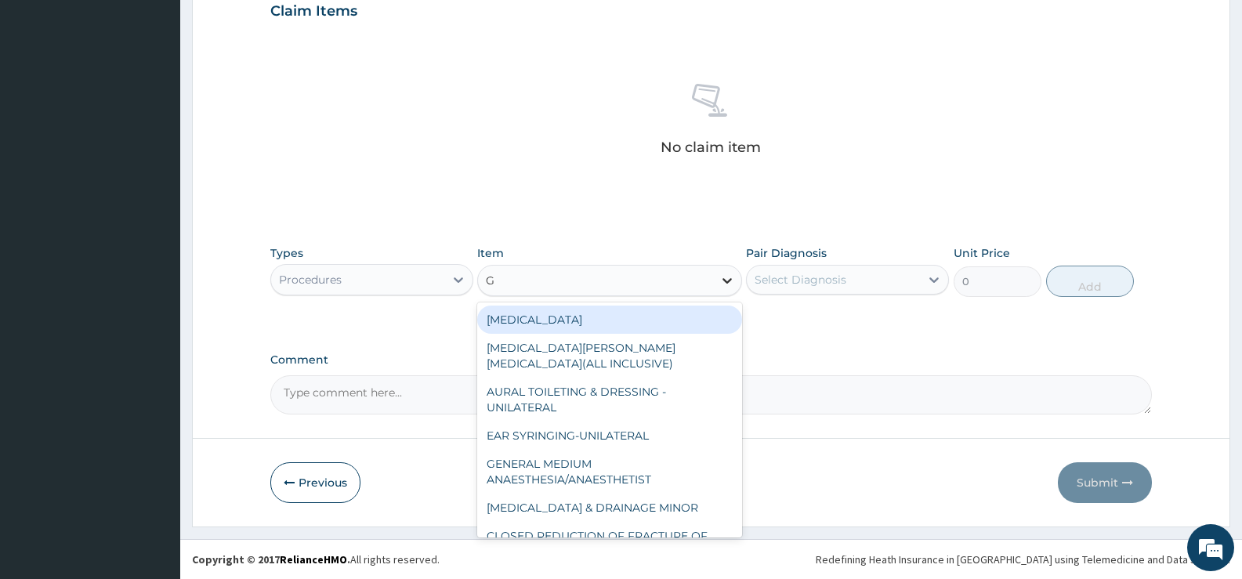
type input "GP"
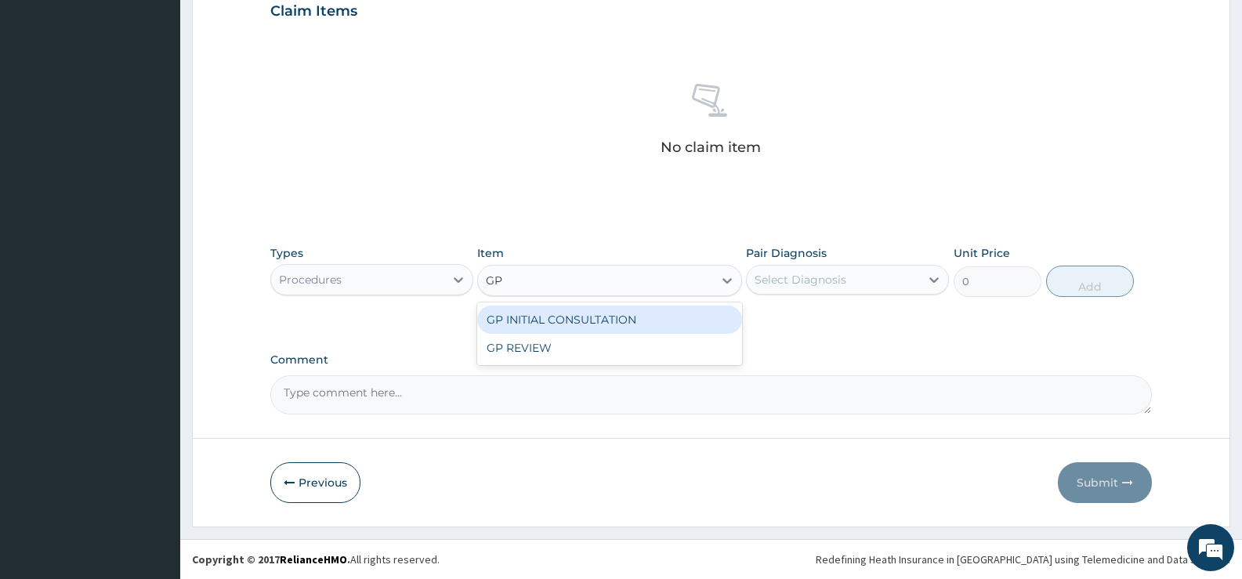
click at [625, 310] on div "GP INITIAL CONSULTATION" at bounding box center [609, 320] width 264 height 28
type input "2000"
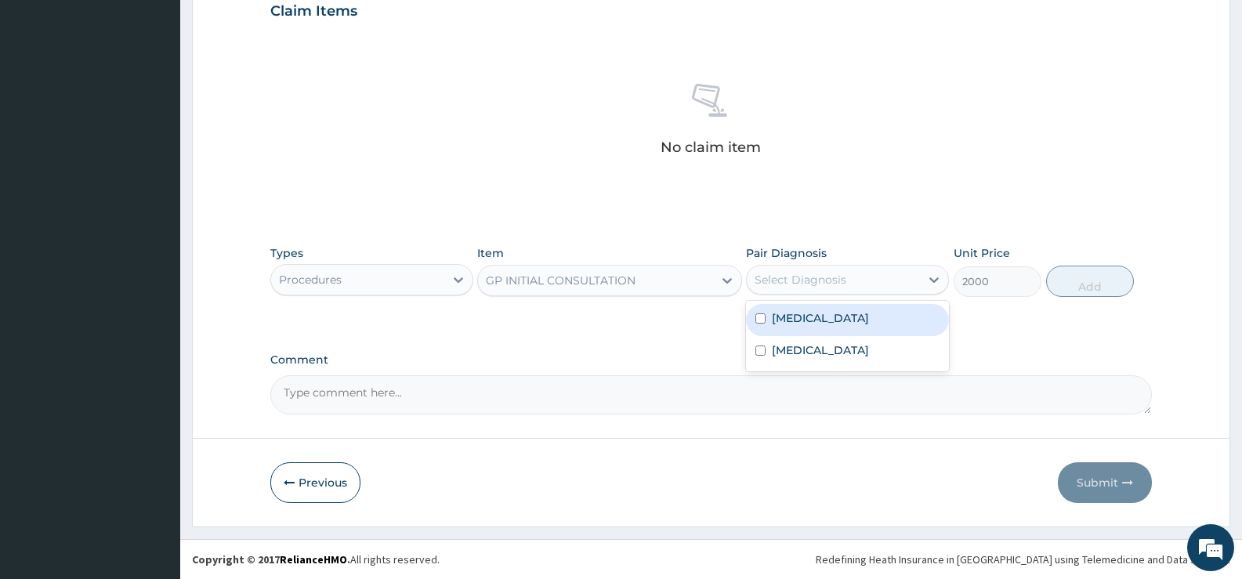
click at [895, 279] on div "Select Diagnosis" at bounding box center [833, 279] width 173 height 25
click at [828, 321] on label "[MEDICAL_DATA]" at bounding box center [820, 318] width 97 height 16
checkbox input "true"
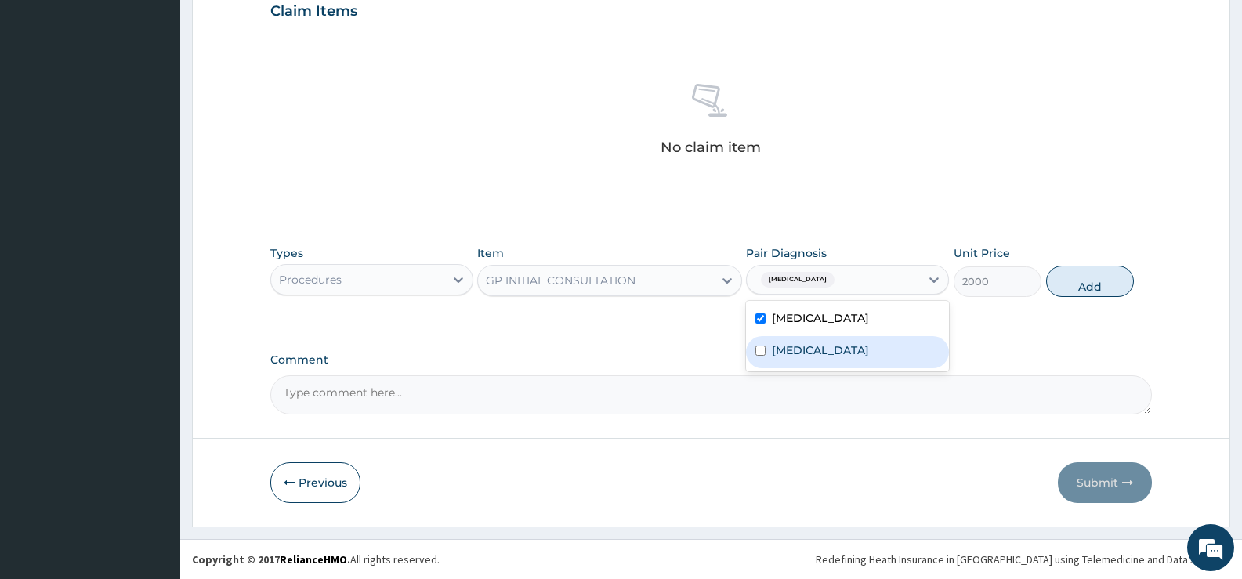
click at [843, 347] on label "[MEDICAL_DATA]" at bounding box center [820, 350] width 97 height 16
checkbox input "true"
click at [1093, 277] on button "Add" at bounding box center [1090, 281] width 88 height 31
type input "0"
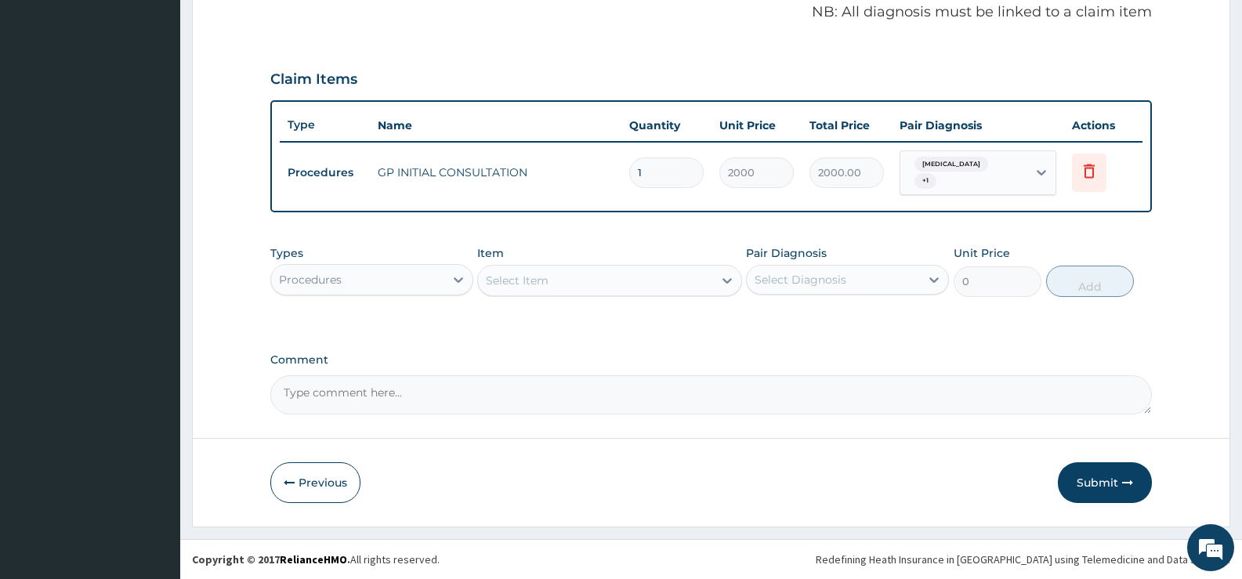
scroll to position [483, 0]
click at [458, 278] on icon at bounding box center [459, 280] width 16 height 16
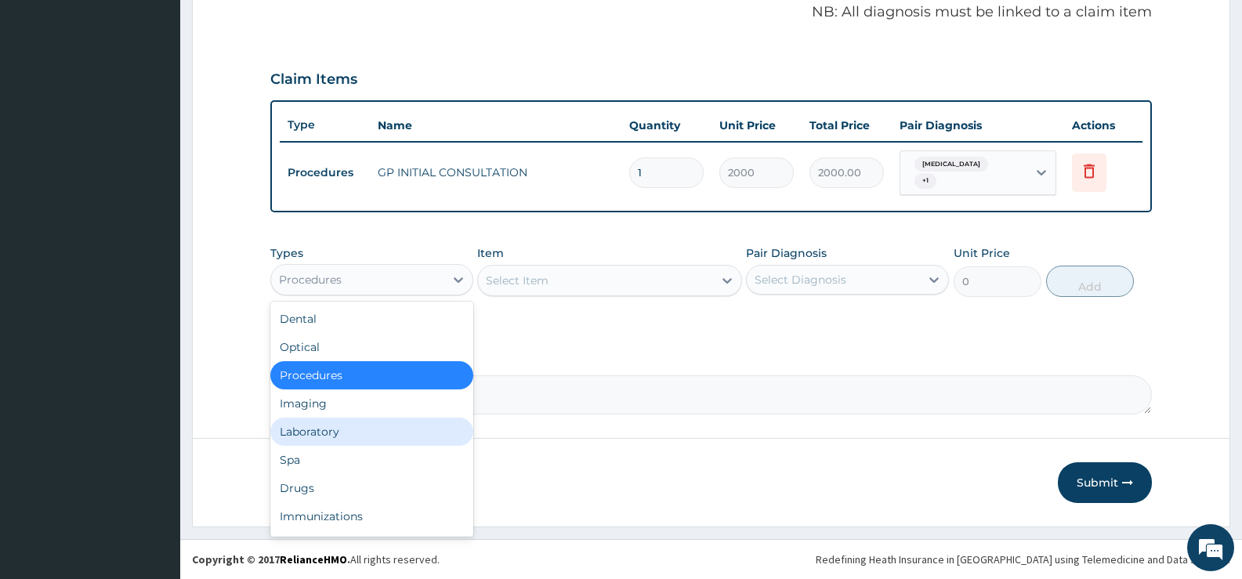
click at [318, 435] on div "Laboratory" at bounding box center [371, 432] width 203 height 28
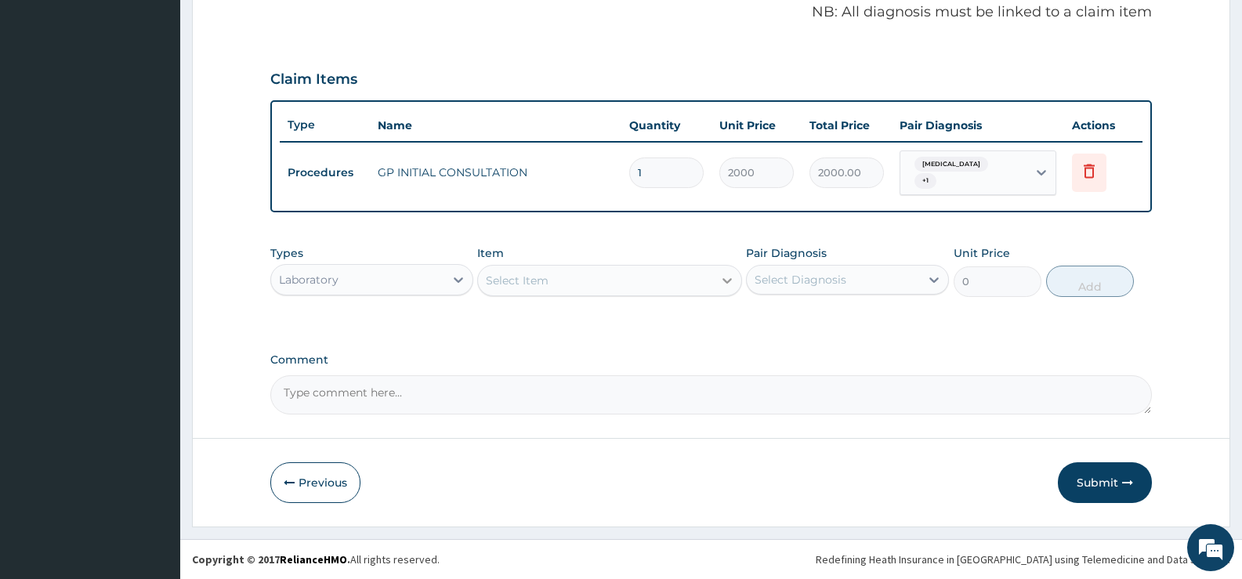
click at [727, 280] on icon at bounding box center [727, 281] width 16 height 16
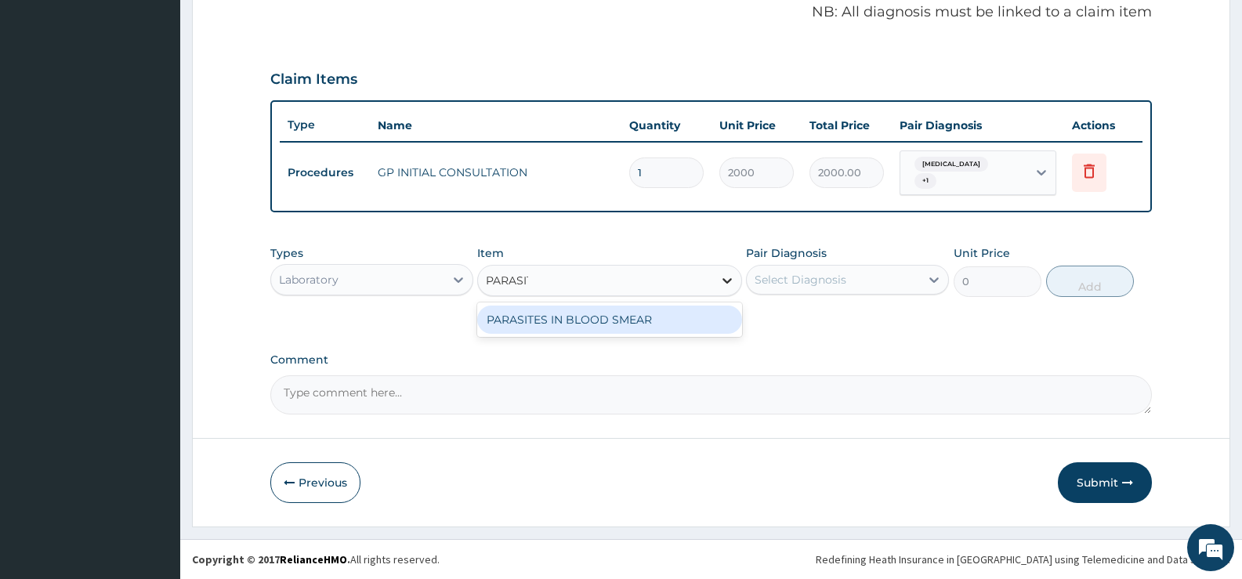
type input "[MEDICAL_DATA]"
click at [698, 317] on div "PARASITES IN BLOOD SMEAR" at bounding box center [609, 320] width 264 height 28
type input "1100"
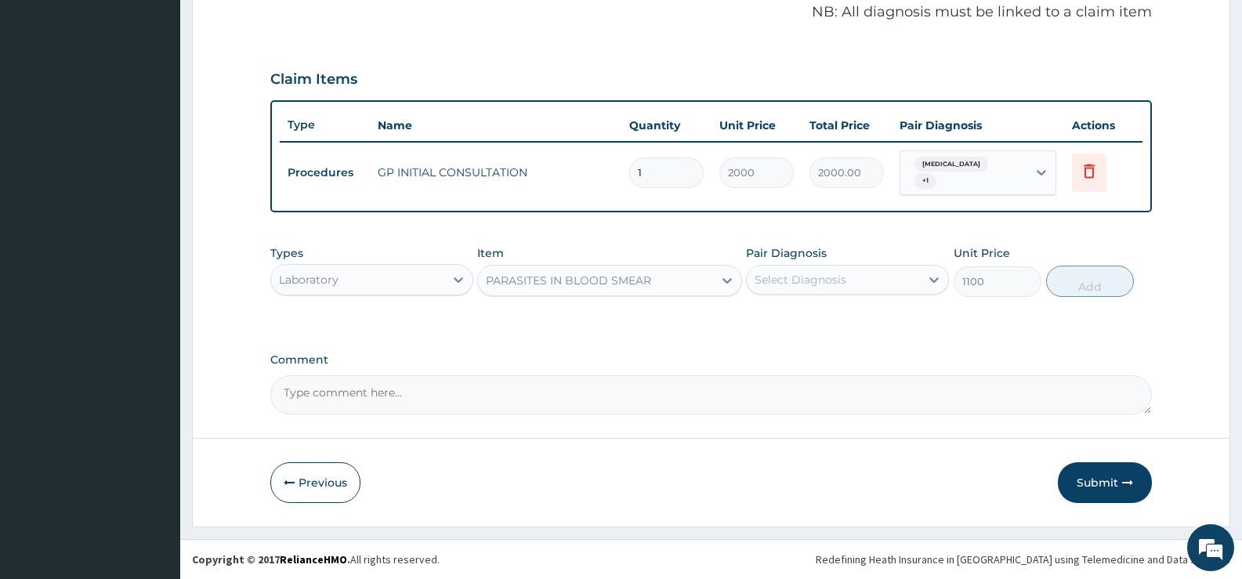
click at [881, 283] on div "Select Diagnosis" at bounding box center [833, 279] width 173 height 25
click at [865, 284] on div "Select Diagnosis" at bounding box center [833, 279] width 173 height 25
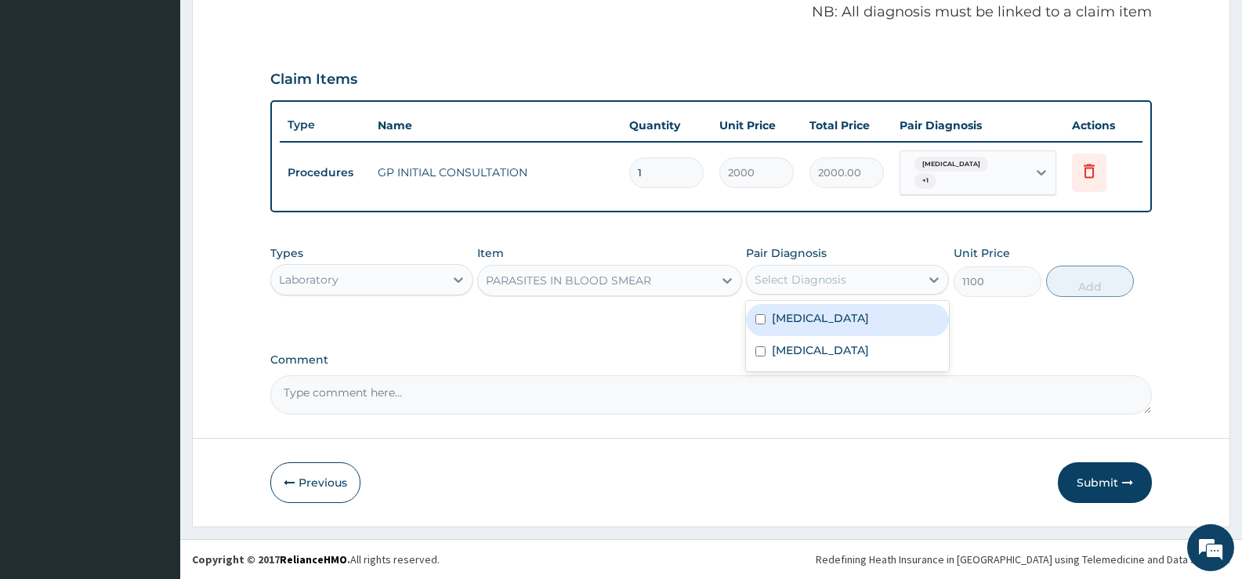
click at [848, 317] on label "[MEDICAL_DATA]" at bounding box center [820, 318] width 97 height 16
checkbox input "true"
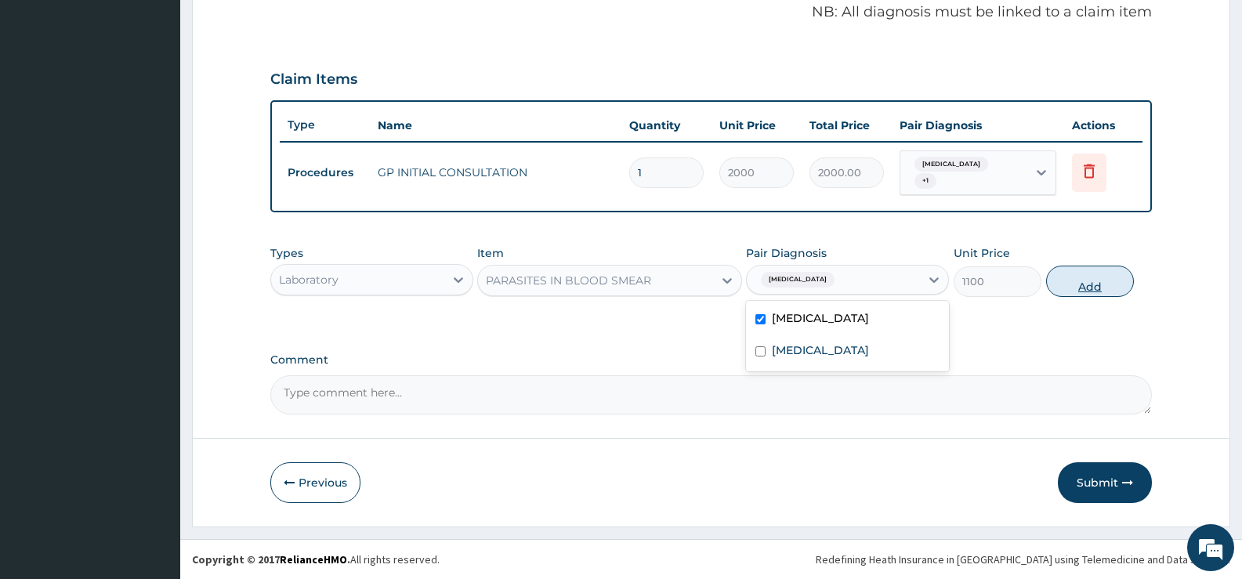
click at [1075, 284] on button "Add" at bounding box center [1090, 281] width 88 height 31
type input "0"
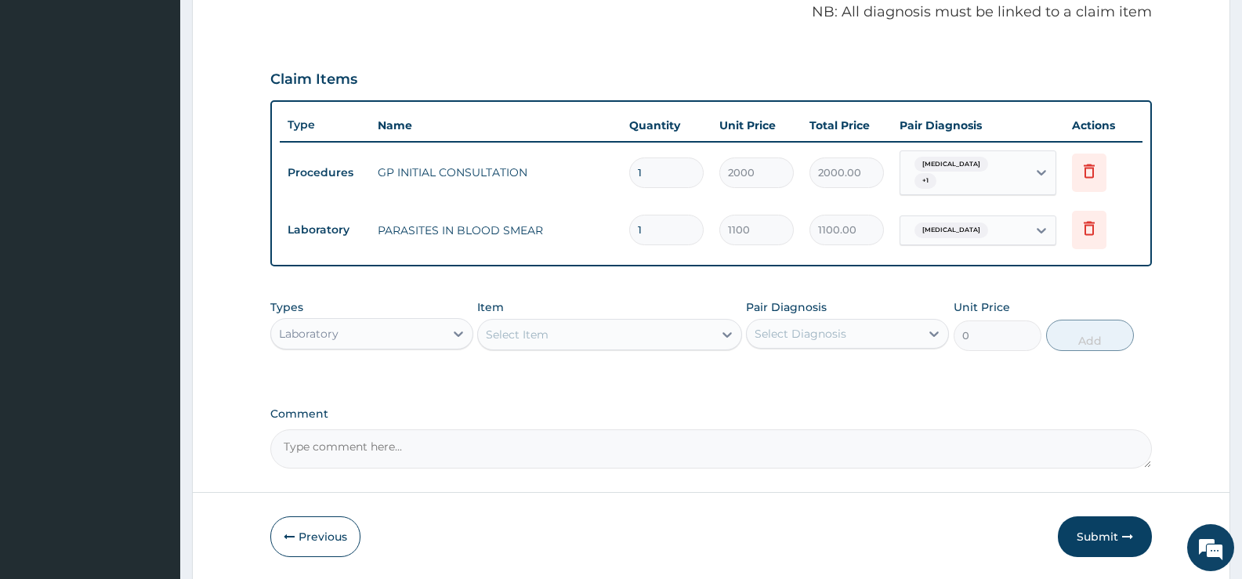
click at [669, 342] on div "Select Item" at bounding box center [595, 334] width 234 height 25
type input "WBC"
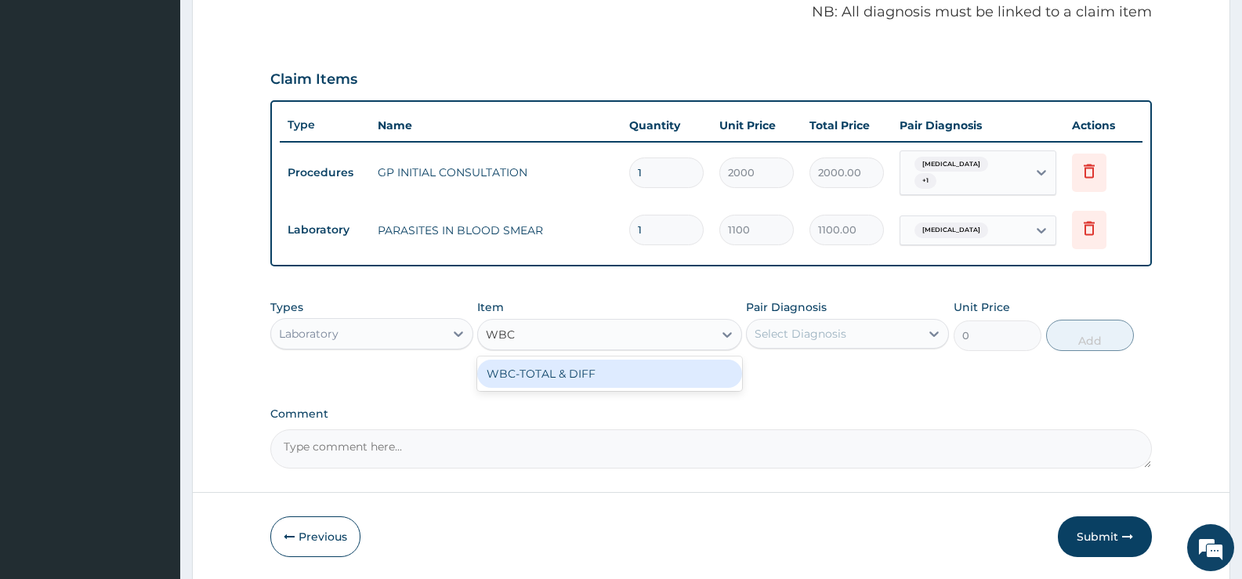
click at [646, 375] on div "WBC-TOTAL & DIFF" at bounding box center [609, 374] width 264 height 28
type input "1500"
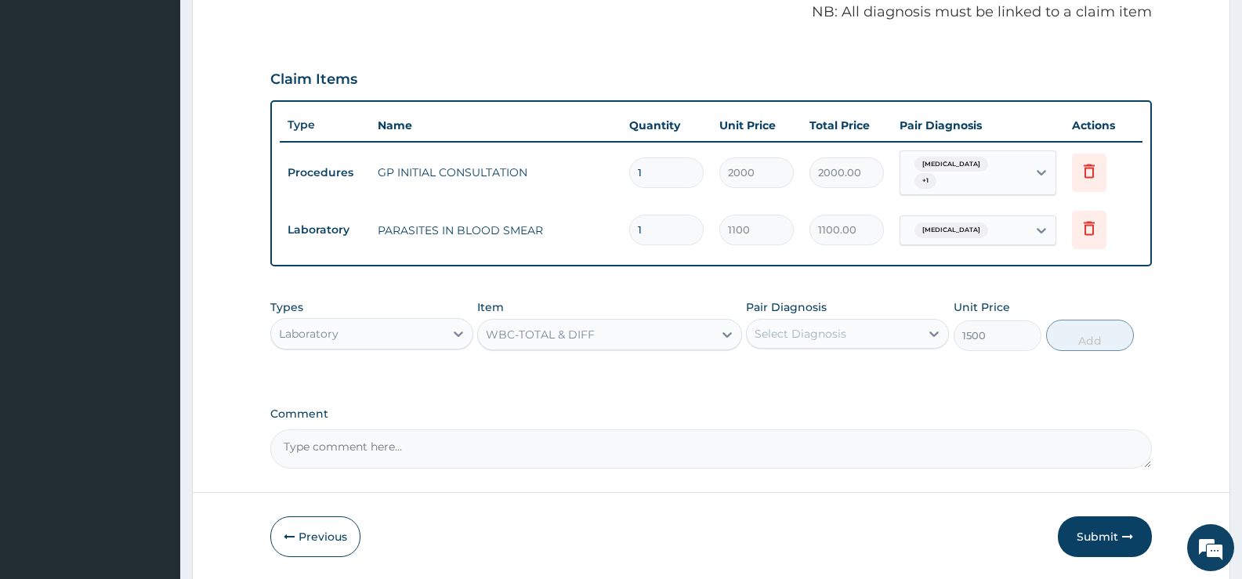
click at [827, 338] on div "Select Diagnosis" at bounding box center [801, 334] width 92 height 16
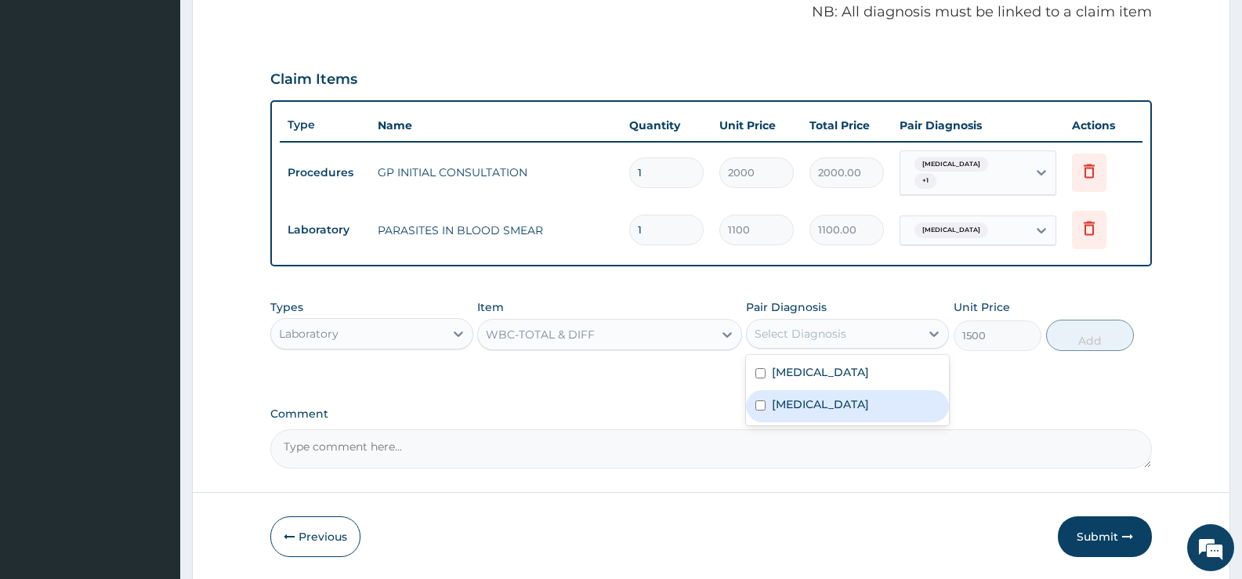
click at [810, 406] on label "[MEDICAL_DATA]" at bounding box center [820, 405] width 97 height 16
click at [869, 402] on label "[MEDICAL_DATA]" at bounding box center [820, 405] width 97 height 16
checkbox input "true"
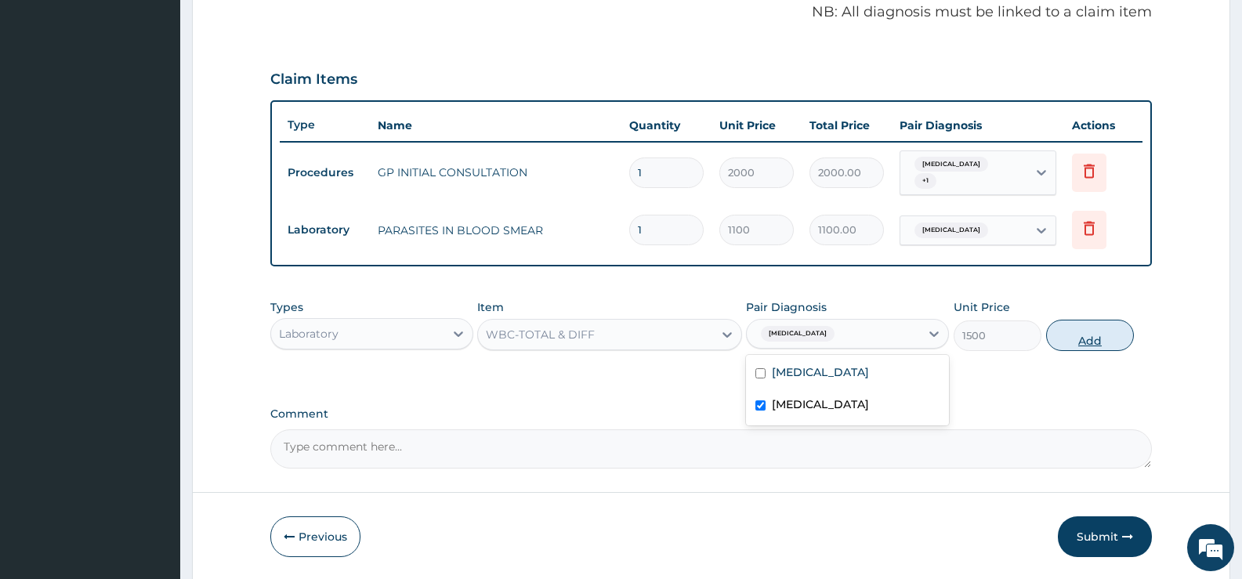
click at [1074, 342] on button "Add" at bounding box center [1090, 335] width 88 height 31
drag, startPoint x: 1074, startPoint y: 342, endPoint x: 1027, endPoint y: 363, distance: 51.6
click at [1074, 342] on div "PA Code / Prescription Code Enter Code(Secondary Care Only) Encounter Date [DAT…" at bounding box center [711, 68] width 882 height 802
type input "0"
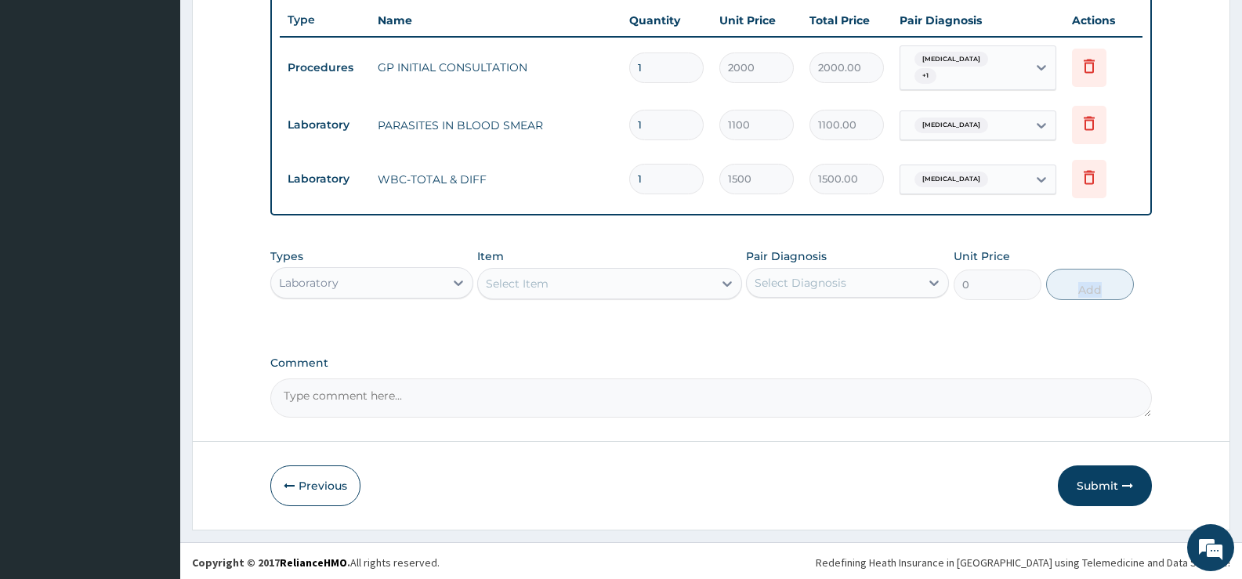
scroll to position [591, 0]
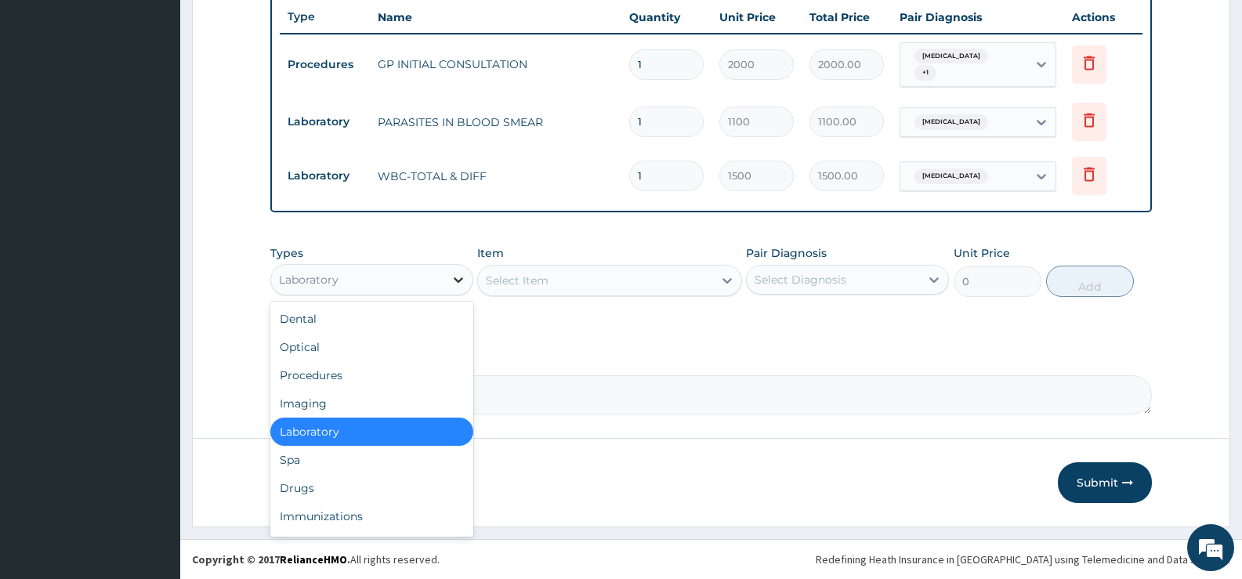
click at [458, 278] on icon at bounding box center [459, 280] width 16 height 16
click at [321, 490] on div "Drugs" at bounding box center [371, 488] width 203 height 28
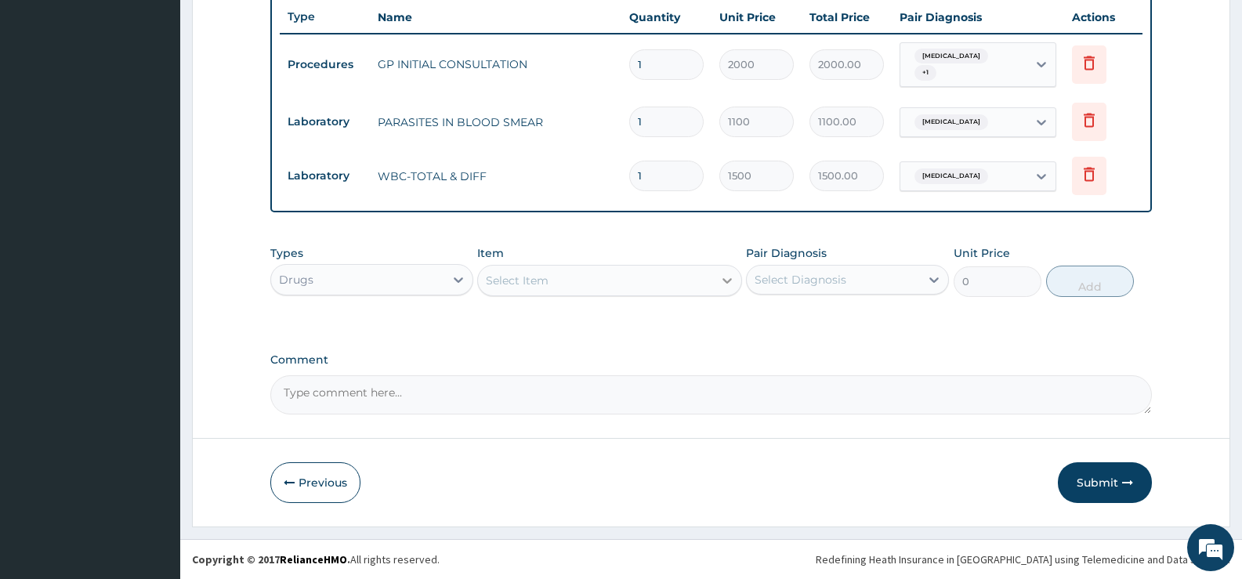
click at [735, 282] on div at bounding box center [727, 280] width 28 height 28
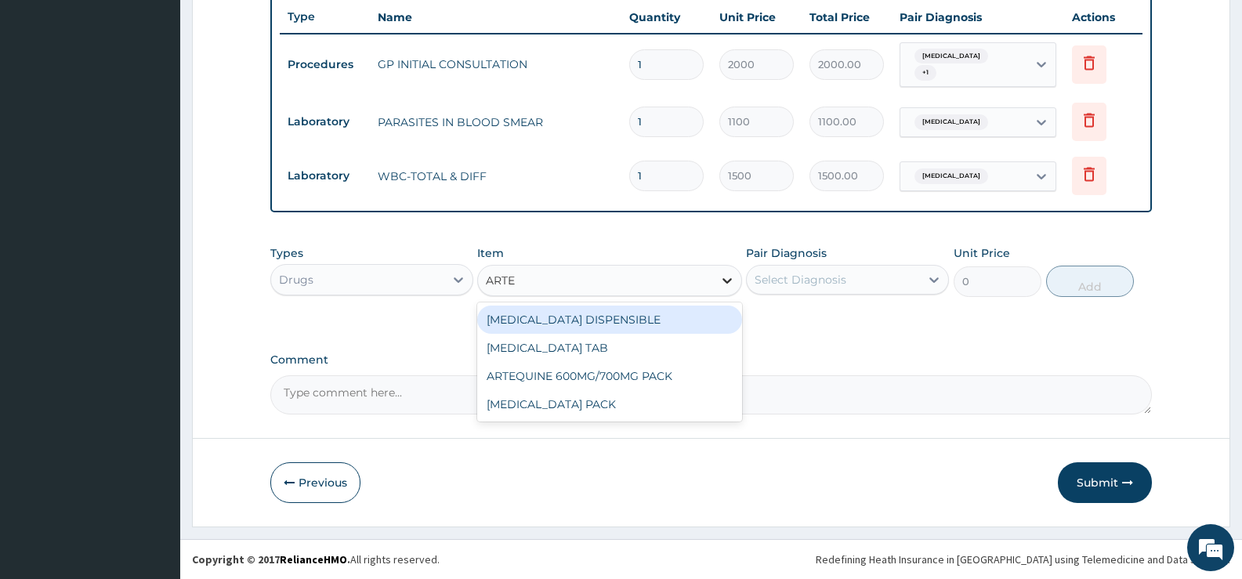
type input "ARTEM"
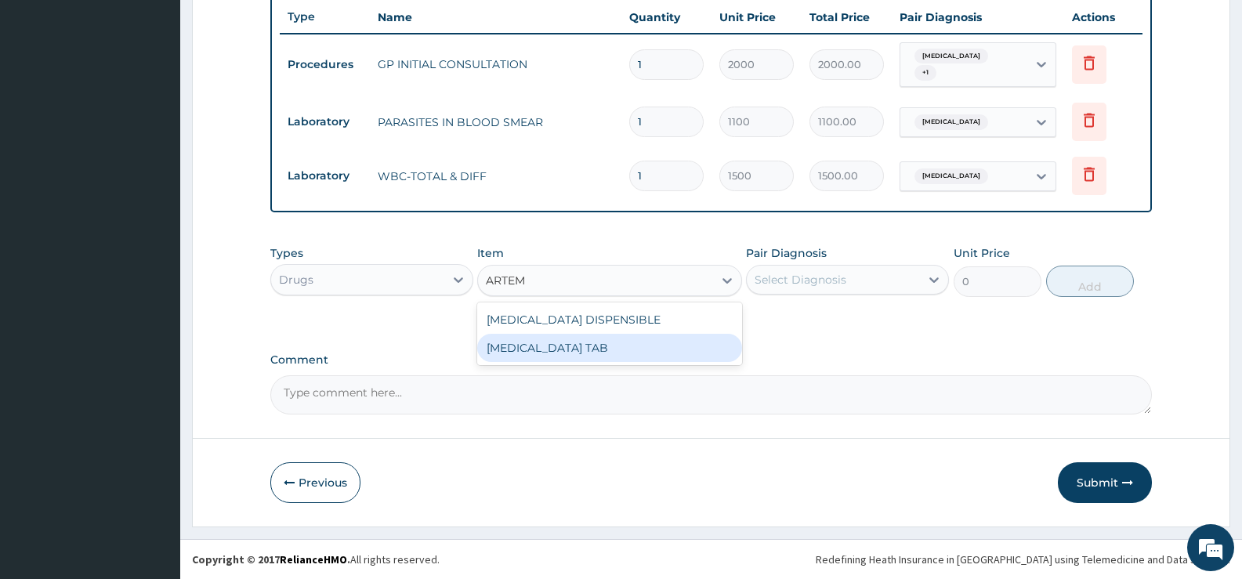
click at [627, 358] on div "[MEDICAL_DATA] TAB" at bounding box center [609, 348] width 264 height 28
click at [627, 358] on label "Comment" at bounding box center [711, 359] width 882 height 13
click at [627, 375] on textarea "Comment" at bounding box center [711, 394] width 882 height 39
type input "1035"
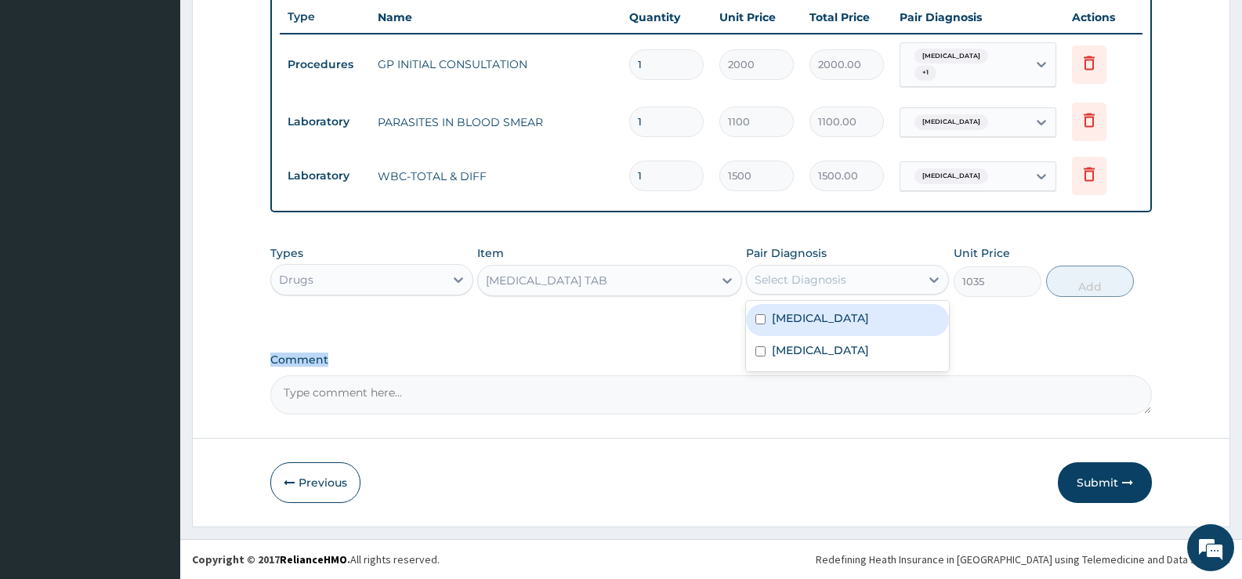
click at [875, 281] on div "Select Diagnosis" at bounding box center [833, 279] width 173 height 25
click at [842, 324] on label "[MEDICAL_DATA]" at bounding box center [820, 318] width 97 height 16
checkbox input "true"
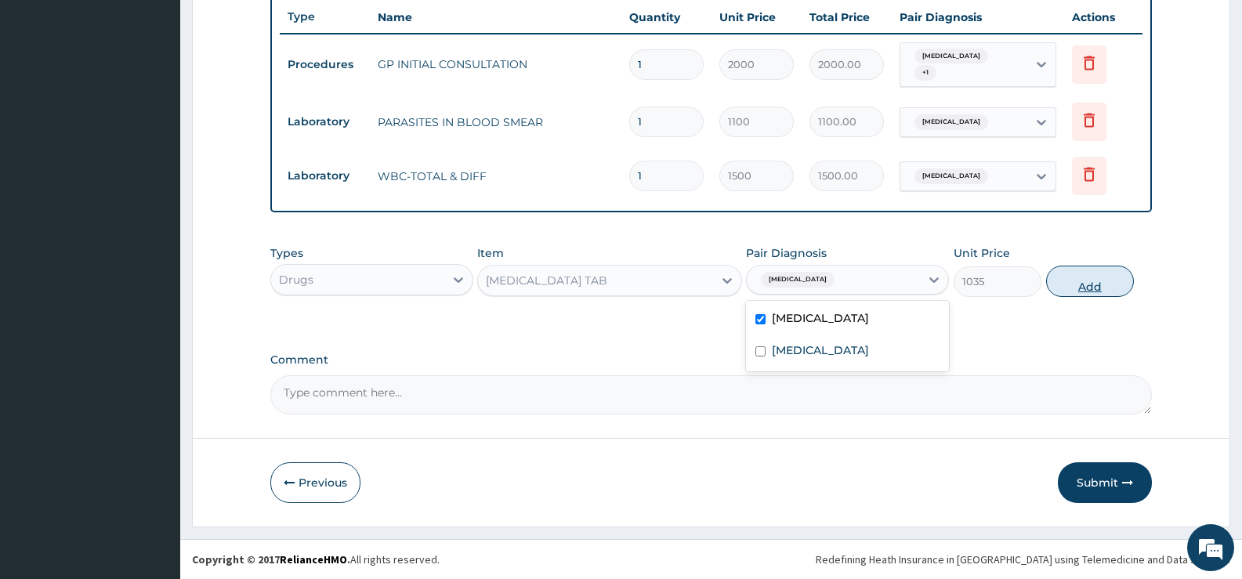
click at [1100, 286] on button "Add" at bounding box center [1090, 281] width 88 height 31
type input "0"
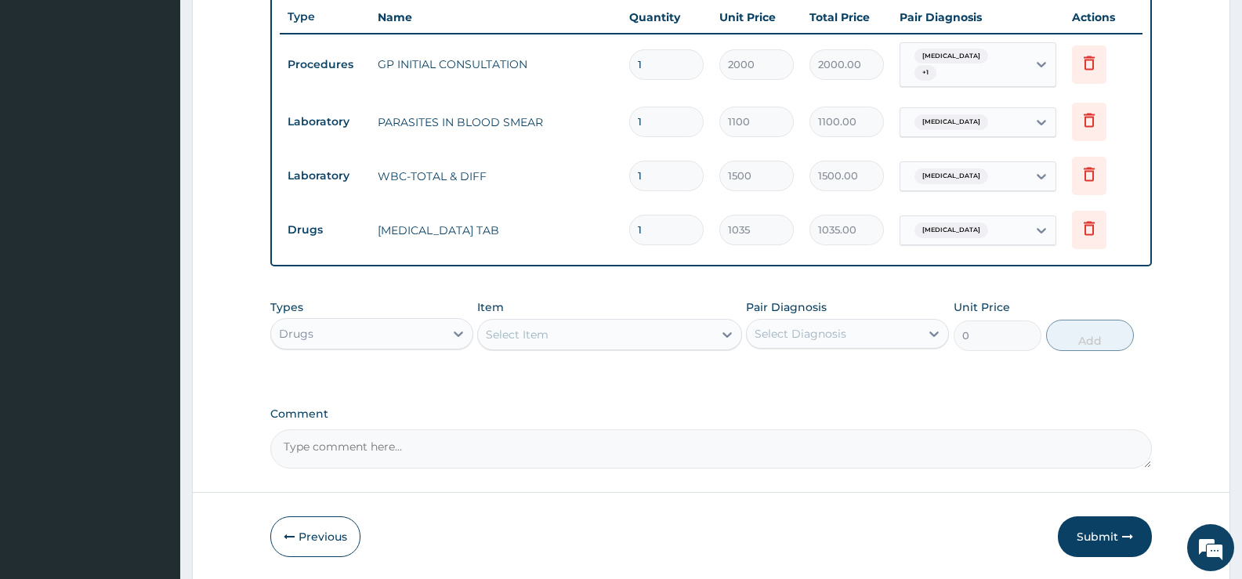
click at [661, 337] on div "Select Item" at bounding box center [595, 334] width 234 height 25
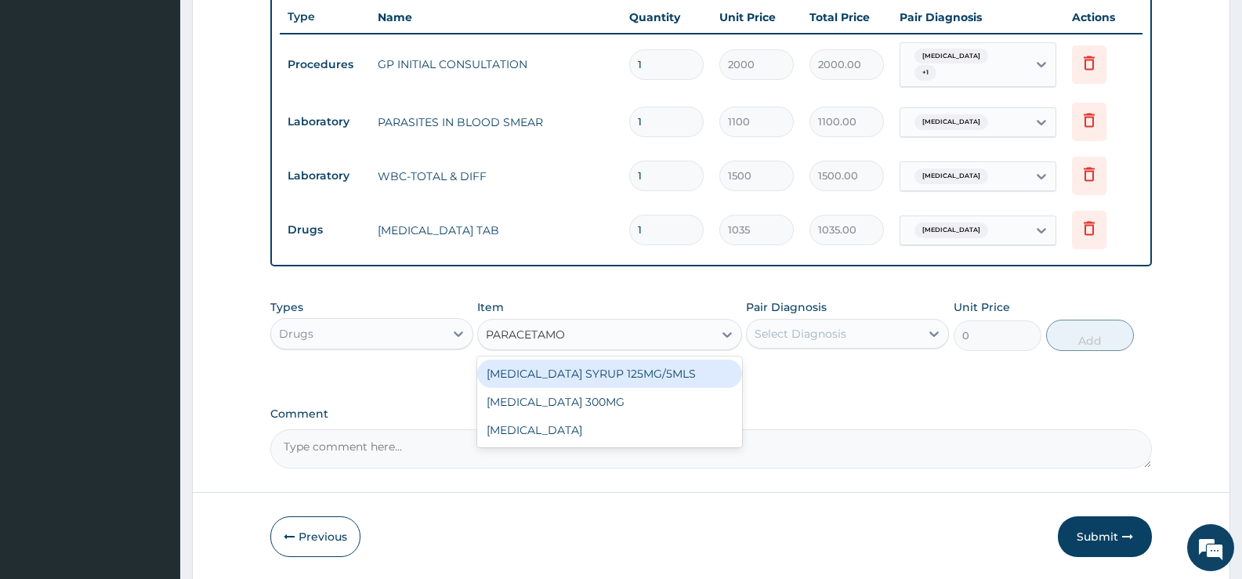
type input "[MEDICAL_DATA]"
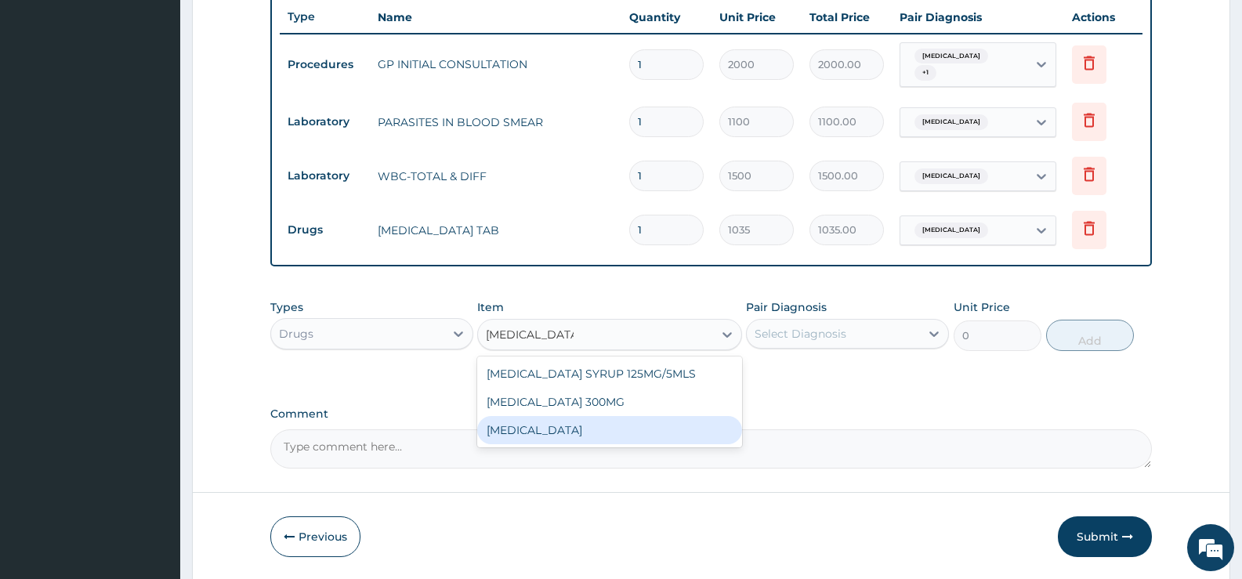
click at [584, 430] on div "[MEDICAL_DATA]" at bounding box center [609, 430] width 264 height 28
type input "15.18"
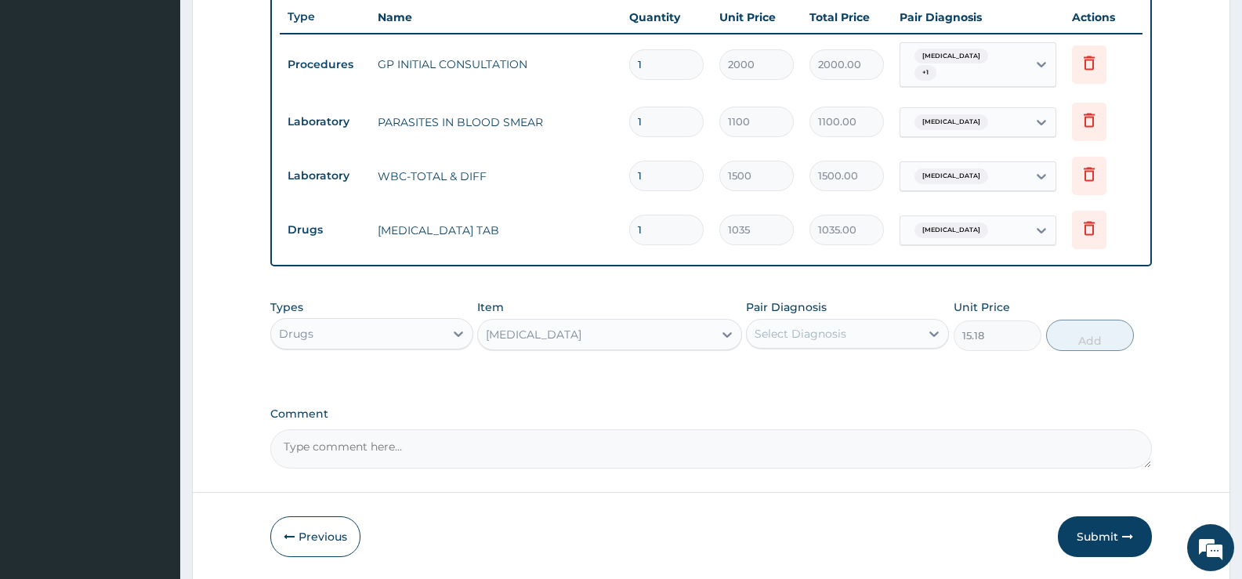
click at [890, 335] on div "Select Diagnosis" at bounding box center [833, 333] width 173 height 25
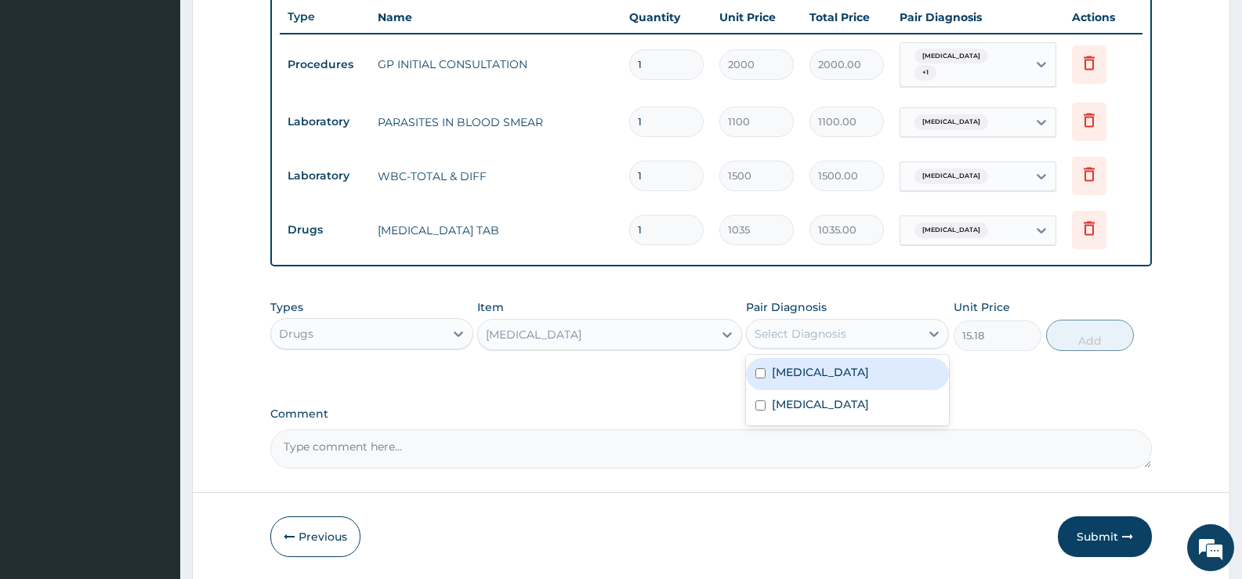
click at [850, 375] on label "[MEDICAL_DATA]" at bounding box center [820, 372] width 97 height 16
checkbox input "true"
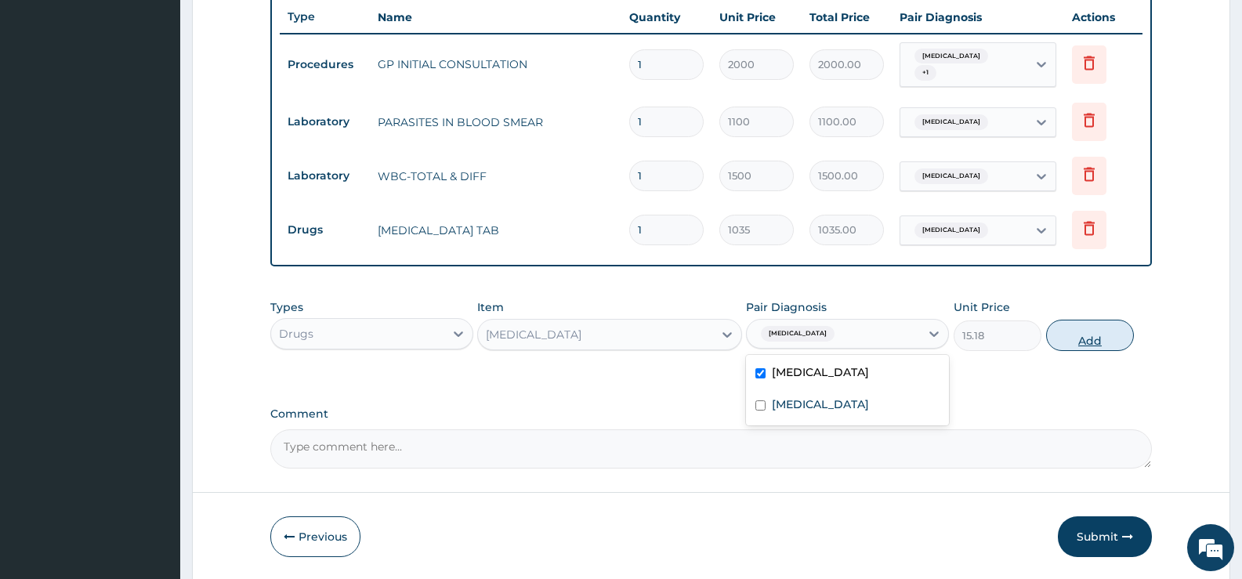
click at [1096, 332] on button "Add" at bounding box center [1090, 335] width 88 height 31
type input "0"
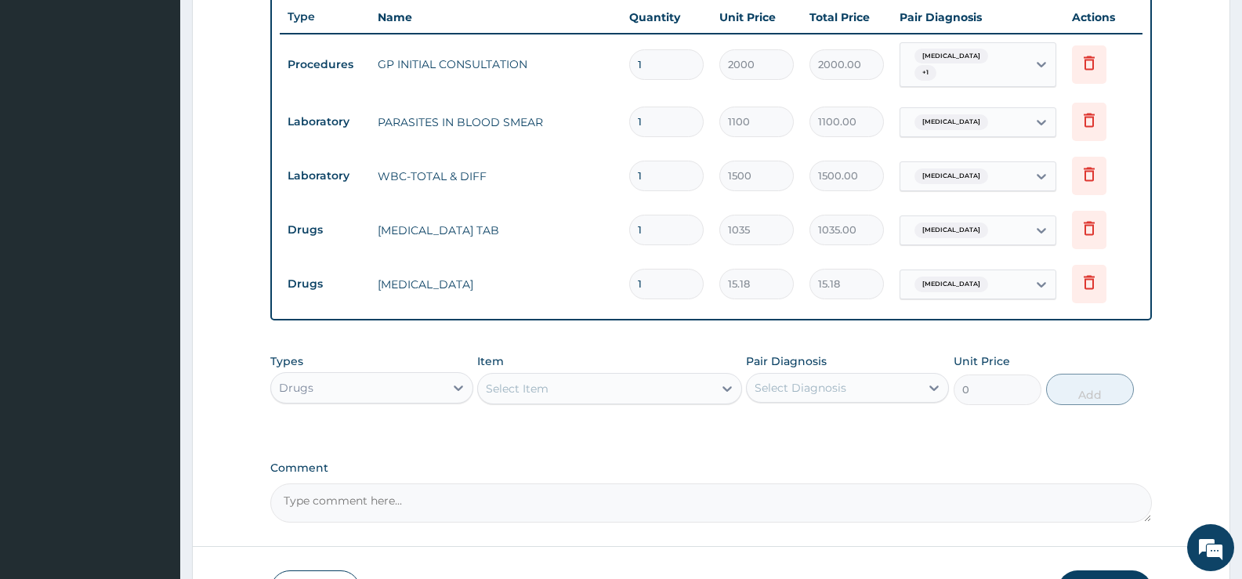
type input "18"
type input "273.24"
type input "18"
click at [723, 390] on icon at bounding box center [727, 389] width 16 height 16
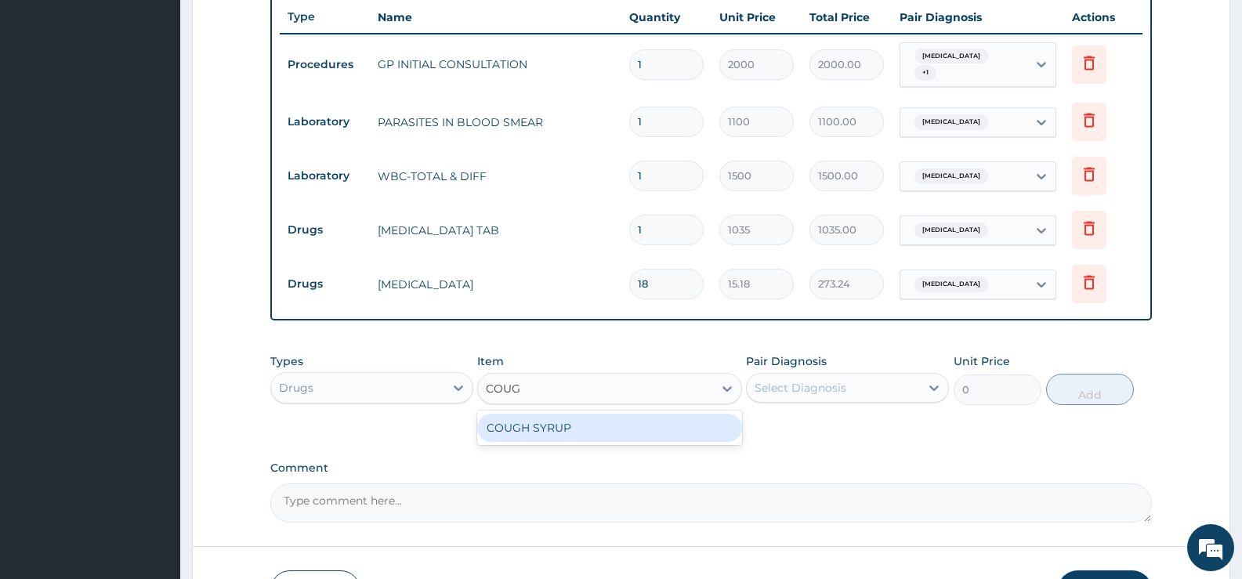
type input "COUGH"
click at [623, 428] on div "COUGH SYRUP" at bounding box center [609, 428] width 264 height 28
type input "1000"
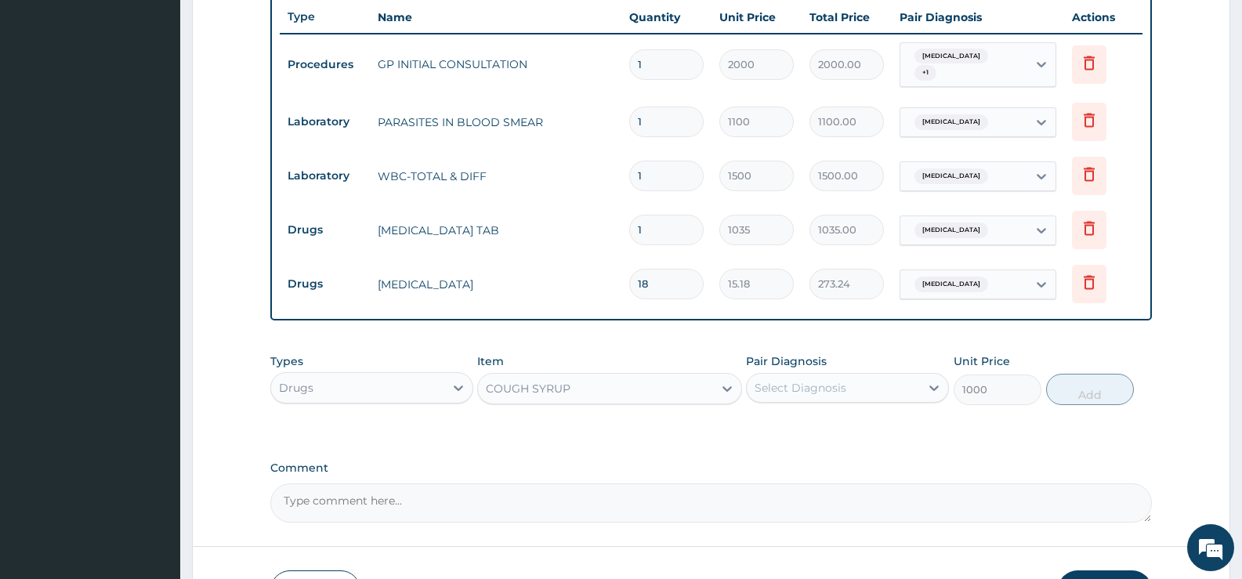
click at [868, 393] on div "Select Diagnosis" at bounding box center [833, 387] width 173 height 25
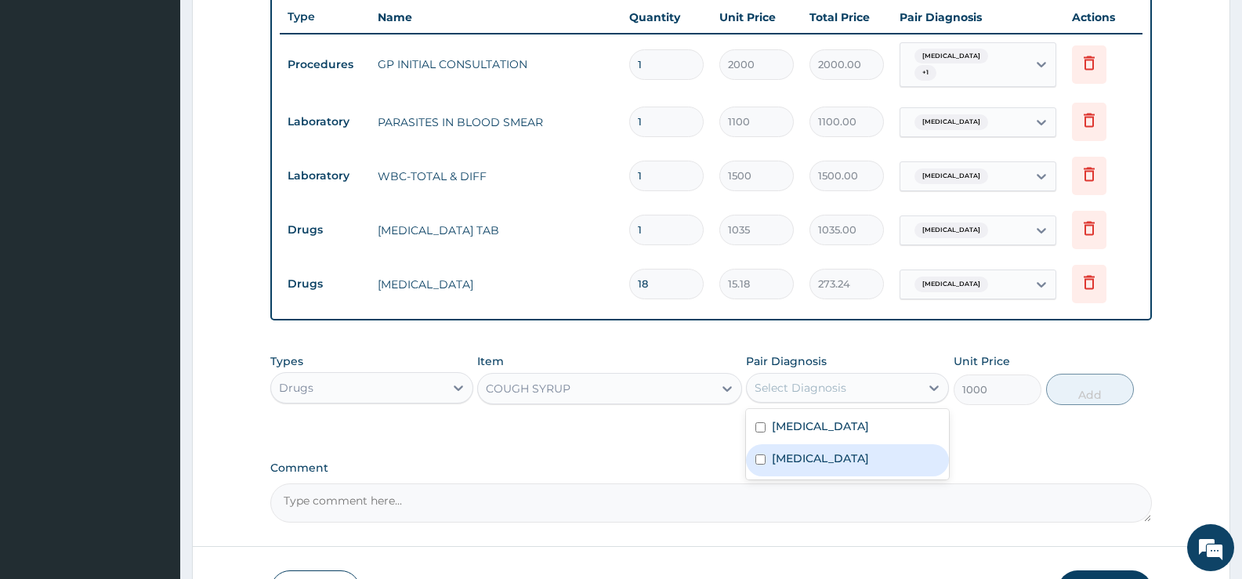
click at [861, 458] on label "[MEDICAL_DATA]" at bounding box center [820, 459] width 97 height 16
click at [869, 456] on label "[MEDICAL_DATA]" at bounding box center [820, 459] width 97 height 16
checkbox input "true"
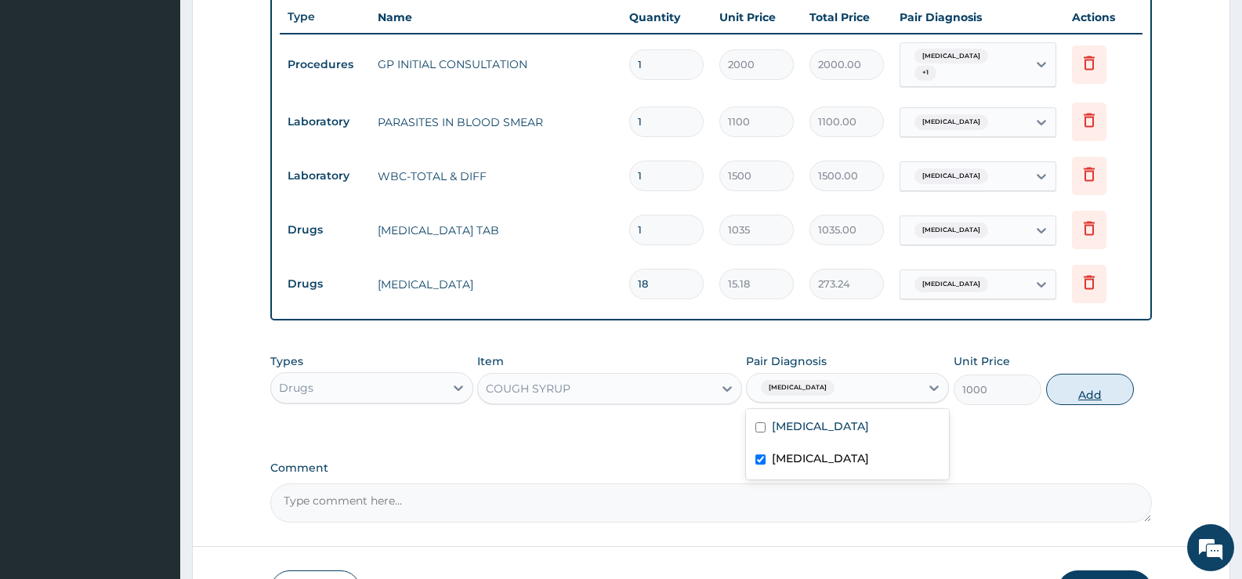
click at [1090, 392] on button "Add" at bounding box center [1090, 389] width 88 height 31
type input "0"
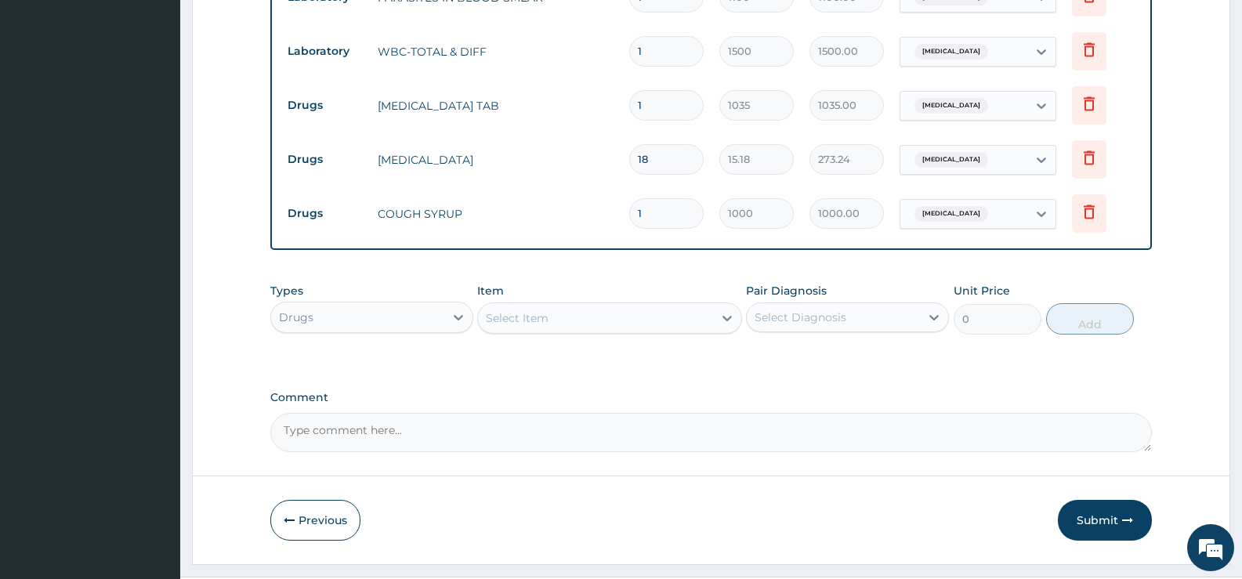
scroll to position [753, 0]
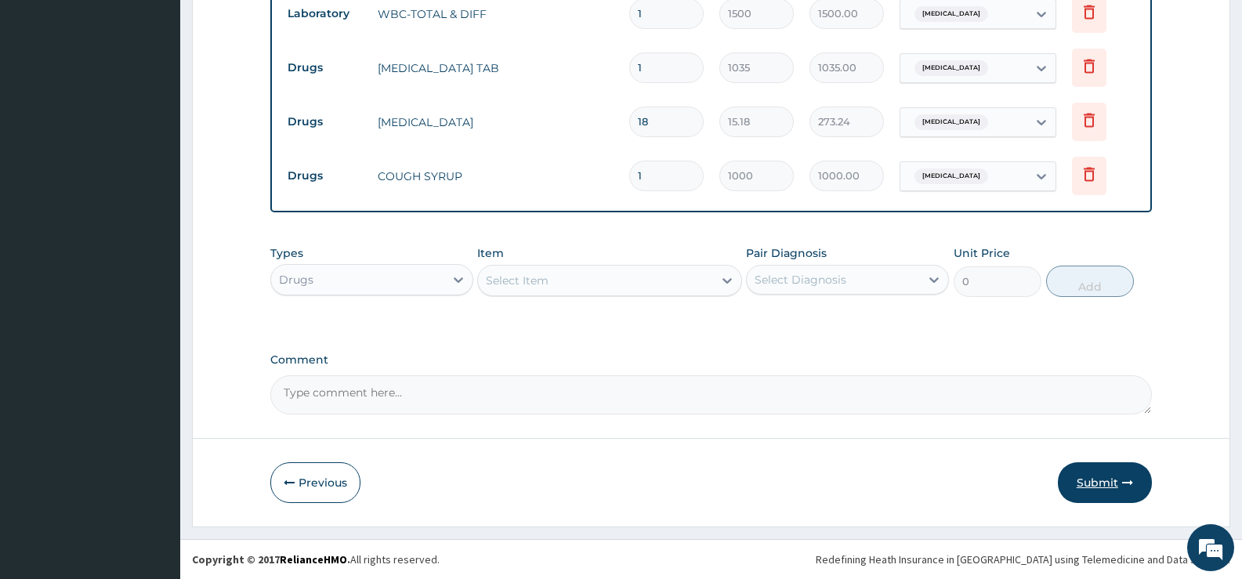
click at [1077, 480] on button "Submit" at bounding box center [1105, 482] width 94 height 41
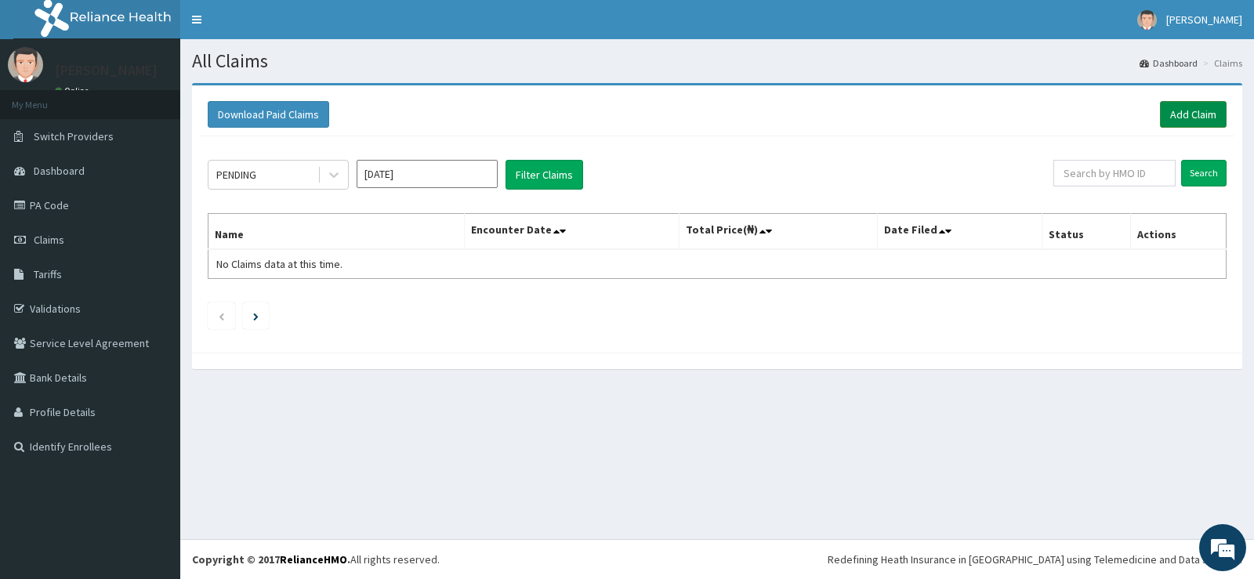
click at [1175, 108] on link "Add Claim" at bounding box center [1193, 114] width 67 height 27
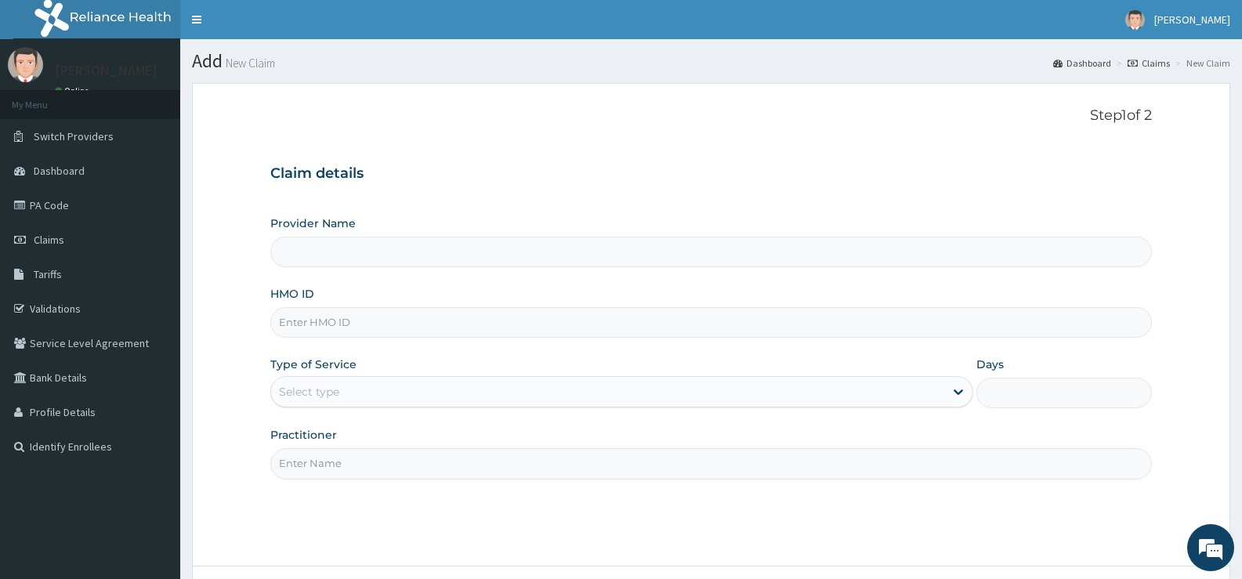
type input "[GEOGRAPHIC_DATA][PERSON_NAME]"
click at [512, 327] on input "HMO ID" at bounding box center [711, 322] width 882 height 31
type input "RET/44189/A"
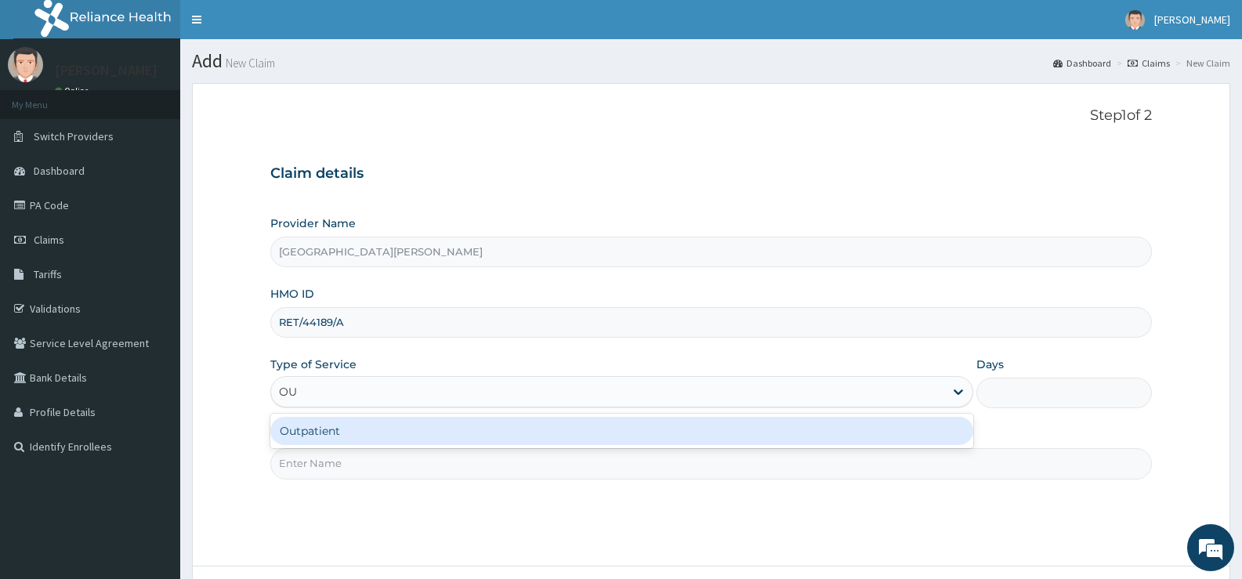
type input "OUT"
type input "1"
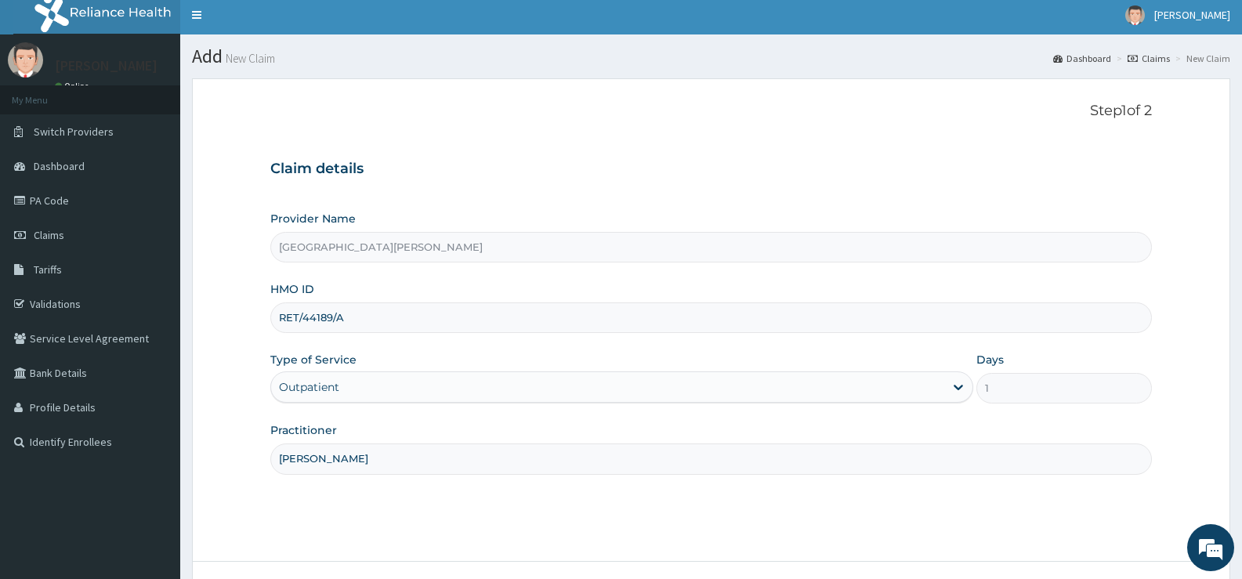
scroll to position [128, 0]
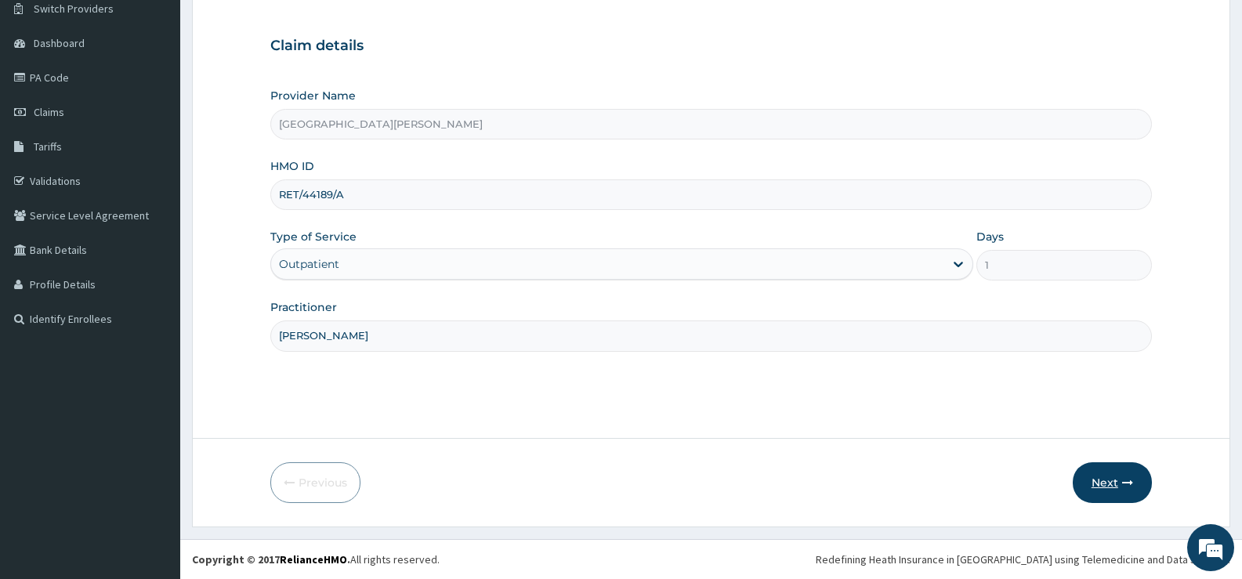
type input "[PERSON_NAME]"
click at [1103, 473] on button "Next" at bounding box center [1112, 482] width 79 height 41
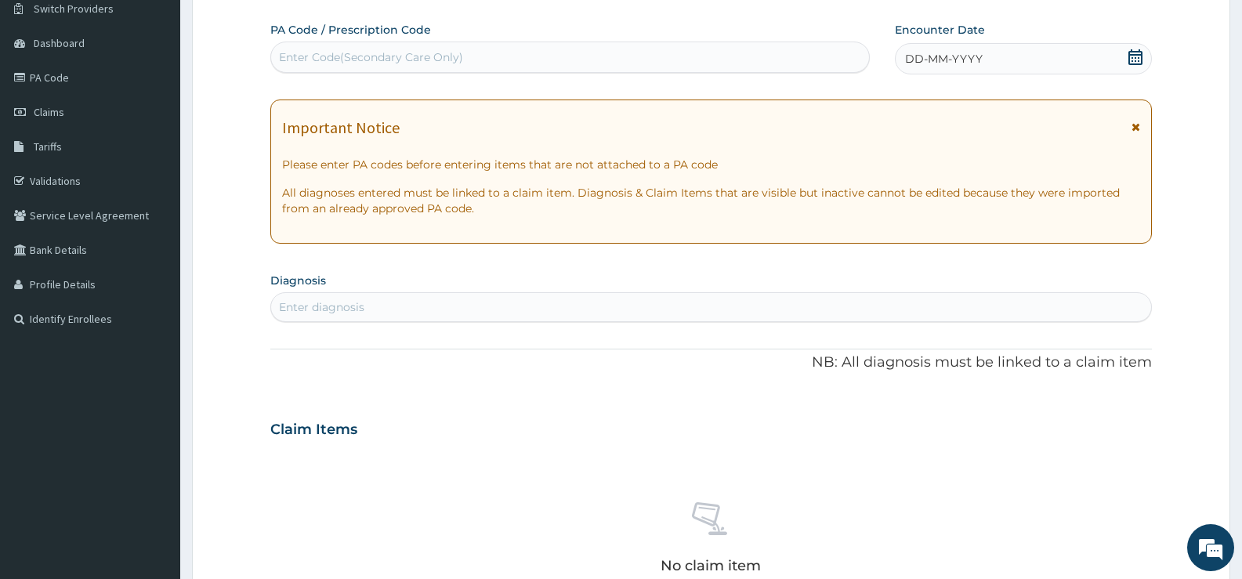
click at [1136, 51] on icon at bounding box center [1136, 57] width 14 height 16
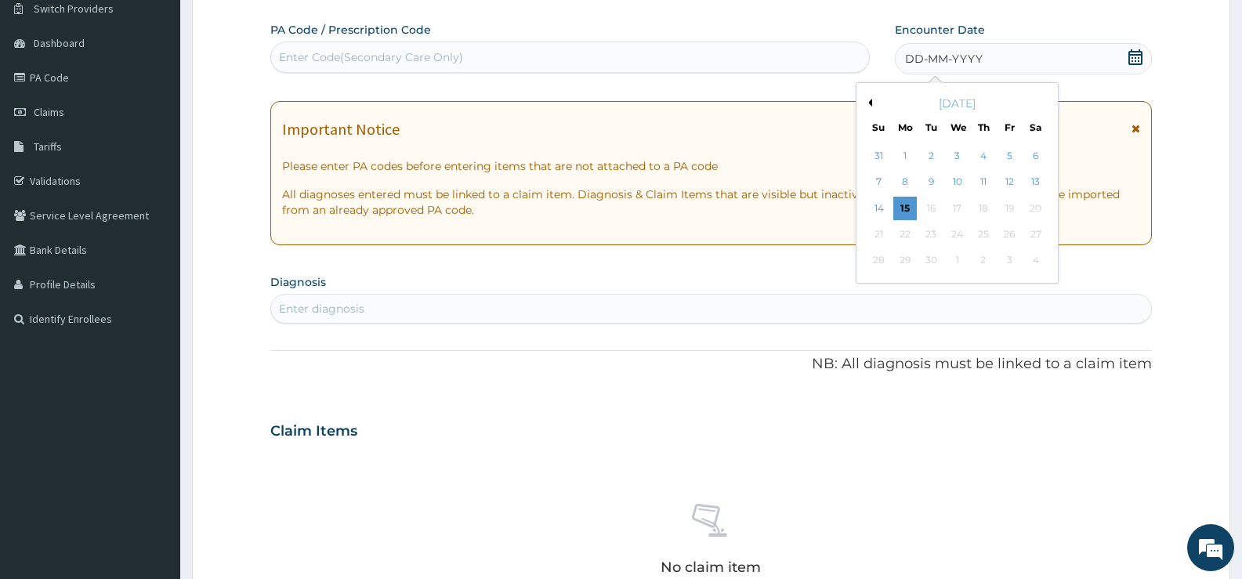
click at [871, 101] on button "Previous Month" at bounding box center [868, 103] width 8 height 8
click at [870, 99] on button "Previous Month" at bounding box center [868, 103] width 8 height 8
click at [883, 203] on div "13" at bounding box center [880, 209] width 24 height 24
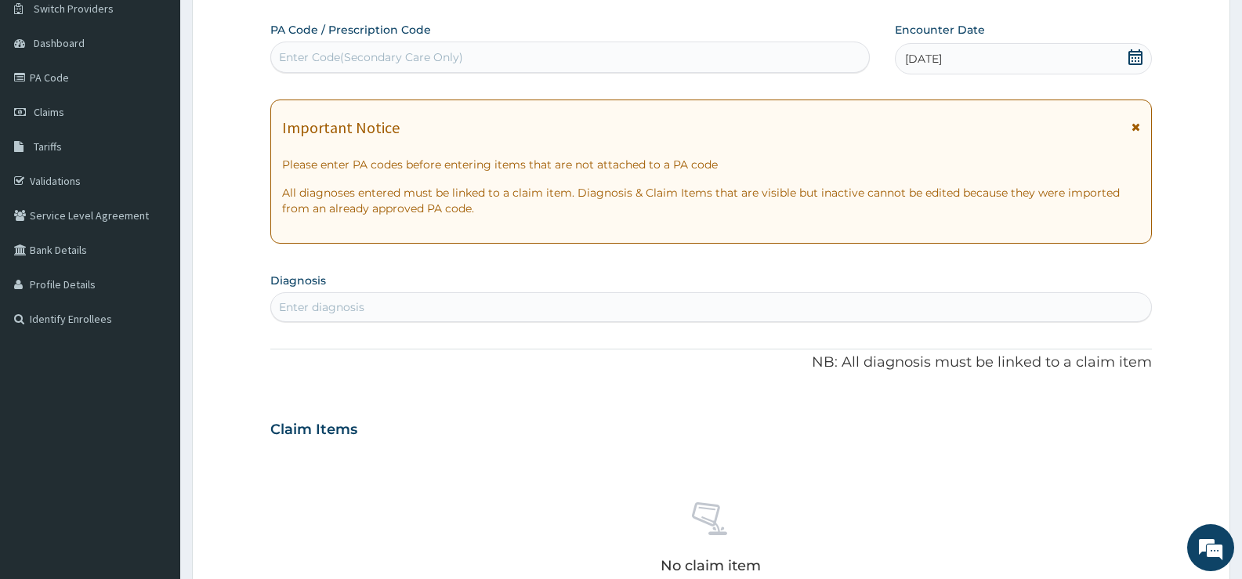
click at [429, 314] on div "Enter diagnosis" at bounding box center [711, 307] width 880 height 25
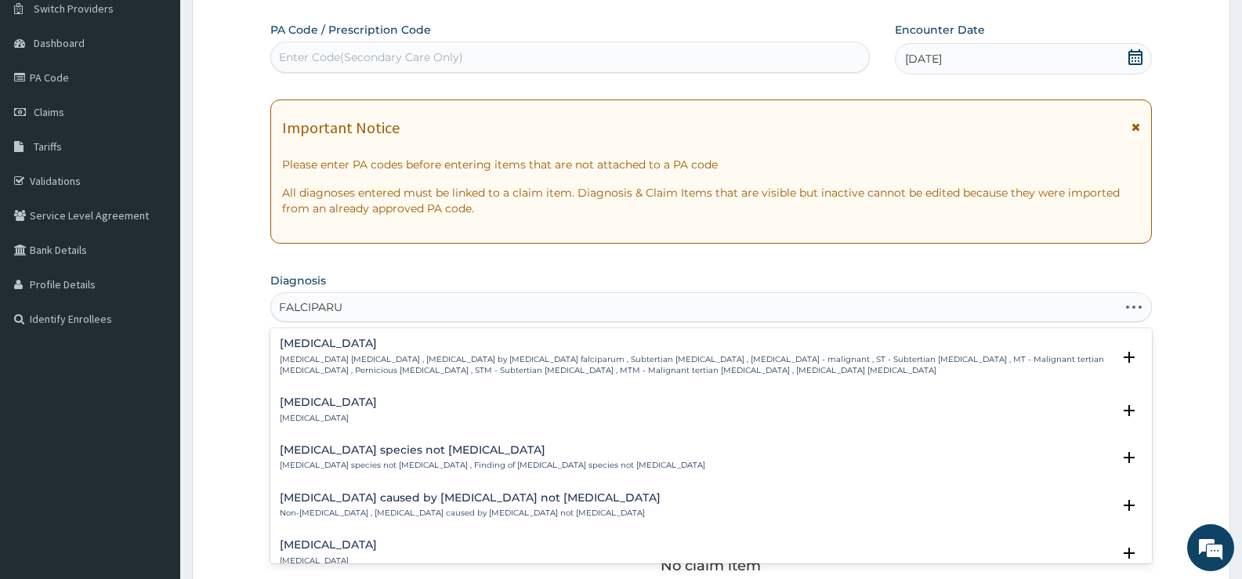
type input "FALCIPARUM"
click at [366, 361] on p "[MEDICAL_DATA] [MEDICAL_DATA] , [MEDICAL_DATA] by [MEDICAL_DATA] falciparum , S…" at bounding box center [696, 365] width 832 height 23
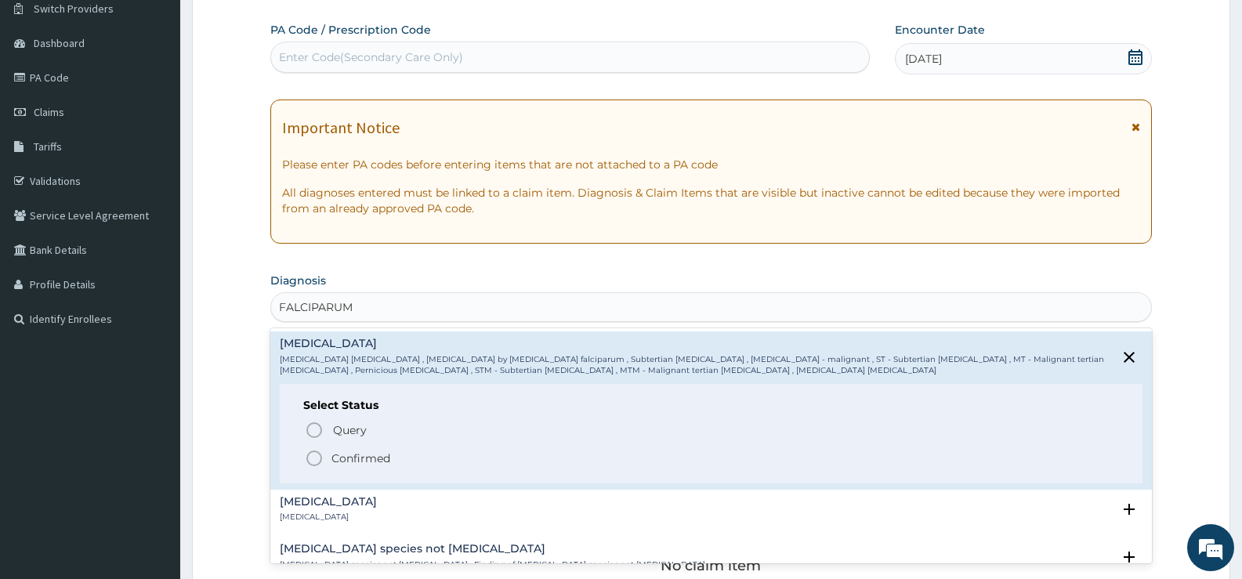
click at [372, 451] on p "Confirmed" at bounding box center [361, 459] width 59 height 16
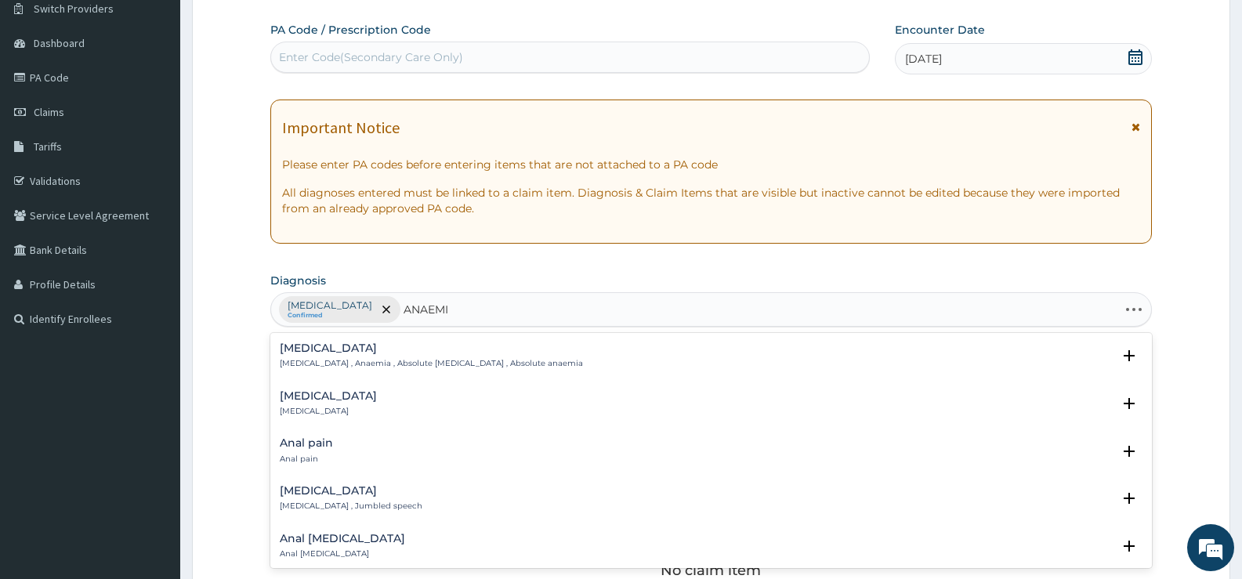
type input "ANAEMIA"
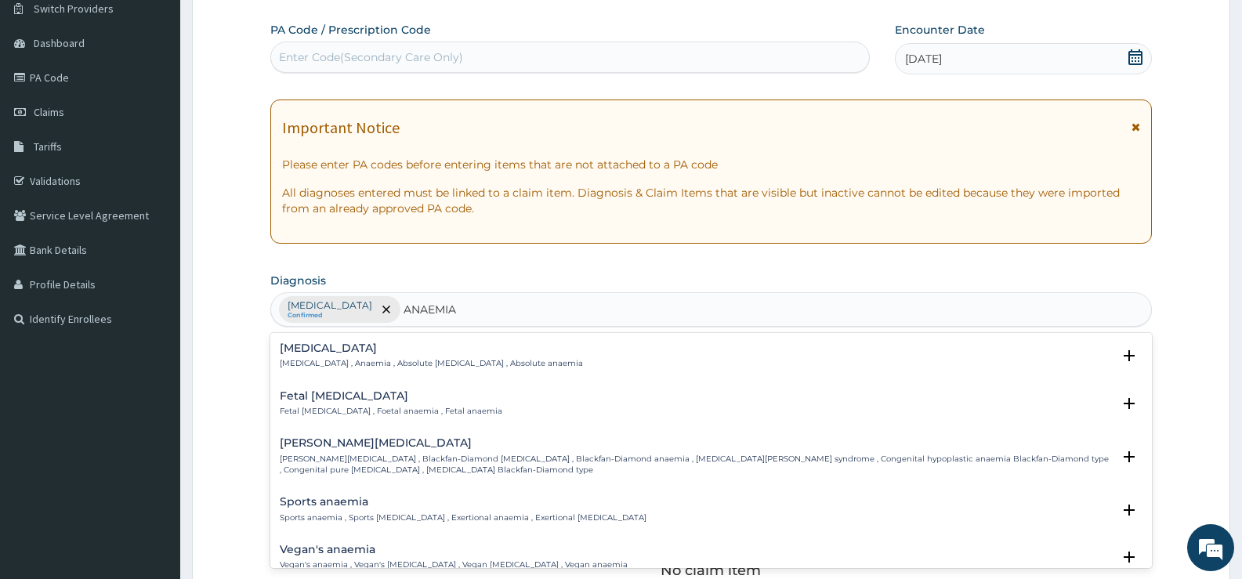
click at [302, 350] on h4 "[MEDICAL_DATA]" at bounding box center [431, 348] width 303 height 12
click at [325, 358] on p "[MEDICAL_DATA] , Anaemia , Absolute [MEDICAL_DATA] , Absolute anaemia" at bounding box center [431, 363] width 303 height 11
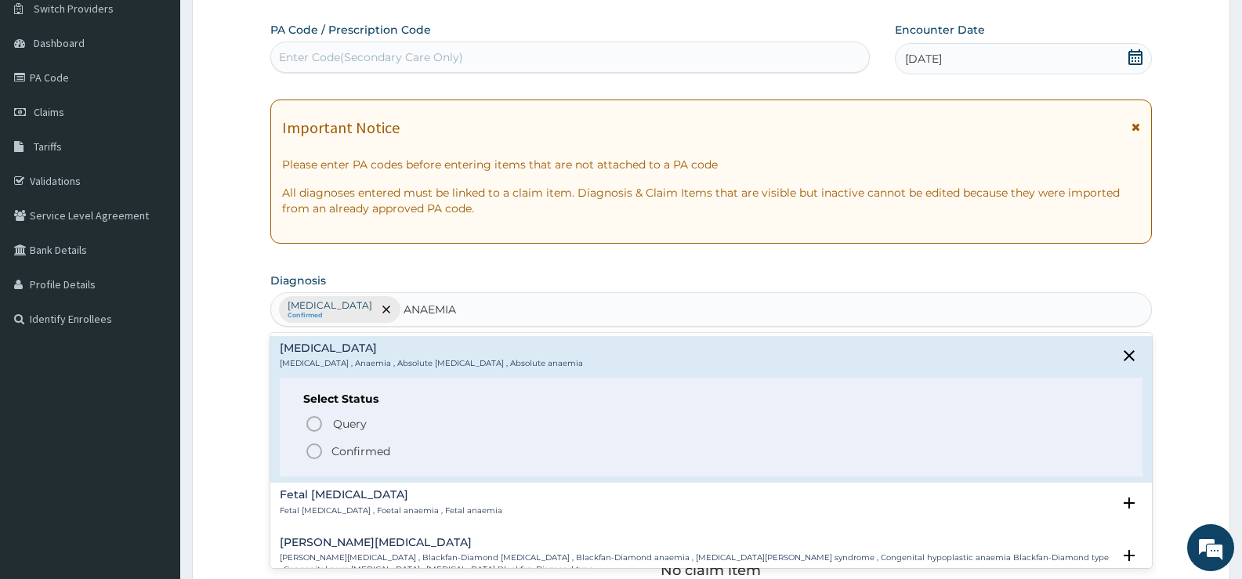
click at [361, 448] on p "Confirmed" at bounding box center [361, 452] width 59 height 16
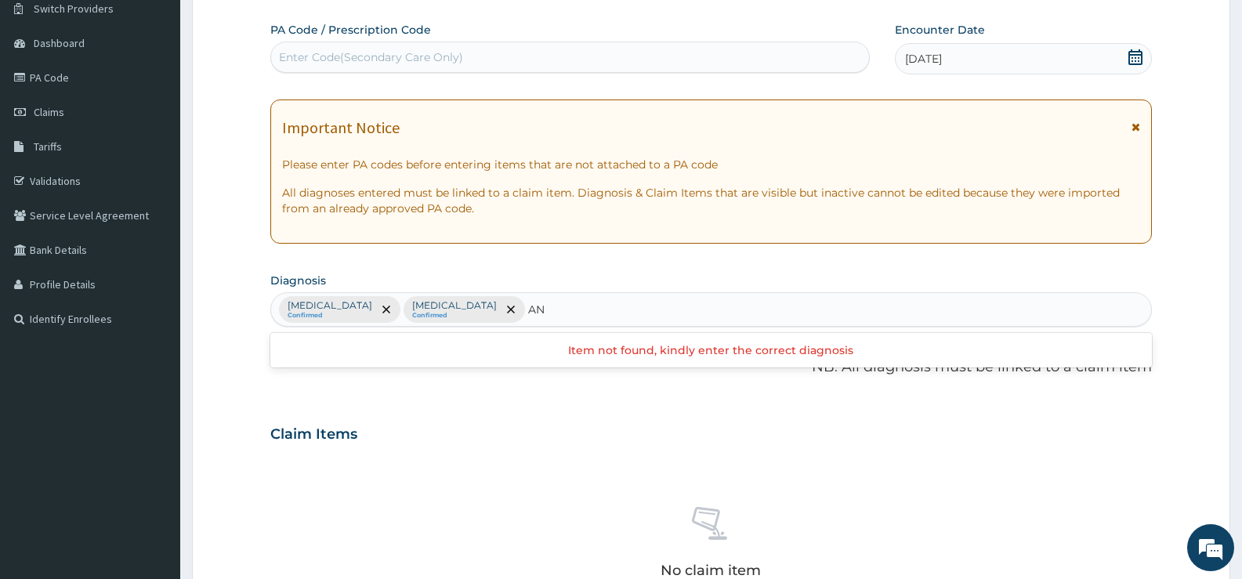
type input "A"
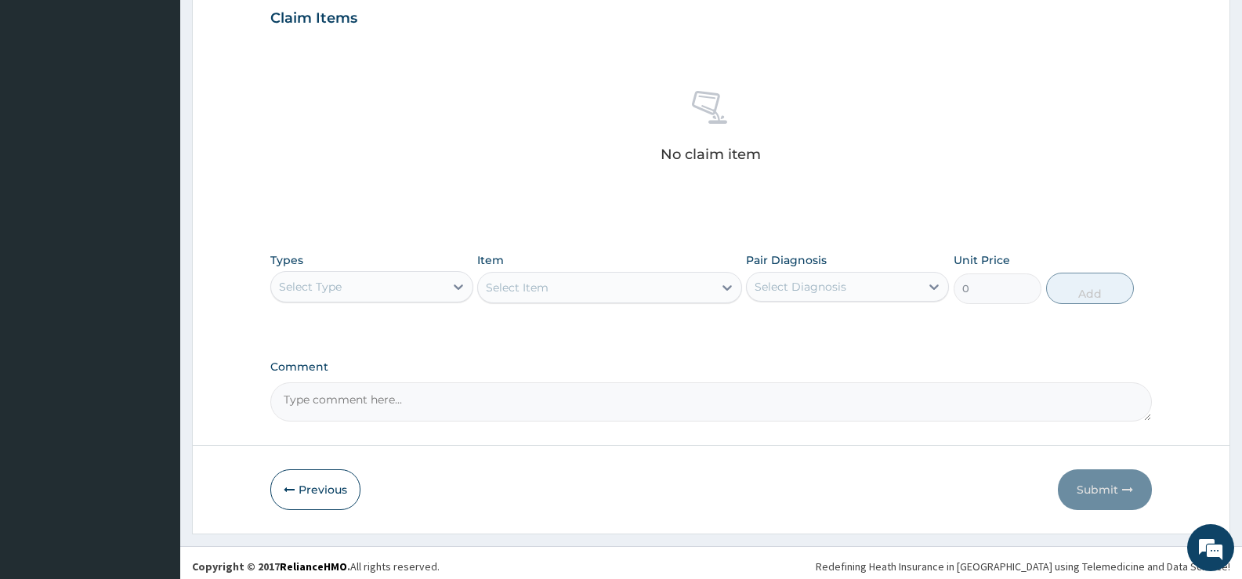
scroll to position [551, 0]
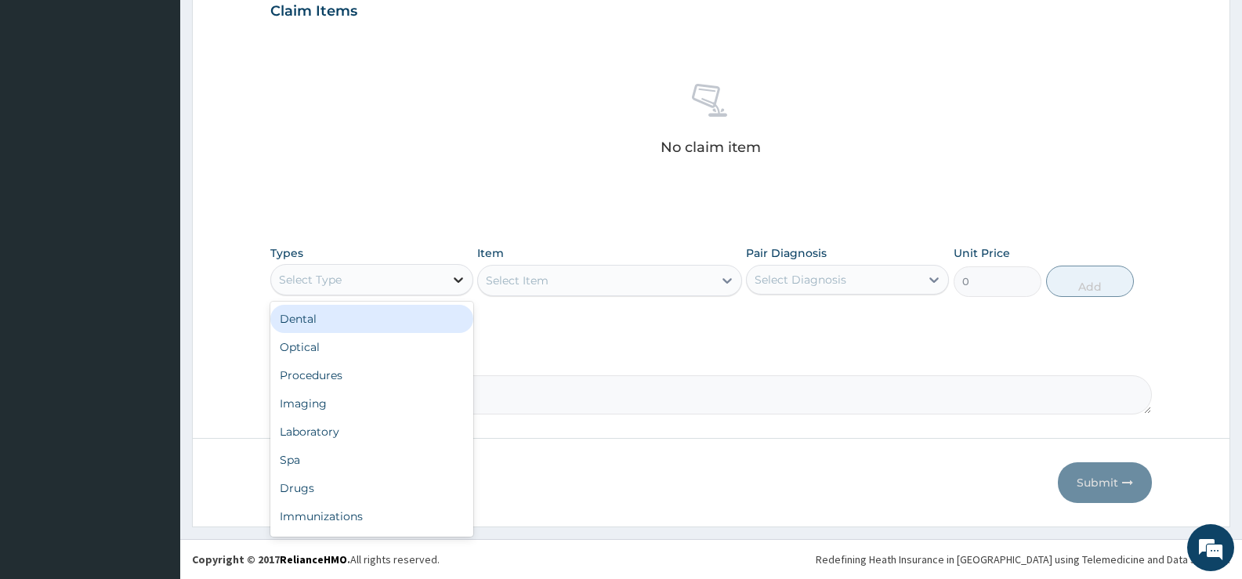
click at [445, 283] on div at bounding box center [458, 280] width 28 height 28
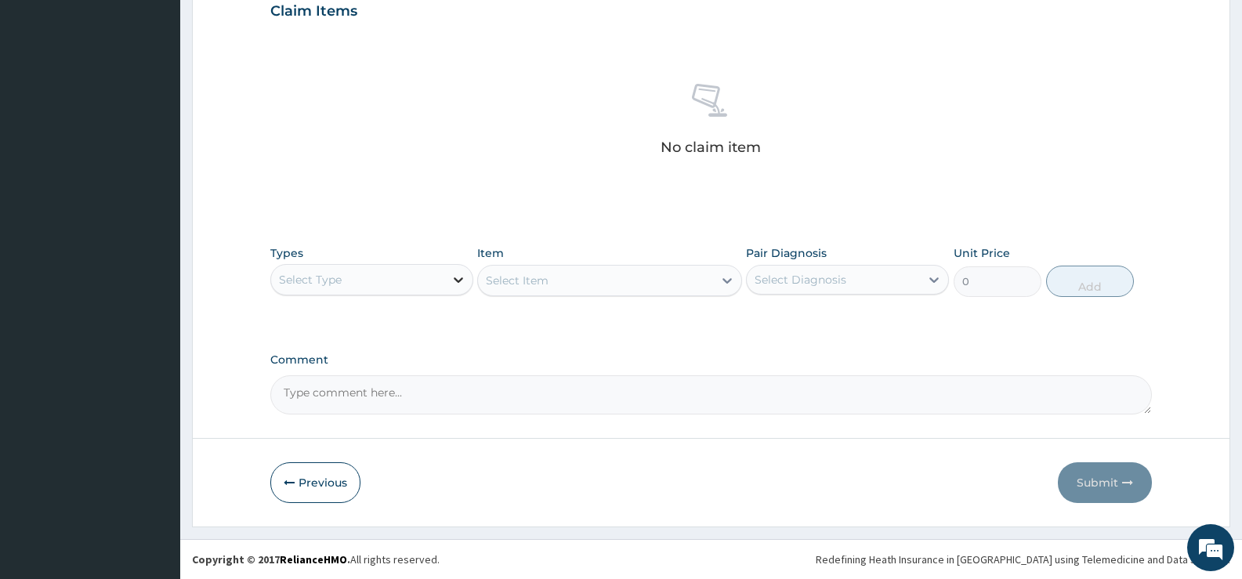
click at [452, 276] on icon at bounding box center [459, 280] width 16 height 16
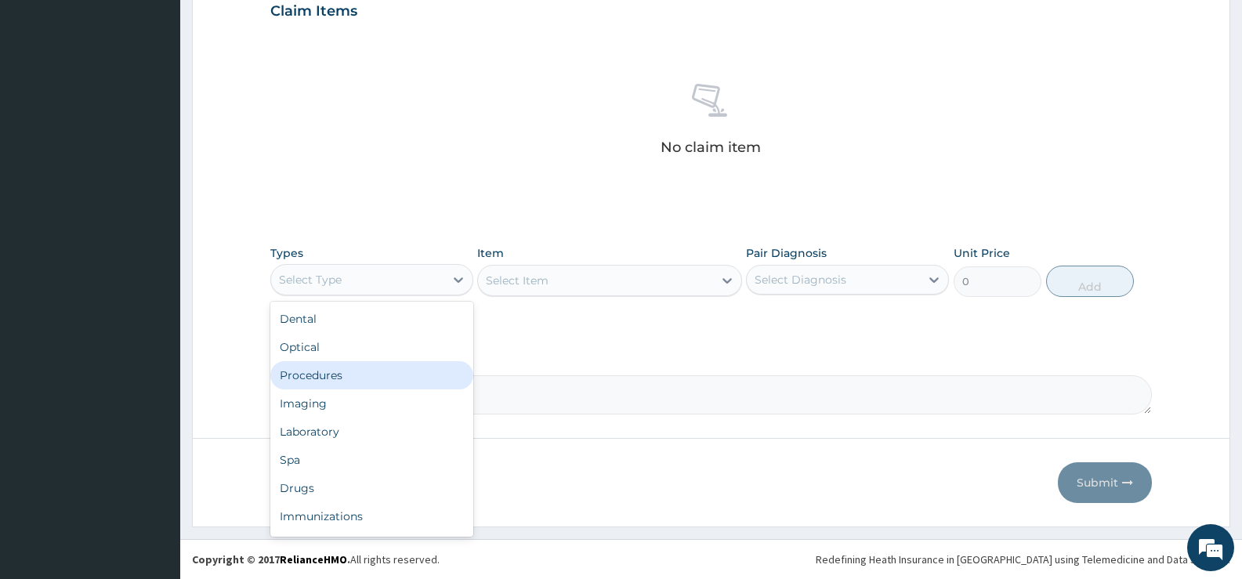
click at [313, 381] on div "Procedures" at bounding box center [371, 375] width 203 height 28
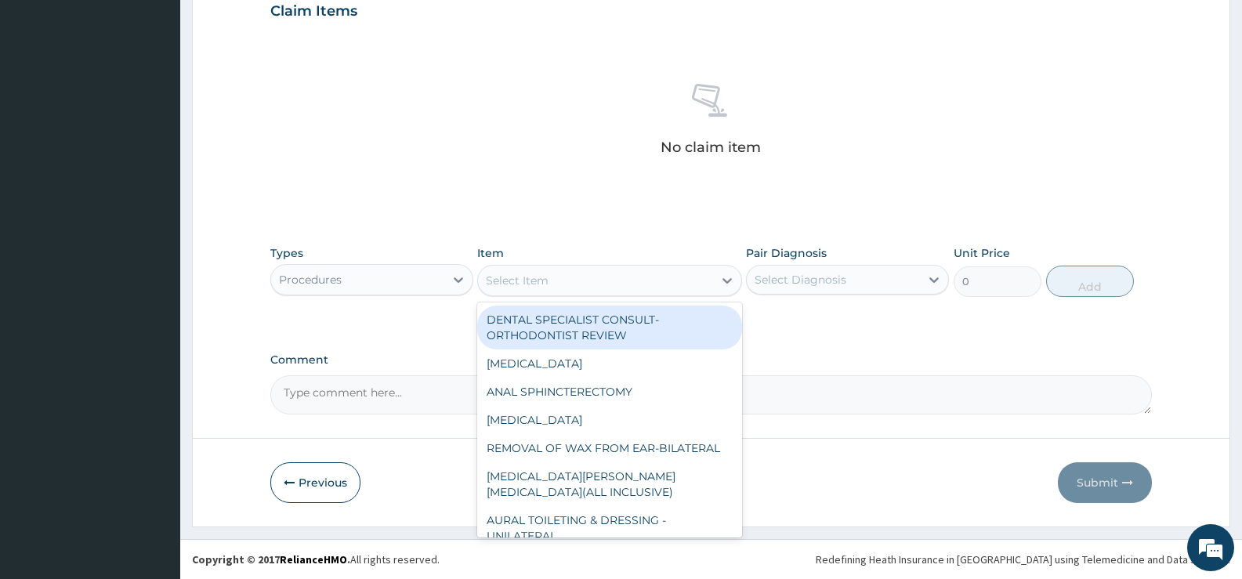
click at [726, 283] on icon at bounding box center [727, 281] width 16 height 16
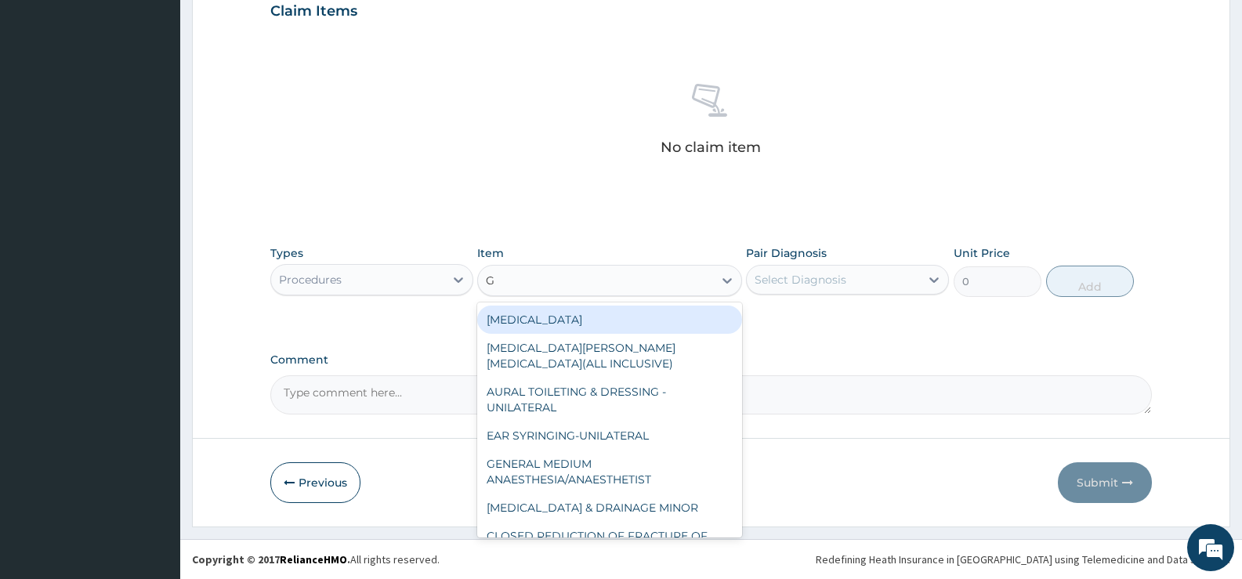
type input "GP"
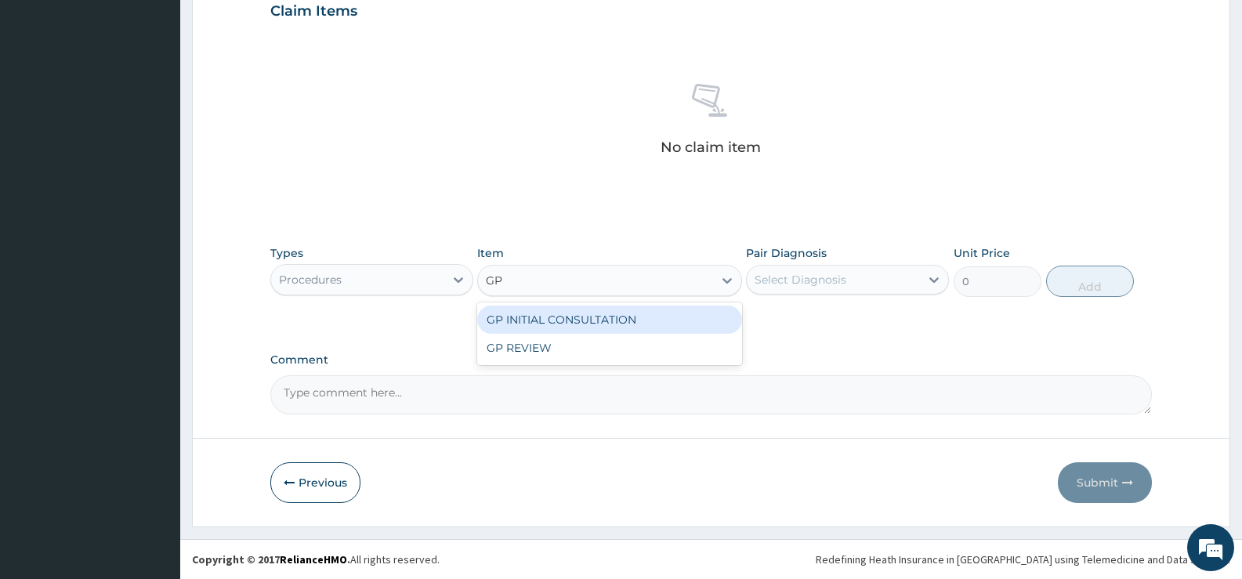
click at [674, 321] on div "GP INITIAL CONSULTATION" at bounding box center [609, 320] width 264 height 28
type input "2000"
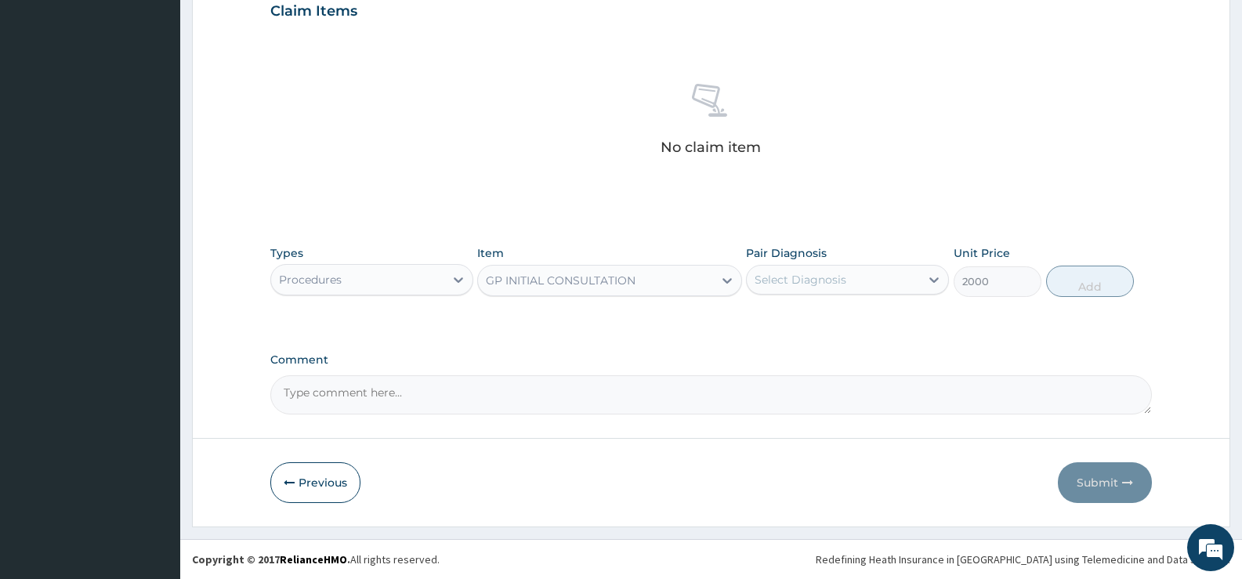
click at [867, 284] on div "Select Diagnosis" at bounding box center [833, 279] width 173 height 25
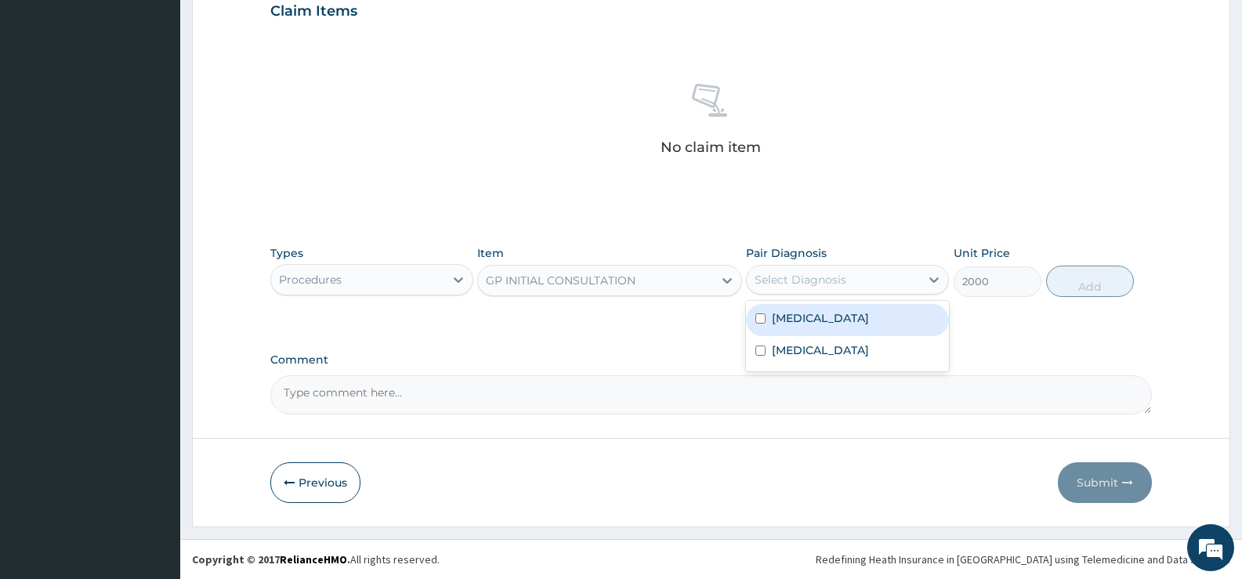
click at [839, 316] on label "[MEDICAL_DATA]" at bounding box center [820, 318] width 97 height 16
checkbox input "false"
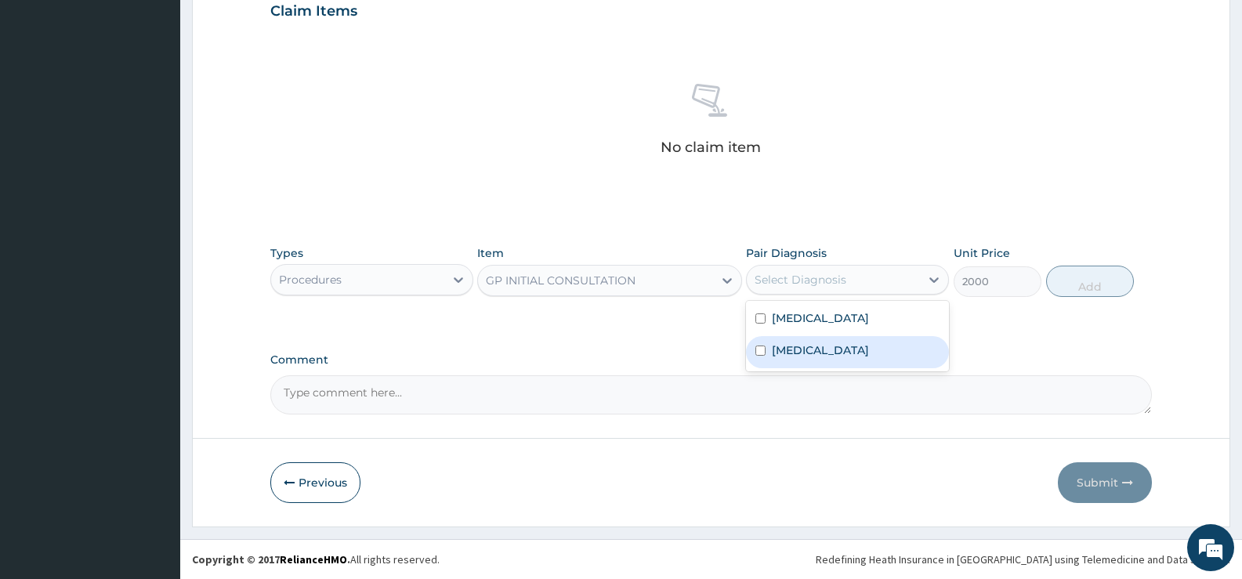
click at [805, 350] on label "[MEDICAL_DATA]" at bounding box center [820, 350] width 97 height 16
checkbox input "true"
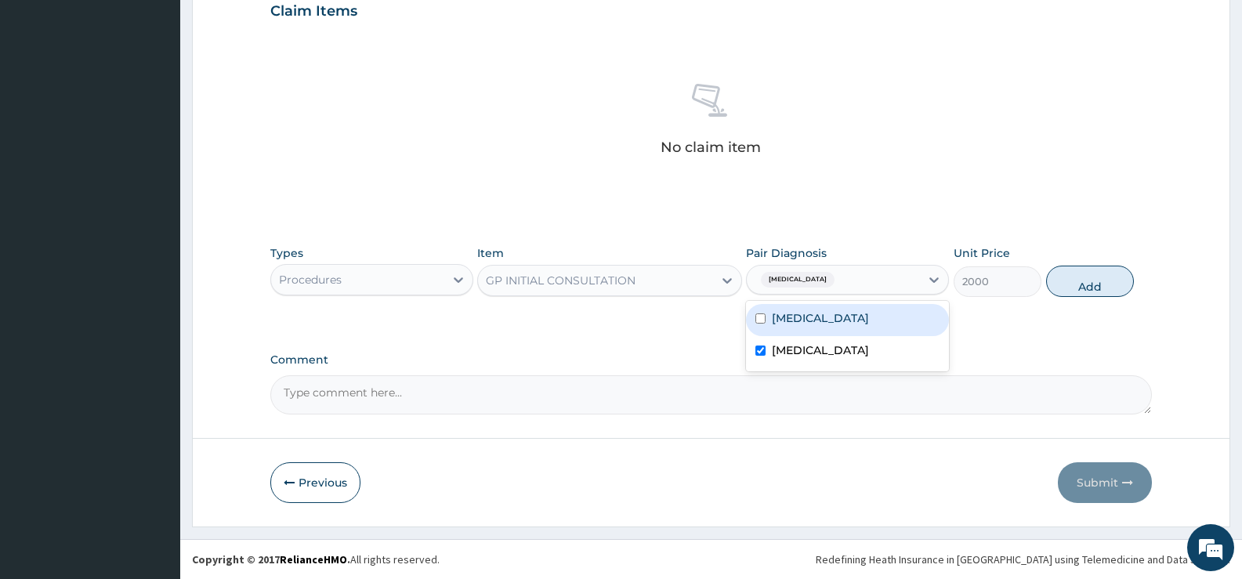
click at [812, 323] on label "[MEDICAL_DATA]" at bounding box center [820, 318] width 97 height 16
checkbox input "true"
click at [1084, 286] on button "Add" at bounding box center [1090, 281] width 88 height 31
type input "0"
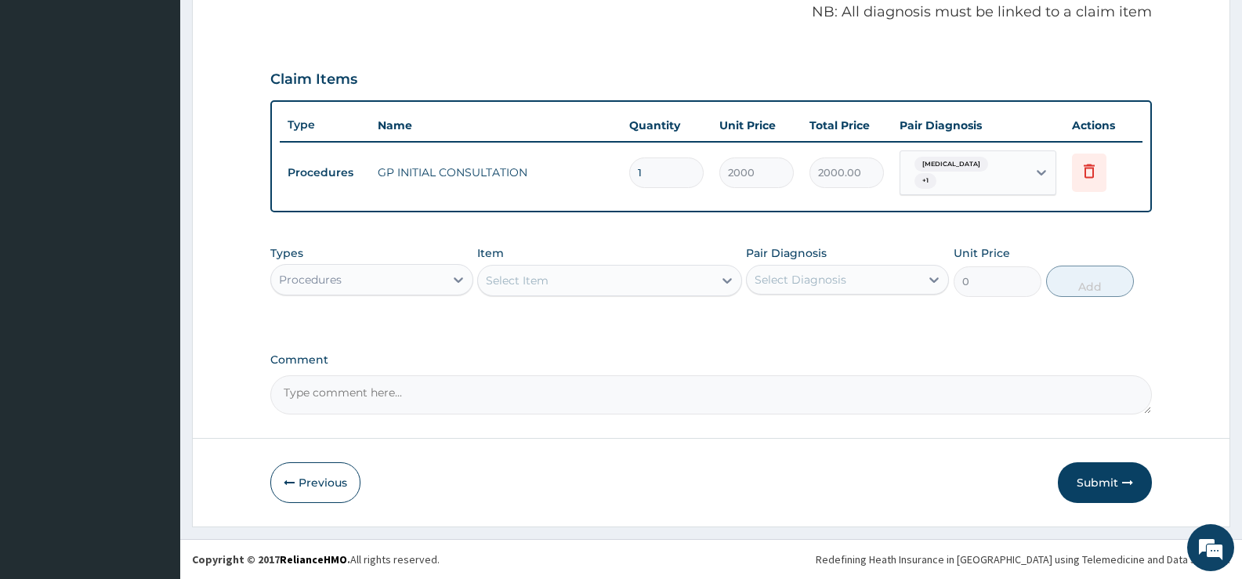
scroll to position [477, 0]
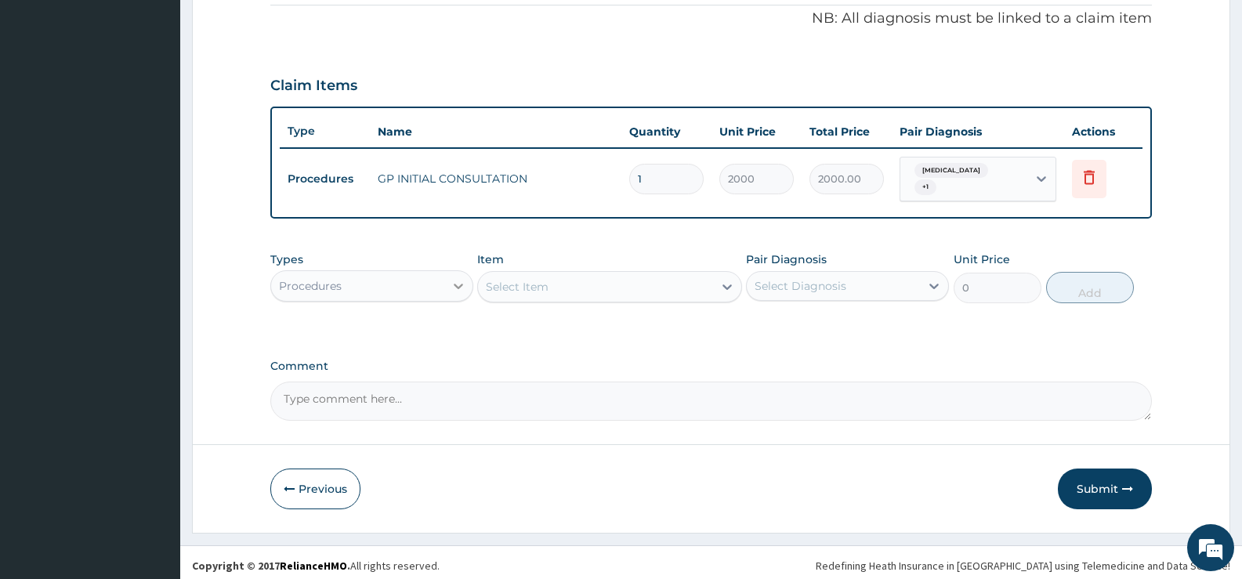
click at [457, 284] on icon at bounding box center [458, 286] width 9 height 5
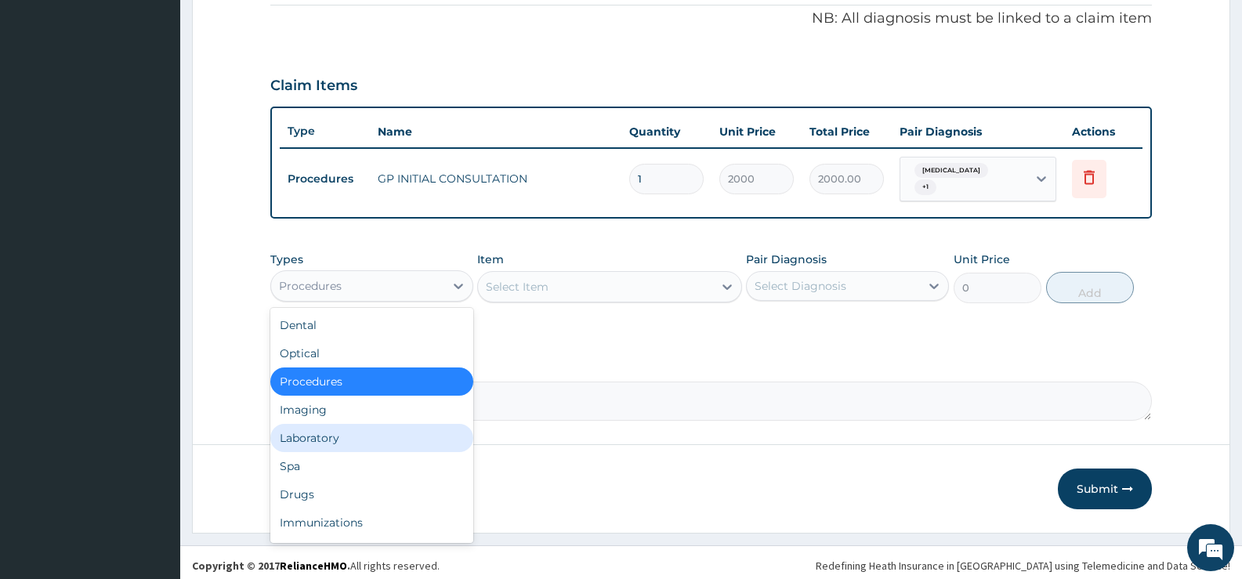
click at [356, 430] on div "Laboratory" at bounding box center [371, 438] width 203 height 28
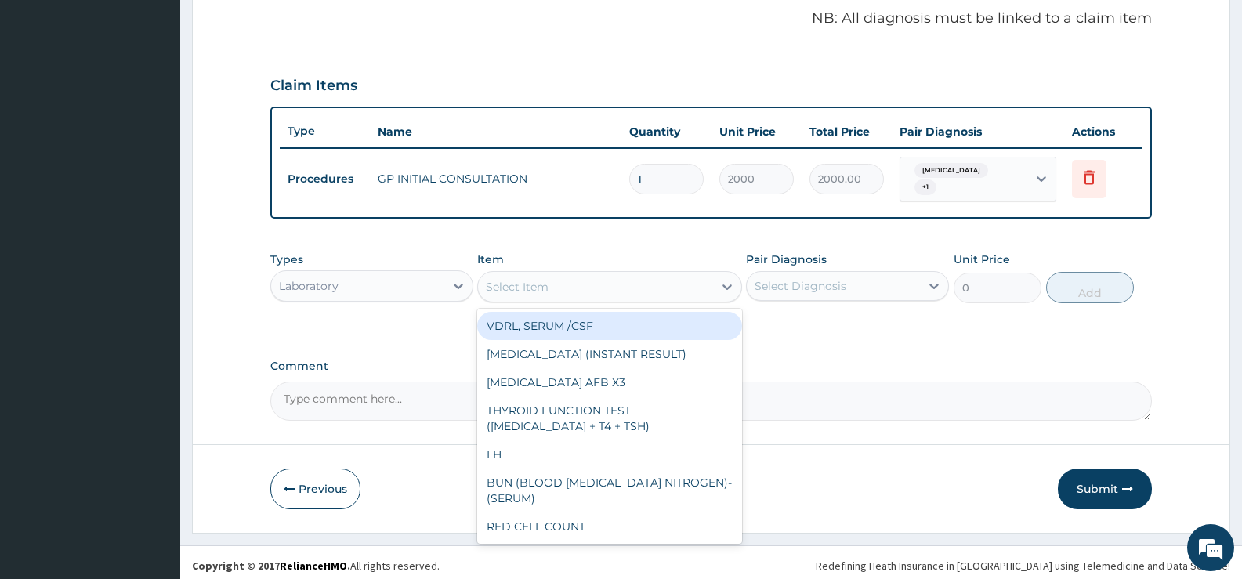
click at [730, 283] on icon at bounding box center [727, 287] width 16 height 16
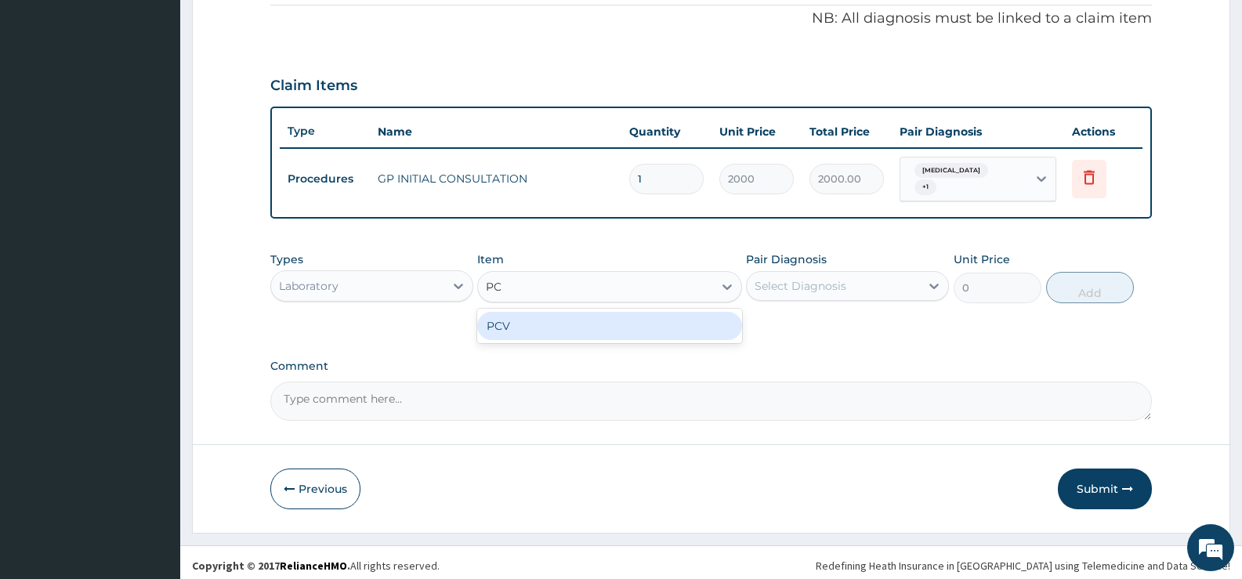
type input "PCV"
click at [679, 328] on div "PCV" at bounding box center [609, 326] width 264 height 28
type input "1500"
click at [868, 275] on div "Select Diagnosis" at bounding box center [833, 286] width 173 height 25
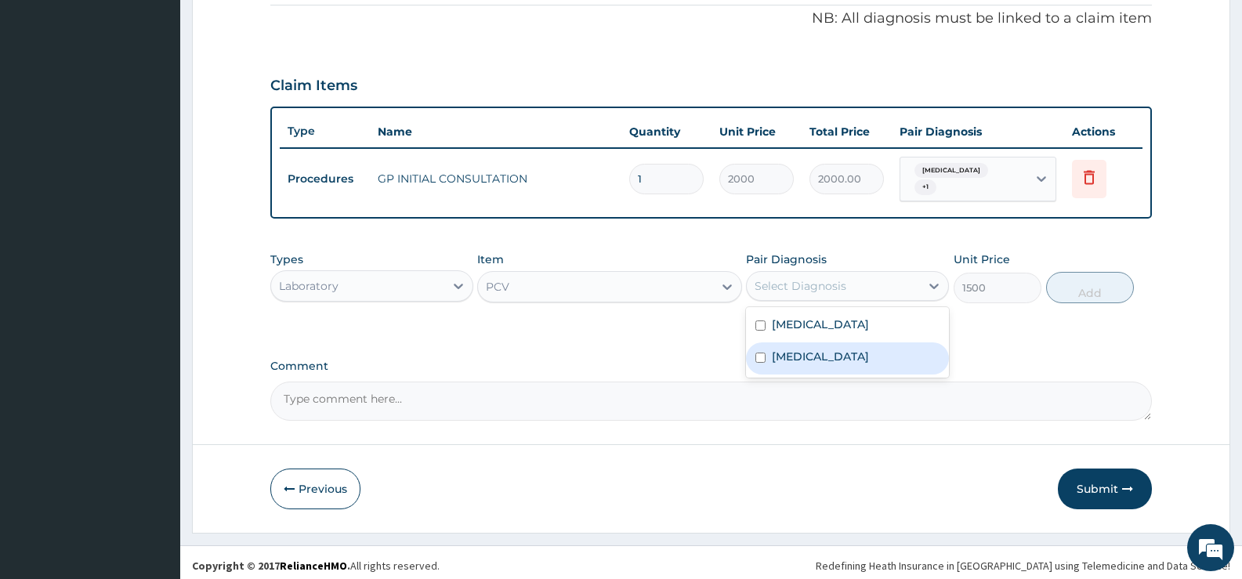
click at [802, 349] on label "[MEDICAL_DATA]" at bounding box center [820, 357] width 97 height 16
checkbox input "true"
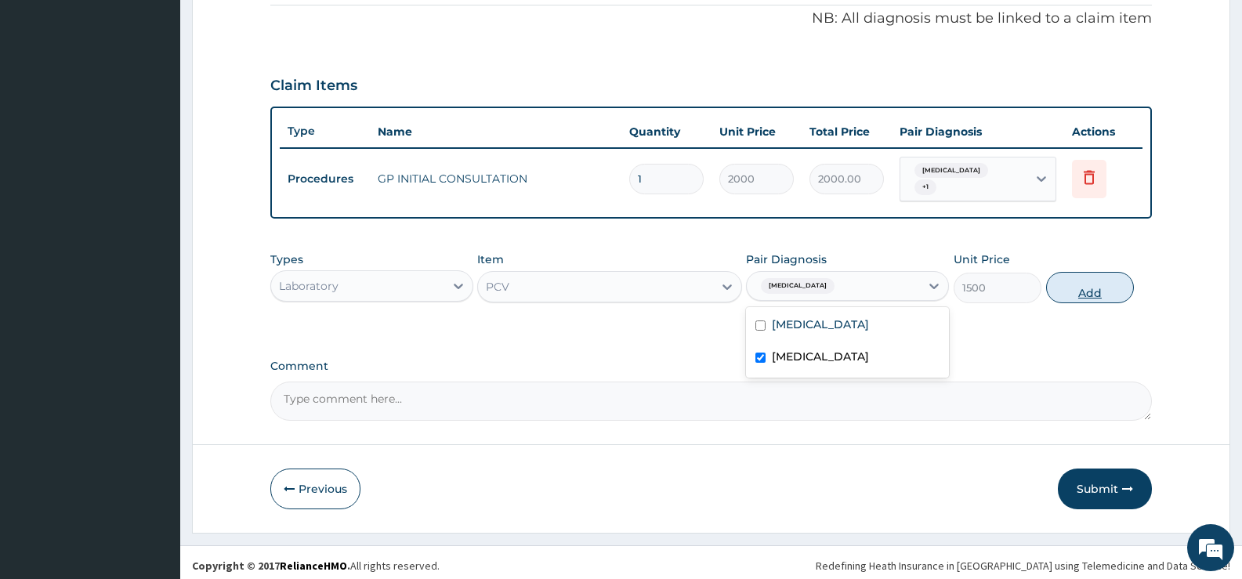
click at [1094, 284] on button "Add" at bounding box center [1090, 287] width 88 height 31
type input "0"
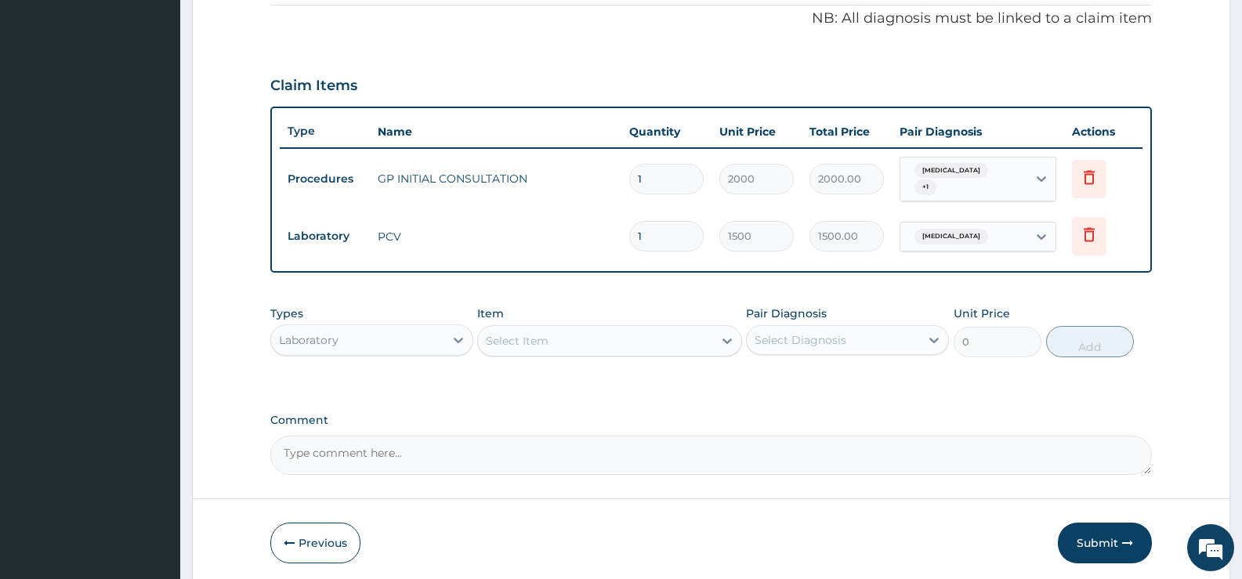
click at [699, 335] on div "Select Item" at bounding box center [595, 340] width 234 height 25
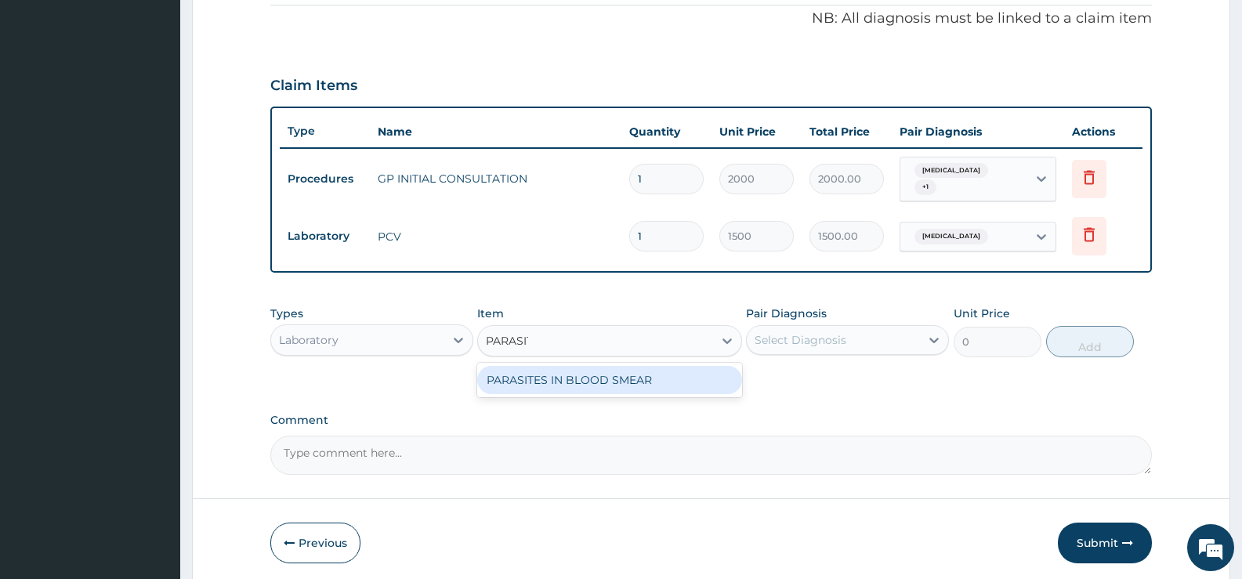
type input "[MEDICAL_DATA]"
click at [704, 375] on div "PARASITES IN BLOOD SMEAR" at bounding box center [609, 380] width 264 height 28
type input "1100"
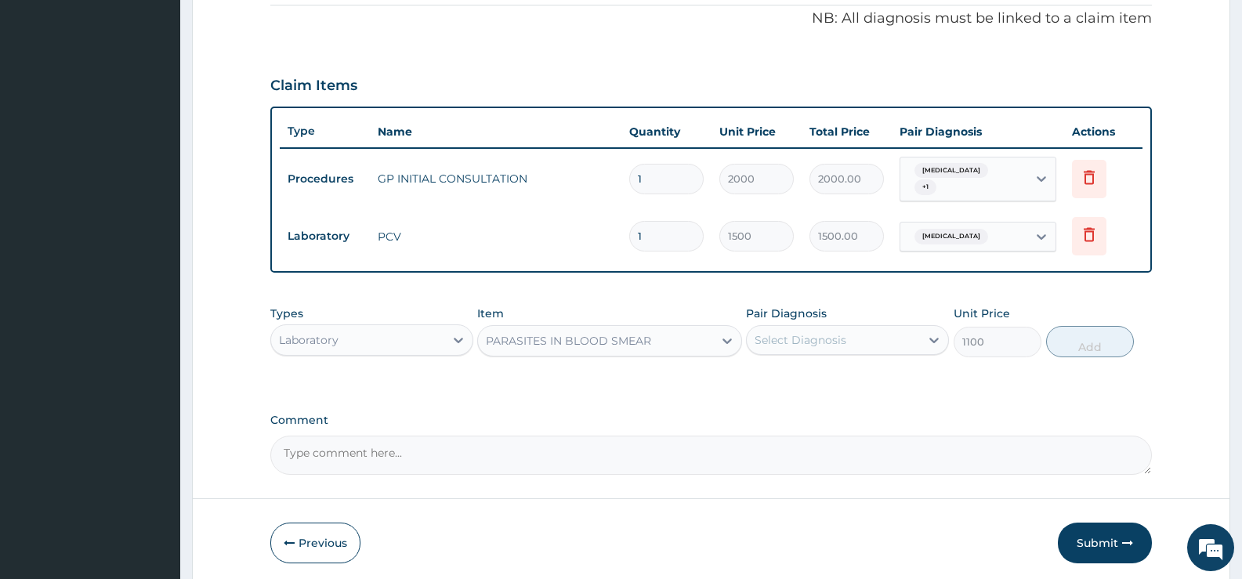
click at [838, 335] on div "Select Diagnosis" at bounding box center [801, 340] width 92 height 16
click at [840, 371] on label "[MEDICAL_DATA]" at bounding box center [820, 379] width 97 height 16
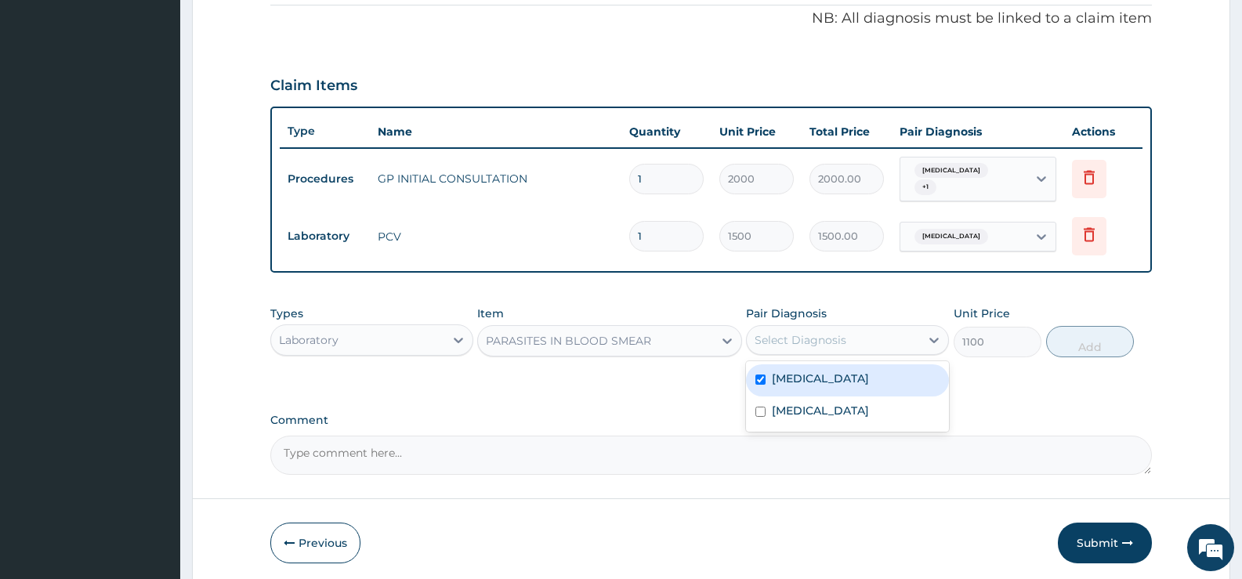
checkbox input "true"
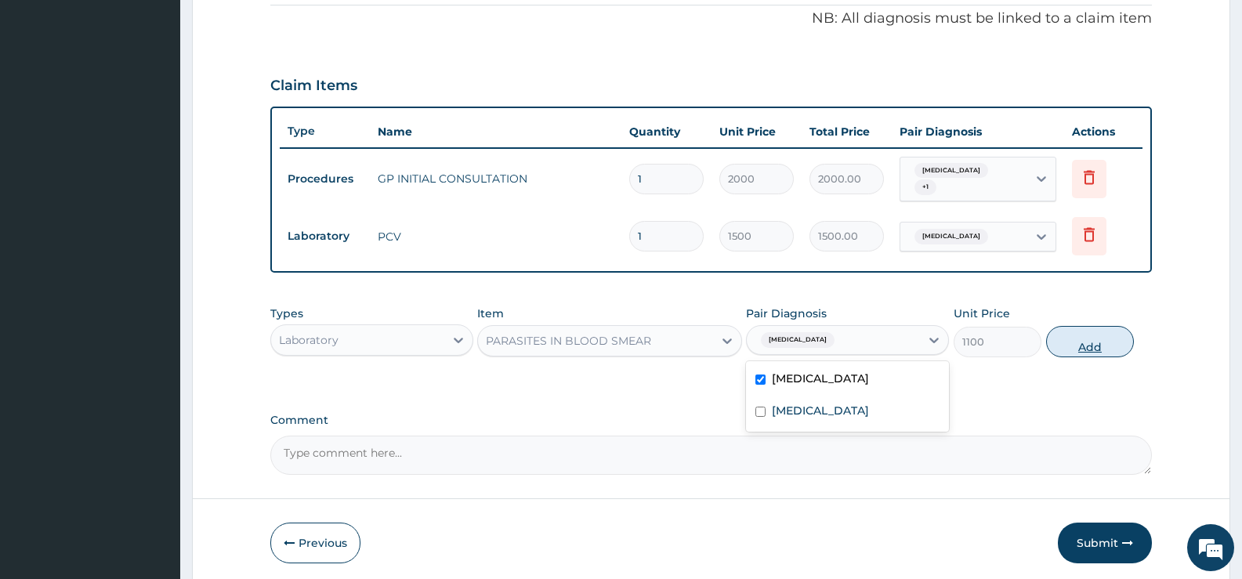
click at [1071, 342] on button "Add" at bounding box center [1090, 341] width 88 height 31
type input "0"
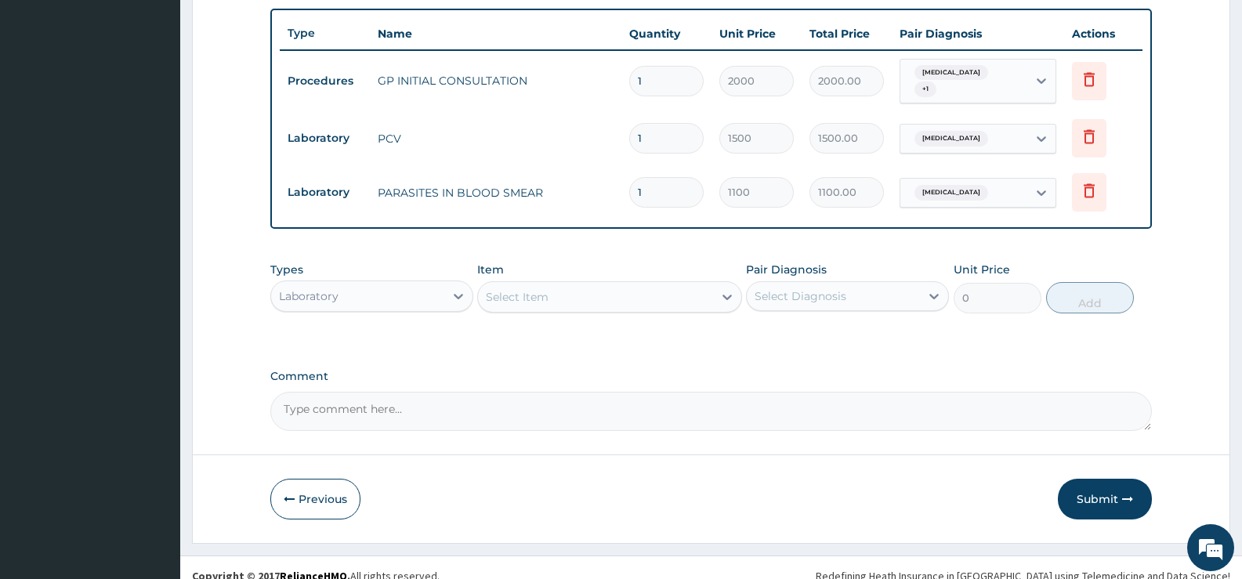
scroll to position [585, 0]
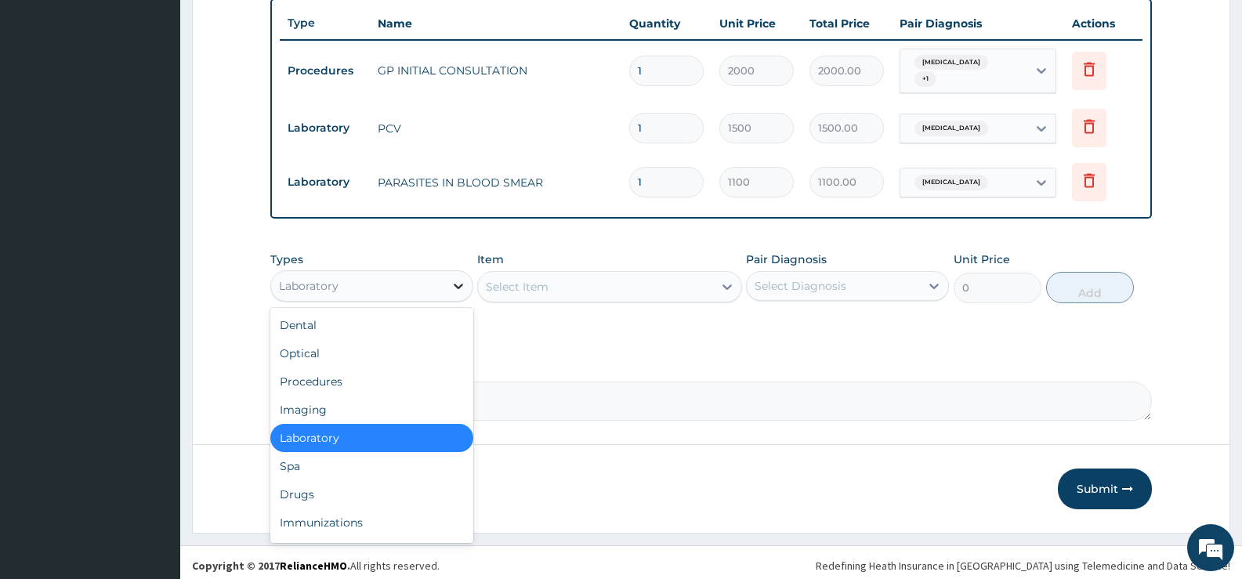
click at [455, 284] on icon at bounding box center [459, 286] width 16 height 16
click at [317, 487] on div "Drugs" at bounding box center [371, 494] width 203 height 28
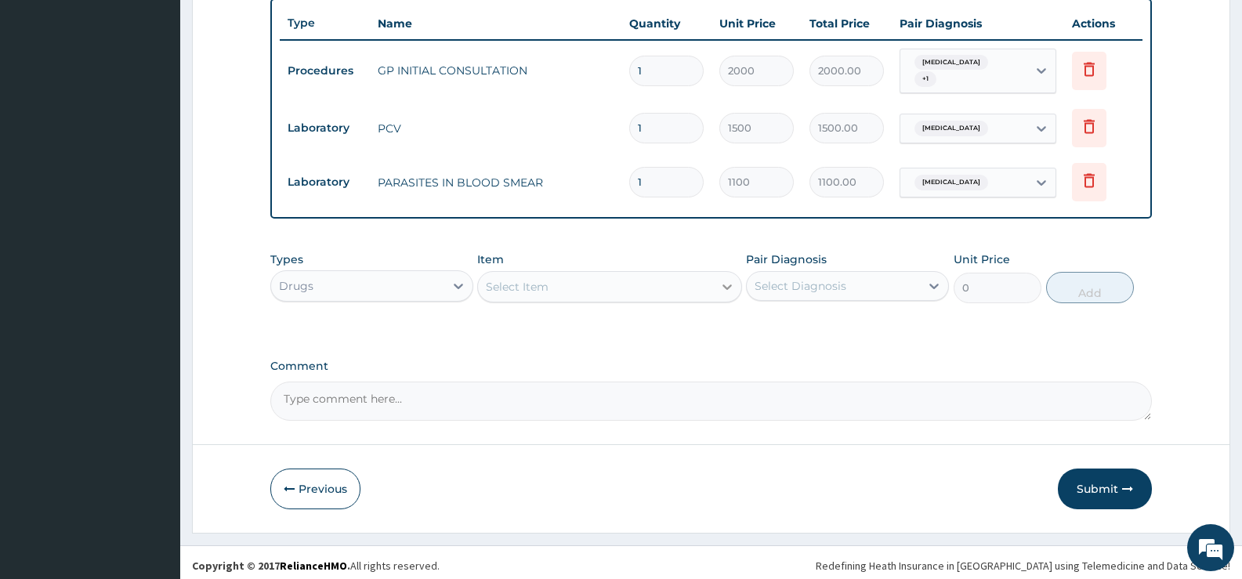
click at [721, 279] on icon at bounding box center [727, 287] width 16 height 16
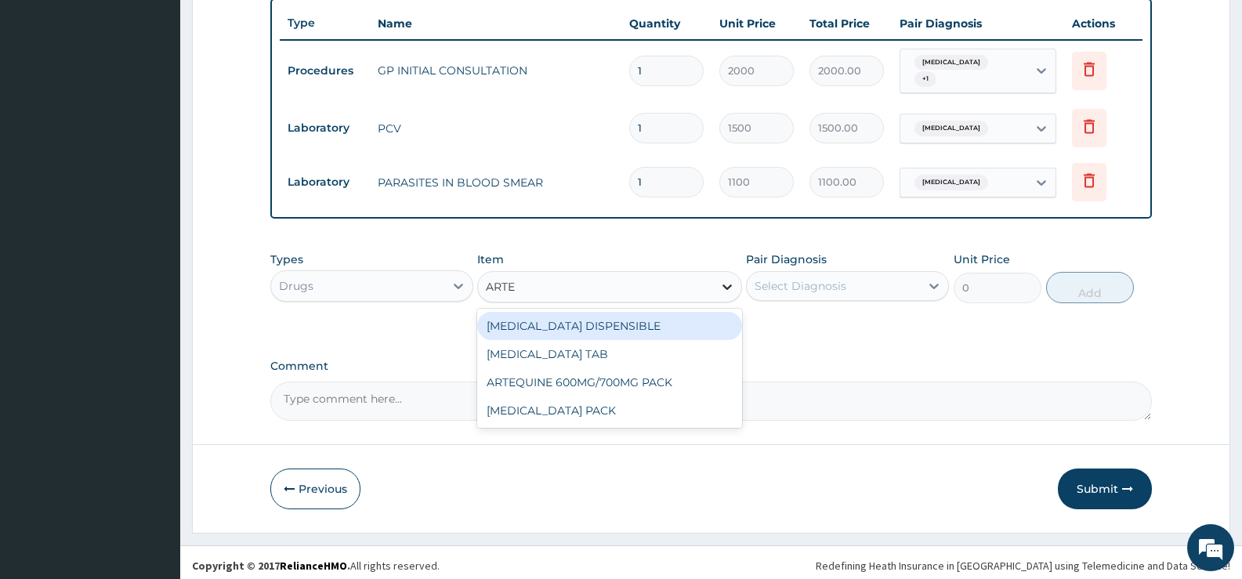
type input "ARTEM"
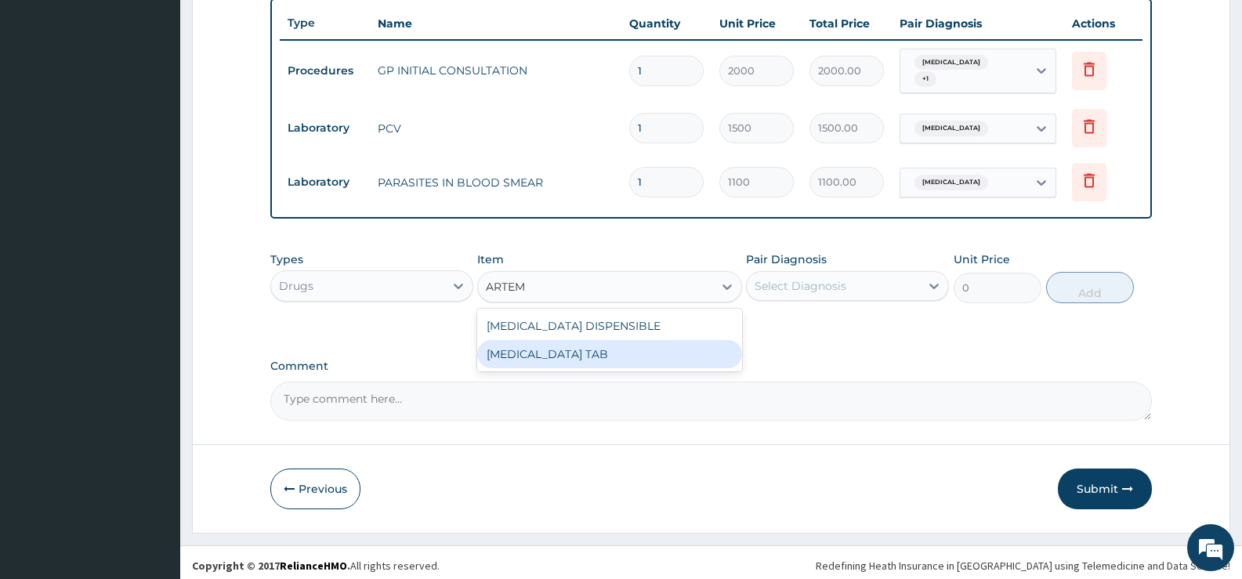
click at [664, 352] on div "[MEDICAL_DATA] TAB" at bounding box center [609, 354] width 264 height 28
type input "1035"
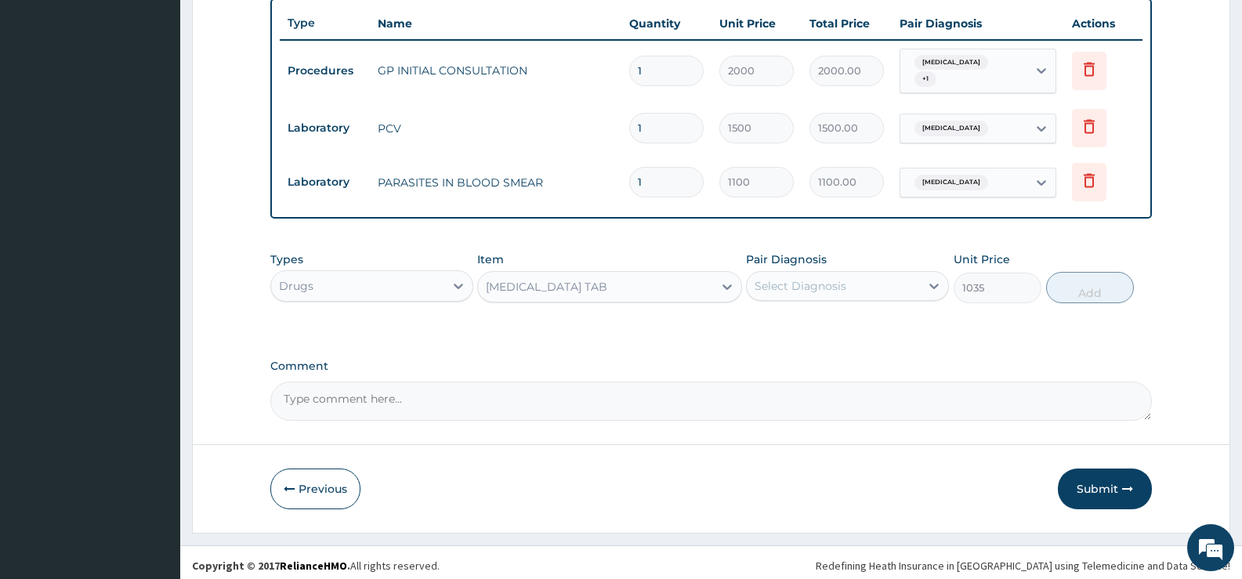
click at [913, 279] on div "Select Diagnosis" at bounding box center [833, 286] width 173 height 25
click at [851, 321] on label "[MEDICAL_DATA]" at bounding box center [820, 325] width 97 height 16
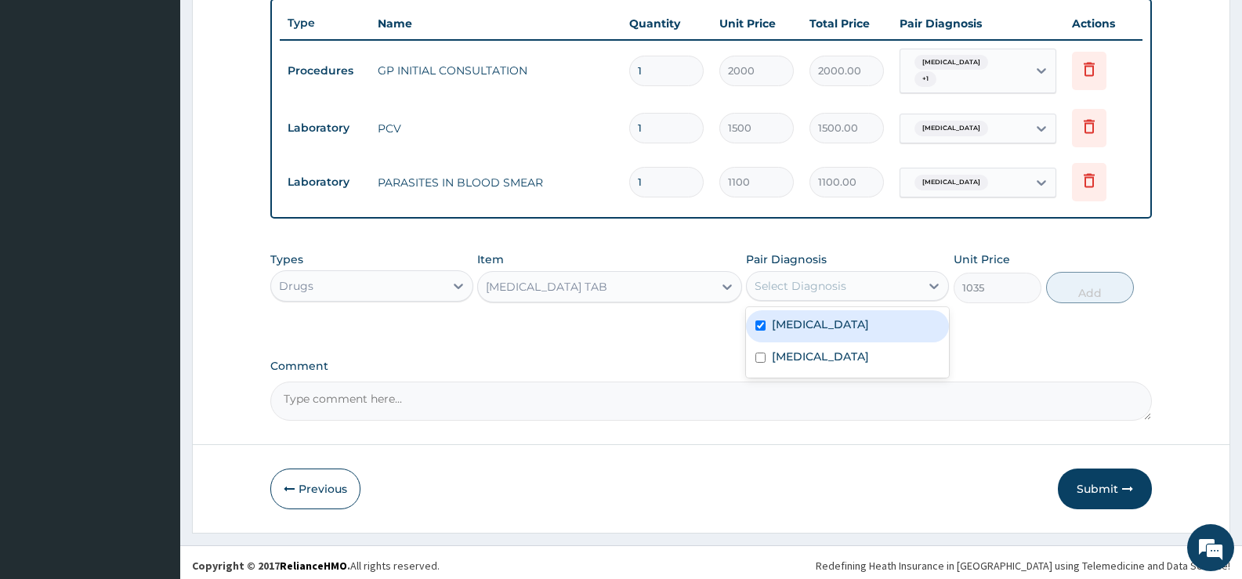
checkbox input "true"
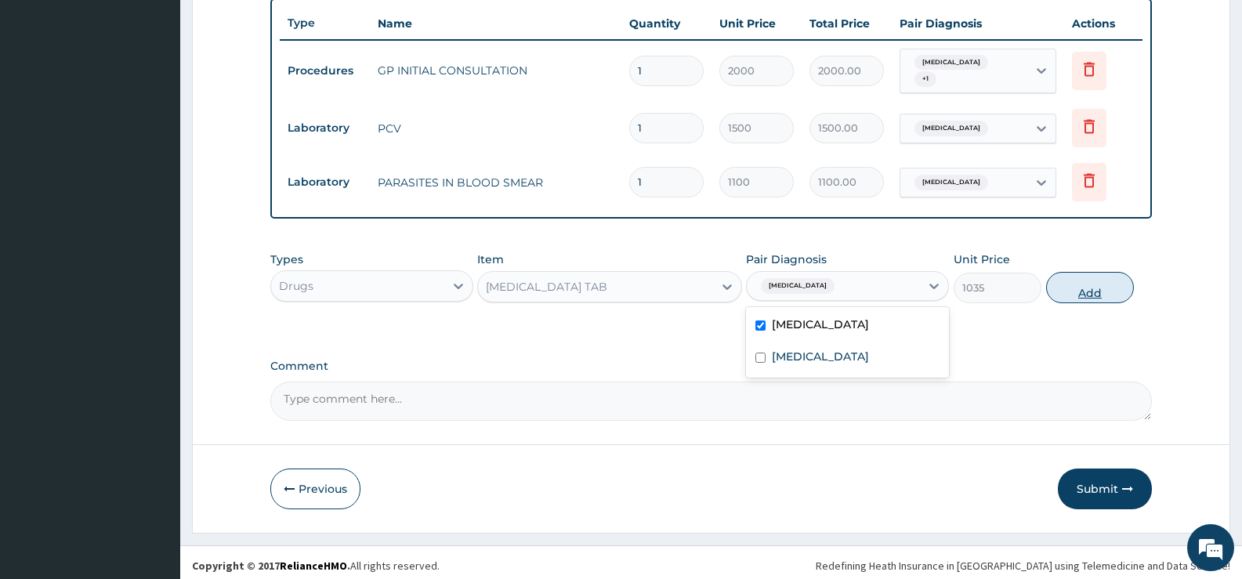
click at [1089, 287] on button "Add" at bounding box center [1090, 287] width 88 height 31
type input "0"
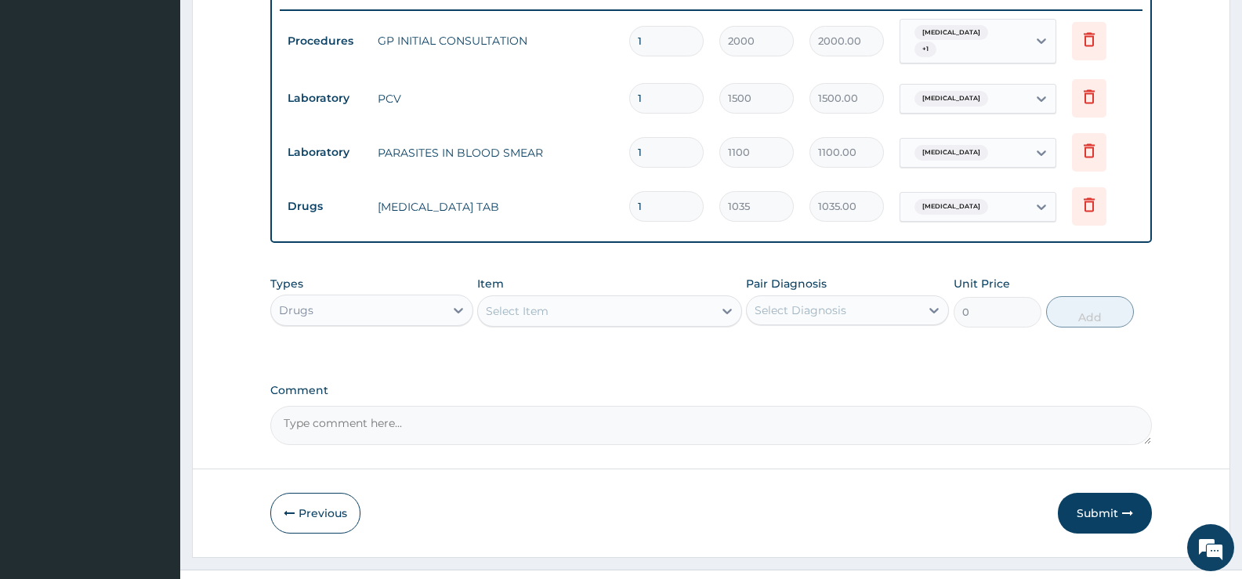
scroll to position [639, 0]
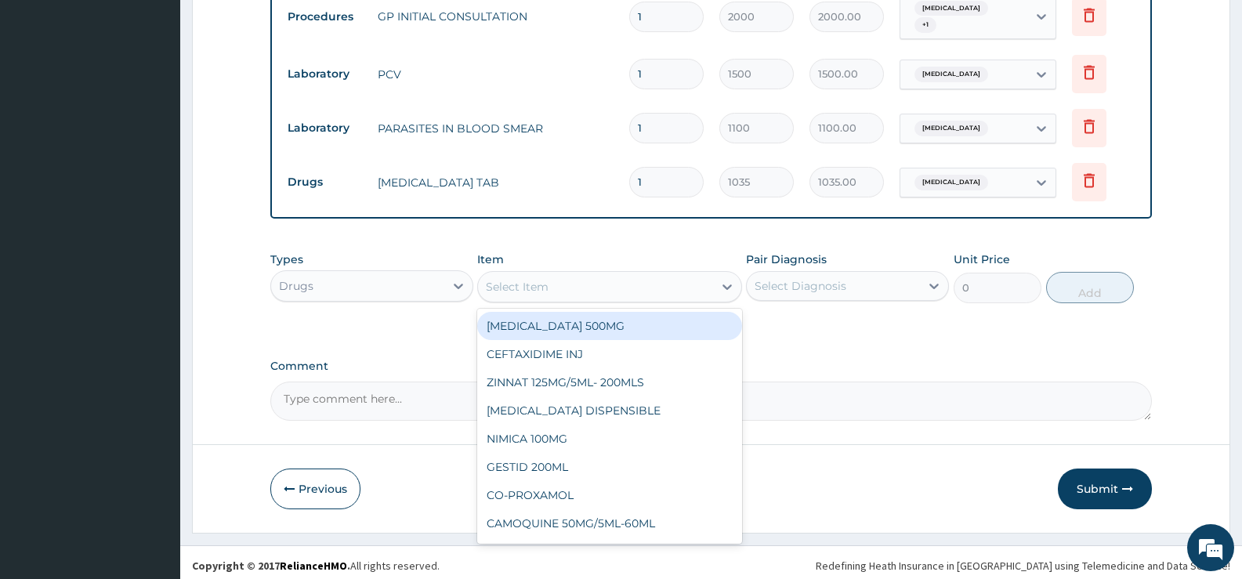
click at [709, 278] on div "Select Item" at bounding box center [595, 286] width 234 height 25
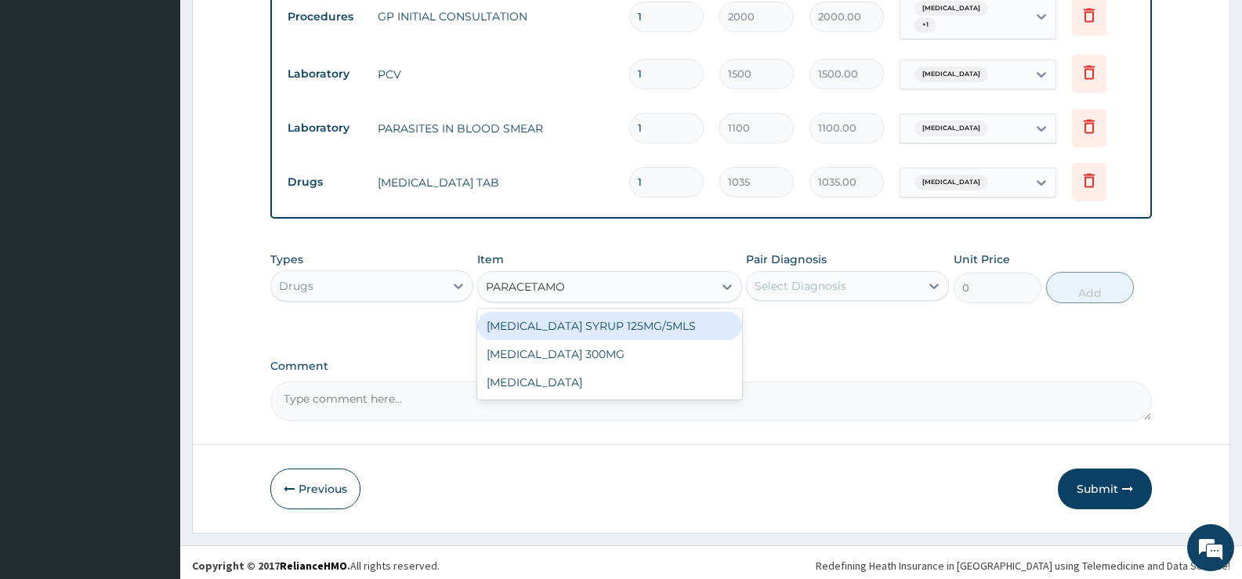
type input "[MEDICAL_DATA]"
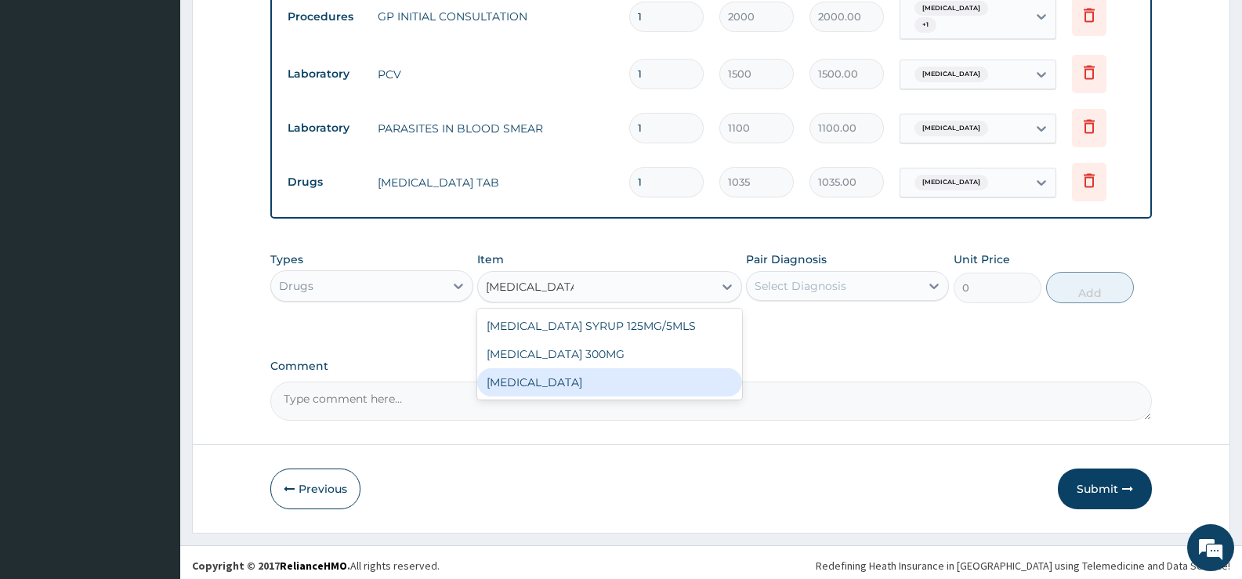
click at [634, 372] on div "[MEDICAL_DATA]" at bounding box center [609, 382] width 264 height 28
type input "15.18"
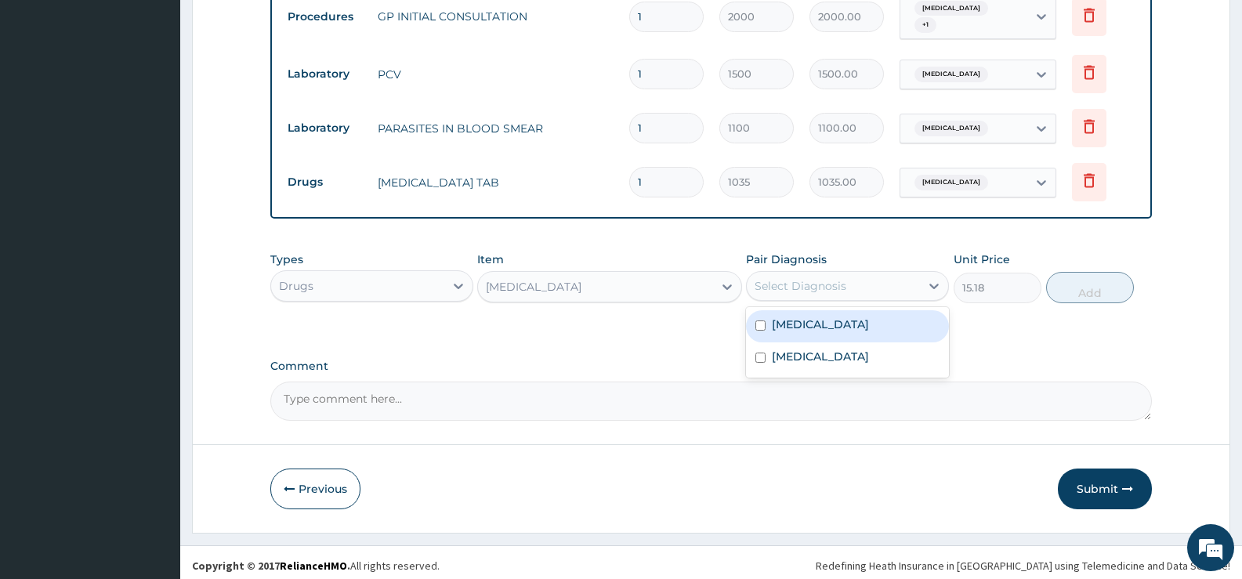
click at [893, 284] on div "Select Diagnosis" at bounding box center [833, 286] width 173 height 25
click at [834, 320] on label "[MEDICAL_DATA]" at bounding box center [820, 325] width 97 height 16
checkbox input "true"
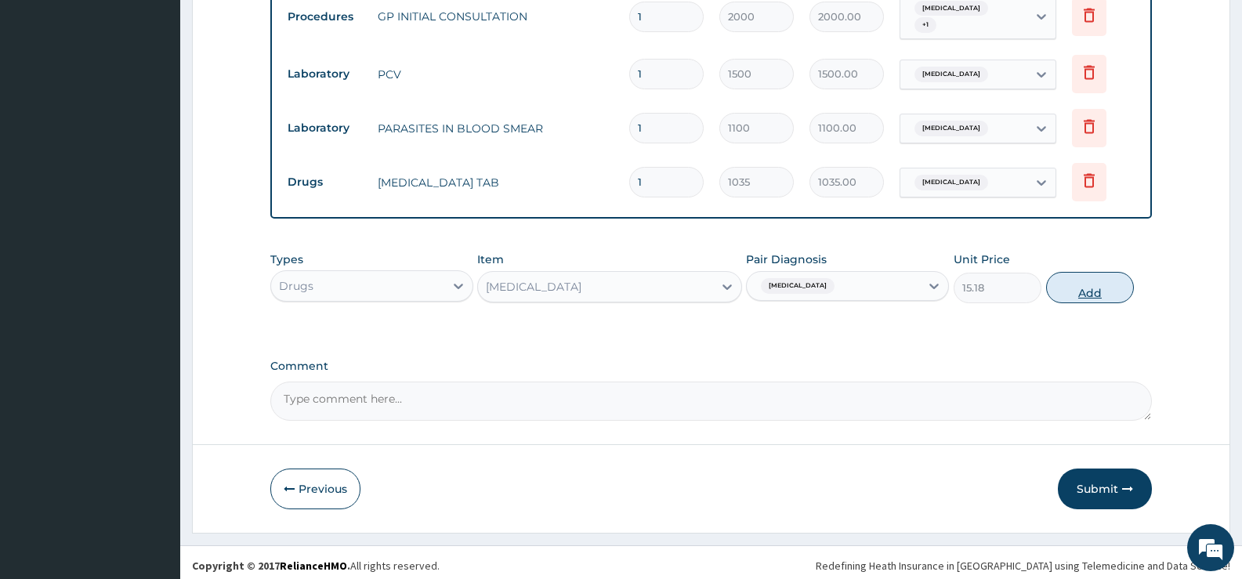
click at [1103, 277] on button "Add" at bounding box center [1090, 287] width 88 height 31
type input "0"
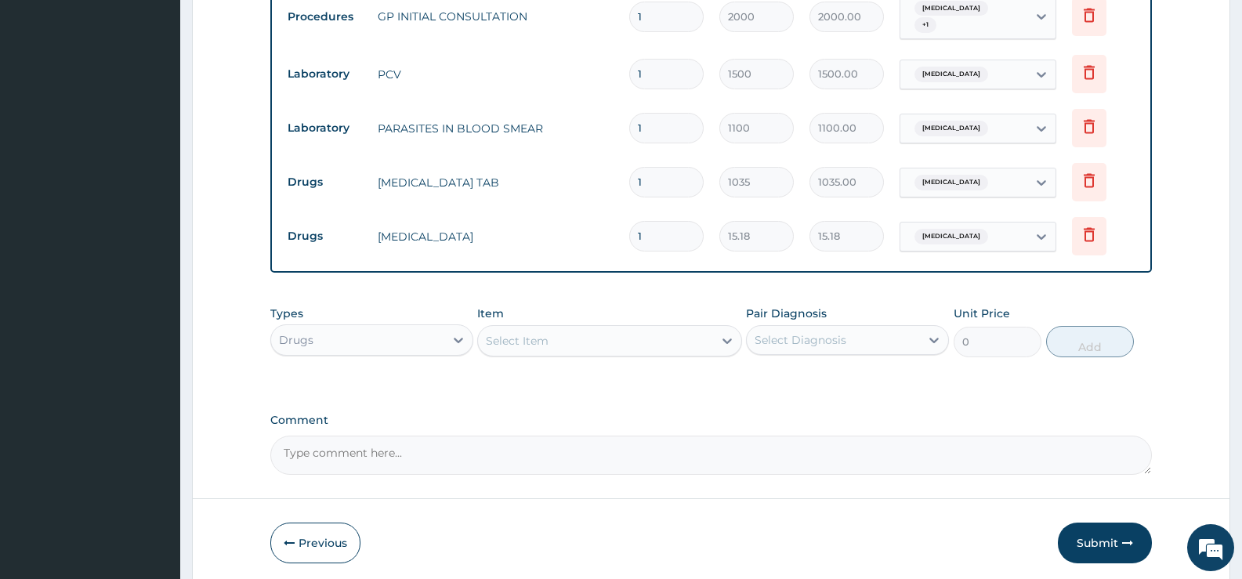
type input "18"
type input "273.24"
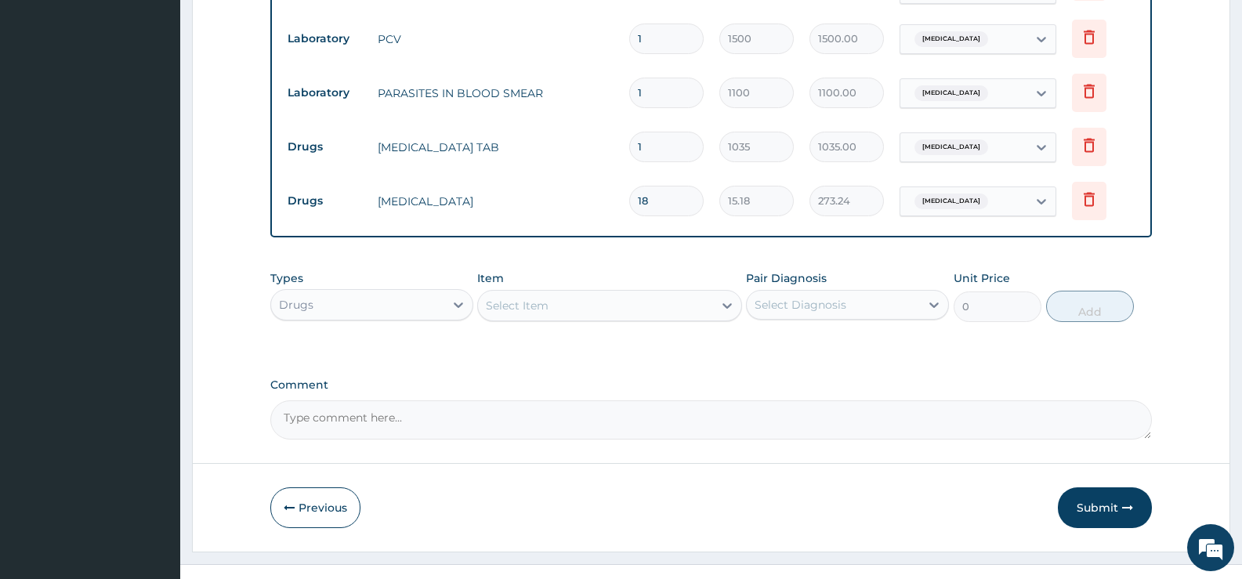
scroll to position [693, 0]
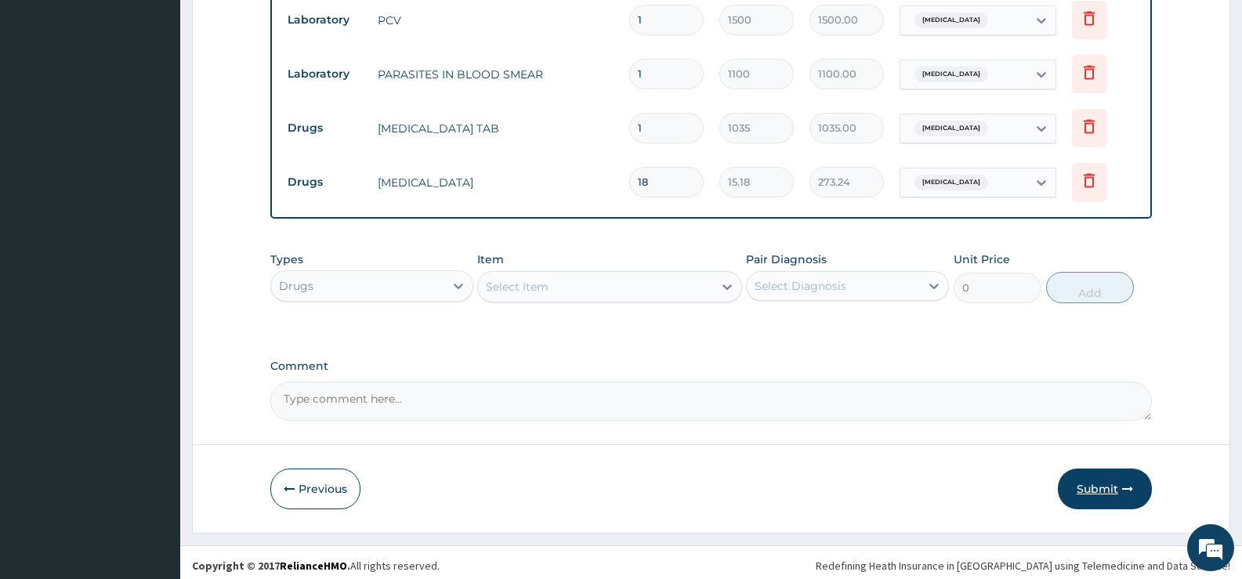
type input "18"
click at [1087, 480] on button "Submit" at bounding box center [1105, 489] width 94 height 41
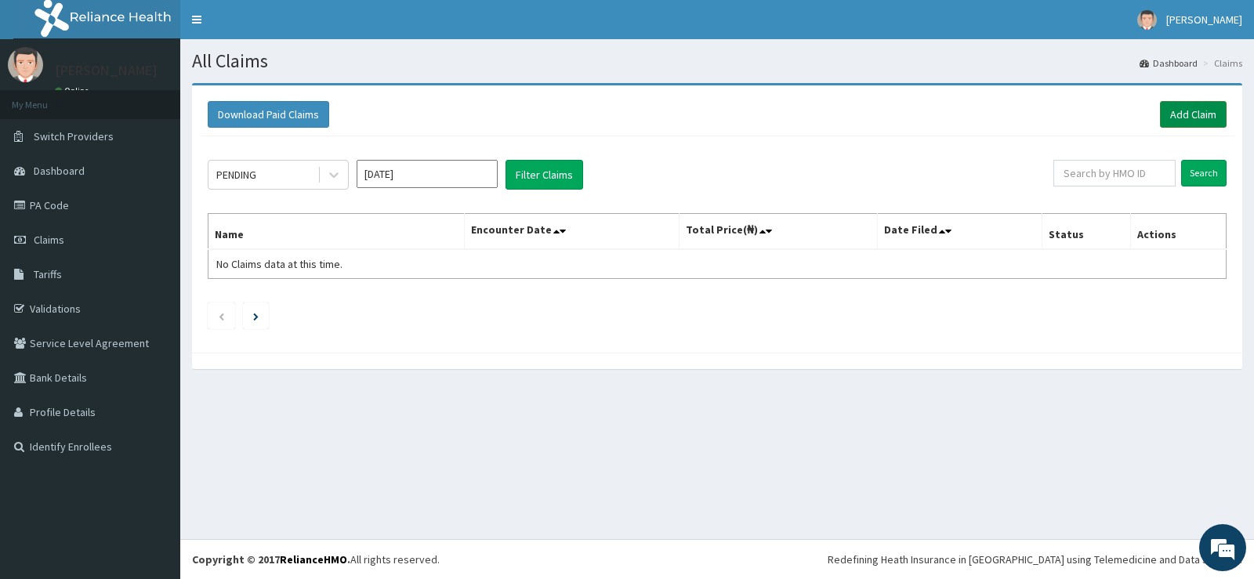
click at [1194, 117] on link "Add Claim" at bounding box center [1193, 114] width 67 height 27
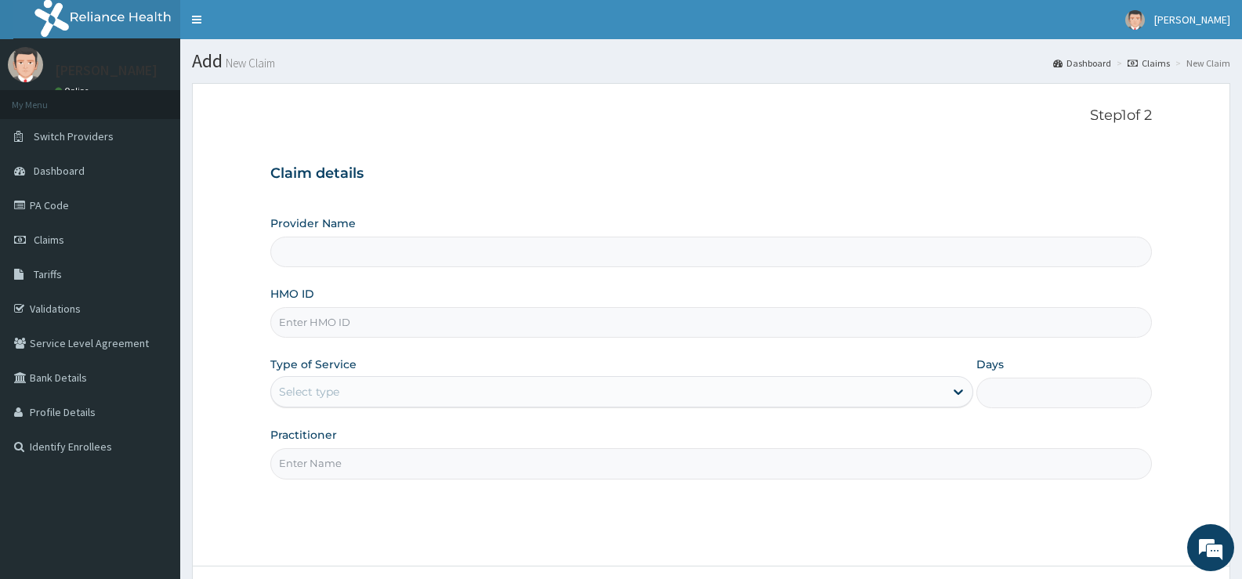
click at [474, 323] on input "HMO ID" at bounding box center [711, 322] width 882 height 31
type input "[GEOGRAPHIC_DATA][PERSON_NAME]"
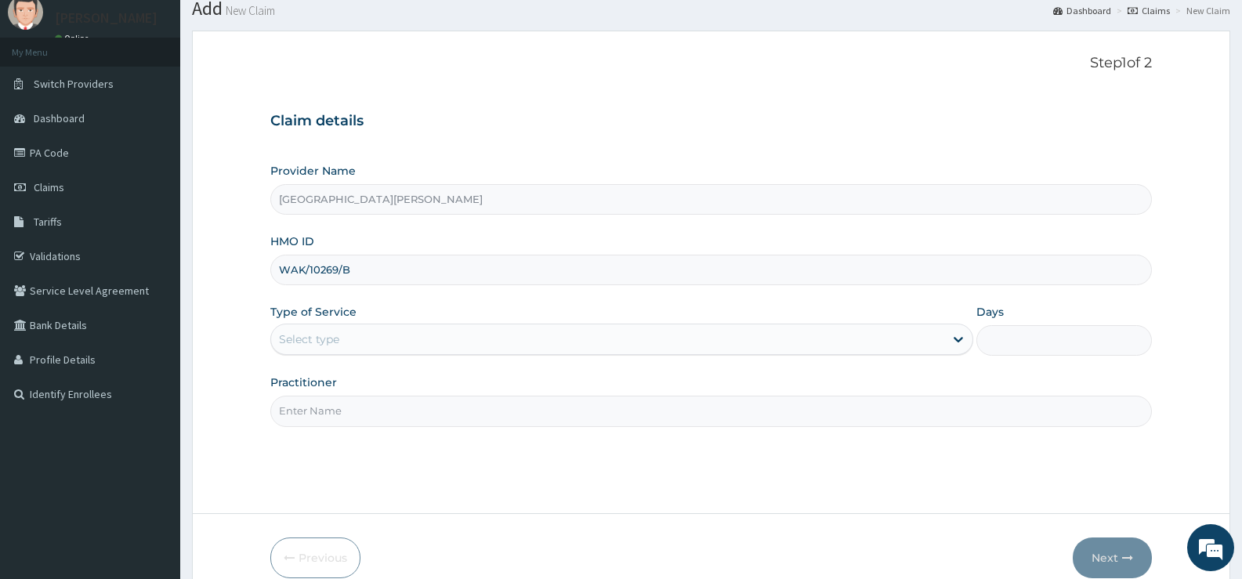
scroll to position [78, 0]
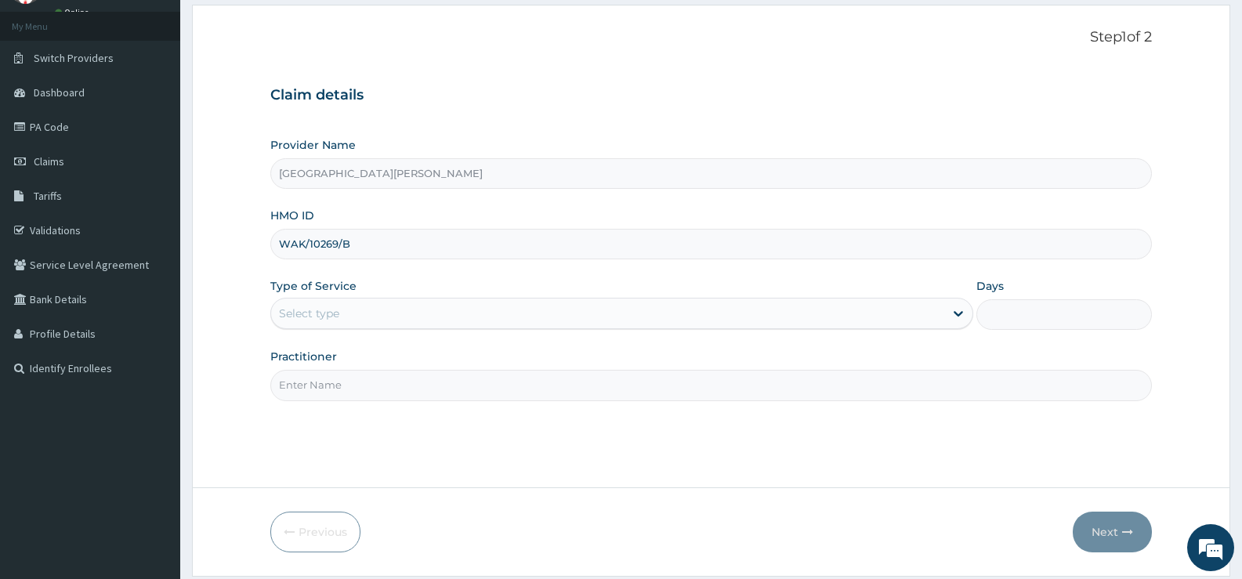
type input "WAK/10269/B"
click at [450, 316] on div "Select type" at bounding box center [607, 313] width 672 height 25
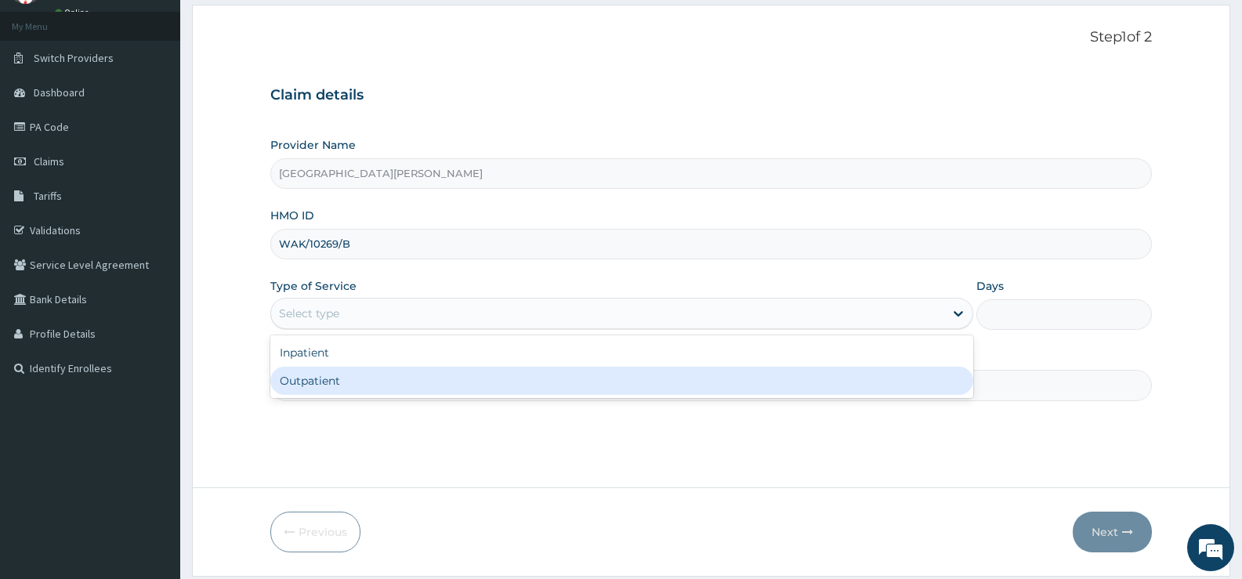
click at [375, 378] on div "Outpatient" at bounding box center [621, 381] width 702 height 28
type input "1"
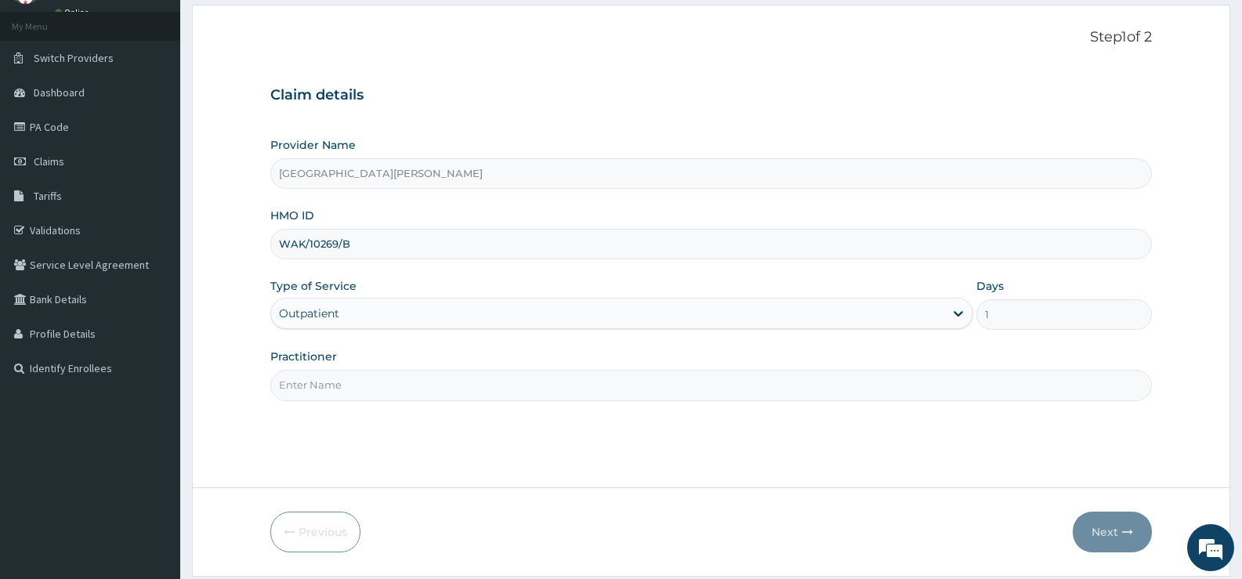
click at [376, 384] on input "Practitioner" at bounding box center [711, 385] width 882 height 31
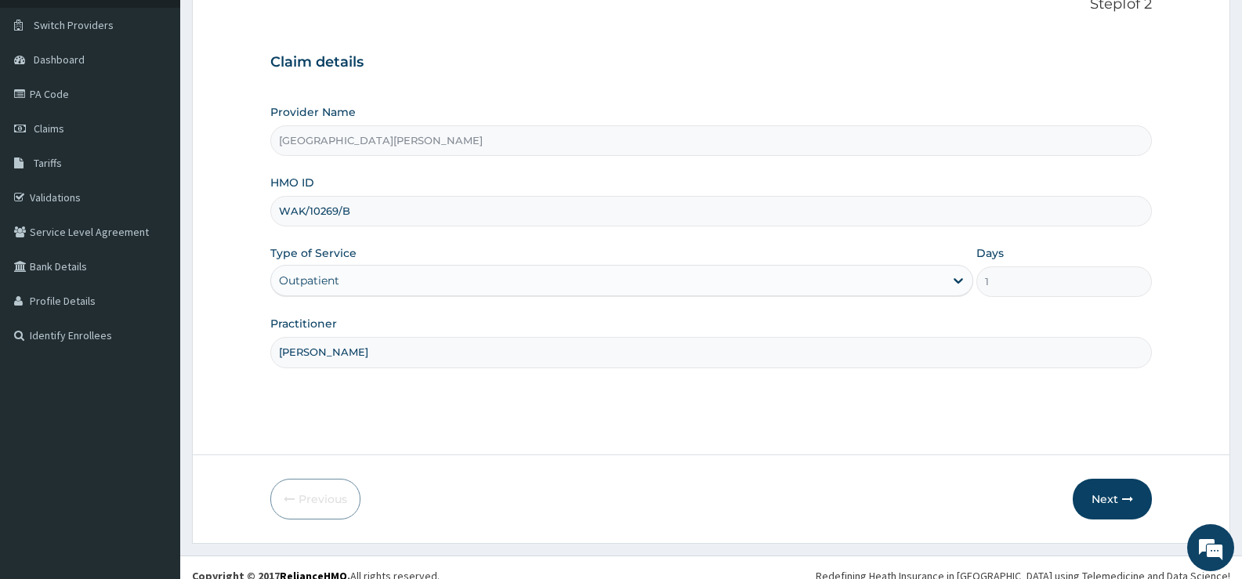
scroll to position [128, 0]
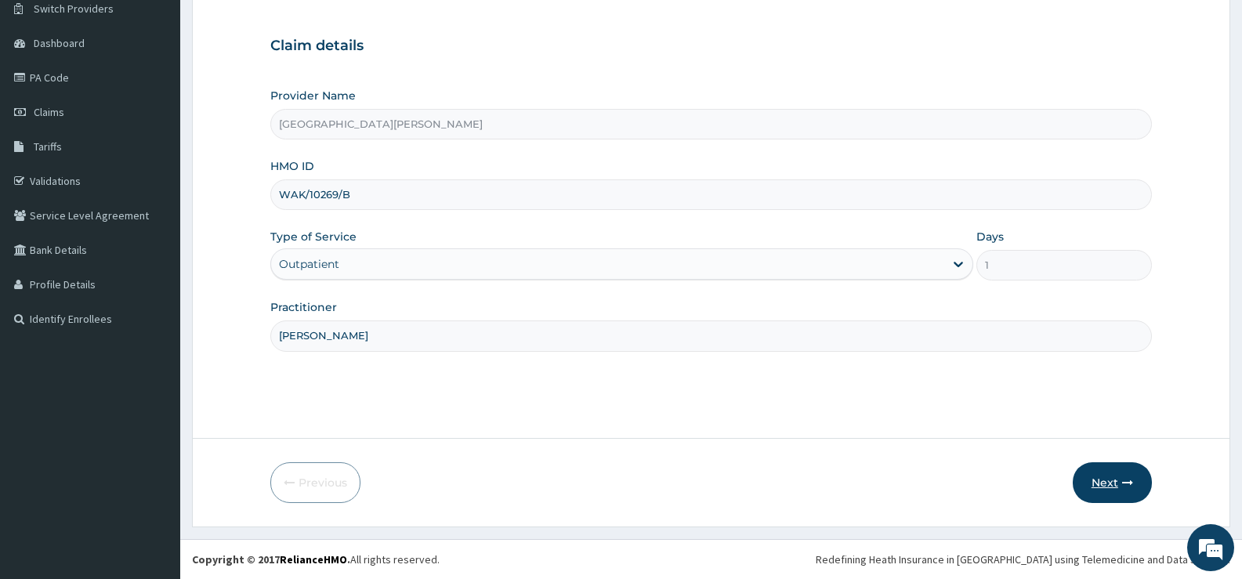
type input "[PERSON_NAME]"
click at [1120, 473] on button "Next" at bounding box center [1112, 482] width 79 height 41
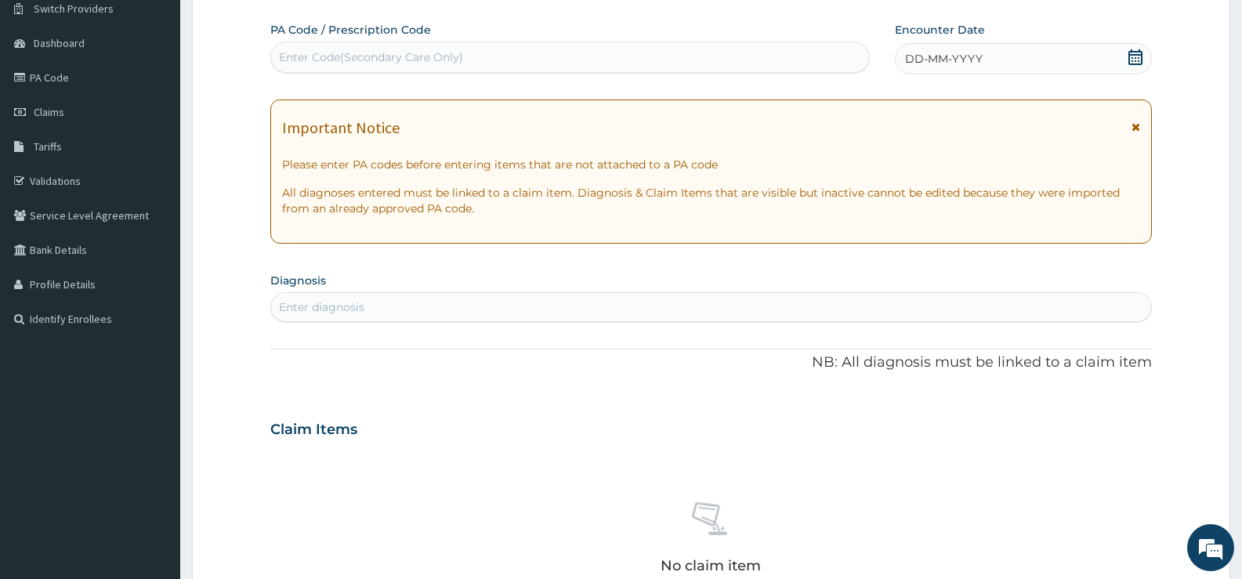
click at [1138, 55] on icon at bounding box center [1136, 57] width 14 height 16
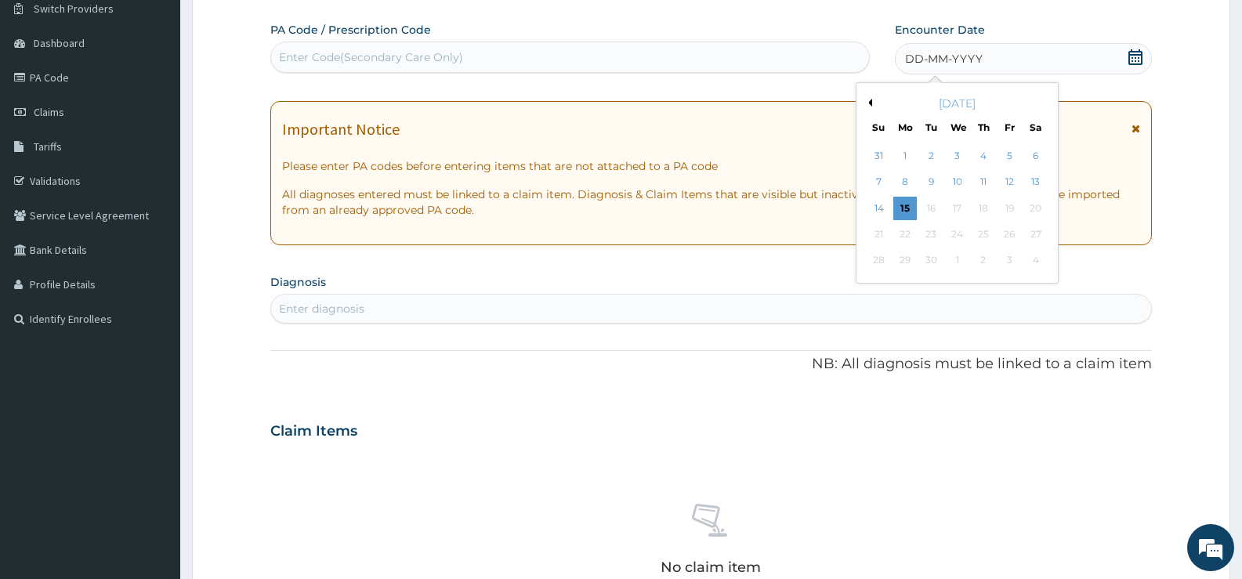
click at [870, 102] on button "Previous Month" at bounding box center [868, 103] width 8 height 8
click at [882, 208] on div "13" at bounding box center [880, 209] width 24 height 24
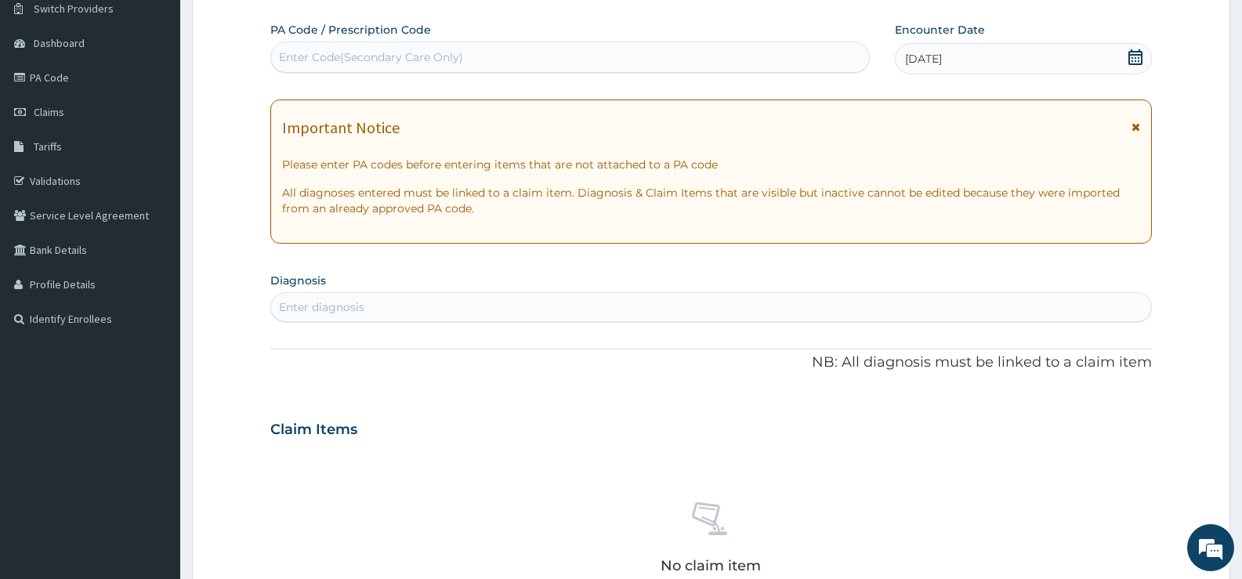
click at [661, 309] on div "Enter diagnosis" at bounding box center [711, 307] width 880 height 25
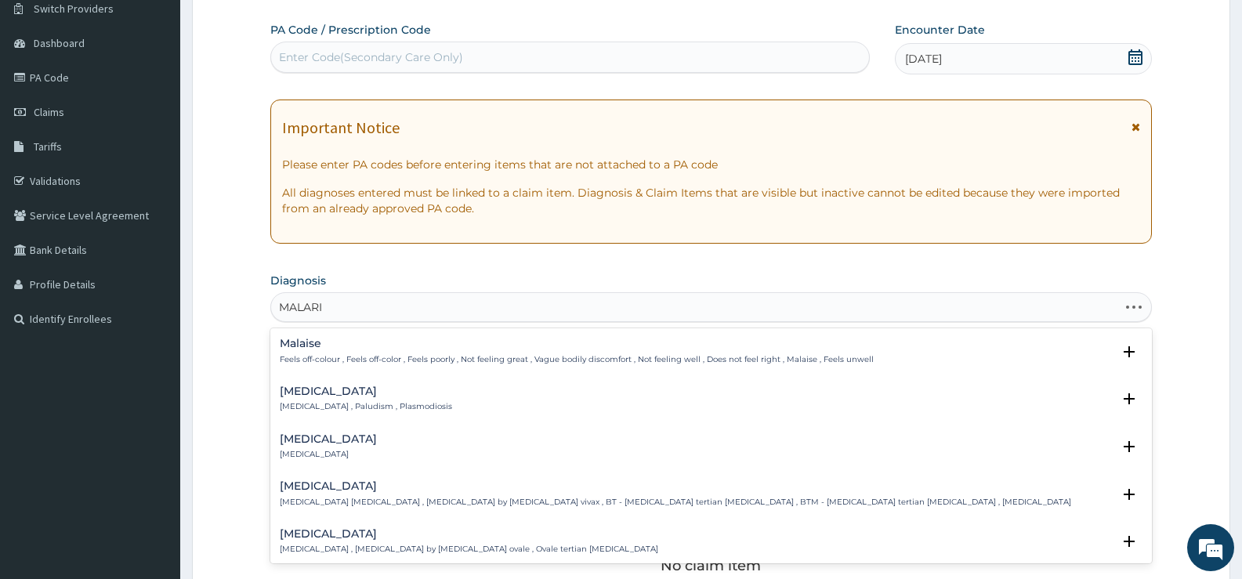
type input "[MEDICAL_DATA]"
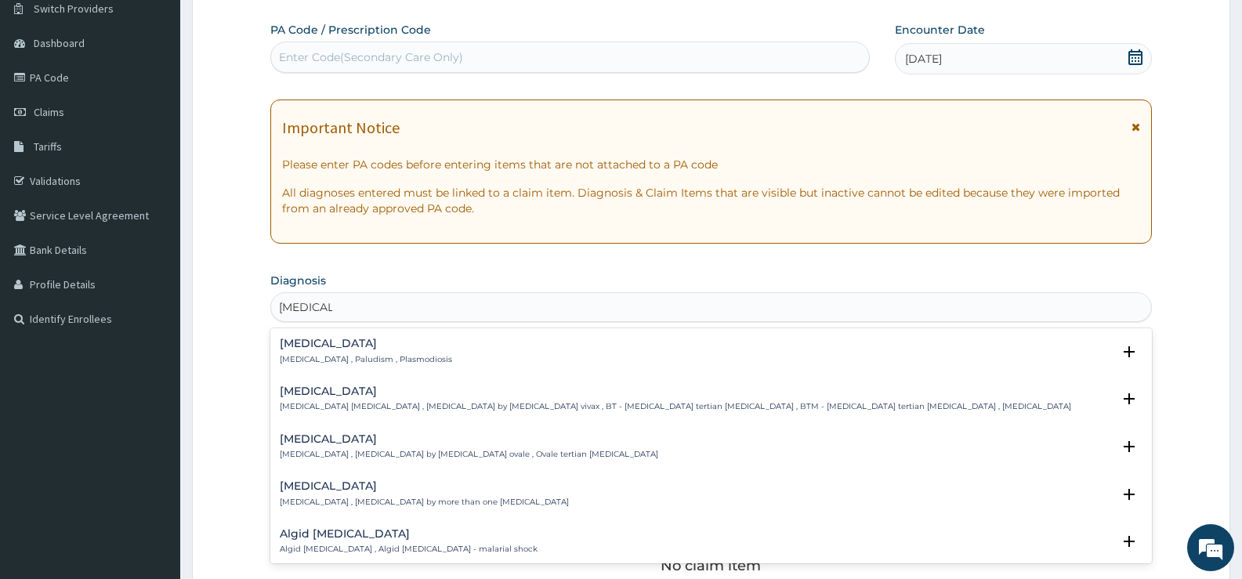
click at [319, 362] on p "[MEDICAL_DATA] , Paludism , Plasmodiosis" at bounding box center [366, 359] width 172 height 11
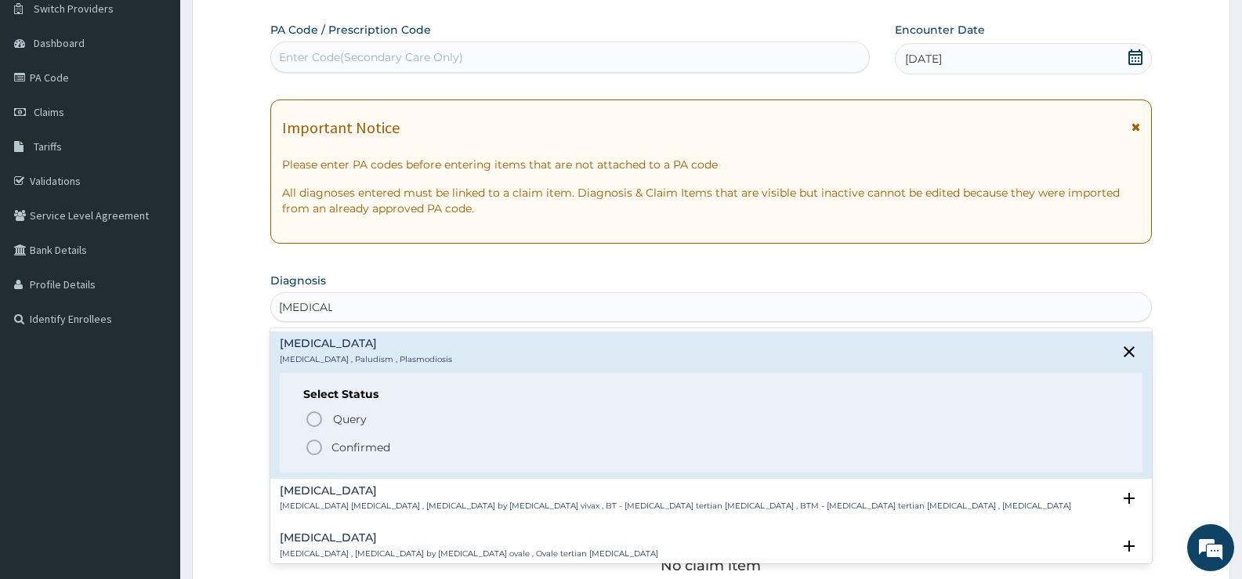
click at [343, 446] on p "Confirmed" at bounding box center [361, 448] width 59 height 16
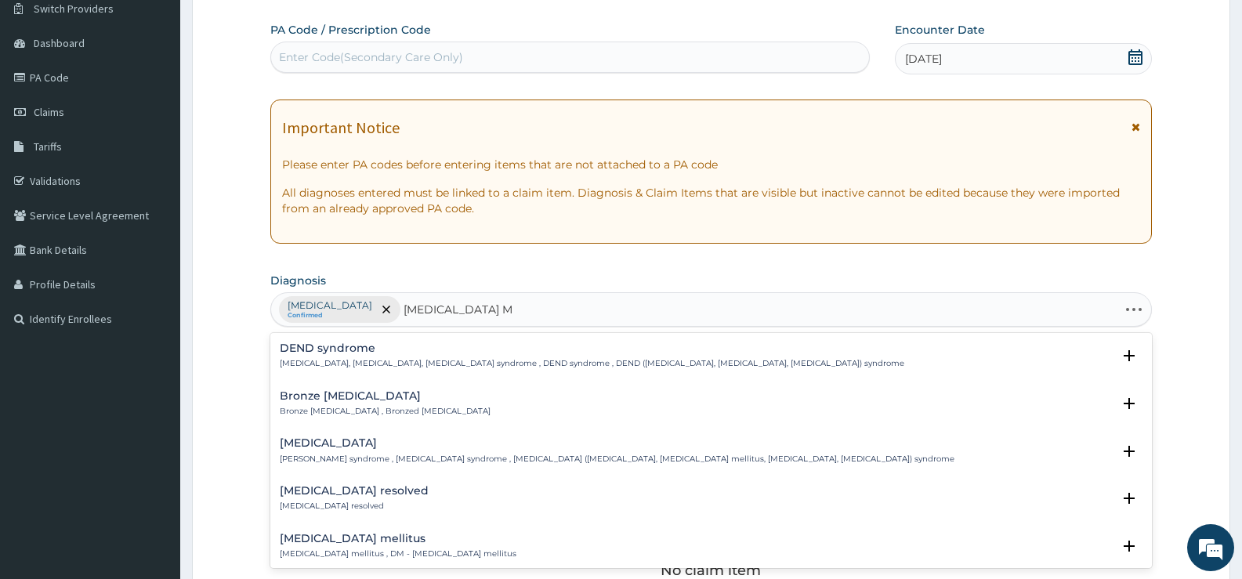
type input "[MEDICAL_DATA] MELLITUS"
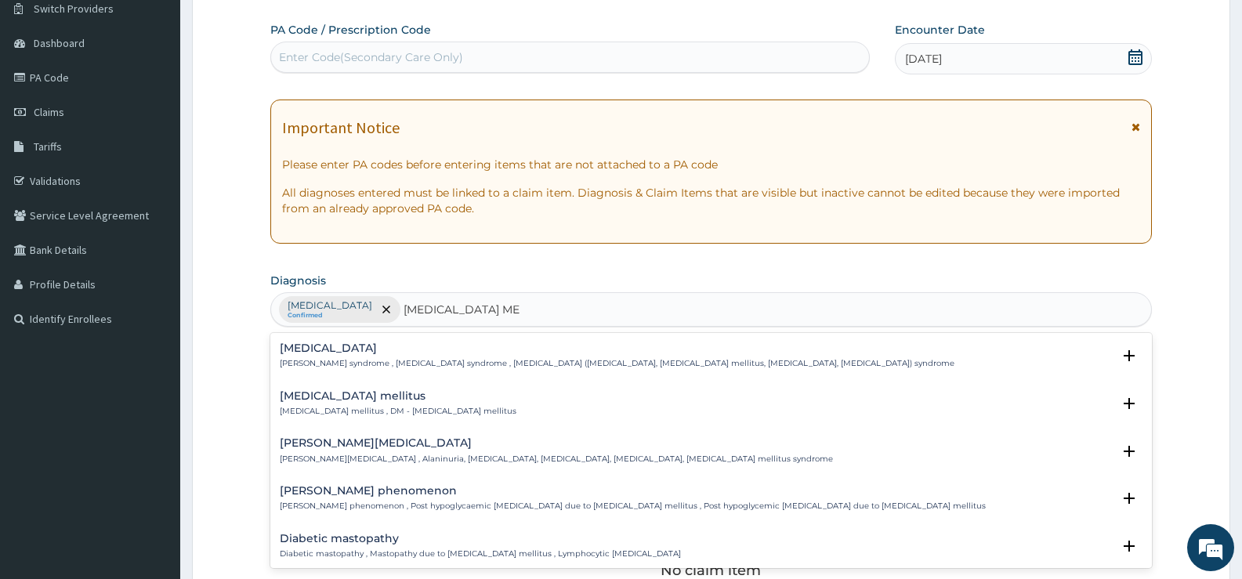
click at [357, 402] on h4 "[MEDICAL_DATA] mellitus" at bounding box center [398, 396] width 237 height 12
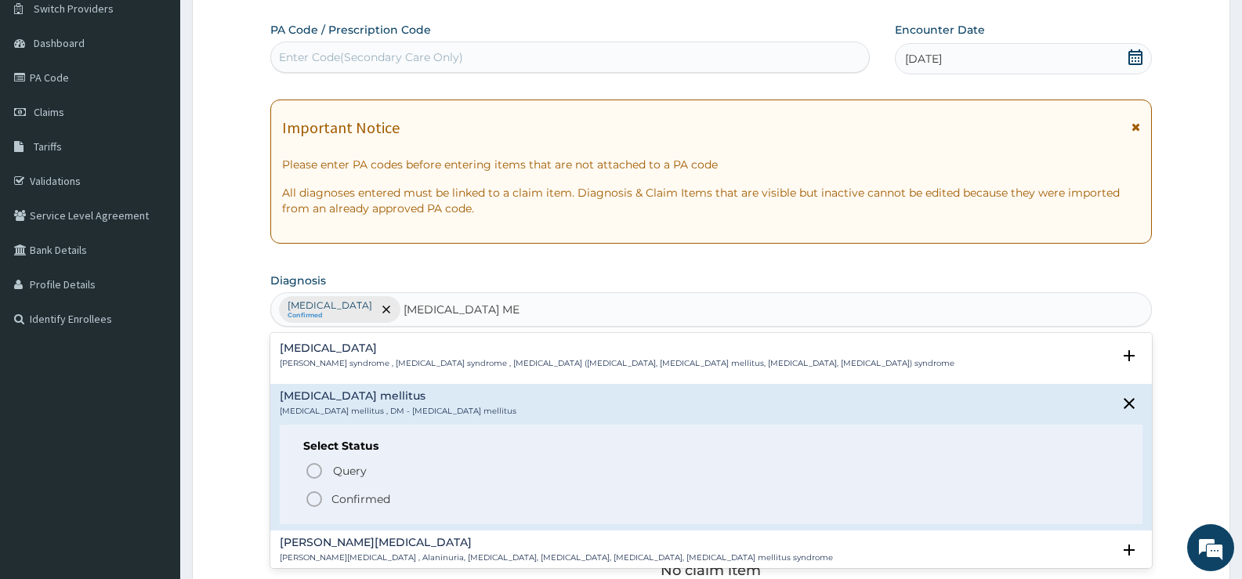
click at [363, 495] on p "Confirmed" at bounding box center [361, 499] width 59 height 16
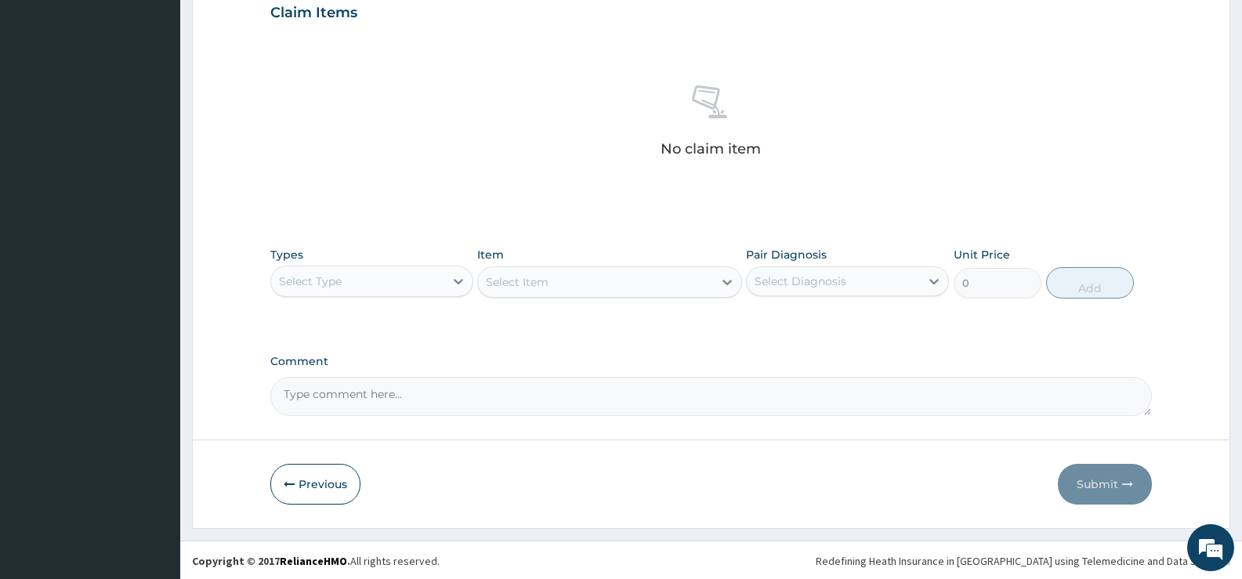
scroll to position [551, 0]
click at [448, 286] on div at bounding box center [458, 280] width 28 height 28
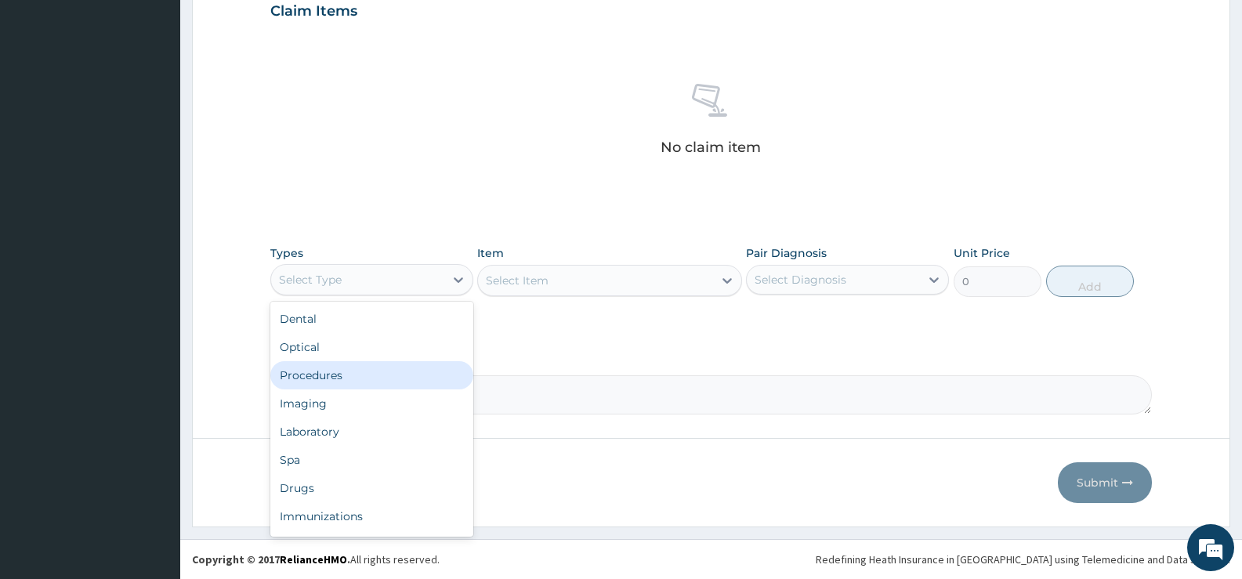
click at [317, 381] on div "Procedures" at bounding box center [371, 375] width 203 height 28
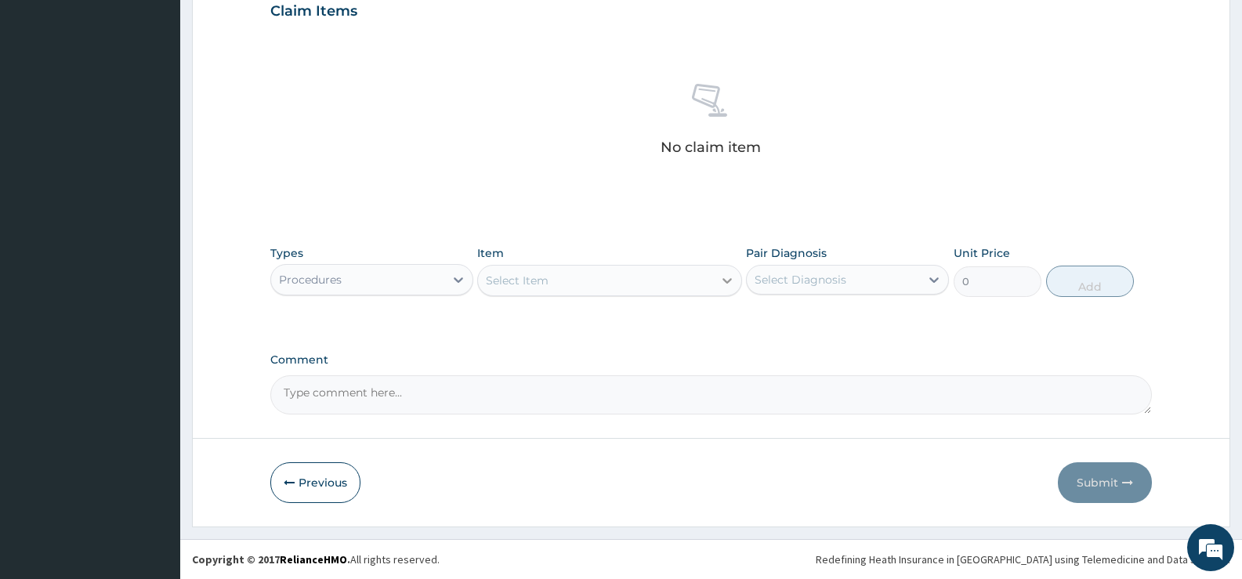
click at [726, 277] on icon at bounding box center [727, 281] width 16 height 16
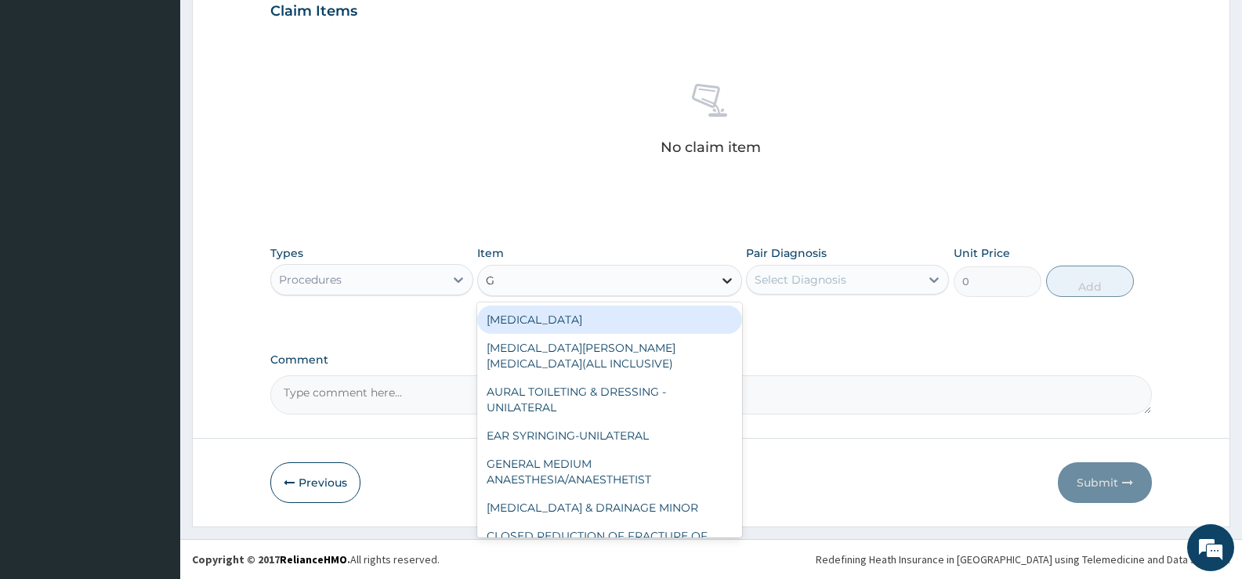
type input "GP"
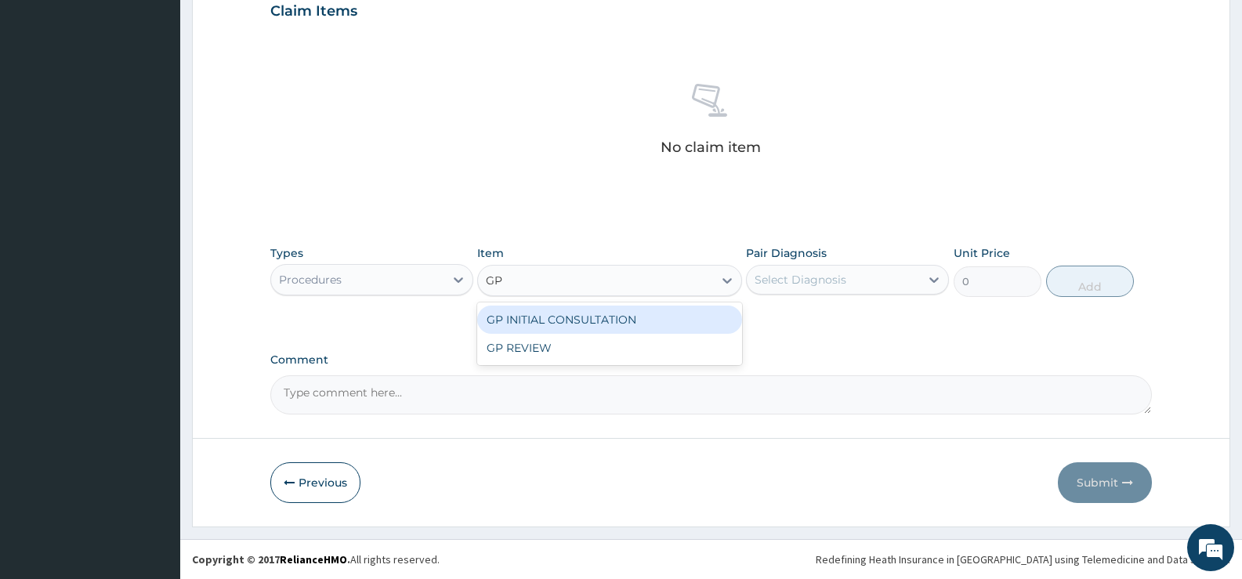
click at [647, 321] on div "GP INITIAL CONSULTATION" at bounding box center [609, 320] width 264 height 28
type input "2000"
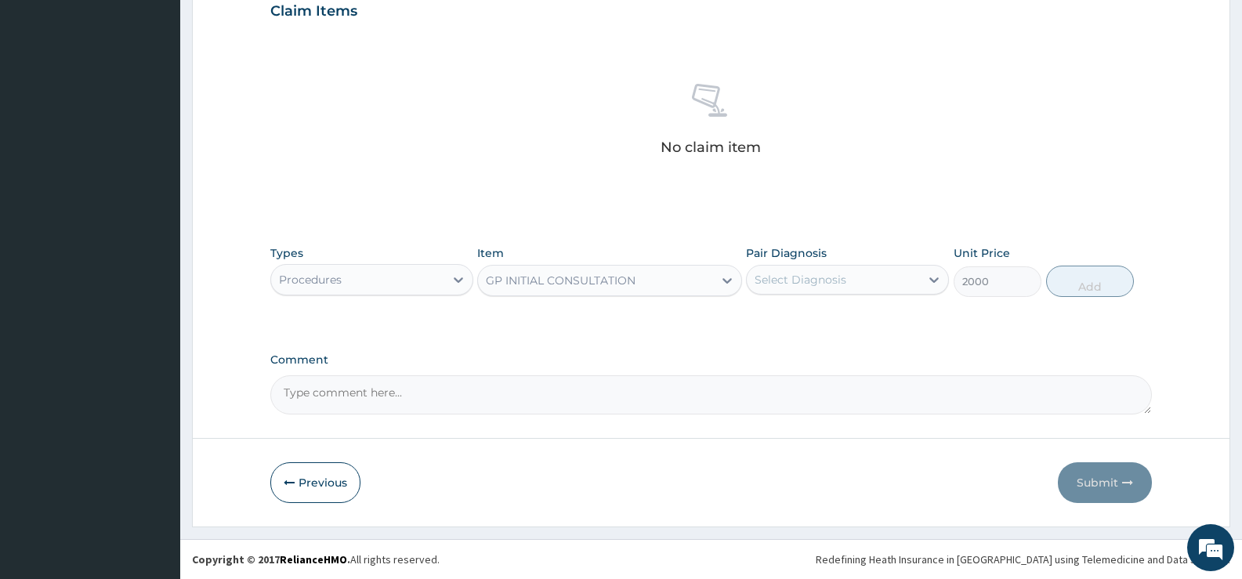
click at [831, 284] on div "Select Diagnosis" at bounding box center [801, 280] width 92 height 16
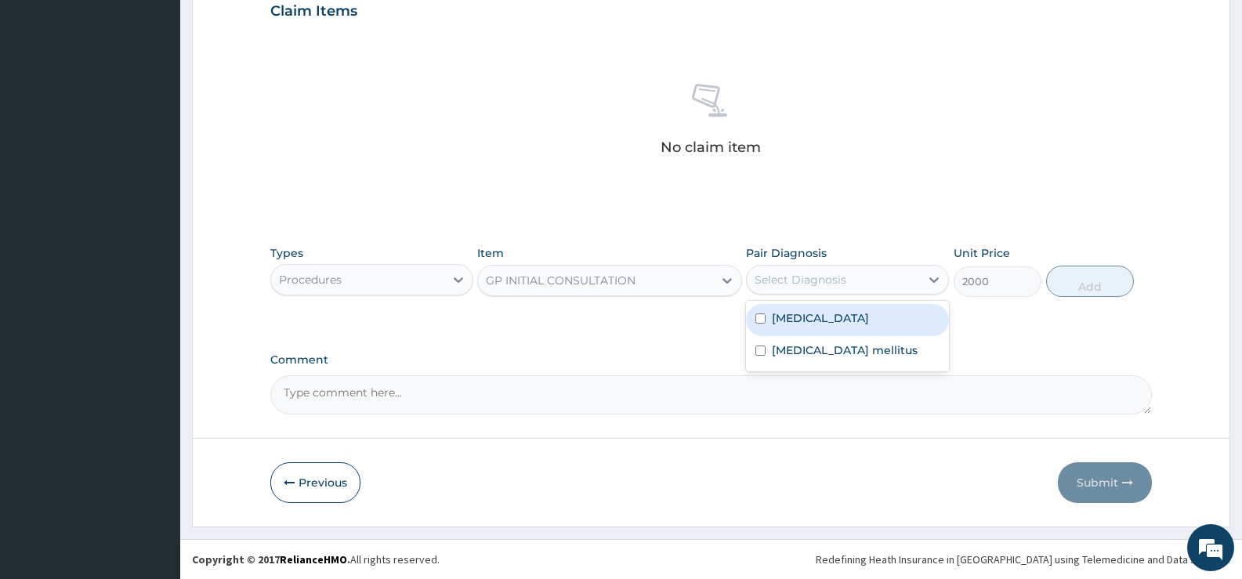
click at [817, 322] on div "[MEDICAL_DATA]" at bounding box center [847, 320] width 203 height 32
checkbox input "true"
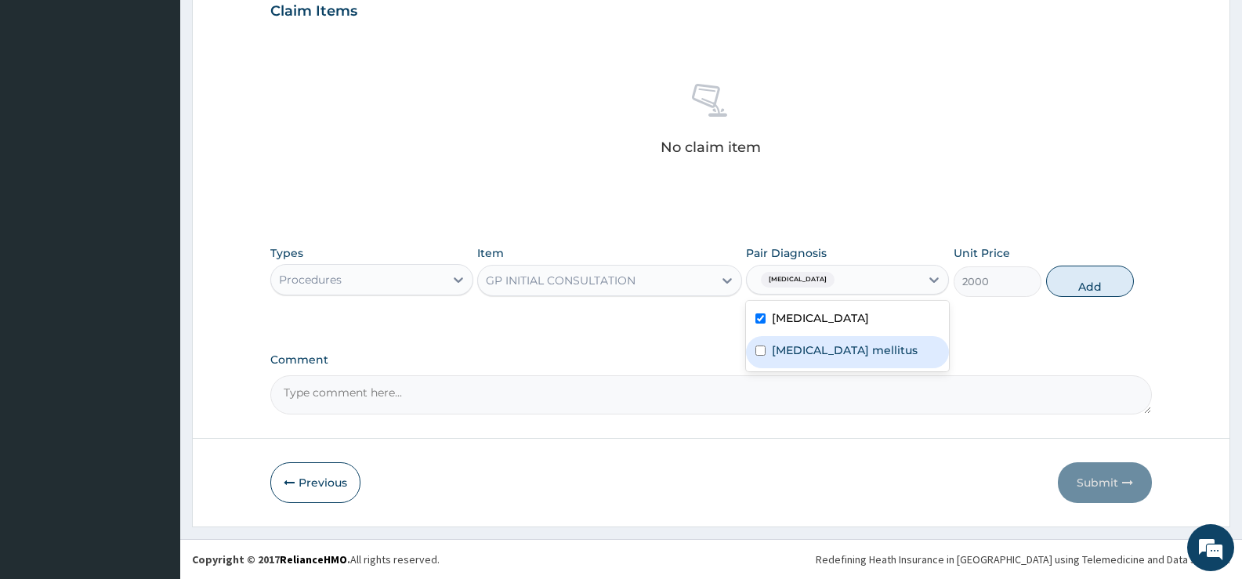
click at [824, 356] on label "[MEDICAL_DATA] mellitus" at bounding box center [845, 350] width 146 height 16
checkbox input "true"
click at [1080, 281] on button "Add" at bounding box center [1090, 281] width 88 height 31
type input "0"
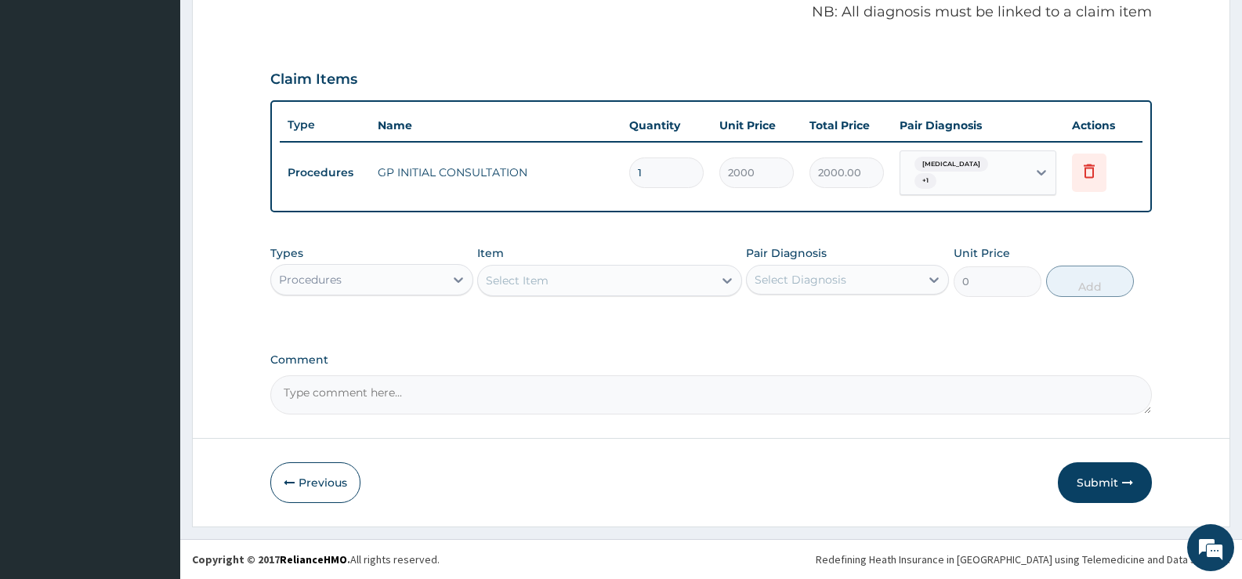
scroll to position [477, 0]
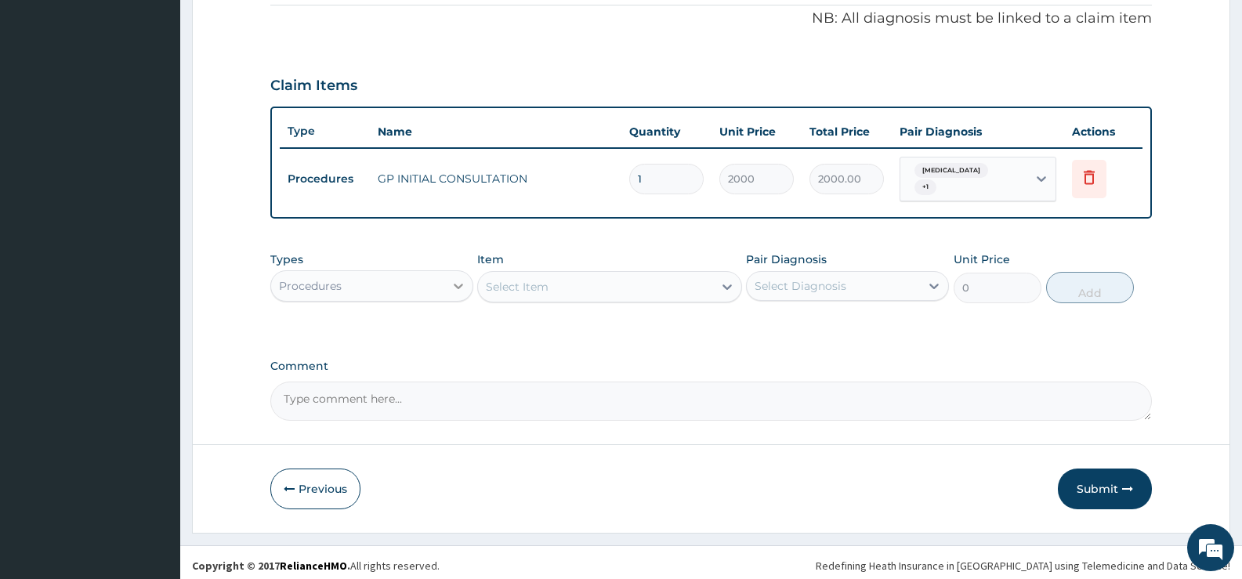
click at [459, 278] on icon at bounding box center [459, 286] width 16 height 16
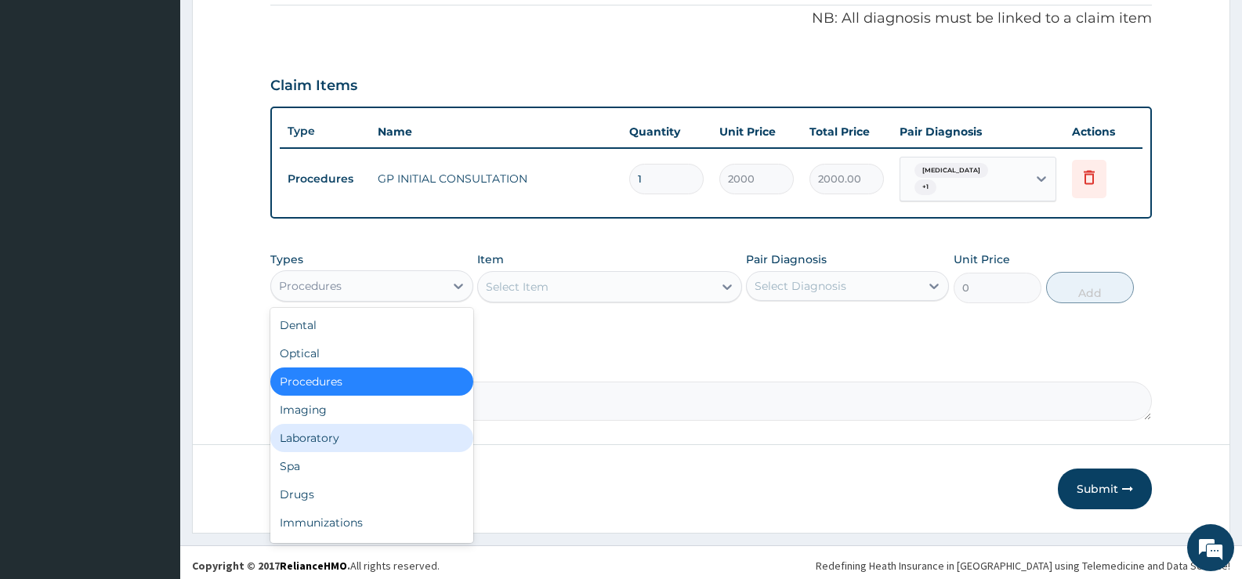
click at [310, 435] on div "Laboratory" at bounding box center [371, 438] width 203 height 28
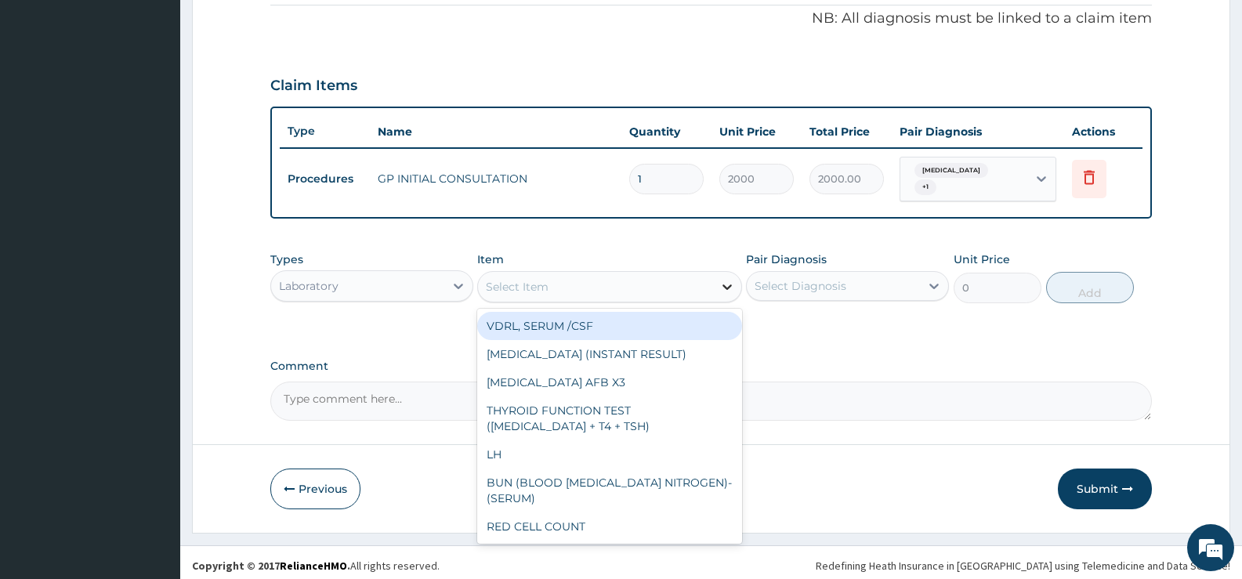
click at [727, 284] on icon at bounding box center [727, 286] width 9 height 5
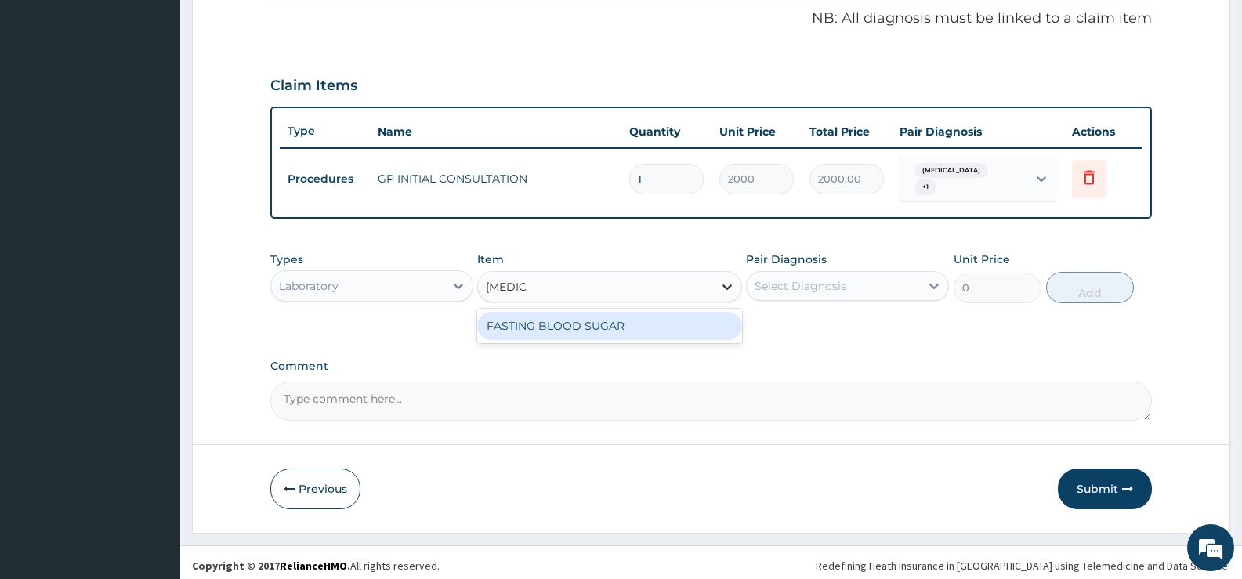
type input "FASTING"
click at [705, 325] on div "FASTING BLOOD SUGAR" at bounding box center [609, 326] width 264 height 28
click at [705, 325] on div "Types Laboratory Item option GP INITIAL CONSULTATION, selected. option FASTING …" at bounding box center [711, 289] width 882 height 91
type input "500"
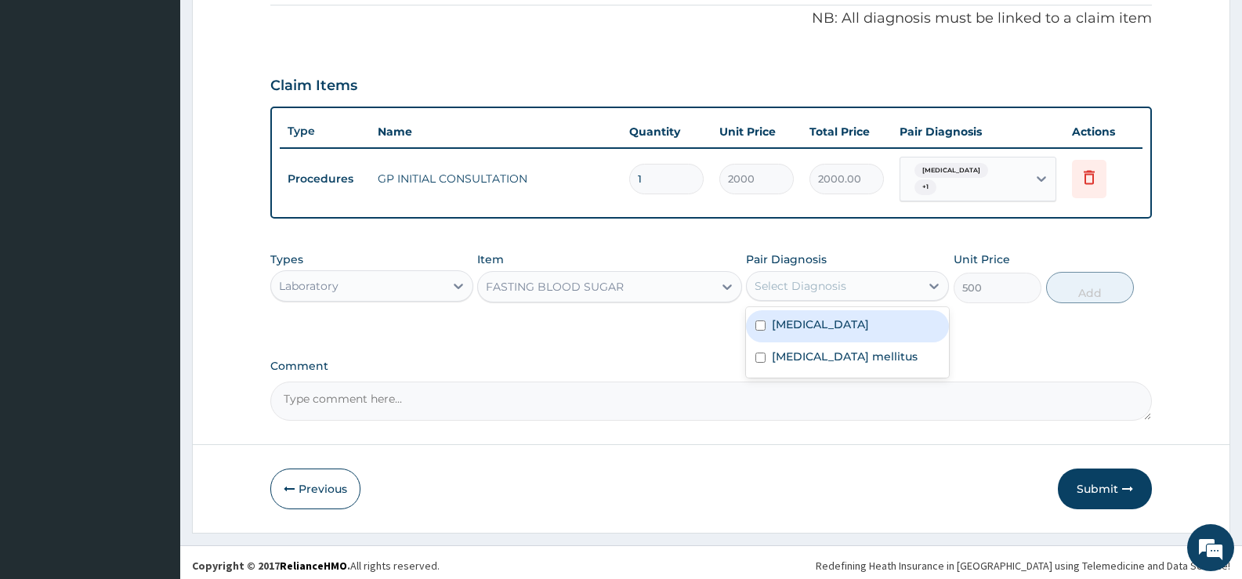
click at [835, 278] on div "Select Diagnosis" at bounding box center [801, 286] width 92 height 16
click at [814, 349] on label "[MEDICAL_DATA] mellitus" at bounding box center [845, 357] width 146 height 16
checkbox input "true"
click at [1077, 277] on button "Add" at bounding box center [1090, 287] width 88 height 31
type input "0"
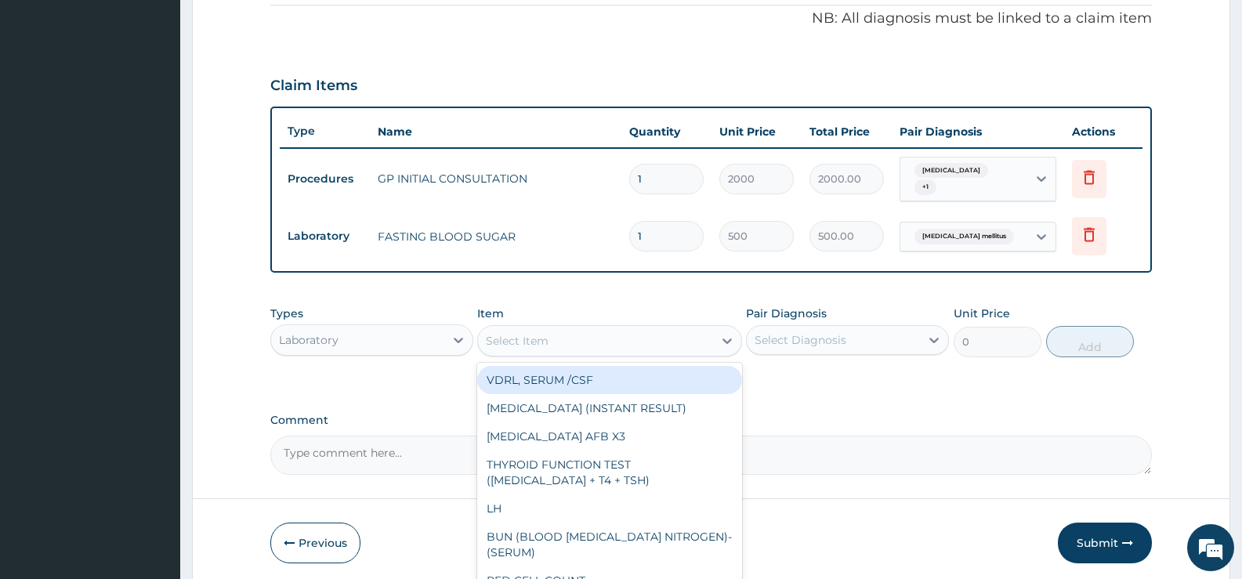
click at [675, 332] on div "Select Item" at bounding box center [595, 340] width 234 height 25
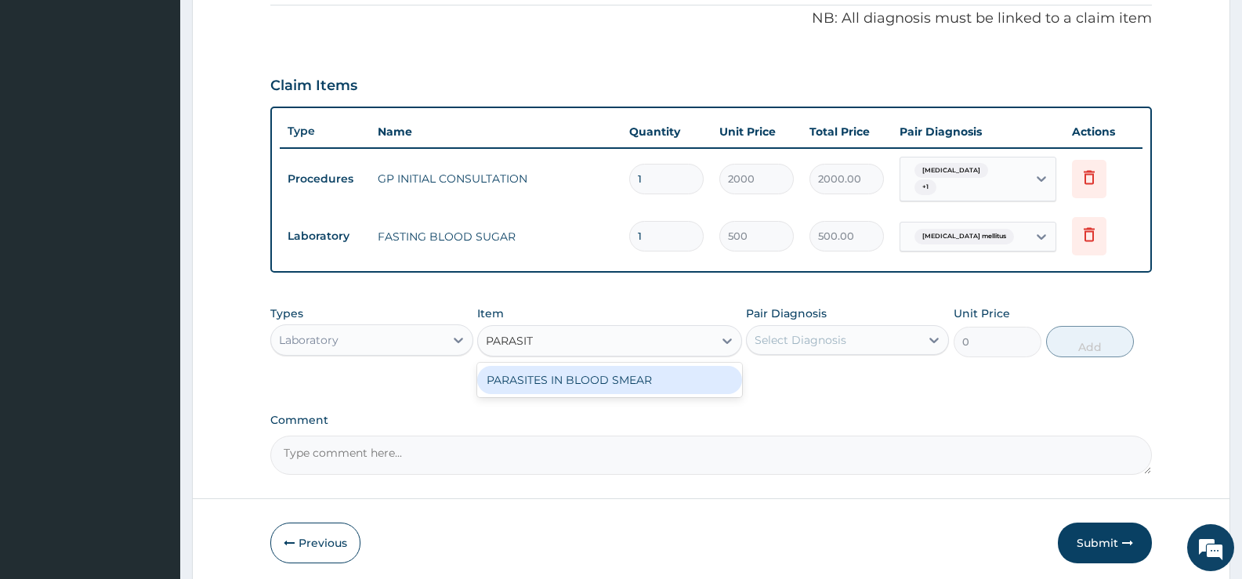
type input "[MEDICAL_DATA]"
click at [663, 375] on div "PARASITES IN BLOOD SMEAR" at bounding box center [609, 380] width 264 height 28
type input "1100"
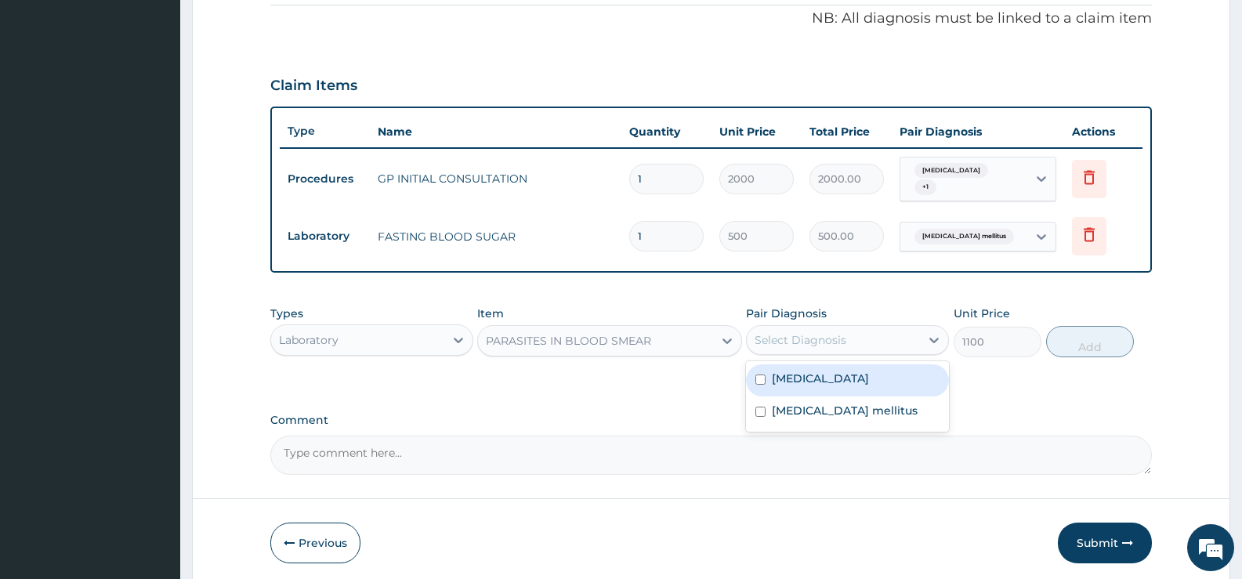
click at [801, 334] on div "Select Diagnosis" at bounding box center [801, 340] width 92 height 16
click at [806, 375] on label "[MEDICAL_DATA]" at bounding box center [820, 379] width 97 height 16
checkbox input "true"
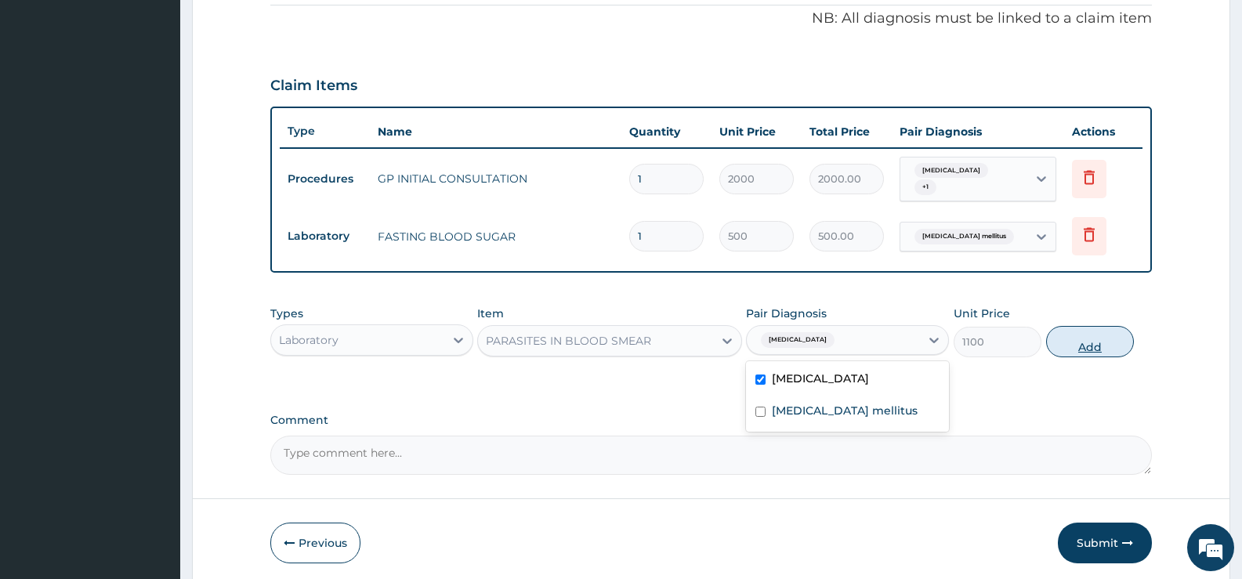
click at [1071, 343] on button "Add" at bounding box center [1090, 341] width 88 height 31
click at [1071, 343] on div "PA Code / Prescription Code Enter Code(Secondary Care Only) Encounter Date [DAT…" at bounding box center [711, 74] width 882 height 802
type input "0"
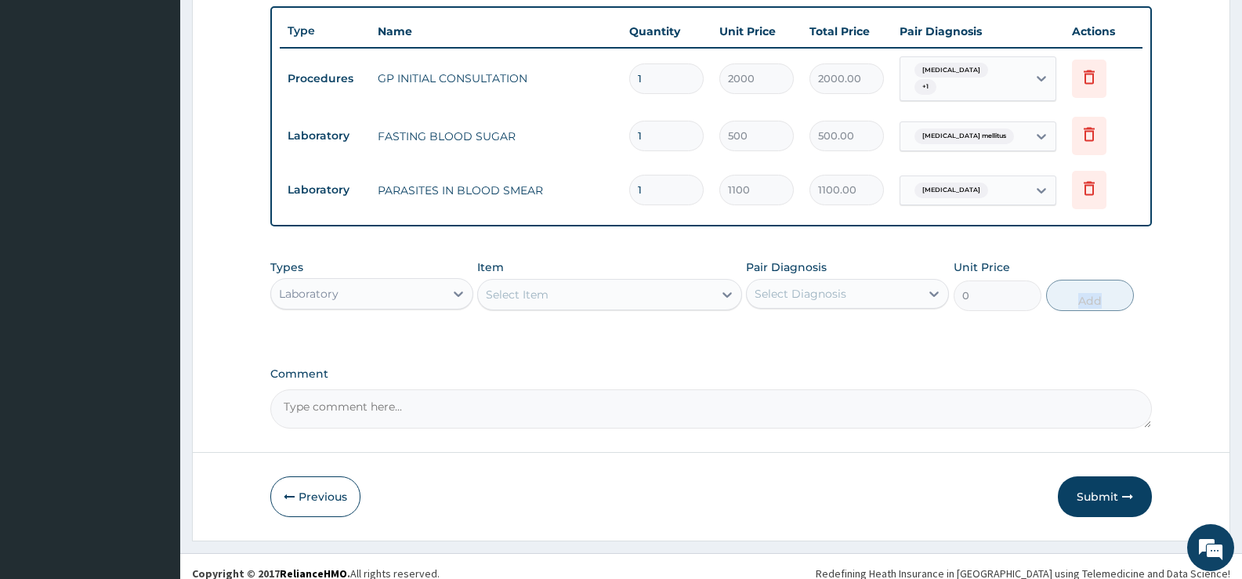
scroll to position [585, 0]
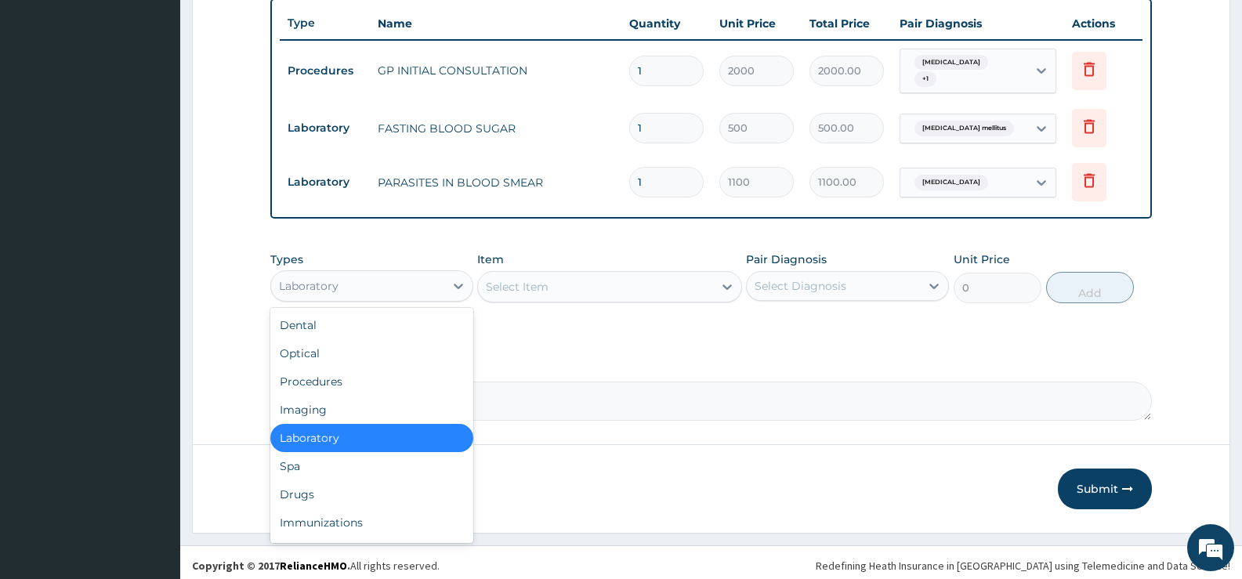
click at [431, 277] on div "Laboratory" at bounding box center [357, 286] width 173 height 25
click at [336, 491] on div "Drugs" at bounding box center [371, 494] width 203 height 28
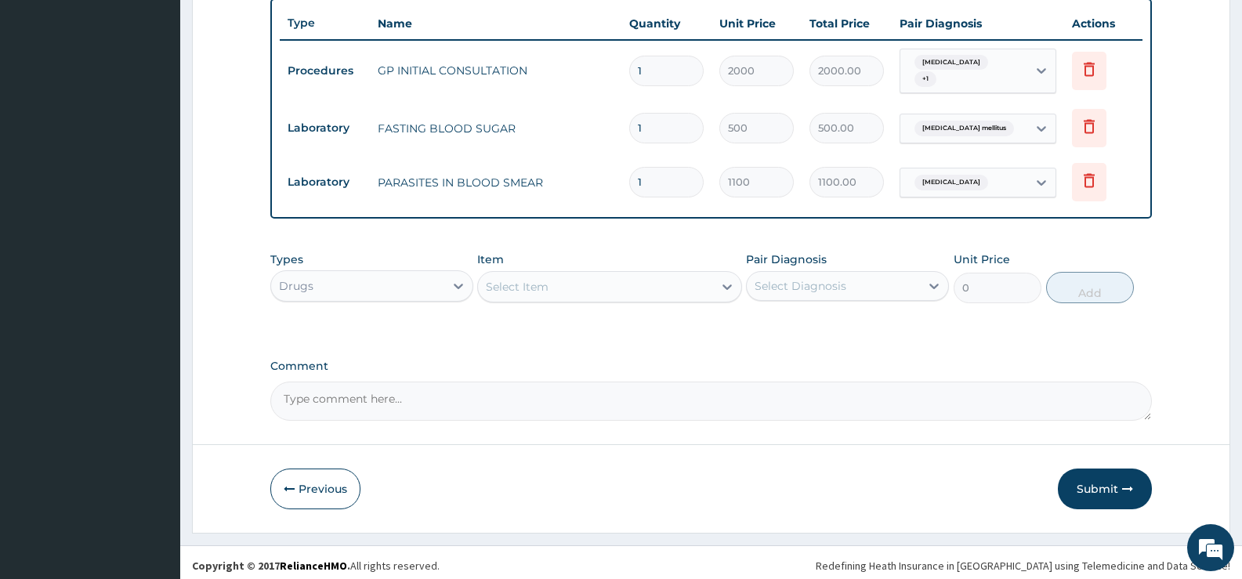
click at [726, 284] on icon at bounding box center [727, 286] width 9 height 5
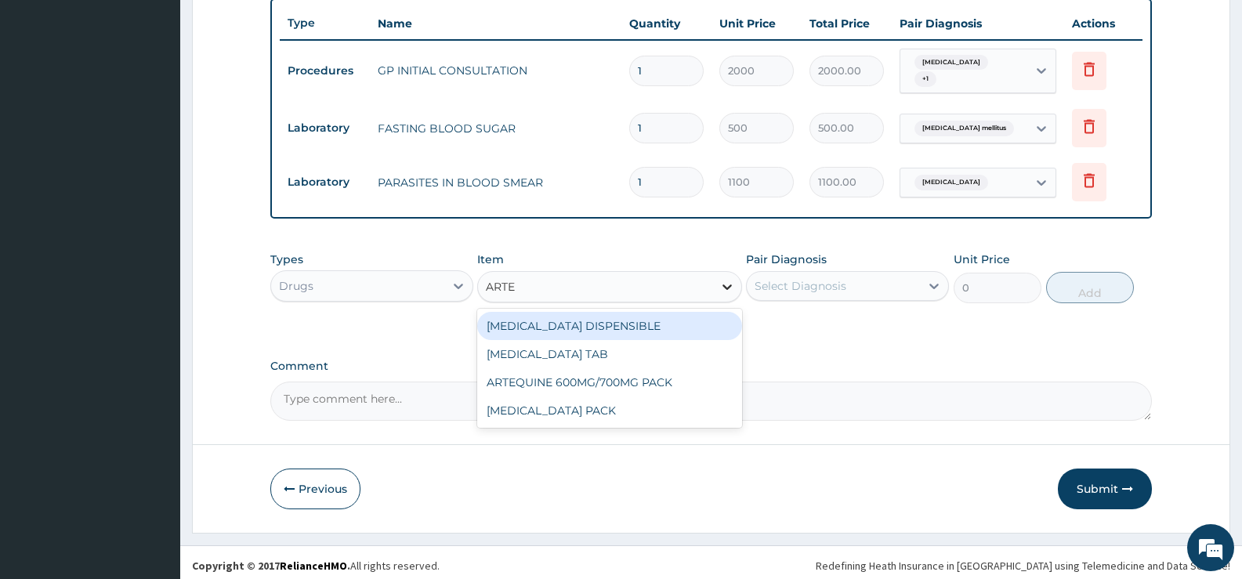
type input "ARTEM"
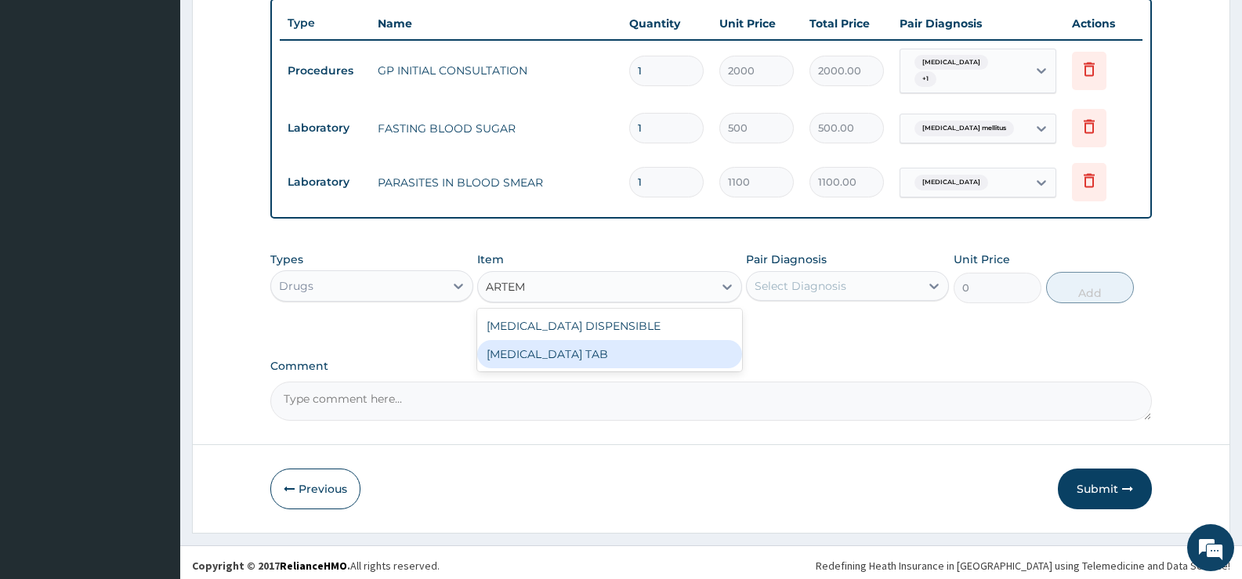
click at [683, 345] on div "[MEDICAL_DATA] TAB" at bounding box center [609, 354] width 264 height 28
type input "1035"
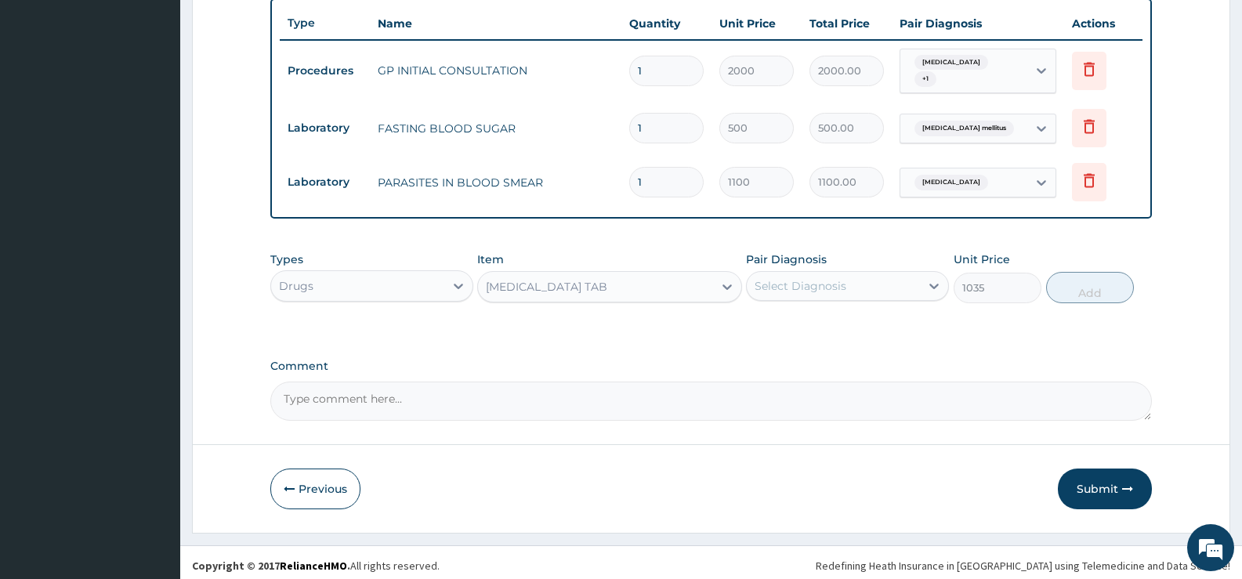
click at [877, 283] on div "Select Diagnosis" at bounding box center [833, 286] width 173 height 25
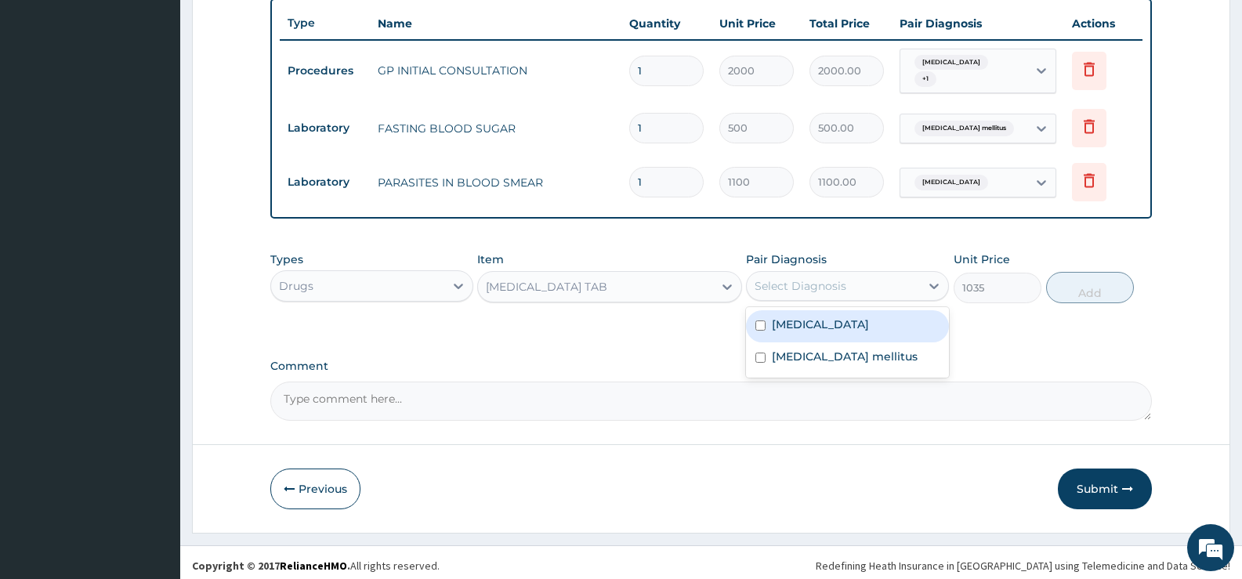
click at [839, 322] on div "[MEDICAL_DATA]" at bounding box center [847, 326] width 203 height 32
checkbox input "true"
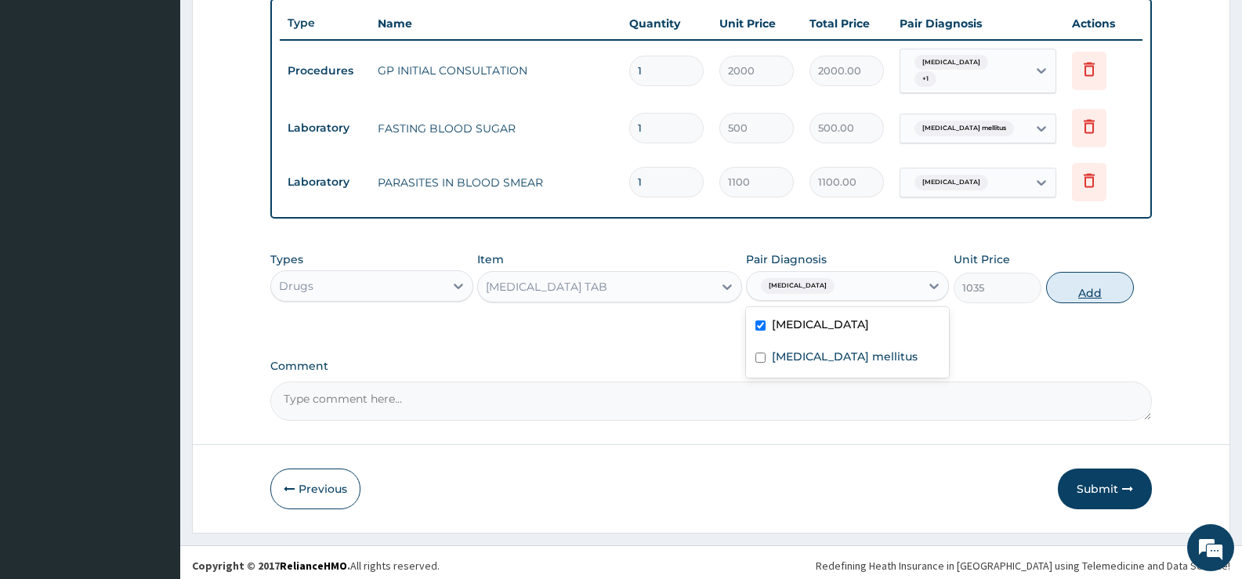
click at [1089, 277] on button "Add" at bounding box center [1090, 287] width 88 height 31
type input "0"
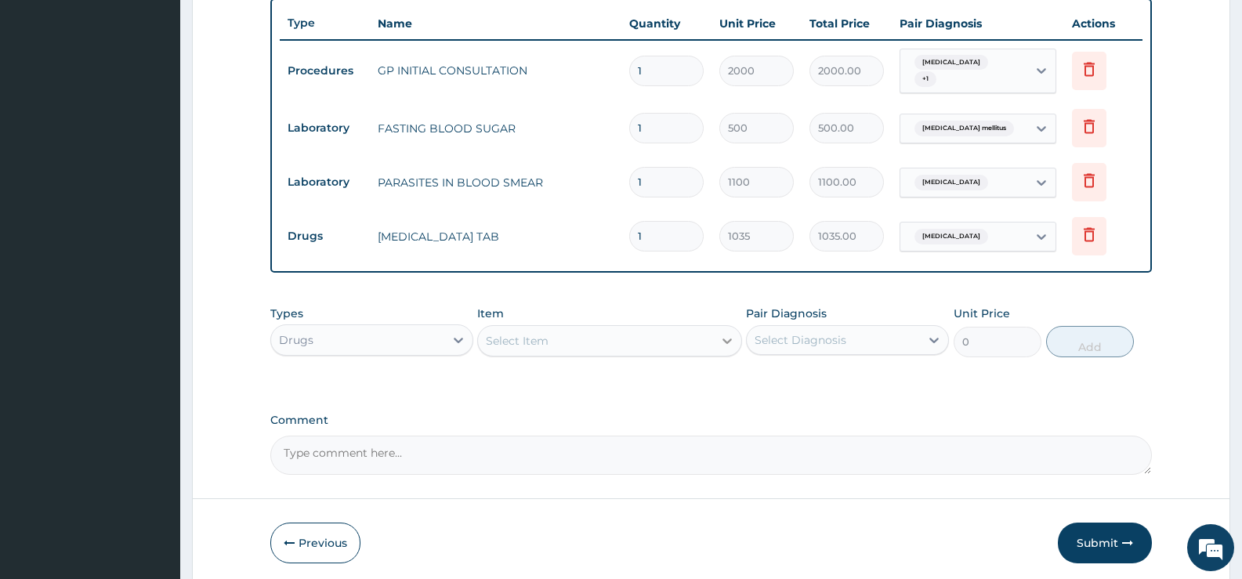
click at [714, 339] on div at bounding box center [727, 341] width 28 height 28
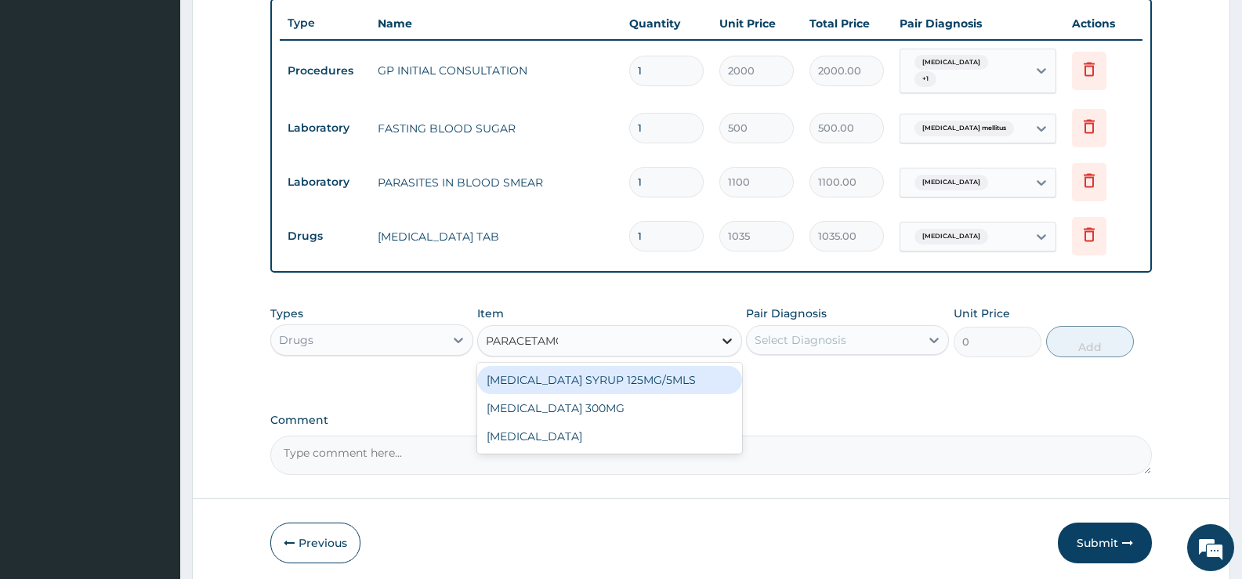
type input "[MEDICAL_DATA]"
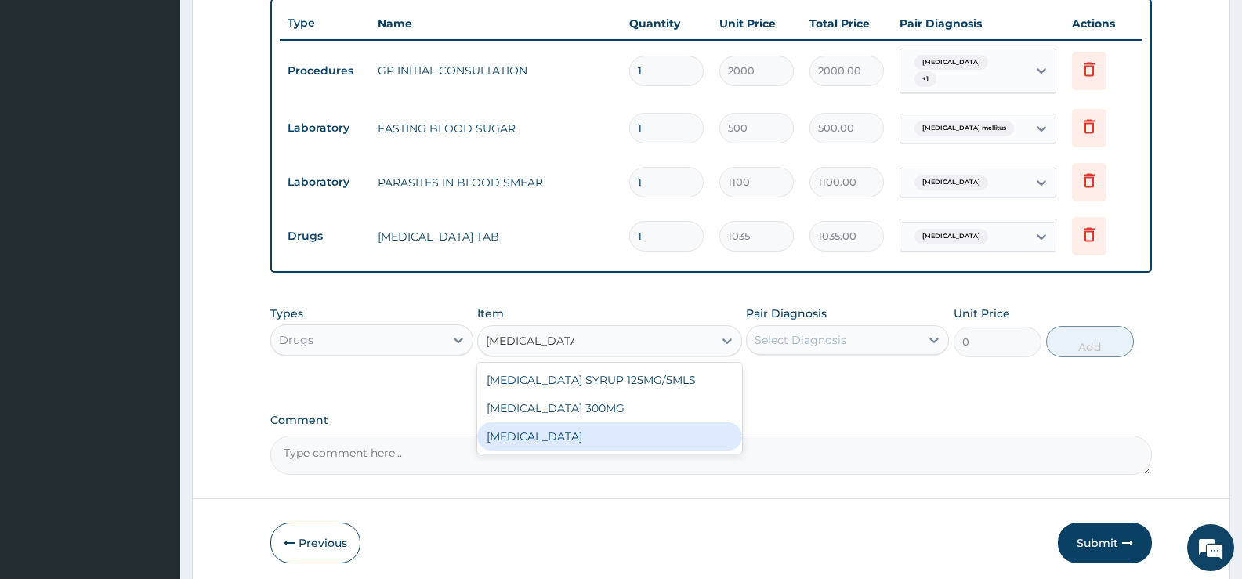
click at [555, 427] on div "[MEDICAL_DATA]" at bounding box center [609, 436] width 264 height 28
click at [555, 427] on div "Comment" at bounding box center [711, 444] width 882 height 61
type input "15.18"
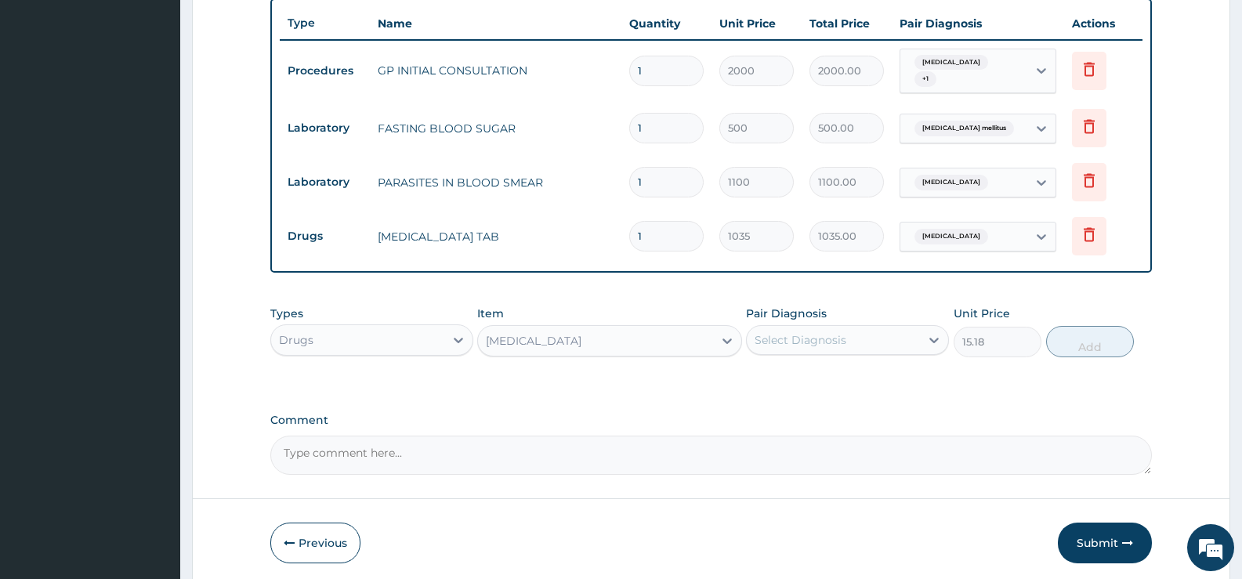
click at [897, 328] on div "Select Diagnosis" at bounding box center [833, 340] width 173 height 25
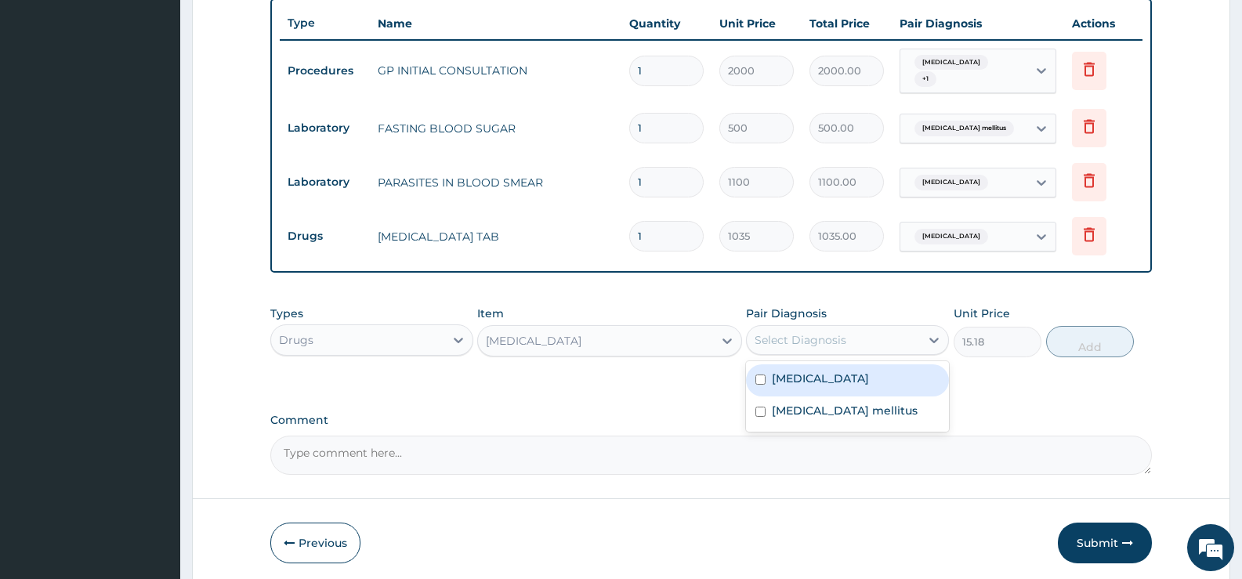
click at [864, 336] on div "Select Diagnosis" at bounding box center [833, 340] width 173 height 25
click at [805, 375] on label "[MEDICAL_DATA]" at bounding box center [820, 379] width 97 height 16
checkbox input "true"
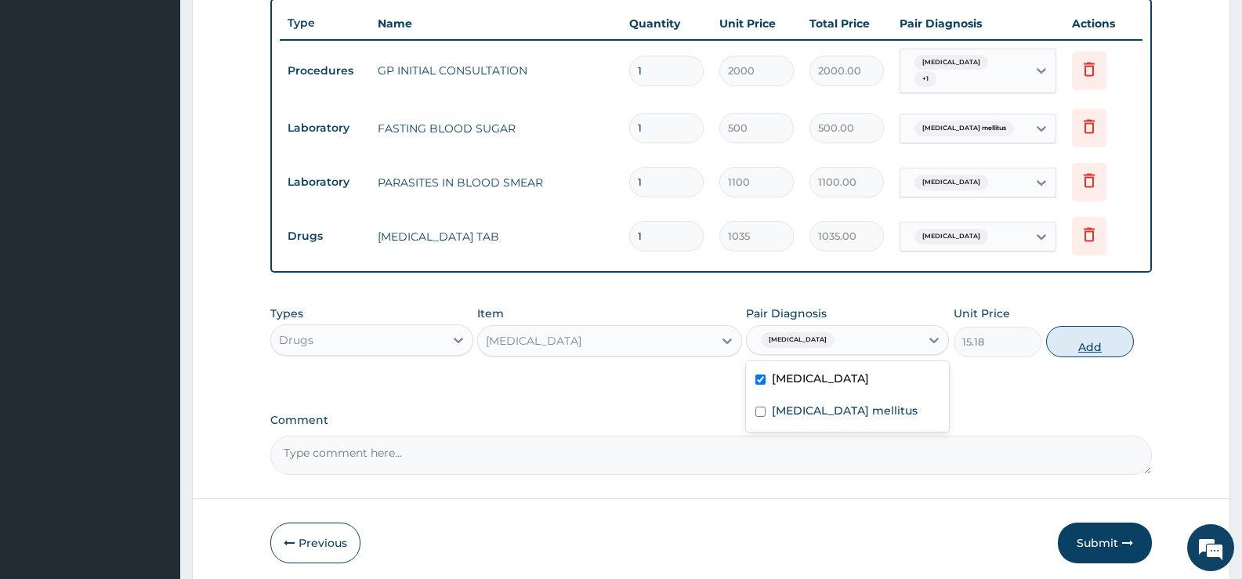
click at [1072, 341] on button "Add" at bounding box center [1090, 341] width 88 height 31
type input "0"
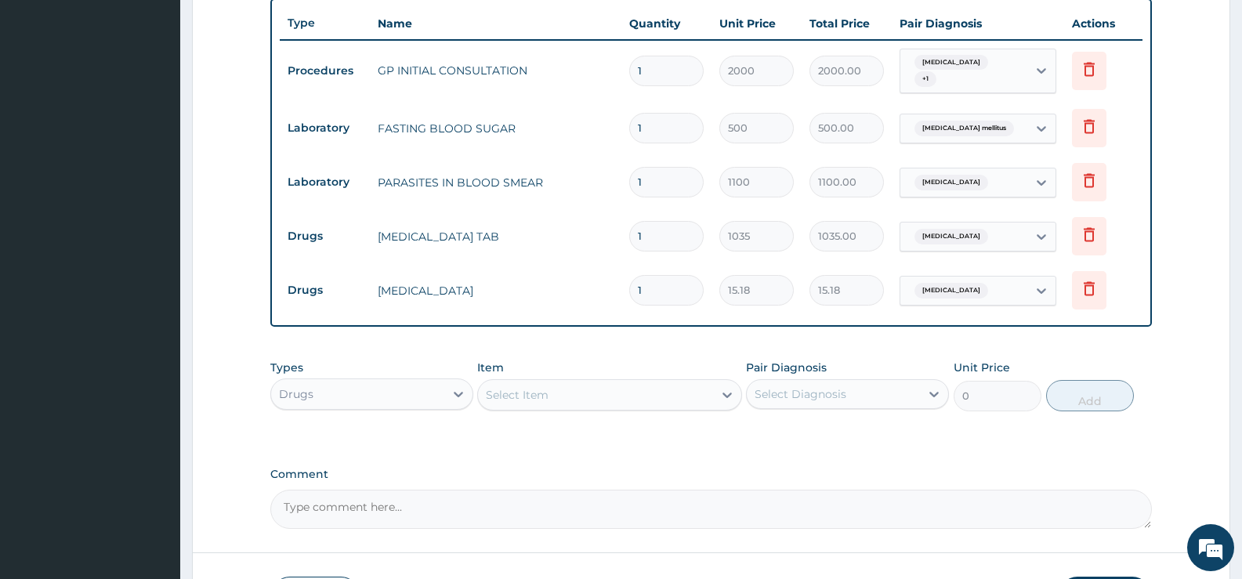
type input "18"
type input "273.24"
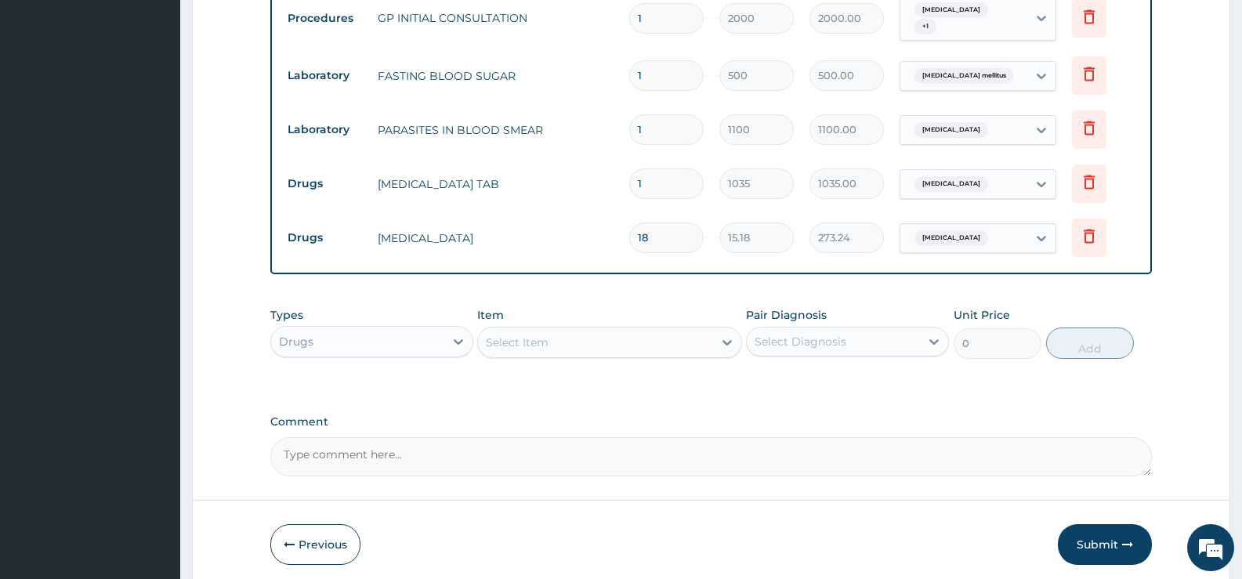
scroll to position [693, 0]
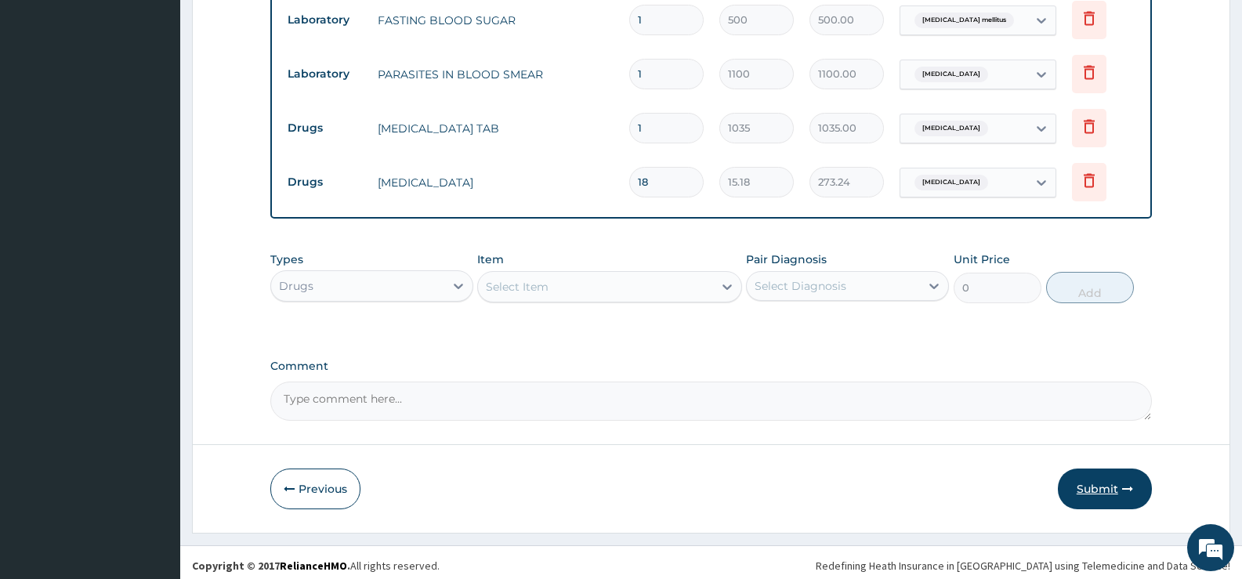
type input "18"
click at [1096, 483] on button "Submit" at bounding box center [1105, 489] width 94 height 41
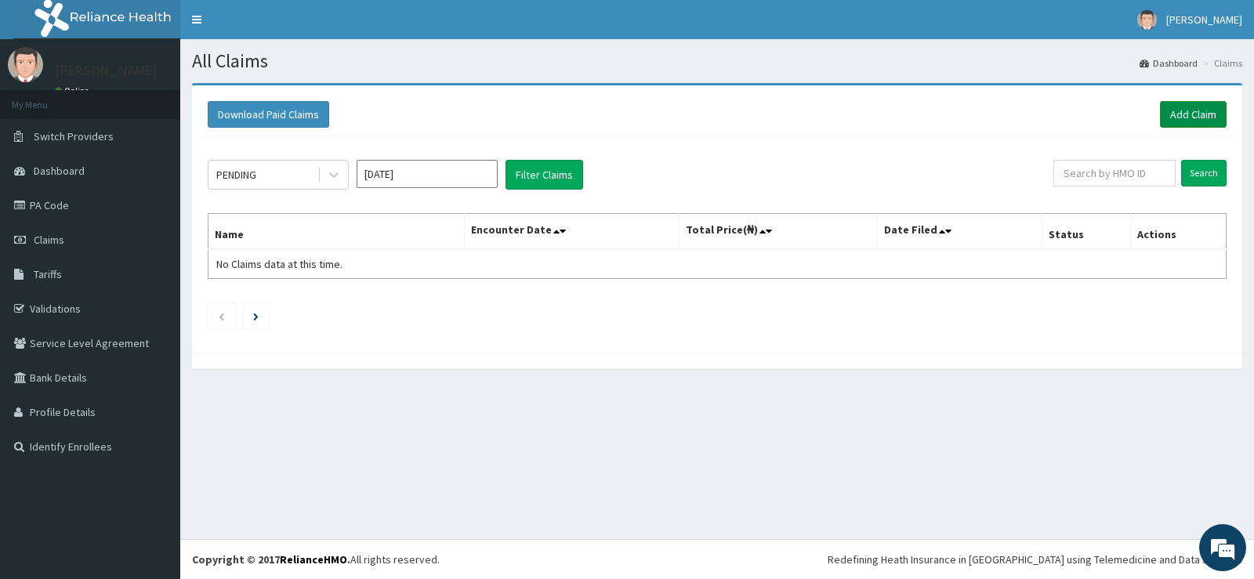
drag, startPoint x: 1183, startPoint y: 117, endPoint x: 1176, endPoint y: 119, distance: 8.2
click at [1184, 117] on link "Add Claim" at bounding box center [1193, 114] width 67 height 27
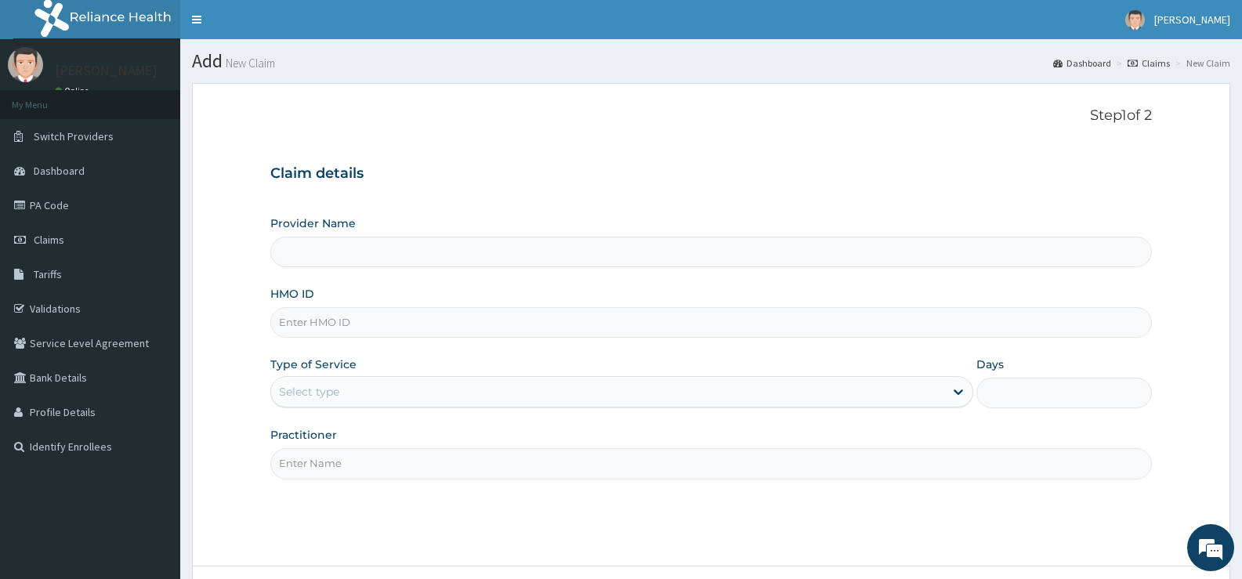
click at [453, 320] on input "HMO ID" at bounding box center [711, 322] width 882 height 31
type input "Bee Hess Hospital"
type input "PRS/10087/C"
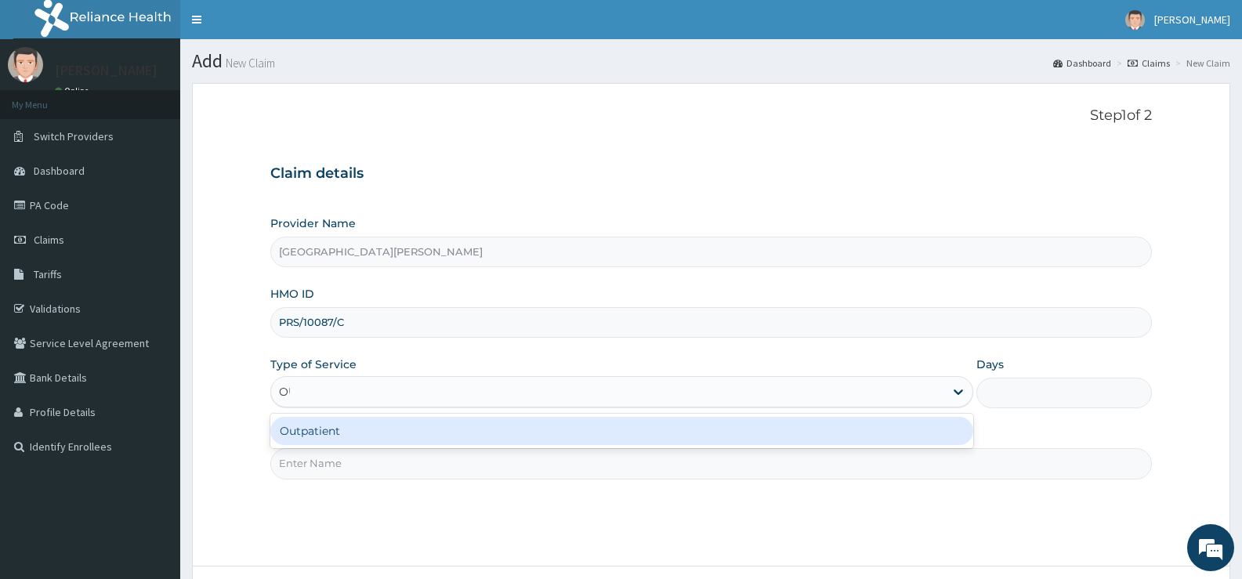
type input "OUT"
type input "1"
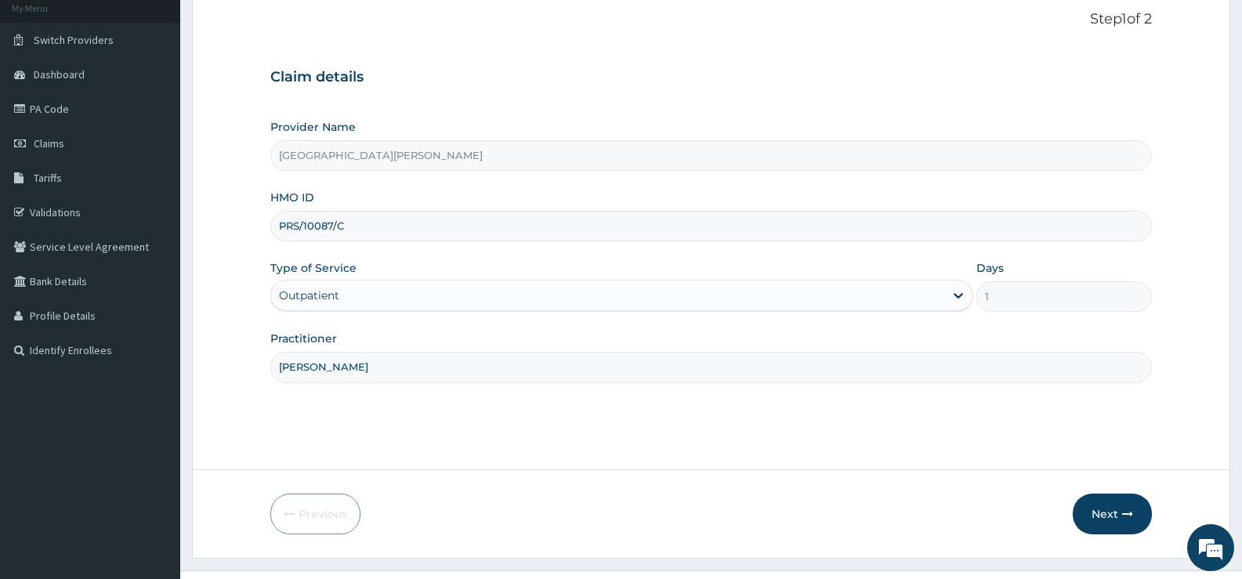
scroll to position [128, 0]
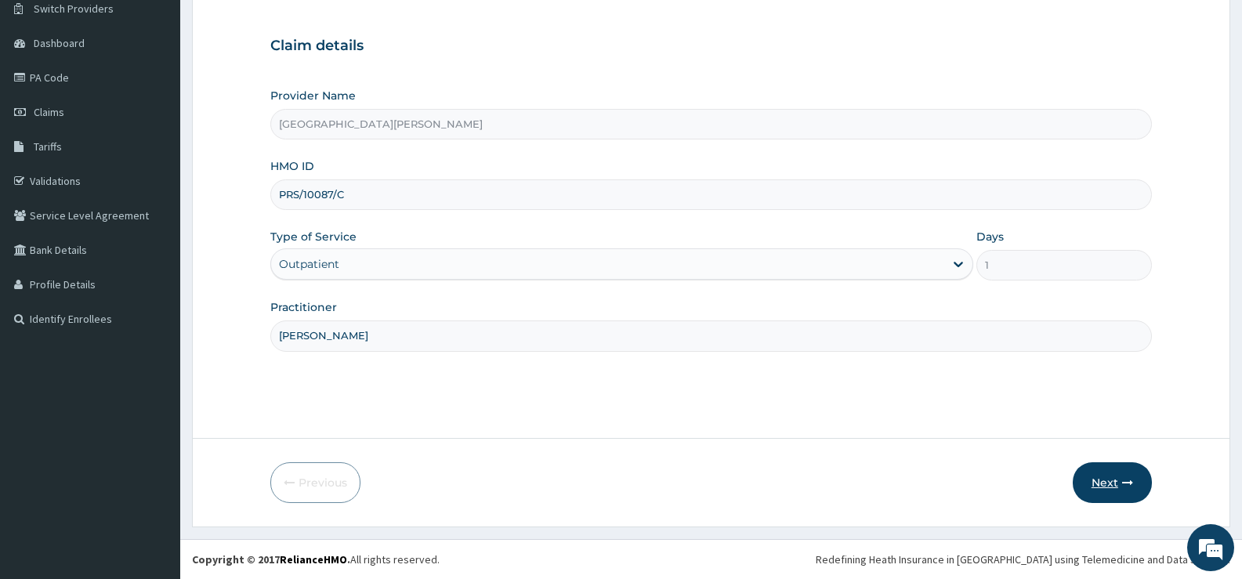
type input "DR BADEJO"
click at [1092, 484] on button "Next" at bounding box center [1112, 482] width 79 height 41
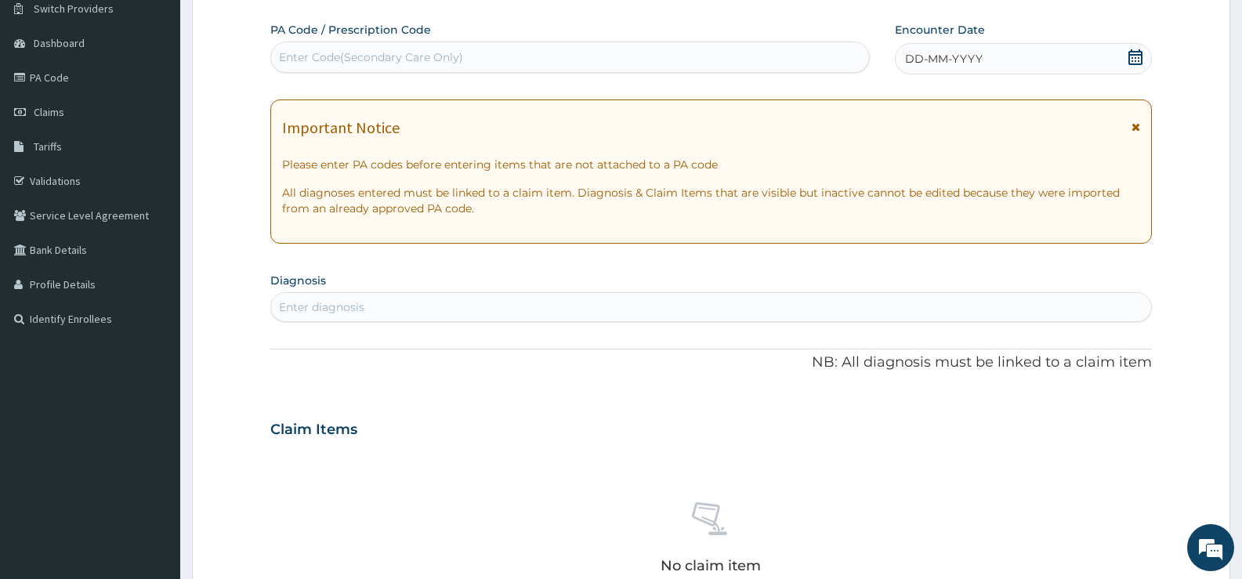
click at [615, 53] on div "Enter Code(Secondary Care Only)" at bounding box center [570, 57] width 598 height 25
type input "PA/F7615C"
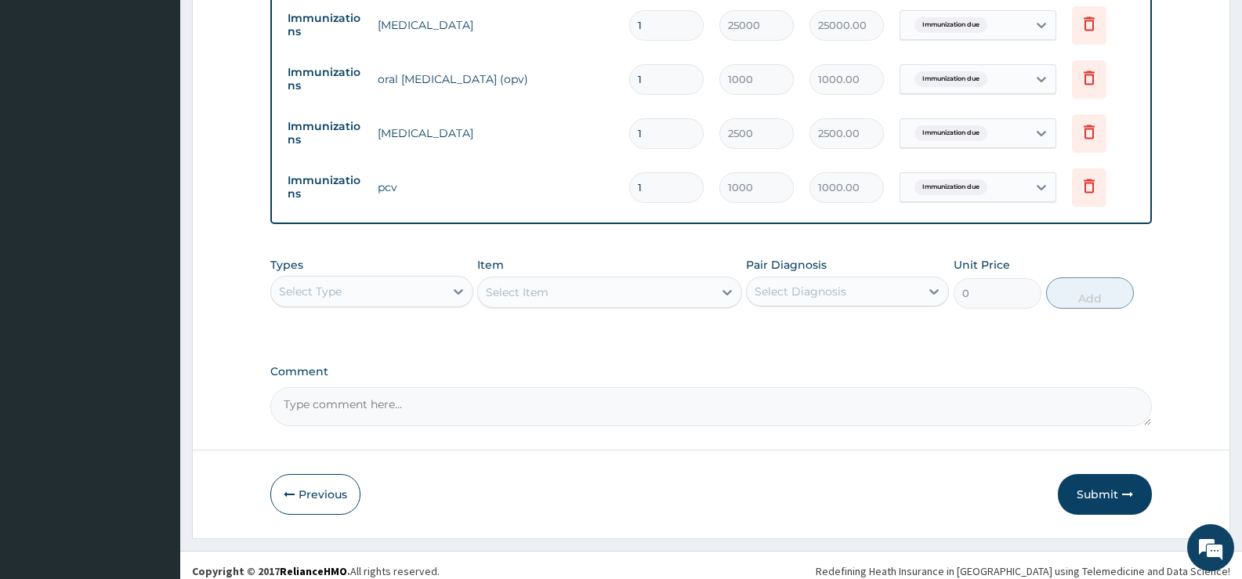
scroll to position [639, 0]
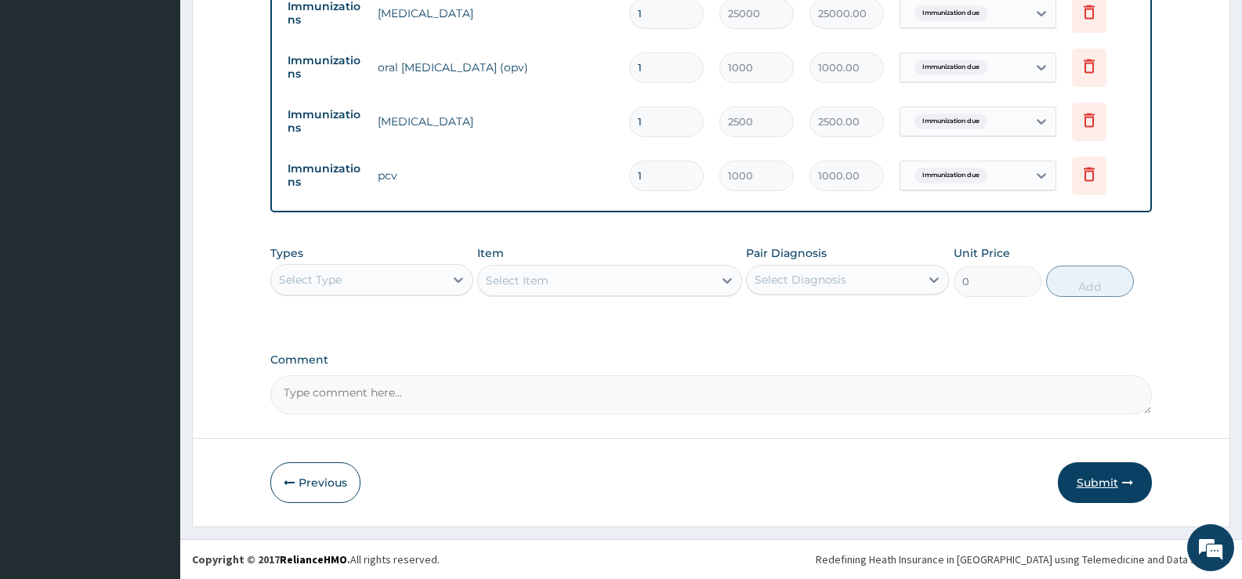
click at [1080, 477] on button "Submit" at bounding box center [1105, 482] width 94 height 41
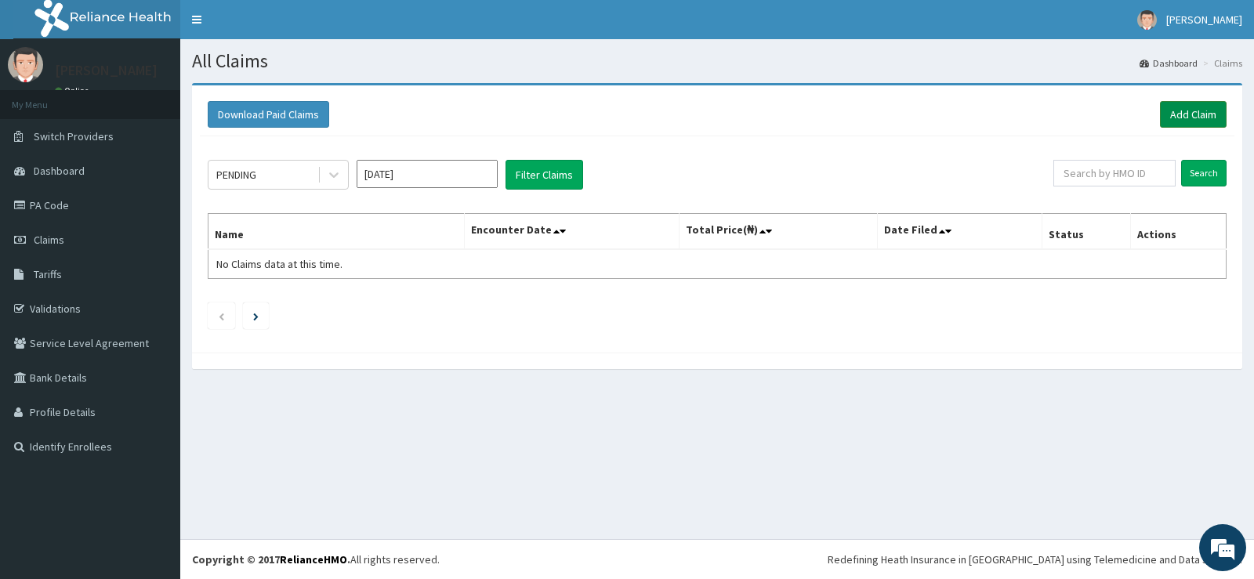
click at [1210, 109] on link "Add Claim" at bounding box center [1193, 114] width 67 height 27
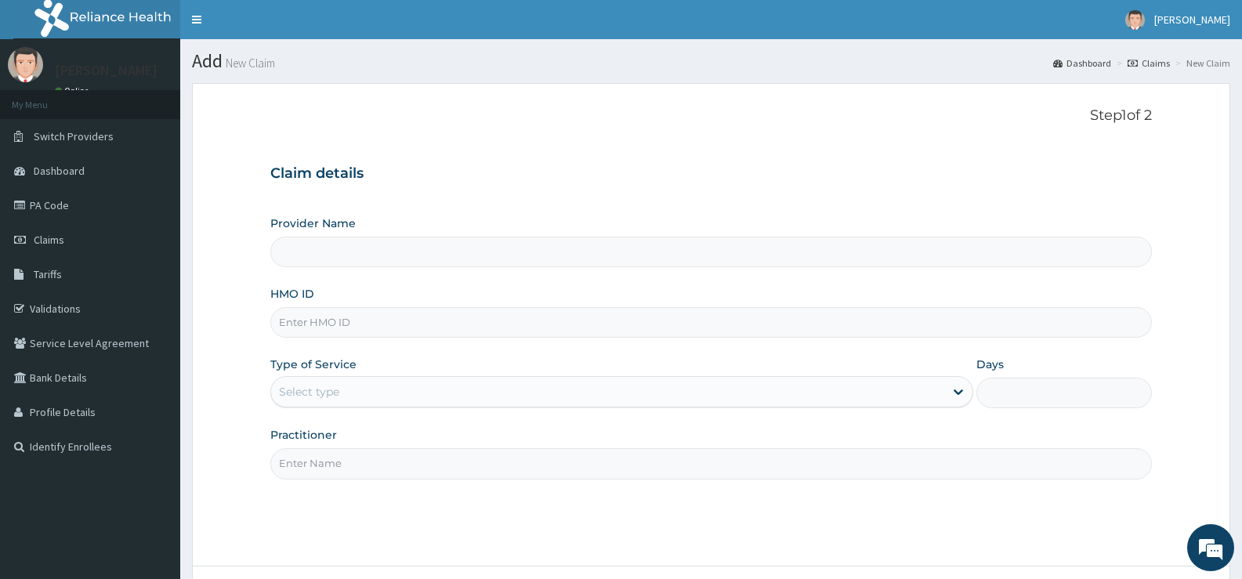
click at [341, 325] on input "HMO ID" at bounding box center [711, 322] width 882 height 31
type input "[GEOGRAPHIC_DATA][PERSON_NAME]"
type input "FPS/10080/B"
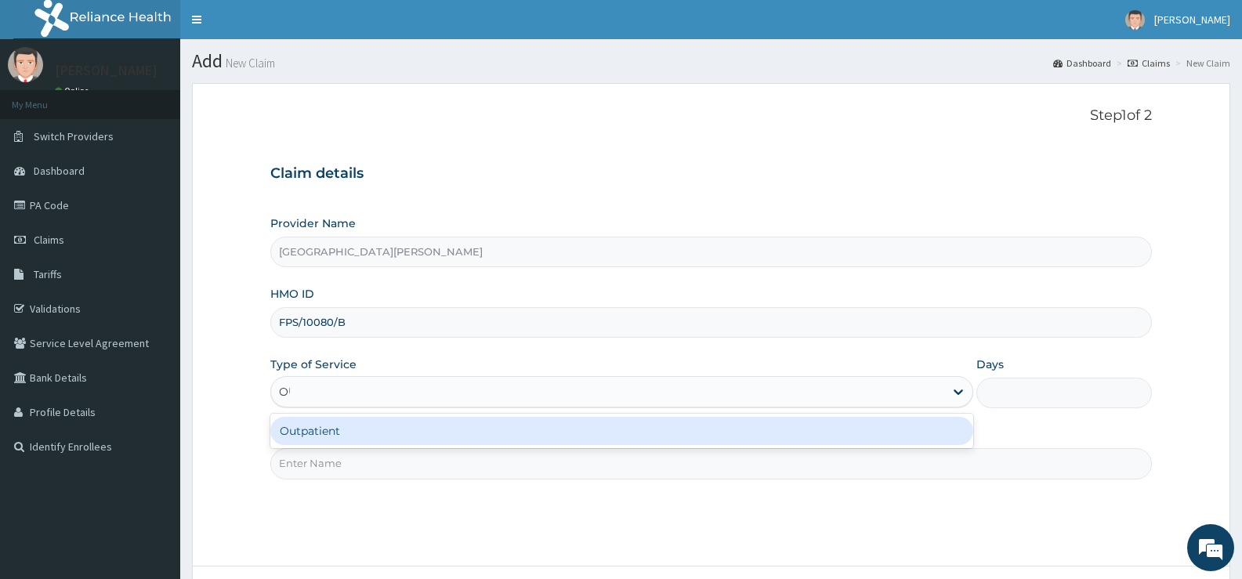
type input "OUT"
type input "1"
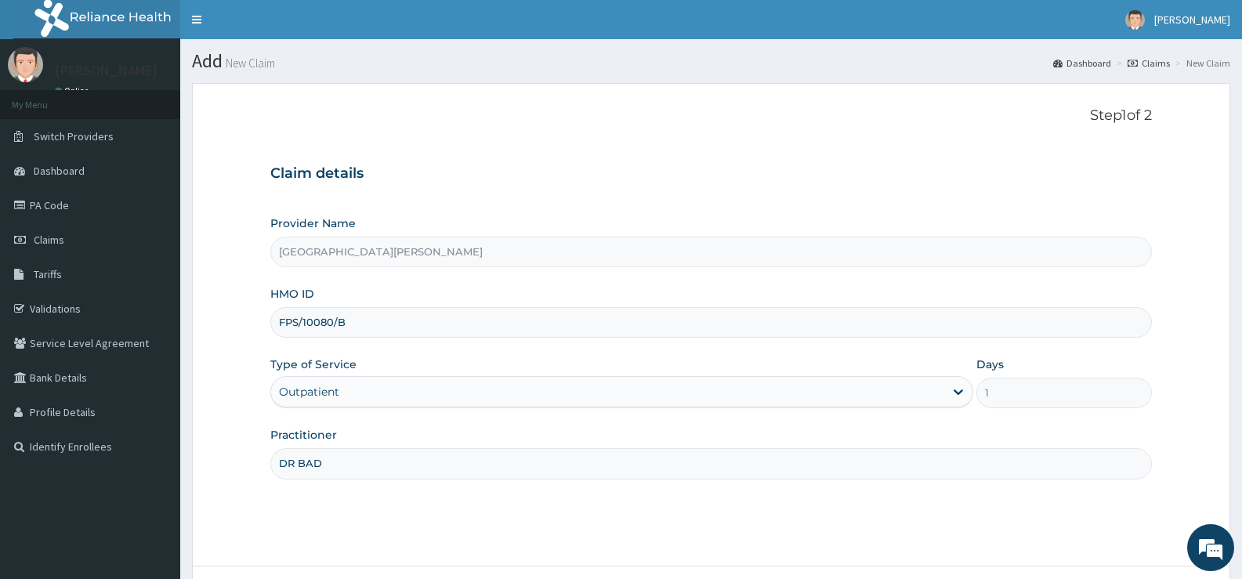
type input "[PERSON_NAME]"
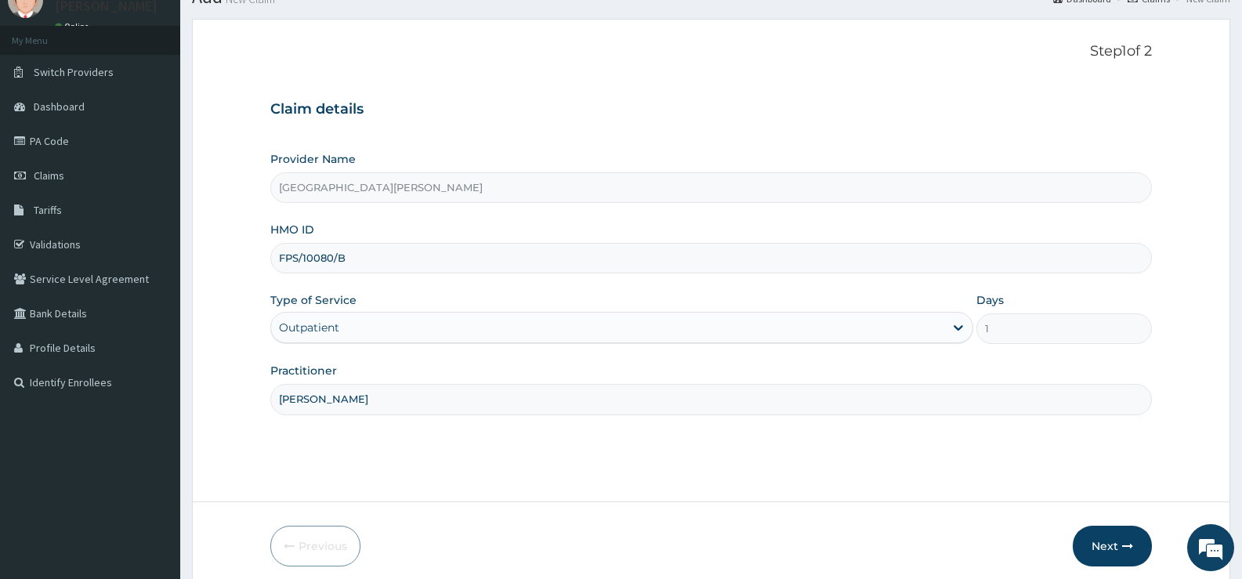
scroll to position [128, 0]
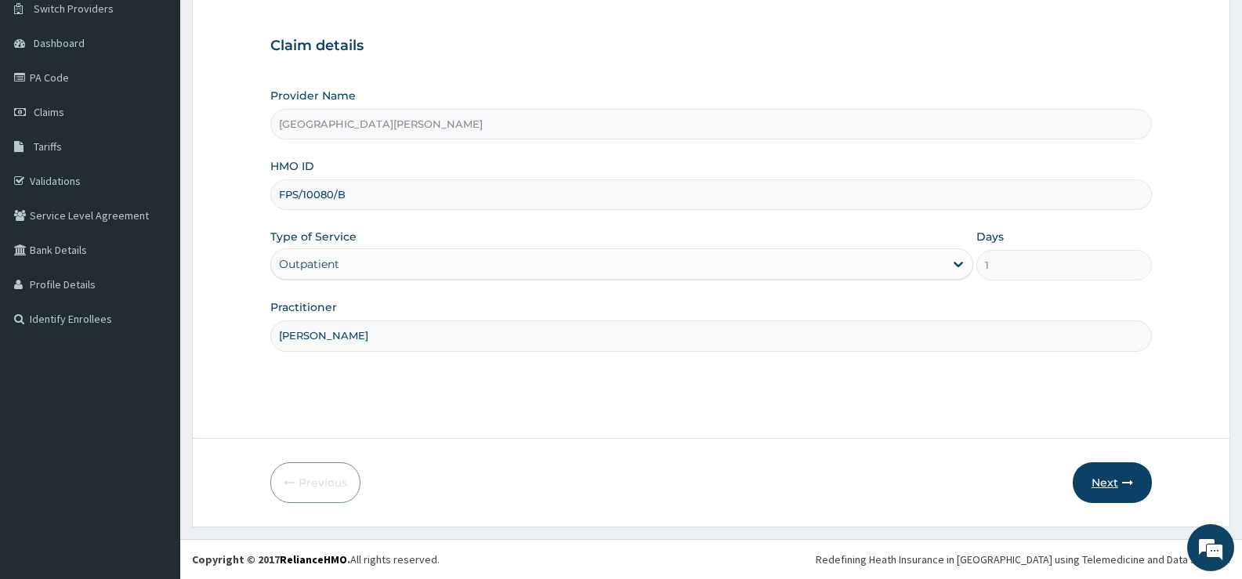
click at [1111, 479] on button "Next" at bounding box center [1112, 482] width 79 height 41
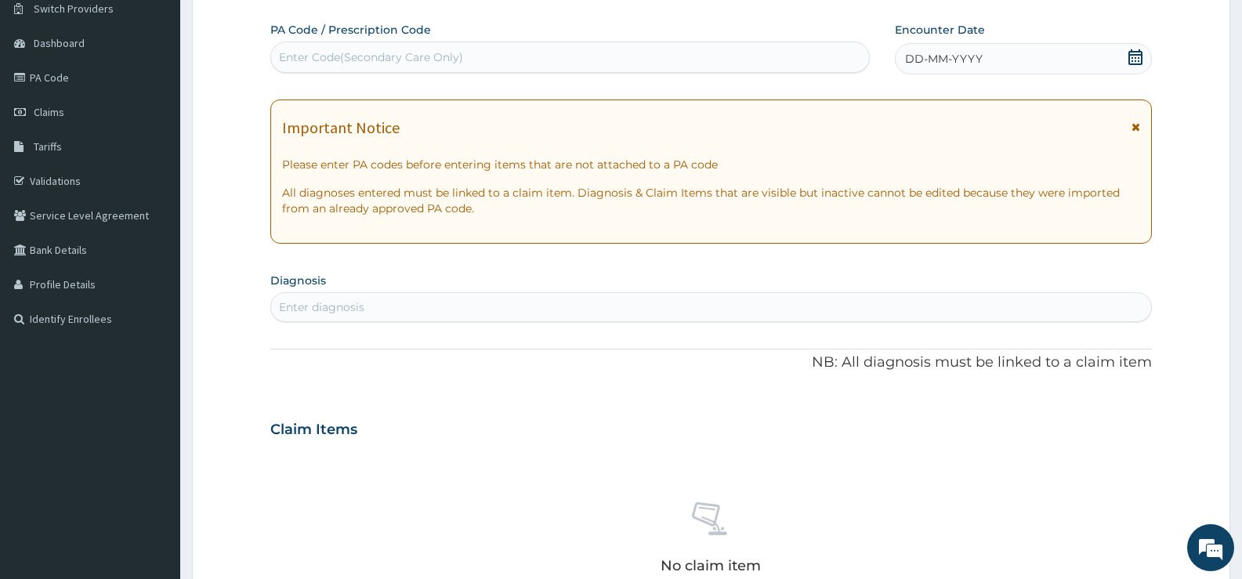
click at [536, 53] on div "Enter Code(Secondary Care Only)" at bounding box center [570, 57] width 598 height 25
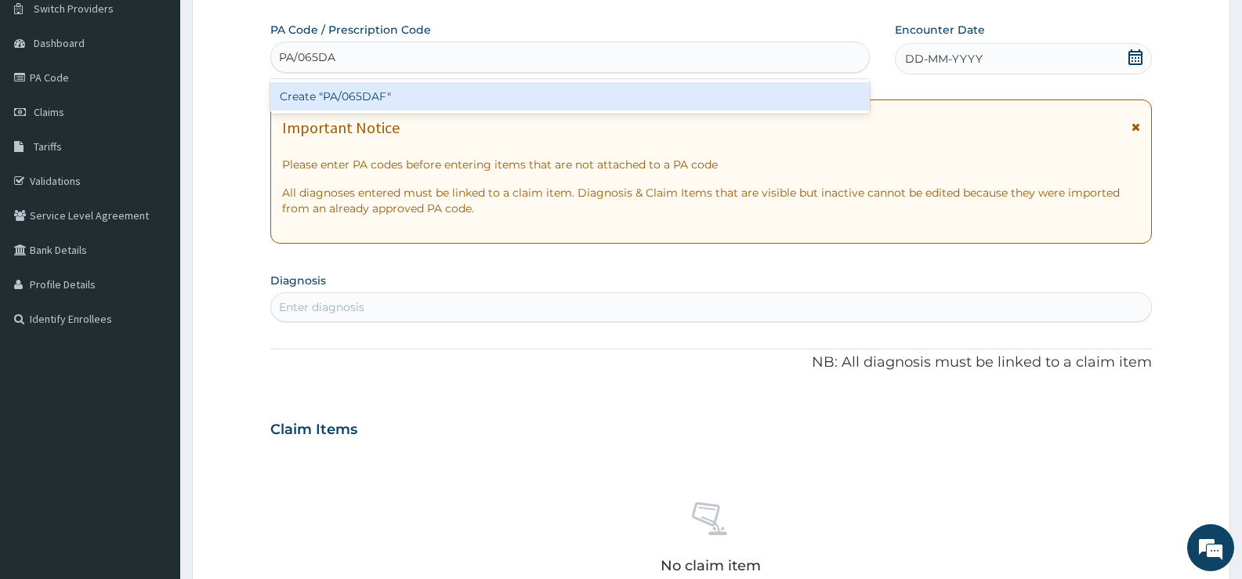
type input "PA/065DAF"
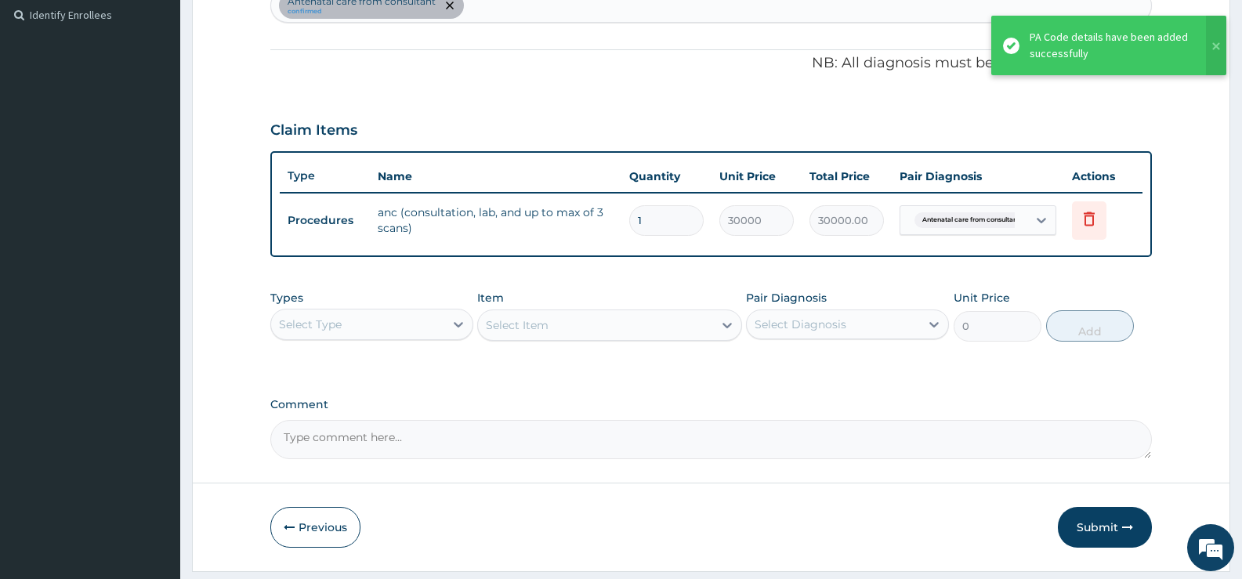
scroll to position [477, 0]
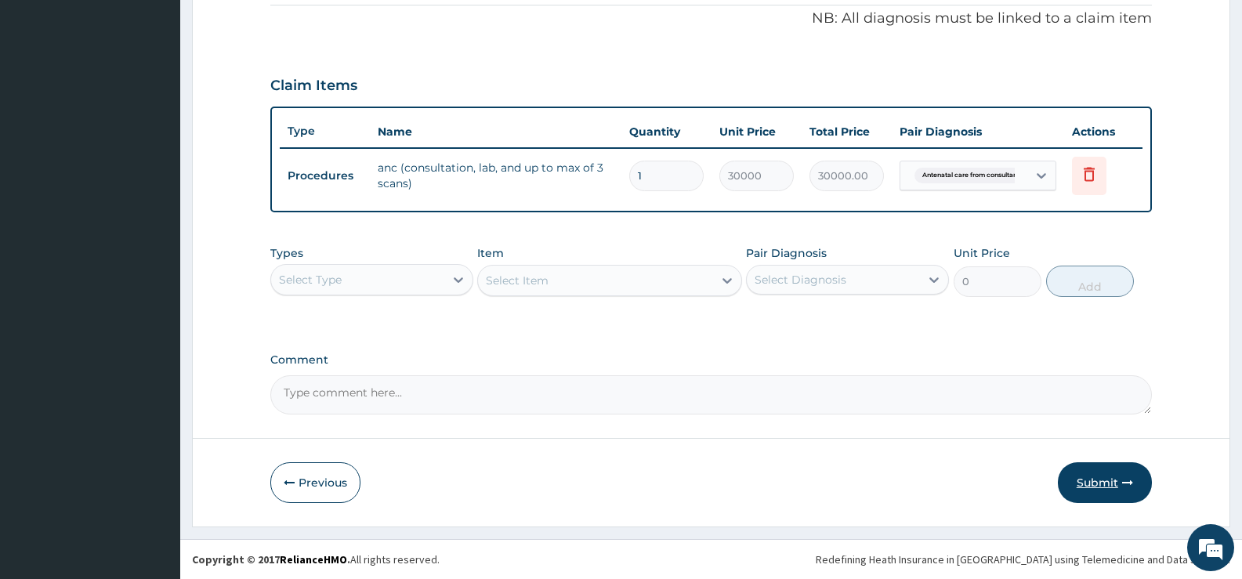
click at [1111, 480] on button "Submit" at bounding box center [1105, 482] width 94 height 41
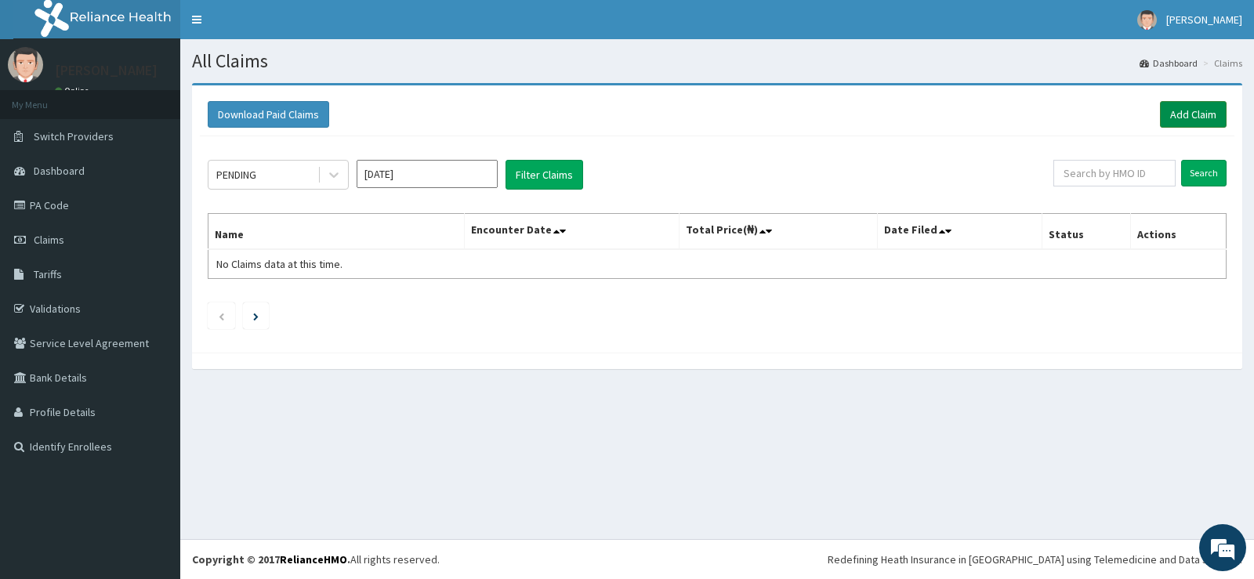
click at [1183, 107] on link "Add Claim" at bounding box center [1193, 114] width 67 height 27
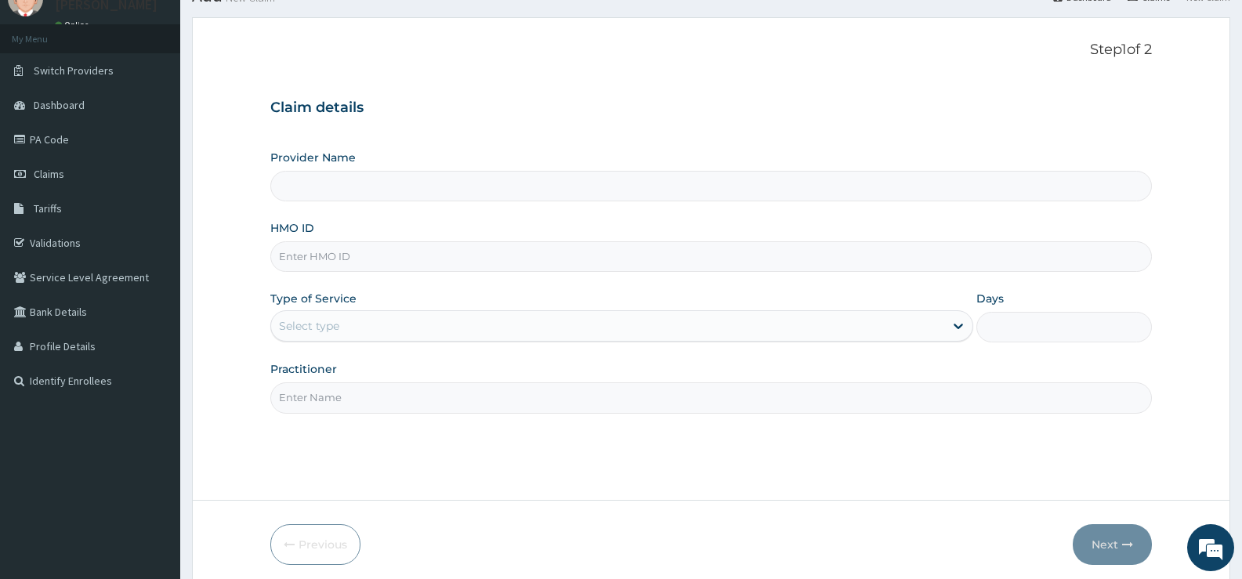
scroll to position [128, 0]
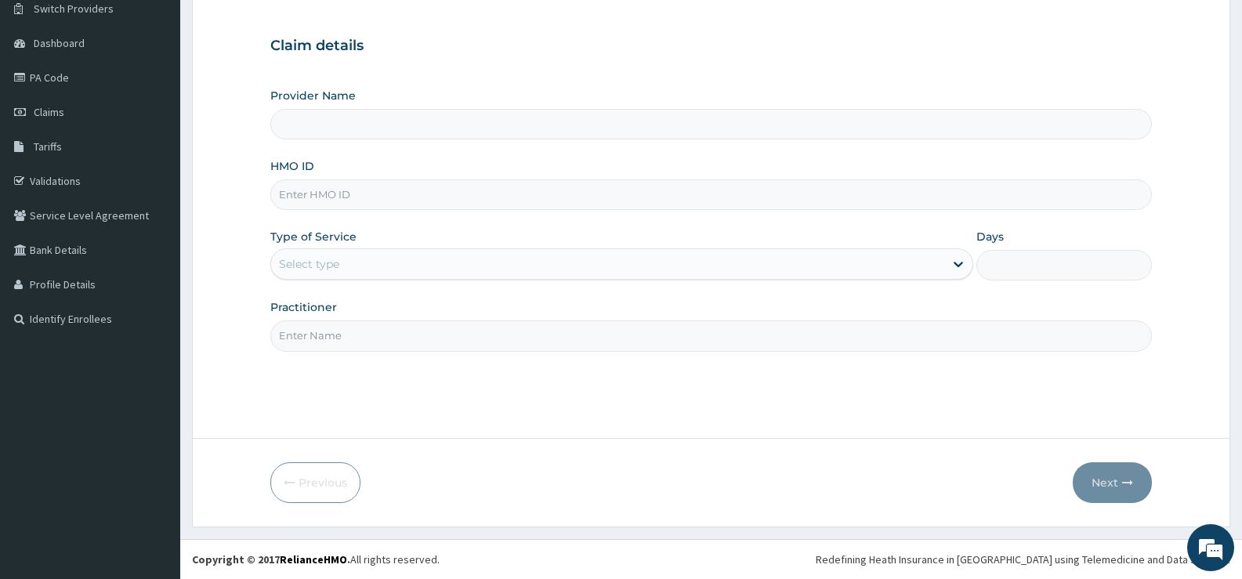
click at [451, 197] on input "HMO ID" at bounding box center [711, 194] width 882 height 31
type input "[GEOGRAPHIC_DATA][PERSON_NAME]"
type input "FKM/10022/A"
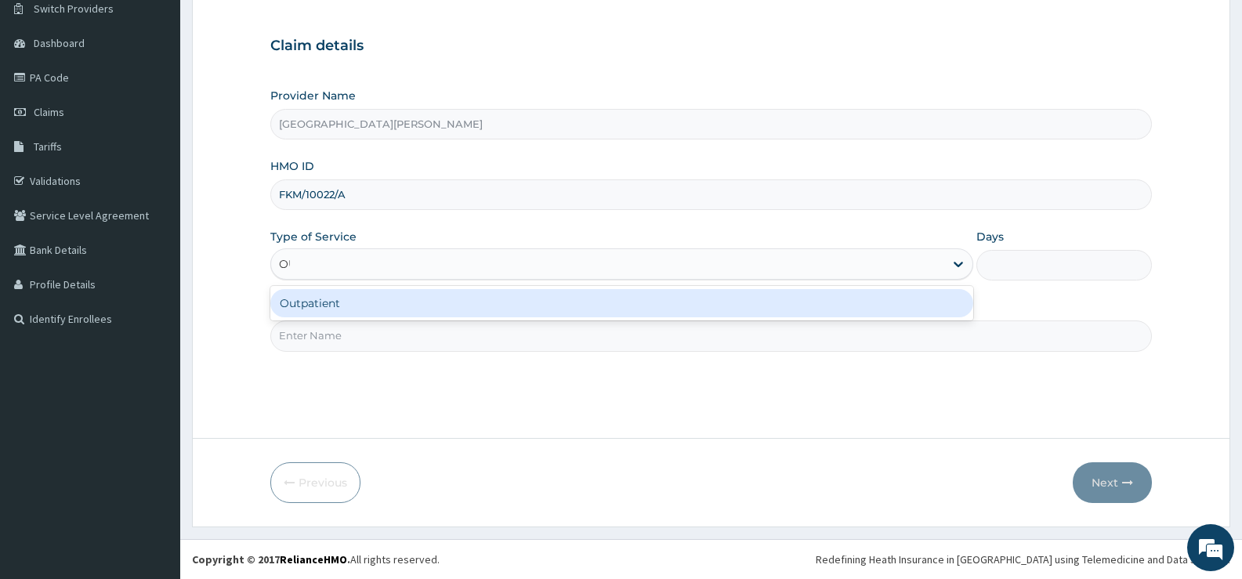
type input "OUT"
type input "1"
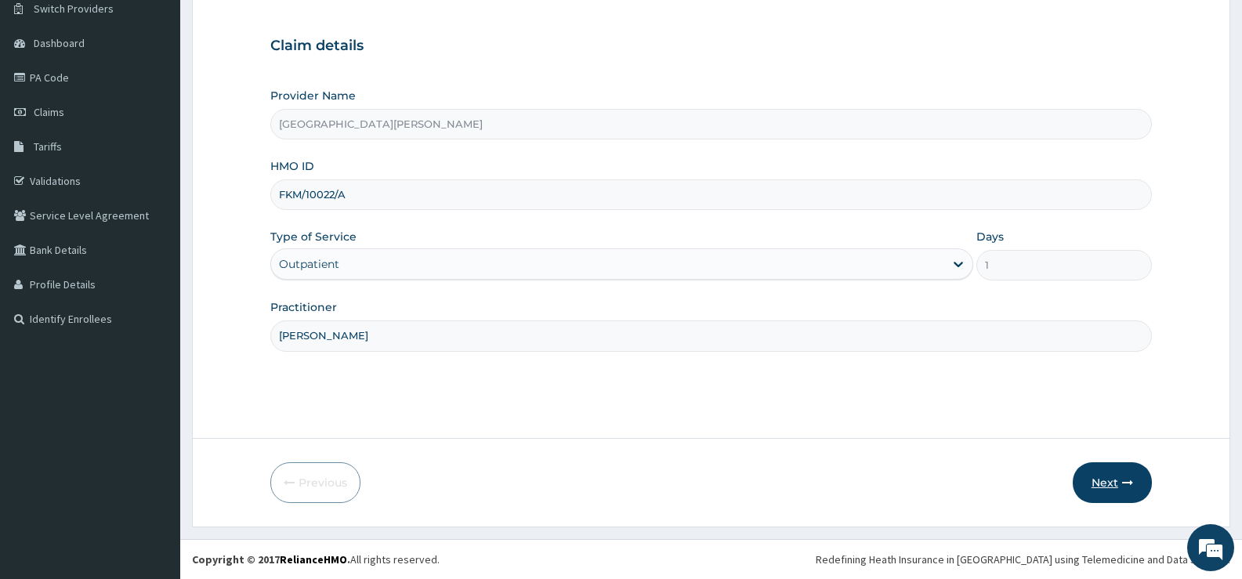
type input "[PERSON_NAME]"
click at [1110, 480] on button "Next" at bounding box center [1112, 482] width 79 height 41
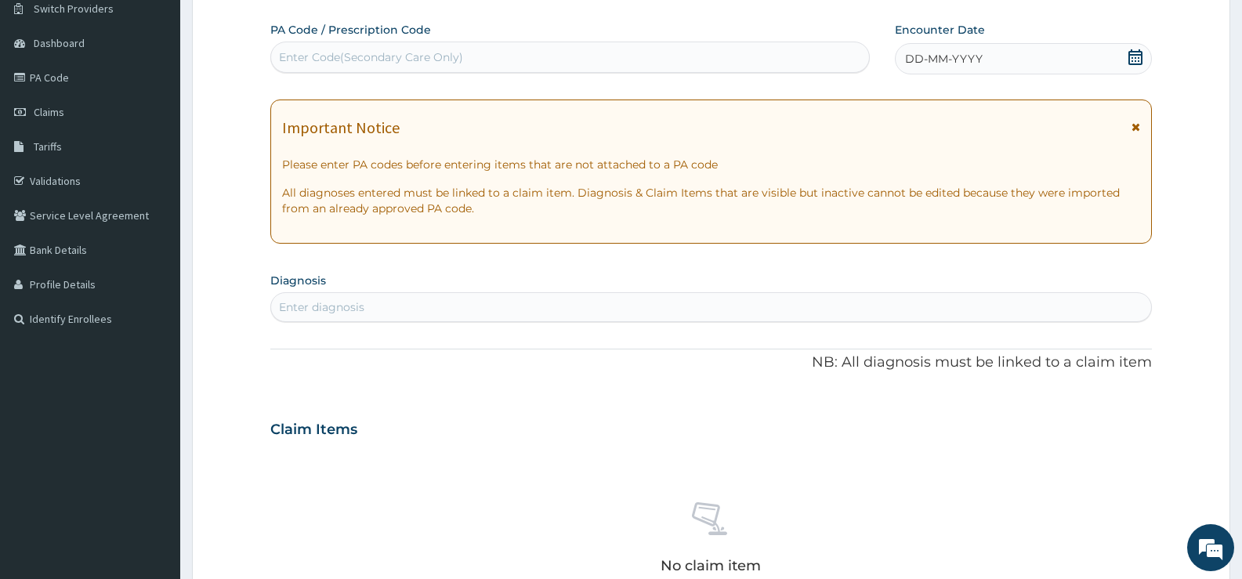
click at [1136, 56] on icon at bounding box center [1136, 57] width 16 height 16
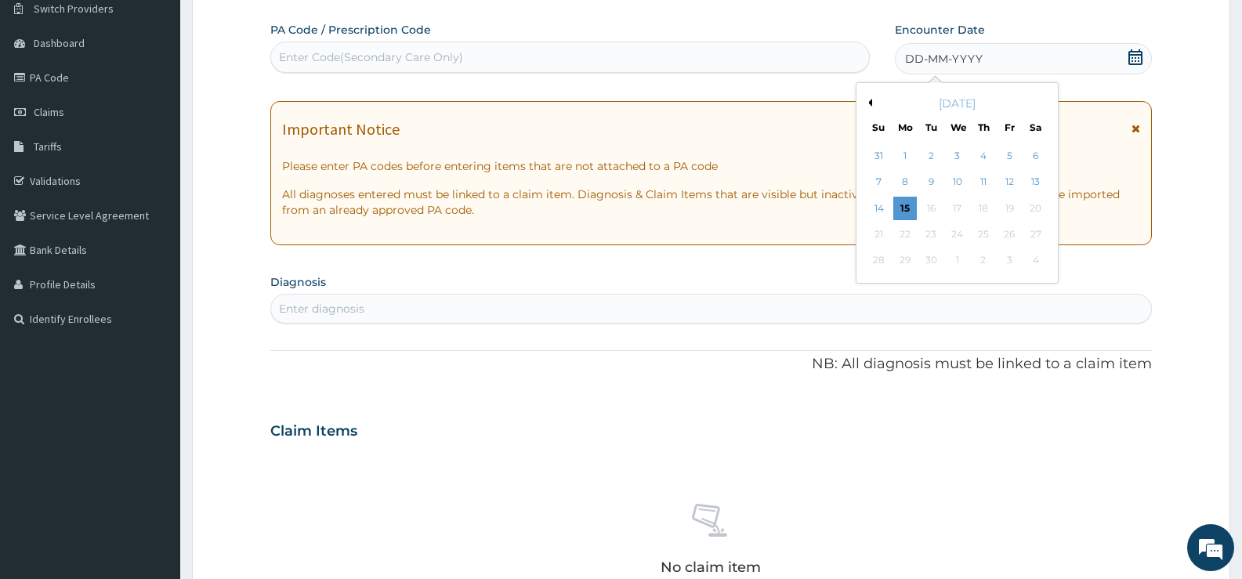
click at [870, 102] on button "Previous Month" at bounding box center [868, 103] width 8 height 8
click at [904, 207] on div "14" at bounding box center [905, 209] width 24 height 24
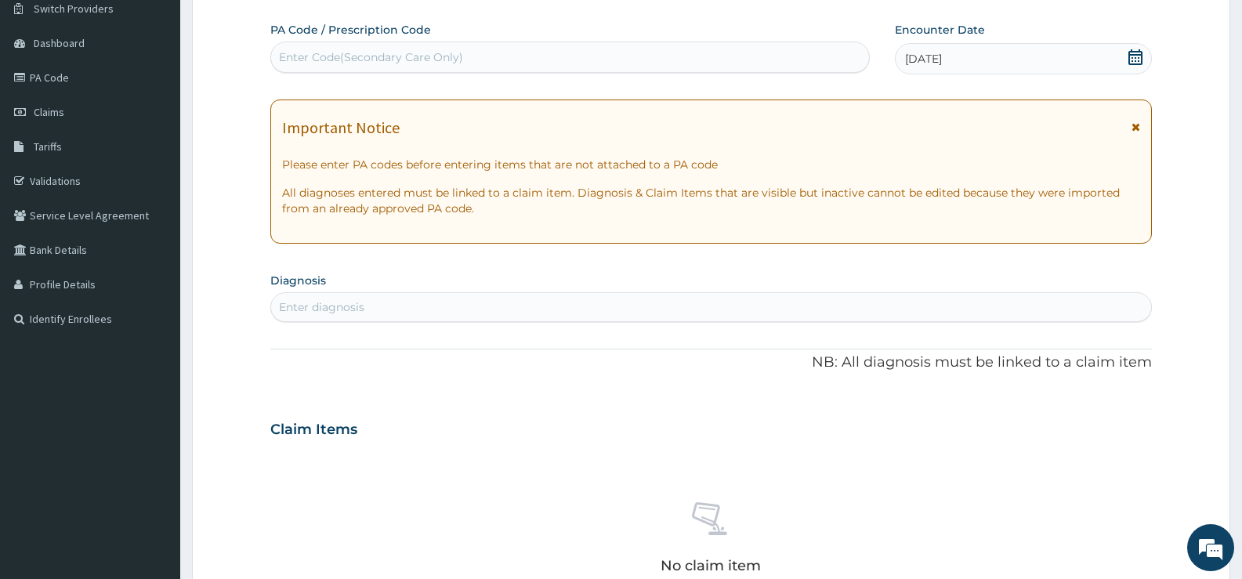
click at [681, 311] on div "Enter diagnosis" at bounding box center [711, 307] width 880 height 25
type input "FALCIPARUM"
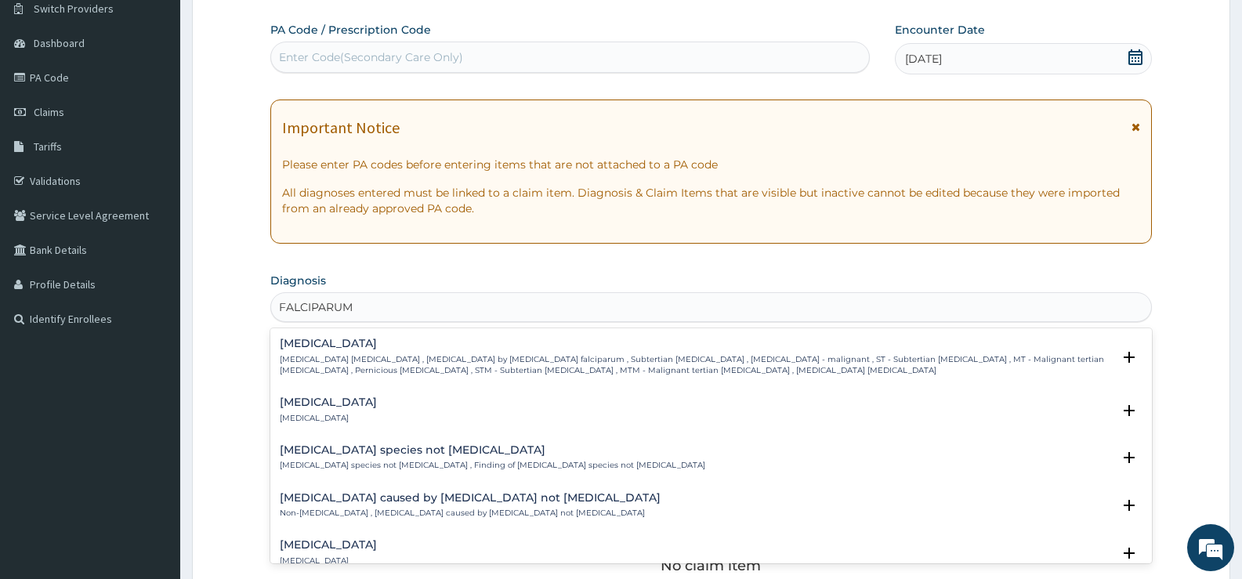
click at [473, 368] on p "Falciparum malaria , Malignant tertian malaria , Malaria by Plasmodium falcipar…" at bounding box center [696, 365] width 832 height 23
click at [400, 367] on p "Falciparum malaria , Malignant tertian malaria , Malaria by Plasmodium falcipar…" at bounding box center [696, 365] width 832 height 23
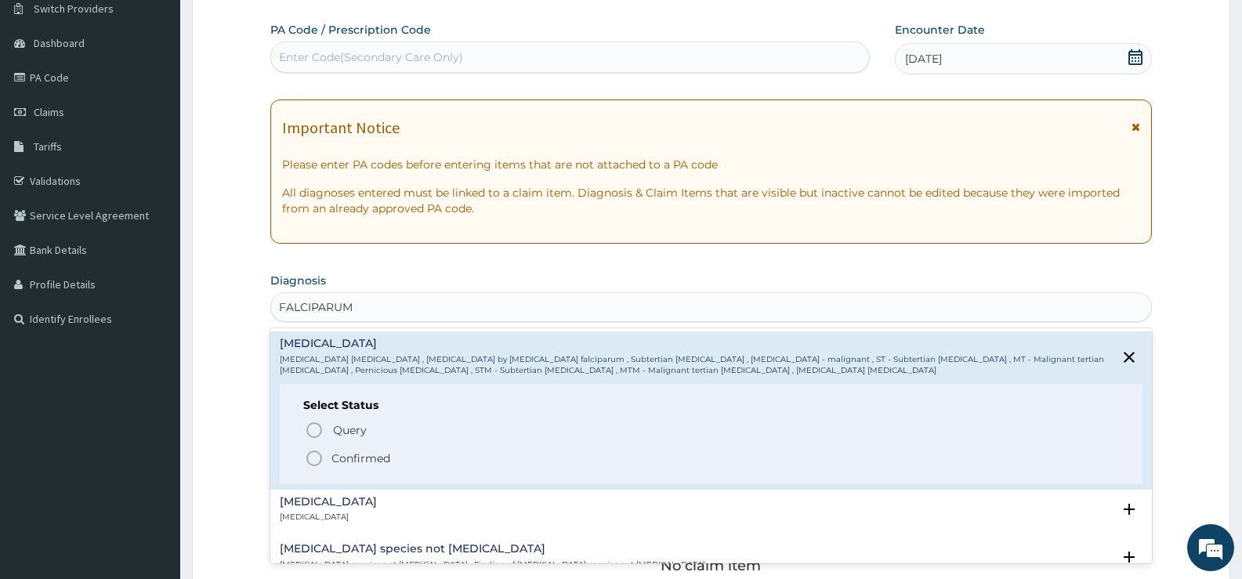
click at [364, 452] on p "Confirmed" at bounding box center [361, 459] width 59 height 16
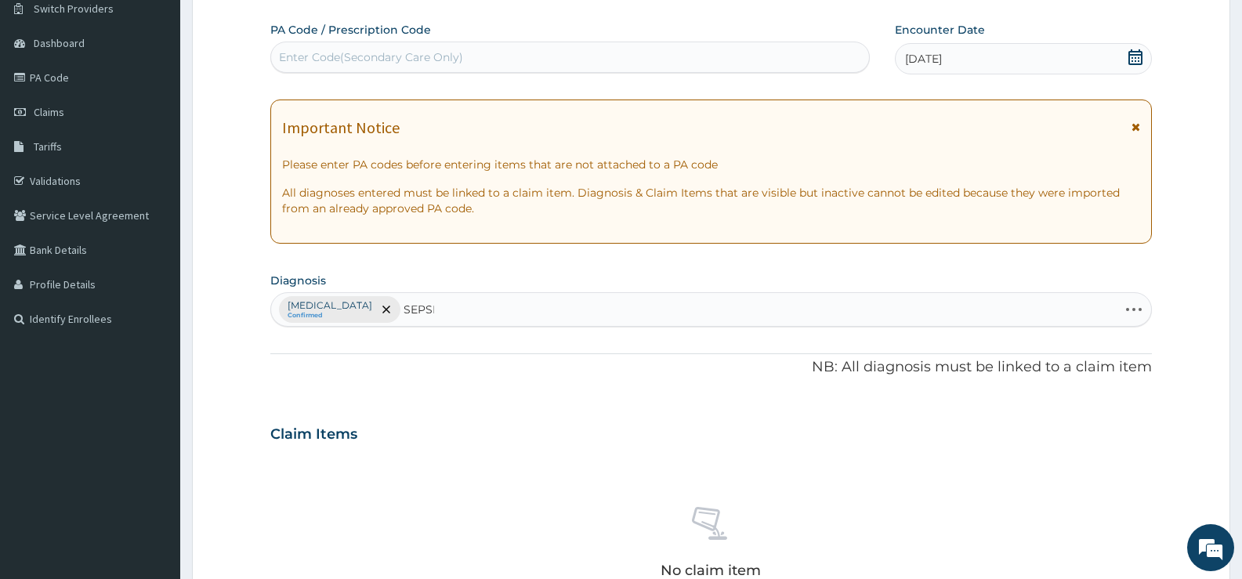
type input "SEPSIS"
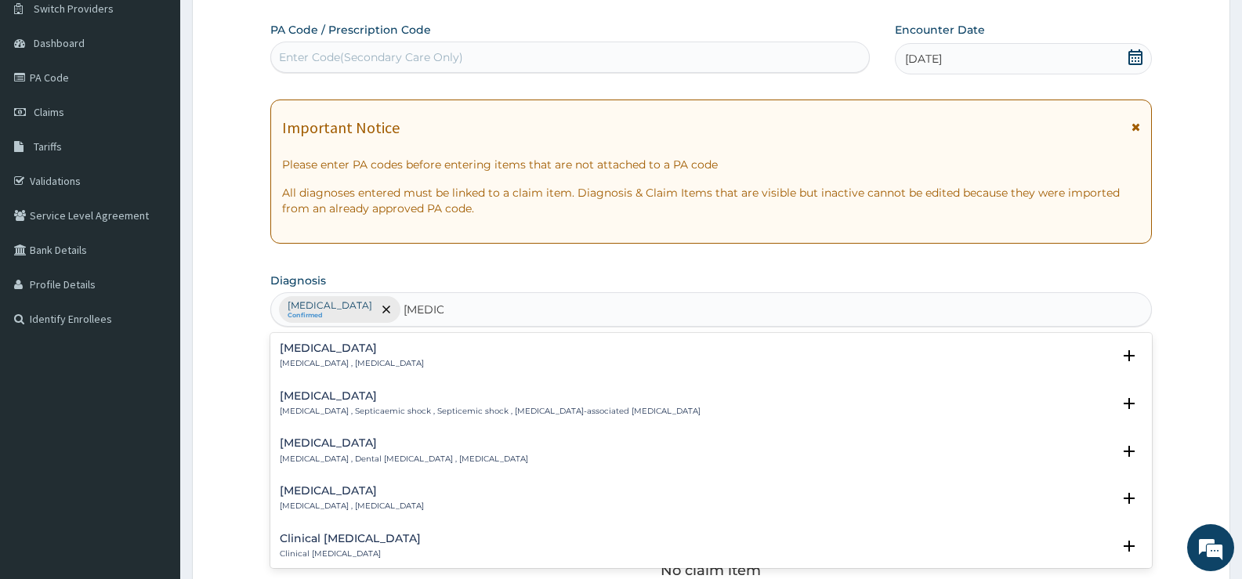
click at [334, 358] on p "Systemic infection , Sepsis" at bounding box center [352, 363] width 144 height 11
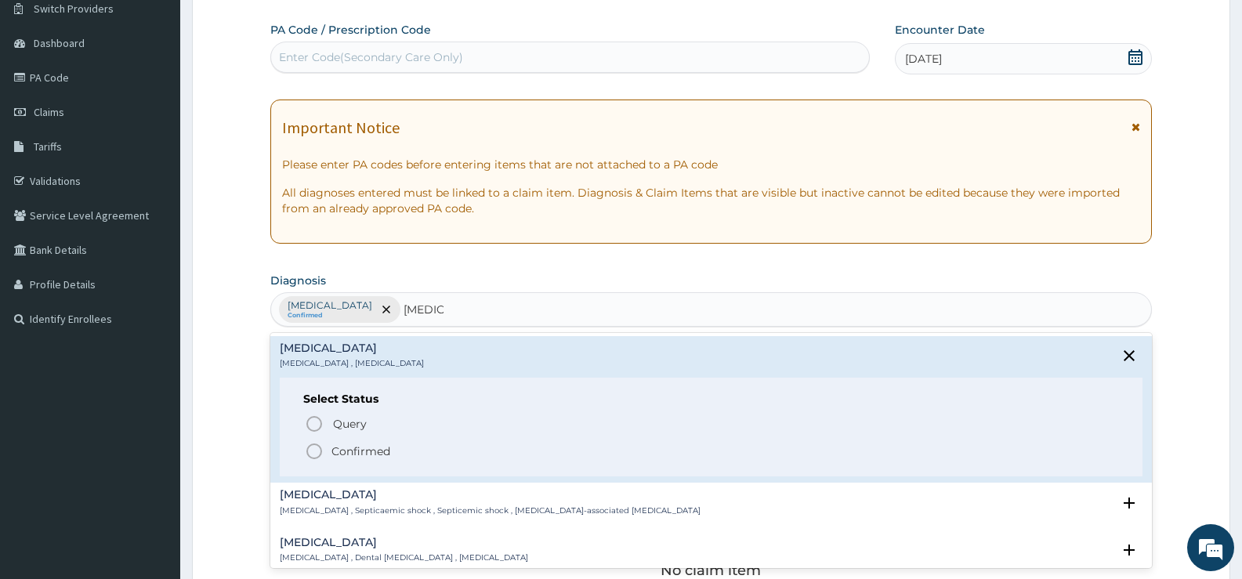
click at [371, 454] on p "Confirmed" at bounding box center [361, 452] width 59 height 16
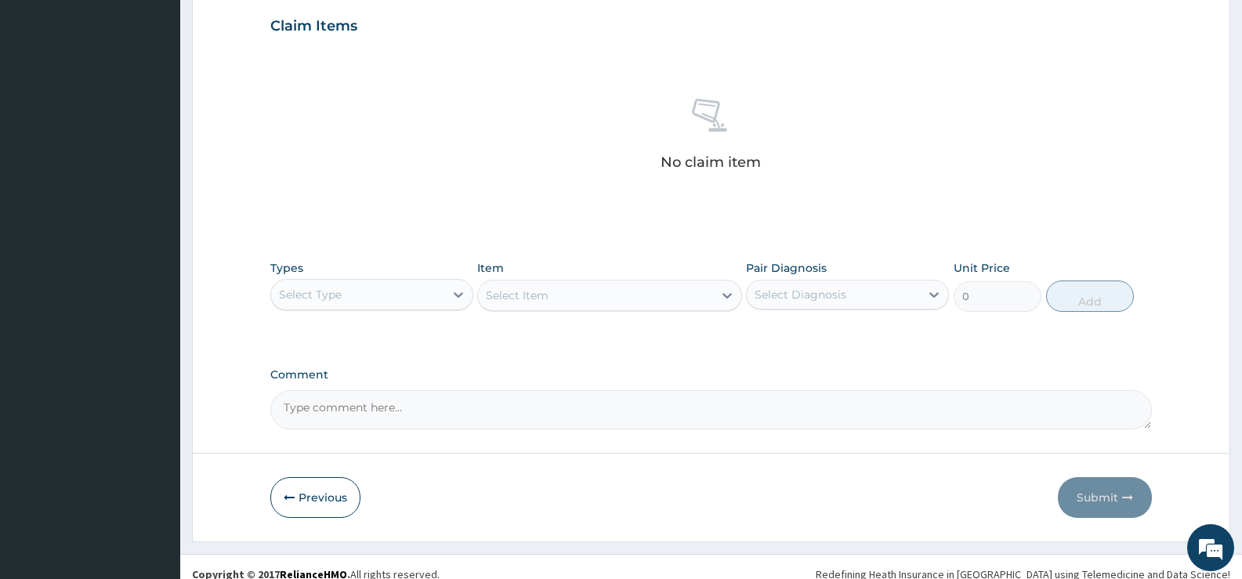
scroll to position [551, 0]
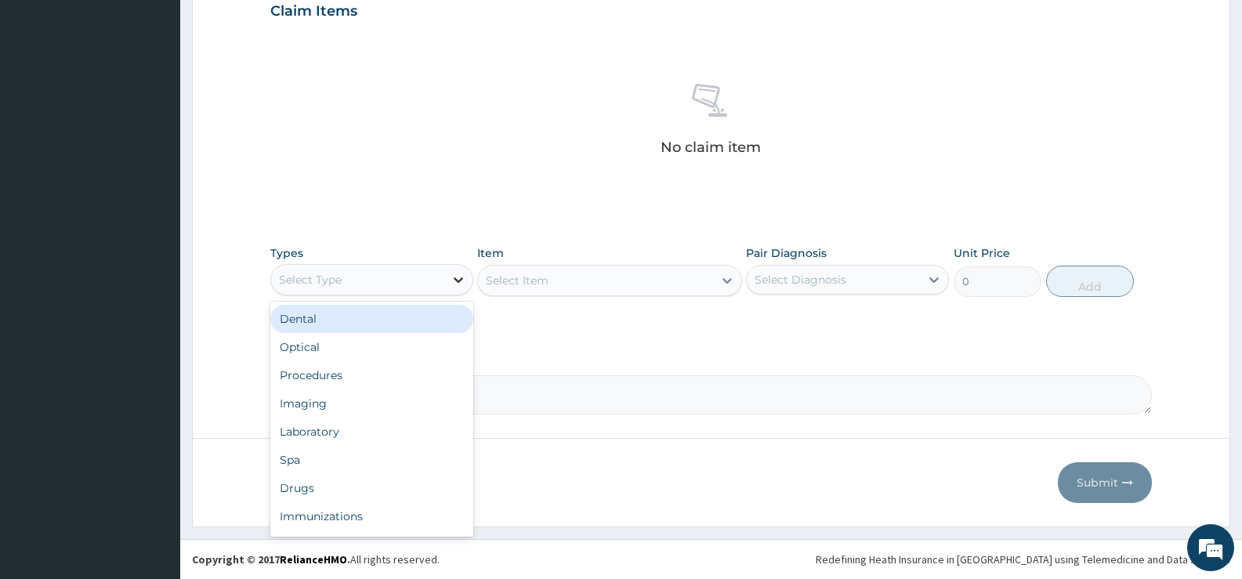
click at [451, 283] on icon at bounding box center [459, 280] width 16 height 16
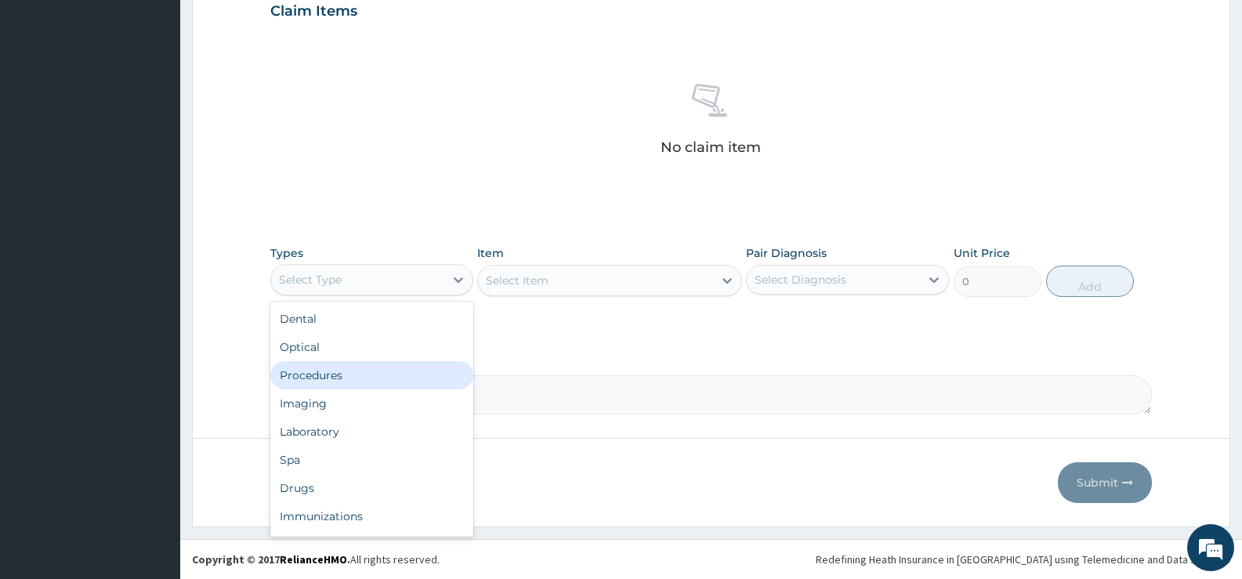
click at [341, 379] on div "Procedures" at bounding box center [371, 375] width 203 height 28
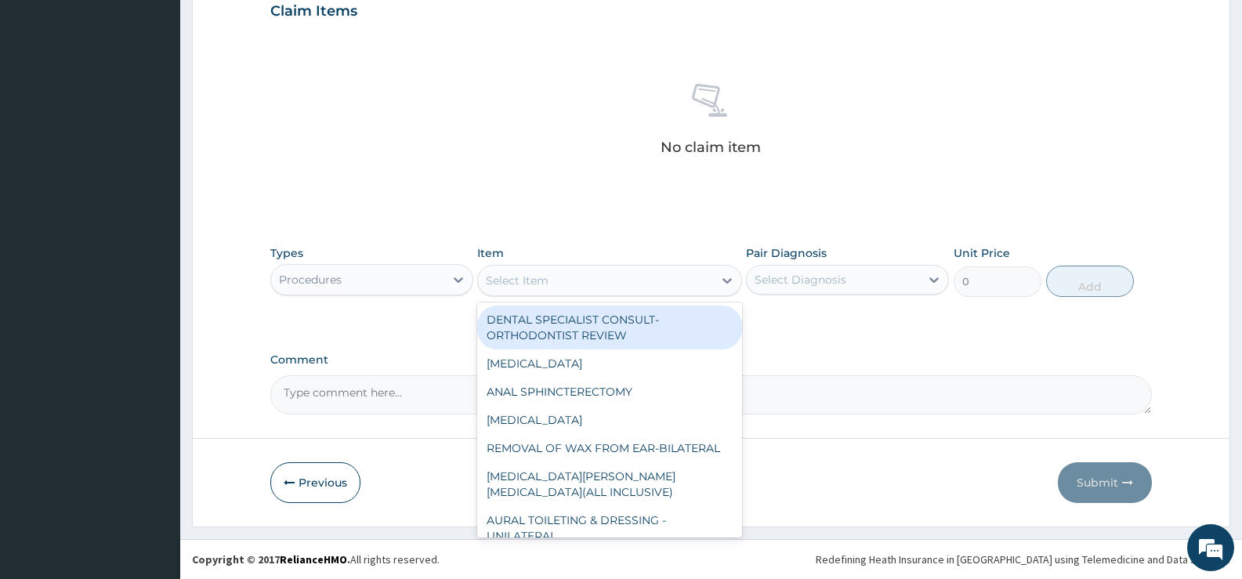
click at [727, 281] on icon at bounding box center [727, 280] width 9 height 5
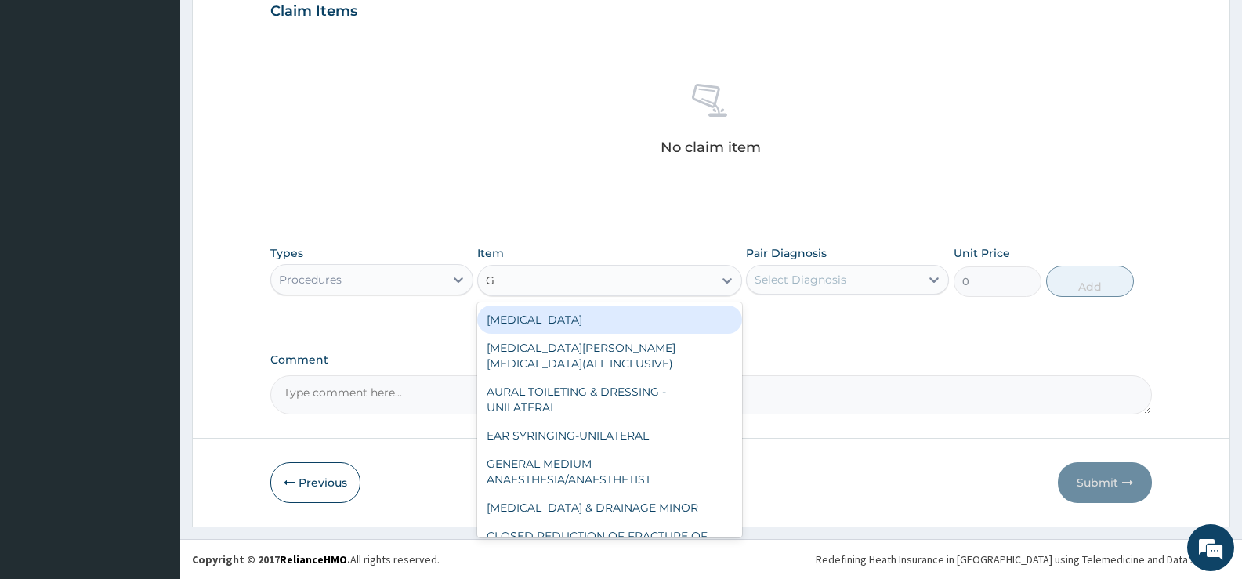
type input "GP"
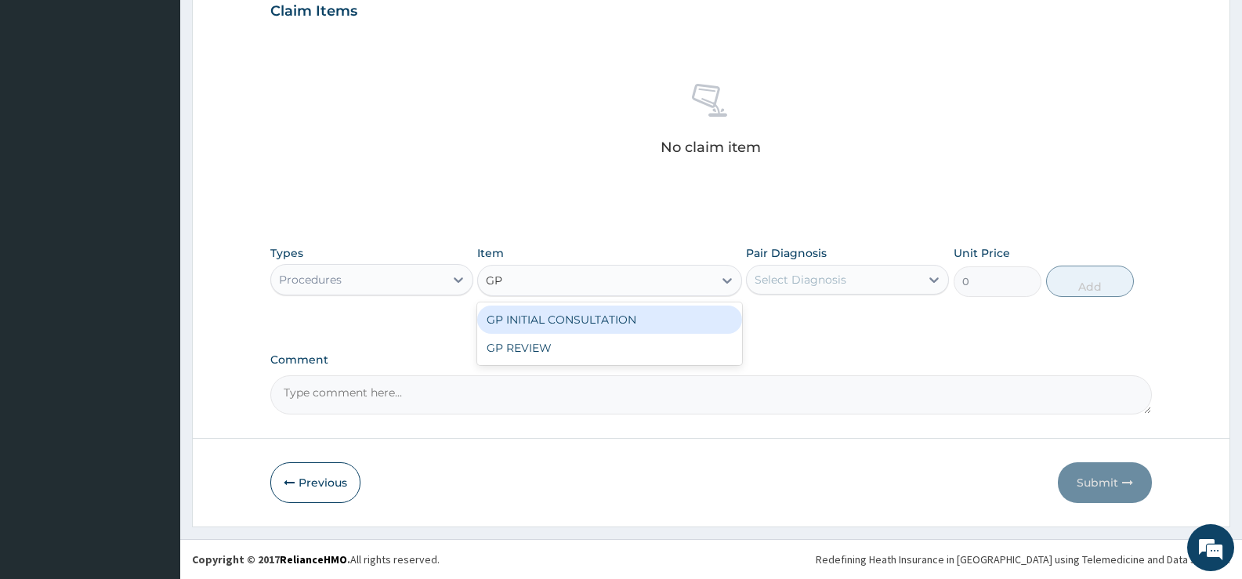
click at [698, 329] on div "GP INITIAL CONSULTATION" at bounding box center [609, 320] width 264 height 28
type input "2000"
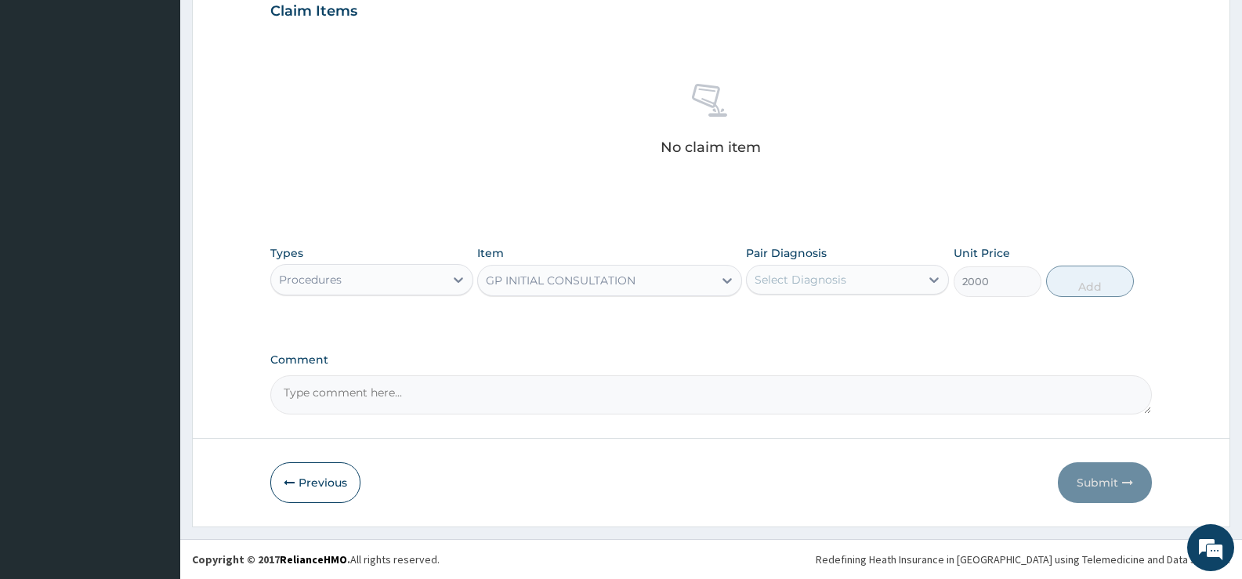
click at [875, 284] on div "Select Diagnosis" at bounding box center [833, 279] width 173 height 25
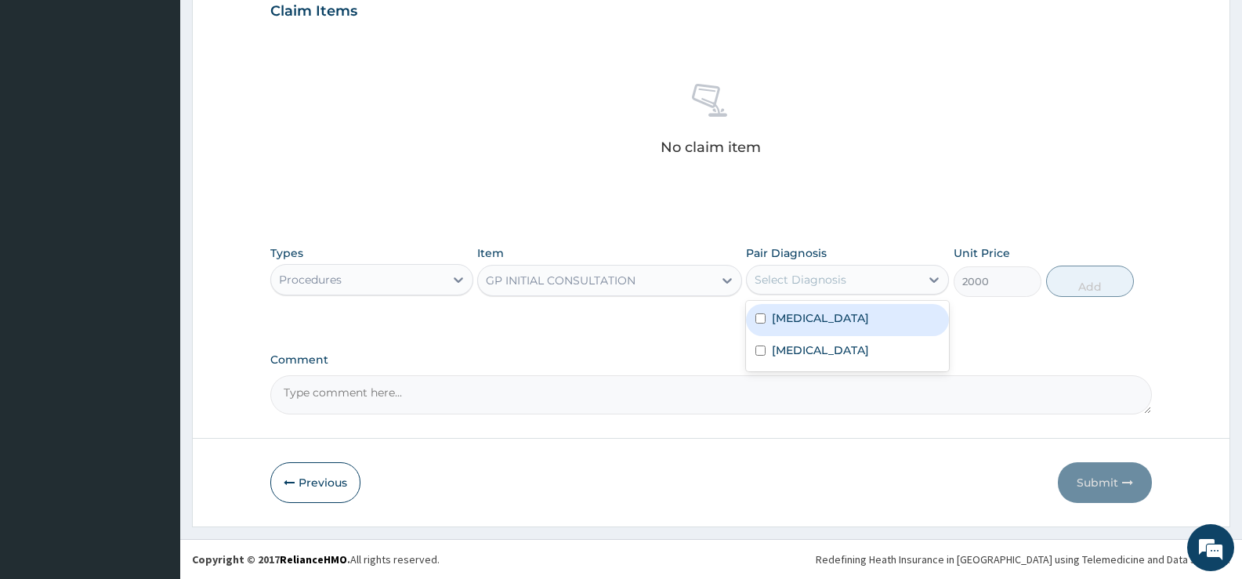
click at [836, 318] on label "Falciparum malaria" at bounding box center [820, 318] width 97 height 16
checkbox input "true"
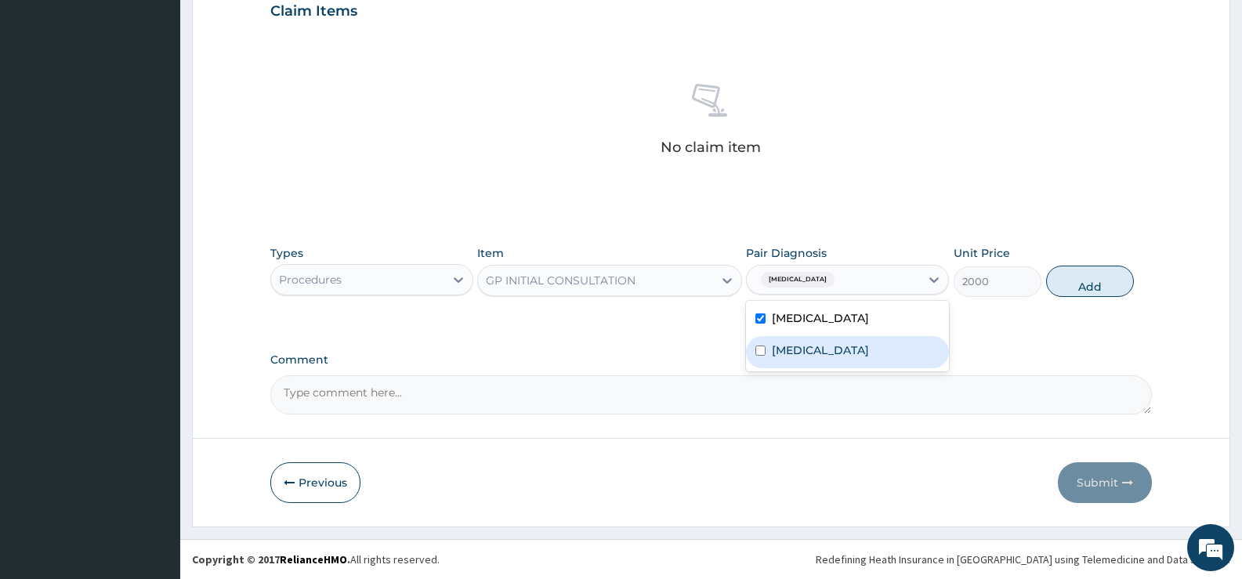
click at [805, 347] on label "Sepsis" at bounding box center [820, 350] width 97 height 16
checkbox input "true"
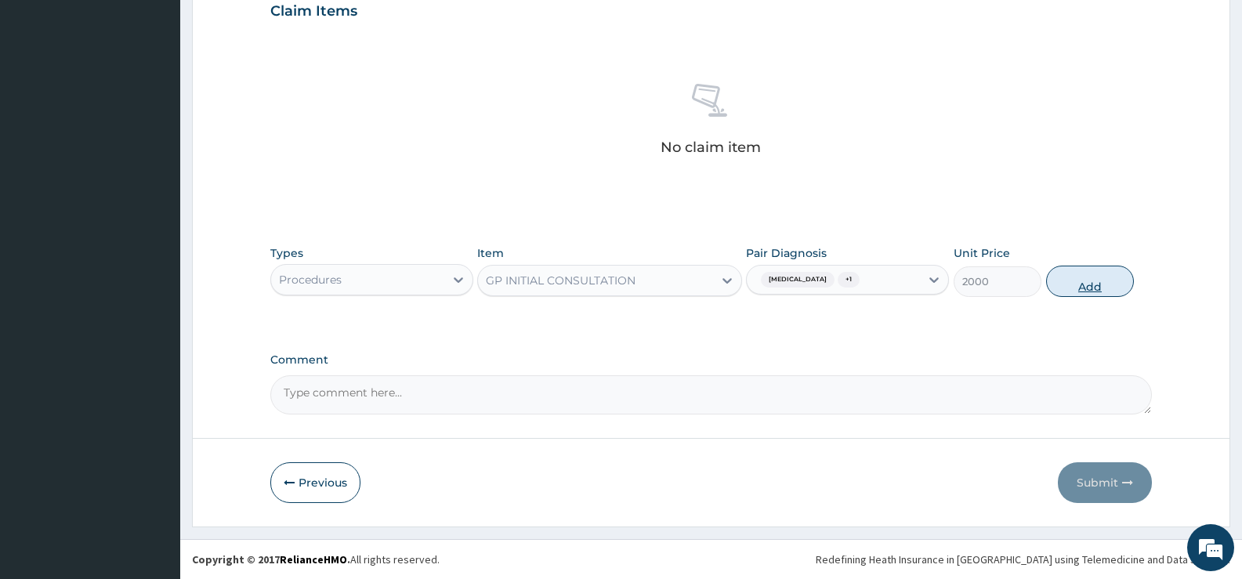
click at [1083, 282] on button "Add" at bounding box center [1090, 281] width 88 height 31
type input "0"
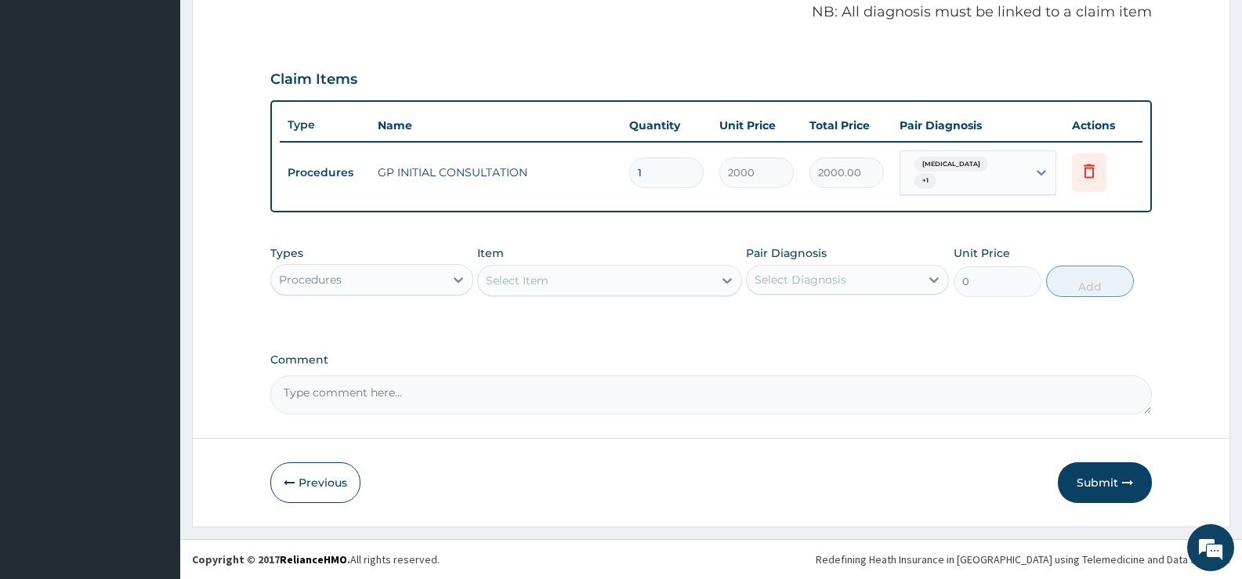
click at [440, 283] on div "Procedures" at bounding box center [357, 279] width 173 height 25
click at [440, 281] on div "Procedures" at bounding box center [357, 279] width 173 height 25
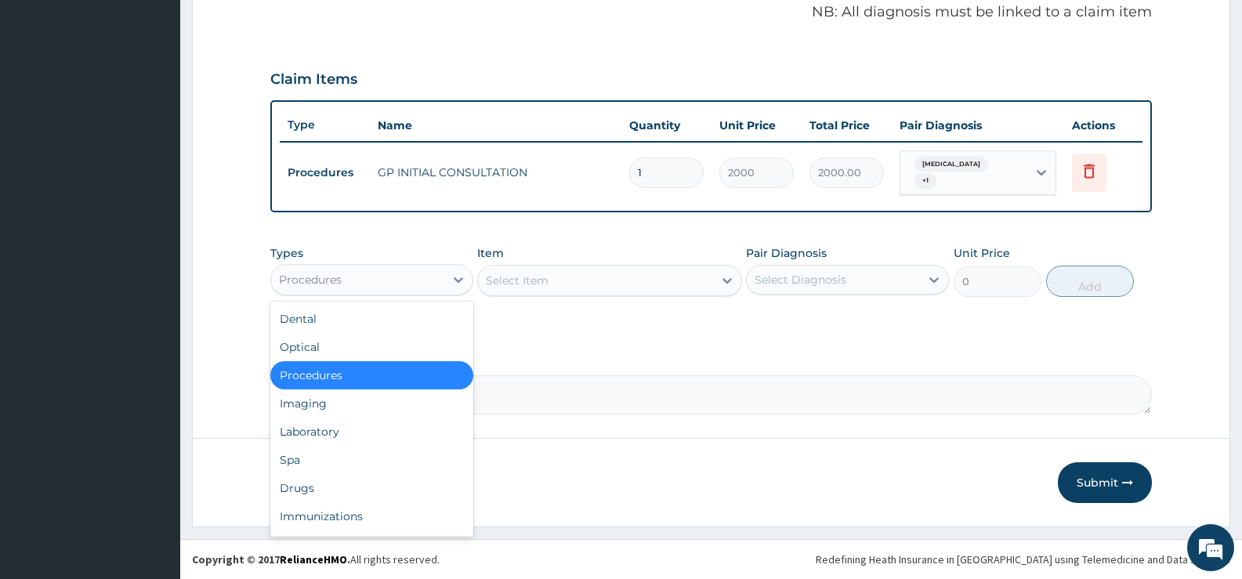
click at [440, 281] on div "Procedures" at bounding box center [357, 279] width 173 height 25
click at [328, 487] on div "Drugs" at bounding box center [371, 488] width 203 height 28
drag, startPoint x: 328, startPoint y: 487, endPoint x: 344, endPoint y: 470, distance: 22.7
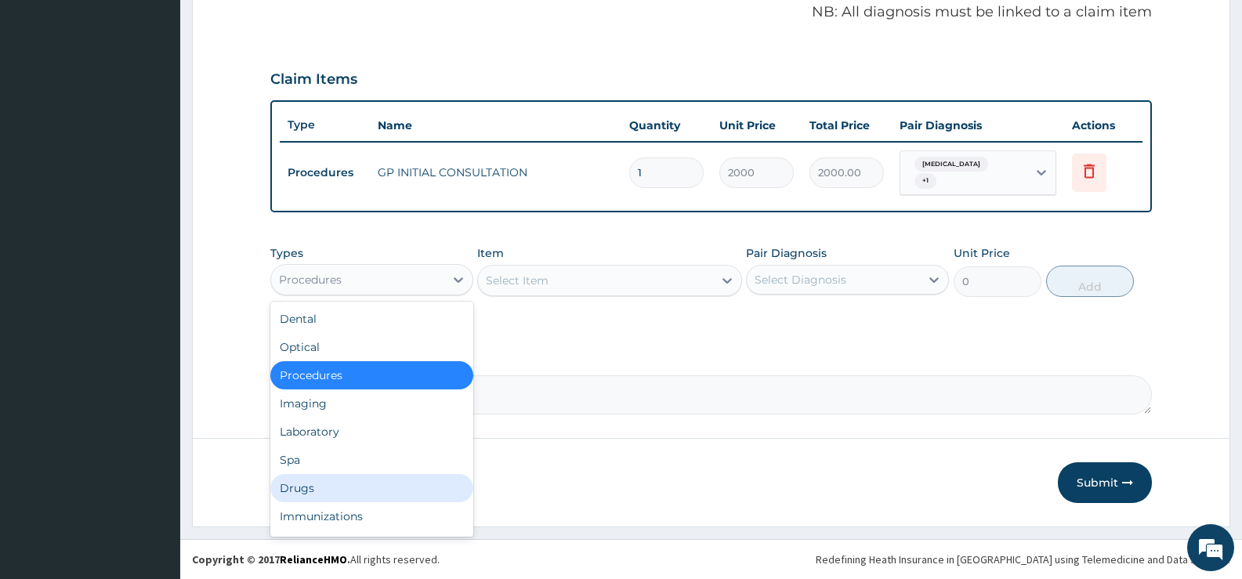
click at [328, 487] on button "Previous" at bounding box center [315, 482] width 90 height 41
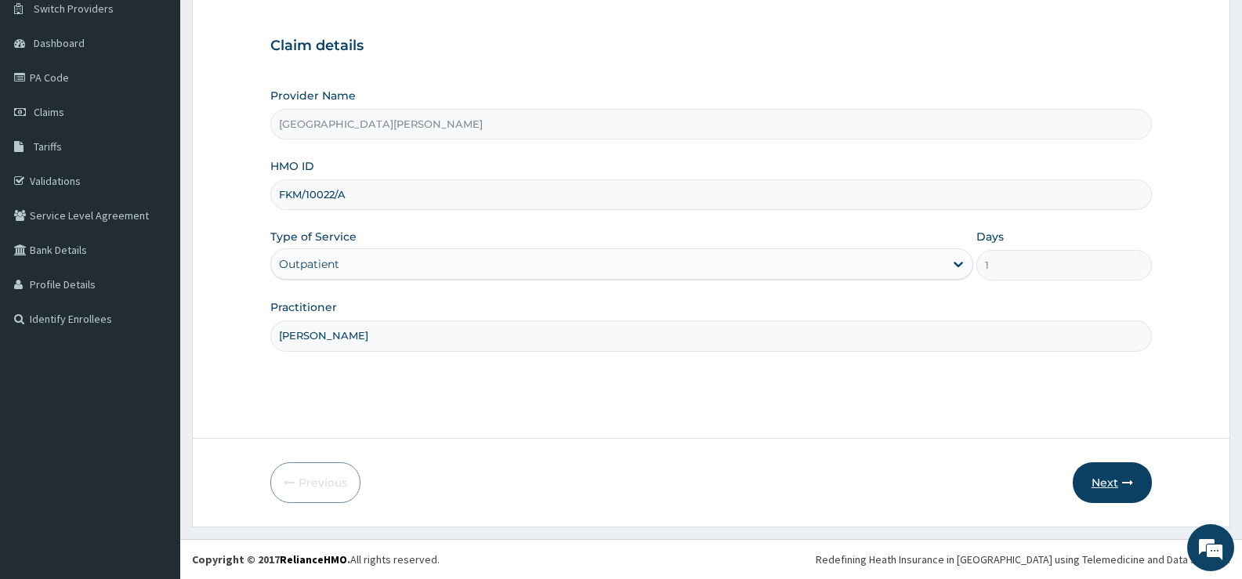
click at [1108, 480] on button "Next" at bounding box center [1112, 482] width 79 height 41
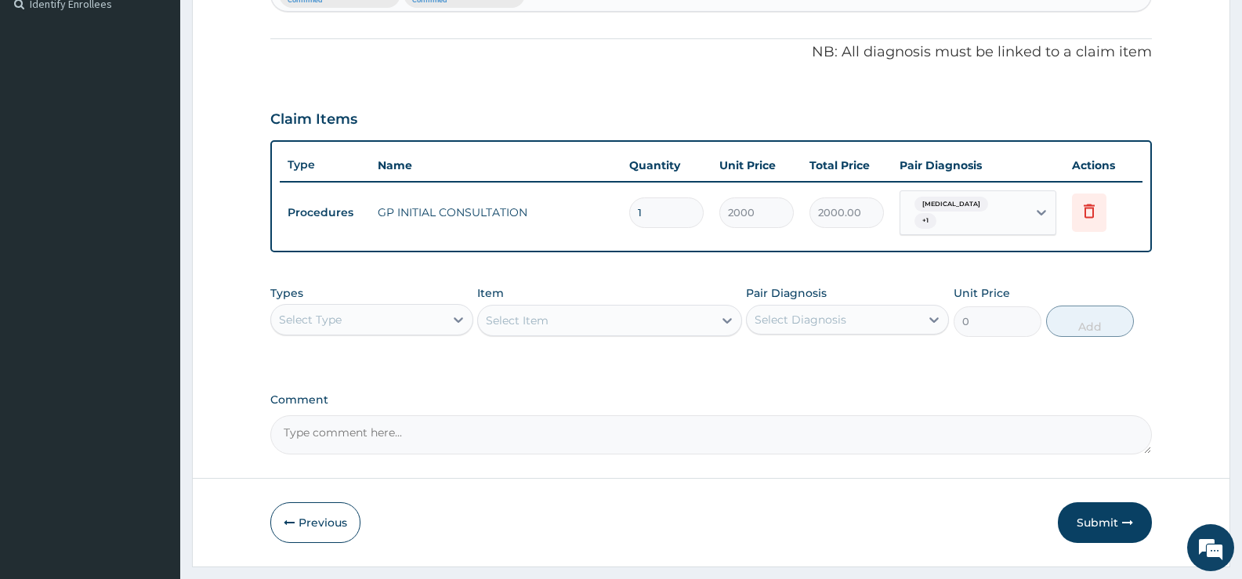
scroll to position [483, 0]
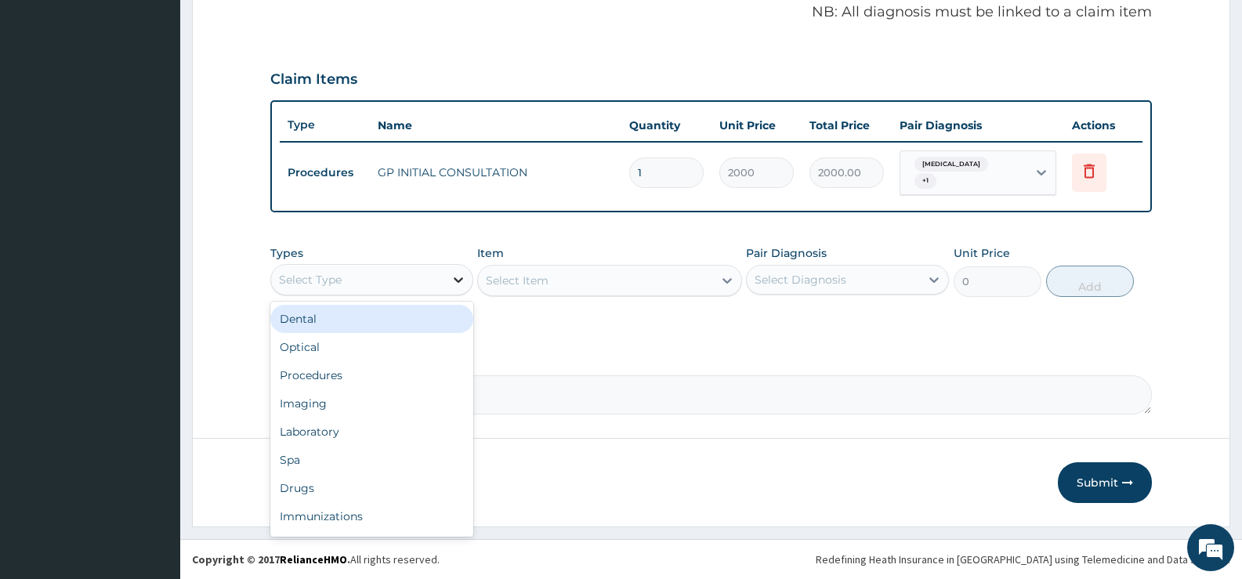
click at [461, 280] on icon at bounding box center [458, 279] width 9 height 5
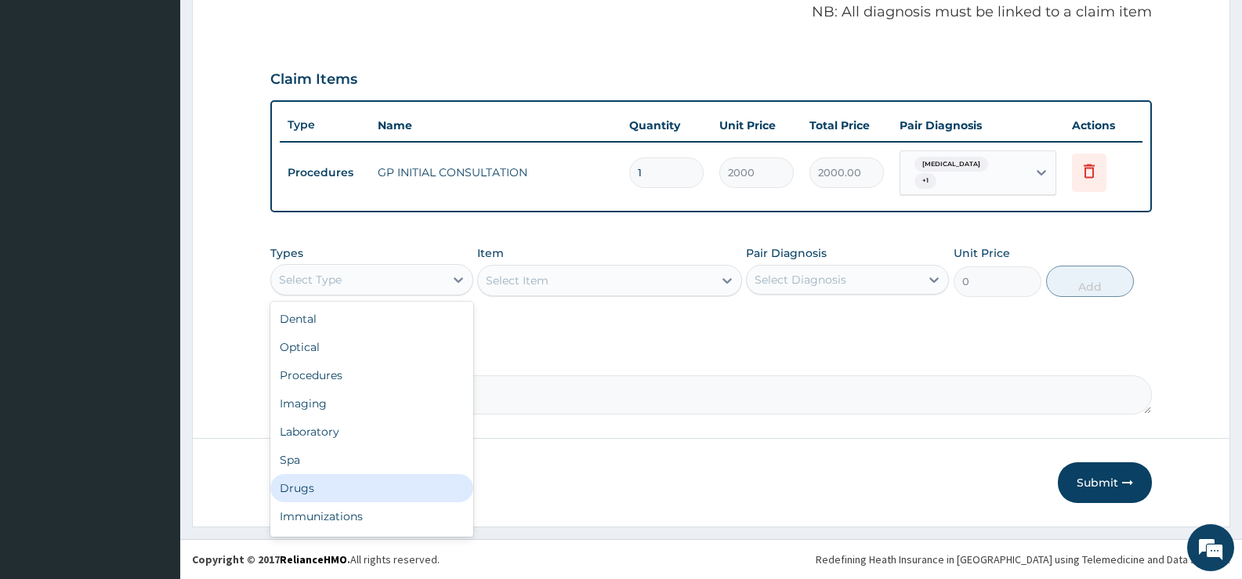
click at [358, 481] on div "Drugs" at bounding box center [371, 488] width 203 height 28
click at [358, 481] on button "Previous" at bounding box center [315, 482] width 90 height 41
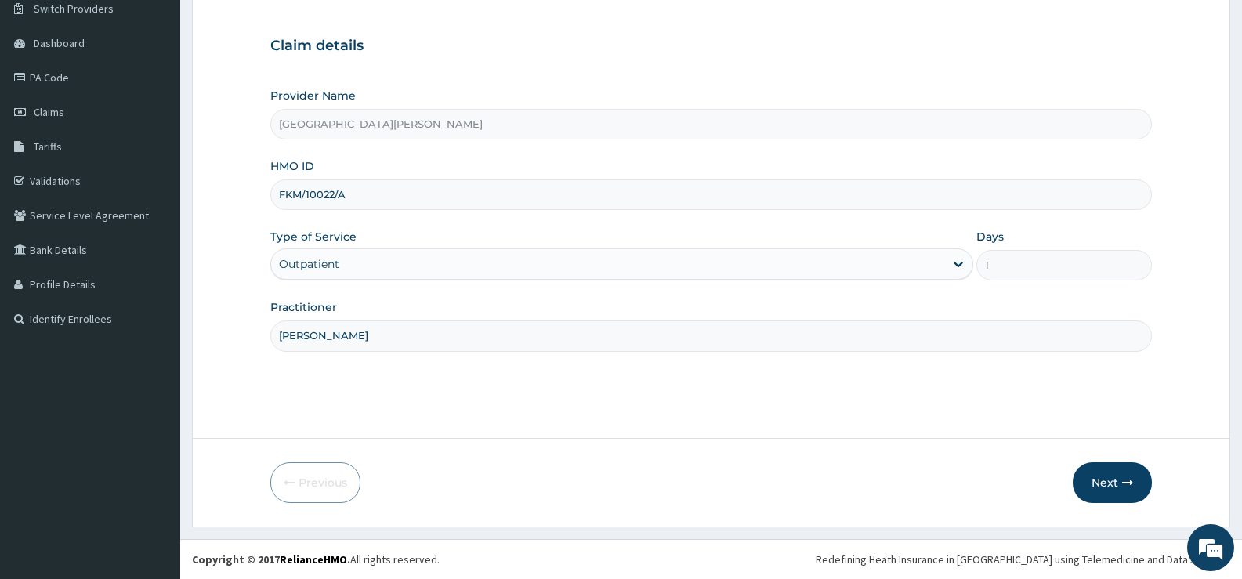
scroll to position [128, 0]
click at [1103, 474] on button "Next" at bounding box center [1112, 482] width 79 height 41
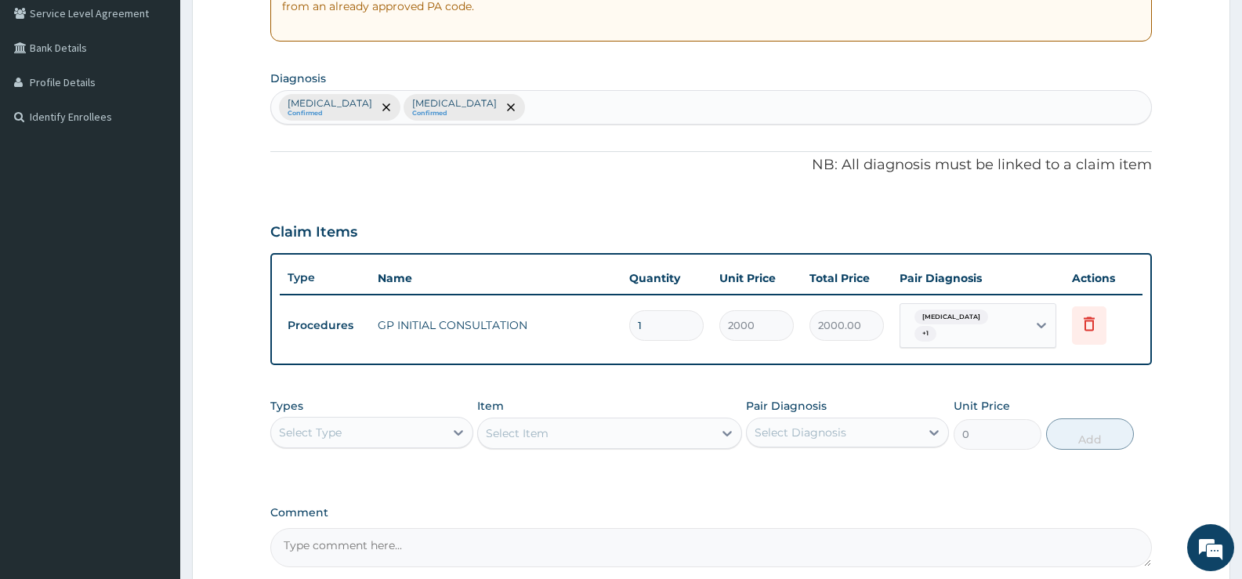
scroll to position [483, 0]
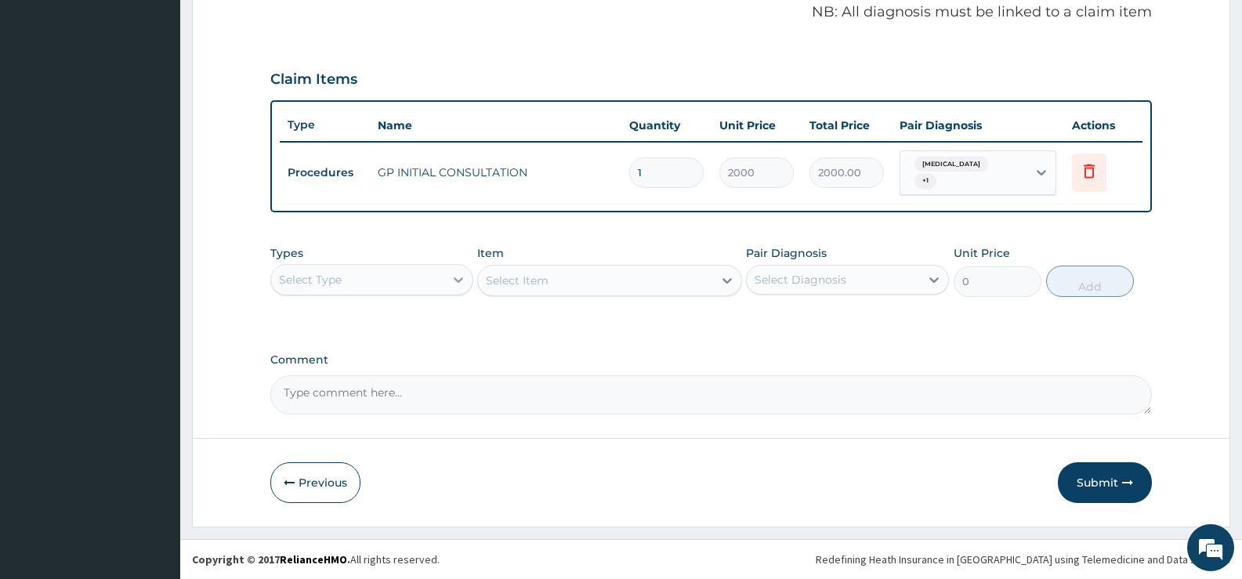
click at [465, 279] on icon at bounding box center [459, 280] width 16 height 16
click at [455, 280] on icon at bounding box center [458, 279] width 9 height 5
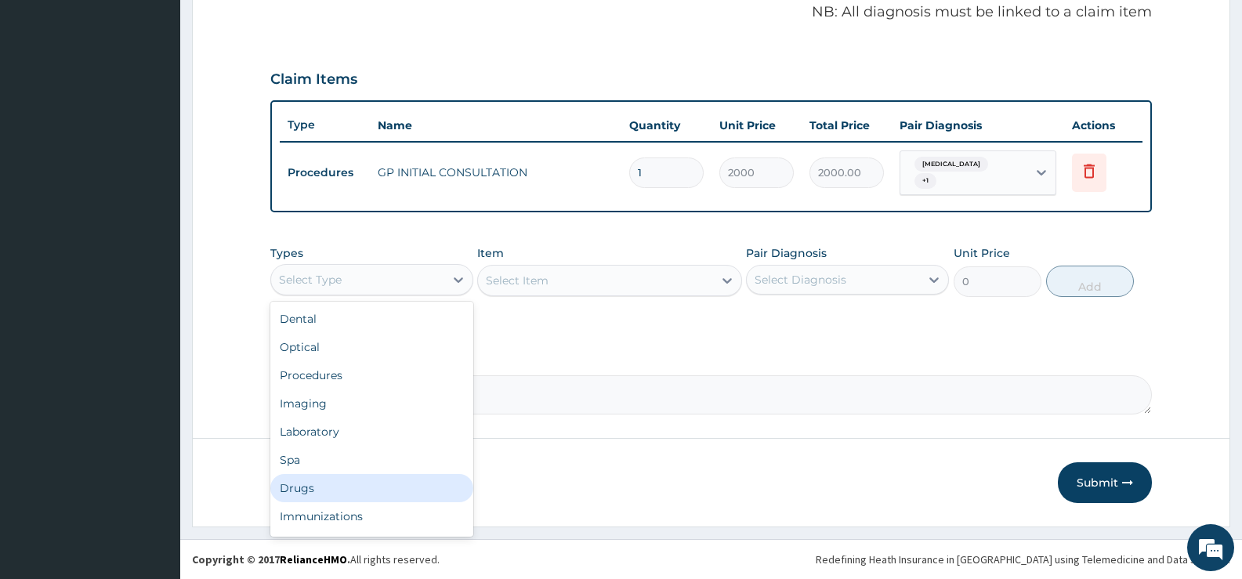
click at [300, 488] on div "Drugs" at bounding box center [371, 488] width 203 height 28
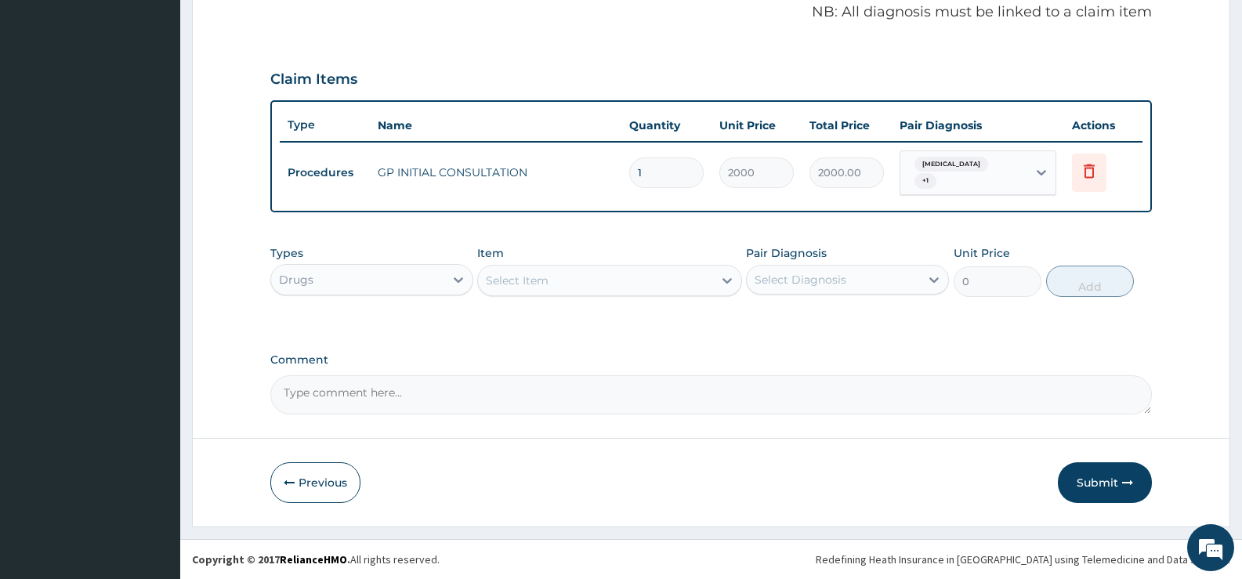
click at [701, 276] on div "Select Item" at bounding box center [595, 280] width 234 height 25
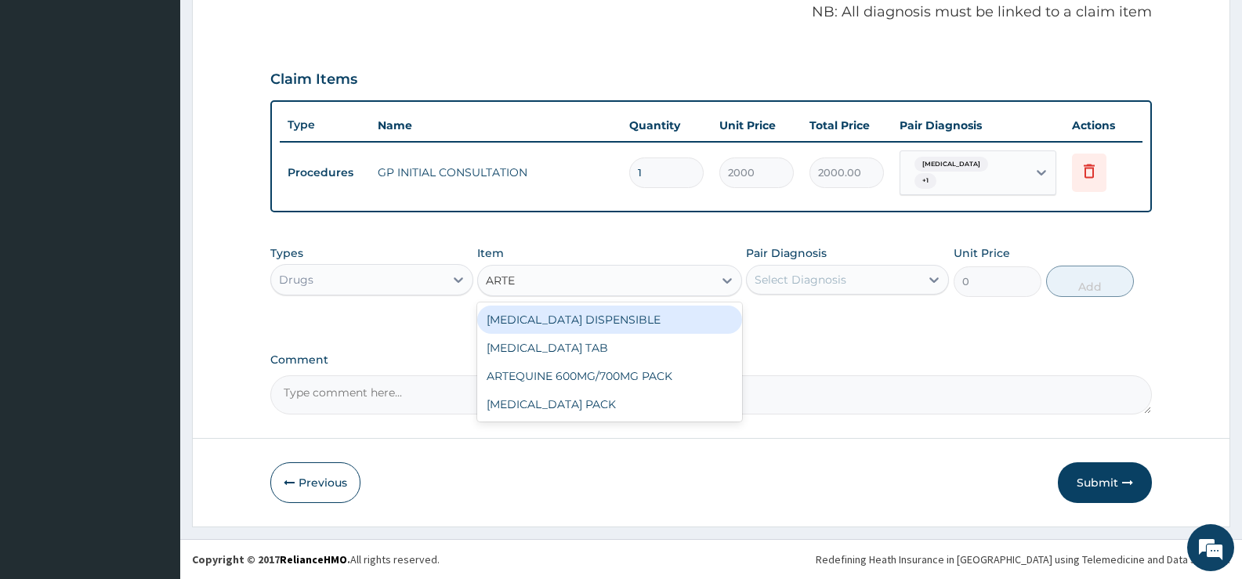
type input "ARTEM"
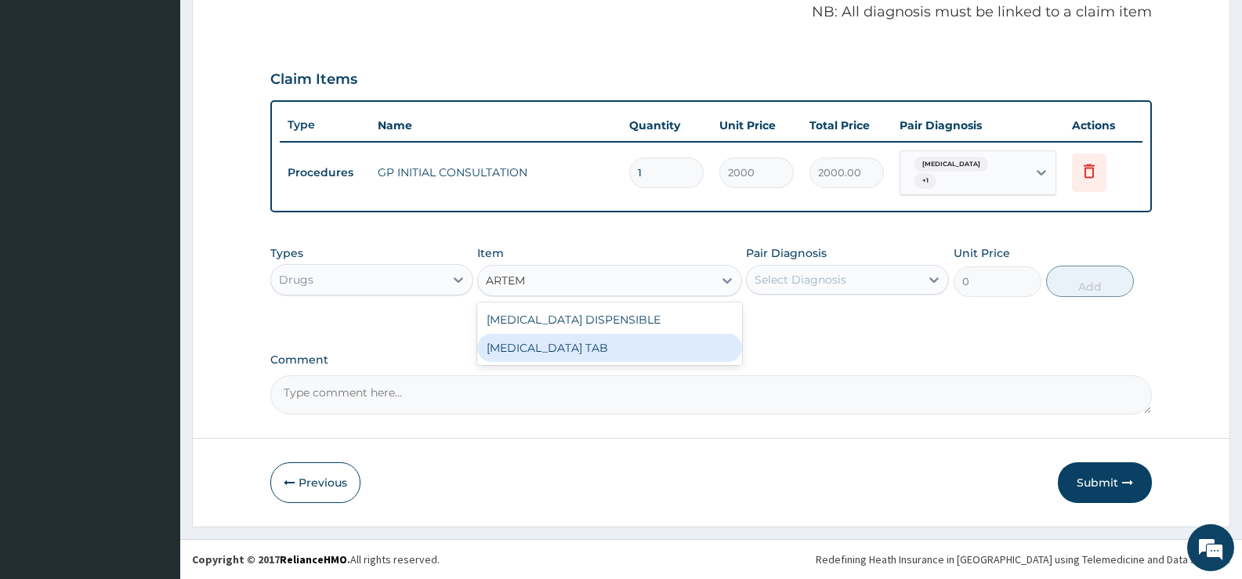
click at [540, 353] on div "COARTEM TAB" at bounding box center [609, 348] width 264 height 28
type input "1035"
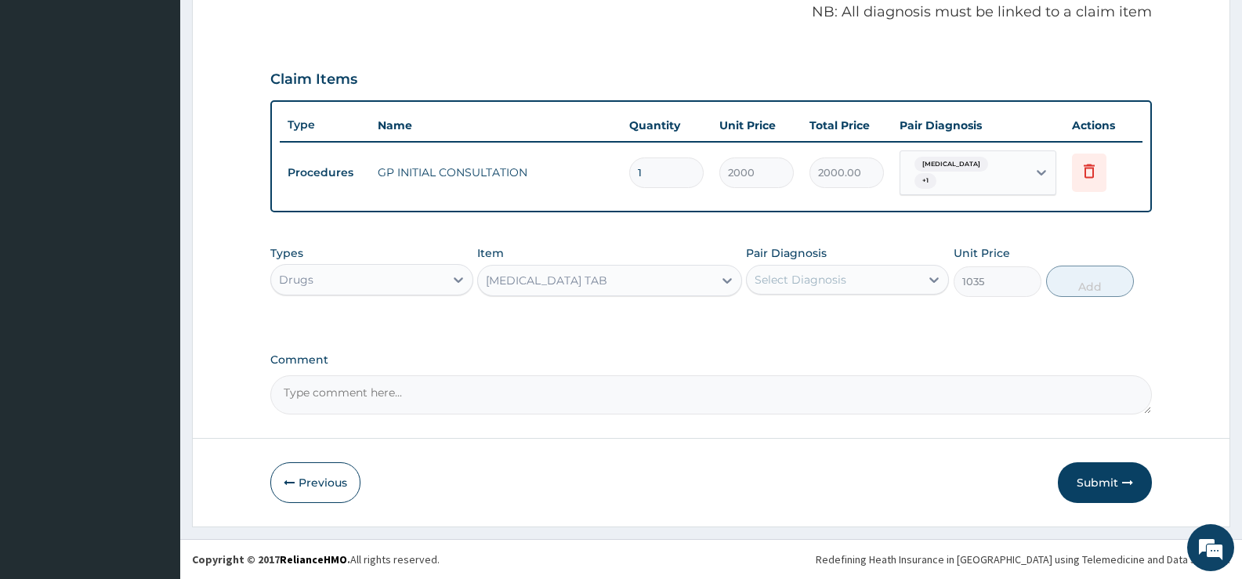
click at [861, 279] on div "Select Diagnosis" at bounding box center [833, 279] width 173 height 25
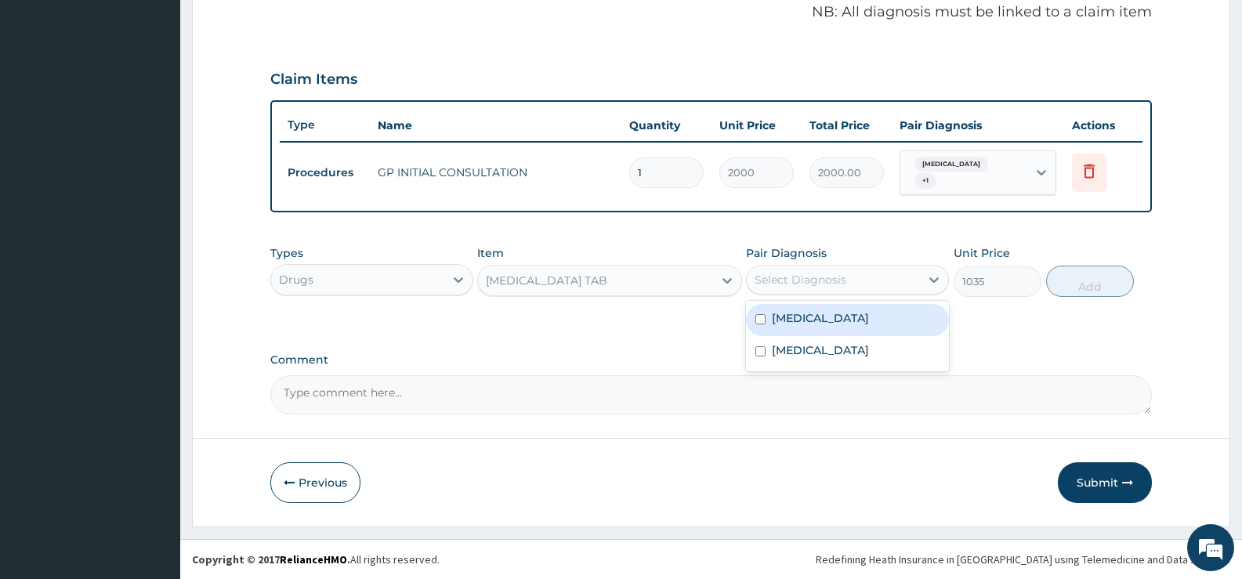
click at [829, 316] on label "Falciparum malaria" at bounding box center [820, 318] width 97 height 16
checkbox input "true"
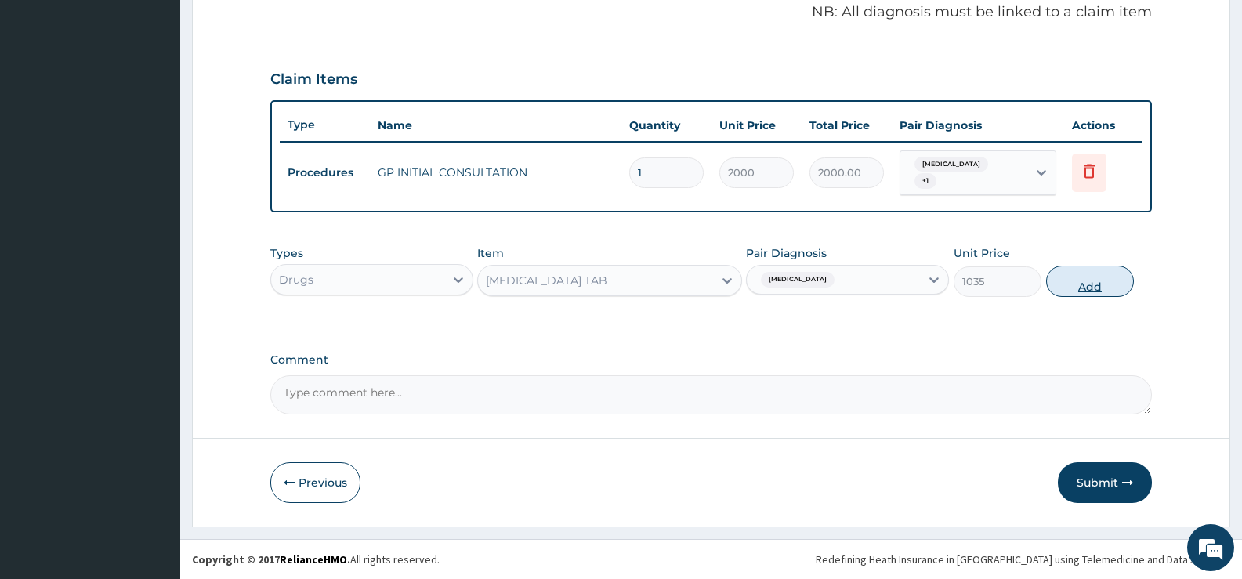
click at [1111, 273] on button "Add" at bounding box center [1090, 281] width 88 height 31
type input "0"
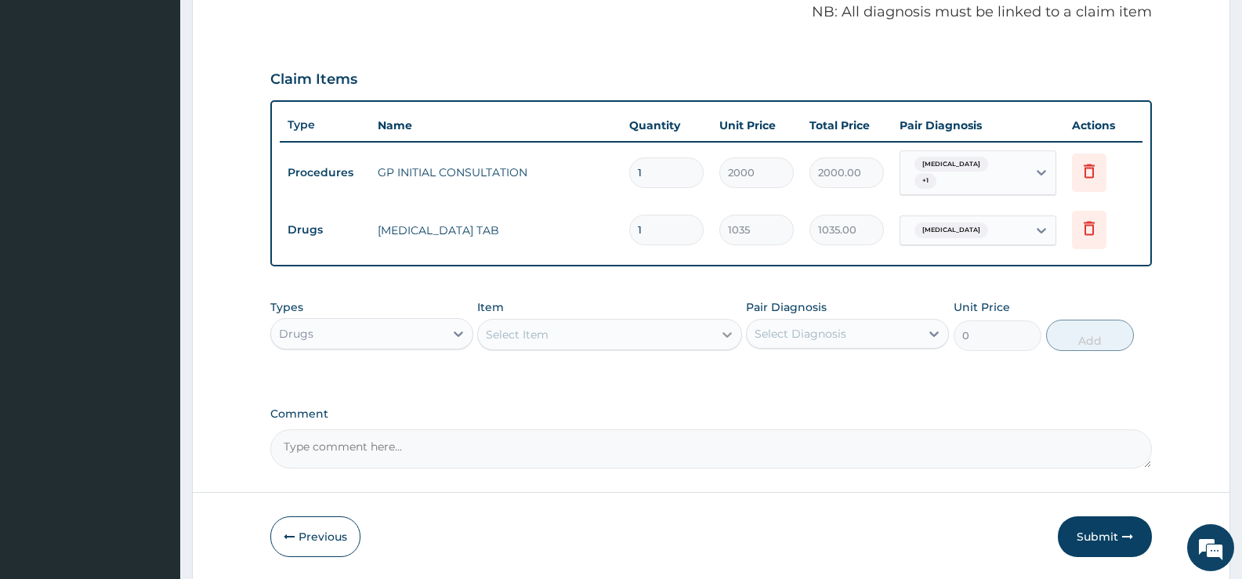
click at [717, 333] on div at bounding box center [727, 335] width 28 height 28
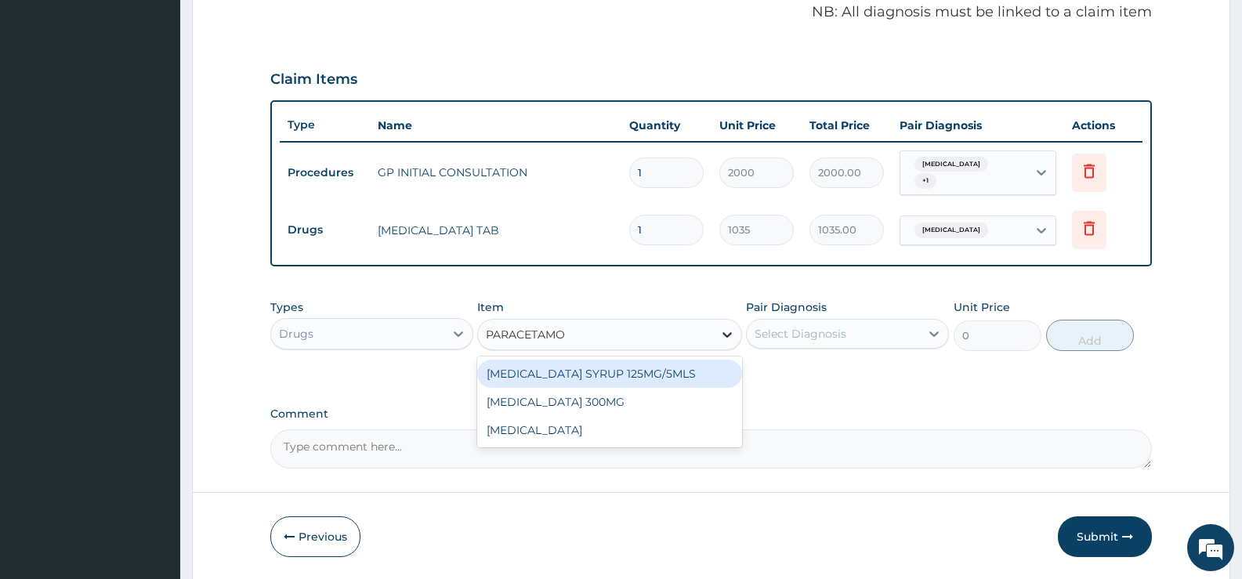
type input "PARACETAMOL"
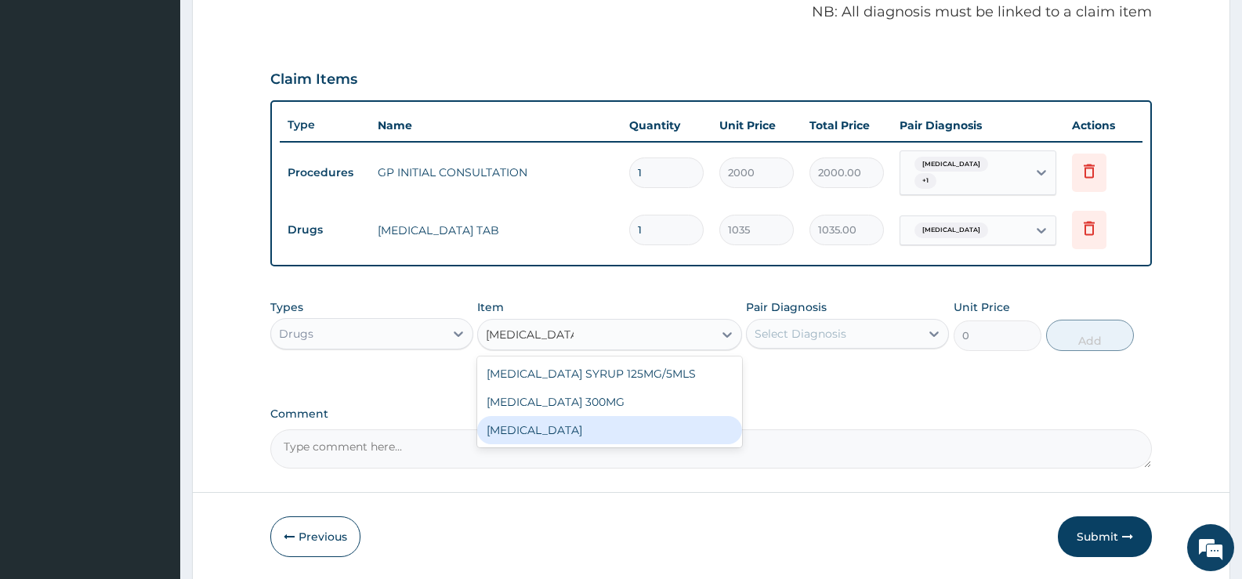
click at [533, 431] on div "PARACETAMOL" at bounding box center [609, 430] width 264 height 28
type input "15.18"
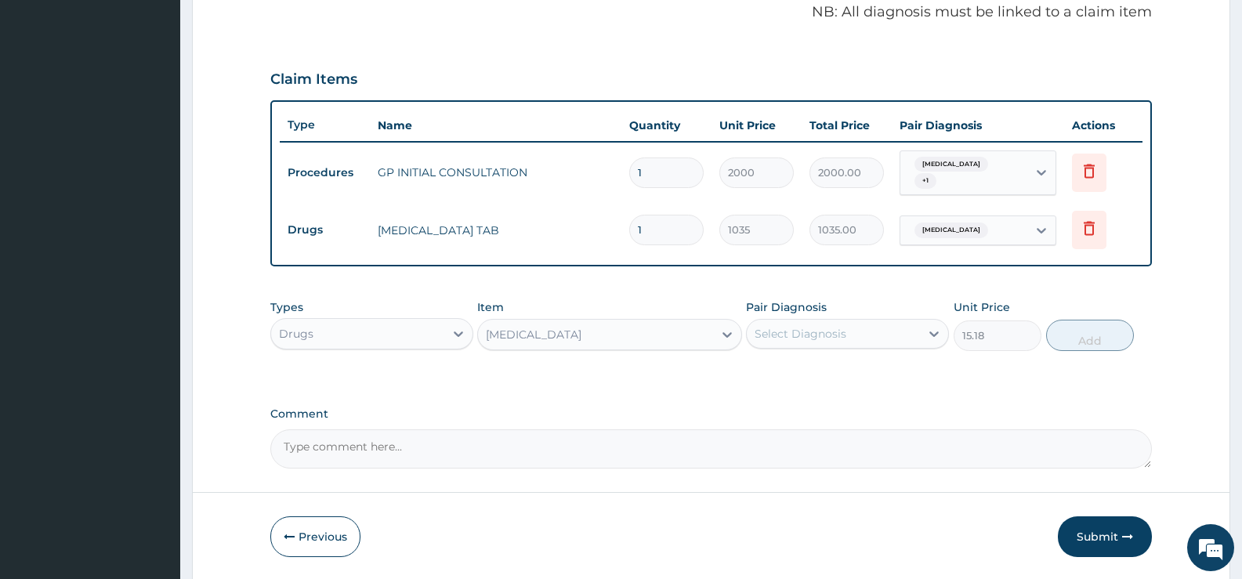
click at [875, 326] on div "Select Diagnosis" at bounding box center [833, 333] width 173 height 25
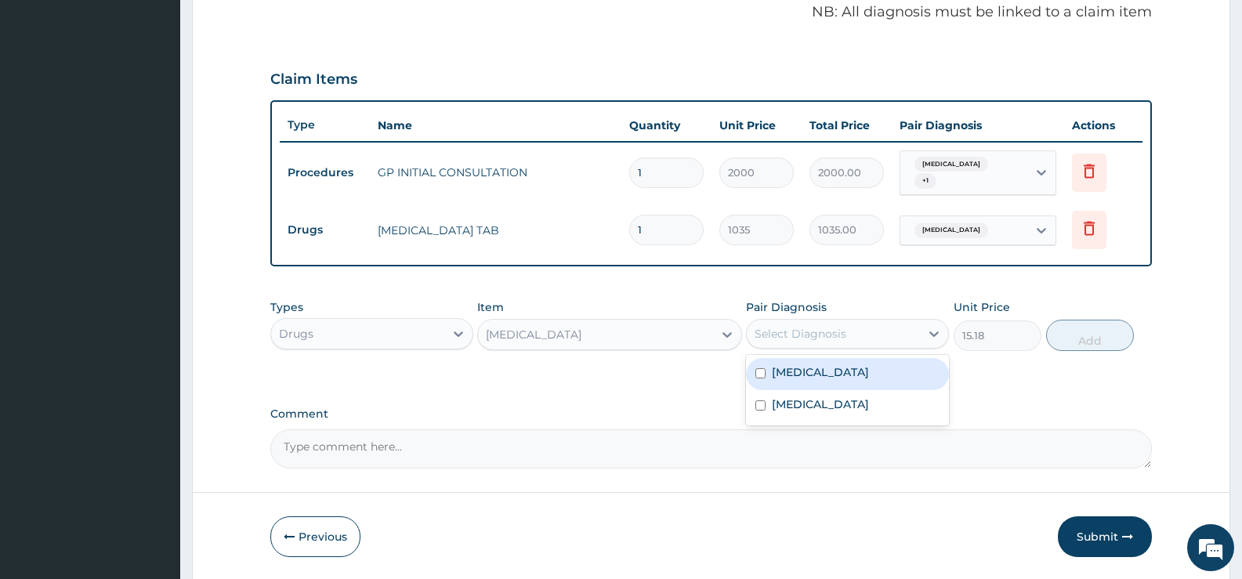
click at [833, 369] on label "Falciparum malaria" at bounding box center [820, 372] width 97 height 16
checkbox input "true"
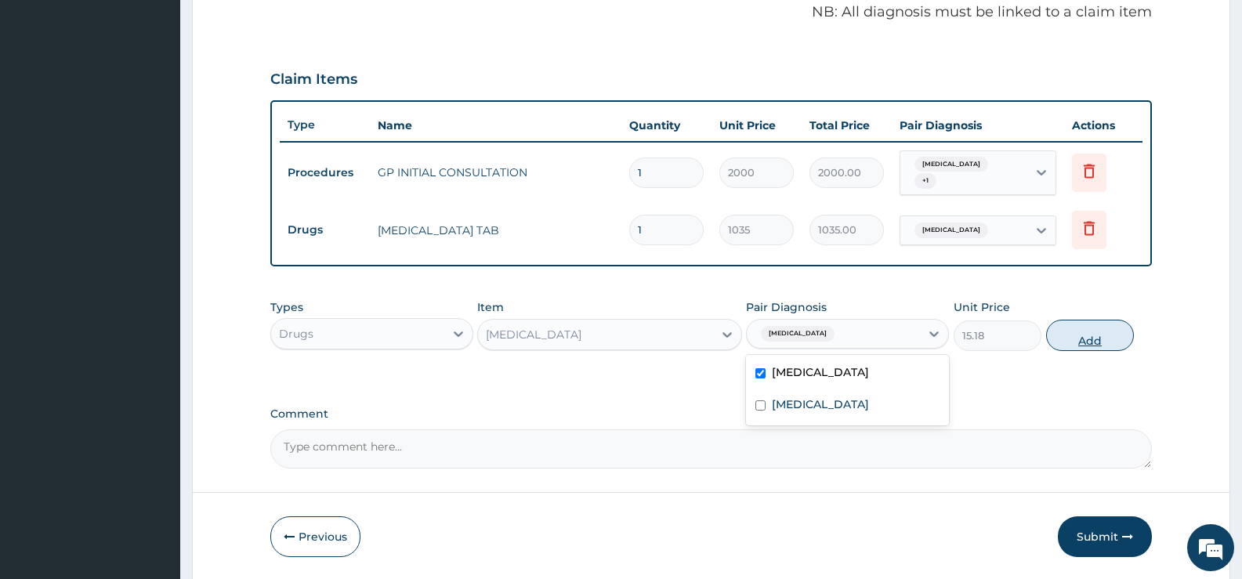
click button "Add"
type input "0"
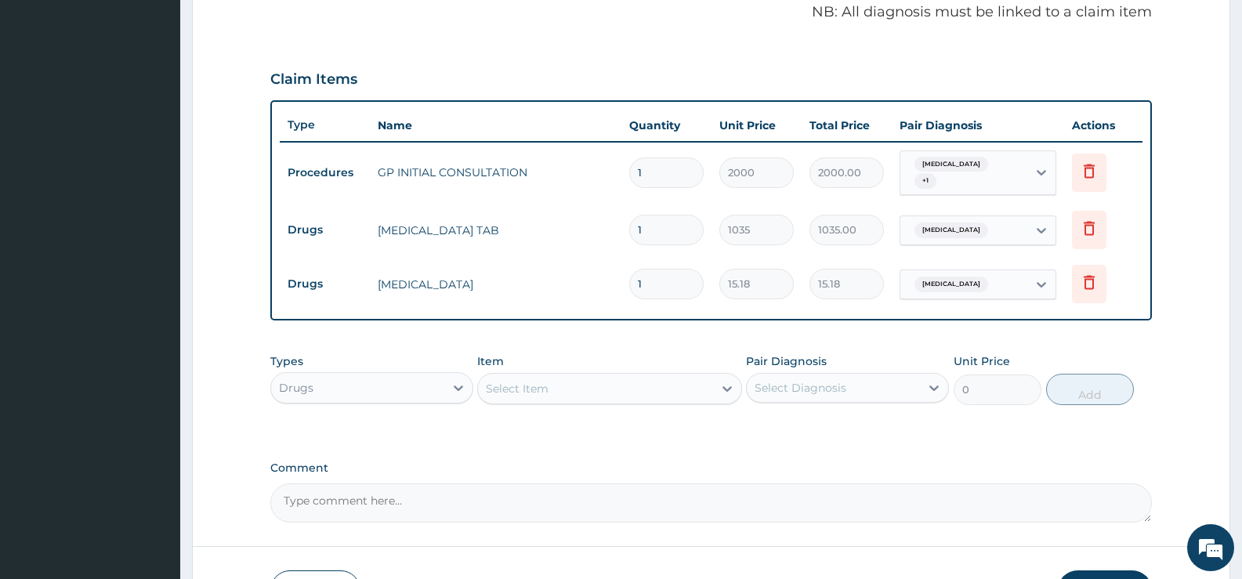
type input "12"
type input "182.16"
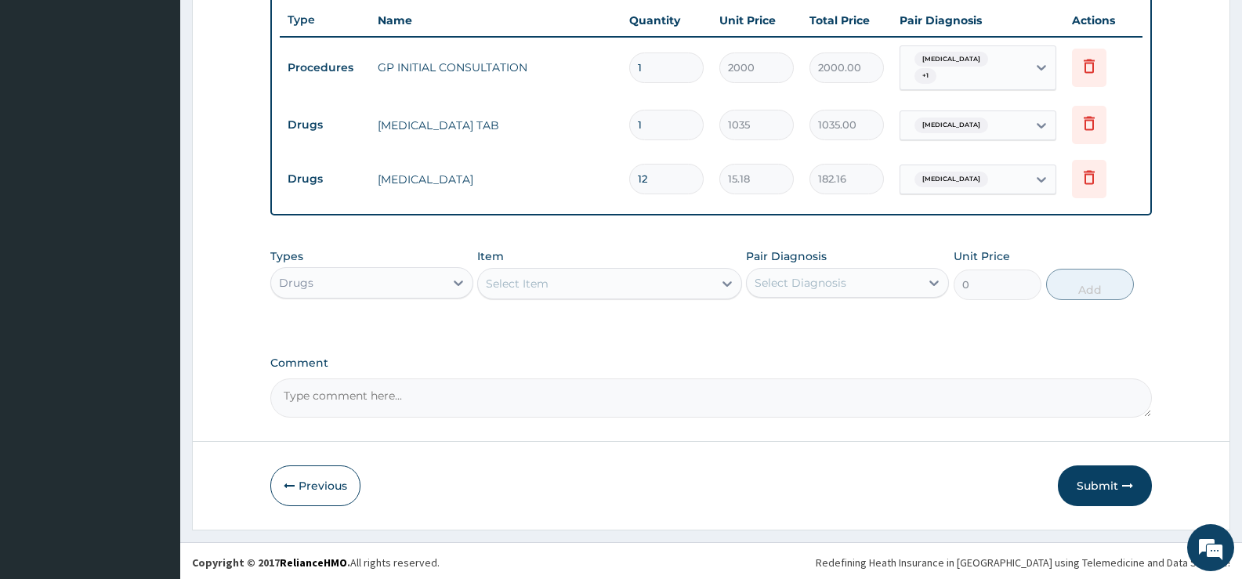
scroll to position [591, 0]
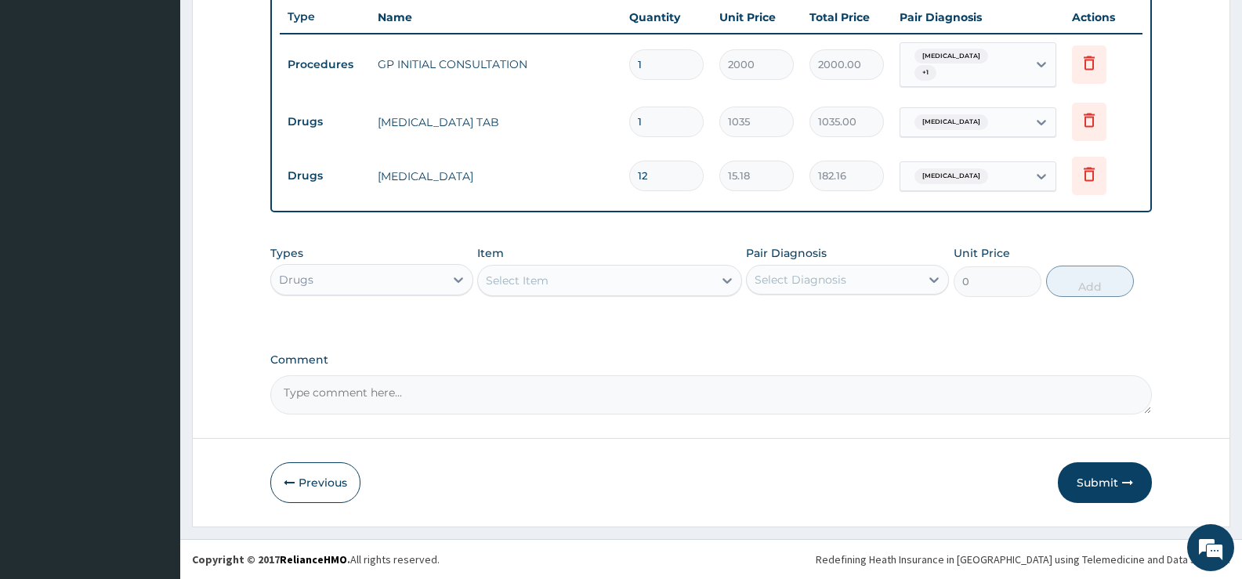
type input "12"
click div "Select Item"
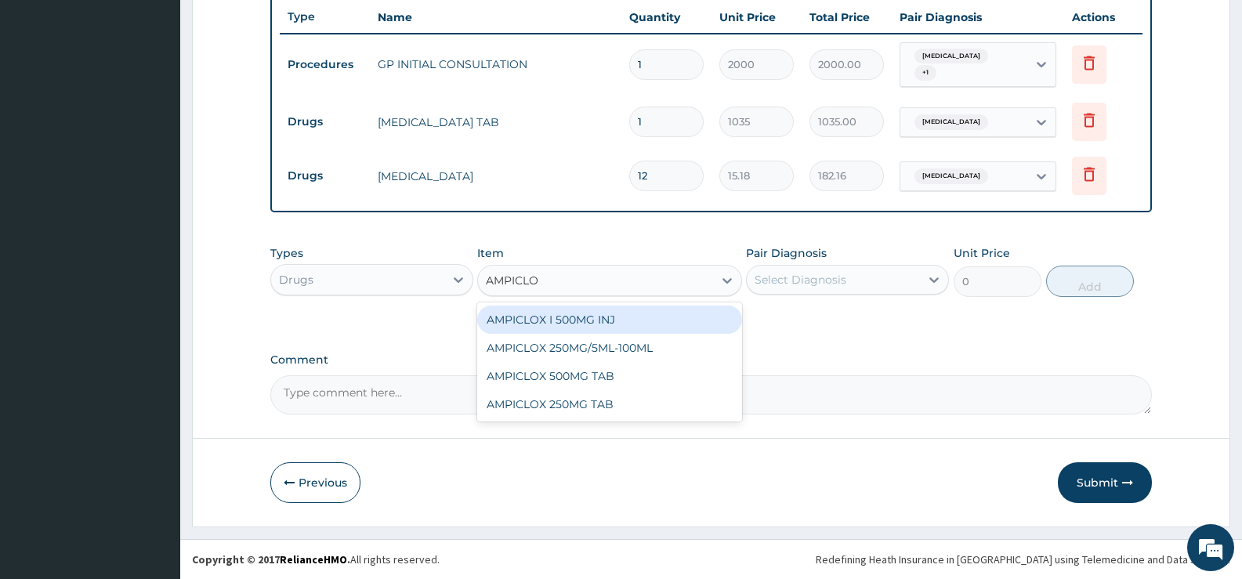
type input "AMPICLOX"
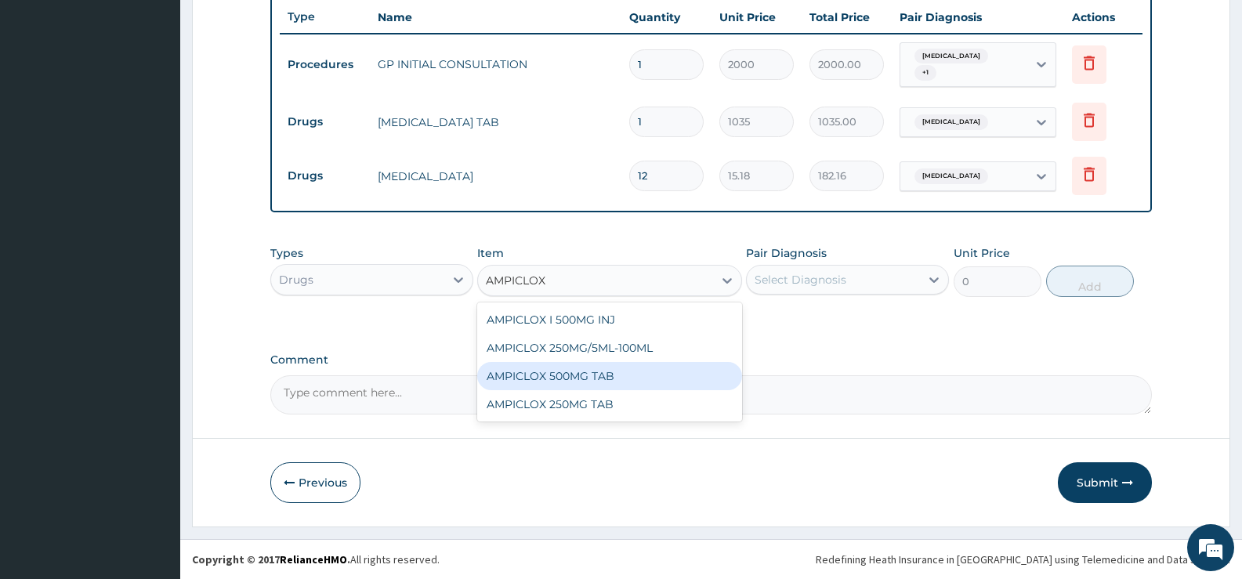
click div "AMPICLOX 500MG TAB"
type input "50"
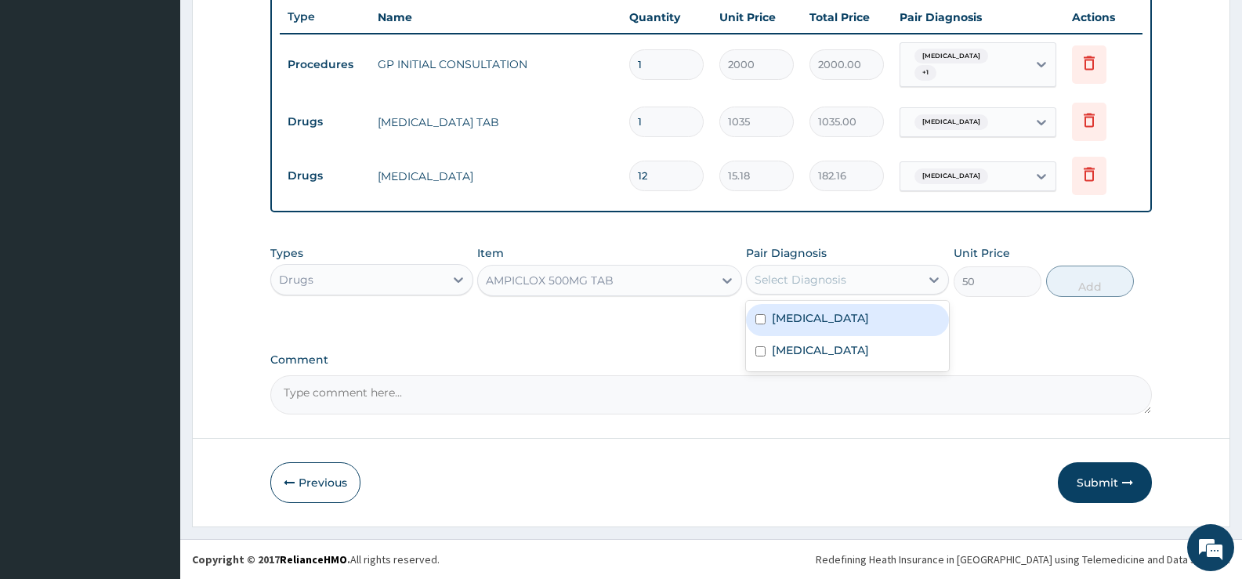
click div "Select Diagnosis"
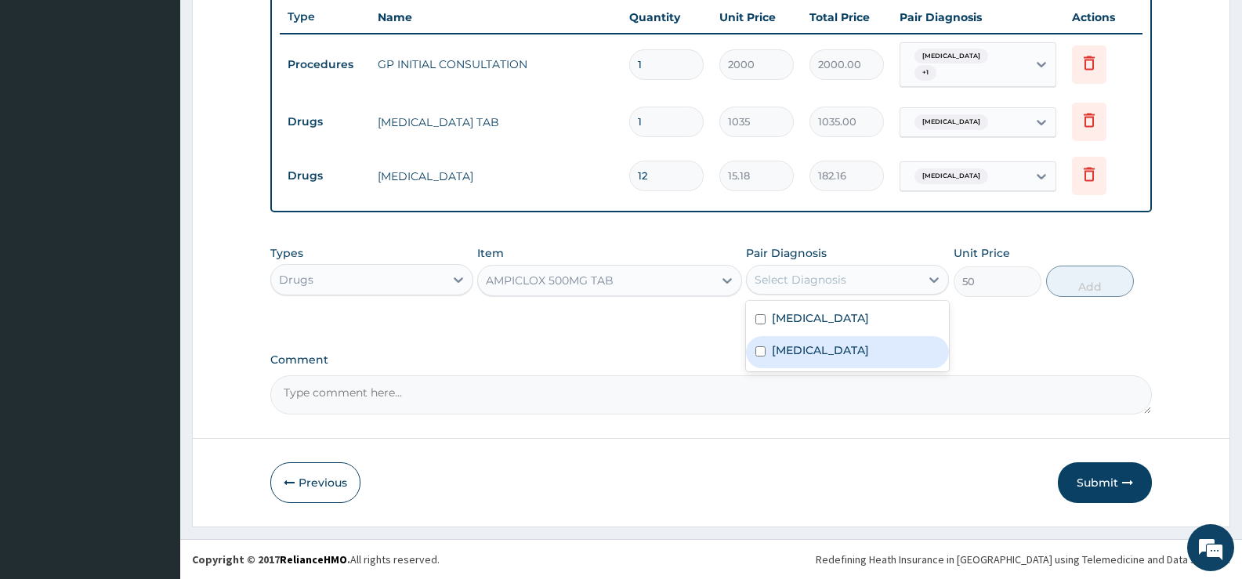
click label "Sepsis"
checkbox input "true"
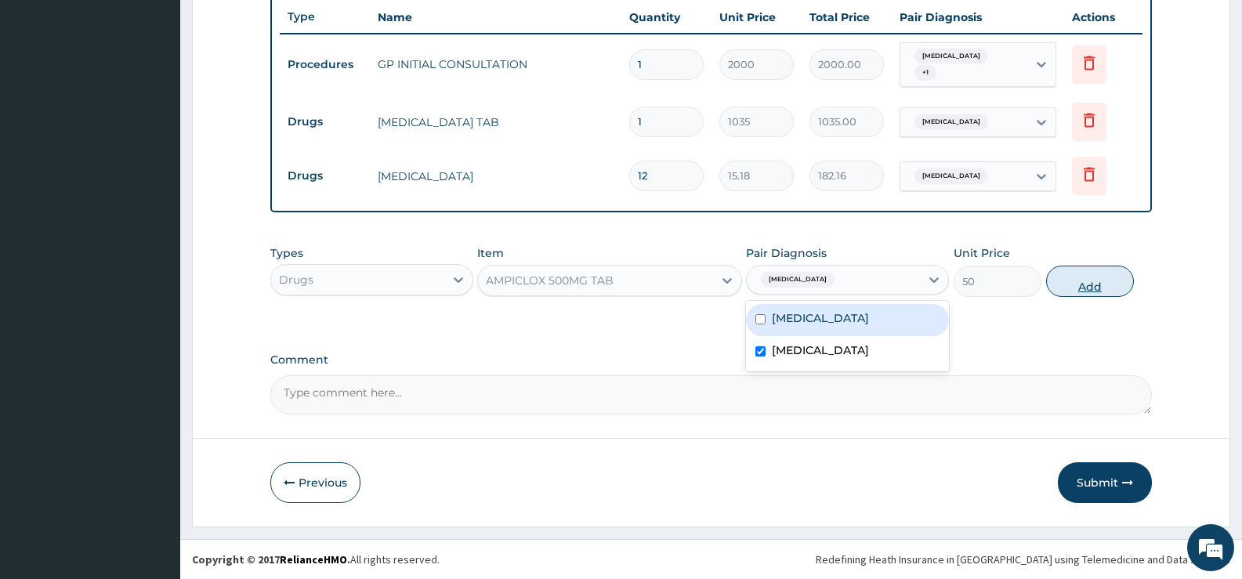
click button "Add"
type input "0"
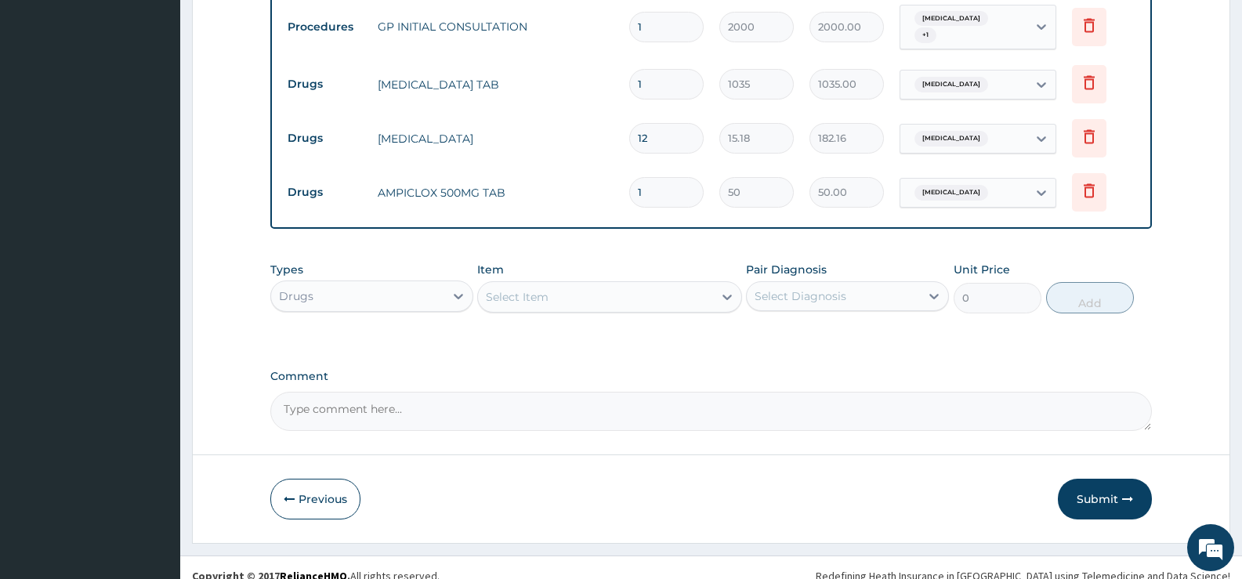
scroll to position [645, 0]
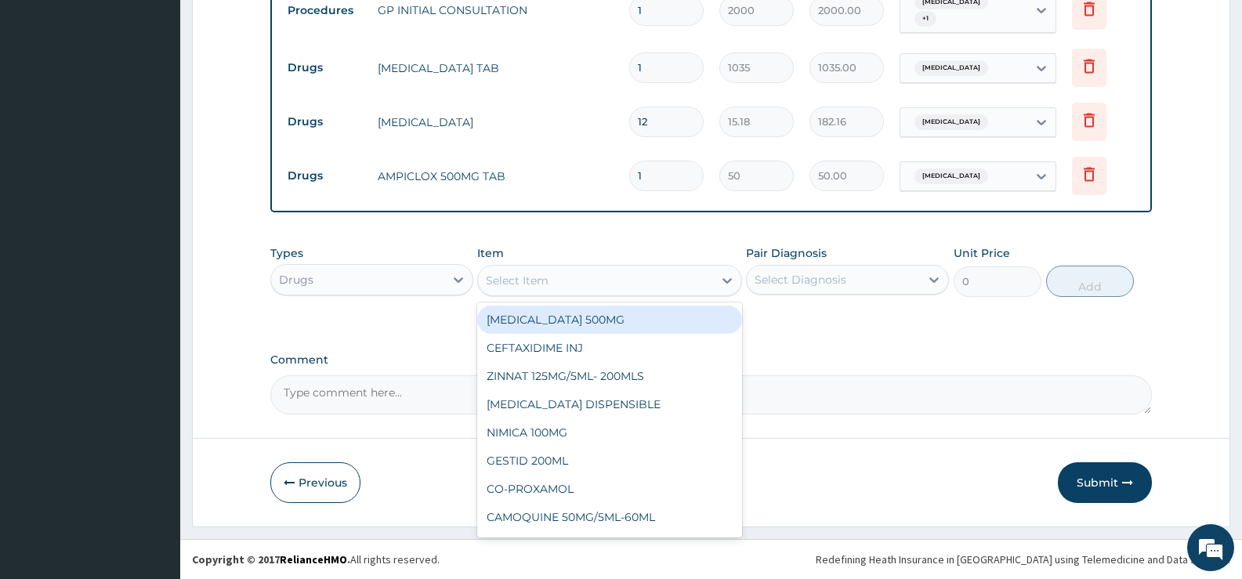
click div "Select Item"
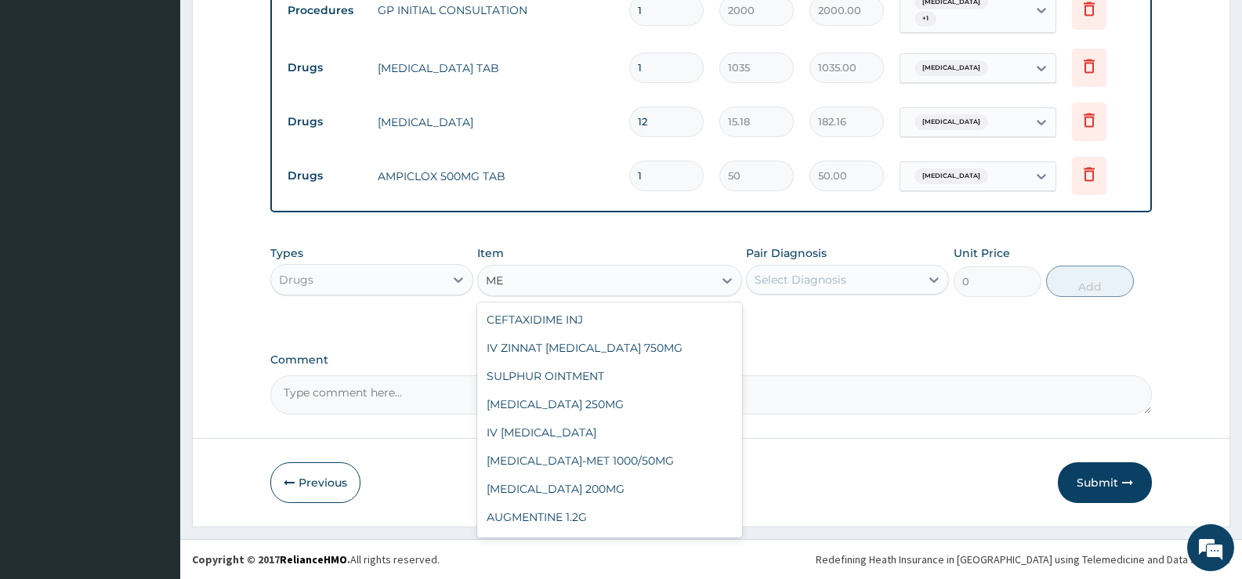
type input "M"
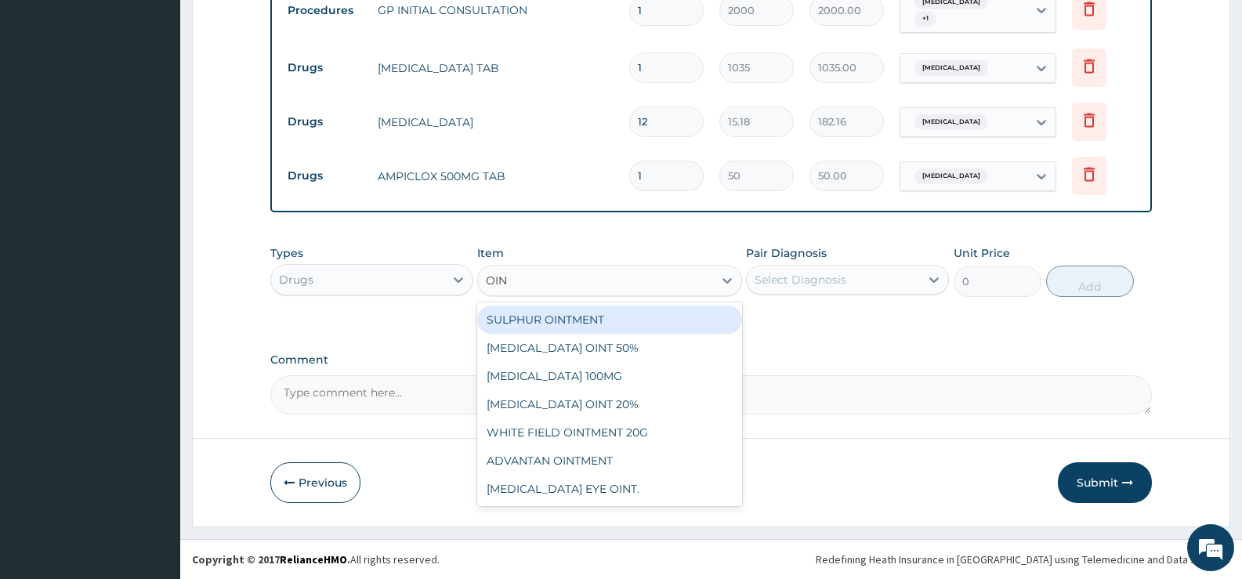
type input "OINT"
click div "SULPHUR OINTMENT"
type input "800"
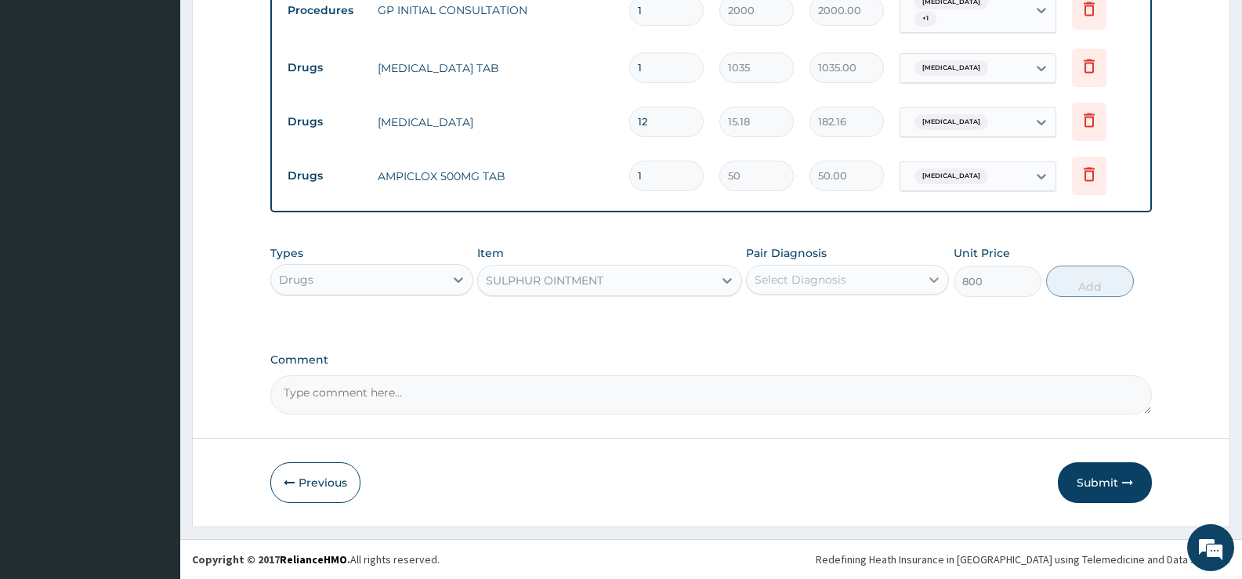
click div
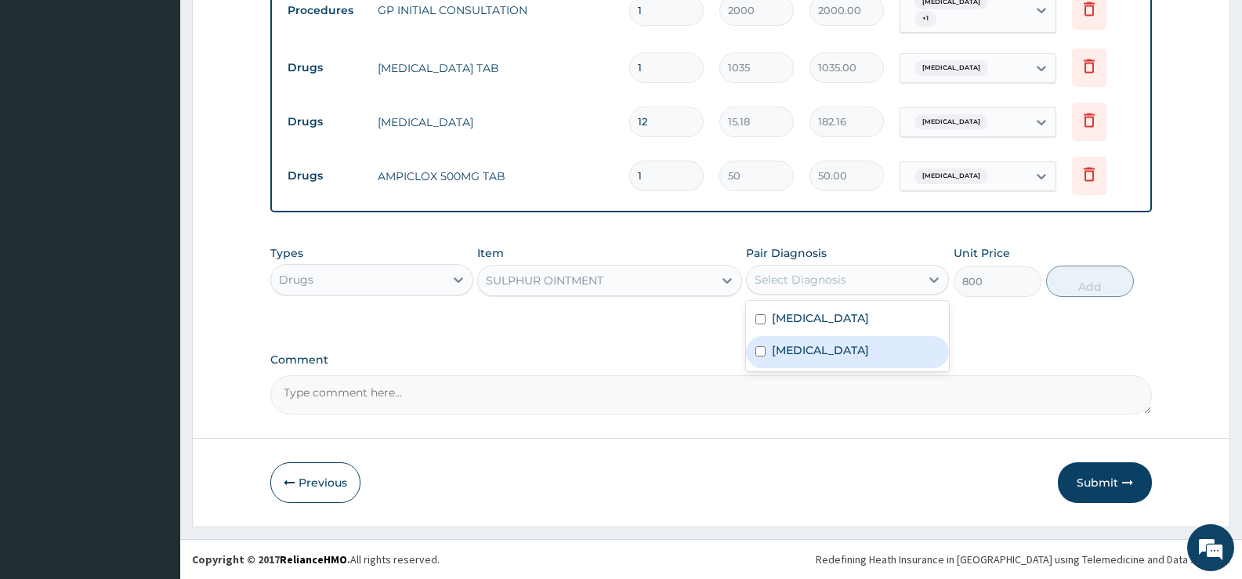
click label "Sepsis"
checkbox input "true"
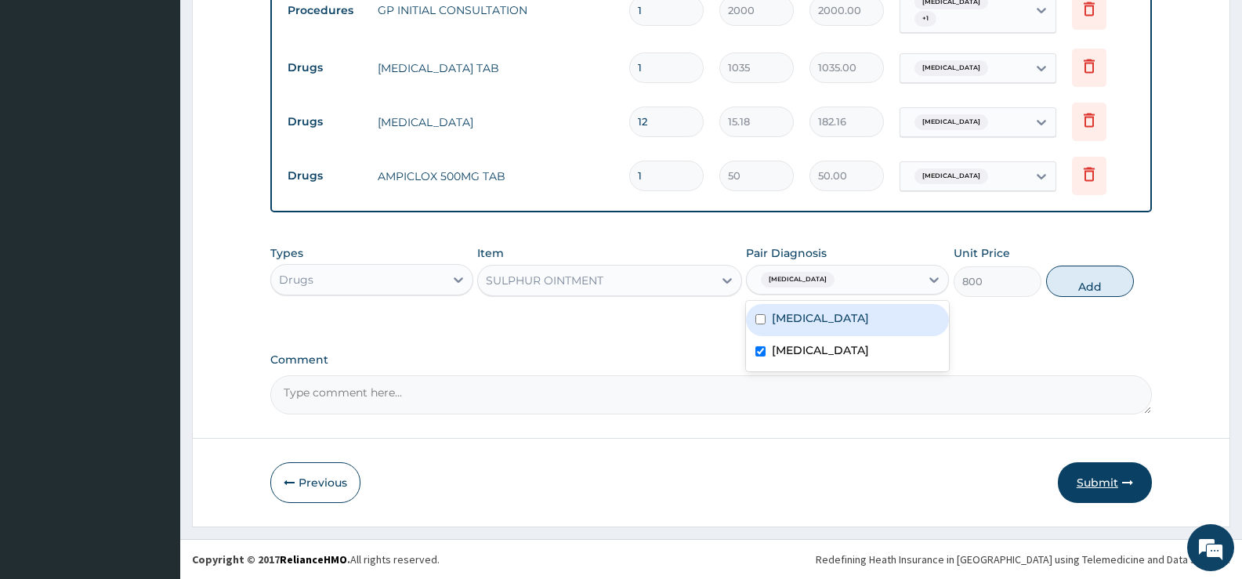
click button "Submit"
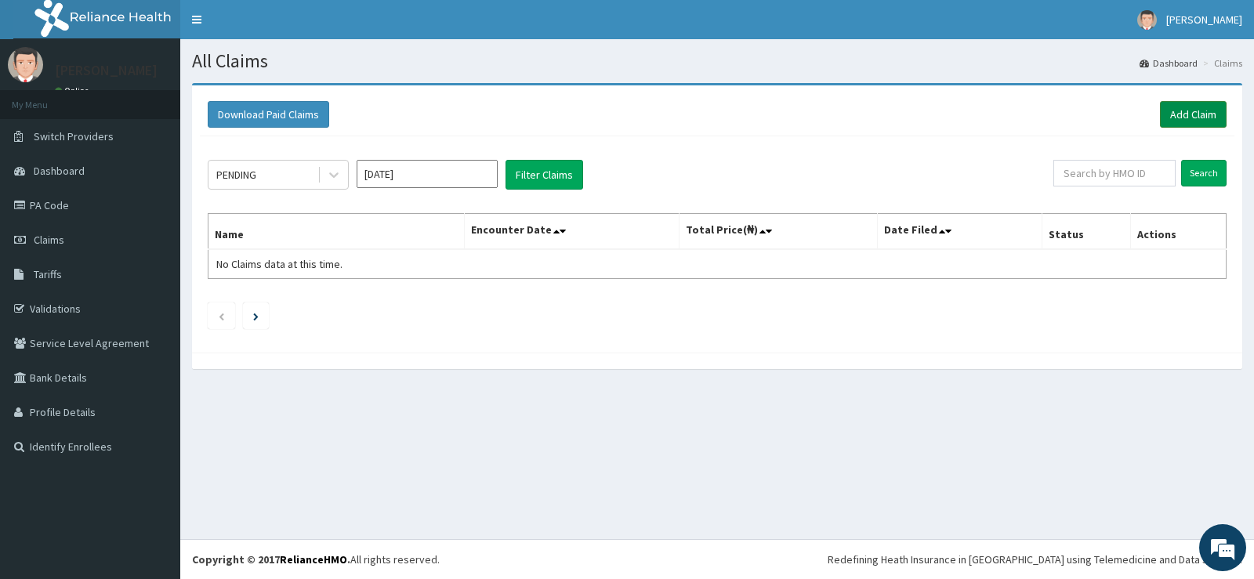
click at [1194, 118] on link "Add Claim" at bounding box center [1193, 114] width 67 height 27
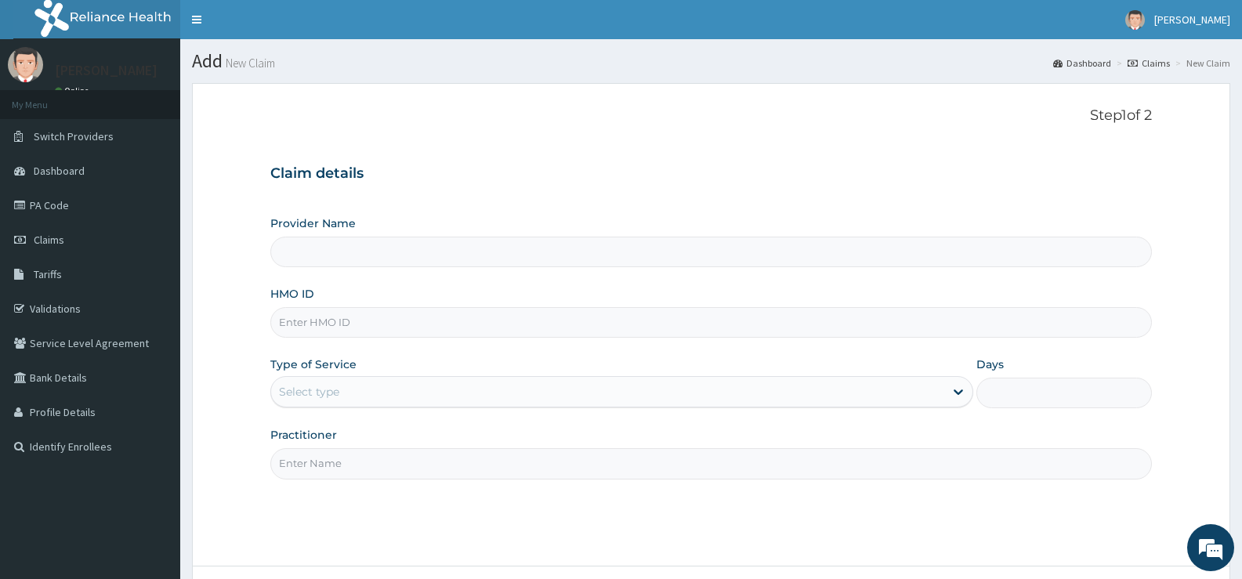
type input "[GEOGRAPHIC_DATA][PERSON_NAME]"
drag, startPoint x: 326, startPoint y: 327, endPoint x: 378, endPoint y: 322, distance: 51.9
click at [326, 327] on input "HMO ID" at bounding box center [711, 322] width 882 height 31
type input "PRS/10087/C"
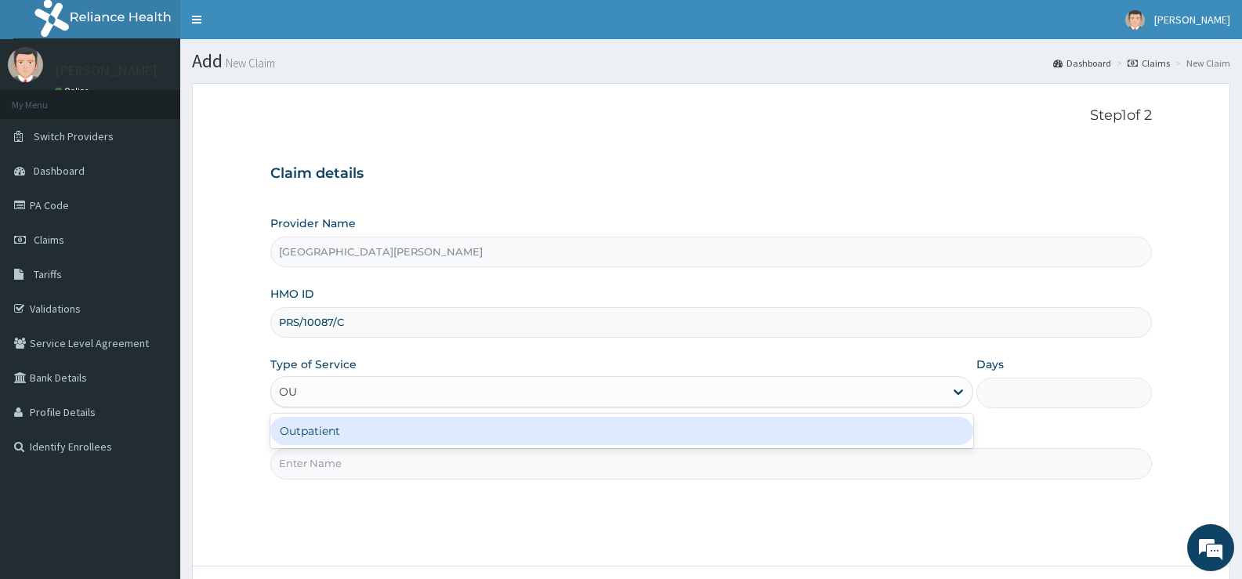
type input "OUT"
type input "1"
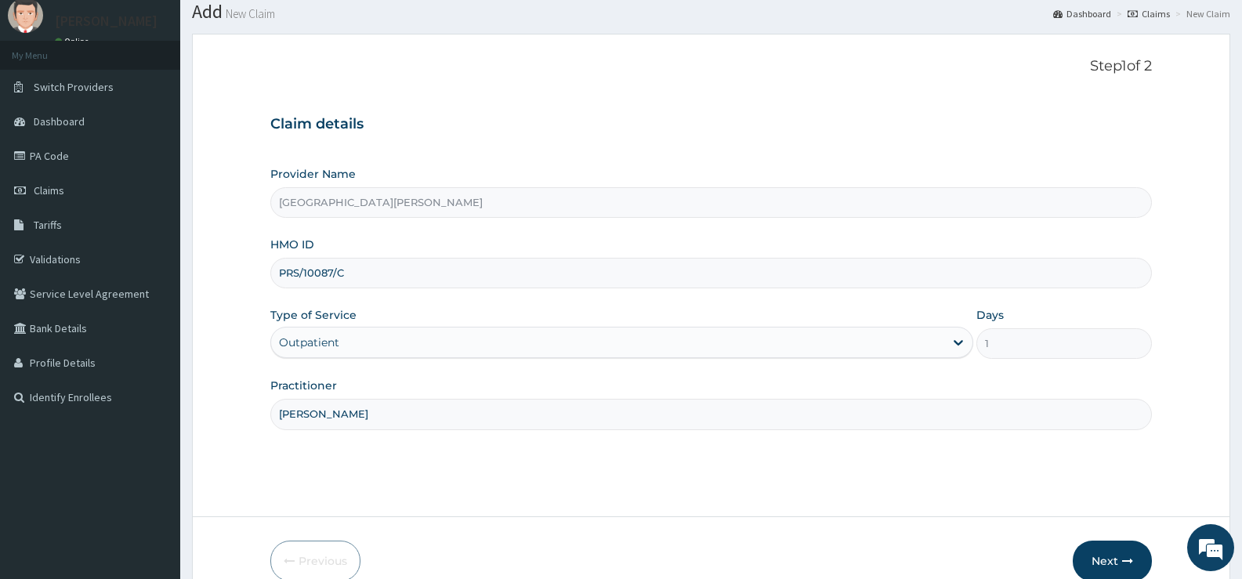
scroll to position [128, 0]
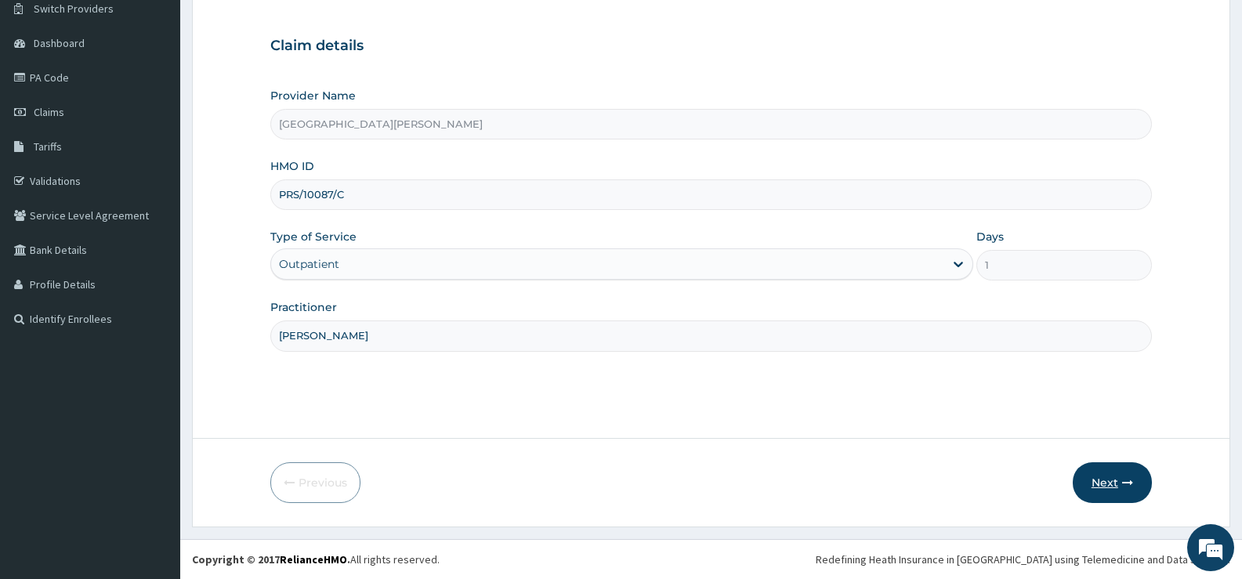
type input "[PERSON_NAME]"
click at [1110, 484] on button "Next" at bounding box center [1112, 482] width 79 height 41
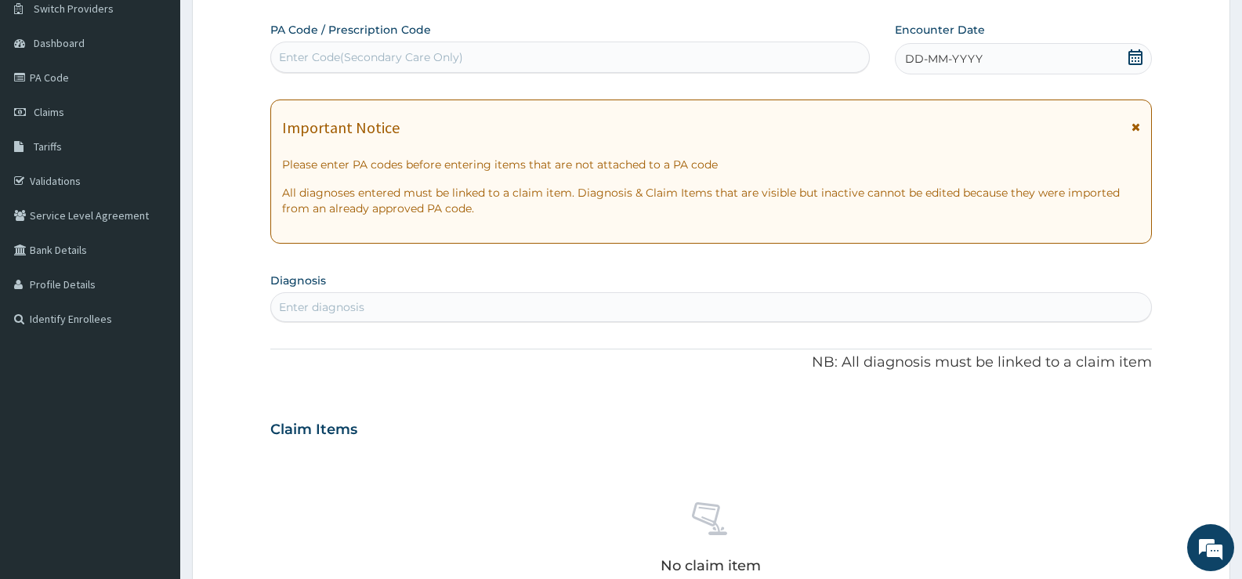
click at [1134, 55] on icon at bounding box center [1136, 57] width 14 height 16
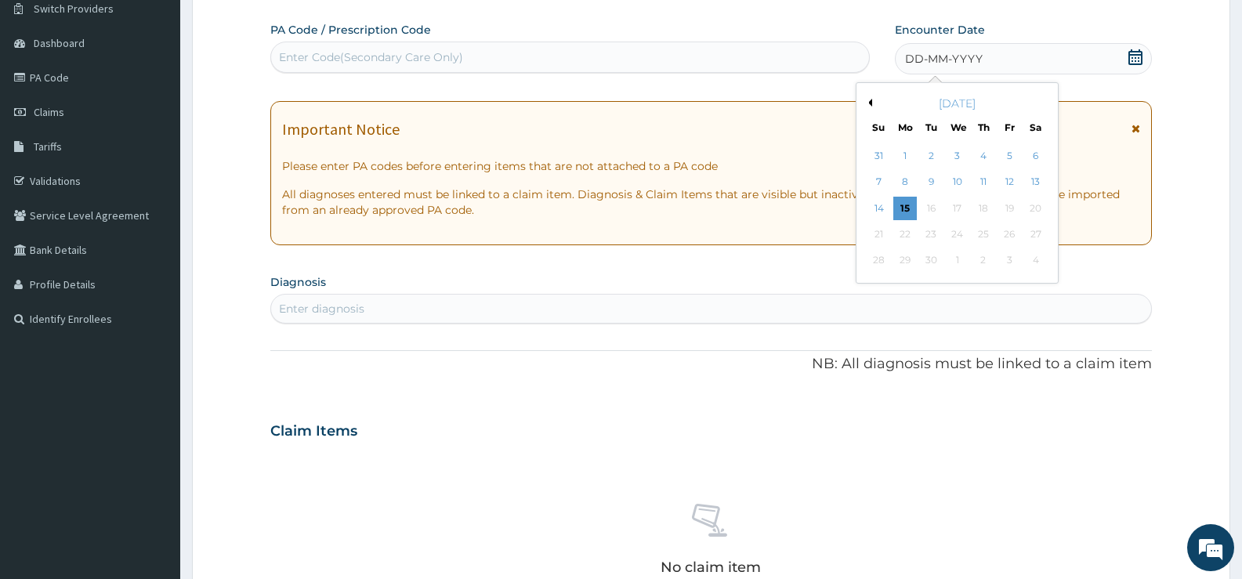
click at [871, 100] on button "Previous Month" at bounding box center [868, 103] width 8 height 8
click at [907, 209] on div "14" at bounding box center [905, 209] width 24 height 24
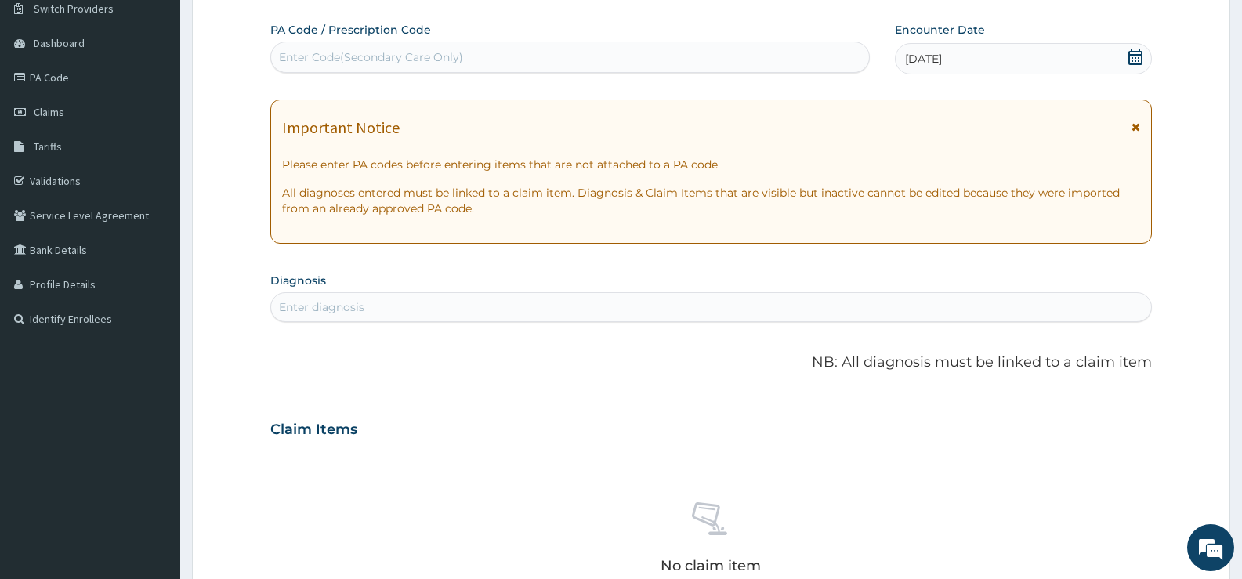
click at [694, 308] on div "Enter diagnosis" at bounding box center [711, 307] width 880 height 25
type input "RHINIT"
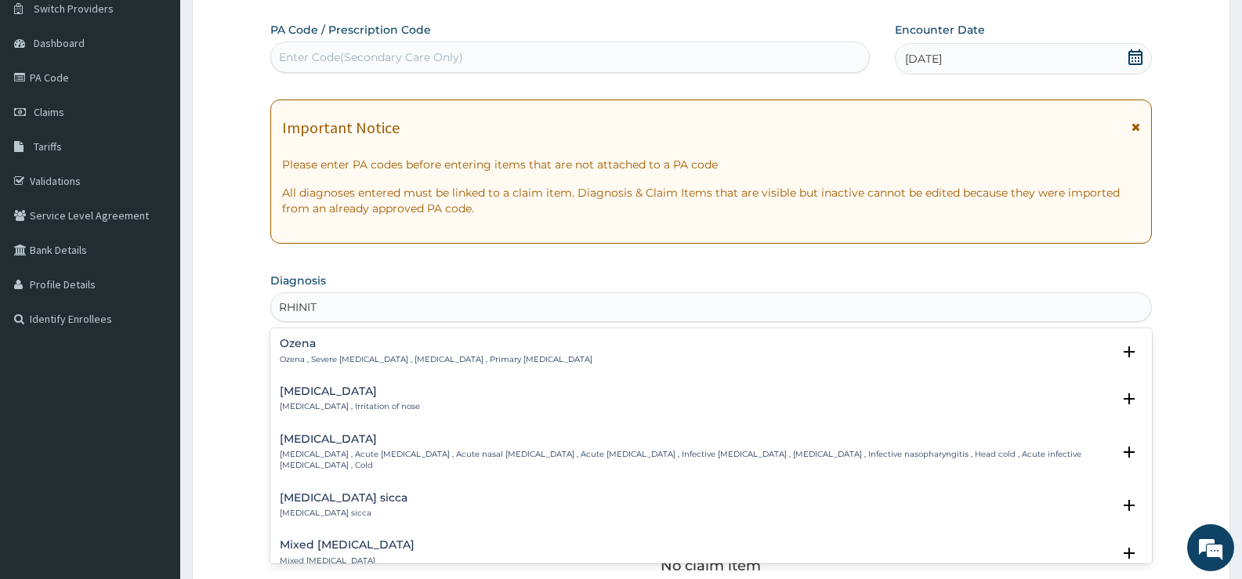
click at [322, 393] on h4 "[MEDICAL_DATA]" at bounding box center [350, 392] width 140 height 12
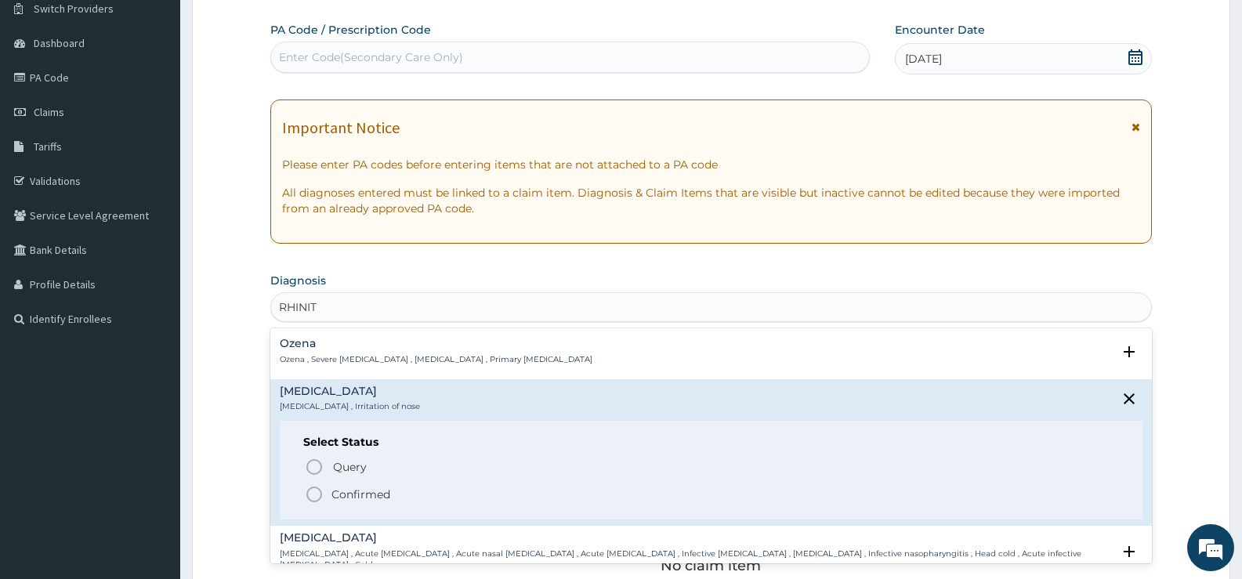
click at [345, 497] on p "Confirmed" at bounding box center [361, 495] width 59 height 16
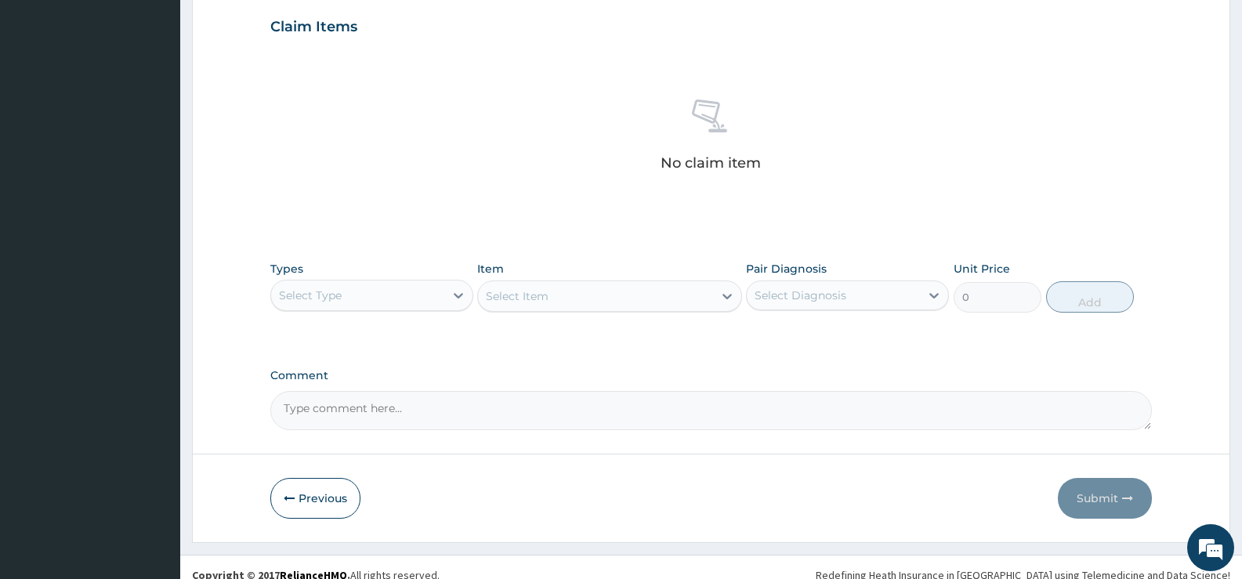
scroll to position [551, 0]
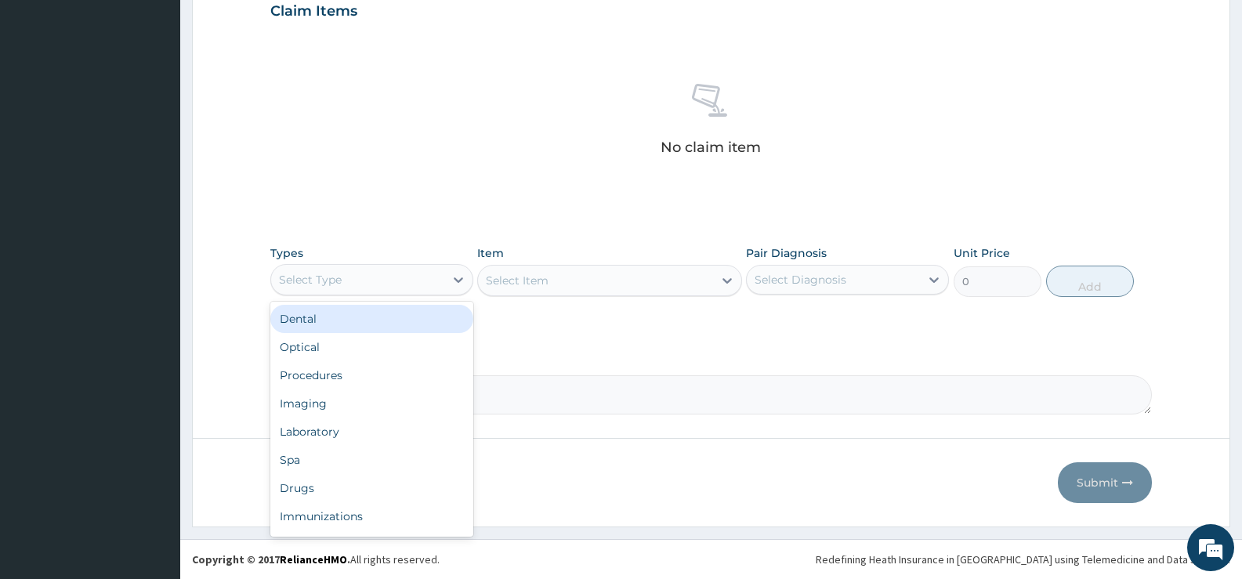
click at [441, 280] on div "Select Type" at bounding box center [357, 279] width 173 height 25
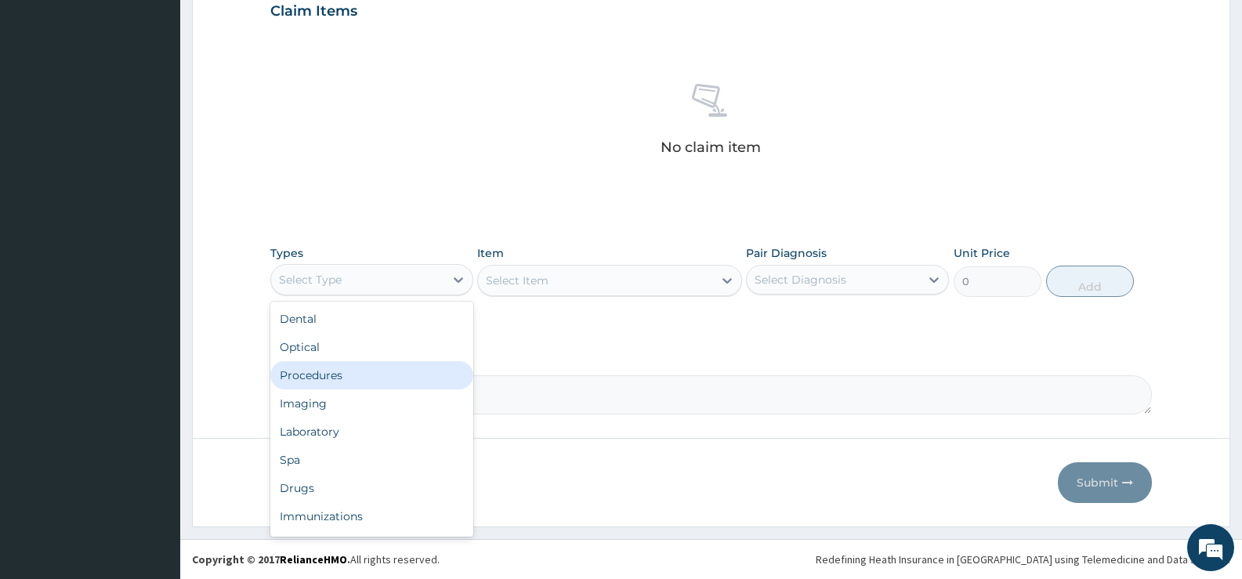
click at [336, 373] on div "Procedures" at bounding box center [371, 375] width 203 height 28
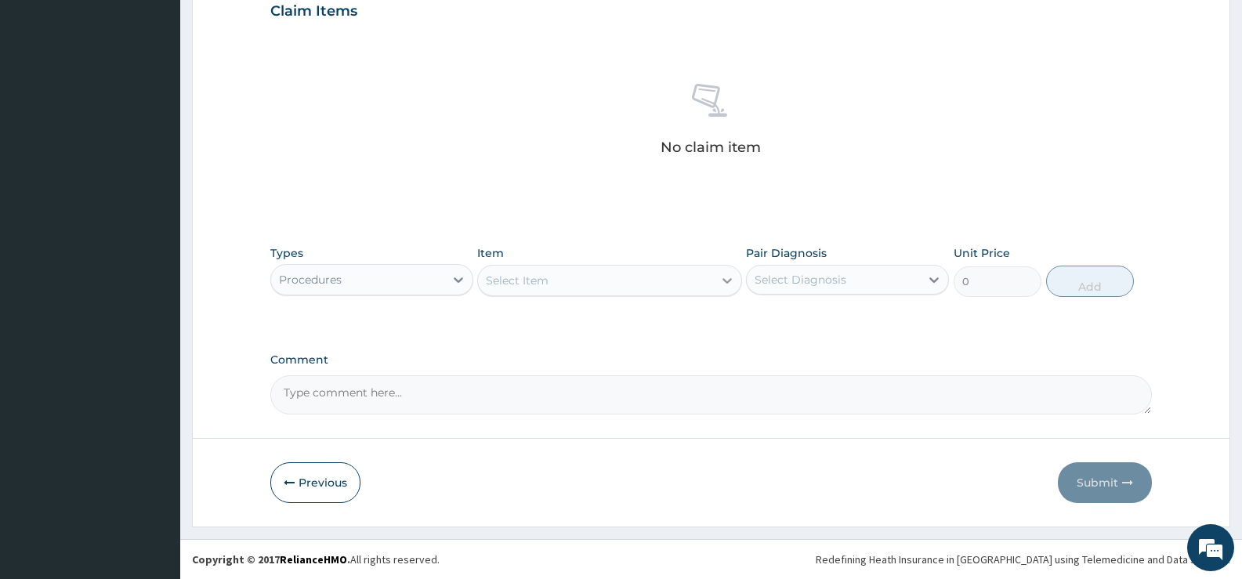
click at [726, 277] on icon at bounding box center [727, 281] width 16 height 16
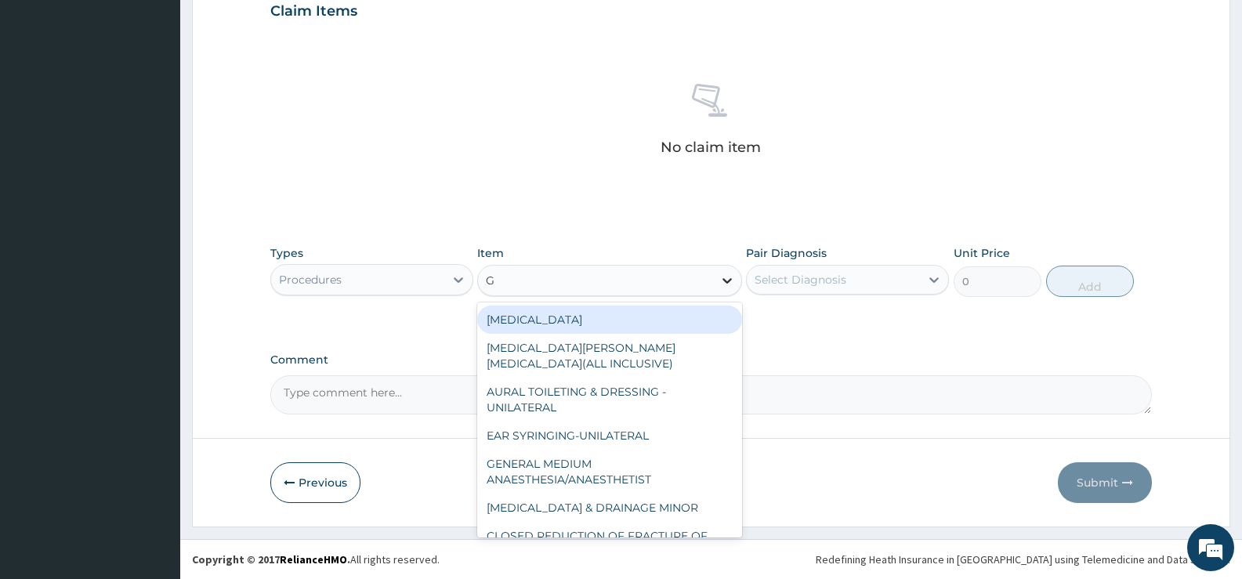
type input "GP"
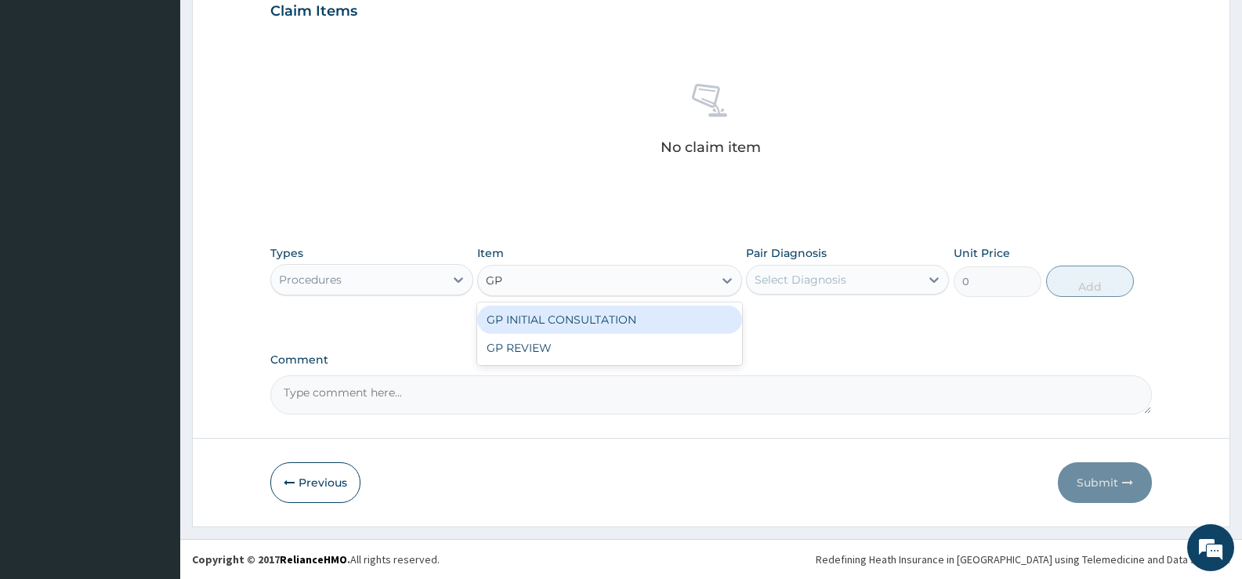
click at [639, 317] on div "GP INITIAL CONSULTATION" at bounding box center [609, 320] width 264 height 28
type input "2000"
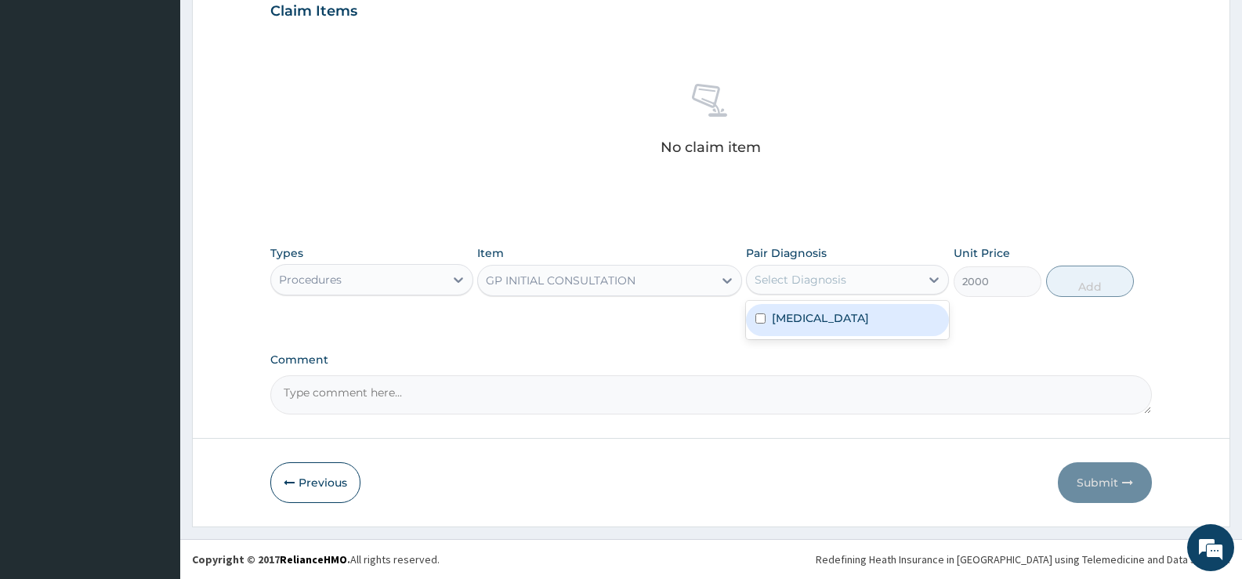
click at [872, 287] on div "Select Diagnosis" at bounding box center [833, 279] width 173 height 25
click at [848, 324] on div "[MEDICAL_DATA]" at bounding box center [847, 320] width 203 height 32
checkbox input "true"
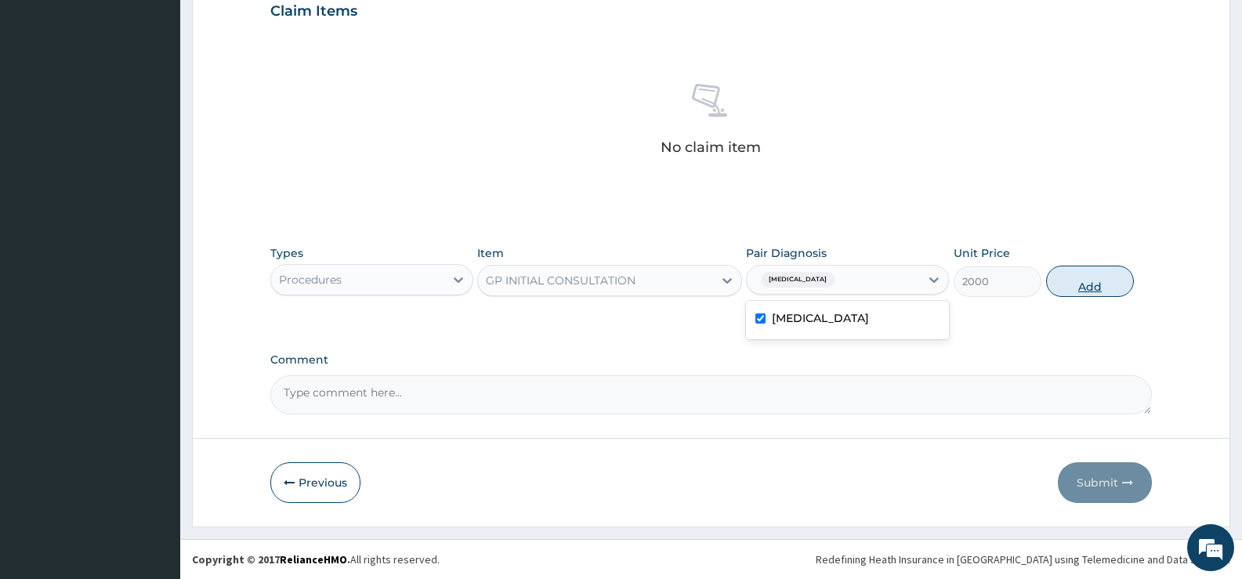
drag, startPoint x: 1085, startPoint y: 281, endPoint x: 1058, endPoint y: 295, distance: 30.8
click at [1086, 281] on button "Add" at bounding box center [1090, 281] width 88 height 31
type input "0"
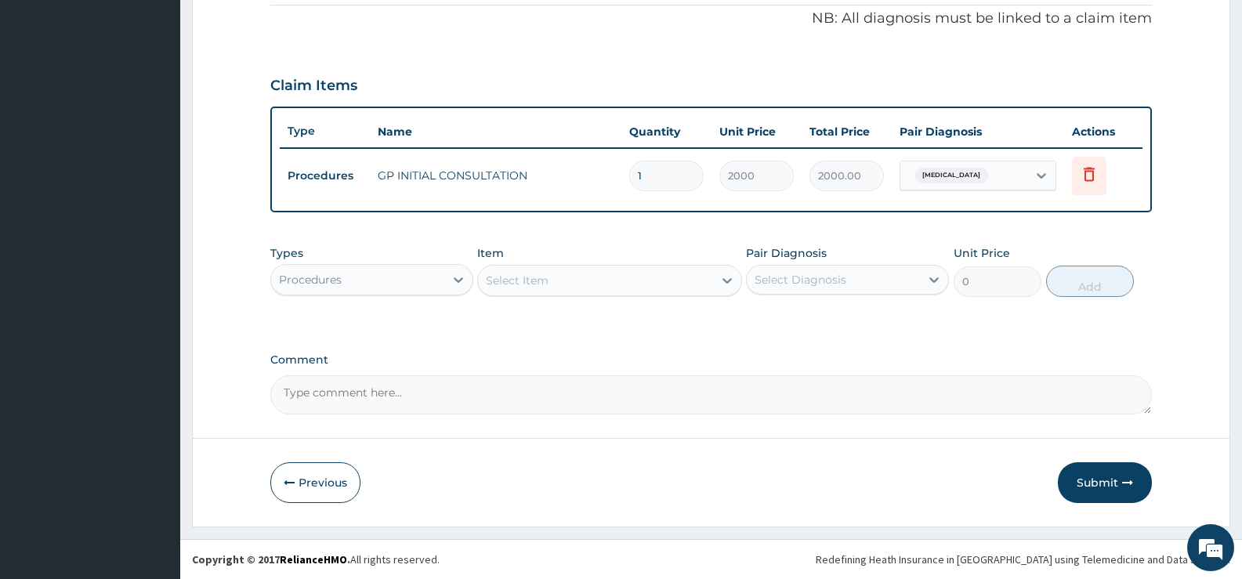
click at [435, 284] on div "Procedures" at bounding box center [357, 279] width 173 height 25
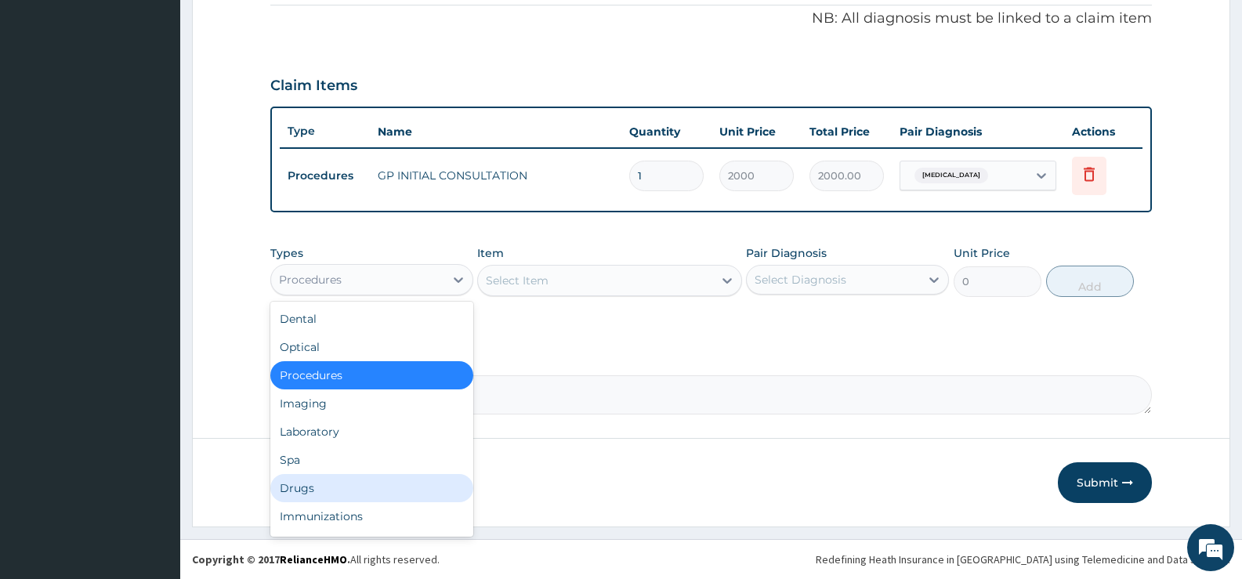
click at [306, 488] on div "Drugs" at bounding box center [371, 488] width 203 height 28
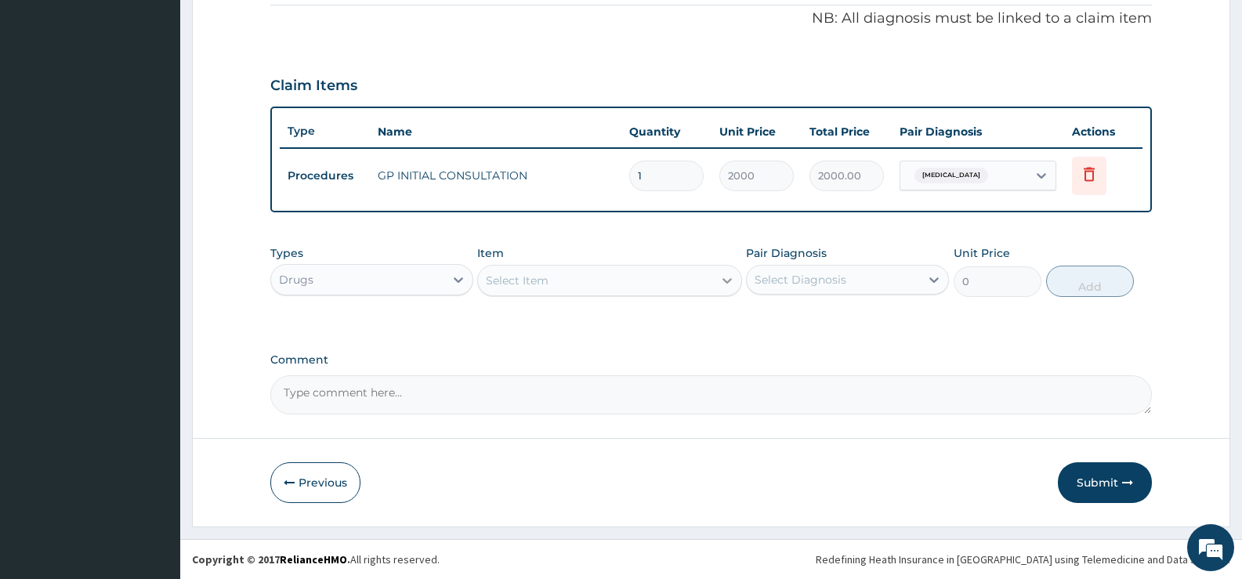
click at [726, 279] on icon at bounding box center [727, 281] width 16 height 16
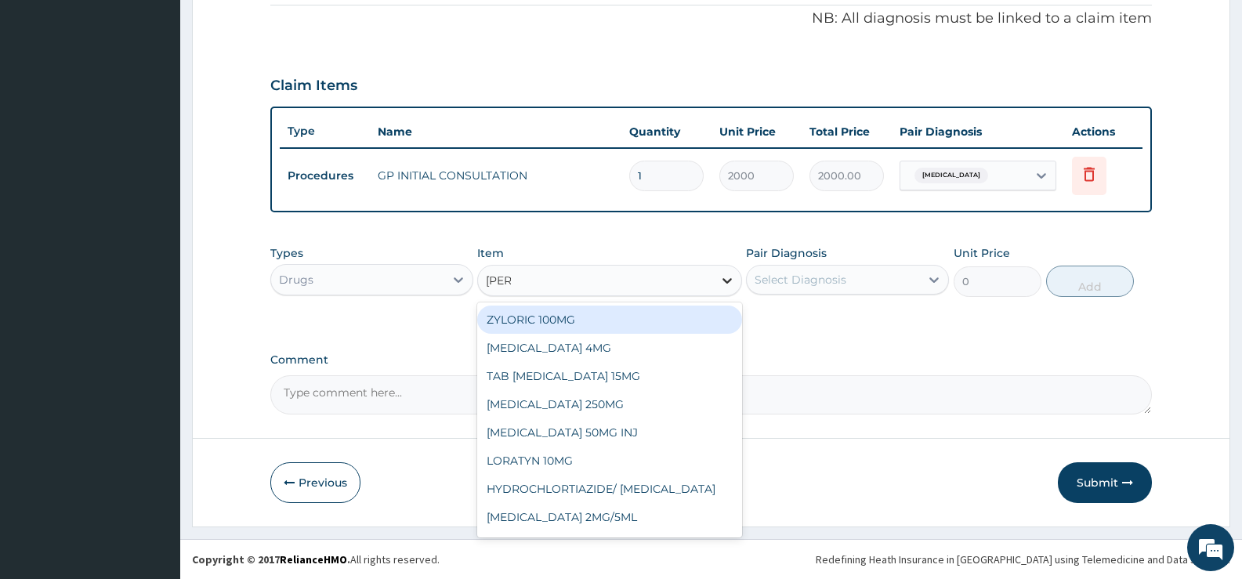
type input "LORAT"
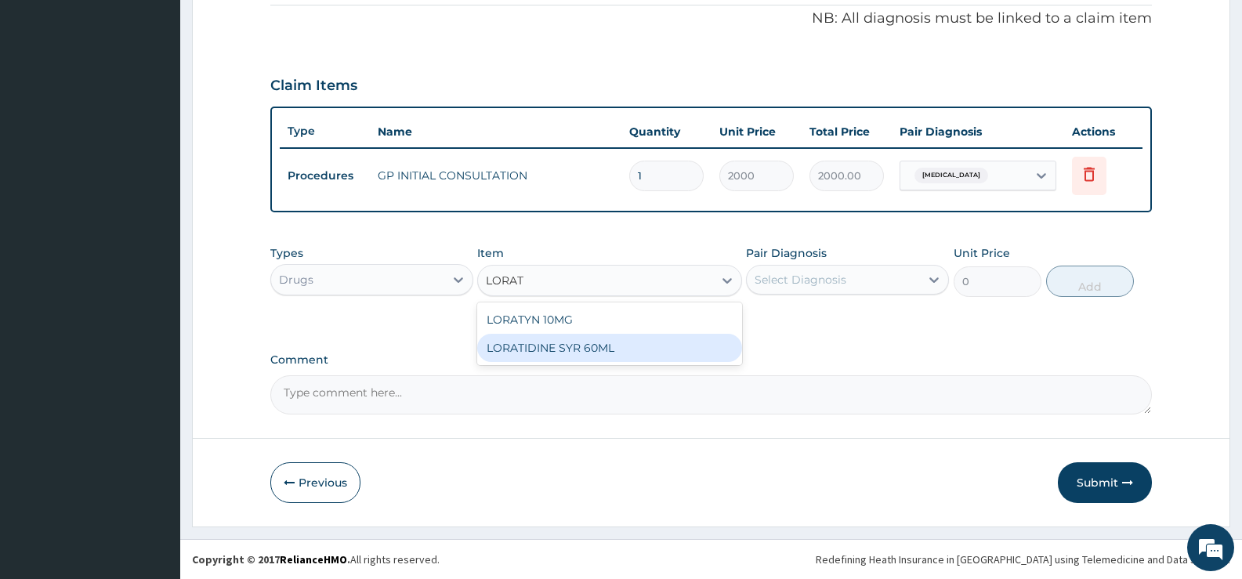
click at [643, 351] on div "LORATIDINE SYR 60ML" at bounding box center [609, 348] width 264 height 28
type input "600"
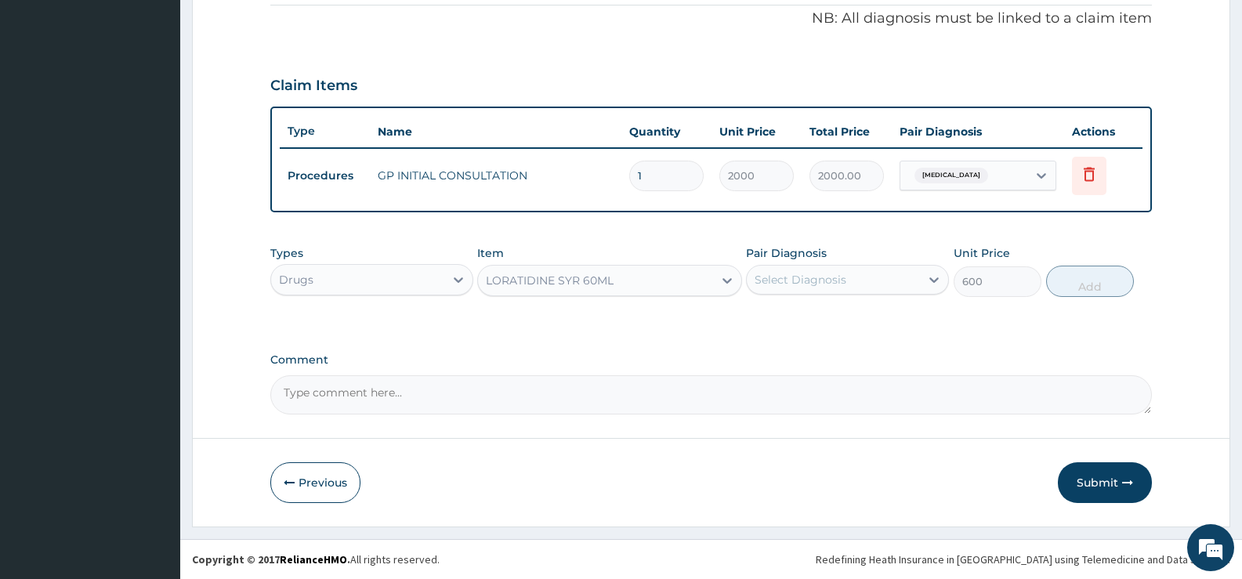
click at [911, 276] on div "Select Diagnosis" at bounding box center [833, 279] width 173 height 25
click at [865, 312] on div "[MEDICAL_DATA]" at bounding box center [847, 320] width 203 height 32
click at [806, 330] on div "[MEDICAL_DATA]" at bounding box center [847, 320] width 203 height 32
checkbox input "true"
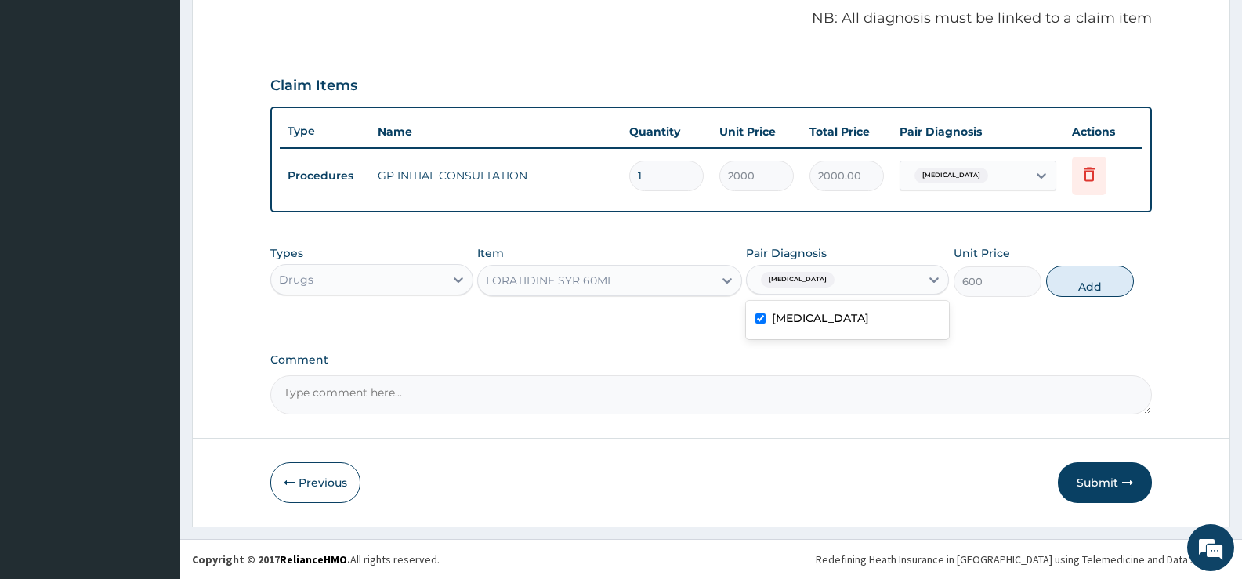
click at [1106, 285] on button "Add" at bounding box center [1090, 281] width 88 height 31
type input "0"
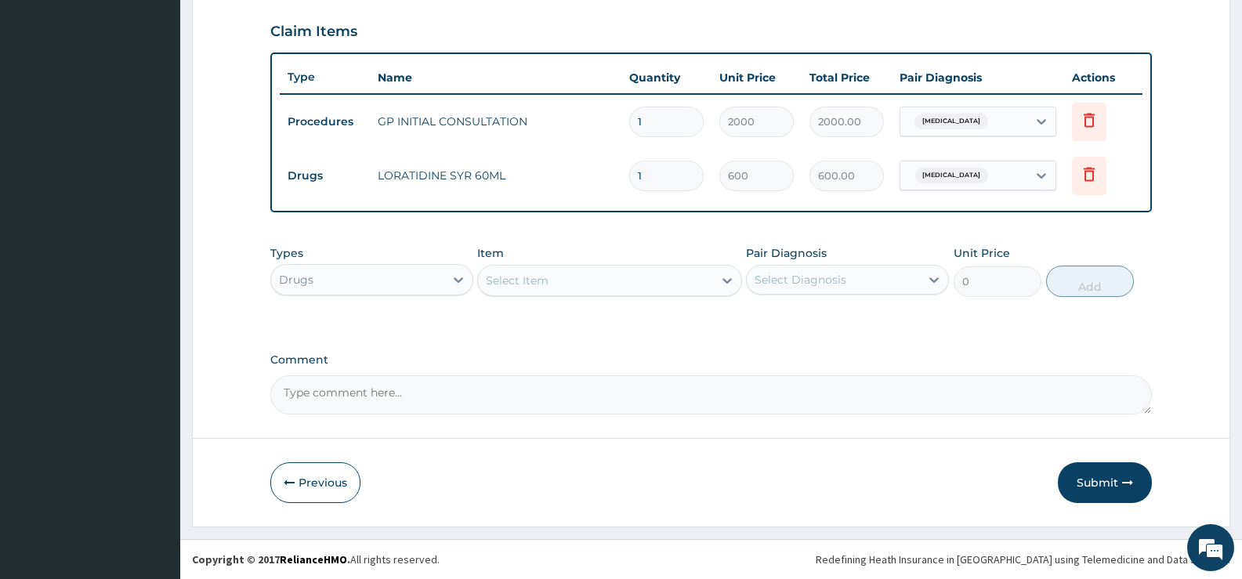
click at [1111, 484] on button "Submit" at bounding box center [1105, 482] width 94 height 41
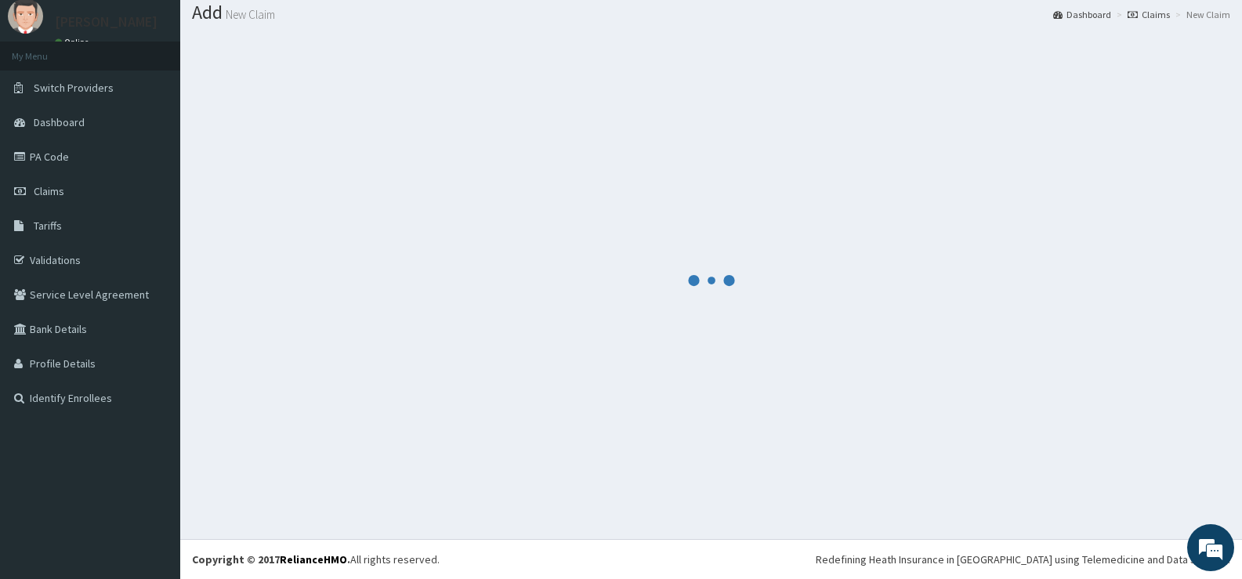
scroll to position [531, 0]
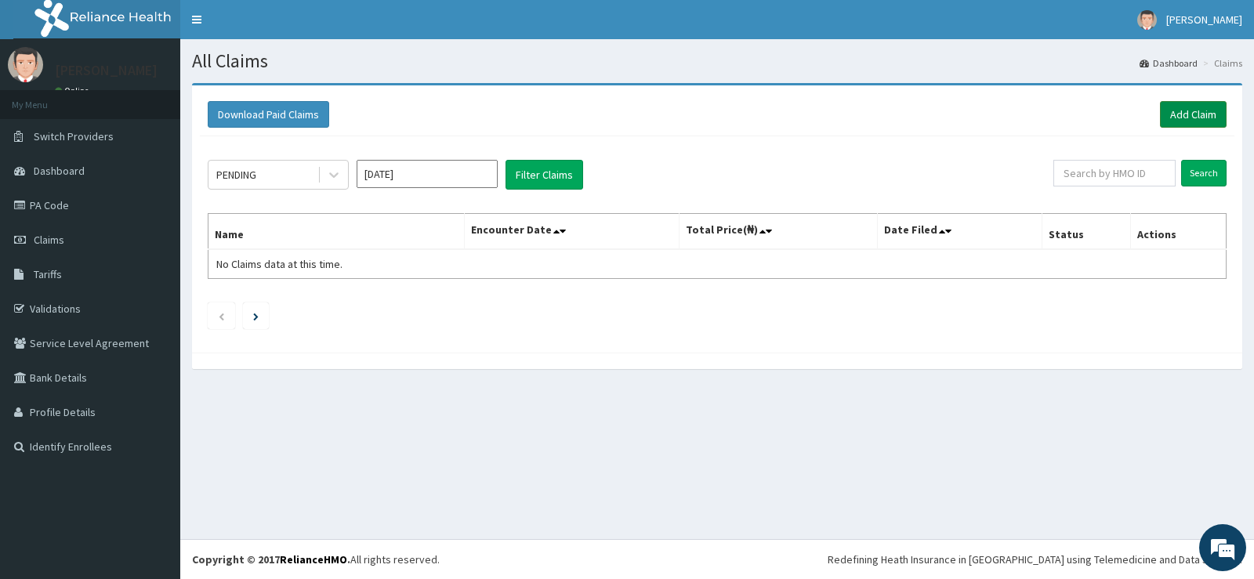
click at [1185, 116] on link "Add Claim" at bounding box center [1193, 114] width 67 height 27
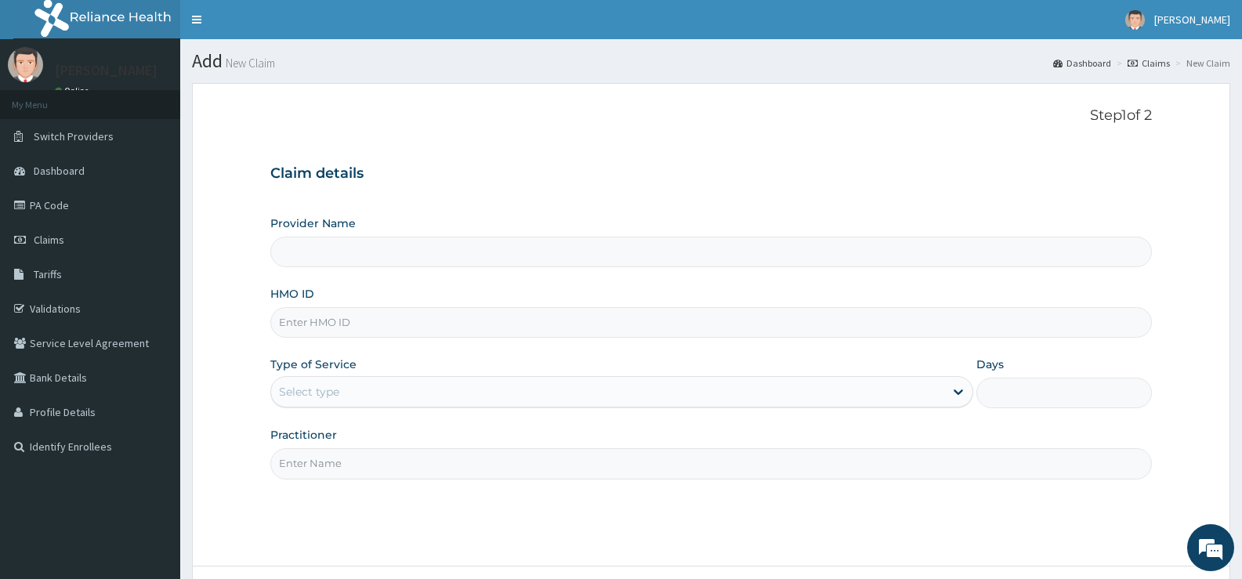
click at [481, 317] on input "HMO ID" at bounding box center [711, 322] width 882 height 31
type input "[GEOGRAPHIC_DATA][PERSON_NAME]"
type input "KER/10218/B"
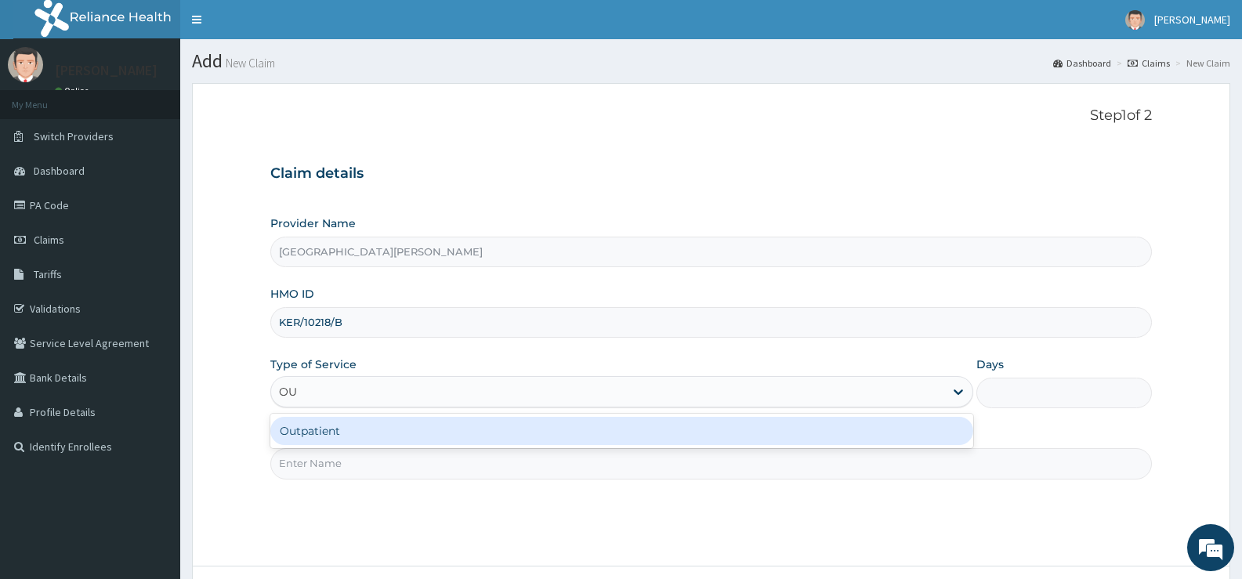
type input "OUT"
type input "1"
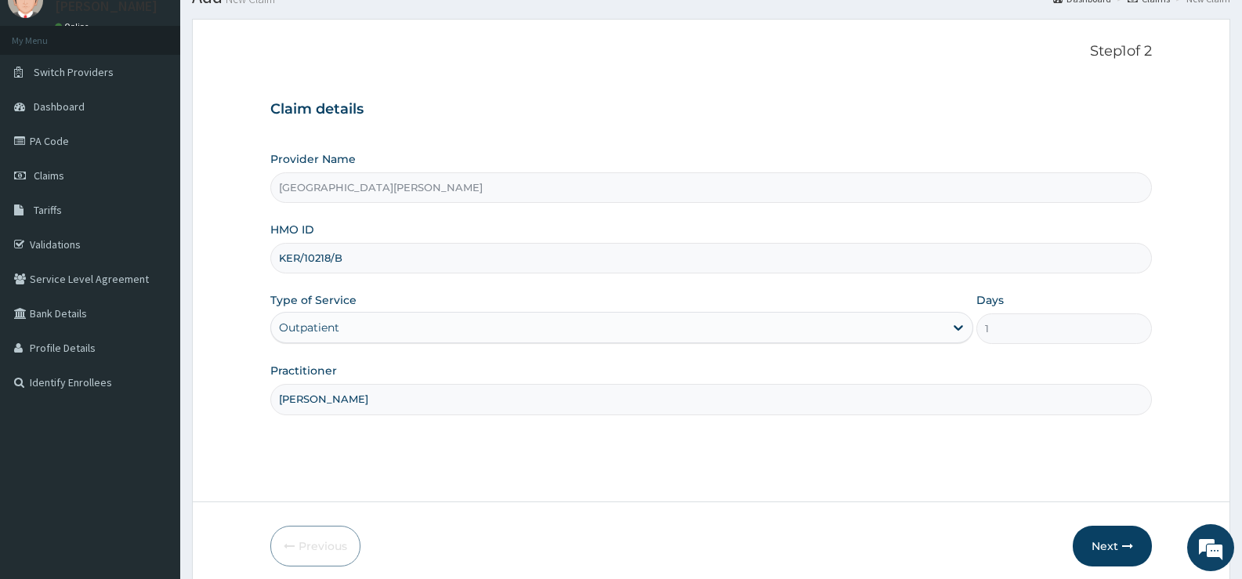
scroll to position [128, 0]
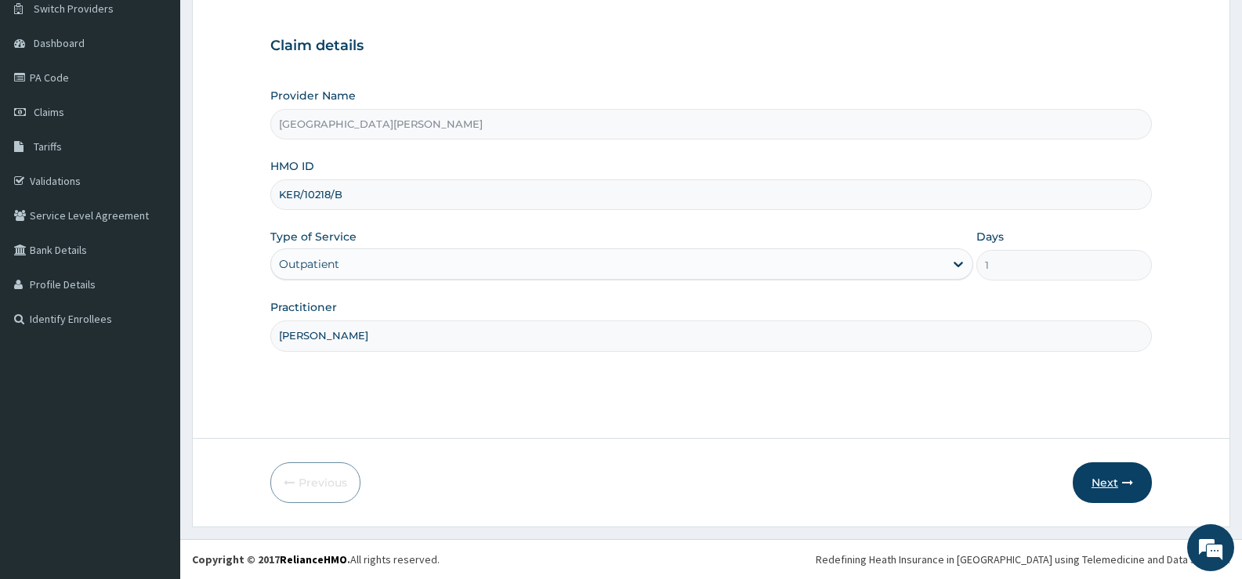
type input "DR FANIYI"
click at [1096, 475] on button "Next" at bounding box center [1112, 482] width 79 height 41
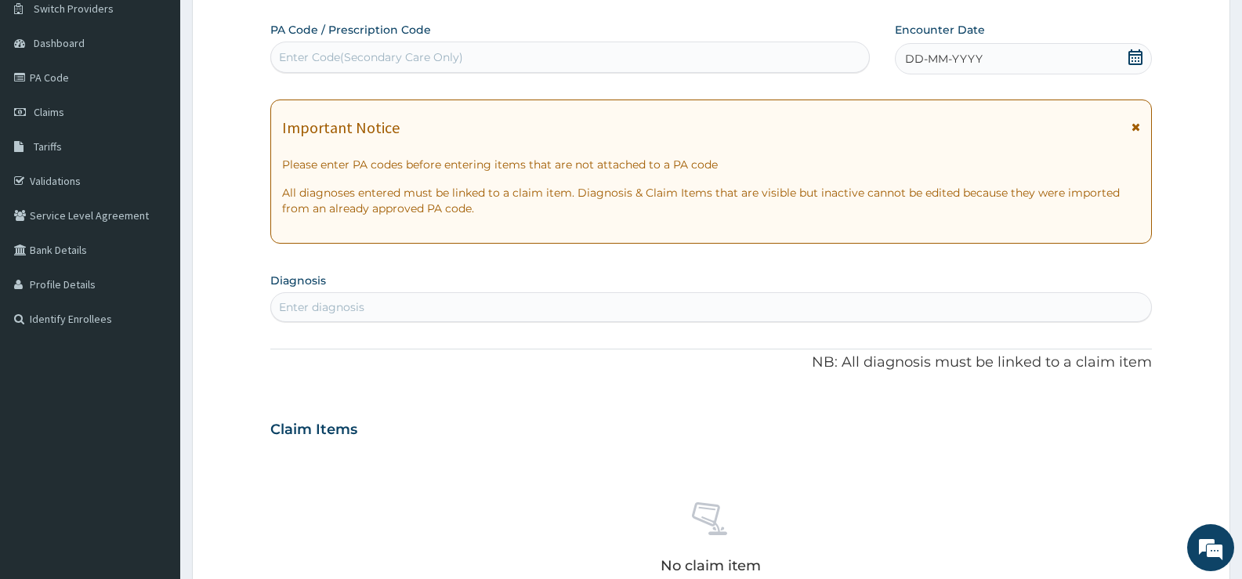
click at [408, 53] on div "Enter Code(Secondary Care Only)" at bounding box center [371, 57] width 184 height 16
type input "PA/EC591B"
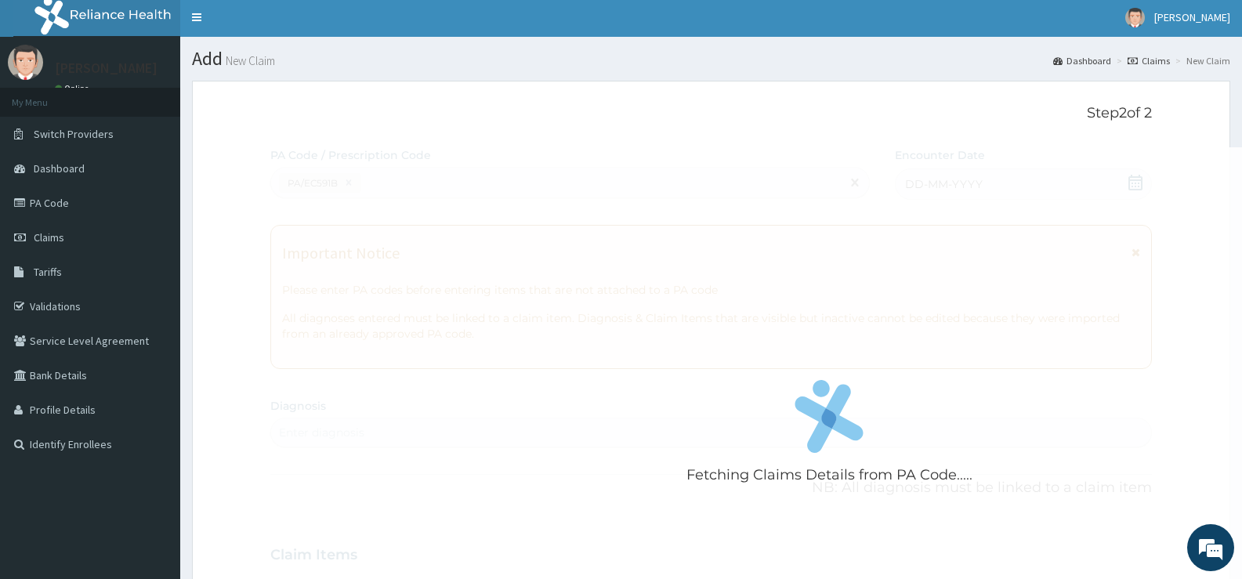
scroll to position [0, 0]
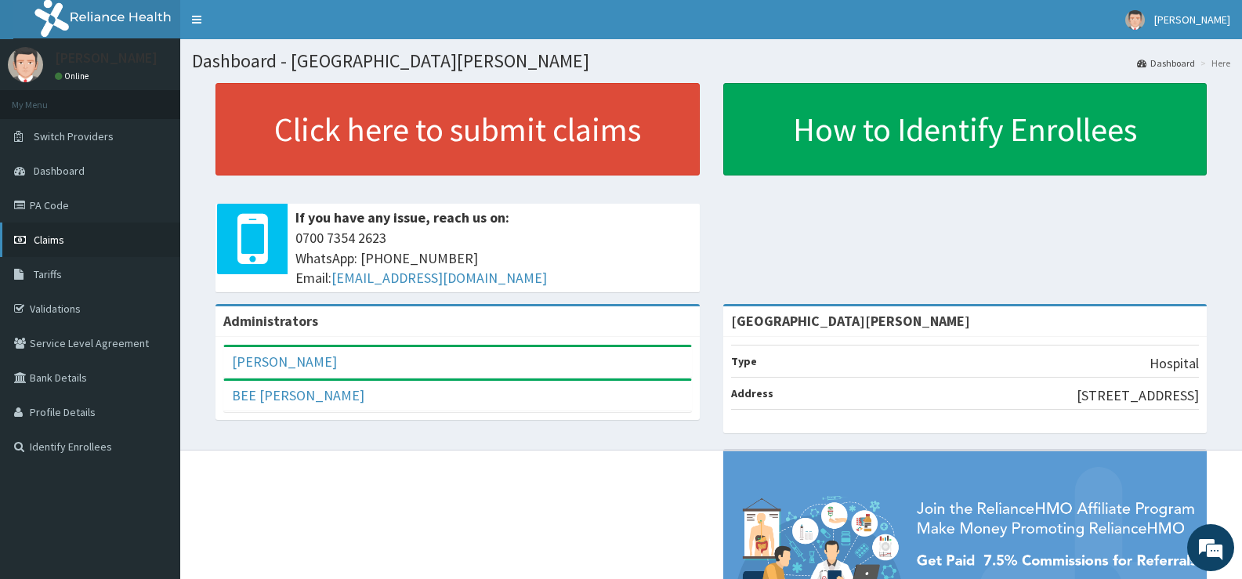
click at [40, 237] on span "Claims" at bounding box center [49, 240] width 31 height 14
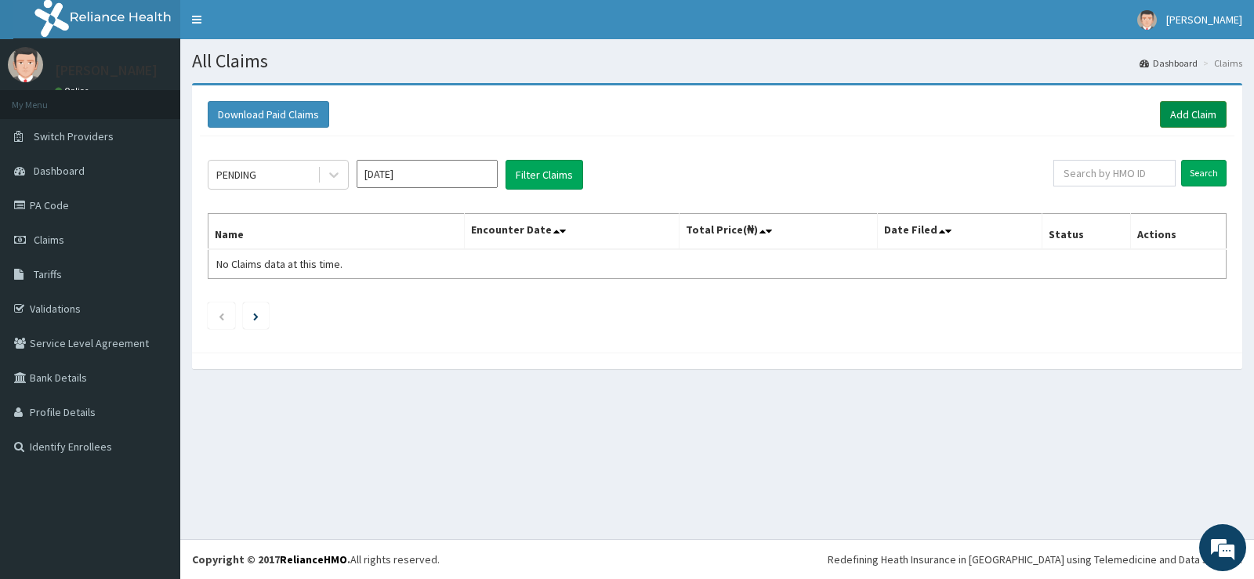
click at [1191, 114] on link "Add Claim" at bounding box center [1193, 114] width 67 height 27
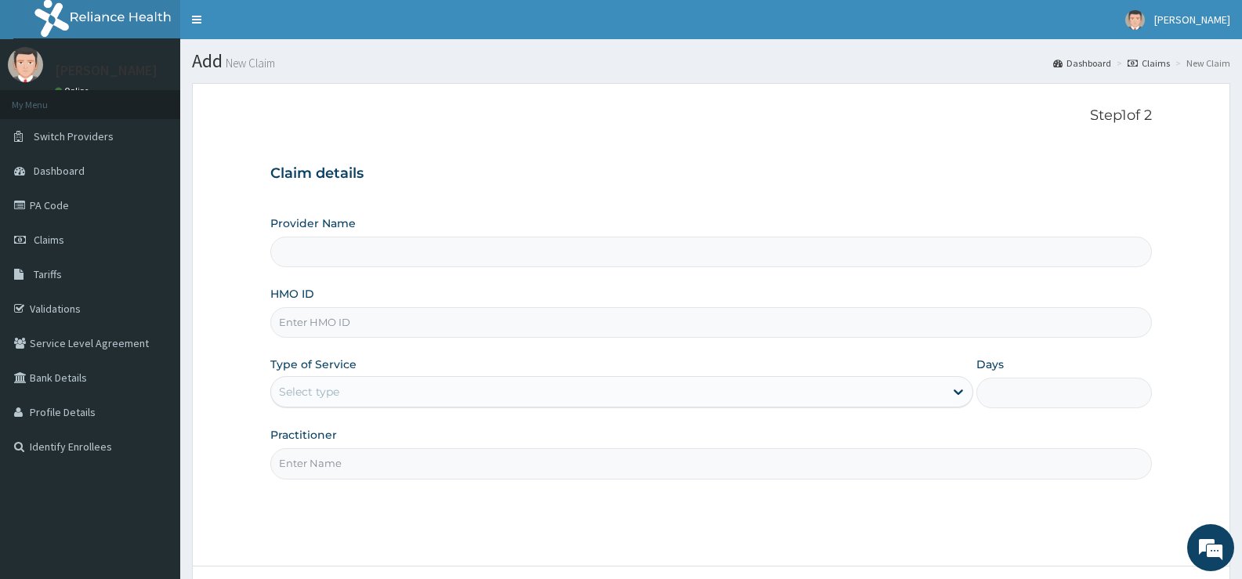
drag, startPoint x: 454, startPoint y: 329, endPoint x: 509, endPoint y: 317, distance: 57.0
click at [454, 329] on input "HMO ID" at bounding box center [711, 322] width 882 height 31
type input "[GEOGRAPHIC_DATA][PERSON_NAME]"
type input "KER/10218/B"
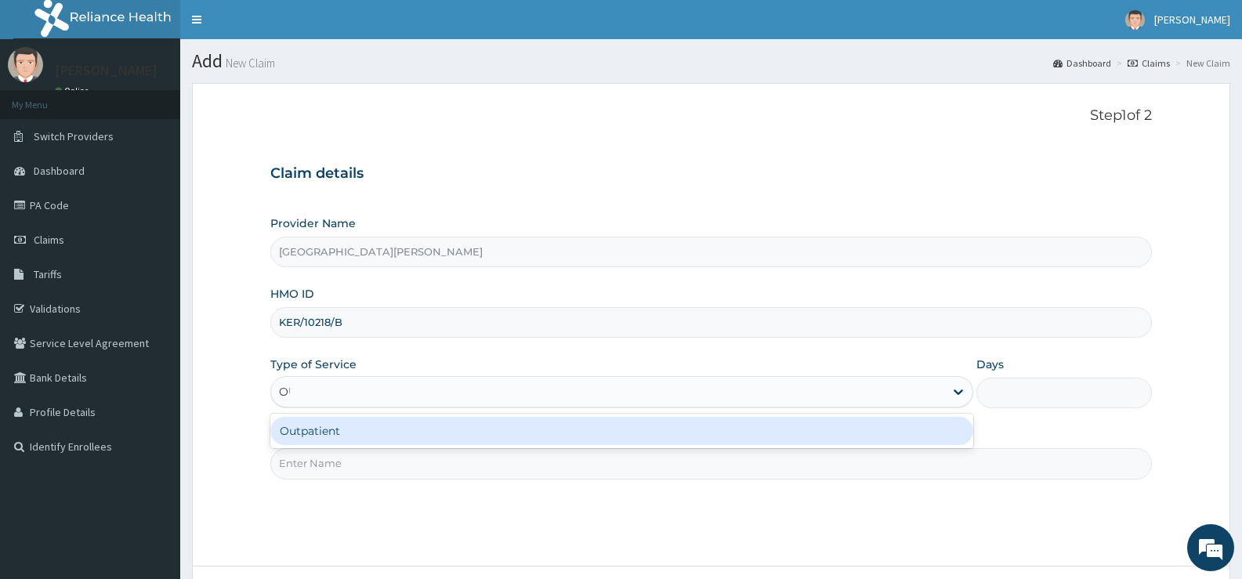
type input "OUT"
type input "1"
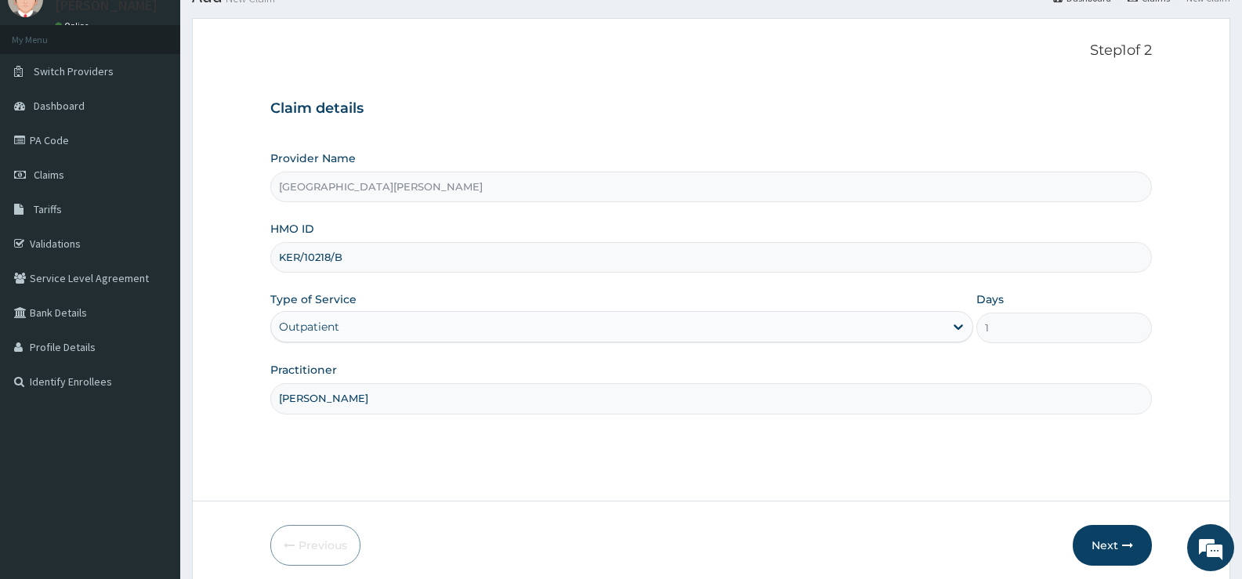
scroll to position [128, 0]
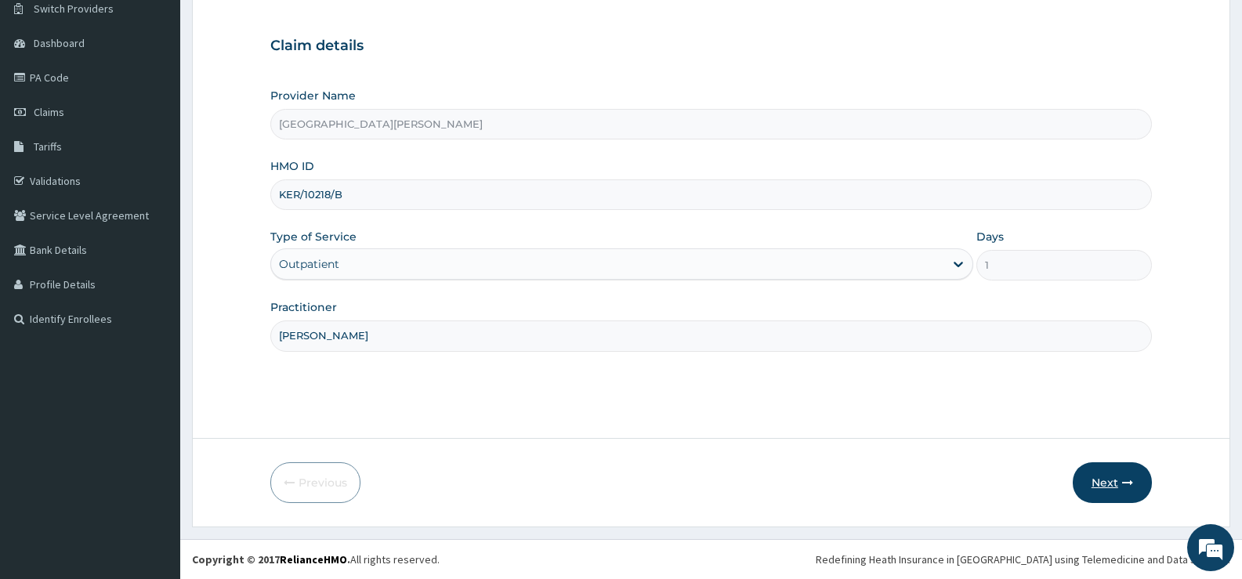
type input "[PERSON_NAME]"
click at [1113, 482] on button "Next" at bounding box center [1112, 482] width 79 height 41
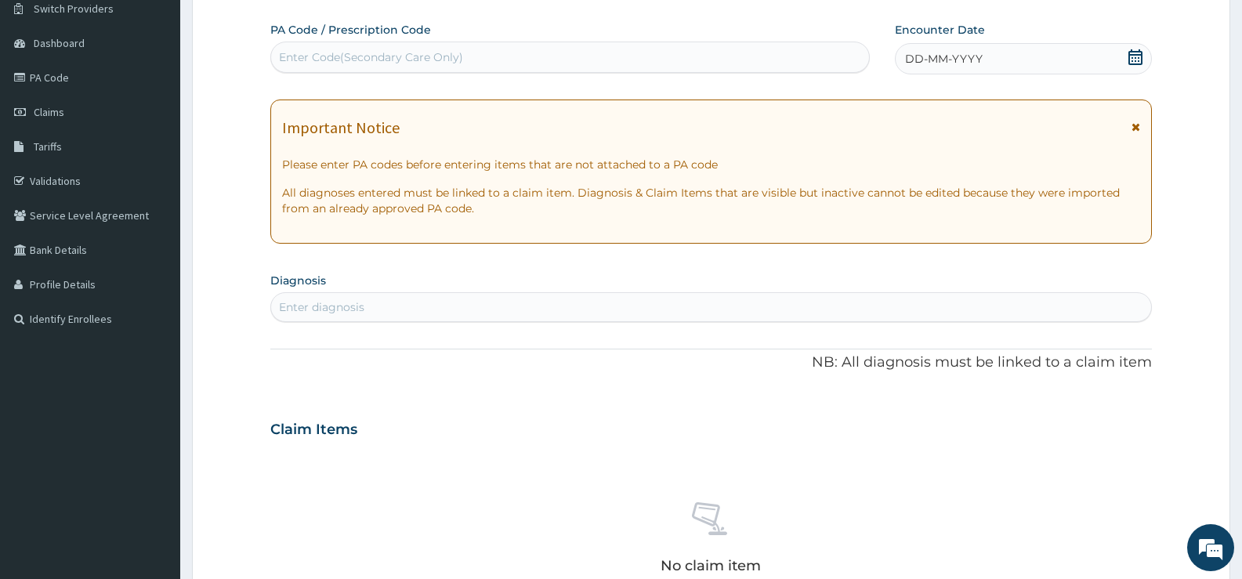
click at [764, 55] on div "Enter Code(Secondary Care Only)" at bounding box center [570, 57] width 598 height 25
type input "PA/EC591B"
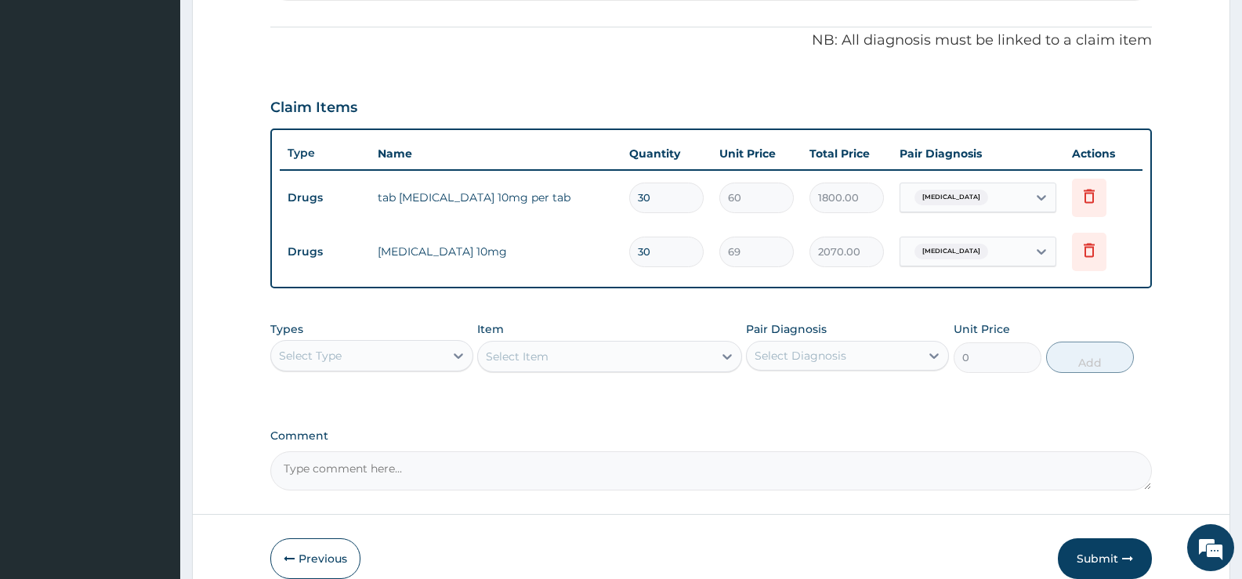
scroll to position [456, 0]
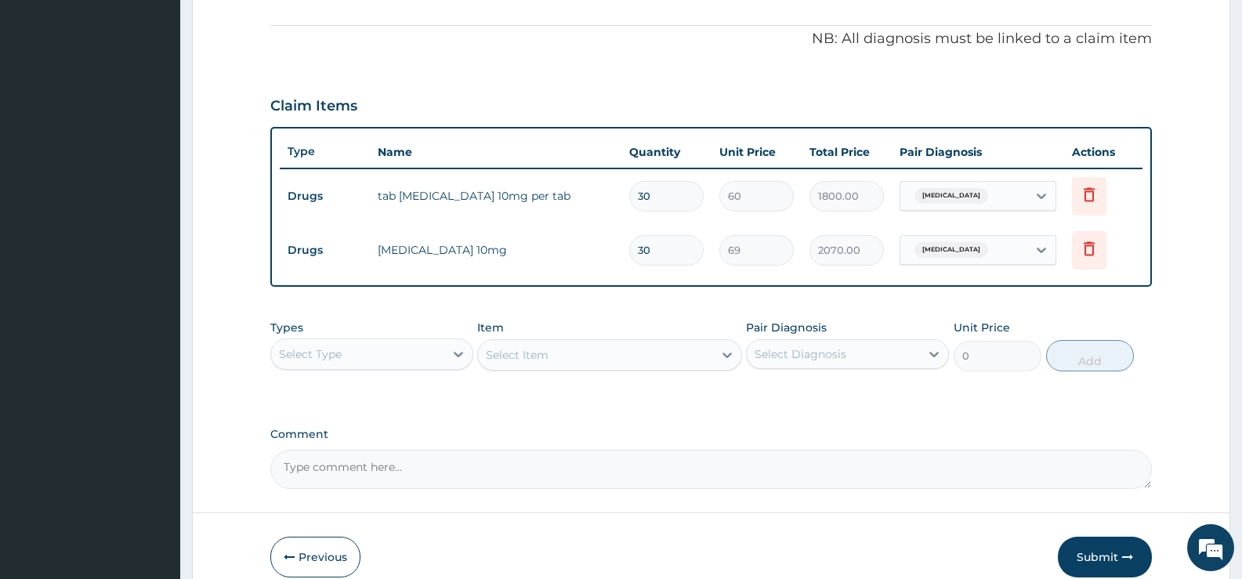
click at [430, 355] on div "Select Type" at bounding box center [357, 354] width 173 height 25
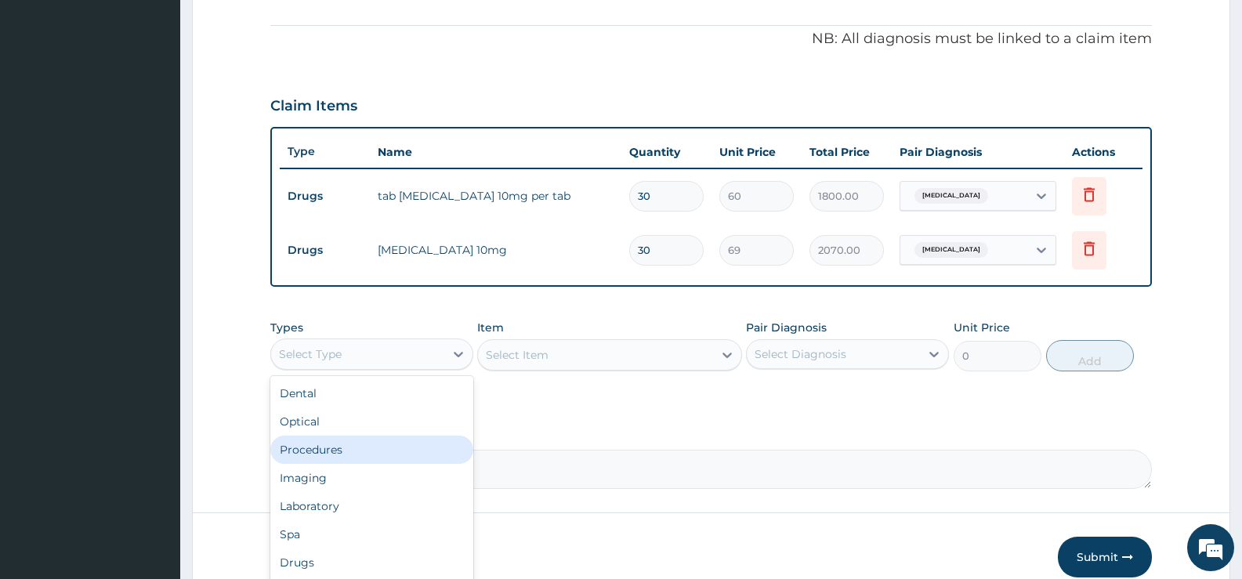
click at [339, 452] on div "Procedures" at bounding box center [371, 450] width 203 height 28
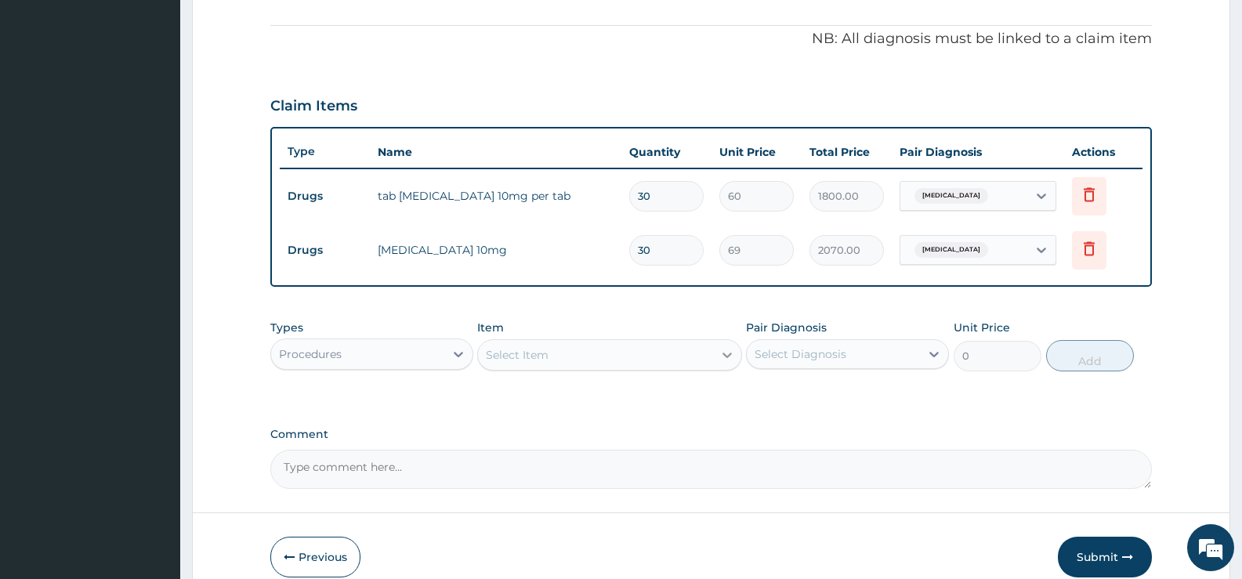
click at [720, 358] on icon at bounding box center [727, 355] width 16 height 16
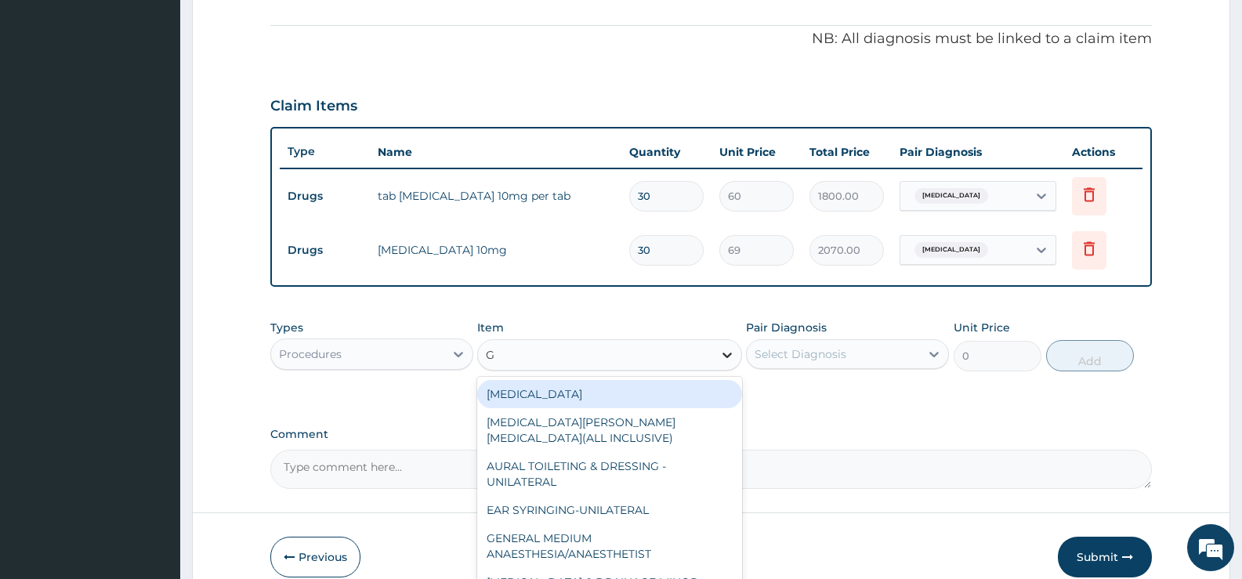
type input "GP"
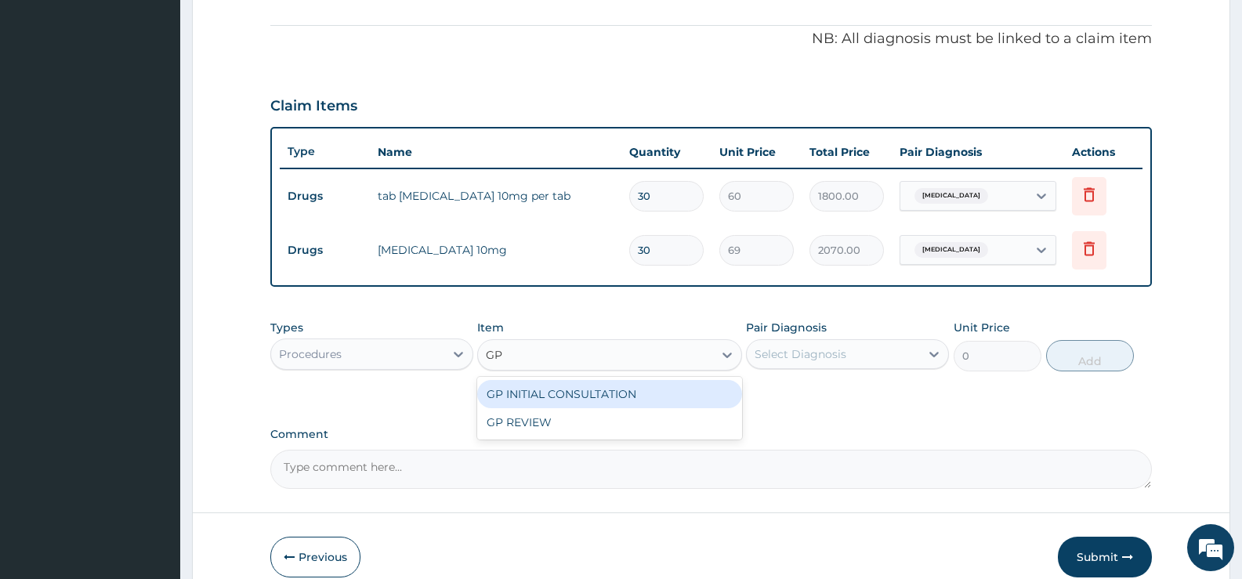
click at [654, 398] on div "GP INITIAL CONSULTATION" at bounding box center [609, 394] width 264 height 28
type input "2000"
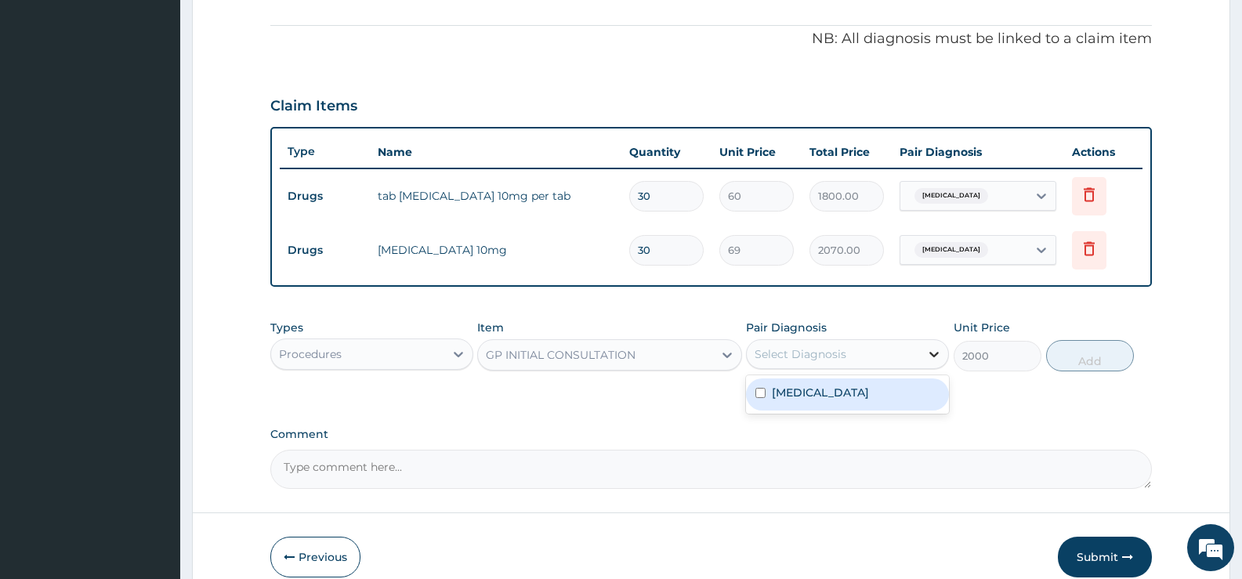
click at [928, 351] on icon at bounding box center [934, 354] width 16 height 16
click at [846, 402] on div "[MEDICAL_DATA]" at bounding box center [847, 395] width 203 height 32
checkbox input "true"
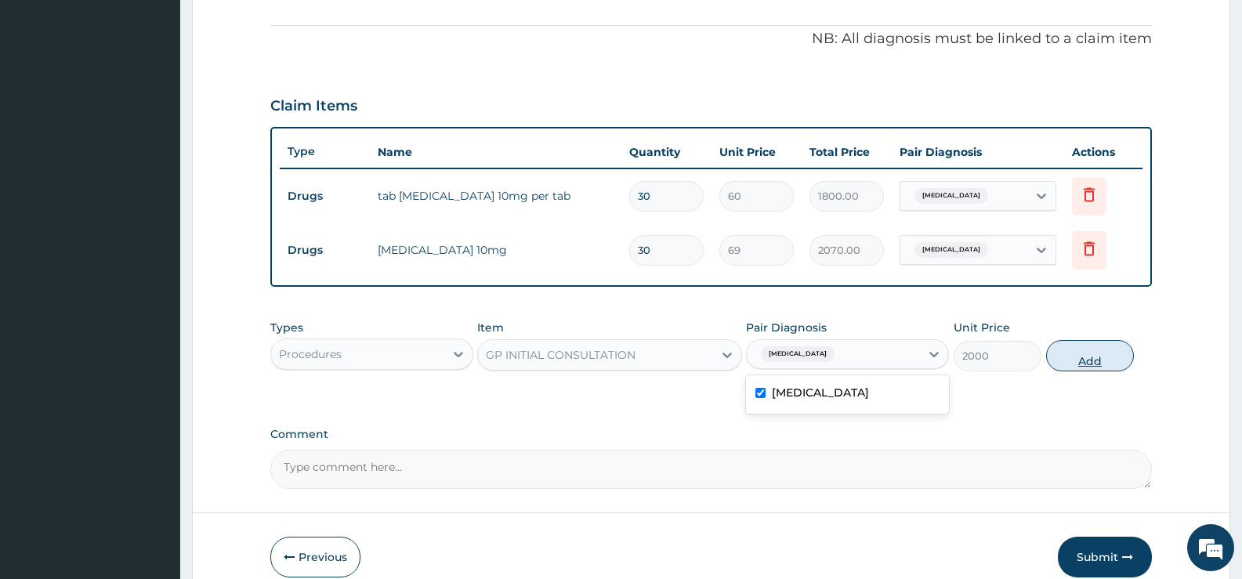
click at [1081, 362] on button "Add" at bounding box center [1090, 355] width 88 height 31
type input "0"
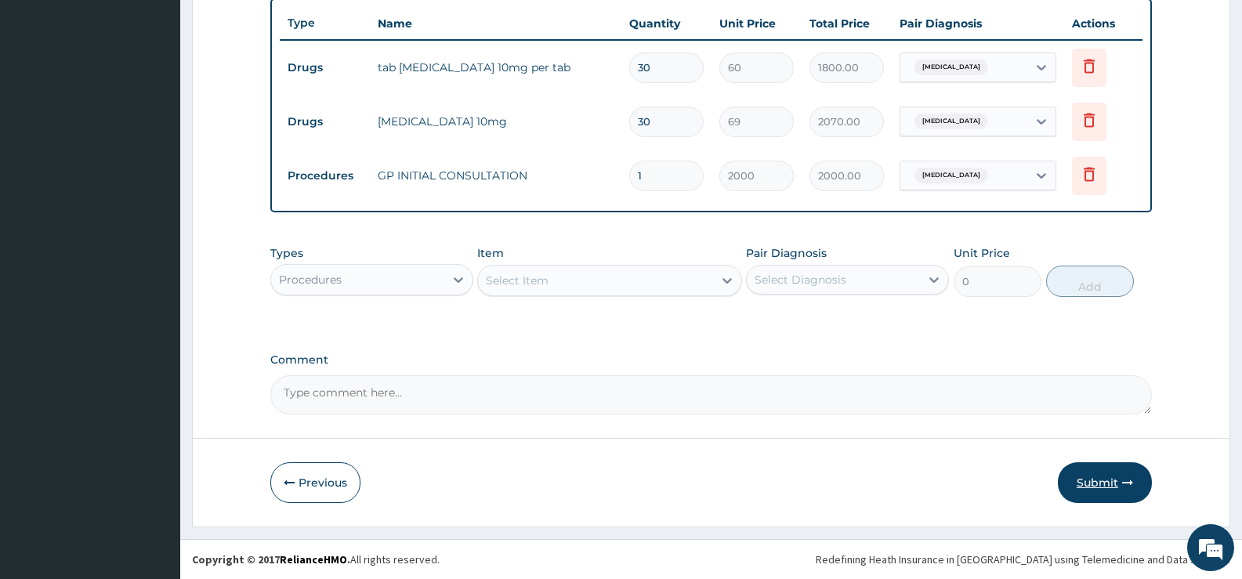
click at [1103, 477] on button "Submit" at bounding box center [1105, 482] width 94 height 41
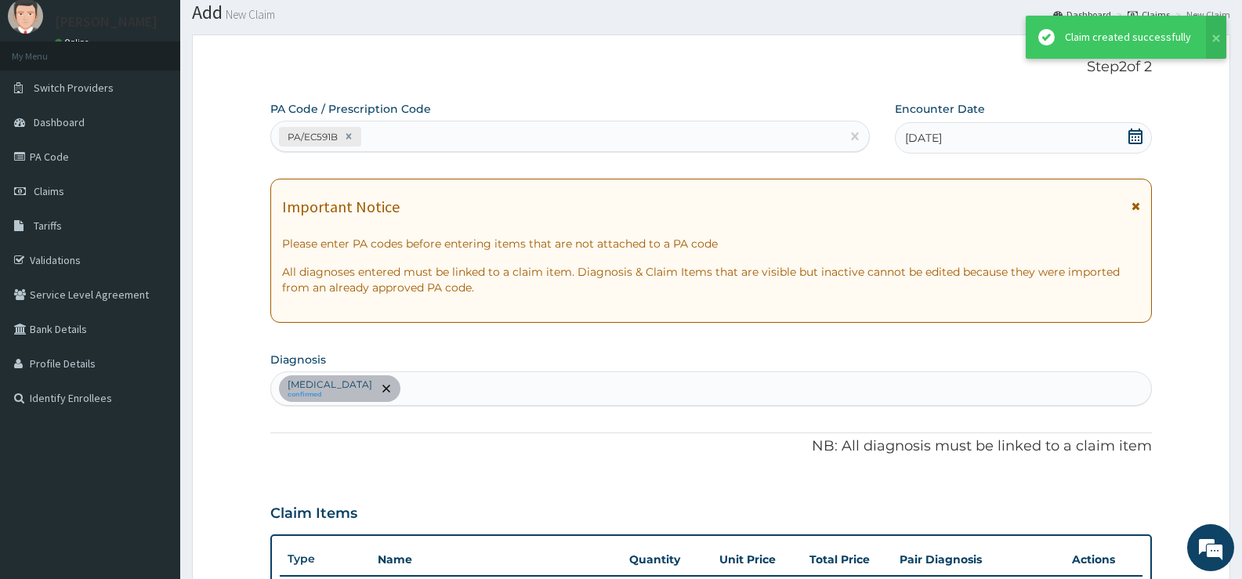
scroll to position [585, 0]
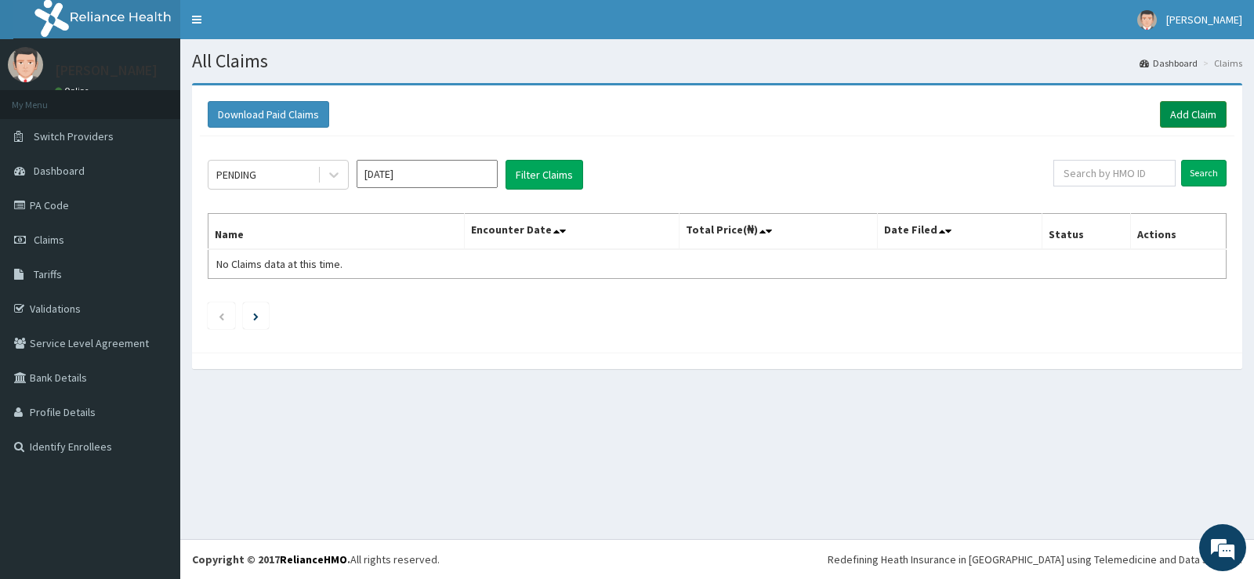
click at [1197, 111] on link "Add Claim" at bounding box center [1193, 114] width 67 height 27
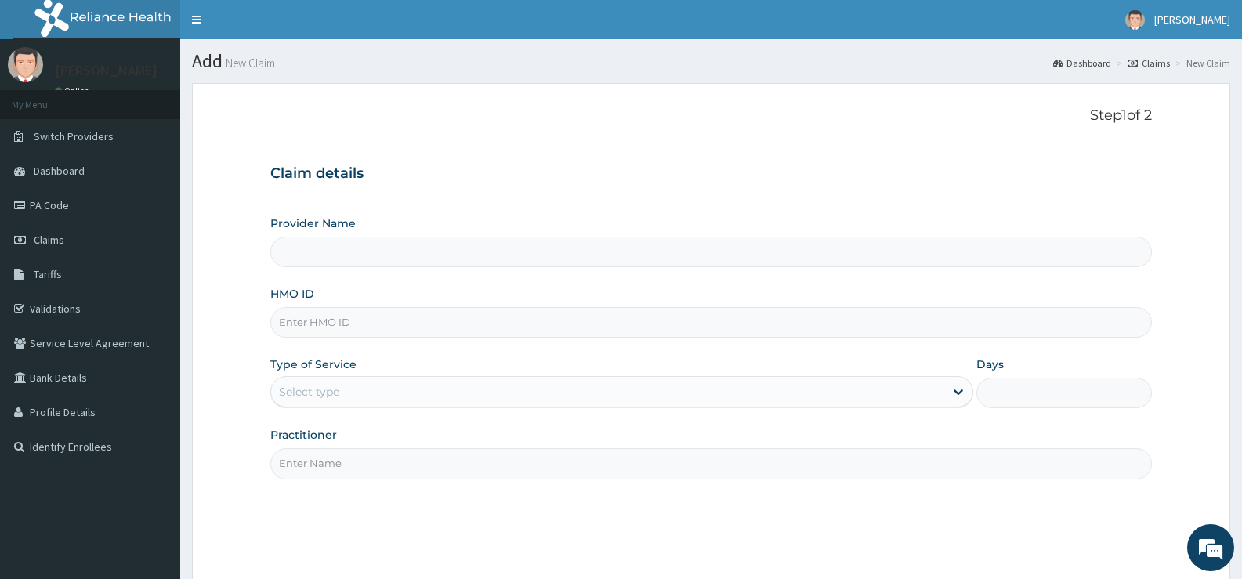
type input "[GEOGRAPHIC_DATA][PERSON_NAME]"
click at [417, 324] on input "HMO ID" at bounding box center [711, 322] width 882 height 31
type input "JSS/10057/D"
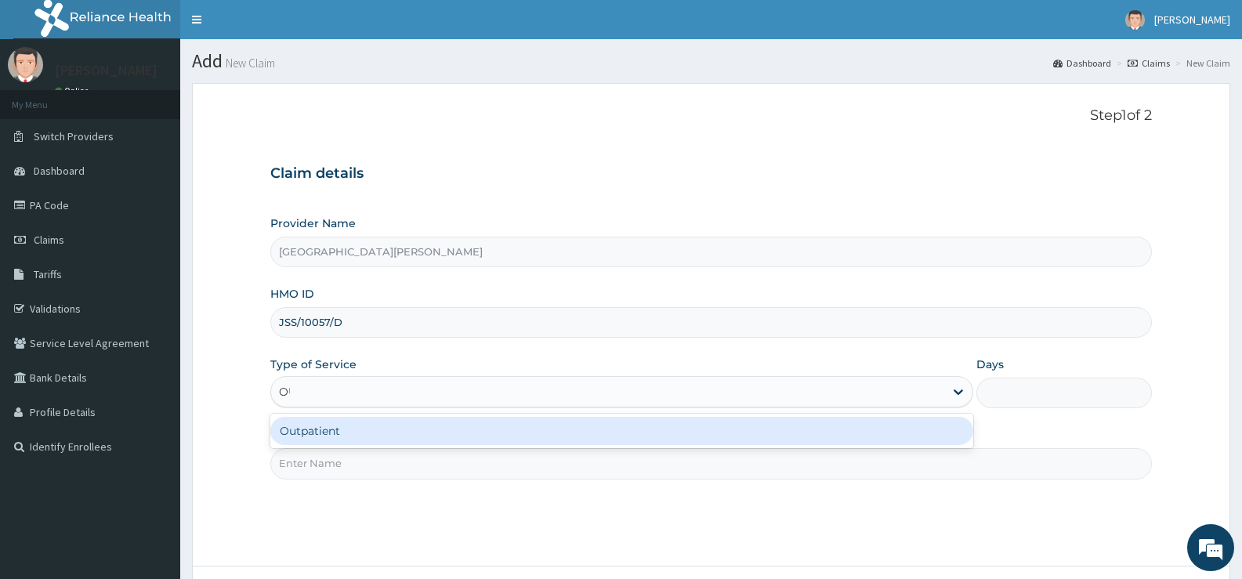
type input "OUT"
type input "1"
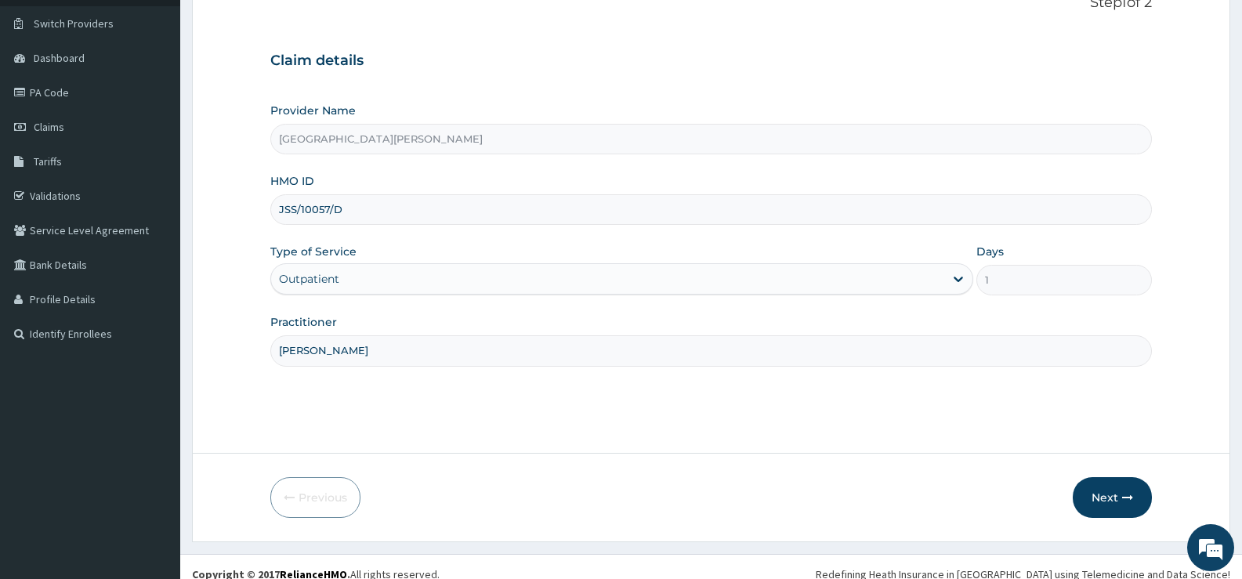
scroll to position [128, 0]
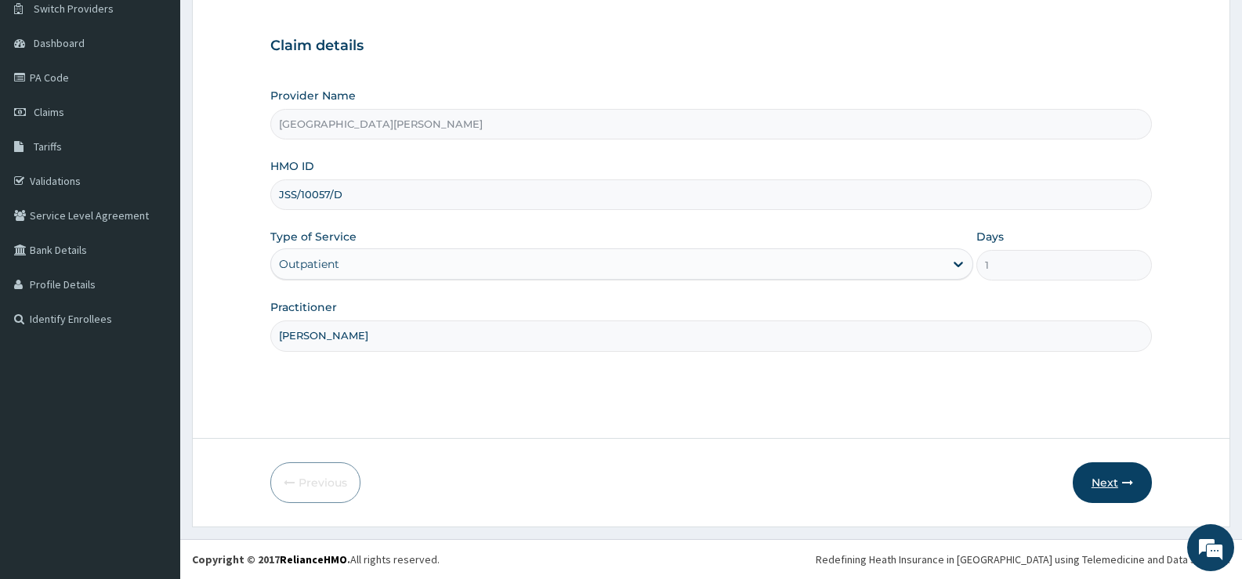
type input "[PERSON_NAME]"
click at [1096, 483] on button "Next" at bounding box center [1112, 482] width 79 height 41
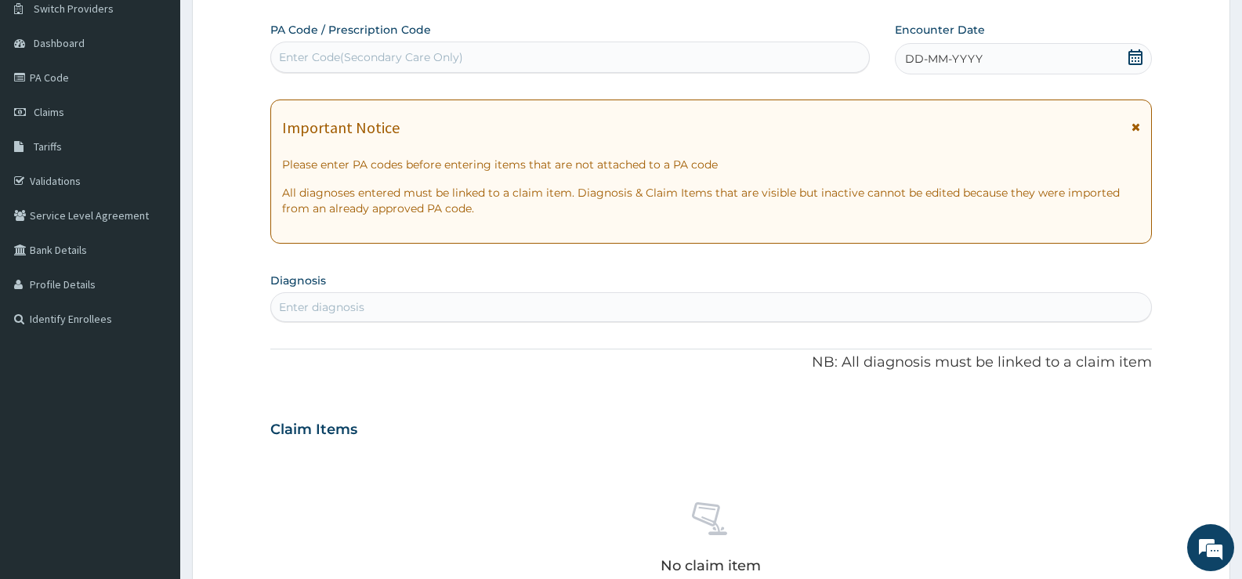
click at [1135, 56] on icon at bounding box center [1136, 57] width 16 height 16
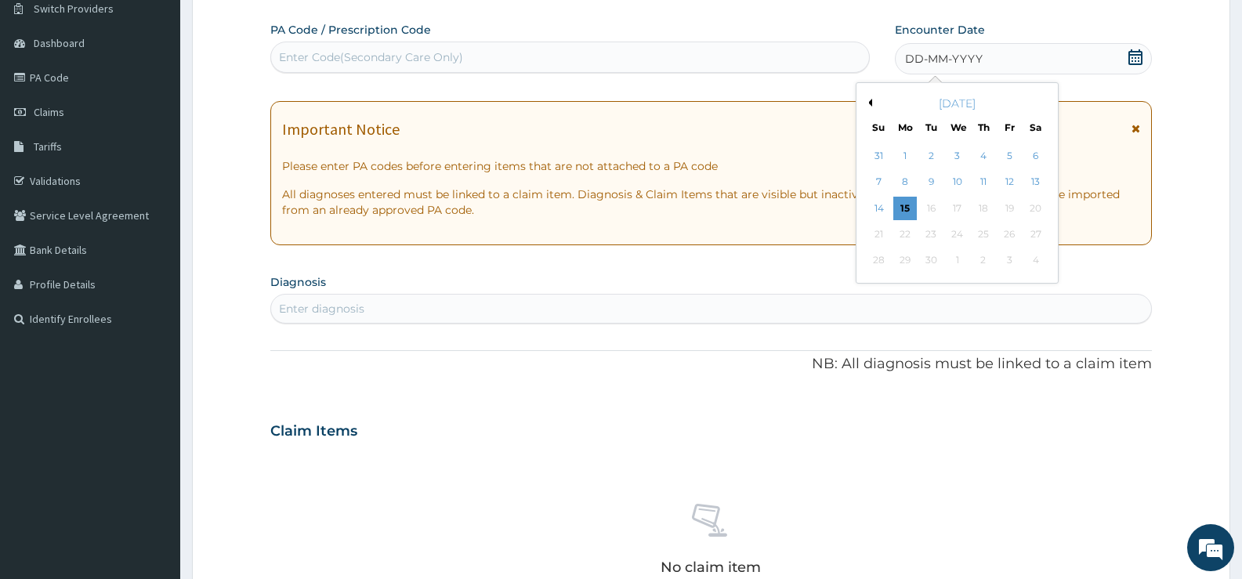
click at [871, 101] on button "Previous Month" at bounding box center [868, 103] width 8 height 8
click at [904, 205] on div "14" at bounding box center [905, 209] width 24 height 24
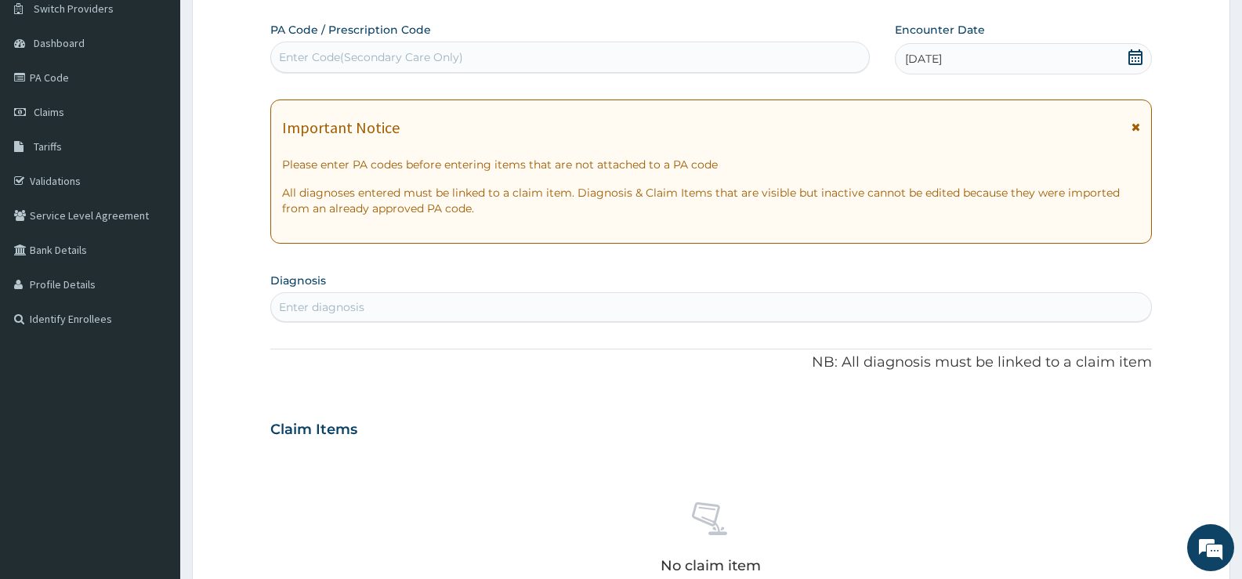
click at [618, 306] on div "Enter diagnosis" at bounding box center [711, 307] width 880 height 25
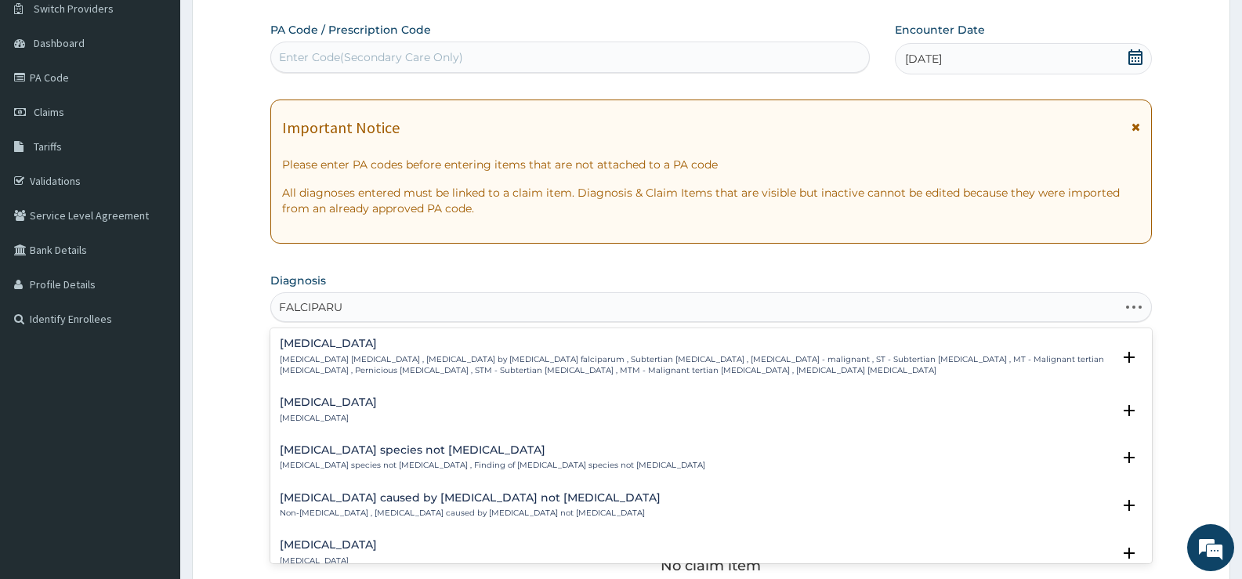
type input "FALCIPARUM"
click at [338, 362] on p "Falciparum malaria , Malignant tertian malaria , Malaria by Plasmodium falcipar…" at bounding box center [696, 365] width 832 height 23
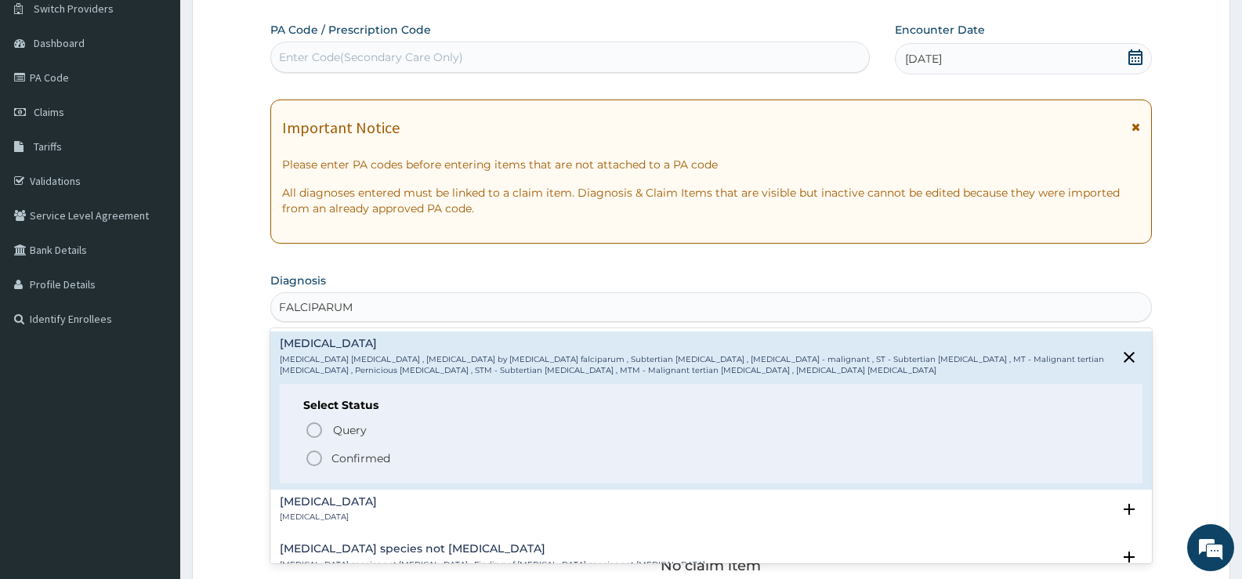
click at [377, 451] on p "Confirmed" at bounding box center [361, 459] width 59 height 16
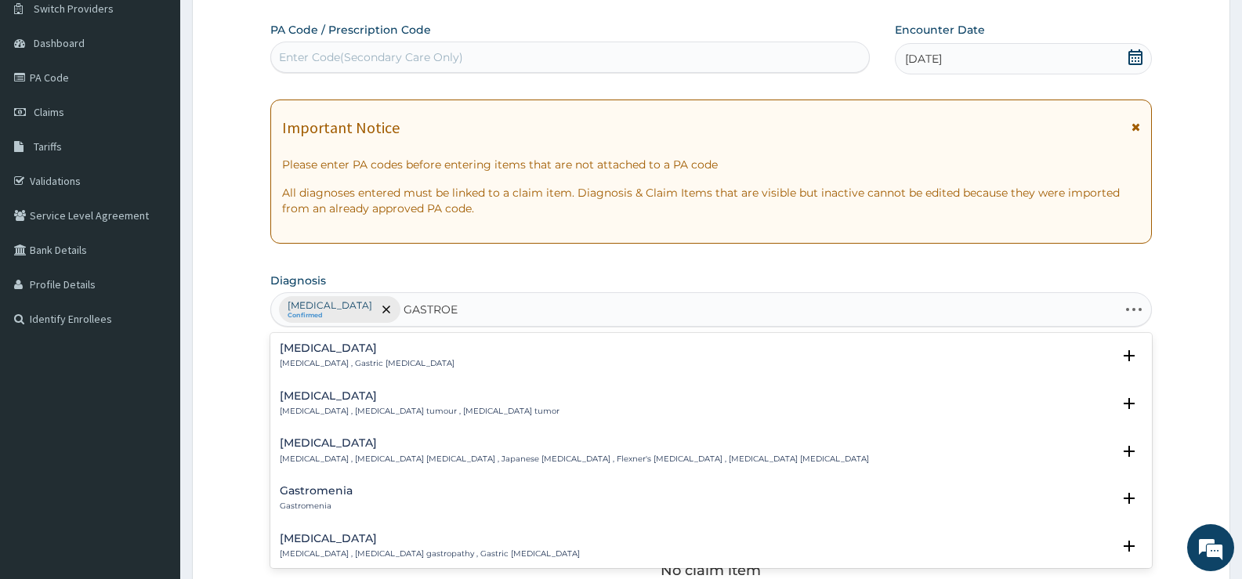
type input "GASTROEN"
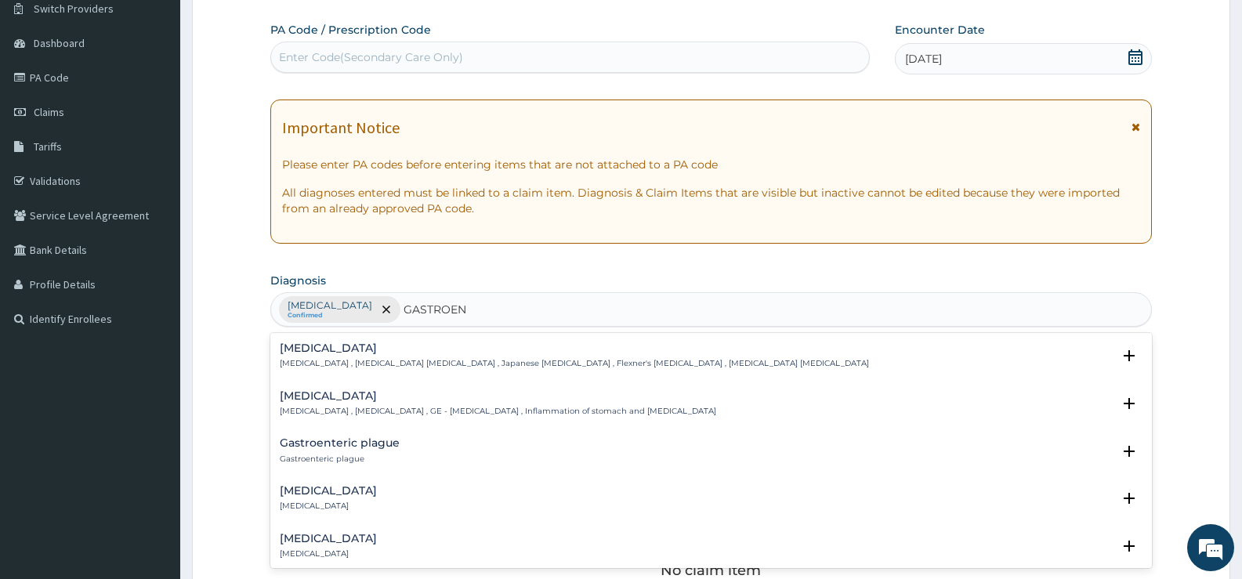
click at [339, 497] on h4 "Acute gastroenteritis" at bounding box center [328, 491] width 97 height 12
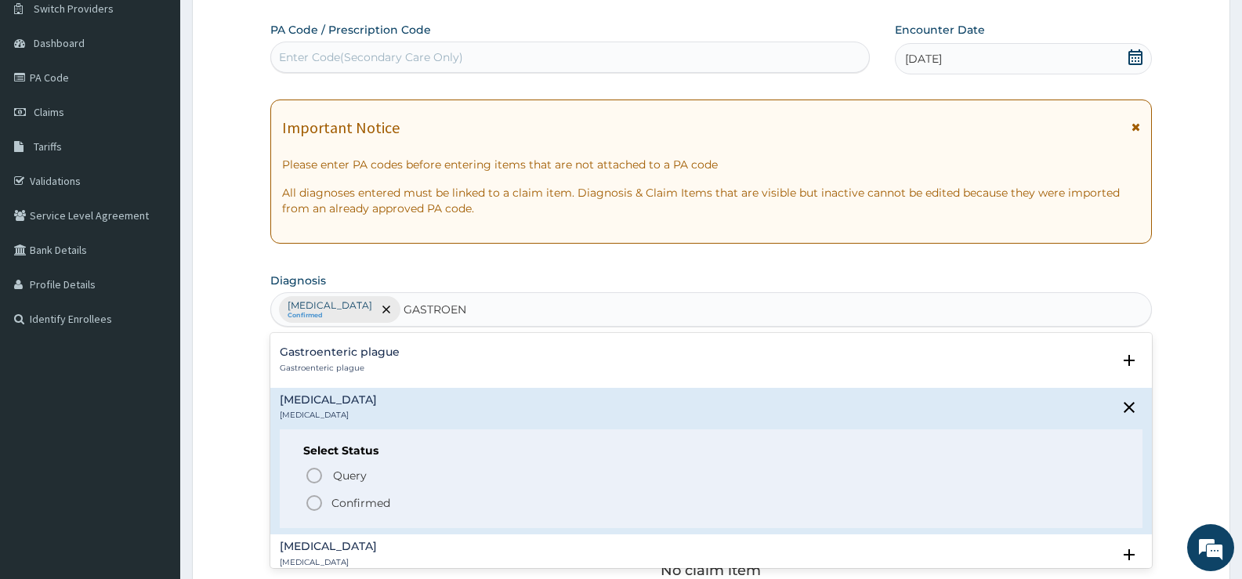
scroll to position [157, 0]
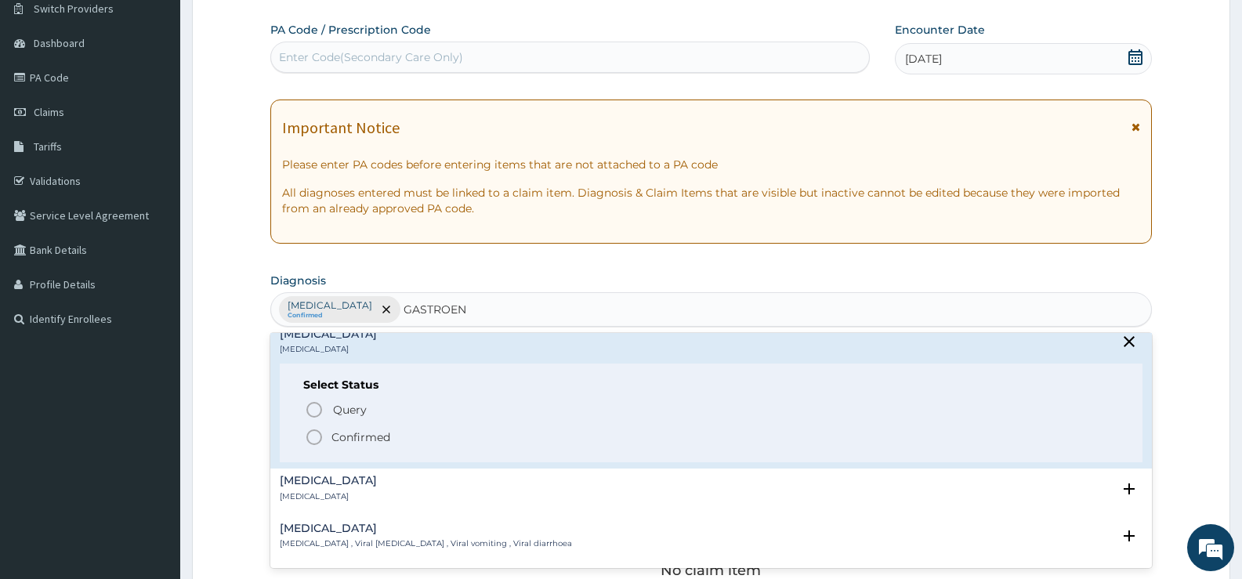
click at [367, 434] on p "Confirmed" at bounding box center [361, 437] width 59 height 16
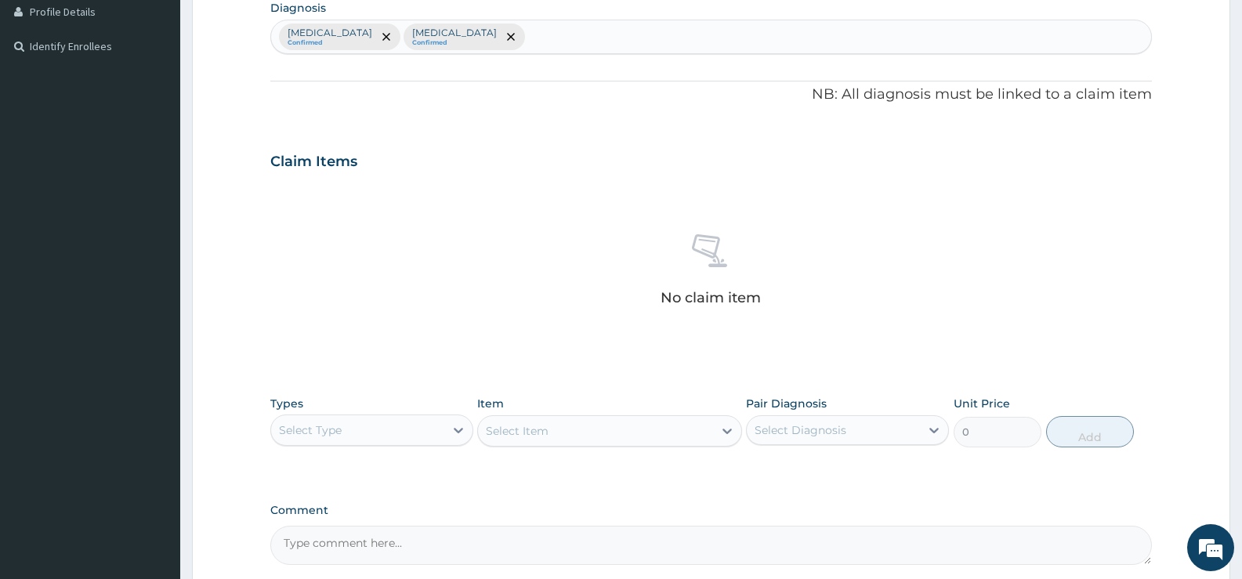
scroll to position [551, 0]
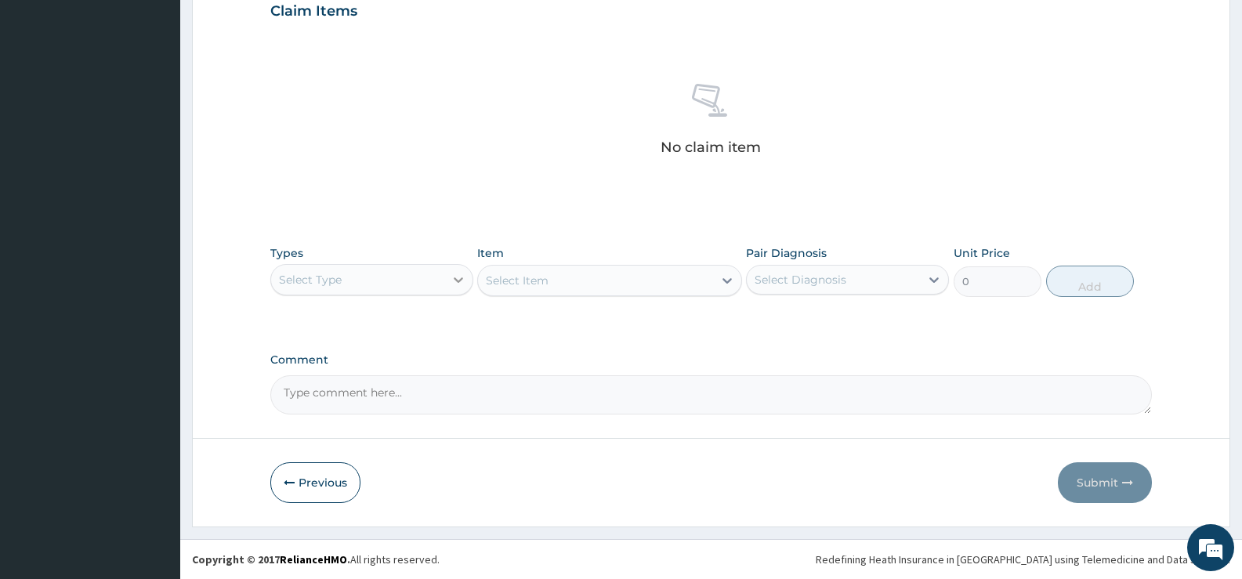
click at [455, 278] on icon at bounding box center [458, 279] width 9 height 5
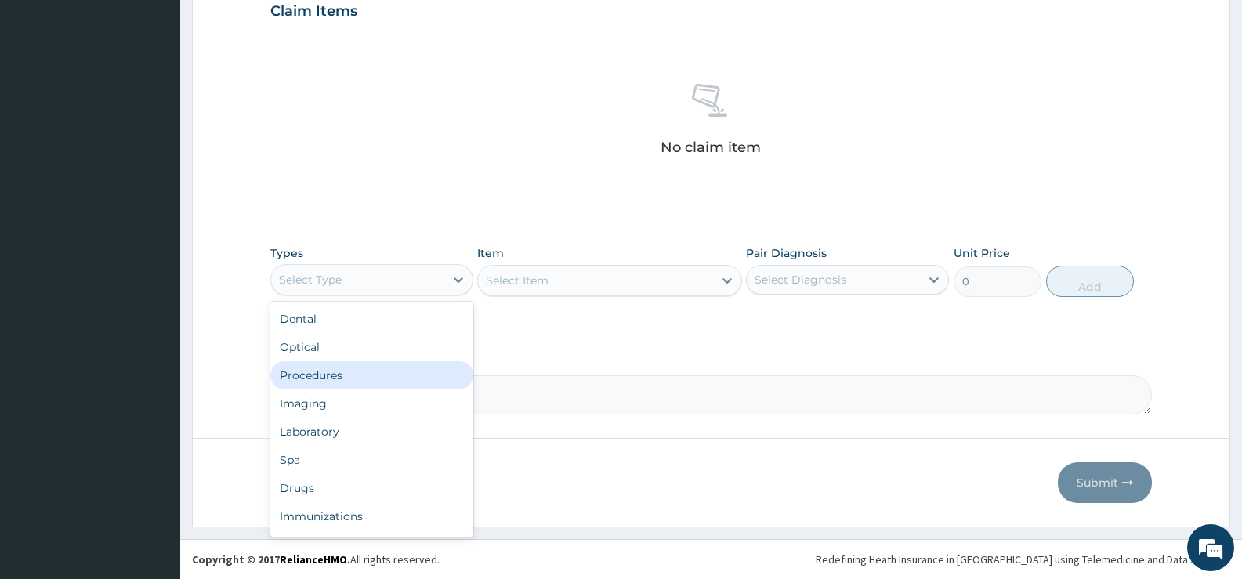
click at [330, 375] on div "Procedures" at bounding box center [371, 375] width 203 height 28
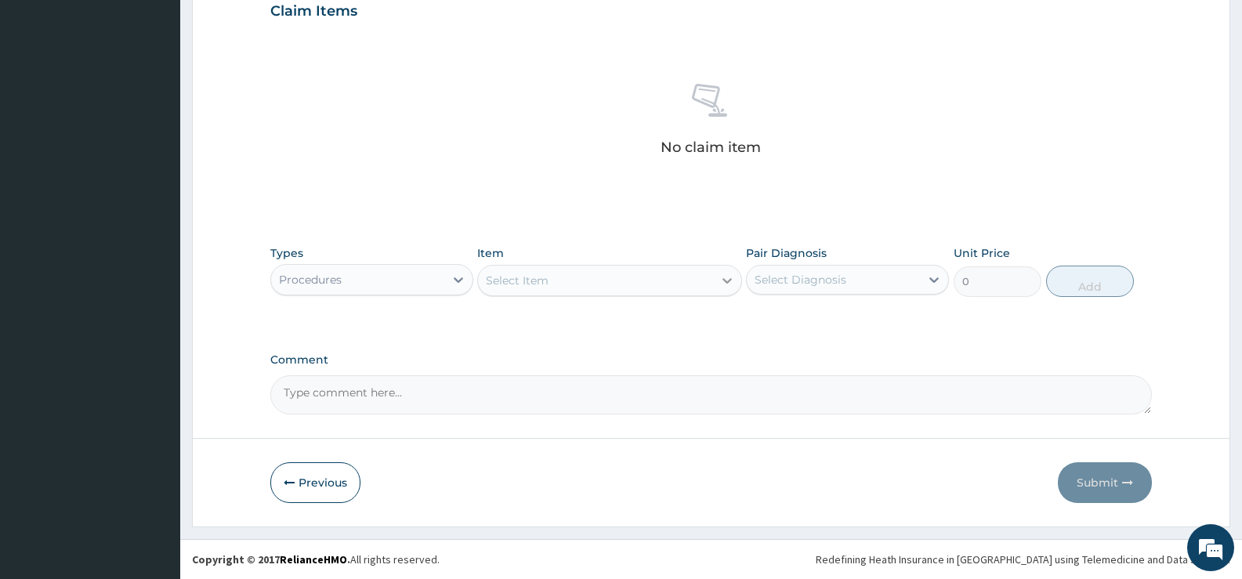
click at [729, 279] on icon at bounding box center [727, 281] width 16 height 16
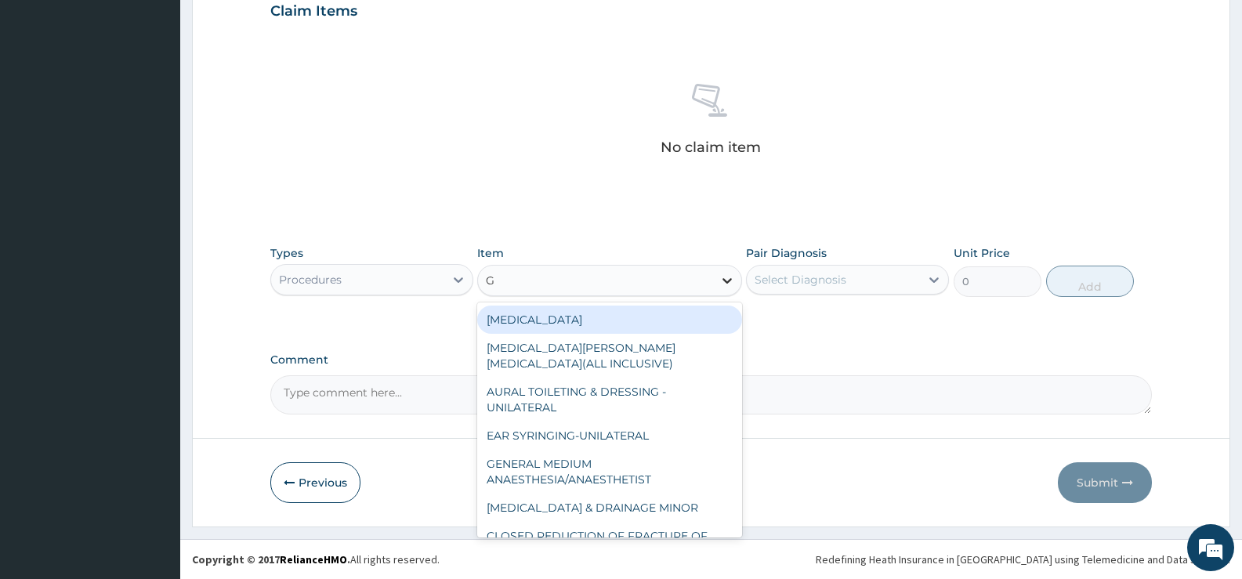
type input "GP"
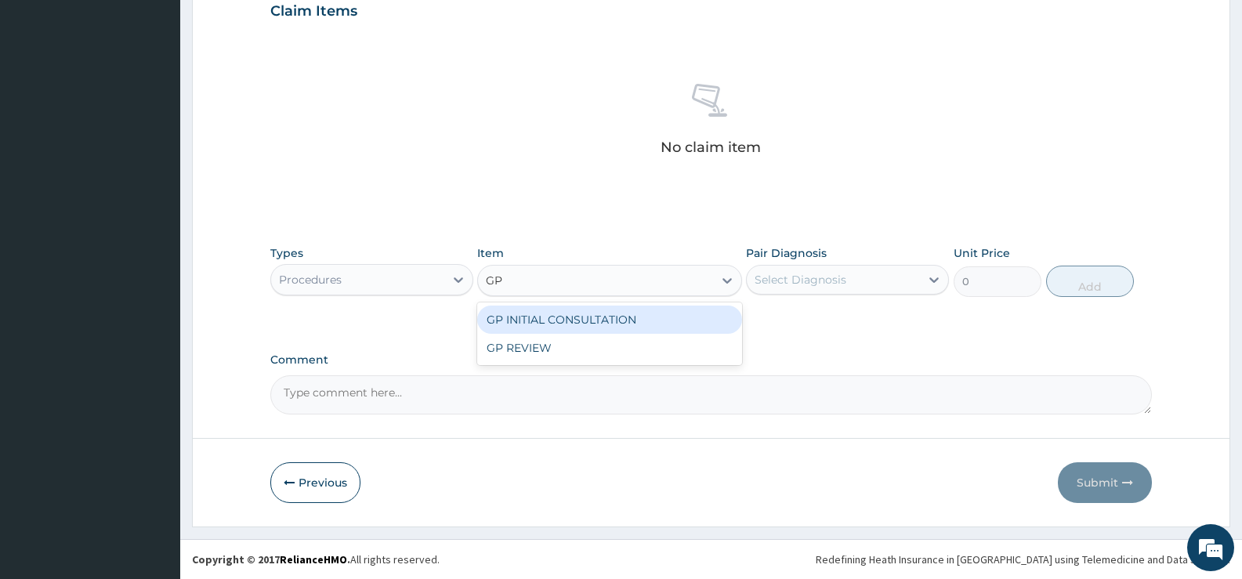
click at [641, 325] on div "GP INITIAL CONSULTATION" at bounding box center [609, 320] width 264 height 28
type input "2000"
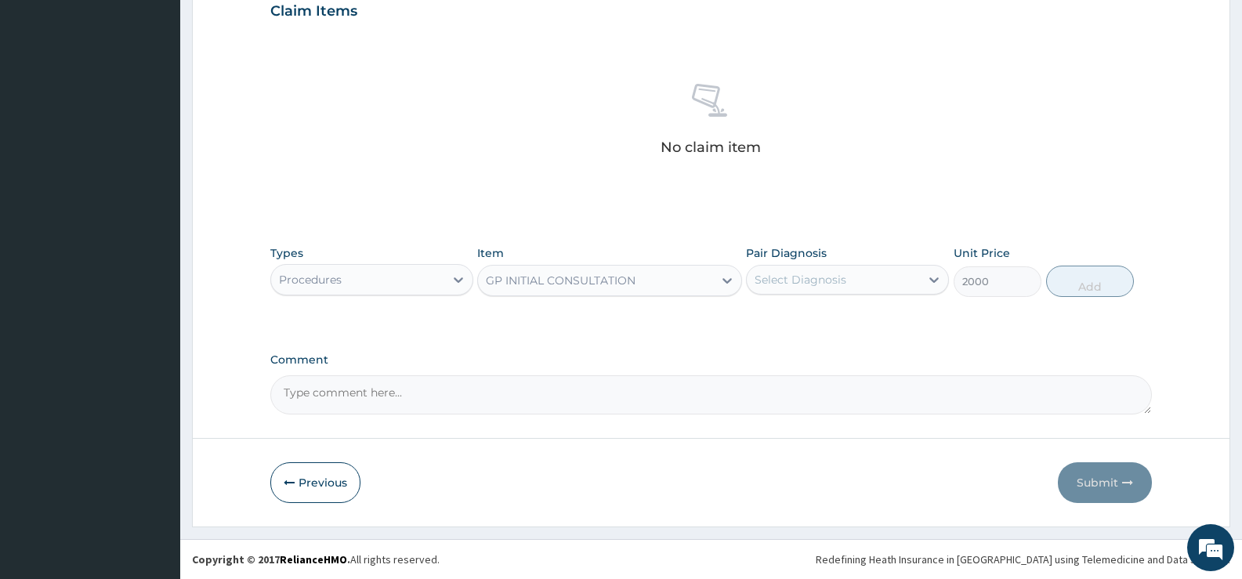
click at [813, 288] on div "Select Diagnosis" at bounding box center [833, 279] width 173 height 25
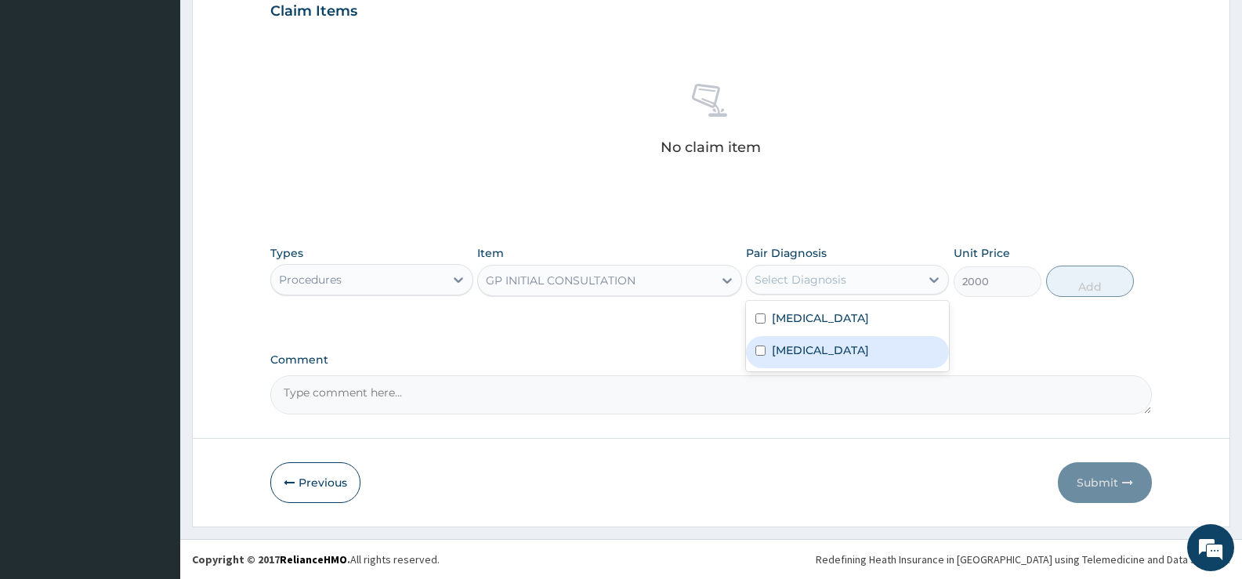
click at [793, 353] on label "Acute gastroenteritis" at bounding box center [820, 350] width 97 height 16
checkbox input "false"
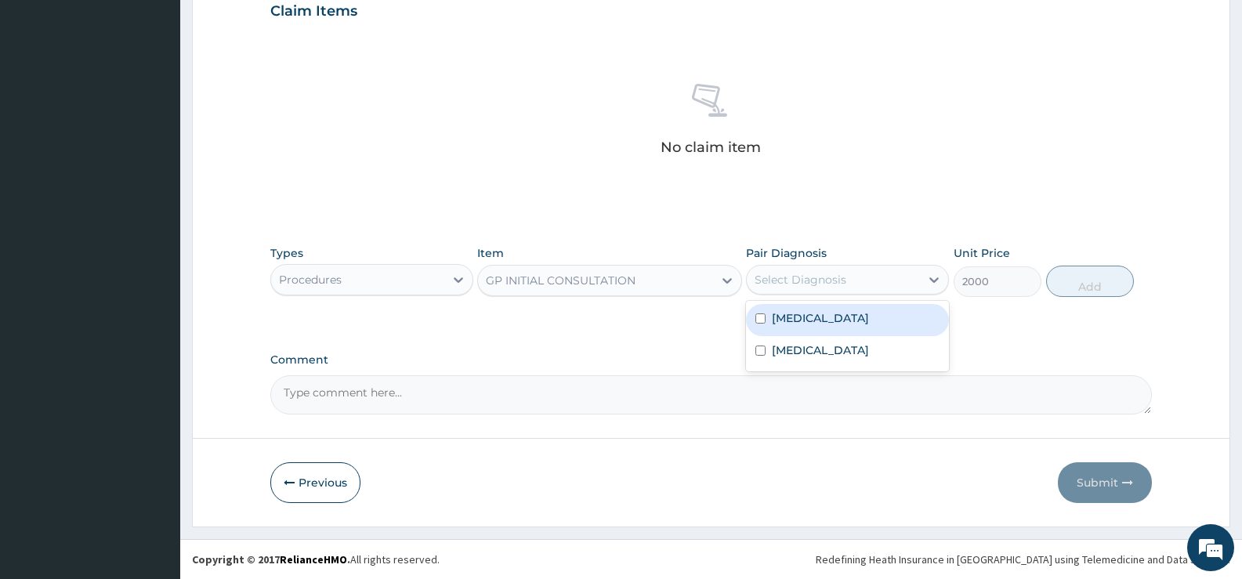
click at [799, 321] on label "Falciparum malaria" at bounding box center [820, 318] width 97 height 16
checkbox input "true"
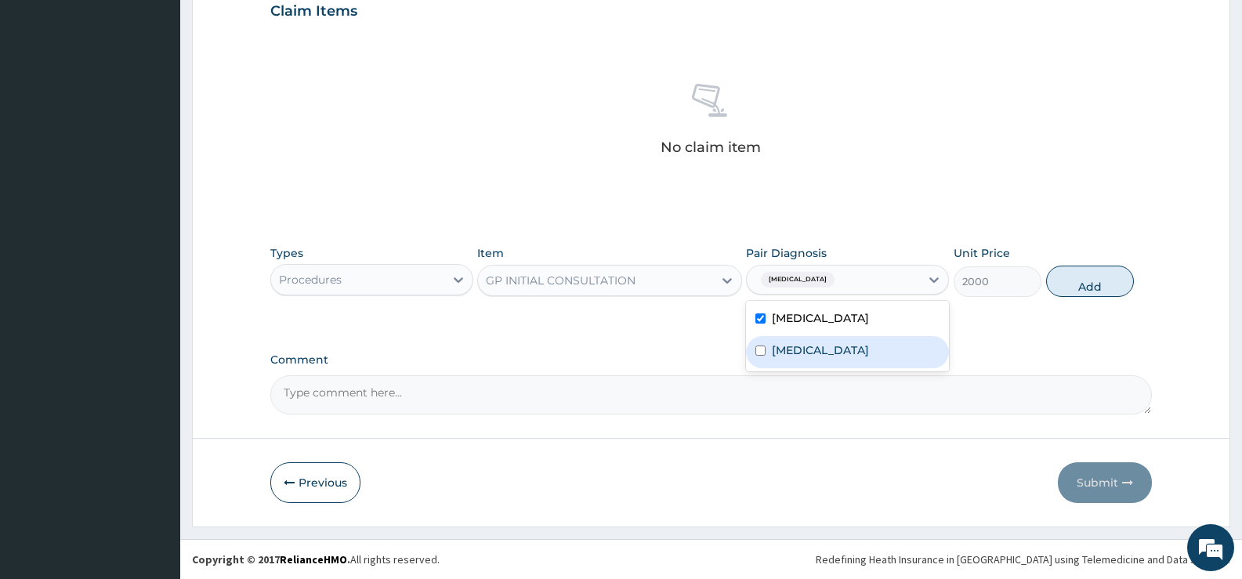
click at [822, 350] on label "Acute gastroenteritis" at bounding box center [820, 350] width 97 height 16
checkbox input "true"
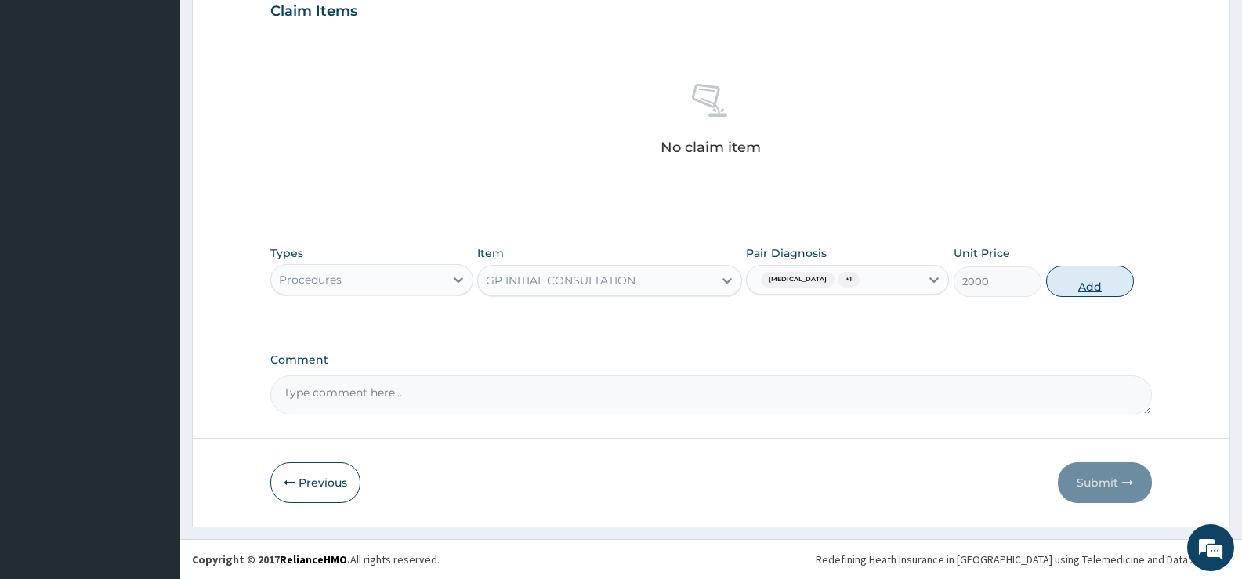
click at [1102, 288] on button "Add" at bounding box center [1090, 281] width 88 height 31
type input "0"
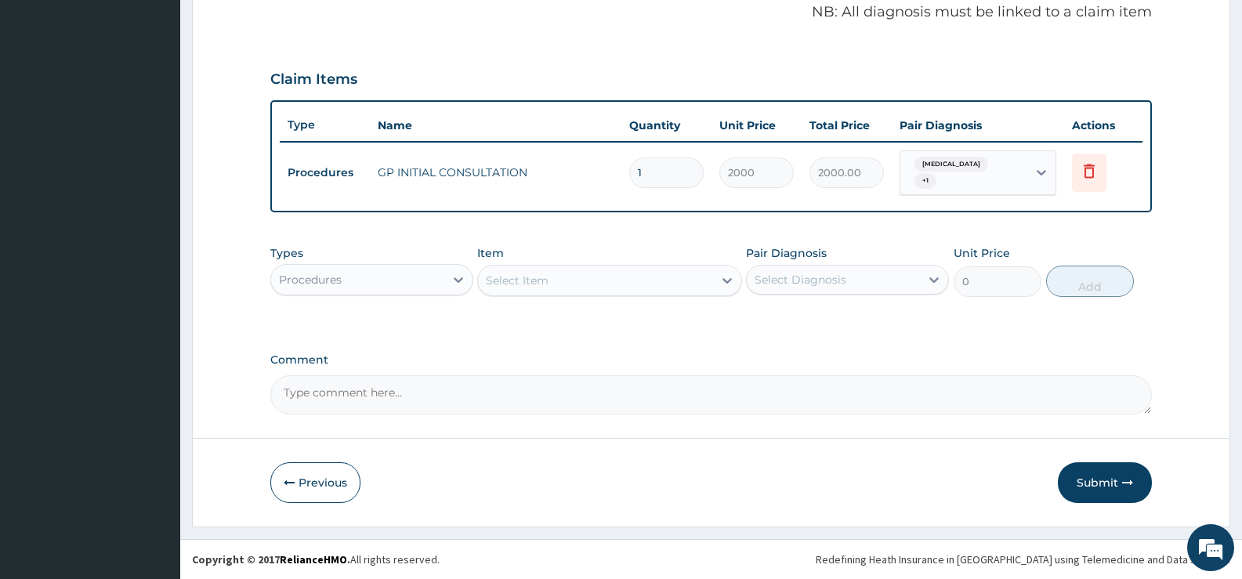
click at [434, 282] on div "Procedures" at bounding box center [357, 279] width 173 height 25
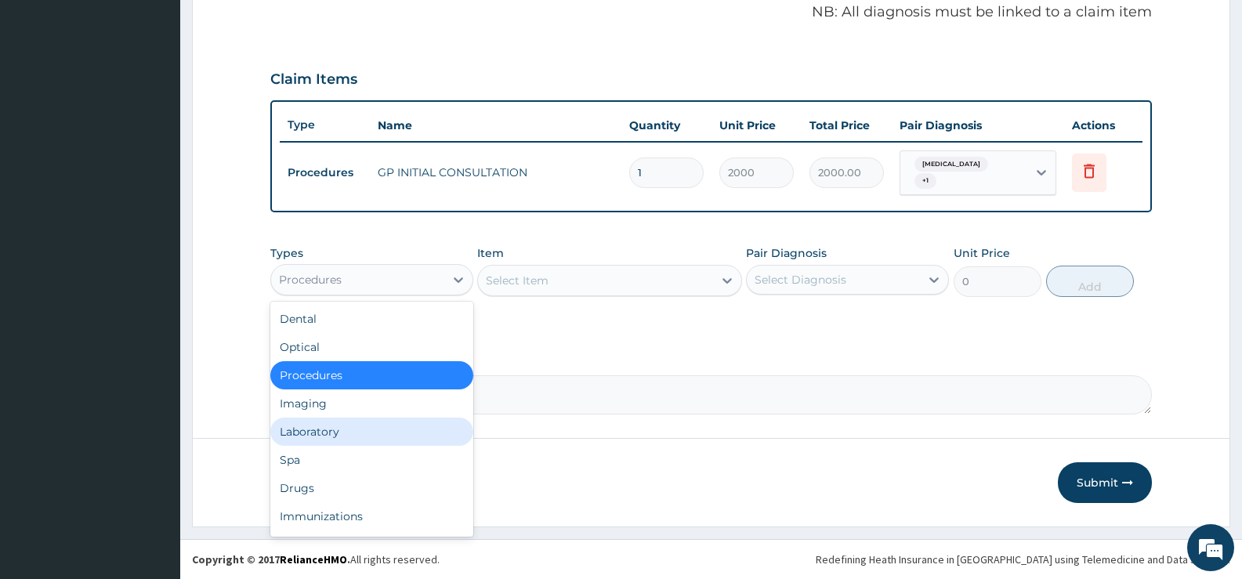
click at [329, 432] on div "Laboratory" at bounding box center [371, 432] width 203 height 28
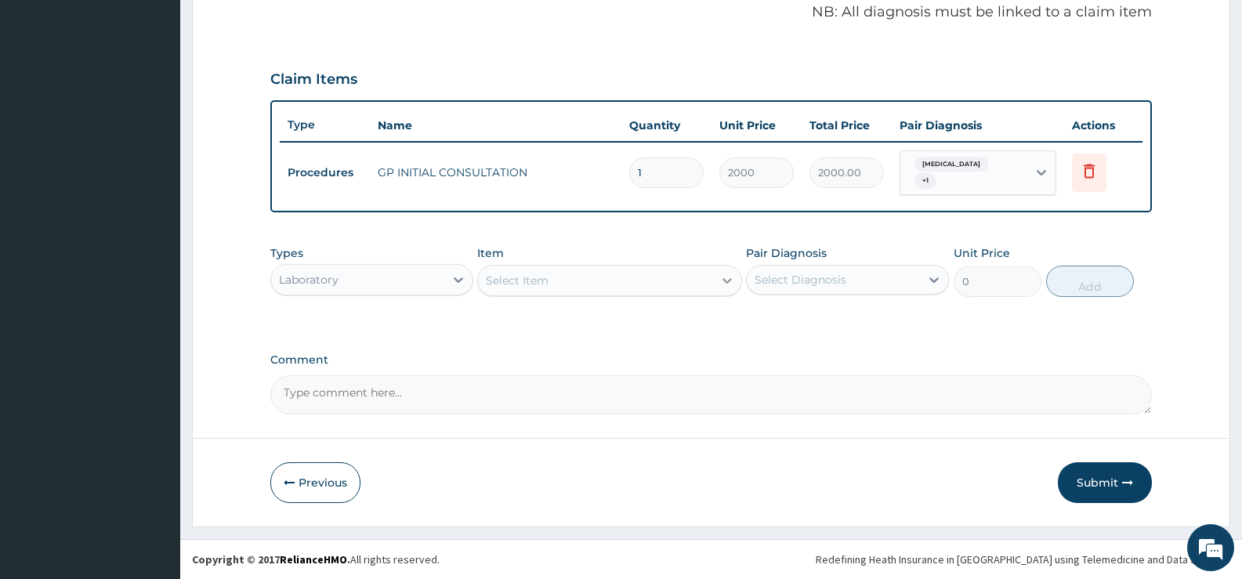
click at [723, 277] on icon at bounding box center [727, 281] width 16 height 16
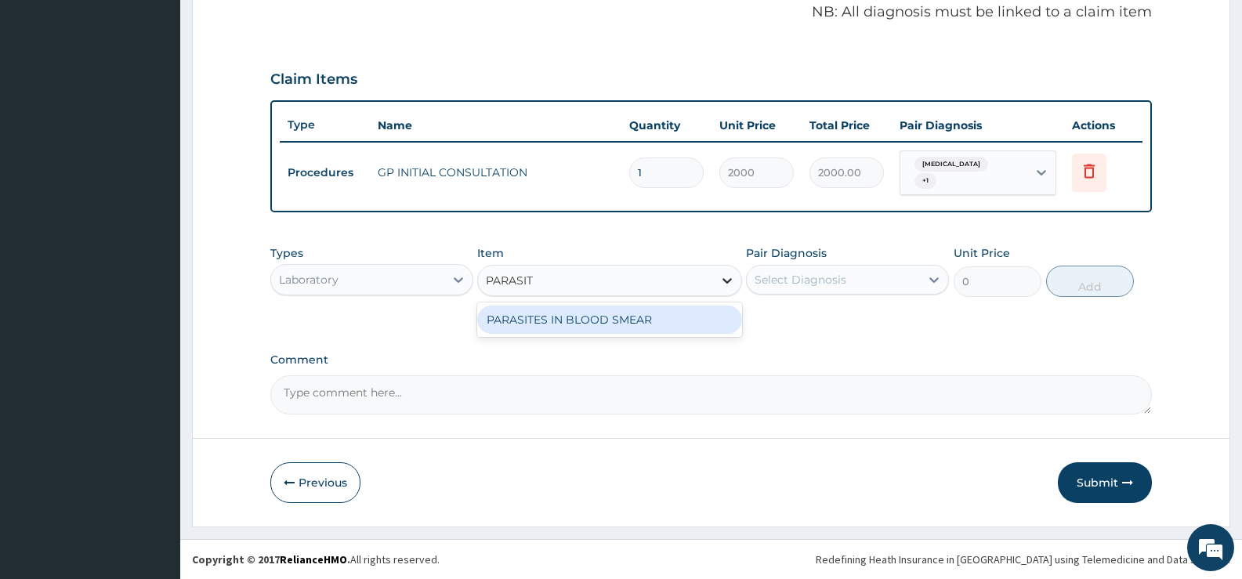
type input "PARASITE"
click at [694, 318] on div "PARASITES IN BLOOD SMEAR" at bounding box center [609, 320] width 264 height 28
type input "1100"
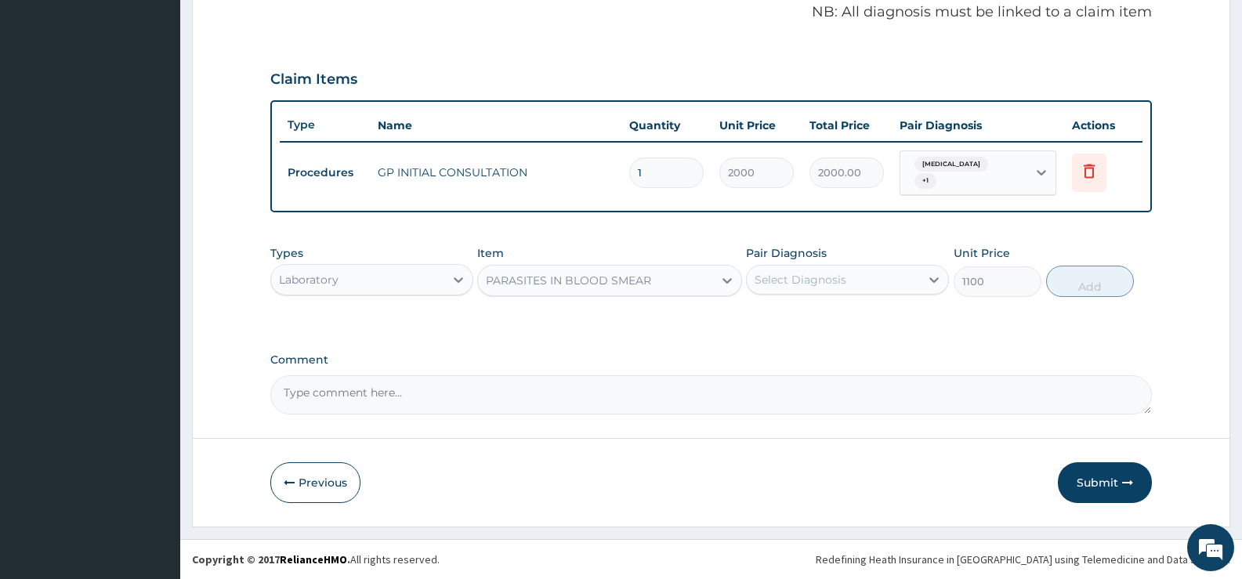
click at [823, 279] on div "Select Diagnosis" at bounding box center [801, 280] width 92 height 16
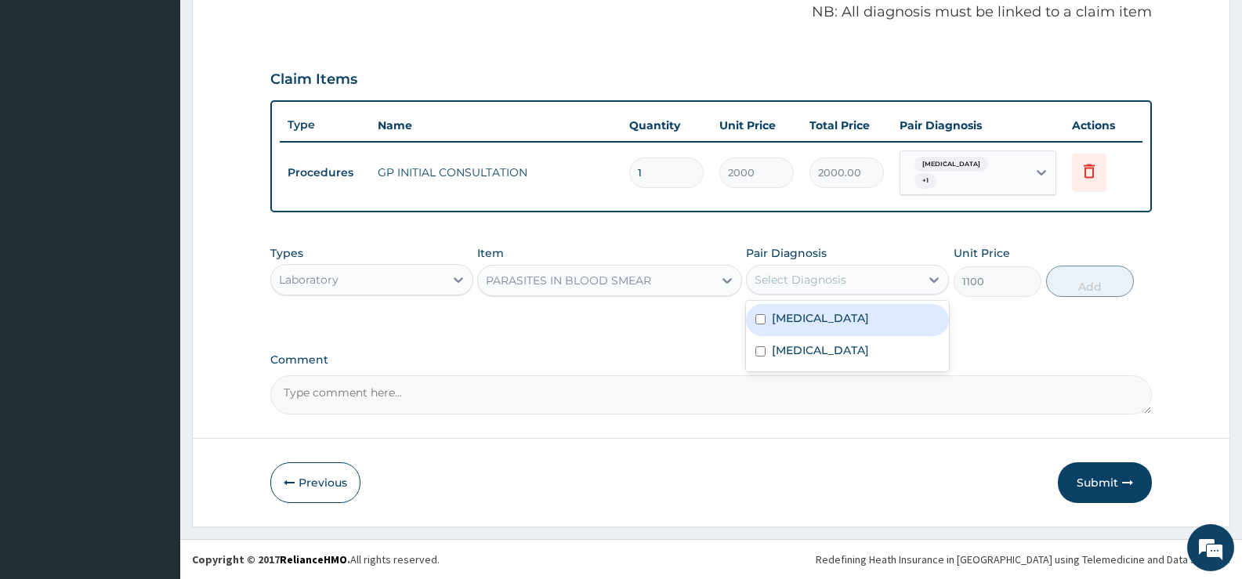
click at [821, 319] on label "Falciparum malaria" at bounding box center [820, 318] width 97 height 16
checkbox input "true"
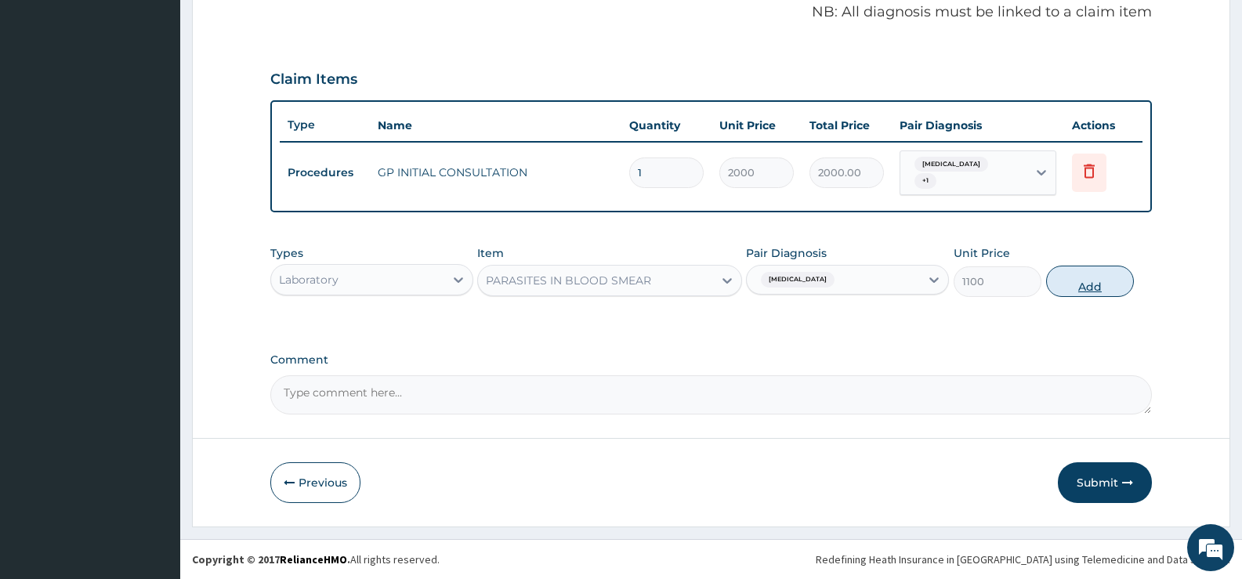
click at [1093, 285] on button "Add" at bounding box center [1090, 281] width 88 height 31
type input "0"
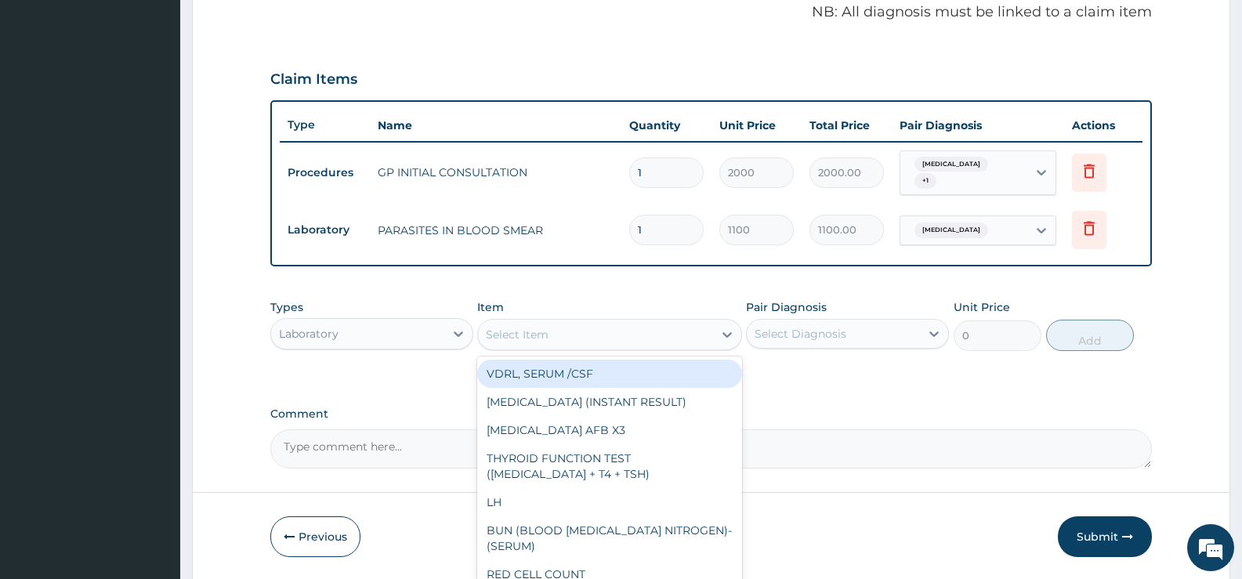
click at [640, 337] on div "Select Item" at bounding box center [595, 334] width 234 height 25
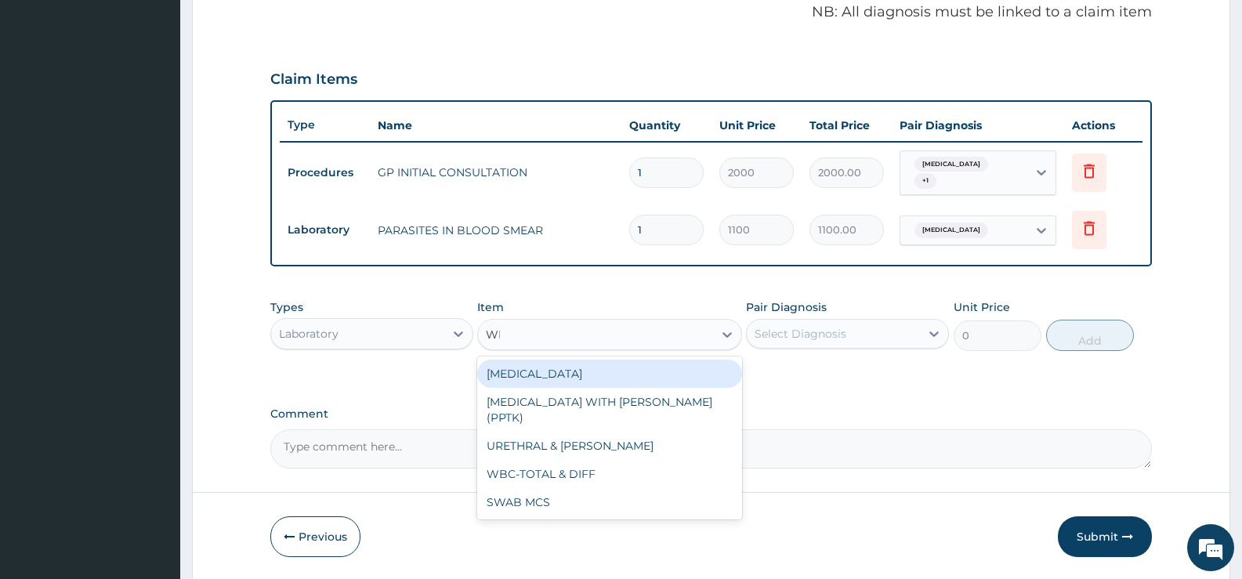
type input "WBC"
click at [634, 365] on div "WBC-TOTAL & DIFF" at bounding box center [609, 374] width 264 height 28
type input "1500"
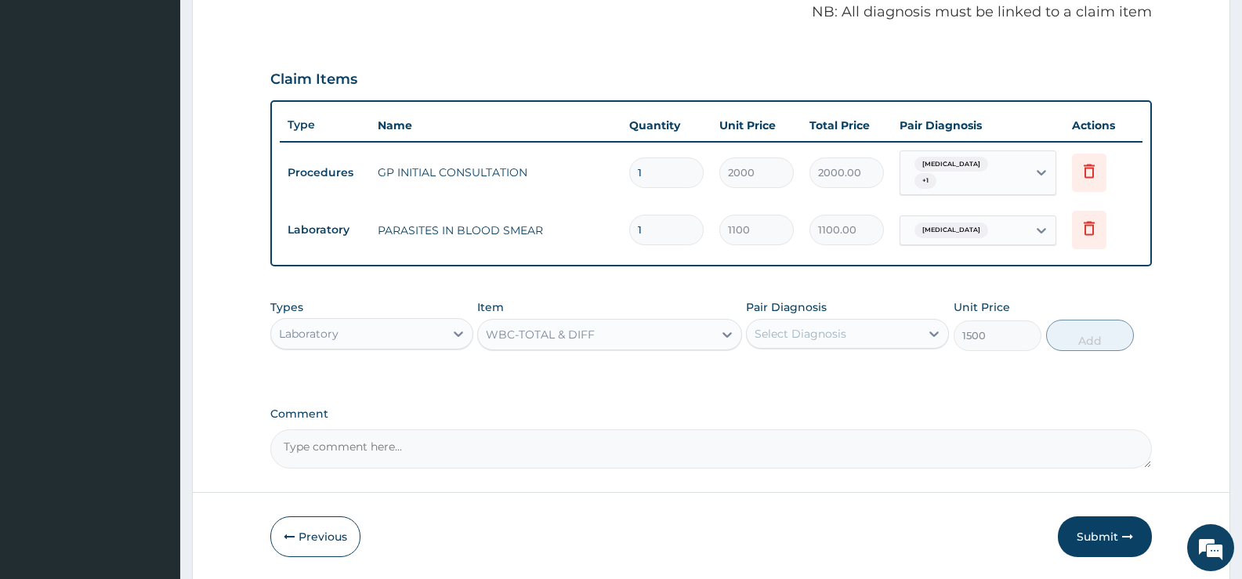
click at [824, 335] on div "Select Diagnosis" at bounding box center [801, 334] width 92 height 16
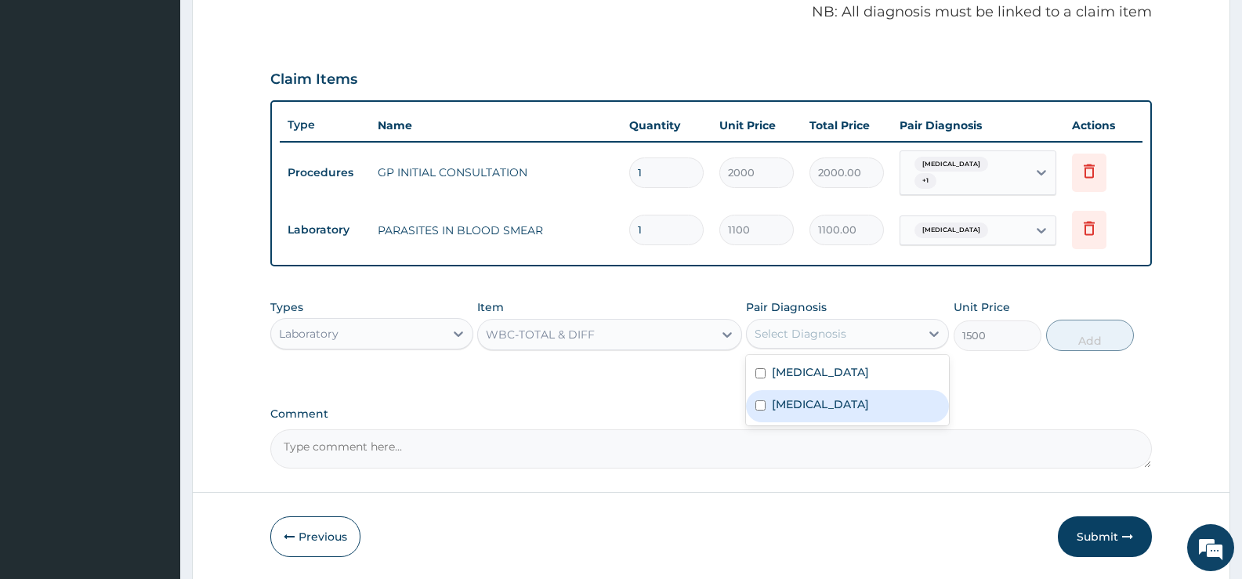
click at [824, 404] on label "Acute gastroenteritis" at bounding box center [820, 405] width 97 height 16
checkbox input "true"
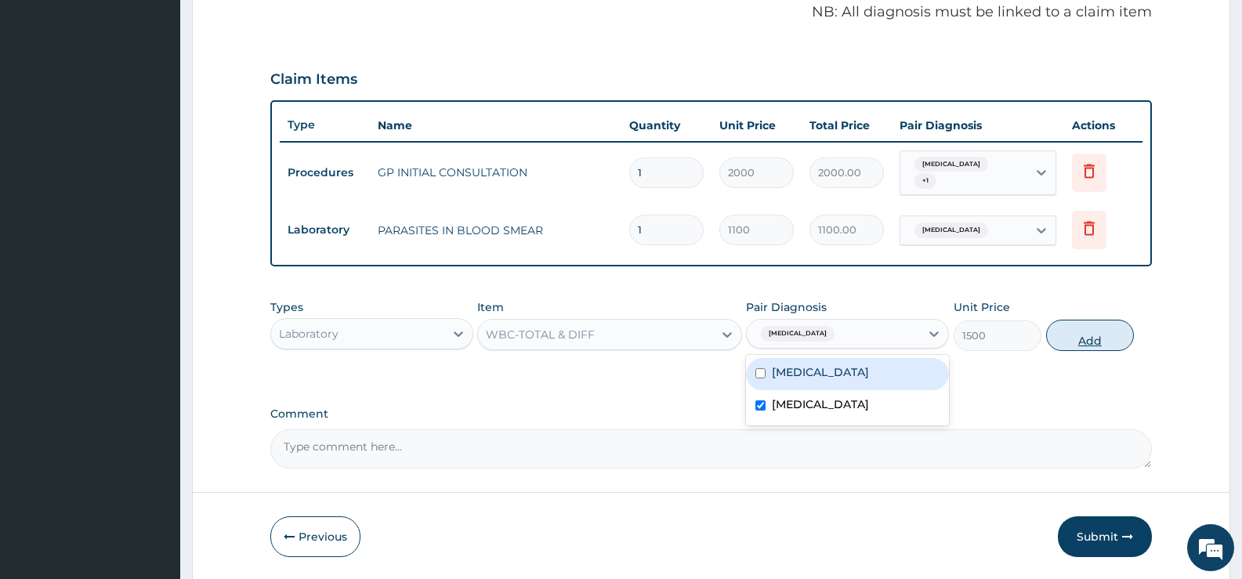
click at [1098, 334] on button "Add" at bounding box center [1090, 335] width 88 height 31
type input "0"
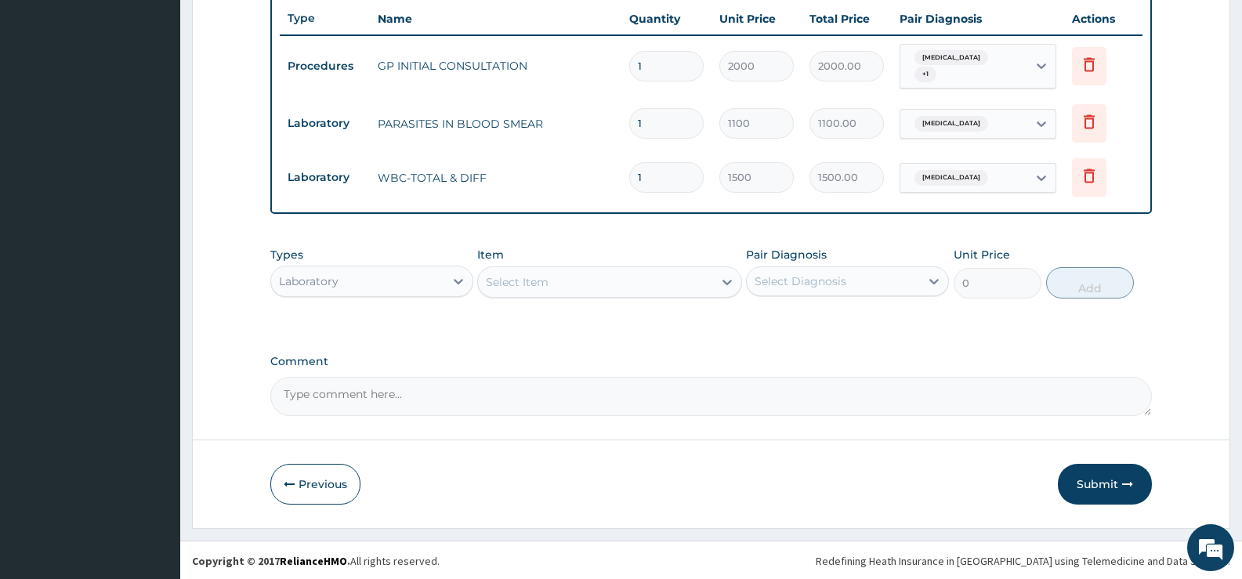
scroll to position [591, 0]
drag, startPoint x: 381, startPoint y: 282, endPoint x: 379, endPoint y: 299, distance: 17.3
click at [382, 282] on div "Laboratory" at bounding box center [357, 279] width 173 height 25
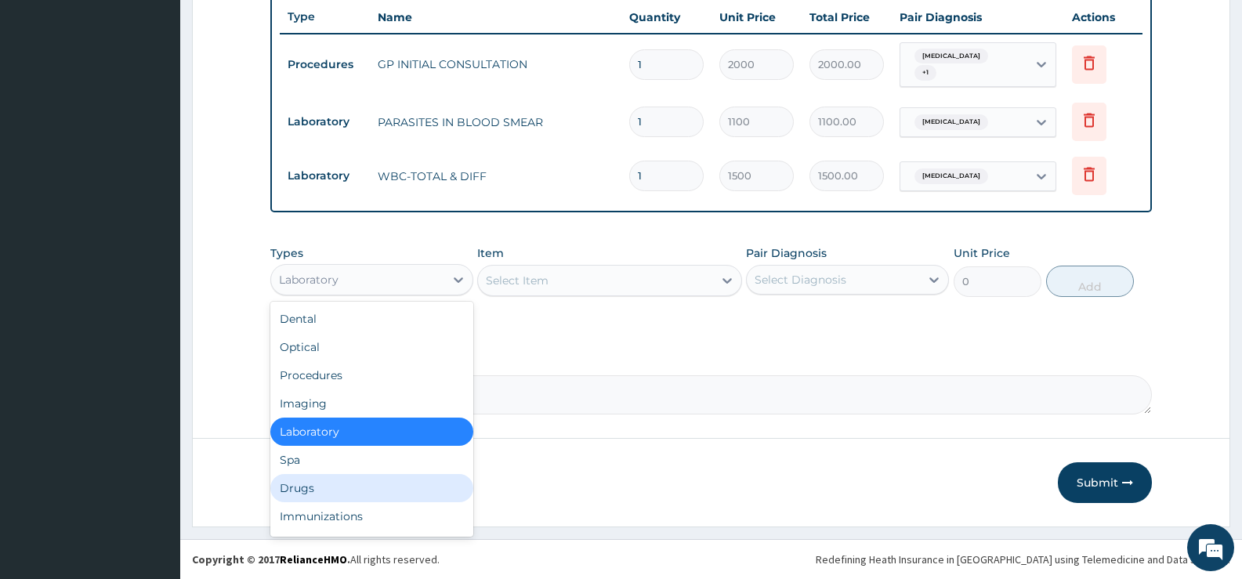
click at [302, 491] on div "Drugs" at bounding box center [371, 488] width 203 height 28
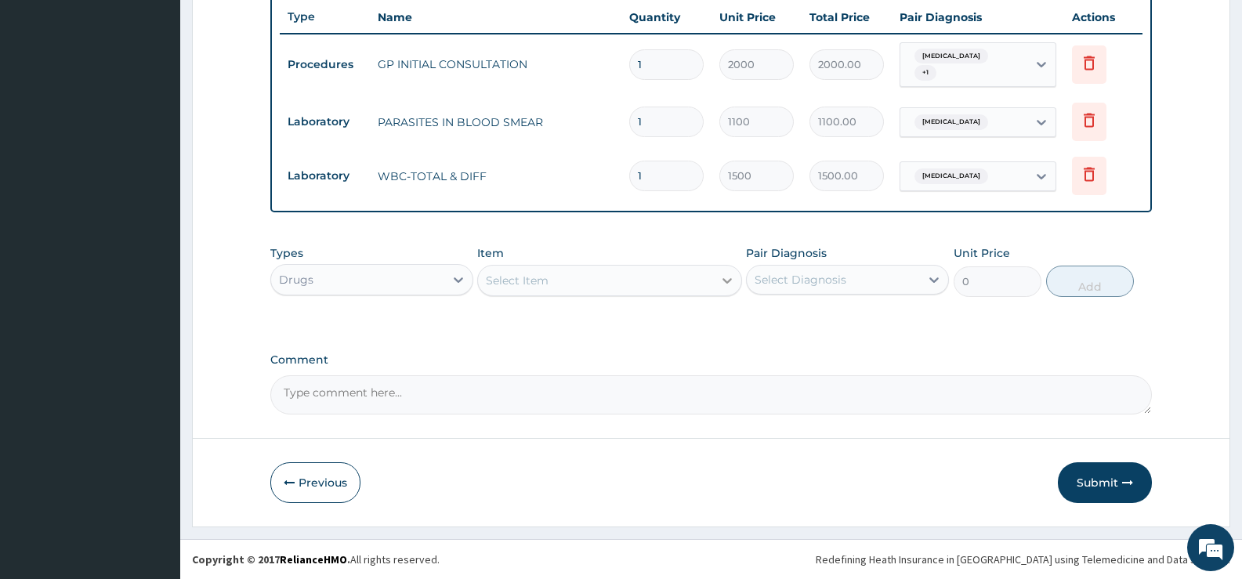
click at [717, 279] on div at bounding box center [727, 280] width 28 height 28
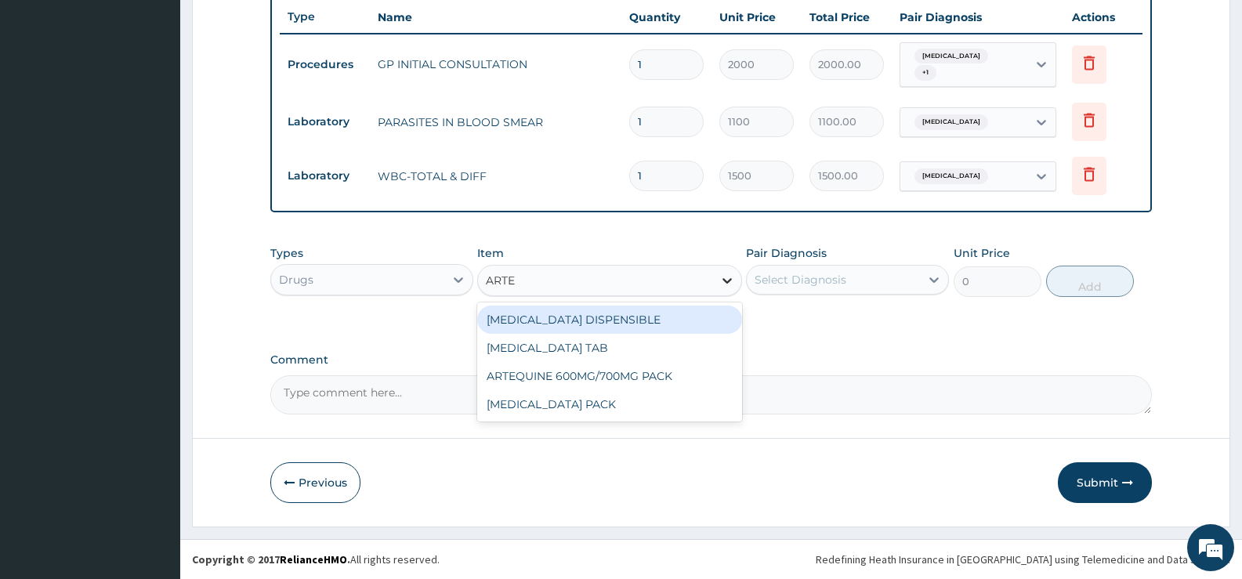
type input "ARTEM"
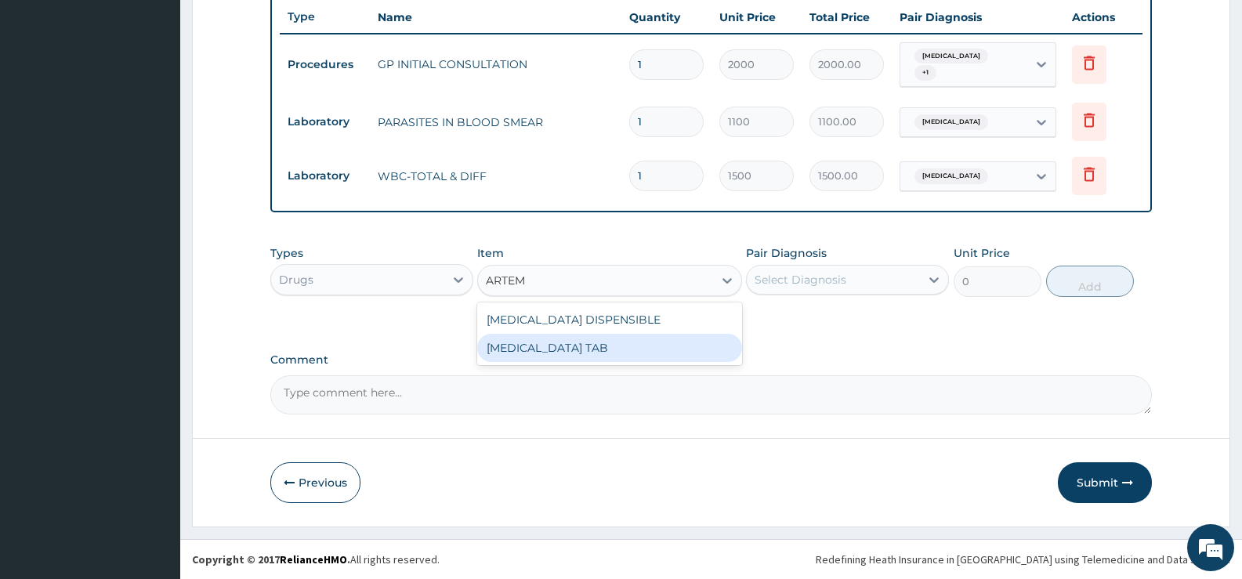
click at [618, 357] on div "[MEDICAL_DATA] TAB" at bounding box center [609, 348] width 264 height 28
type input "1035"
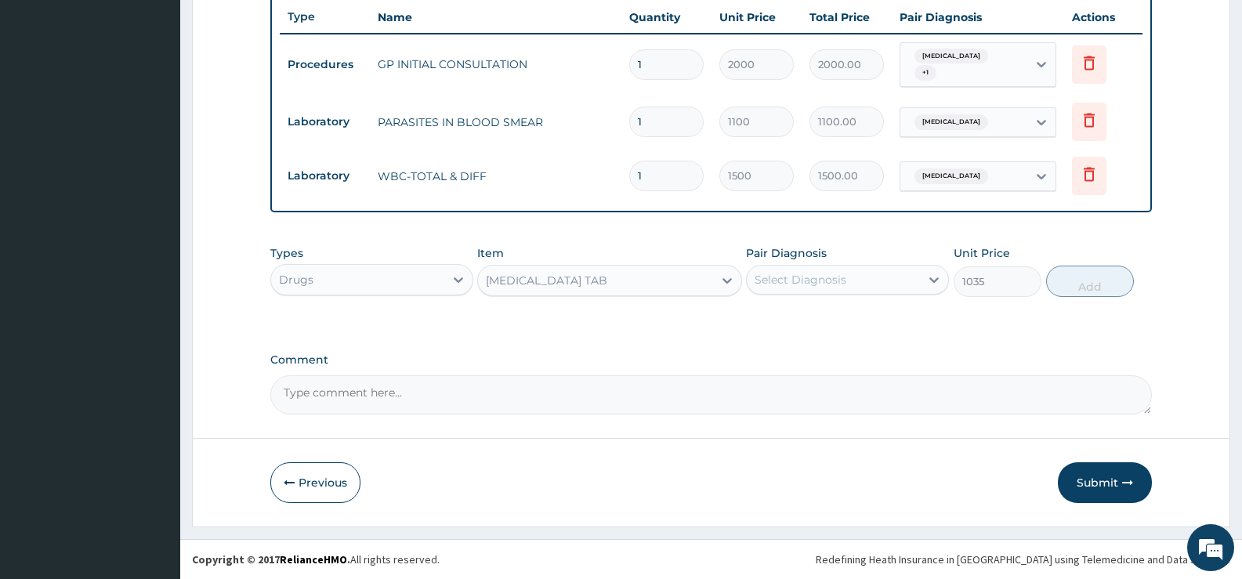
click at [915, 282] on div "Select Diagnosis" at bounding box center [833, 279] width 173 height 25
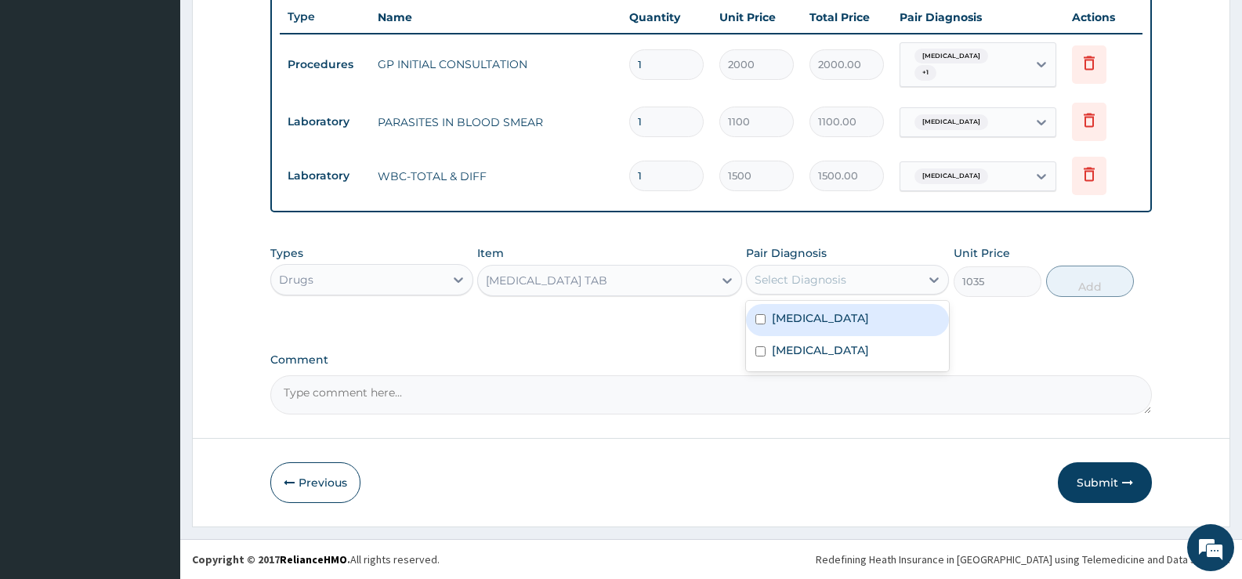
click at [858, 319] on label "[MEDICAL_DATA]" at bounding box center [820, 318] width 97 height 16
checkbox input "true"
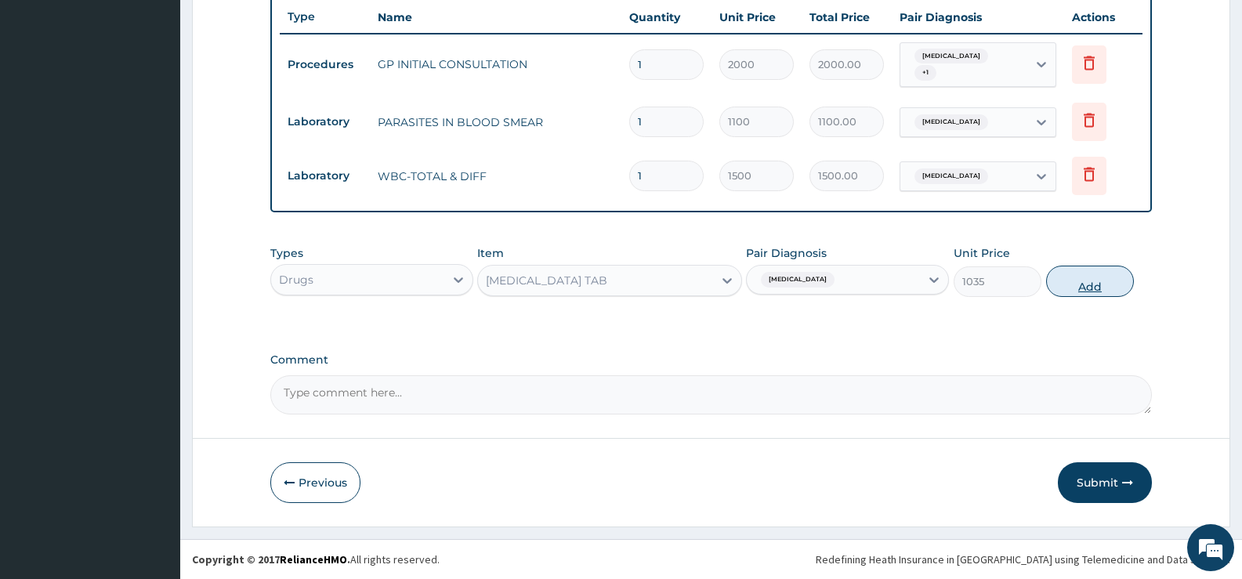
click at [1070, 283] on button "Add" at bounding box center [1090, 281] width 88 height 31
type input "0"
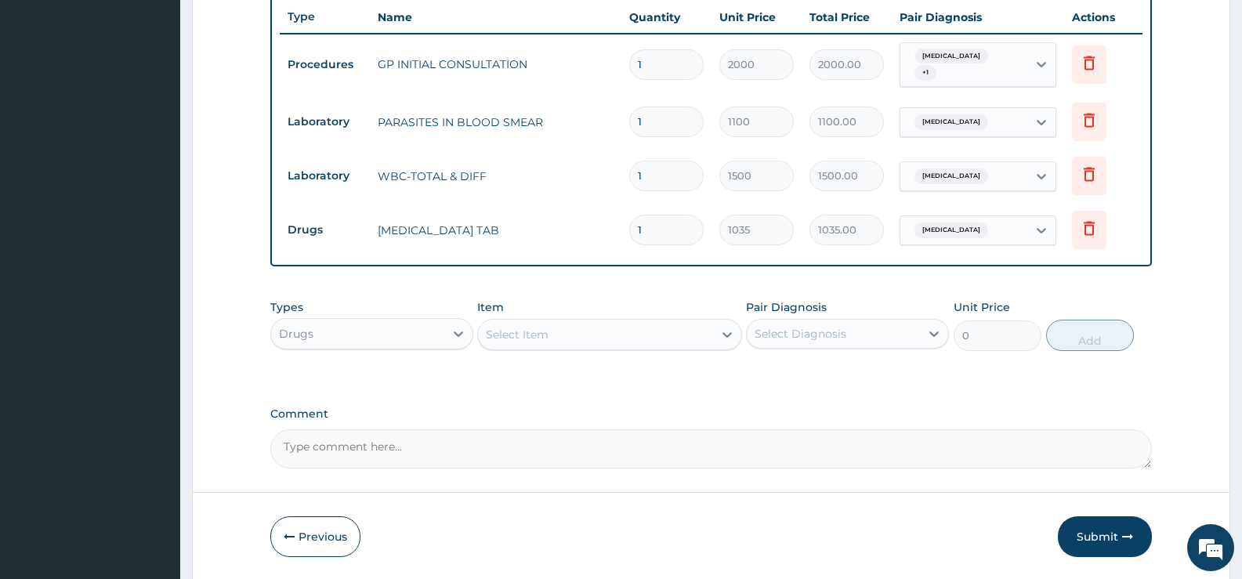
click at [703, 332] on div "Select Item" at bounding box center [595, 334] width 234 height 25
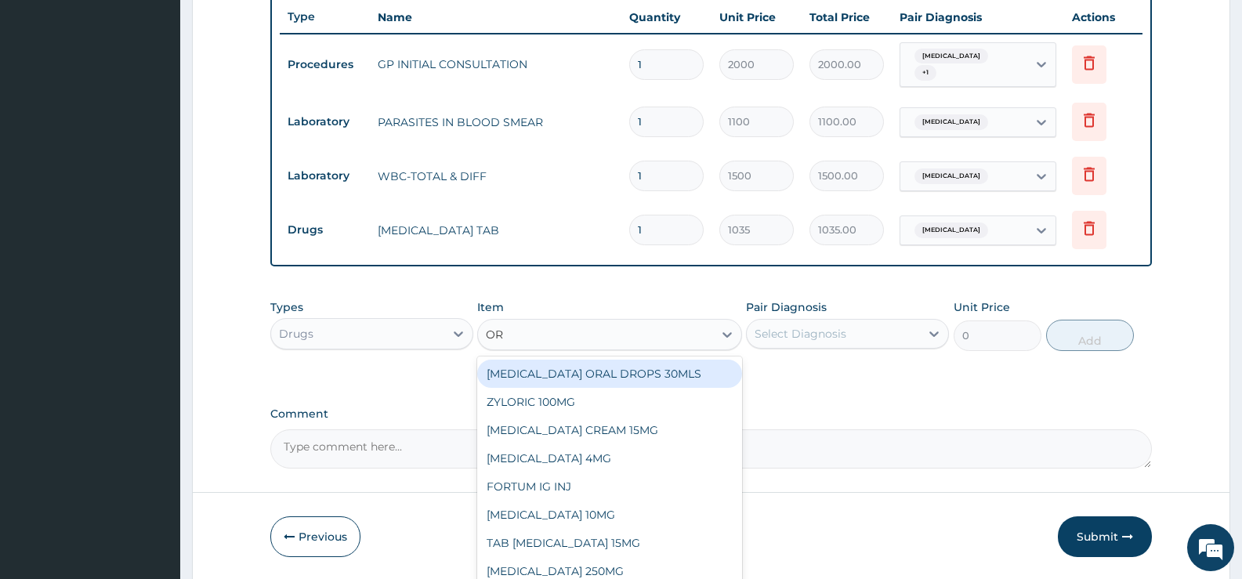
type input "O"
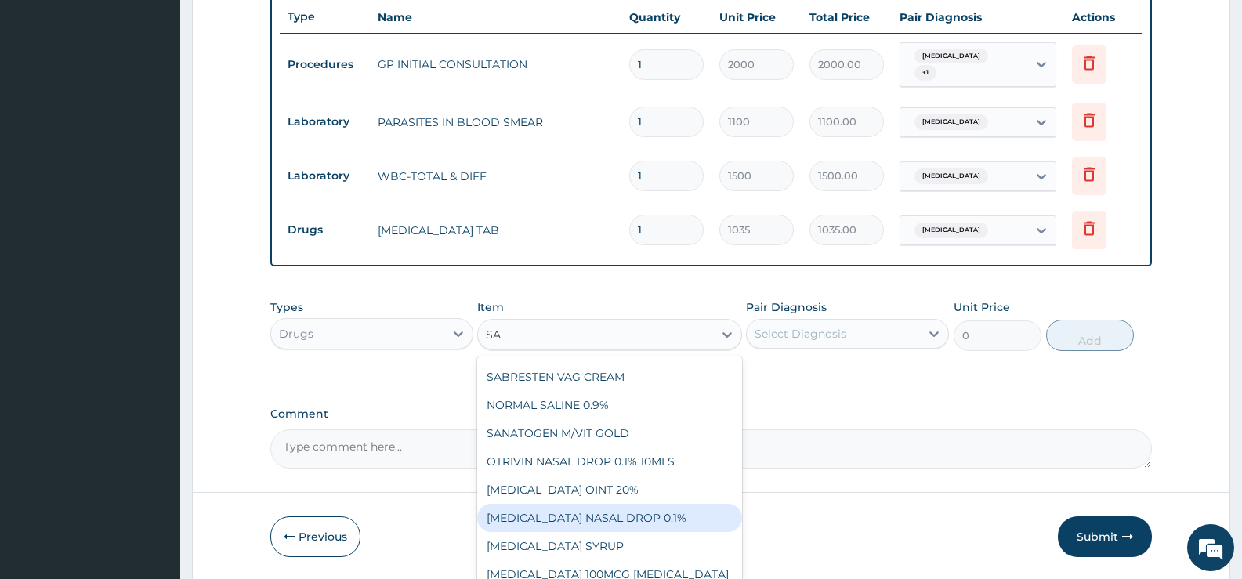
scroll to position [223, 0]
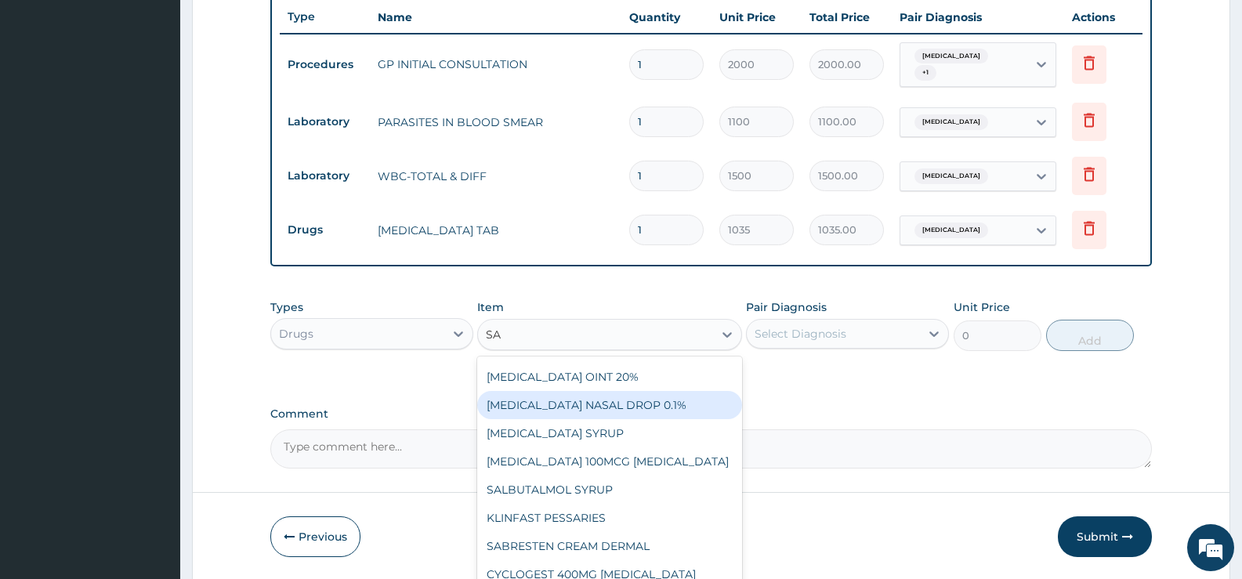
type input "S"
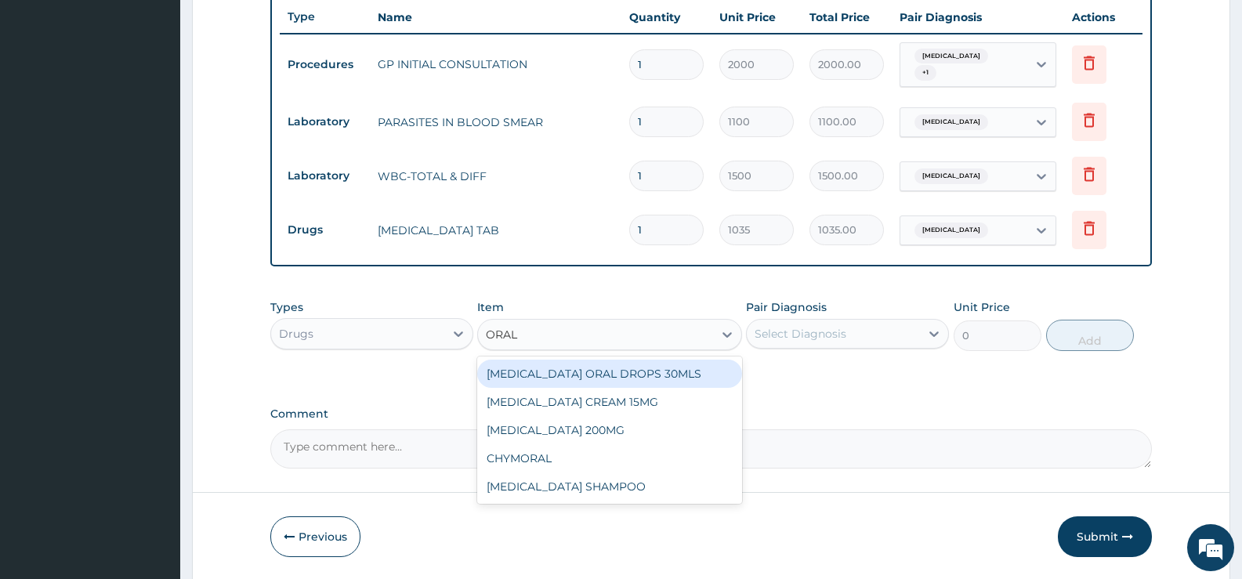
scroll to position [0, 0]
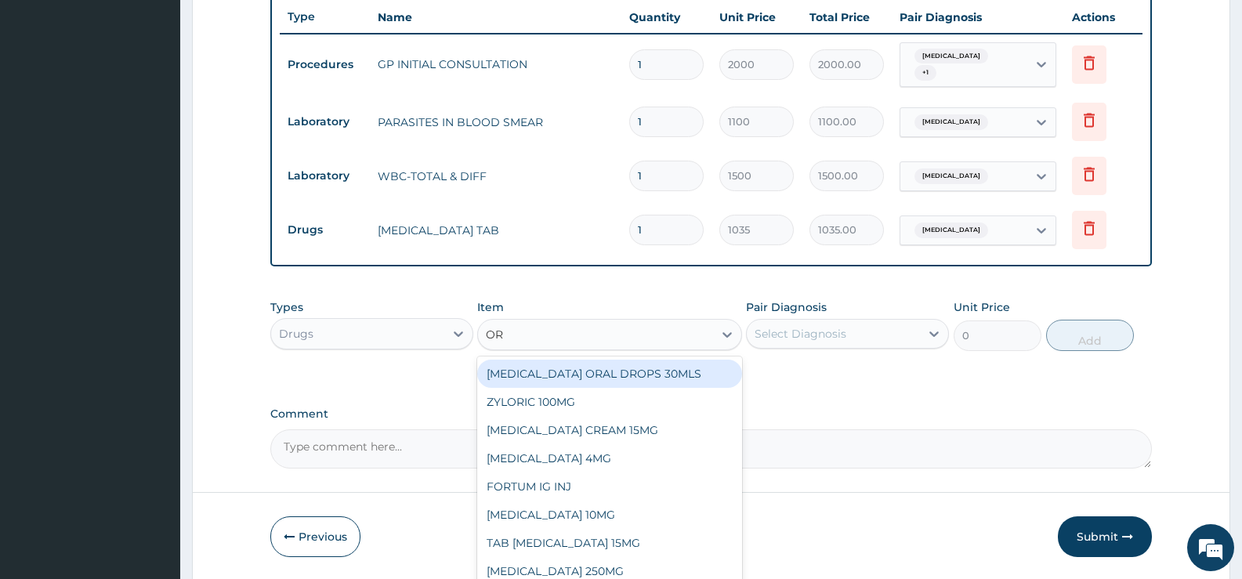
type input "O"
type input "R"
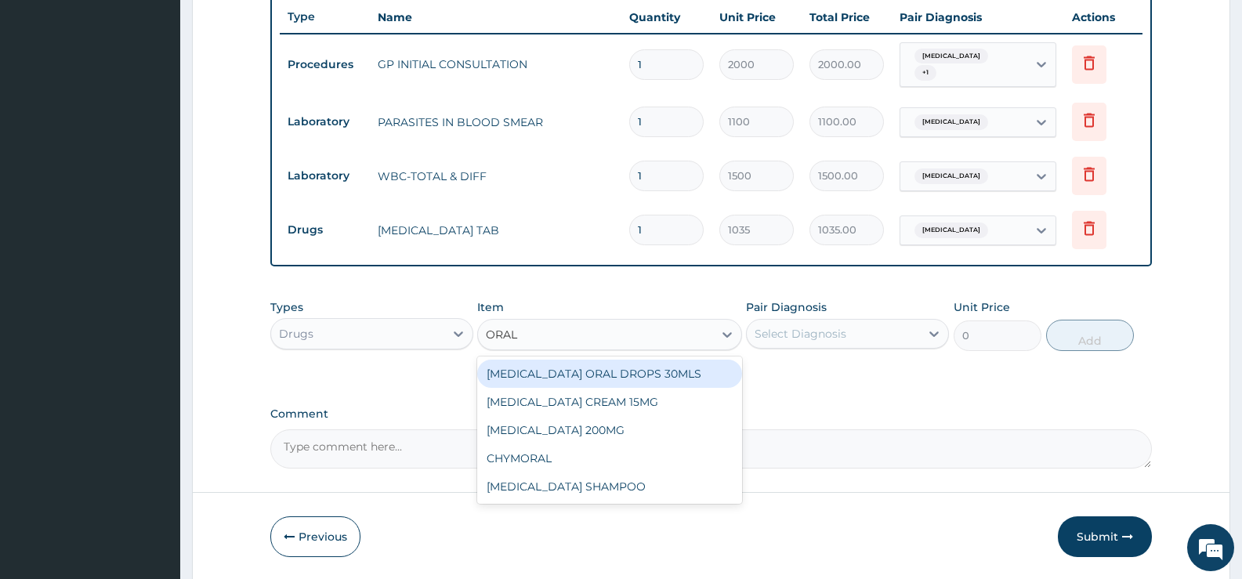
type input "ORAL"
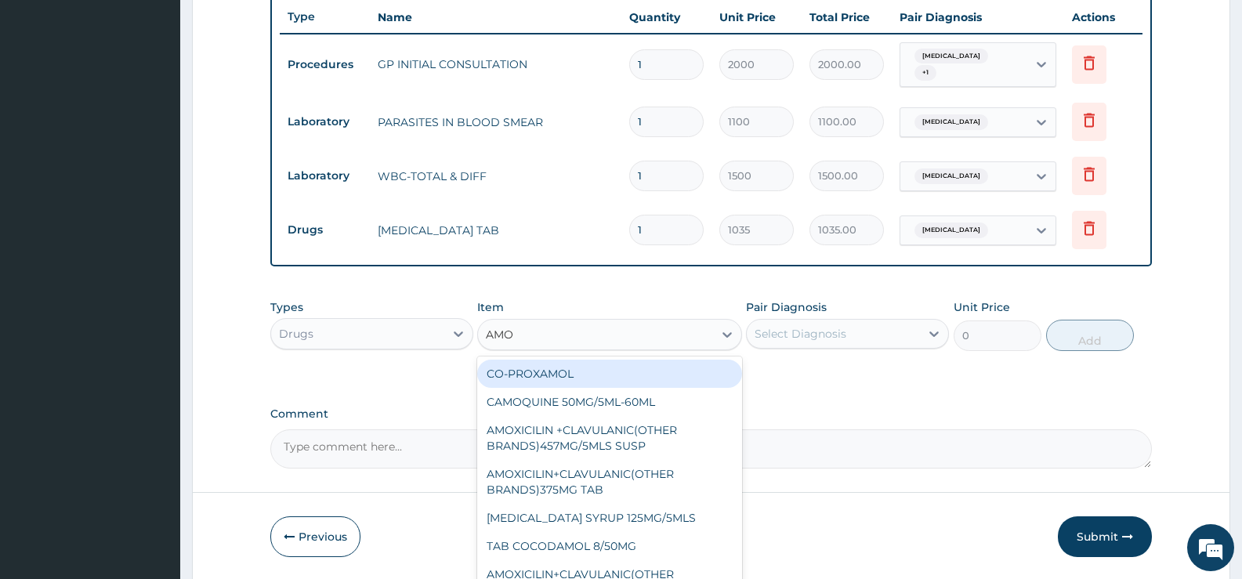
type input "AMOX"
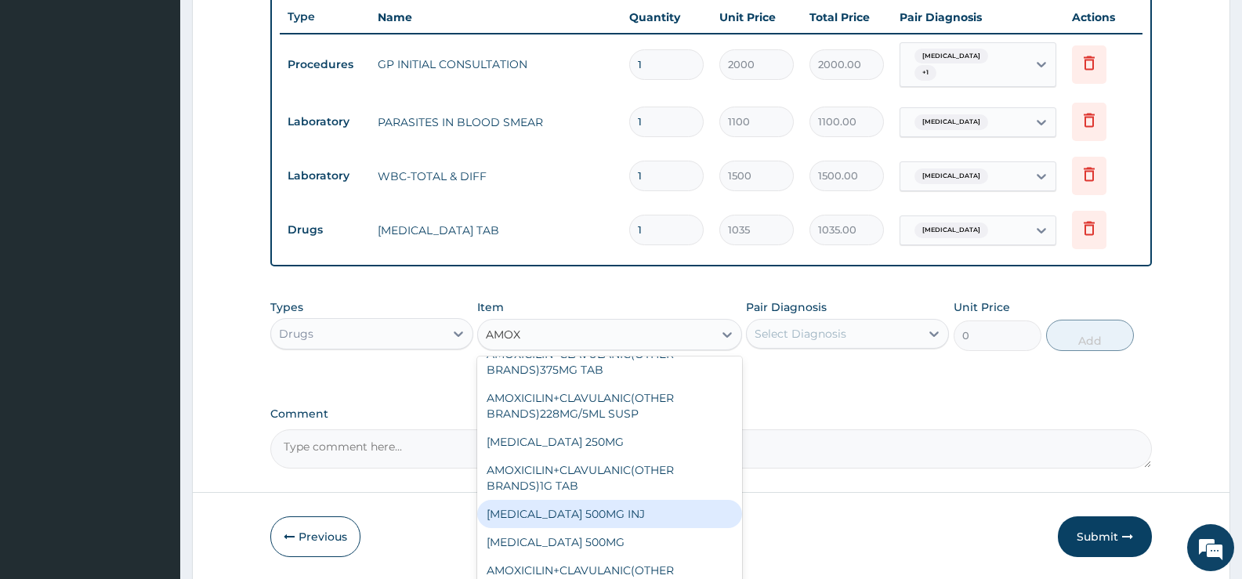
scroll to position [132, 0]
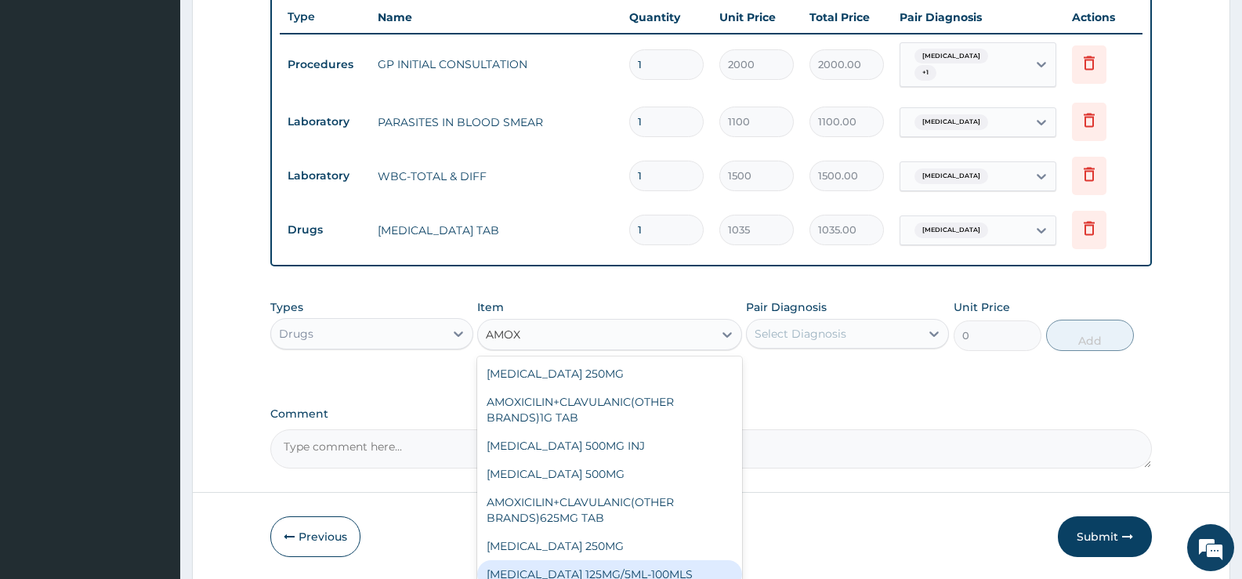
click at [636, 571] on div "[MEDICAL_DATA] 125MG/5ML-100MLS" at bounding box center [609, 574] width 264 height 28
type input "552"
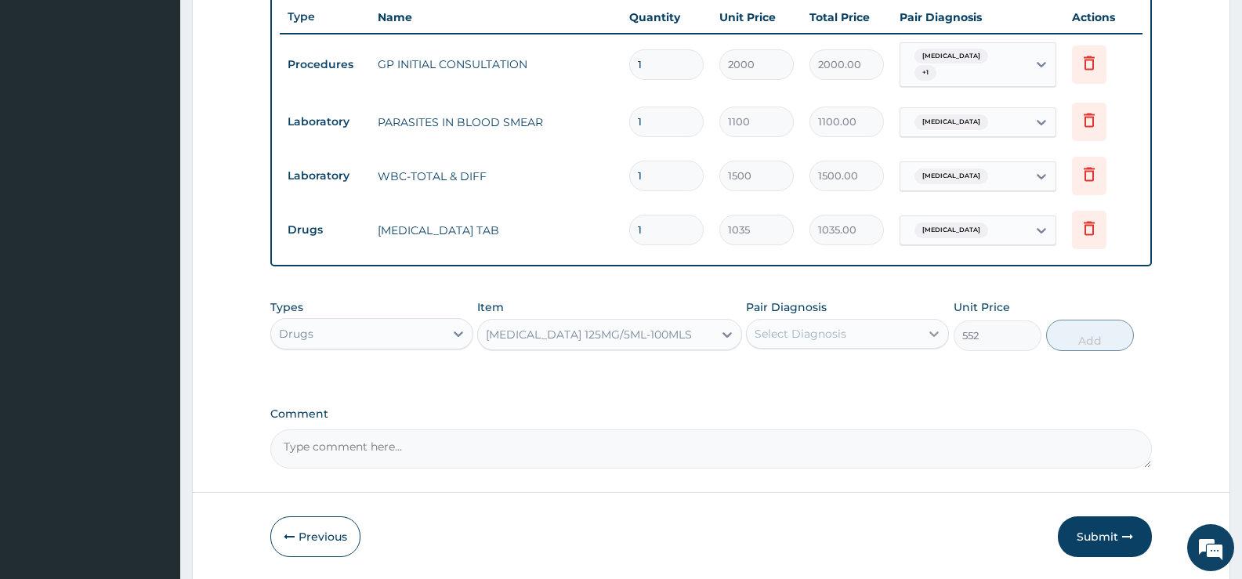
click at [933, 333] on icon at bounding box center [934, 334] width 16 height 16
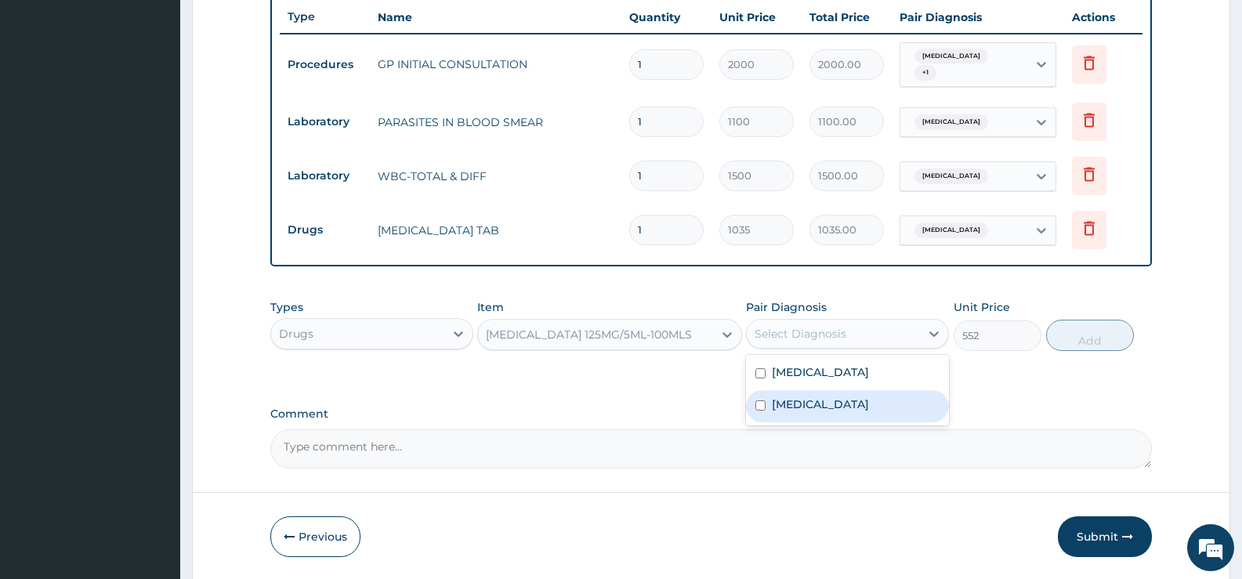
click at [858, 401] on label "Acute gastroenteritis" at bounding box center [820, 405] width 97 height 16
checkbox input "true"
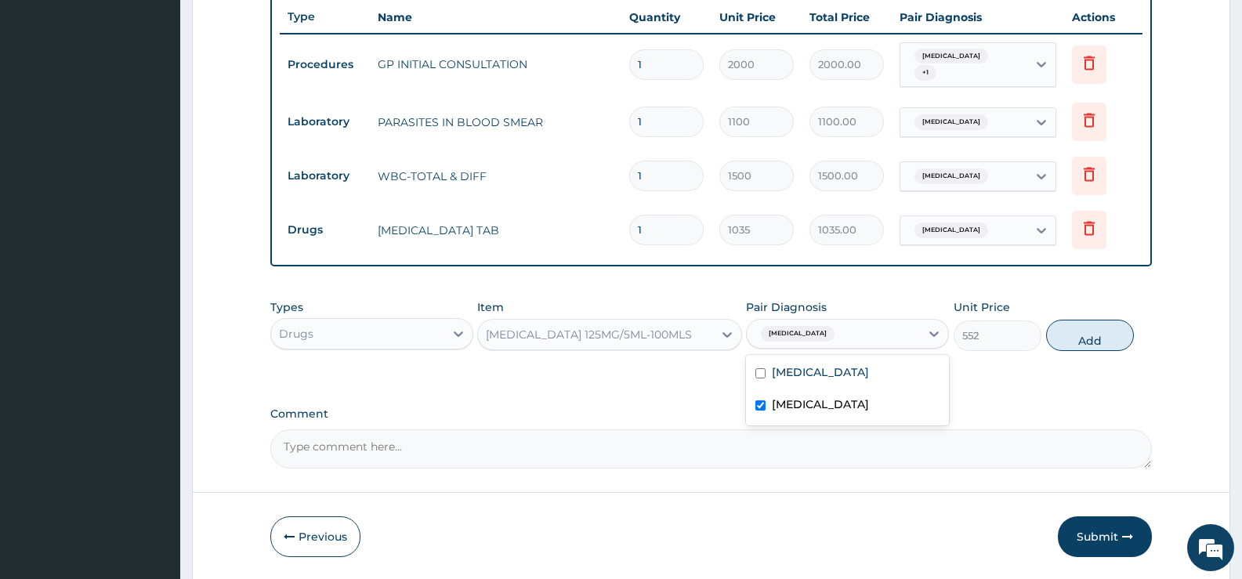
drag, startPoint x: 1100, startPoint y: 335, endPoint x: 1093, endPoint y: 340, distance: 8.9
click at [1100, 335] on button "Add" at bounding box center [1090, 335] width 88 height 31
type input "0"
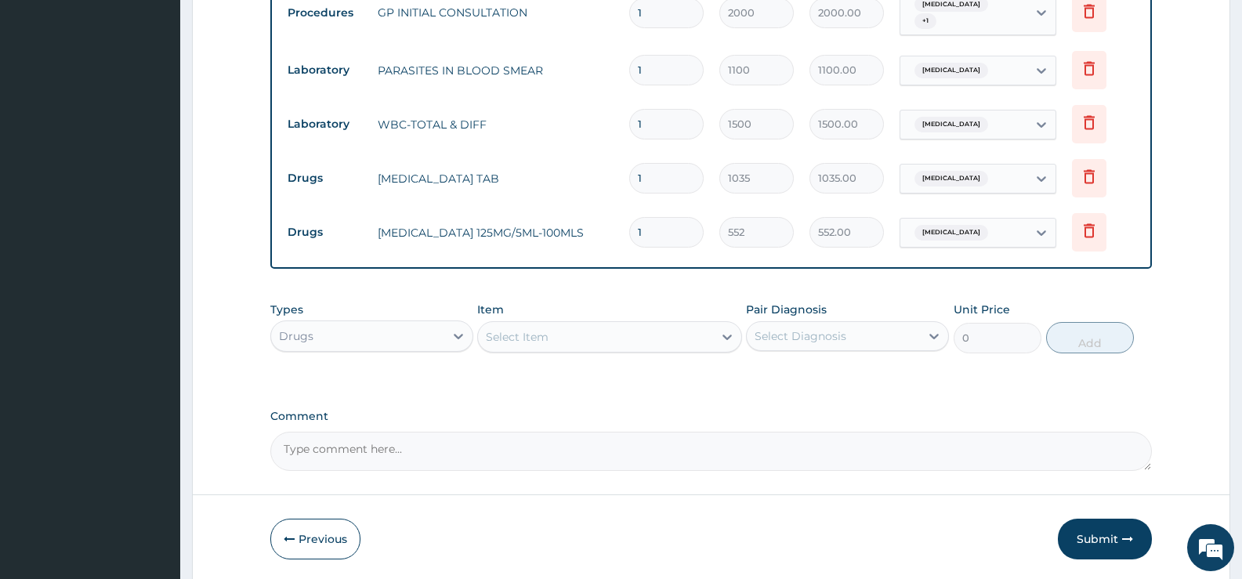
scroll to position [699, 0]
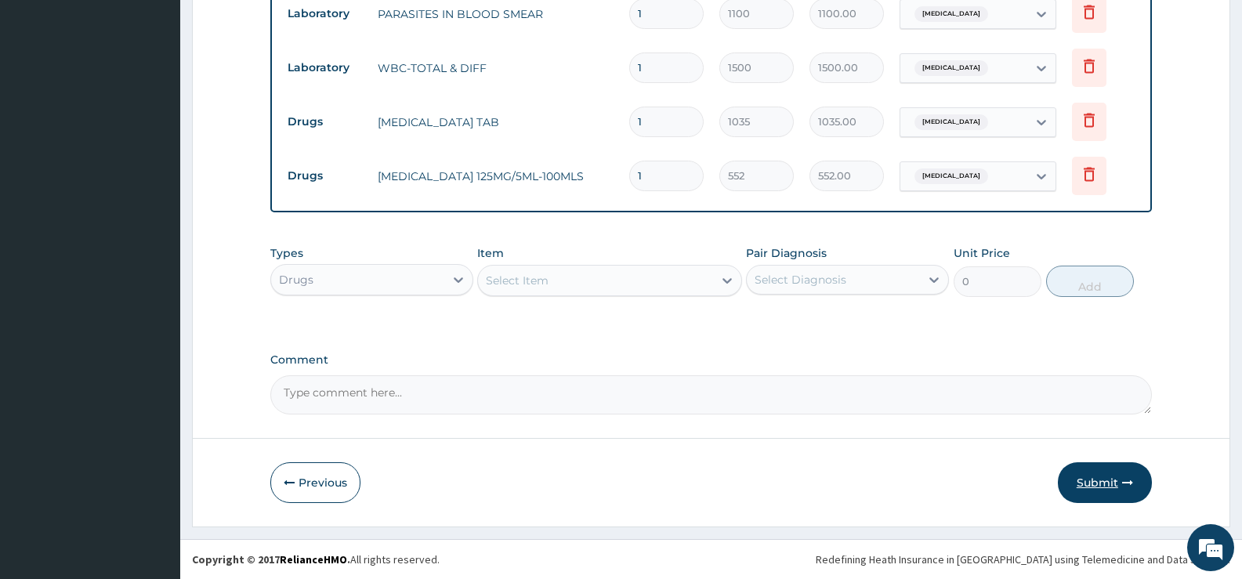
click at [1088, 475] on button "Submit" at bounding box center [1105, 482] width 94 height 41
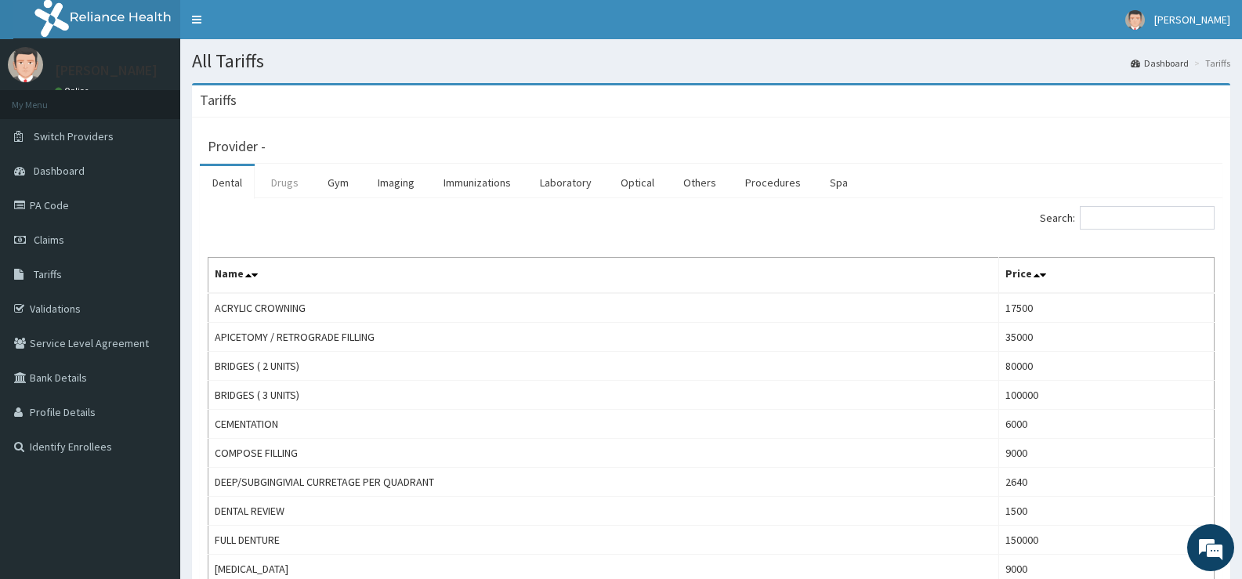
click at [289, 174] on link "Drugs" at bounding box center [285, 182] width 53 height 33
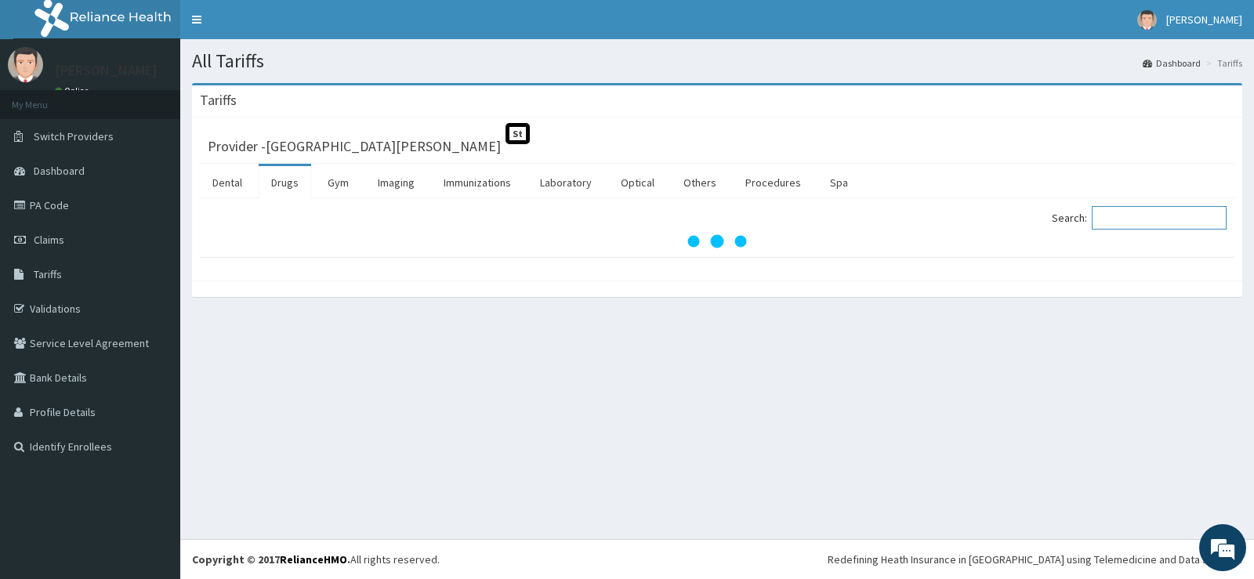
click at [1118, 221] on input "Search:" at bounding box center [1159, 218] width 135 height 24
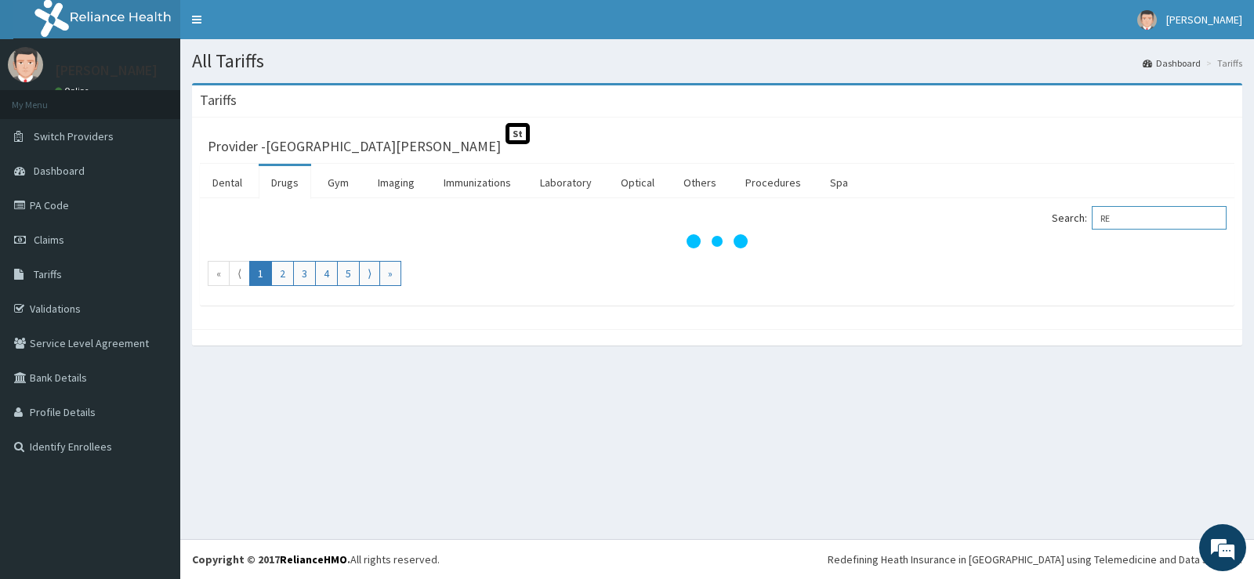
type input "R"
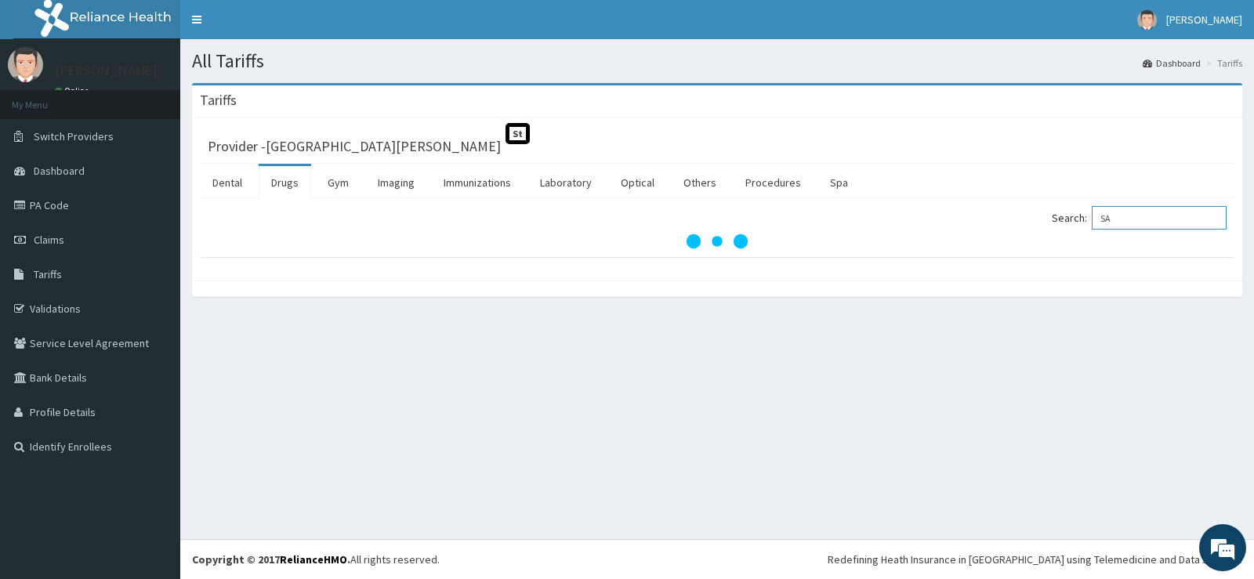
type input "S"
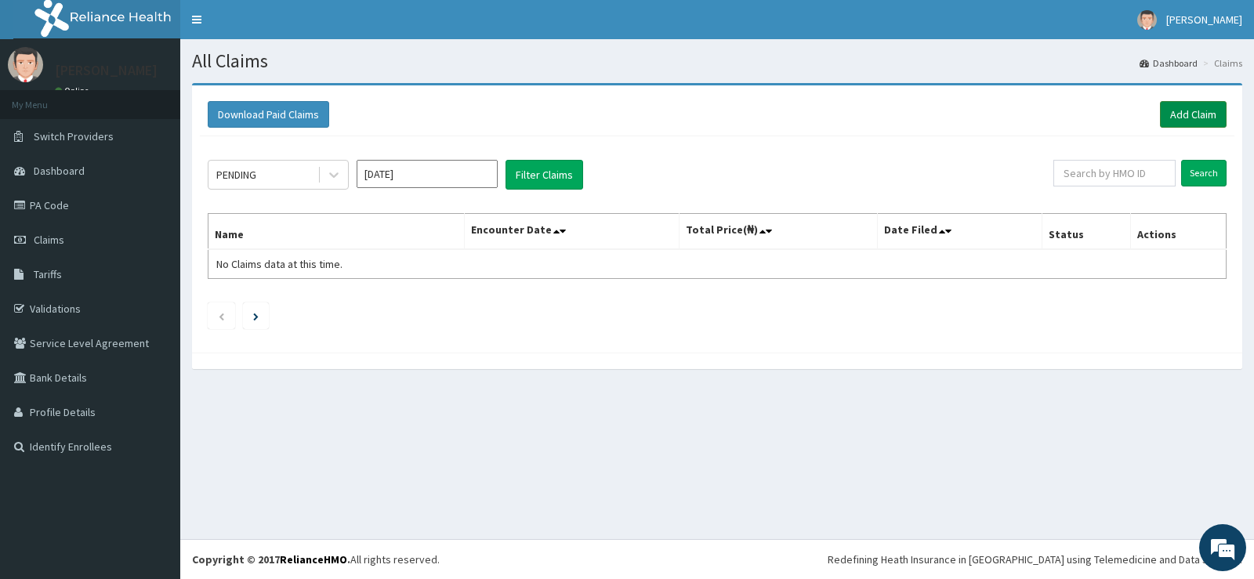
click at [1201, 111] on link "Add Claim" at bounding box center [1193, 114] width 67 height 27
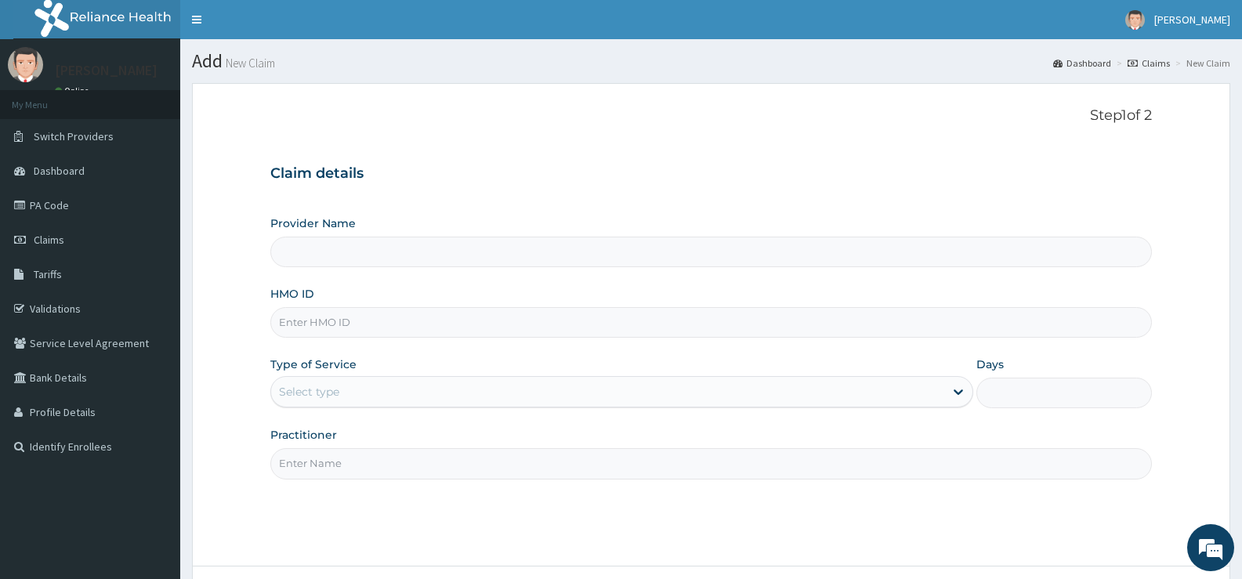
click at [374, 328] on input "HMO ID" at bounding box center [711, 322] width 882 height 31
type input "[GEOGRAPHIC_DATA][PERSON_NAME]"
type input "SKC/10009/C"
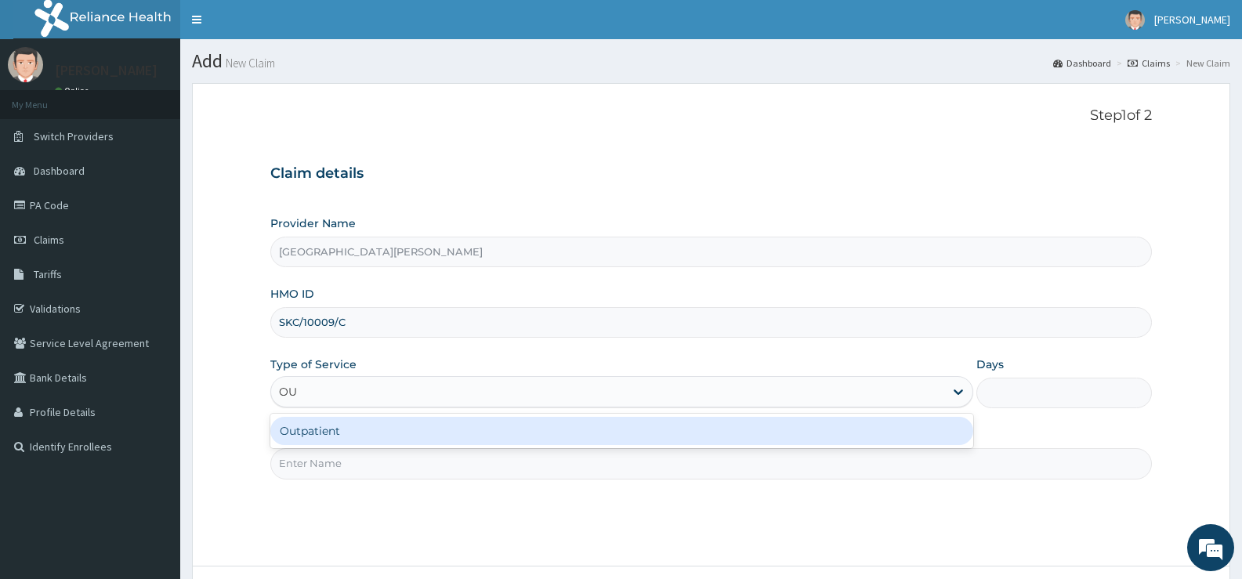
type input "OUT"
type input "1"
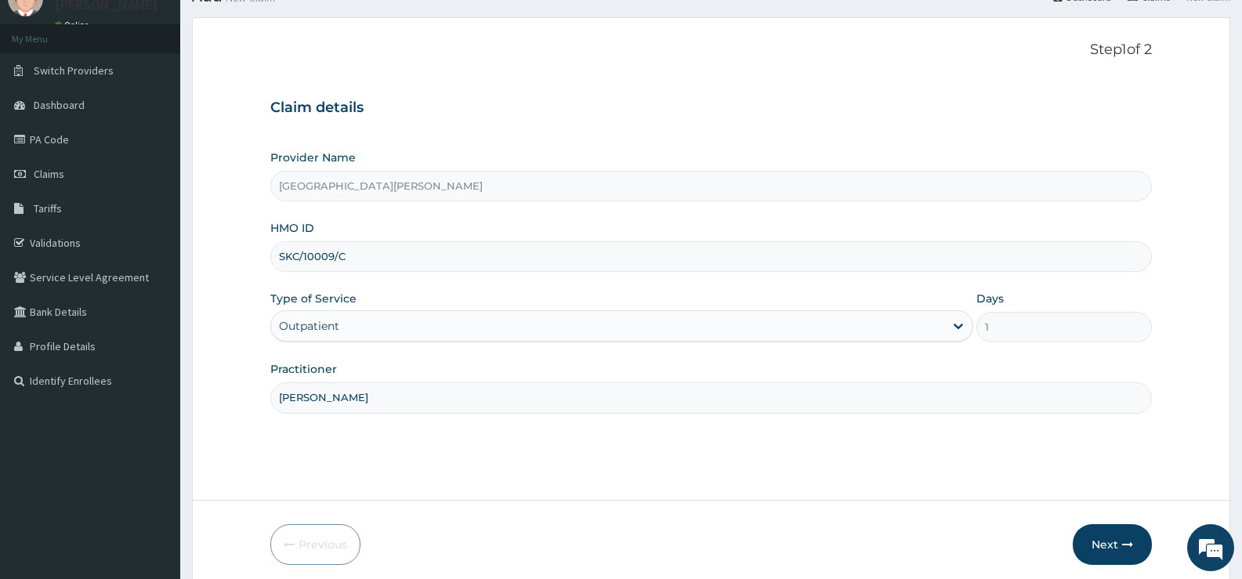
scroll to position [128, 0]
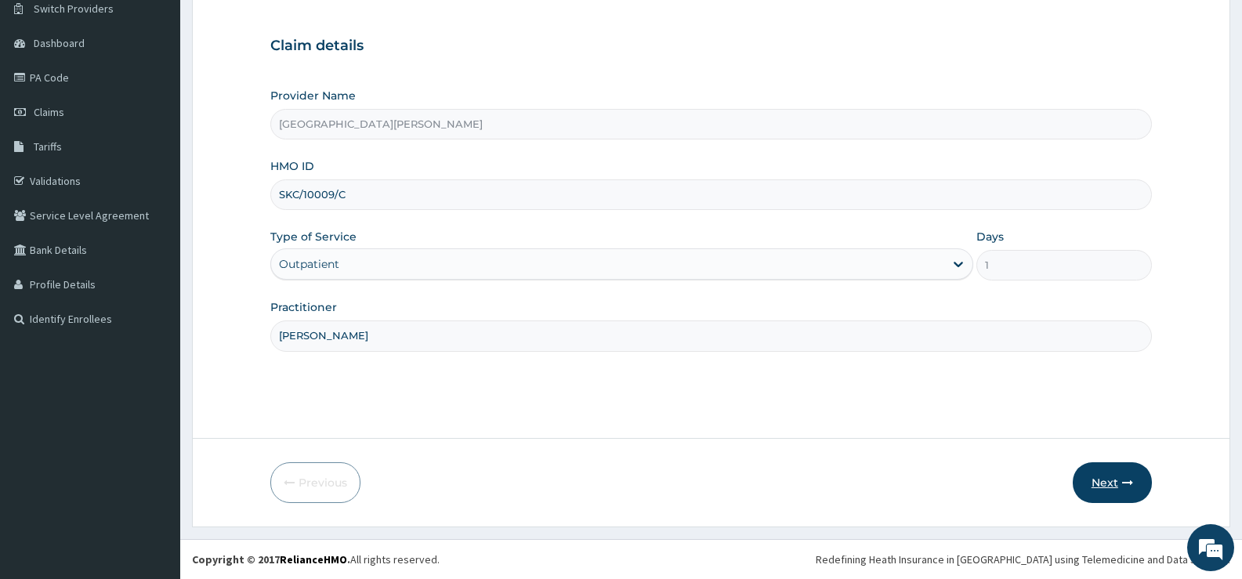
type input "DR ADENUGA"
click at [1110, 479] on button "Next" at bounding box center [1112, 482] width 79 height 41
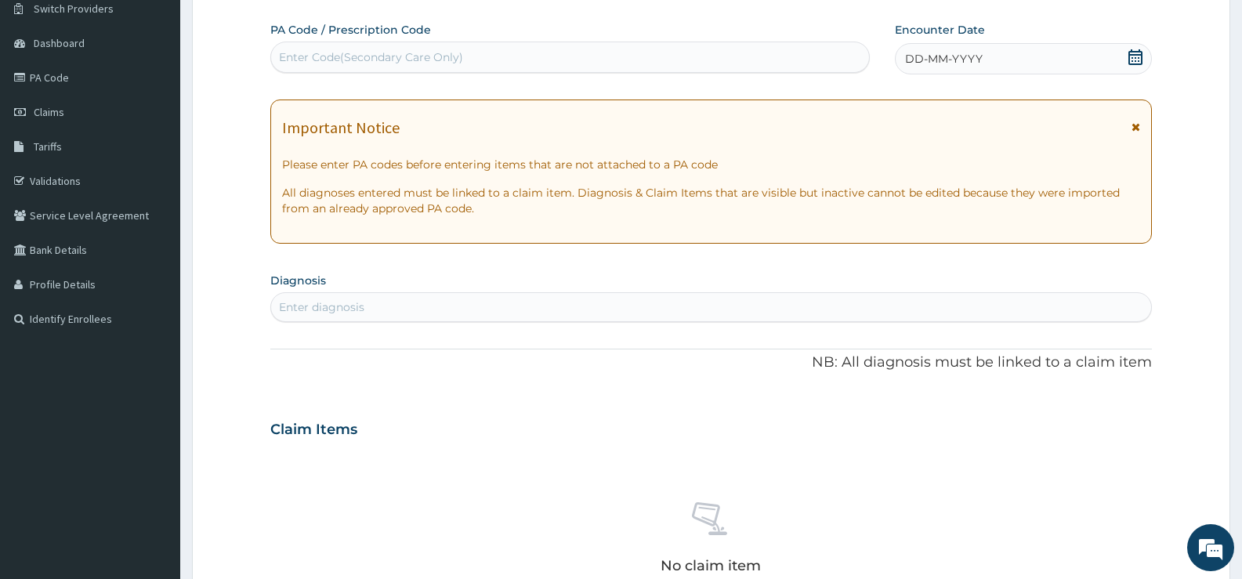
click at [1140, 56] on icon at bounding box center [1136, 57] width 16 height 16
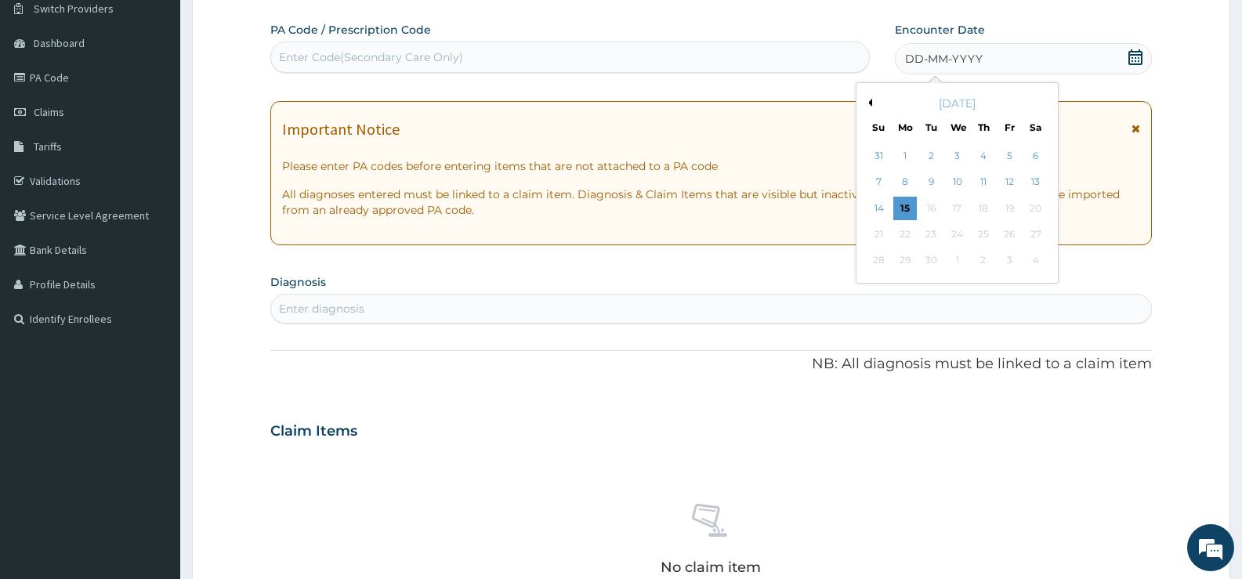
click at [871, 101] on button "Previous Month" at bounding box center [868, 103] width 8 height 8
click at [1044, 100] on button "Next Month" at bounding box center [1046, 103] width 8 height 8
click at [907, 204] on div "14" at bounding box center [905, 209] width 24 height 24
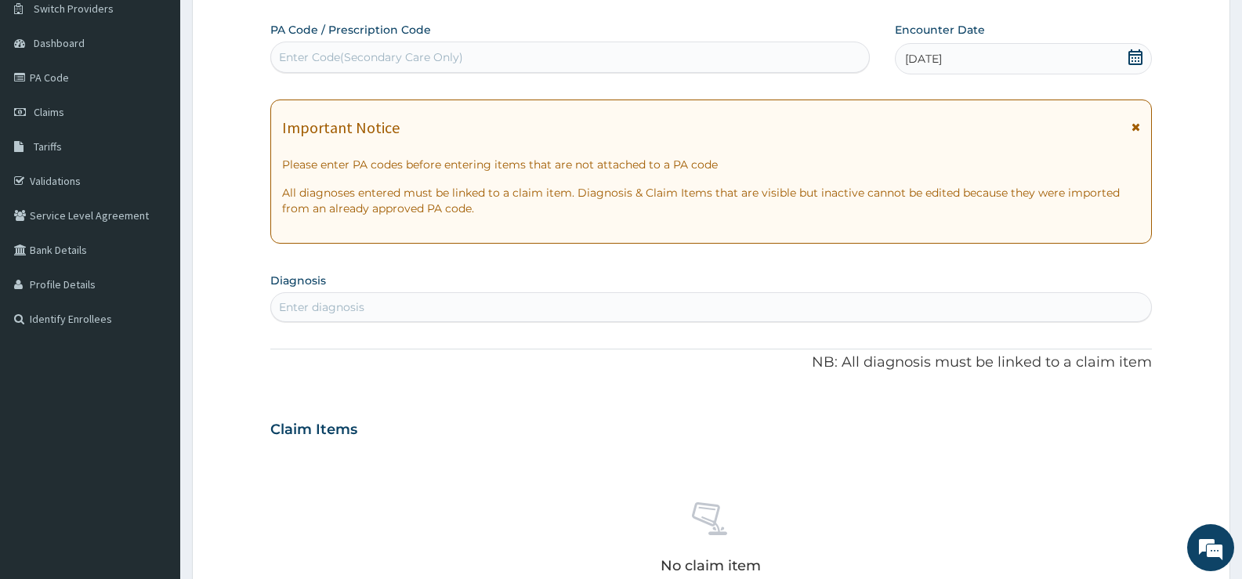
click at [562, 315] on div "Enter diagnosis" at bounding box center [711, 307] width 880 height 25
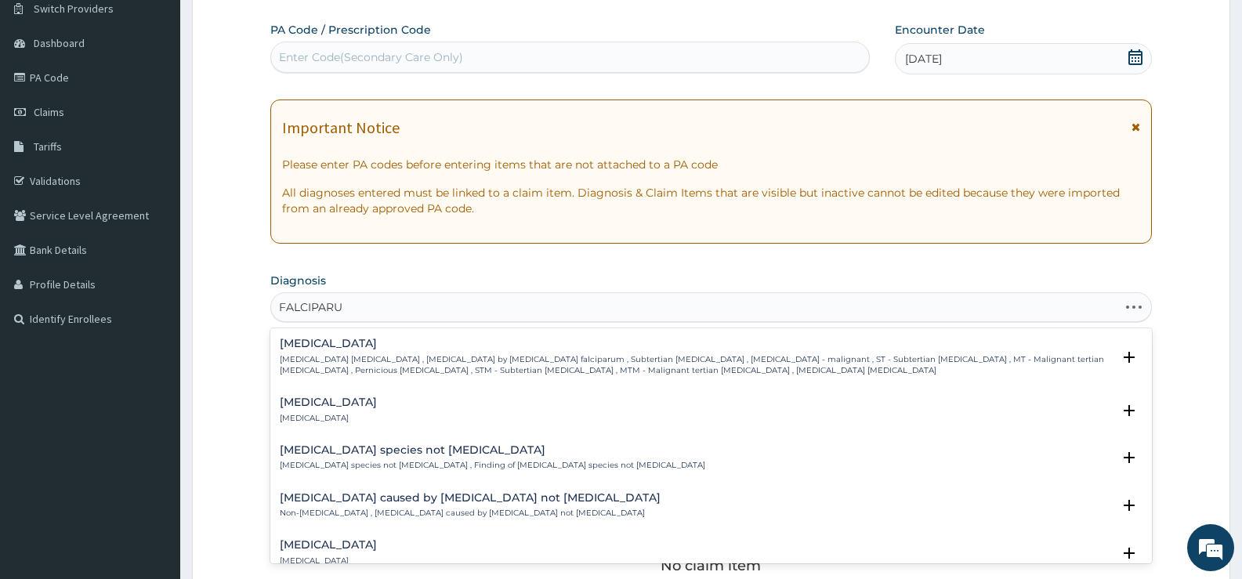
type input "FALCIPARUM"
click at [470, 367] on p "Falciparum malaria , Malignant tertian malaria , Malaria by Plasmodium falcipar…" at bounding box center [696, 365] width 832 height 23
click at [357, 358] on p "Falciparum malaria , Malignant tertian malaria , Malaria by Plasmodium falcipar…" at bounding box center [696, 365] width 832 height 23
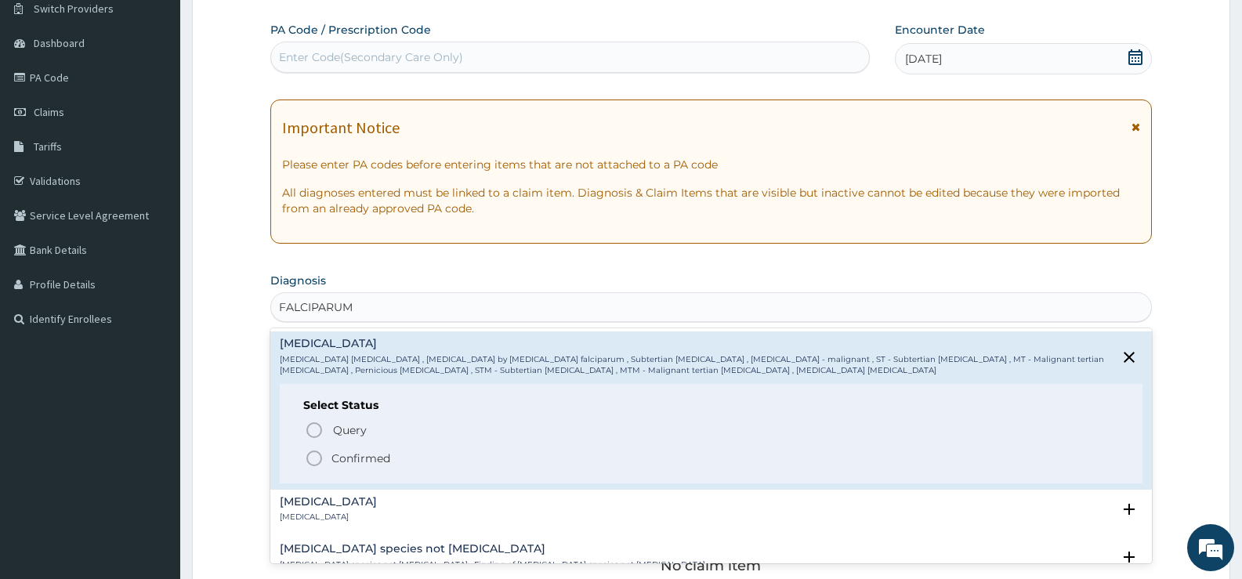
click at [355, 462] on p "Confirmed" at bounding box center [361, 459] width 59 height 16
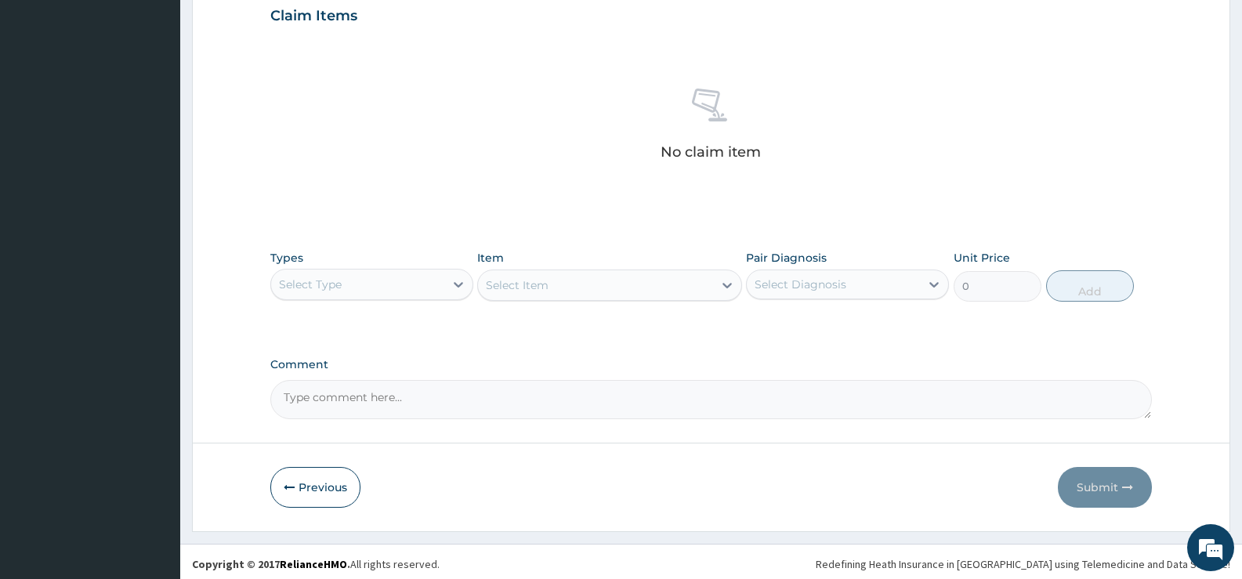
scroll to position [551, 0]
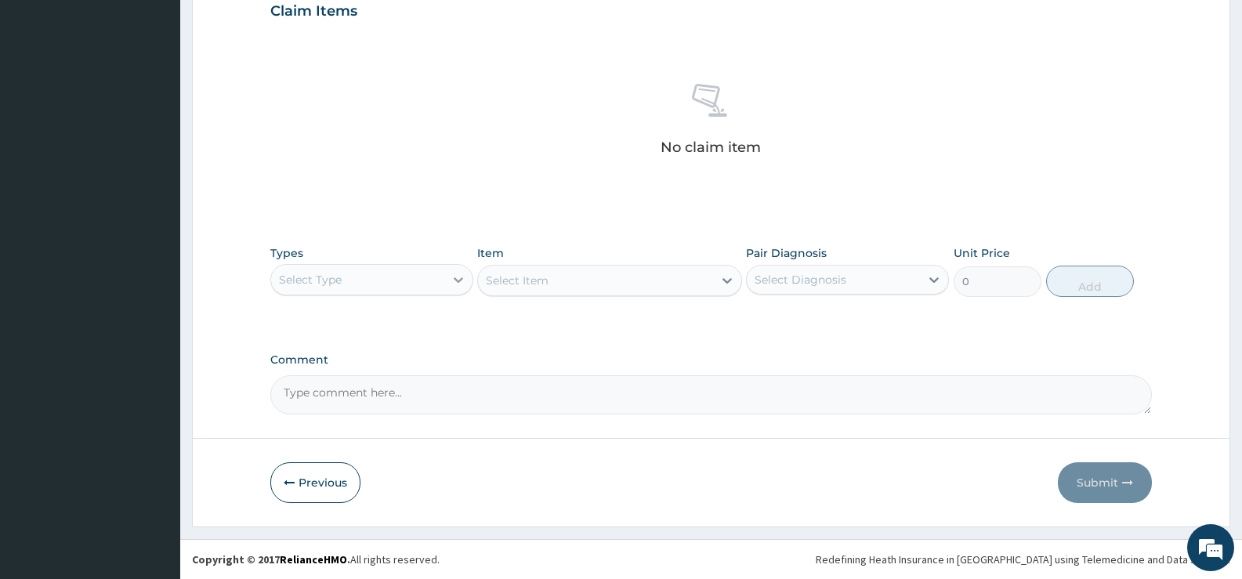
click at [455, 279] on icon at bounding box center [458, 279] width 9 height 5
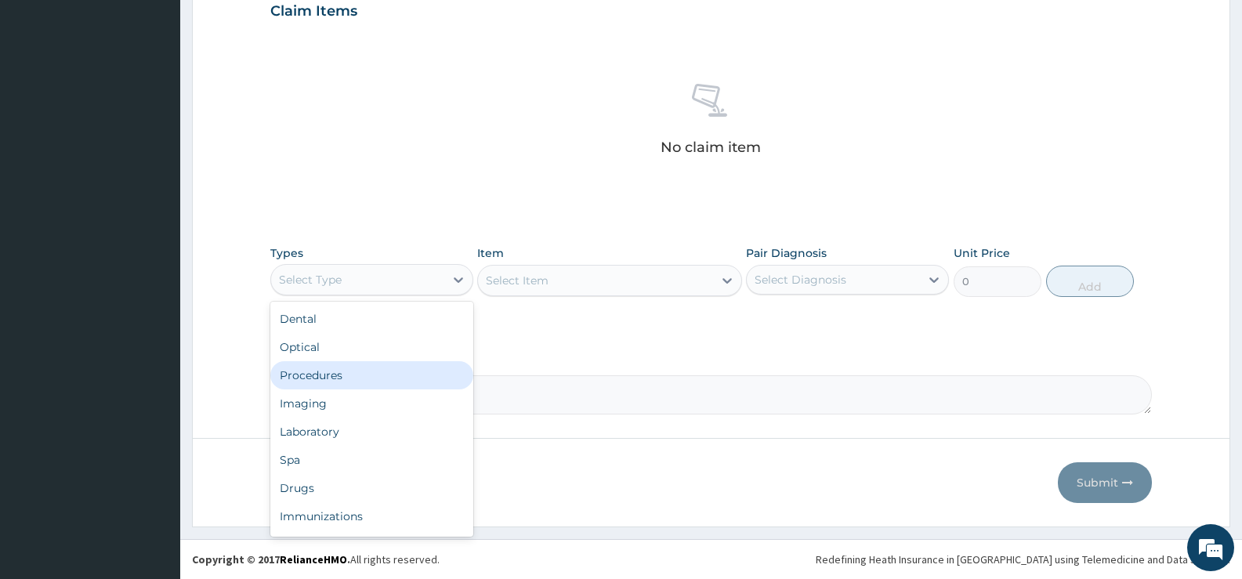
click at [364, 380] on div "Procedures" at bounding box center [371, 375] width 203 height 28
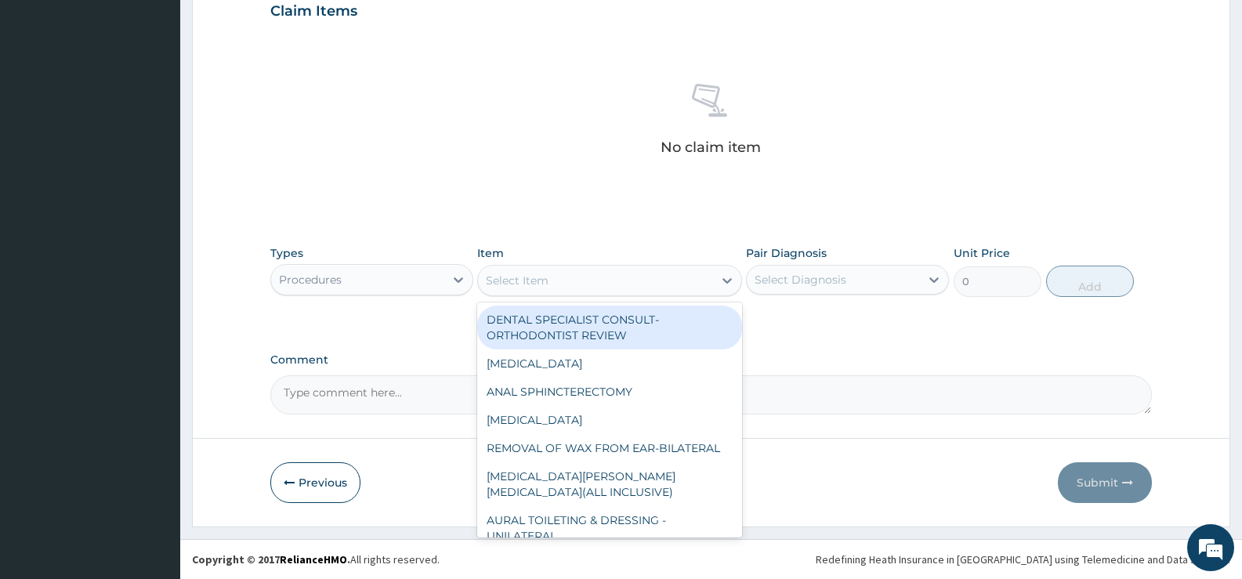
click at [726, 282] on icon at bounding box center [727, 280] width 9 height 5
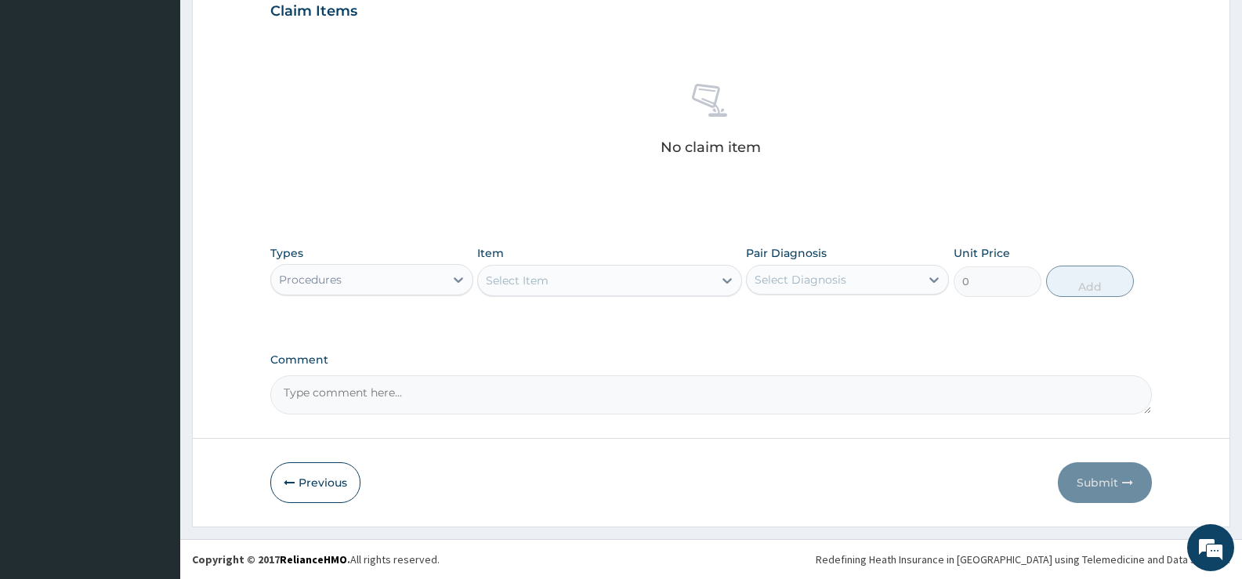
click at [726, 282] on icon at bounding box center [727, 280] width 9 height 5
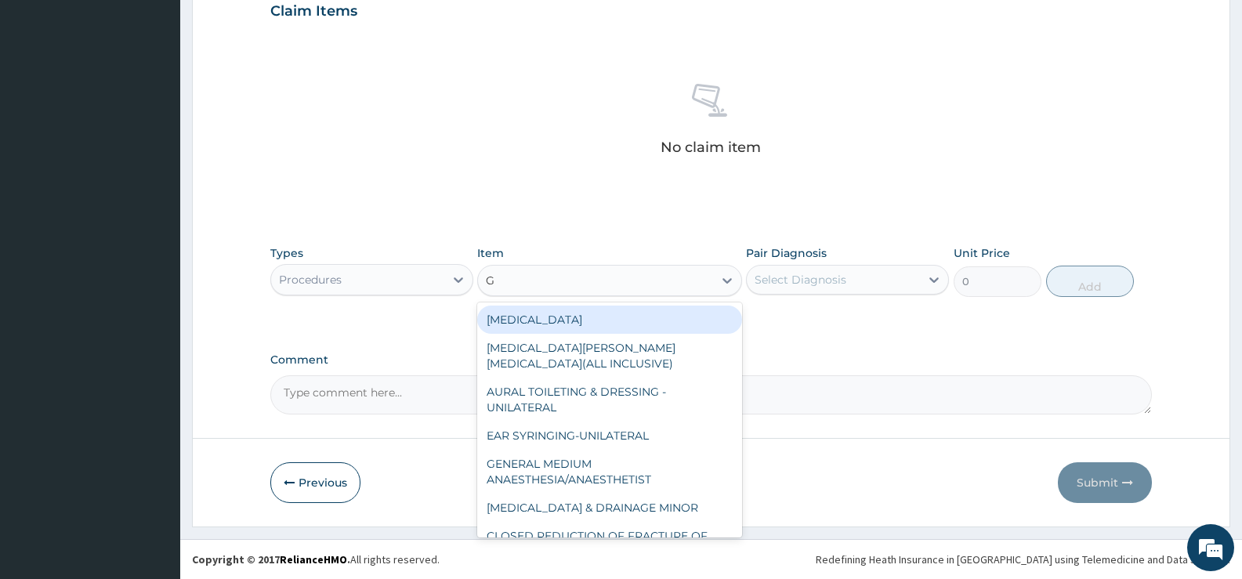
type input "GP"
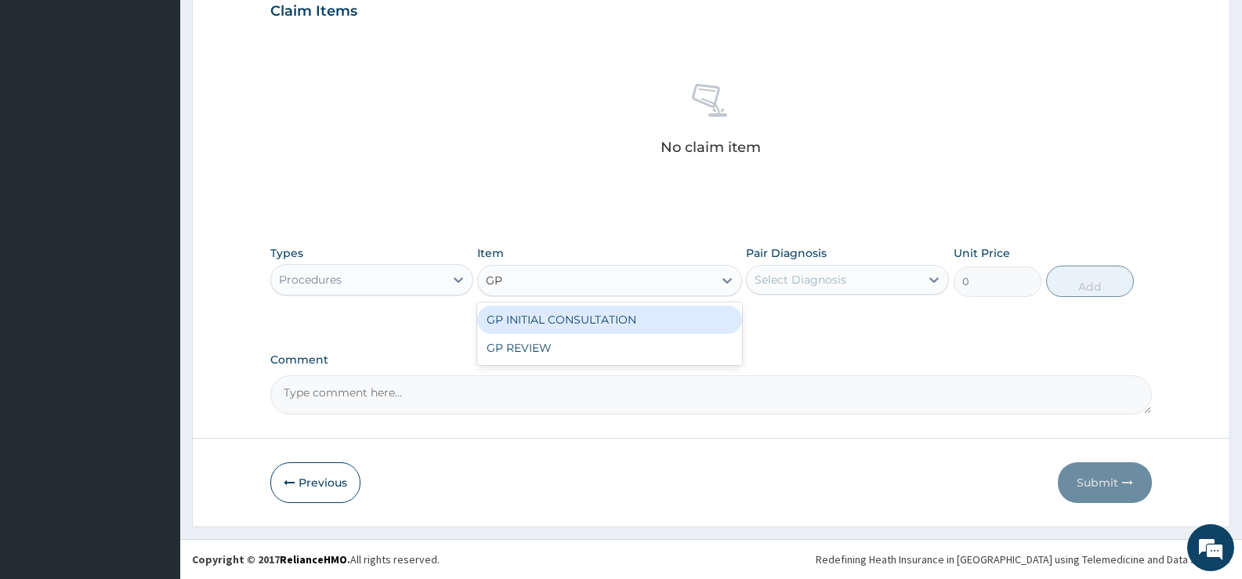
click at [707, 316] on div "GP INITIAL CONSULTATION" at bounding box center [609, 320] width 264 height 28
type input "2000"
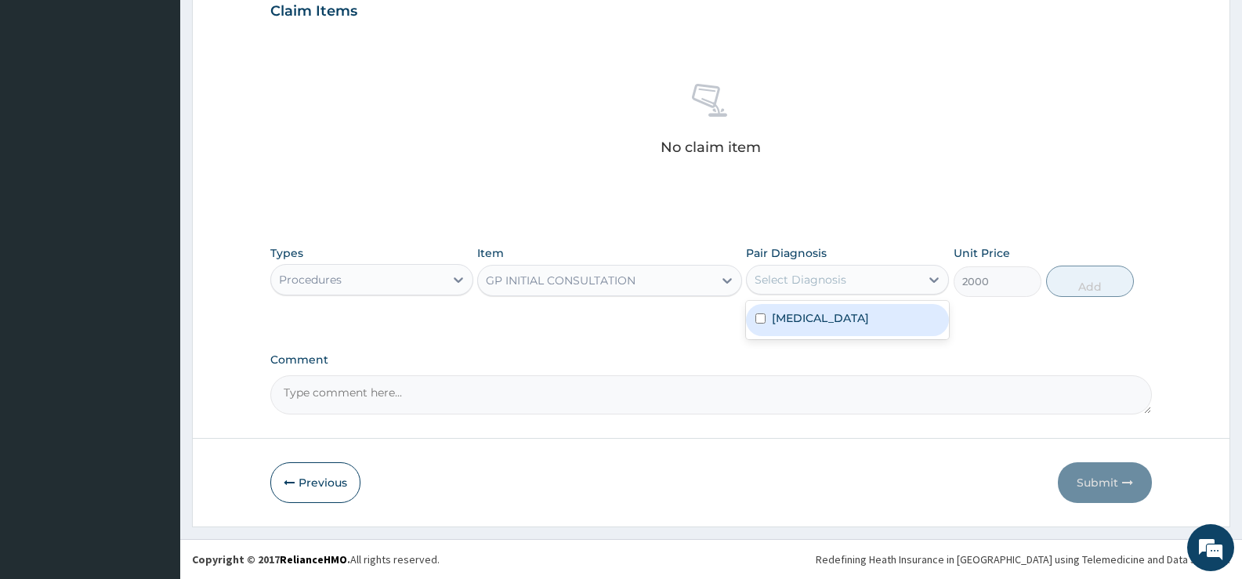
click at [870, 273] on div "Select Diagnosis" at bounding box center [833, 279] width 173 height 25
click at [844, 322] on label "Falciparum malaria" at bounding box center [820, 318] width 97 height 16
checkbox input "true"
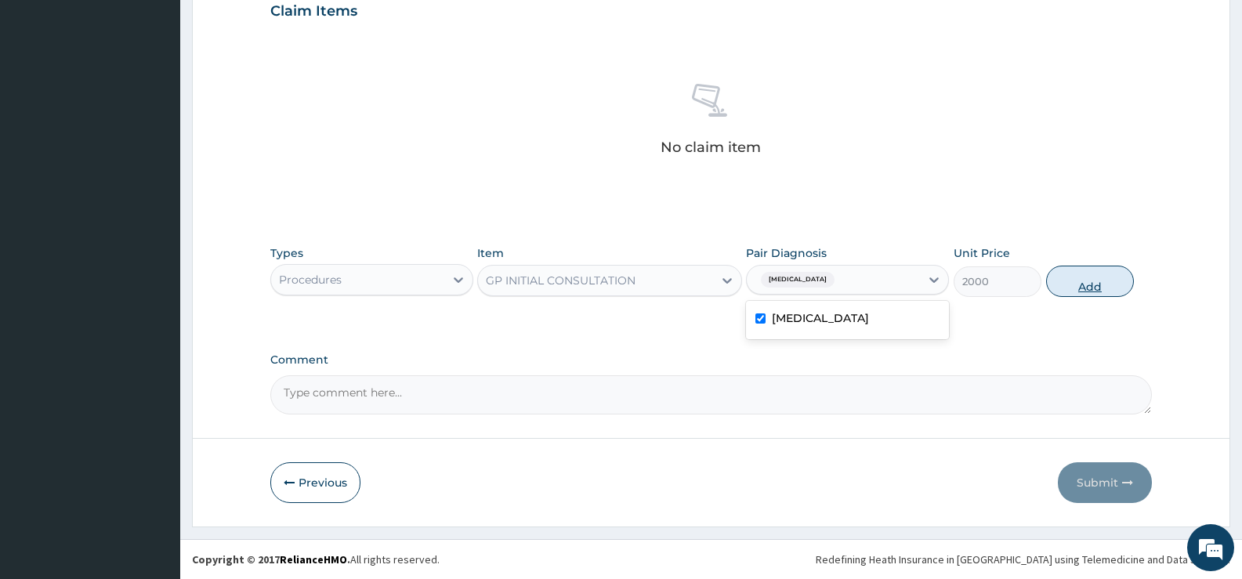
click at [1084, 281] on button "Add" at bounding box center [1090, 281] width 88 height 31
type input "0"
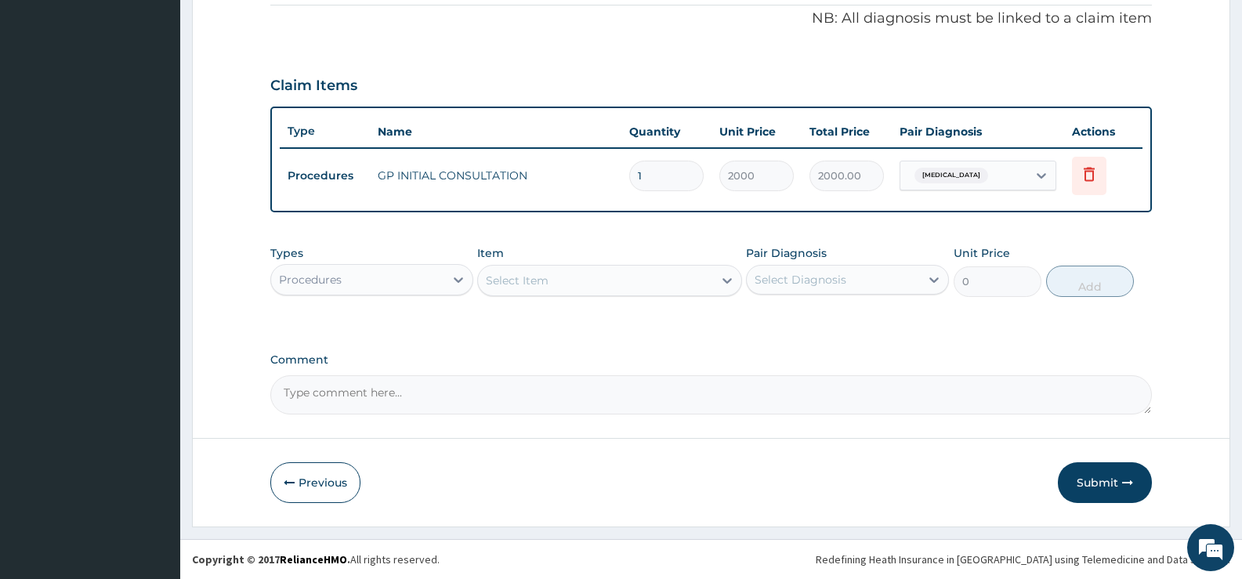
scroll to position [477, 0]
click at [455, 279] on icon at bounding box center [458, 279] width 9 height 5
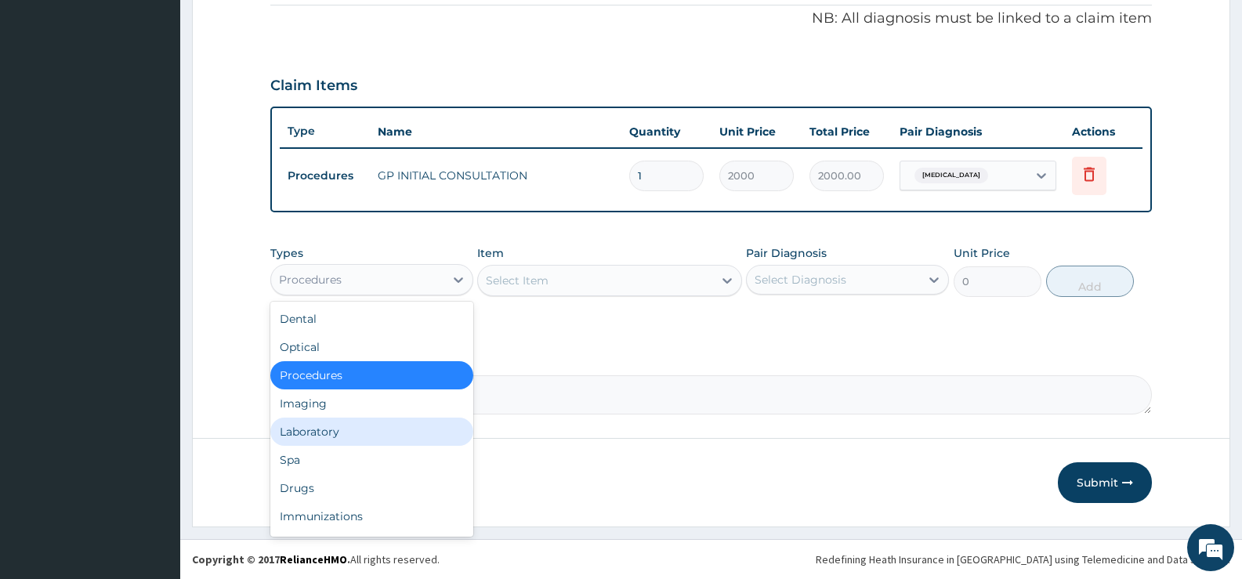
click at [324, 432] on div "Laboratory" at bounding box center [371, 432] width 203 height 28
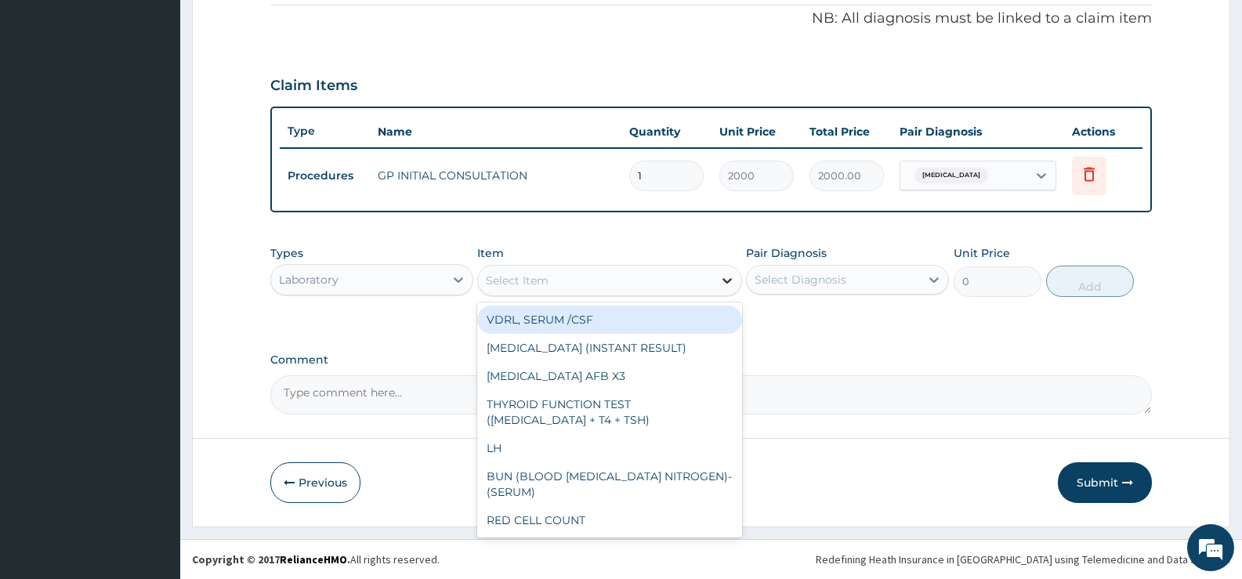
click at [725, 284] on icon at bounding box center [727, 281] width 16 height 16
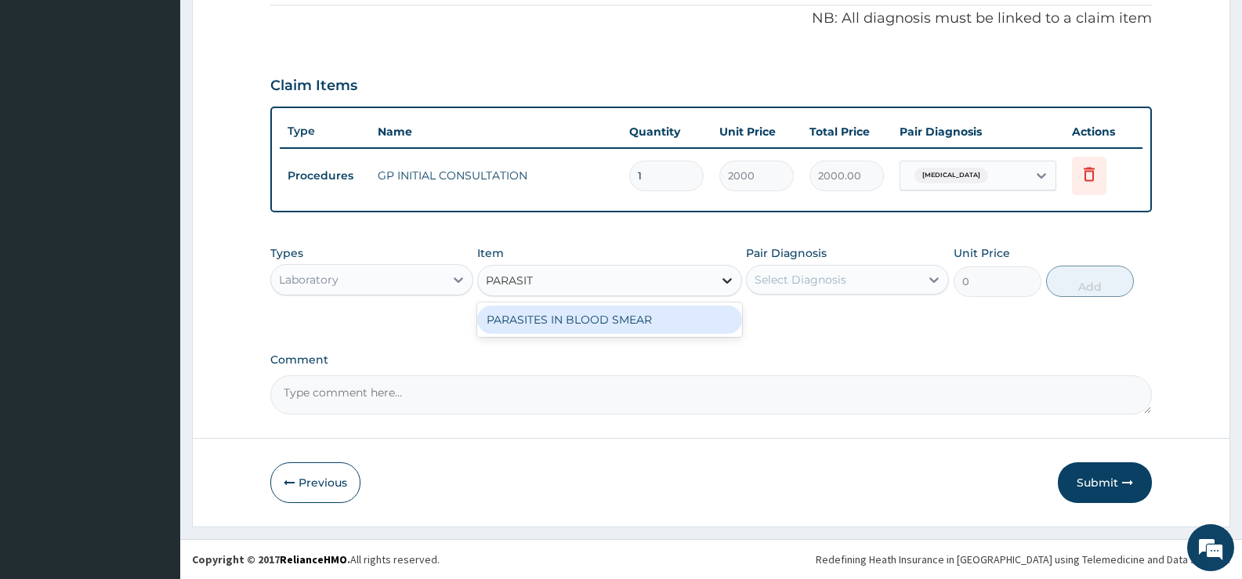
type input "PARASITE"
click at [699, 325] on div "PARASITES IN BLOOD SMEAR" at bounding box center [609, 320] width 264 height 28
type input "1100"
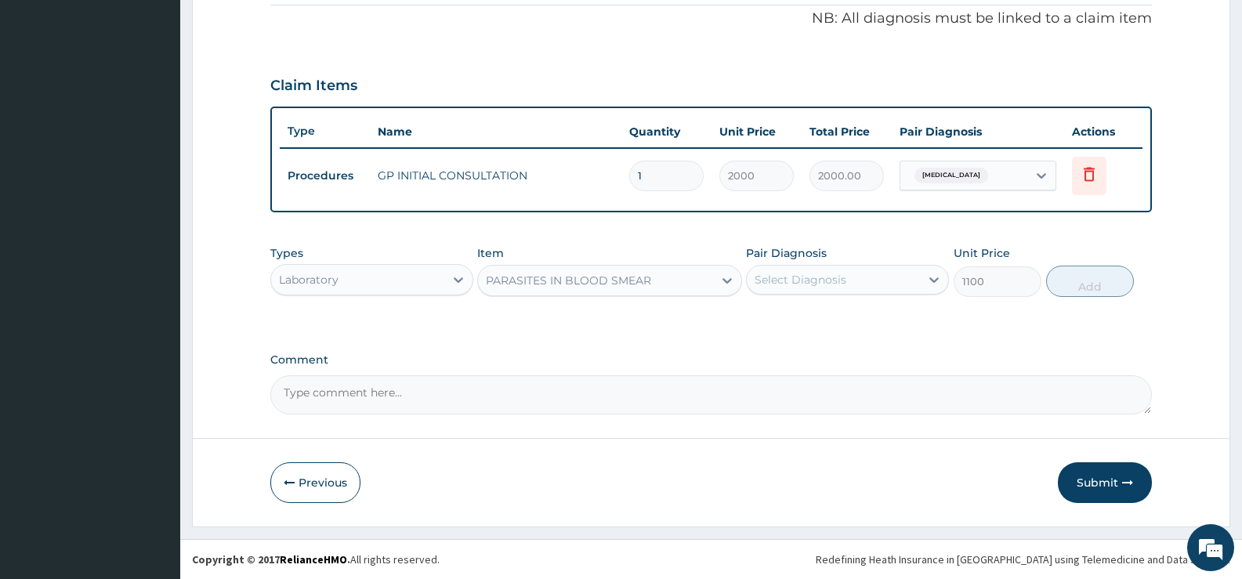
click at [873, 281] on div "Select Diagnosis" at bounding box center [833, 279] width 173 height 25
click at [841, 317] on label "Falciparum malaria" at bounding box center [820, 318] width 97 height 16
checkbox input "true"
click at [1120, 277] on button "Add" at bounding box center [1090, 281] width 88 height 31
type input "0"
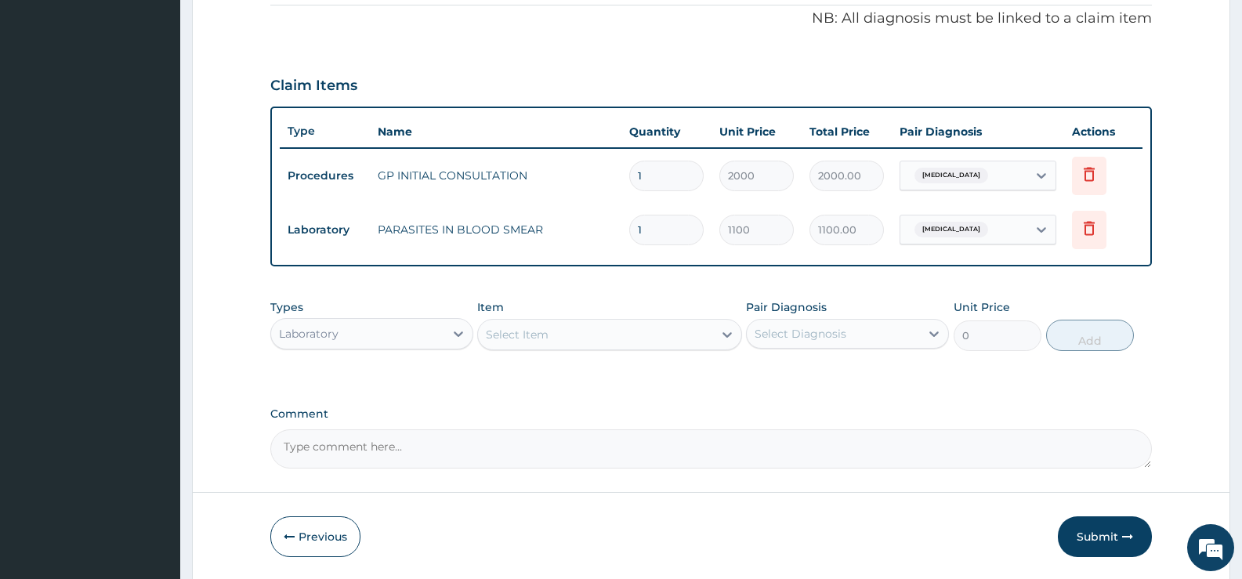
scroll to position [531, 0]
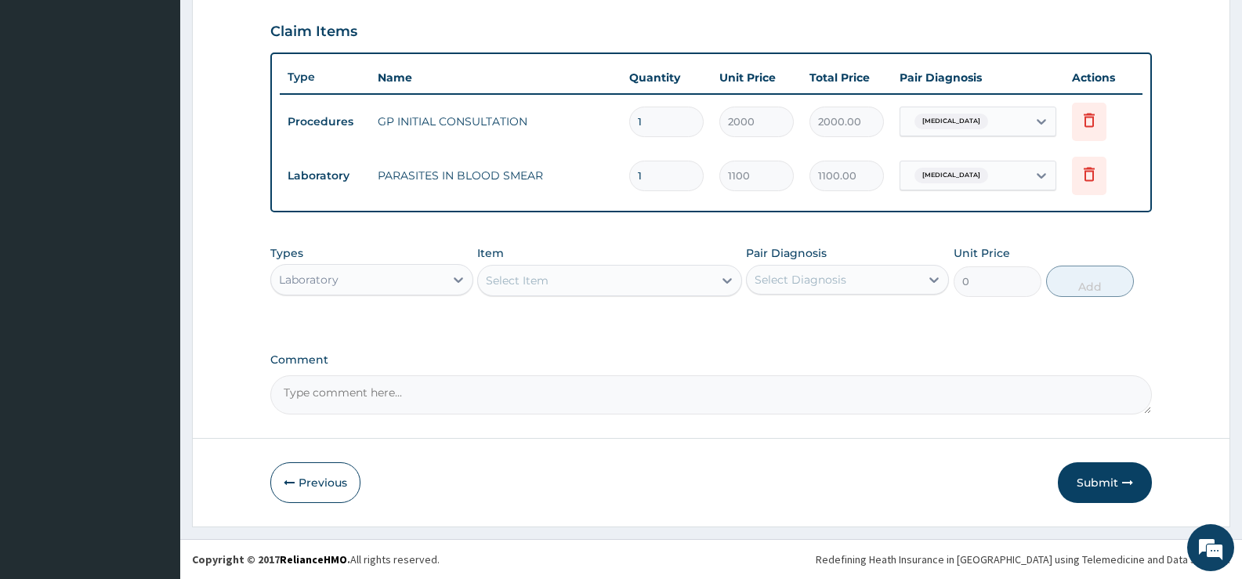
click at [432, 277] on div "Laboratory" at bounding box center [357, 279] width 173 height 25
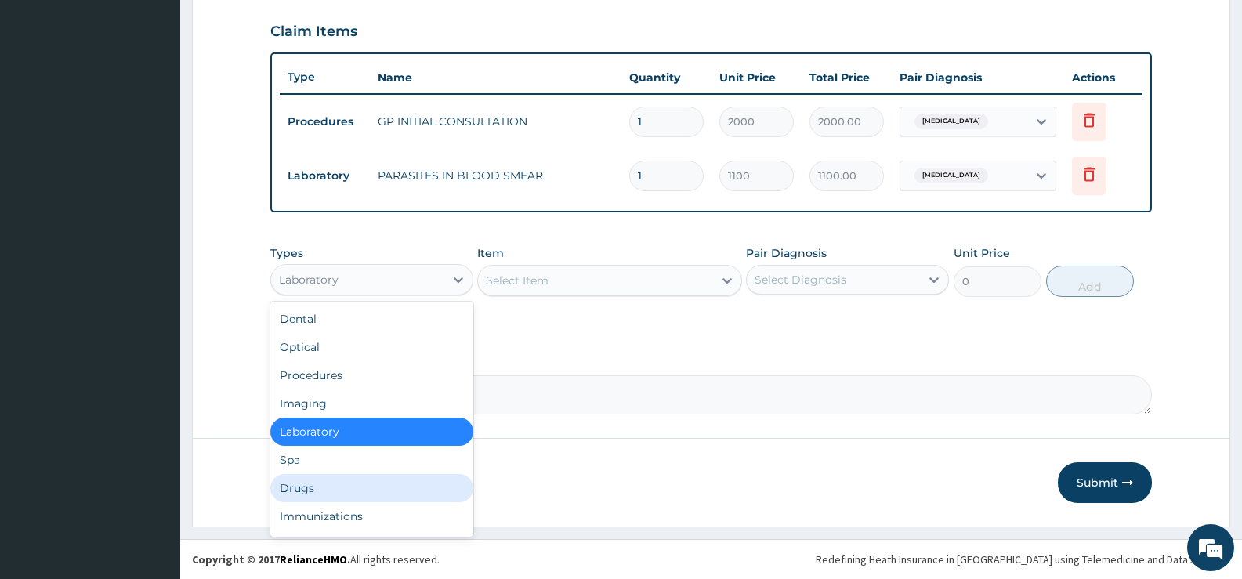
click at [331, 490] on div "Drugs" at bounding box center [371, 488] width 203 height 28
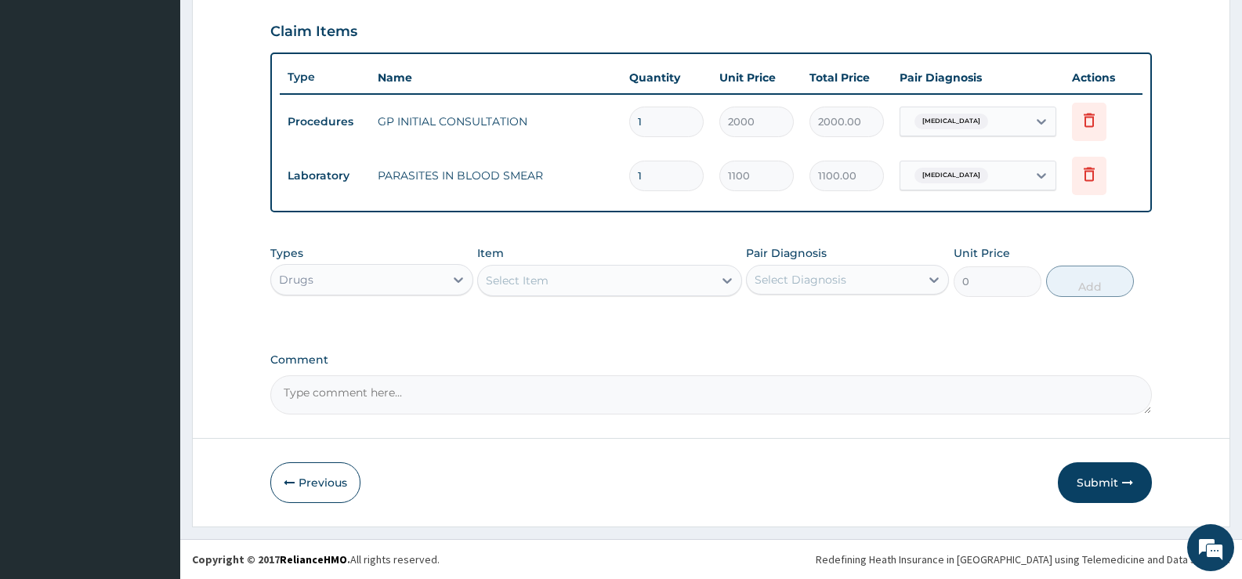
click at [727, 281] on icon at bounding box center [727, 280] width 9 height 5
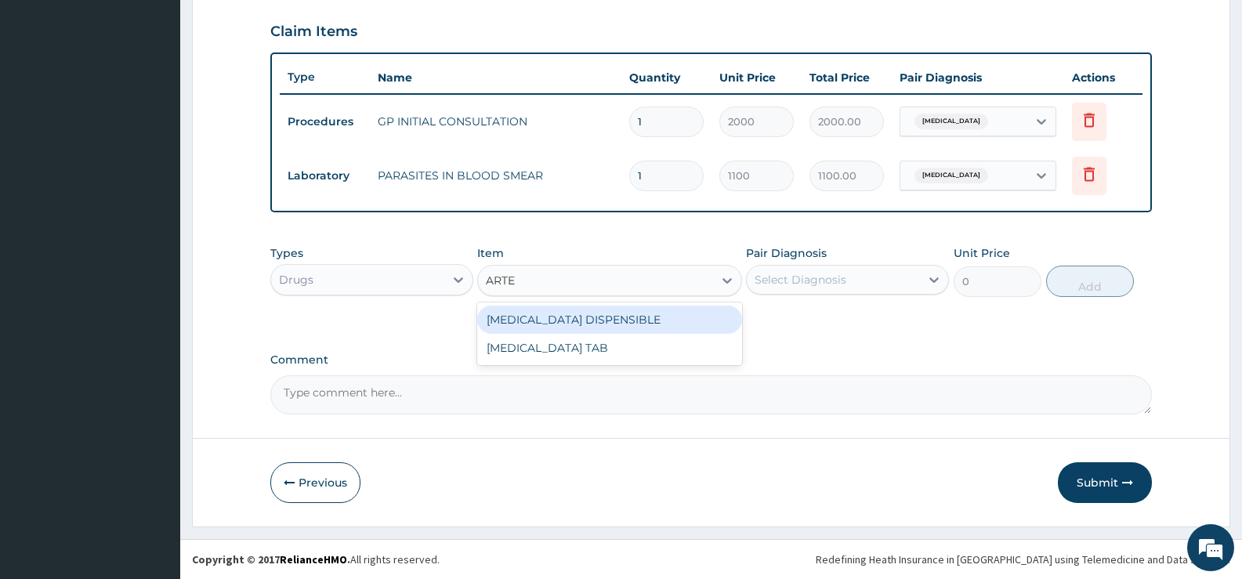
type input "ARTEM"
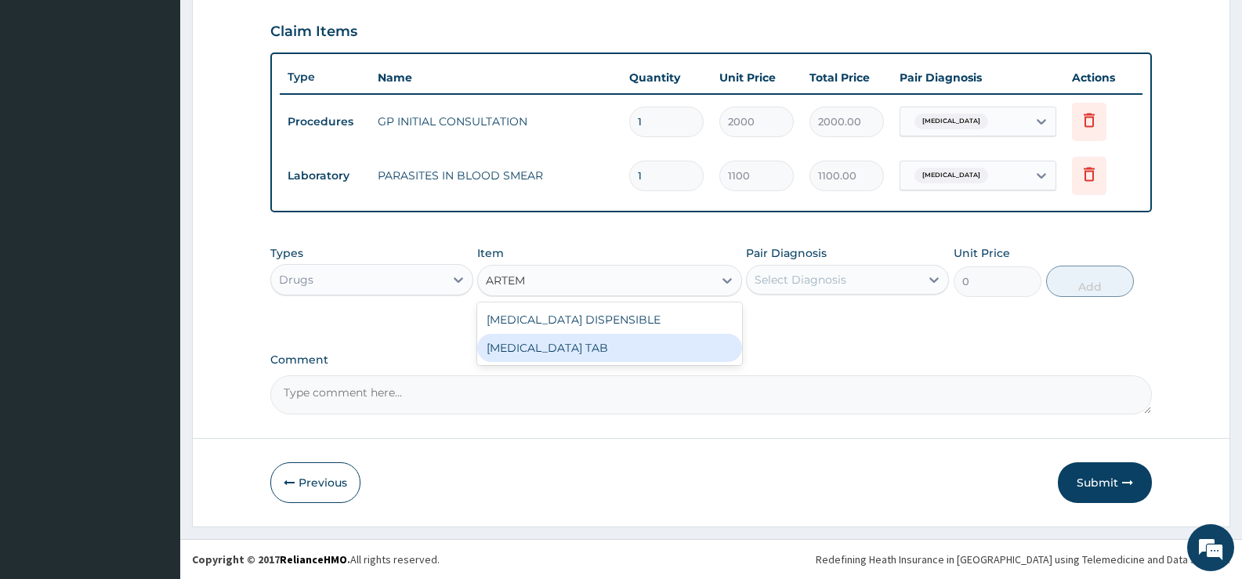
click at [674, 346] on div "COARTEM TAB" at bounding box center [609, 348] width 264 height 28
type input "1035"
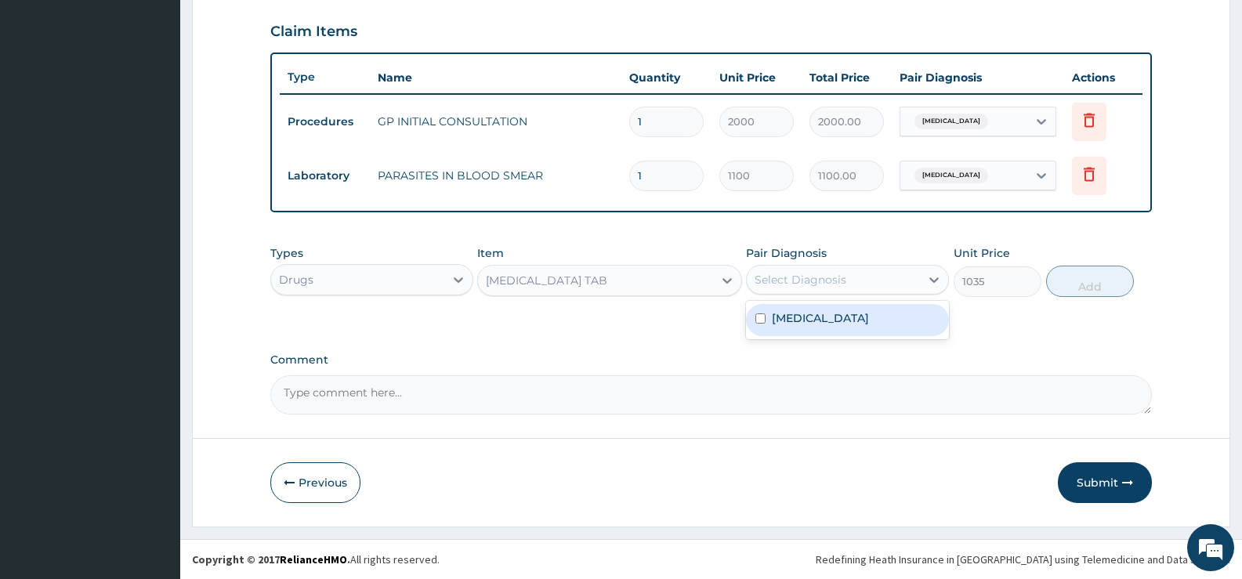
click at [892, 285] on div "Select Diagnosis" at bounding box center [833, 279] width 173 height 25
click at [860, 313] on label "Falciparum malaria" at bounding box center [820, 318] width 97 height 16
checkbox input "true"
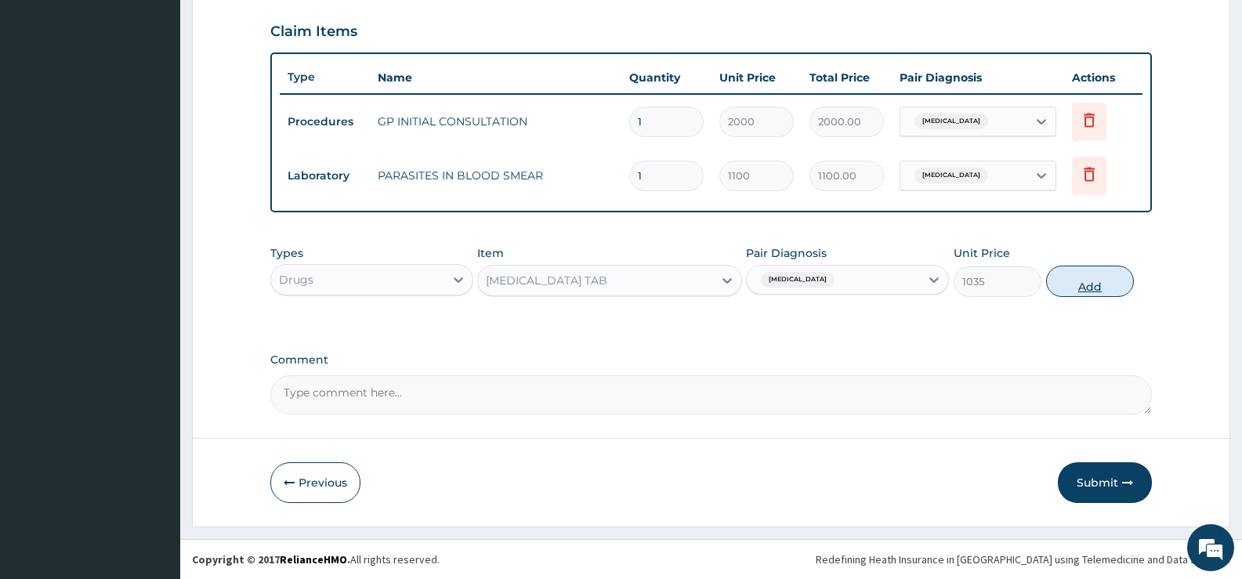
click at [1095, 284] on button "Add" at bounding box center [1090, 281] width 88 height 31
type input "0"
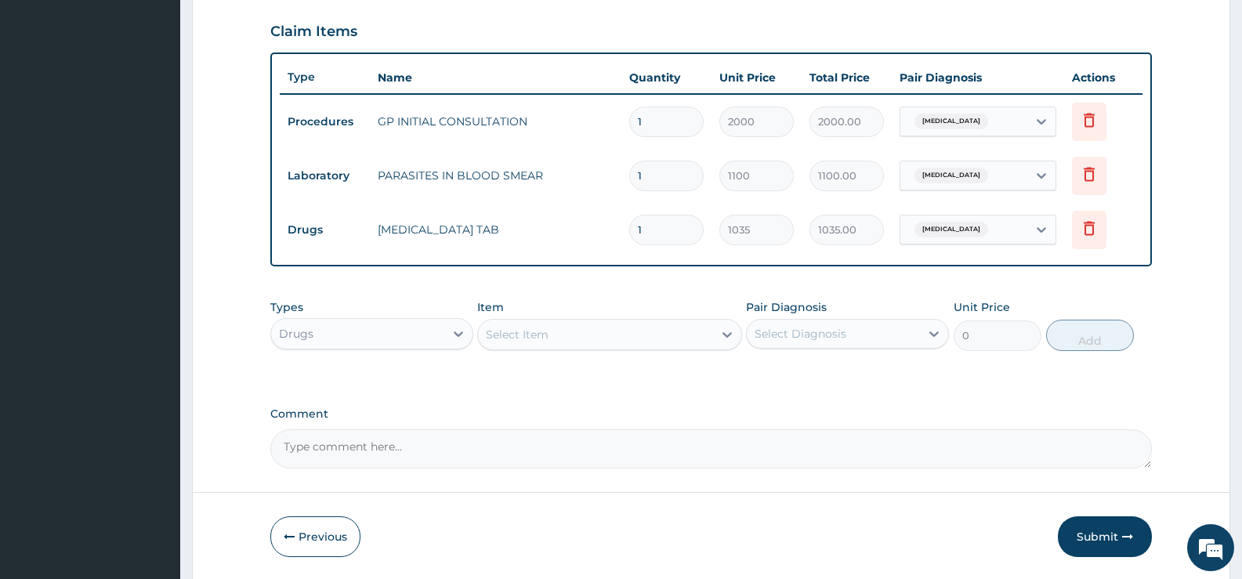
scroll to position [585, 0]
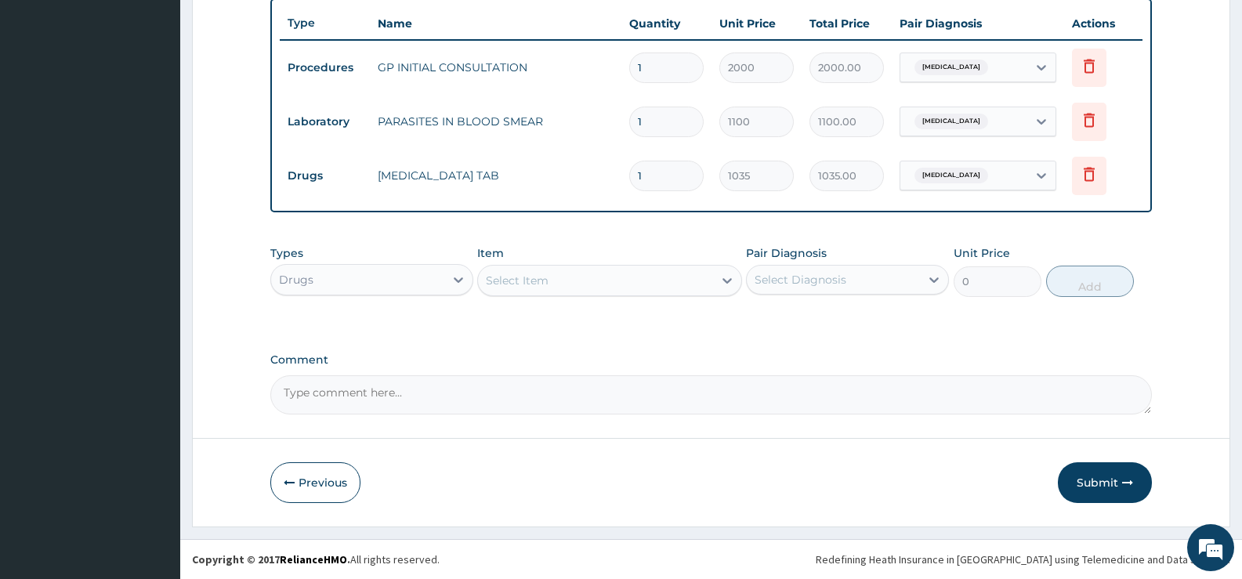
click at [705, 288] on div "Select Item" at bounding box center [595, 280] width 234 height 25
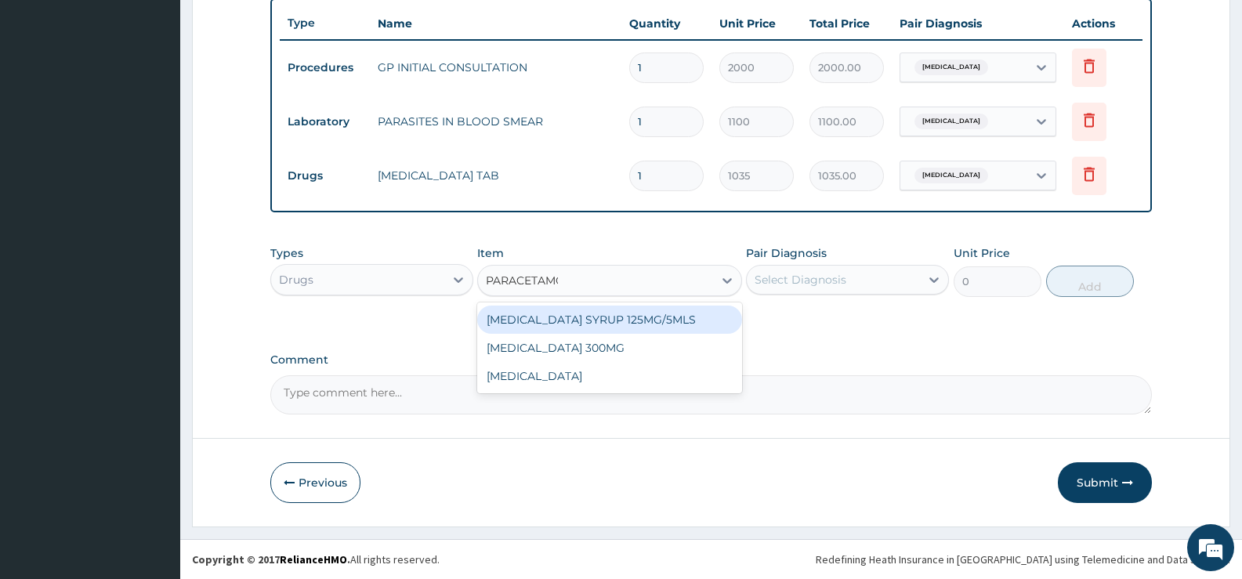
type input "PARACETAMOL"
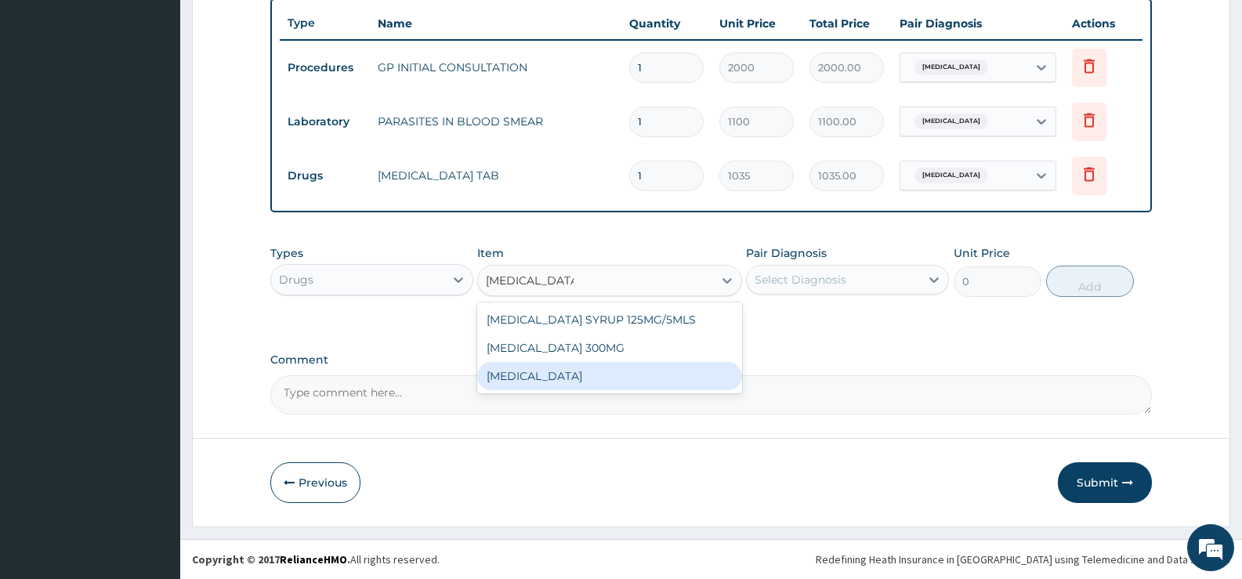
click at [592, 383] on div "PARACETAMOL" at bounding box center [609, 376] width 264 height 28
type input "15.18"
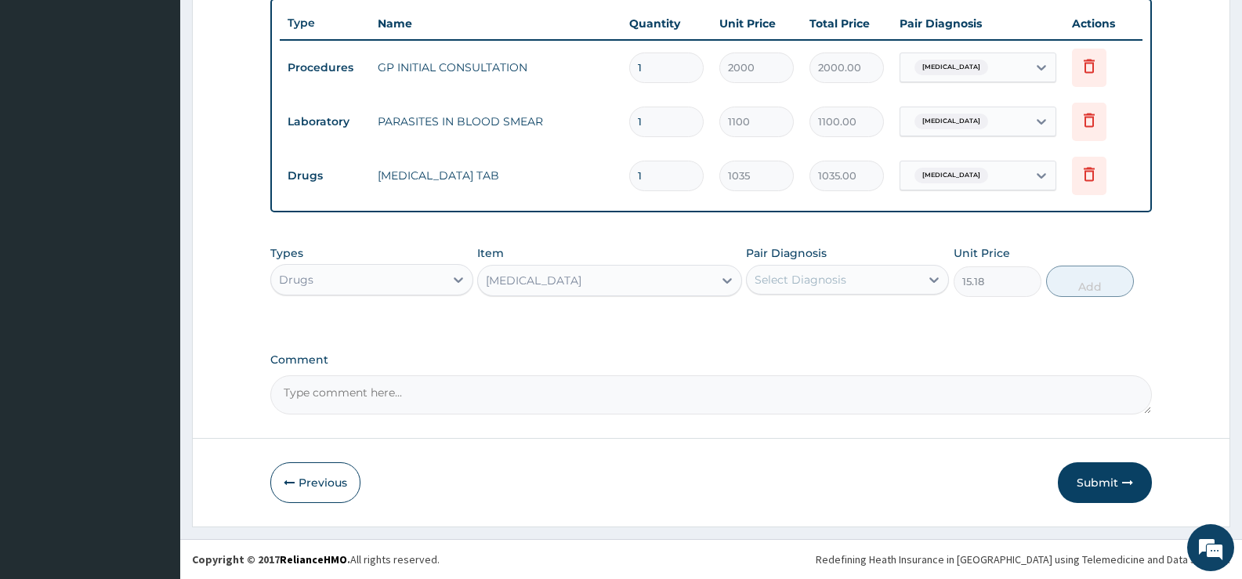
click at [875, 277] on div "Select Diagnosis" at bounding box center [833, 279] width 173 height 25
click at [842, 319] on label "Falciparum malaria" at bounding box center [820, 318] width 97 height 16
checkbox input "true"
click at [1095, 277] on button "Add" at bounding box center [1090, 281] width 88 height 31
type input "0"
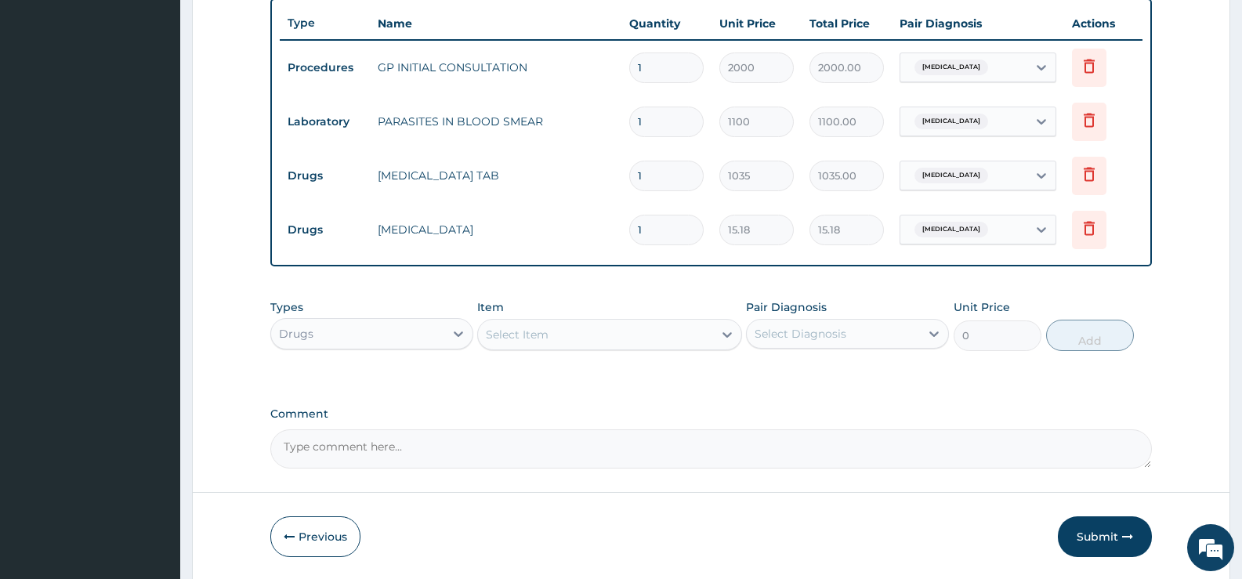
type input "12"
type input "182.16"
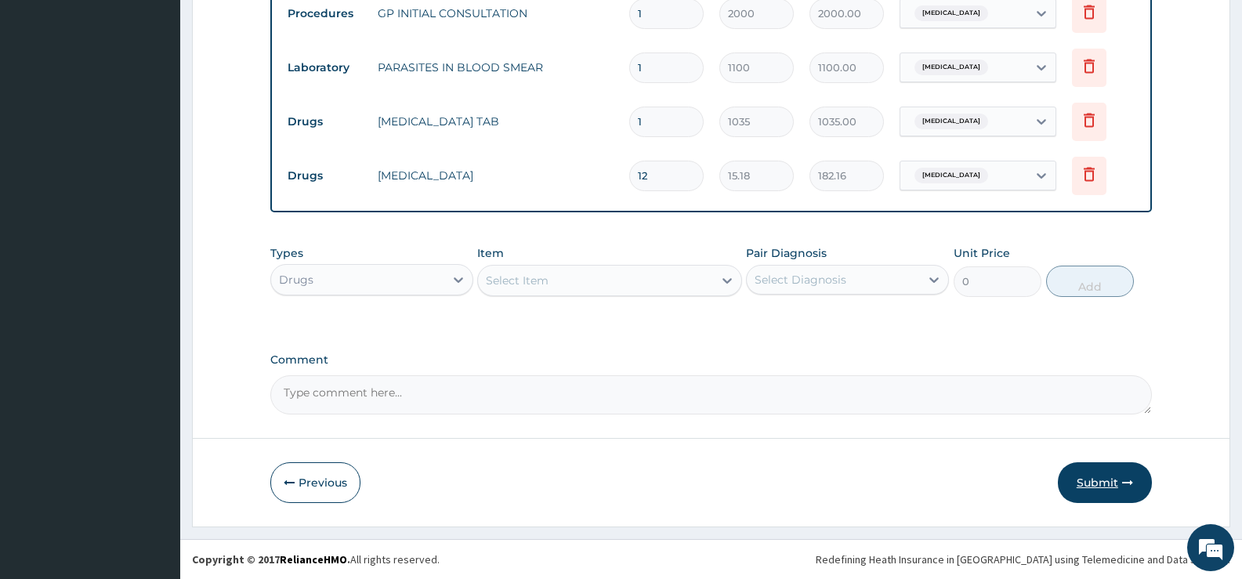
type input "12"
click at [1101, 476] on button "Submit" at bounding box center [1105, 482] width 94 height 41
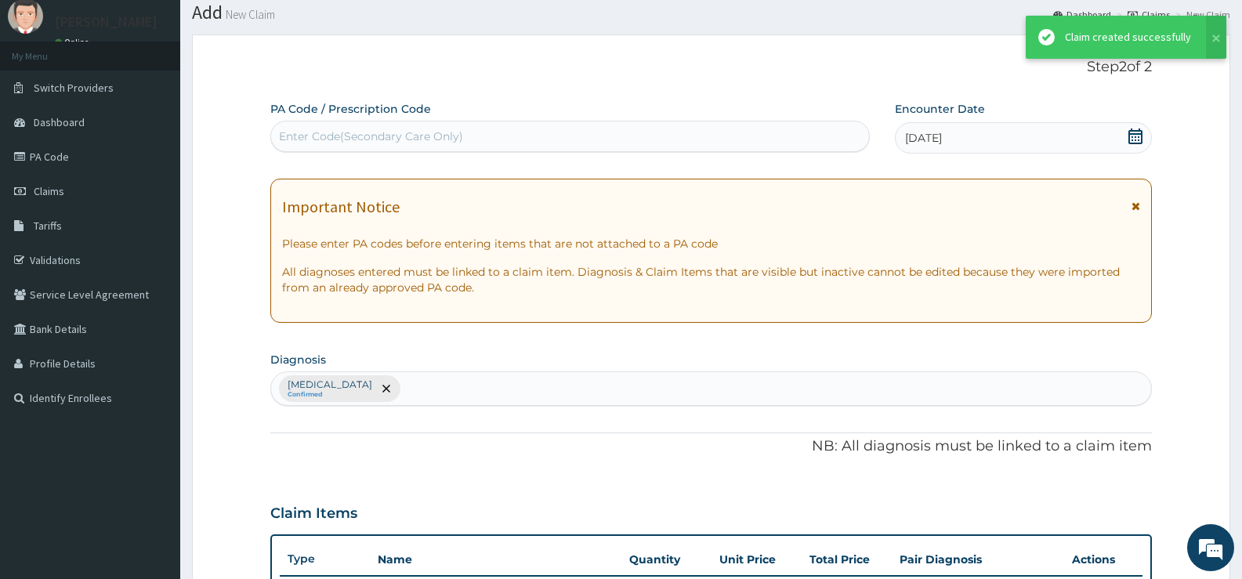
scroll to position [639, 0]
